Goal: Information Seeking & Learning: Compare options

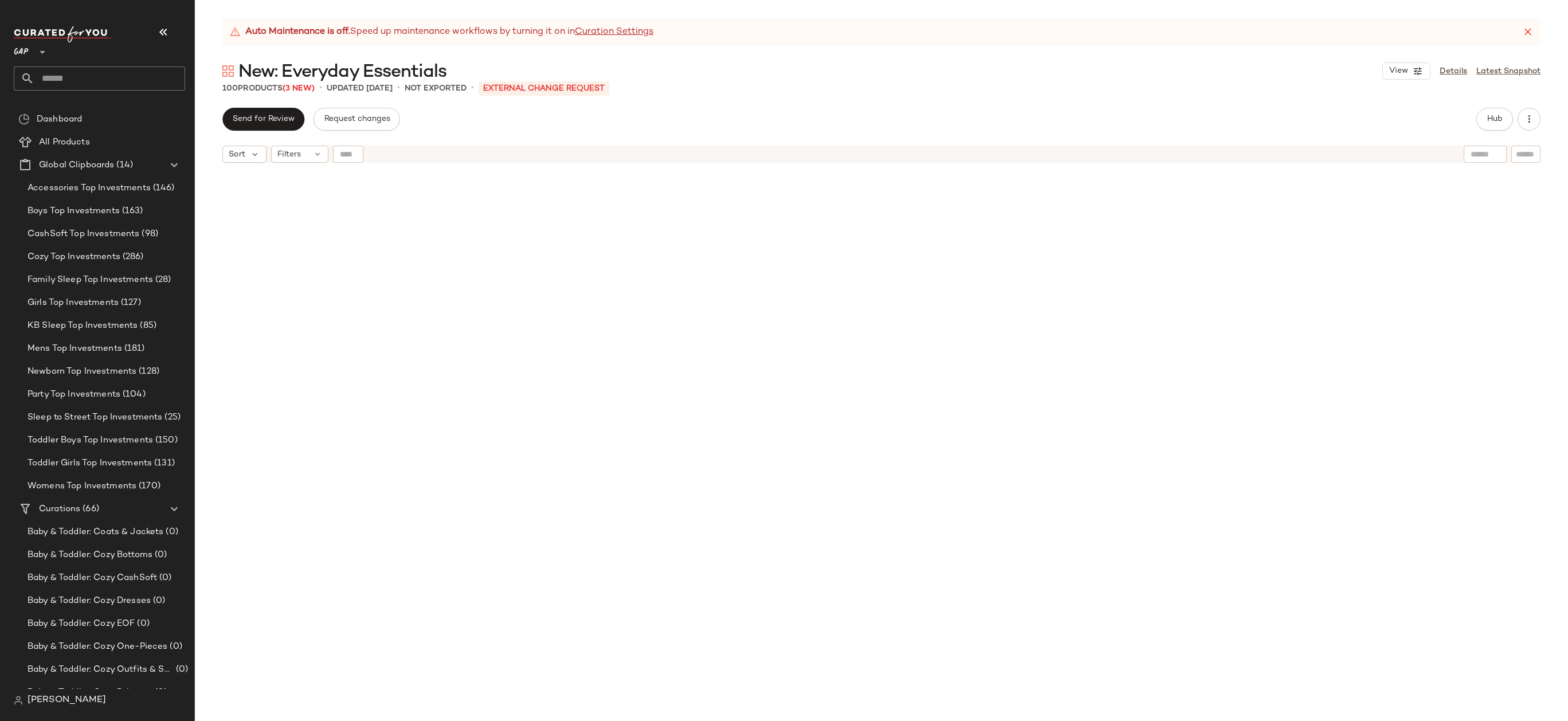
scroll to position [4136, 0]
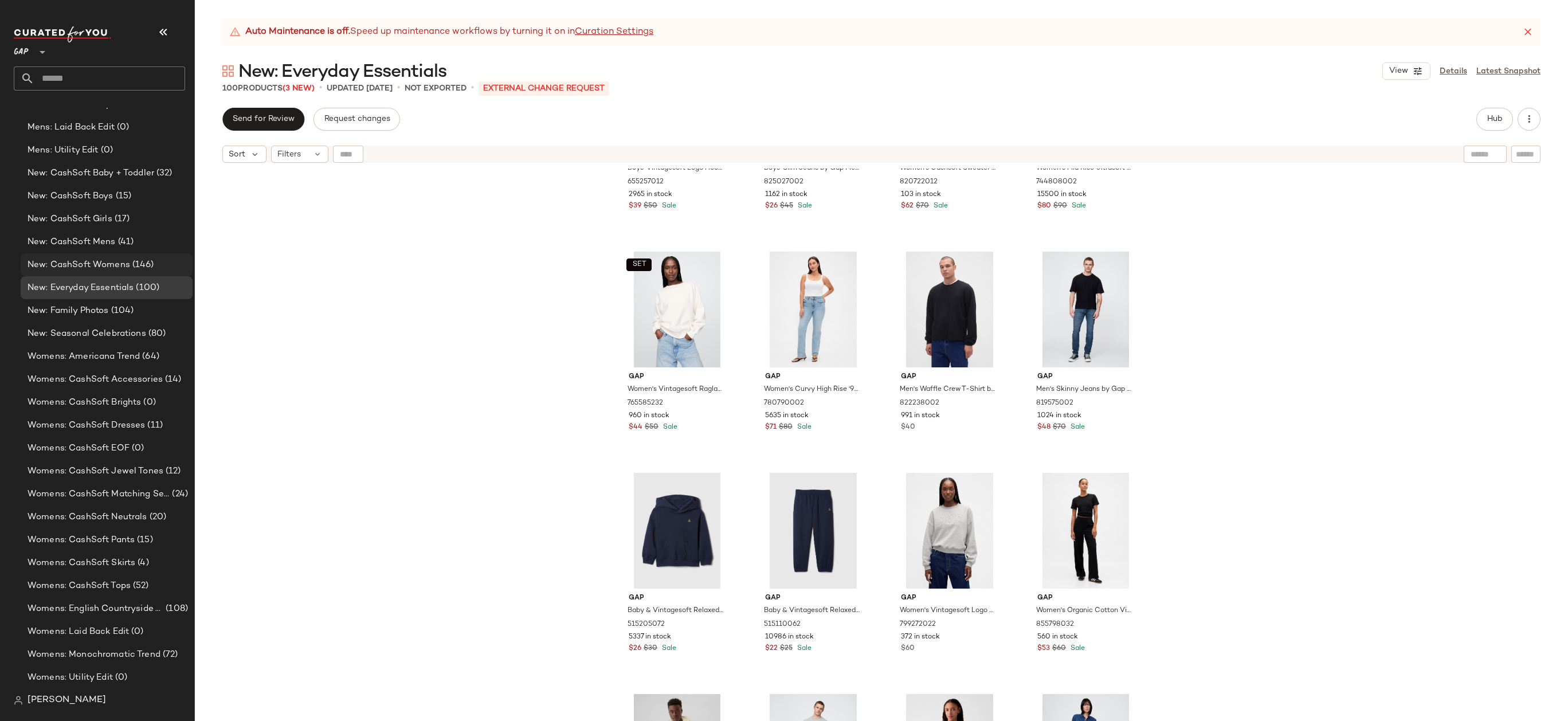
click at [118, 266] on span "New: CashSoft Womens" at bounding box center [79, 264] width 102 height 13
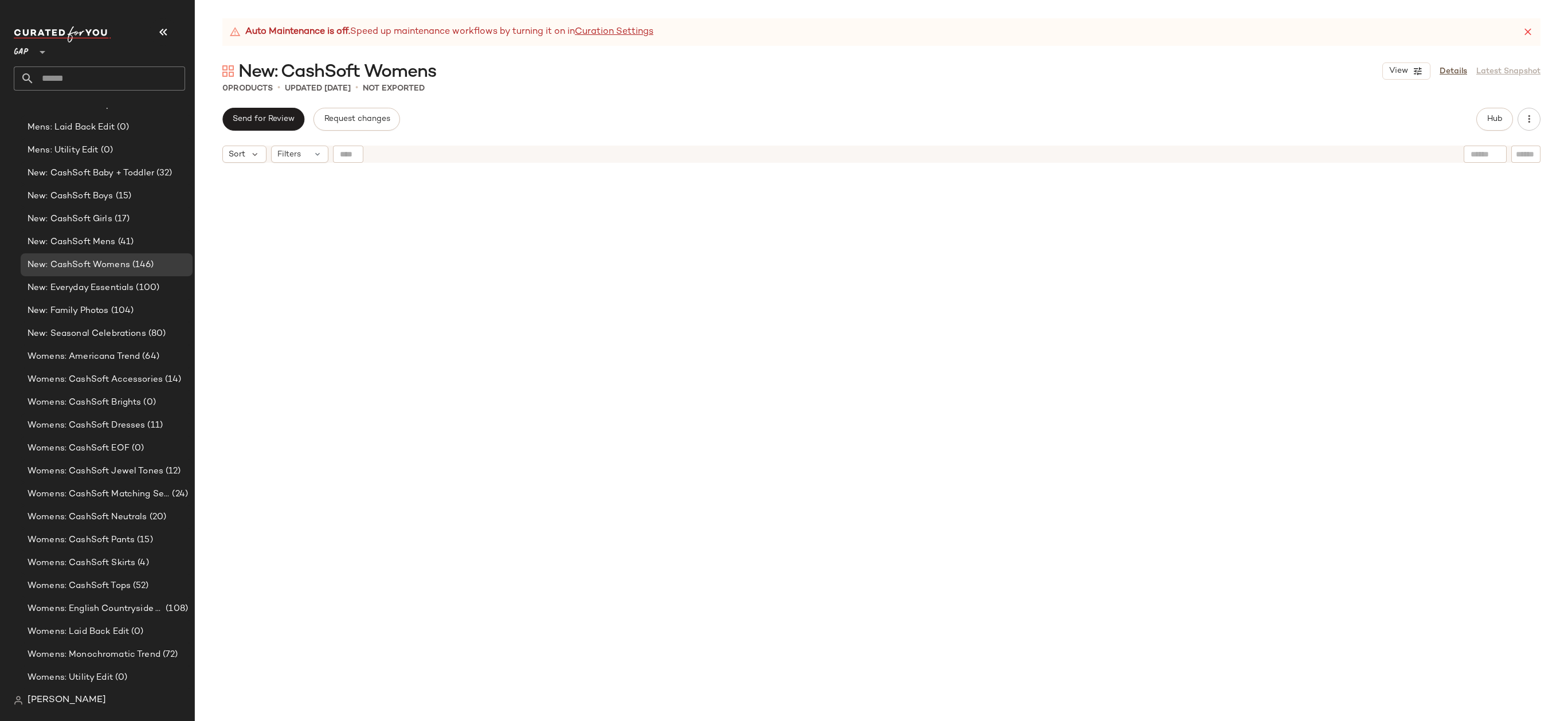
click at [1526, 28] on icon at bounding box center [1528, 32] width 12 height 12
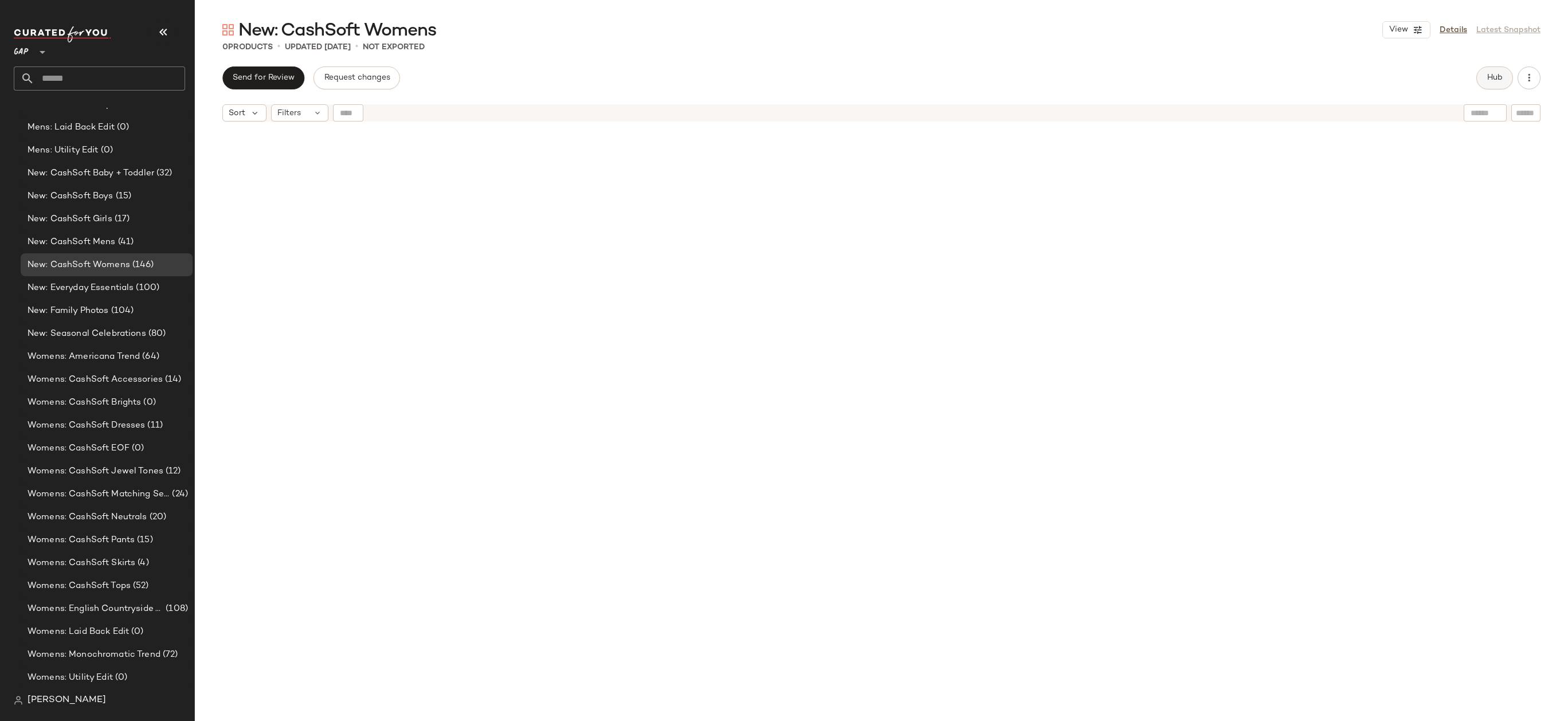
click at [1491, 84] on button "Hub" at bounding box center [1493, 78] width 36 height 23
click at [1088, 79] on span "Clipboard" at bounding box center [1092, 78] width 39 height 9
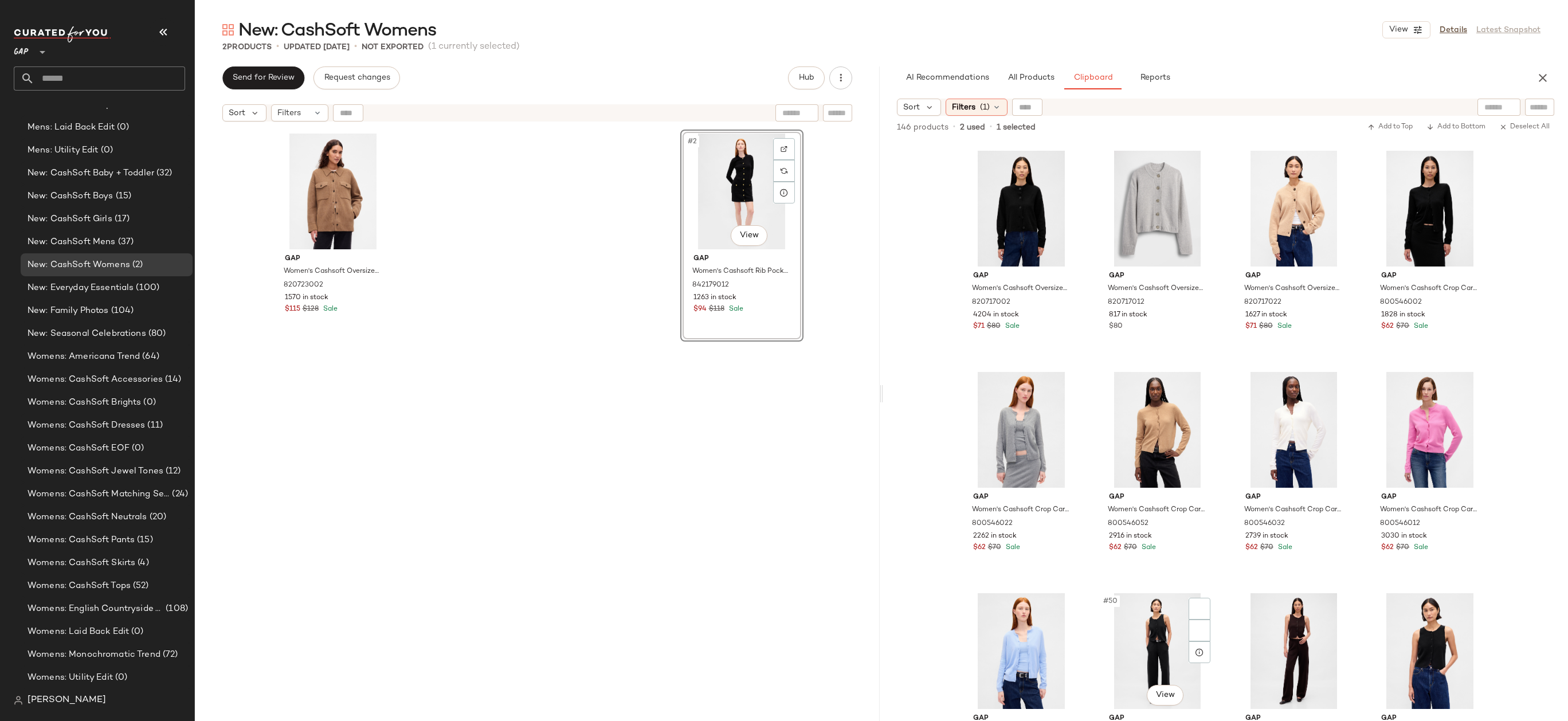
scroll to position [2423, 0]
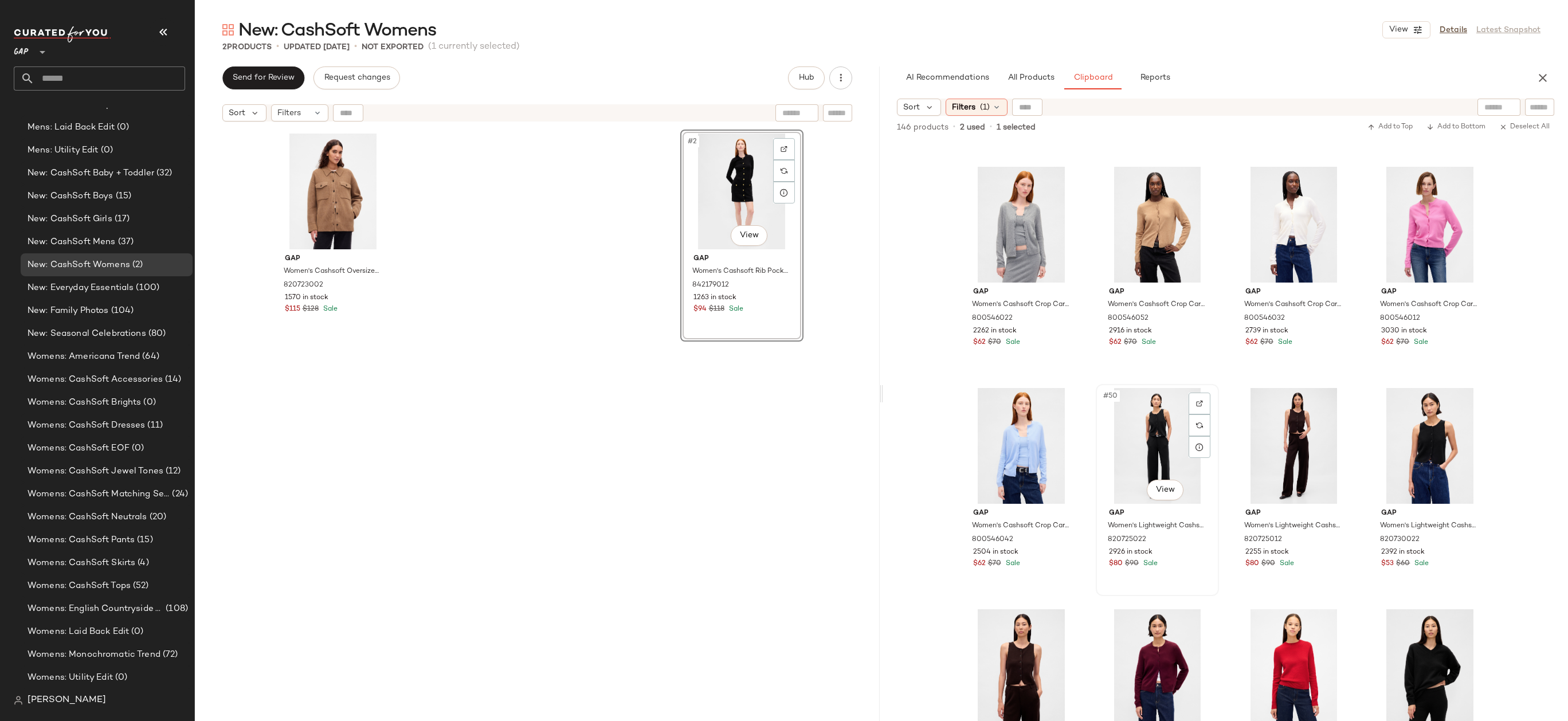
click at [1136, 416] on div "#50 View" at bounding box center [1157, 446] width 115 height 116
click at [1168, 481] on body "GAP ** Dashboard All Products Global Clipboards (14) Accessories Top Investment…" at bounding box center [784, 360] width 1568 height 721
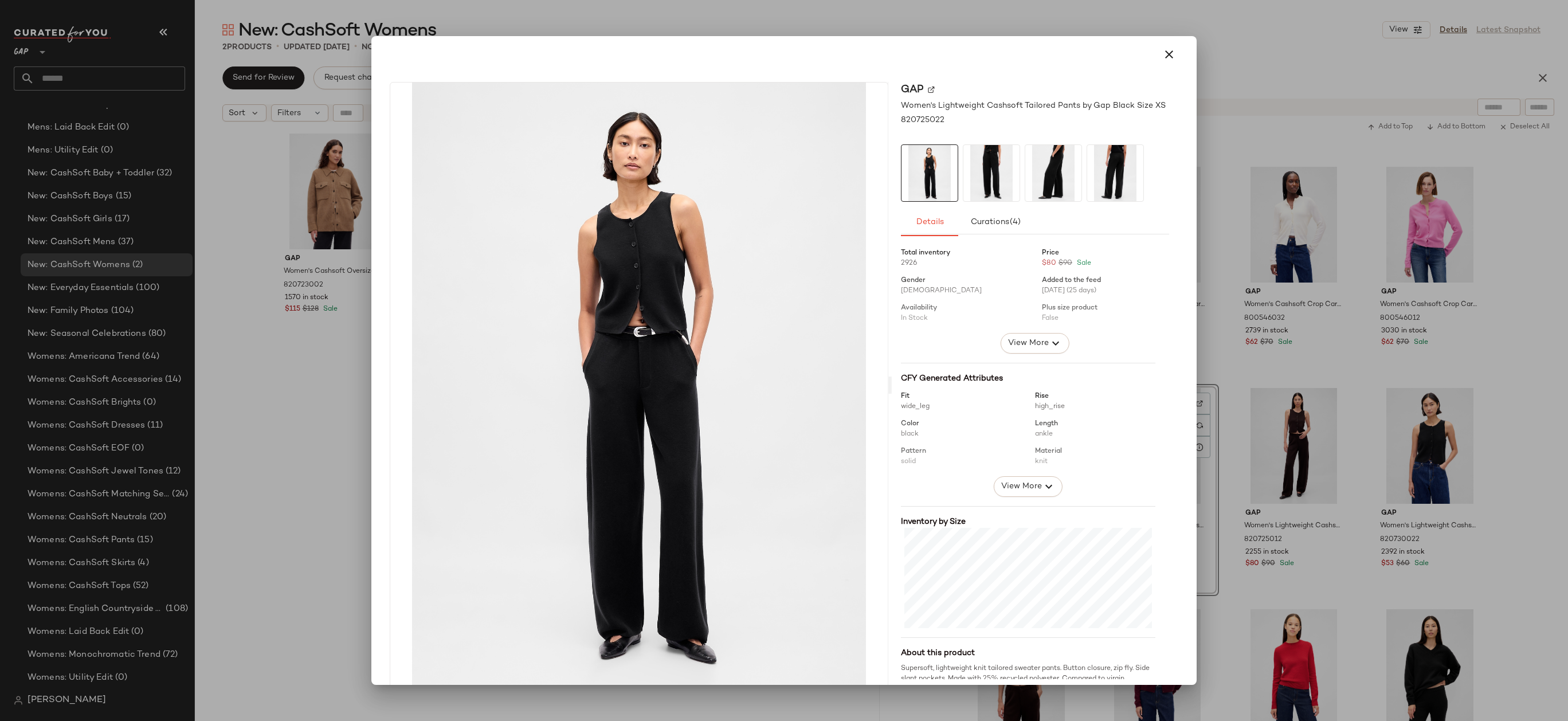
click at [1239, 266] on div at bounding box center [784, 360] width 1568 height 721
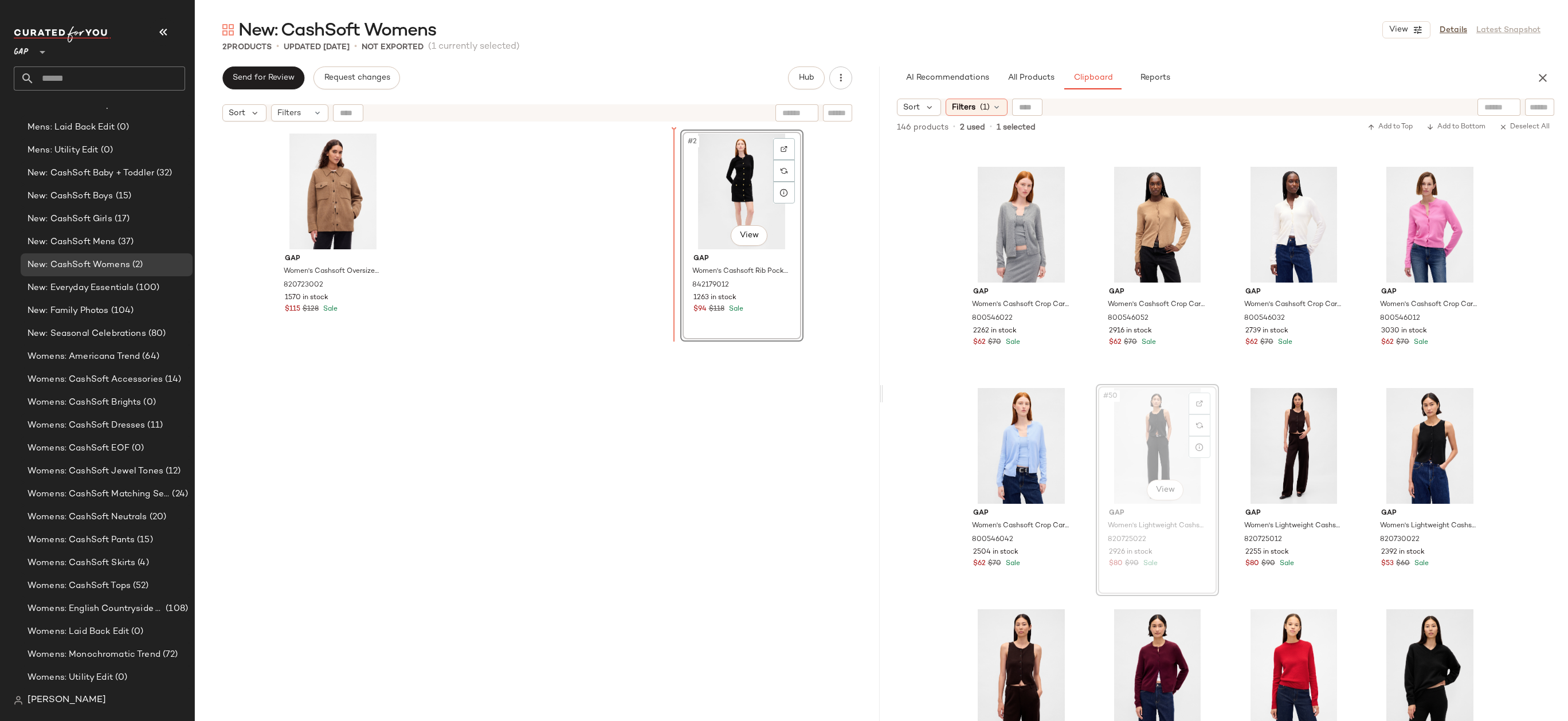
drag, startPoint x: 1141, startPoint y: 450, endPoint x: 1131, endPoint y: 448, distance: 10.2
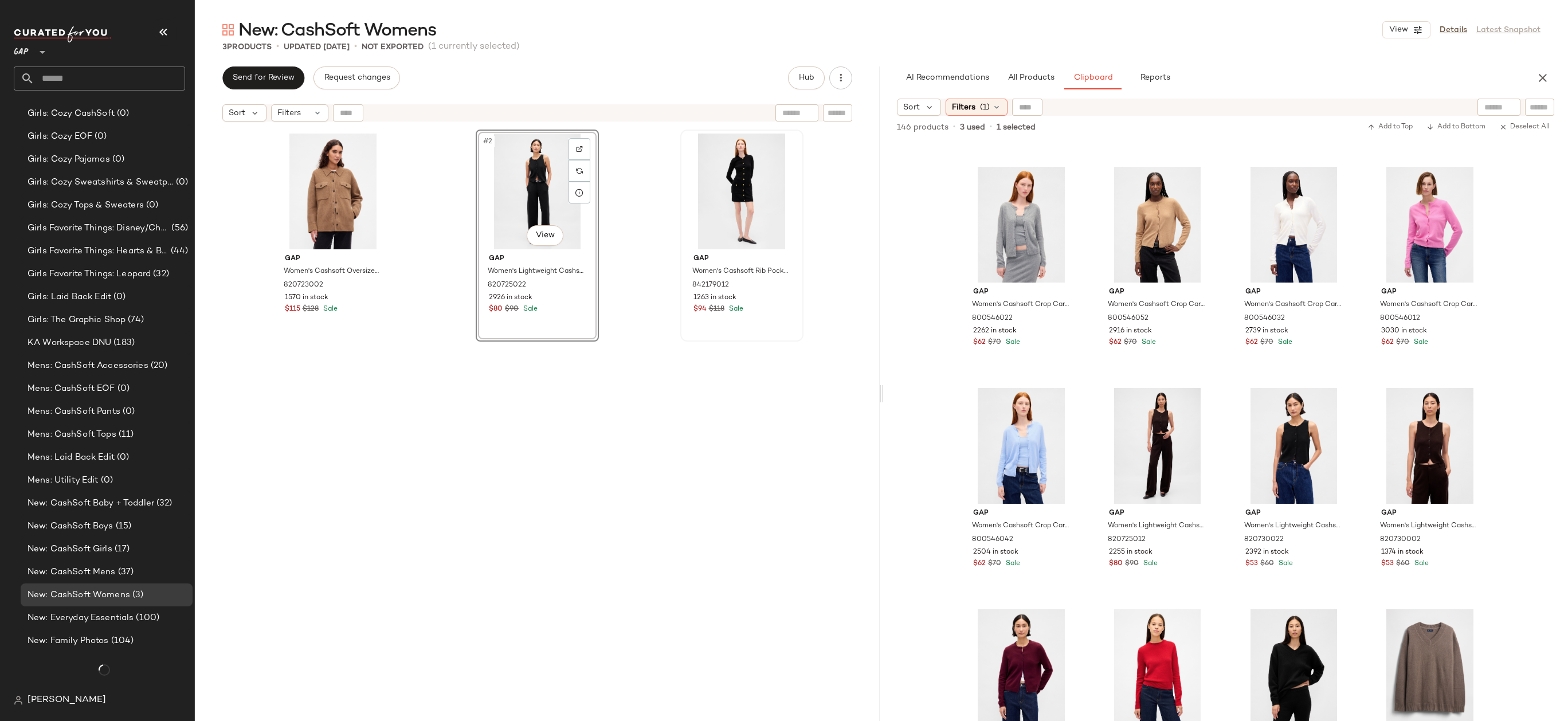
scroll to position [1345, 0]
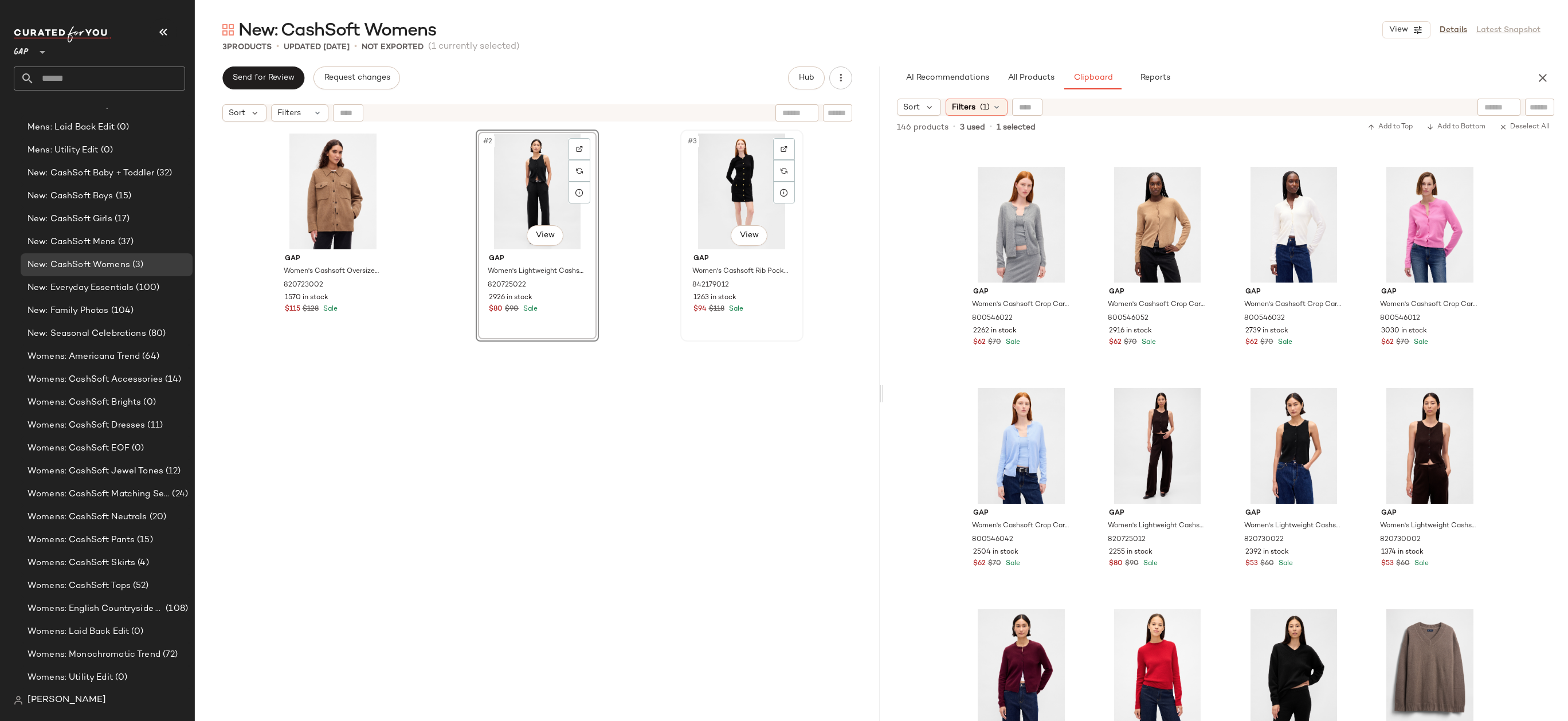
click at [698, 187] on div "#3 View" at bounding box center [741, 192] width 115 height 116
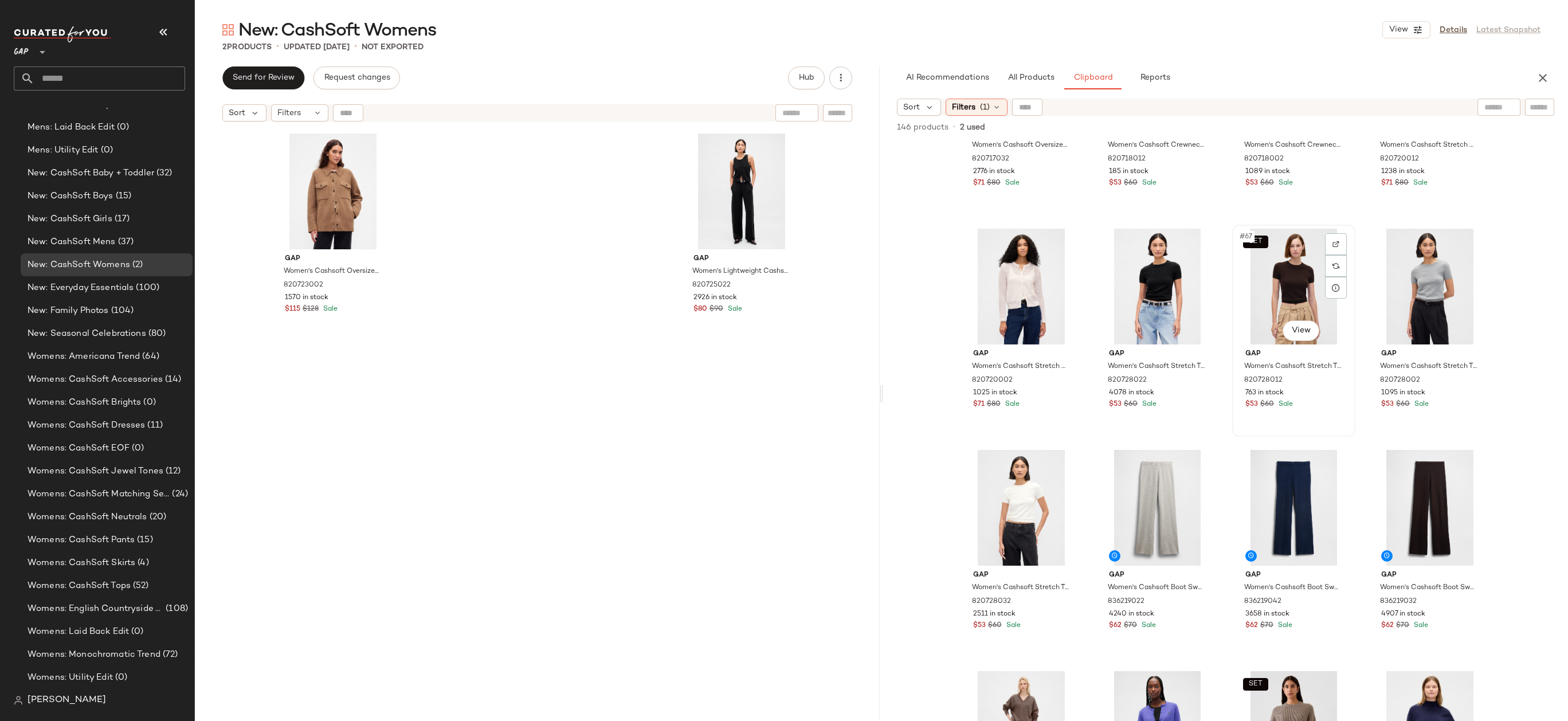
scroll to position [3466, 0]
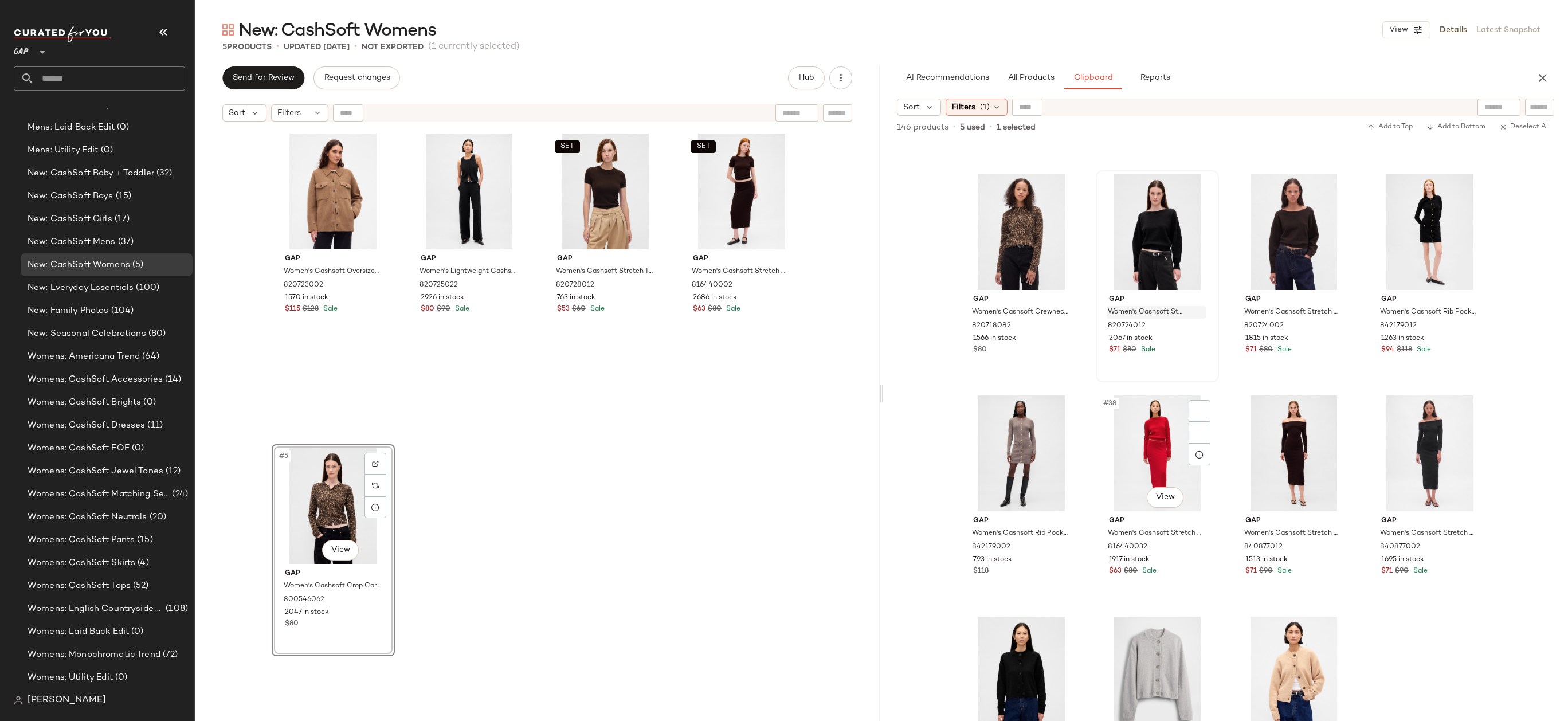
scroll to position [1898, 0]
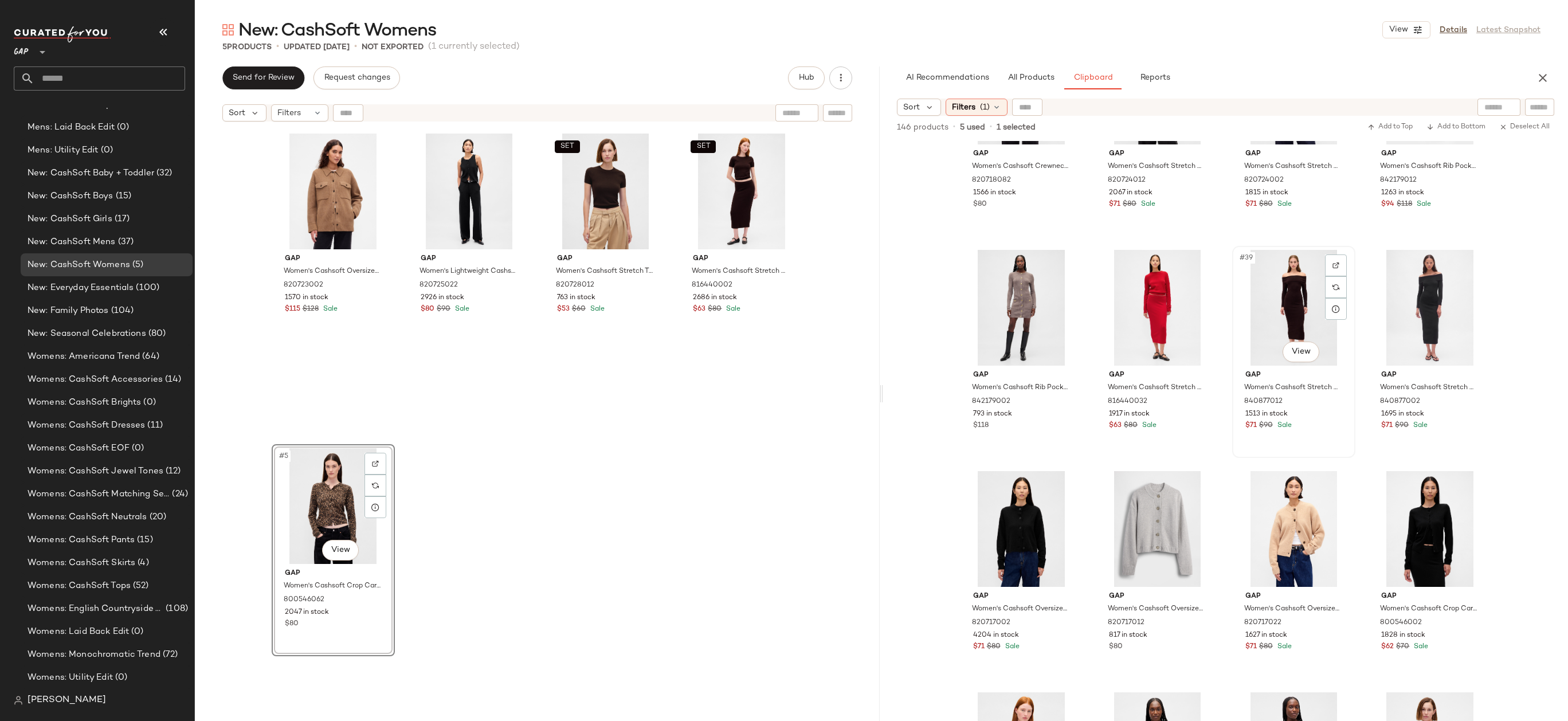
click at [1278, 311] on div "#39 View" at bounding box center [1293, 307] width 115 height 116
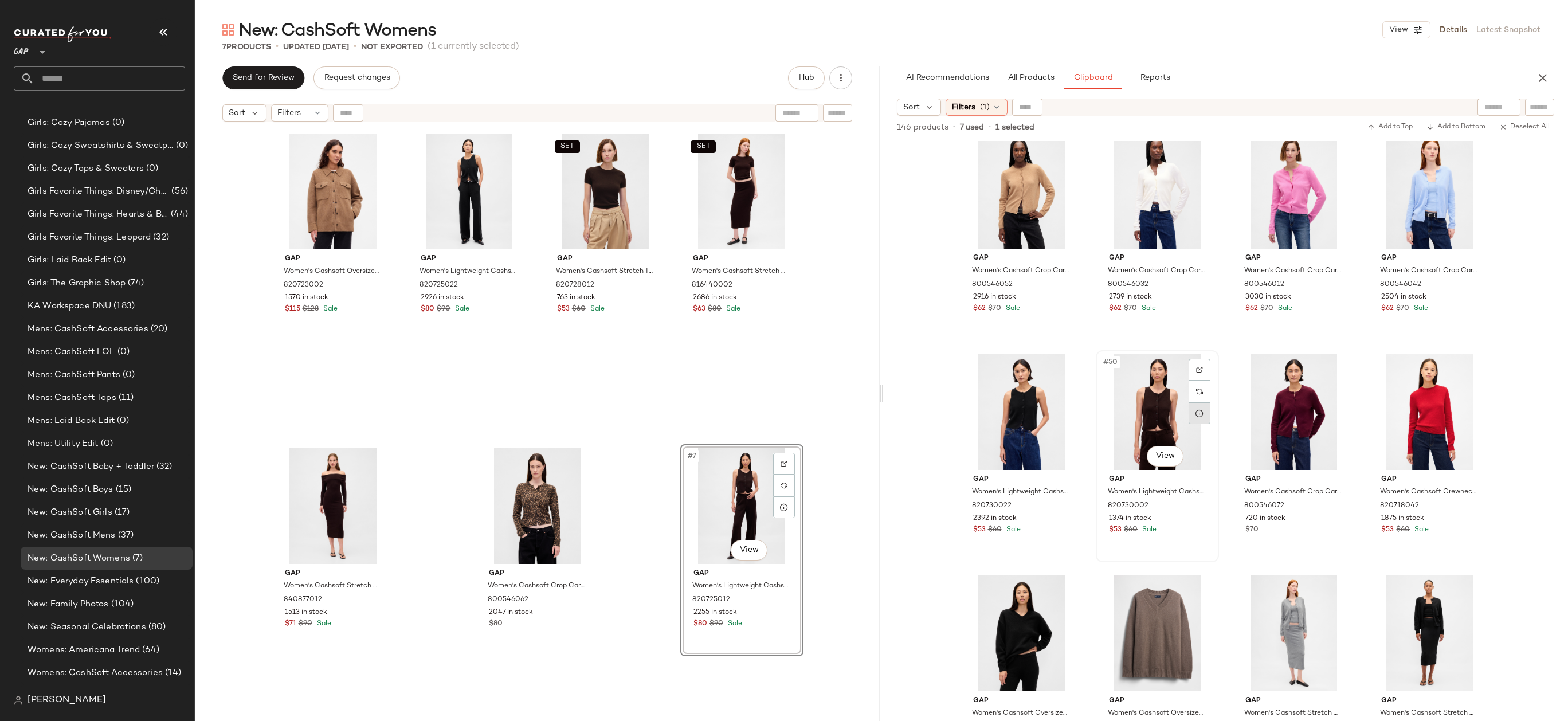
scroll to position [1345, 0]
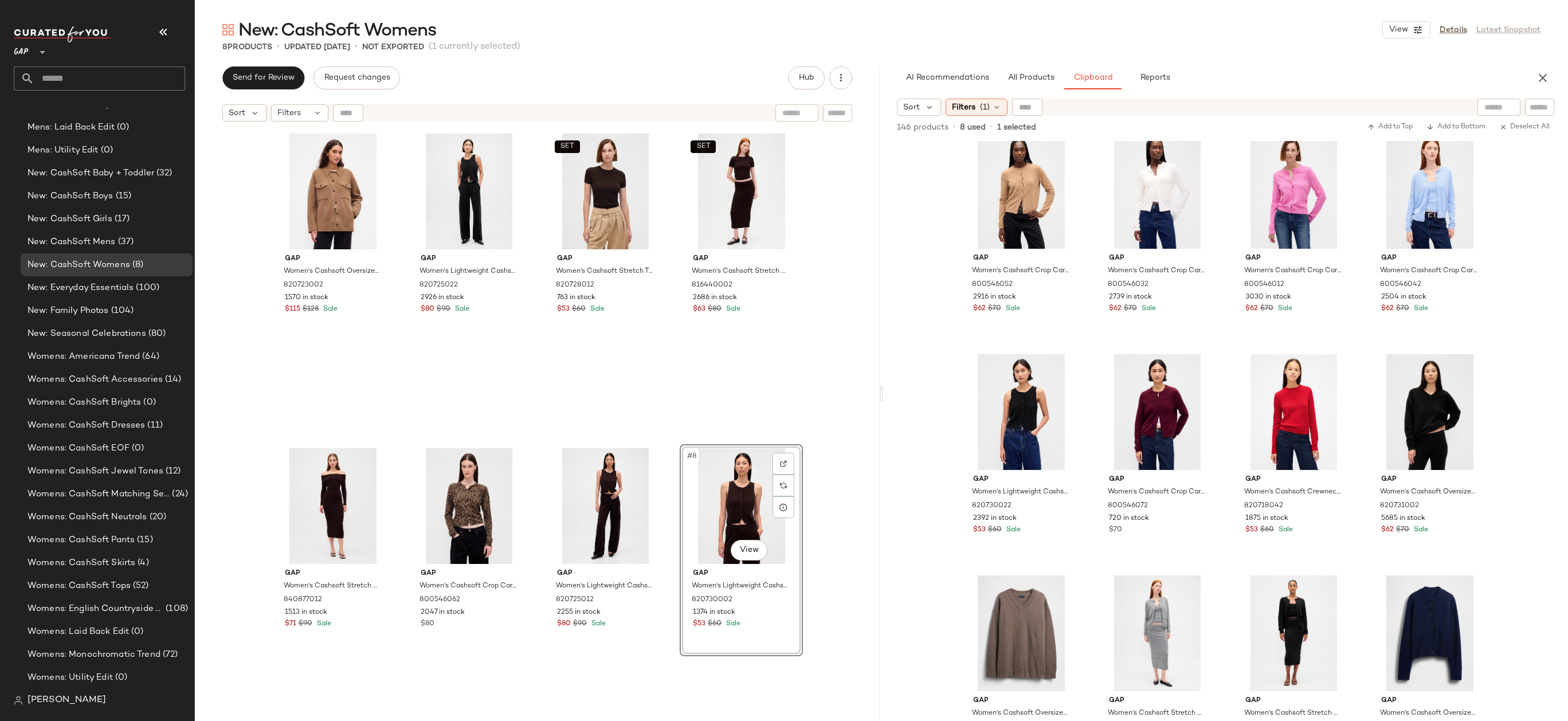
click at [838, 503] on div "Gap Women's Cashsoft Oversized Shirt Jacket by Gap Kola Nut Brown Size XS 82072…" at bounding box center [536, 439] width 684 height 623
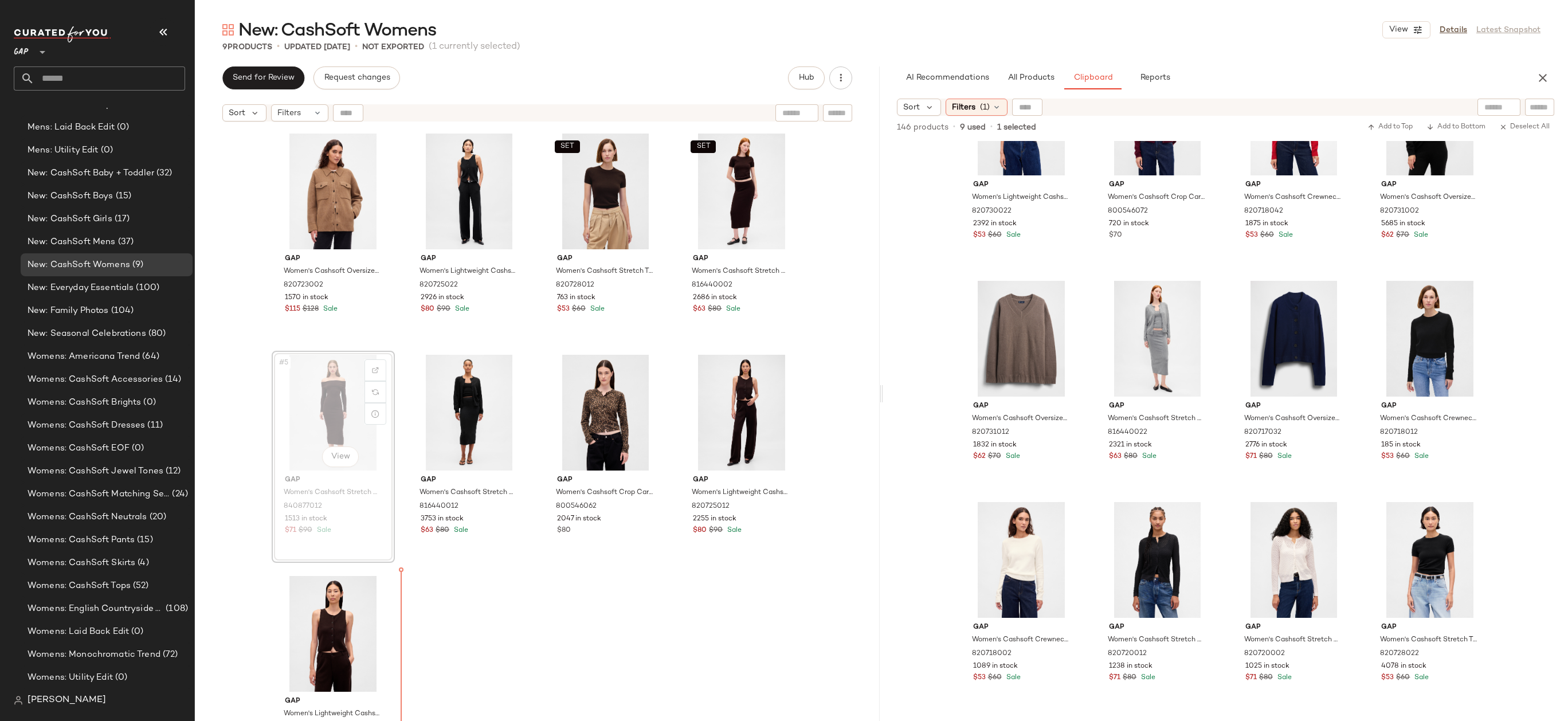
scroll to position [34, 0]
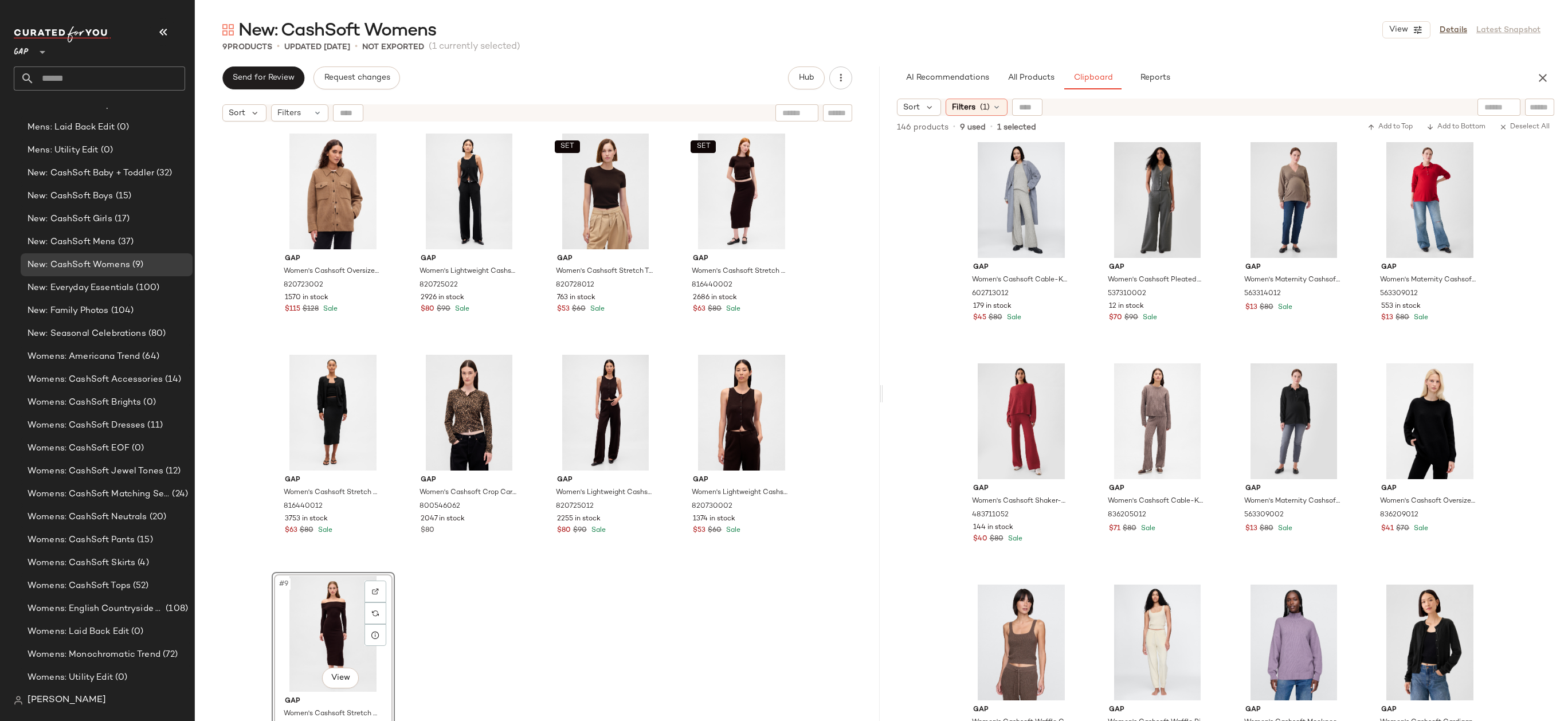
scroll to position [34, 0]
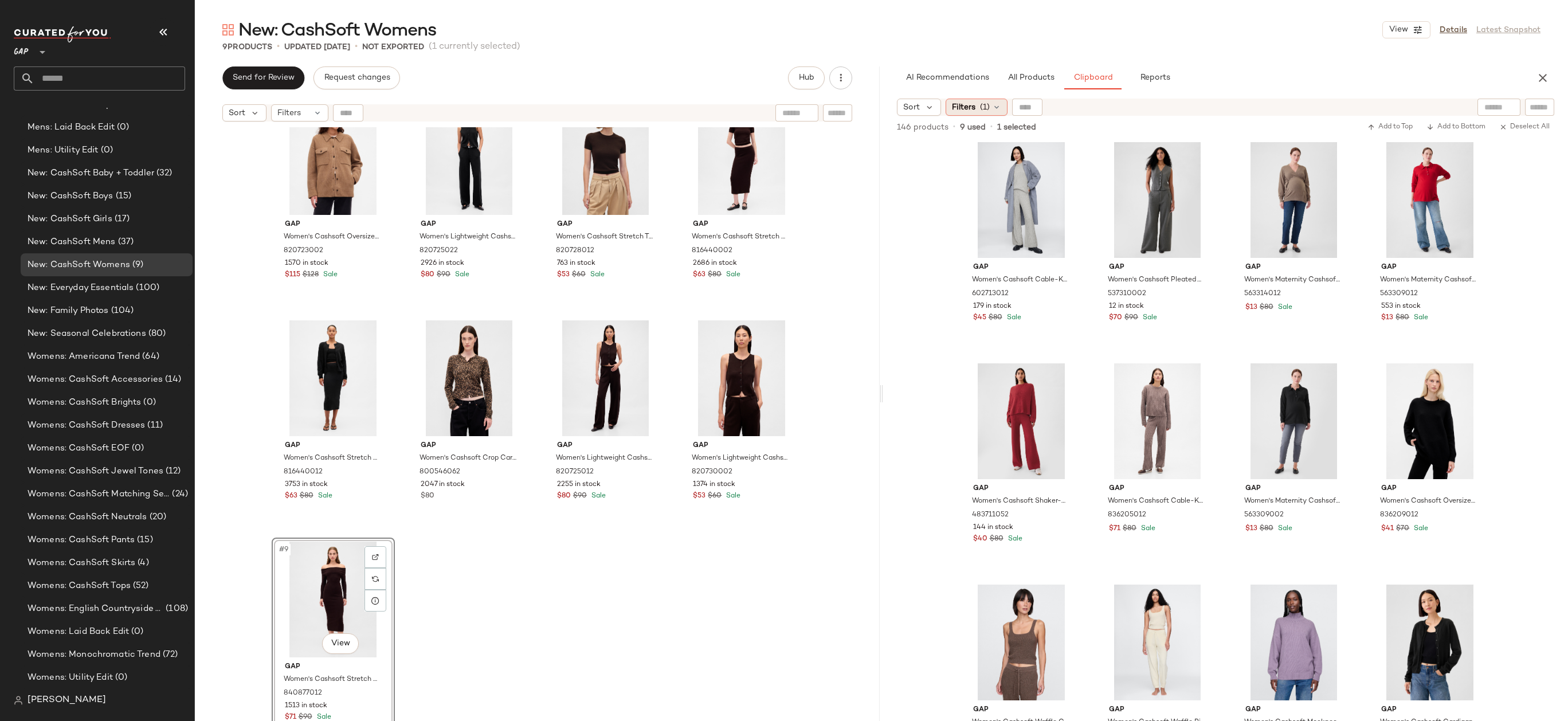
click at [970, 105] on span "Filters" at bounding box center [963, 107] width 24 height 12
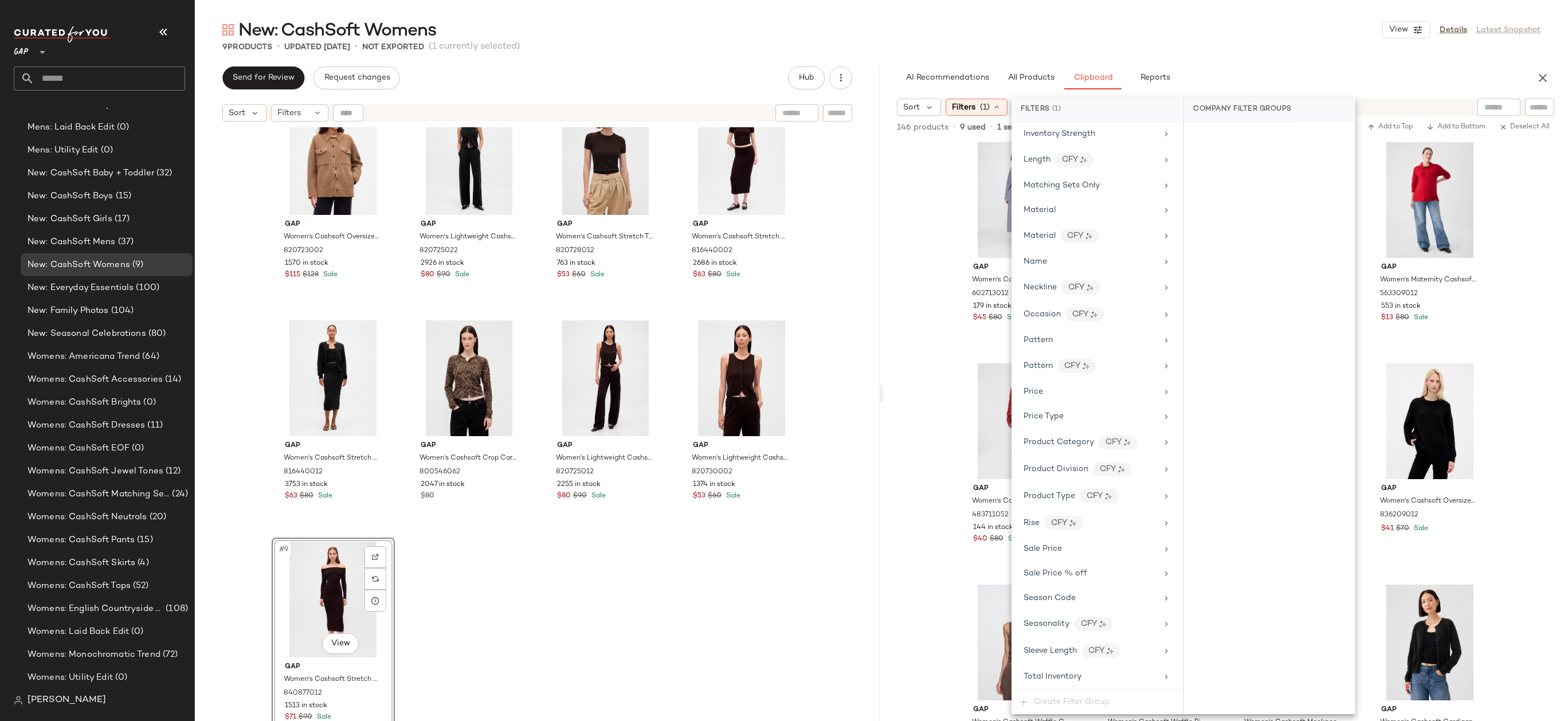
scroll to position [523, 0]
click at [1074, 393] on div "Price Type" at bounding box center [1090, 388] width 134 height 12
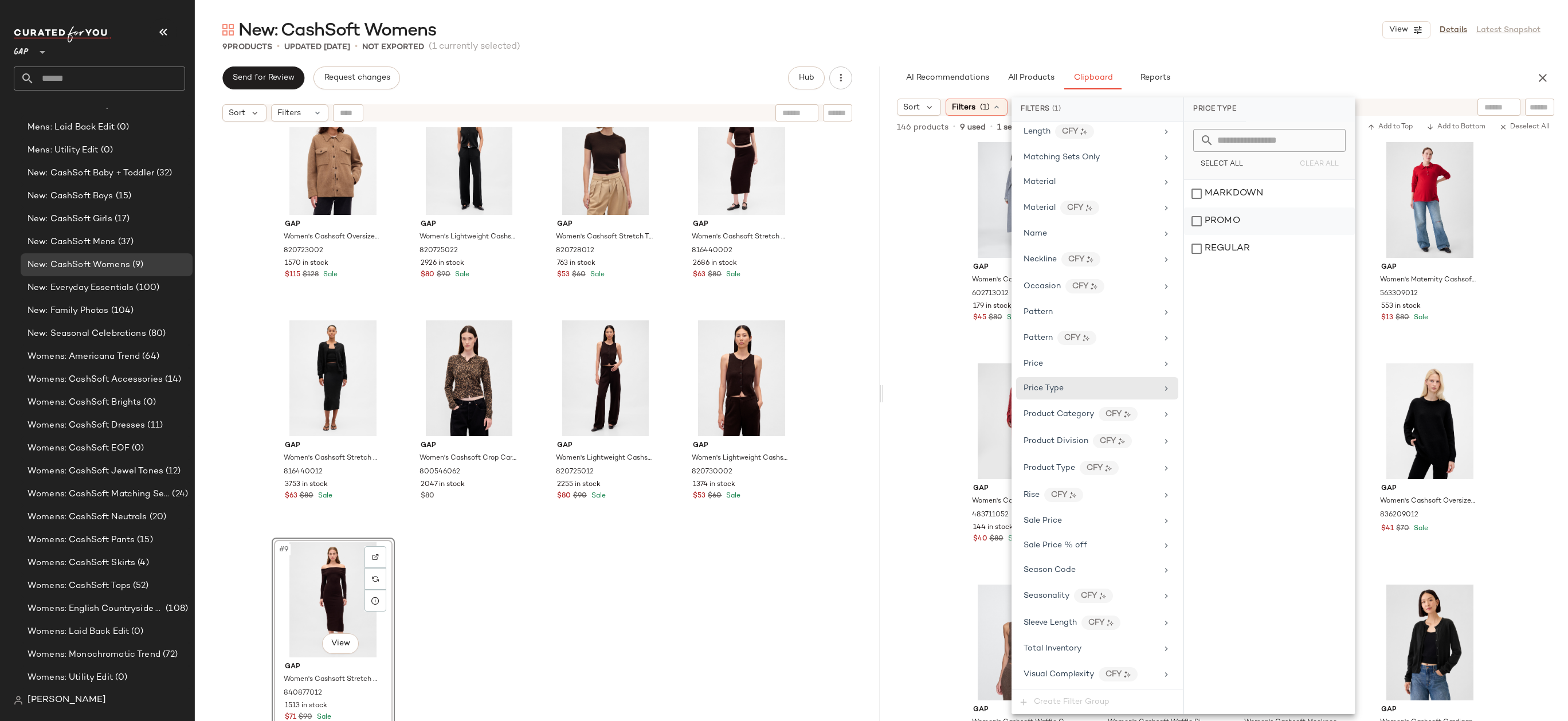
click at [1246, 217] on div "PROMO" at bounding box center [1270, 221] width 171 height 28
click at [1246, 249] on div "REGULAR" at bounding box center [1270, 249] width 171 height 28
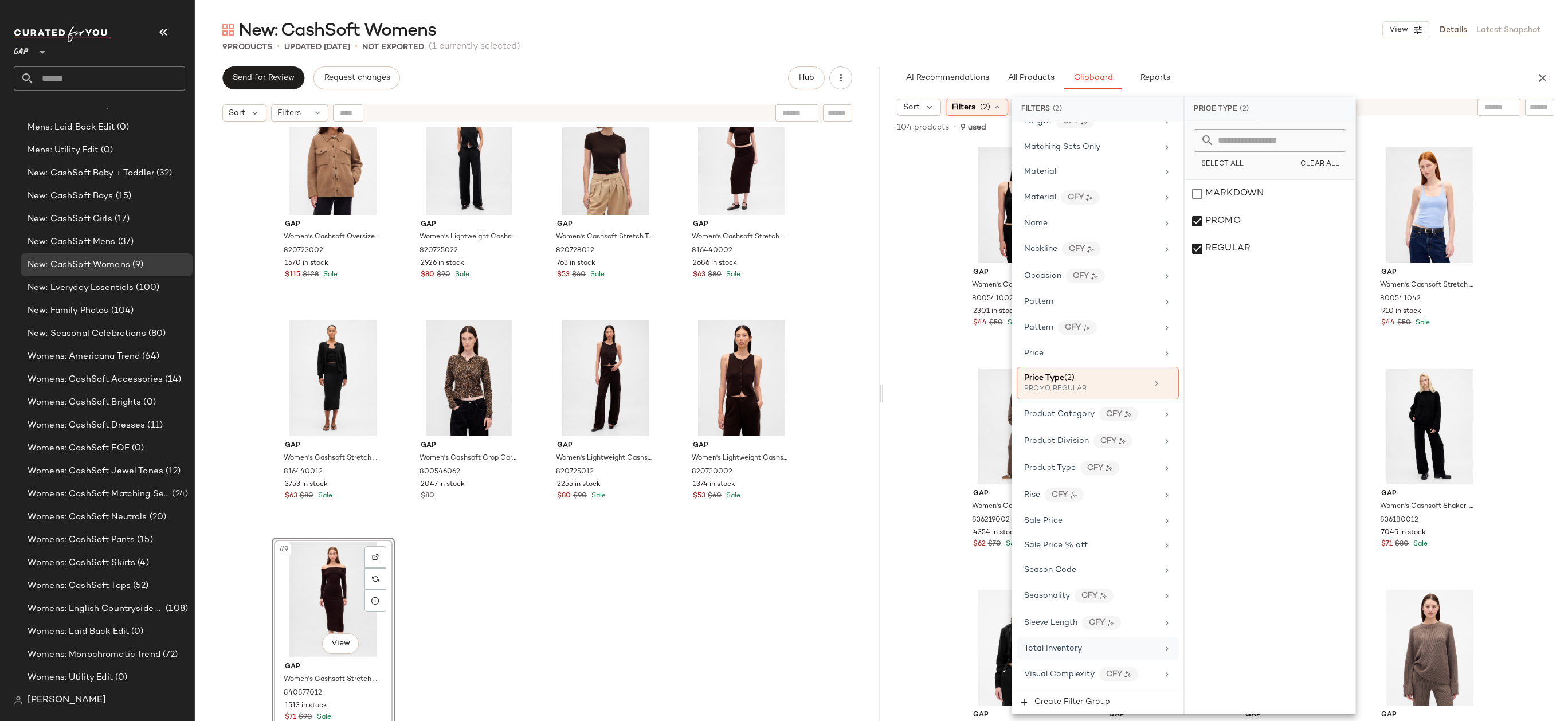
click at [1085, 643] on div "Total Inventory" at bounding box center [1091, 648] width 134 height 12
click at [1226, 210] on input "Min" at bounding box center [1227, 215] width 69 height 23
type input "**"
click at [1207, 238] on button "Apply" at bounding box center [1211, 245] width 36 height 22
click at [1242, 7] on main "New: CashSoft Womens View Details Latest Snapshot 9 Products • updated Sep 23rd…" at bounding box center [784, 360] width 1568 height 721
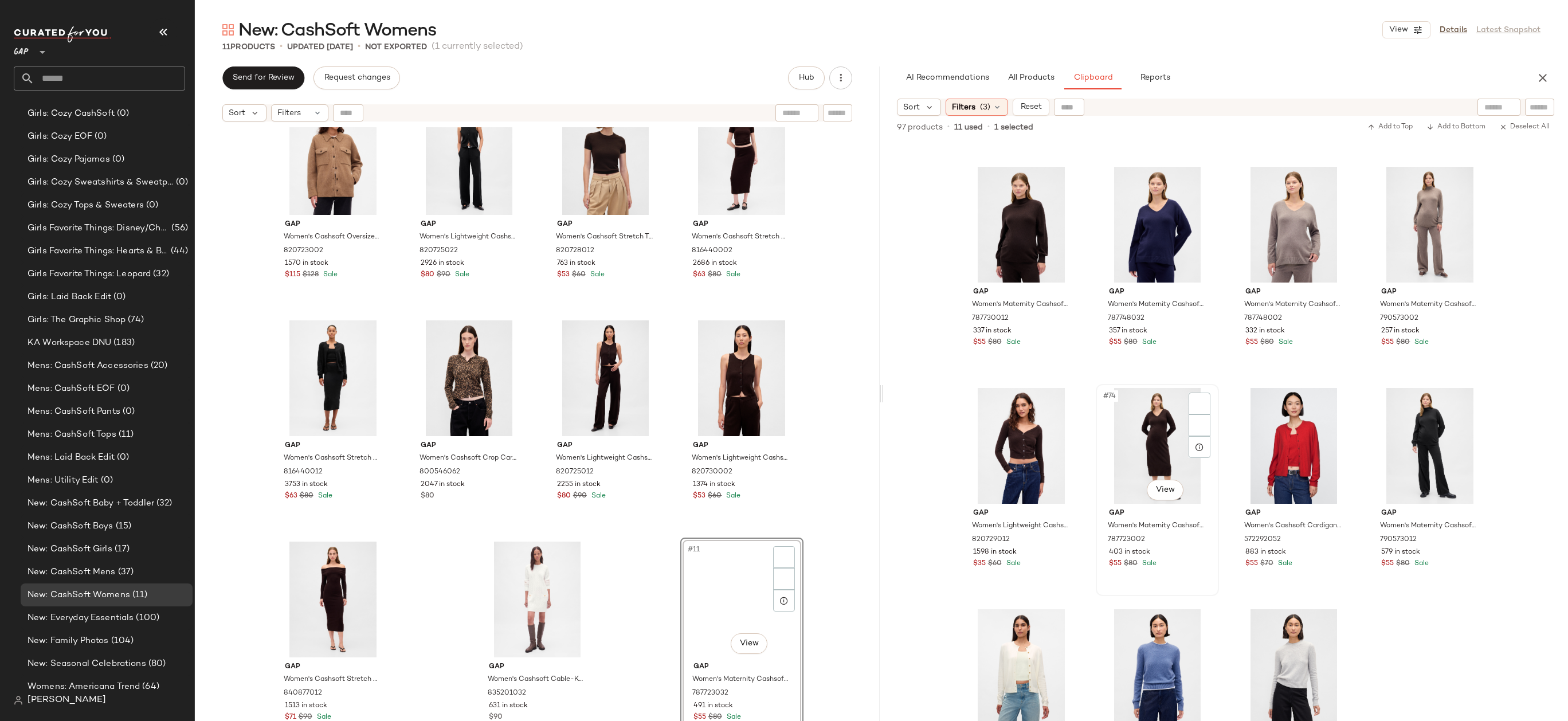
scroll to position [1345, 0]
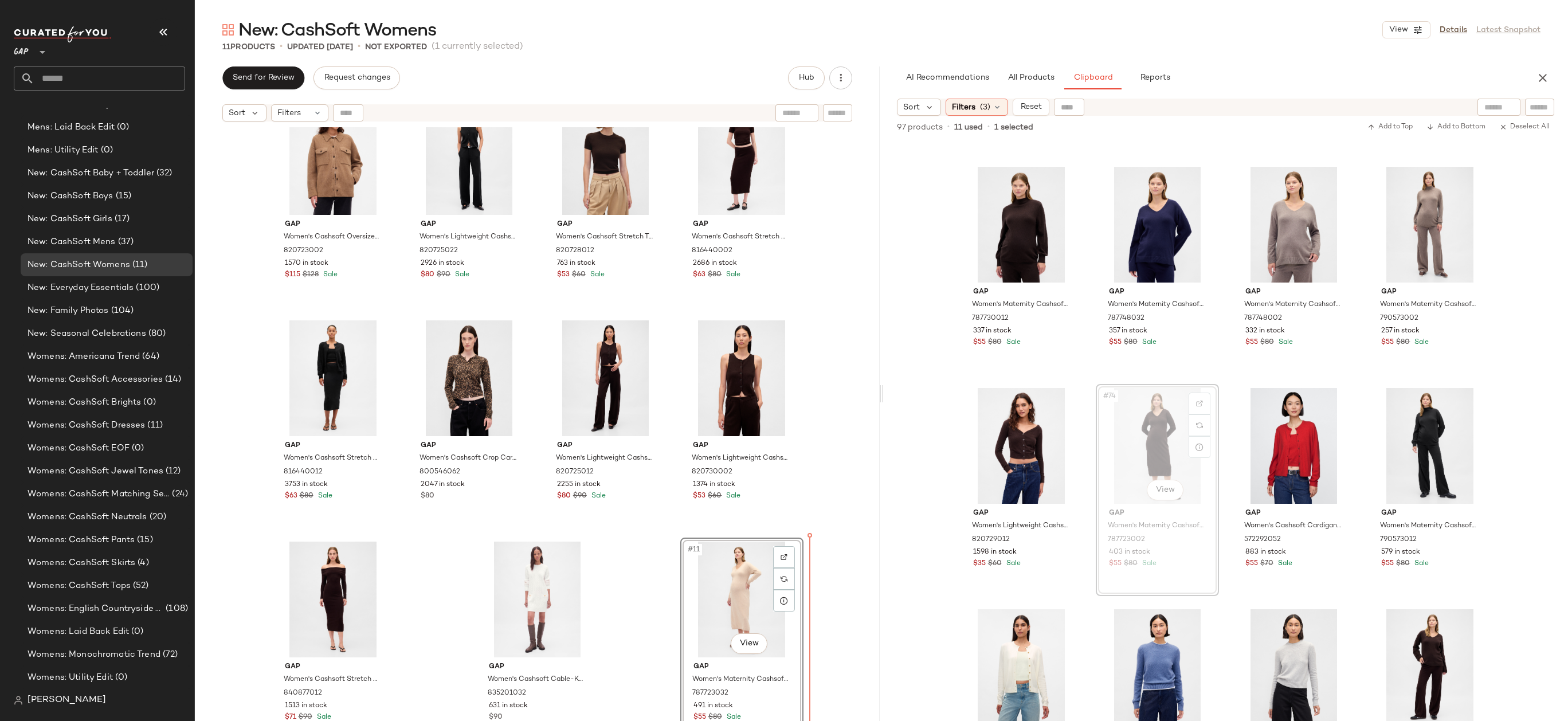
drag, startPoint x: 1114, startPoint y: 427, endPoint x: 1104, endPoint y: 431, distance: 10.8
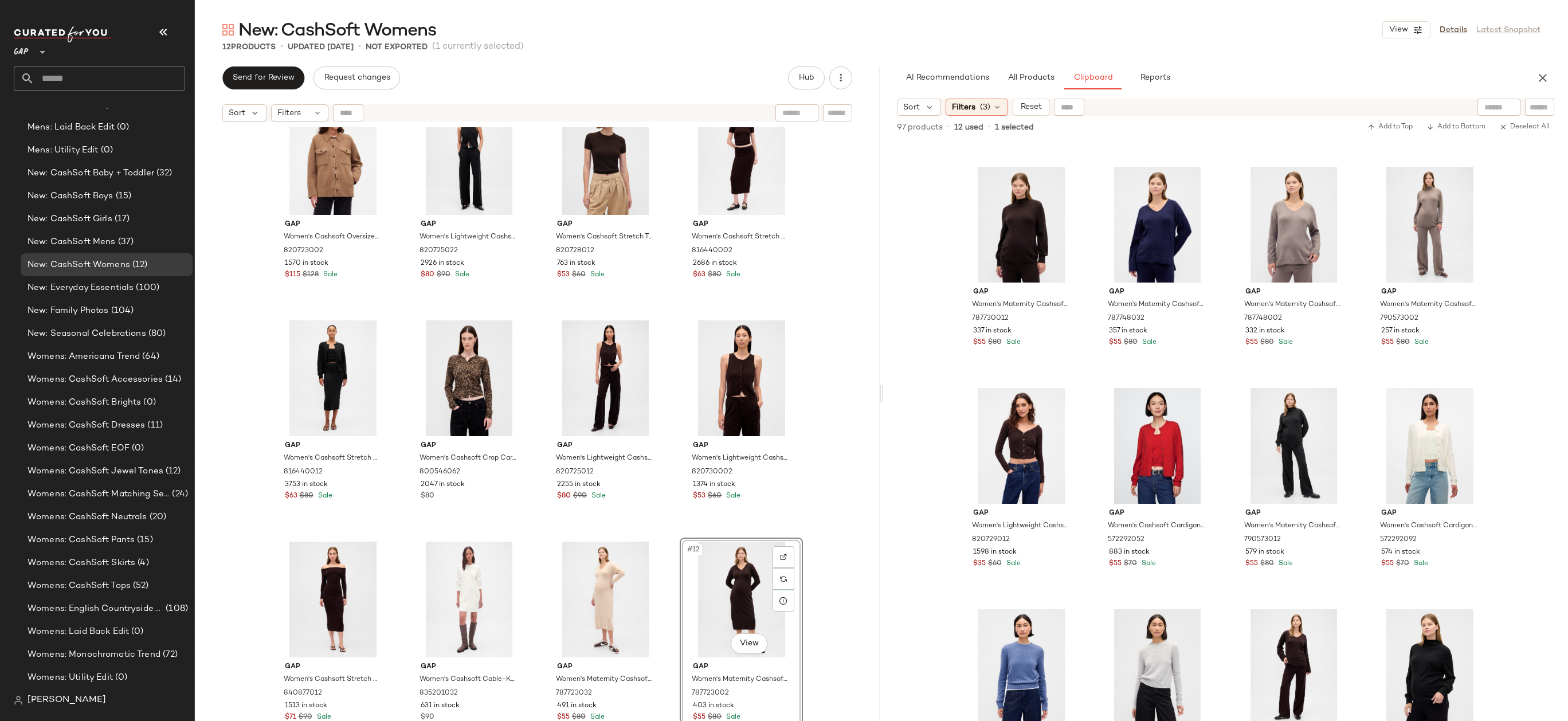
click at [826, 554] on div "Gap Women's Cashsoft Oversized Shirt Jacket by Gap Kola Nut Brown Size XS 82072…" at bounding box center [536, 439] width 684 height 623
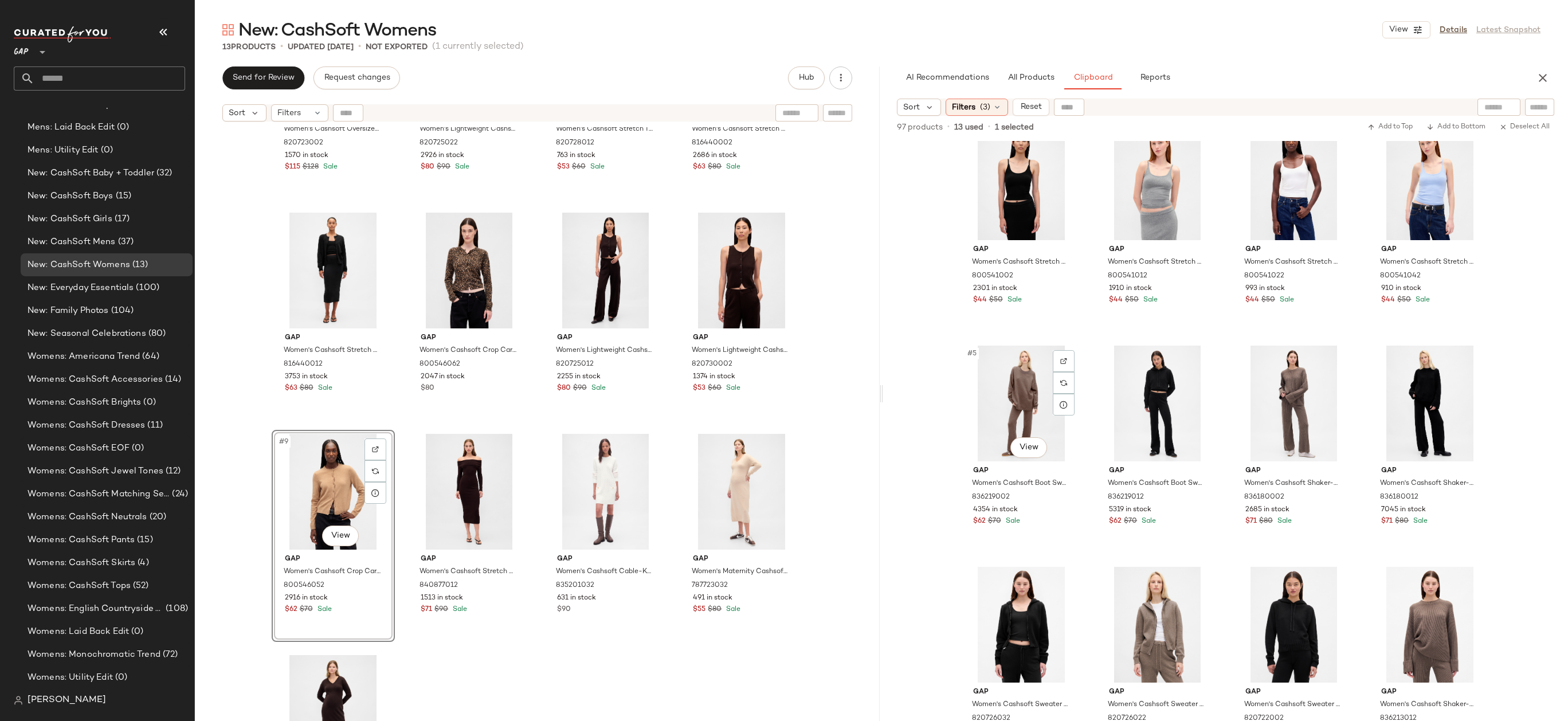
scroll to position [0, 0]
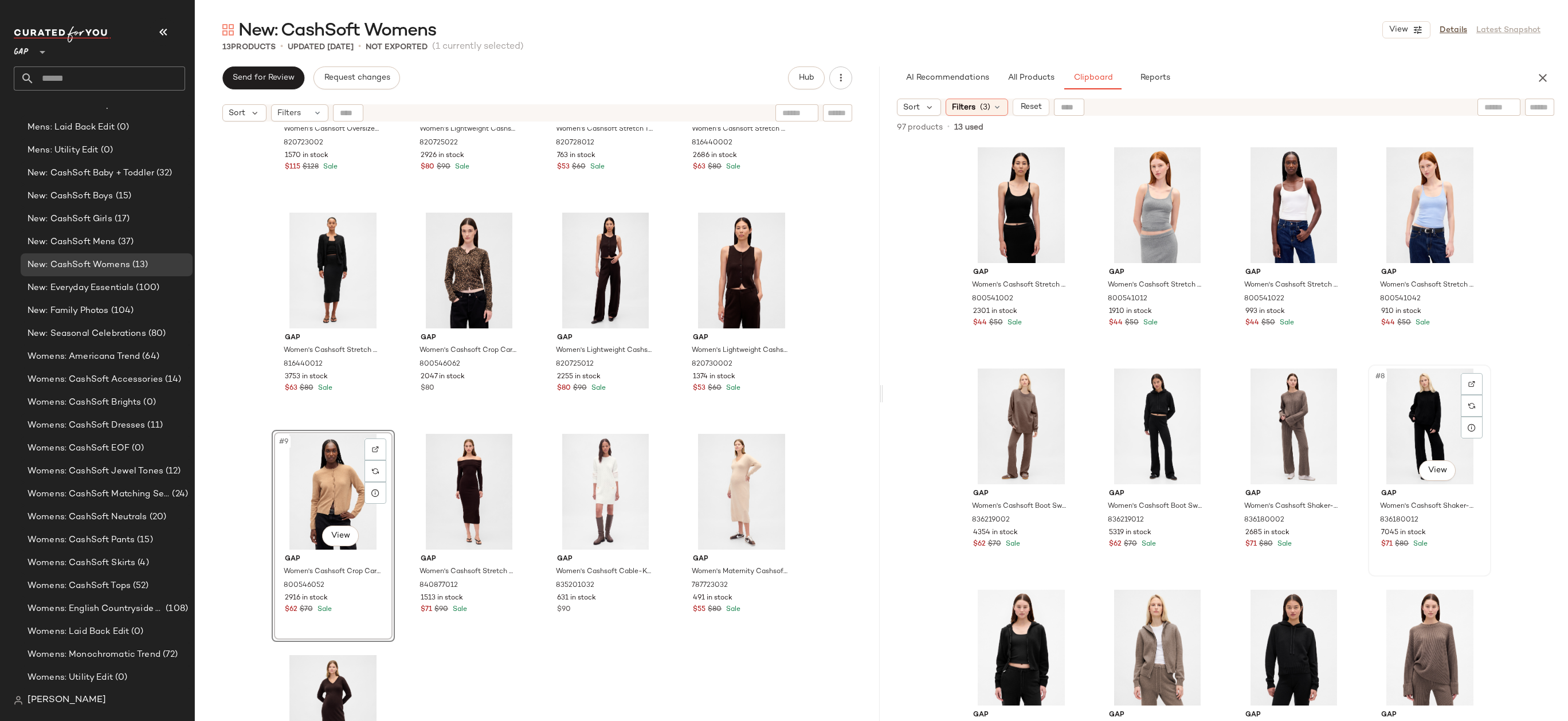
click at [1445, 431] on div "#8 View" at bounding box center [1429, 426] width 115 height 116
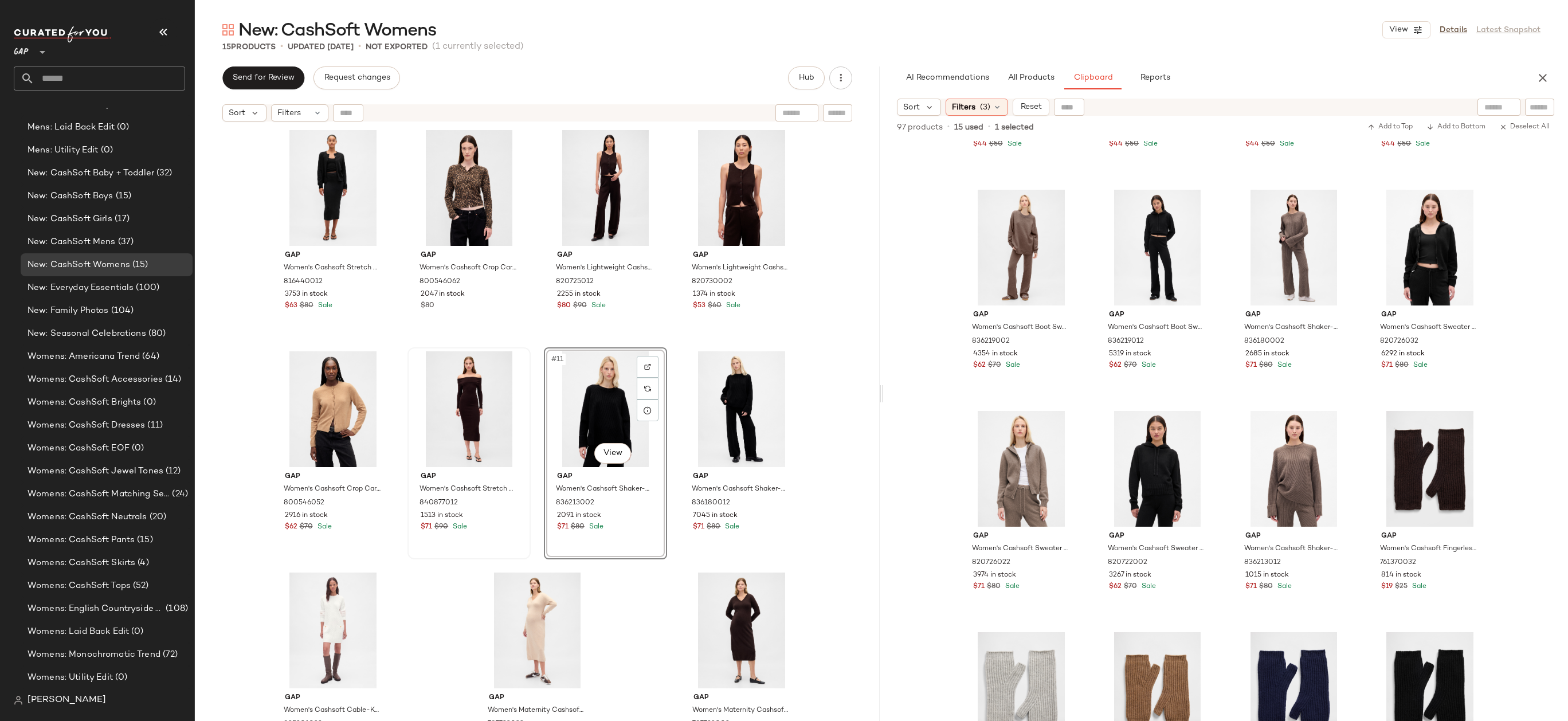
scroll to position [265, 0]
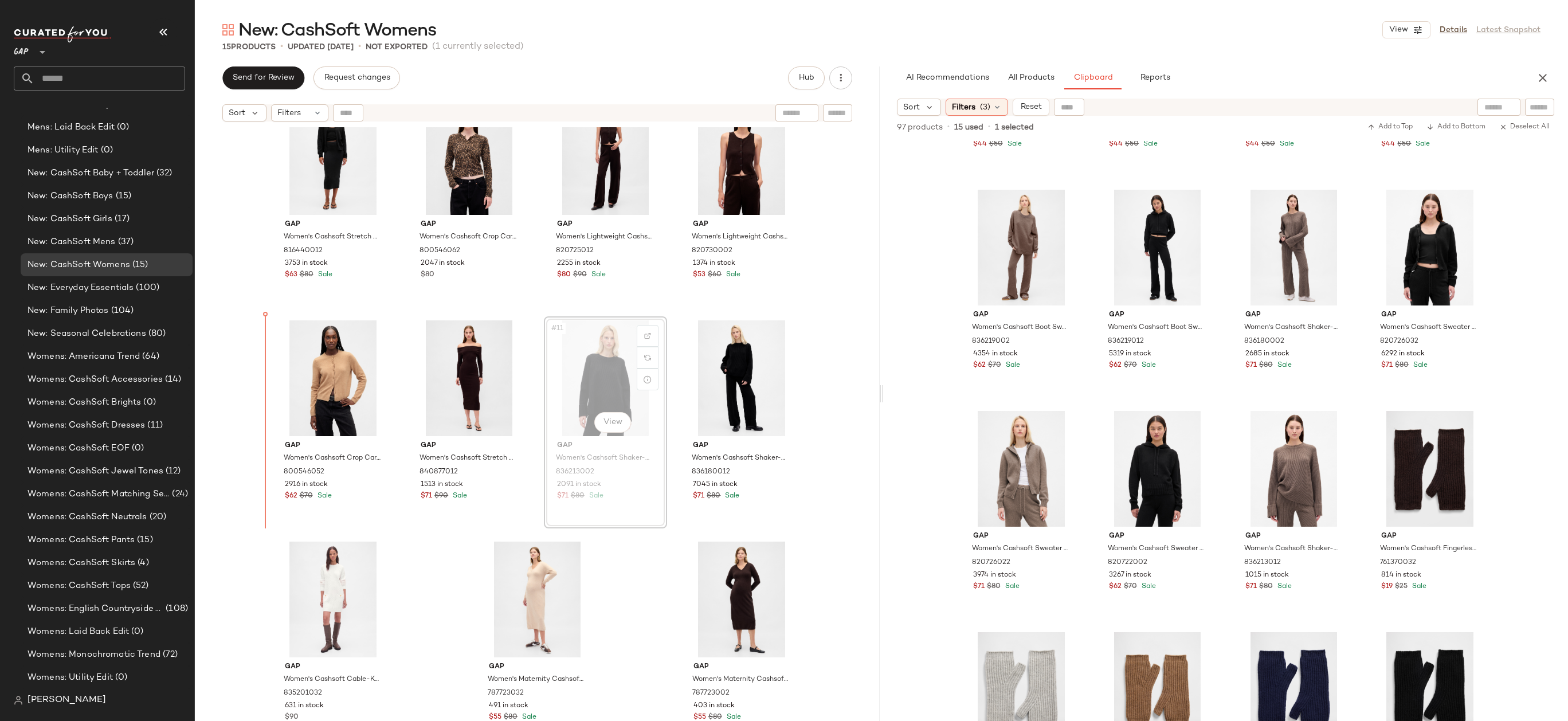
drag, startPoint x: 561, startPoint y: 368, endPoint x: 455, endPoint y: 315, distance: 118.5
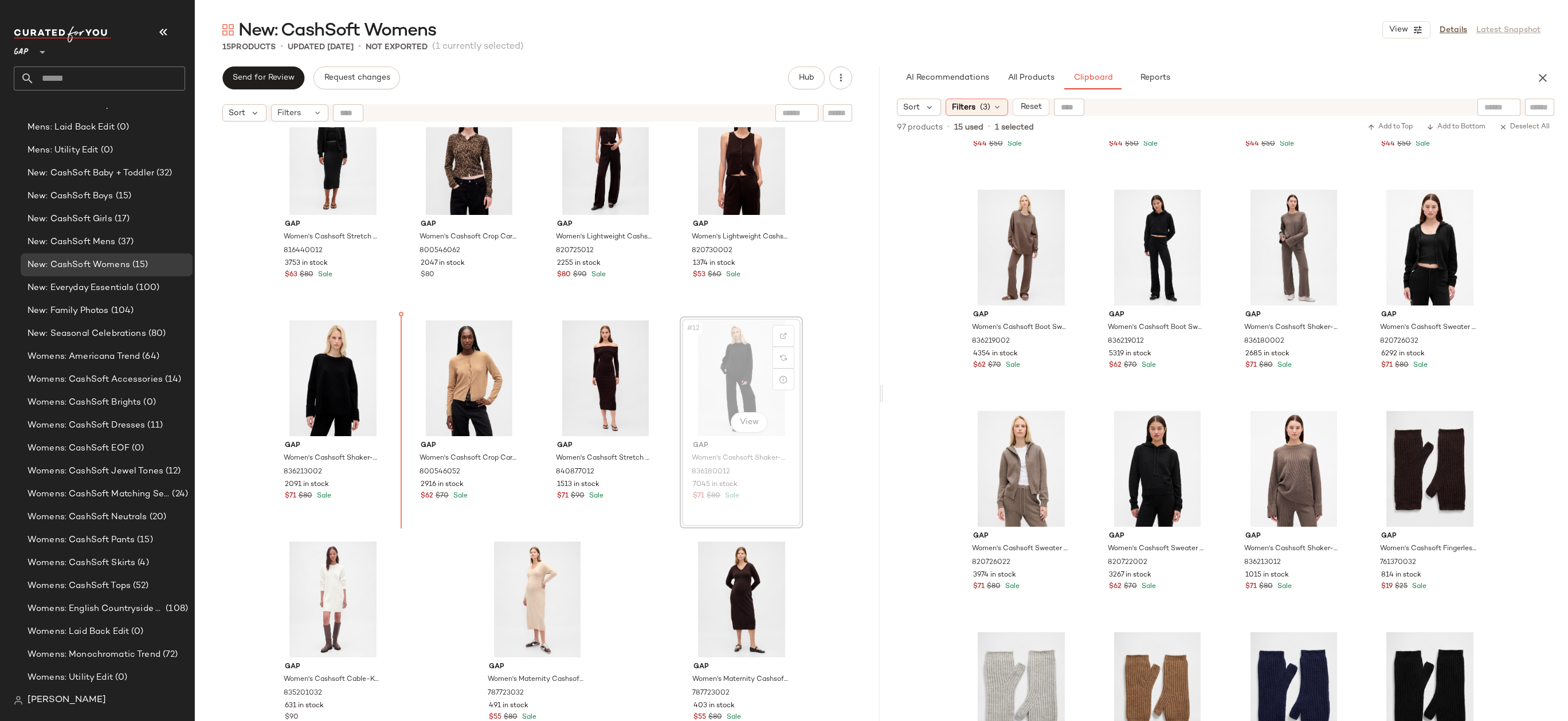
drag, startPoint x: 733, startPoint y: 360, endPoint x: 433, endPoint y: 338, distance: 300.8
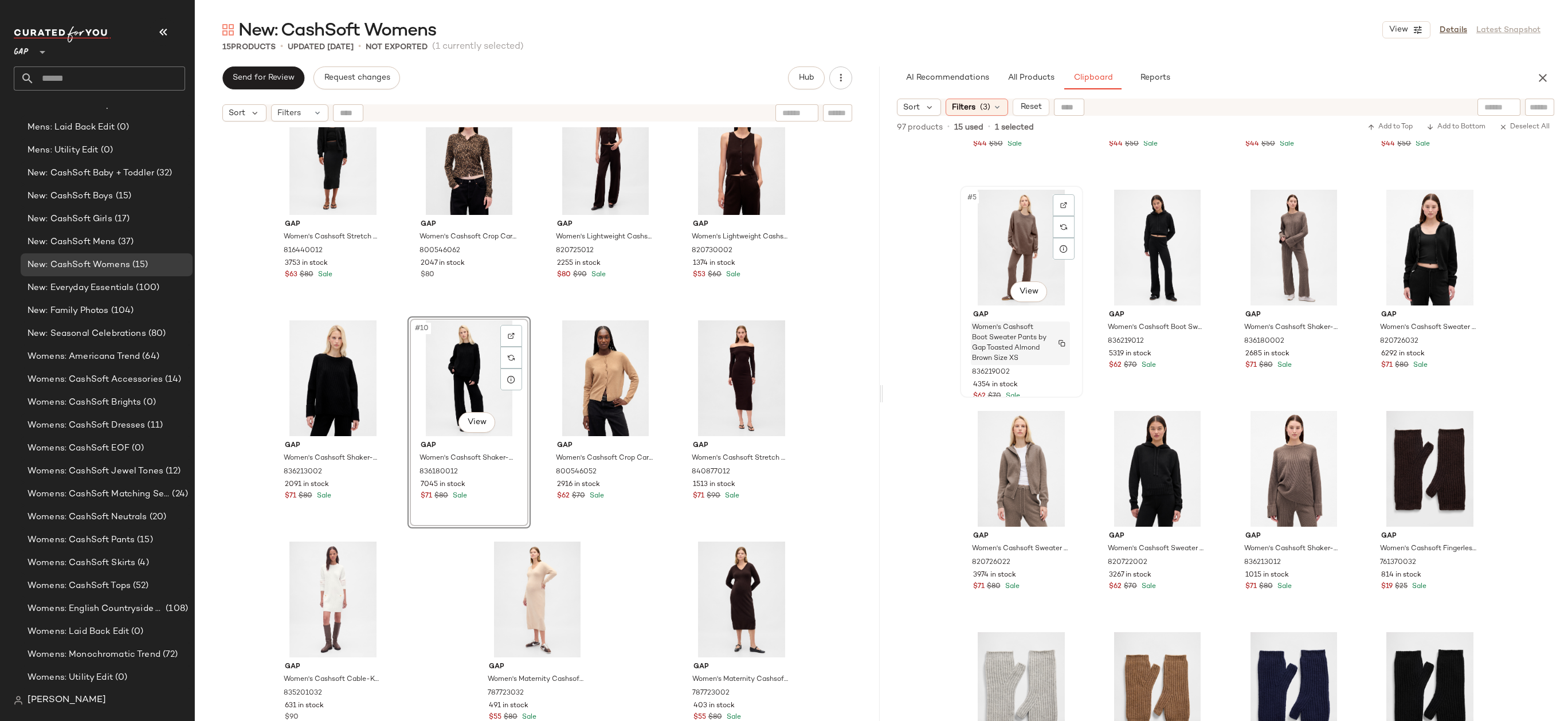
scroll to position [558, 0]
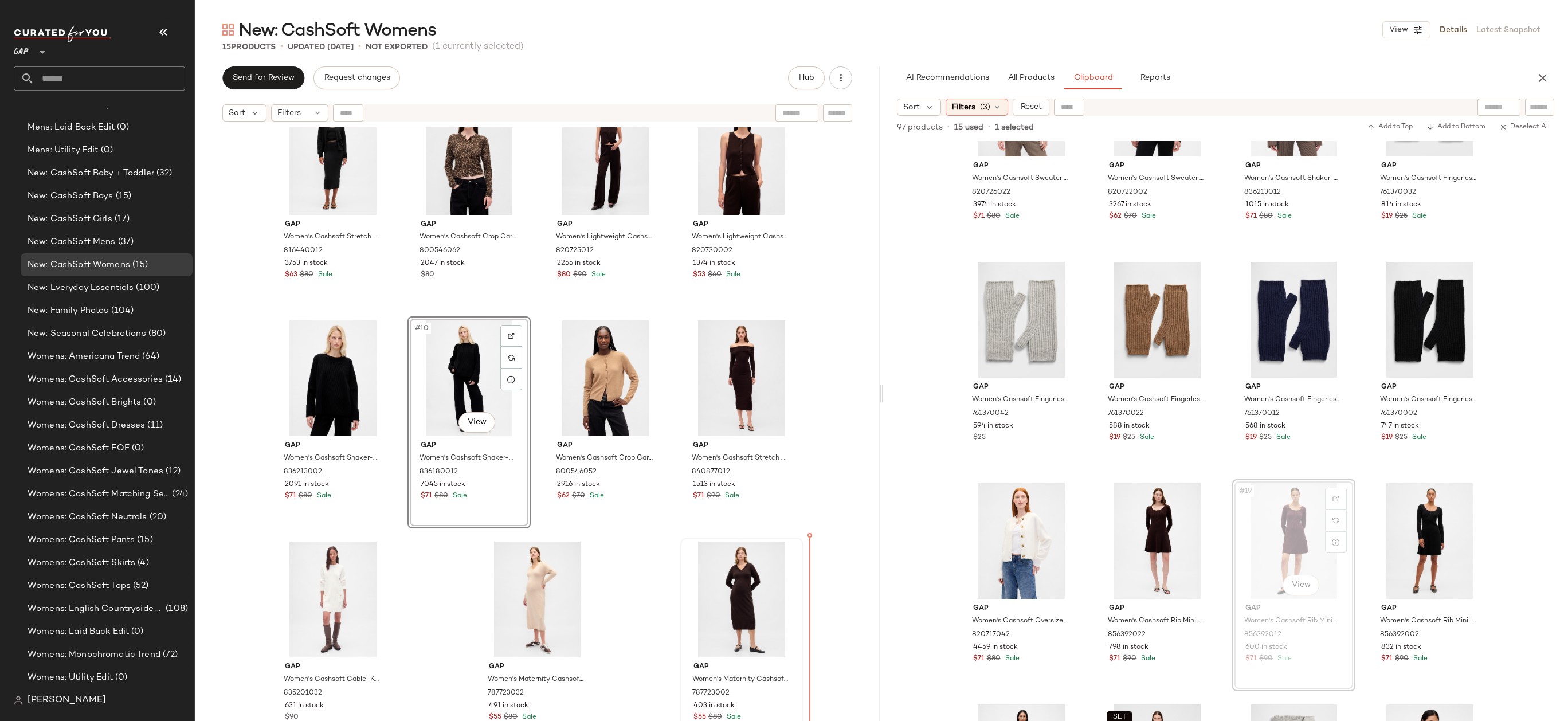
drag, startPoint x: 1281, startPoint y: 540, endPoint x: 784, endPoint y: 613, distance: 502.3
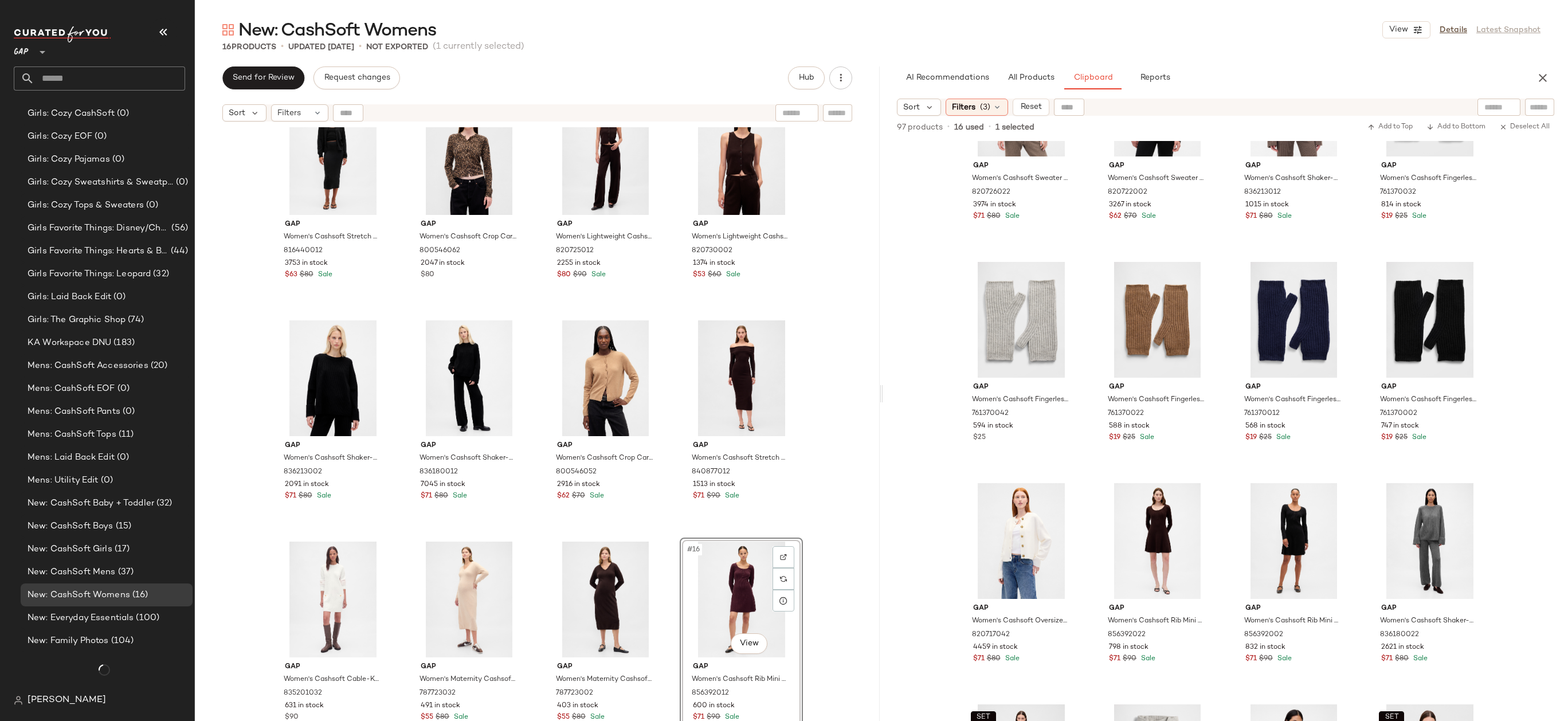
scroll to position [1345, 0]
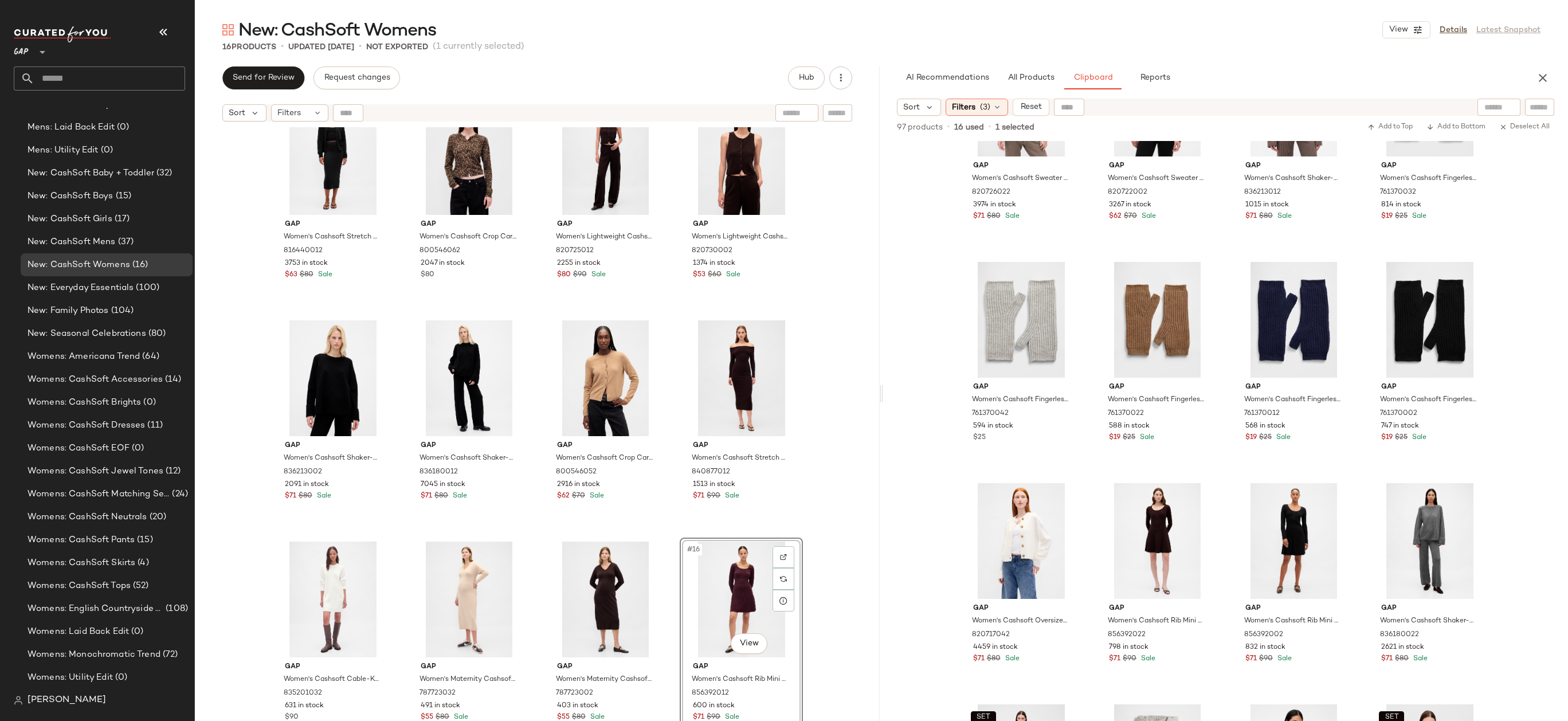
click at [821, 547] on div "Gap Women's Cashsoft Stretch Midi Skirt by Gap True Black Petite Size L 8164400…" at bounding box center [536, 439] width 684 height 623
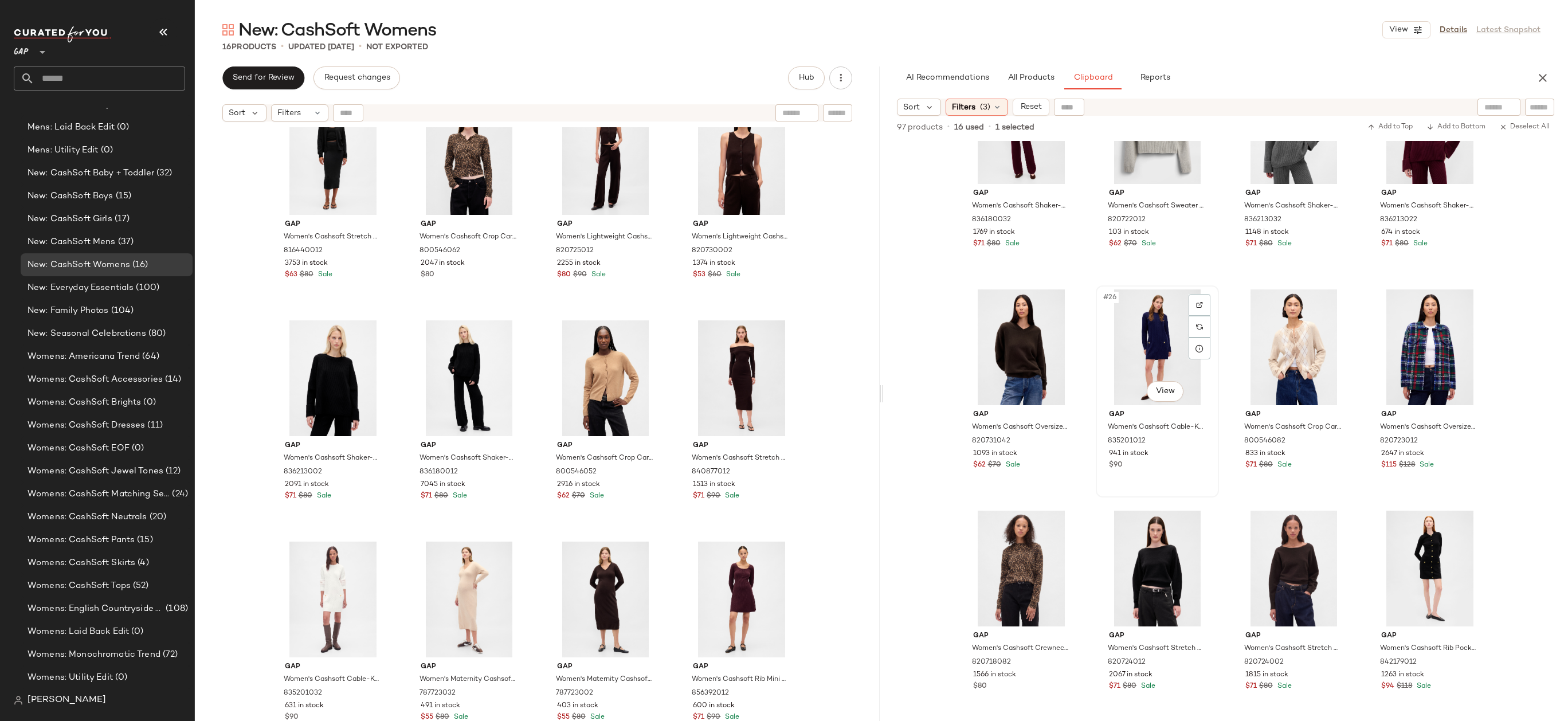
scroll to position [1213, 0]
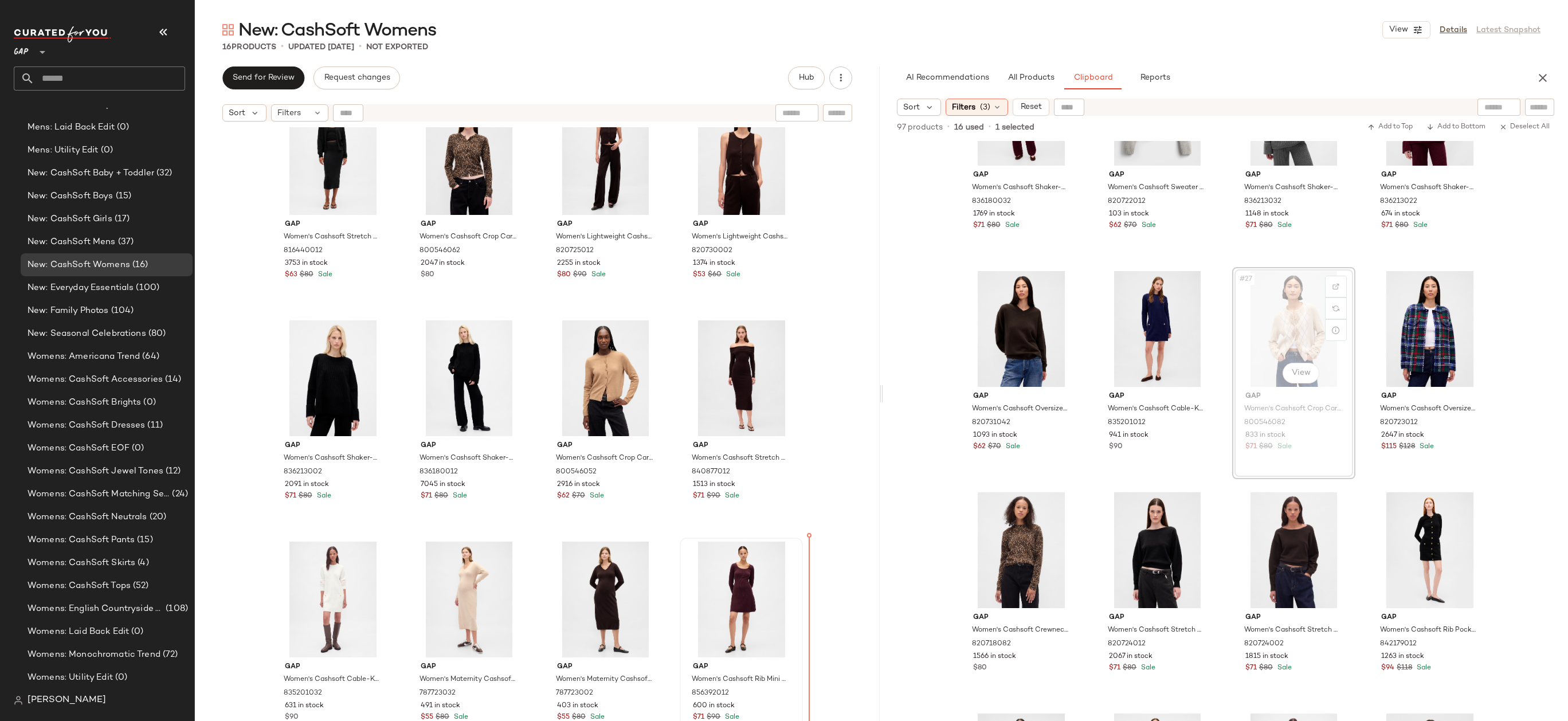
drag, startPoint x: 1306, startPoint y: 345, endPoint x: 764, endPoint y: 589, distance: 594.4
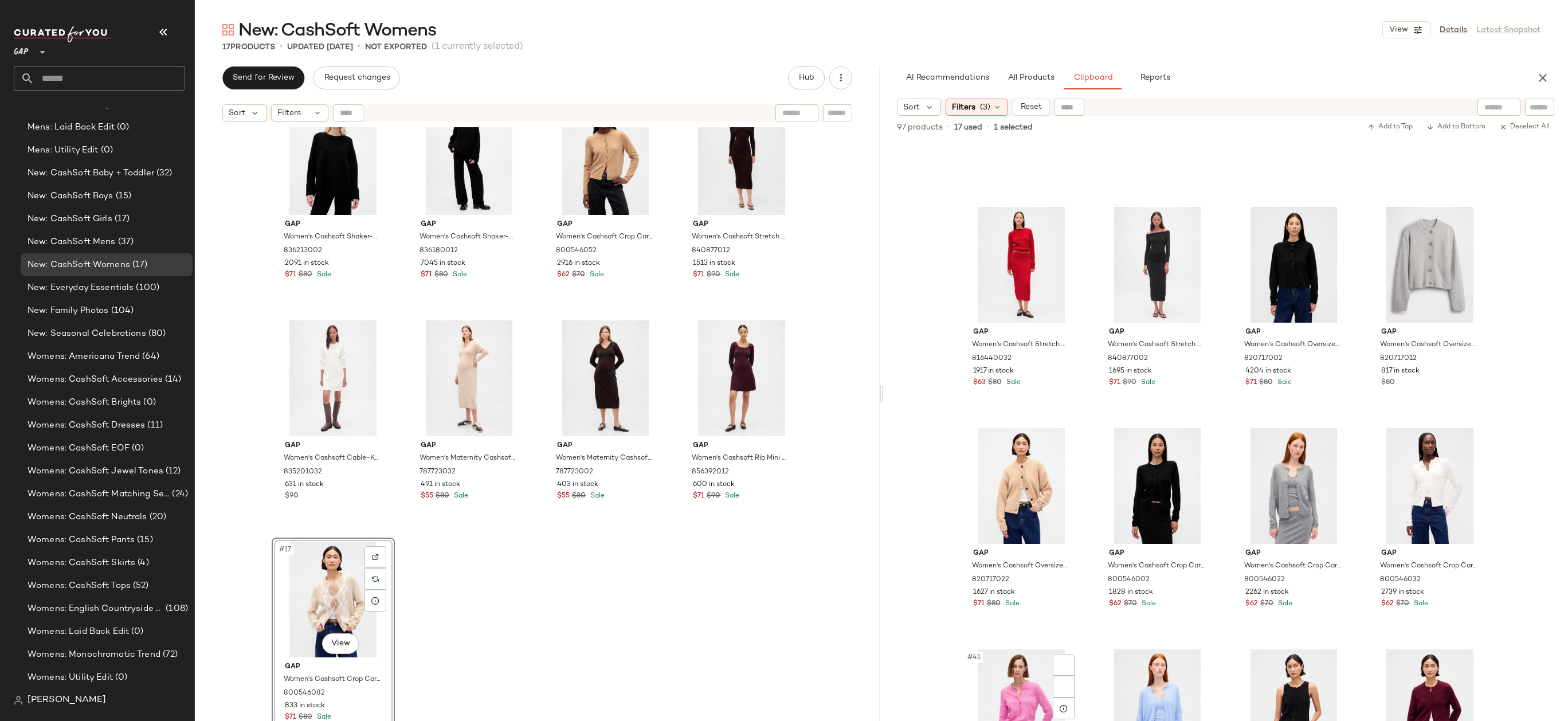
scroll to position [1890, 0]
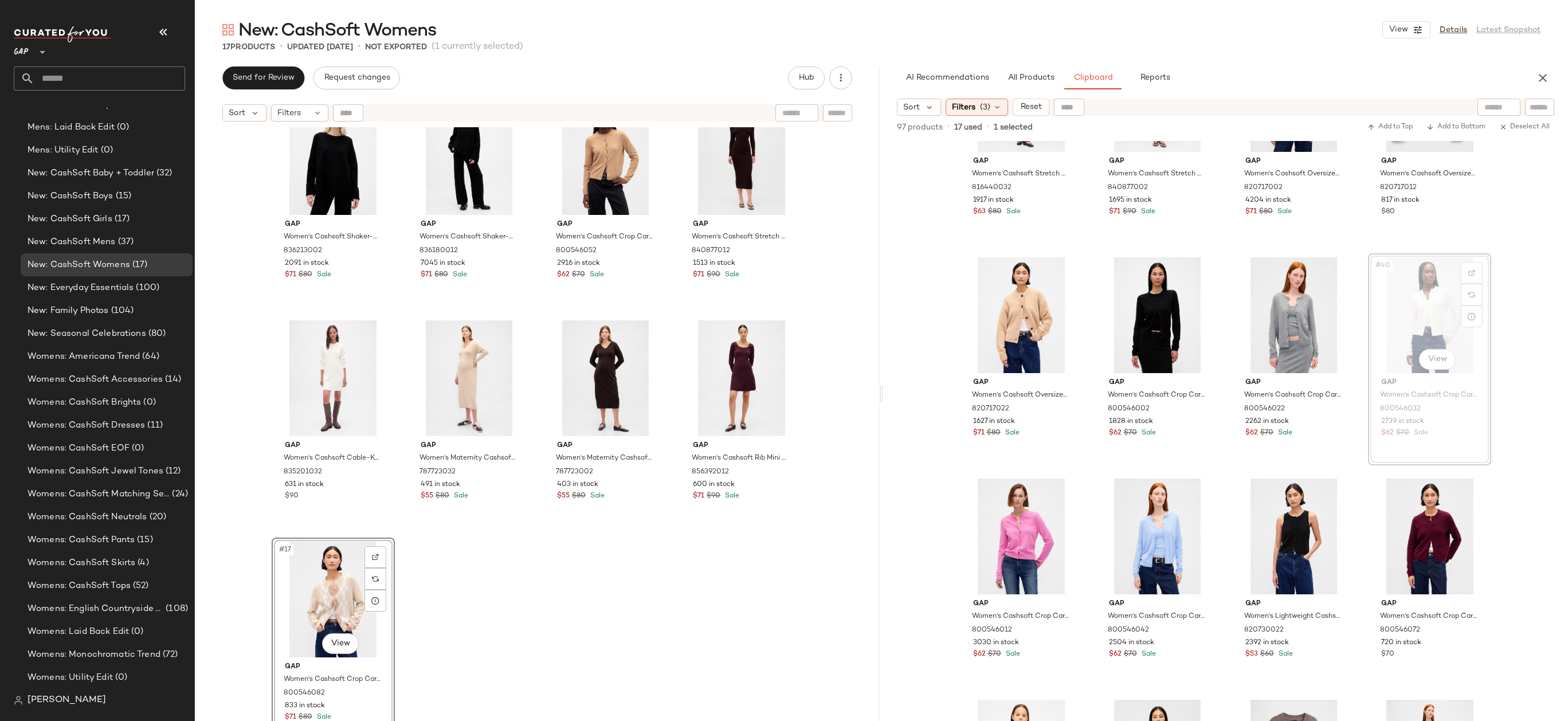
drag, startPoint x: 1425, startPoint y: 319, endPoint x: 1415, endPoint y: 319, distance: 10.0
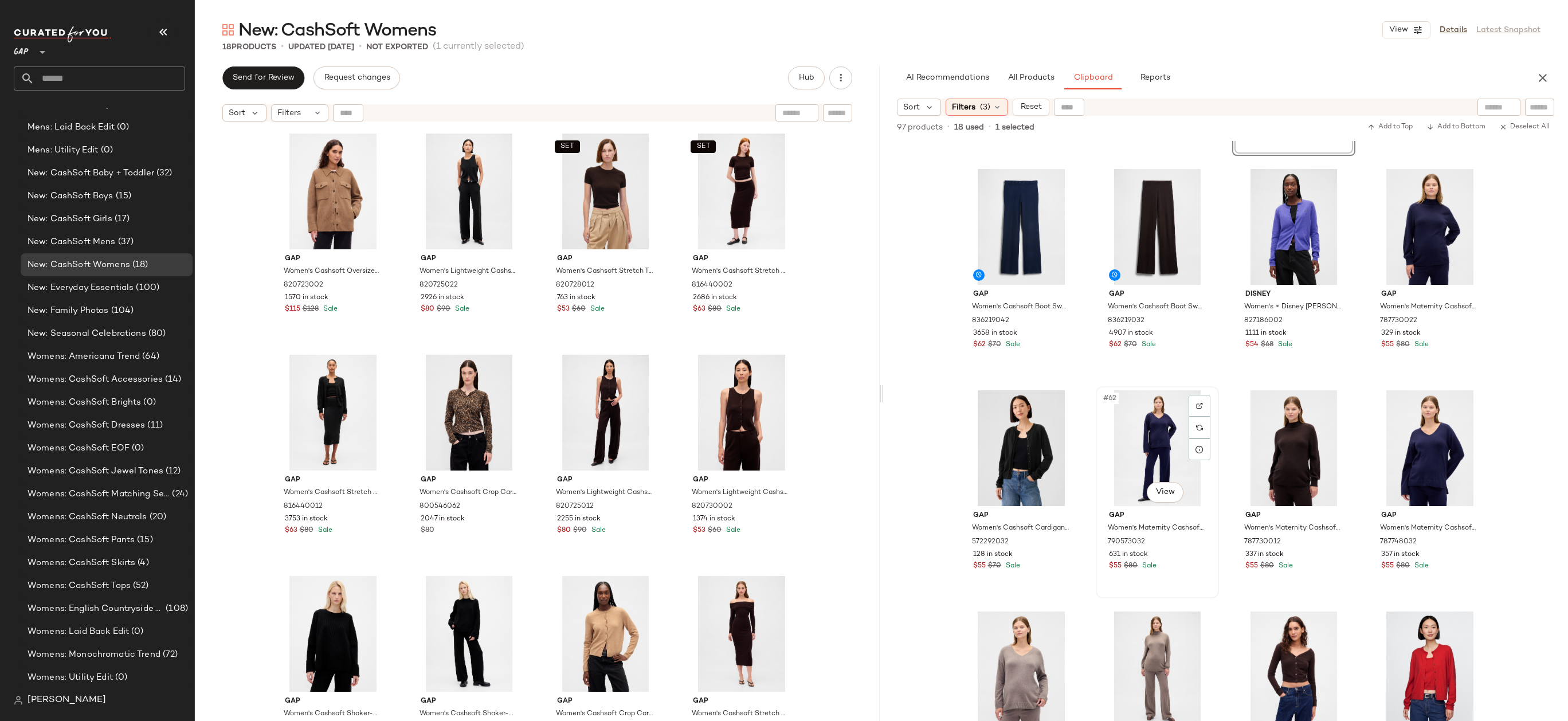
scroll to position [2805, 0]
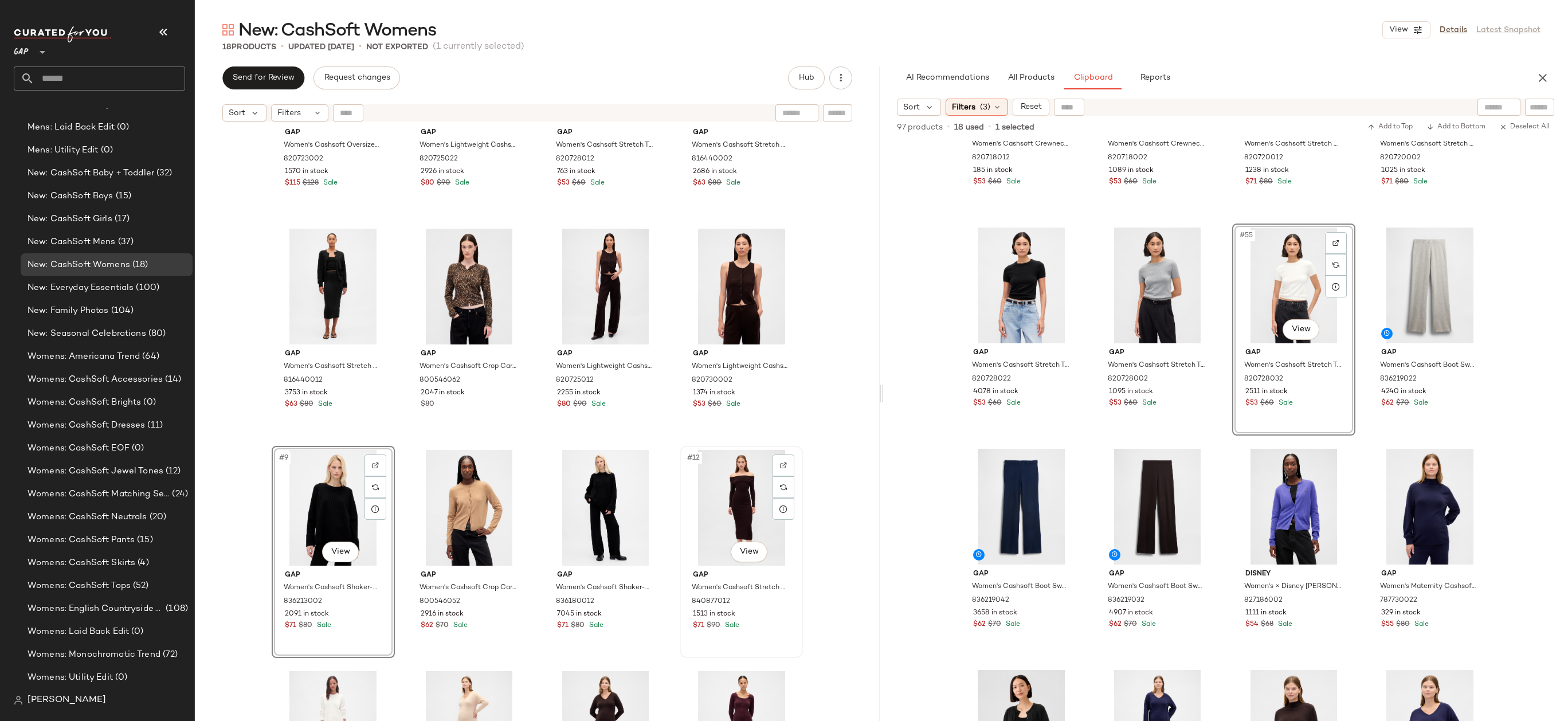
scroll to position [142, 0]
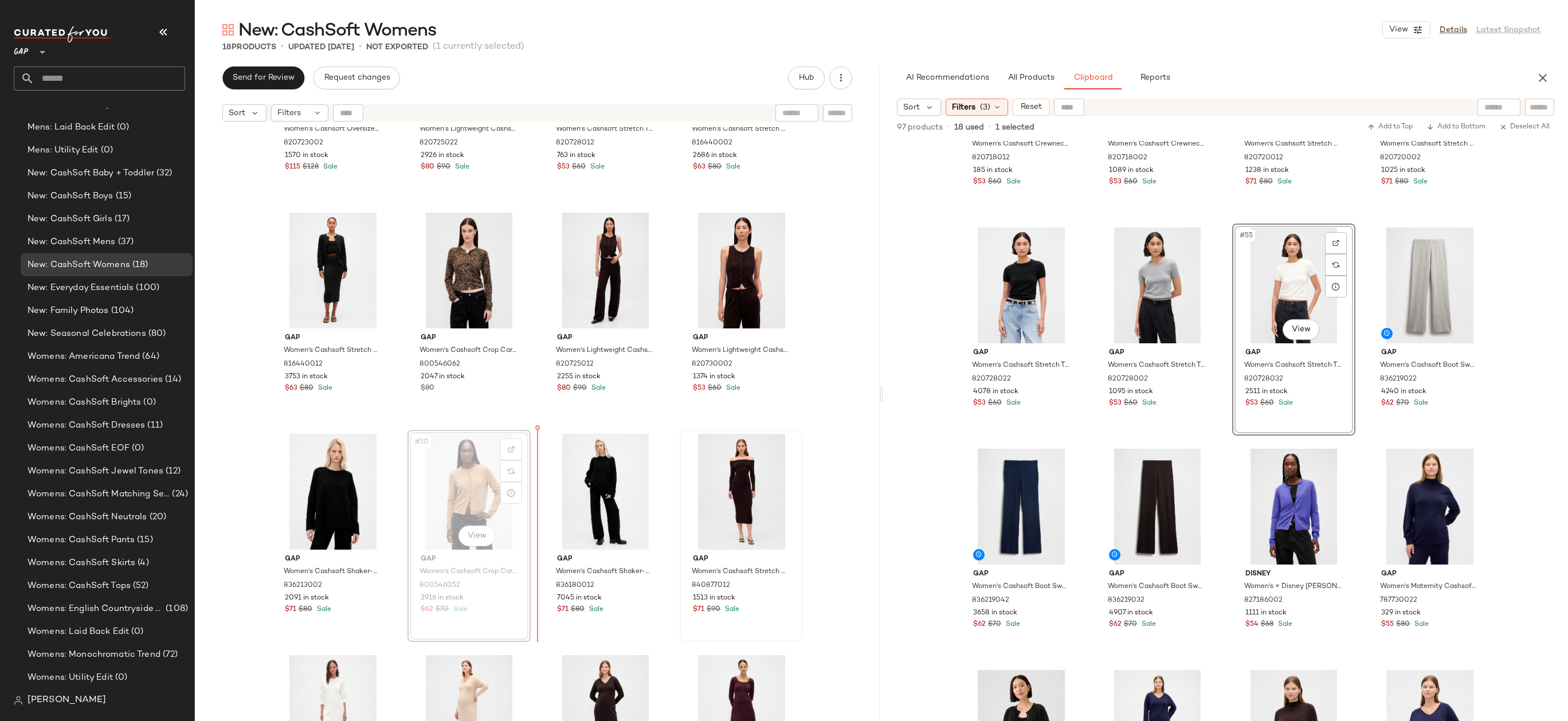
drag, startPoint x: 493, startPoint y: 471, endPoint x: 677, endPoint y: 471, distance: 184.0
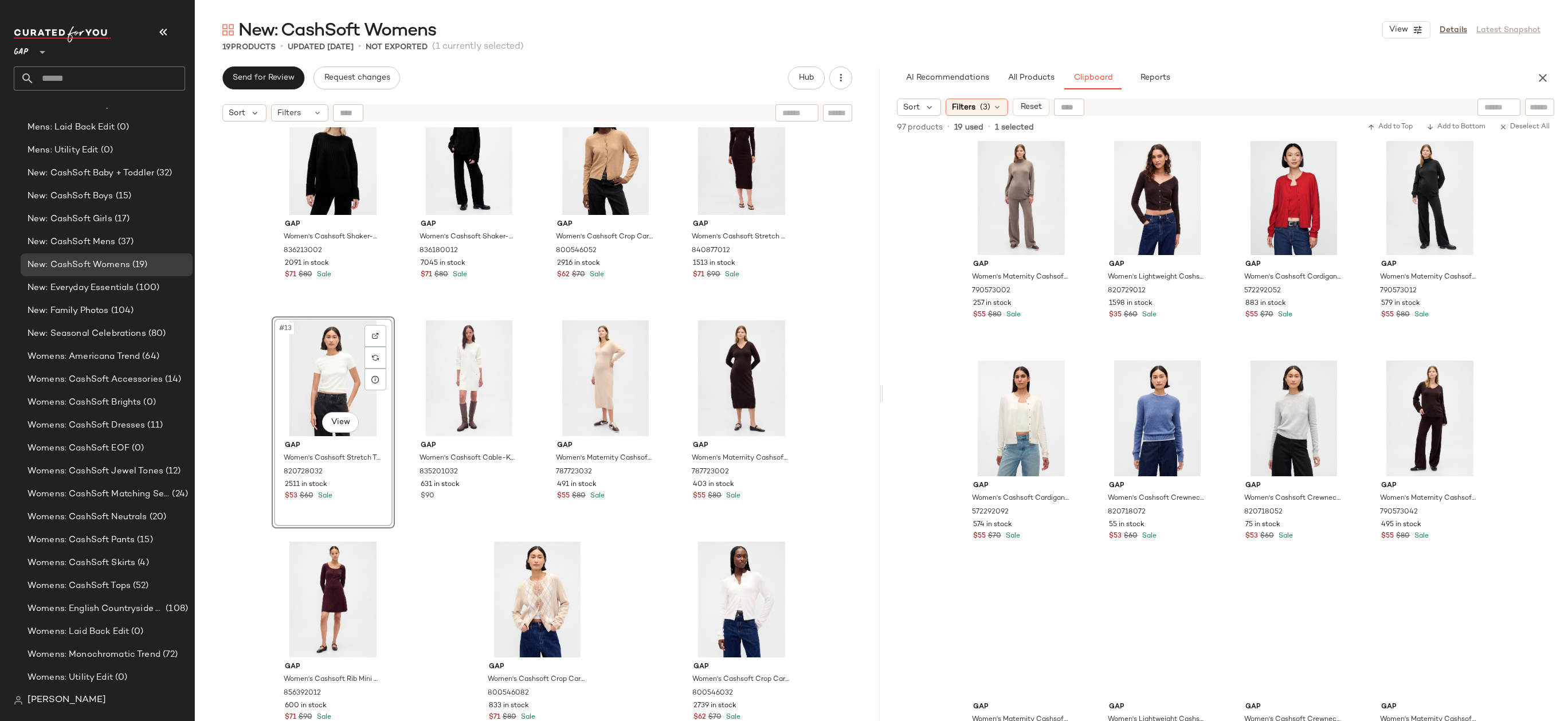
scroll to position [3600, 0]
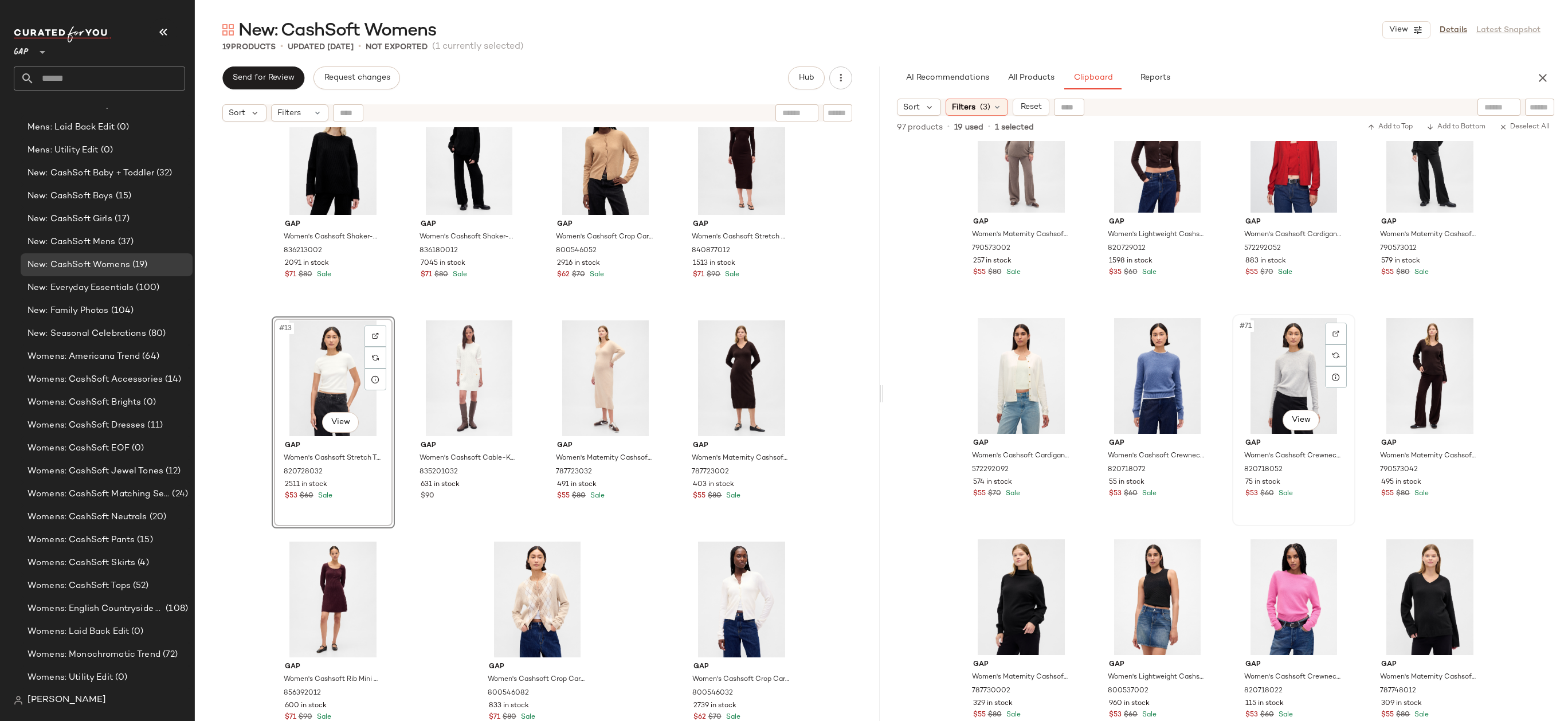
click at [1287, 346] on div "#71 View" at bounding box center [1293, 376] width 115 height 116
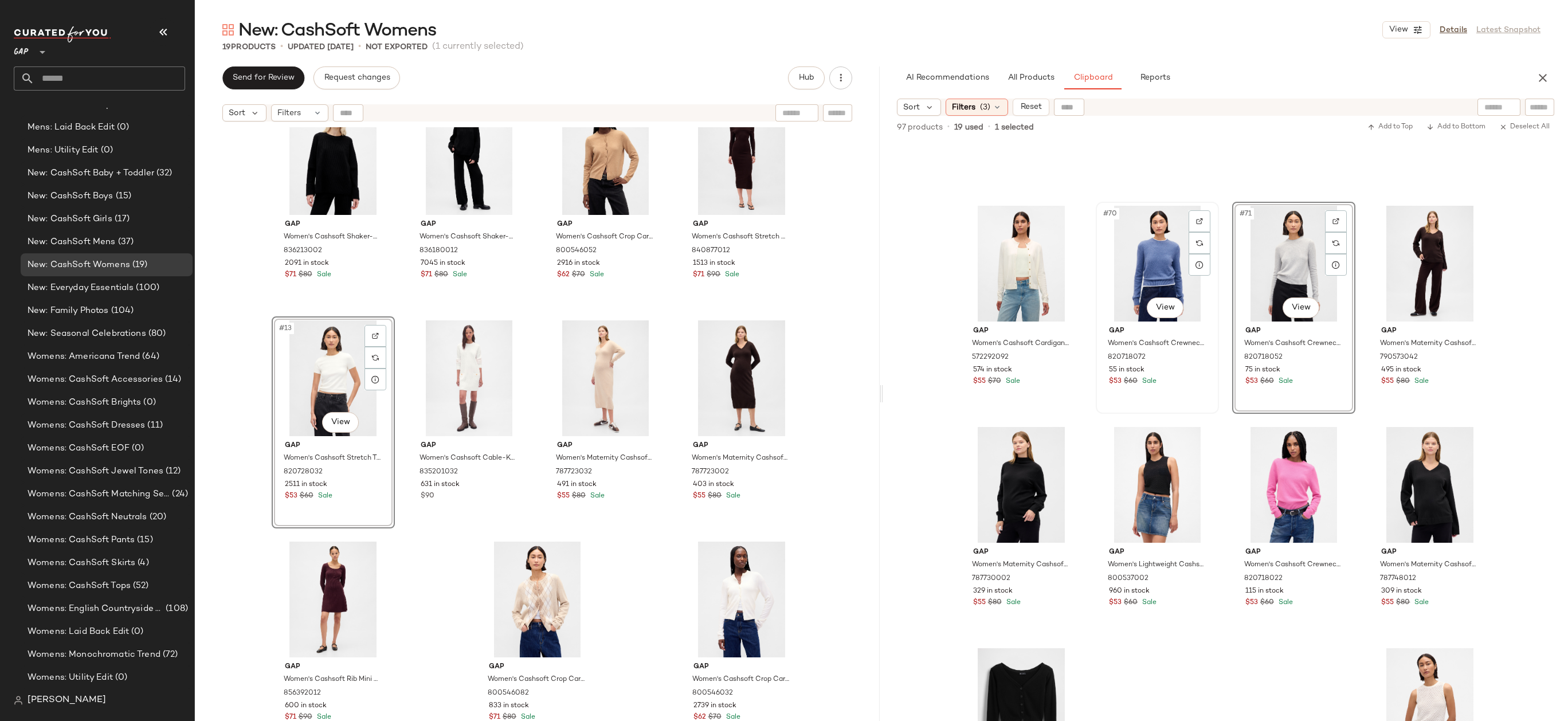
scroll to position [3848, 0]
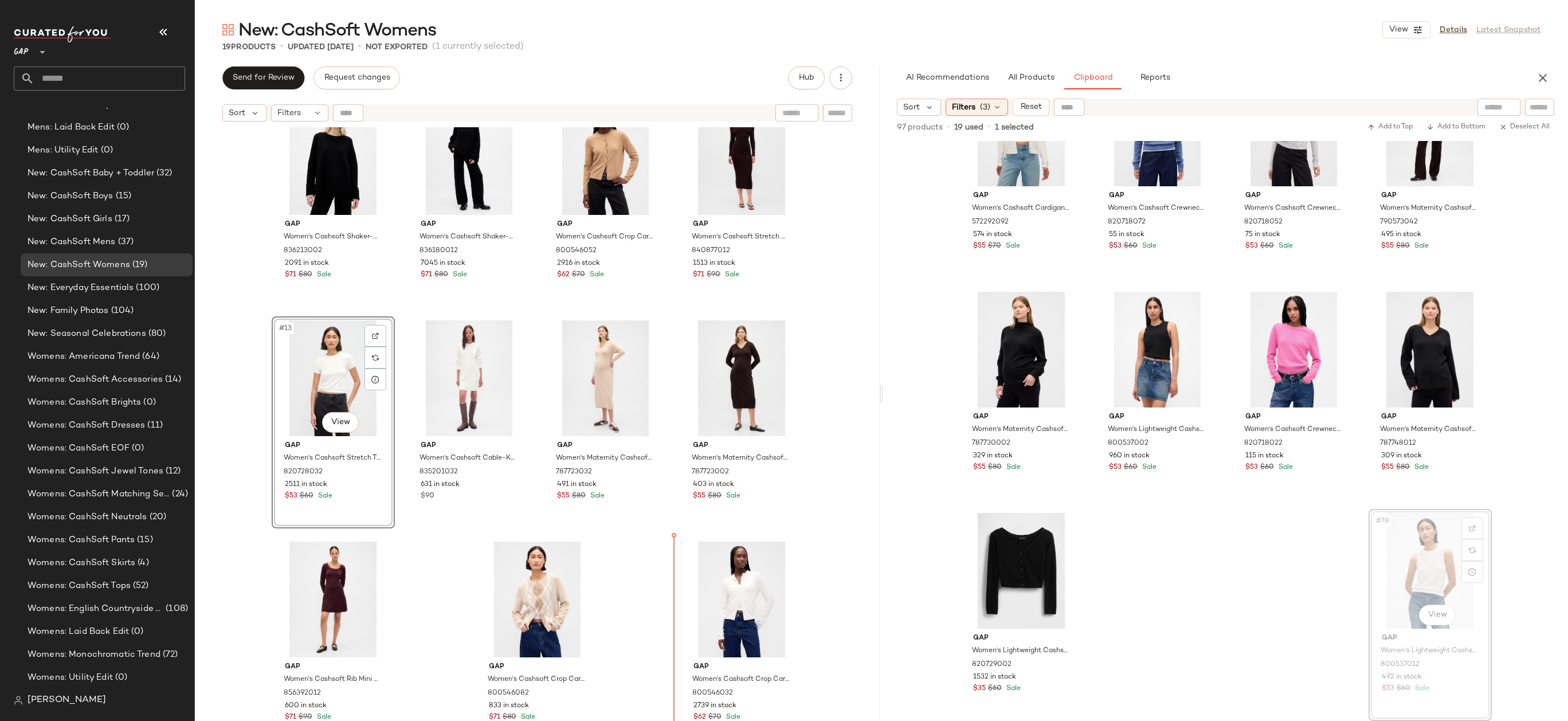
drag, startPoint x: 1388, startPoint y: 550, endPoint x: 1375, endPoint y: 550, distance: 13.0
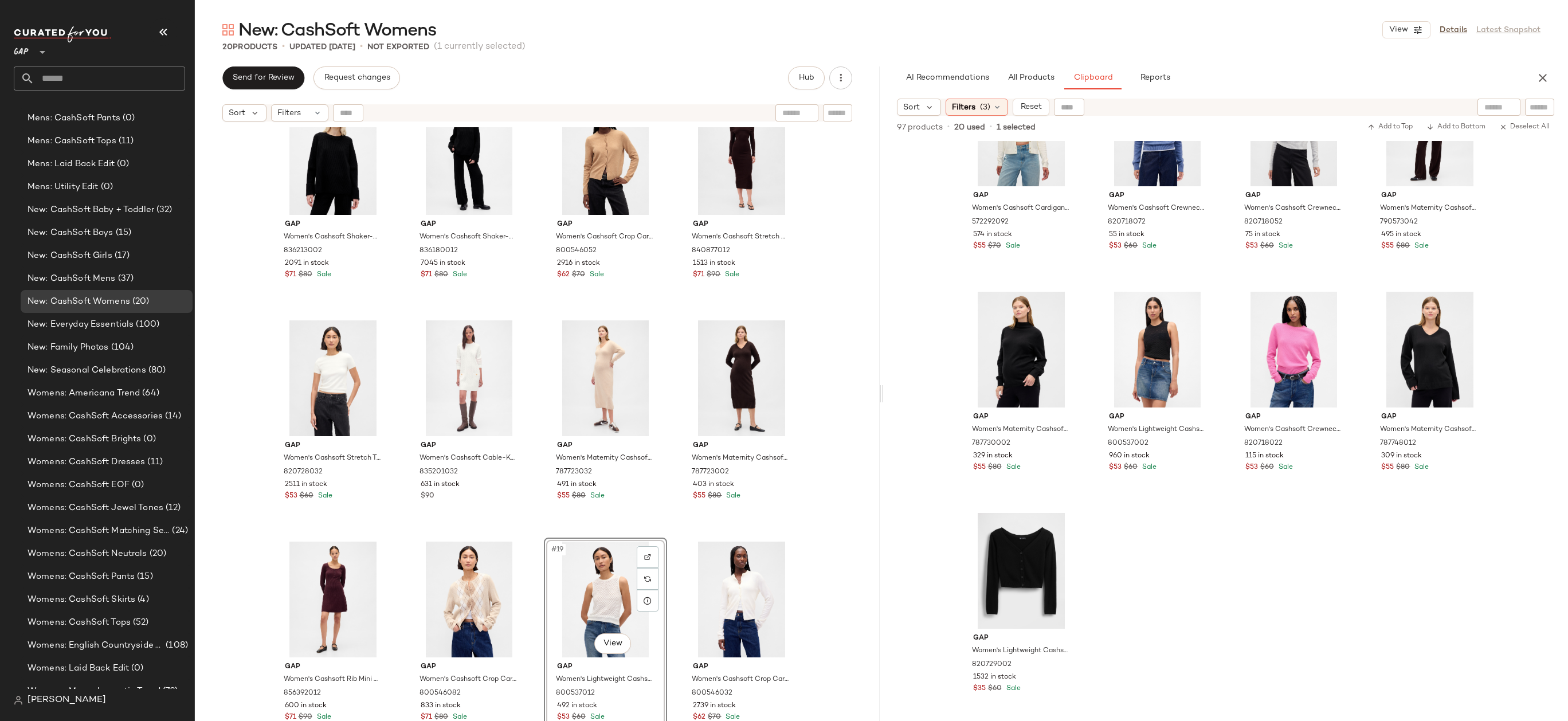
scroll to position [1381, 0]
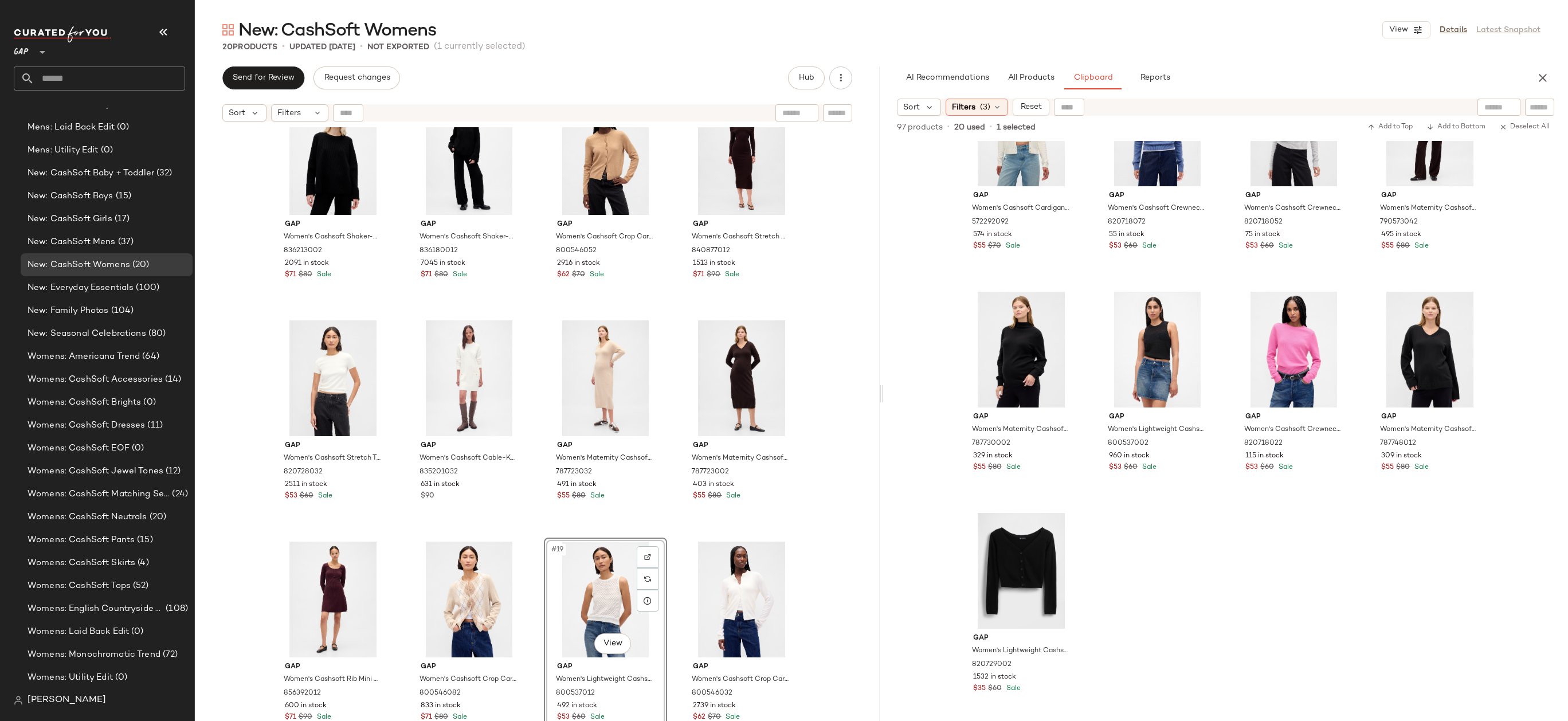
click at [829, 627] on div "Gap Women's Cashsoft Stretch Midi Skirt by Gap True Black Petite Size L 8164400…" at bounding box center [536, 439] width 684 height 623
click at [334, 377] on div "#13 View" at bounding box center [333, 378] width 115 height 116
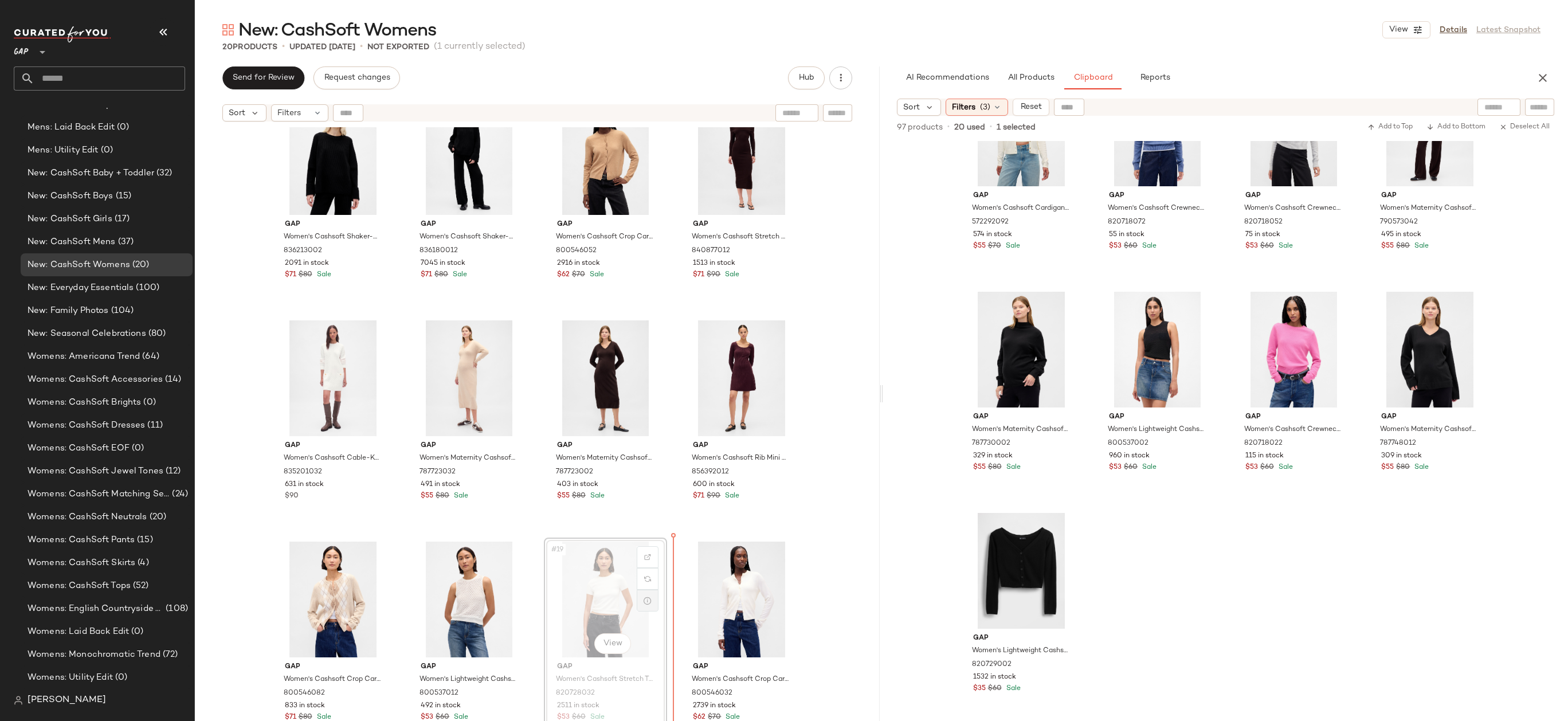
drag, startPoint x: 636, startPoint y: 591, endPoint x: 642, endPoint y: 591, distance: 6.0
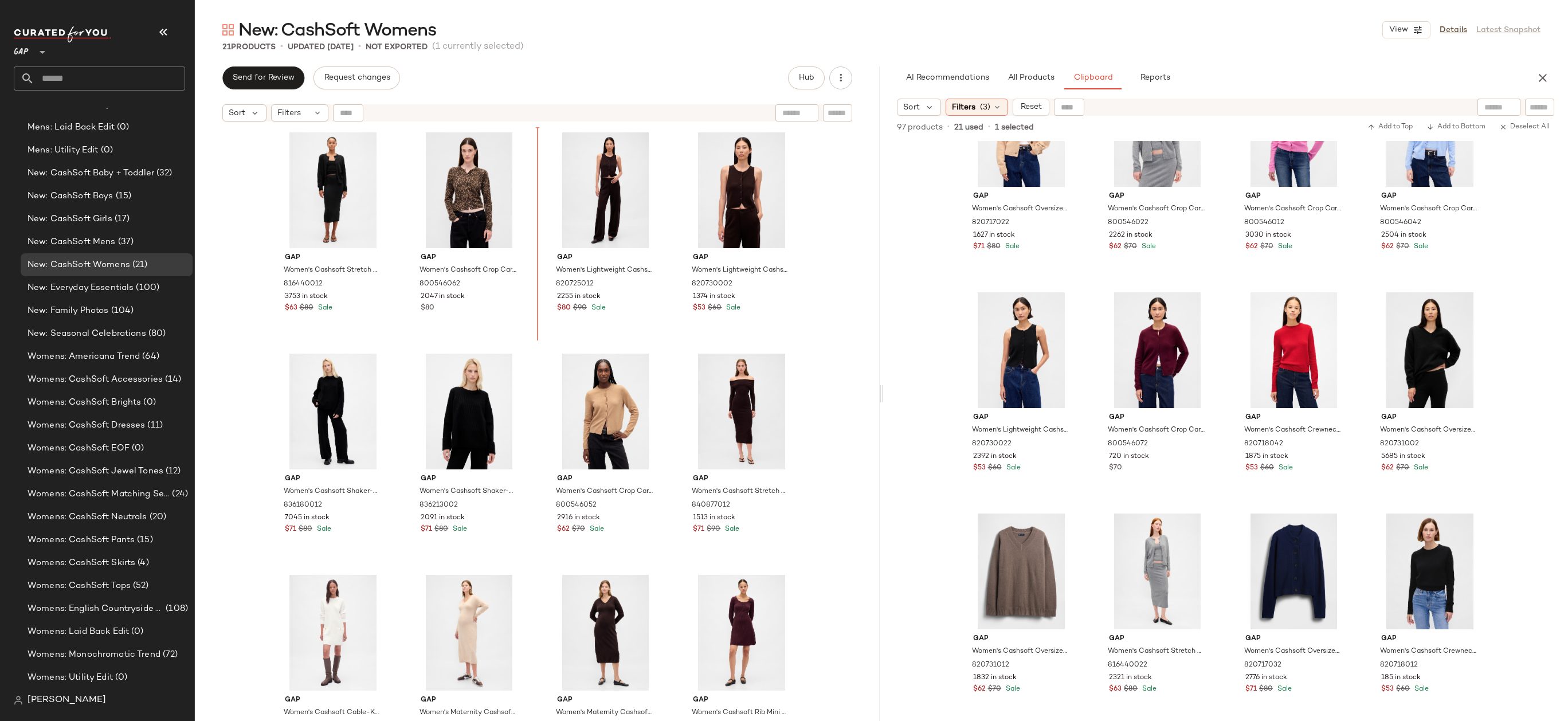
scroll to position [231, 0]
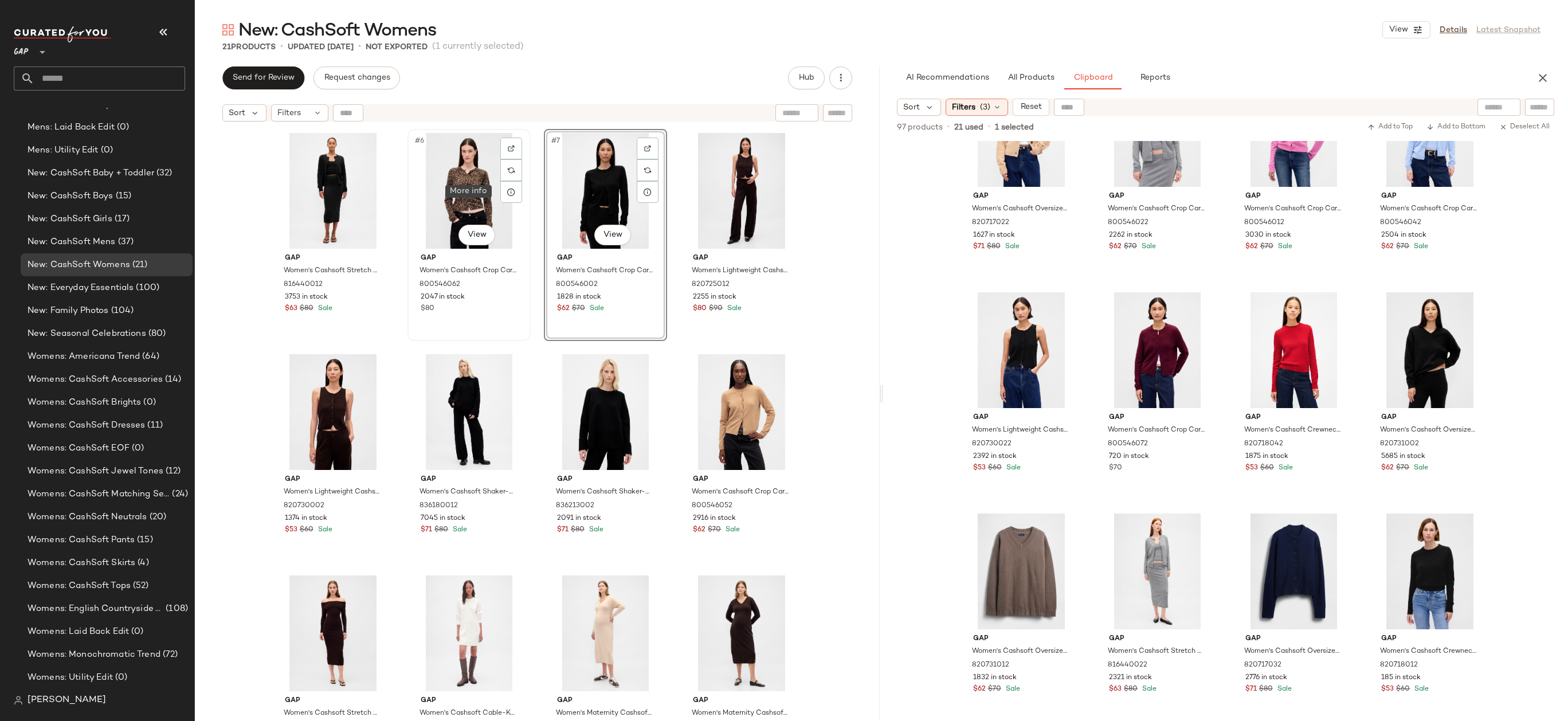
click at [485, 197] on div "#6 View" at bounding box center [468, 191] width 115 height 116
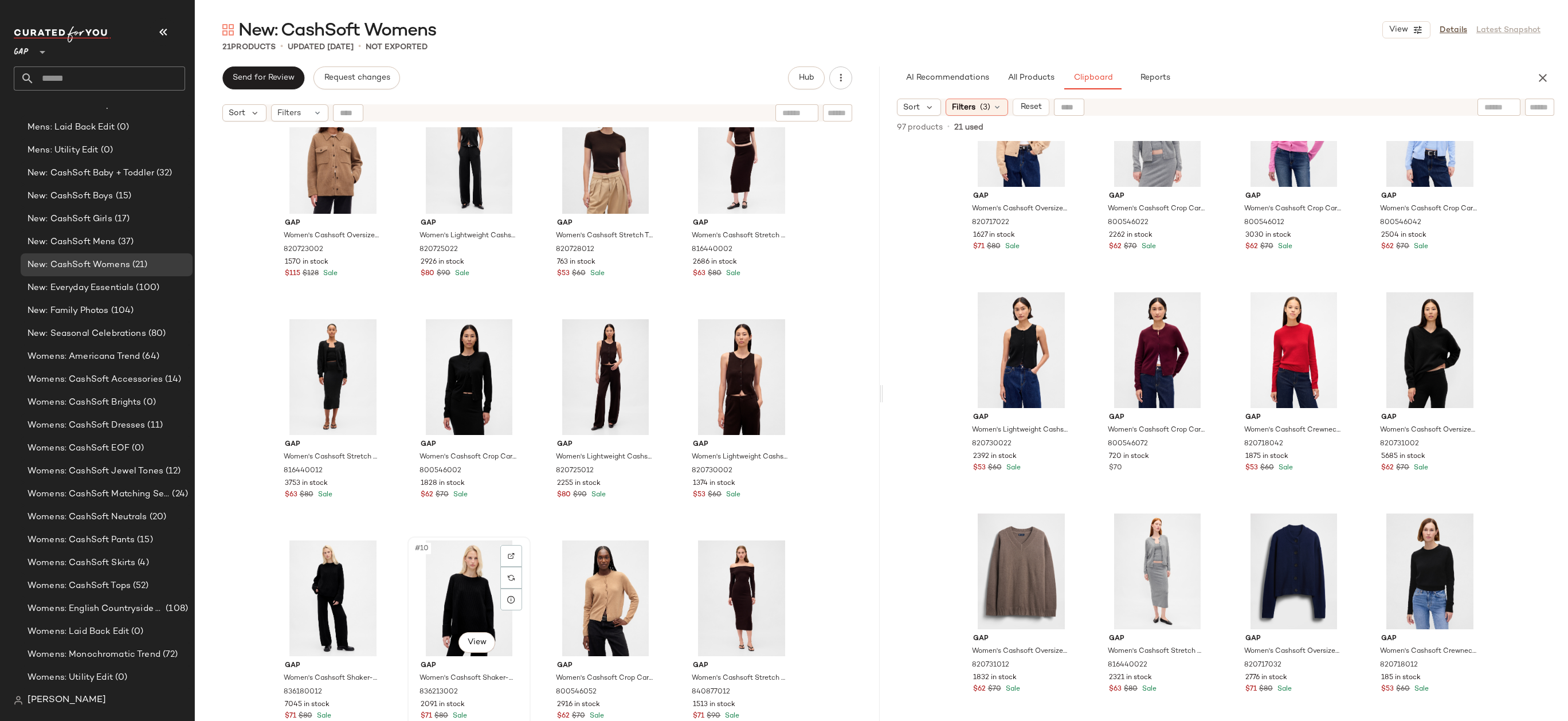
scroll to position [194, 0]
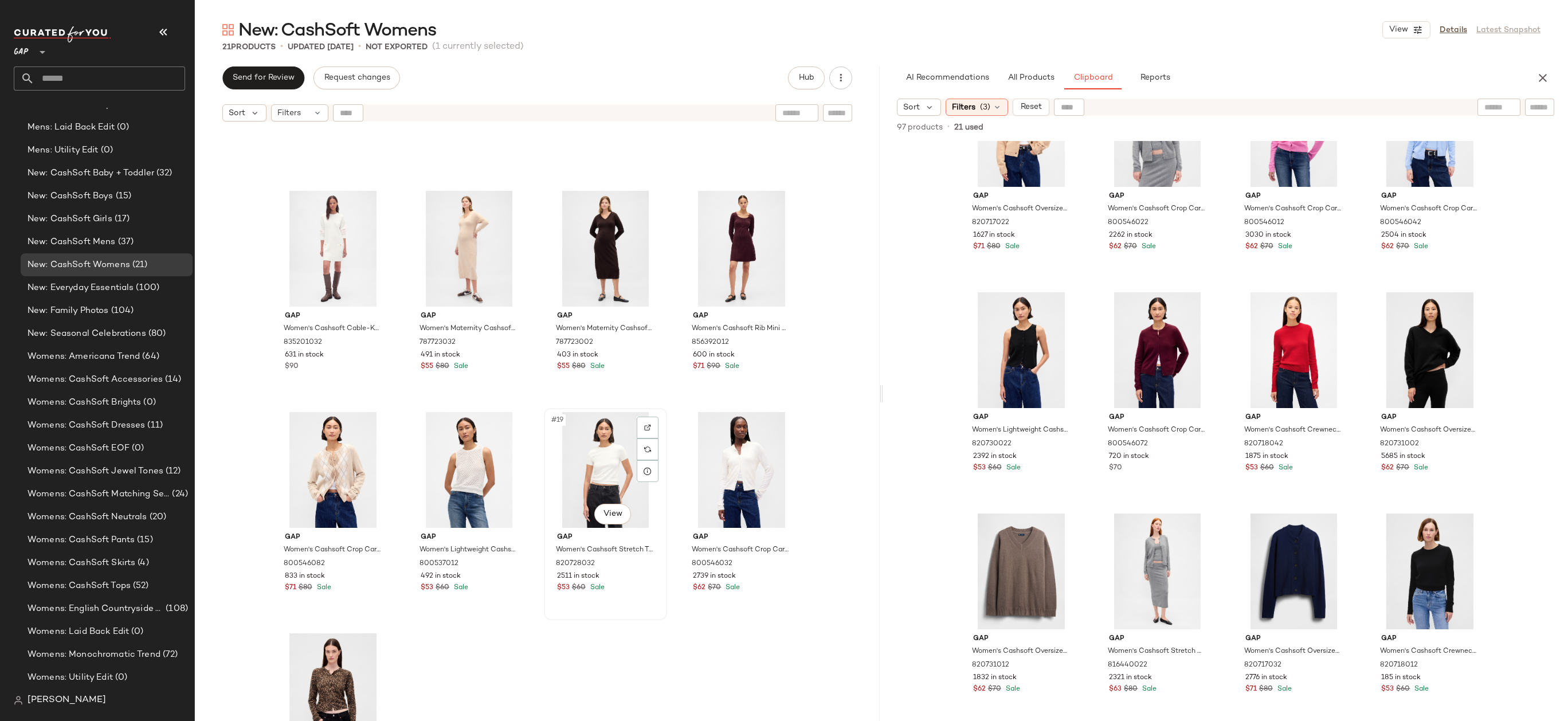
scroll to position [707, 0]
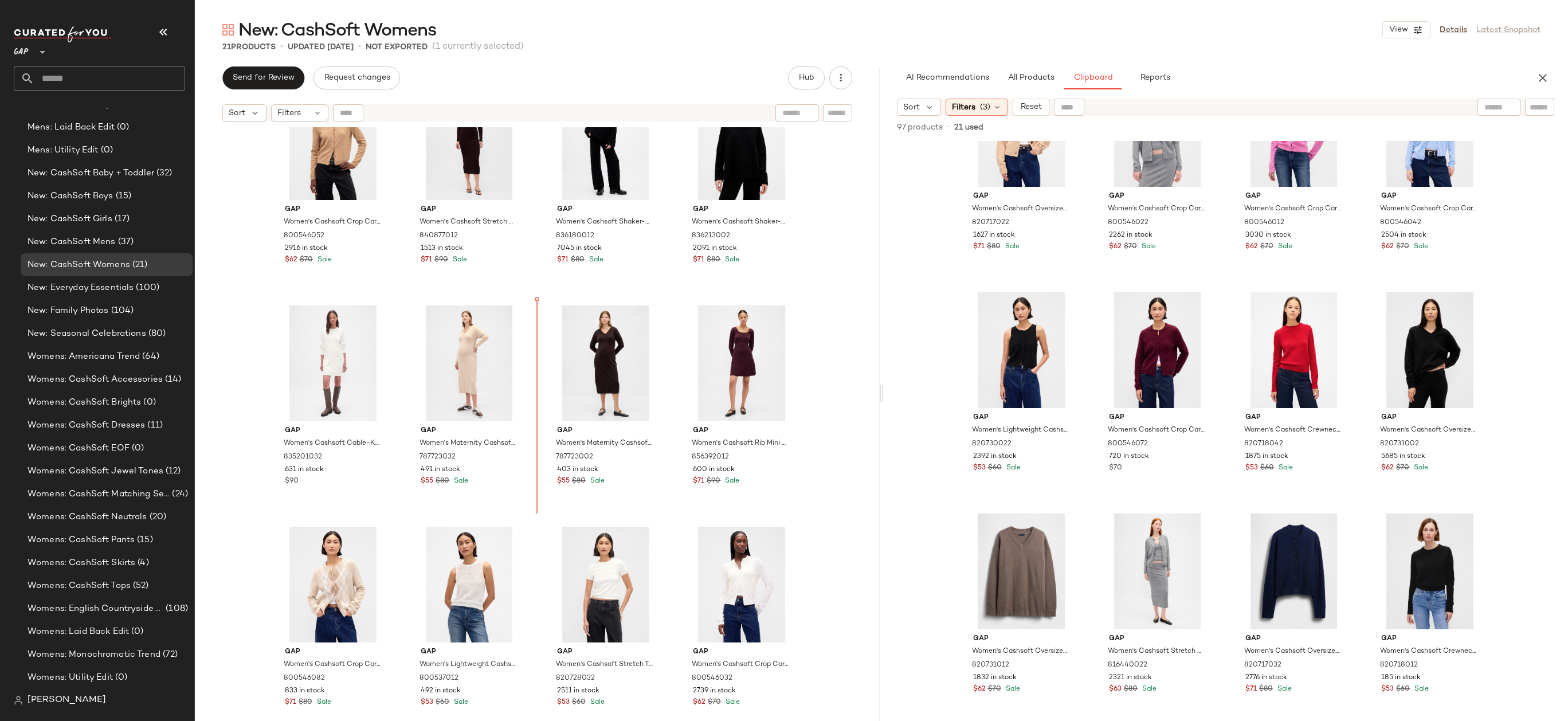
scroll to position [444, 0]
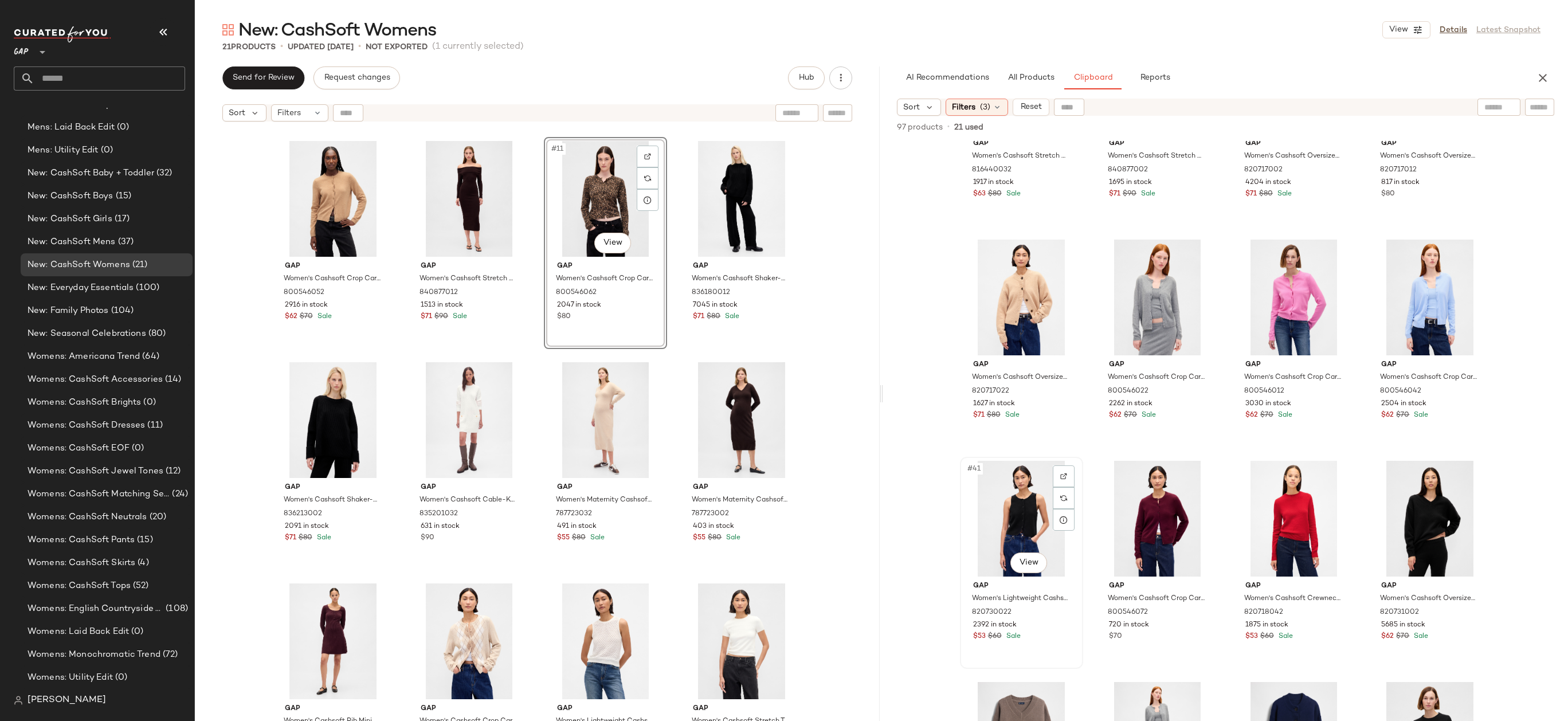
scroll to position [1698, 0]
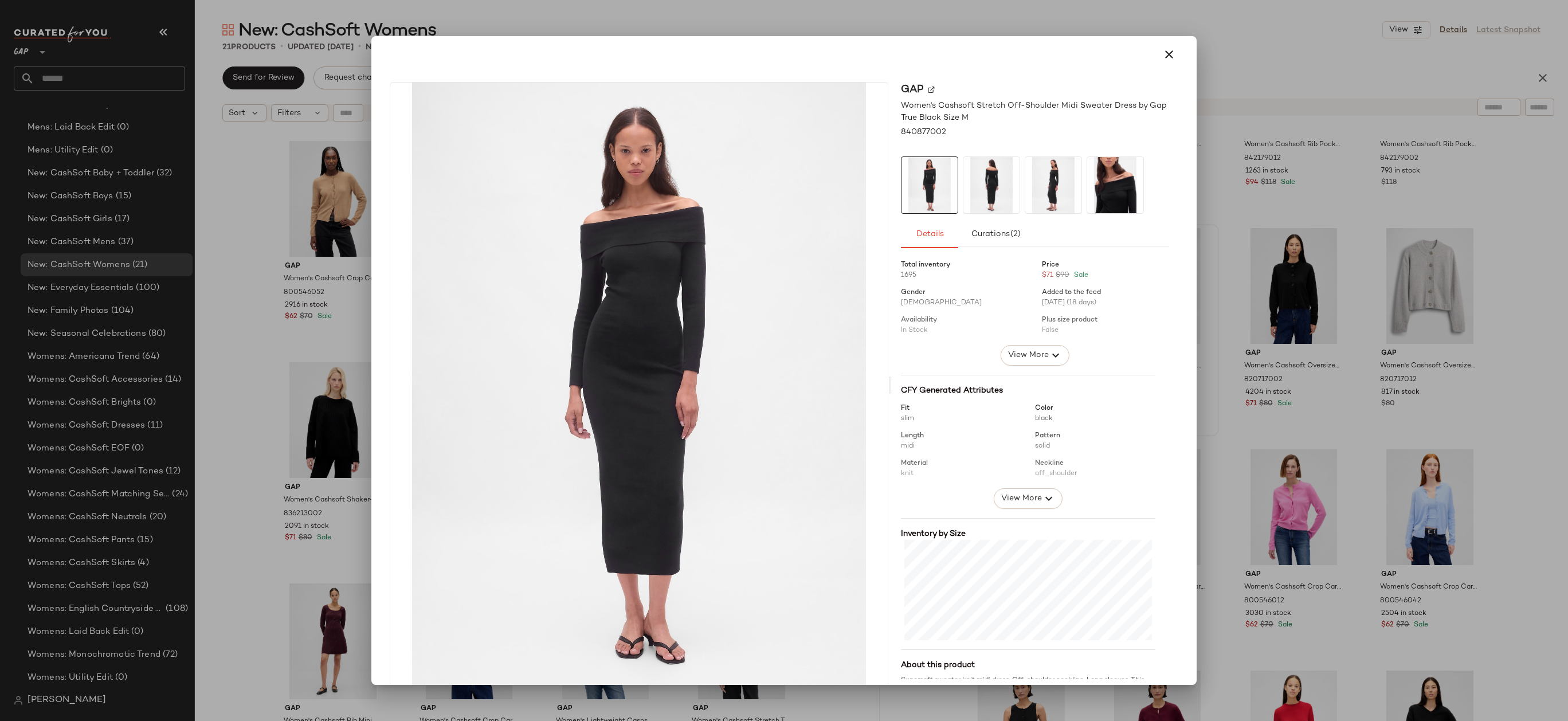
click at [1309, 126] on div at bounding box center [784, 360] width 1568 height 721
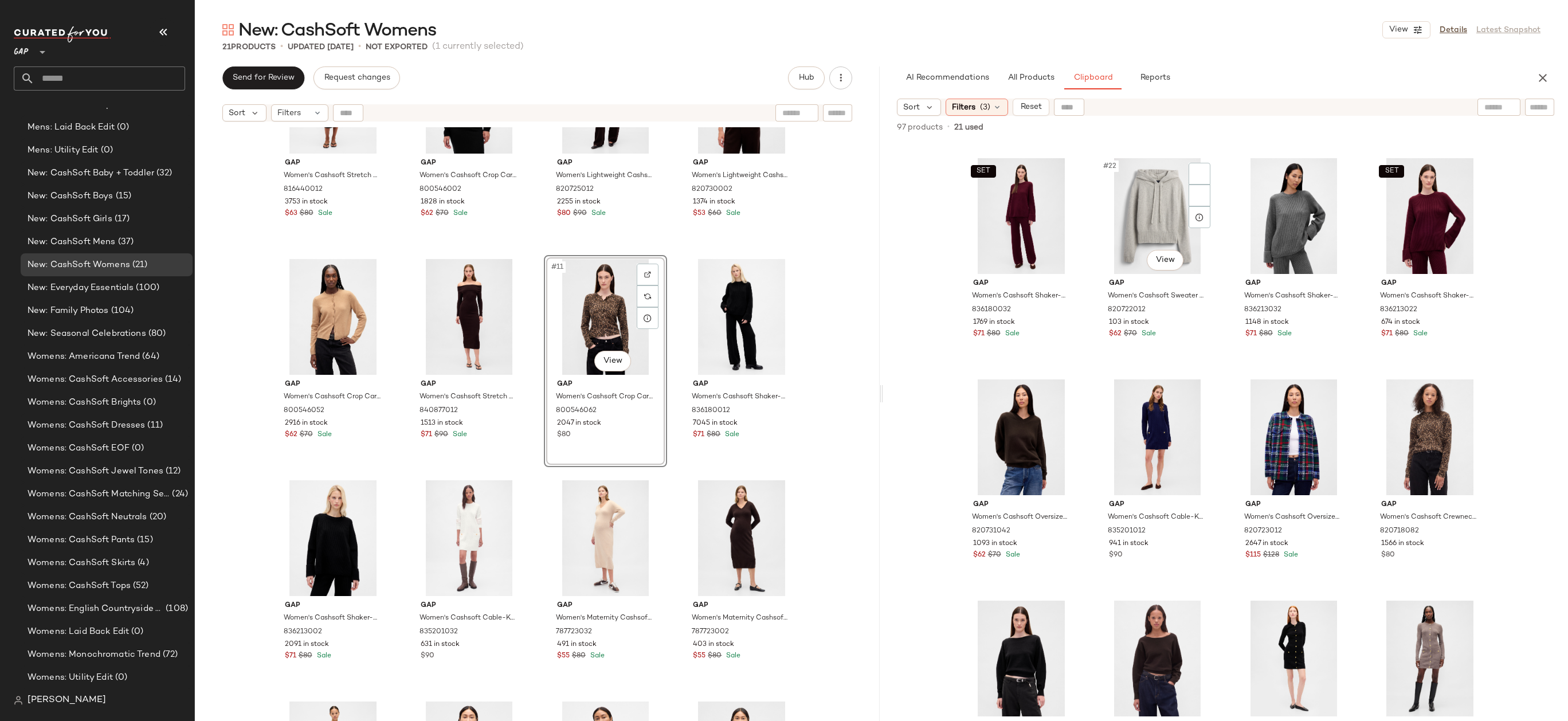
scroll to position [854, 0]
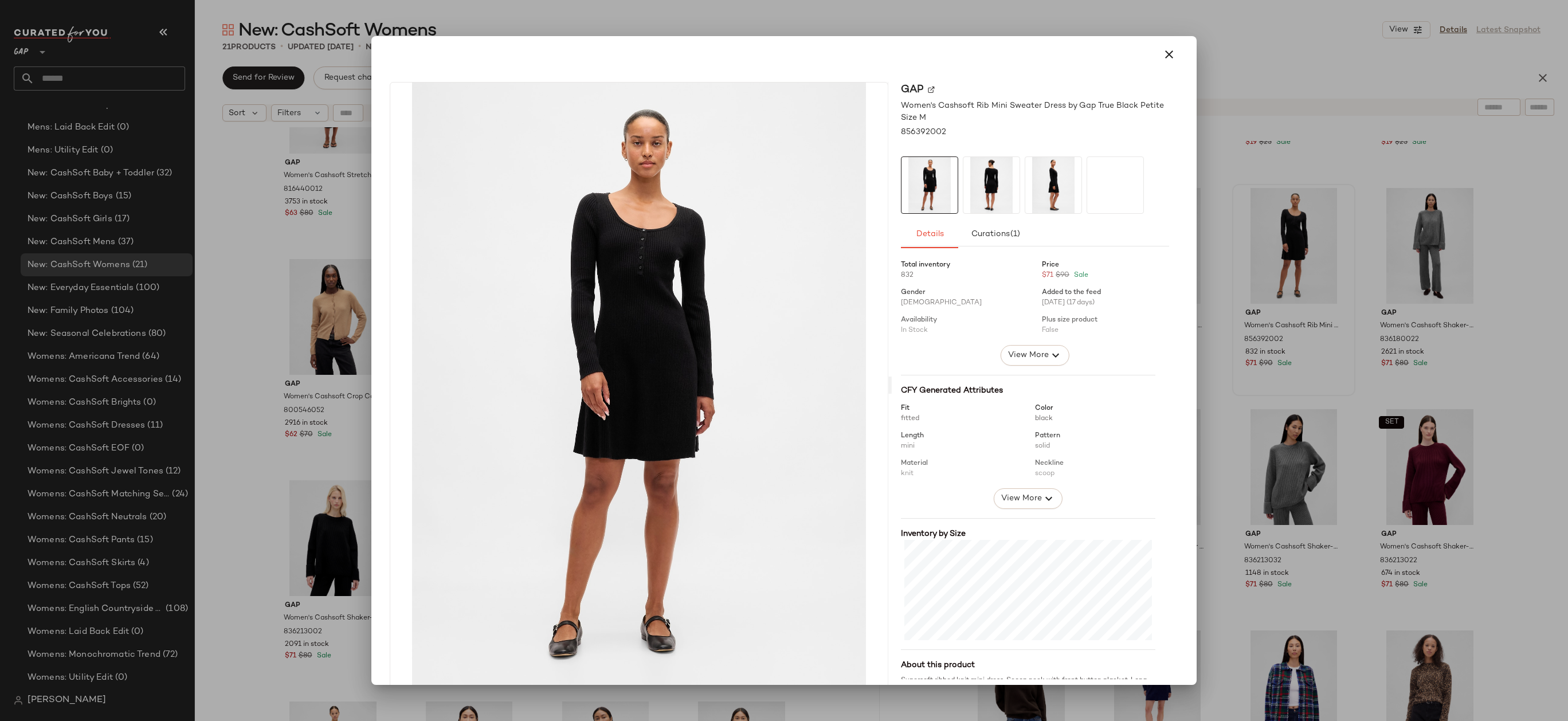
click at [1298, 203] on div at bounding box center [784, 360] width 1568 height 721
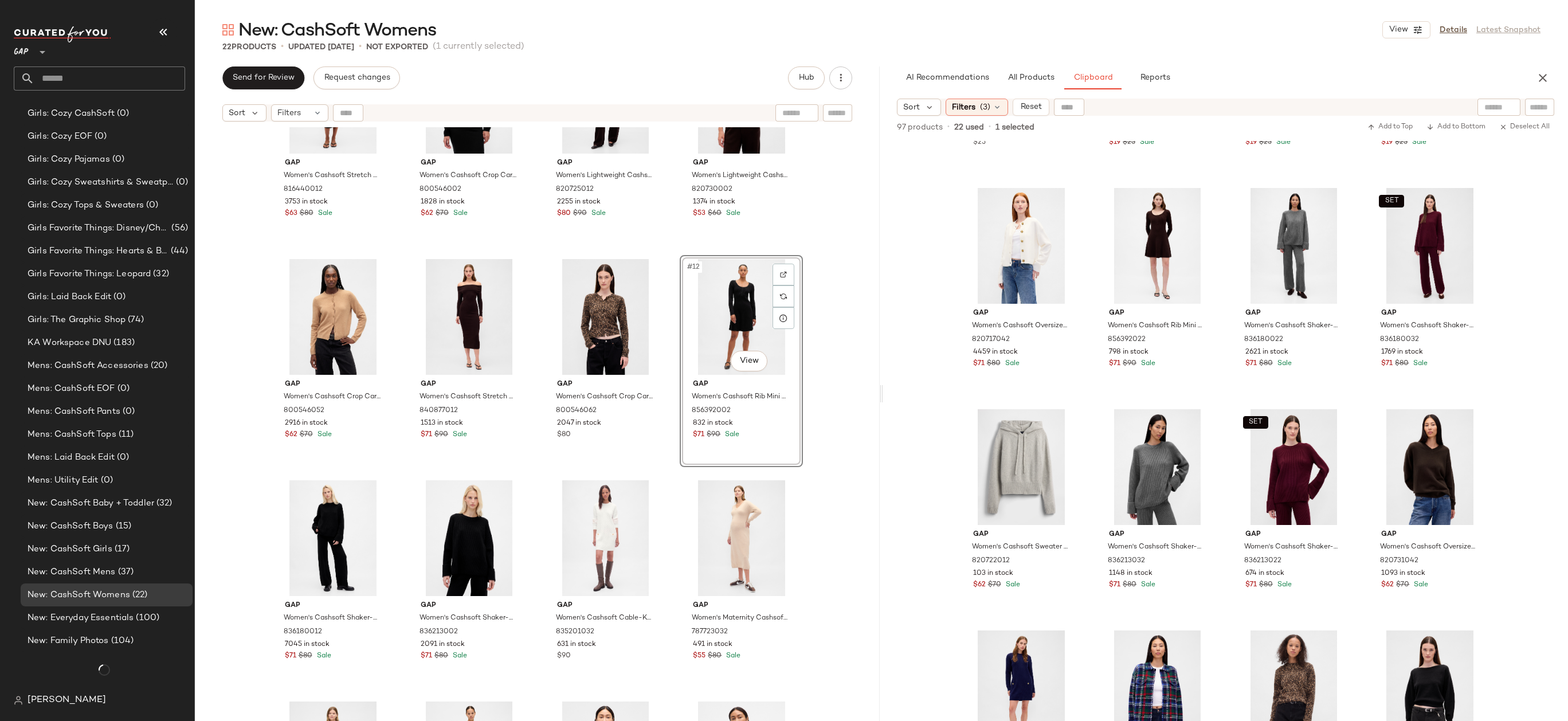
scroll to position [1345, 0]
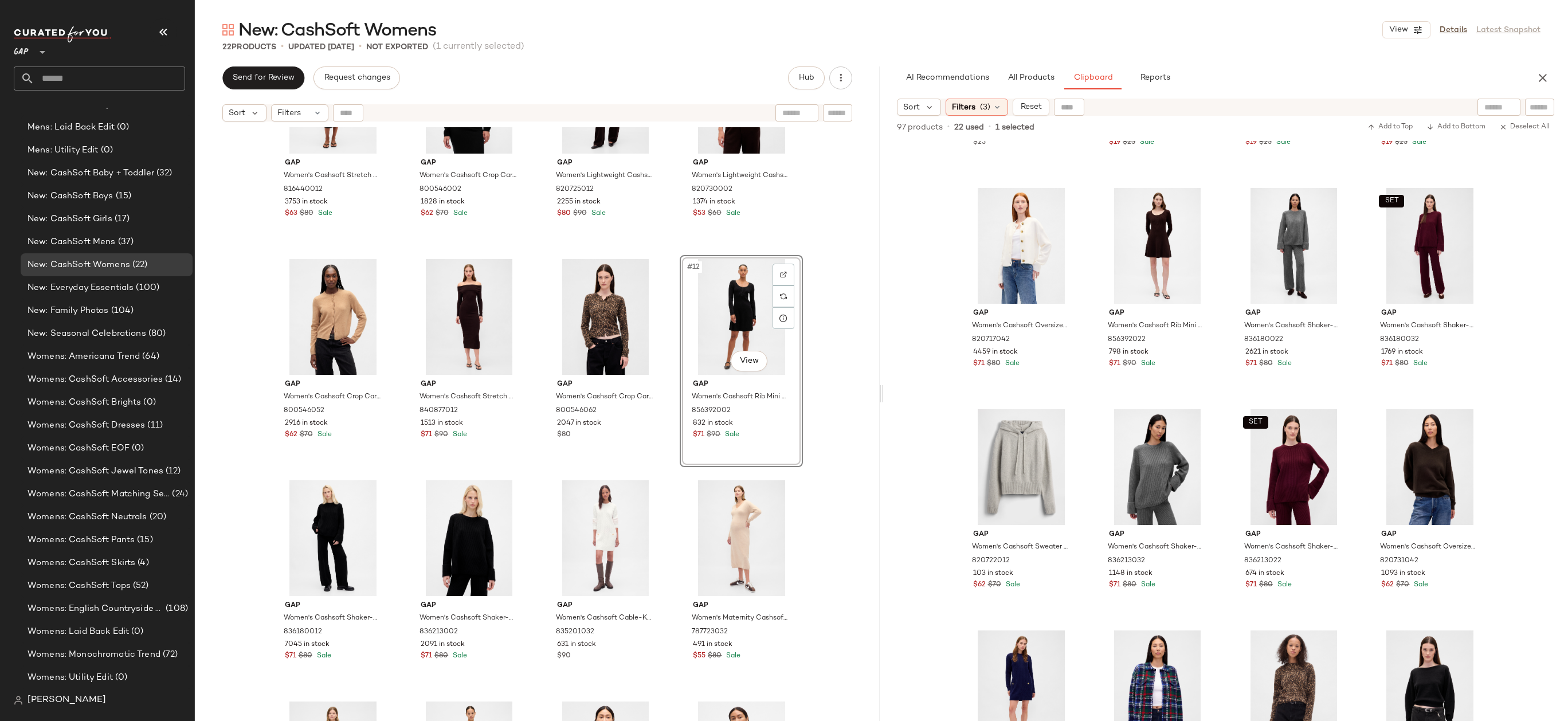
click at [836, 268] on div "Gap Women's Cashsoft Stretch Midi Skirt by Gap True Black Petite Size L 8164400…" at bounding box center [536, 439] width 684 height 623
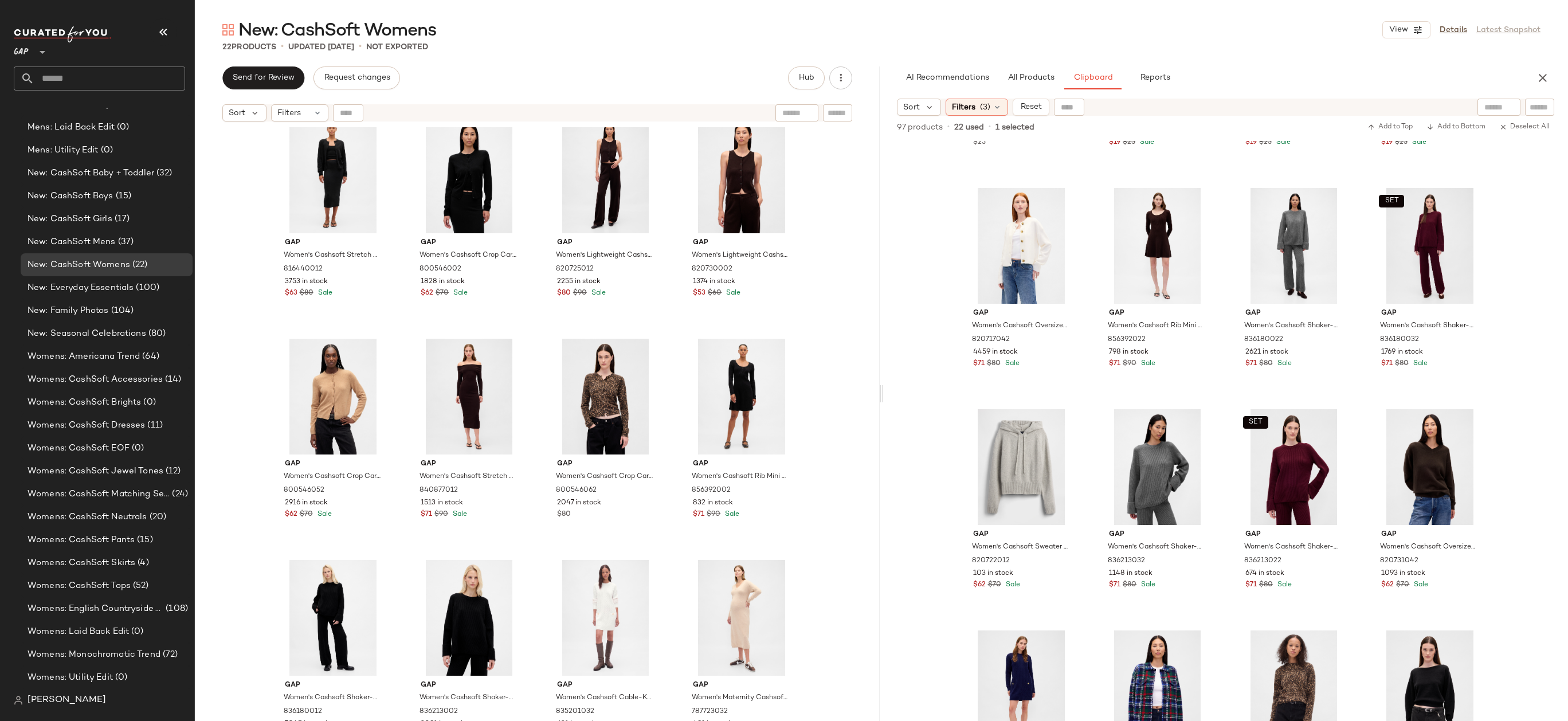
scroll to position [368, 0]
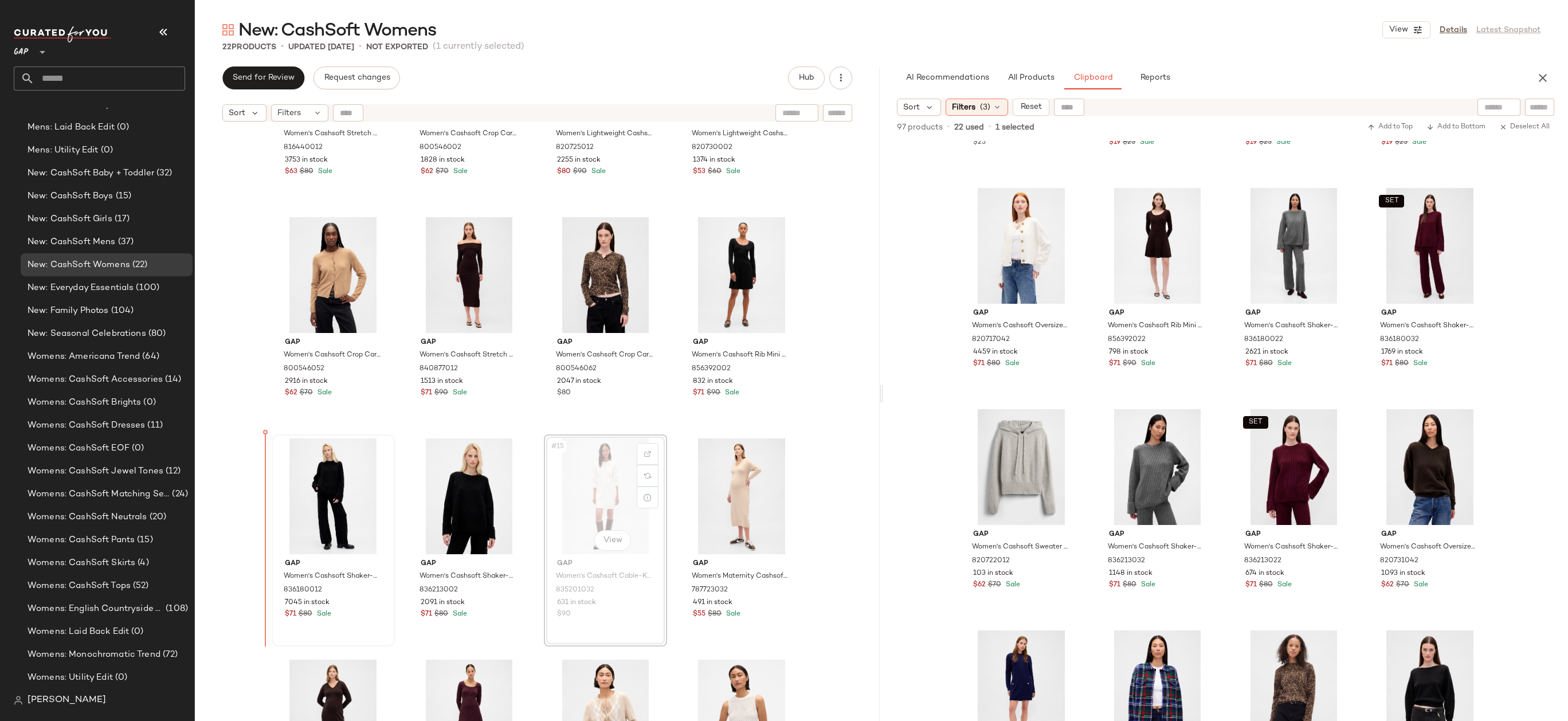
drag, startPoint x: 588, startPoint y: 470, endPoint x: 270, endPoint y: 498, distance: 319.2
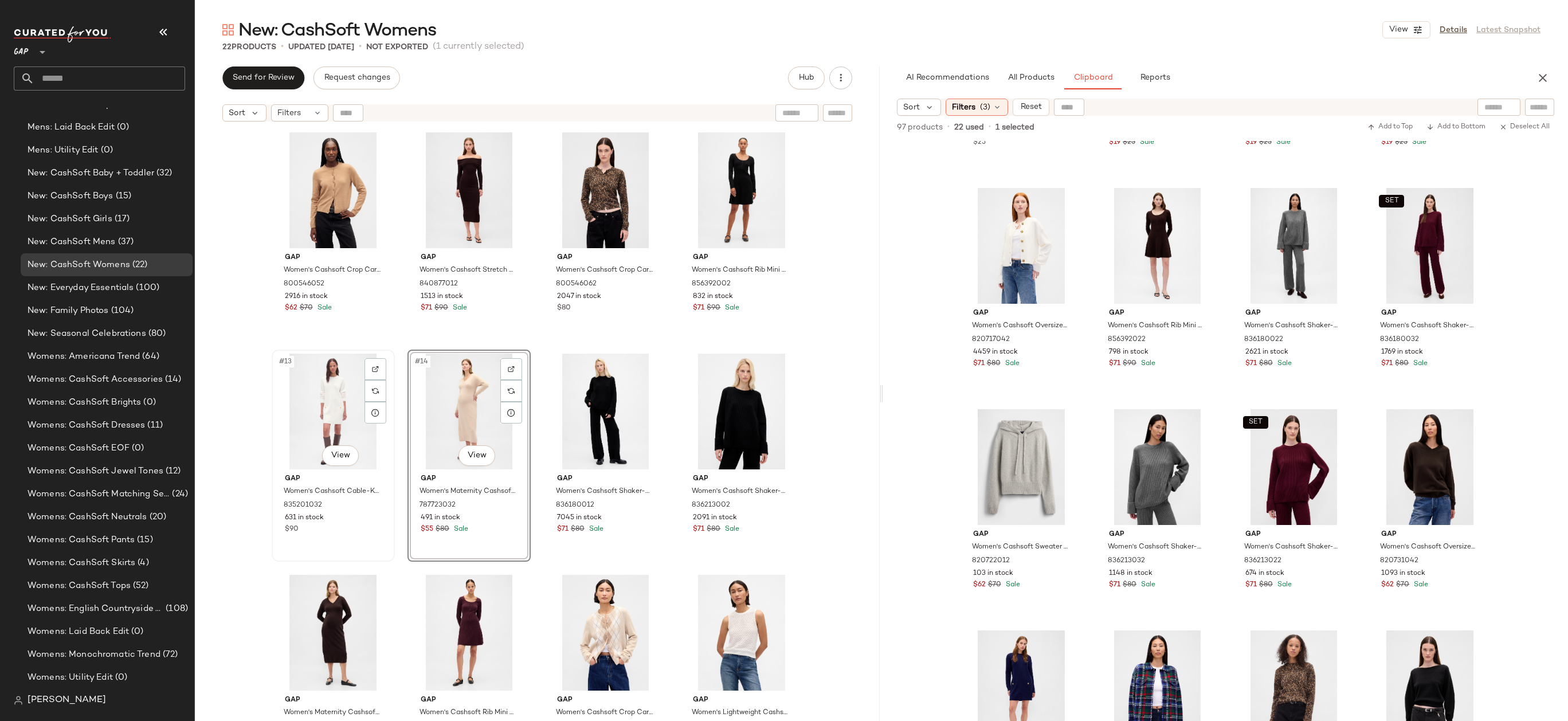
scroll to position [536, 0]
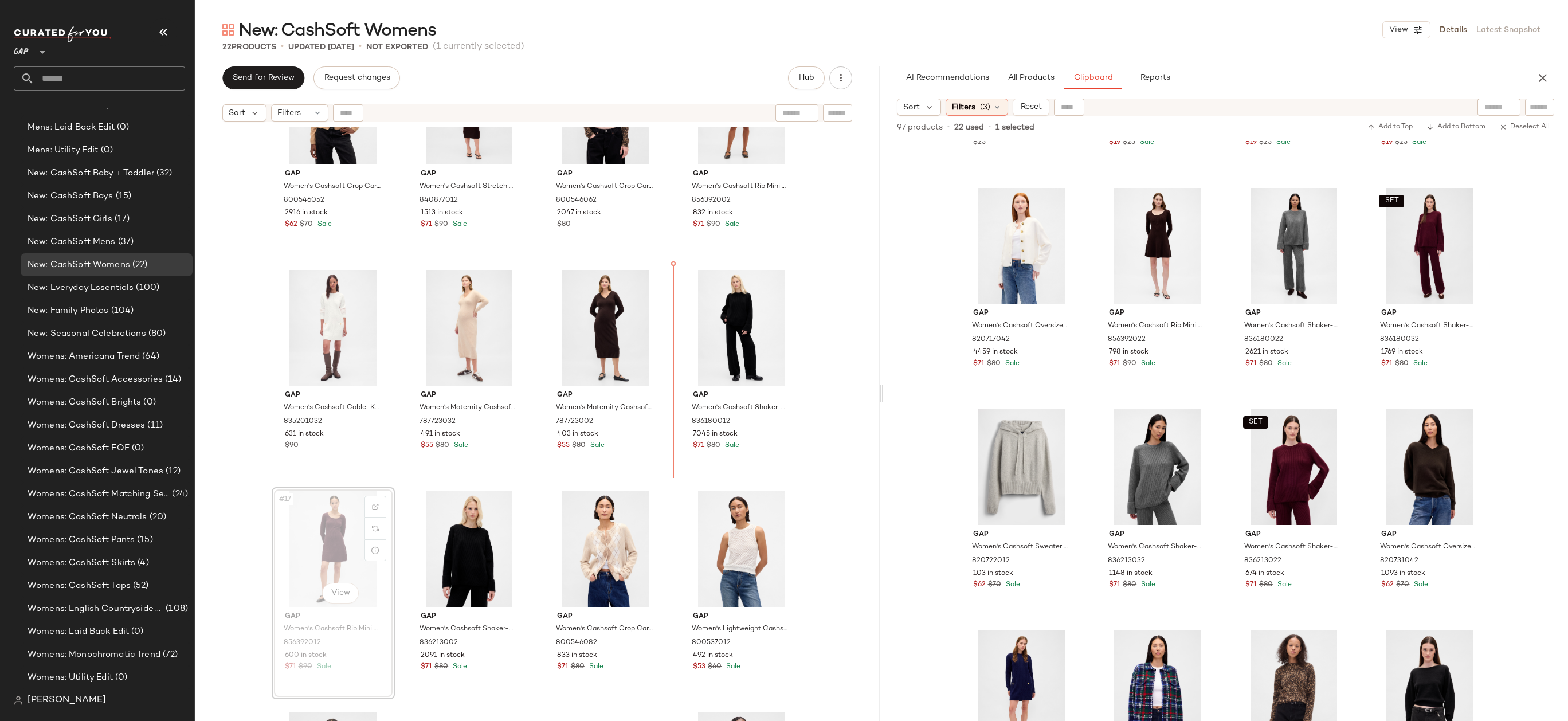
drag, startPoint x: 348, startPoint y: 553, endPoint x: 681, endPoint y: 342, distance: 394.2
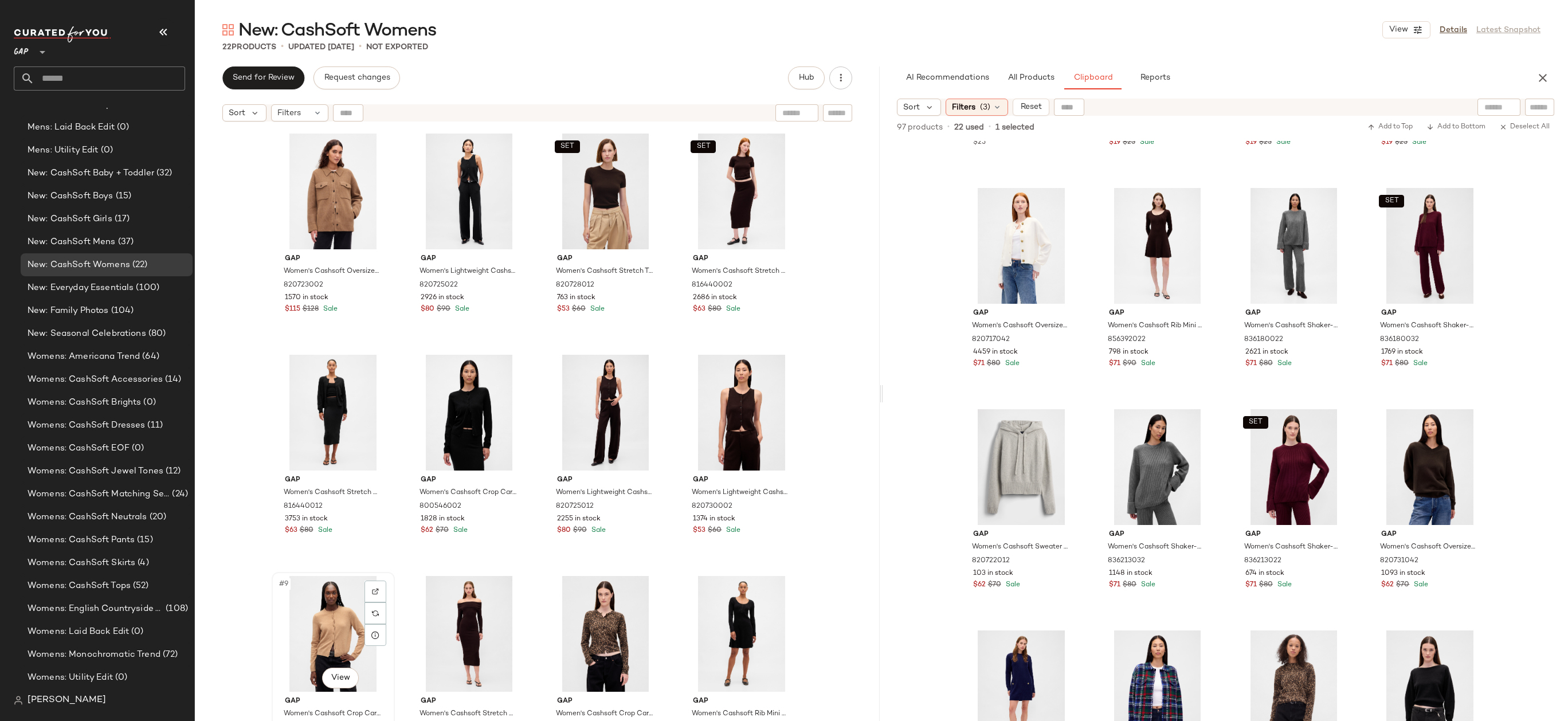
click at [323, 627] on div "#9 View" at bounding box center [333, 634] width 115 height 116
click at [752, 624] on div "#12 View" at bounding box center [740, 634] width 115 height 116
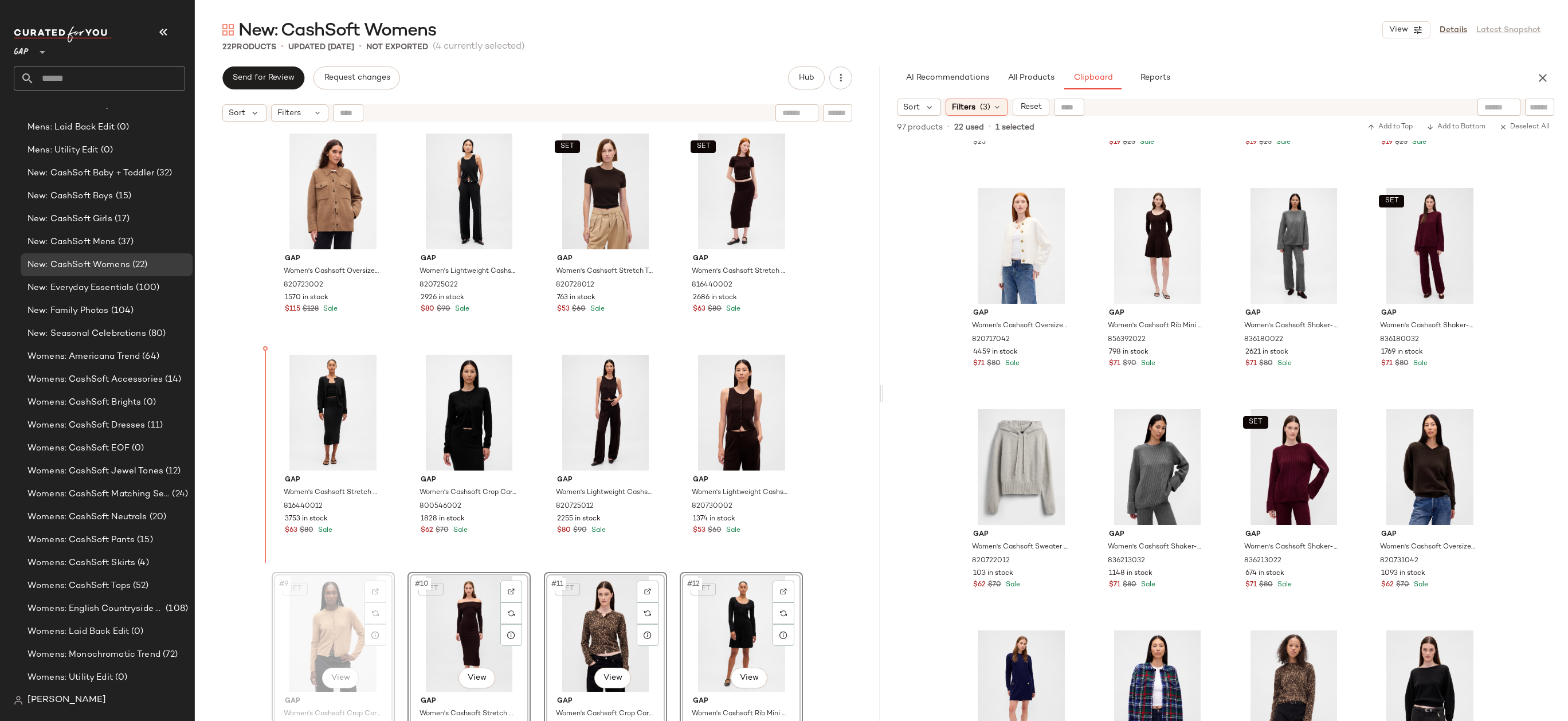
drag, startPoint x: 318, startPoint y: 620, endPoint x: 318, endPoint y: 615, distance: 5.0
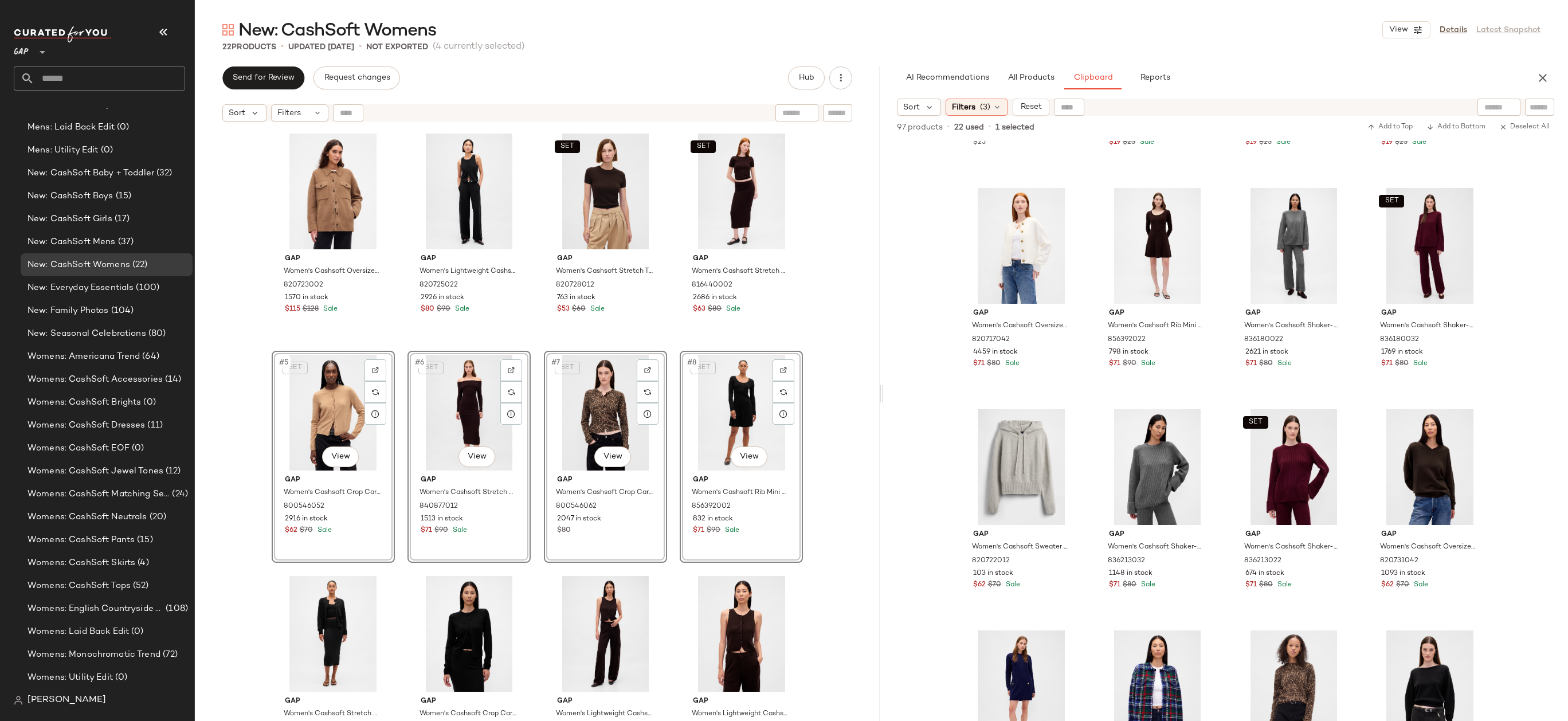
click at [847, 412] on div "Gap Women's Cashsoft Oversized Shirt Jacket by Gap Kola Nut Brown Size XS 82072…" at bounding box center [536, 439] width 684 height 623
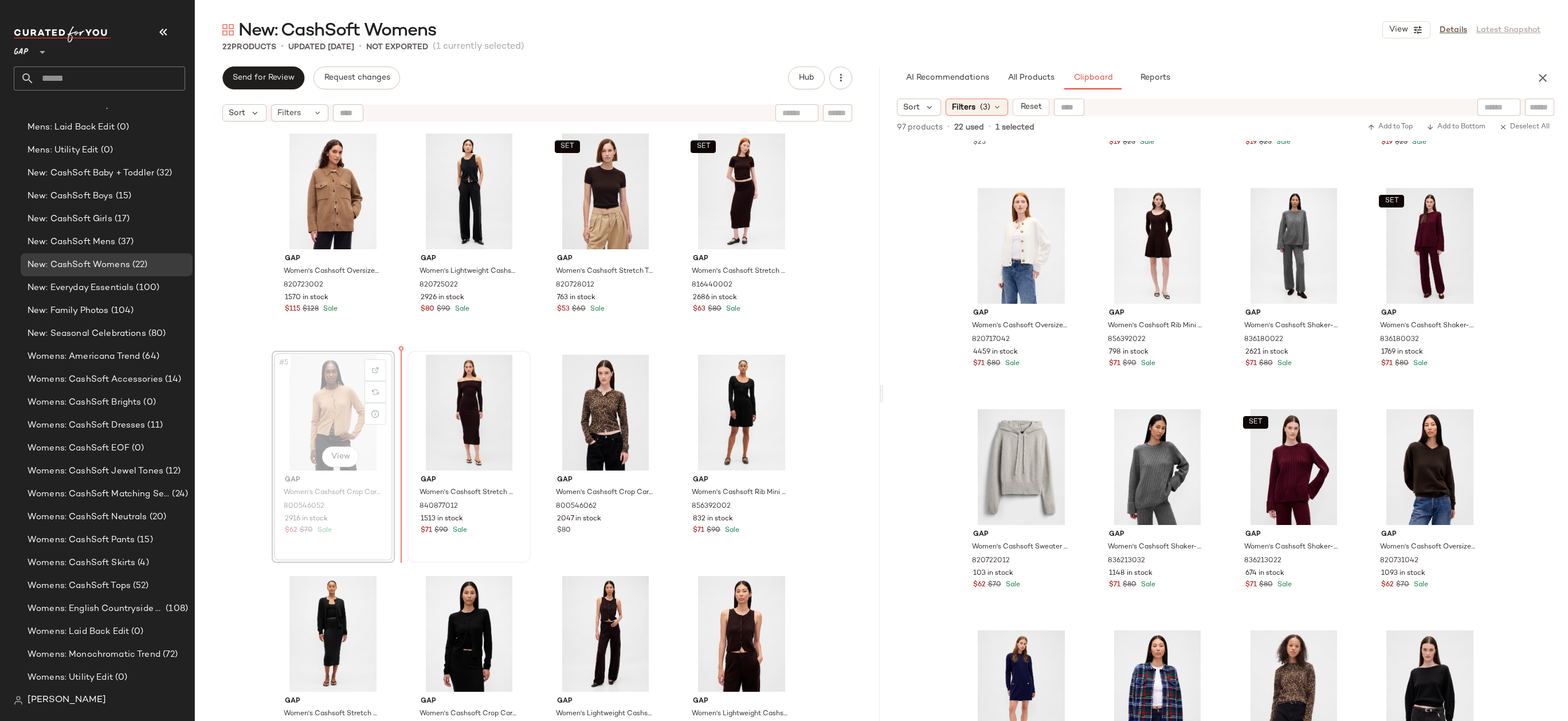
drag, startPoint x: 333, startPoint y: 419, endPoint x: 522, endPoint y: 419, distance: 189.0
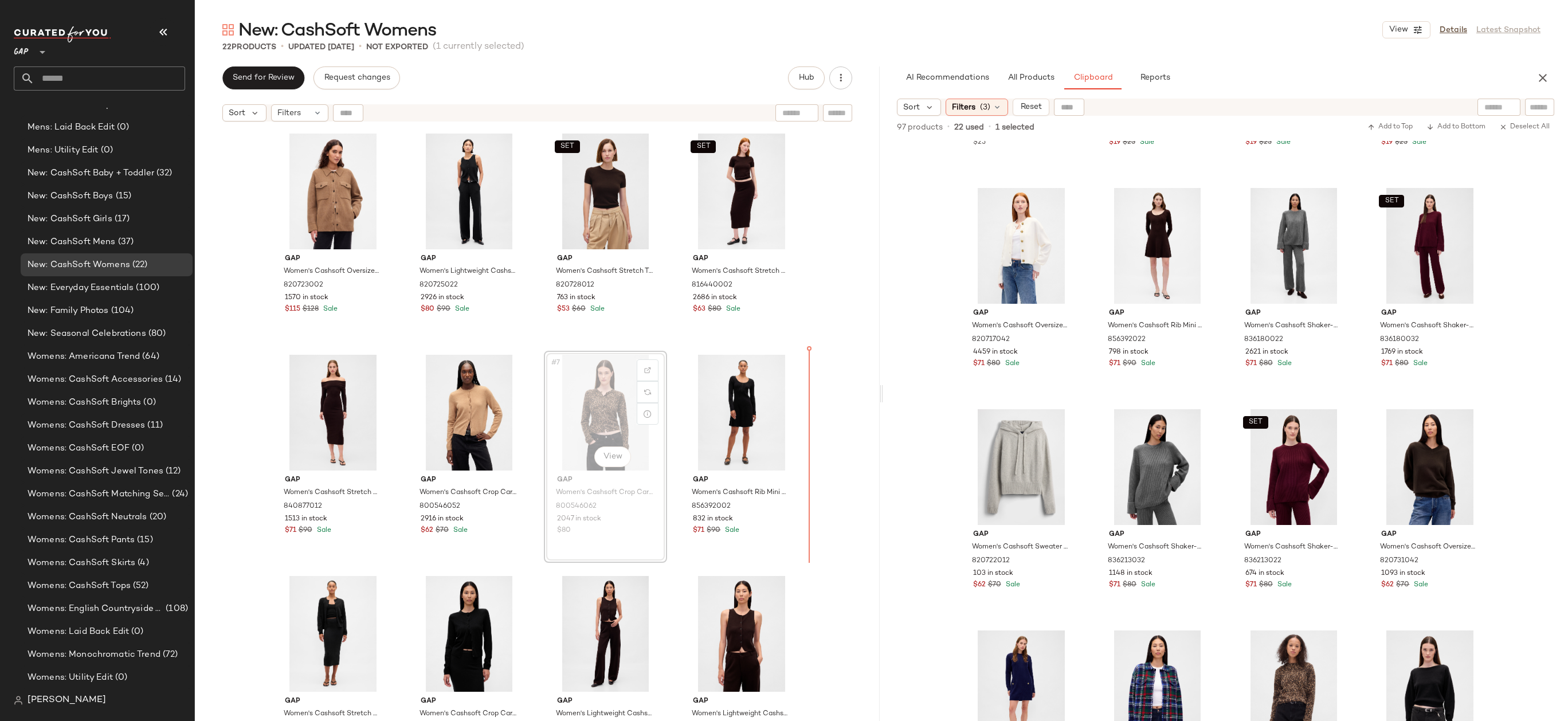
drag, startPoint x: 640, startPoint y: 418, endPoint x: 800, endPoint y: 417, distance: 160.0
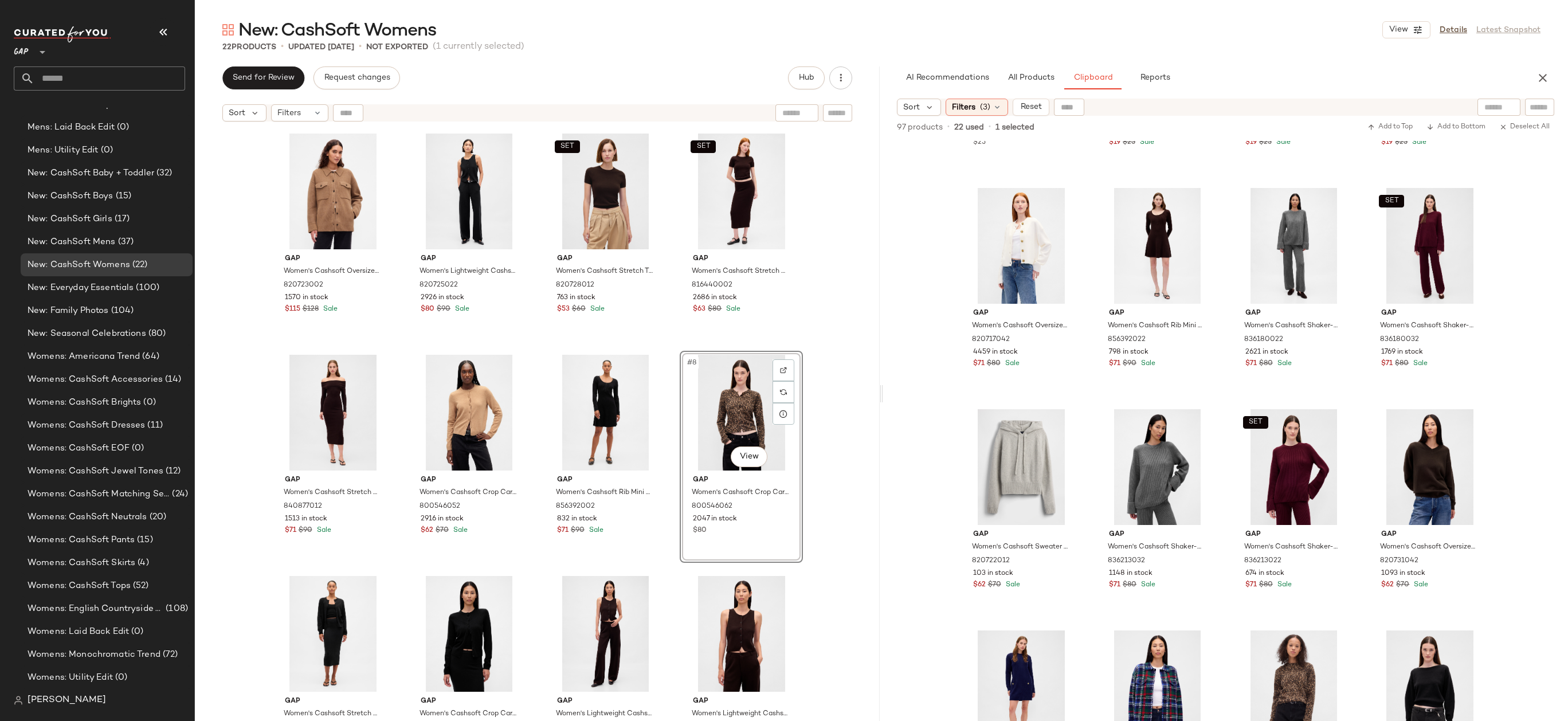
click at [835, 415] on div "Gap Women's Cashsoft Oversized Shirt Jacket by Gap Kola Nut Brown Size XS 82072…" at bounding box center [536, 439] width 684 height 623
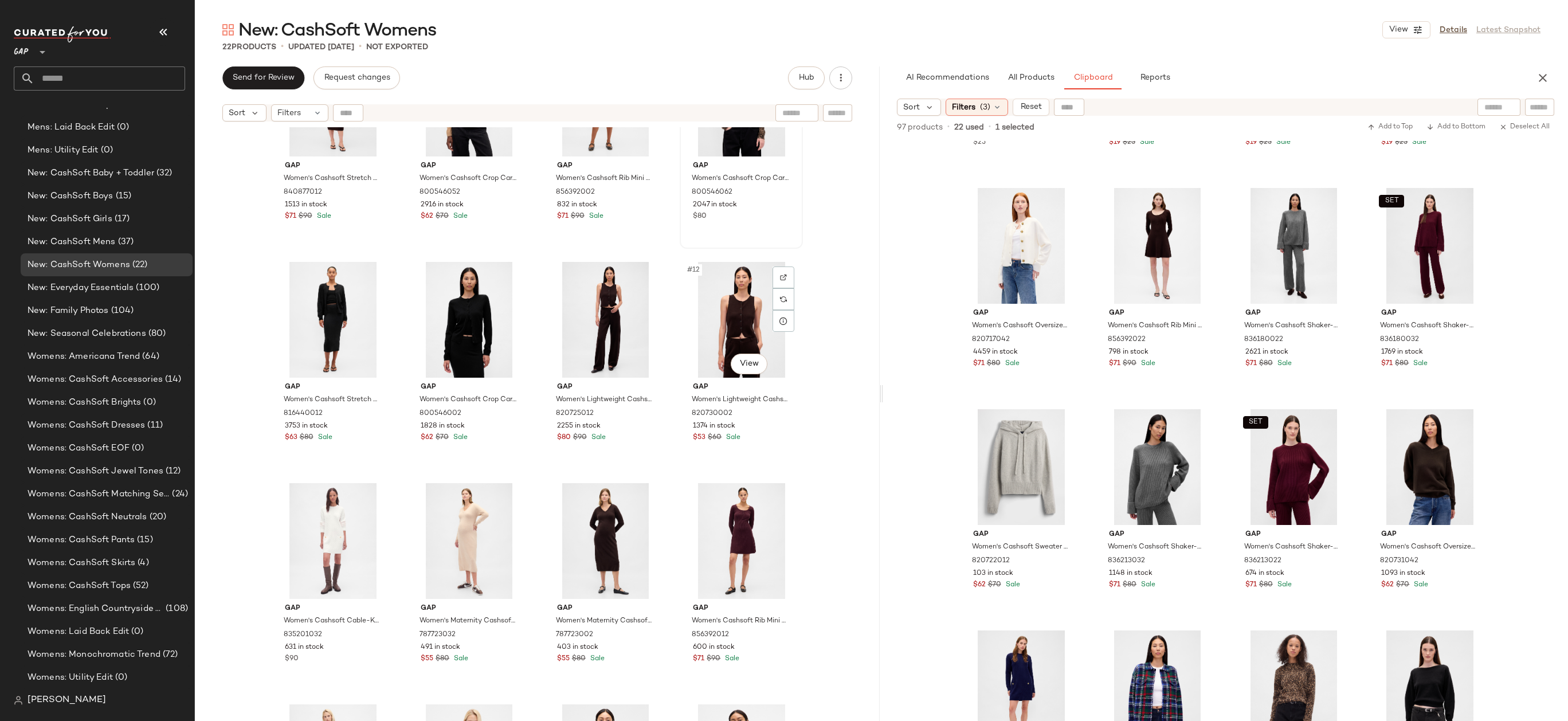
scroll to position [324, 0]
click at [323, 547] on div "#13 View" at bounding box center [333, 540] width 115 height 116
click at [693, 539] on div "#16 View" at bounding box center [740, 540] width 115 height 116
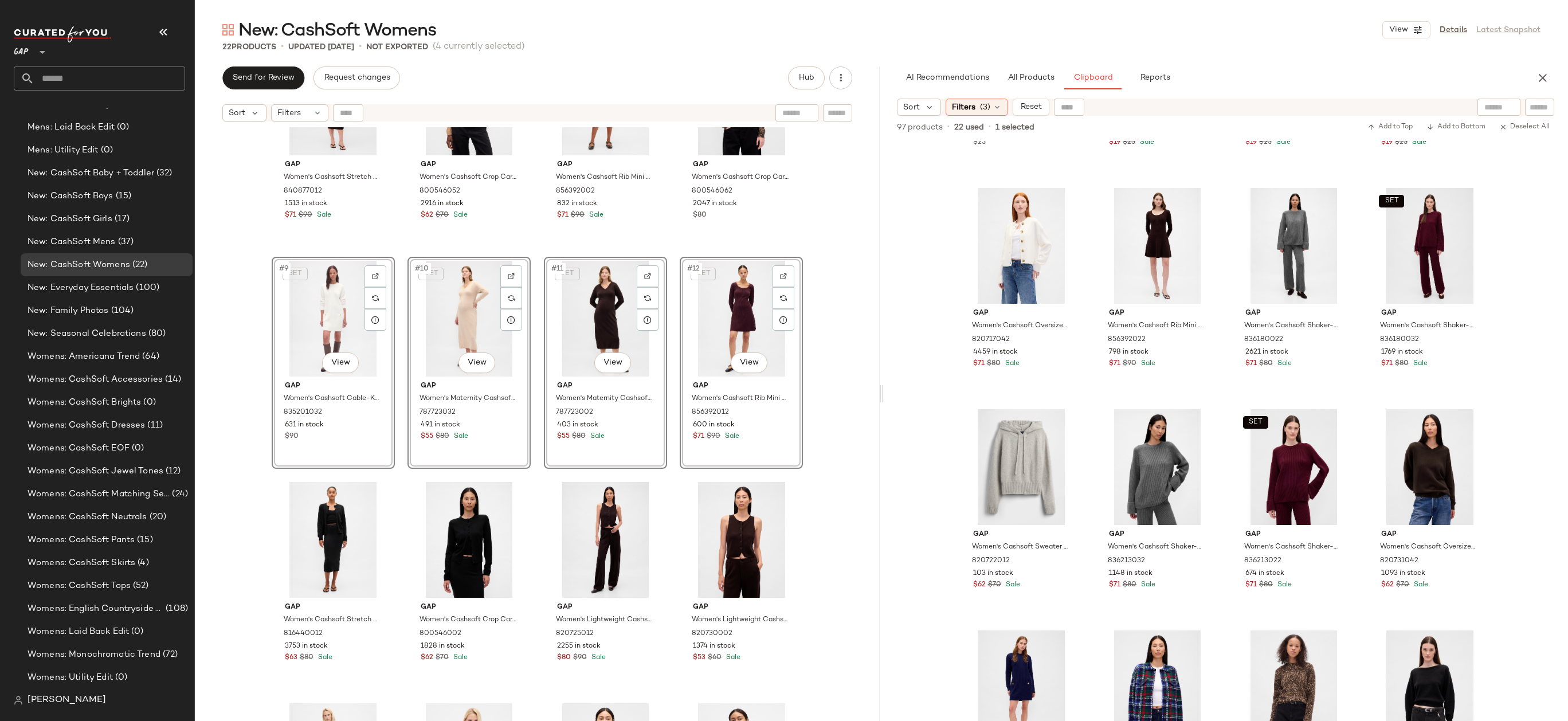
click at [825, 376] on div "Gap Women's Cashsoft Stretch Off-Shoulder Midi Sweater Dress by Gap Terra Brown…" at bounding box center [536, 439] width 684 height 623
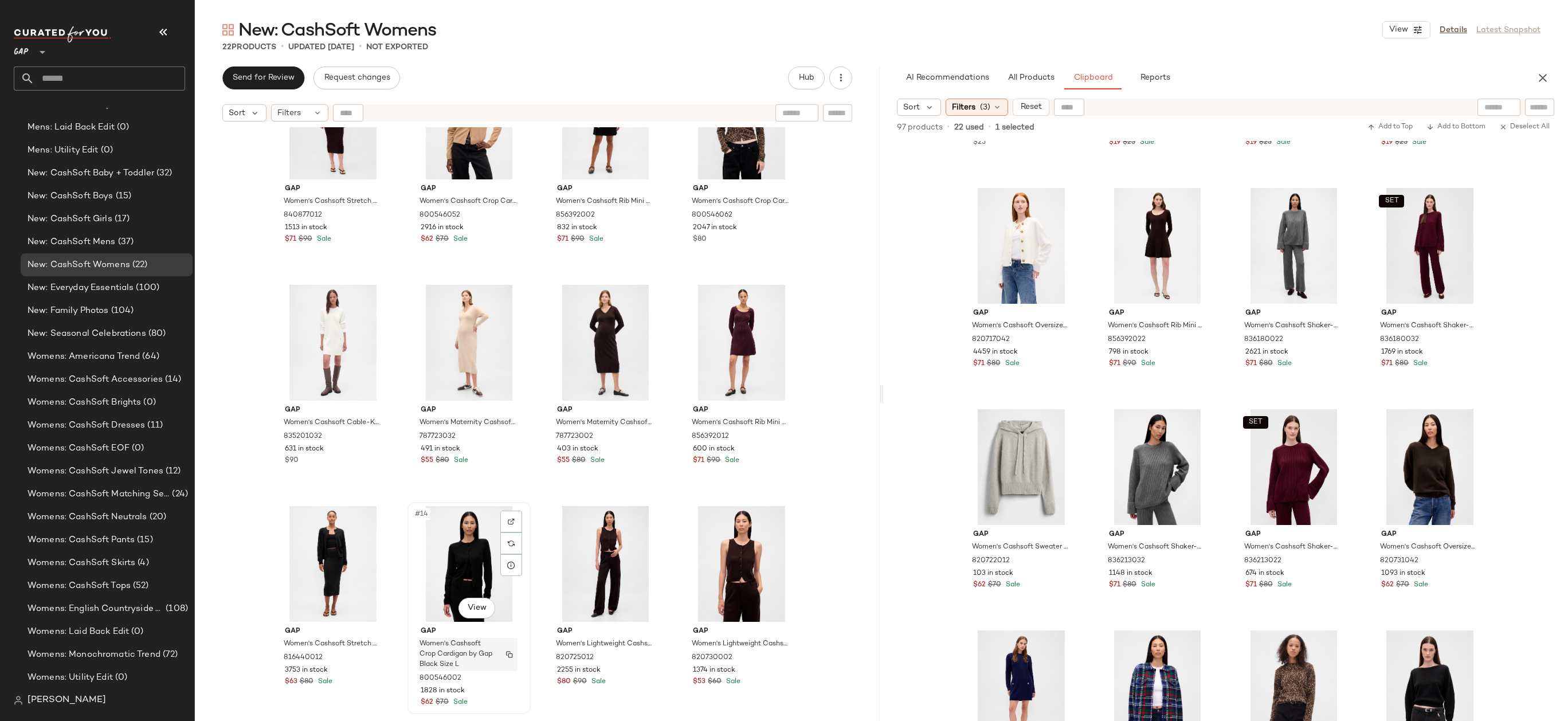
scroll to position [96, 0]
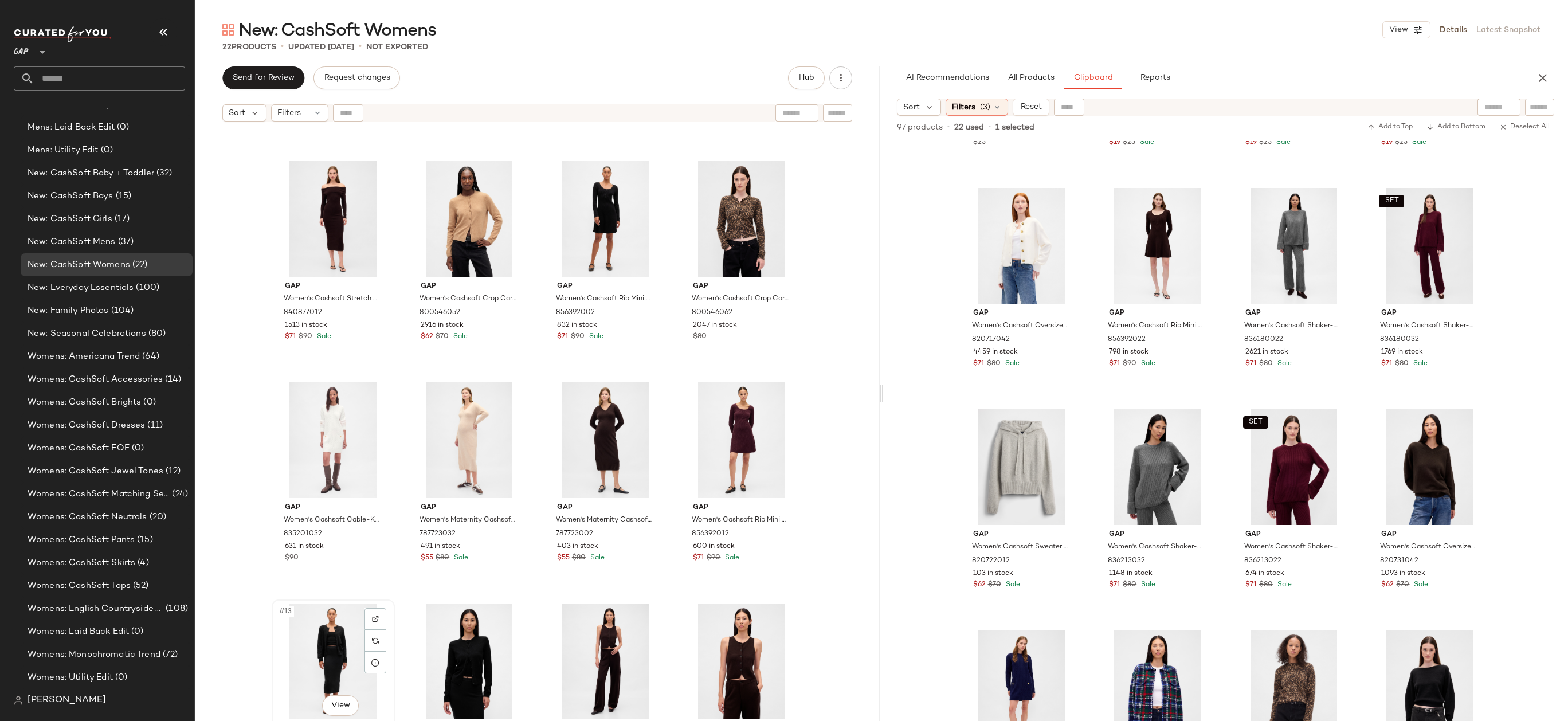
scroll to position [203, 0]
drag, startPoint x: 331, startPoint y: 646, endPoint x: 331, endPoint y: 639, distance: 7.0
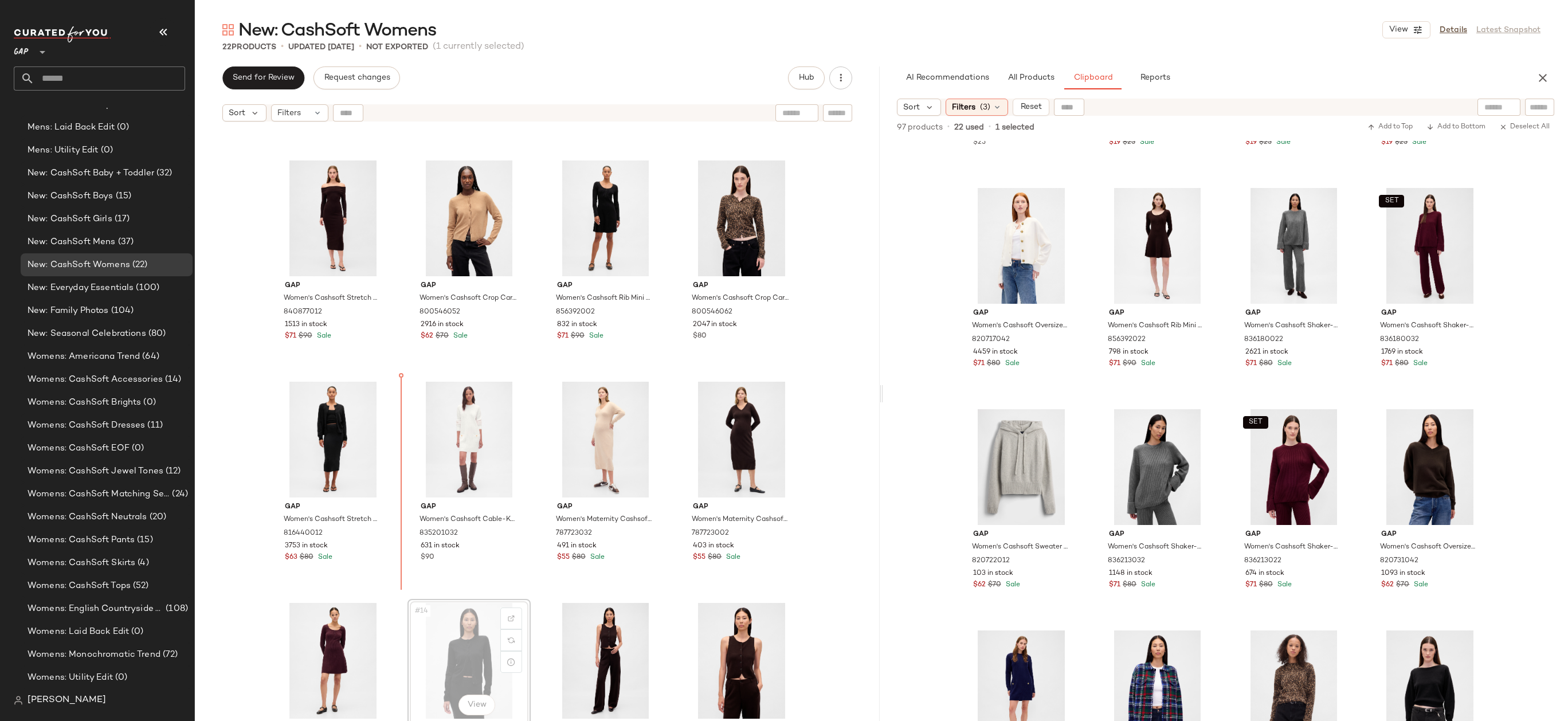
drag, startPoint x: 460, startPoint y: 646, endPoint x: 404, endPoint y: 472, distance: 182.8
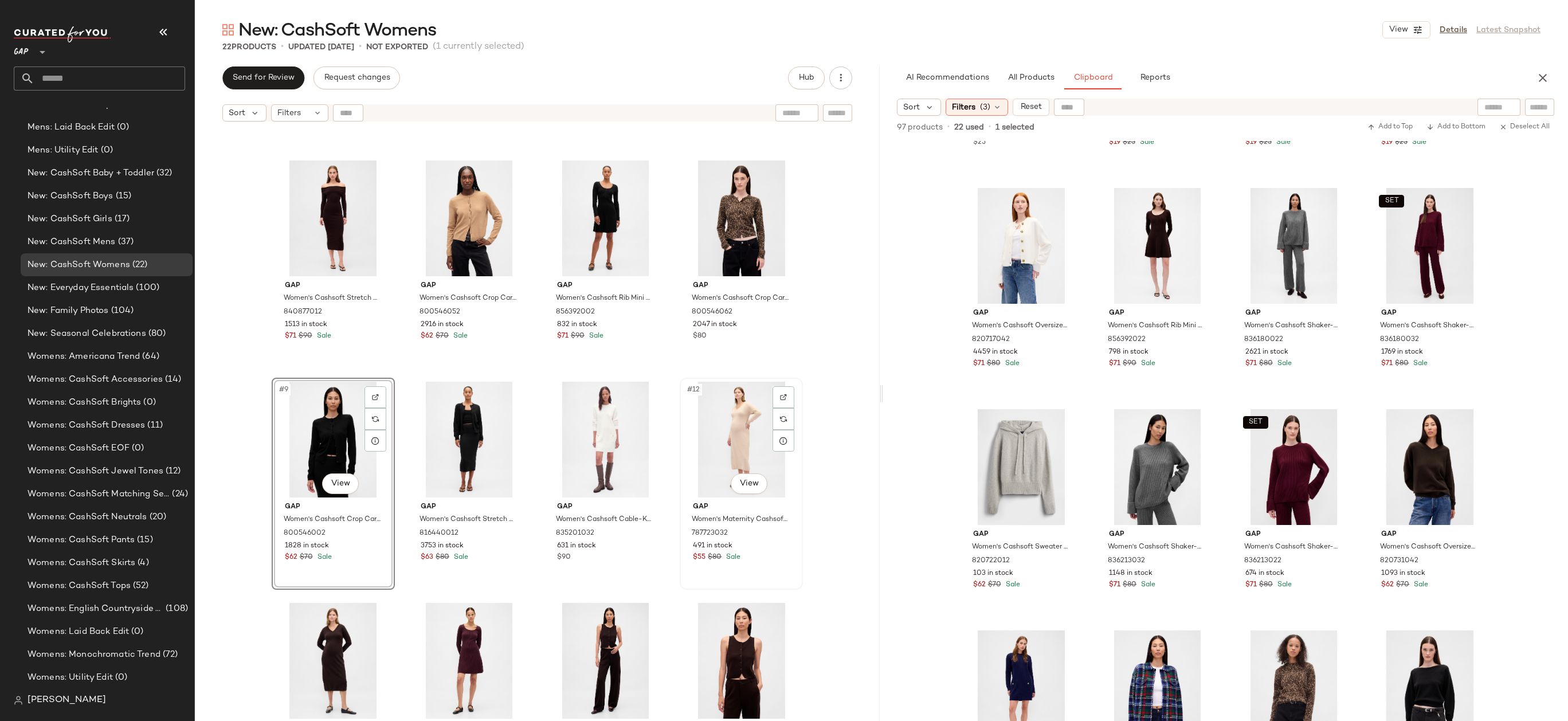
click at [750, 426] on div "#12 View" at bounding box center [740, 440] width 115 height 116
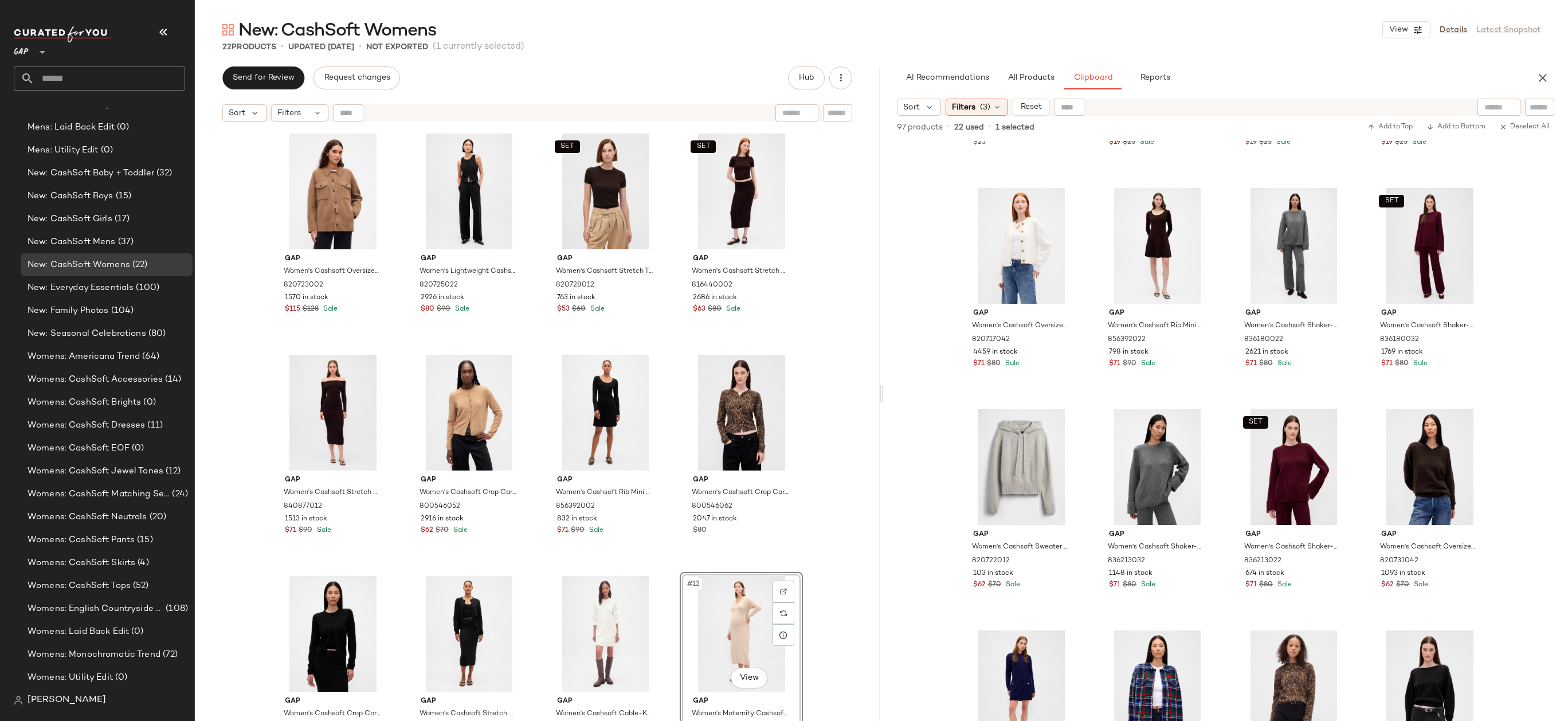
click at [872, 422] on div "Gap Women's Cashsoft Oversized Shirt Jacket by Gap Kola Nut Brown Size XS 82072…" at bounding box center [536, 439] width 684 height 623
drag, startPoint x: 610, startPoint y: 618, endPoint x: 602, endPoint y: 618, distance: 8.0
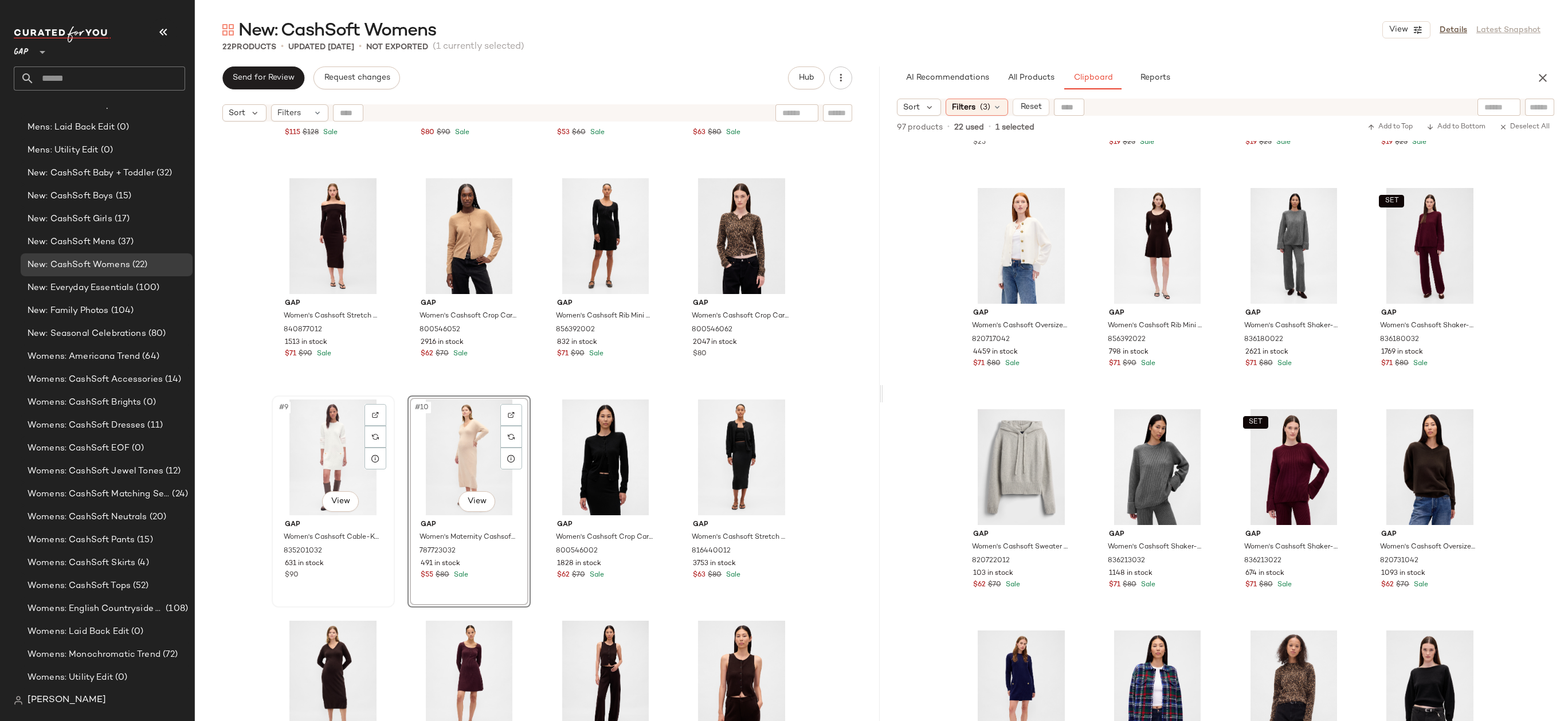
scroll to position [183, 0]
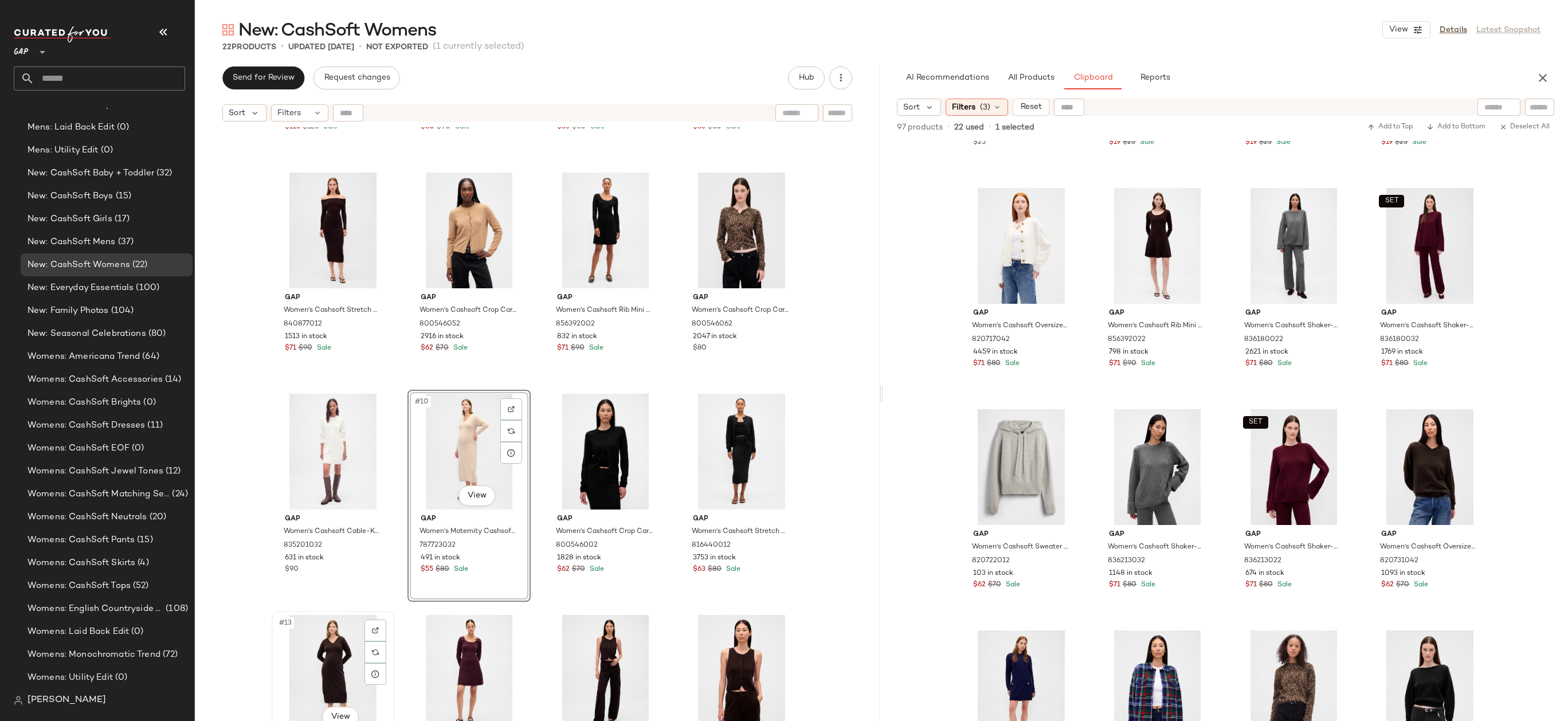
click at [341, 643] on div "#13 View" at bounding box center [333, 673] width 115 height 116
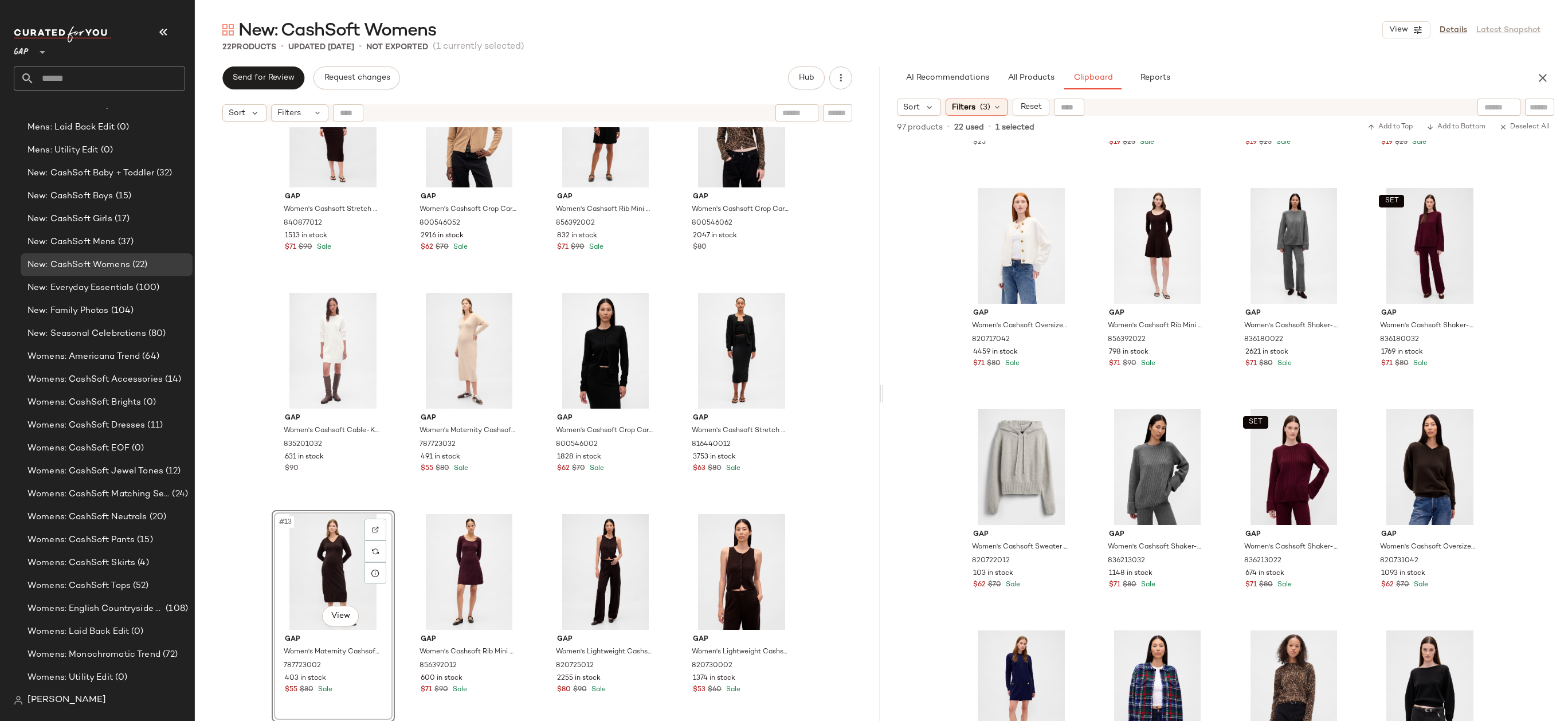
scroll to position [305, 0]
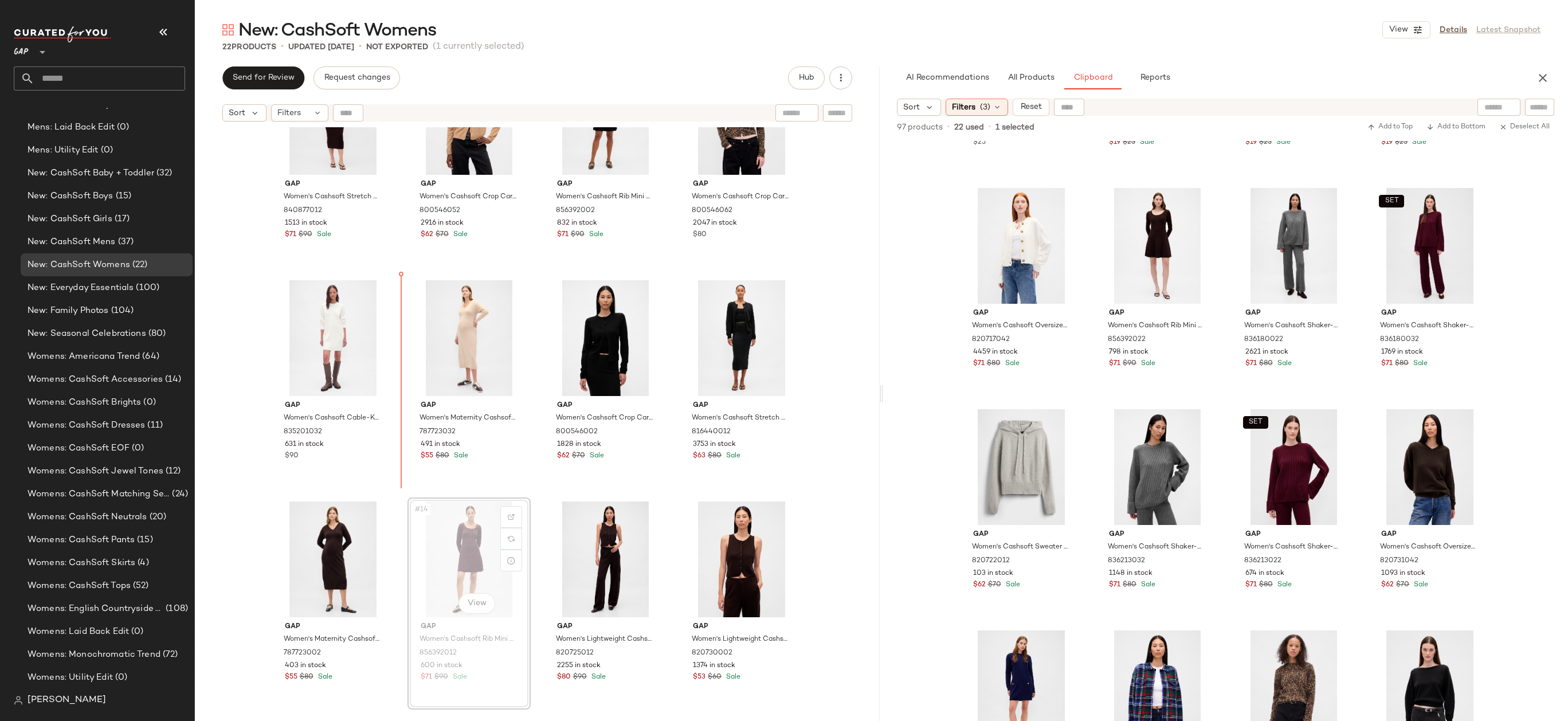
drag, startPoint x: 468, startPoint y: 550, endPoint x: 464, endPoint y: 518, distance: 32.2
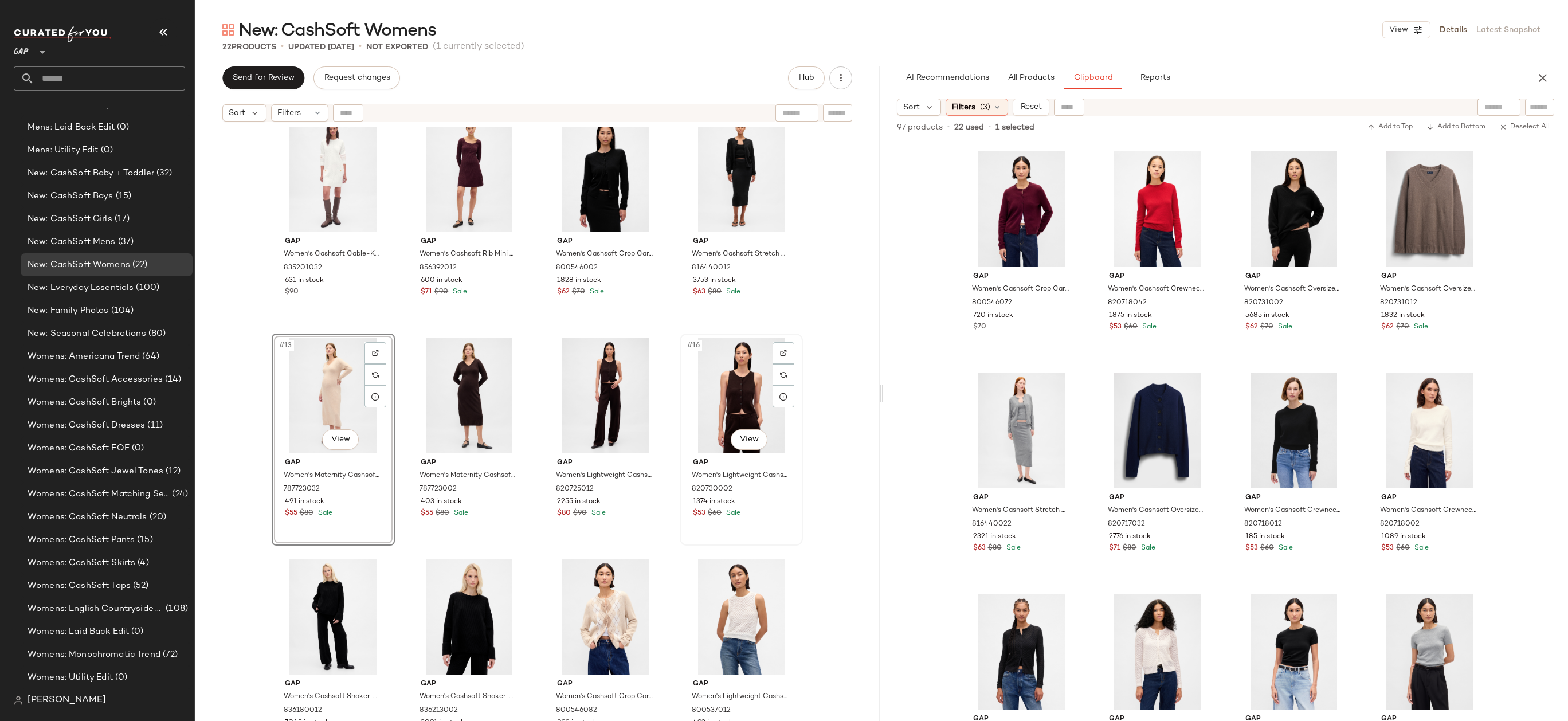
scroll to position [468, 0]
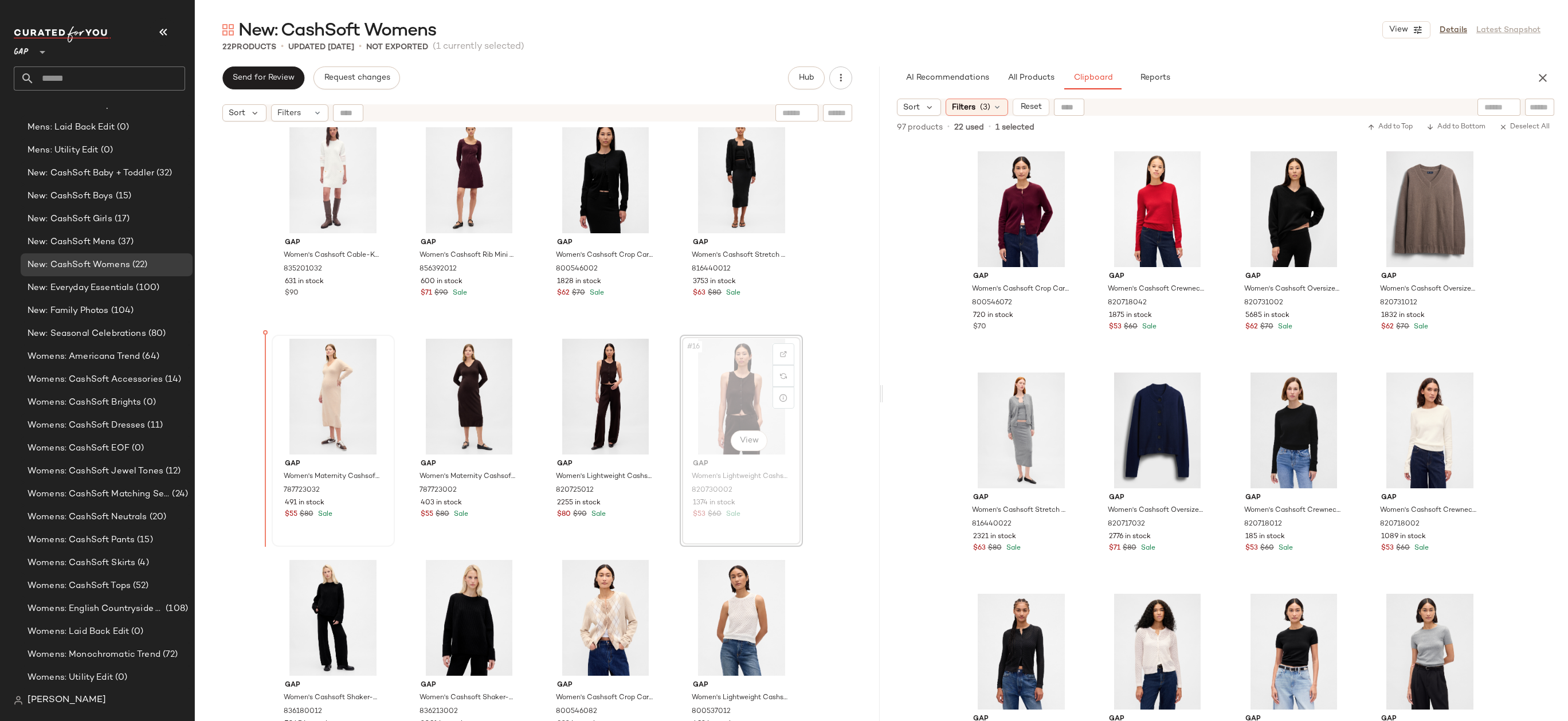
drag, startPoint x: 746, startPoint y: 383, endPoint x: 275, endPoint y: 416, distance: 472.2
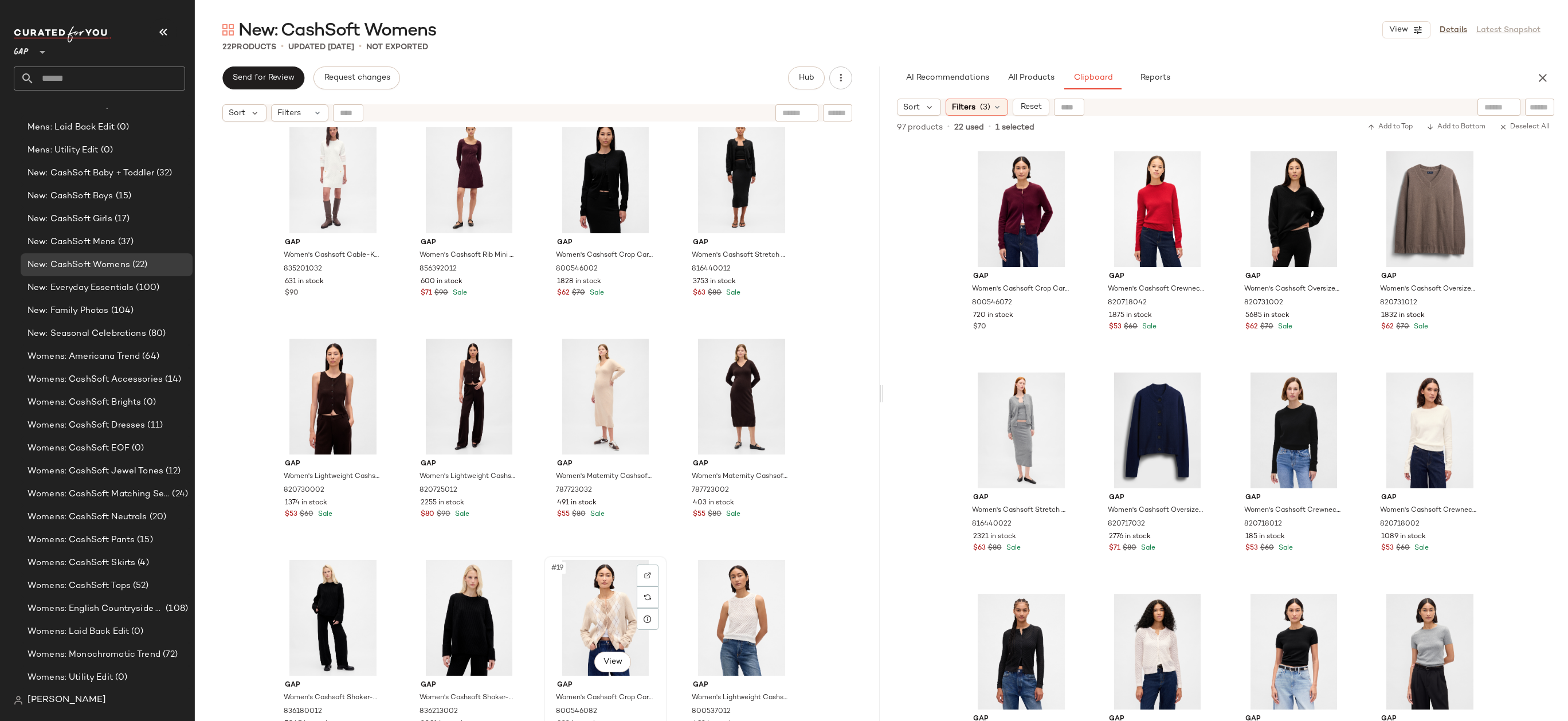
click at [590, 584] on div "#19 View" at bounding box center [605, 618] width 115 height 116
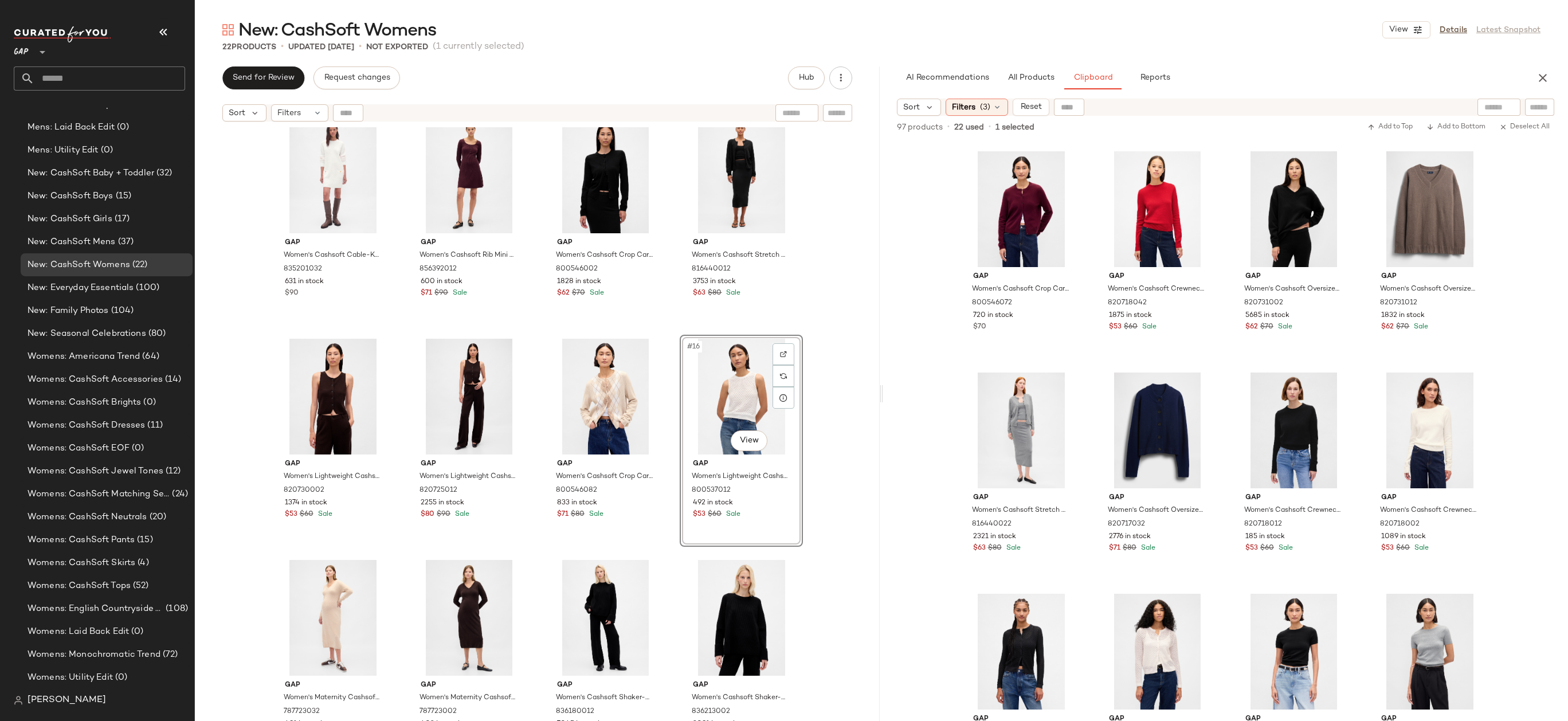
click at [848, 412] on div "Gap Women's Cashsoft Cable-Knit Mini Sweater Dress by Gap New Off White Size XS…" at bounding box center [536, 439] width 684 height 623
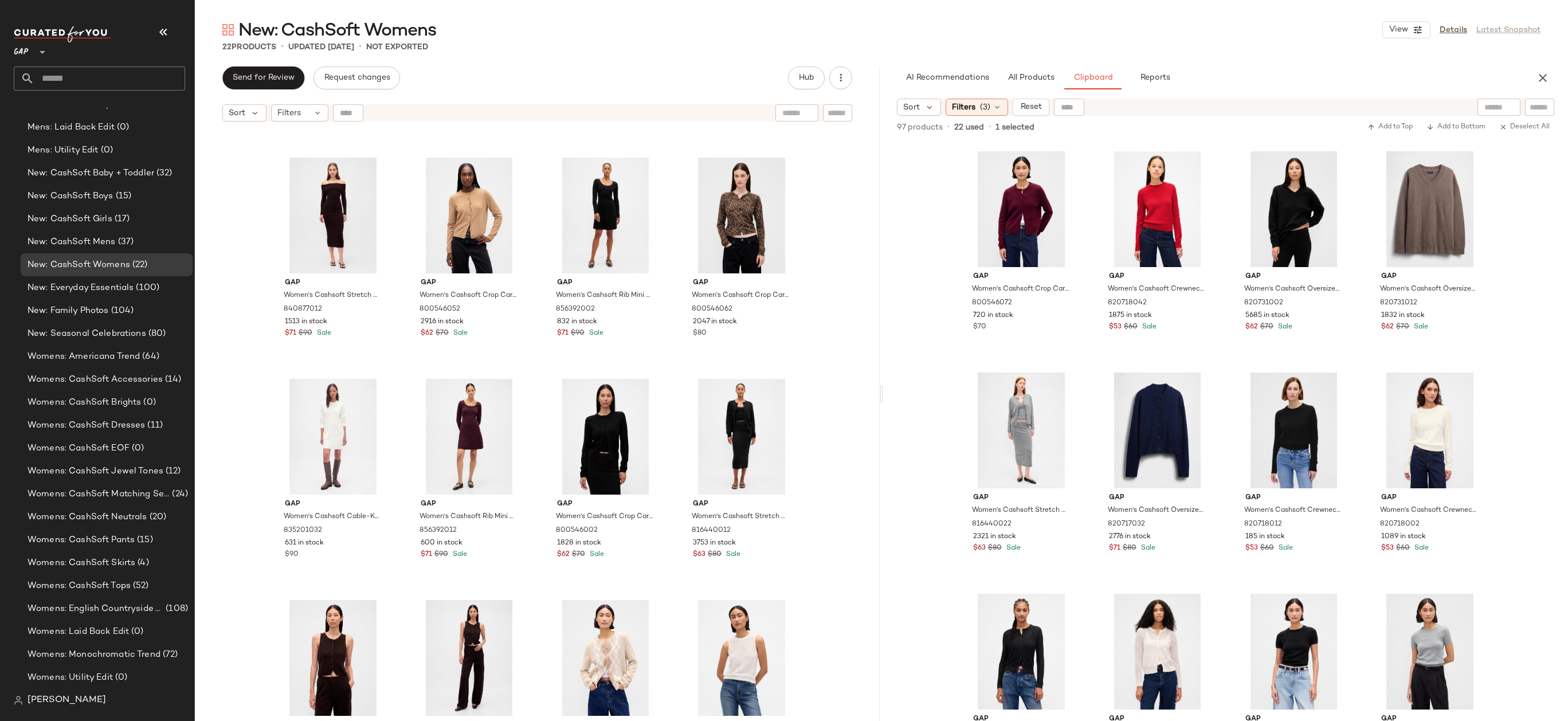
scroll to position [221, 0]
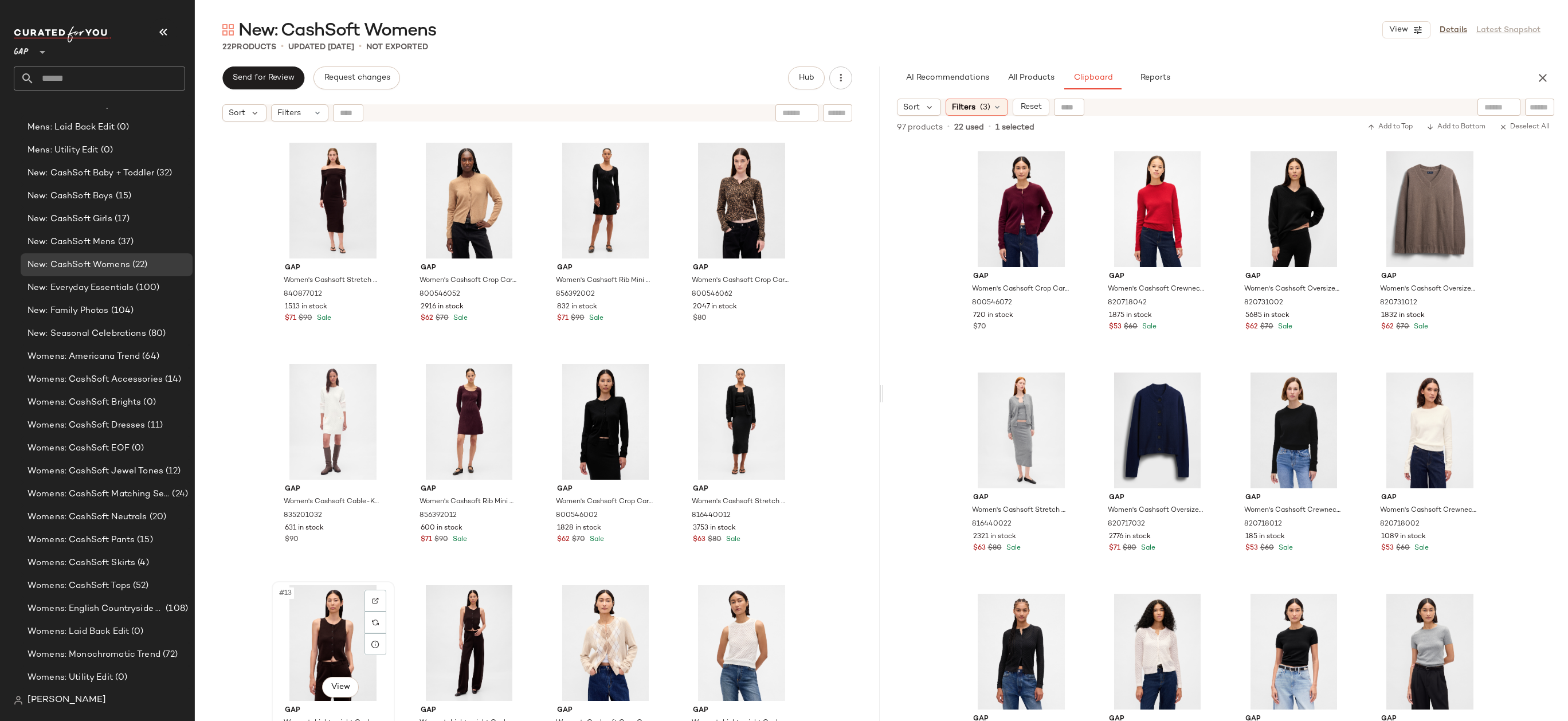
click at [342, 635] on div "#13 View" at bounding box center [333, 643] width 115 height 116
click at [750, 620] on div "#16 View" at bounding box center [740, 643] width 115 height 116
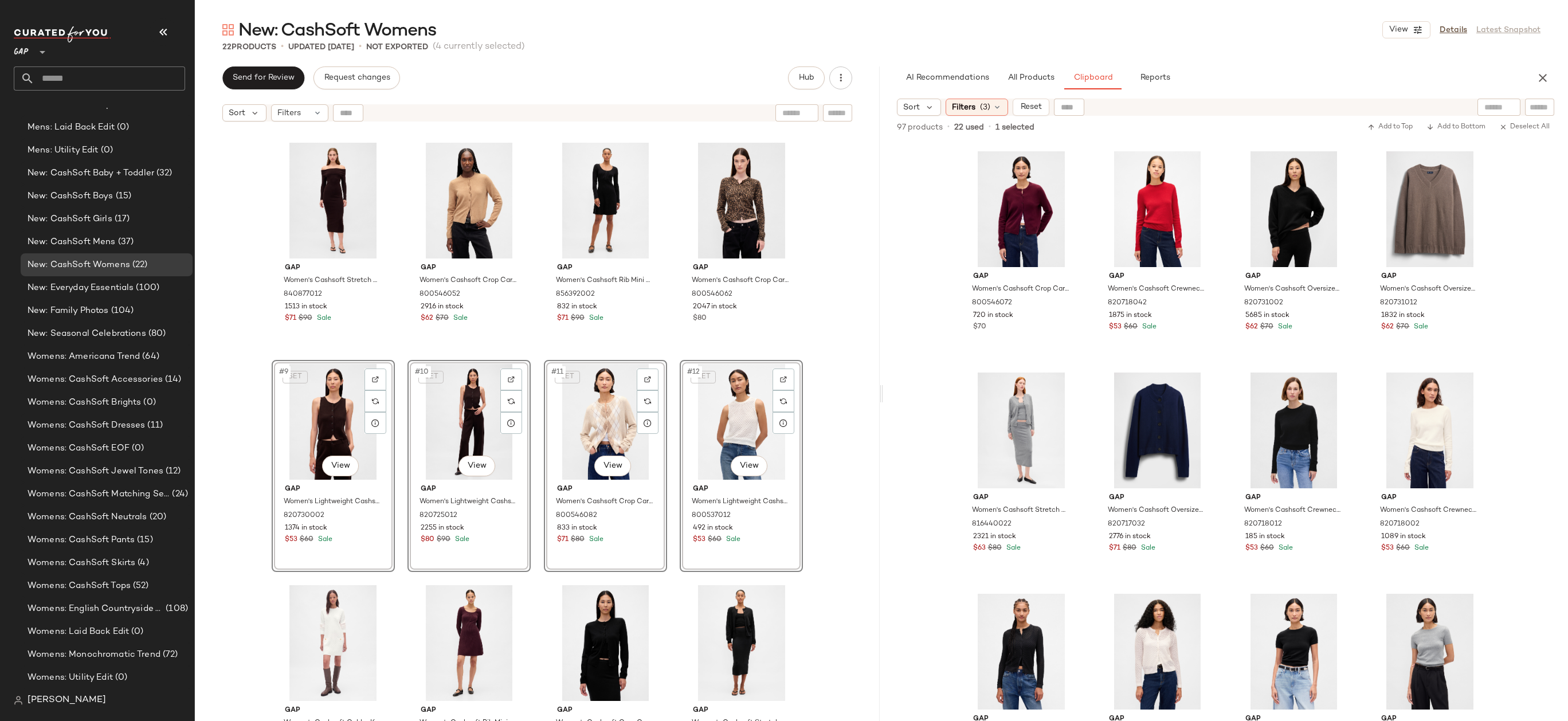
click at [825, 398] on div "Gap Women's Cashsoft Stretch Off-Shoulder Midi Sweater Dress by Gap Terra Brown…" at bounding box center [536, 439] width 684 height 623
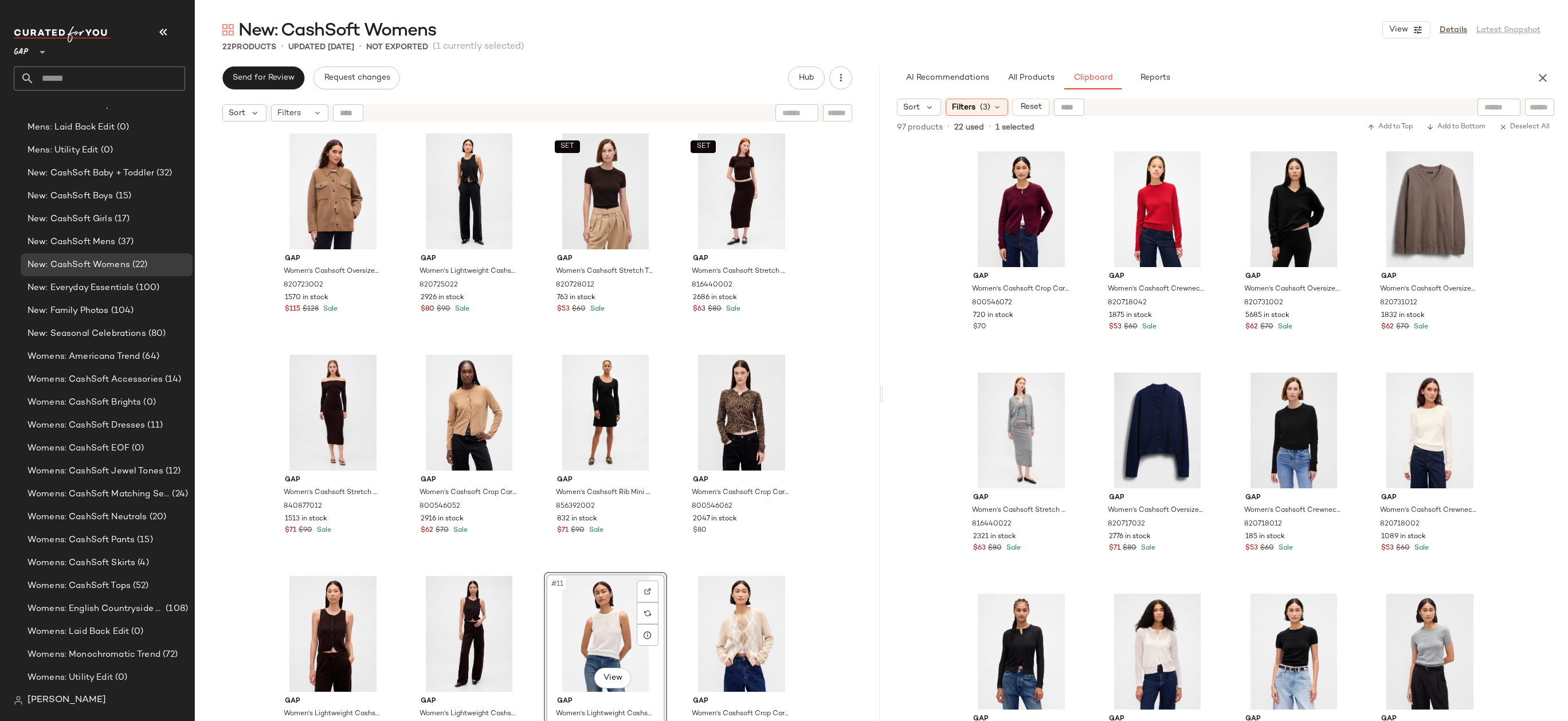
click at [825, 579] on div "Gap Women's Cashsoft Oversized Shirt Jacket by Gap Kola Nut Brown Size XS 82072…" at bounding box center [536, 439] width 684 height 623
click at [310, 613] on div "#9 View" at bounding box center [333, 634] width 115 height 116
click at [760, 619] on div "#12 View" at bounding box center [740, 634] width 115 height 116
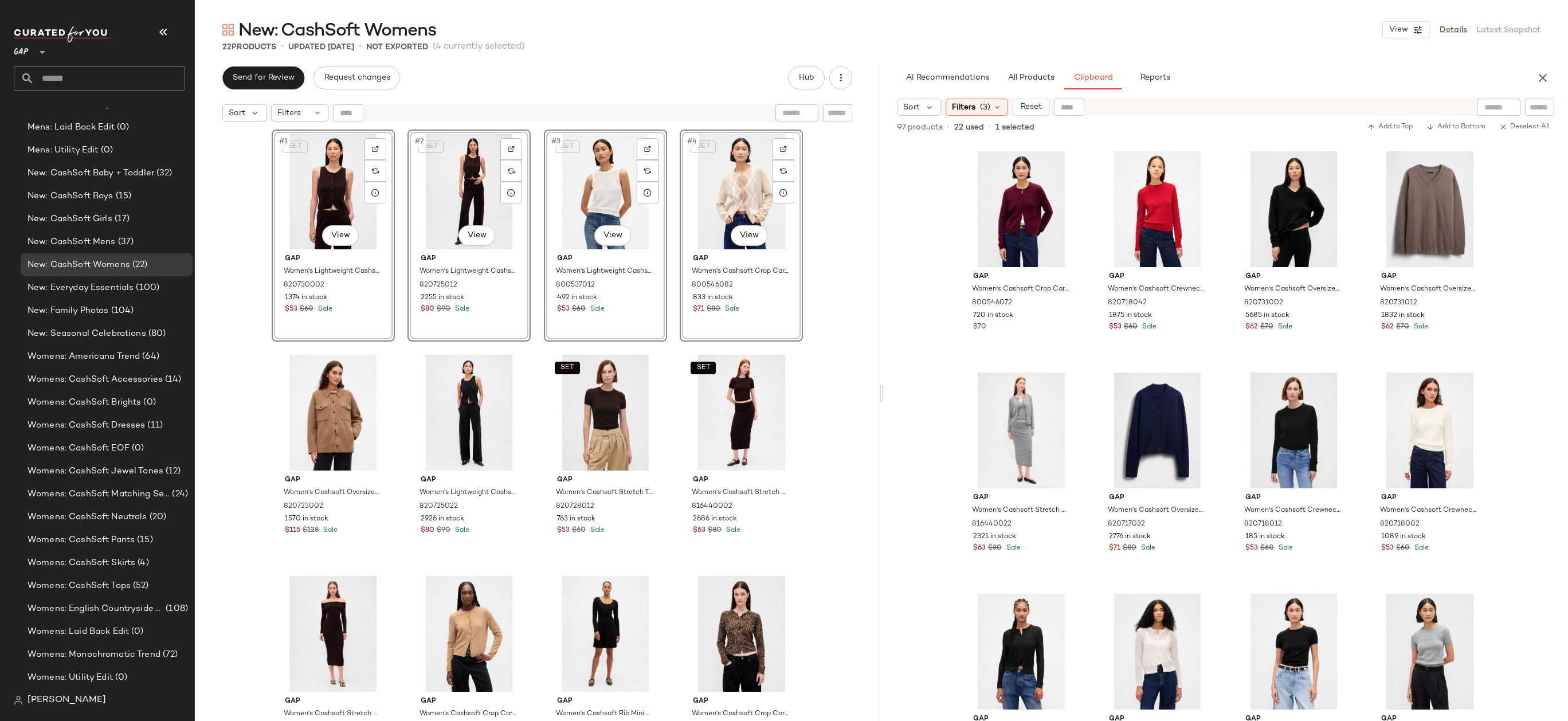
click at [868, 285] on div "SET #1 View Gap Women's Lightweight Cashsoft Tailored Vest by Gap Terra Brown P…" at bounding box center [536, 439] width 684 height 623
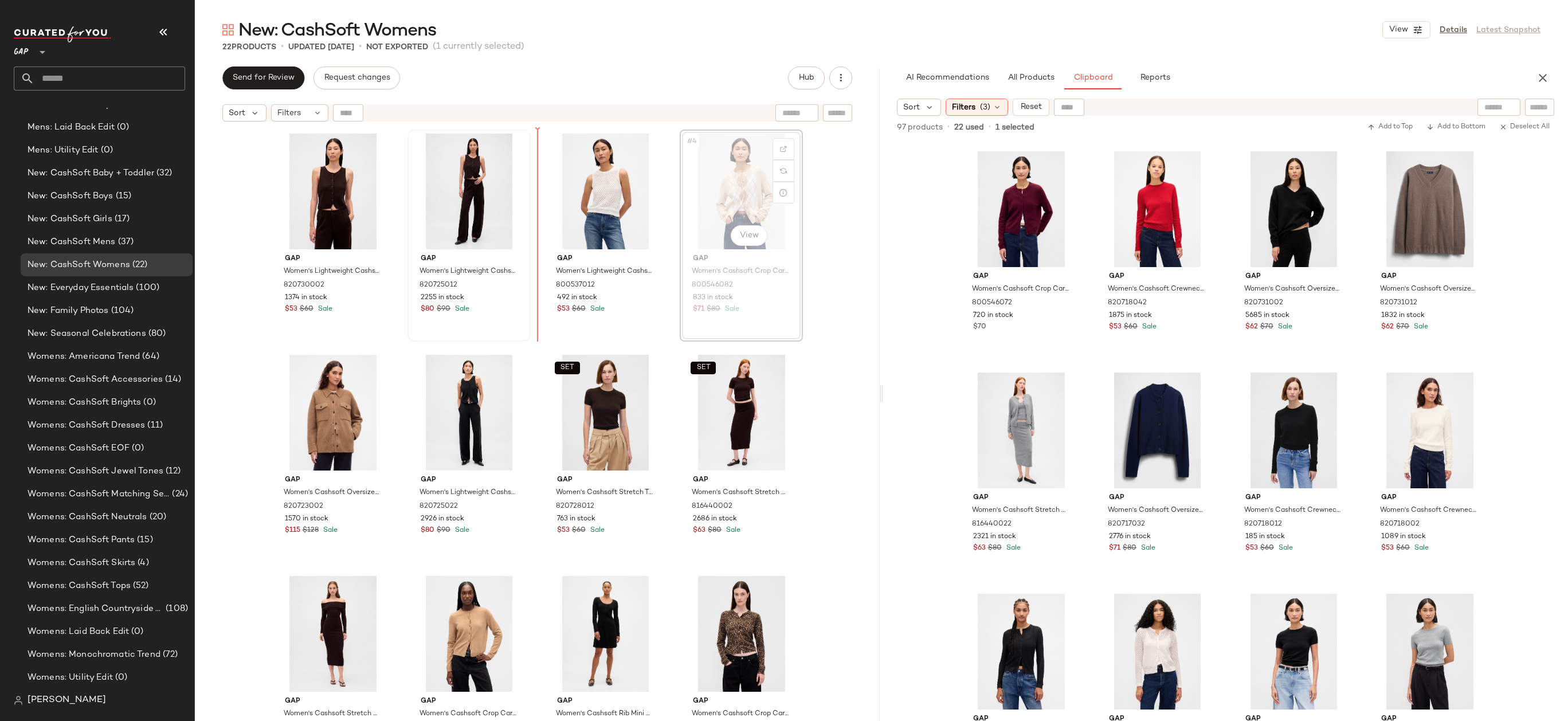
drag, startPoint x: 759, startPoint y: 193, endPoint x: 525, endPoint y: 196, distance: 234.0
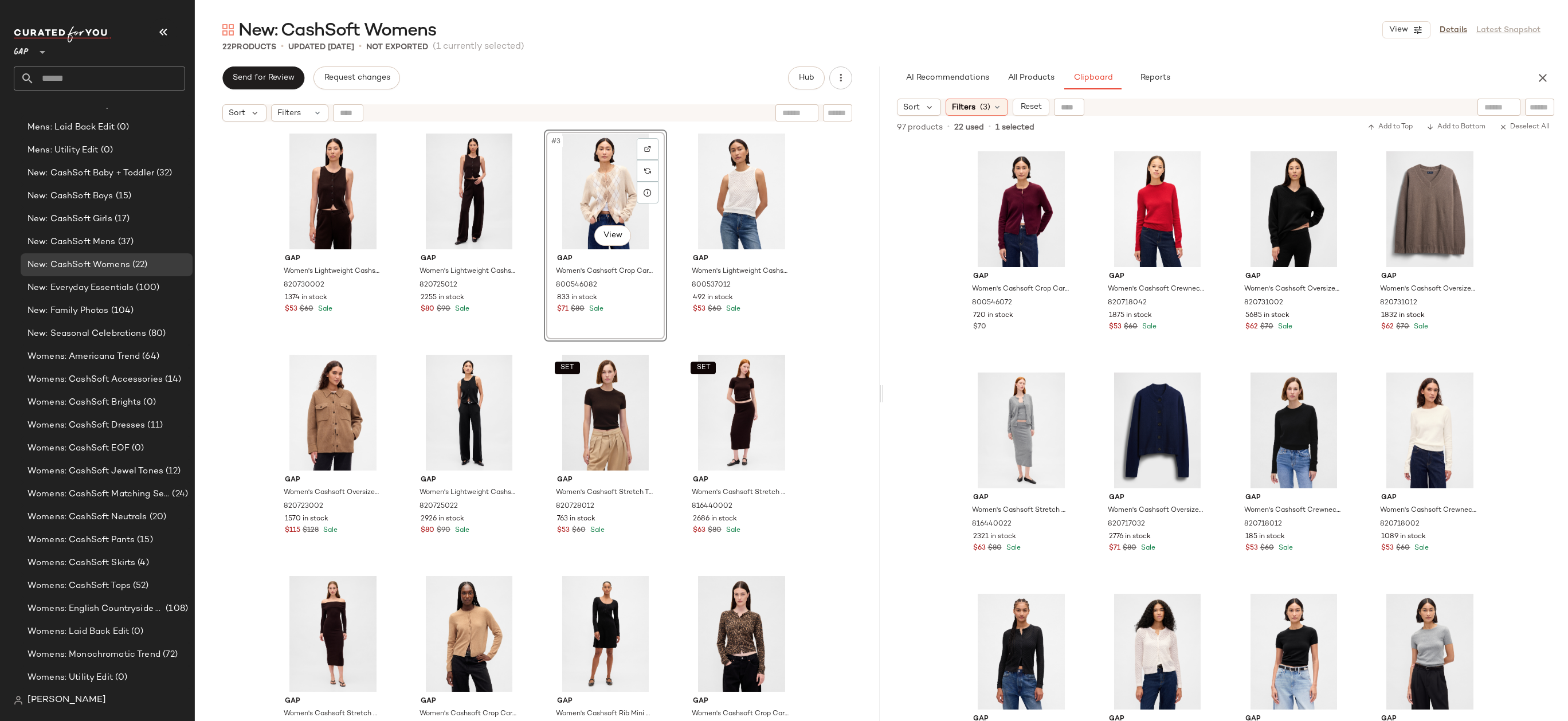
click at [831, 215] on div "Gap Women's Lightweight Cashsoft Tailored Vest by Gap Terra Brown Petite Size S…" at bounding box center [536, 439] width 684 height 623
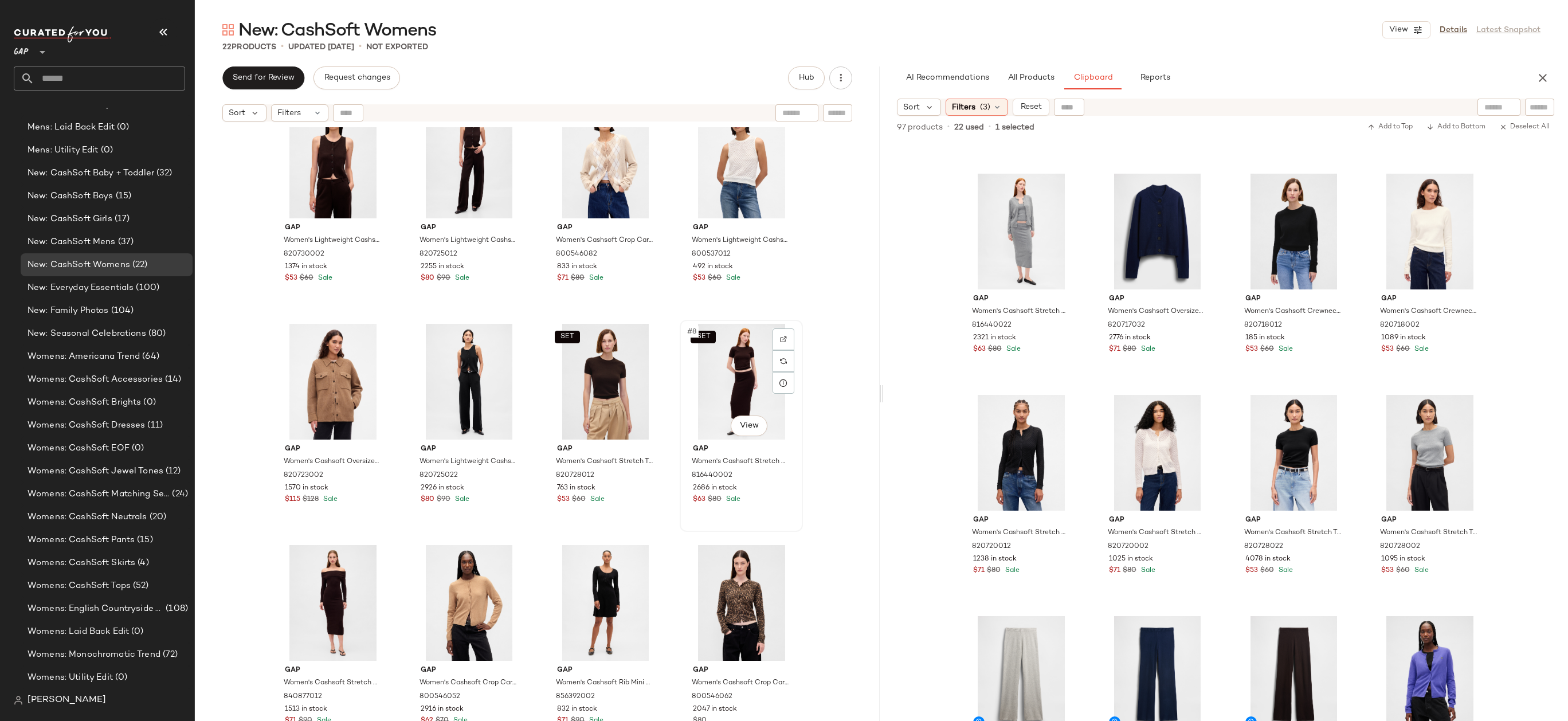
scroll to position [40, 0]
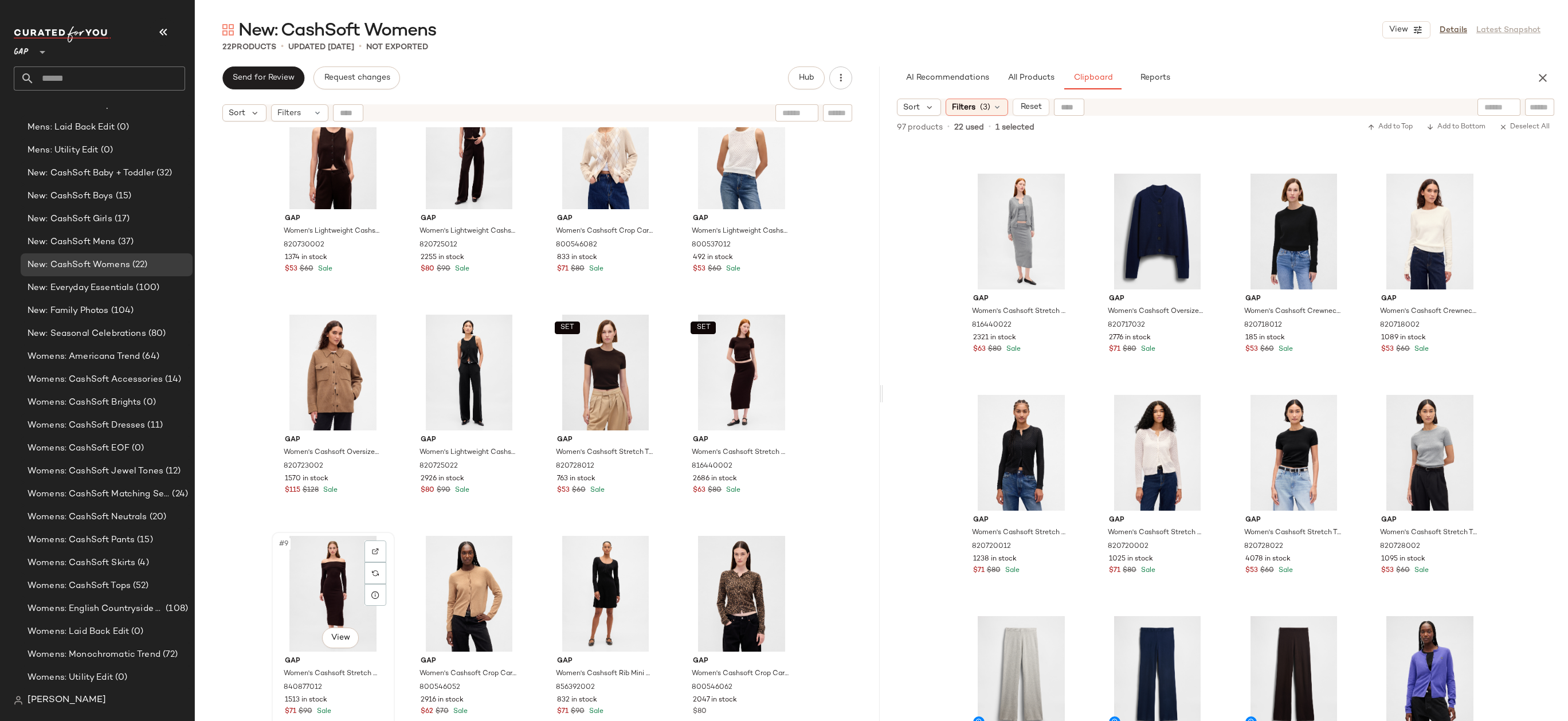
click at [333, 587] on div "#9 View" at bounding box center [333, 594] width 115 height 116
click at [451, 588] on div "#10 View" at bounding box center [468, 594] width 115 height 116
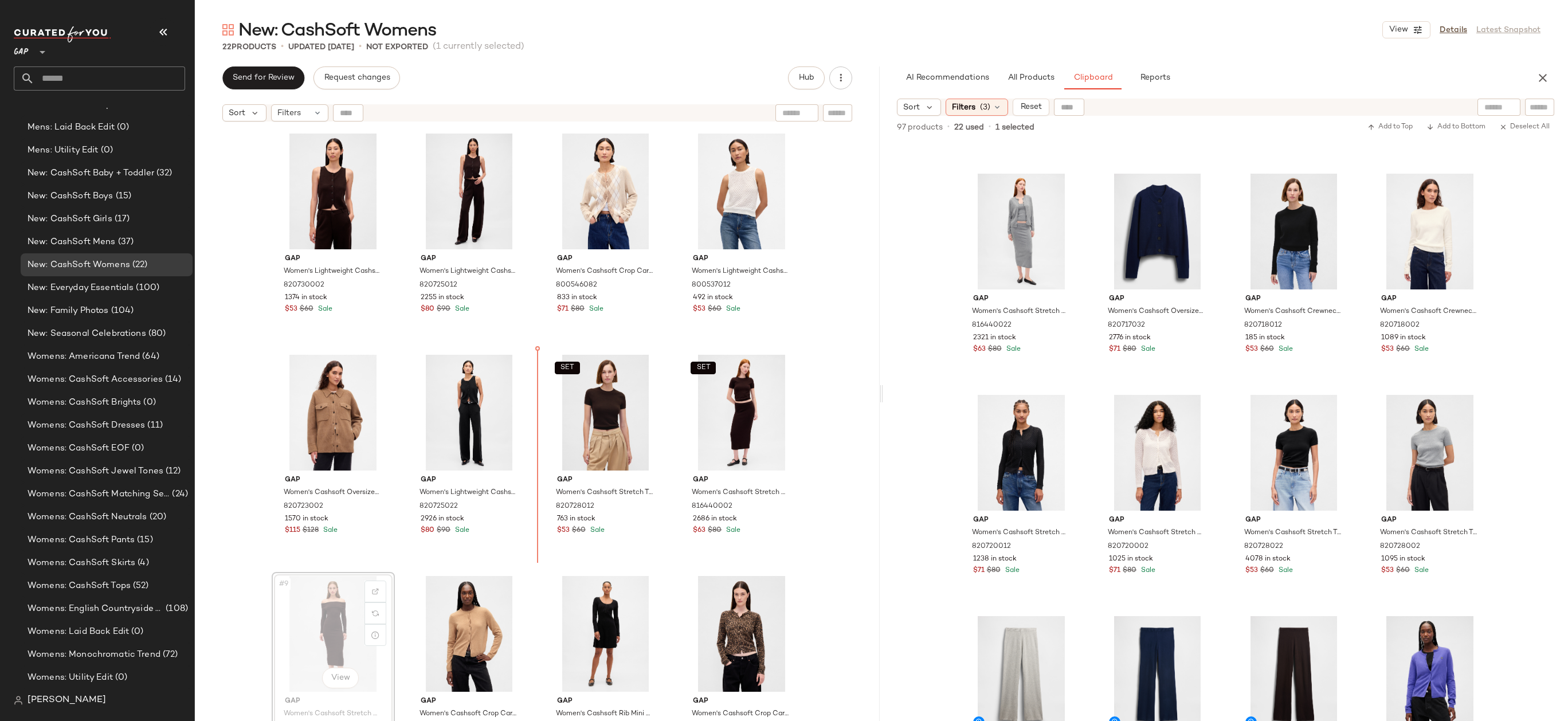
drag, startPoint x: 349, startPoint y: 615, endPoint x: 352, endPoint y: 609, distance: 6.7
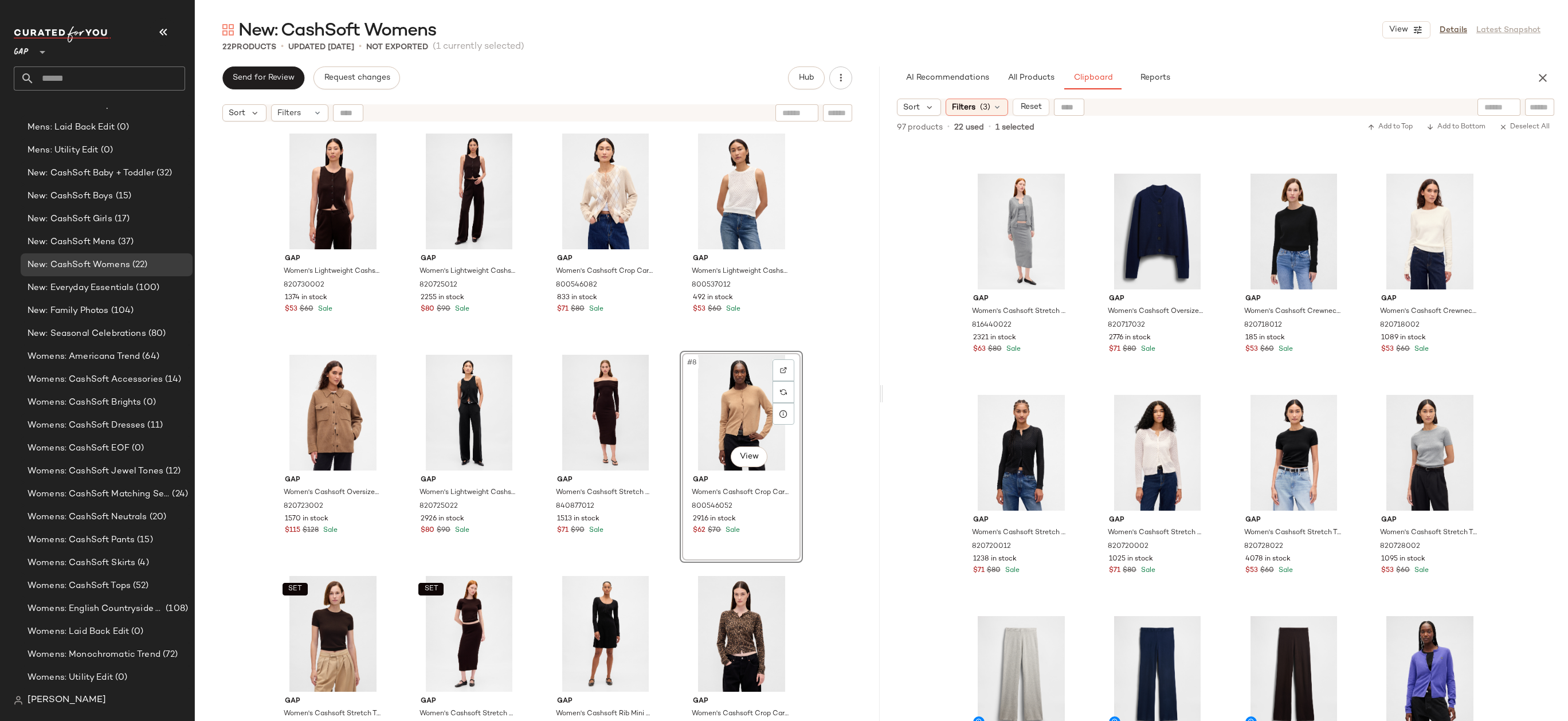
click at [851, 389] on div "Gap Women's Lightweight Cashsoft Tailored Vest by Gap Terra Brown Petite Size S…" at bounding box center [536, 439] width 684 height 623
click at [820, 385] on div "Gap Women's Lightweight Cashsoft Tailored Vest by Gap Terra Brown Petite Size S…" at bounding box center [536, 439] width 684 height 623
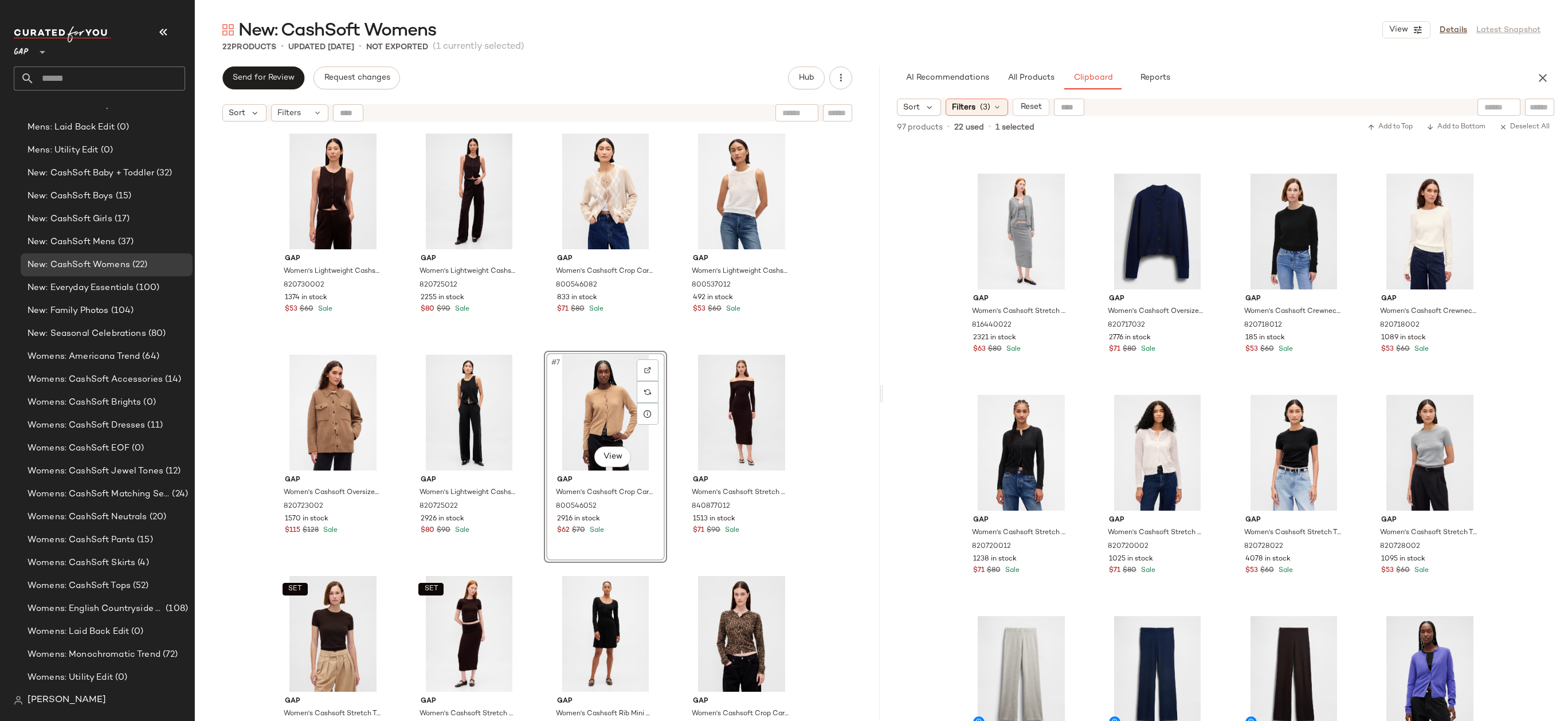
click at [828, 407] on div "Gap Women's Lightweight Cashsoft Tailored Vest by Gap Terra Brown Petite Size S…" at bounding box center [536, 439] width 684 height 623
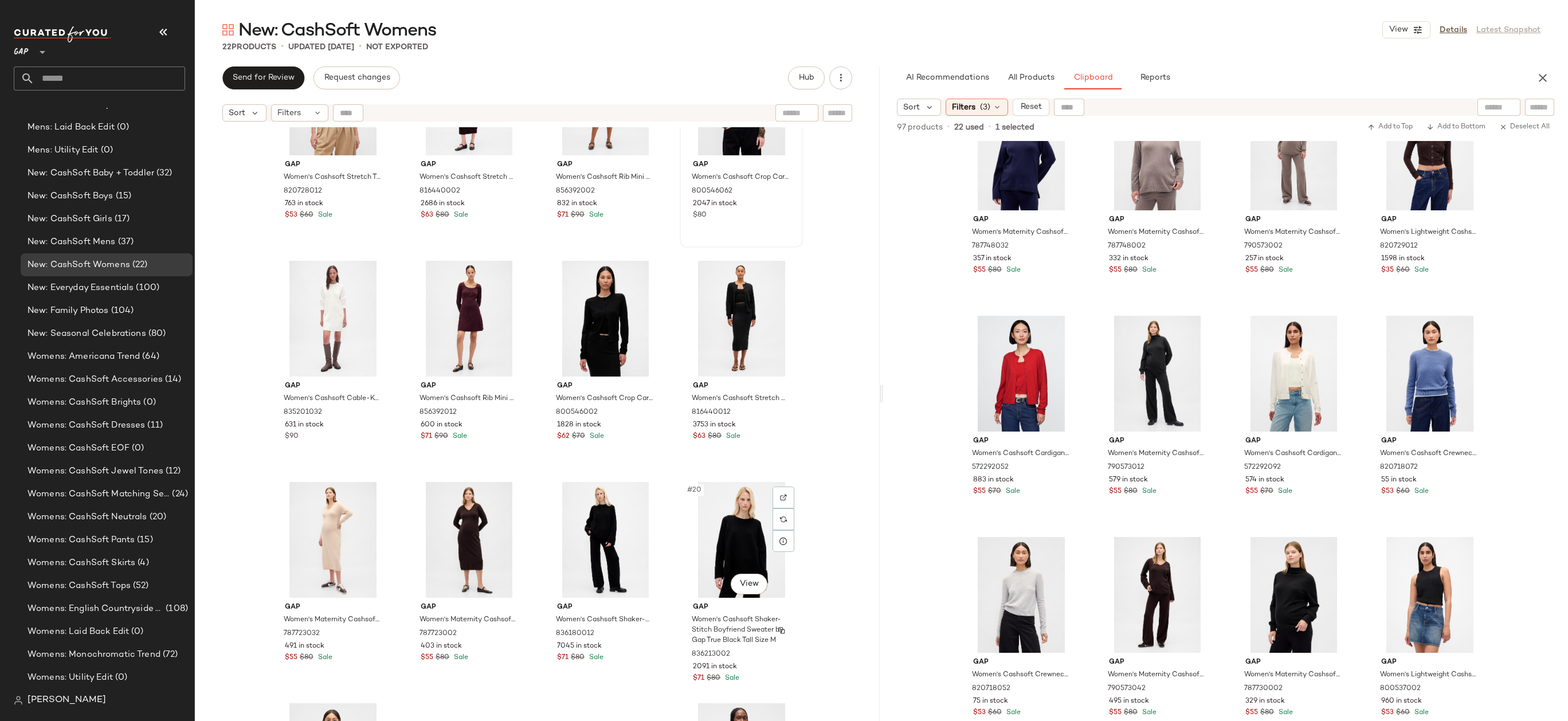
scroll to position [707, 0]
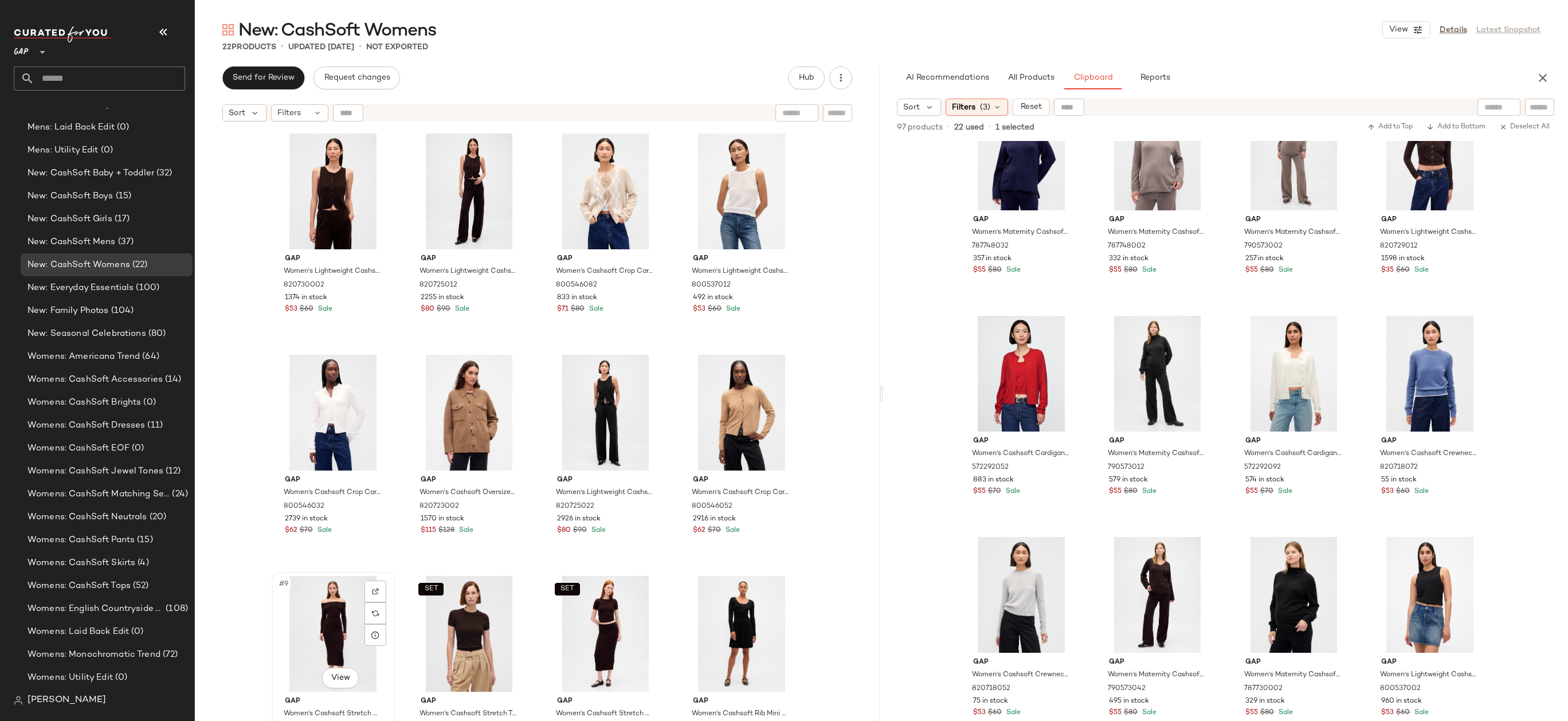
click at [346, 629] on div "#9 View" at bounding box center [333, 634] width 115 height 116
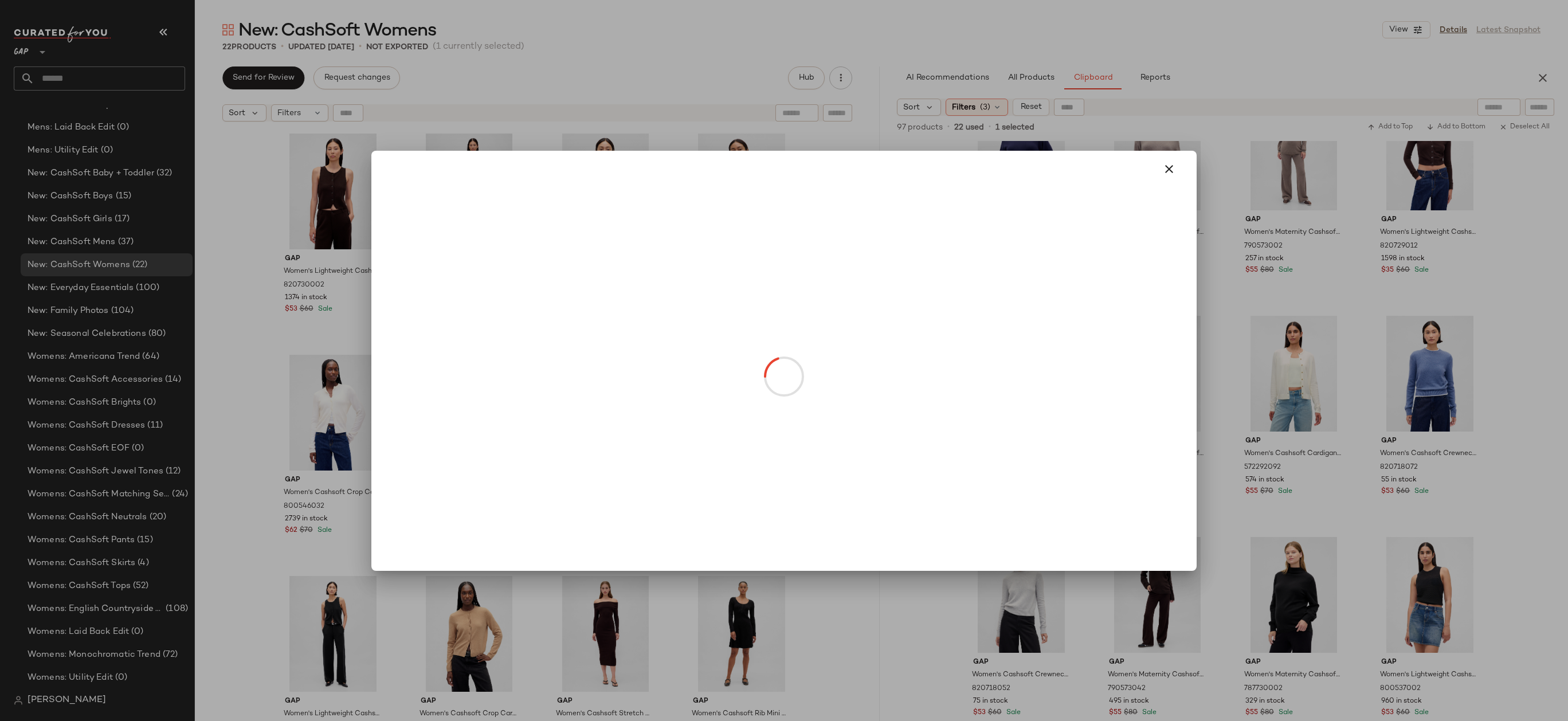
click at [603, 441] on body "GAP ** Dashboard All Products Global Clipboards (14) Accessories Top Investment…" at bounding box center [784, 360] width 1568 height 721
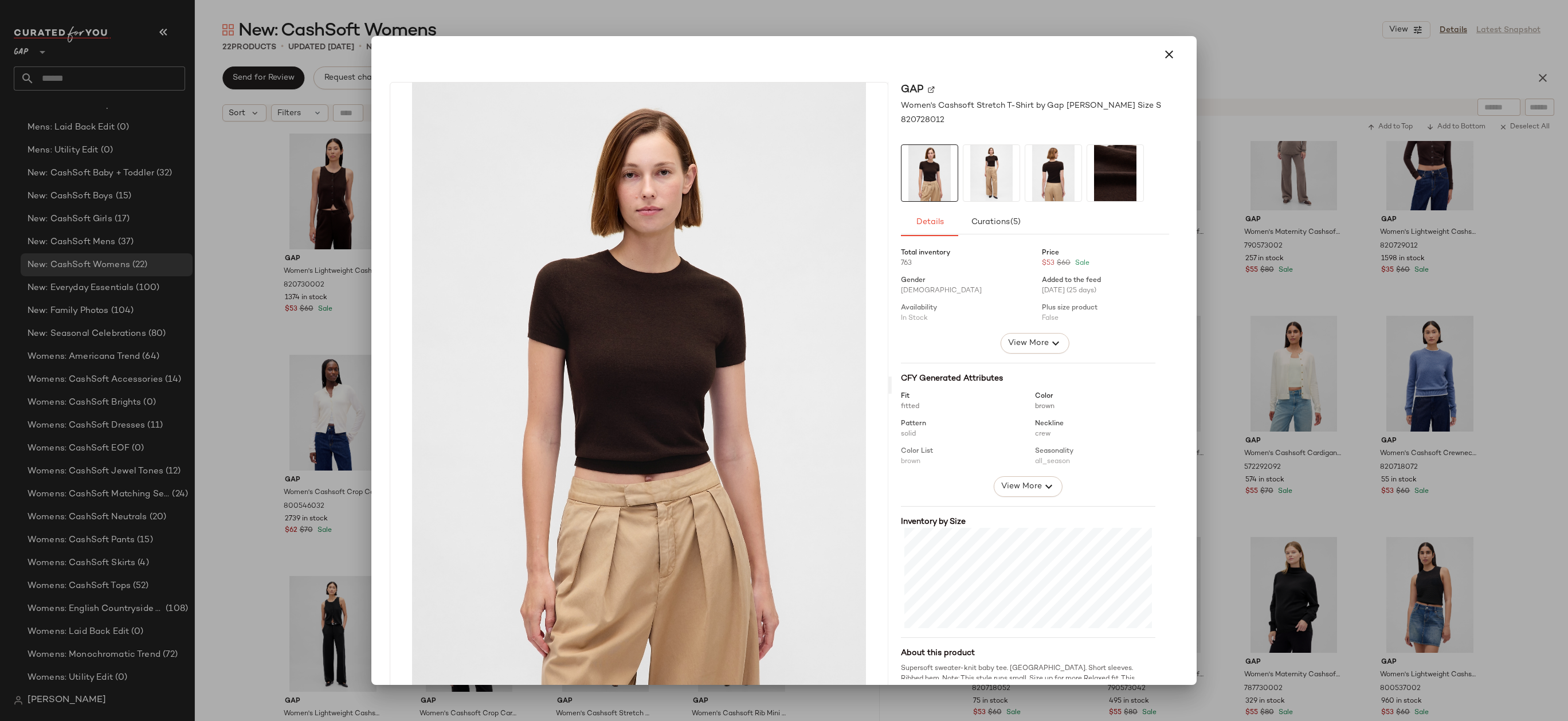
click at [603, 441] on img at bounding box center [638, 385] width 498 height 605
click at [1162, 50] on icon "button" at bounding box center [1168, 54] width 14 height 14
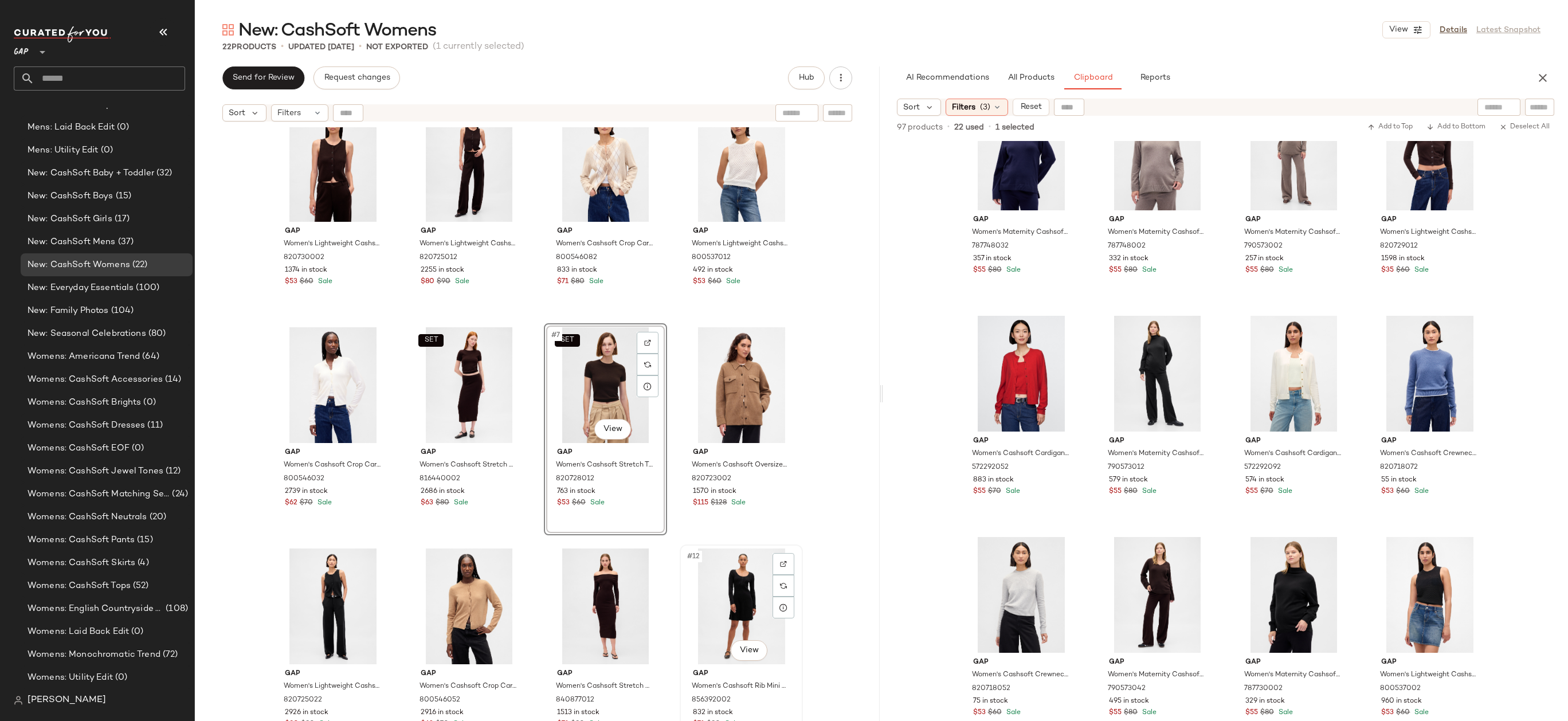
scroll to position [29, 0]
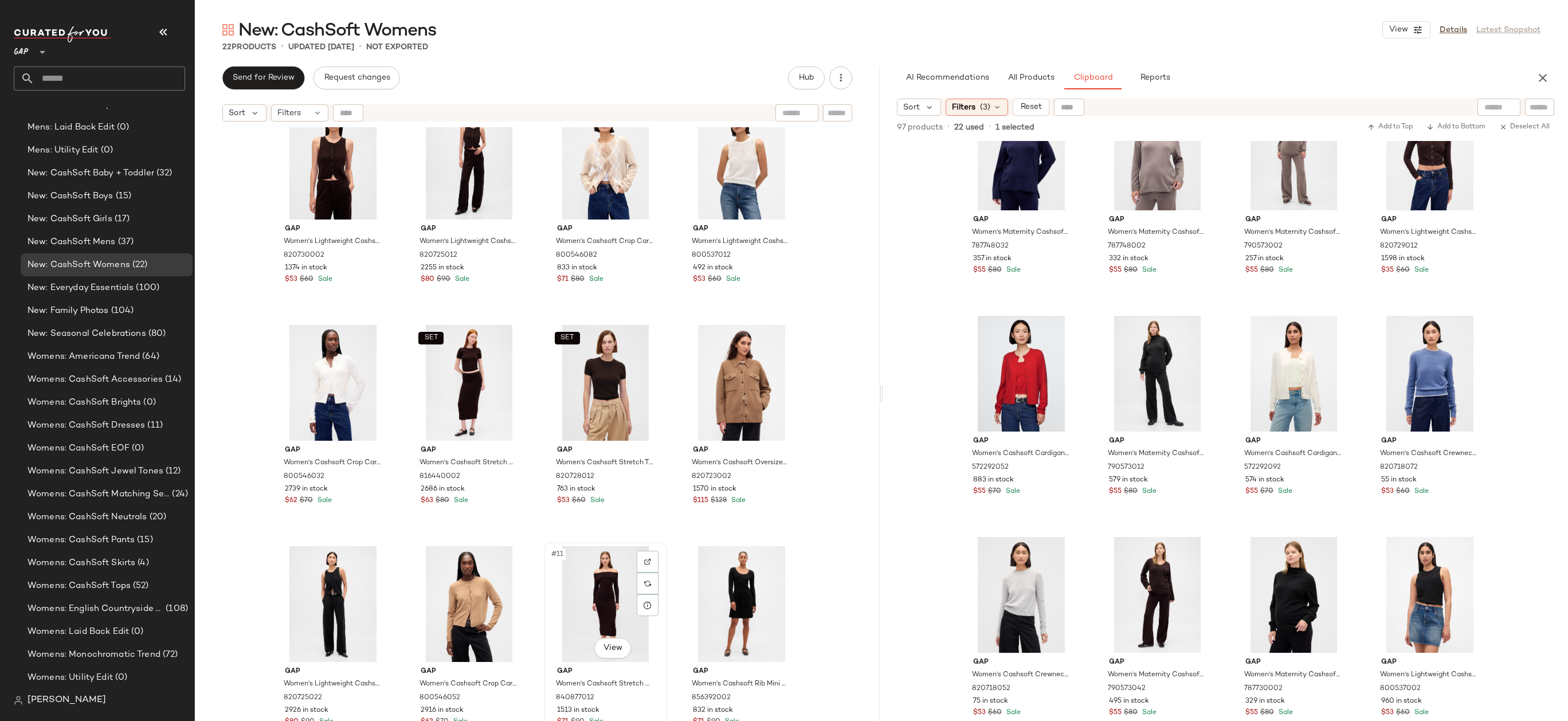
click at [603, 592] on div "#11 View" at bounding box center [605, 604] width 115 height 116
drag, startPoint x: 725, startPoint y: 584, endPoint x: 700, endPoint y: 573, distance: 27.3
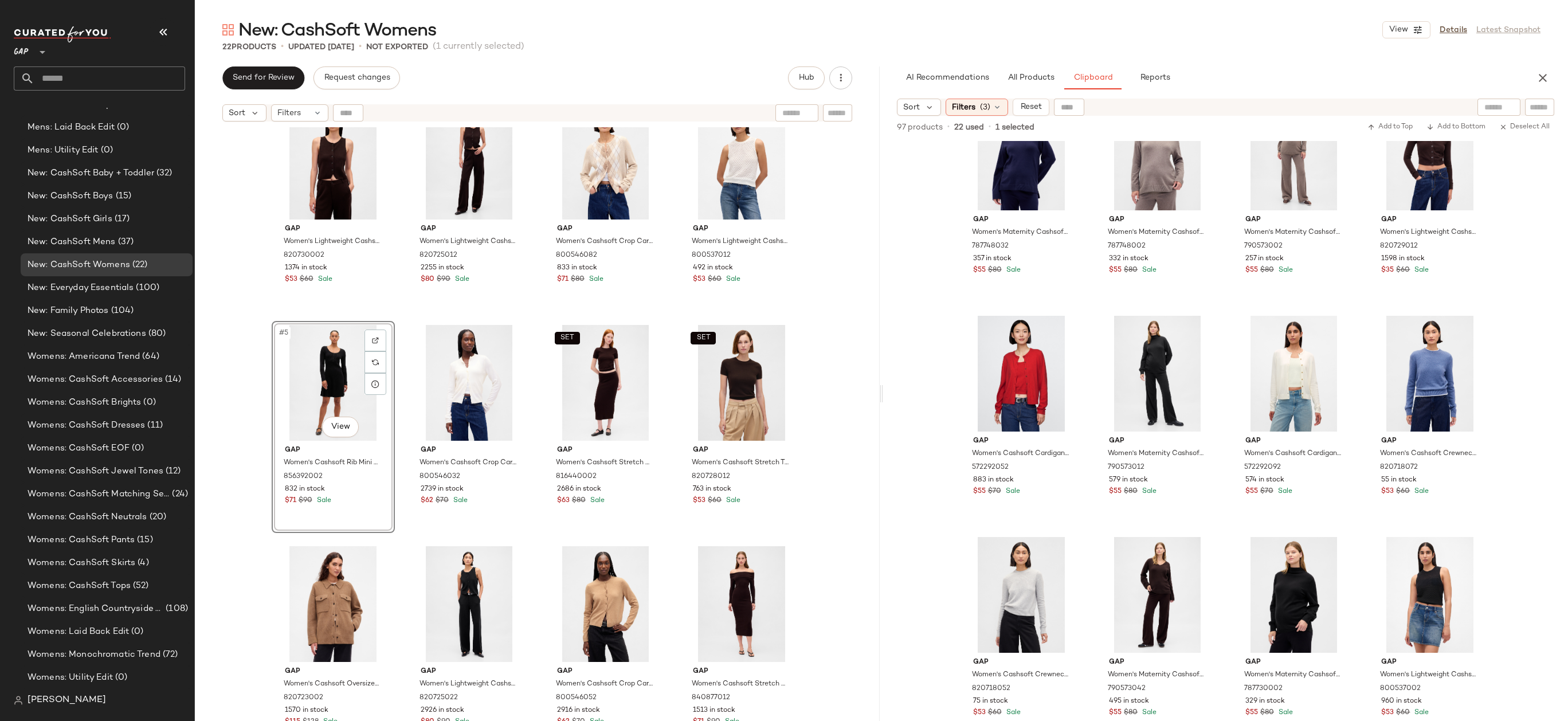
click at [804, 396] on div "Gap Women's Lightweight Cashsoft Tailored Vest by Gap Terra Brown Petite Size S…" at bounding box center [536, 439] width 684 height 623
click at [835, 378] on div "Gap Women's Lightweight Cashsoft Tailored Vest by Gap Terra Brown Petite Size S…" at bounding box center [536, 439] width 684 height 623
click at [838, 353] on div "Gap Women's Lightweight Cashsoft Tailored Vest by Gap Terra Brown Petite Size S…" at bounding box center [536, 439] width 684 height 623
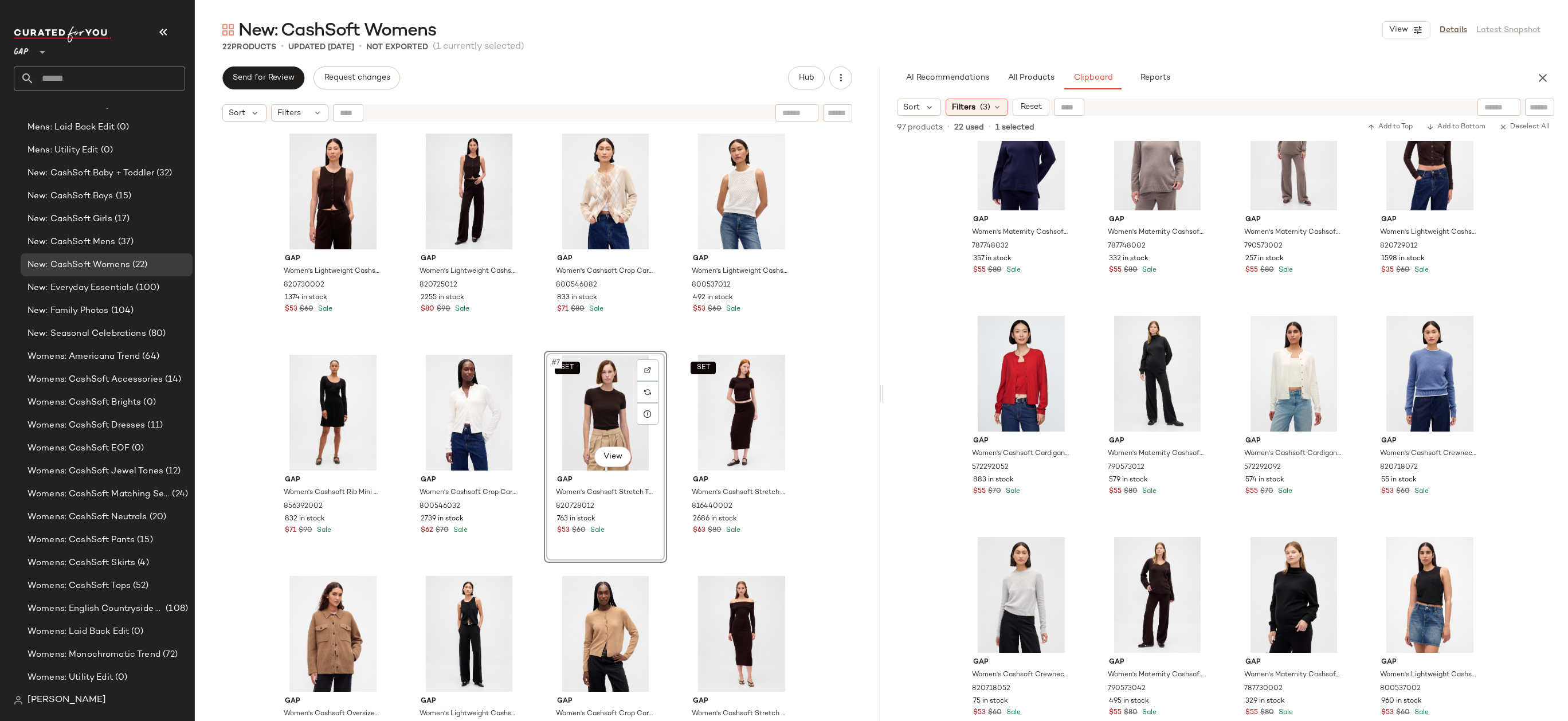
click at [849, 381] on div "Gap Women's Lightweight Cashsoft Tailored Vest by Gap Terra Brown Petite Size S…" at bounding box center [536, 439] width 684 height 623
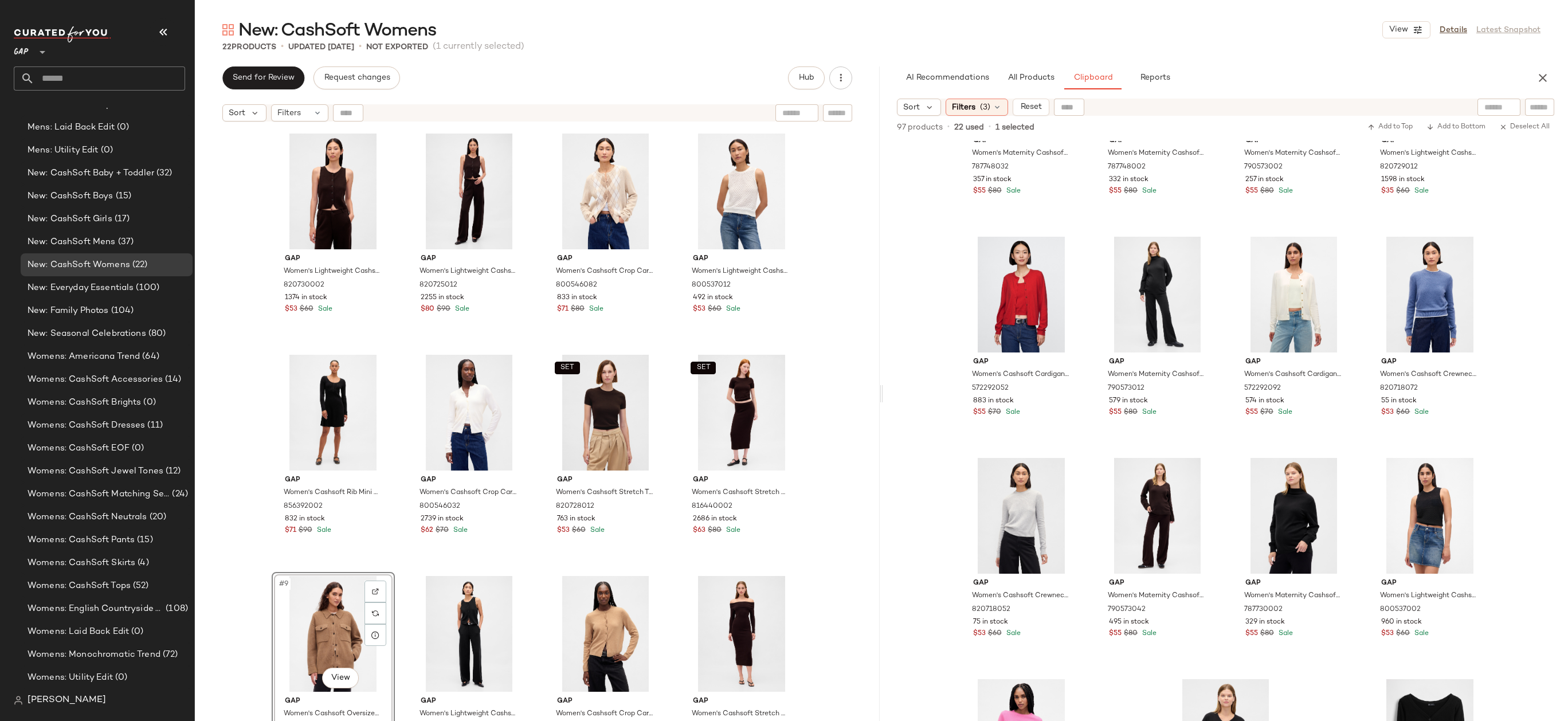
drag, startPoint x: 337, startPoint y: 644, endPoint x: 337, endPoint y: 637, distance: 7.0
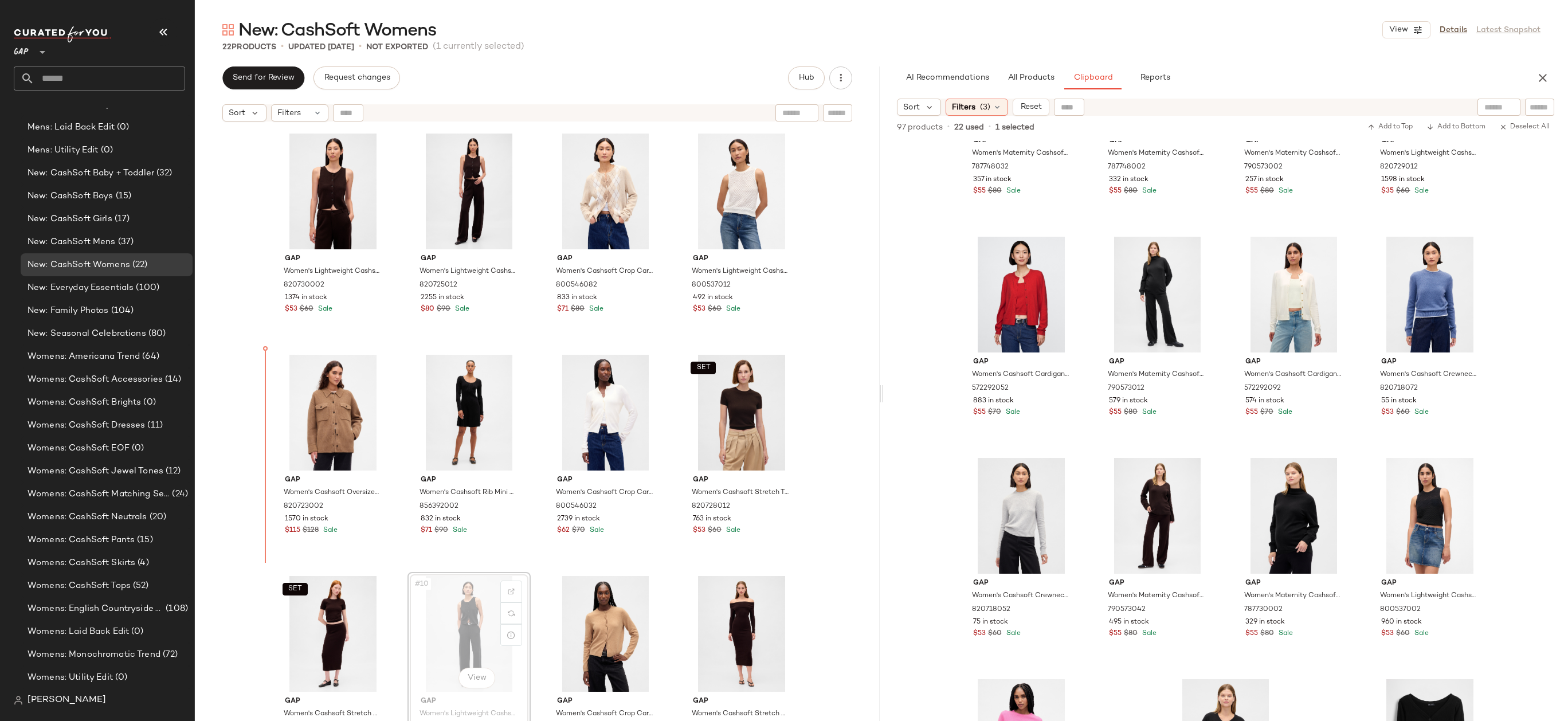
drag, startPoint x: 455, startPoint y: 636, endPoint x: 449, endPoint y: 619, distance: 18.0
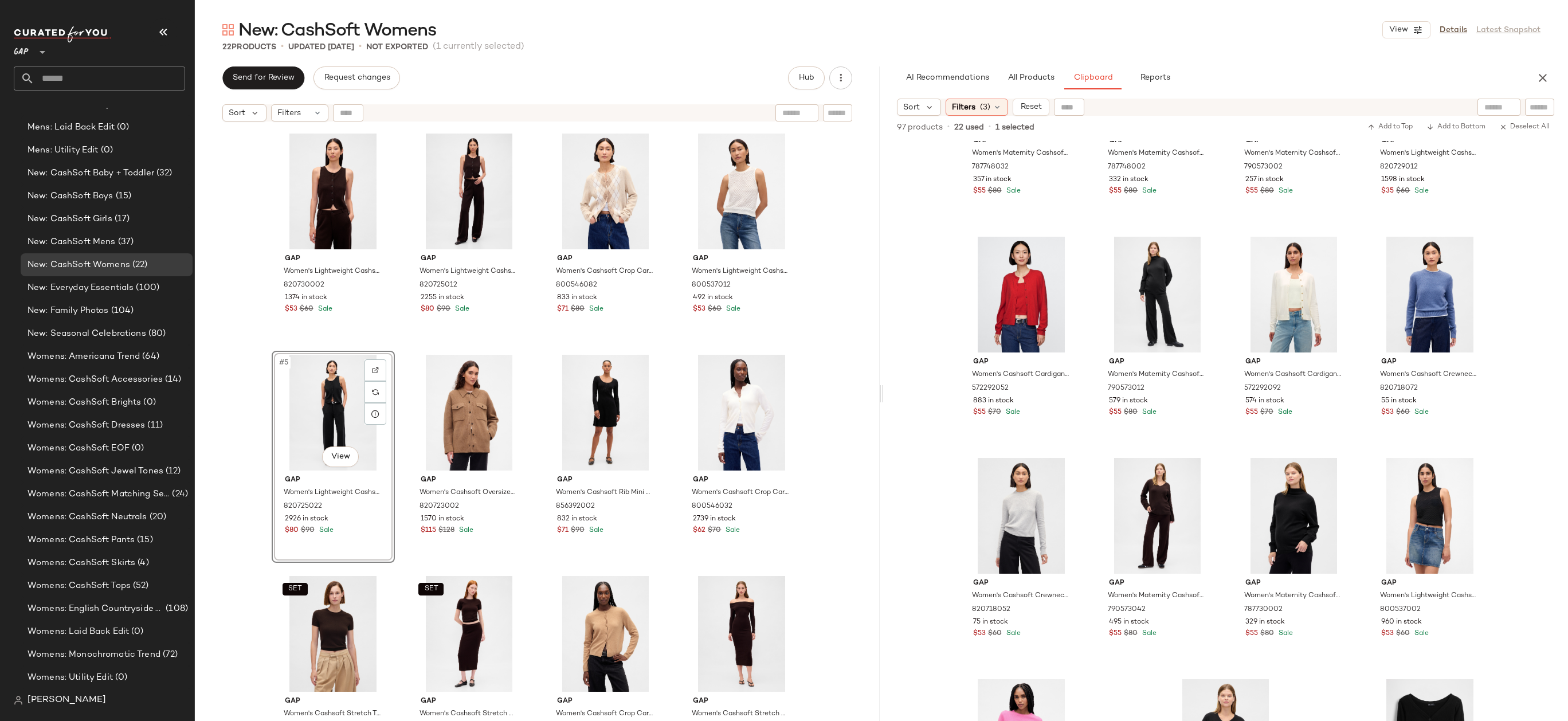
click at [830, 397] on div "Gap Women's Lightweight Cashsoft Tailored Vest by Gap Terra Brown Petite Size S…" at bounding box center [536, 439] width 684 height 623
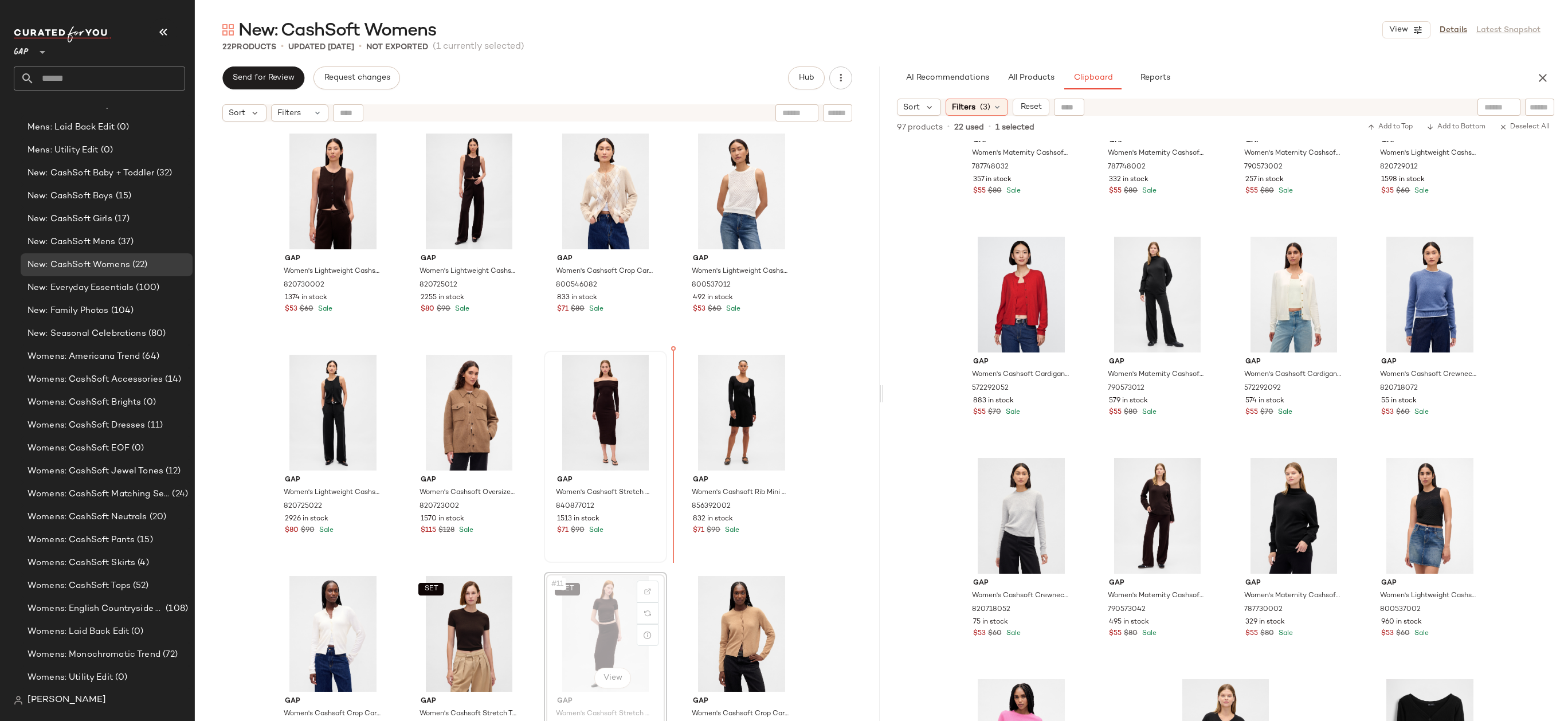
drag, startPoint x: 611, startPoint y: 610, endPoint x: 653, endPoint y: 437, distance: 178.0
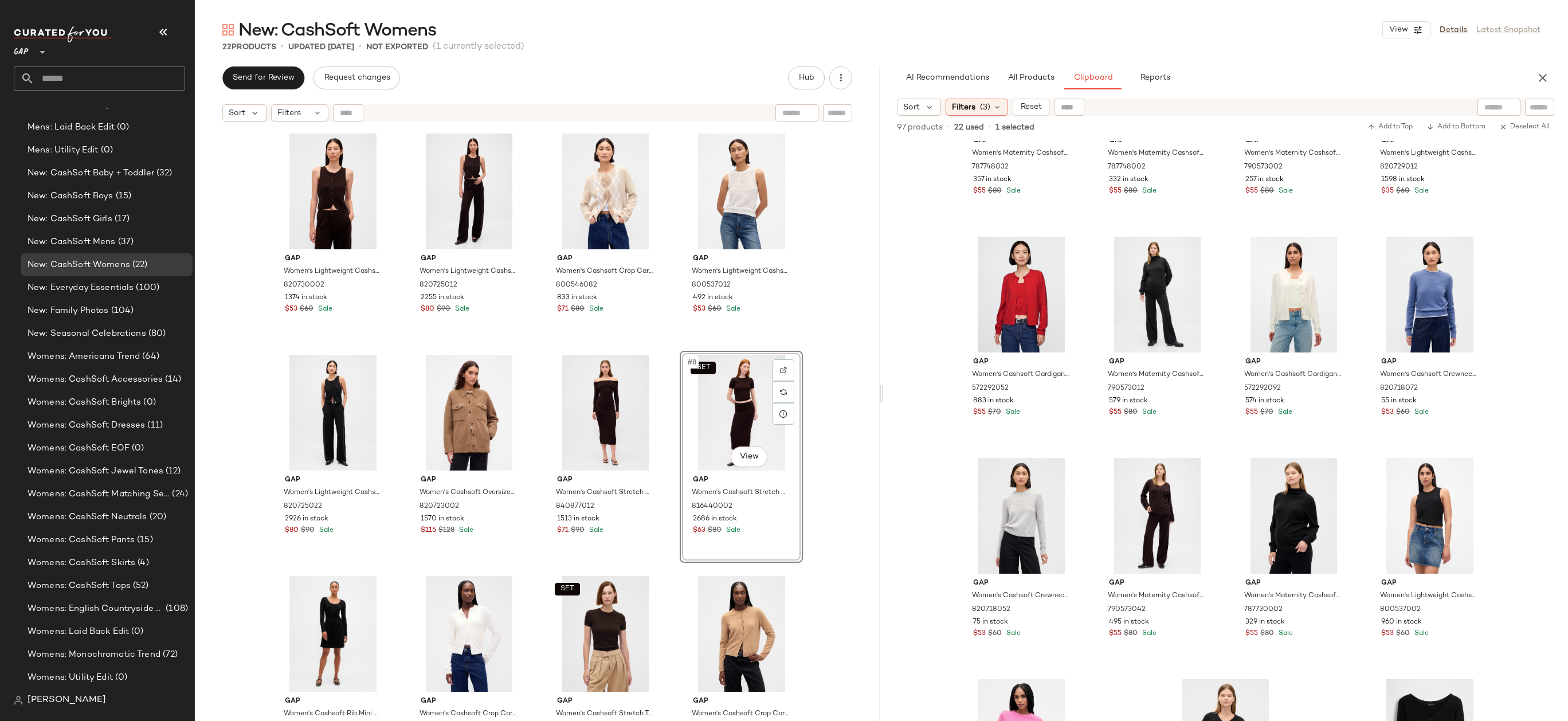
click at [839, 391] on div "Gap Women's Lightweight Cashsoft Tailored Vest by Gap Terra Brown Petite Size S…" at bounding box center [536, 439] width 684 height 623
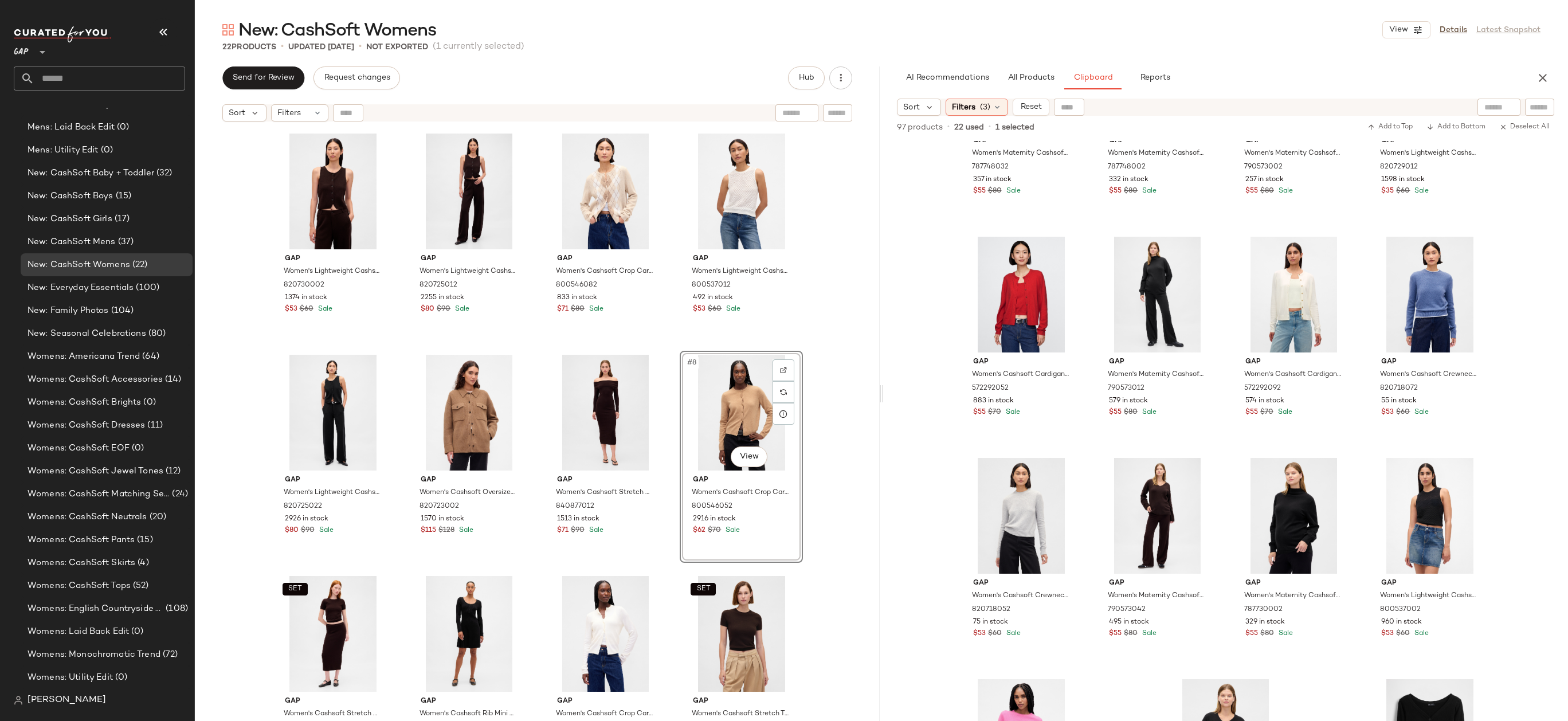
click at [867, 418] on div "Gap Women's Lightweight Cashsoft Tailored Vest by Gap Terra Brown Petite Size S…" at bounding box center [536, 439] width 684 height 623
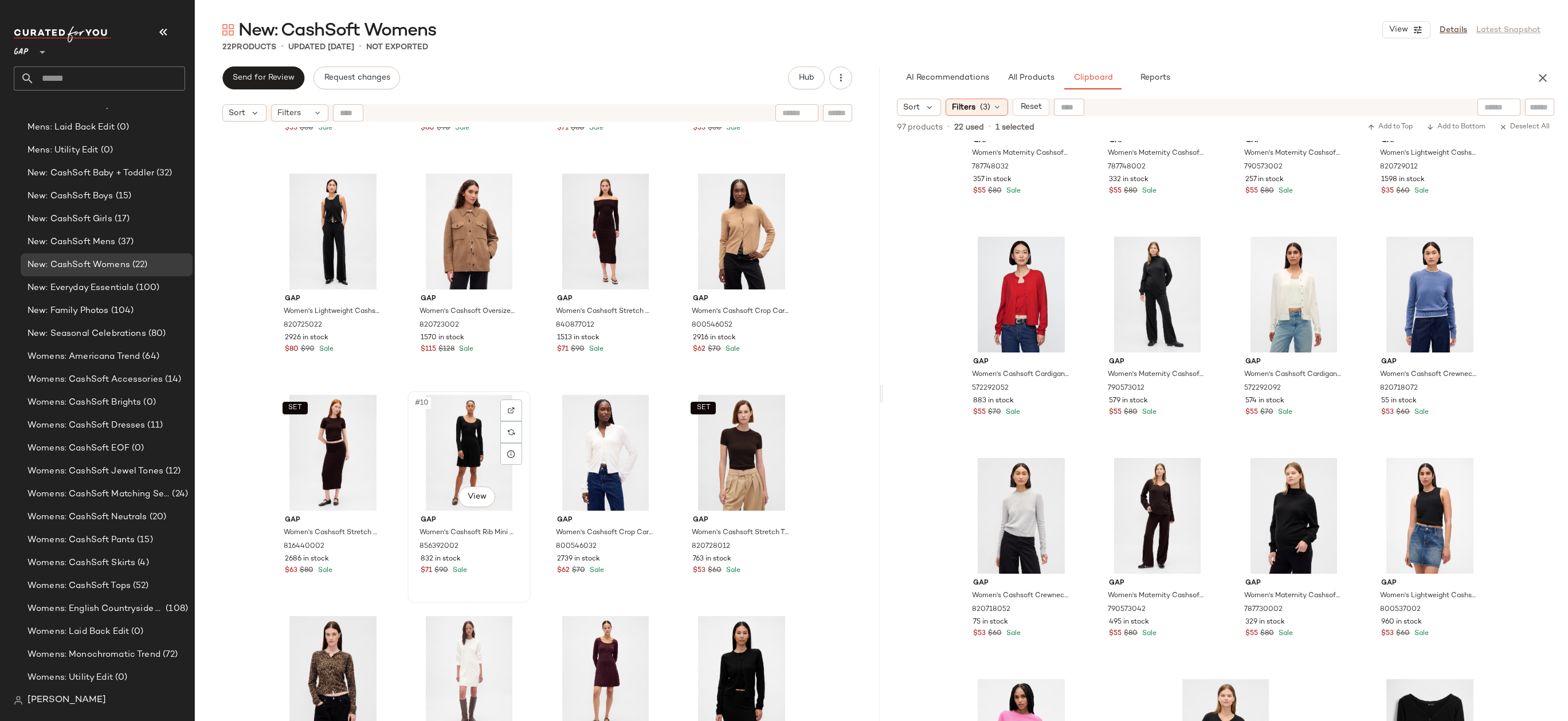
scroll to position [194, 0]
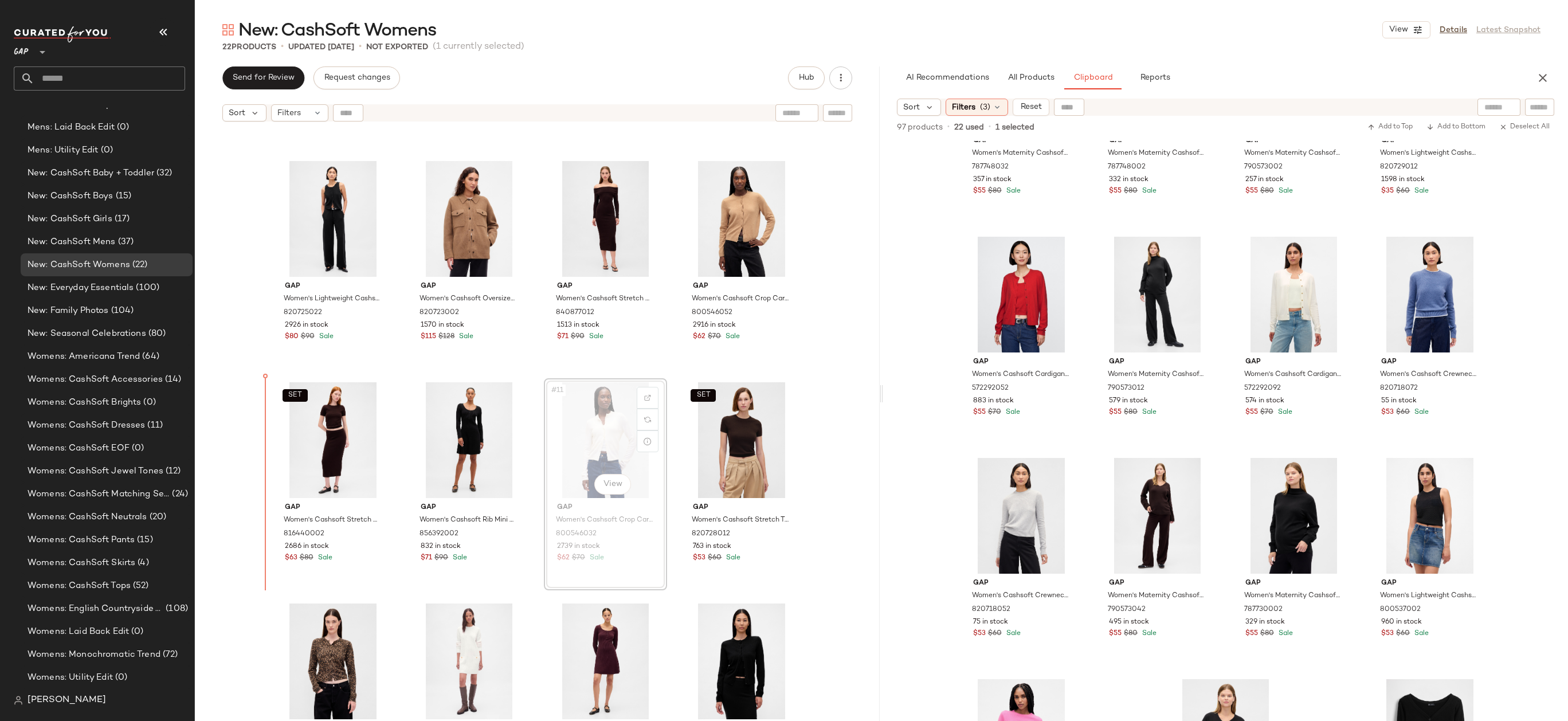
drag, startPoint x: 593, startPoint y: 455, endPoint x: 389, endPoint y: 564, distance: 231.3
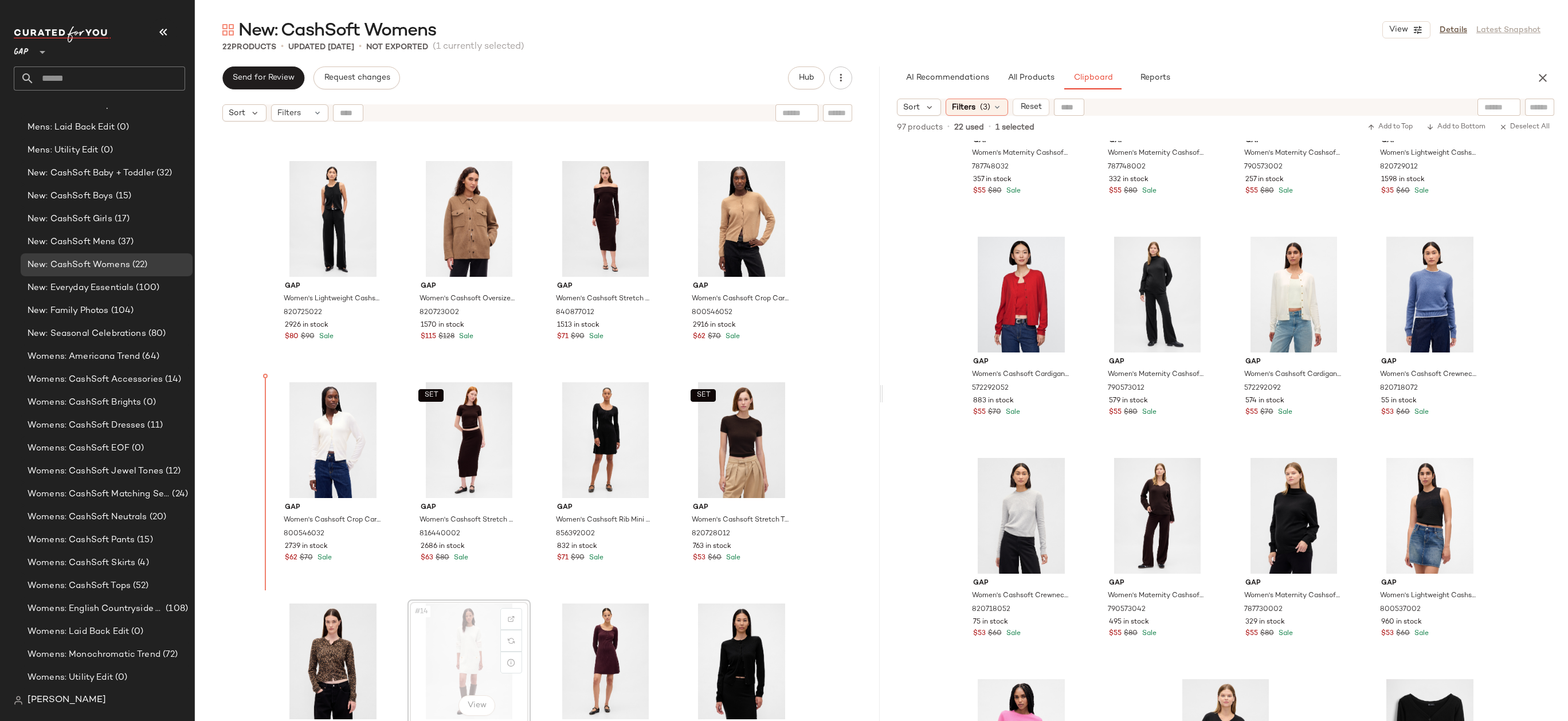
scroll to position [194, 0]
drag, startPoint x: 459, startPoint y: 646, endPoint x: 456, endPoint y: 640, distance: 6.7
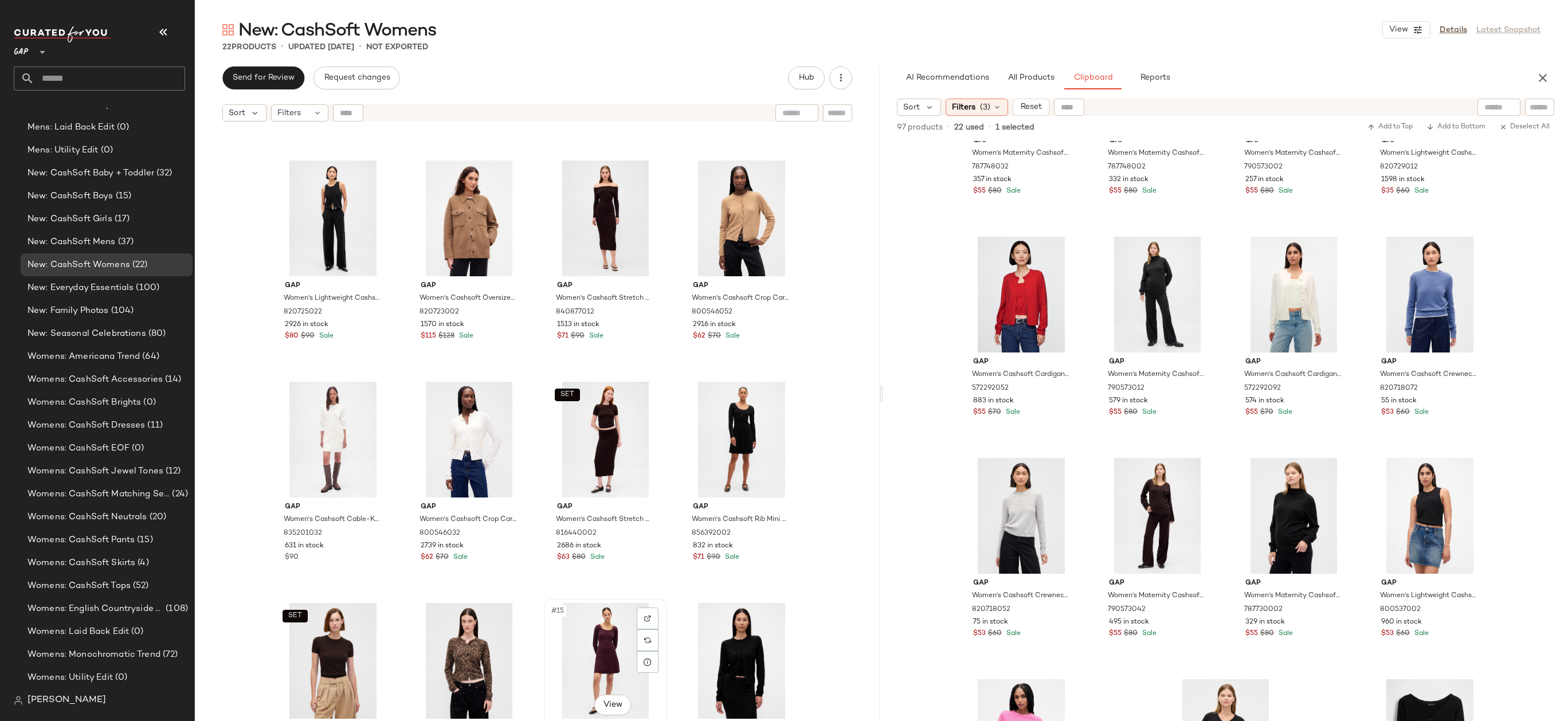
click at [617, 658] on div "#15 View" at bounding box center [605, 661] width 115 height 116
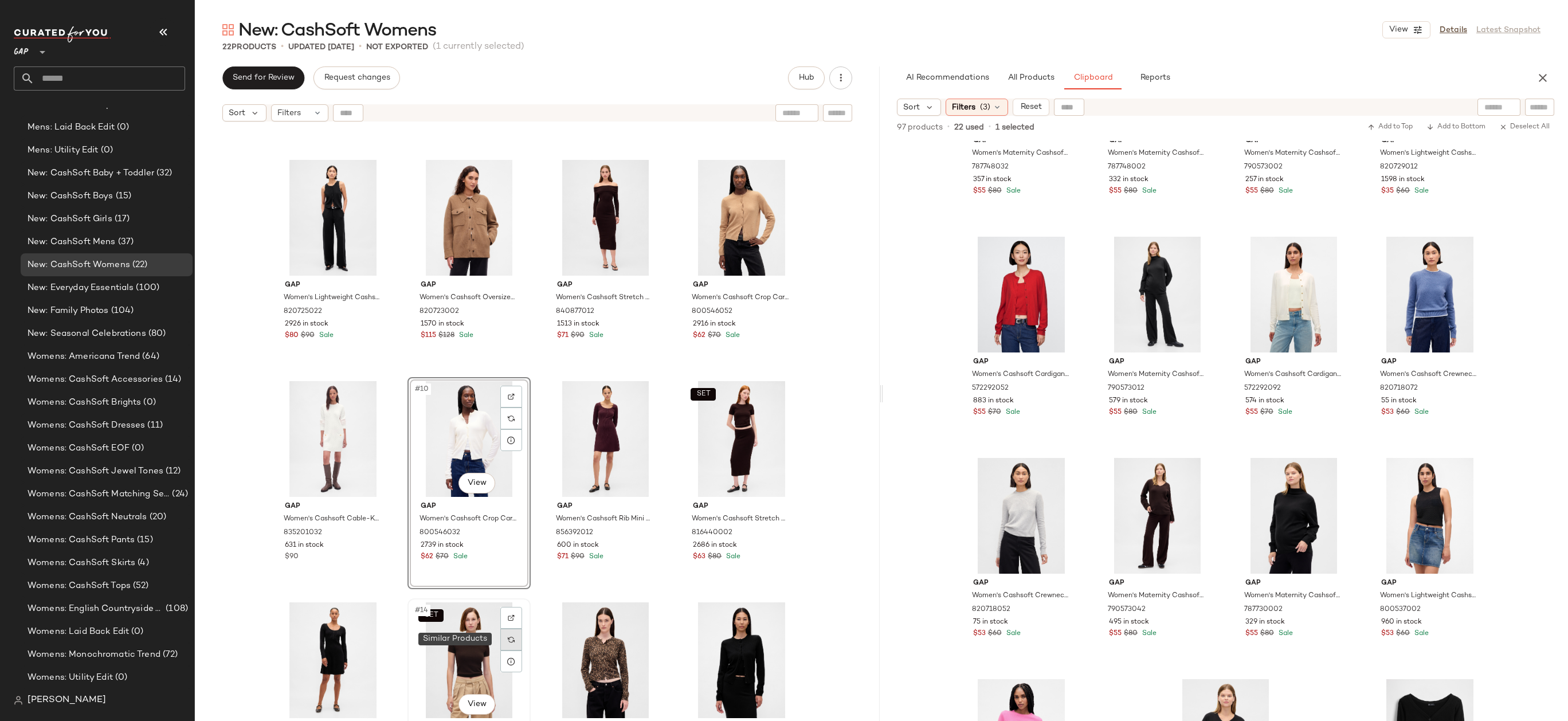
click at [507, 636] on div at bounding box center [511, 639] width 22 height 22
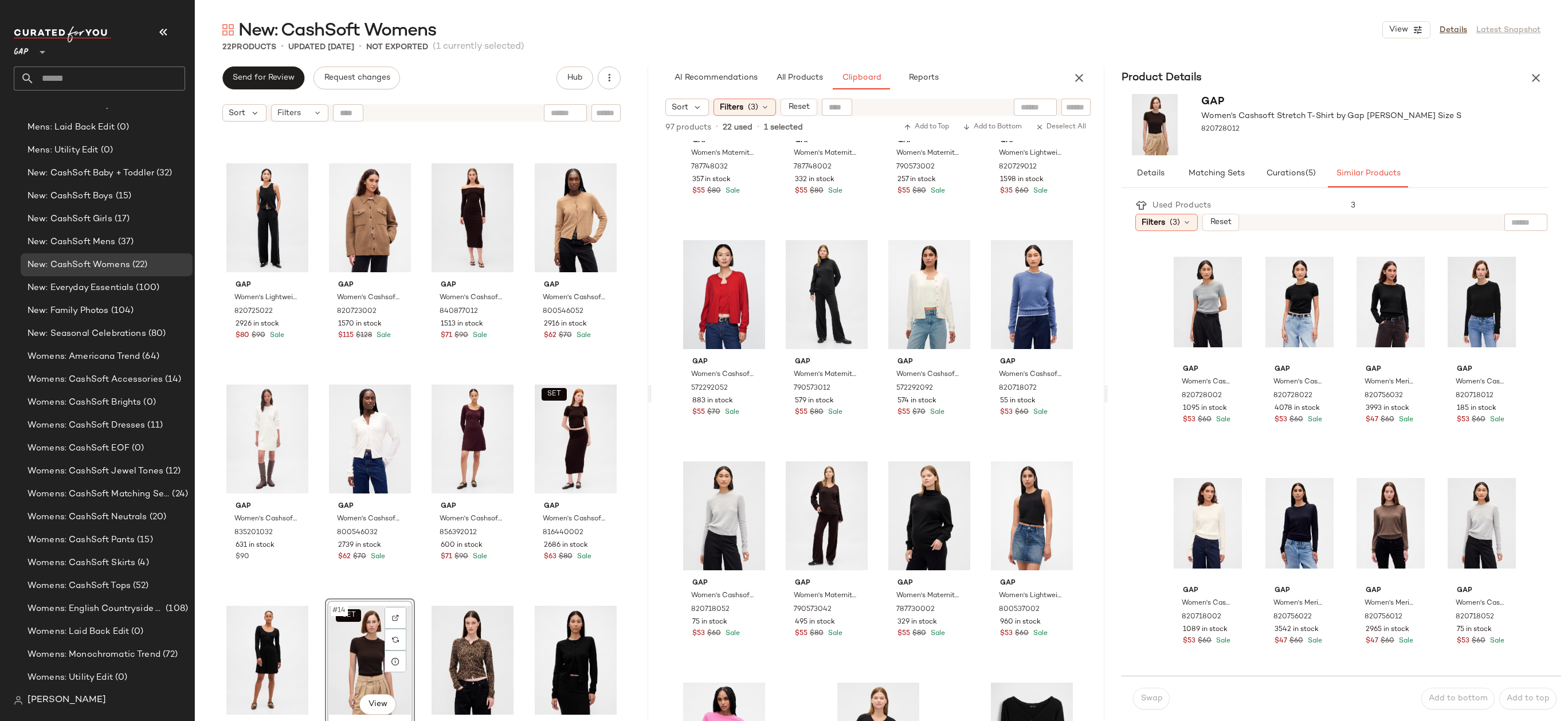
click at [1551, 71] on div "Product Details" at bounding box center [1334, 78] width 454 height 23
click at [1537, 73] on icon "button" at bounding box center [1536, 78] width 14 height 14
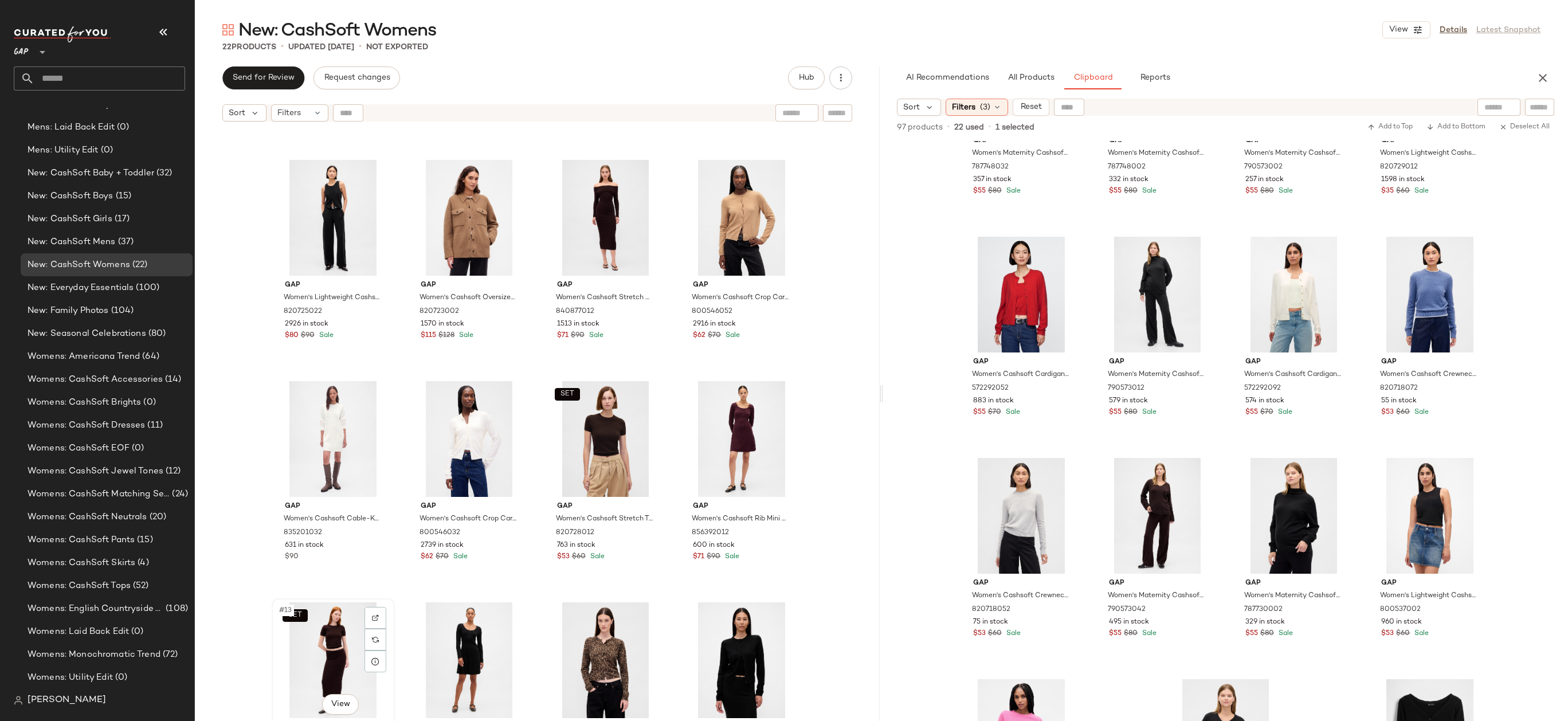
click at [348, 612] on div "SET #13 View" at bounding box center [333, 660] width 115 height 116
click at [821, 389] on div "Gap Women's Lightweight Cashsoft Tailored Vest by Gap Terra Brown Petite Size S…" at bounding box center [536, 439] width 684 height 623
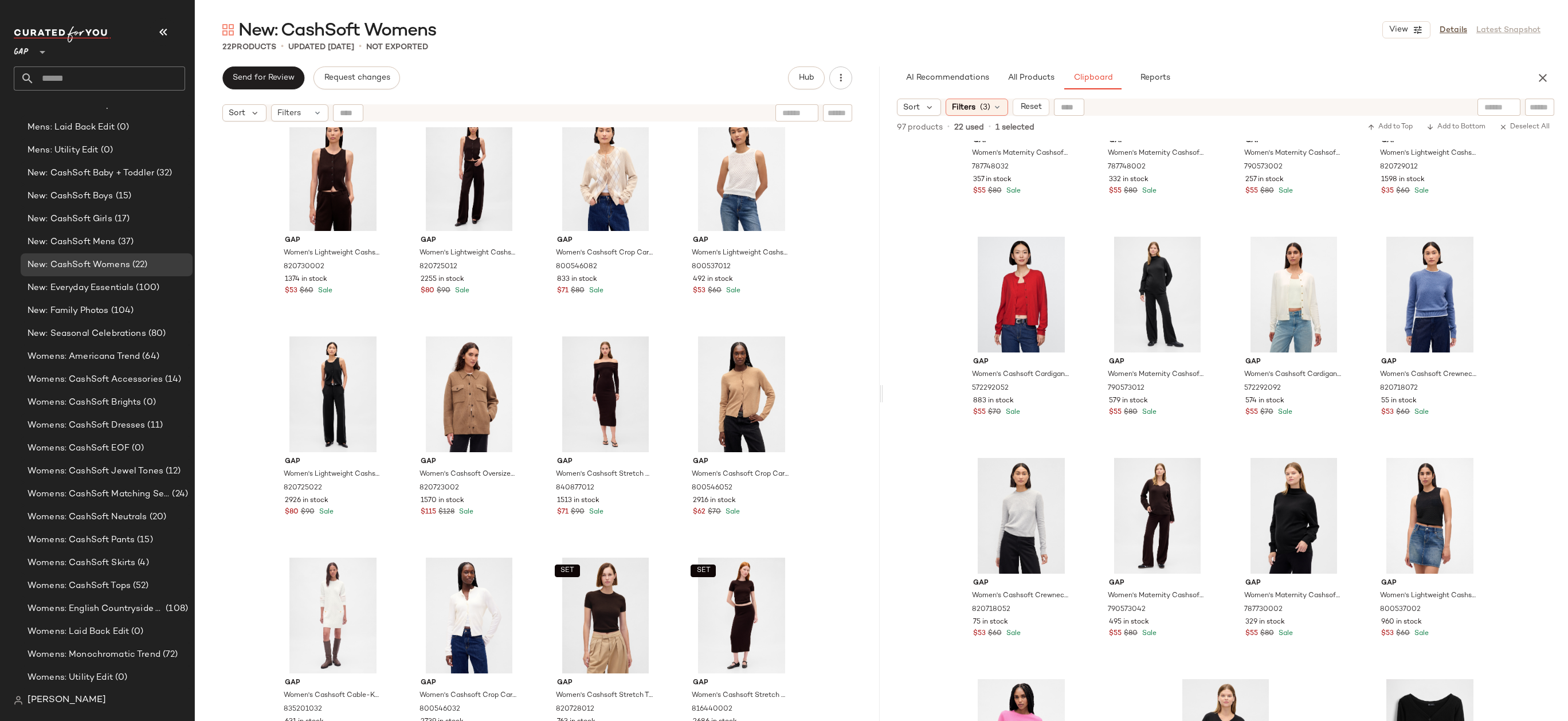
scroll to position [21, 0]
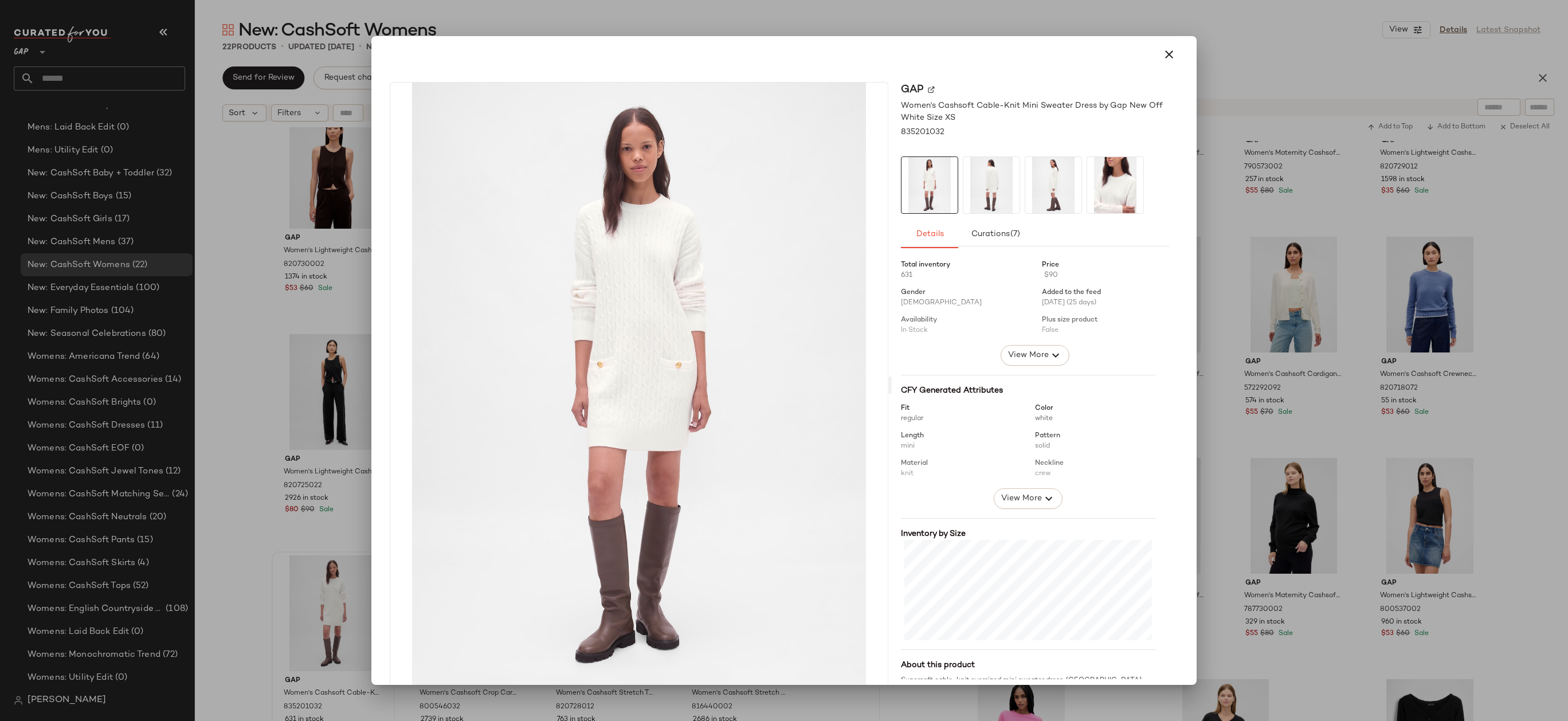
click at [293, 527] on div at bounding box center [784, 360] width 1568 height 721
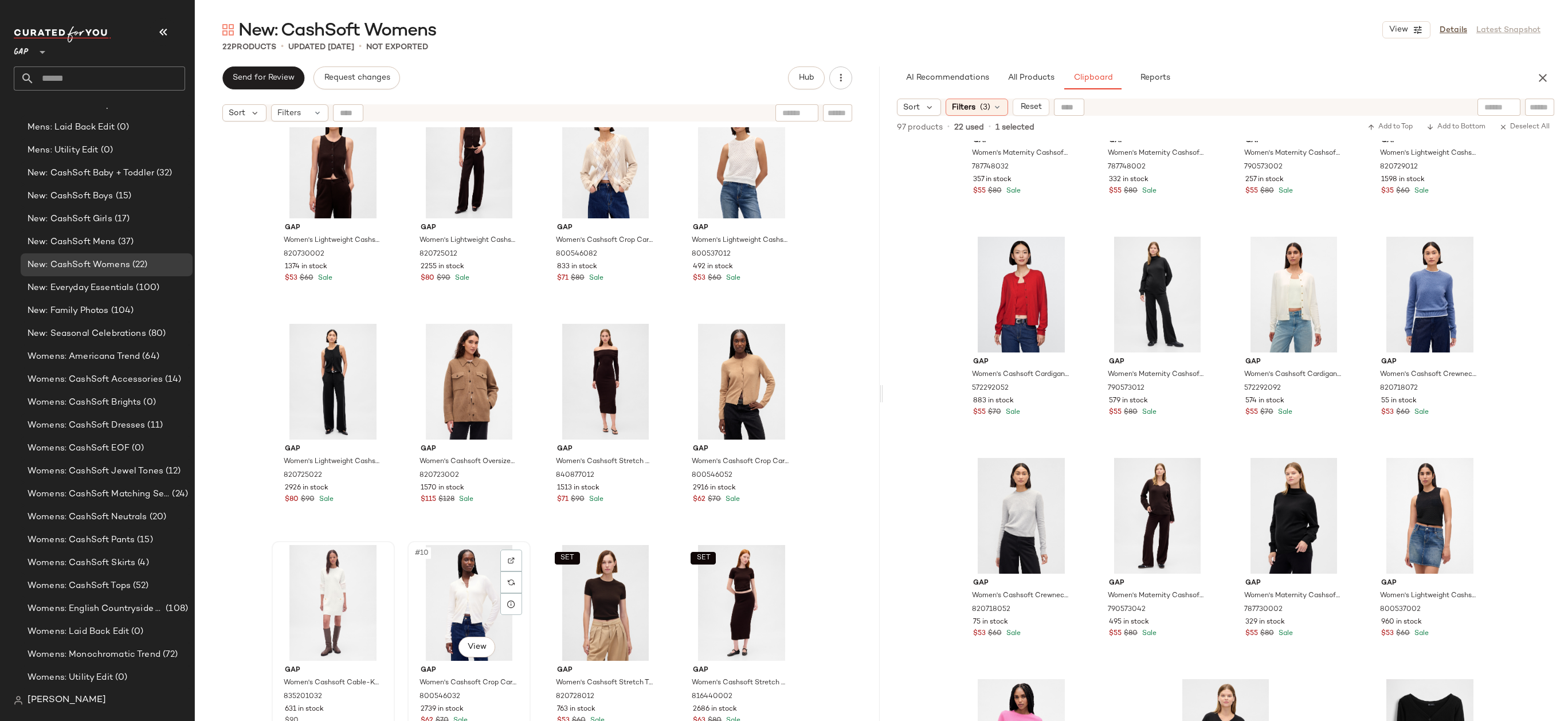
scroll to position [466, 0]
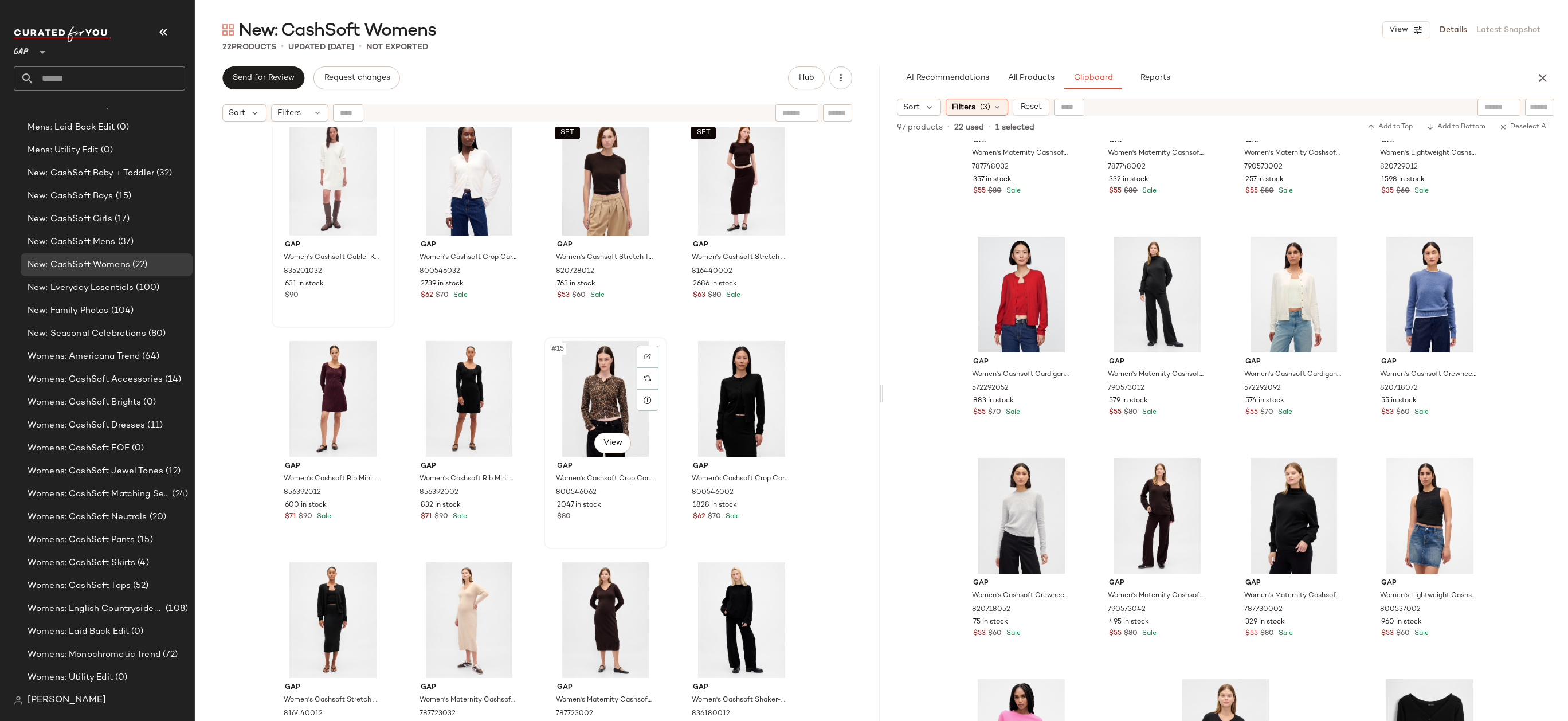
click at [606, 399] on div "#15 View" at bounding box center [605, 399] width 115 height 116
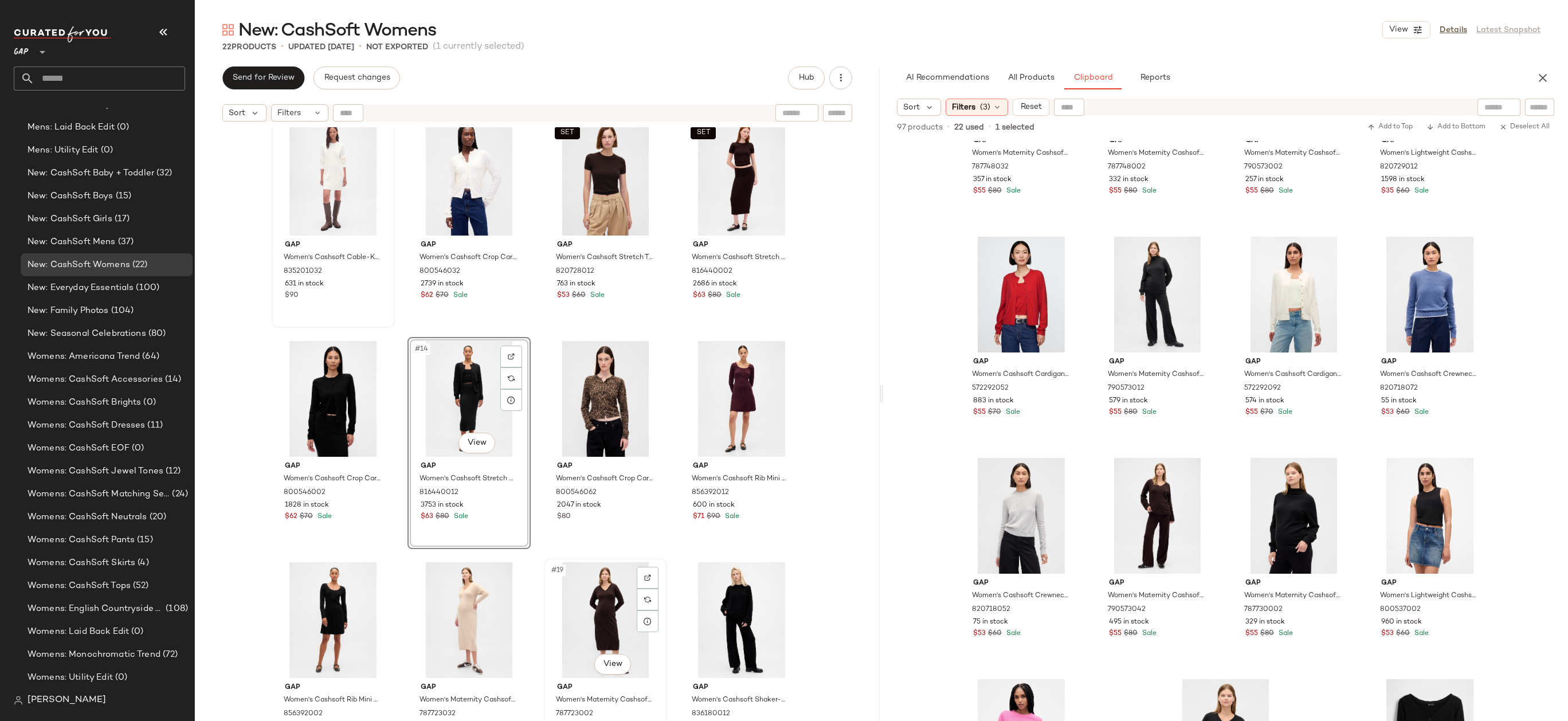
click at [617, 595] on div "#19 View" at bounding box center [605, 620] width 115 height 116
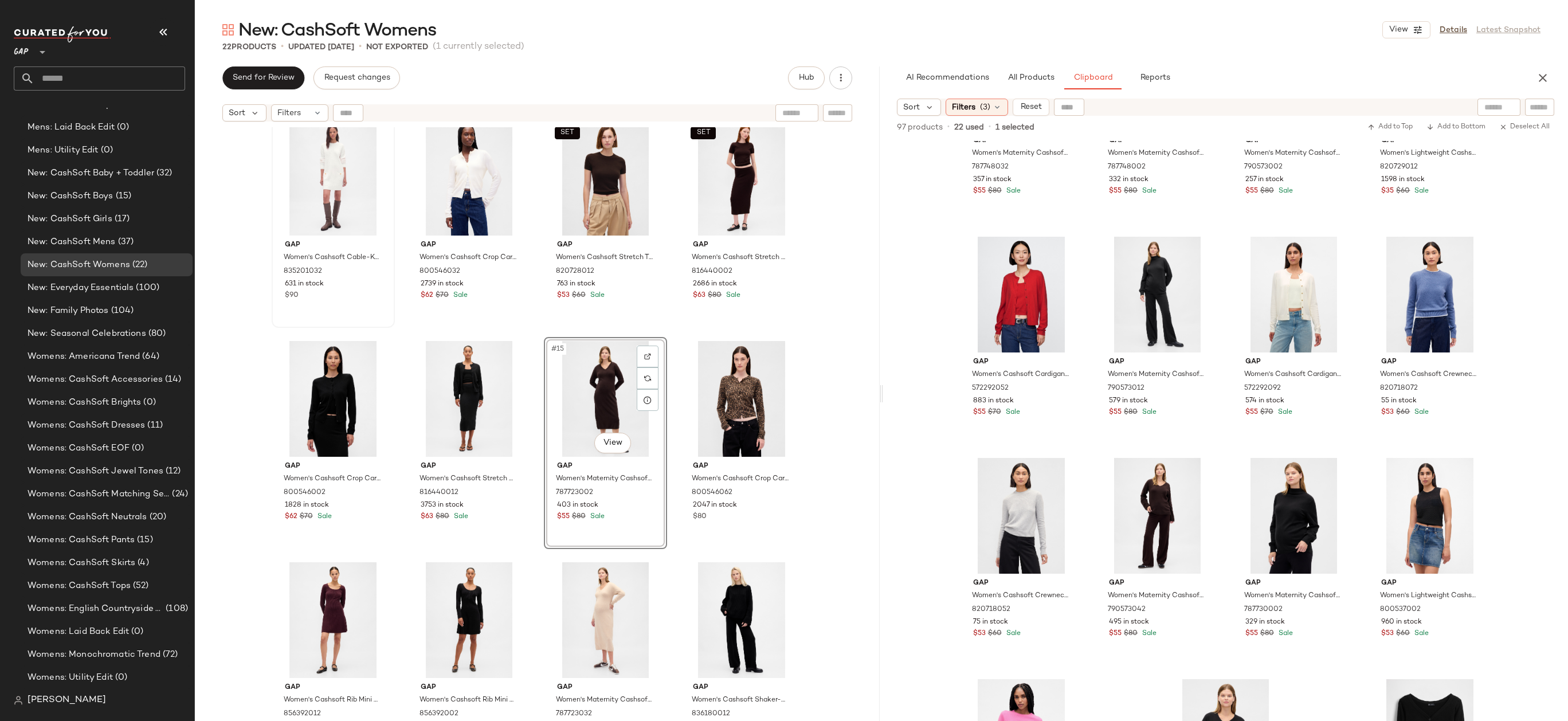
click at [829, 373] on div "Gap Women's Lightweight Cashsoft Tailored Pants by Gap Black Size XS 820725022 …" at bounding box center [536, 439] width 684 height 623
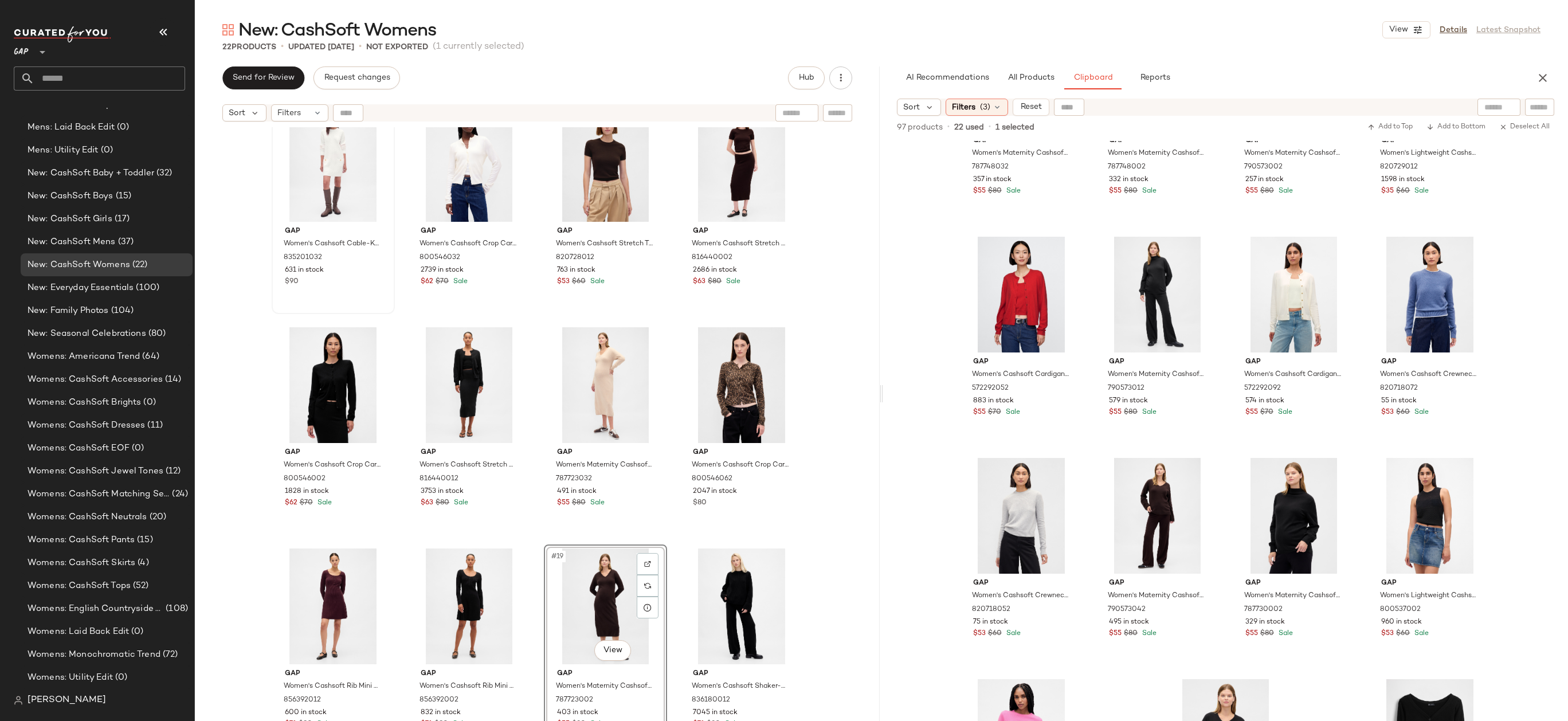
scroll to position [591, 0]
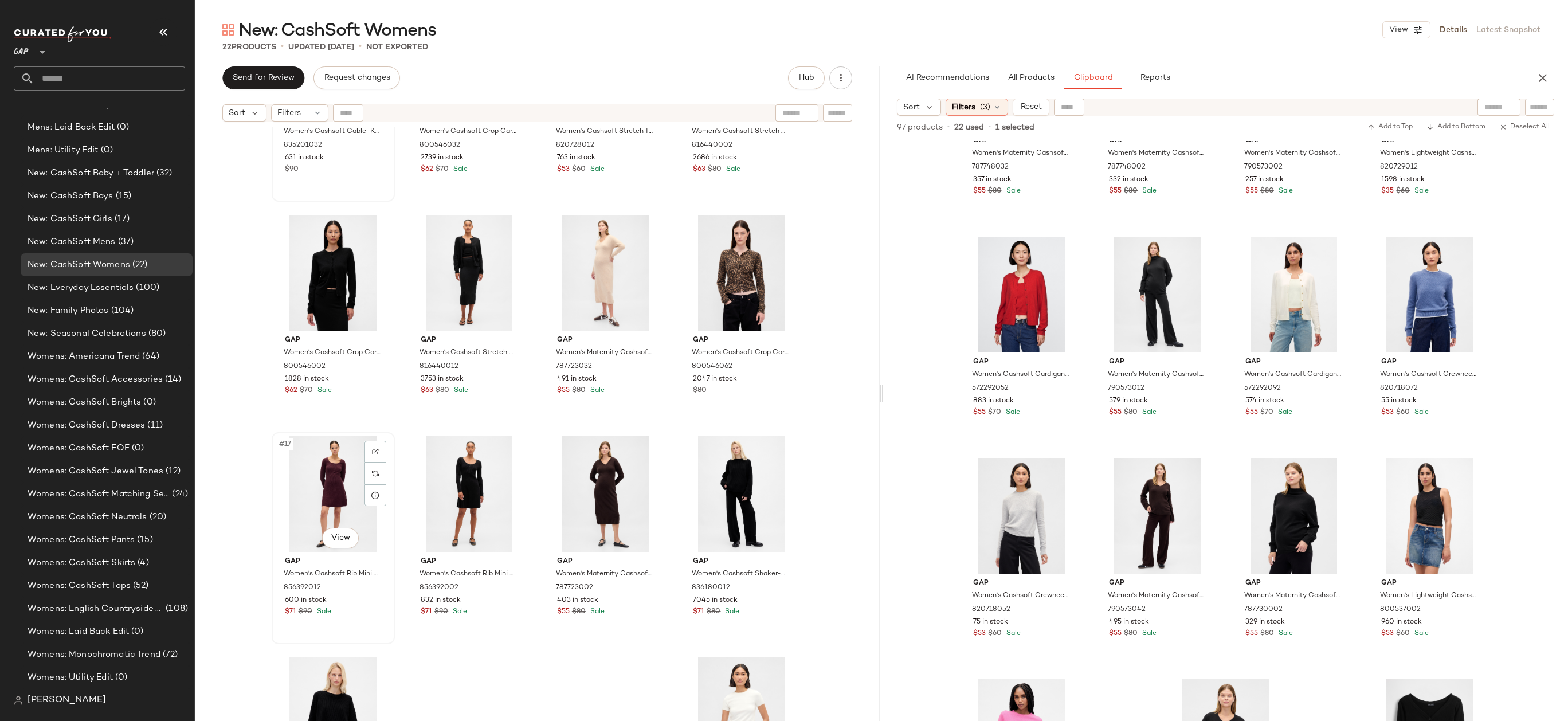
drag, startPoint x: 331, startPoint y: 509, endPoint x: 337, endPoint y: 505, distance: 7.2
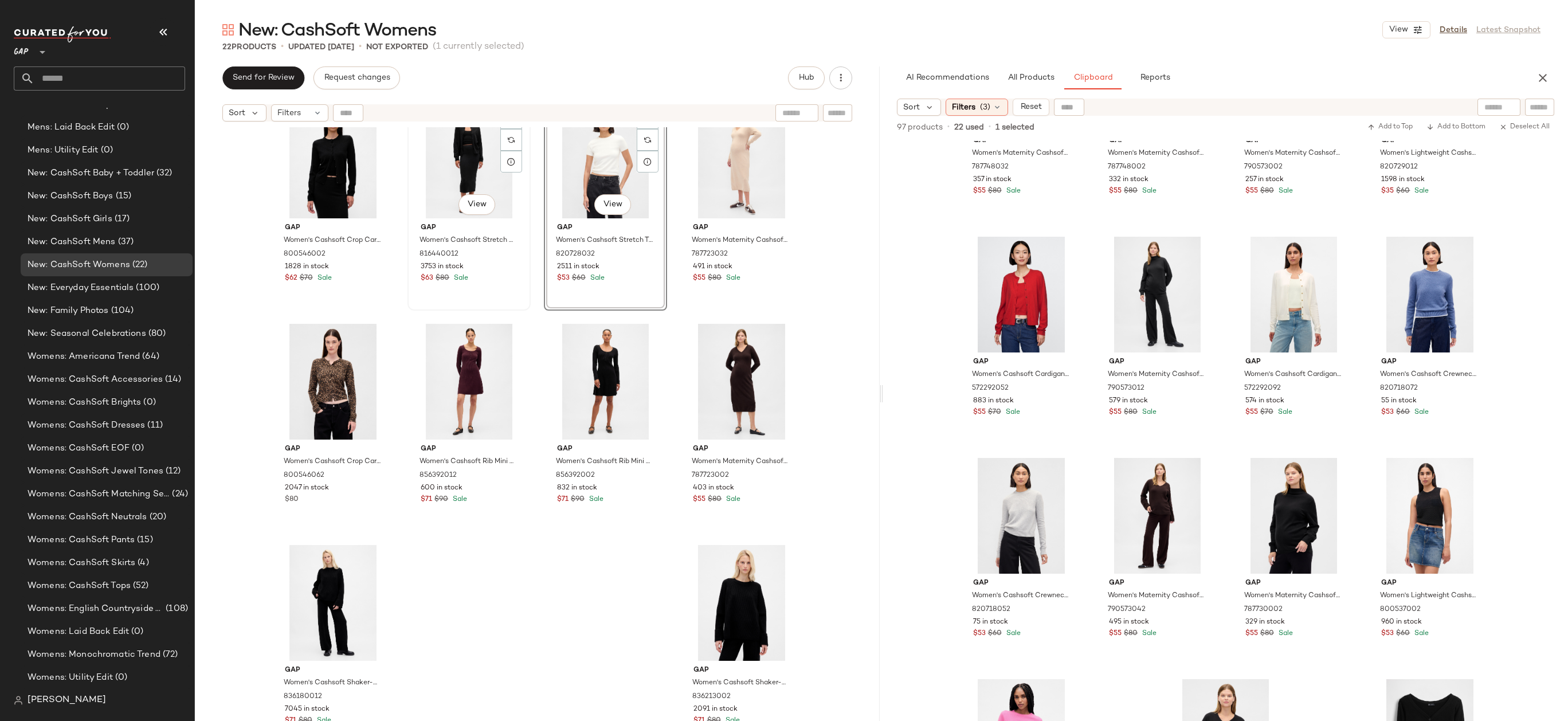
scroll to position [551, 0]
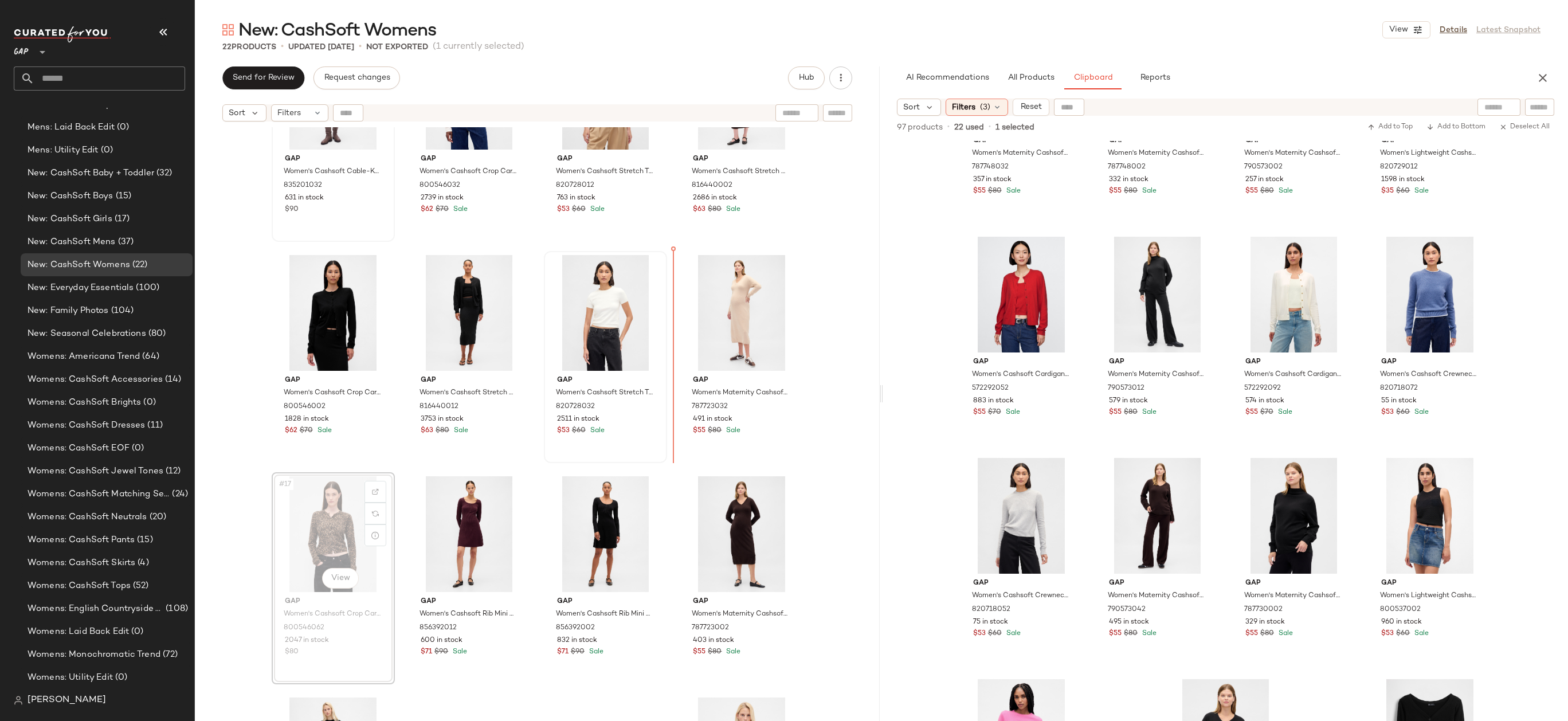
drag, startPoint x: 327, startPoint y: 535, endPoint x: 644, endPoint y: 338, distance: 373.2
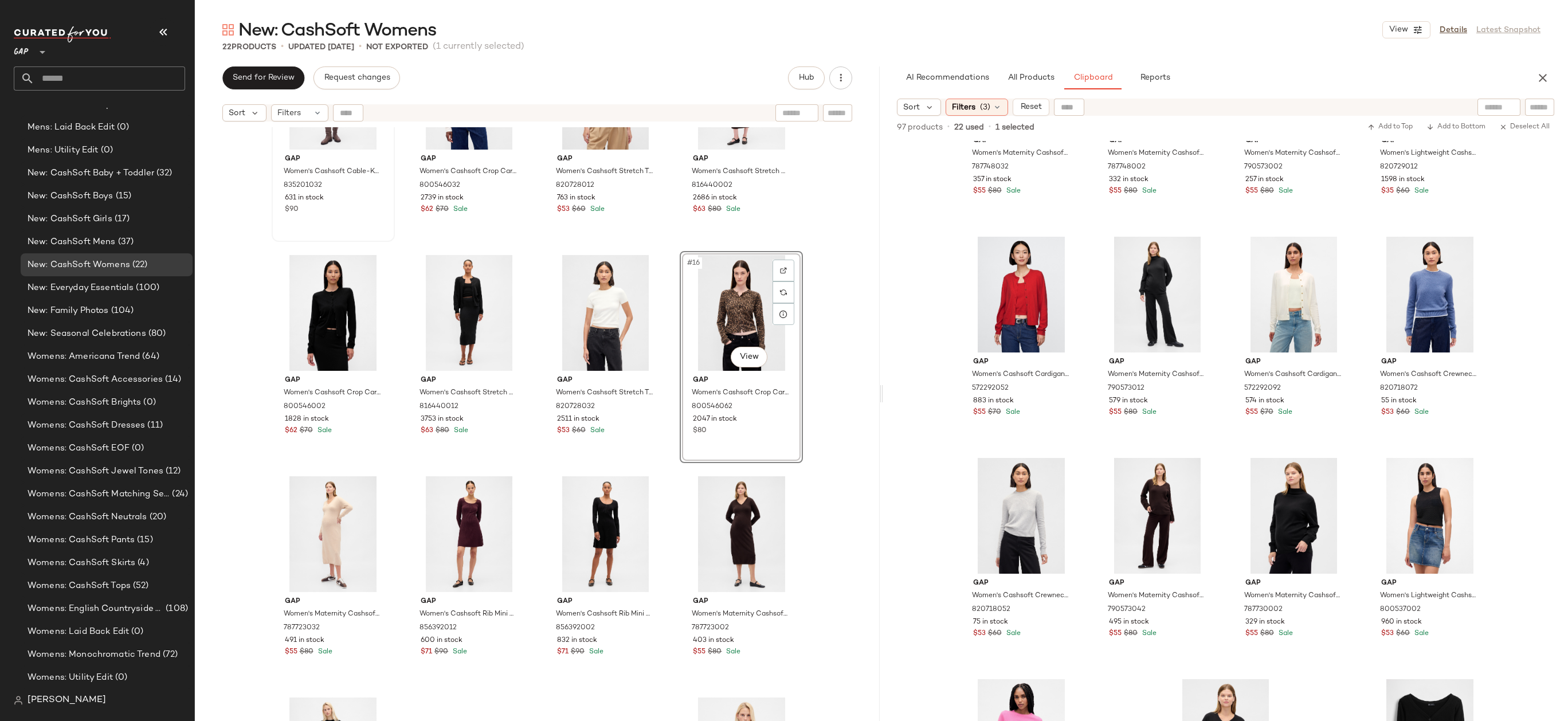
click at [853, 280] on div "Gap Women's Cashsoft Cable-Knit Mini Sweater Dress by Gap New Off White Size XS…" at bounding box center [536, 439] width 684 height 623
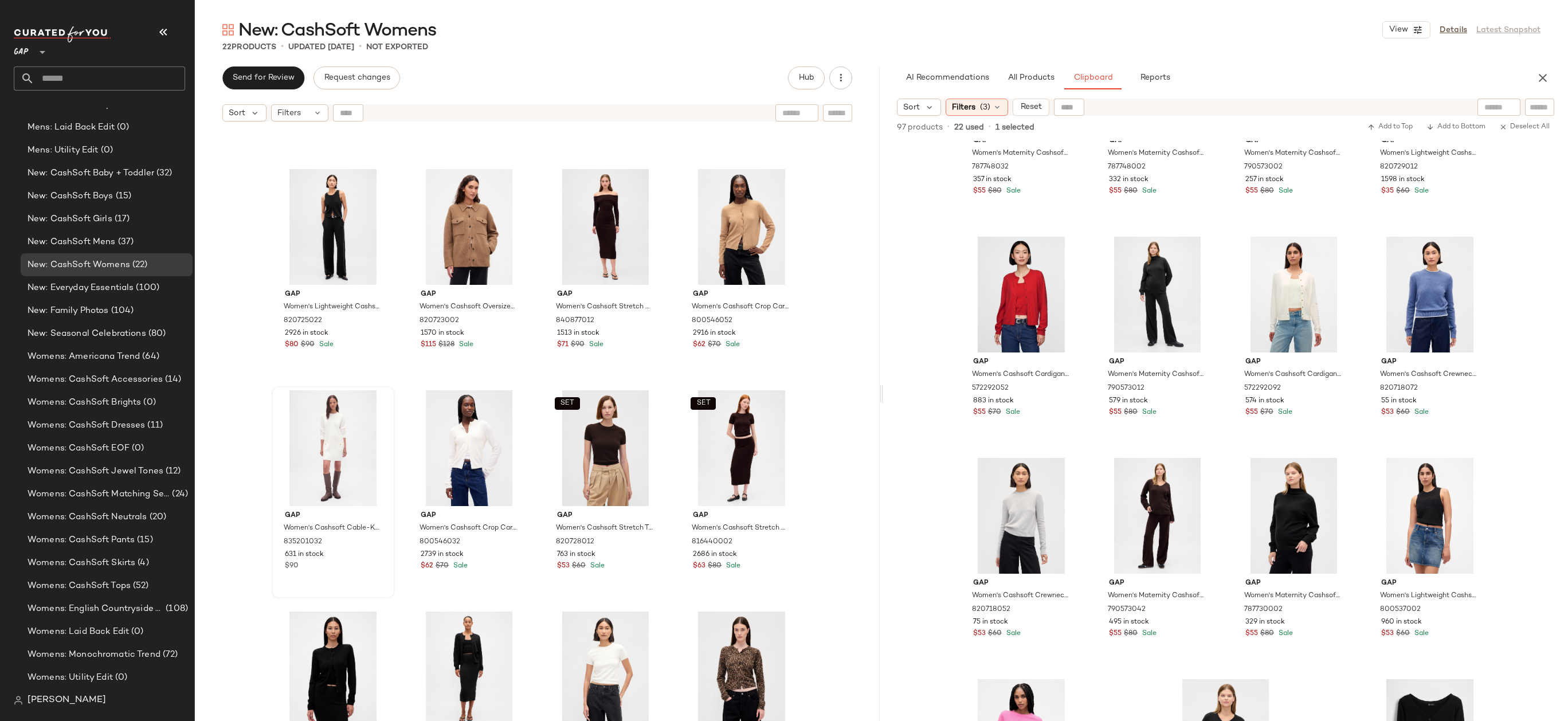
scroll to position [291, 0]
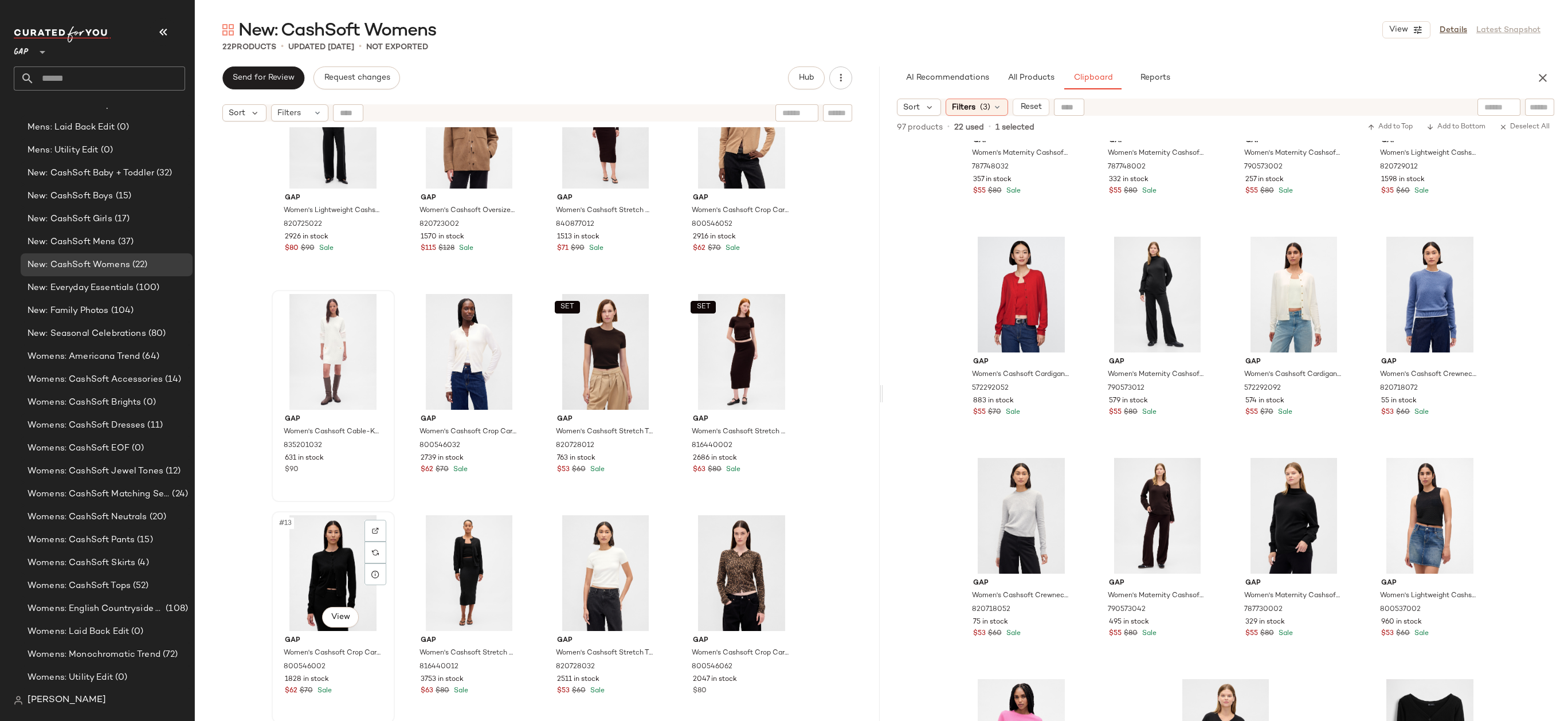
click at [330, 563] on div "#13 View" at bounding box center [333, 574] width 115 height 116
click at [695, 540] on div "#16 View" at bounding box center [740, 574] width 115 height 116
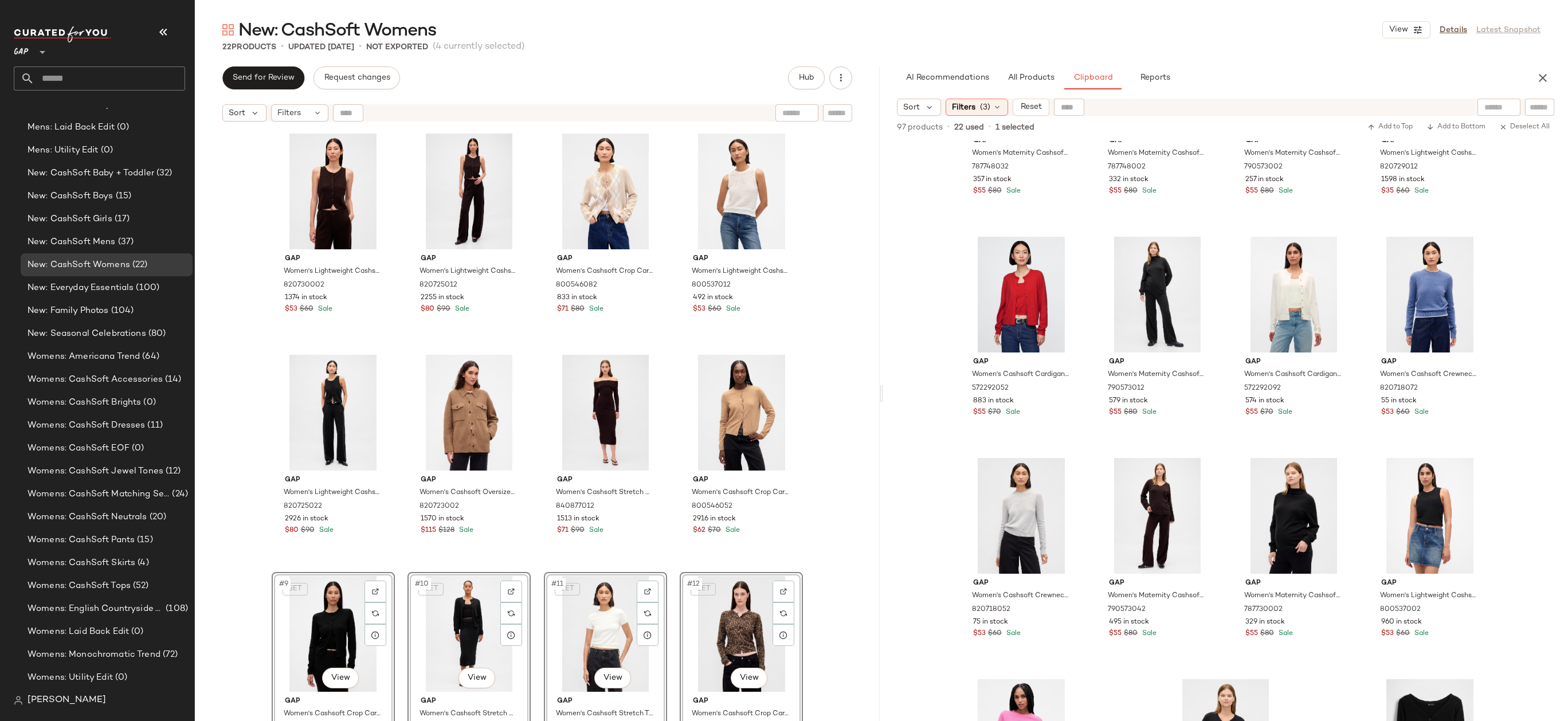
click at [844, 394] on div "Gap Women's Lightweight Cashsoft Tailored Vest by Gap Terra Brown Petite Size S…" at bounding box center [536, 439] width 684 height 623
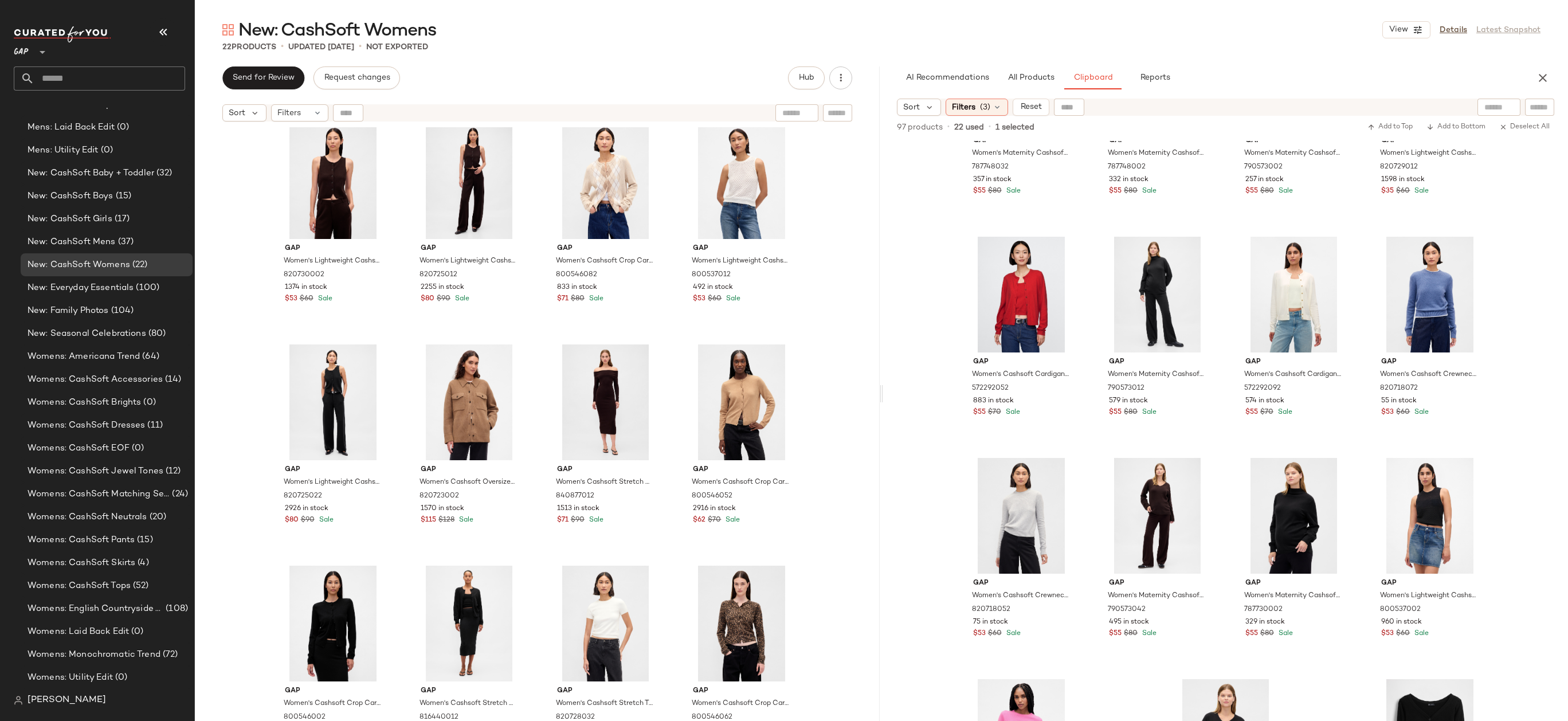
scroll to position [15, 0]
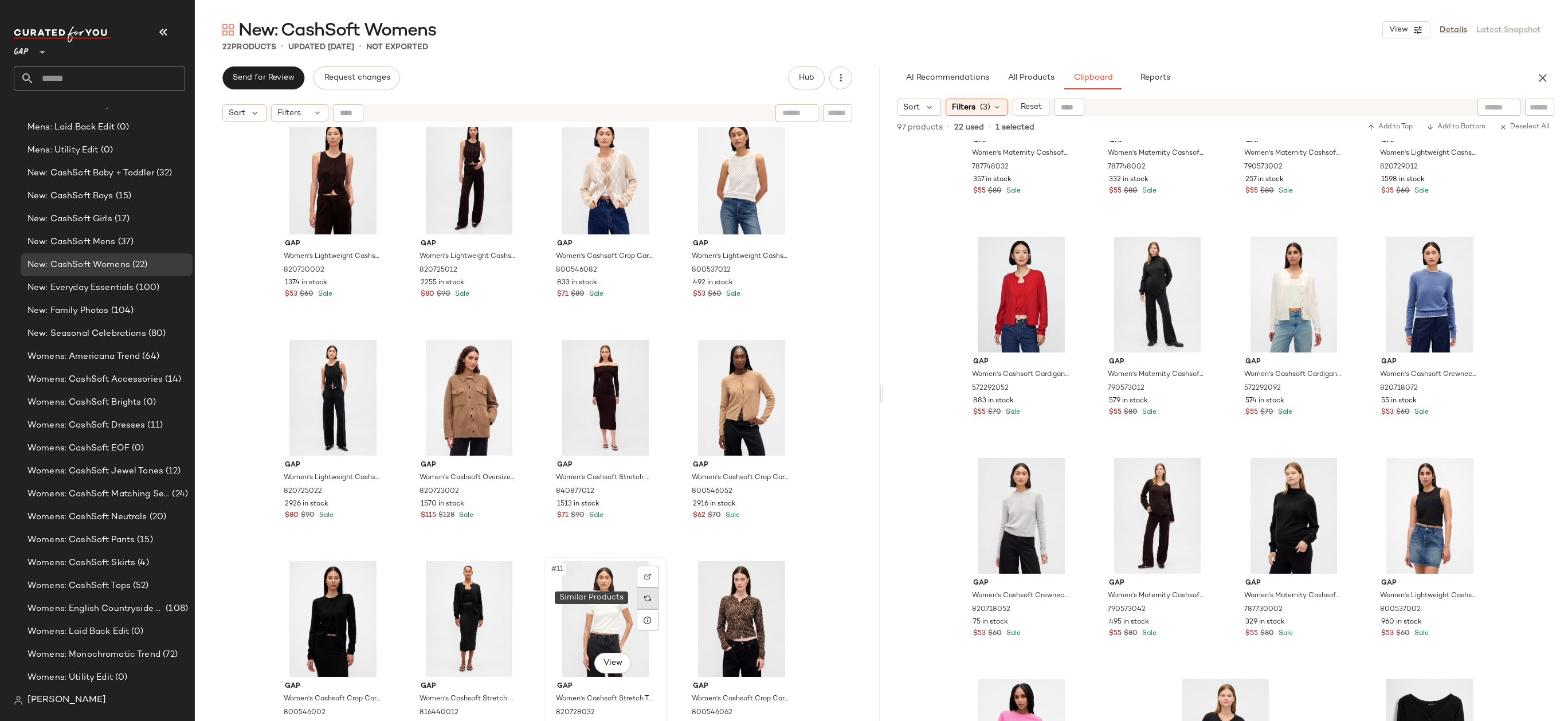
click at [636, 605] on div at bounding box center [647, 598] width 22 height 22
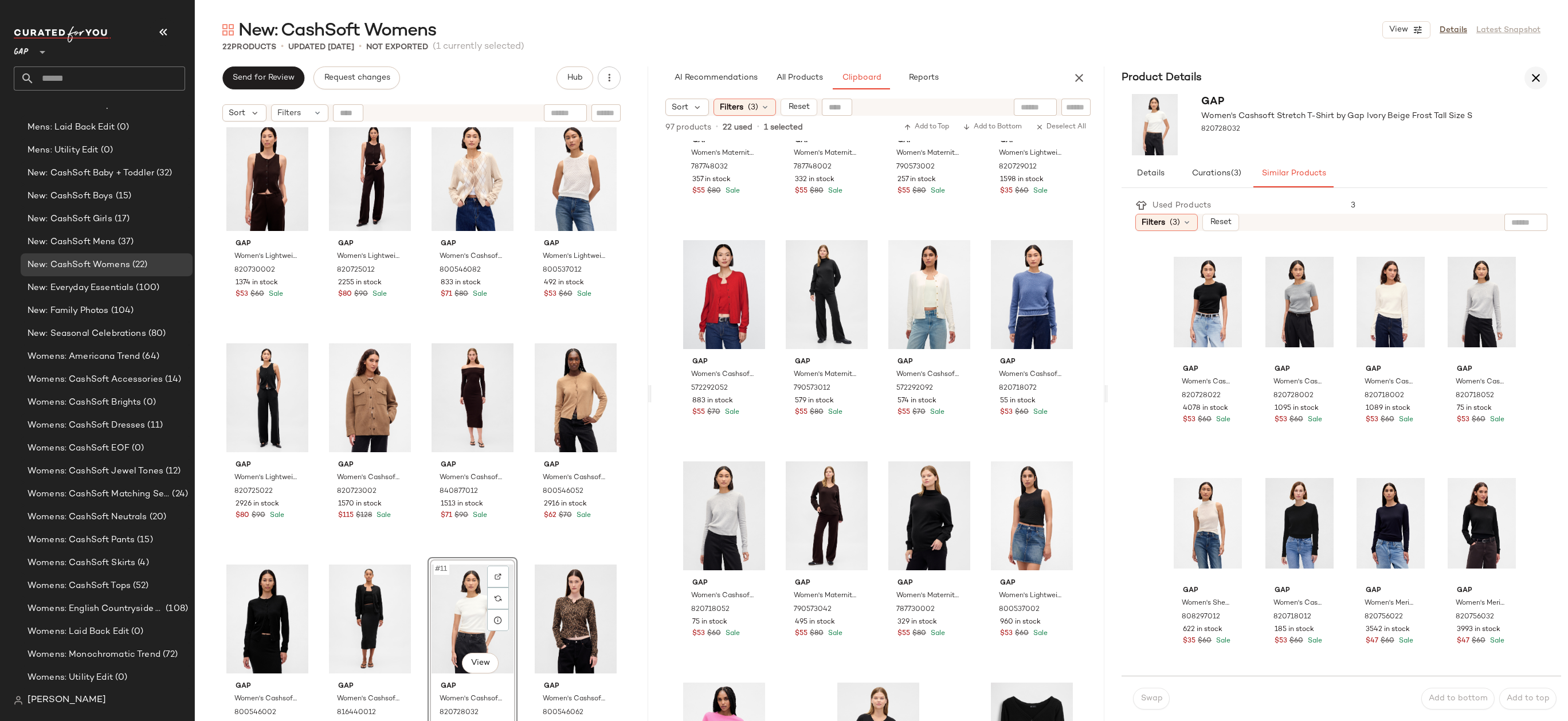
click at [1532, 78] on icon "button" at bounding box center [1536, 78] width 14 height 14
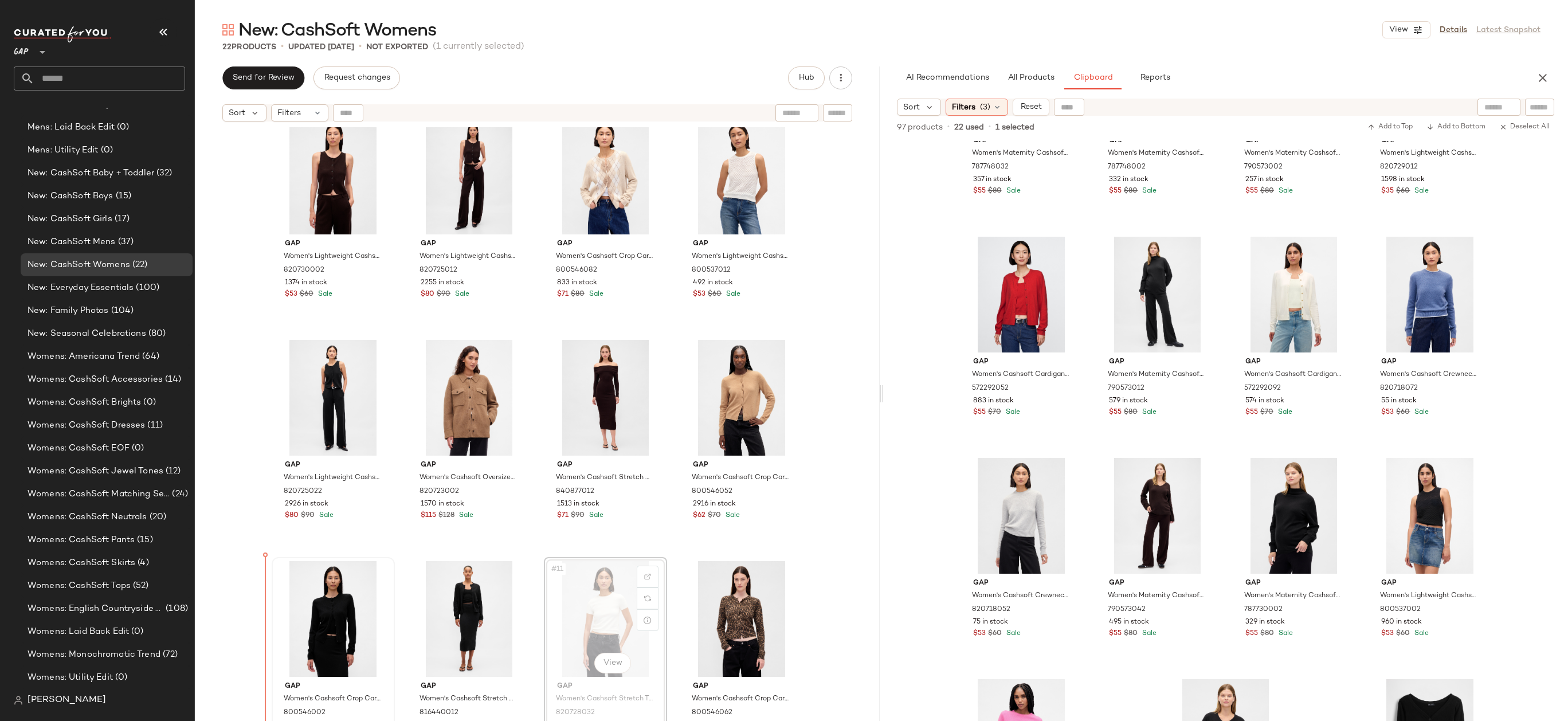
drag, startPoint x: 610, startPoint y: 603, endPoint x: 289, endPoint y: 623, distance: 321.6
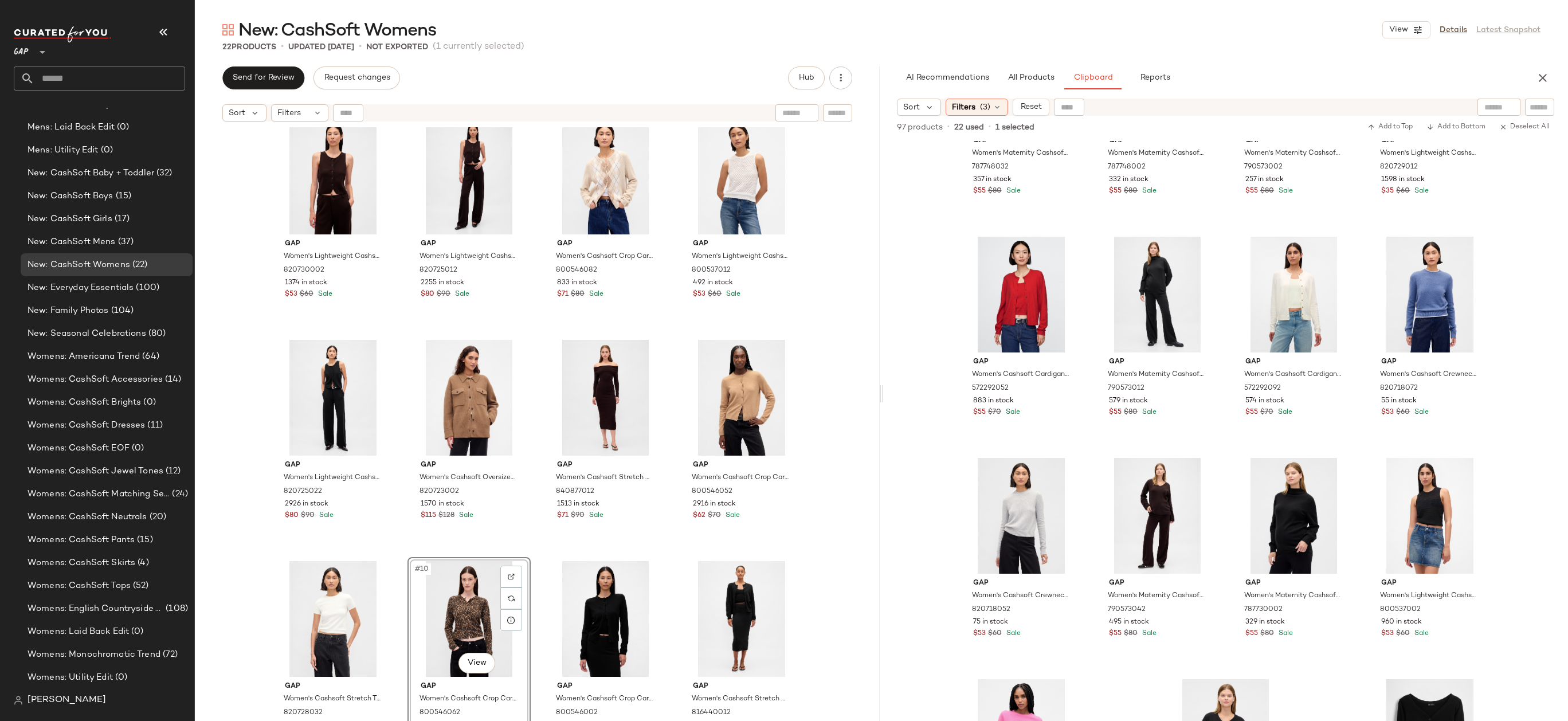
click at [835, 579] on div "Gap Women's Lightweight Cashsoft Tailored Vest by Gap Terra Brown Petite Size S…" at bounding box center [536, 439] width 684 height 623
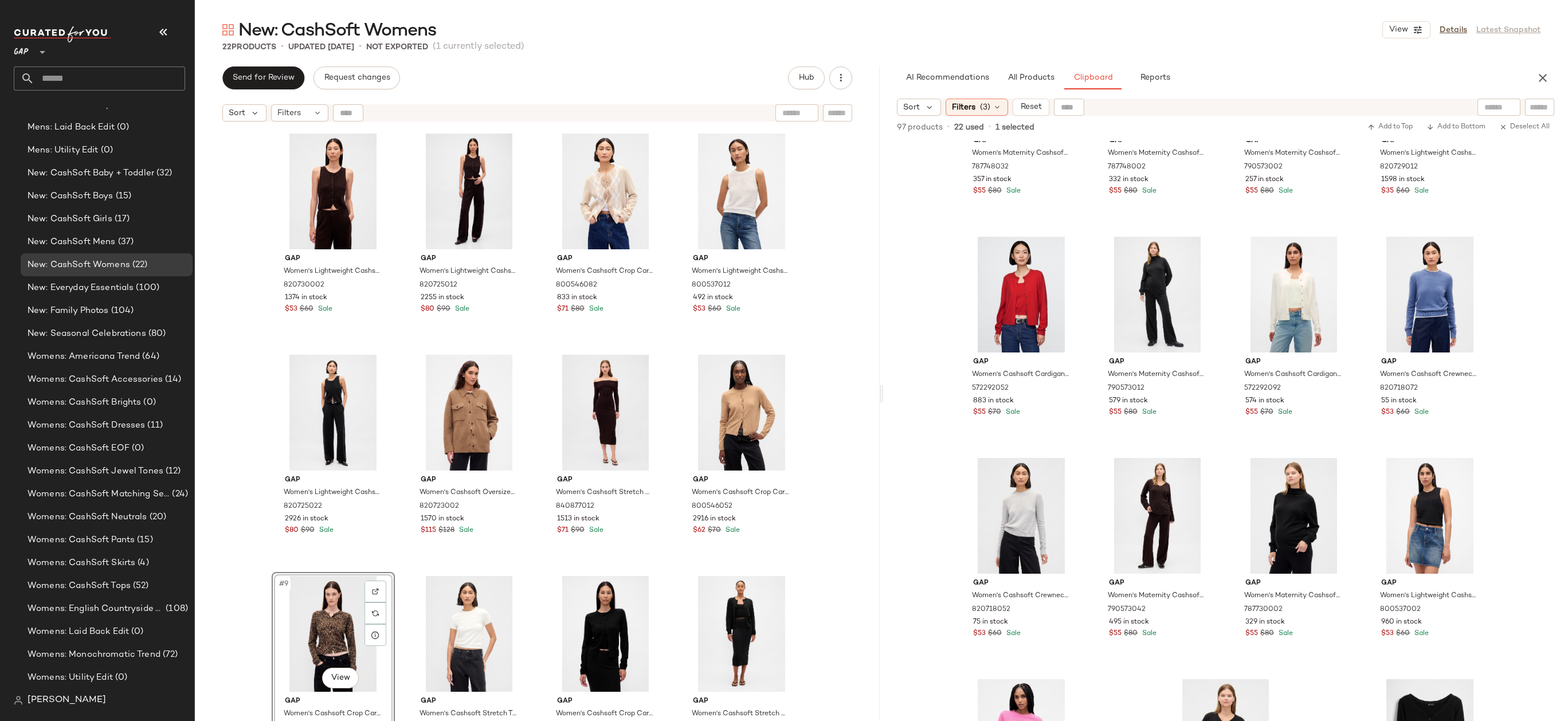
click at [848, 455] on div "Gap Women's Lightweight Cashsoft Tailored Vest by Gap Terra Brown Petite Size S…" at bounding box center [536, 439] width 684 height 623
drag, startPoint x: 600, startPoint y: 620, endPoint x: 594, endPoint y: 620, distance: 6.0
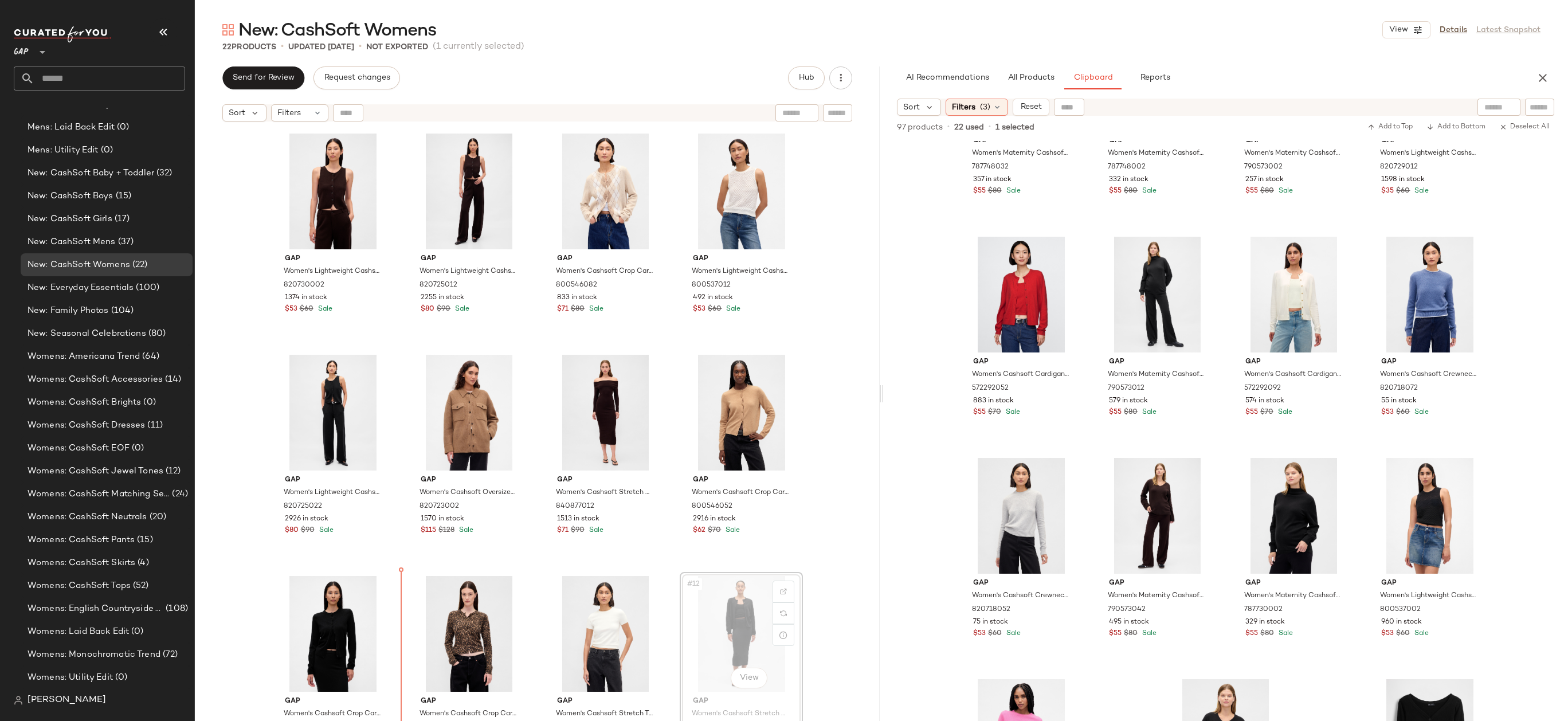
scroll to position [9, 0]
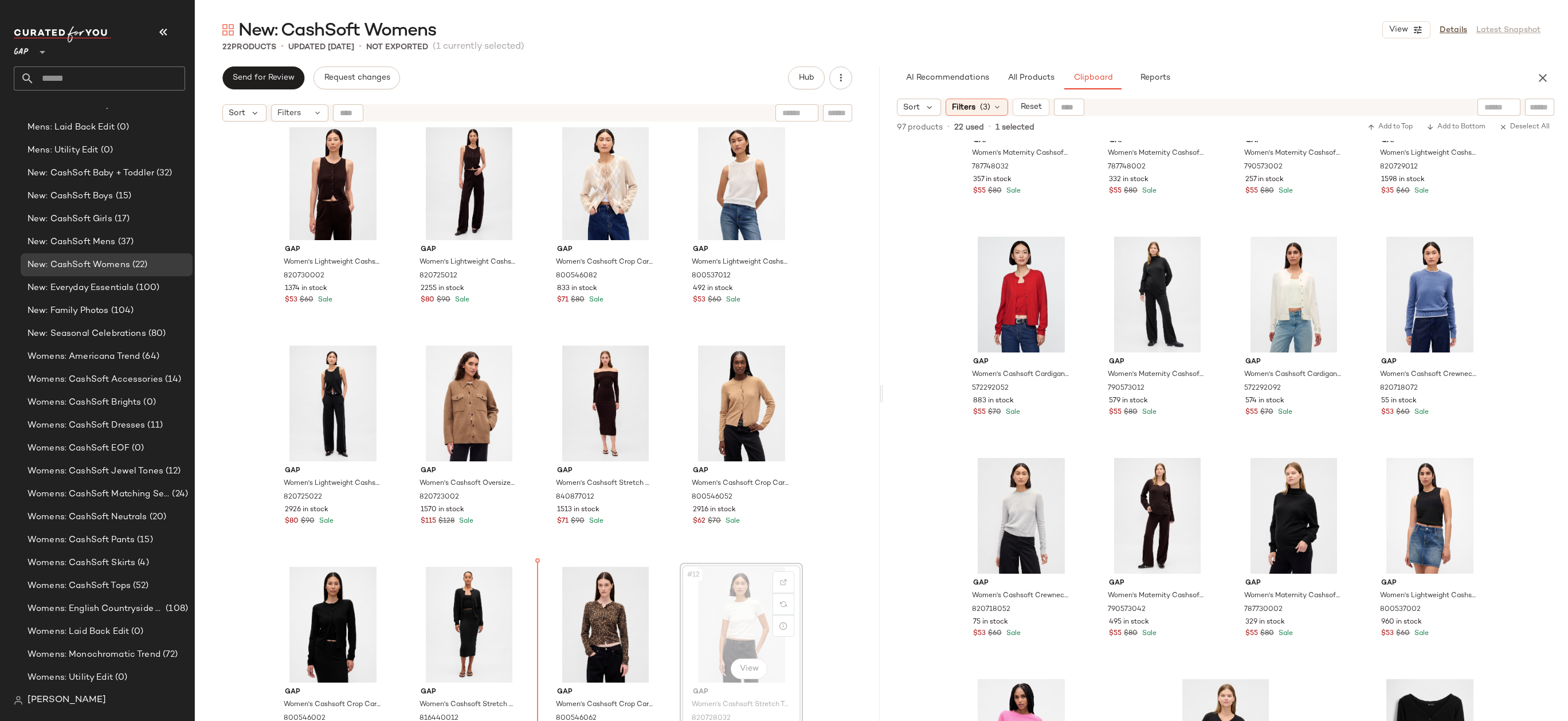
drag, startPoint x: 764, startPoint y: 614, endPoint x: 732, endPoint y: 614, distance: 32.0
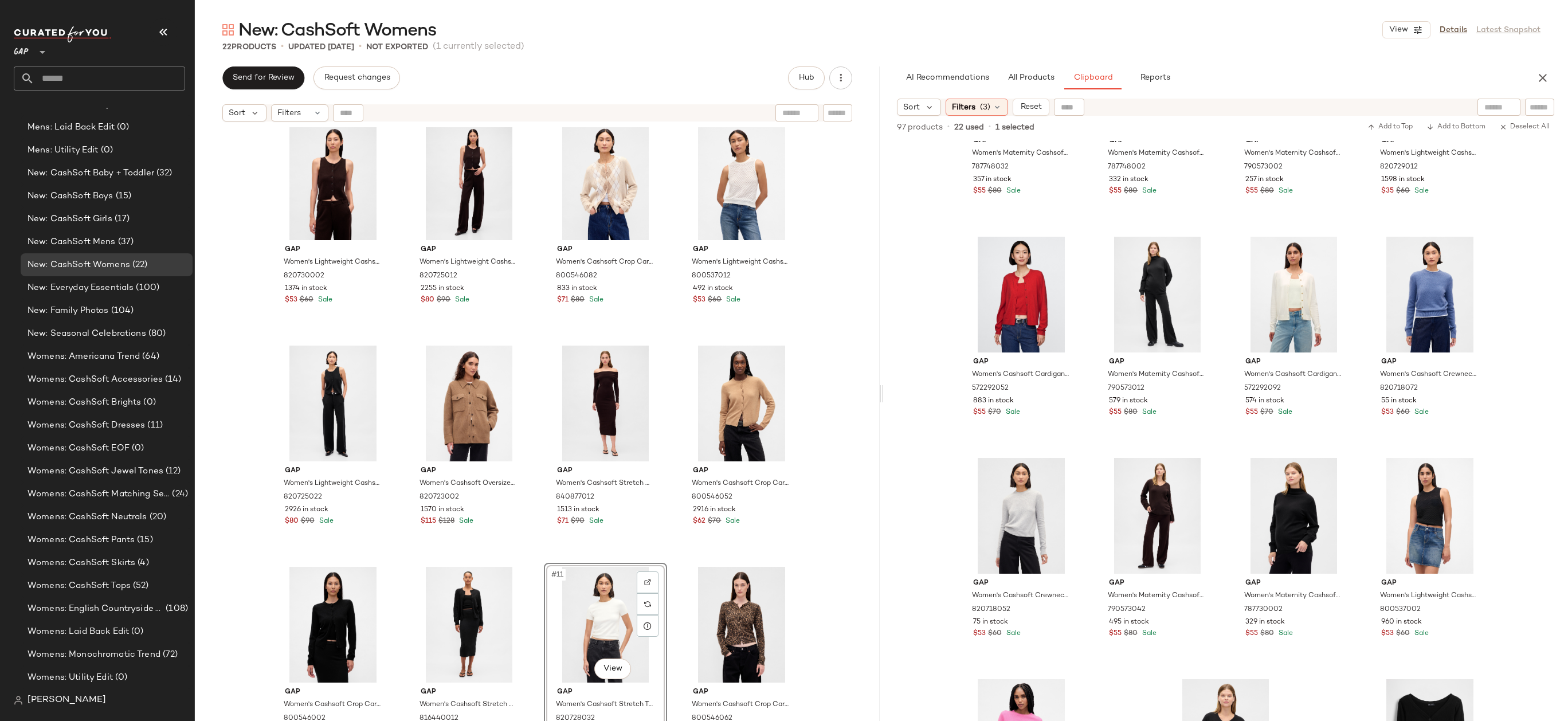
click at [833, 560] on div "Gap Women's Lightweight Cashsoft Tailored Vest by Gap Terra Brown Petite Size S…" at bounding box center [536, 439] width 684 height 623
click at [824, 543] on div "Gap Women's Lightweight Cashsoft Tailored Vest by Gap Terra Brown Petite Size S…" at bounding box center [536, 439] width 684 height 623
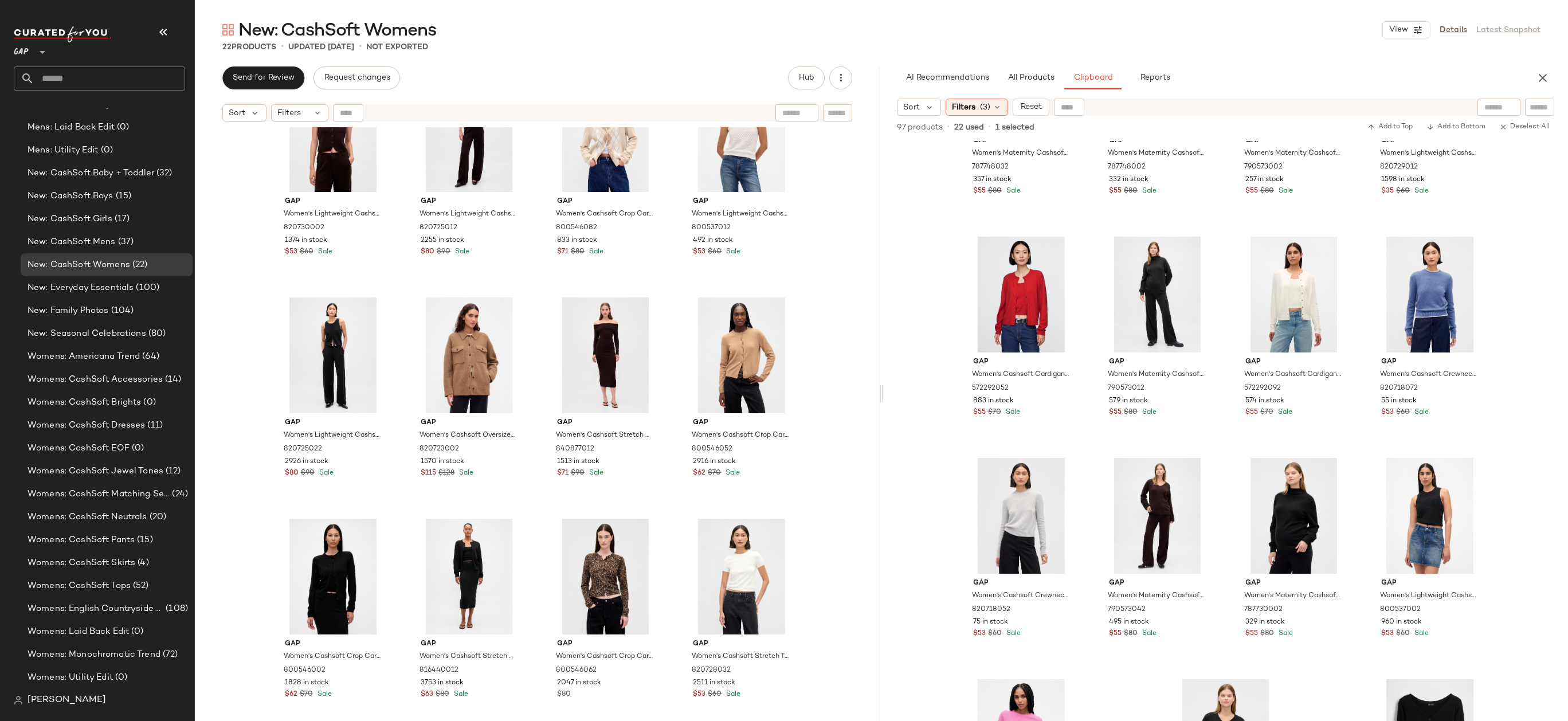
scroll to position [60, 0]
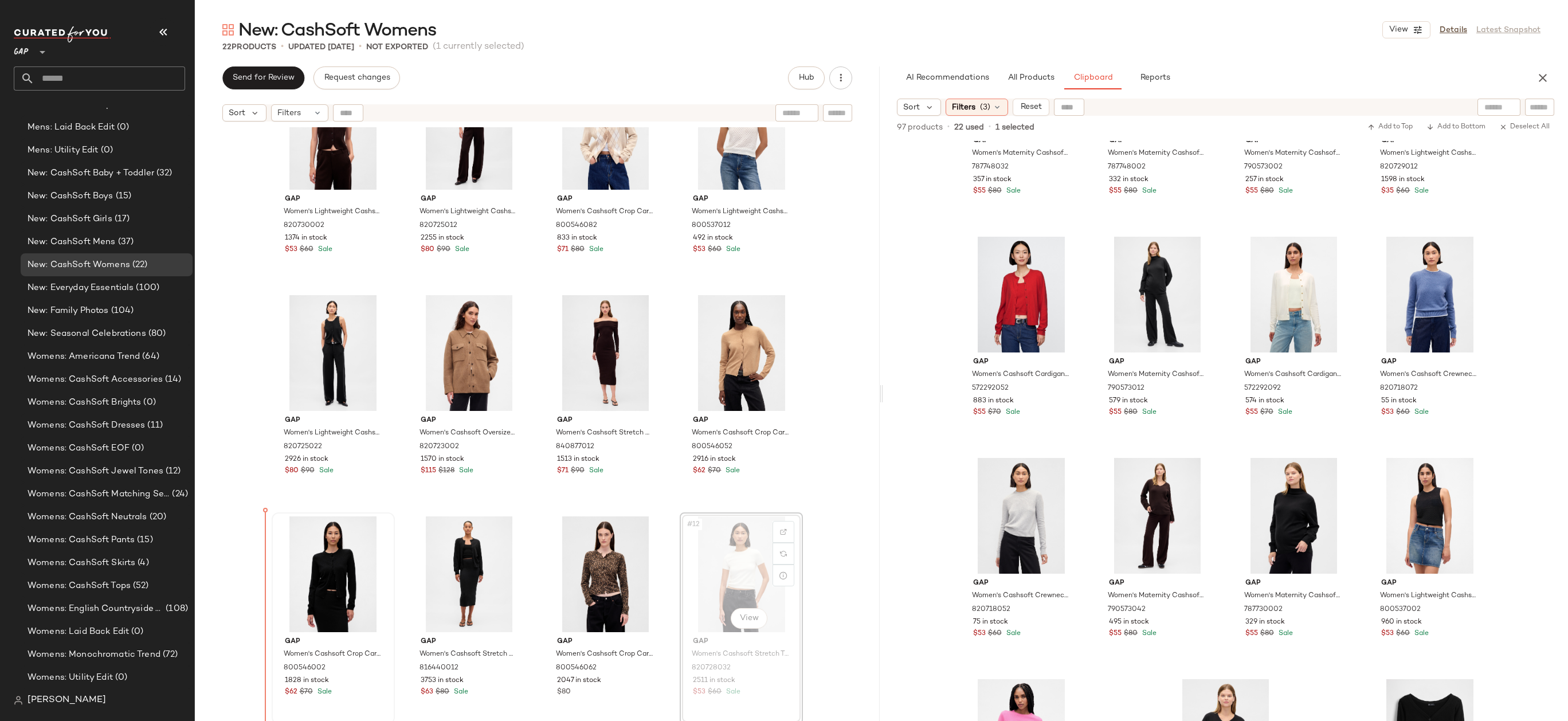
drag, startPoint x: 743, startPoint y: 540, endPoint x: 275, endPoint y: 560, distance: 468.4
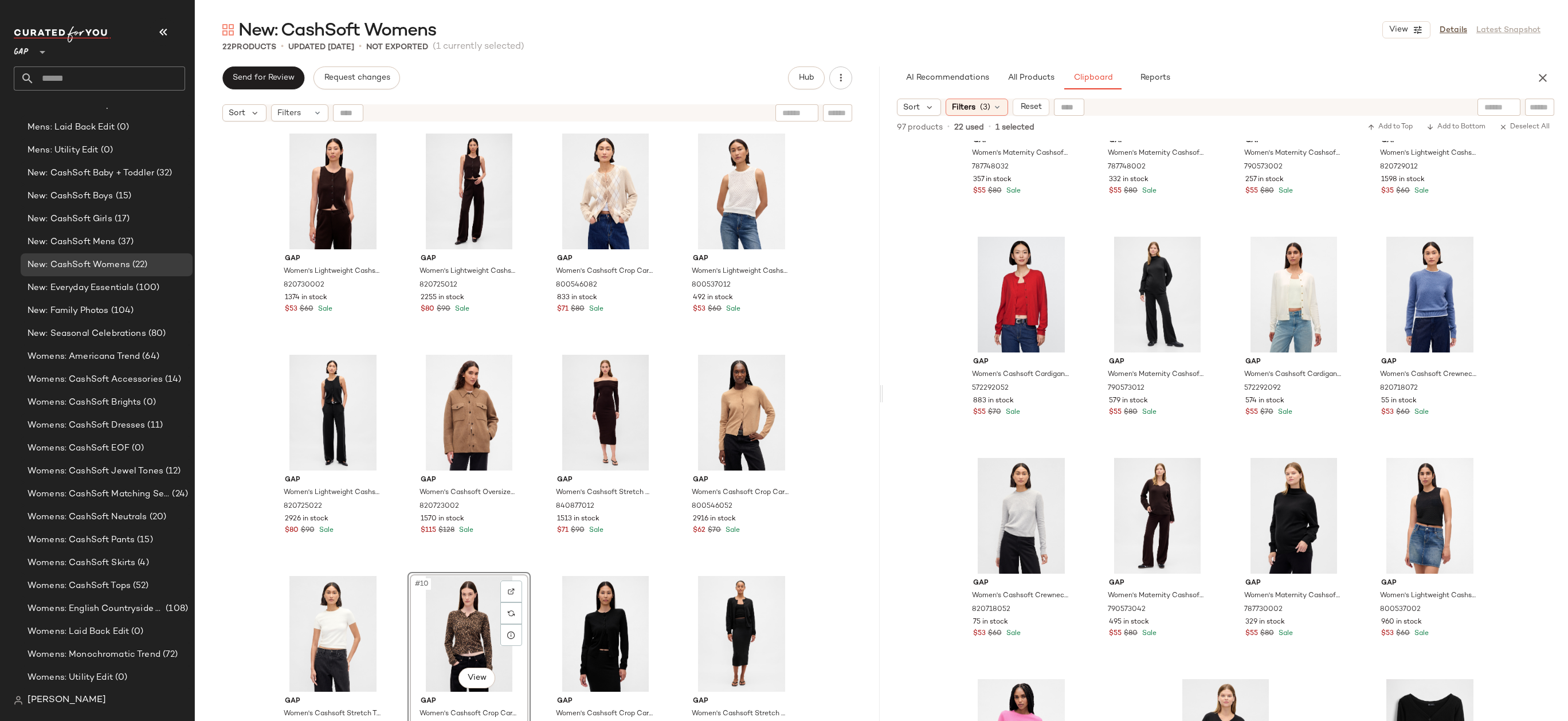
click at [834, 397] on div "Gap Women's Lightweight Cashsoft Tailored Vest by Gap Terra Brown Petite Size S…" at bounding box center [536, 439] width 684 height 623
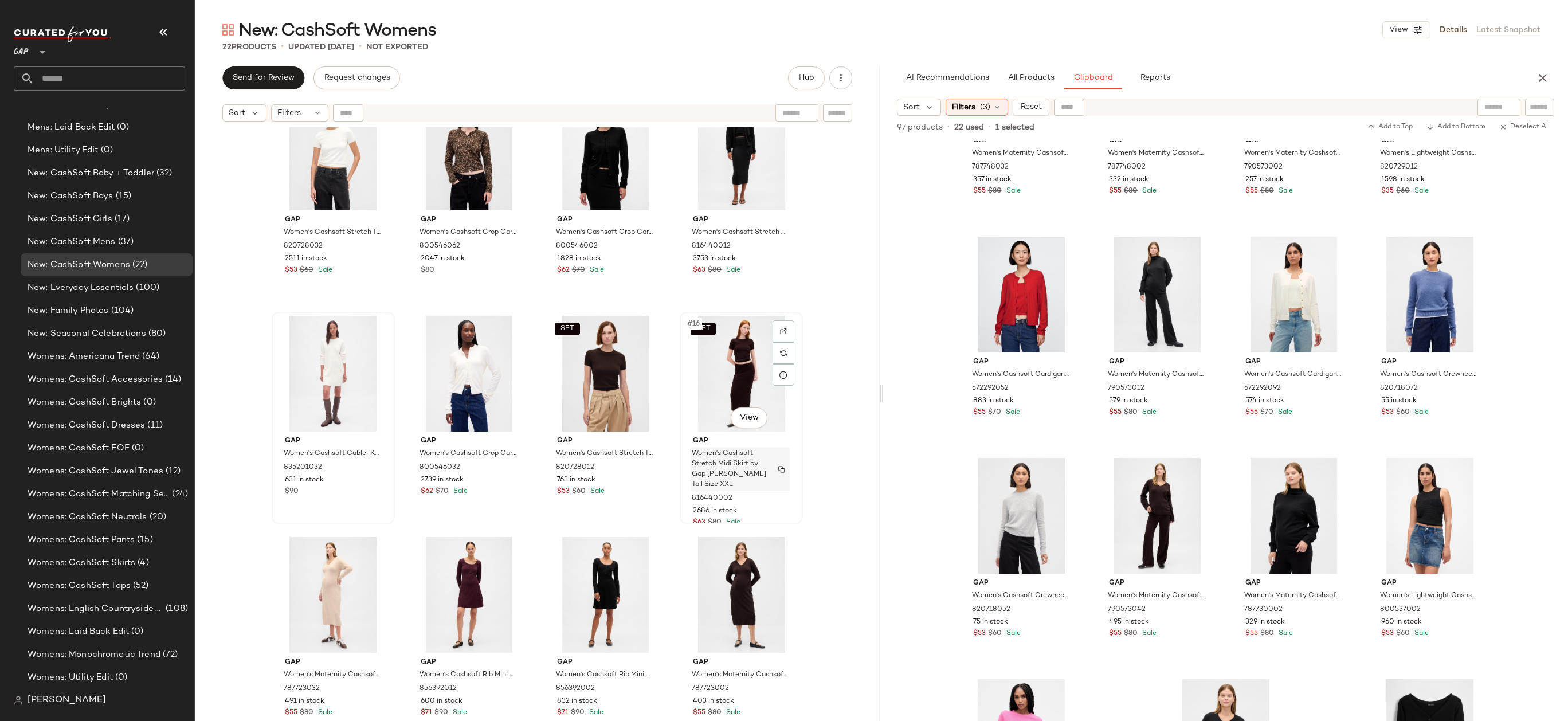
scroll to position [449, 0]
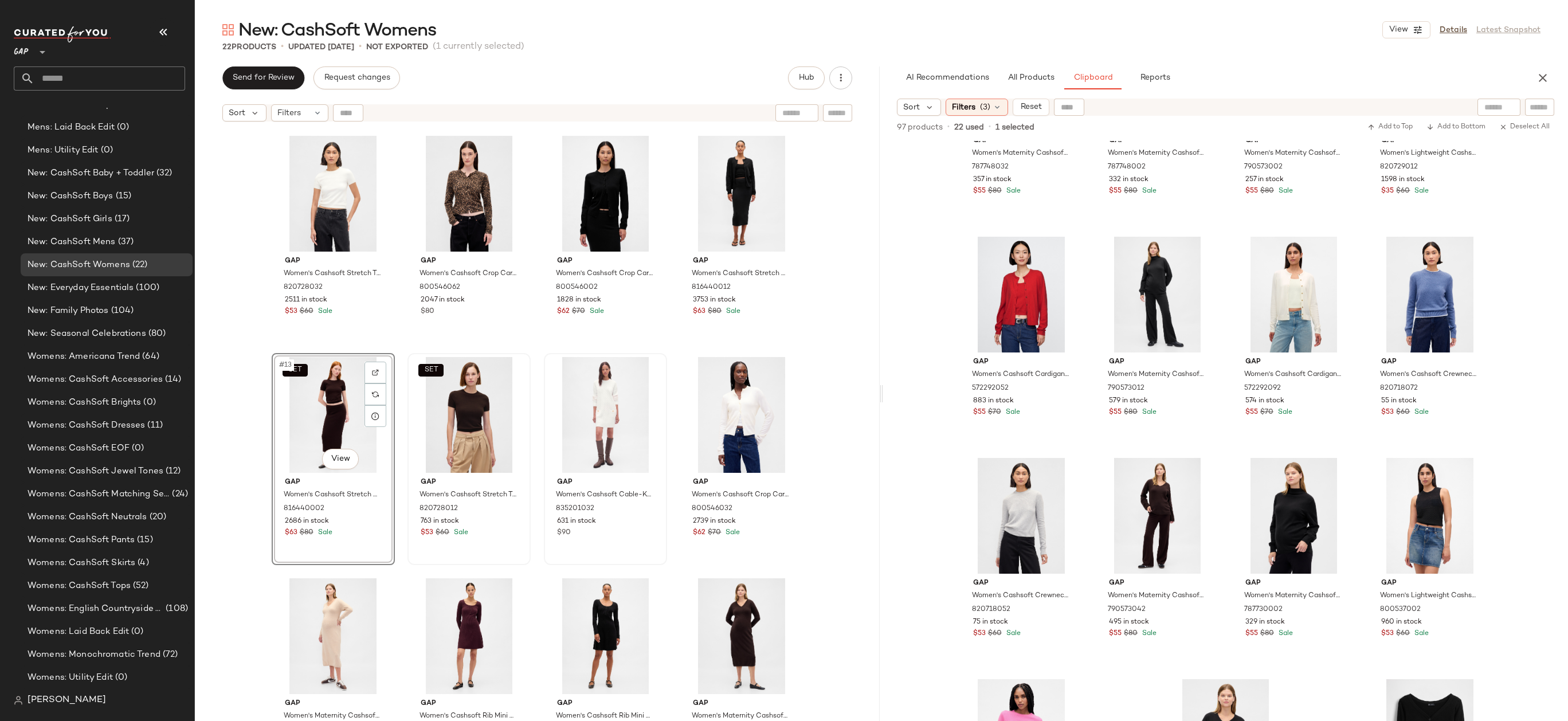
click at [807, 337] on div "Gap Women's Cashsoft Stretch T-Shirt by Gap Ivory Beige Frost Tall Size S 82072…" at bounding box center [536, 439] width 684 height 623
click at [825, 386] on div "Gap Women's Cashsoft Stretch T-Shirt by Gap Ivory Beige Frost Tall Size S 82072…" at bounding box center [536, 439] width 684 height 623
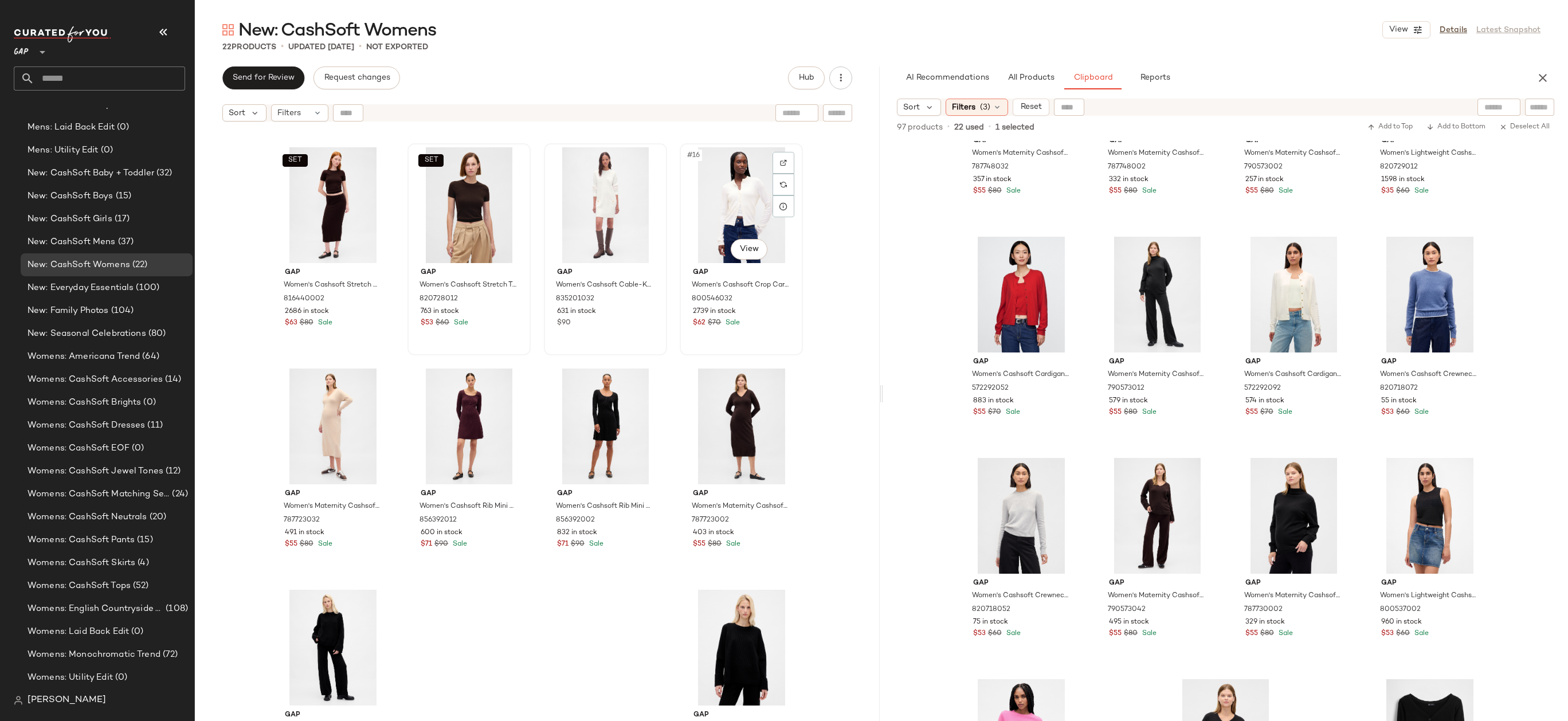
scroll to position [707, 0]
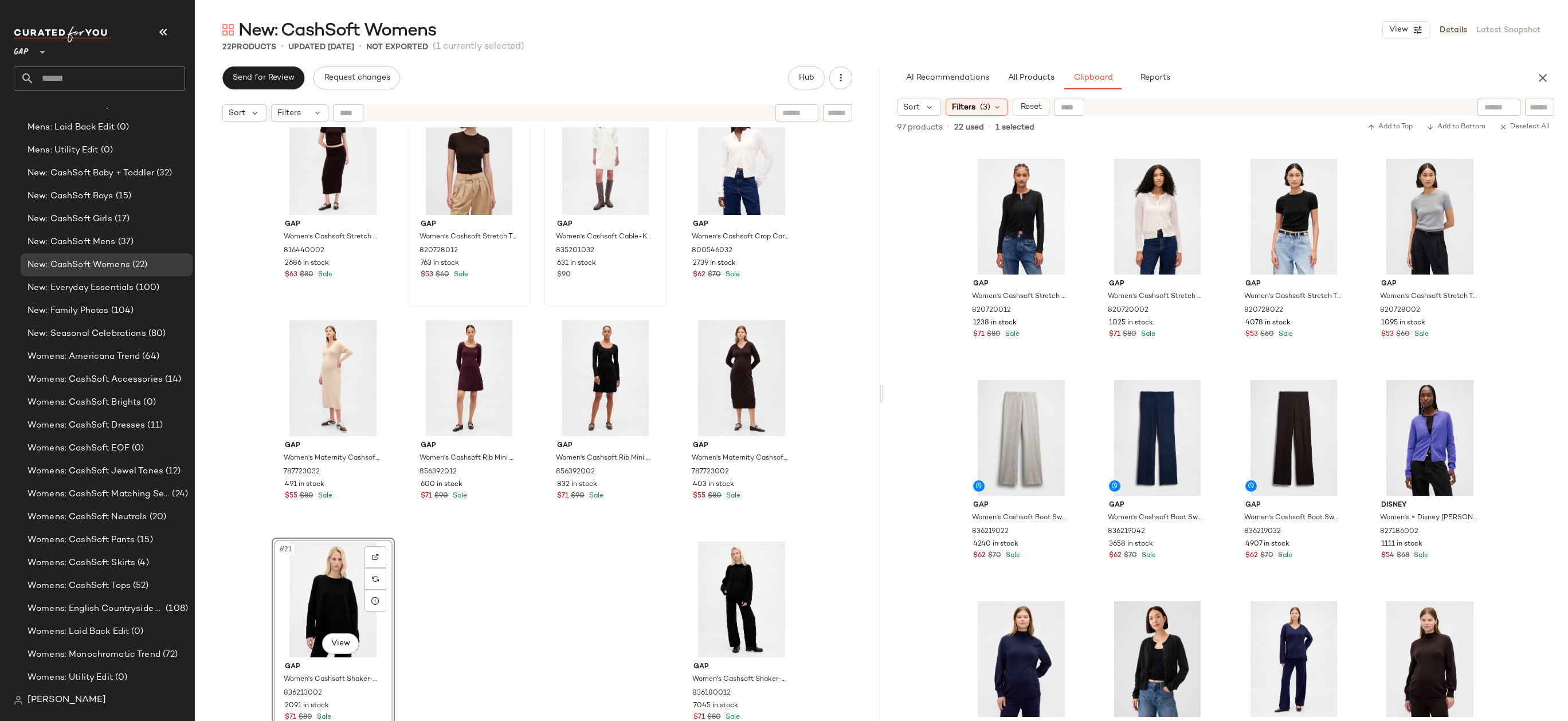
scroll to position [2739, 0]
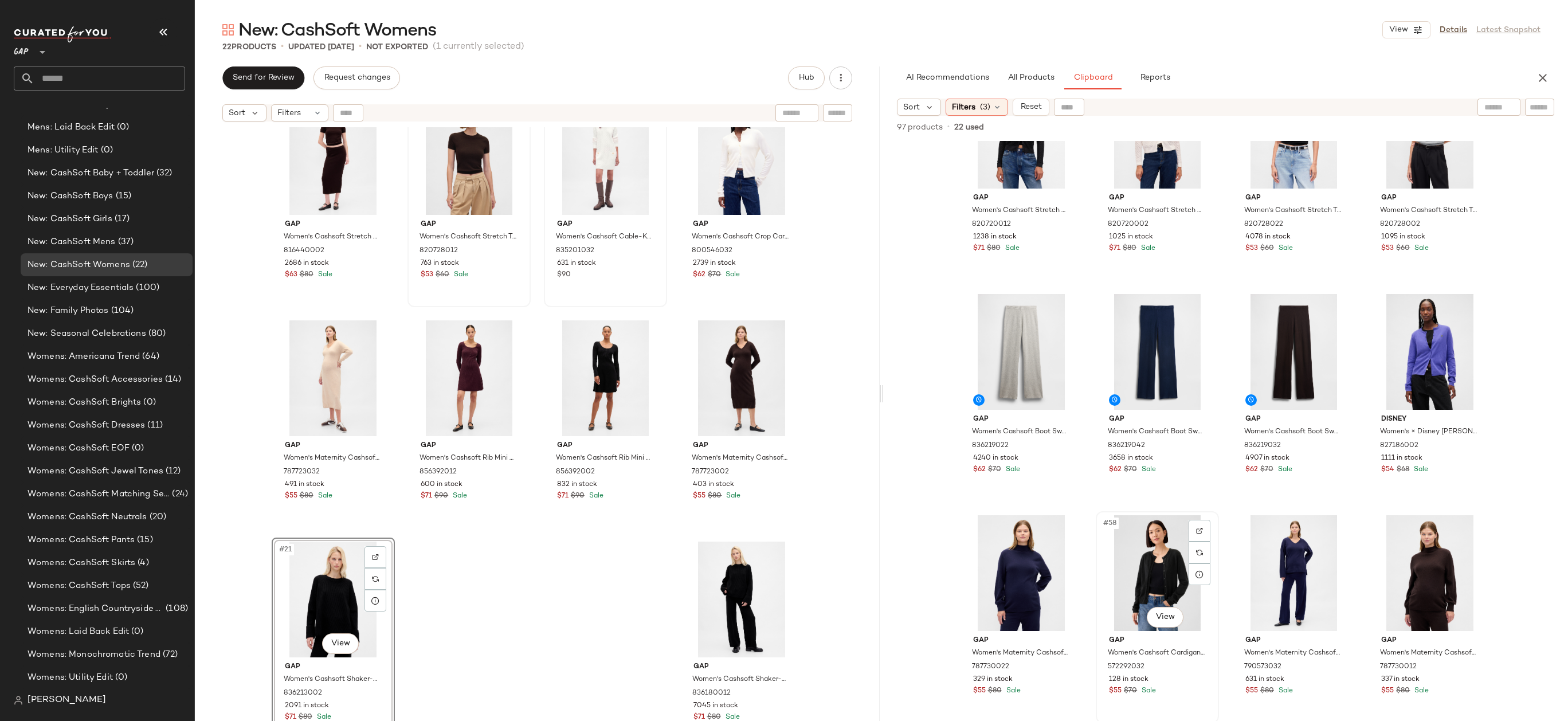
click at [1170, 560] on div "#58 View" at bounding box center [1157, 574] width 115 height 116
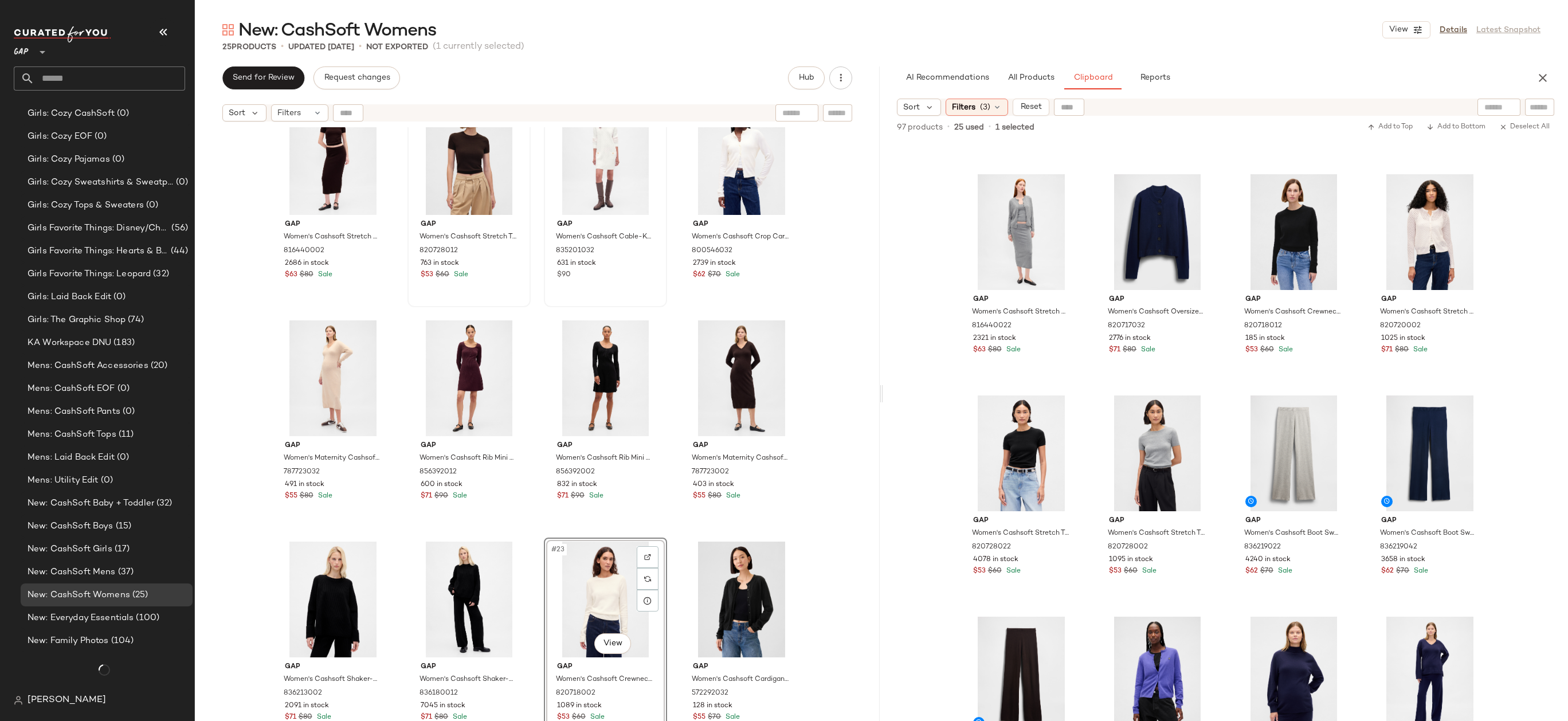
scroll to position [1345, 0]
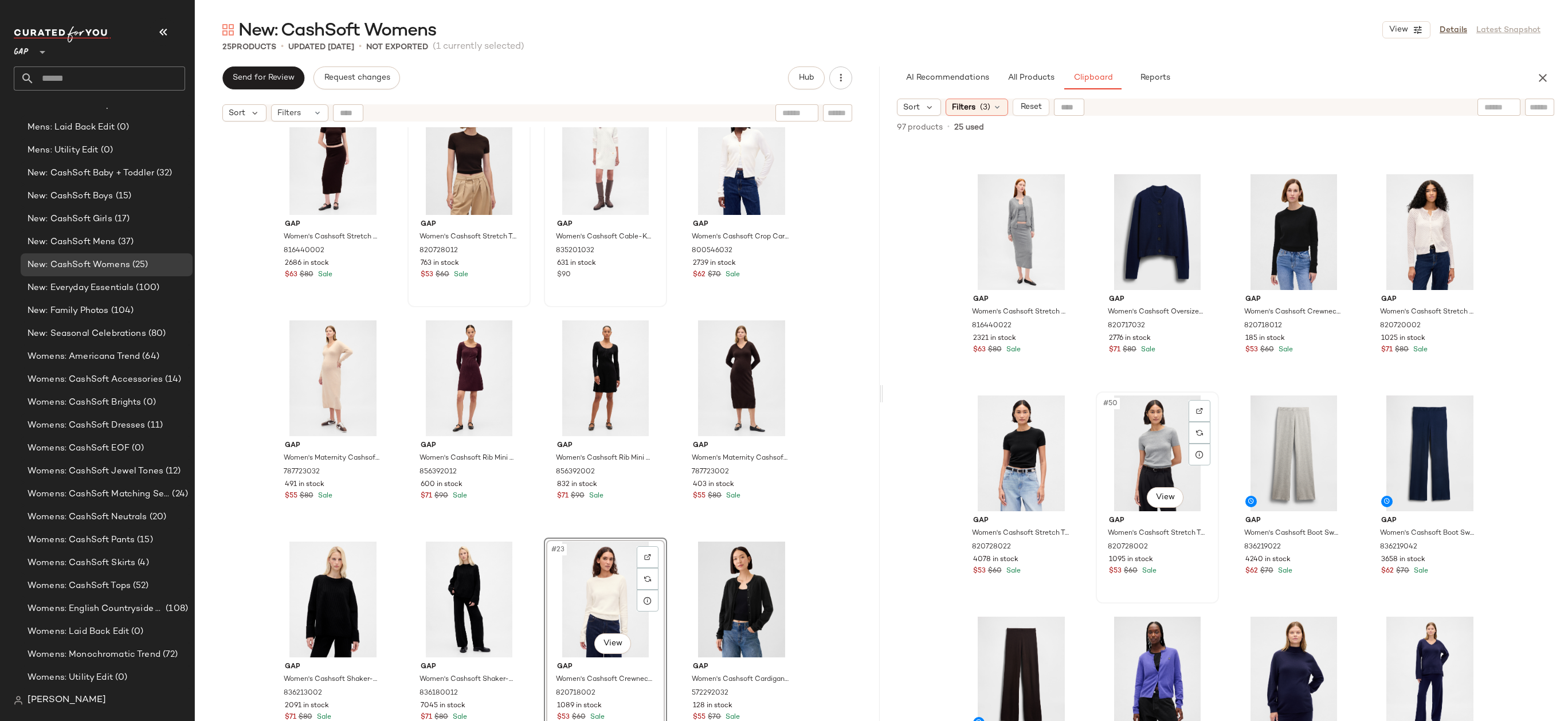
click at [1121, 441] on div "#50 View" at bounding box center [1157, 454] width 115 height 116
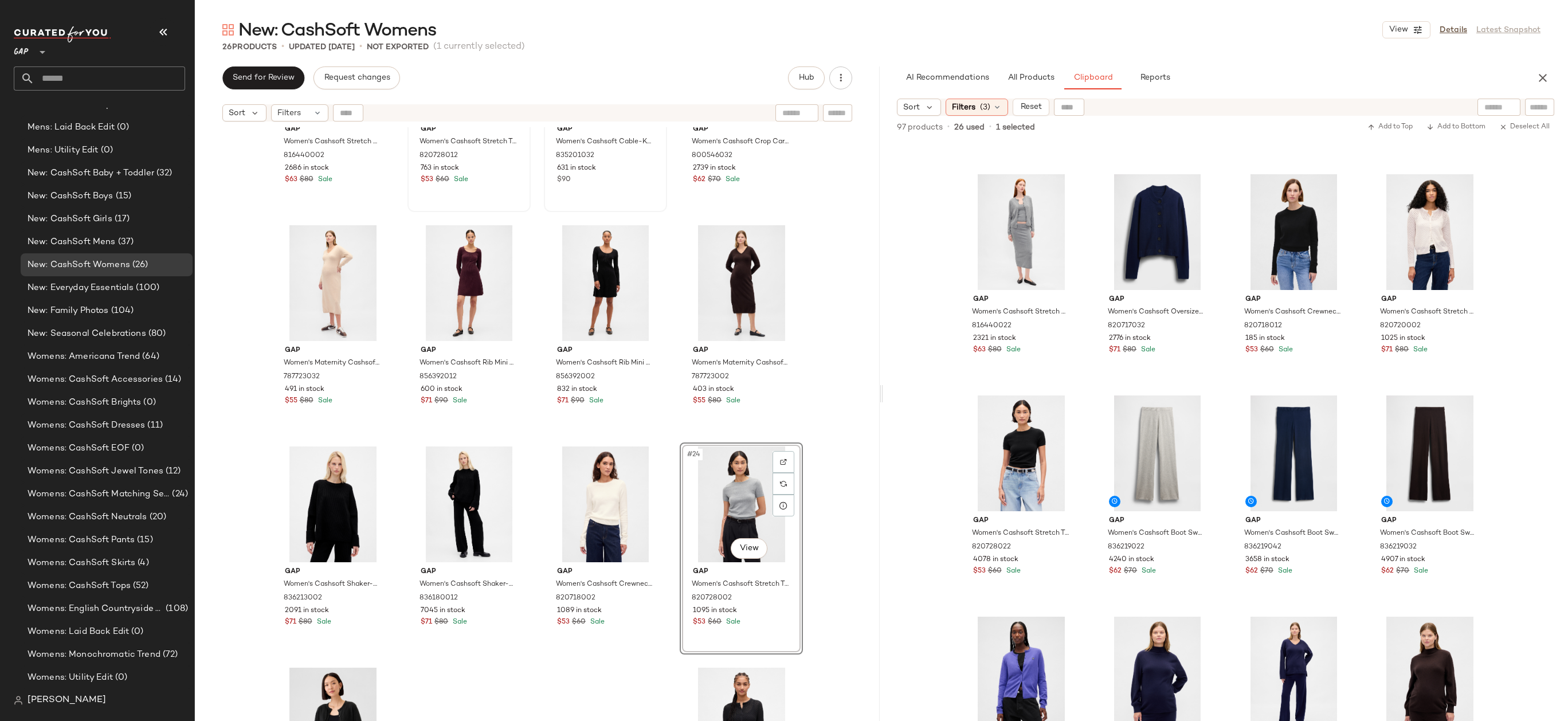
click at [838, 478] on div "SET Gap Women's Cashsoft Stretch Midi Skirt by Gap Terra Brown Tall Size XXL 81…" at bounding box center [536, 439] width 684 height 623
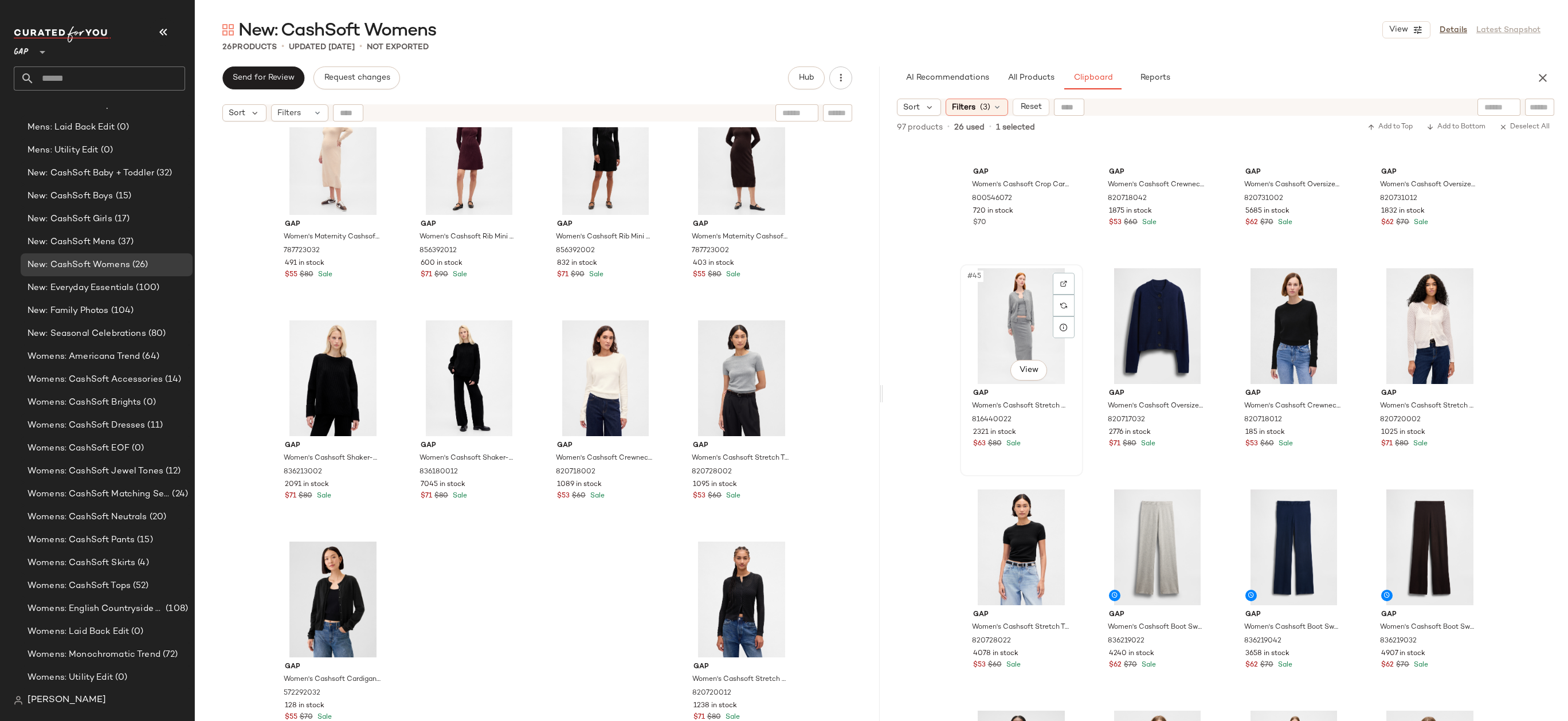
scroll to position [2279, 0]
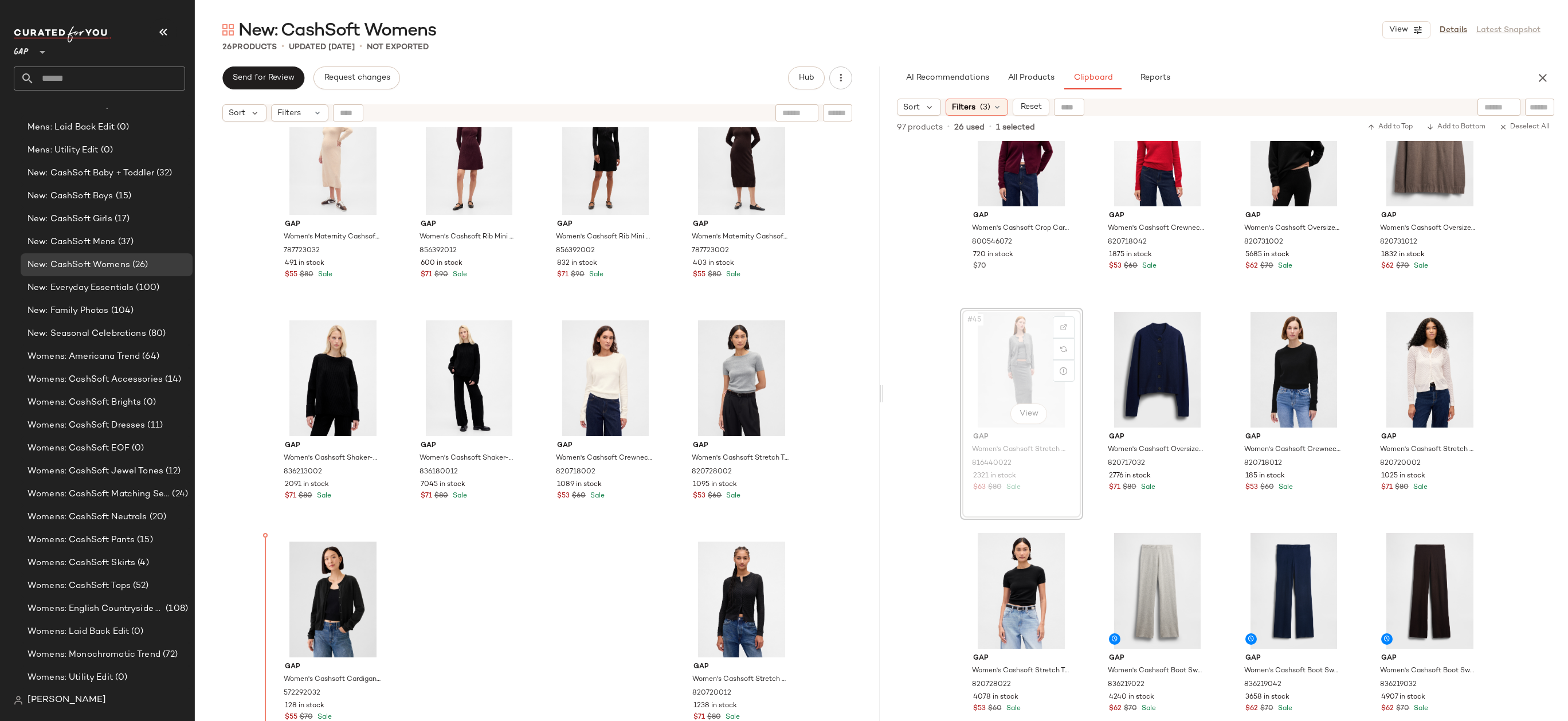
drag, startPoint x: 994, startPoint y: 359, endPoint x: 987, endPoint y: 360, distance: 7.1
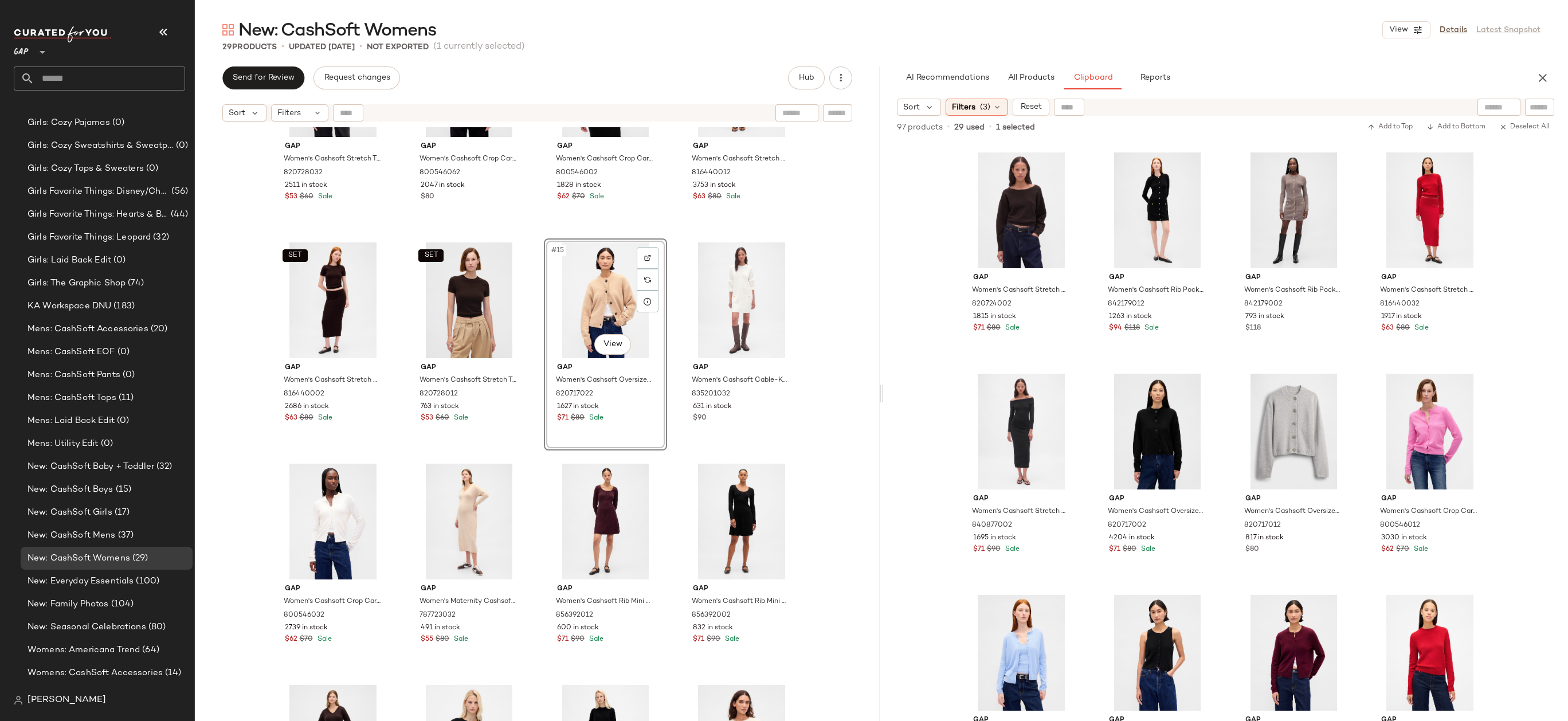
scroll to position [1345, 0]
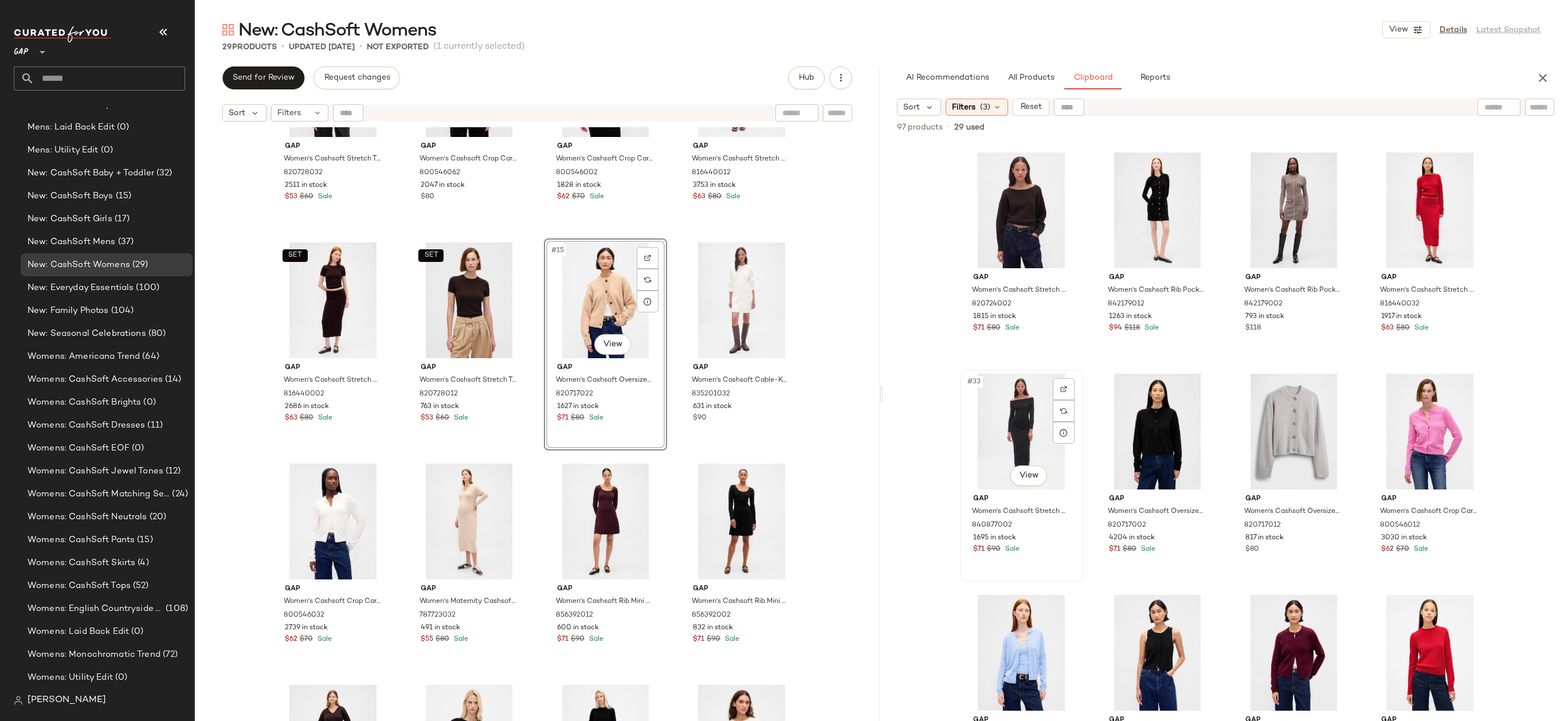
click at [1040, 448] on div "#33 View" at bounding box center [1020, 431] width 115 height 116
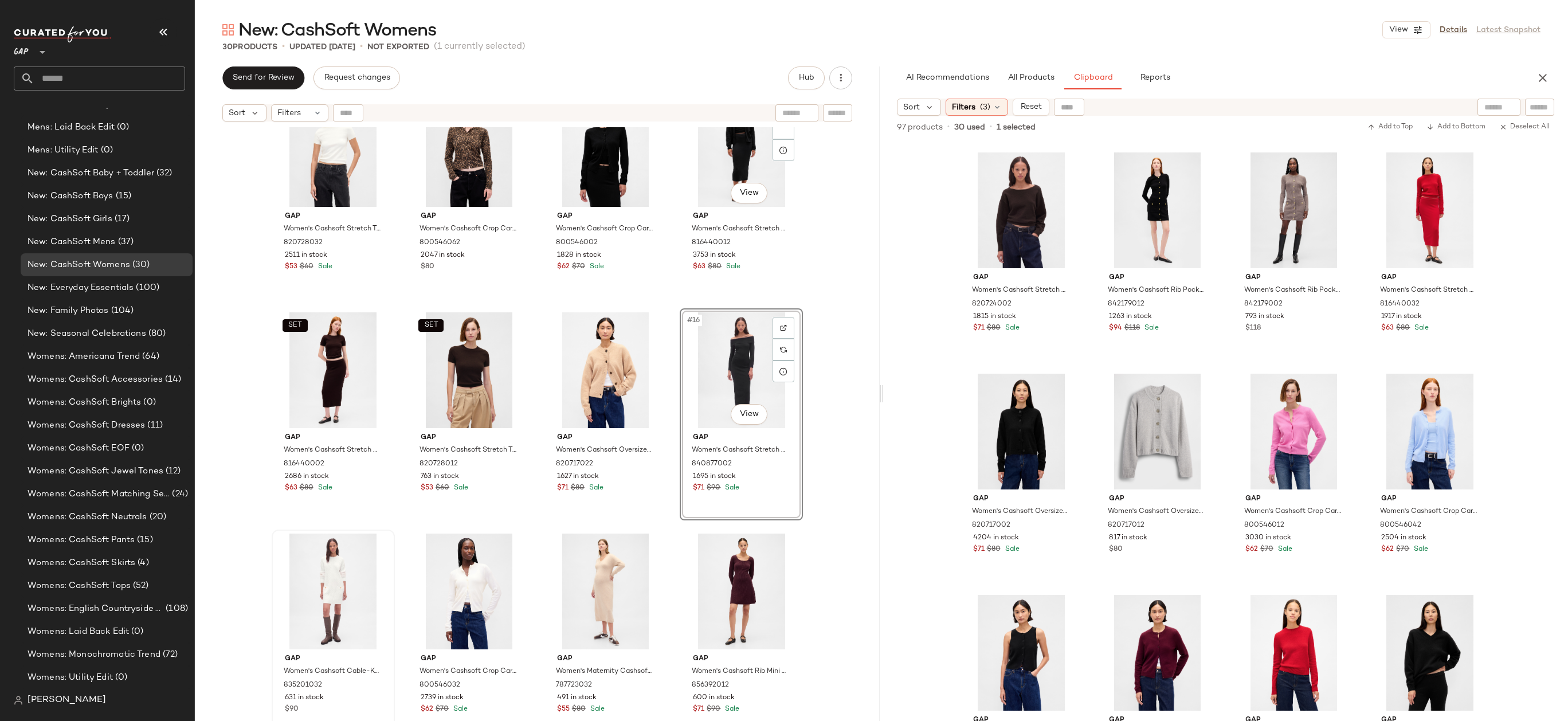
scroll to position [0, 0]
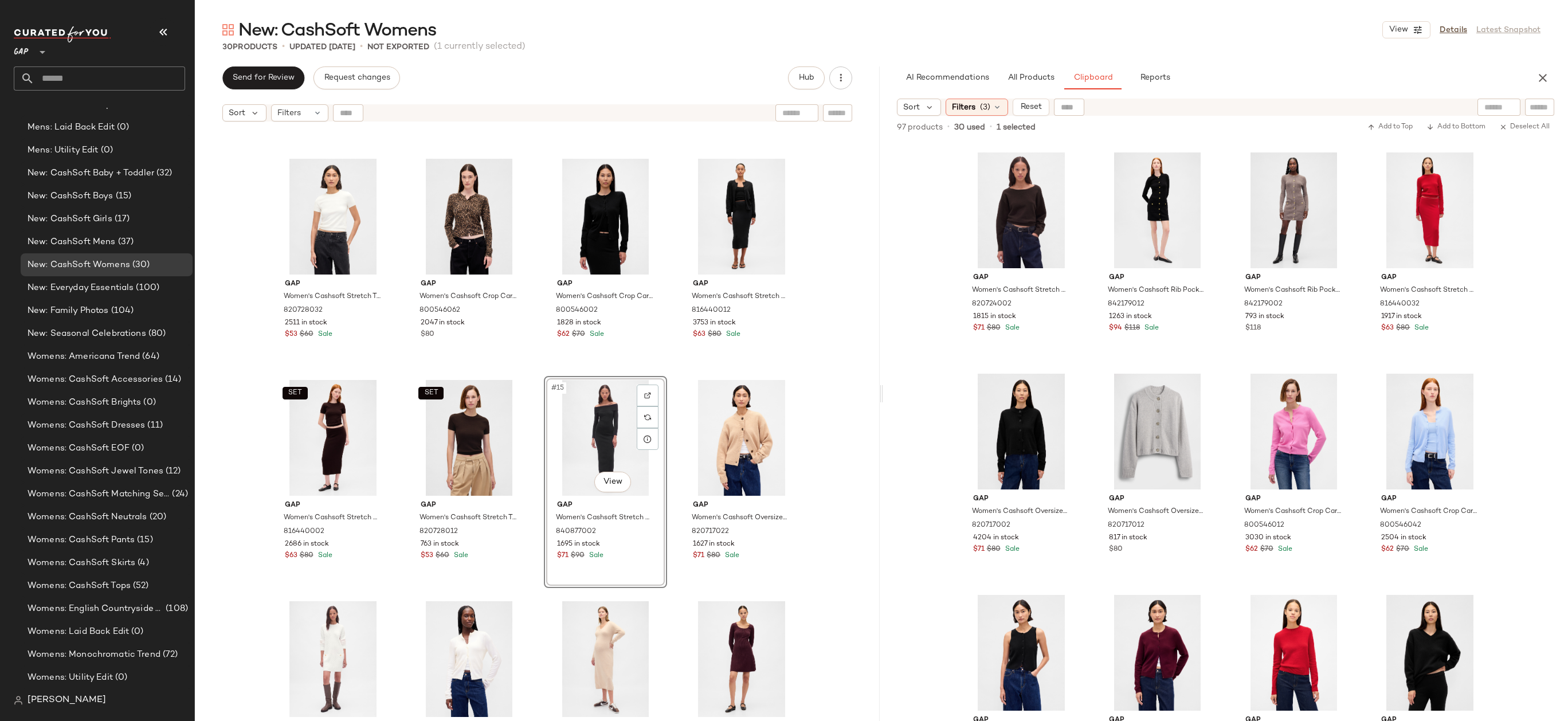
click at [821, 398] on div "Gap Women's Cashsoft Stretch T-Shirt by Gap Ivory Beige Frost Tall Size S 82072…" at bounding box center [536, 439] width 684 height 623
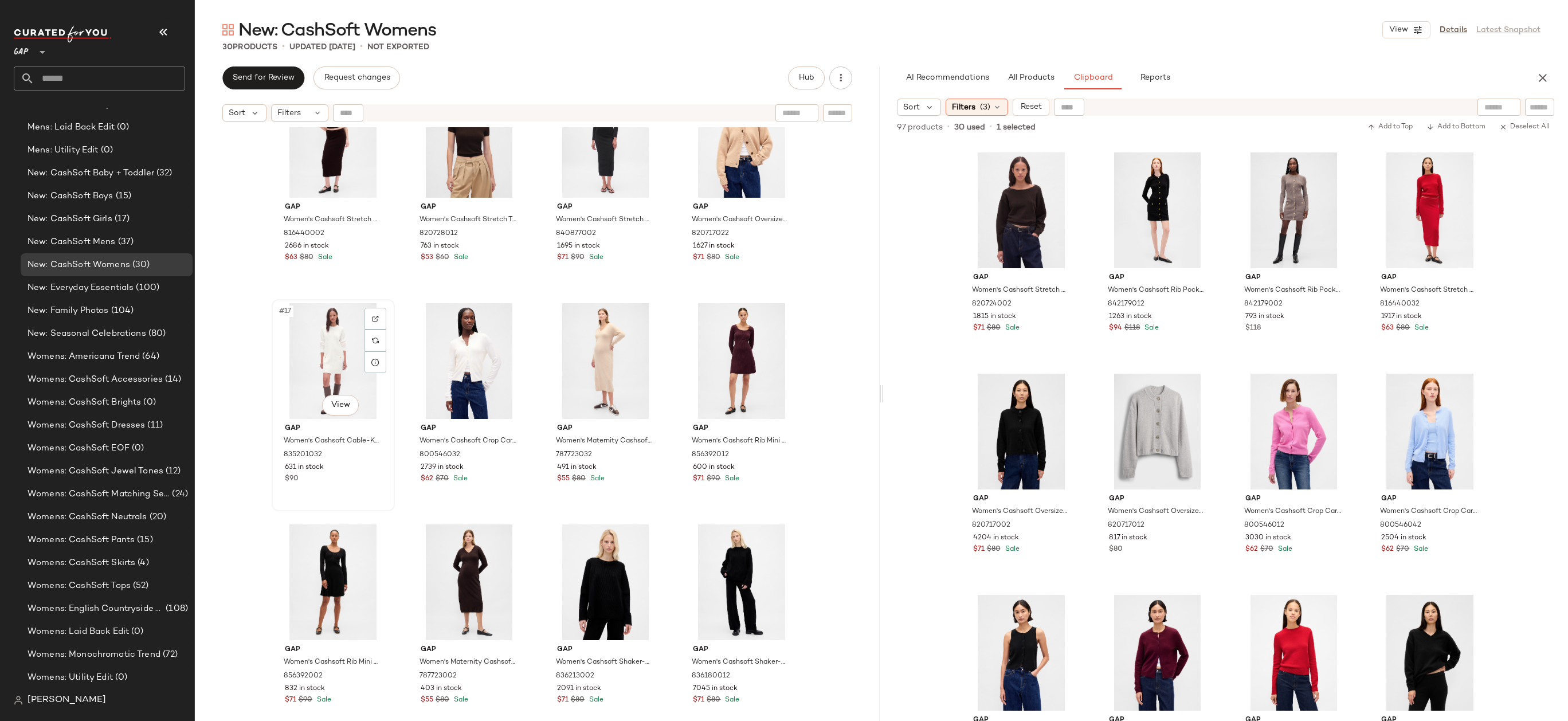
click at [292, 387] on div "#17 View" at bounding box center [333, 361] width 115 height 116
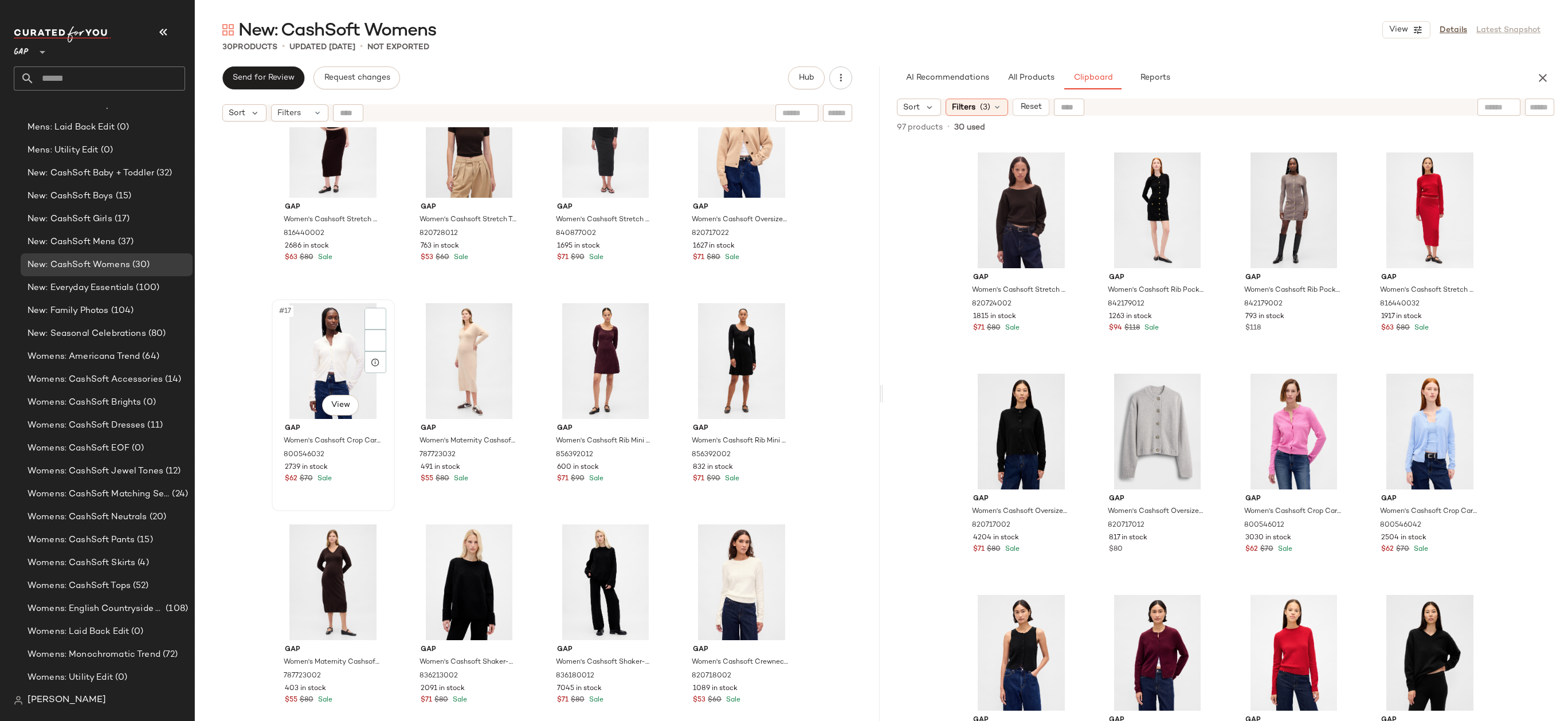
click at [272, 339] on div "#17 View Gap Women's Cashsoft Crop Cardigan by Gap Ivory Beige Frost Tall Size …" at bounding box center [333, 406] width 123 height 212
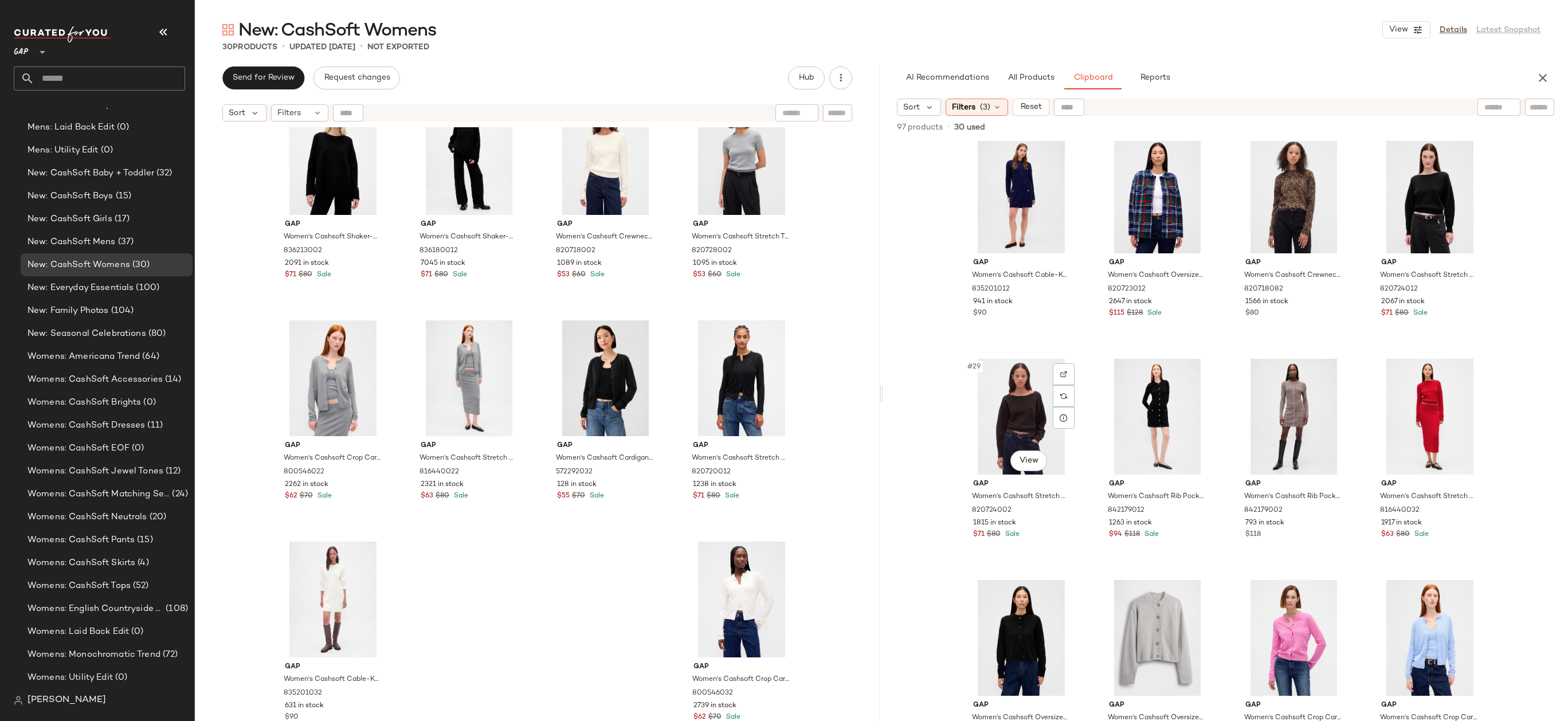
scroll to position [1346, 0]
click at [1267, 194] on div "#27 View" at bounding box center [1293, 196] width 115 height 116
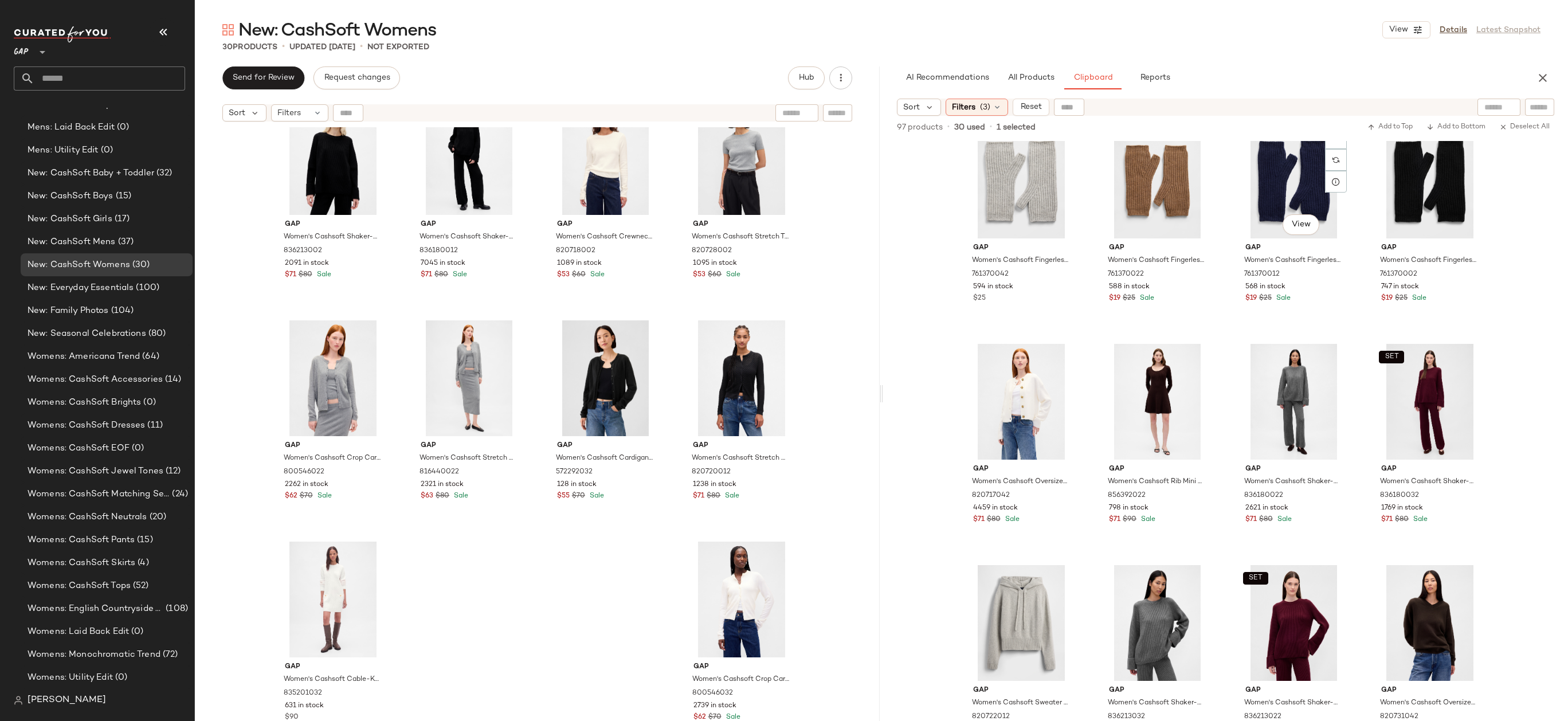
scroll to position [959, 0]
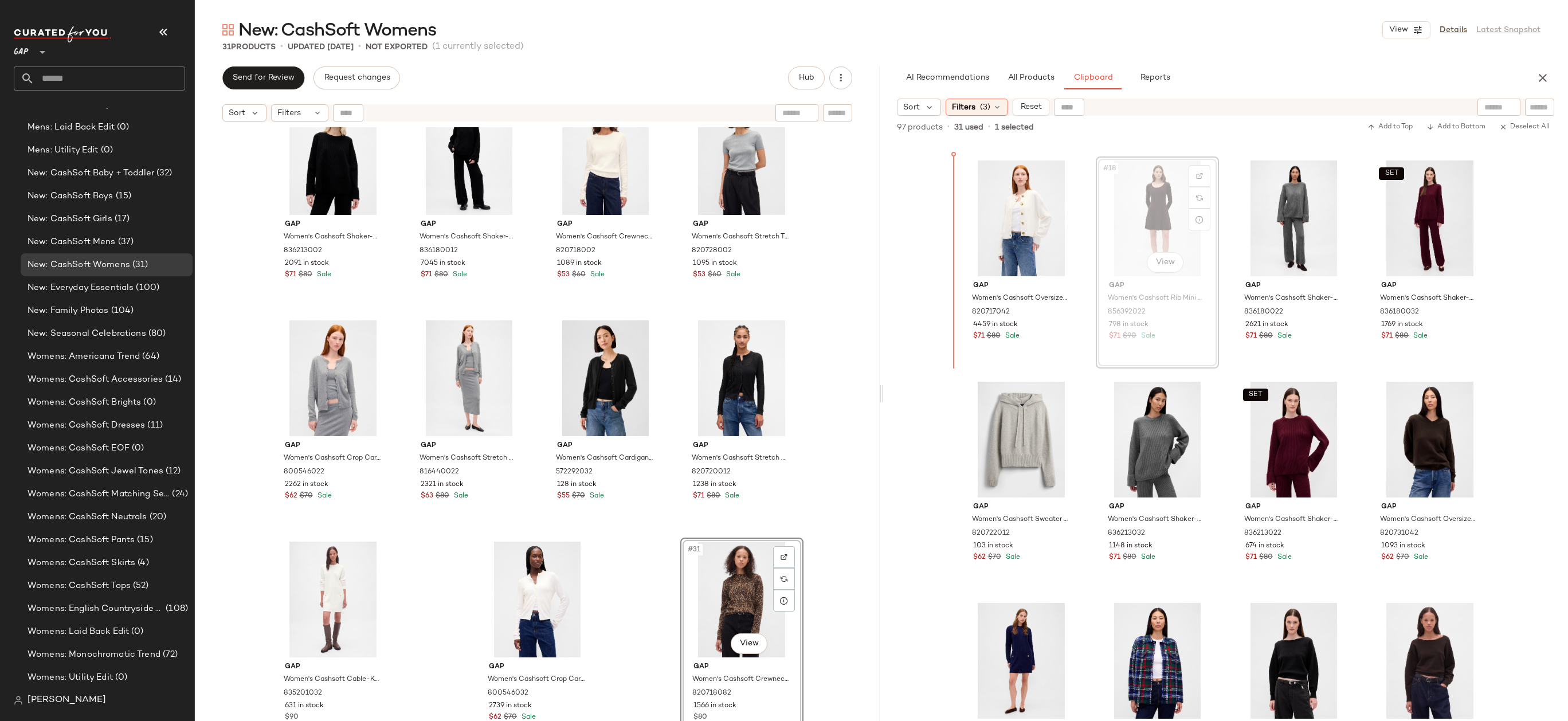
scroll to position [880, 0]
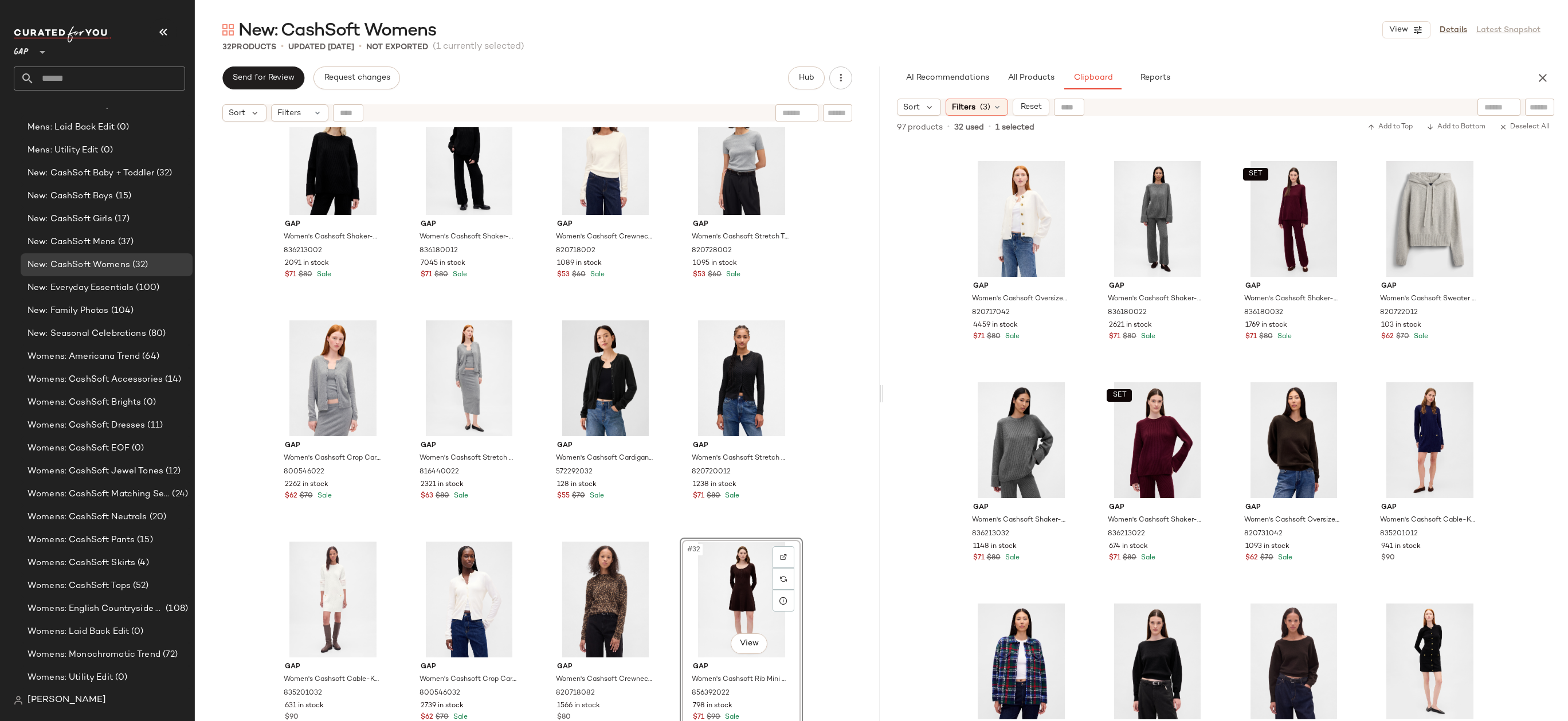
click at [838, 588] on div "Gap Women's Cashsoft Shaker-Stitch Boyfriend Sweater by Gap True Black Tall Siz…" at bounding box center [536, 439] width 684 height 623
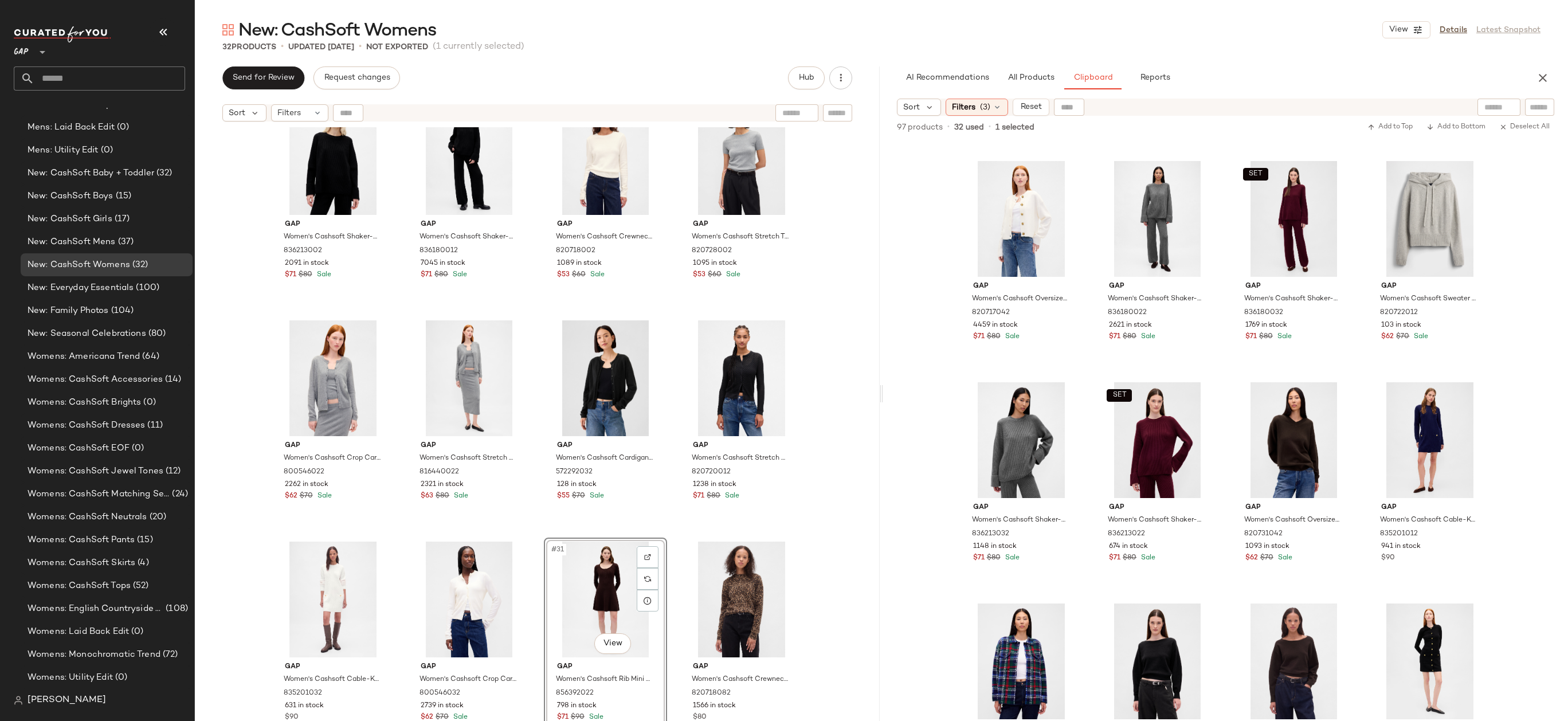
click at [820, 553] on div "Gap Women's Cashsoft Shaker-Stitch Boyfriend Sweater by Gap True Black Tall Siz…" at bounding box center [536, 439] width 684 height 623
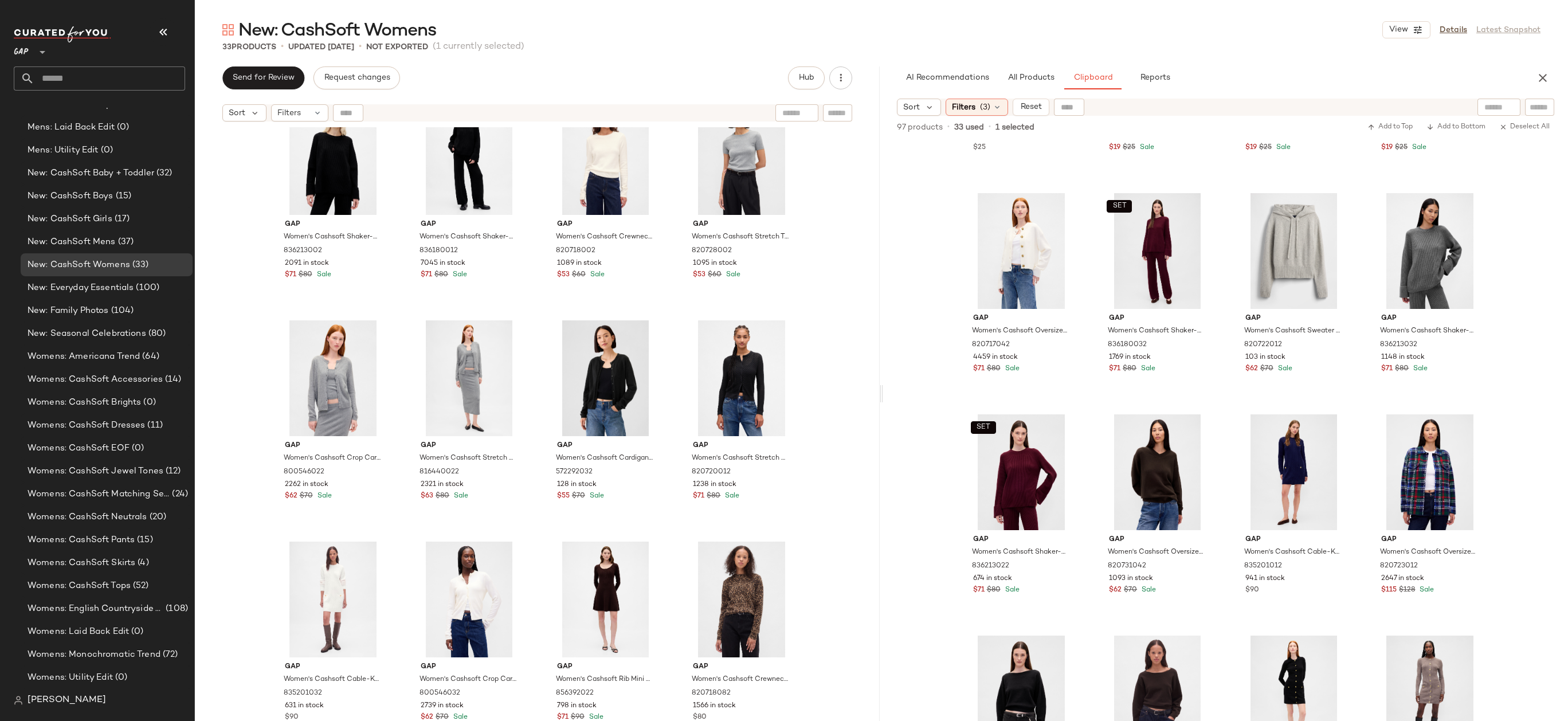
scroll to position [1371, 0]
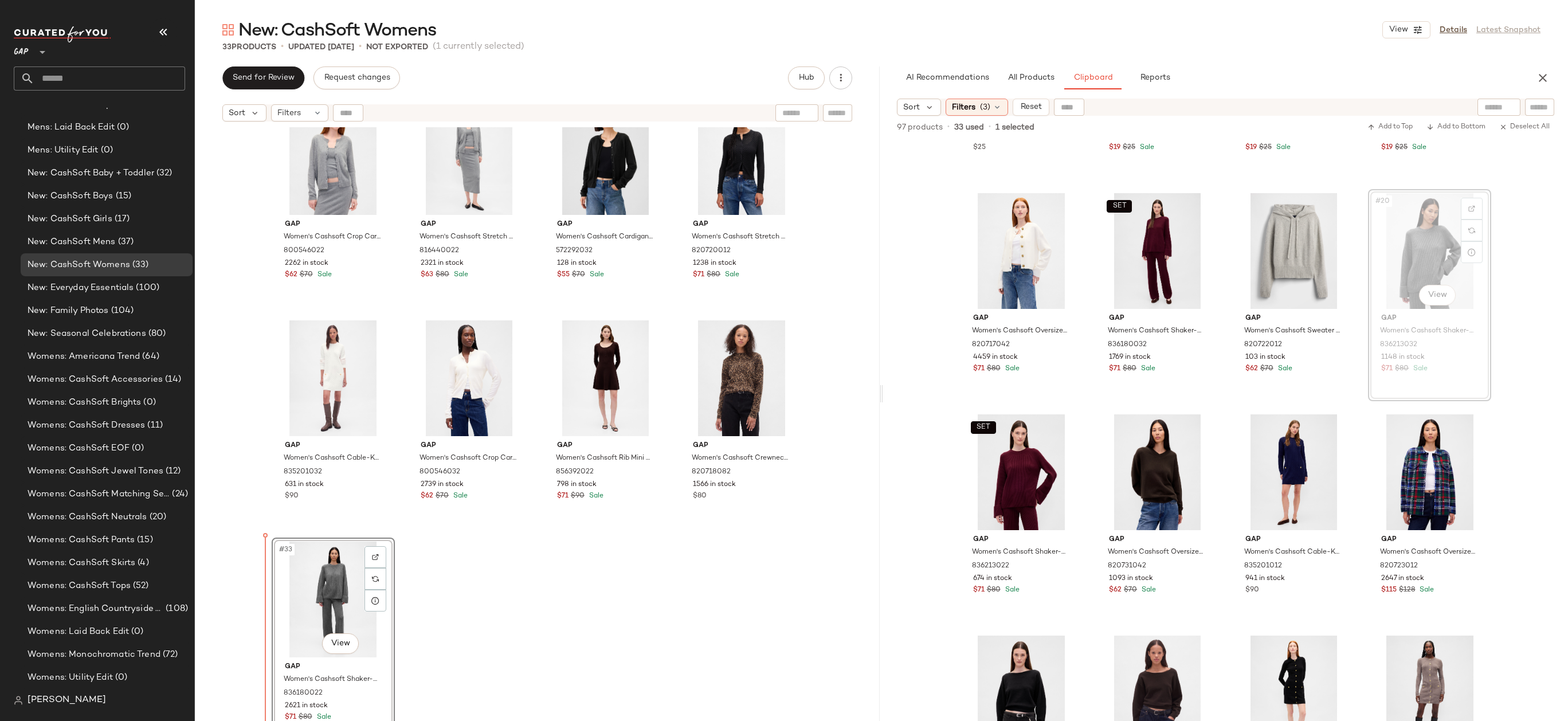
drag, startPoint x: 1434, startPoint y: 251, endPoint x: 1427, endPoint y: 251, distance: 7.0
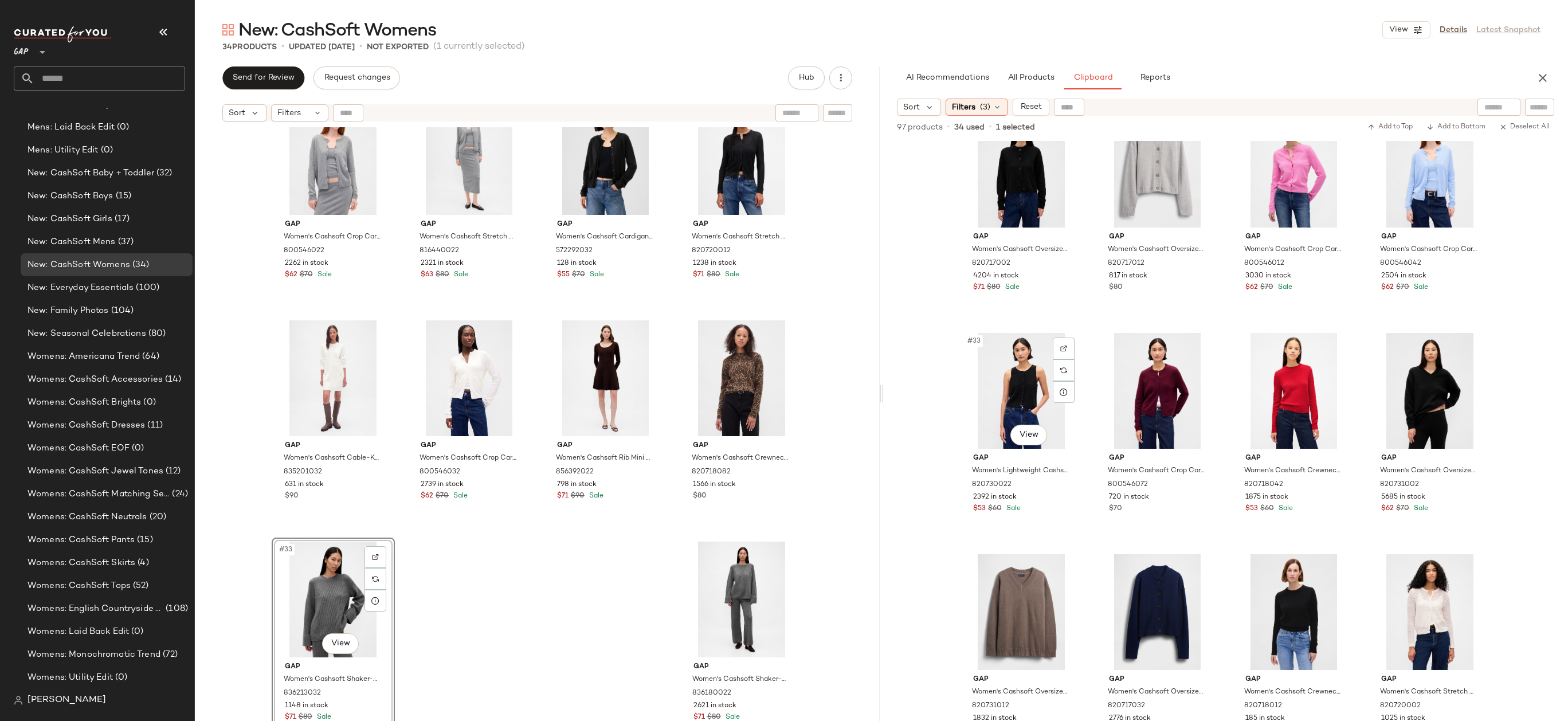
scroll to position [1784, 0]
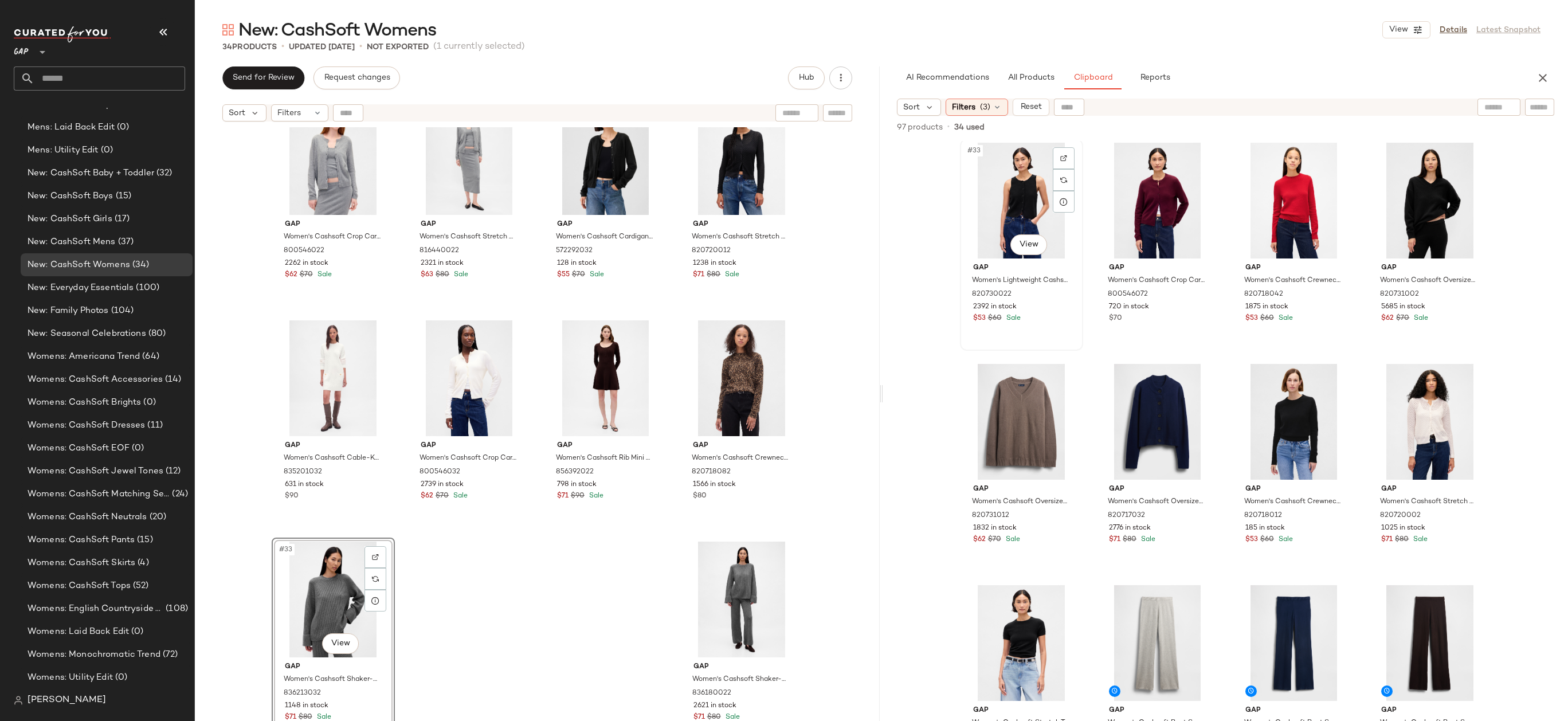
click at [1018, 195] on div "#33 View" at bounding box center [1020, 200] width 115 height 116
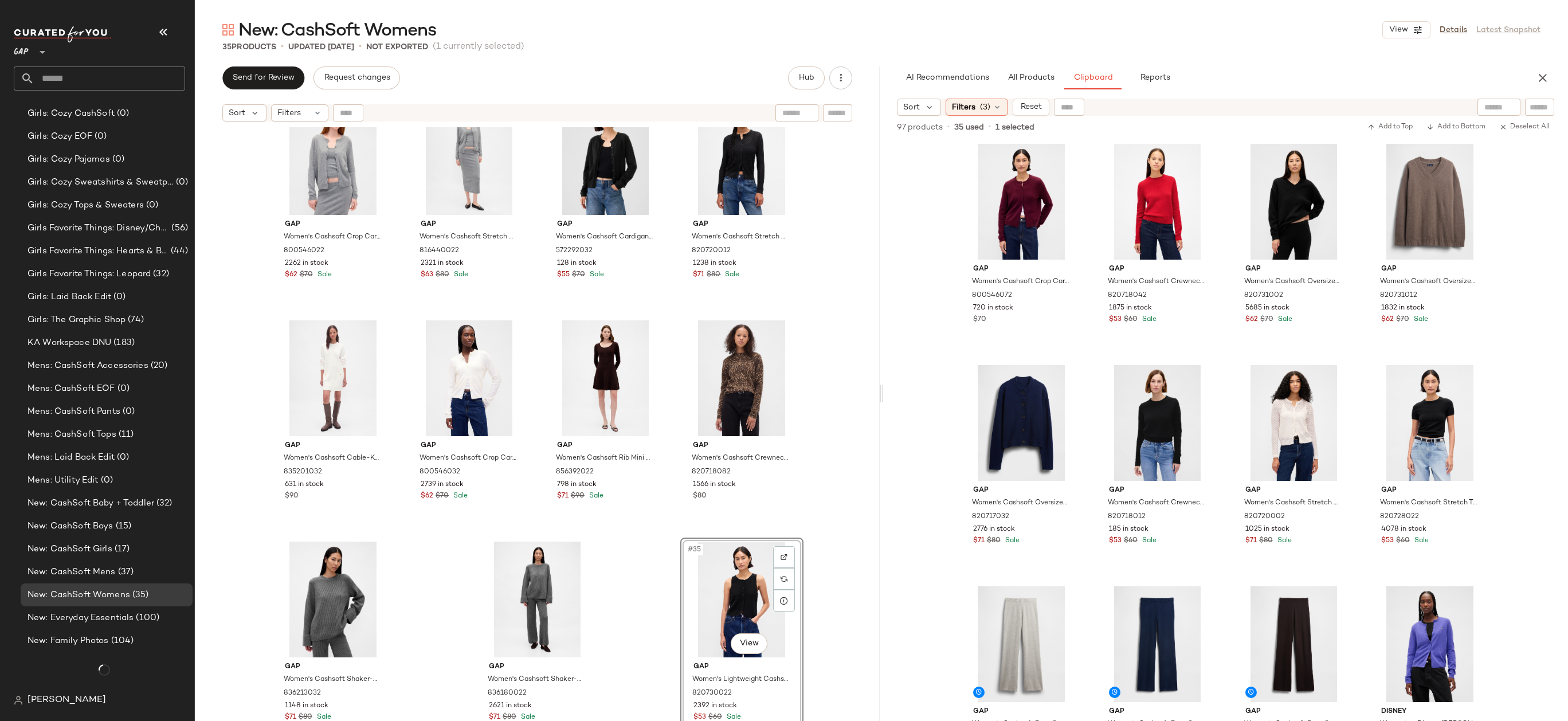
scroll to position [1345, 0]
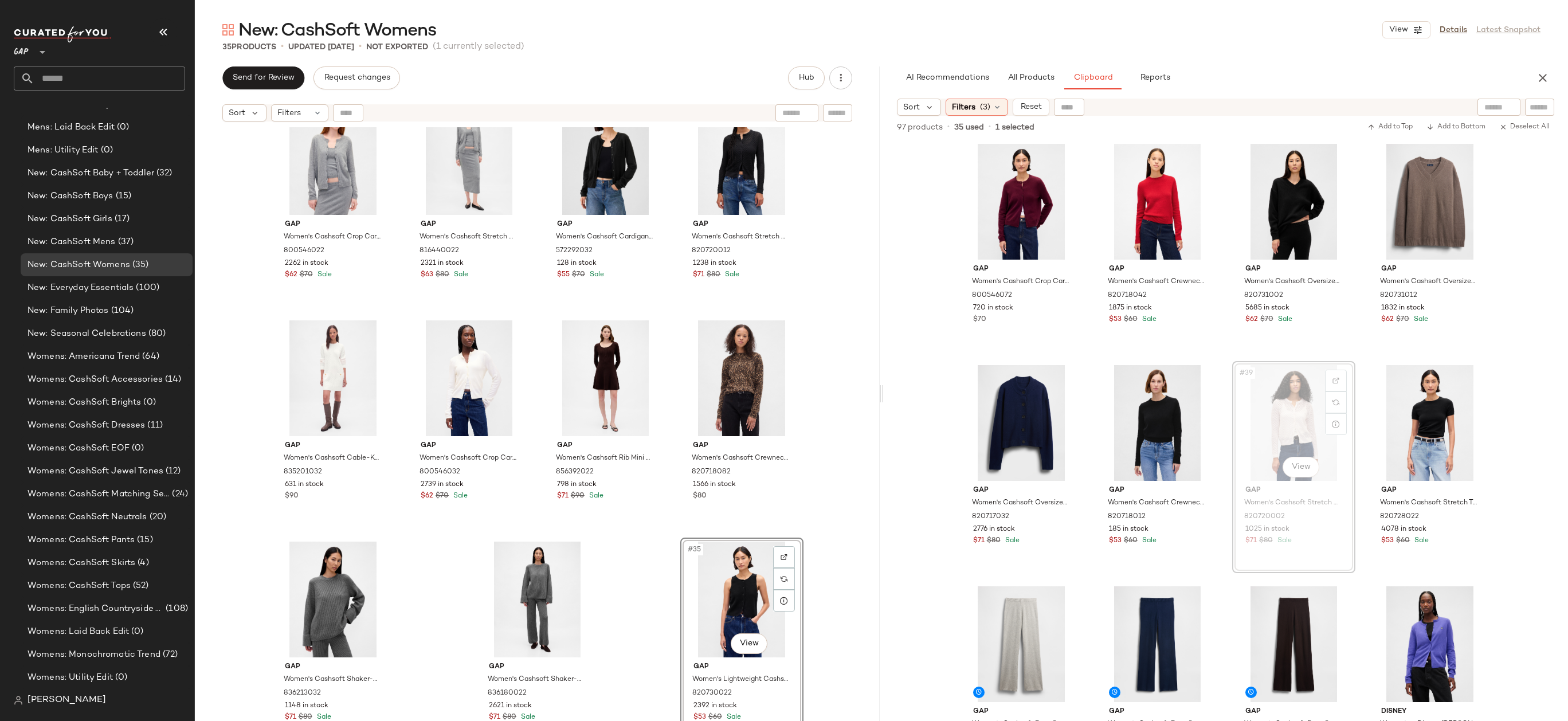
drag, startPoint x: 1275, startPoint y: 411, endPoint x: 819, endPoint y: 620, distance: 501.6
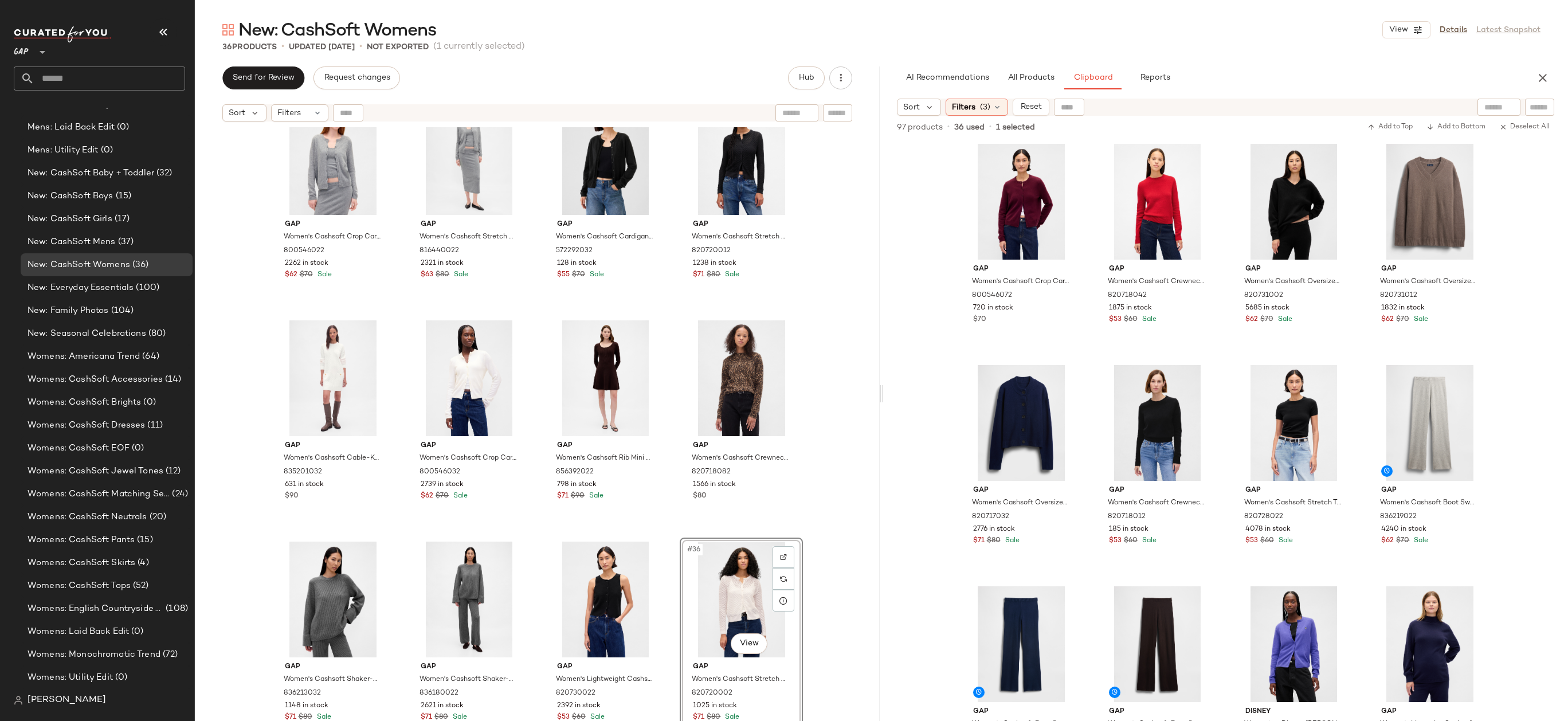
click at [849, 599] on div "Gap Women's Cashsoft Shaker-Stitch Boyfriend Sweater by Gap True Black Tall Siz…" at bounding box center [536, 439] width 684 height 623
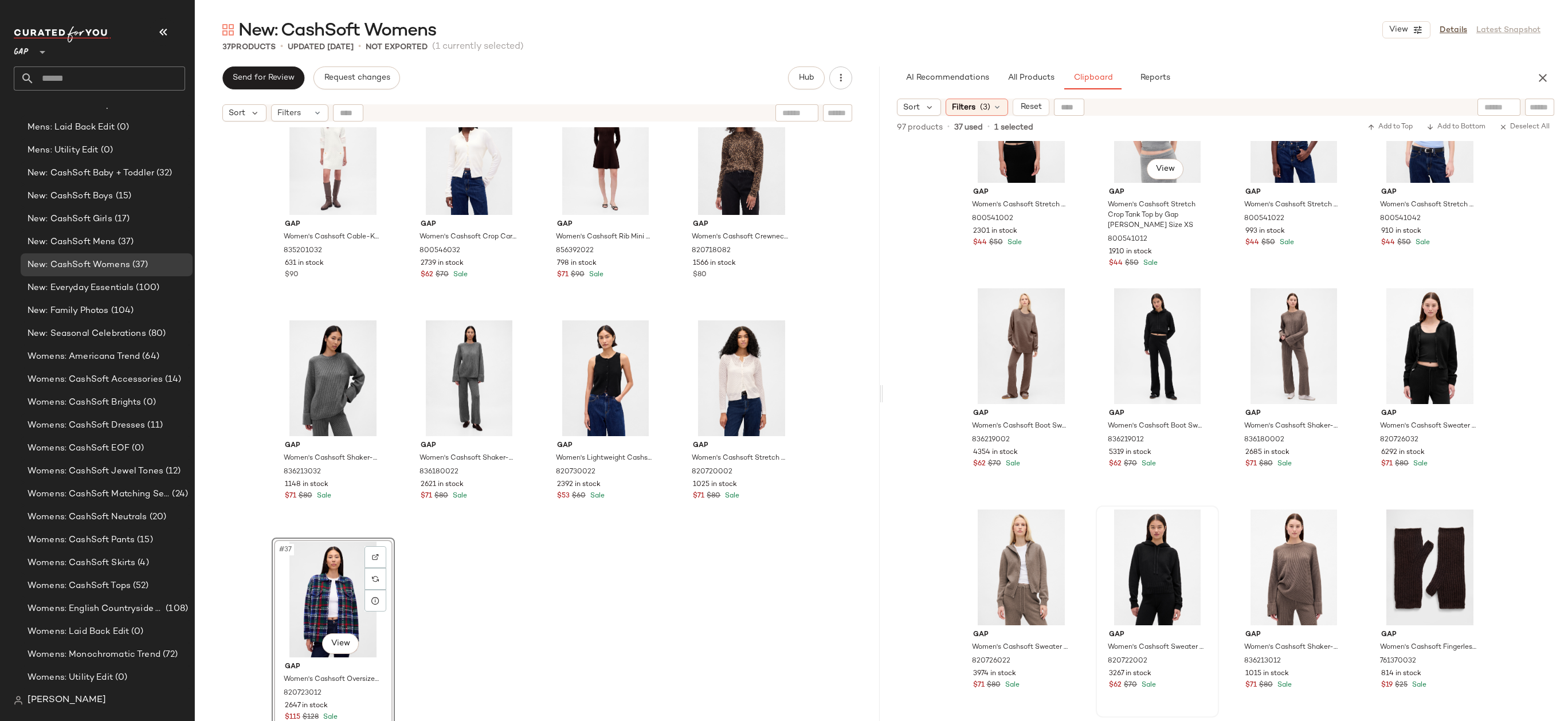
scroll to position [0, 0]
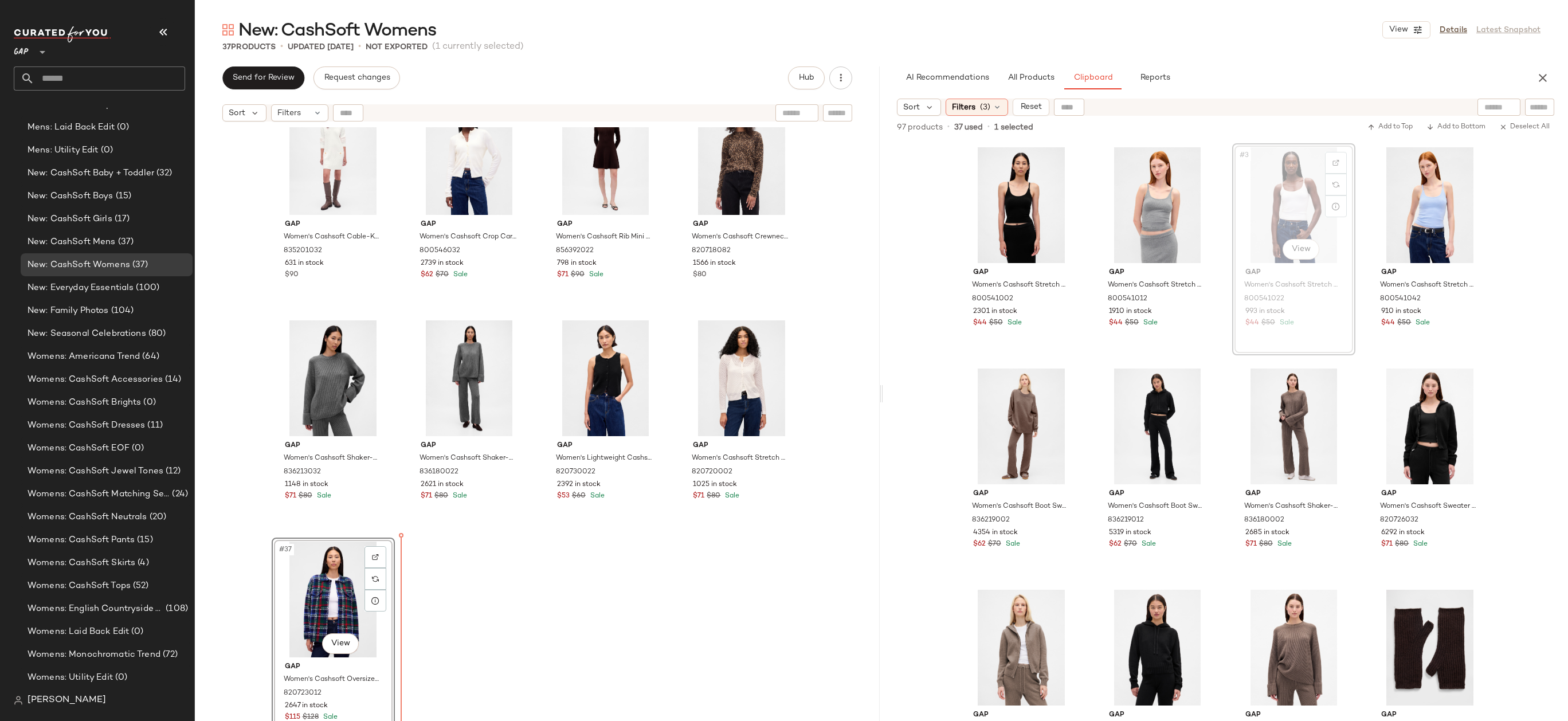
drag, startPoint x: 1264, startPoint y: 234, endPoint x: 1257, endPoint y: 234, distance: 7.0
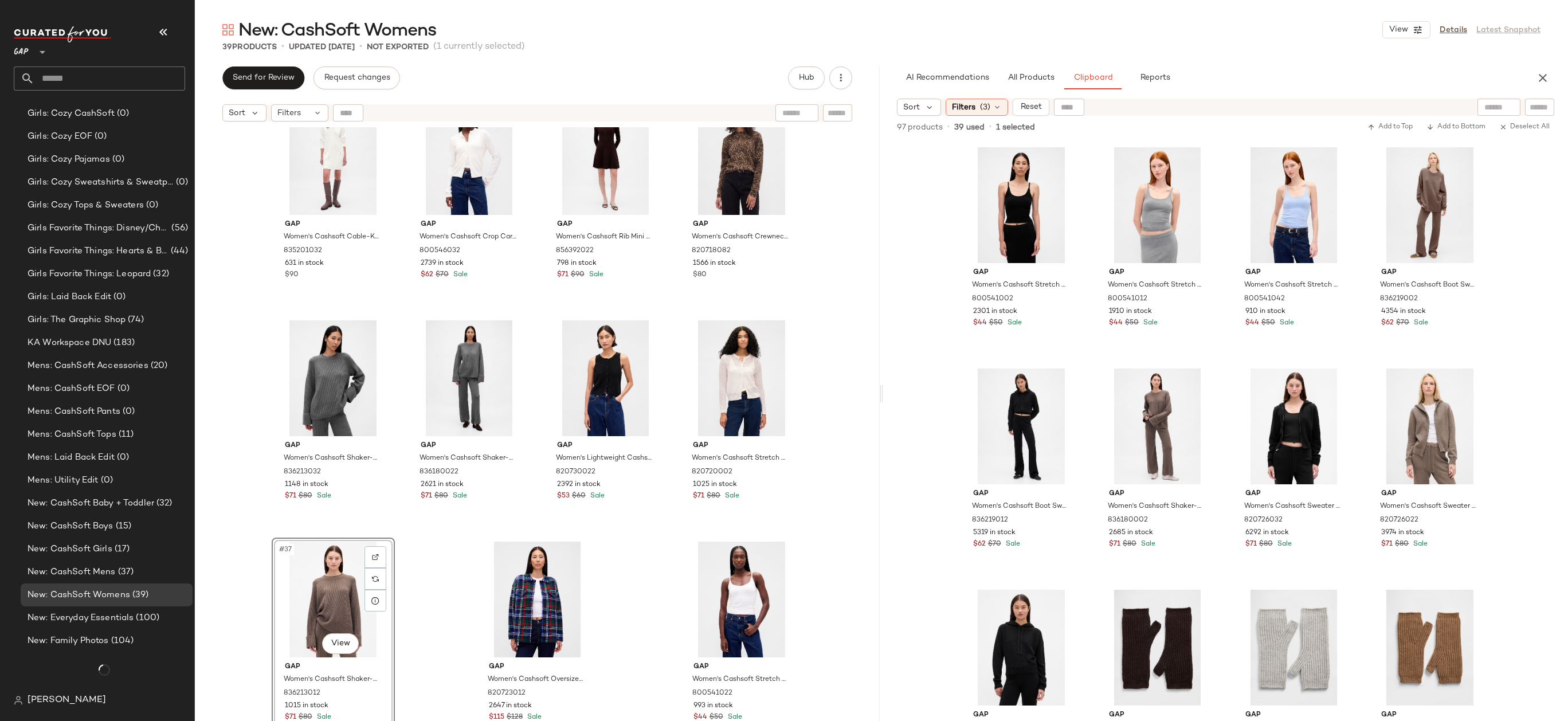
scroll to position [1345, 0]
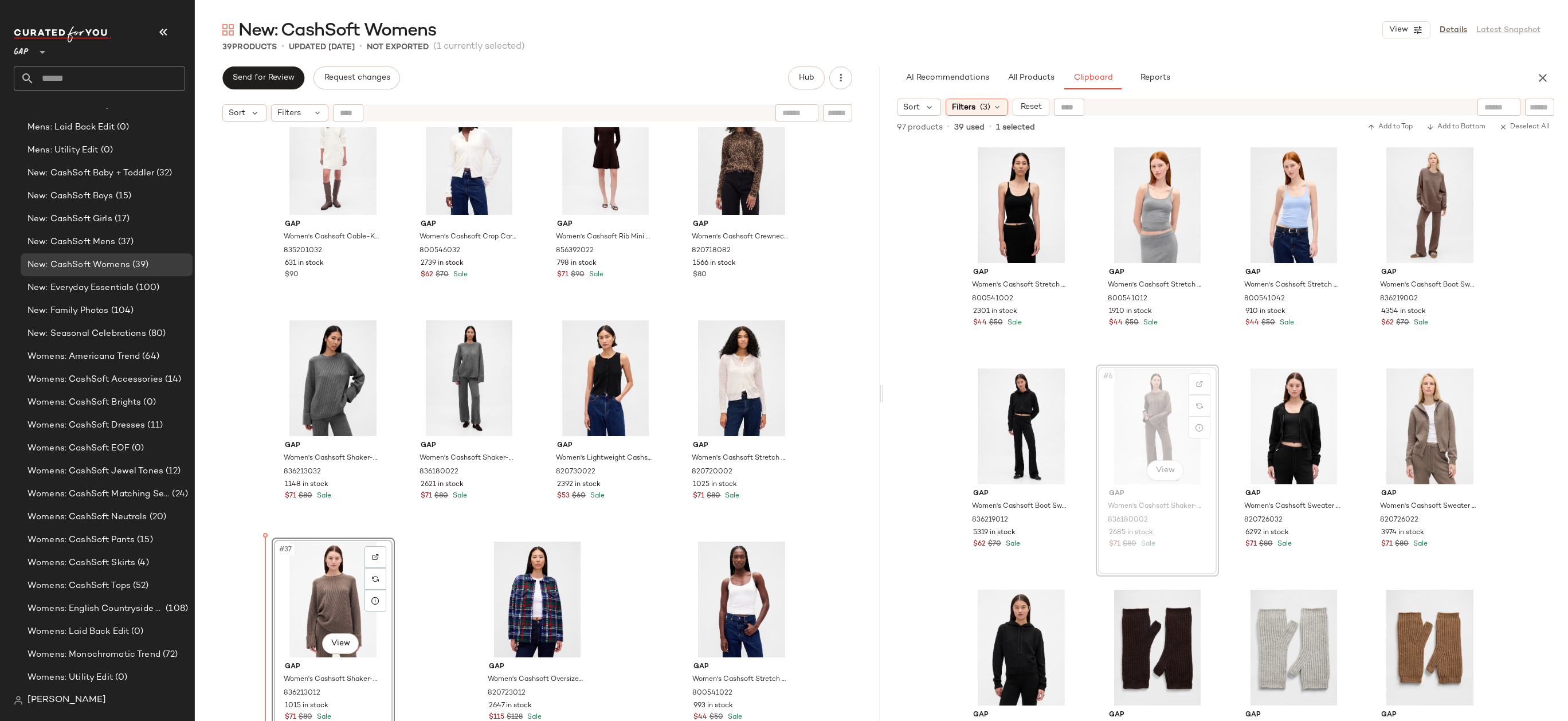
drag, startPoint x: 1127, startPoint y: 434, endPoint x: 1111, endPoint y: 434, distance: 16.0
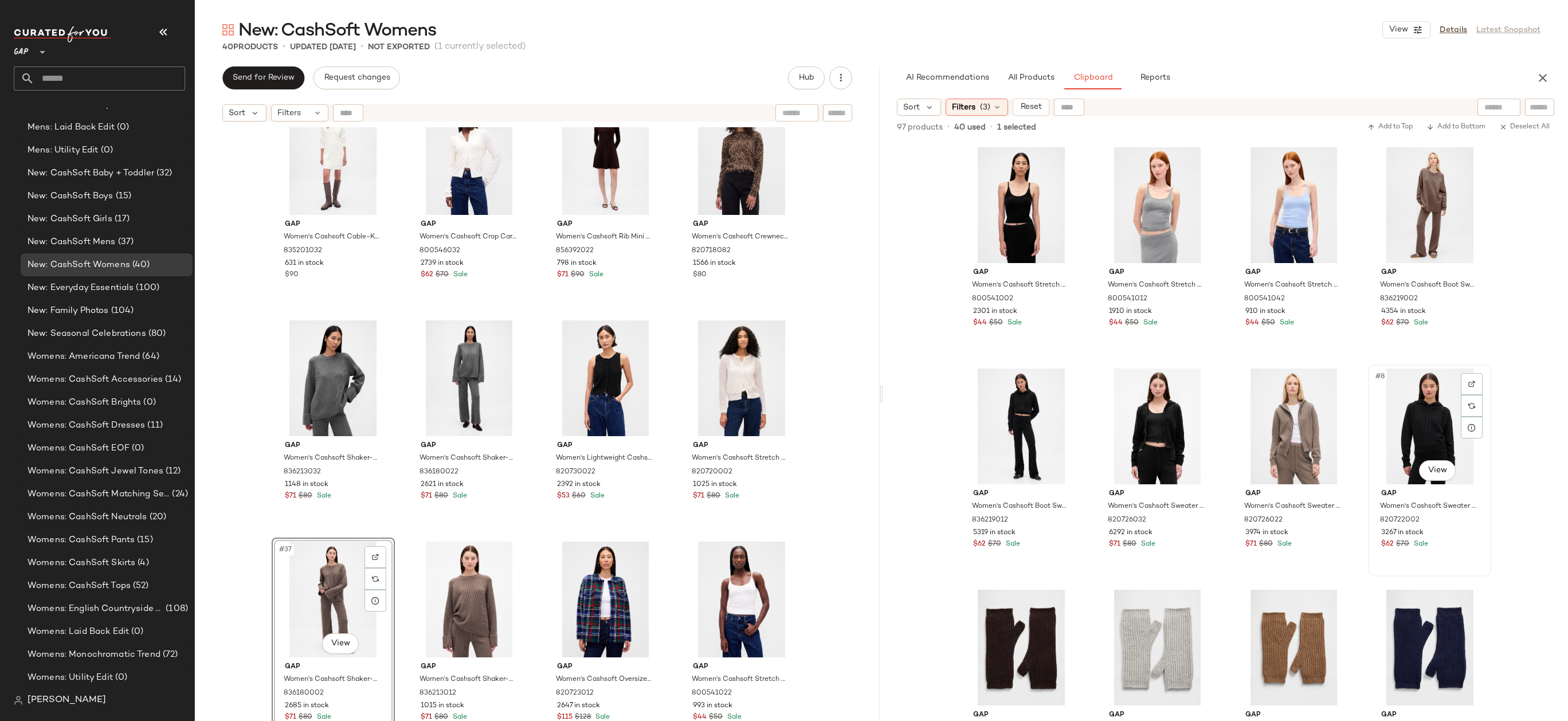
click at [1429, 413] on div "#8 View" at bounding box center [1429, 426] width 115 height 116
drag, startPoint x: 1388, startPoint y: 383, endPoint x: 1381, endPoint y: 383, distance: 7.0
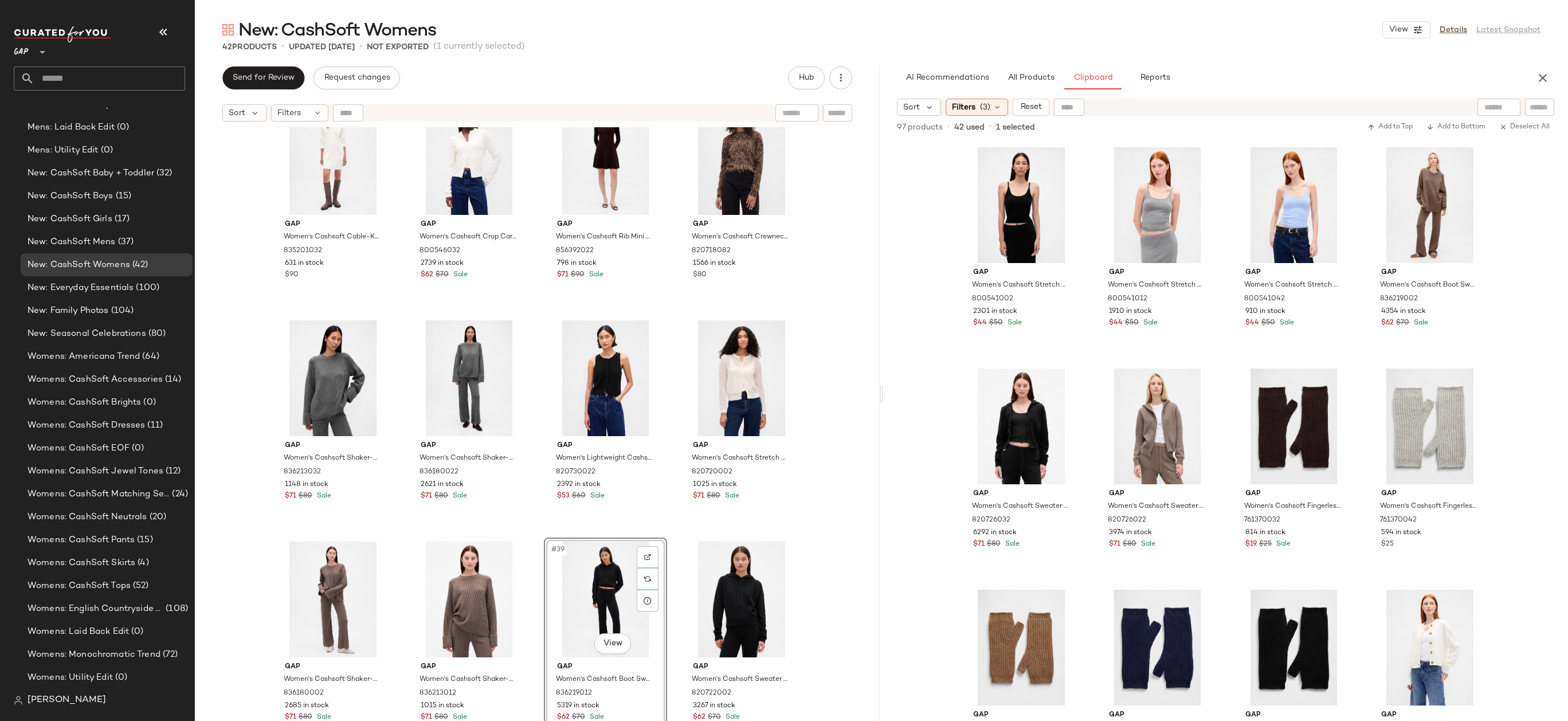
click at [842, 506] on div "Gap Women's Cashsoft Crop Cardigan by Gap Light Heather Grey Size XL 800546022 …" at bounding box center [536, 439] width 684 height 623
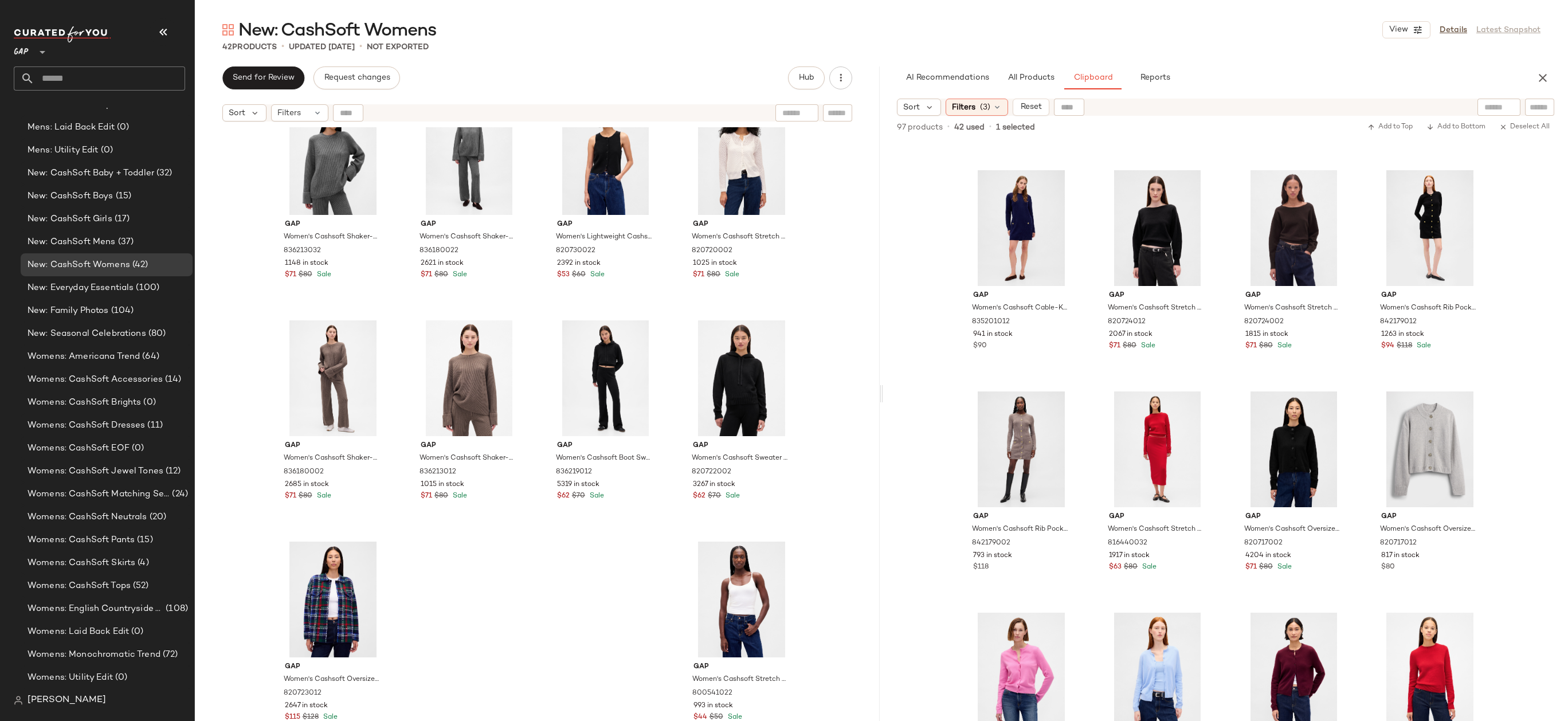
scroll to position [872, 0]
click at [1000, 218] on div "#17 View" at bounding box center [1020, 227] width 115 height 116
drag, startPoint x: 1019, startPoint y: 208, endPoint x: 1019, endPoint y: 215, distance: 7.0
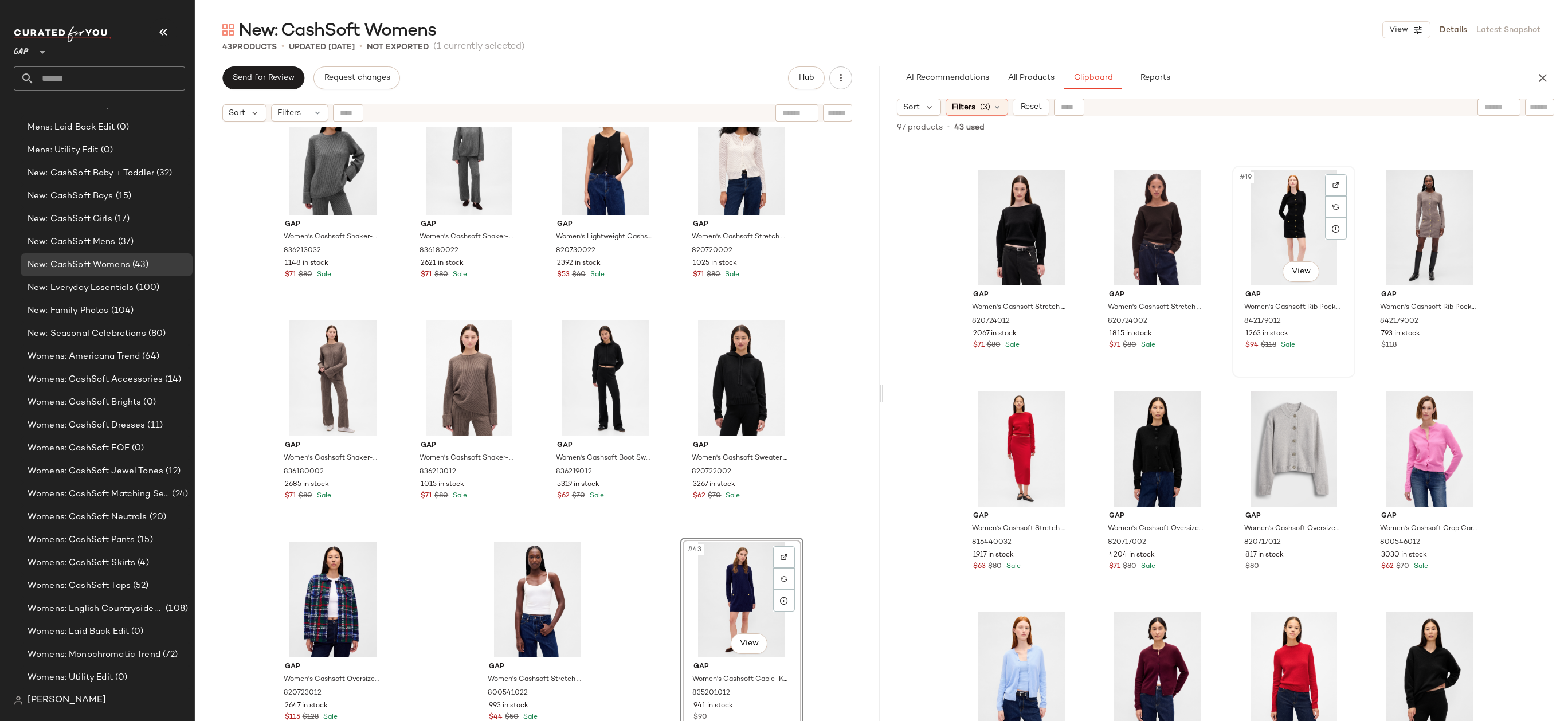
scroll to position [870, 0]
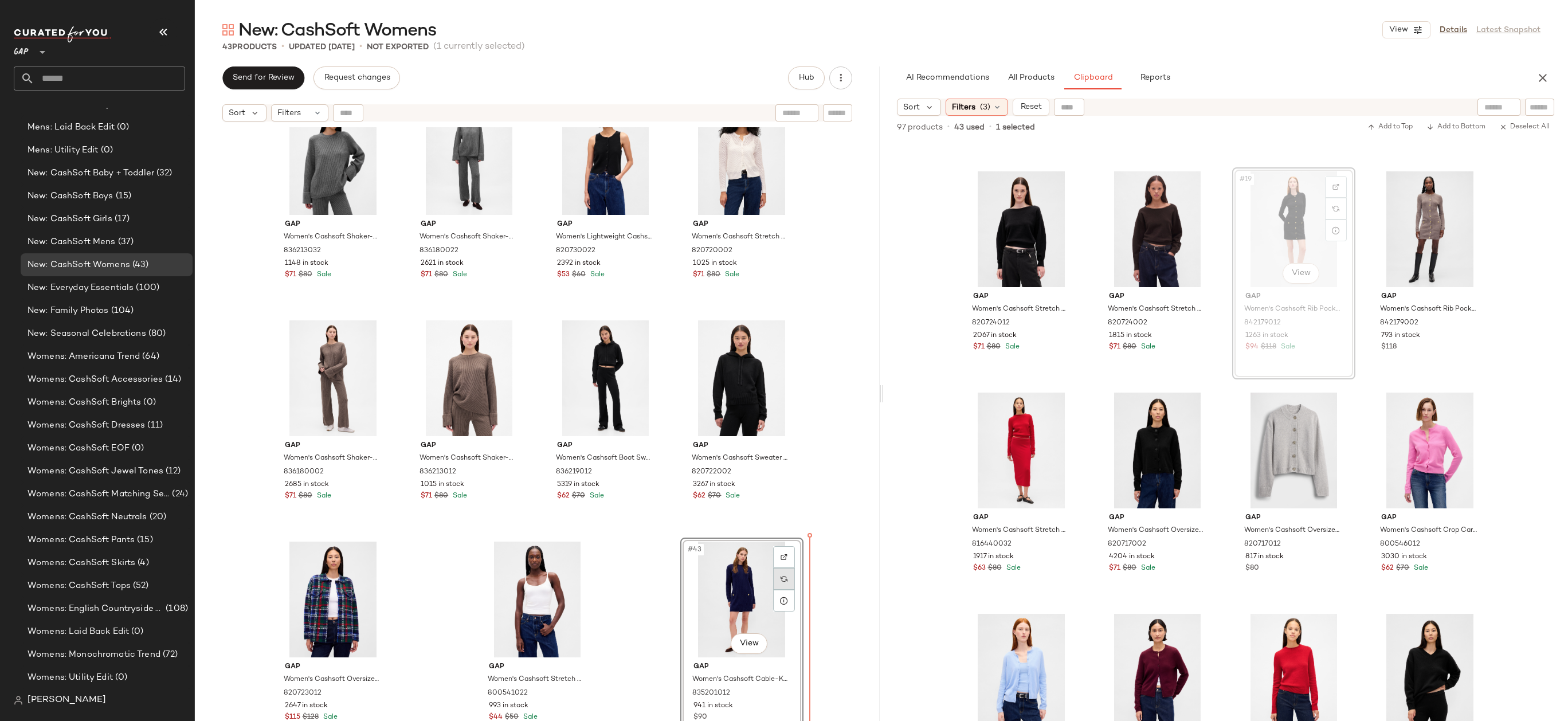
drag, startPoint x: 1314, startPoint y: 216, endPoint x: 784, endPoint y: 578, distance: 641.8
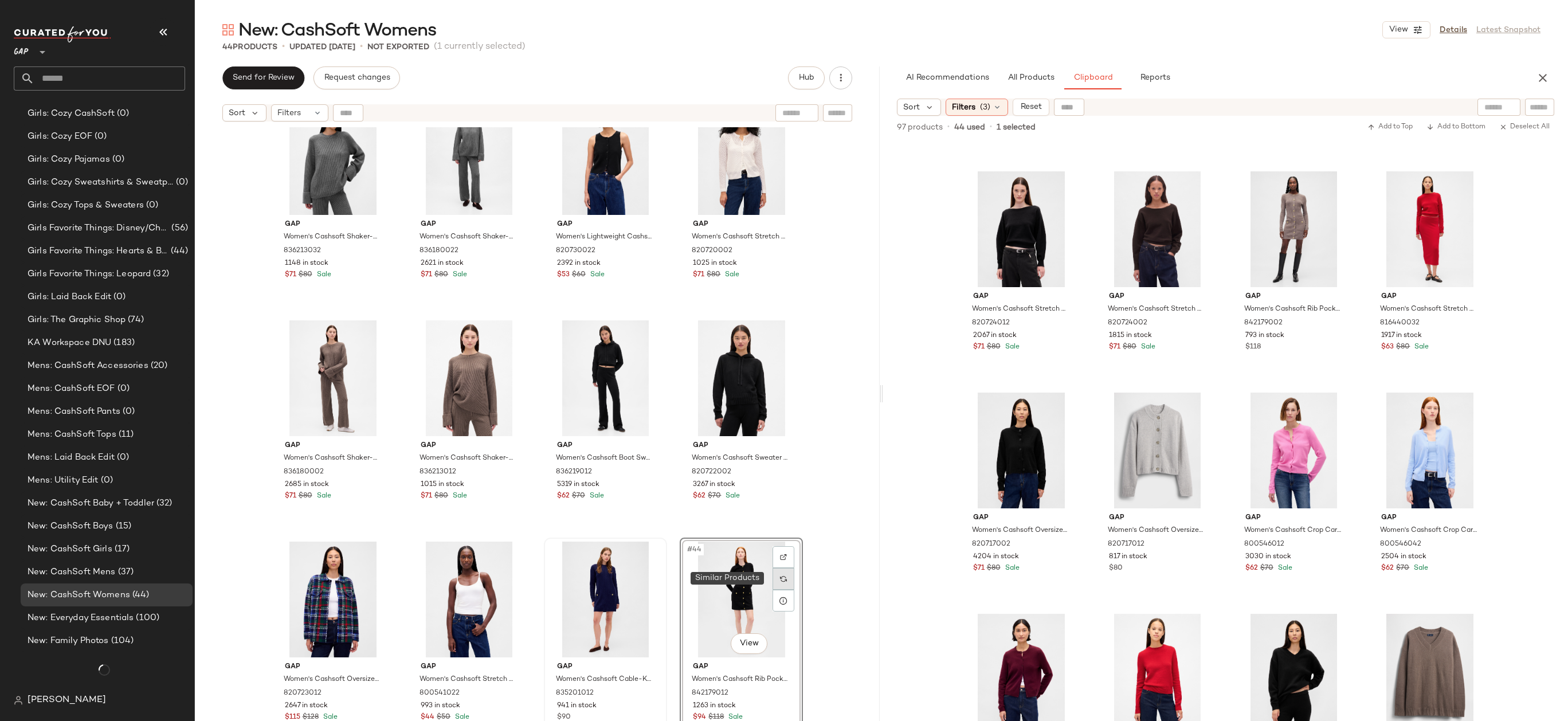
scroll to position [1345, 0]
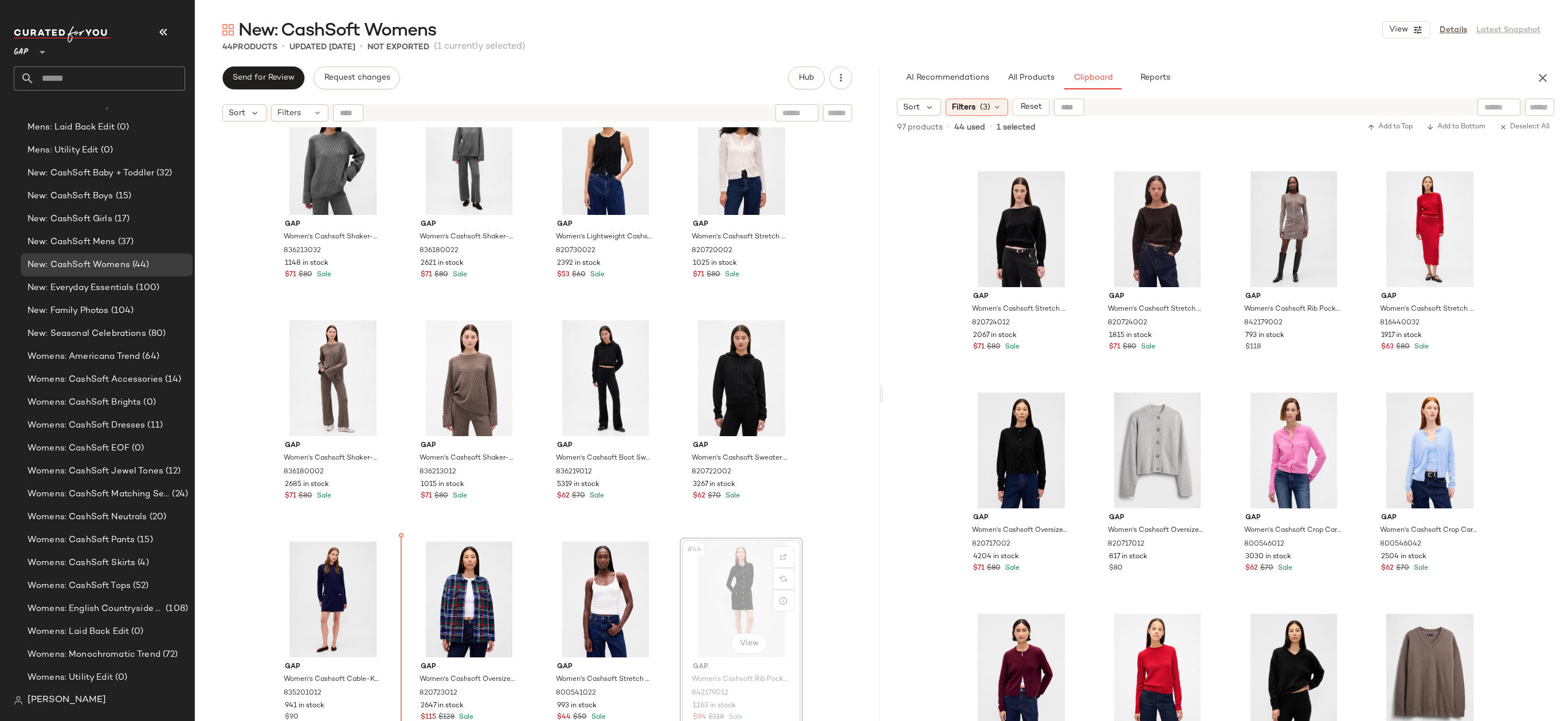
drag, startPoint x: 733, startPoint y: 591, endPoint x: 721, endPoint y: 591, distance: 12.0
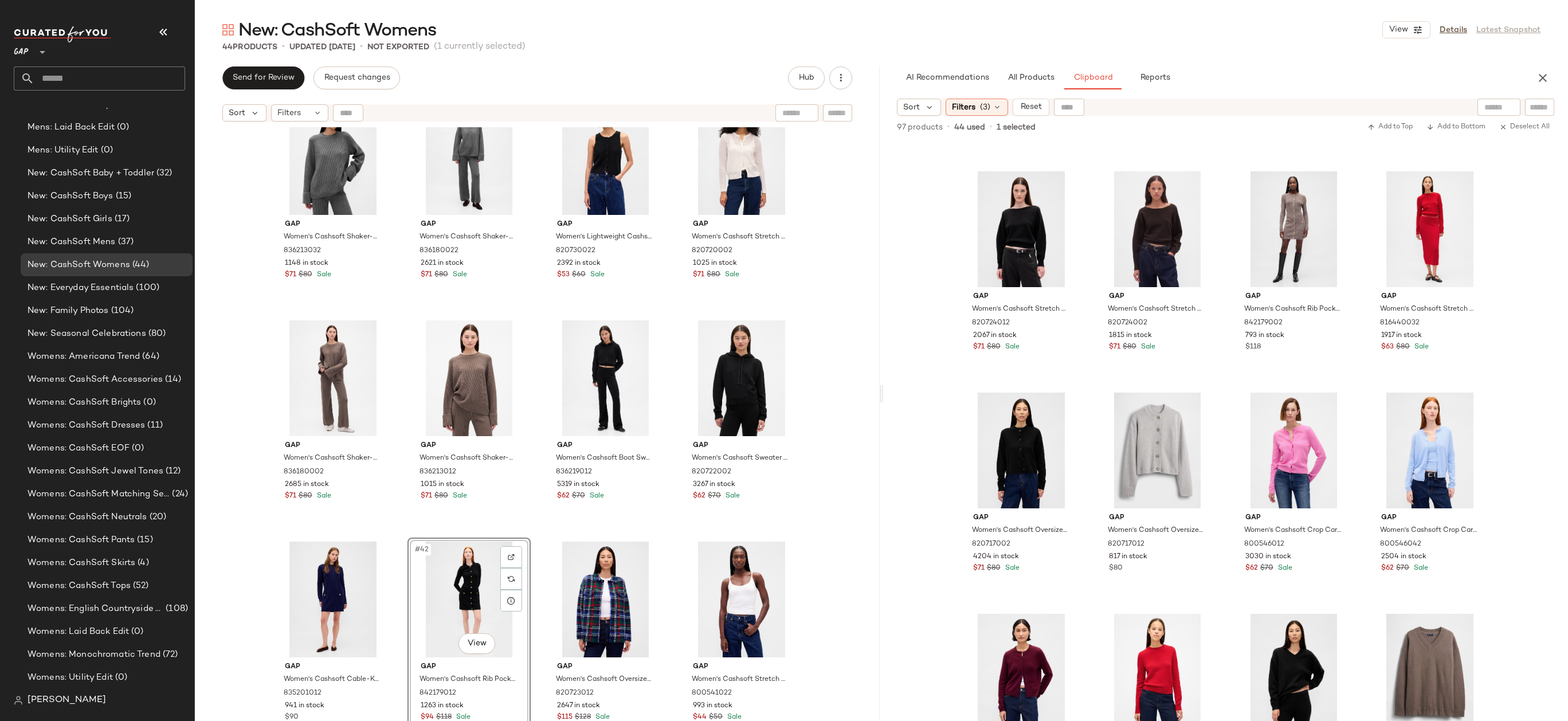
click at [835, 505] on div "Gap Women's Cashsoft Shaker-Stitch Boyfriend Sweater by Gap Charcoal Heather Gr…" at bounding box center [536, 439] width 684 height 623
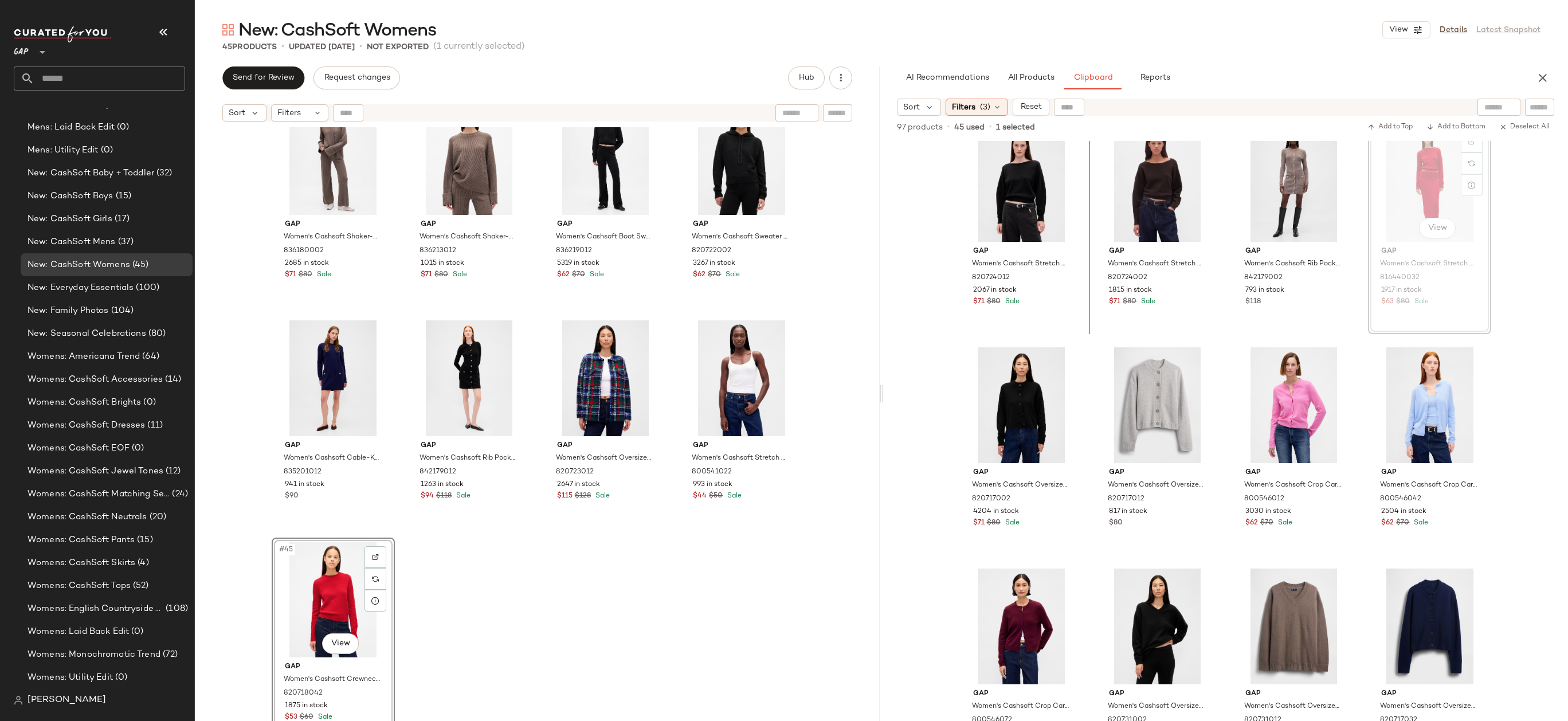
scroll to position [915, 0]
drag, startPoint x: 1442, startPoint y: 155, endPoint x: 1434, endPoint y: 162, distance: 10.6
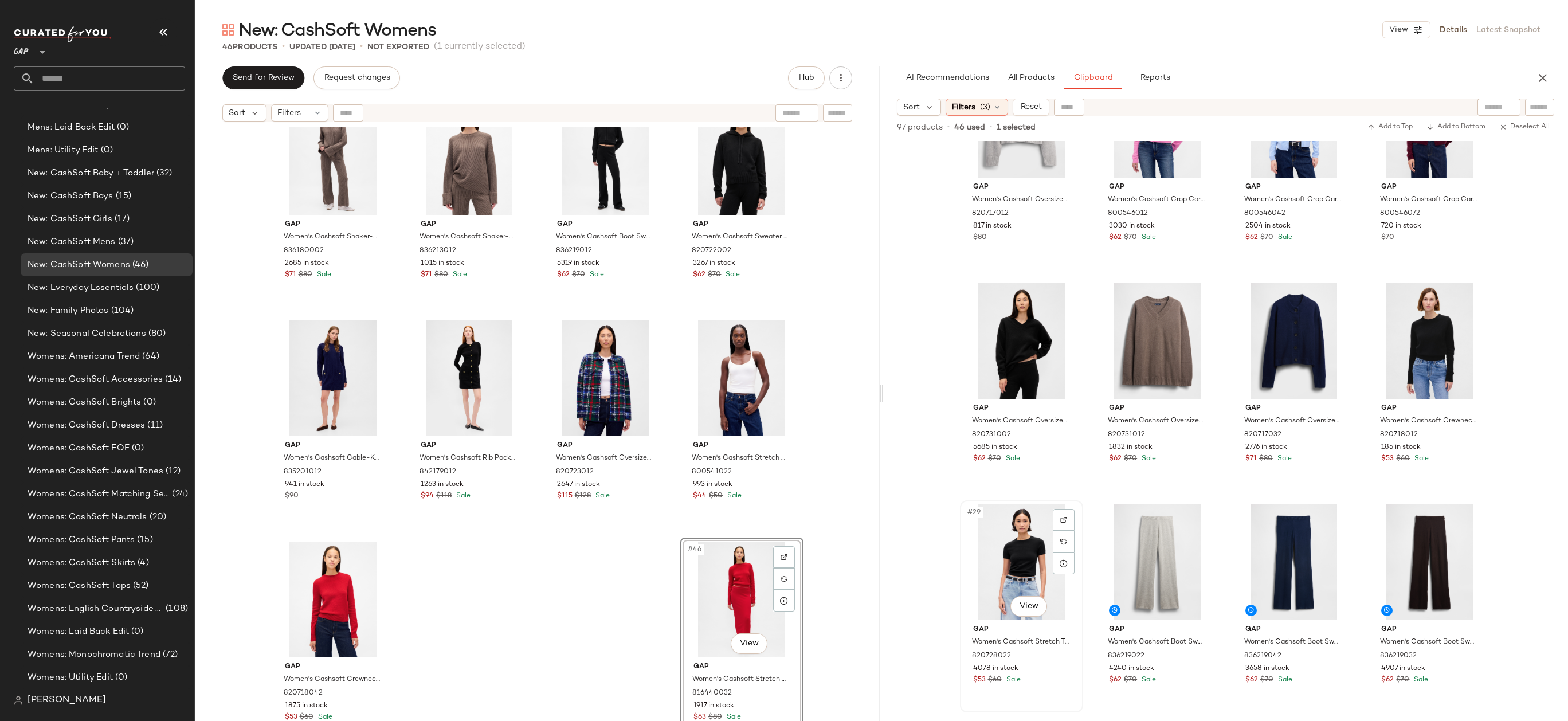
scroll to position [1114, 0]
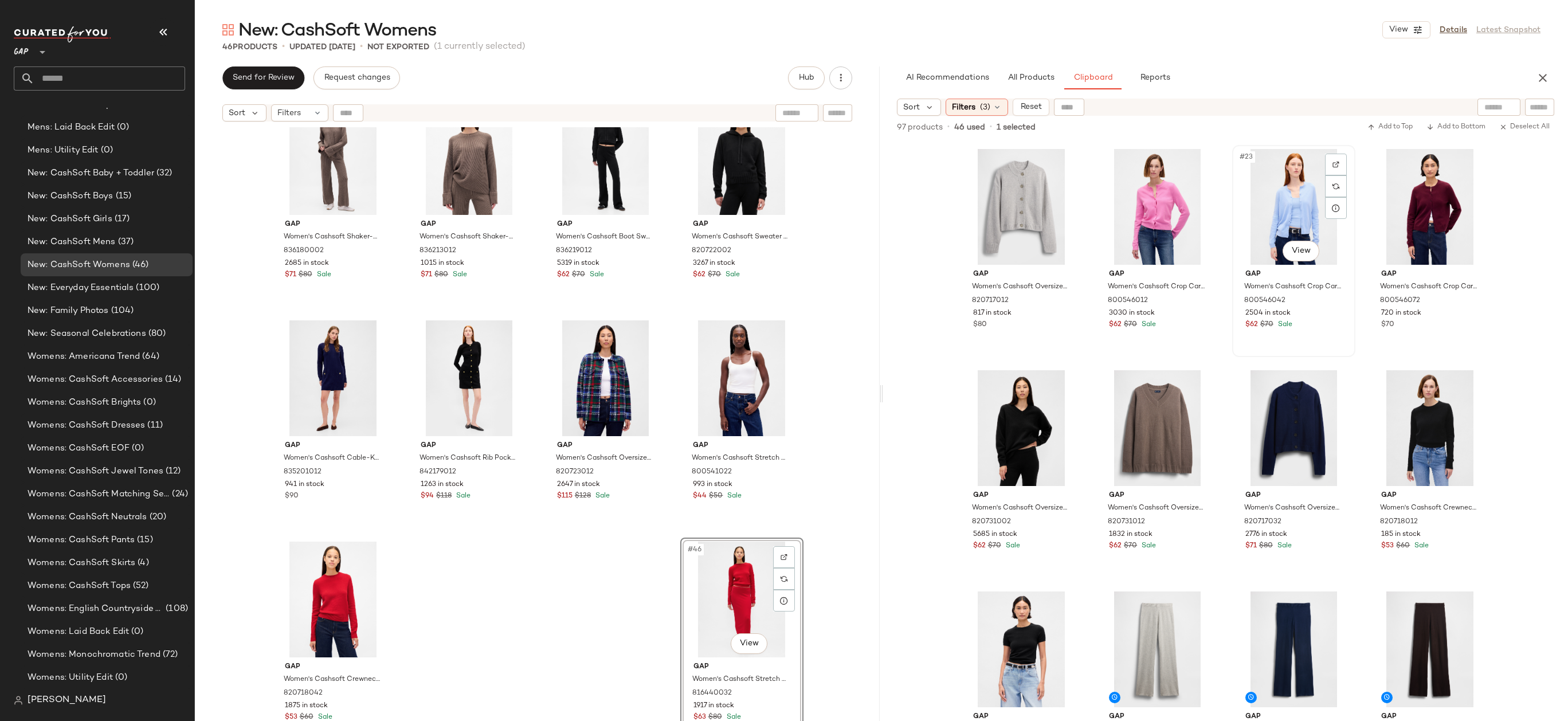
click at [1278, 221] on div "#23 View" at bounding box center [1293, 207] width 115 height 116
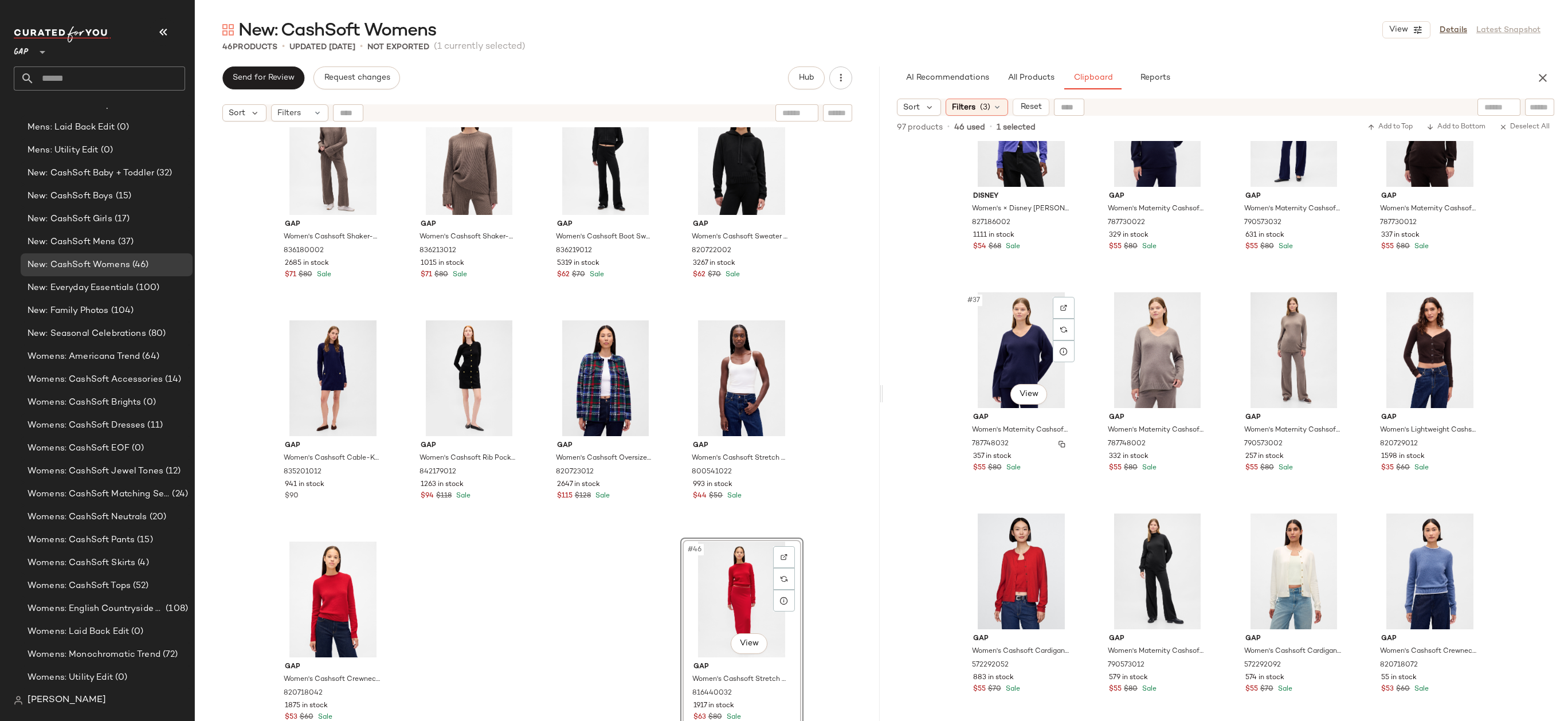
scroll to position [2035, 0]
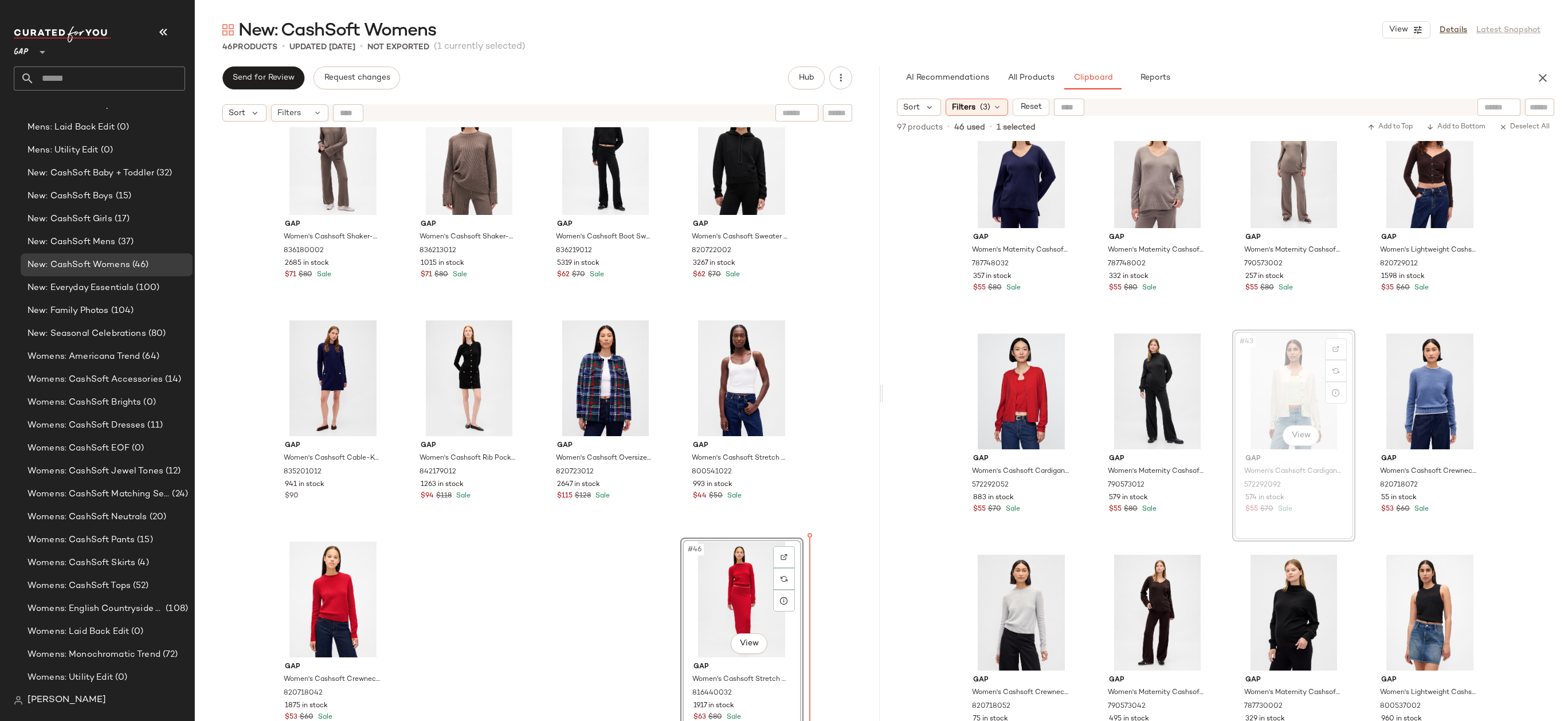
drag, startPoint x: 1276, startPoint y: 398, endPoint x: 1270, endPoint y: 399, distance: 6.1
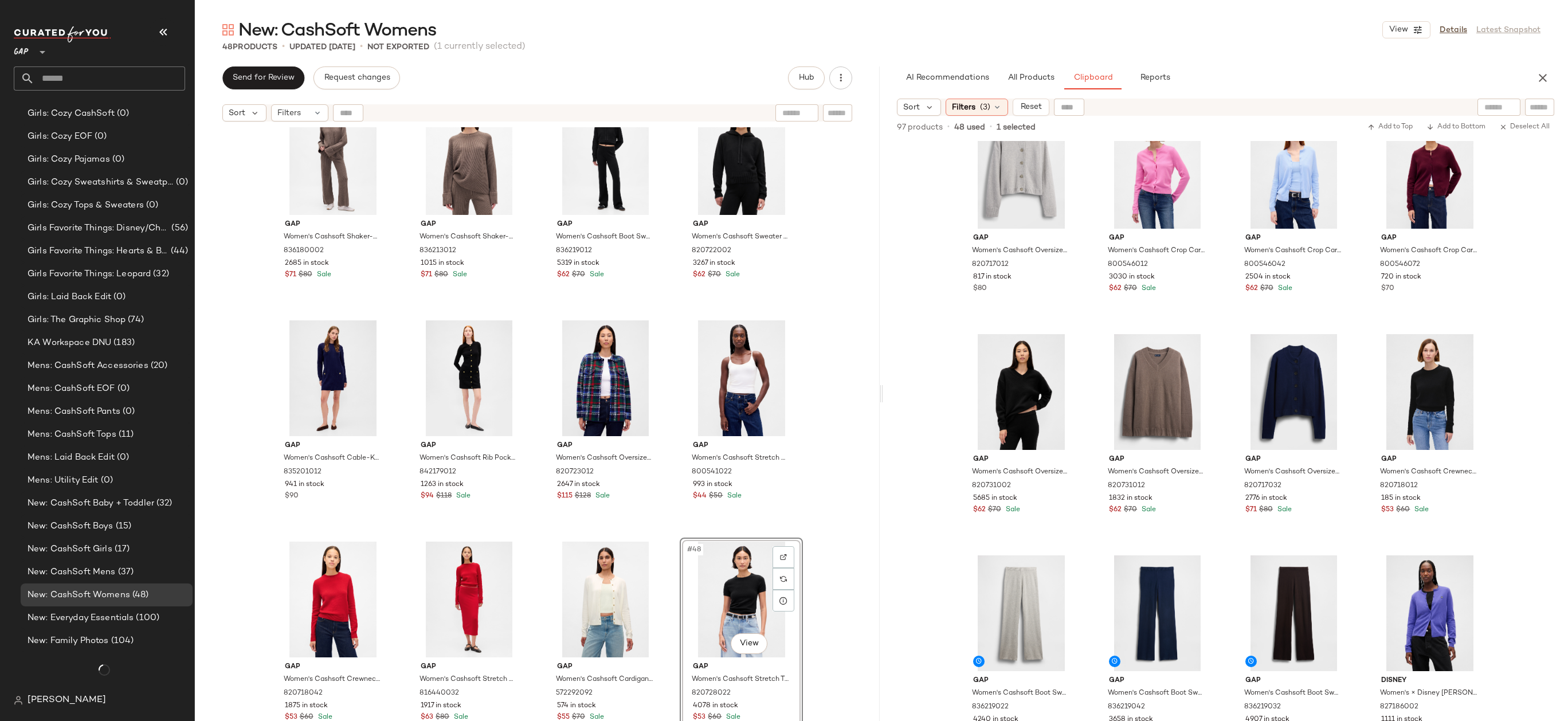
scroll to position [1345, 0]
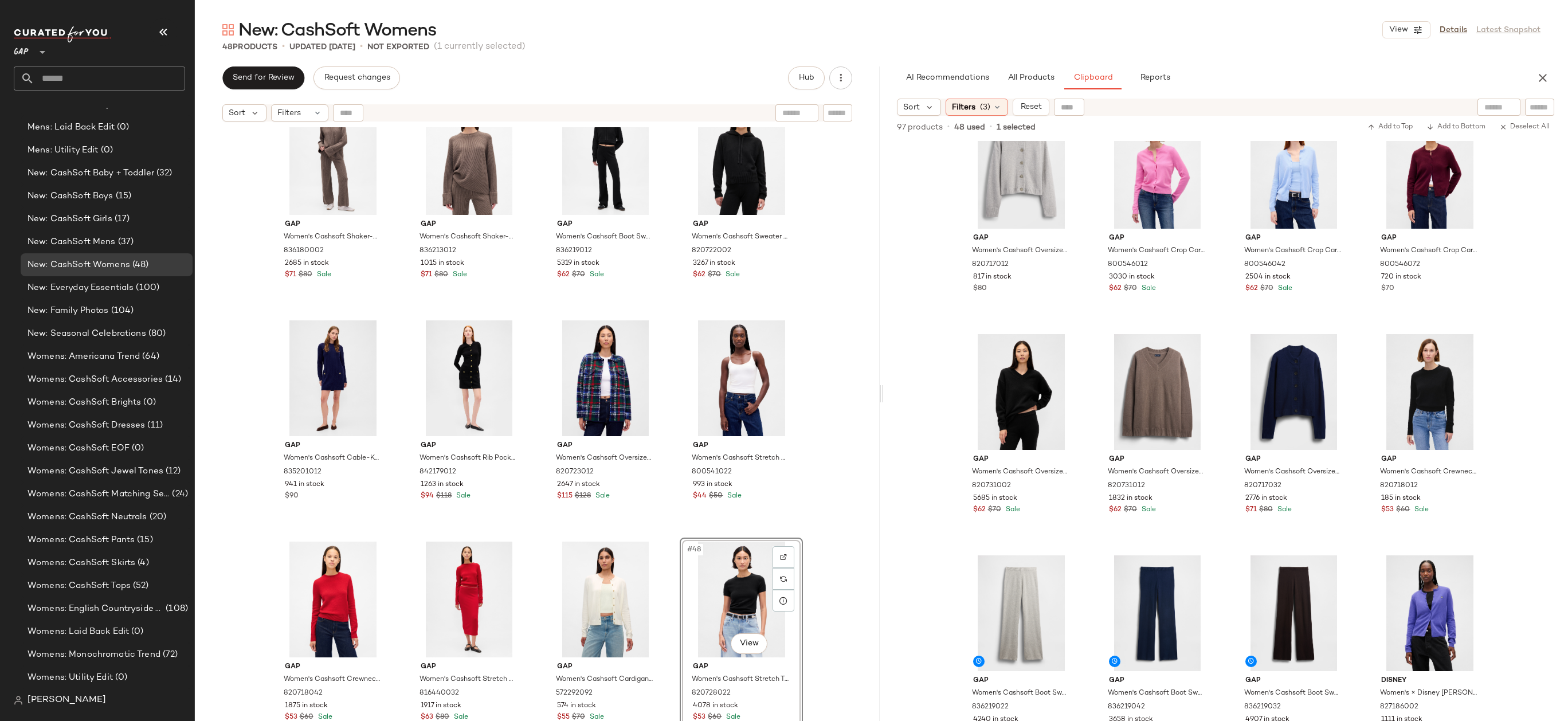
click at [826, 569] on div "Gap Women's Cashsoft Shaker-Stitch Boyfriend Sweater by Gap Charcoal Heather Gr…" at bounding box center [536, 439] width 684 height 623
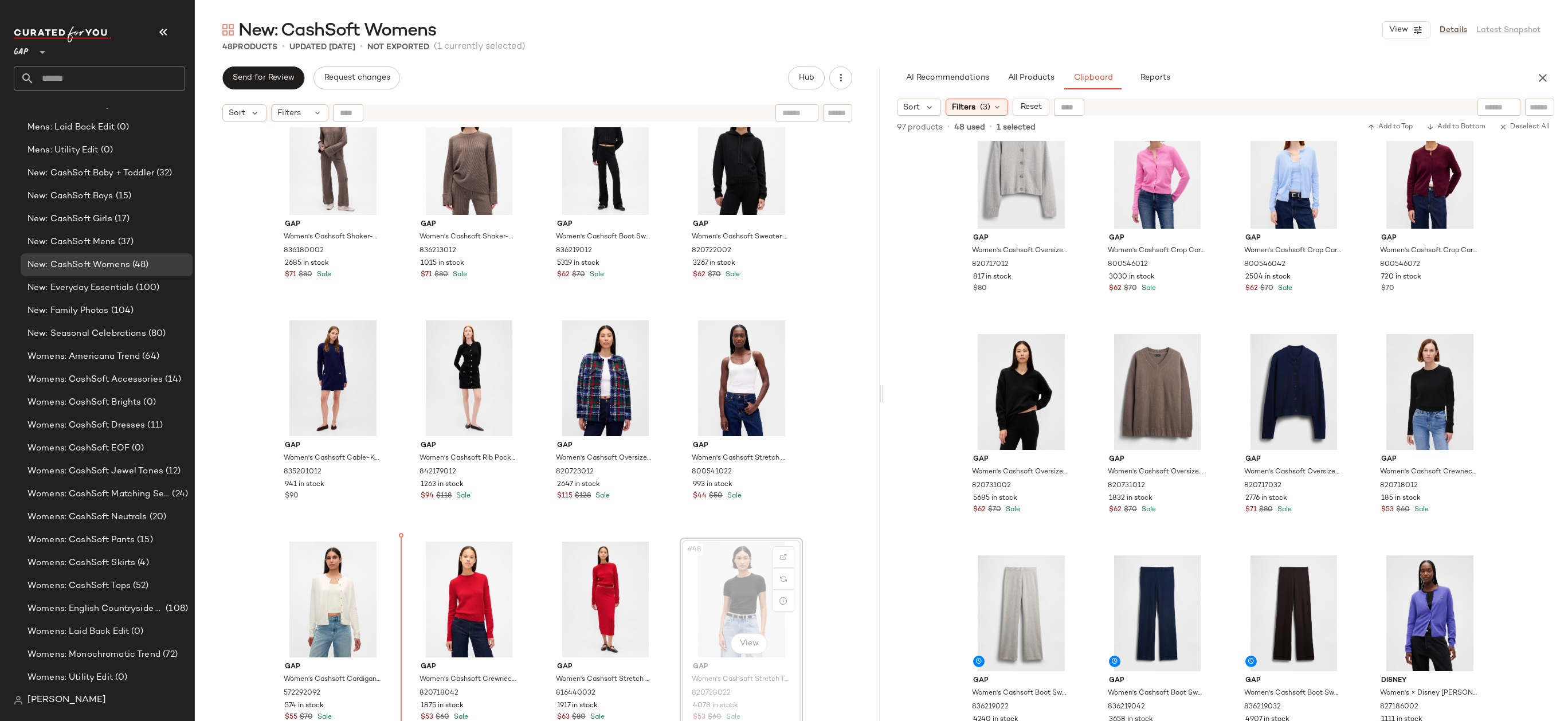
drag, startPoint x: 731, startPoint y: 584, endPoint x: 724, endPoint y: 584, distance: 7.0
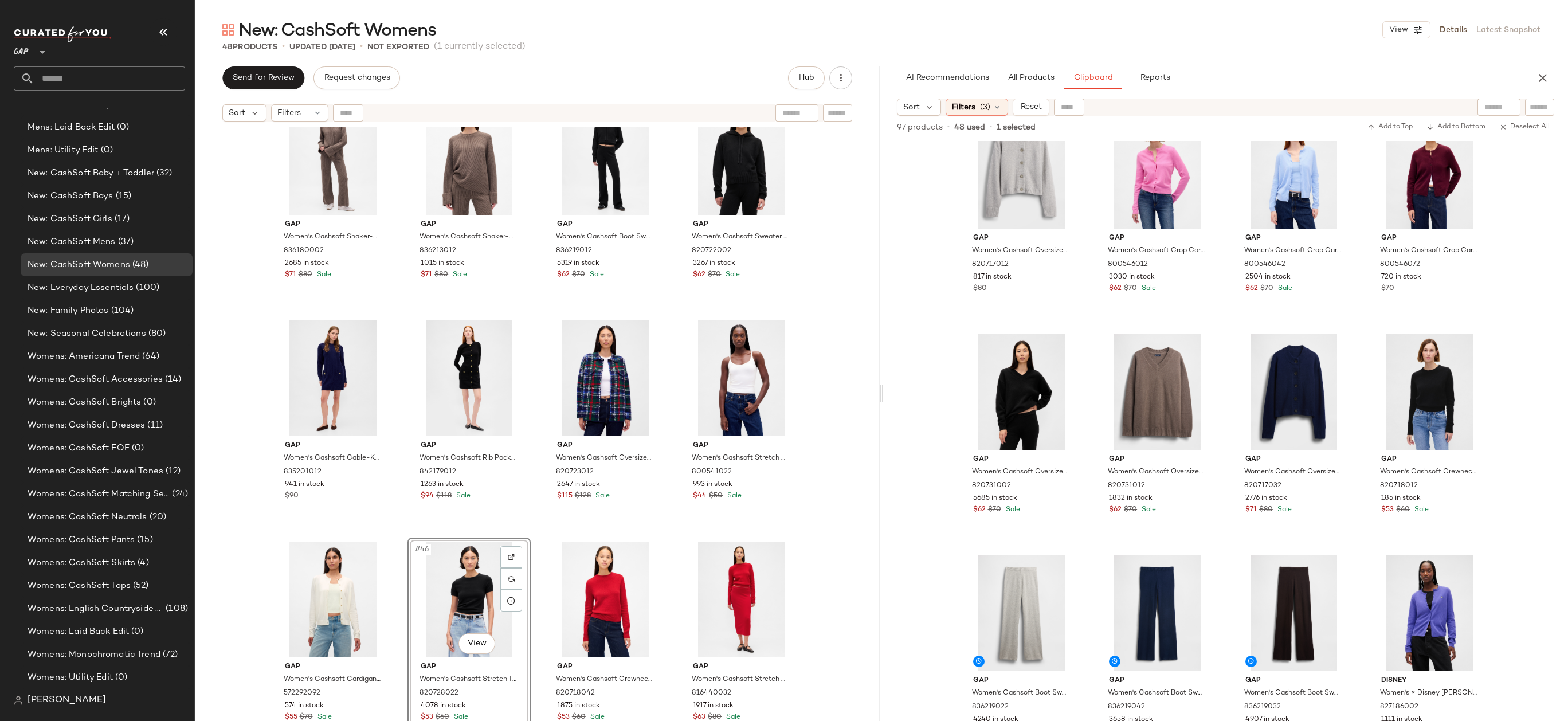
click at [812, 423] on div "Gap Women's Cashsoft Shaker-Stitch Boyfriend Sweater by Gap Charcoal Heather Gr…" at bounding box center [536, 439] width 684 height 623
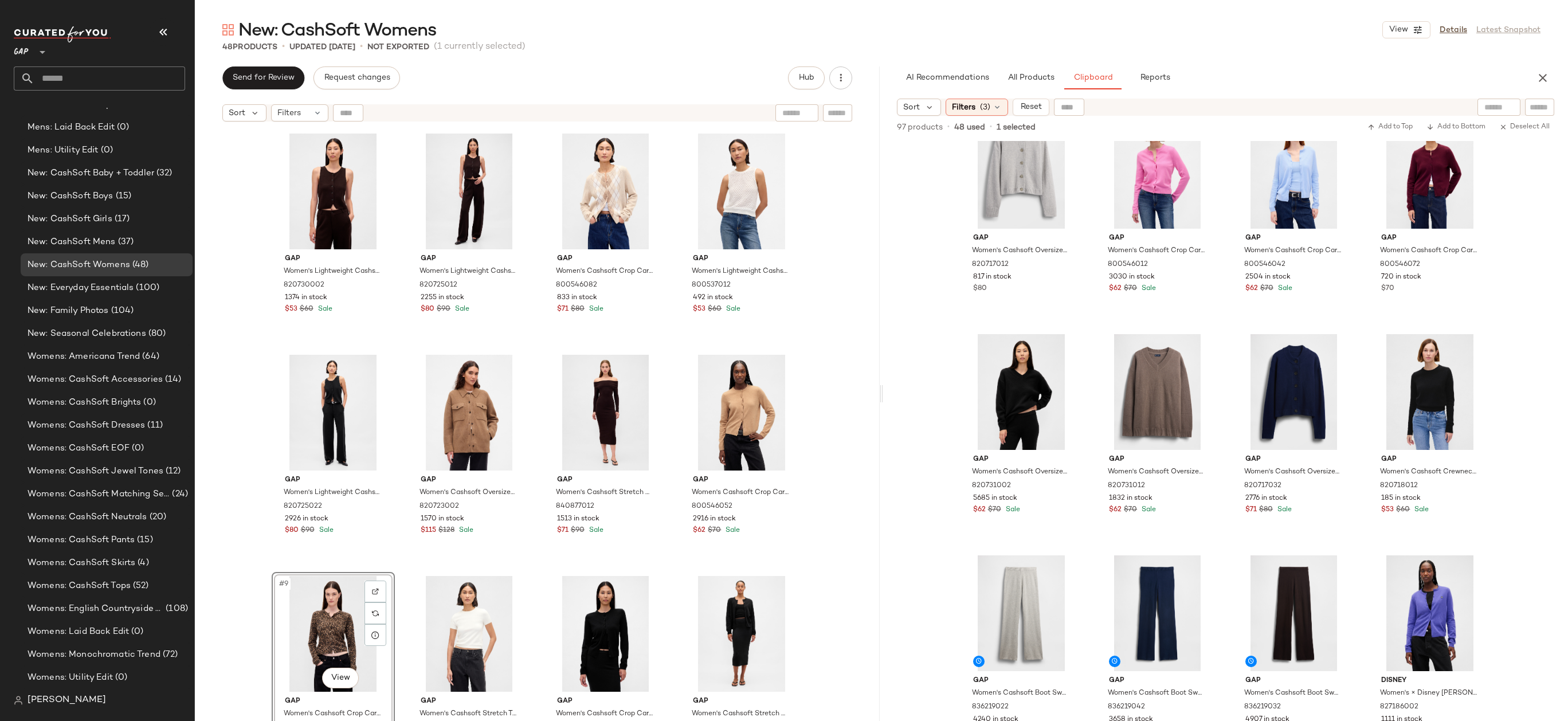
click at [836, 459] on div "Gap Women's Lightweight Cashsoft Tailored Vest by Gap Terra Brown Petite Size S…" at bounding box center [536, 439] width 684 height 623
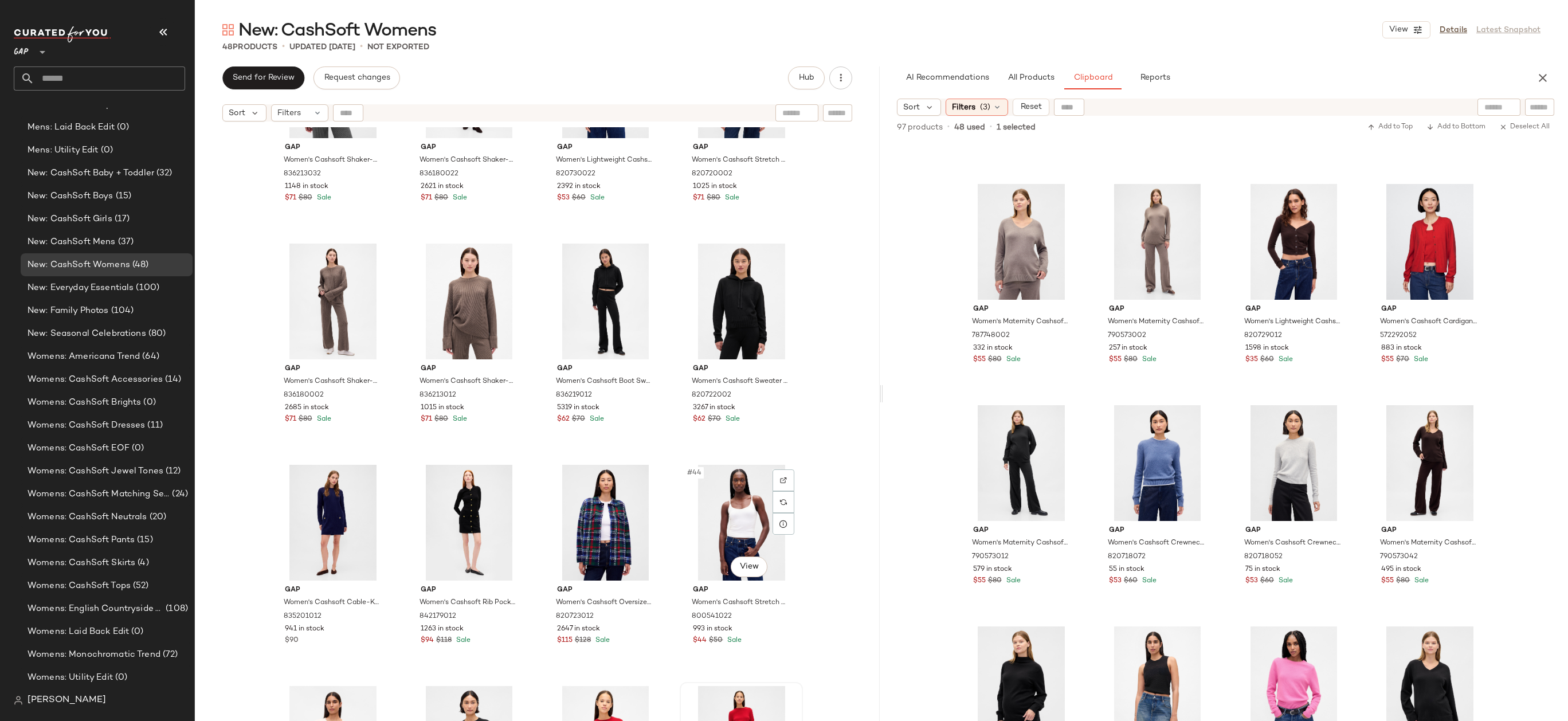
scroll to position [1894, 0]
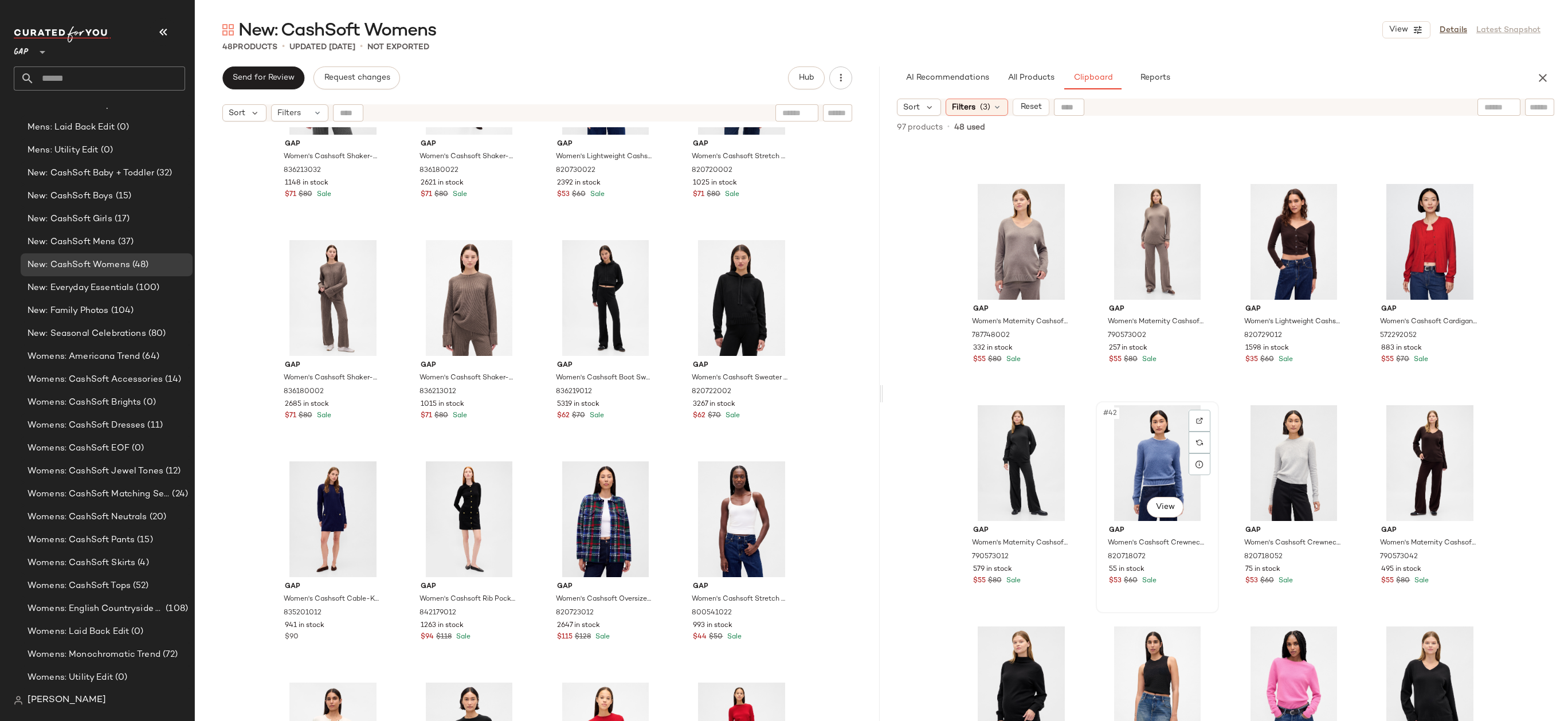
click at [1141, 477] on div "#42 View" at bounding box center [1157, 464] width 115 height 116
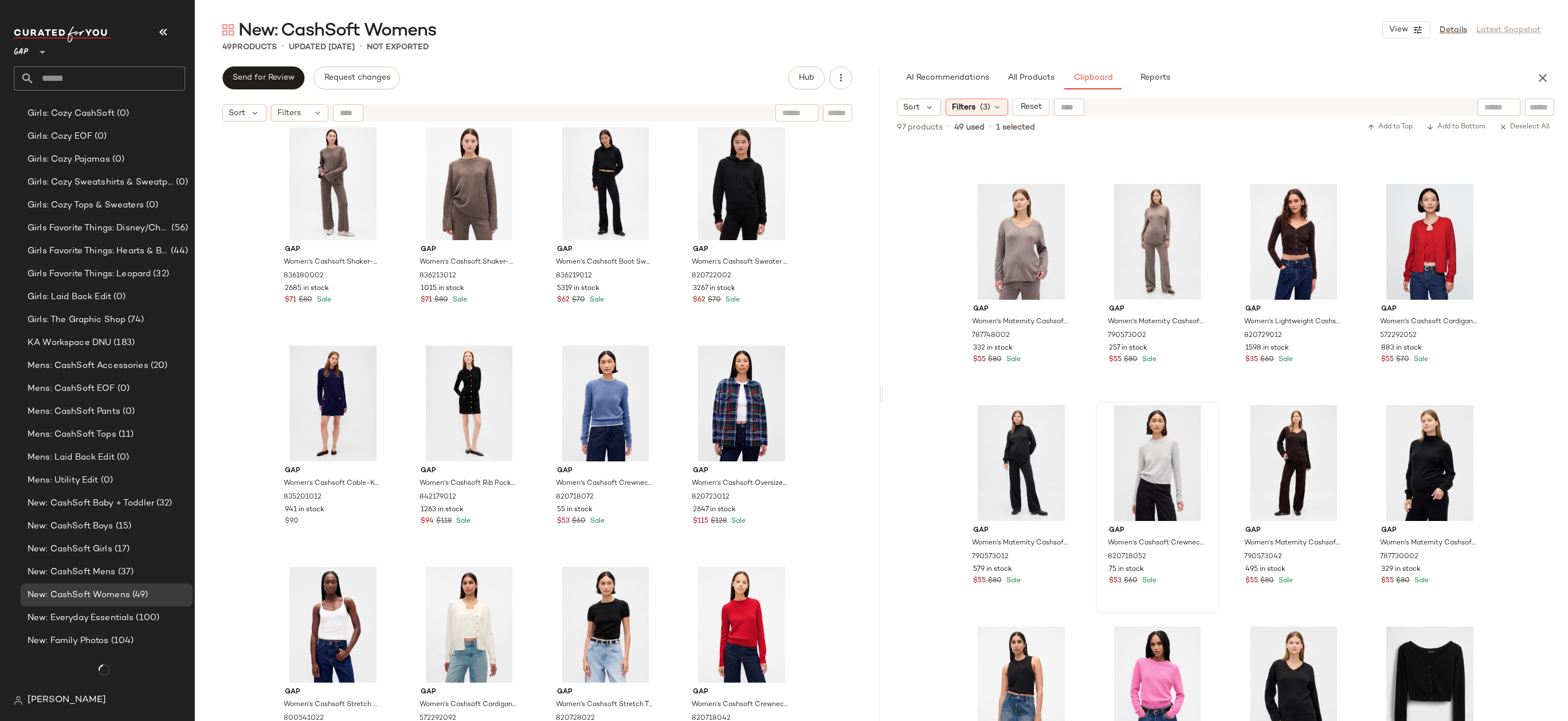
scroll to position [1345, 0]
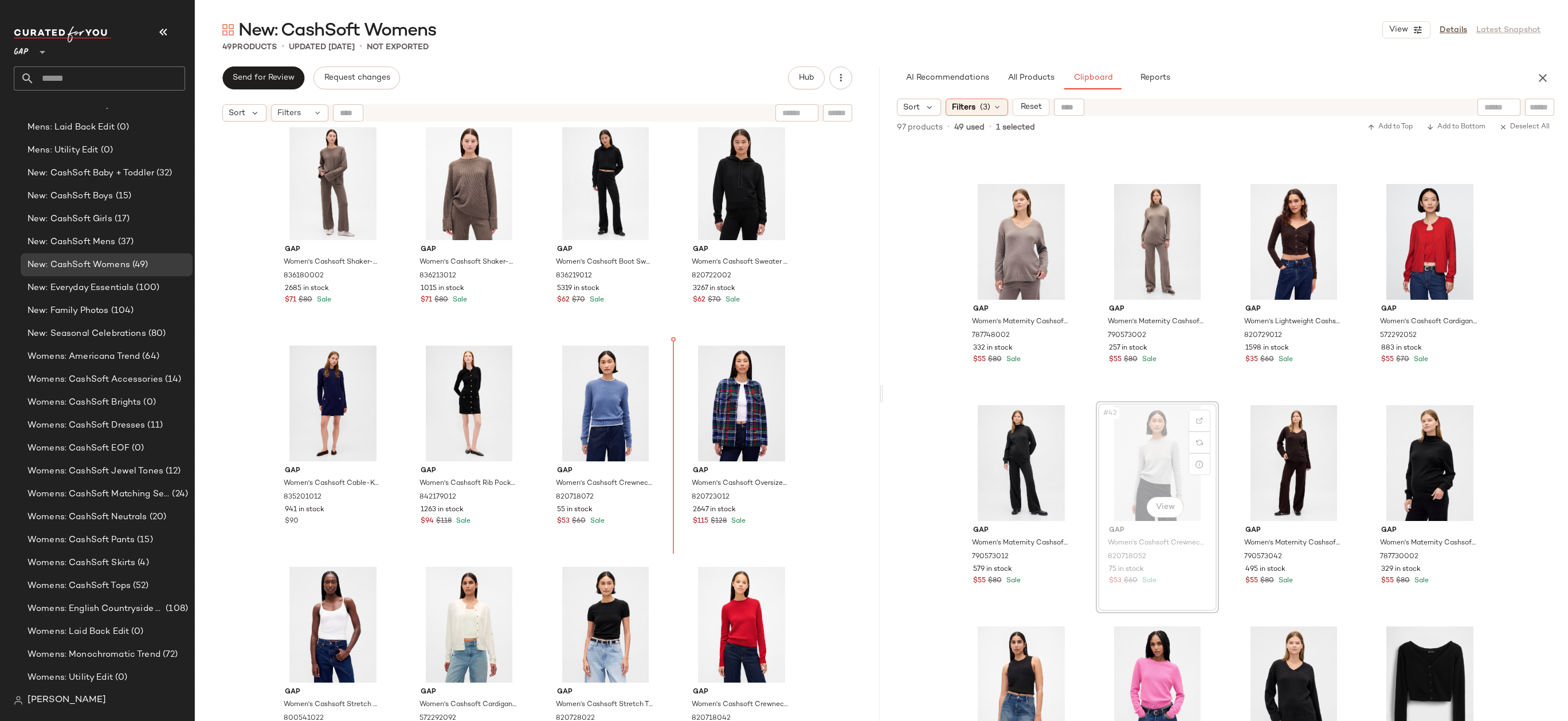
drag, startPoint x: 1155, startPoint y: 459, endPoint x: 1147, endPoint y: 458, distance: 8.1
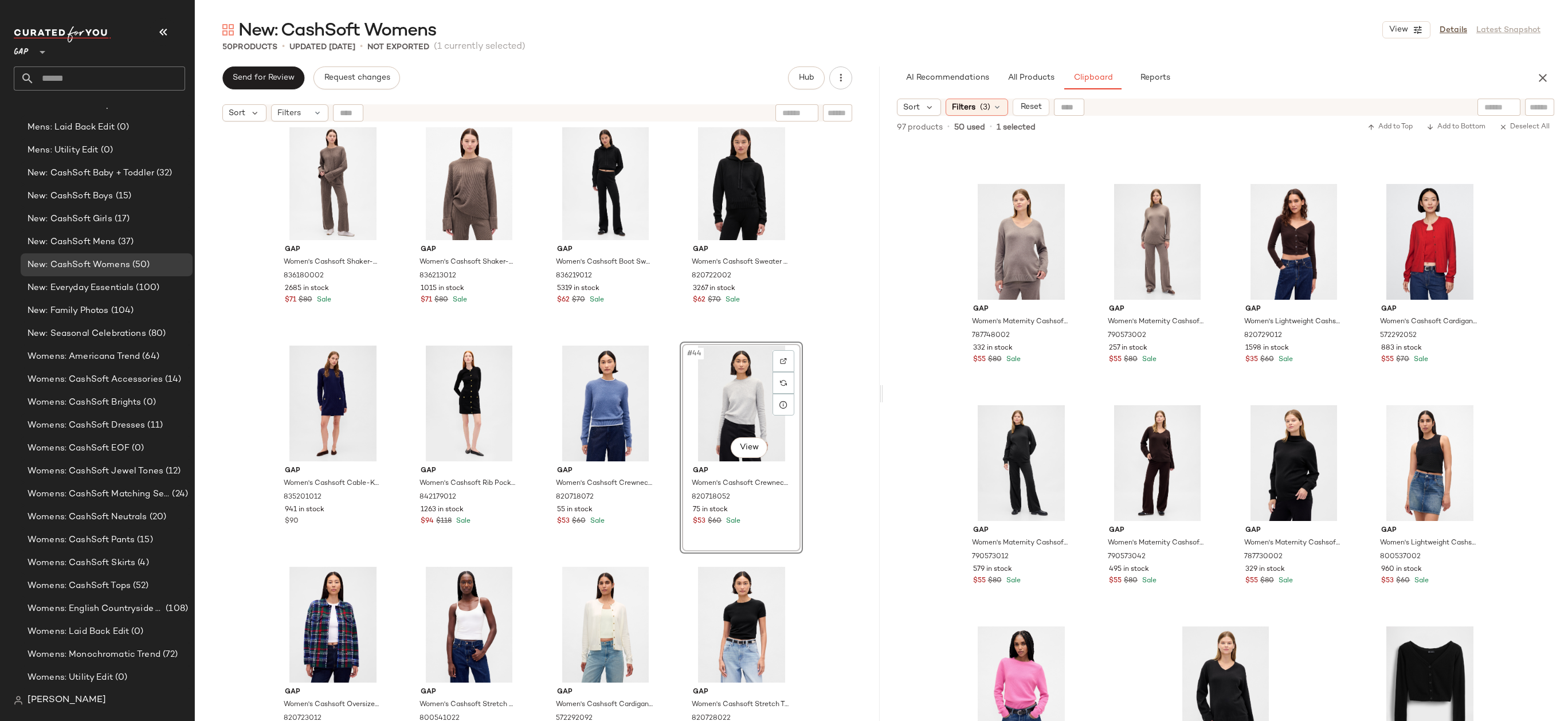
click at [828, 423] on div "Gap Women's Cashsoft Shaker-Stitch Boyfriend Sweater by Gap Charcoal Heather Gr…" at bounding box center [536, 439] width 684 height 623
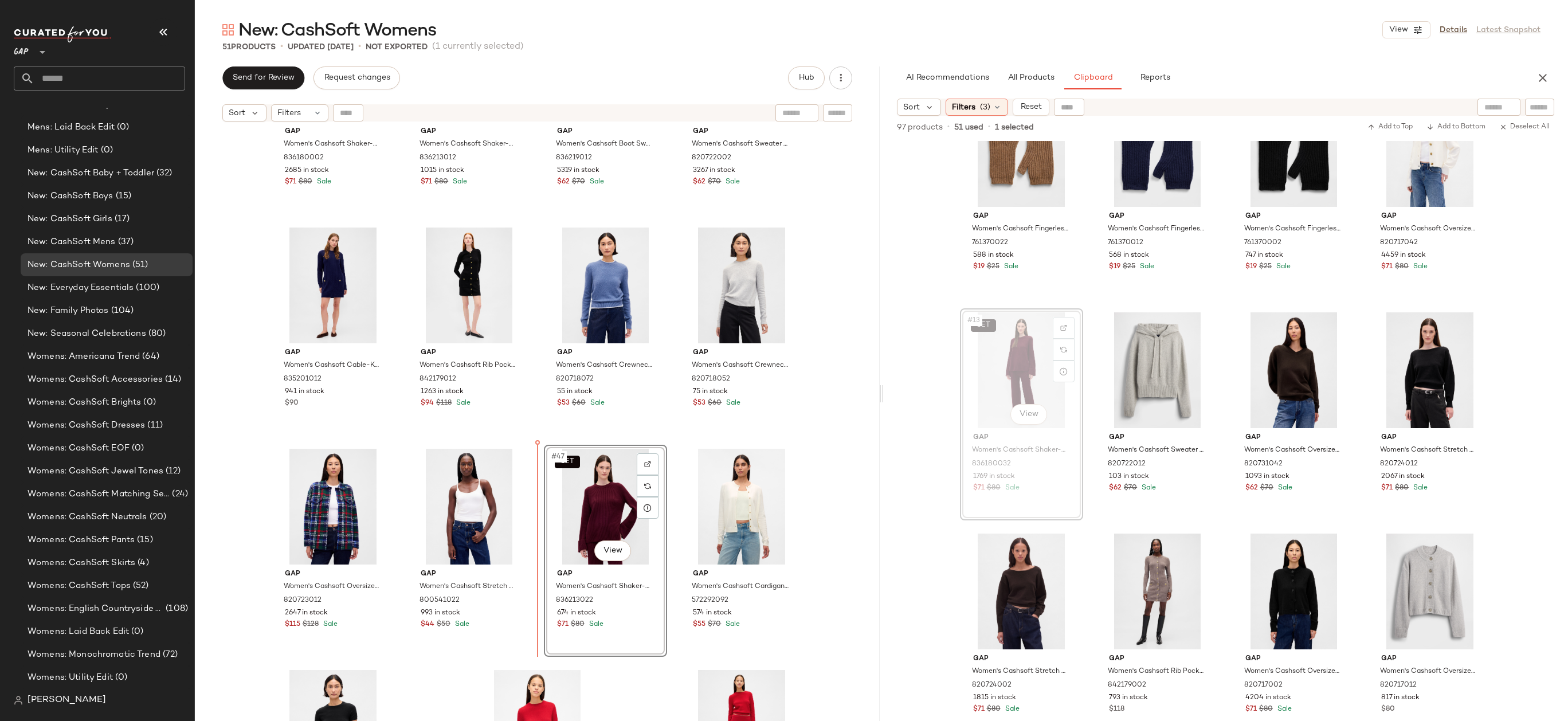
drag, startPoint x: 1024, startPoint y: 341, endPoint x: 568, endPoint y: 529, distance: 493.2
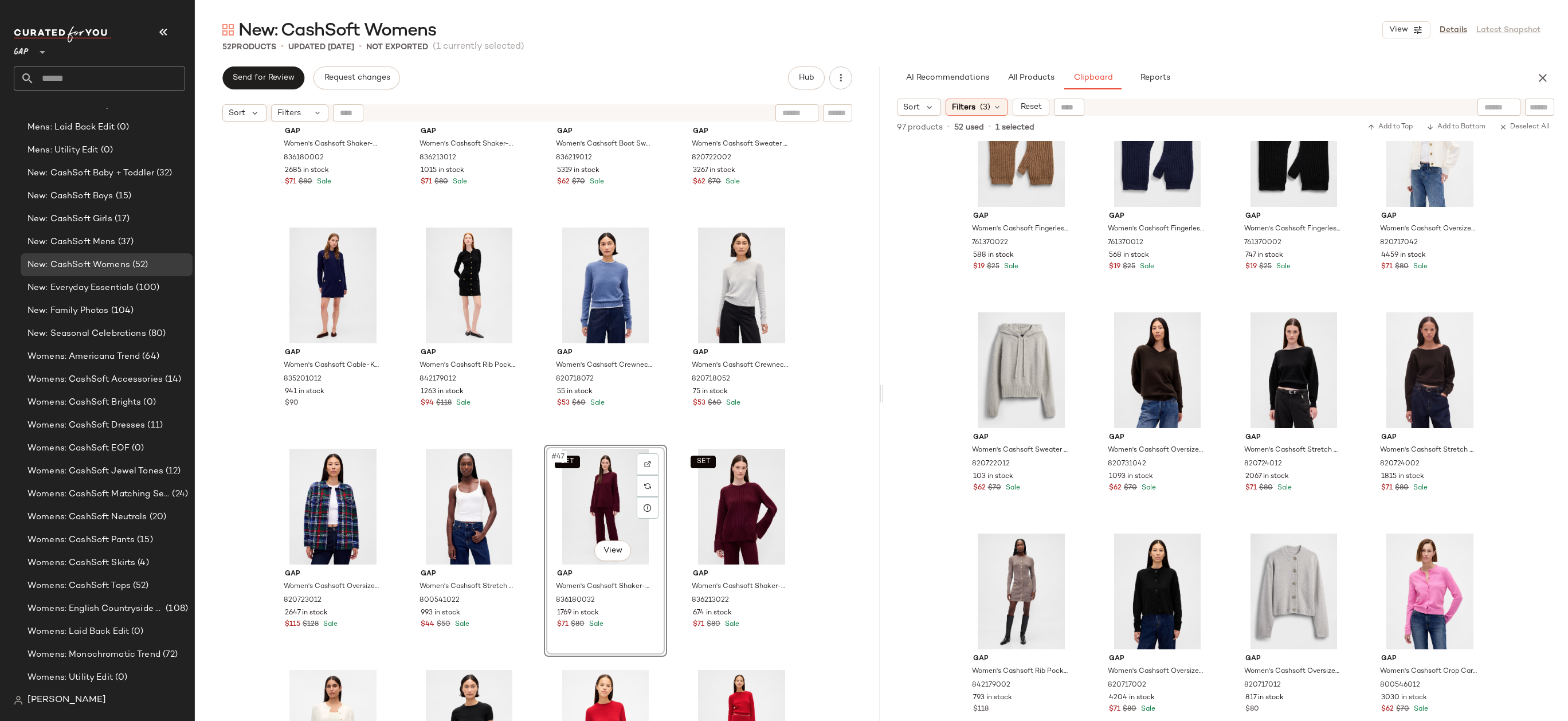
click at [840, 470] on div "Gap Women's Cashsoft Shaker-Stitch Sweater Pants by Gap Toasted Almond Brown Ta…" at bounding box center [536, 439] width 684 height 623
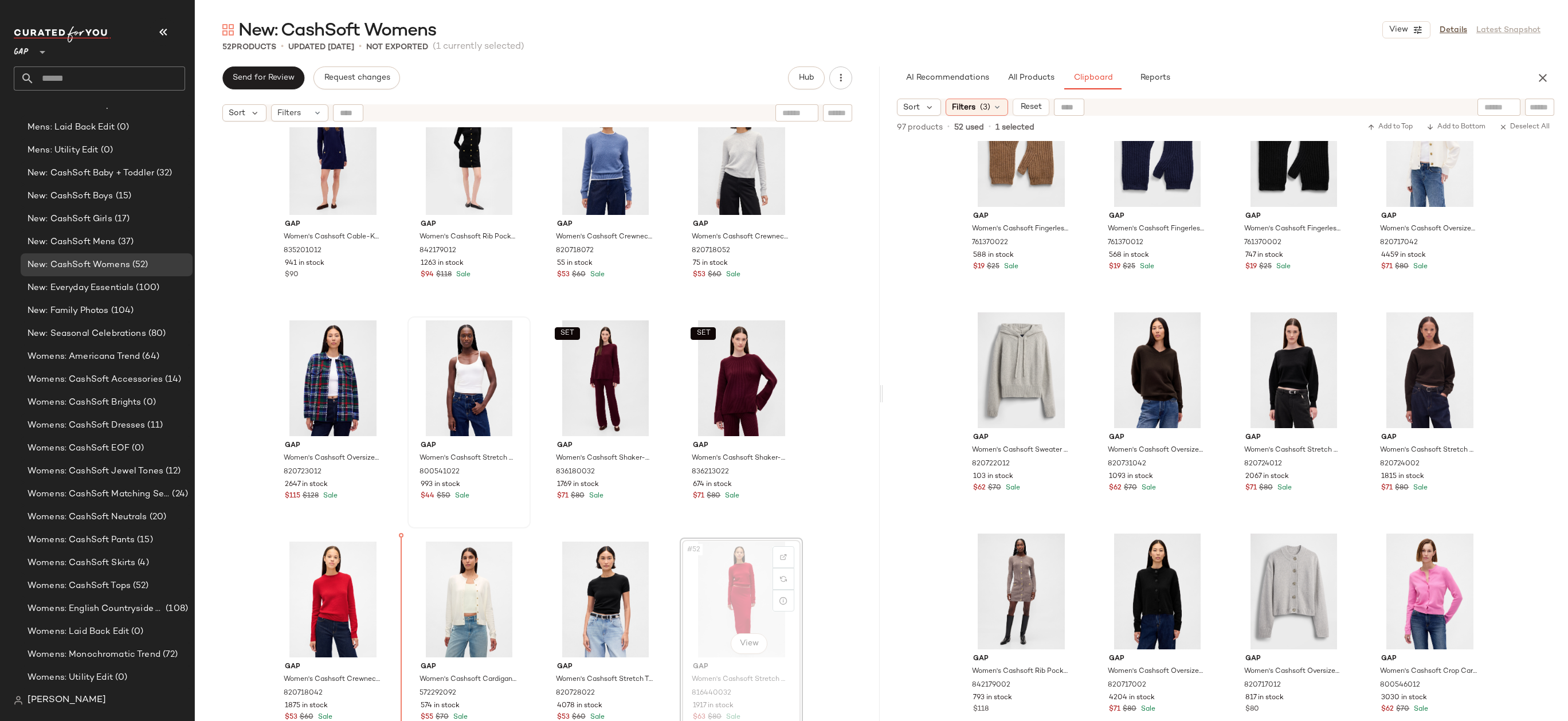
drag, startPoint x: 756, startPoint y: 588, endPoint x: 525, endPoint y: 462, distance: 263.1
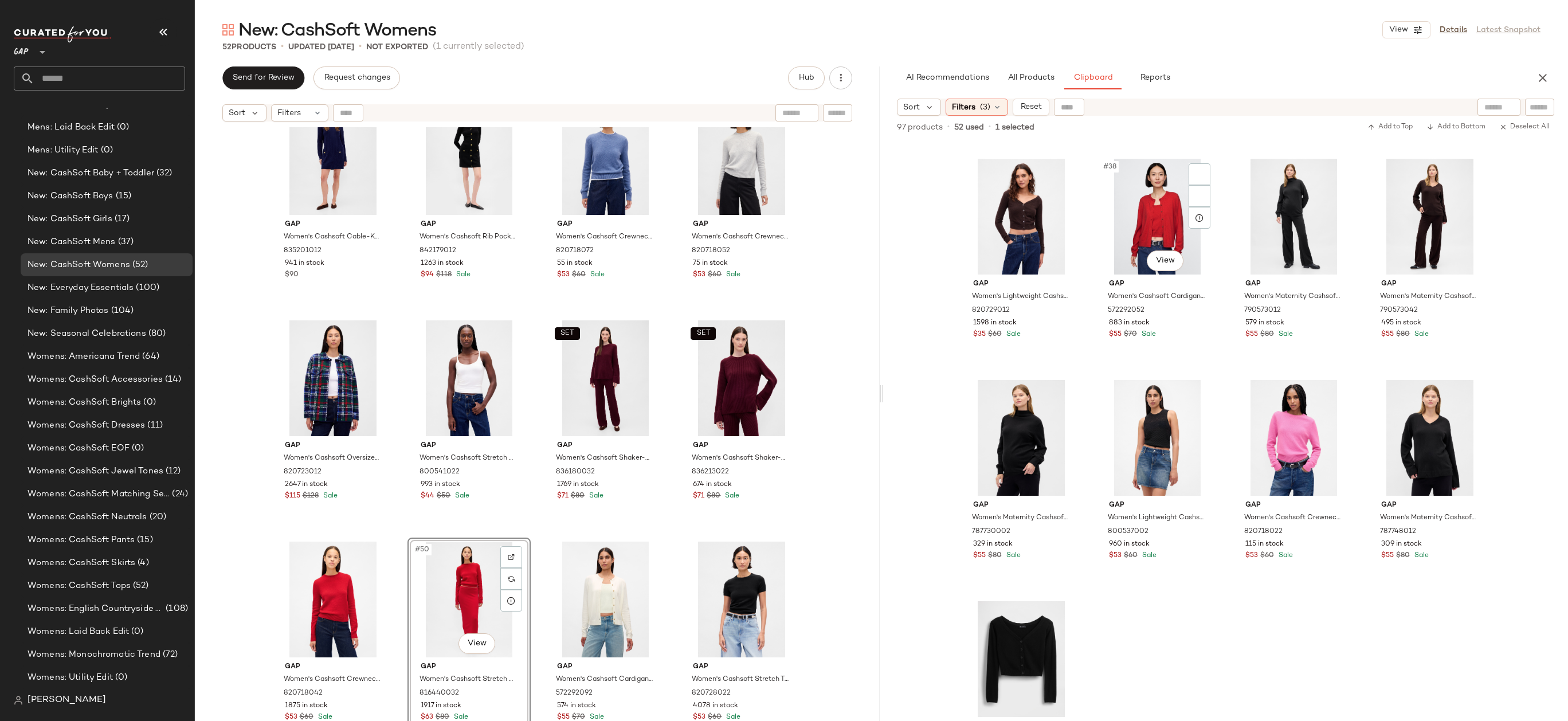
scroll to position [2045, 0]
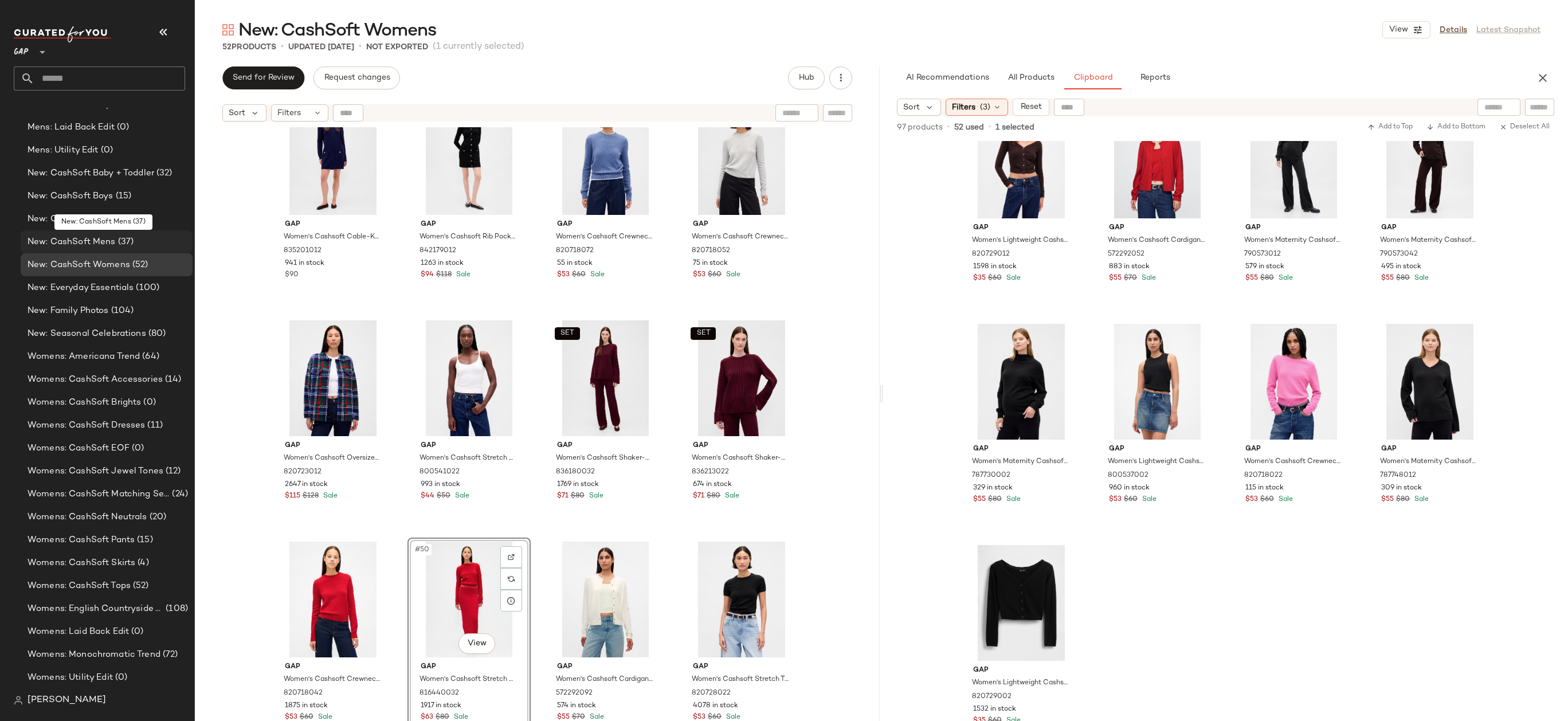
click at [159, 243] on div "New: CashSoft Mens (37)" at bounding box center [106, 242] width 164 height 13
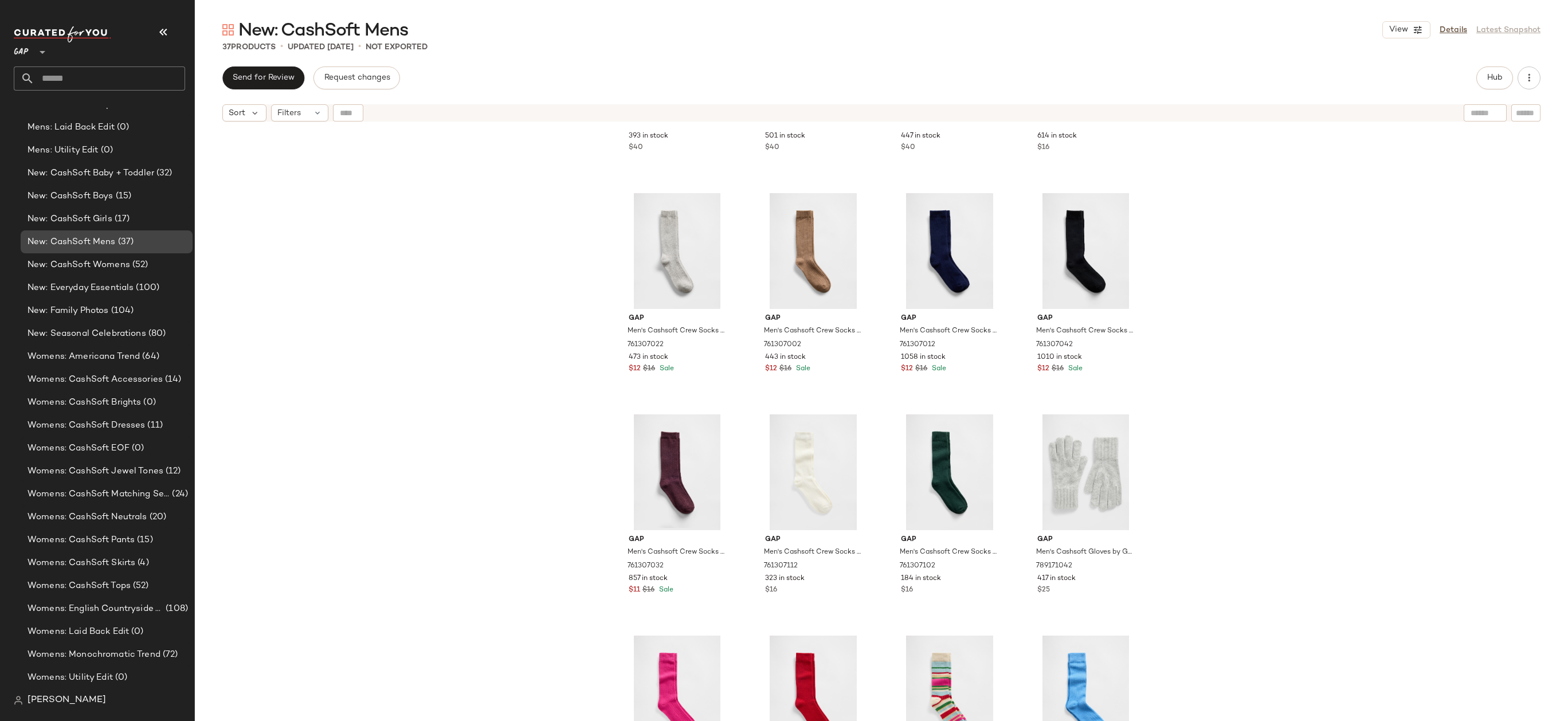
scroll to position [1334, 0]
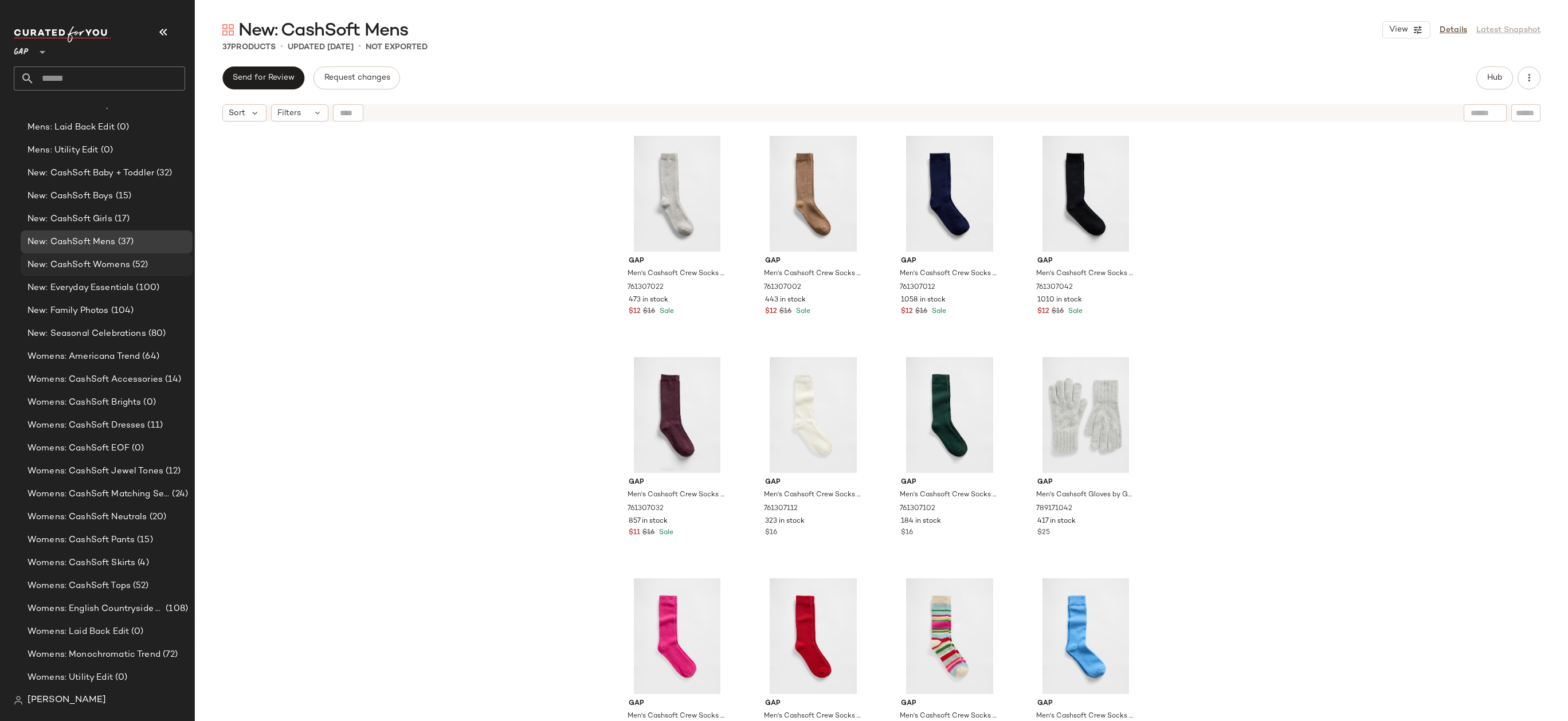
click at [163, 267] on div "New: CashSoft Womens (52)" at bounding box center [106, 264] width 164 height 13
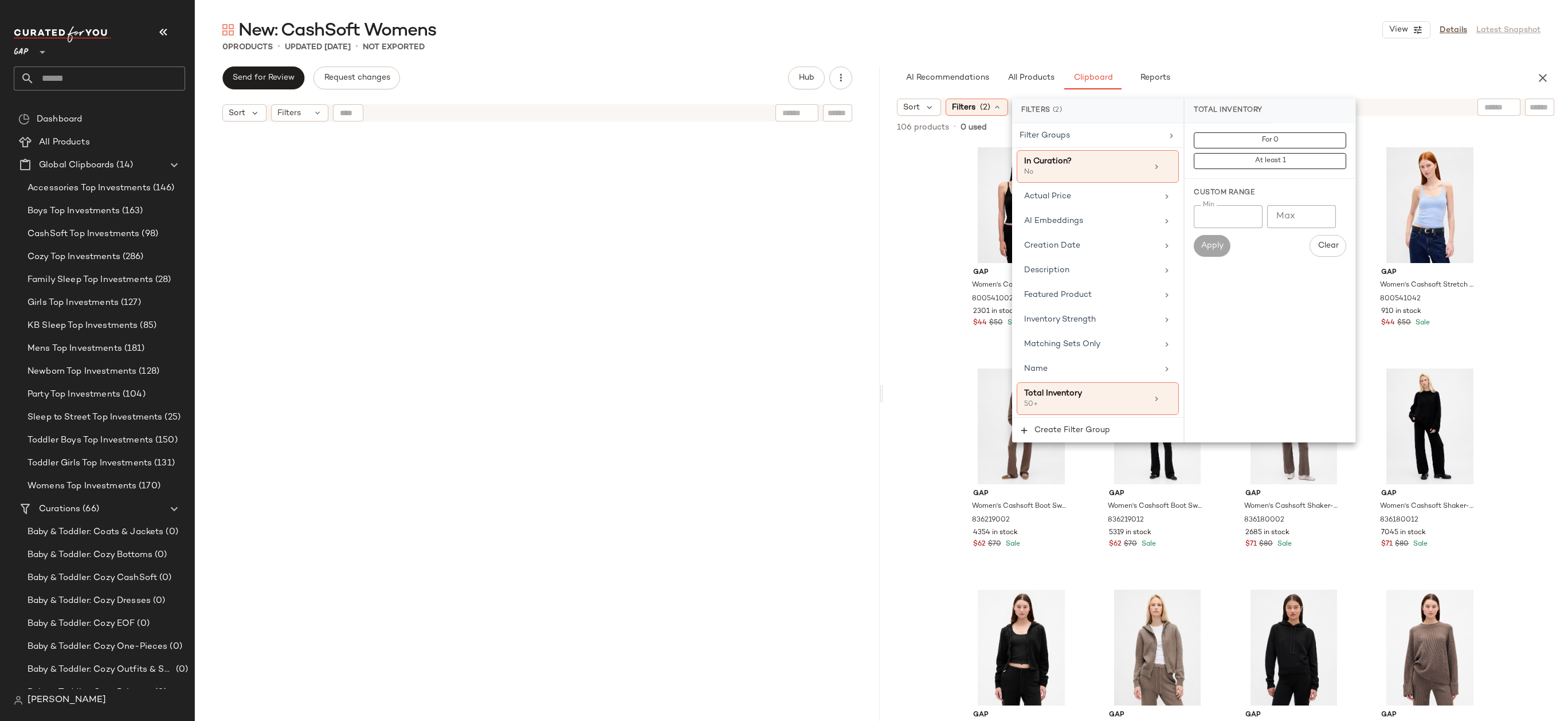
scroll to position [1305, 0]
click at [565, 335] on div at bounding box center [538, 439] width 532 height 620
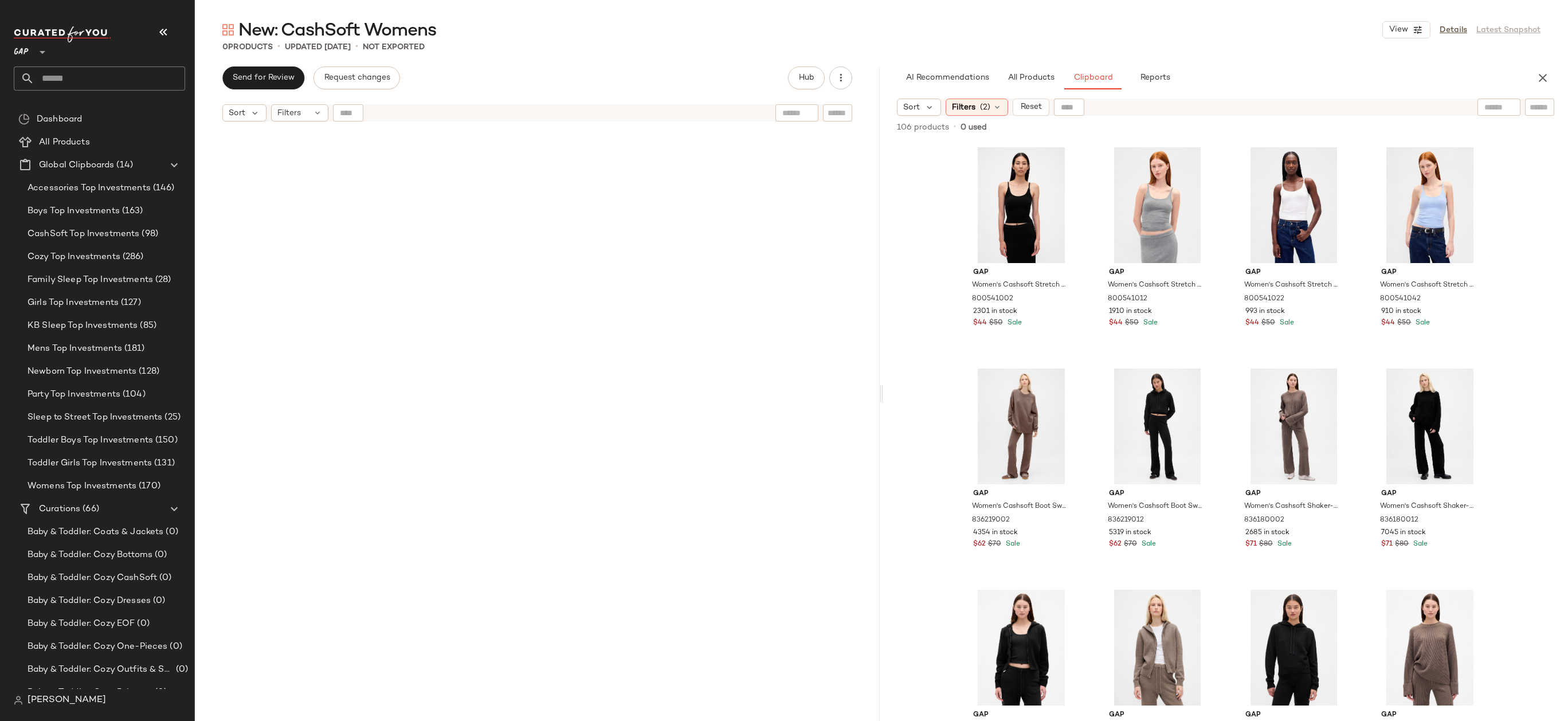
scroll to position [1305, 0]
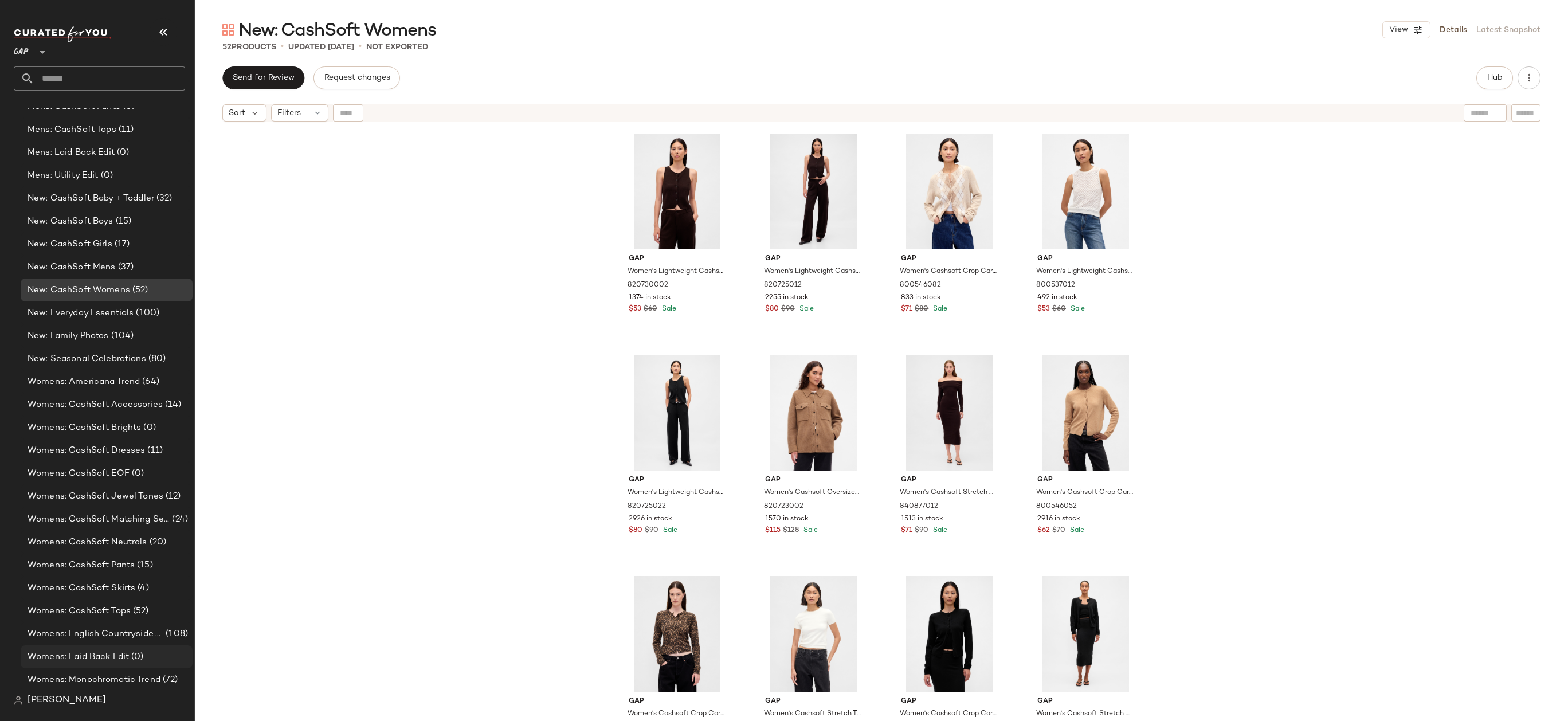
scroll to position [1315, 0]
click at [159, 485] on div "Womens: CashSoft EOF (0)" at bounding box center [106, 477] width 172 height 23
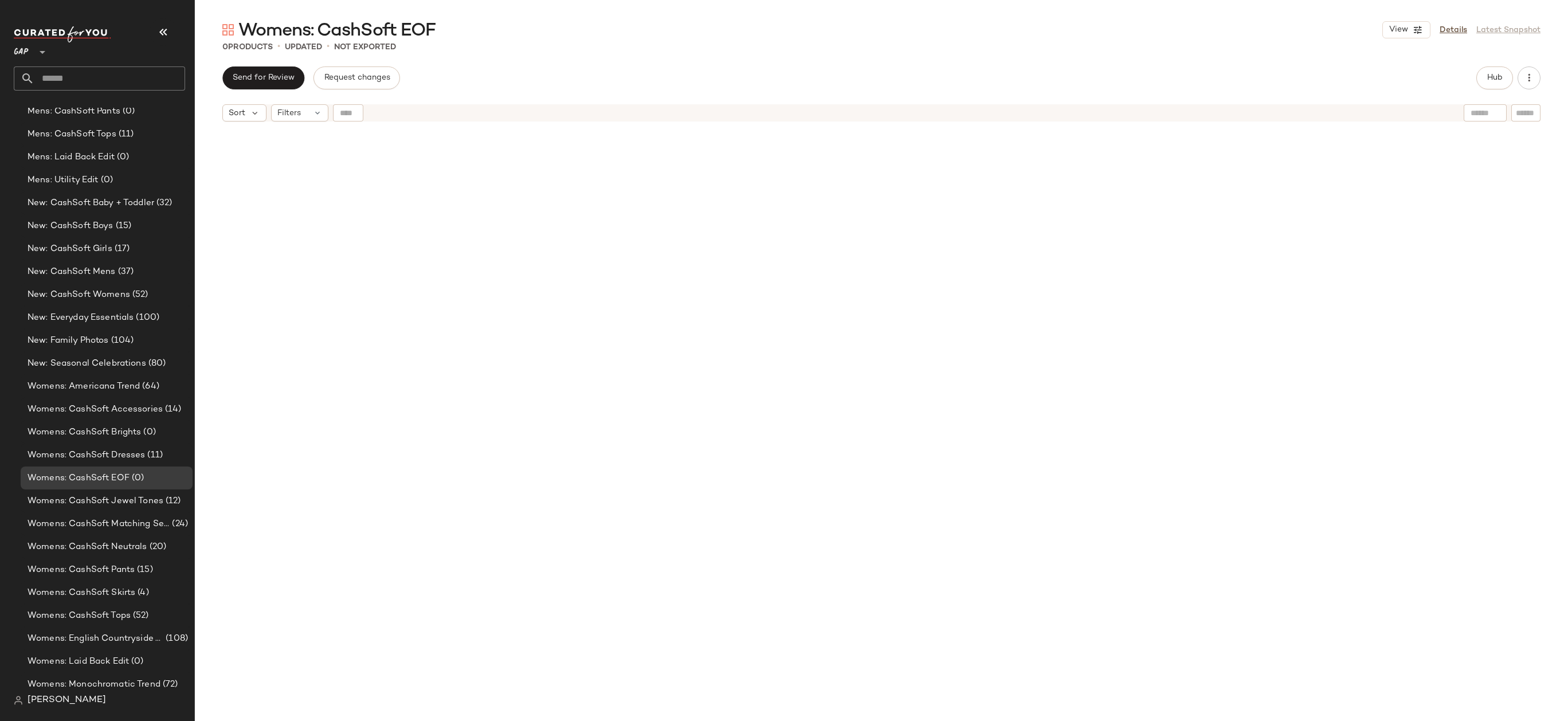
click at [1473, 74] on div "Send for Review Request changes Hub" at bounding box center [881, 78] width 1318 height 23
click at [1483, 74] on button "Hub" at bounding box center [1493, 78] width 36 height 23
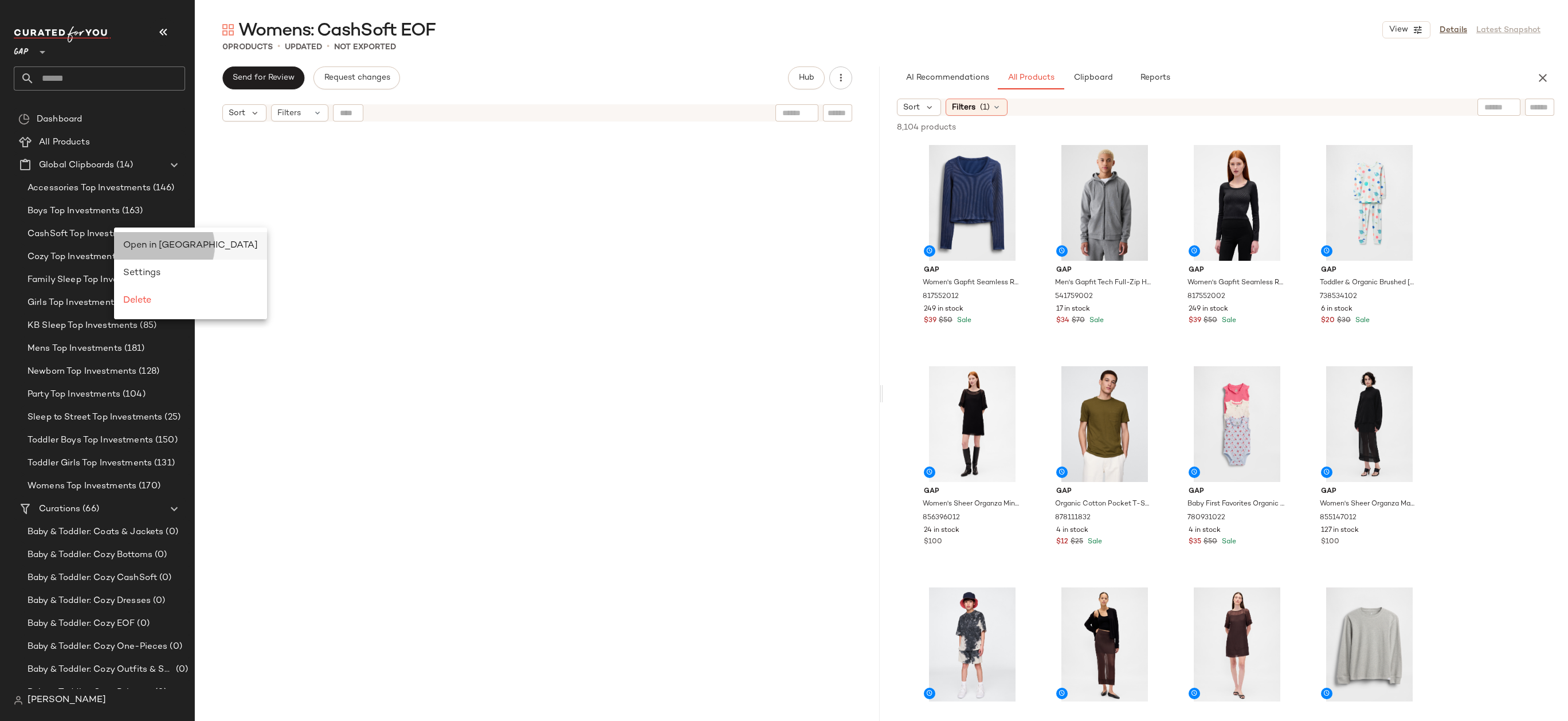
click at [130, 244] on span "Open in Split View" at bounding box center [189, 246] width 135 height 10
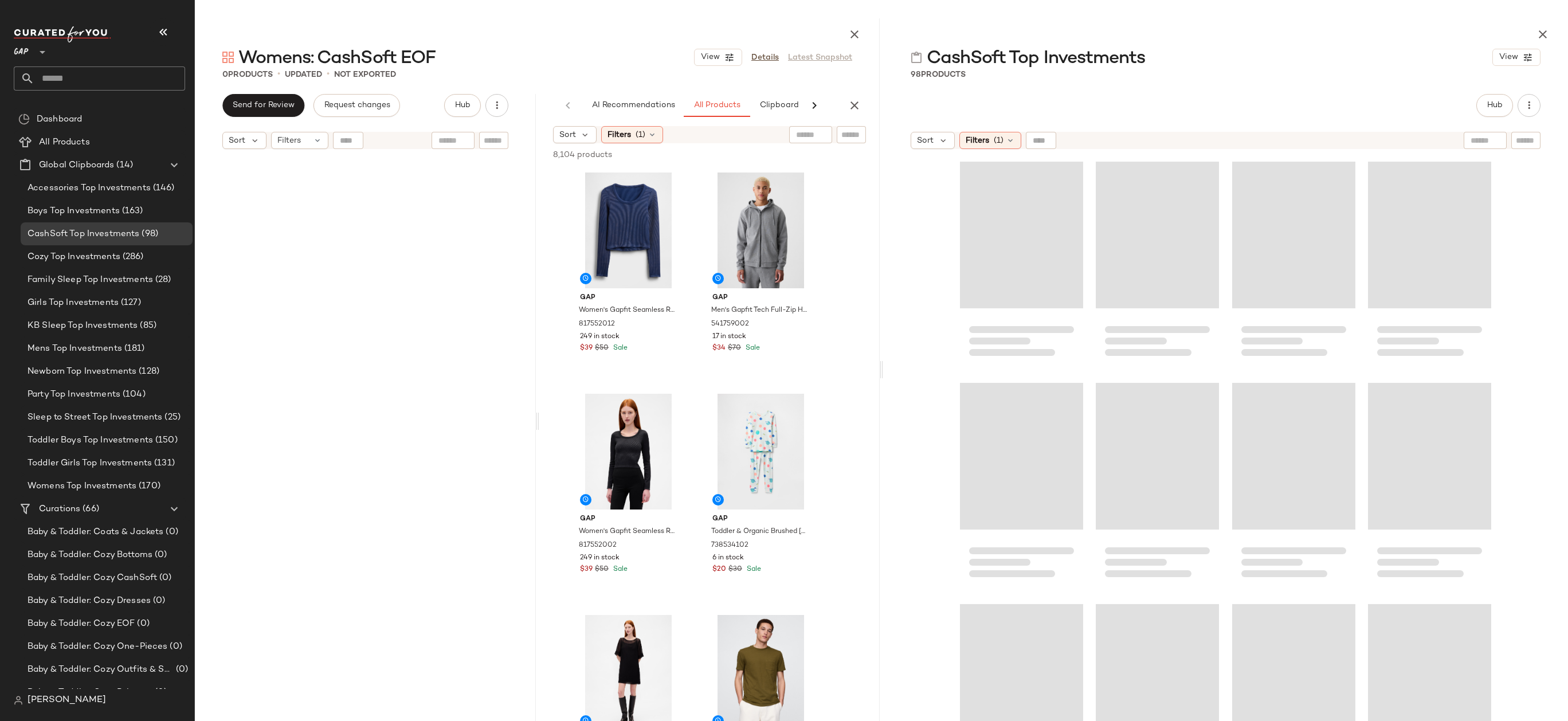
click at [856, 94] on button "button" at bounding box center [853, 105] width 23 height 23
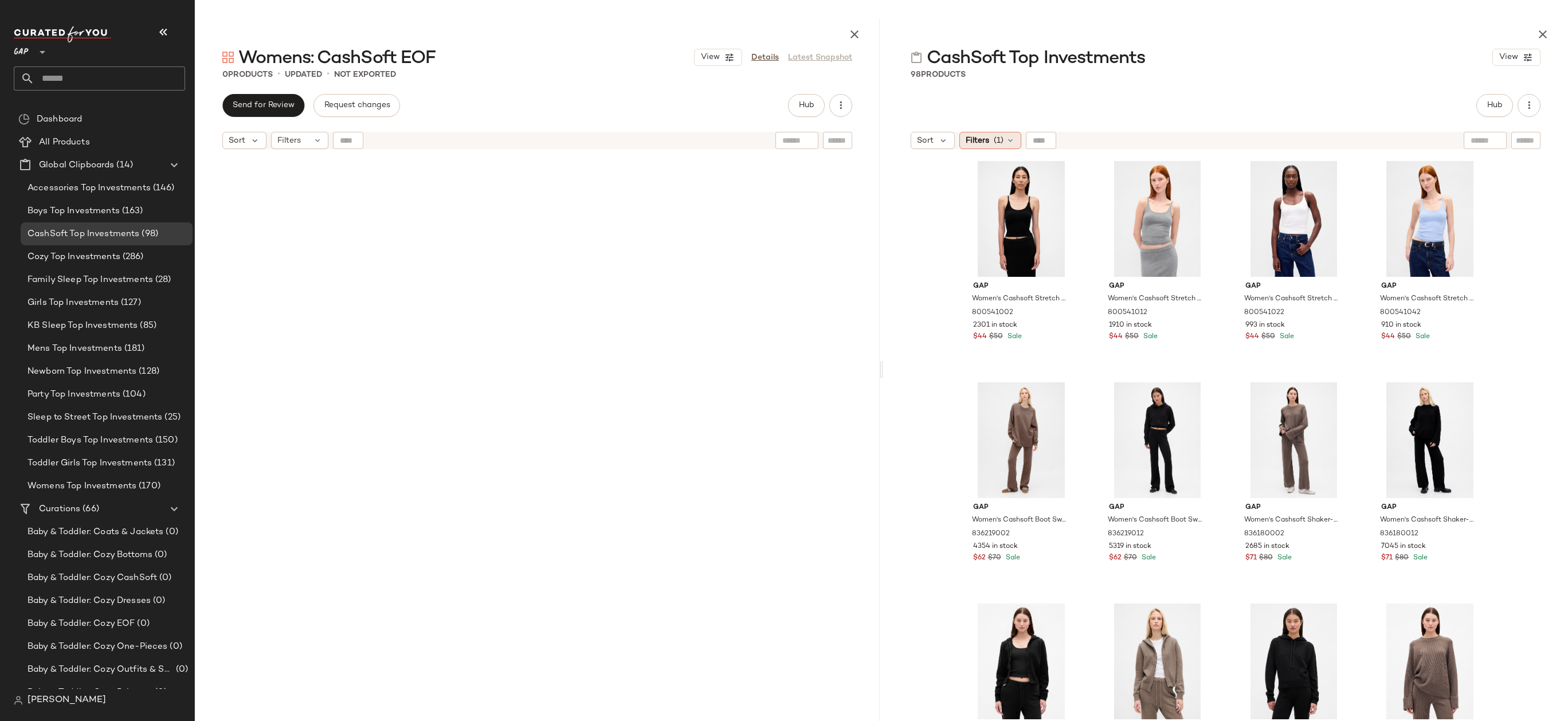
click at [1000, 137] on span "(1)" at bounding box center [999, 140] width 10 height 12
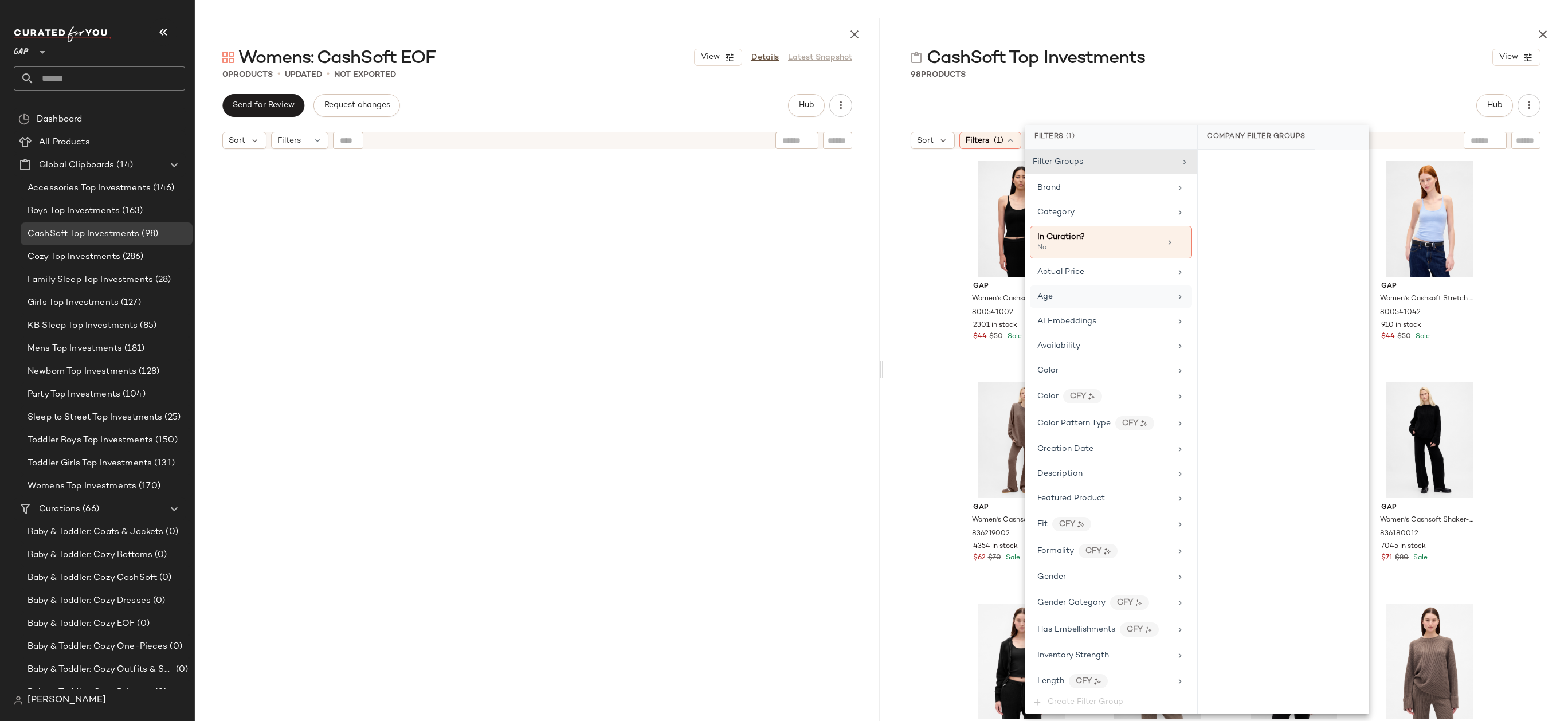
click at [1084, 302] on div "Age" at bounding box center [1104, 297] width 134 height 12
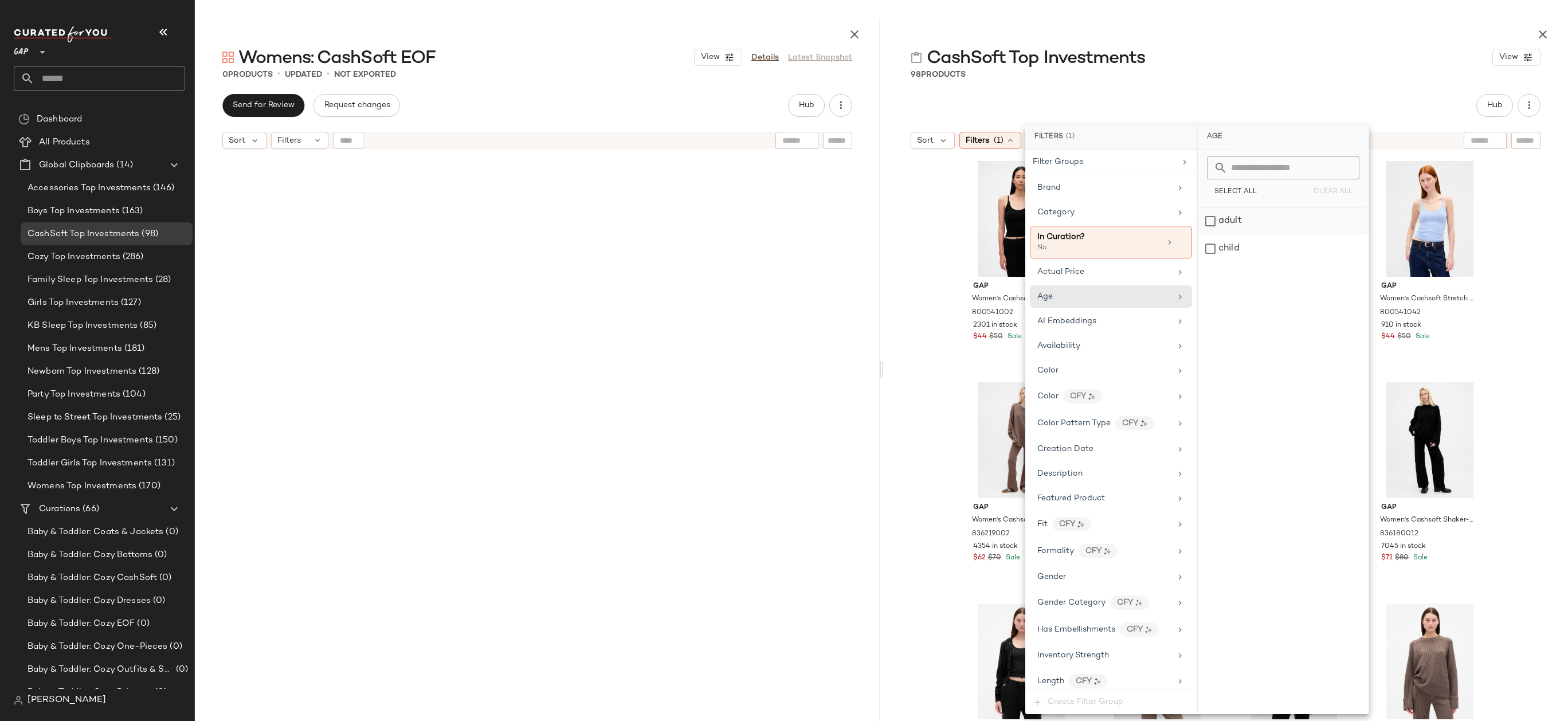
click at [1232, 225] on div "adult" at bounding box center [1283, 221] width 171 height 28
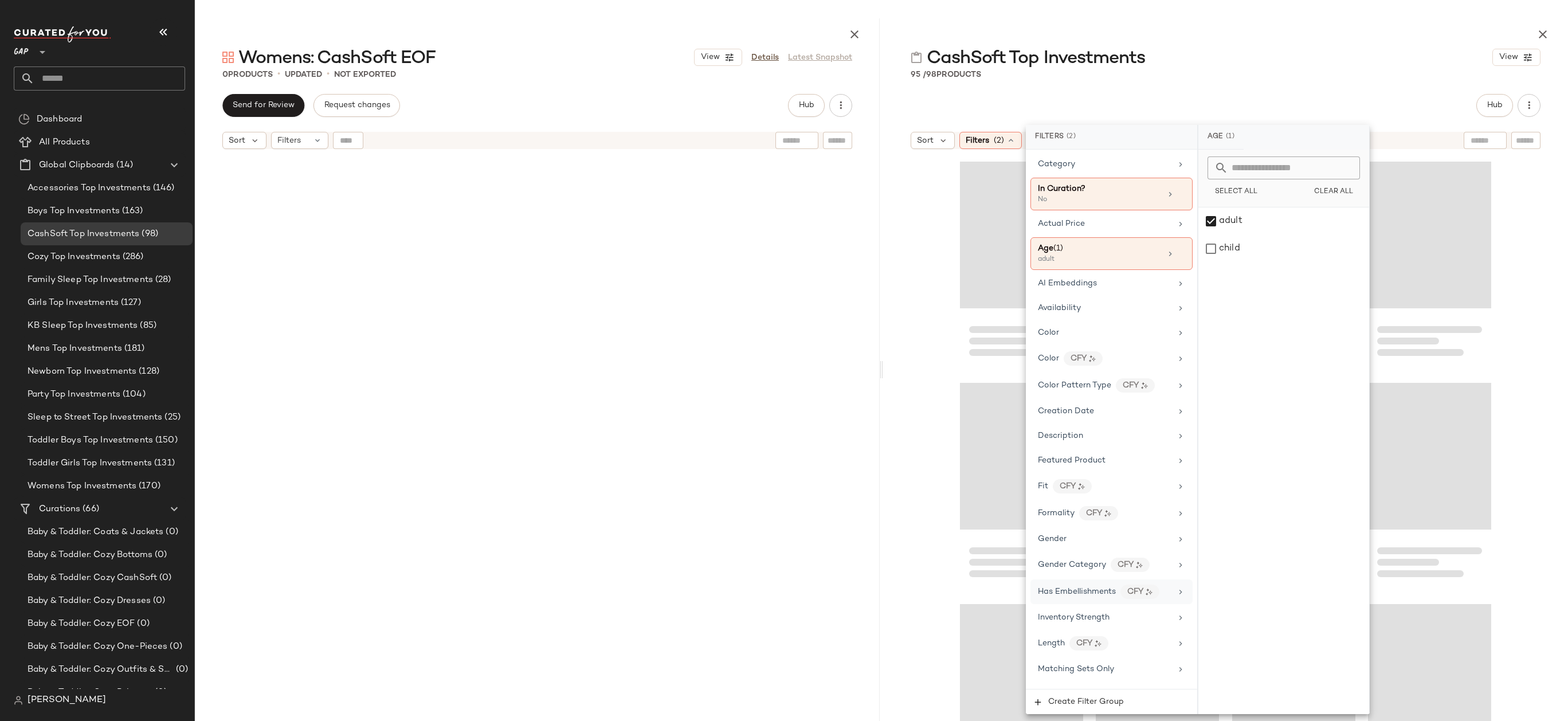
scroll to position [60, 0]
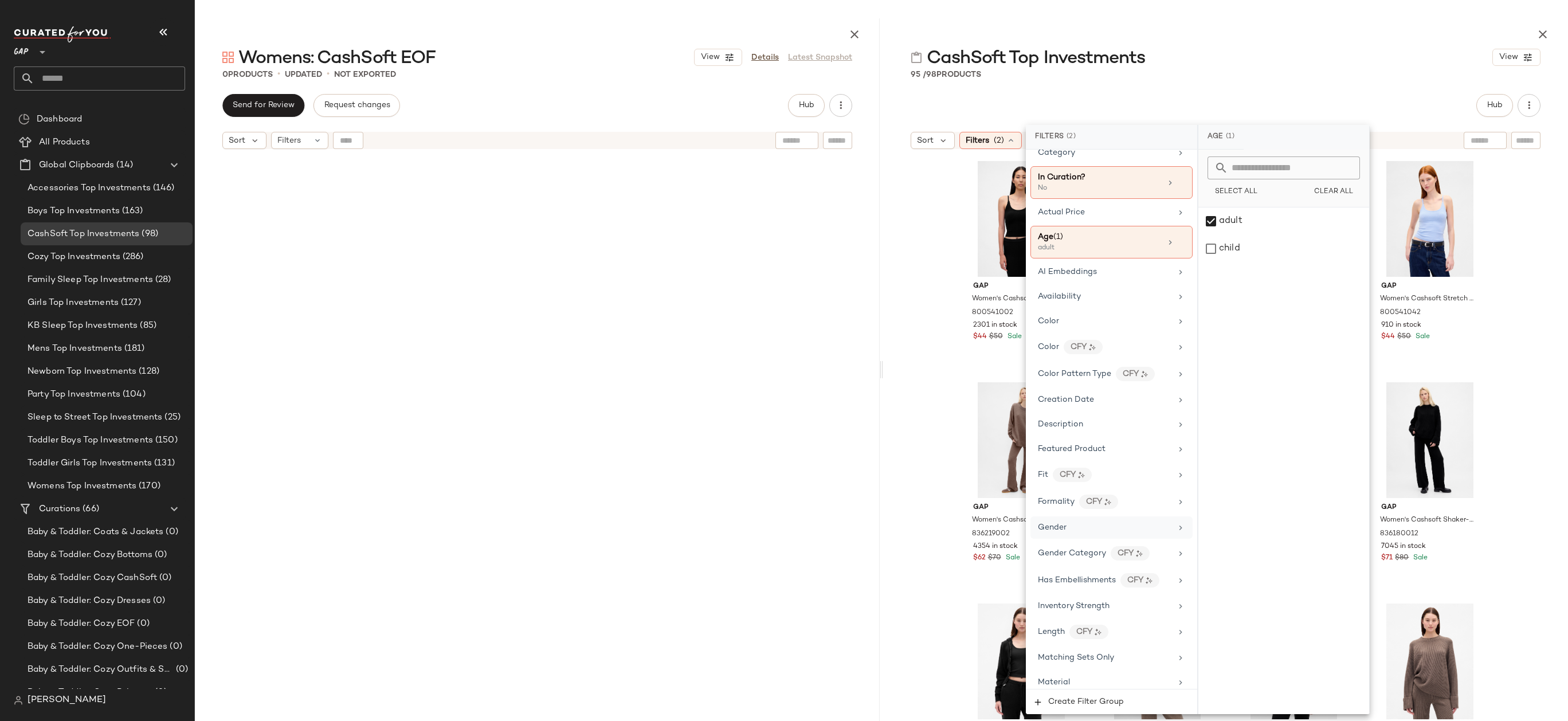
click at [1099, 536] on div "Gender" at bounding box center [1110, 527] width 162 height 23
click at [1270, 233] on div "female" at bounding box center [1283, 221] width 171 height 28
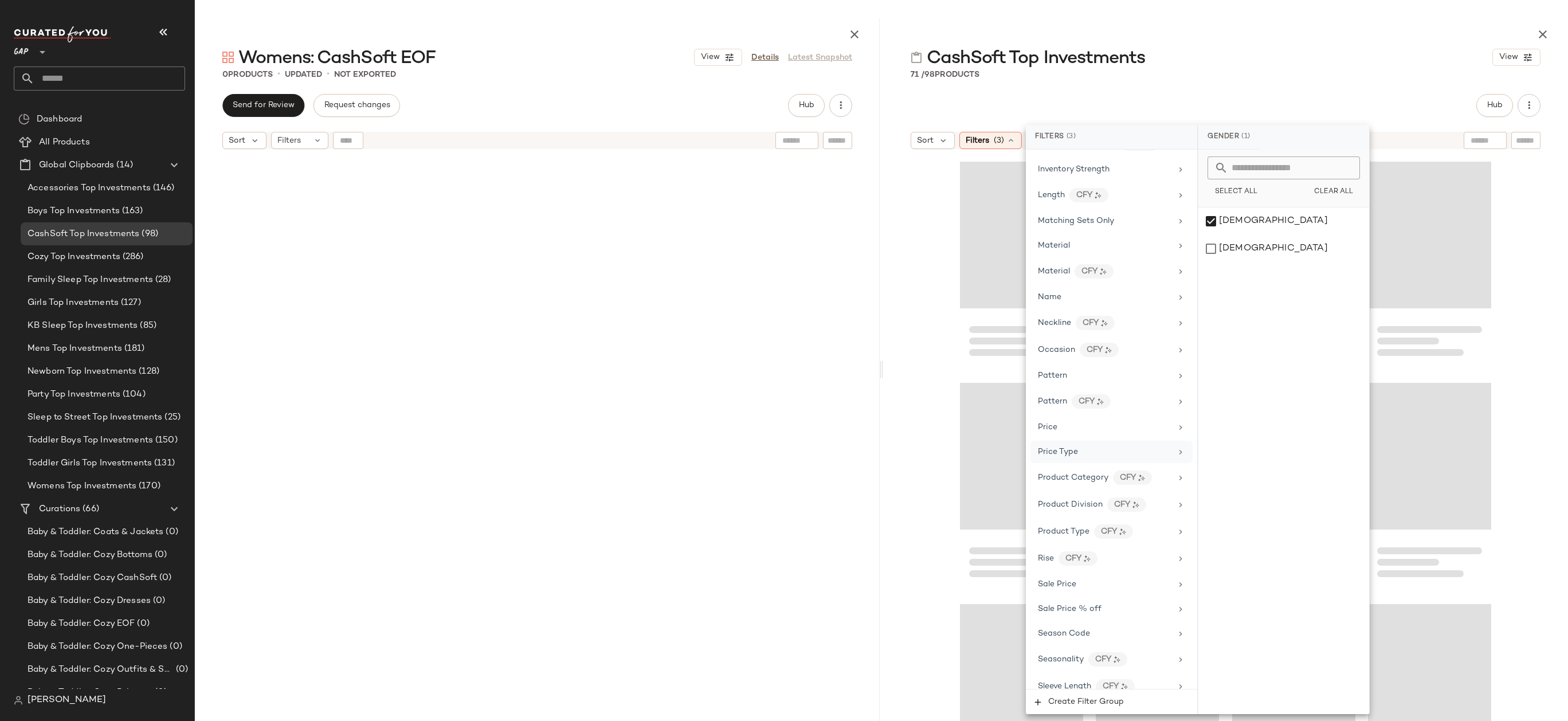
click at [1119, 448] on div "Price Type" at bounding box center [1105, 452] width 134 height 12
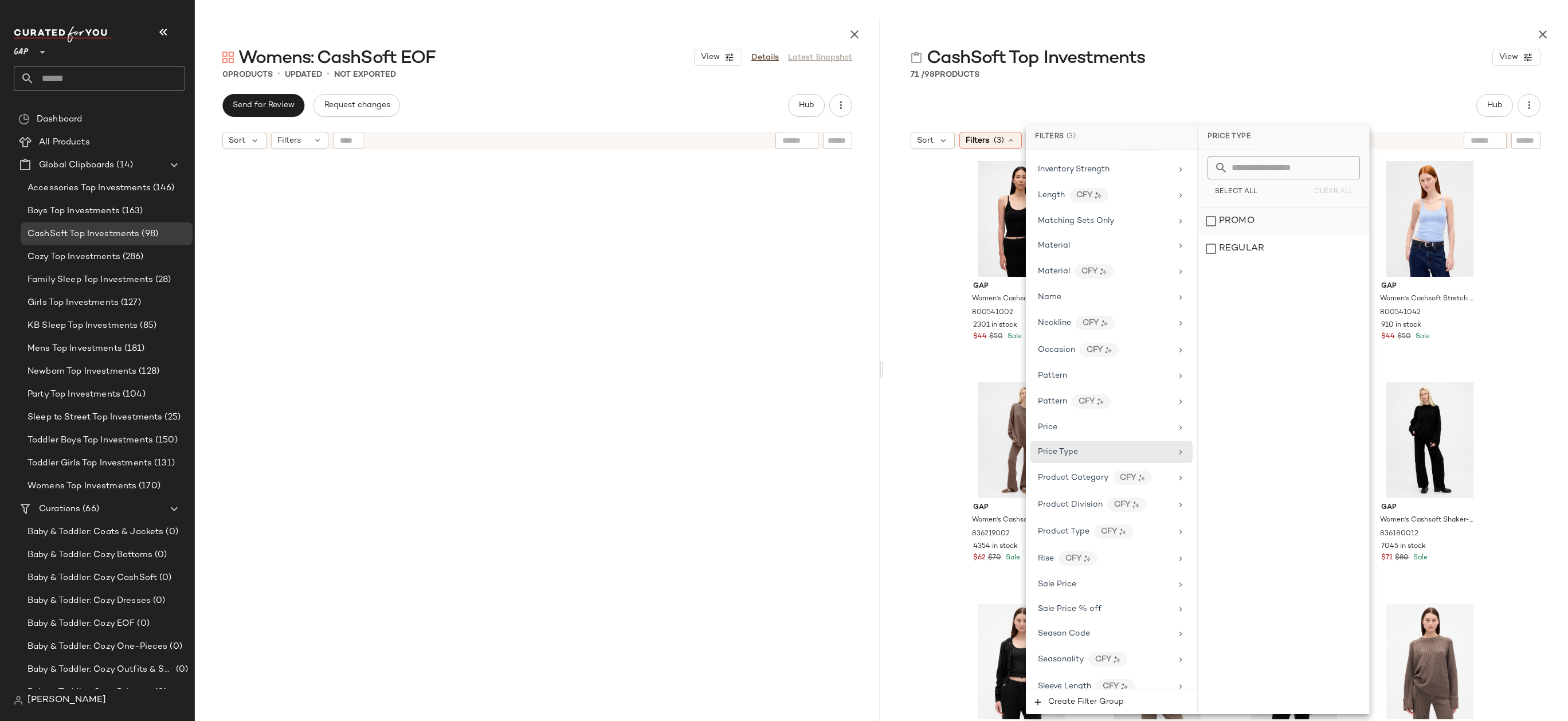
click at [1240, 220] on div "PROMO" at bounding box center [1283, 221] width 171 height 28
click at [1240, 247] on div "REGULAR" at bounding box center [1284, 249] width 171 height 28
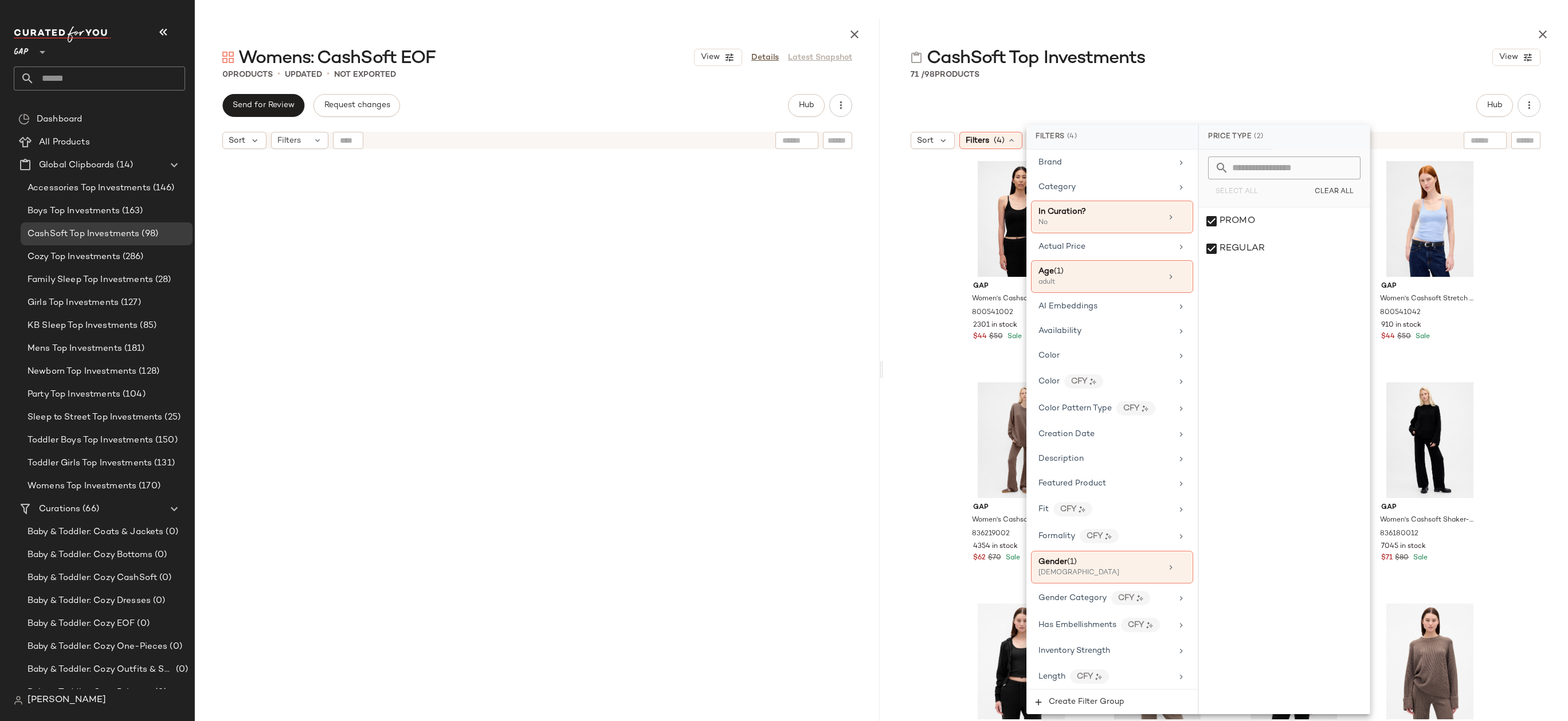
scroll to position [0, 0]
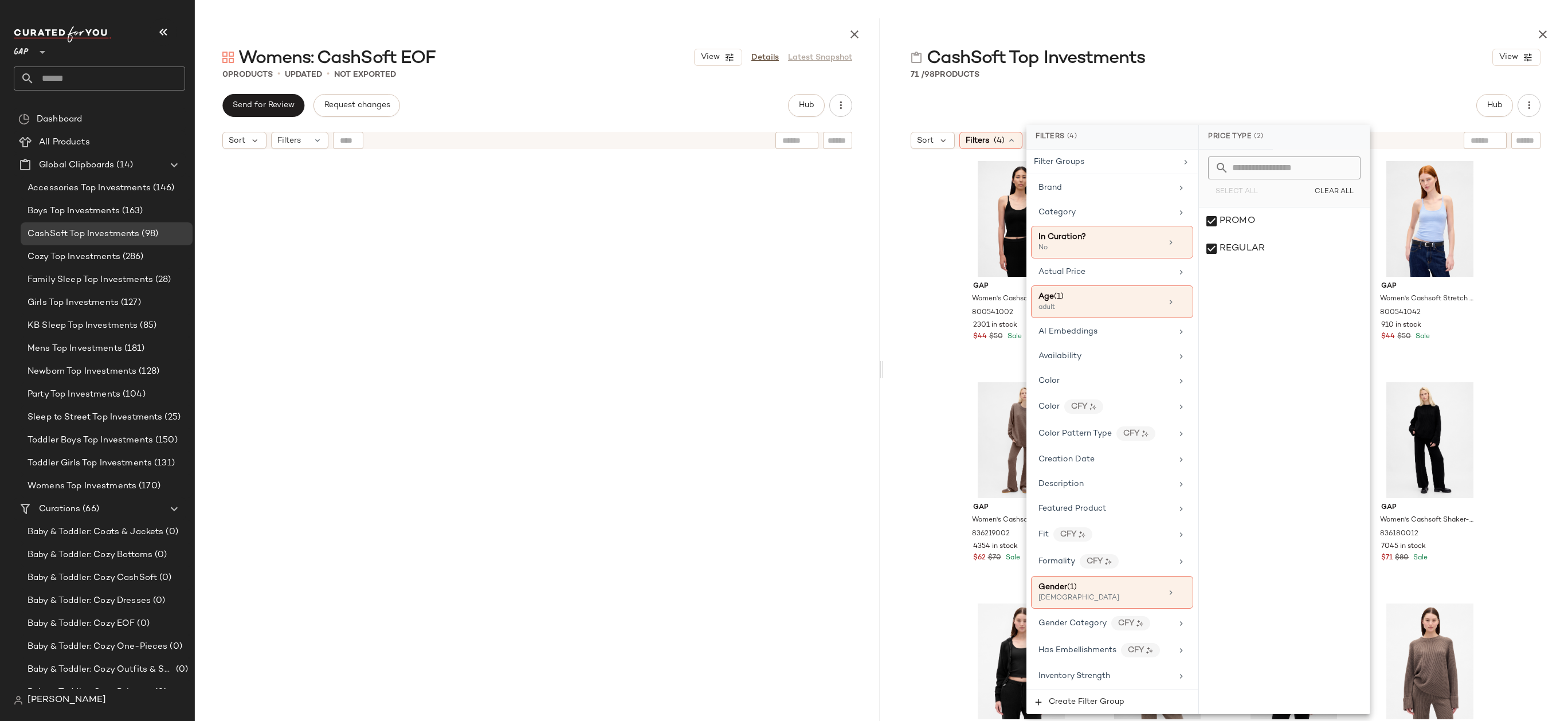
click at [1253, 37] on div at bounding box center [1224, 32] width 684 height 28
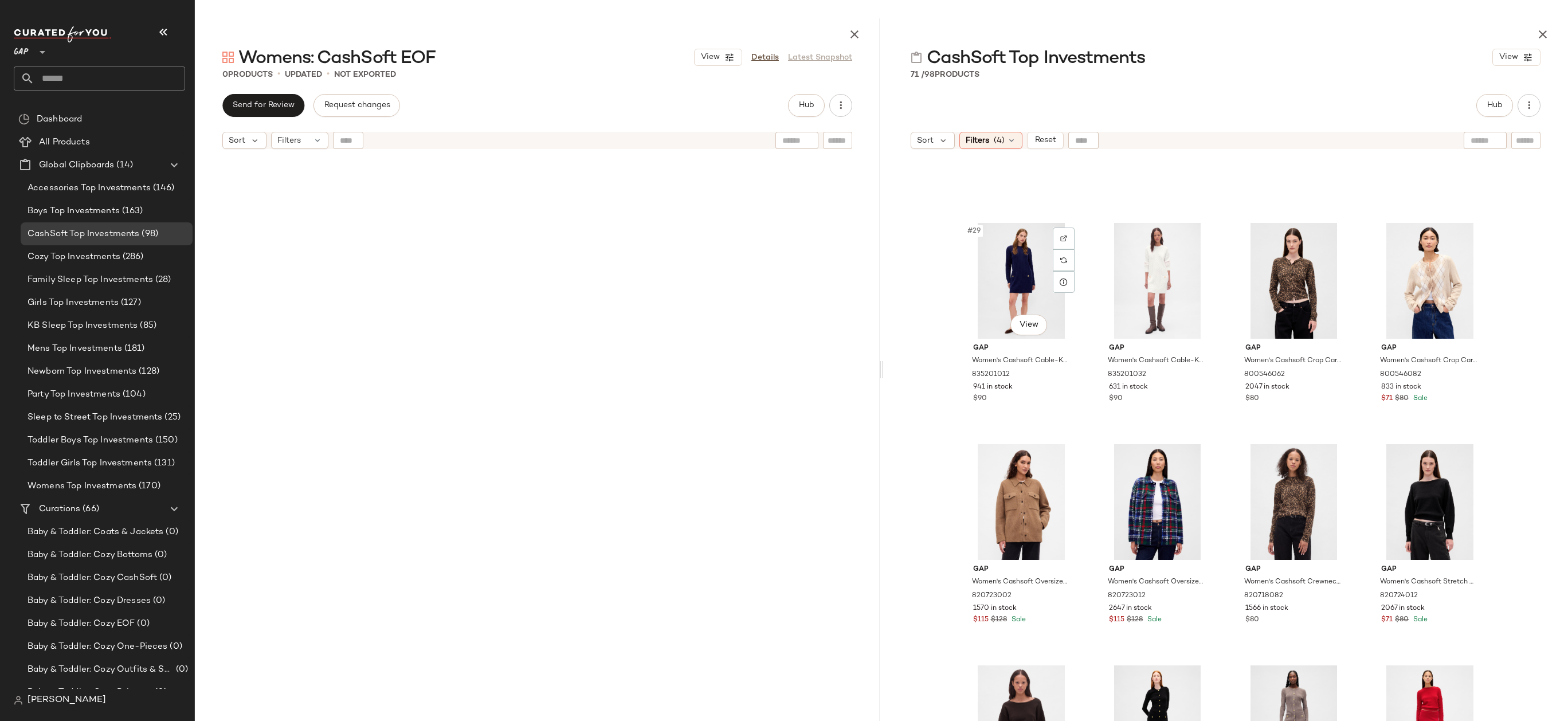
scroll to position [1601, 0]
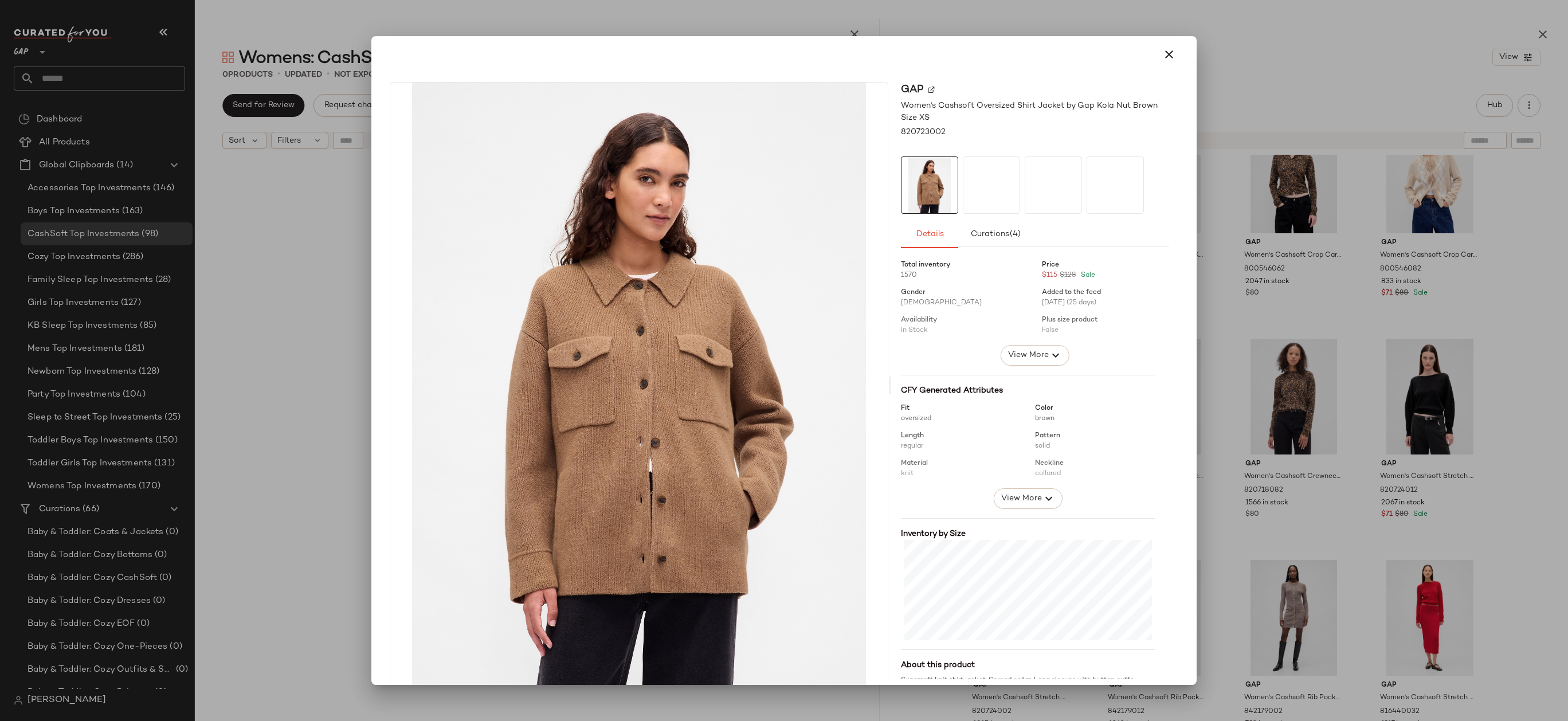
drag, startPoint x: 1010, startPoint y: 441, endPoint x: 730, endPoint y: 435, distance: 280.1
click at [1162, 56] on icon "button" at bounding box center [1168, 54] width 14 height 14
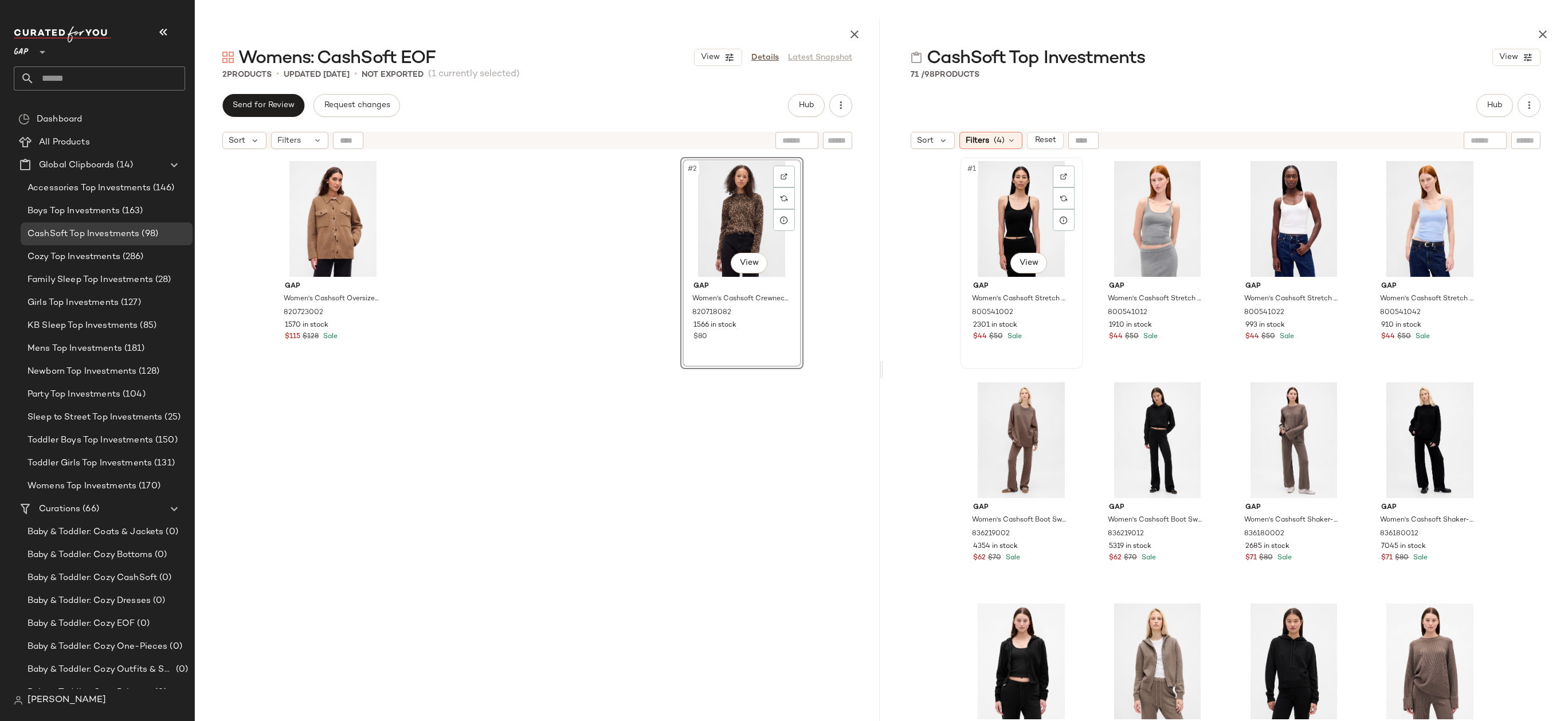
click at [1009, 188] on div "#1 View" at bounding box center [1020, 219] width 115 height 116
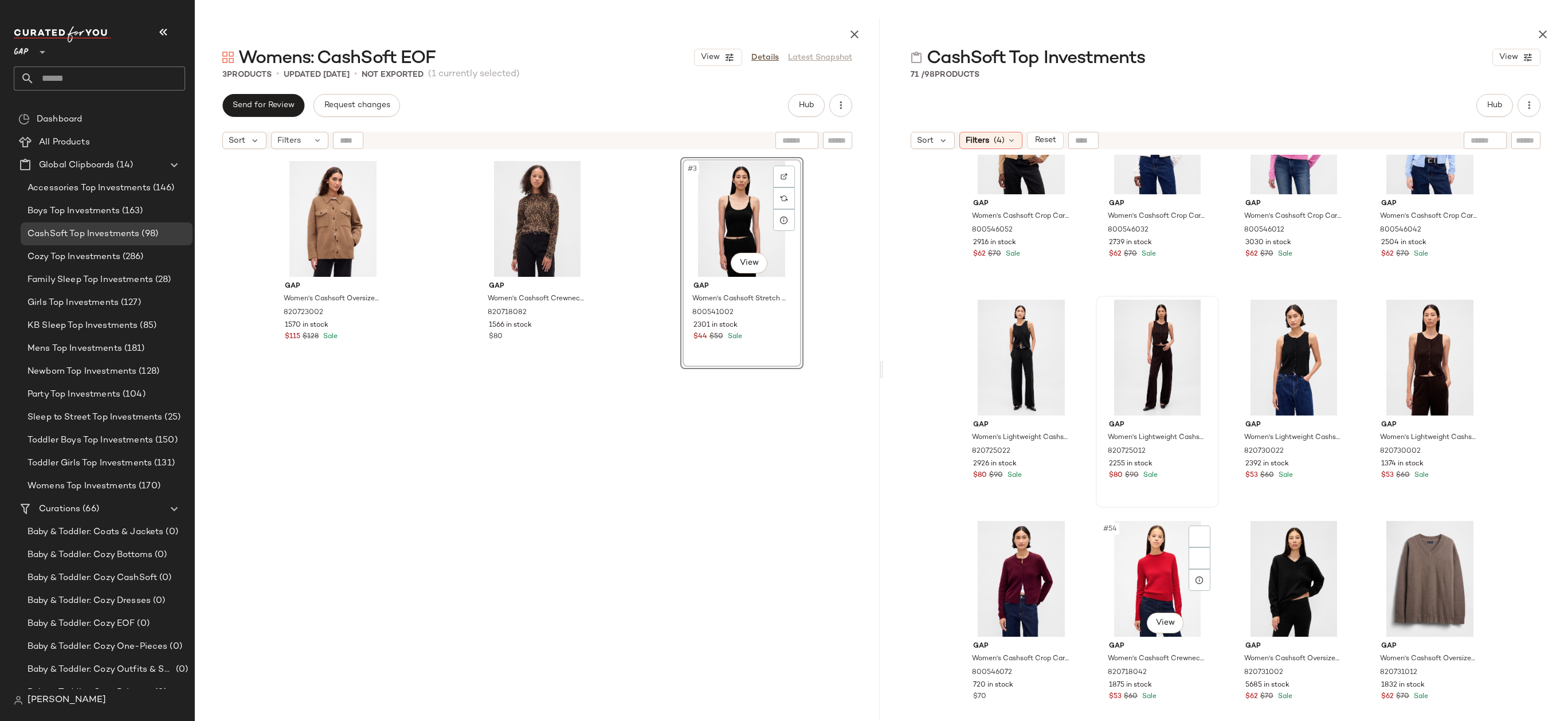
scroll to position [2789, 0]
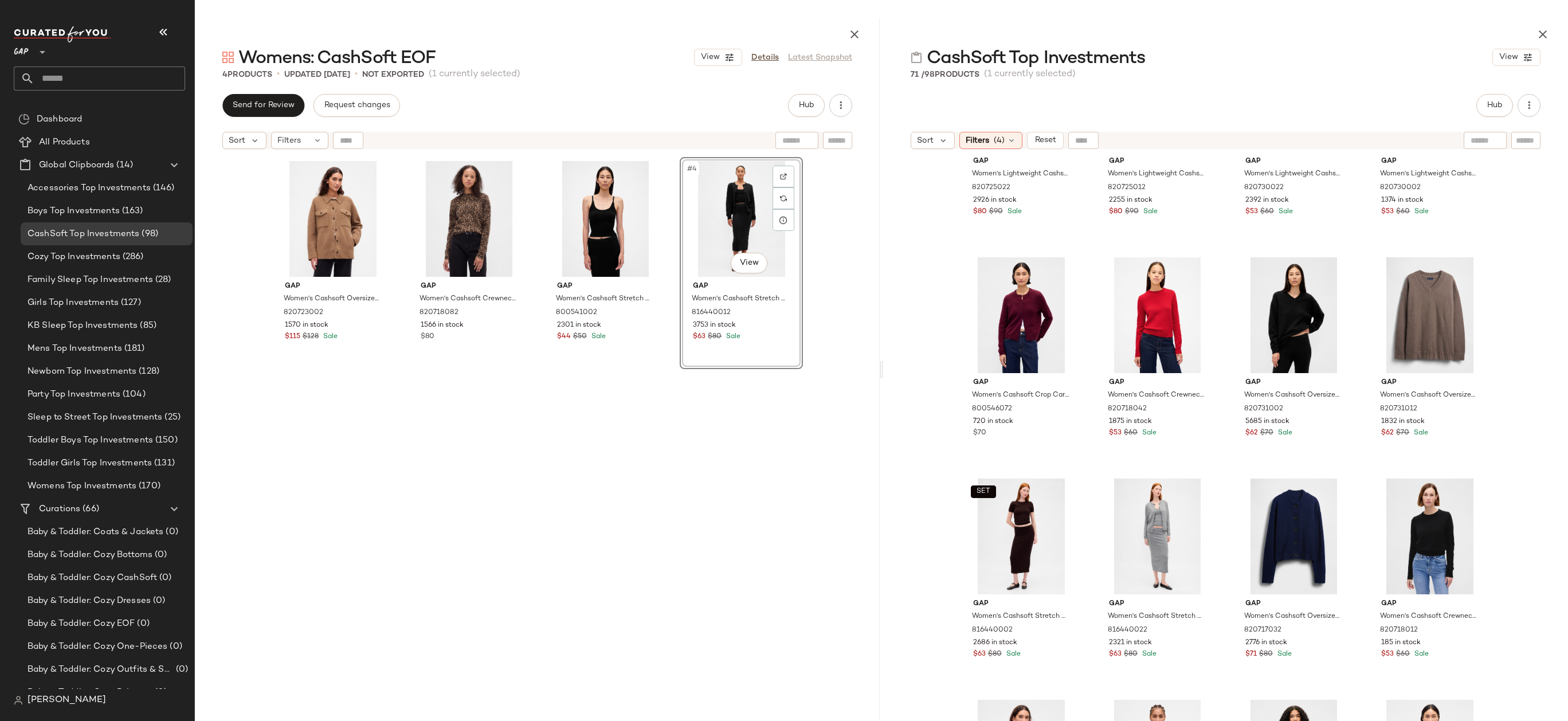
click at [721, 500] on div "#4 View Gap Women's Cashsoft Stretch Midi Skirt by Gap True Black Petite Size L…" at bounding box center [740, 453] width 123 height 592
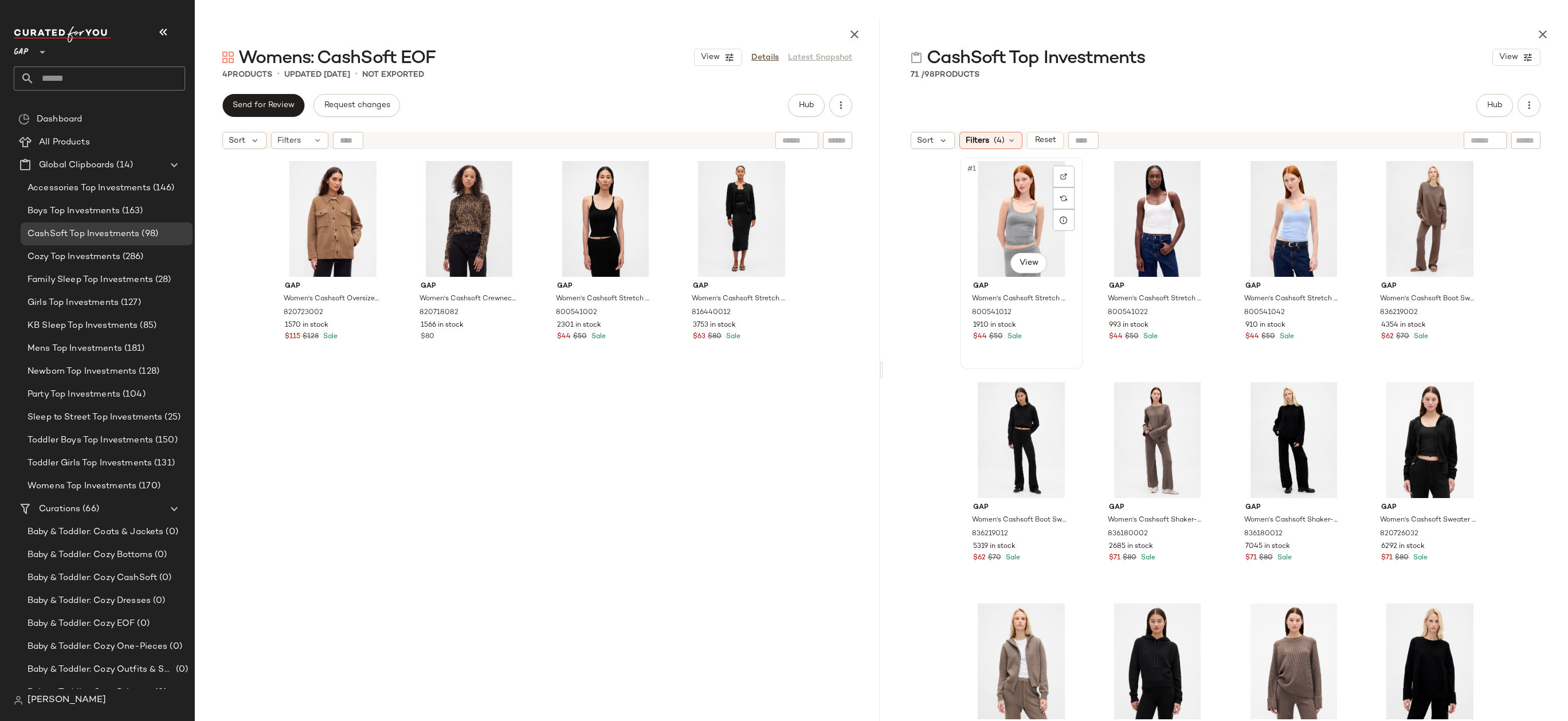
click at [1038, 212] on div "#1 View" at bounding box center [1020, 219] width 115 height 116
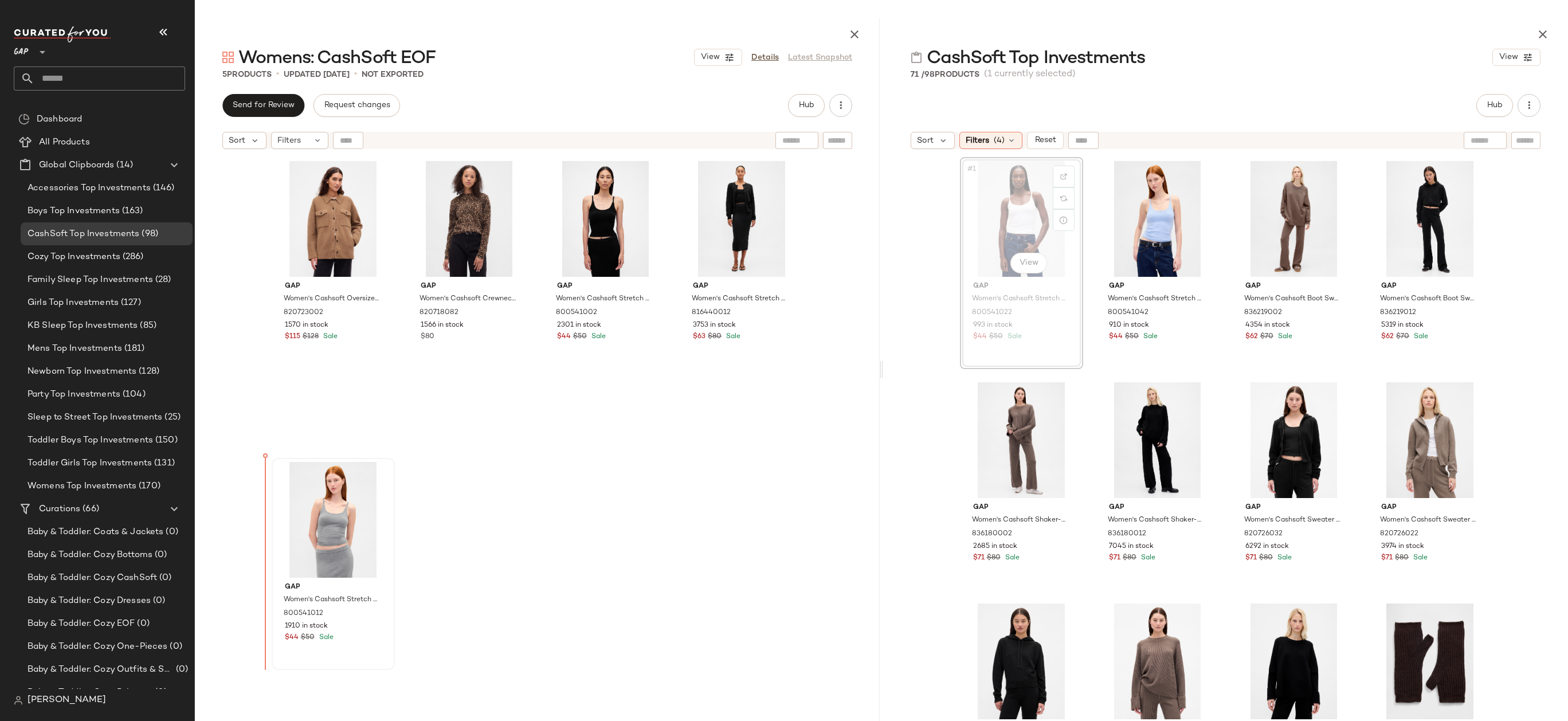
drag, startPoint x: 1029, startPoint y: 219, endPoint x: 323, endPoint y: 534, distance: 773.1
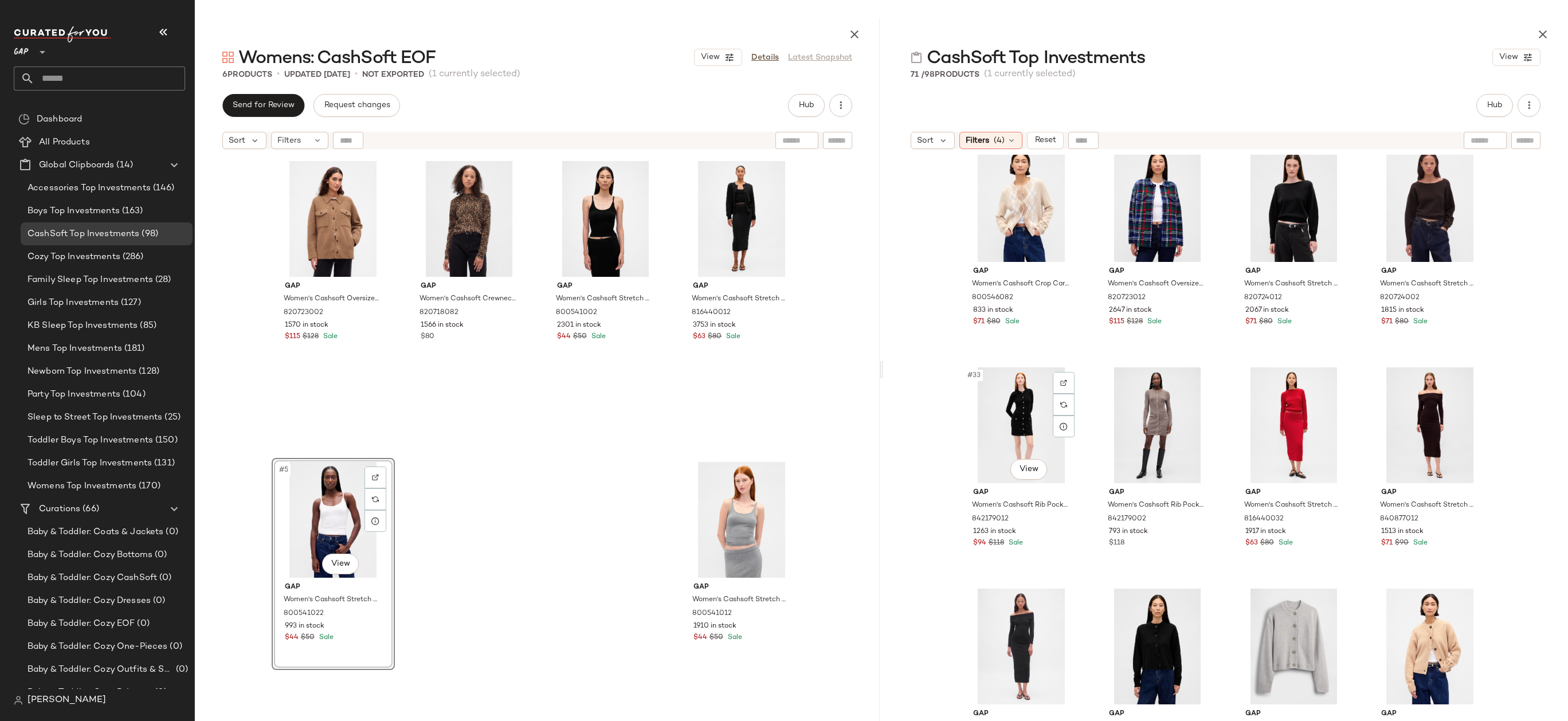
scroll to position [1565, 0]
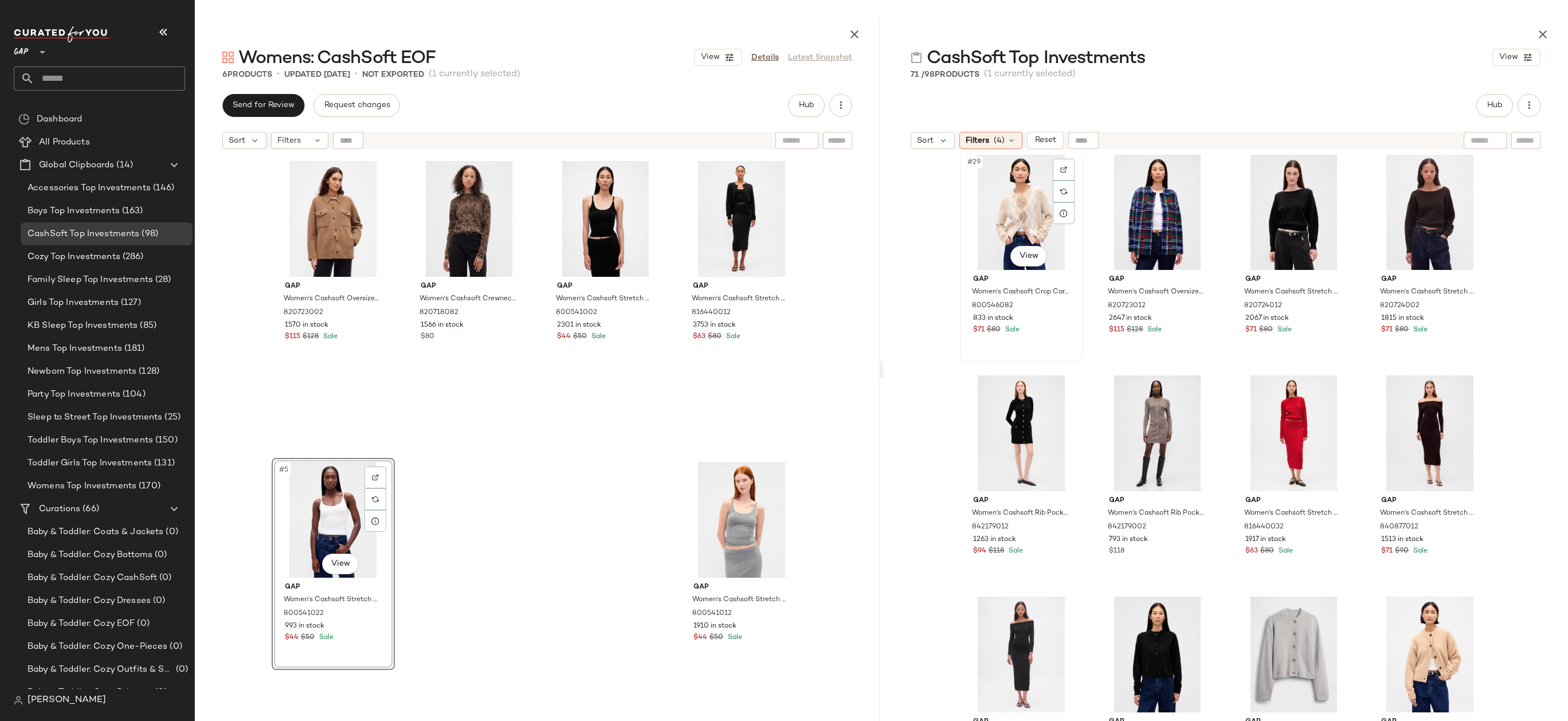
click at [1028, 207] on div "#29 View" at bounding box center [1020, 212] width 115 height 116
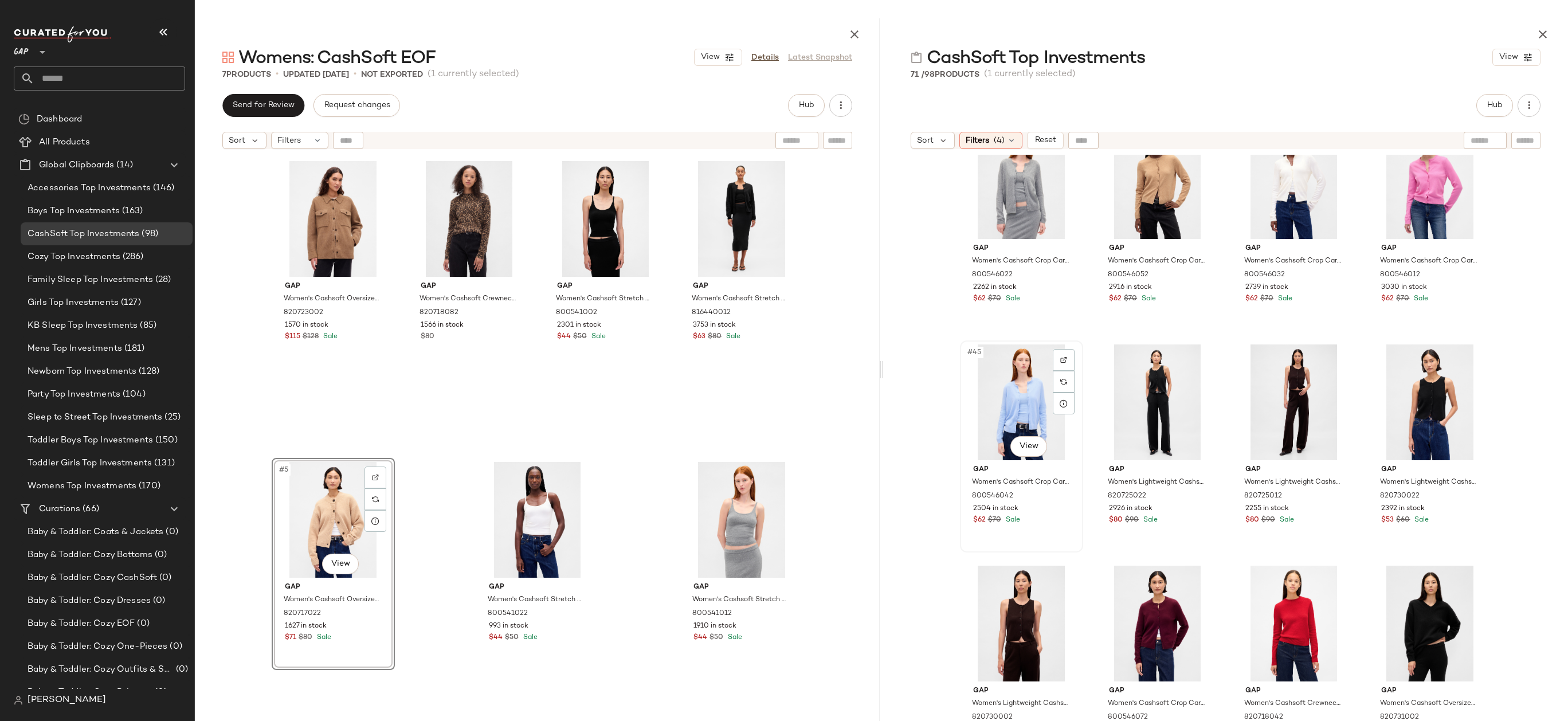
scroll to position [2163, 0]
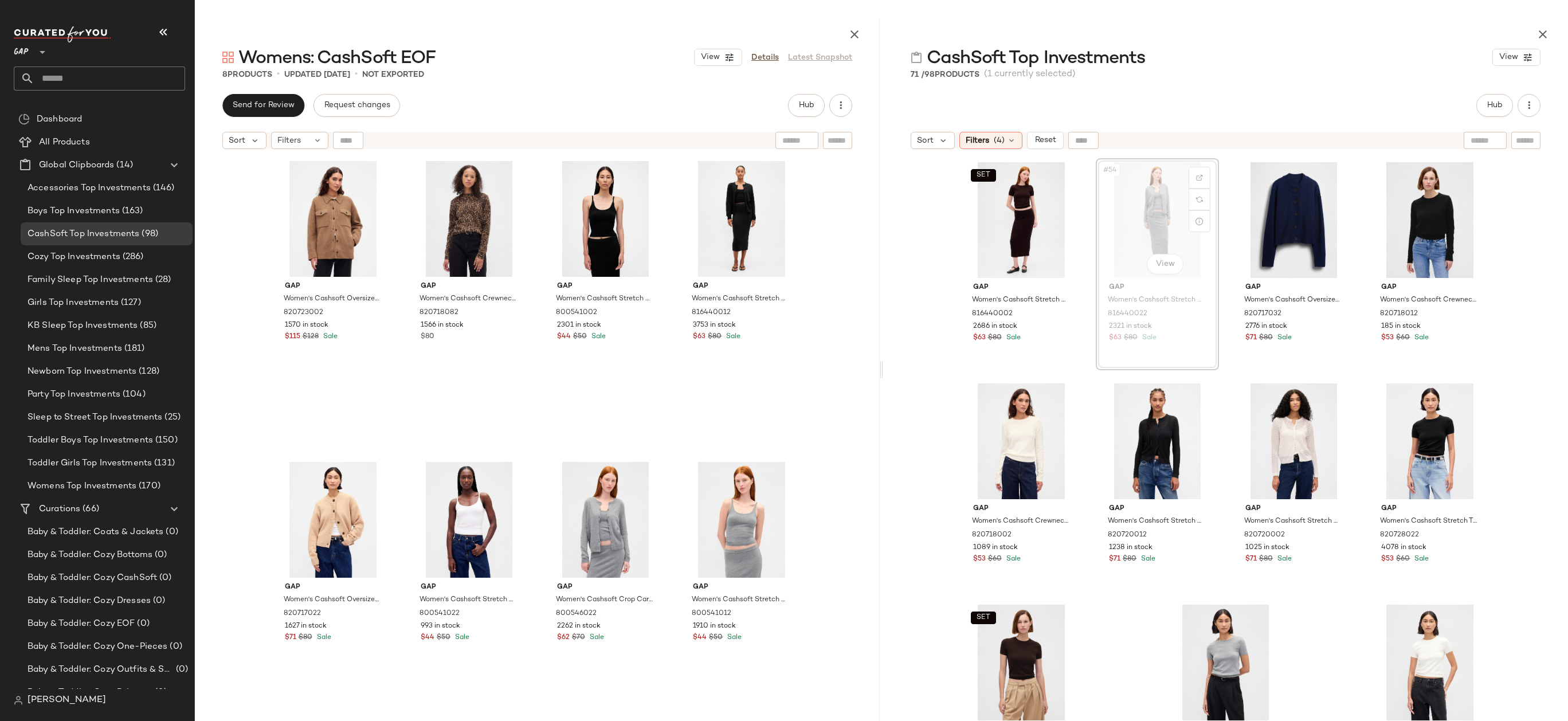
scroll to position [2883, 0]
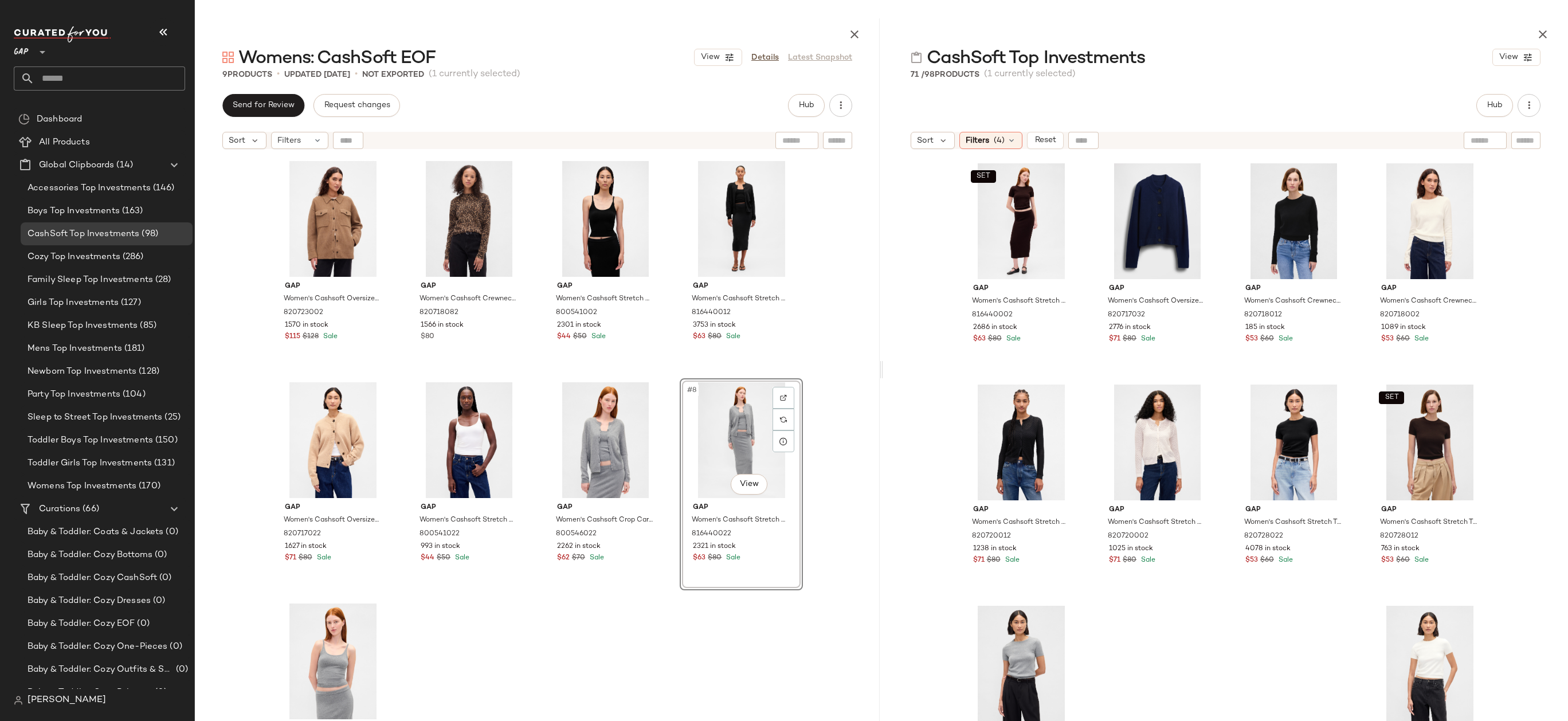
click at [820, 519] on div "Gap Women's Cashsoft Oversized Shirt Jacket by Gap Kola Nut Brown Size XS 82072…" at bounding box center [536, 467] width 684 height 623
click at [330, 424] on div "#5 View" at bounding box center [333, 440] width 115 height 116
click at [725, 461] on div "#8 View" at bounding box center [740, 440] width 115 height 116
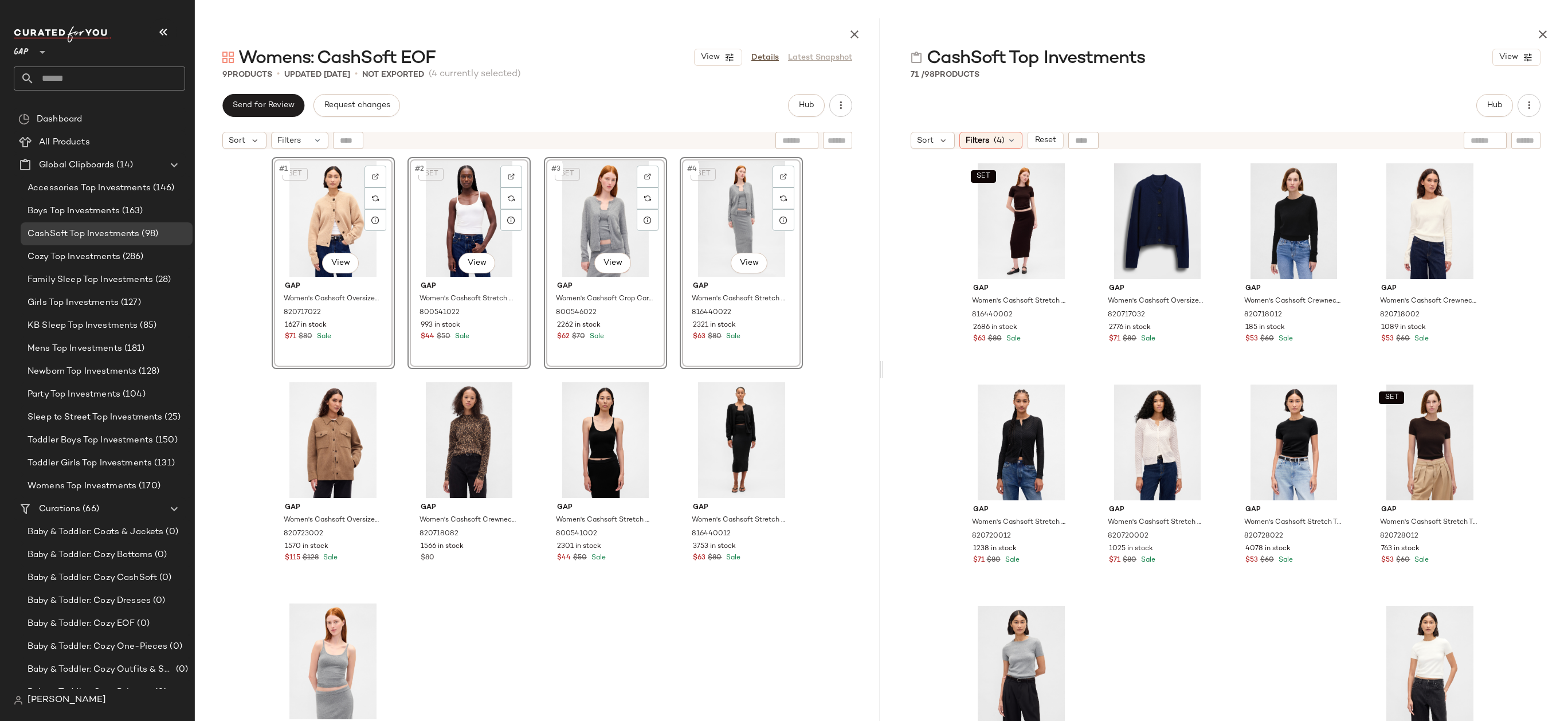
click at [828, 383] on div "SET #1 View Gap Women's Cashsoft Oversized Chunky Cardigan by Gap Camel Tan Hea…" at bounding box center [536, 467] width 684 height 623
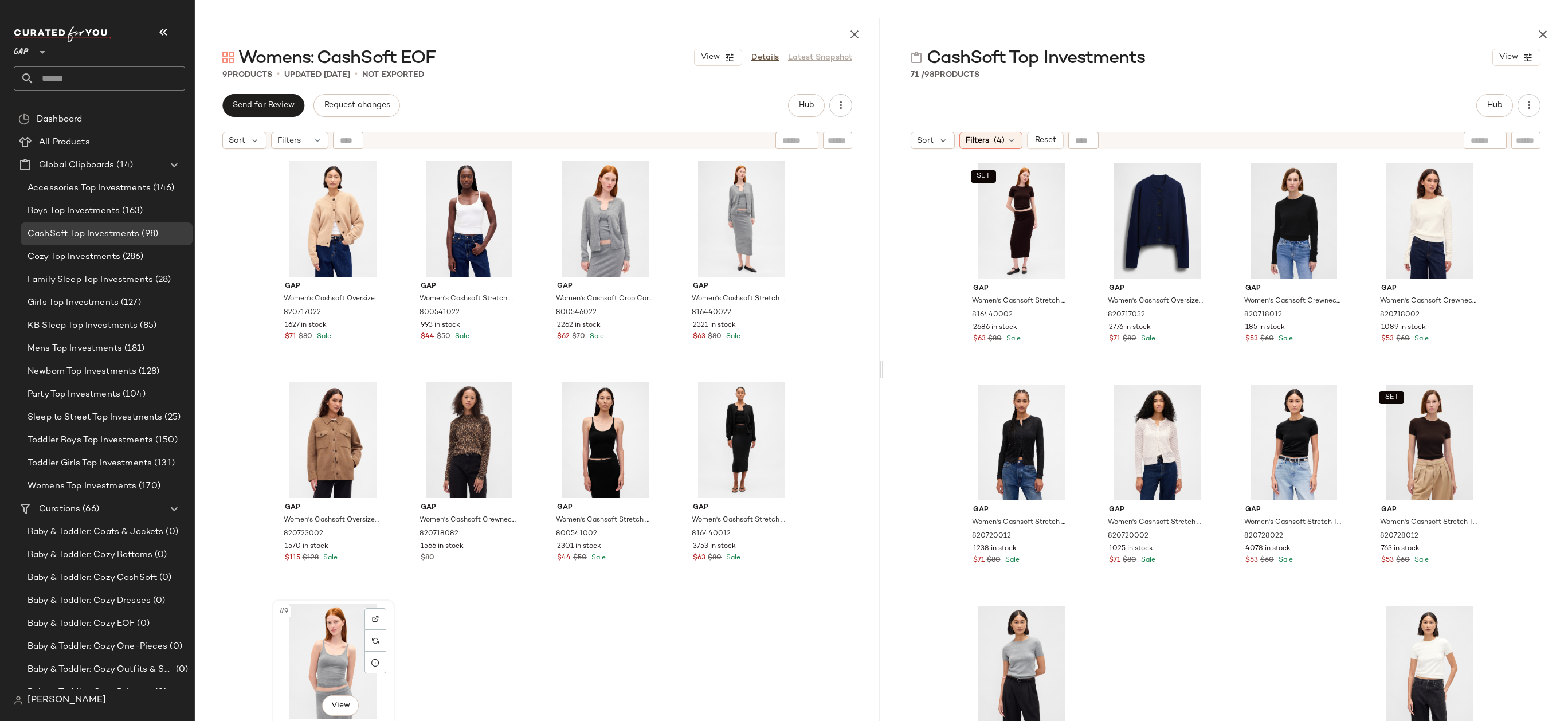
click at [299, 646] on div "#9 View" at bounding box center [333, 661] width 115 height 116
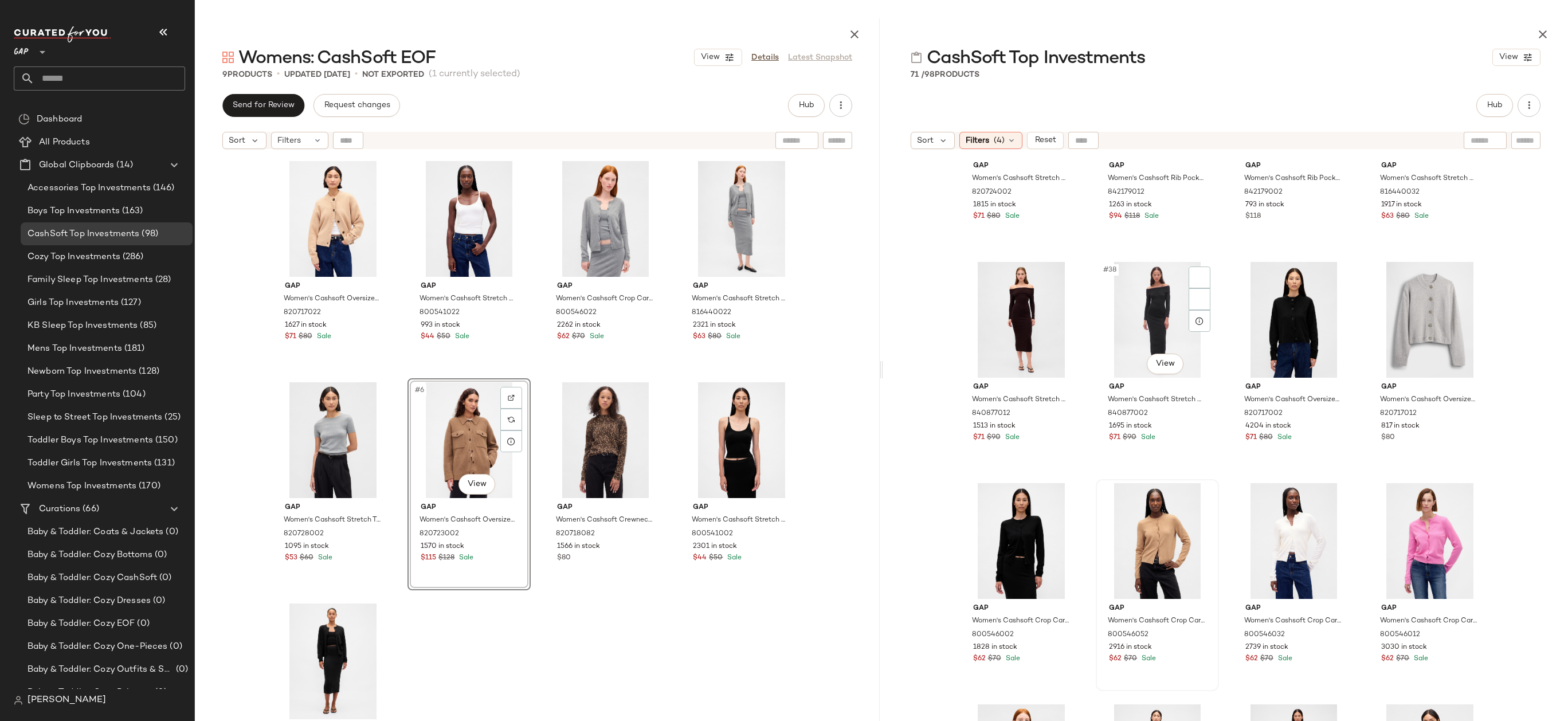
scroll to position [1867, 0]
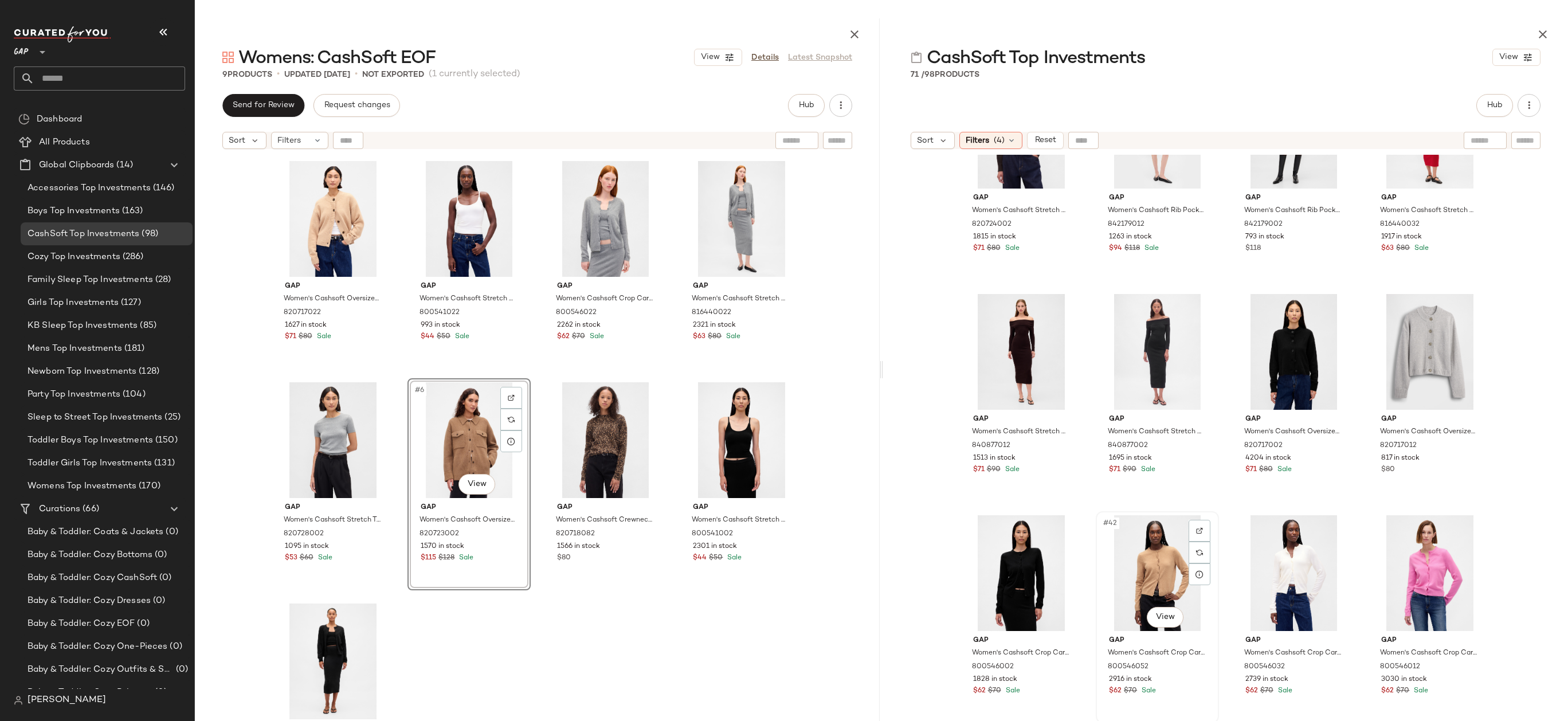
click at [1156, 578] on div "#42 View" at bounding box center [1157, 574] width 115 height 116
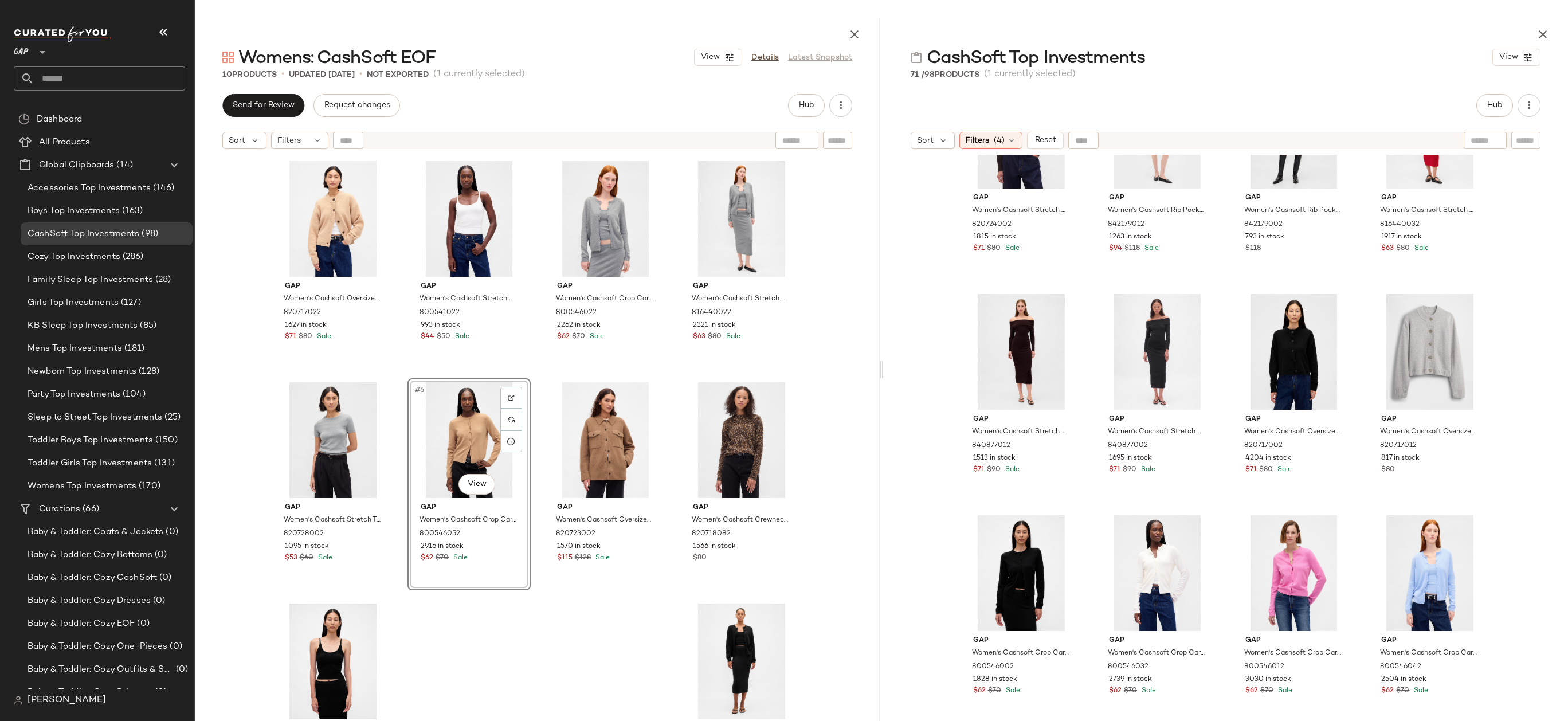
click at [832, 496] on div "Gap Women's Cashsoft Oversized Chunky Cardigan by Gap Camel Tan Heather Size XS…" at bounding box center [536, 467] width 684 height 623
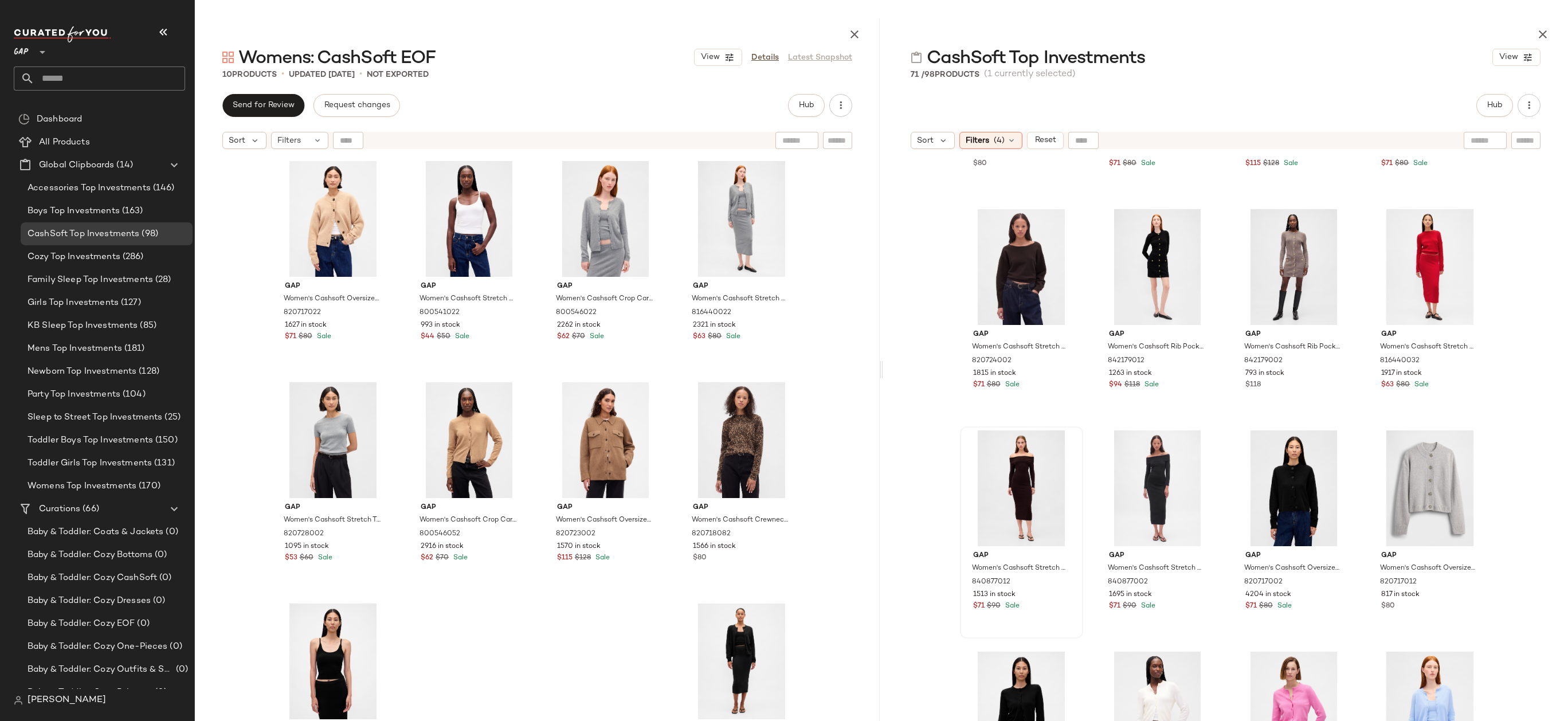
scroll to position [1463, 0]
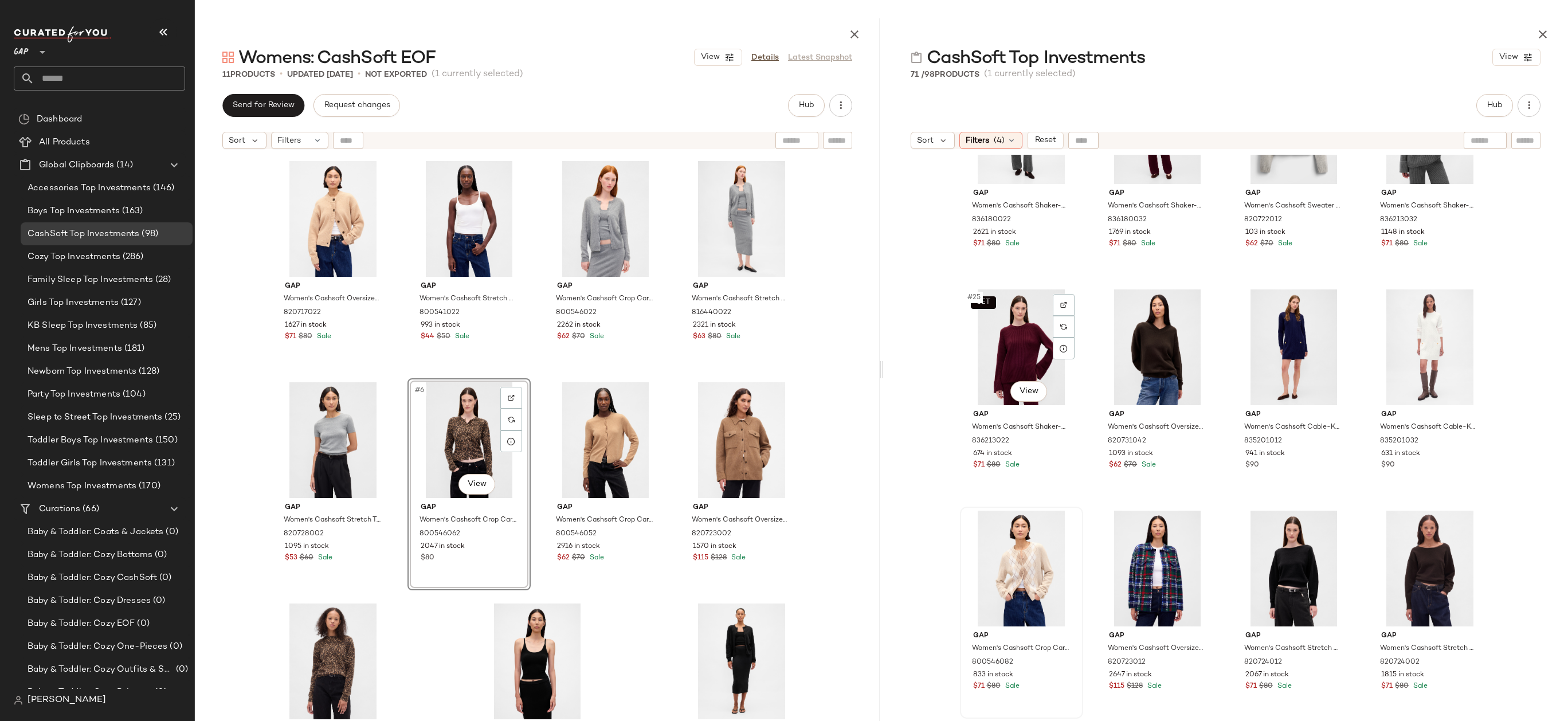
scroll to position [1035, 0]
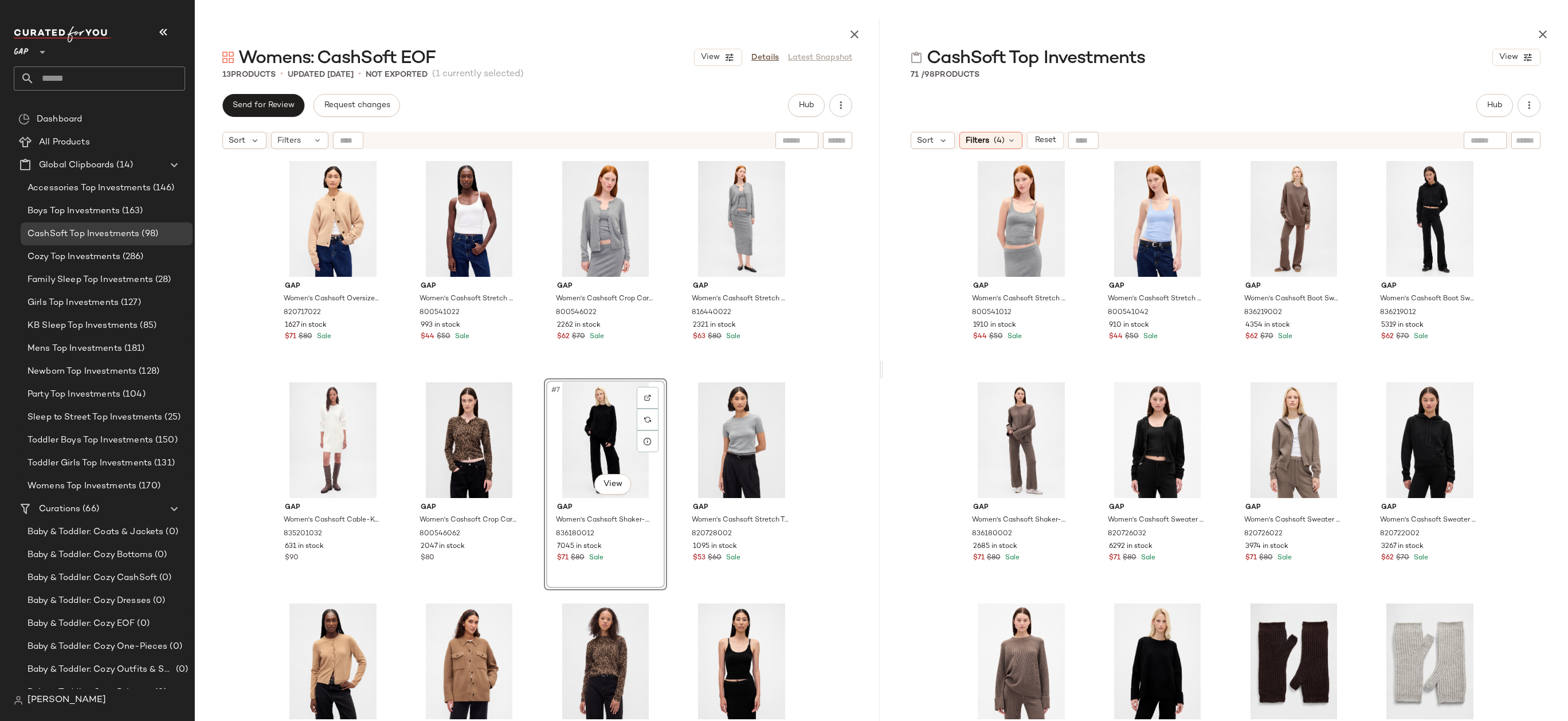
click at [838, 416] on div "Gap Women's Cashsoft Oversized Chunky Cardigan by Gap Camel Tan Heather Size XS…" at bounding box center [536, 467] width 684 height 623
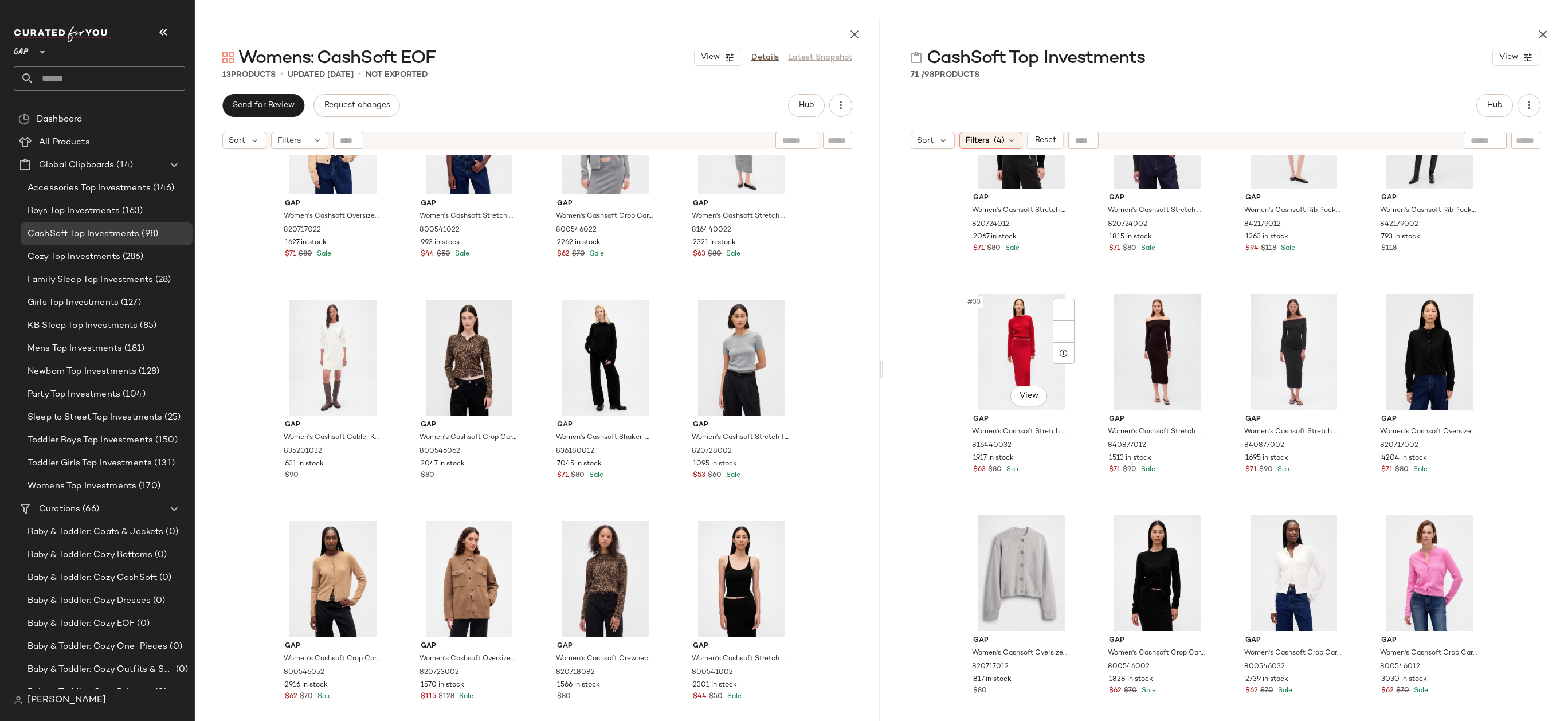
scroll to position [1734, 0]
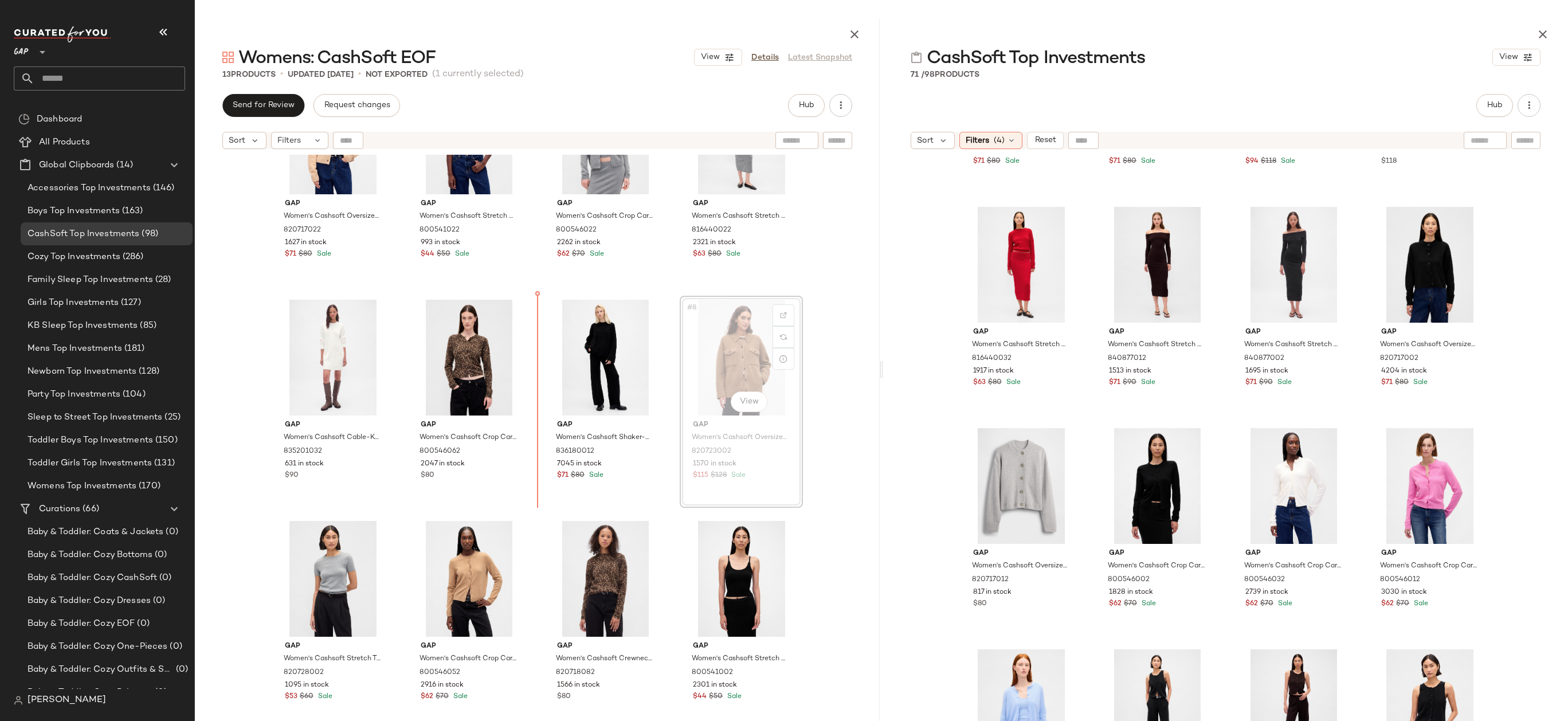
drag, startPoint x: 753, startPoint y: 360, endPoint x: 560, endPoint y: 364, distance: 193.0
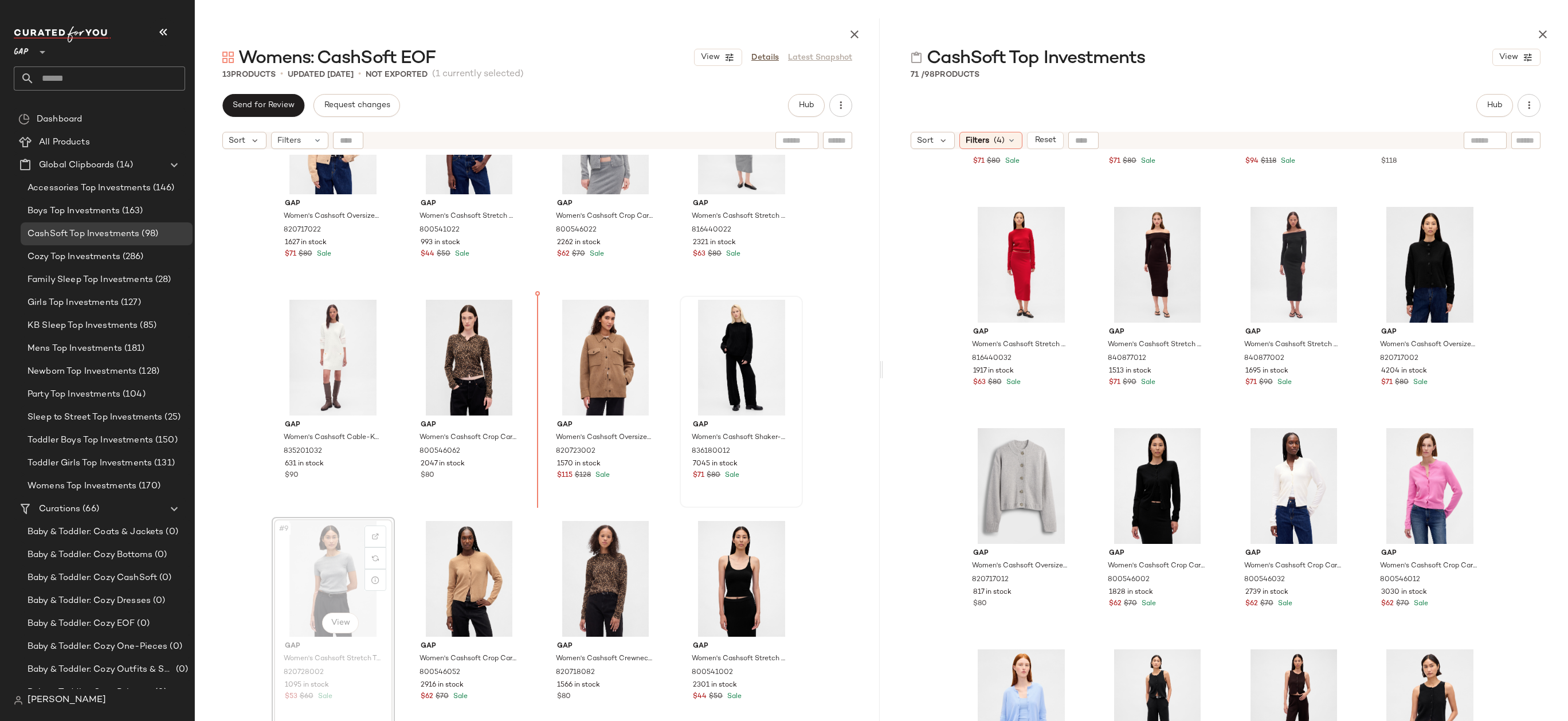
drag, startPoint x: 320, startPoint y: 576, endPoint x: 680, endPoint y: 392, distance: 404.3
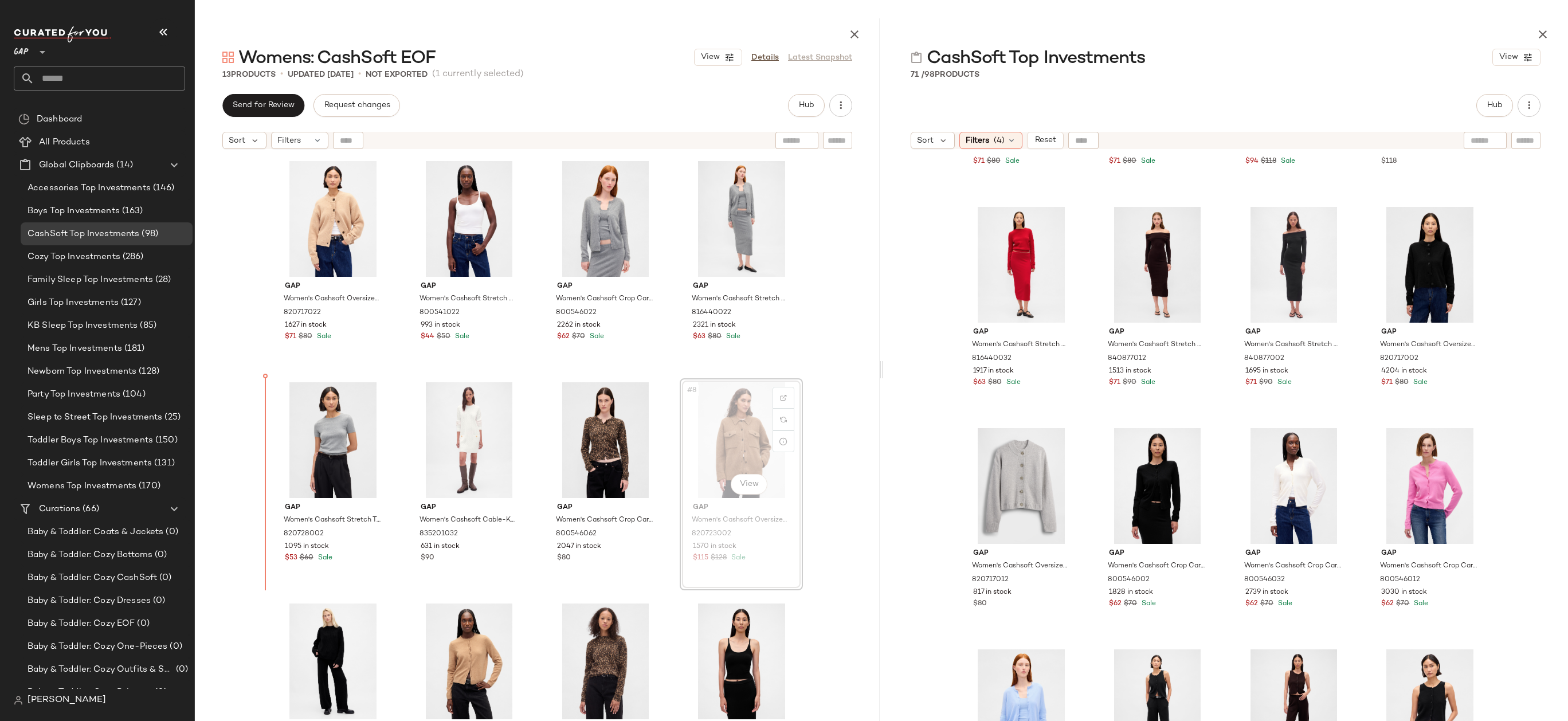
drag, startPoint x: 717, startPoint y: 439, endPoint x: 266, endPoint y: 455, distance: 451.3
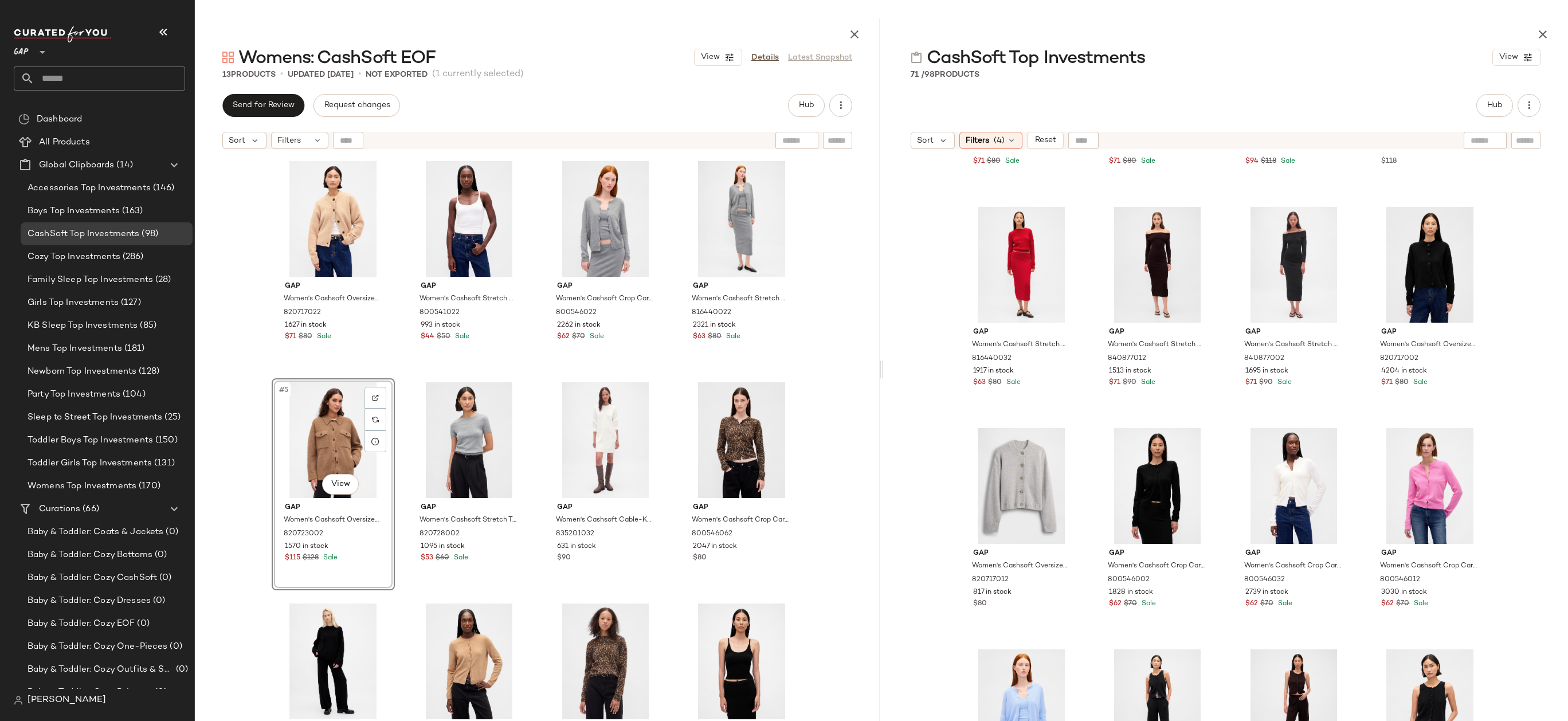
click at [804, 397] on div "Gap Women's Cashsoft Oversized Chunky Cardigan by Gap Camel Tan Heather Size XS…" at bounding box center [536, 467] width 684 height 623
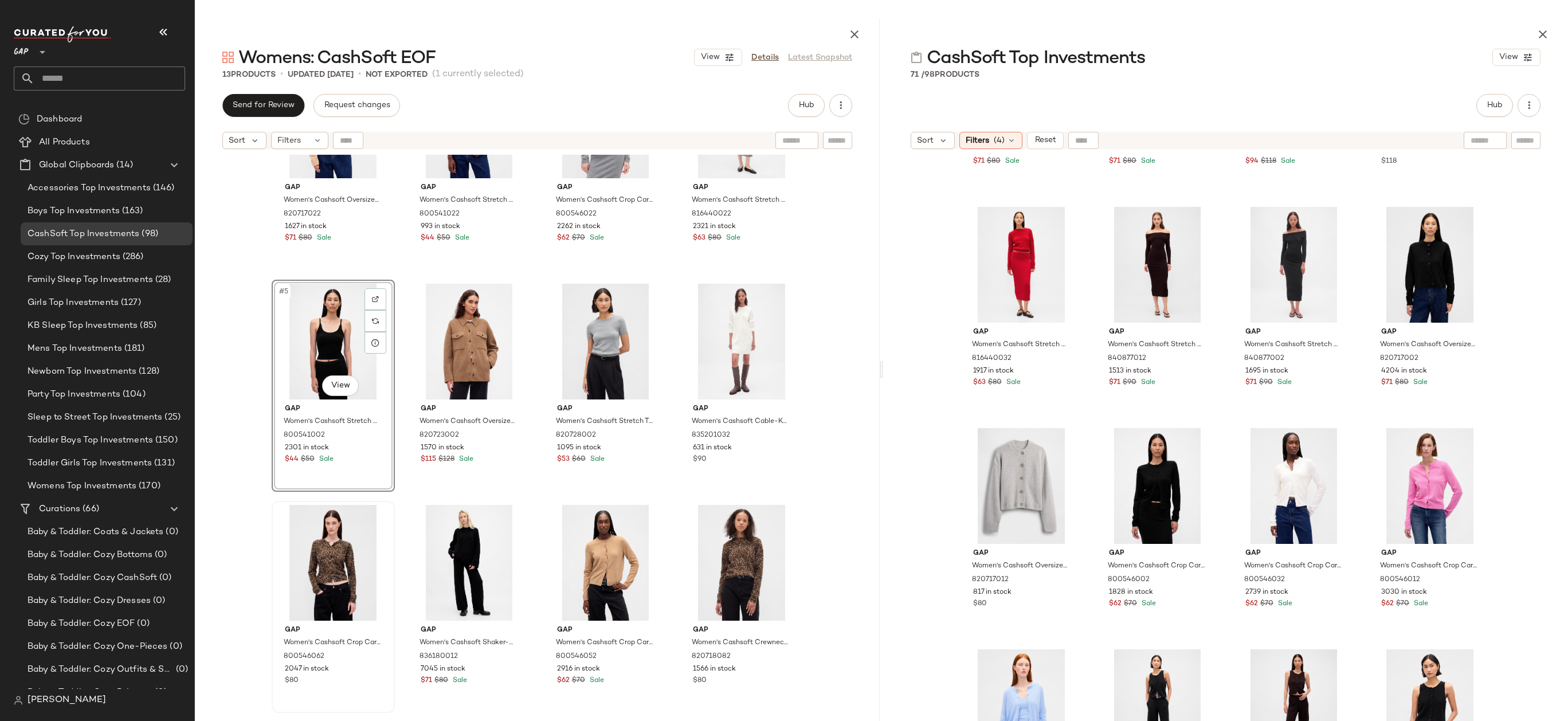
scroll to position [214, 0]
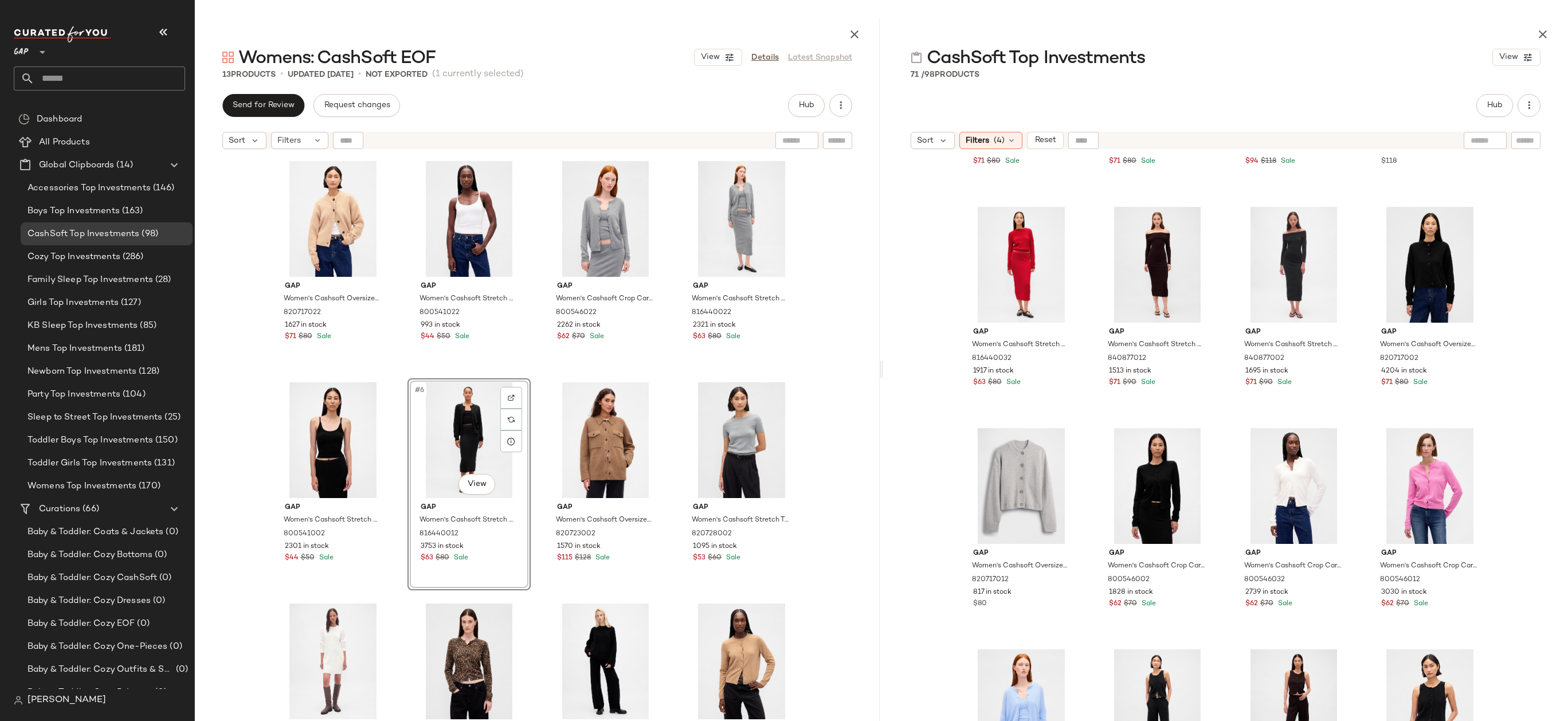
click at [862, 356] on div "Gap Women's Cashsoft Oversized Chunky Cardigan by Gap Camel Tan Heather Size XS…" at bounding box center [536, 467] width 684 height 623
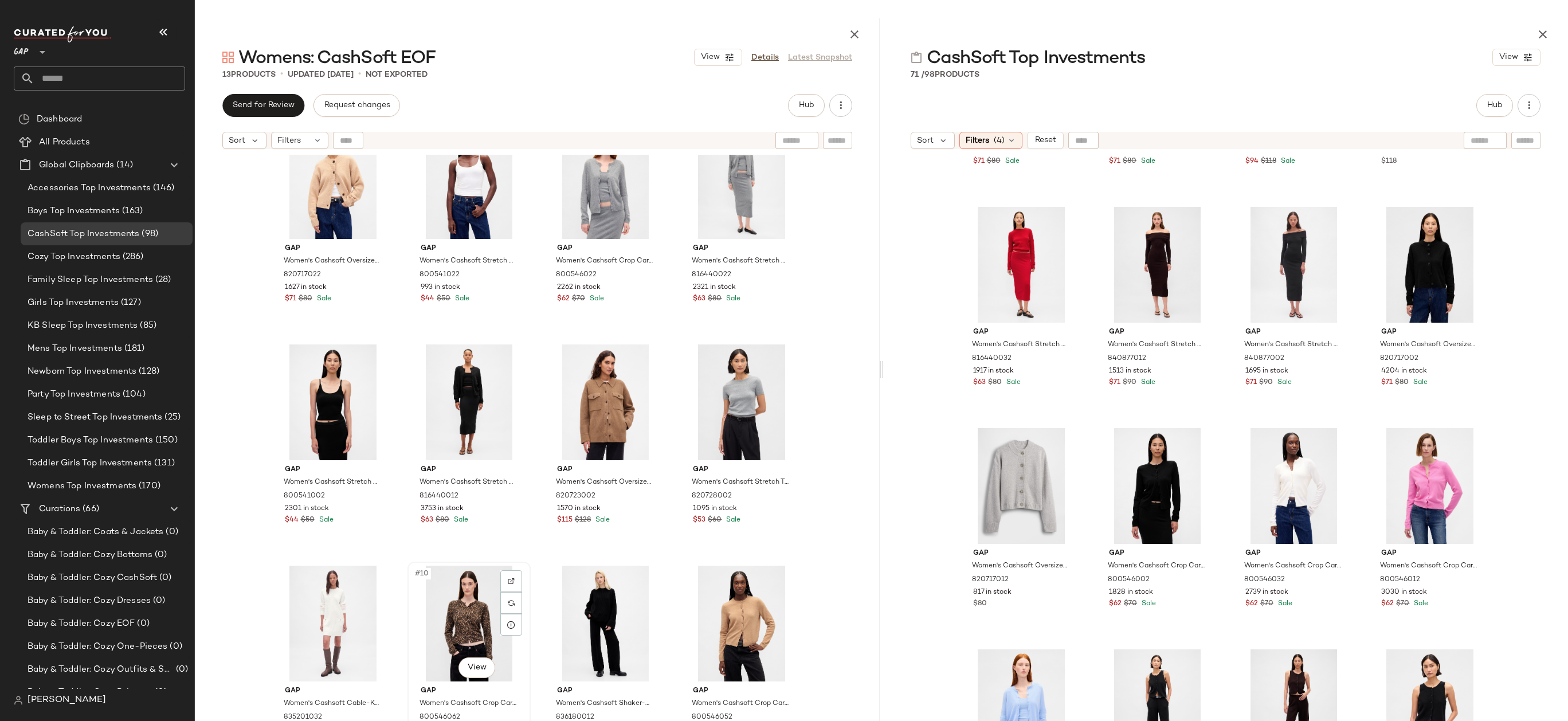
click at [473, 605] on div "#10 View" at bounding box center [468, 624] width 115 height 116
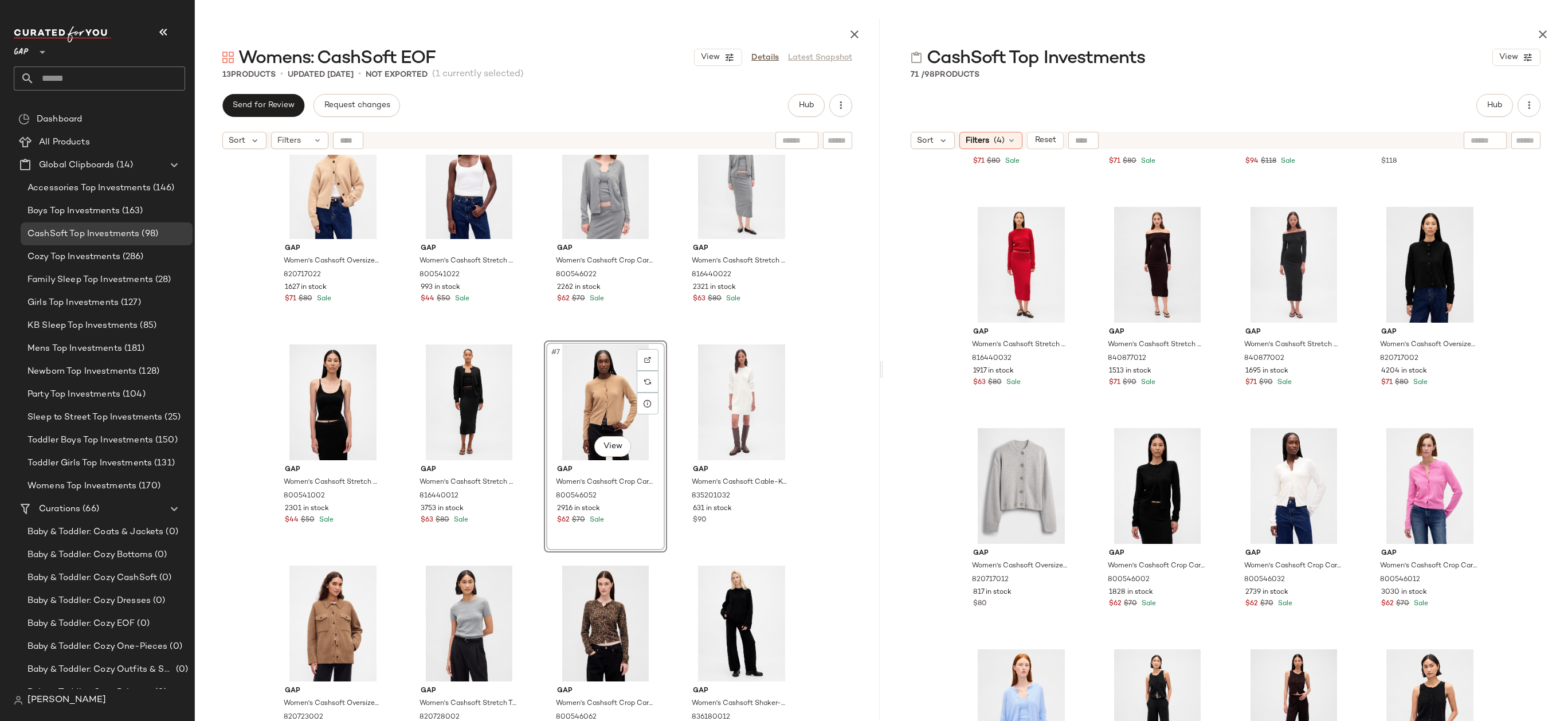
click at [816, 400] on div "Gap Women's Cashsoft Oversized Chunky Cardigan by Gap Camel Tan Heather Size XS…" at bounding box center [536, 467] width 684 height 623
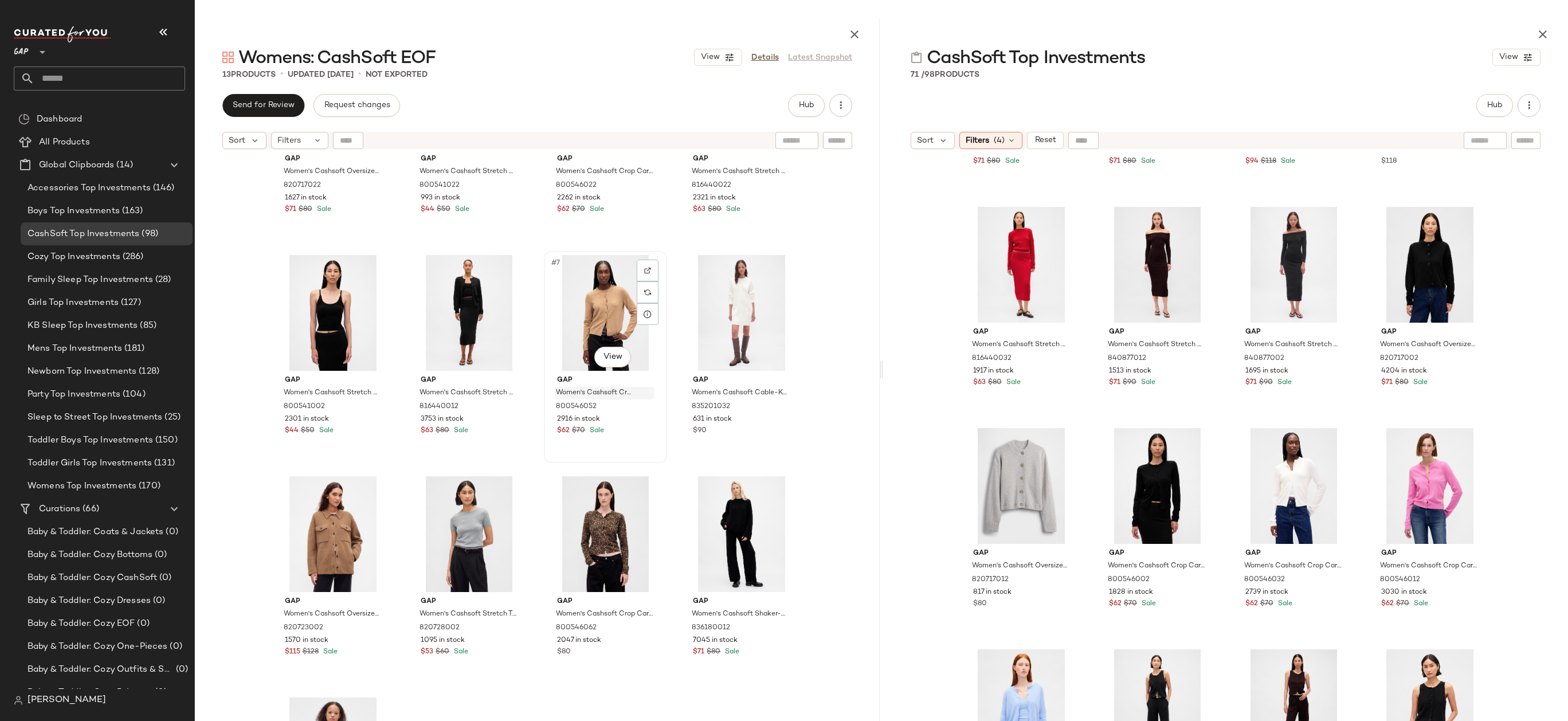
scroll to position [234, 0]
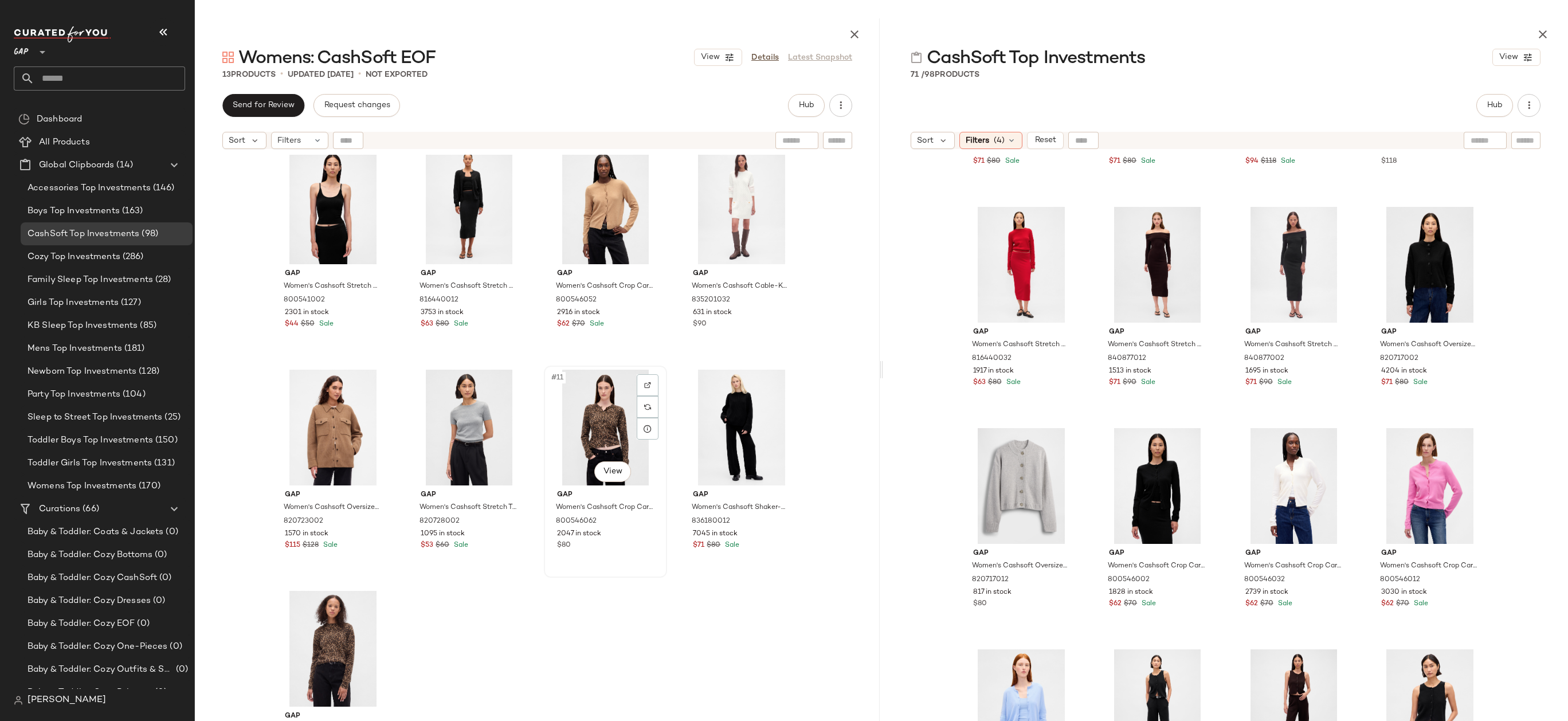
click at [608, 414] on div "#11 View" at bounding box center [605, 427] width 115 height 116
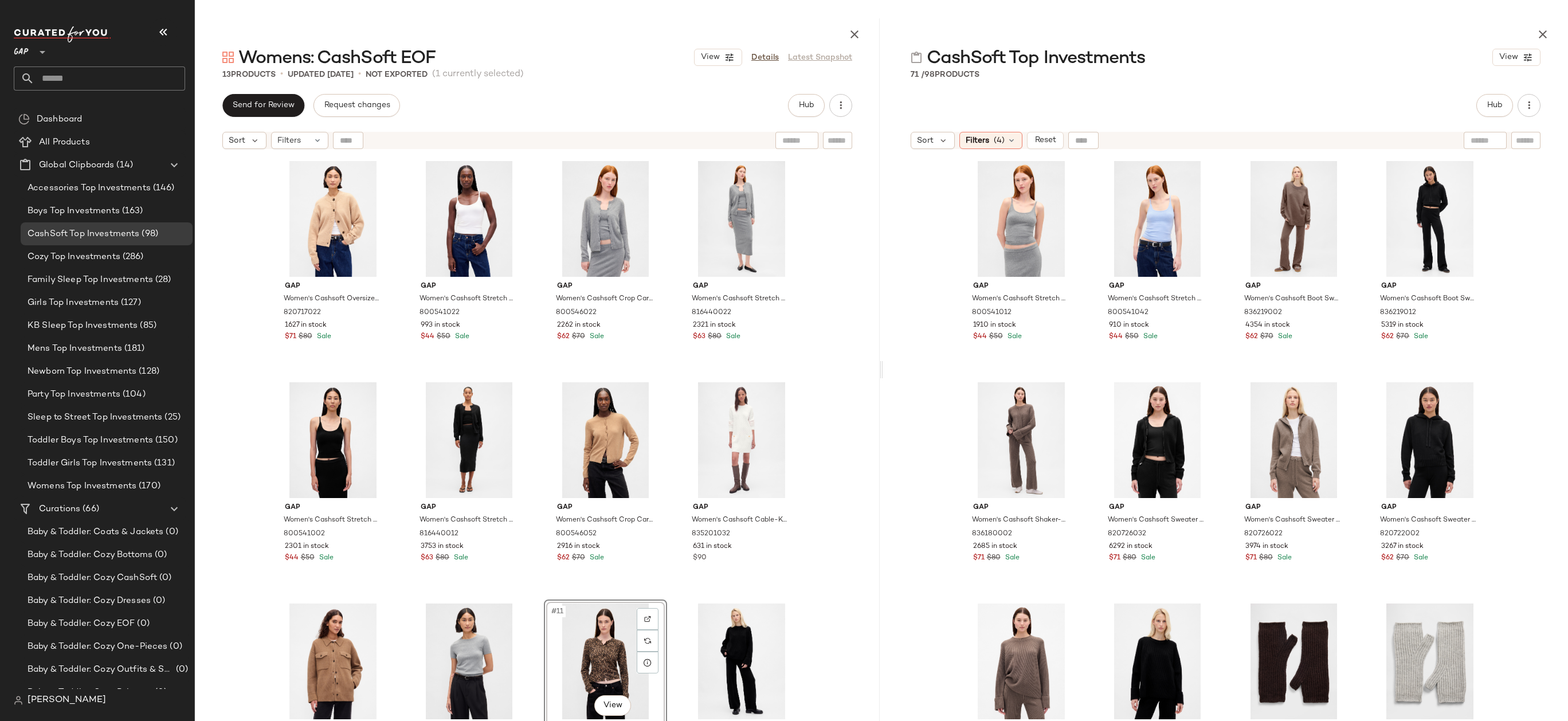
scroll to position [148, 0]
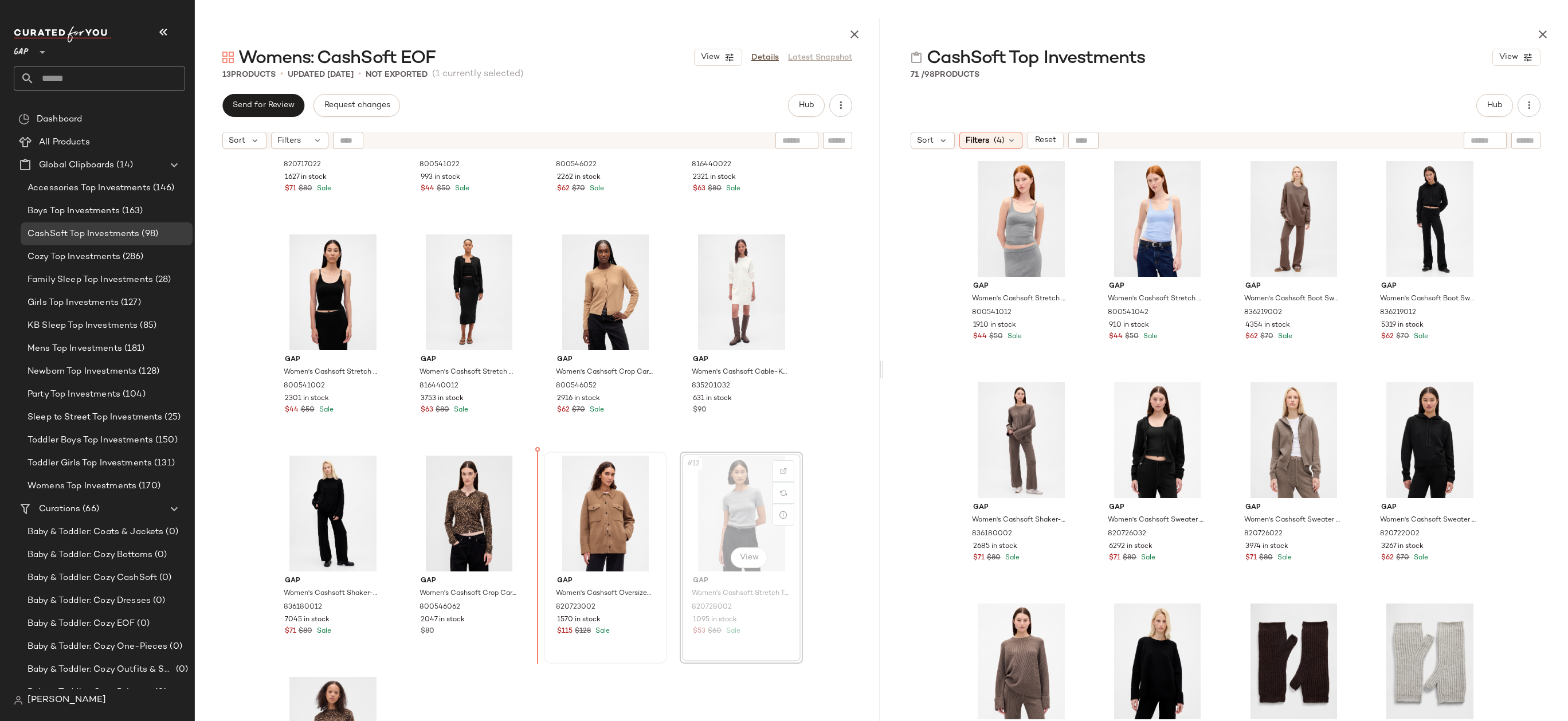
drag, startPoint x: 738, startPoint y: 511, endPoint x: 547, endPoint y: 511, distance: 191.0
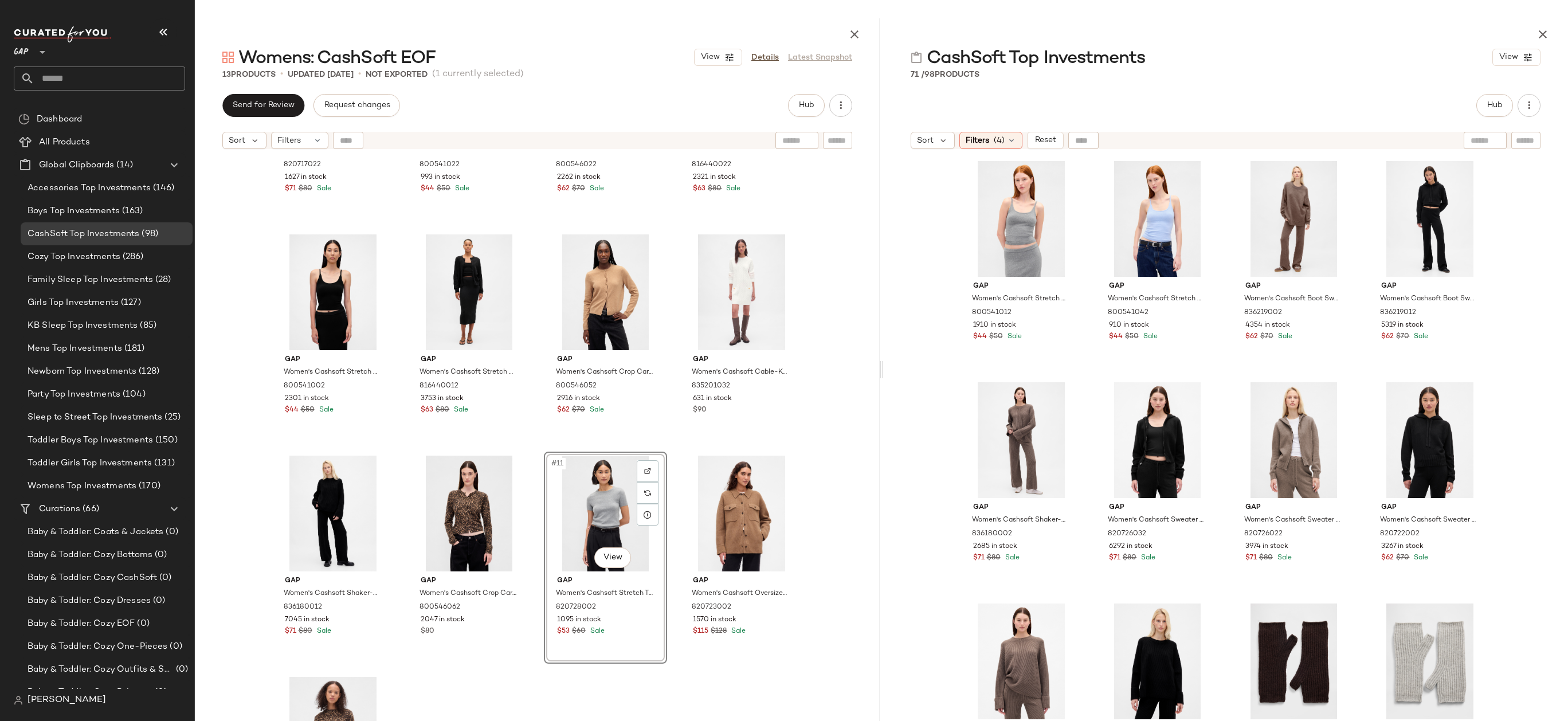
click at [815, 496] on div "Gap Women's Cashsoft Oversized Chunky Cardigan by Gap Camel Tan Heather Size XS…" at bounding box center [536, 467] width 684 height 623
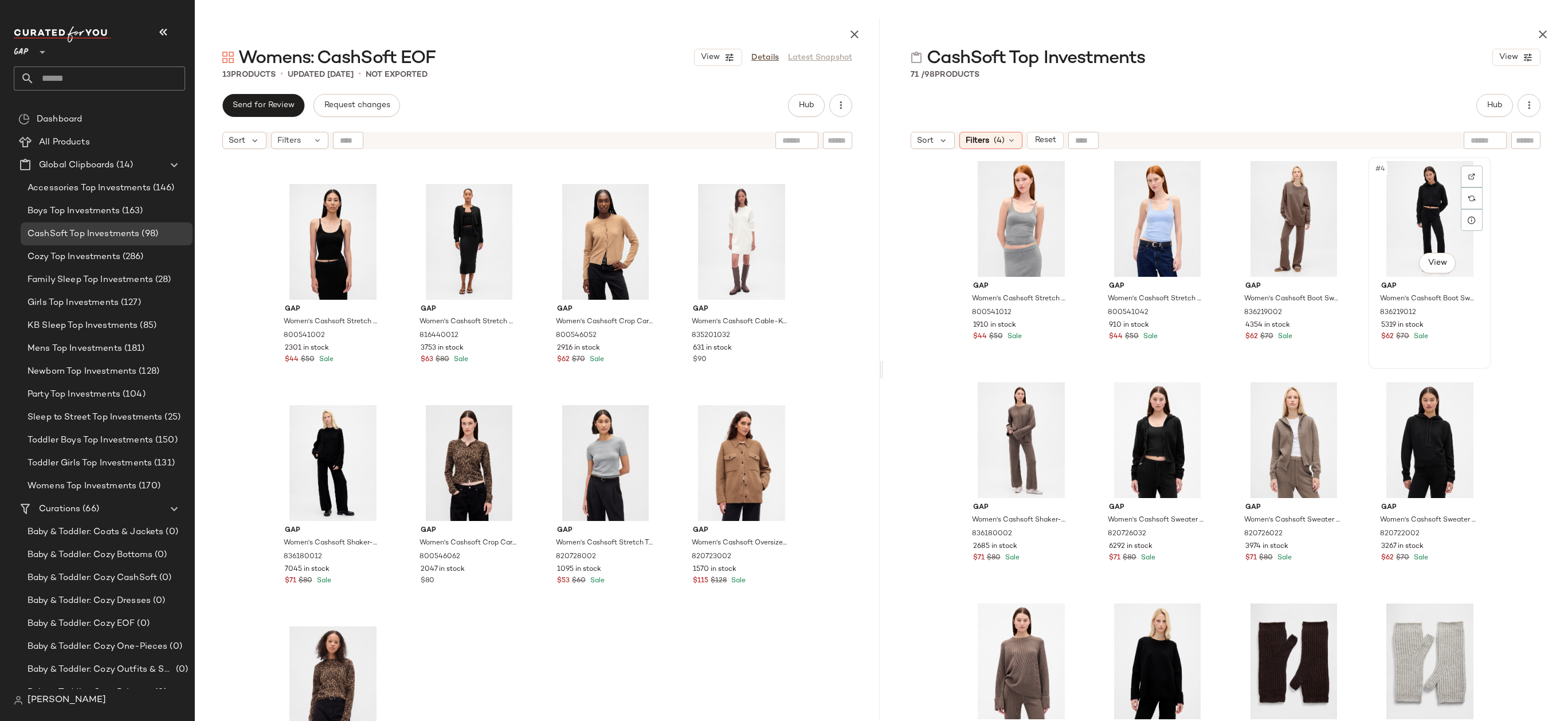
click at [1416, 231] on div "#4 View" at bounding box center [1429, 219] width 115 height 116
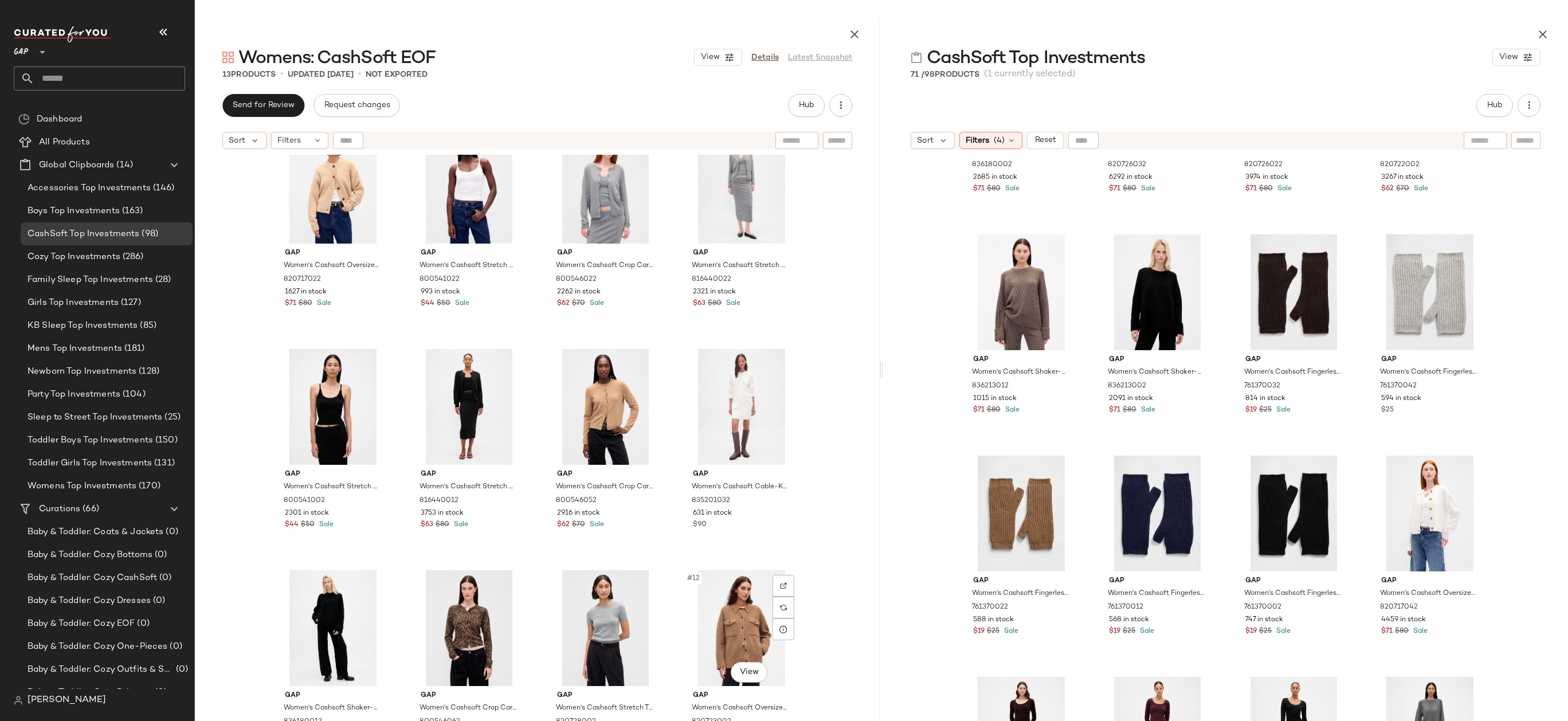
scroll to position [255, 0]
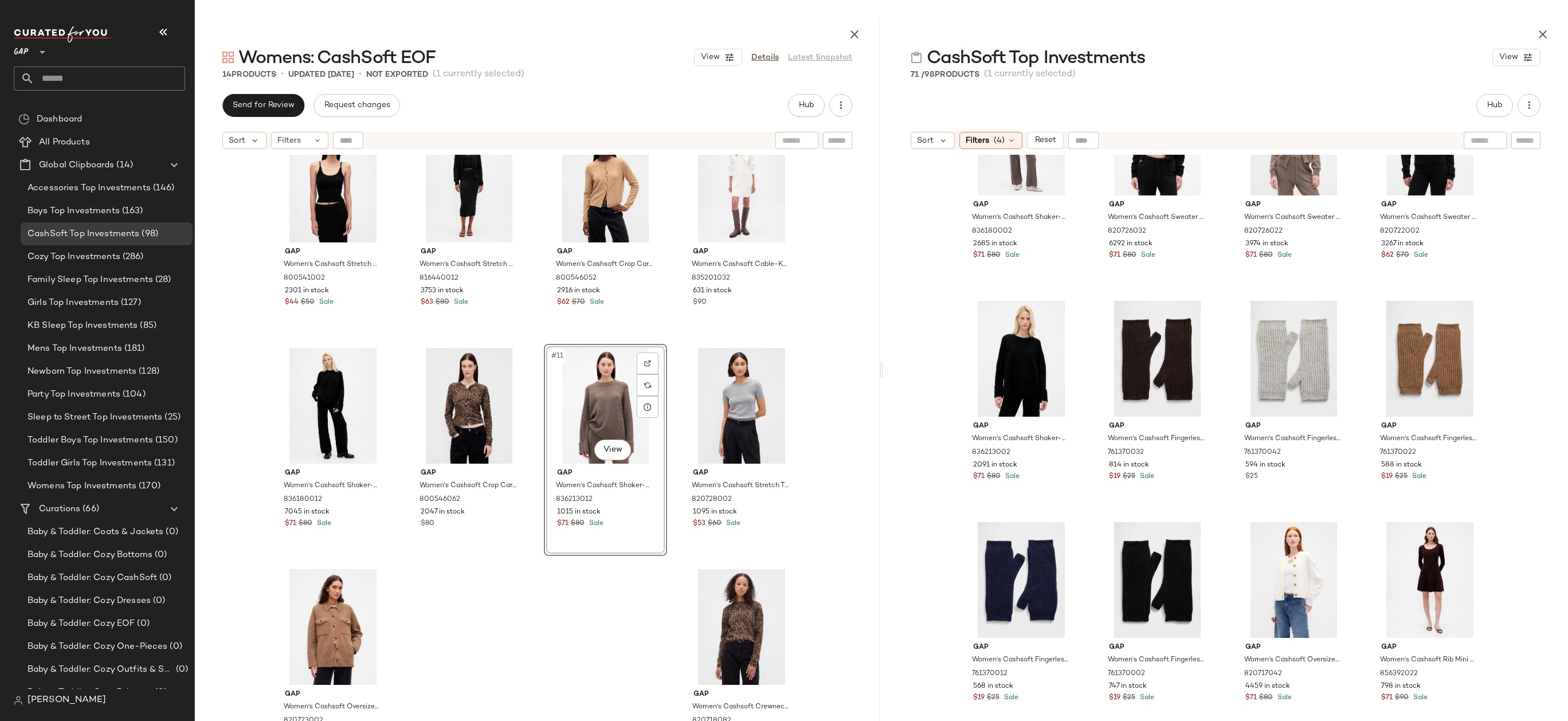
scroll to position [144, 0]
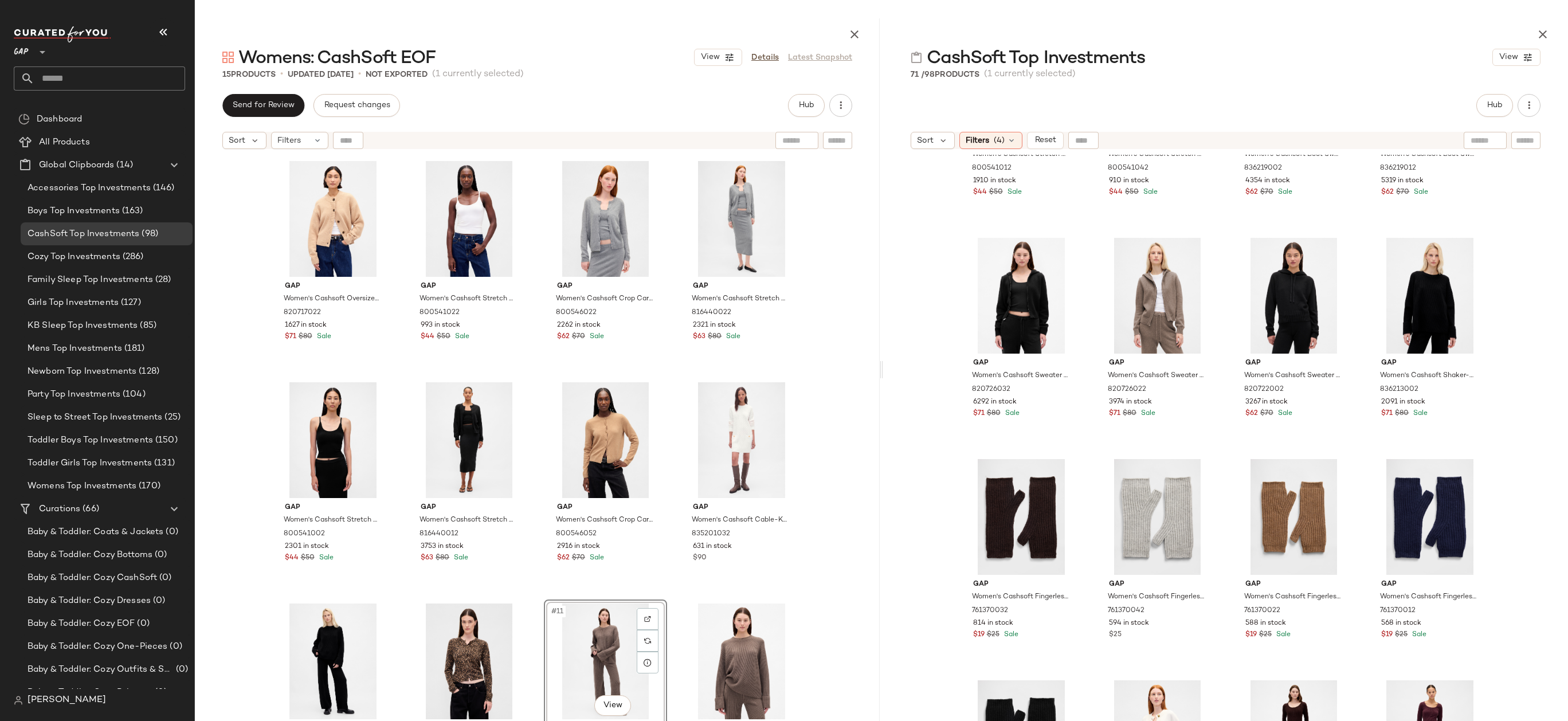
click at [856, 405] on div "Gap Women's Cashsoft Oversized Chunky Cardigan by Gap Camel Tan Heather Size XS…" at bounding box center [536, 467] width 684 height 623
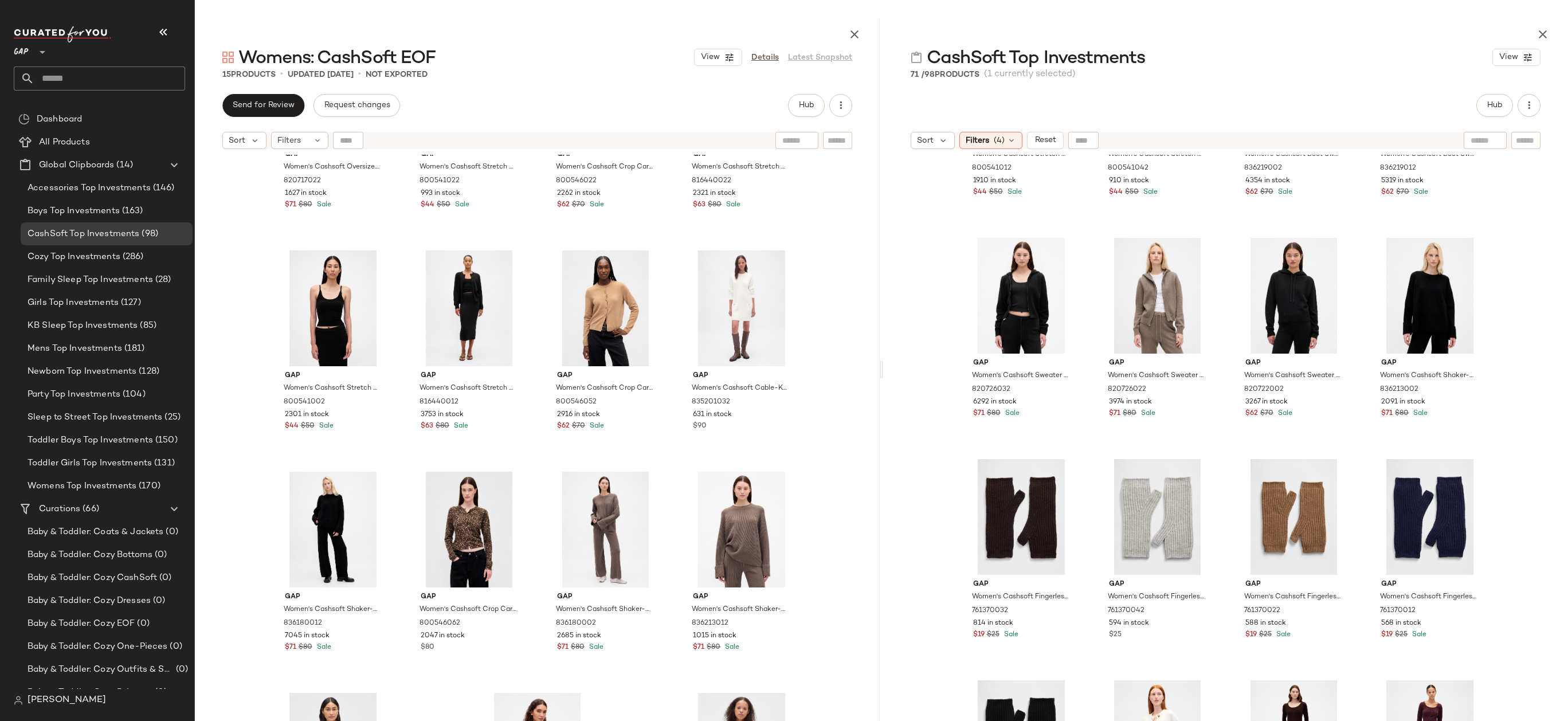
scroll to position [255, 0]
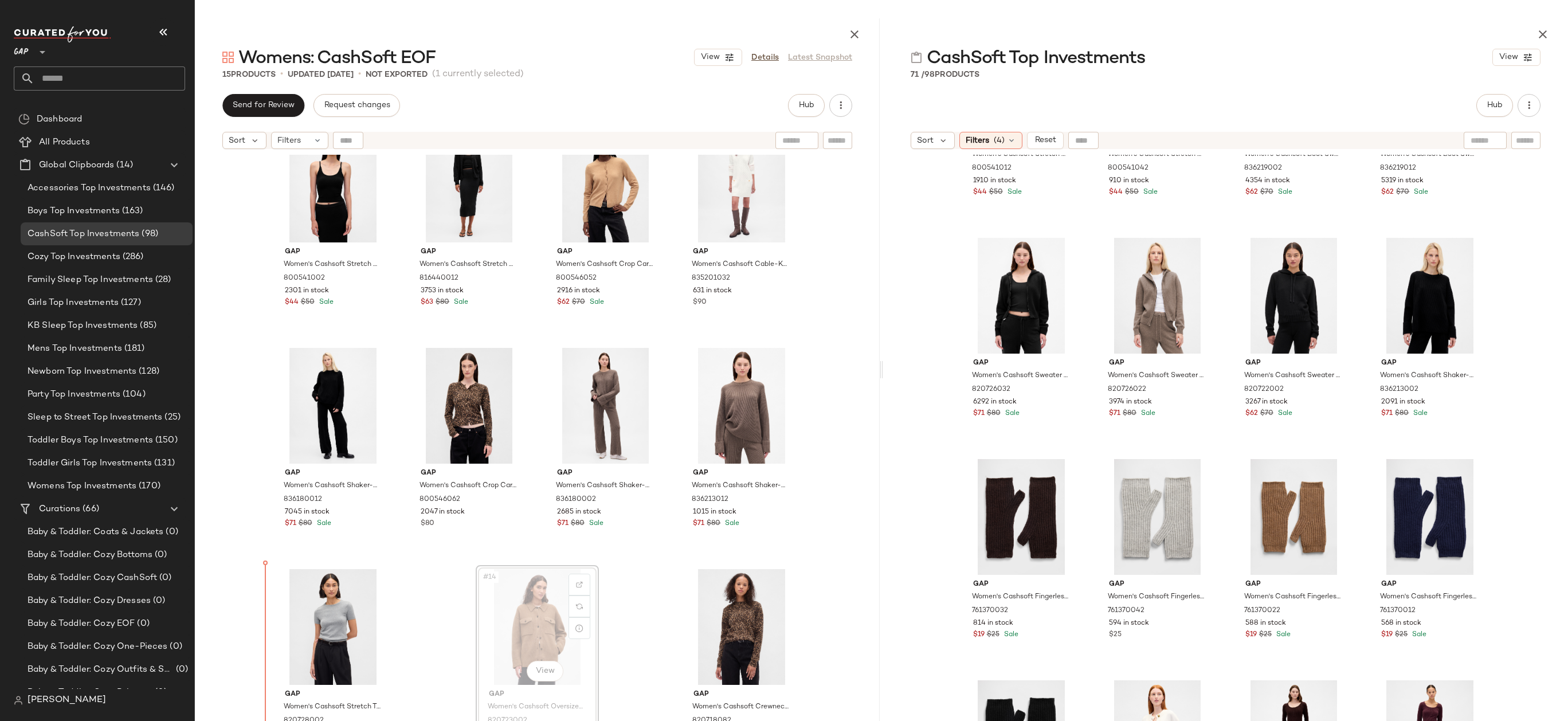
drag, startPoint x: 564, startPoint y: 611, endPoint x: 291, endPoint y: 610, distance: 273.0
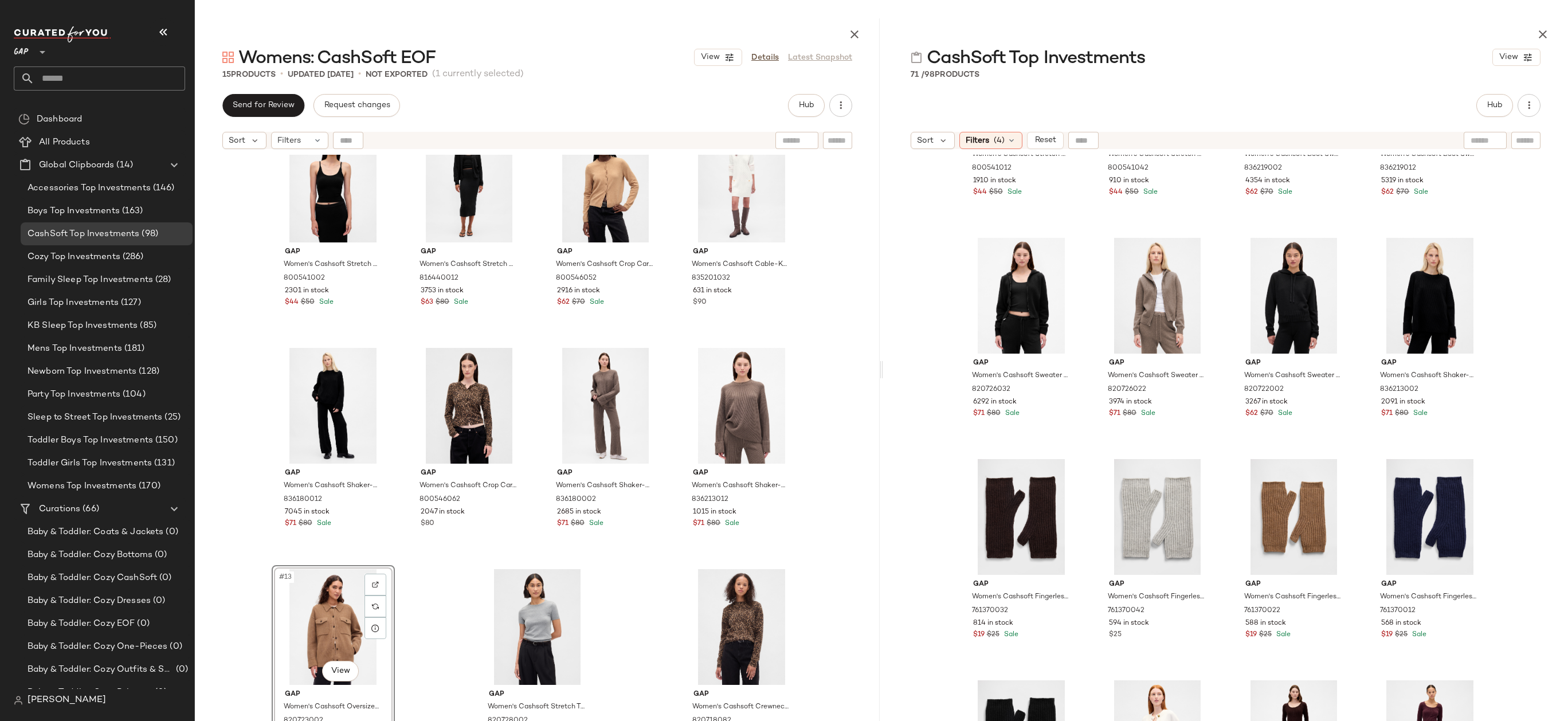
click at [615, 570] on div "Gap Women's Cashsoft Oversized Chunky Cardigan by Gap Camel Tan Heather Size XS…" at bounding box center [536, 467] width 684 height 623
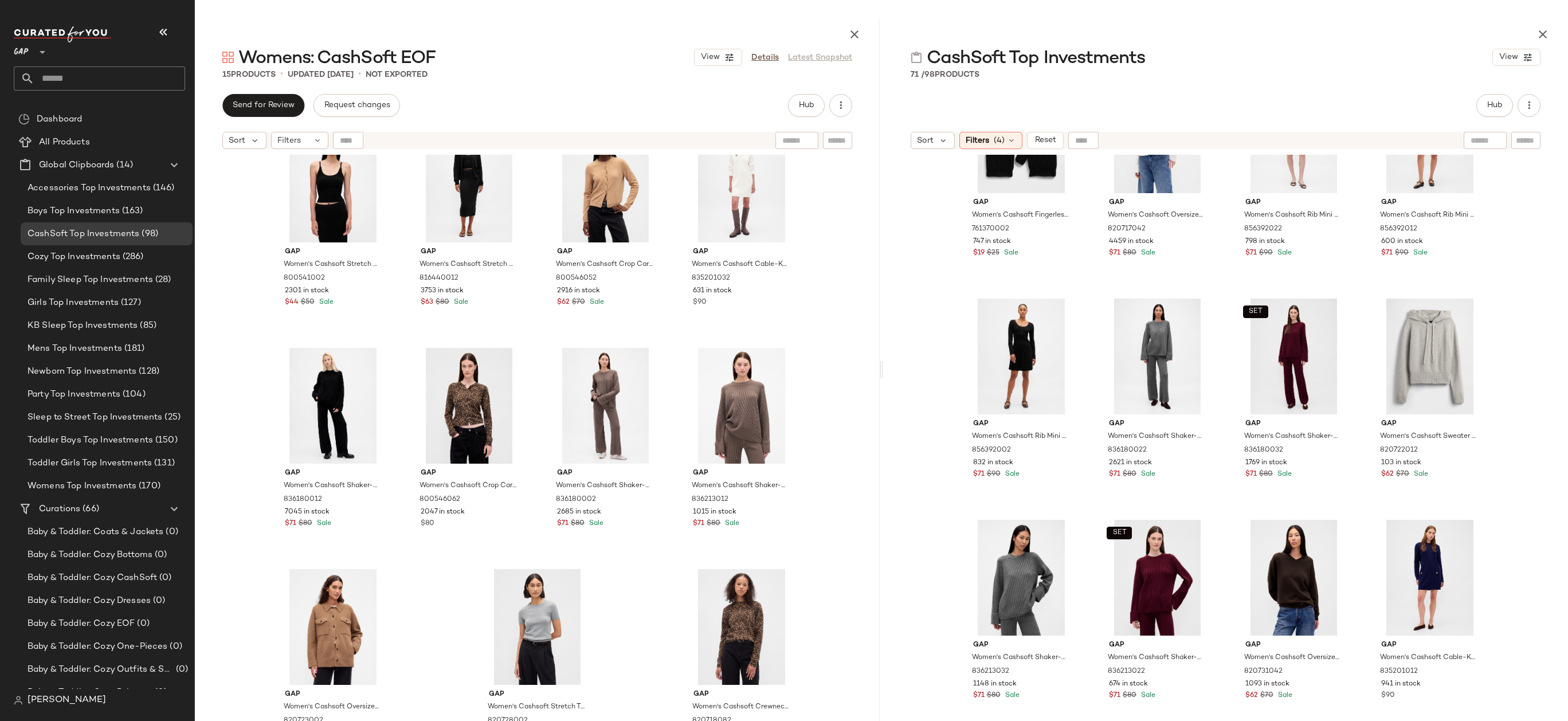
scroll to position [931, 0]
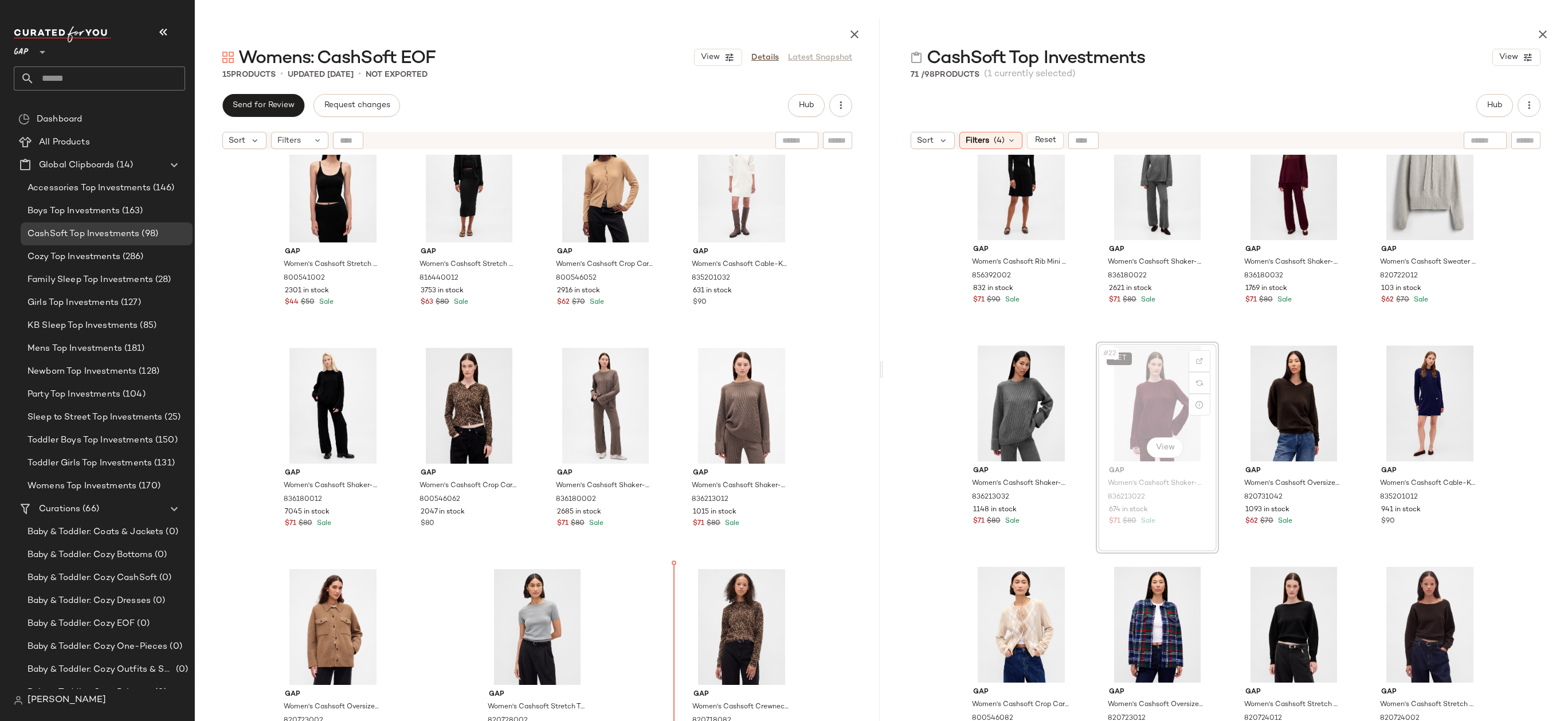
drag, startPoint x: 1158, startPoint y: 425, endPoint x: 1151, endPoint y: 426, distance: 7.1
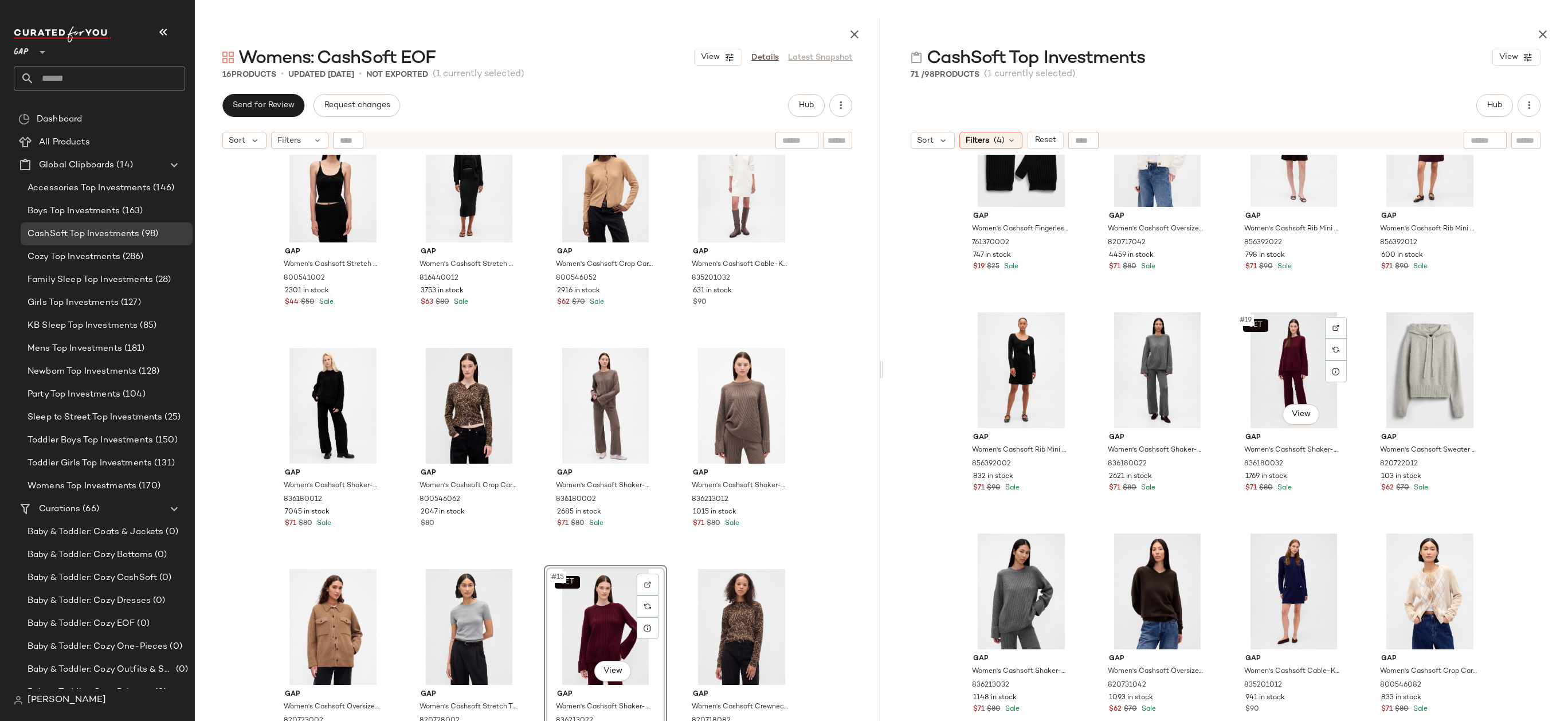
scroll to position [605, 0]
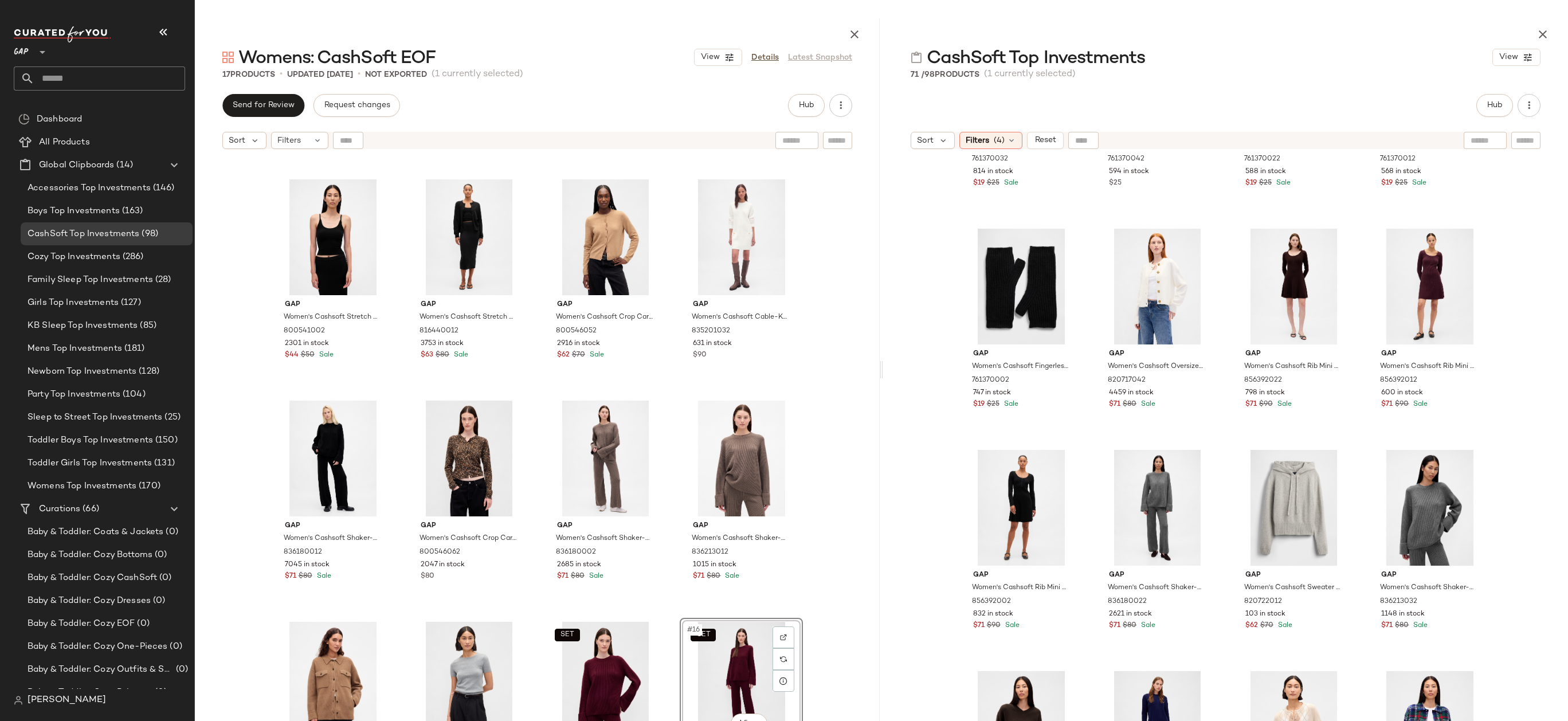
scroll to position [389, 0]
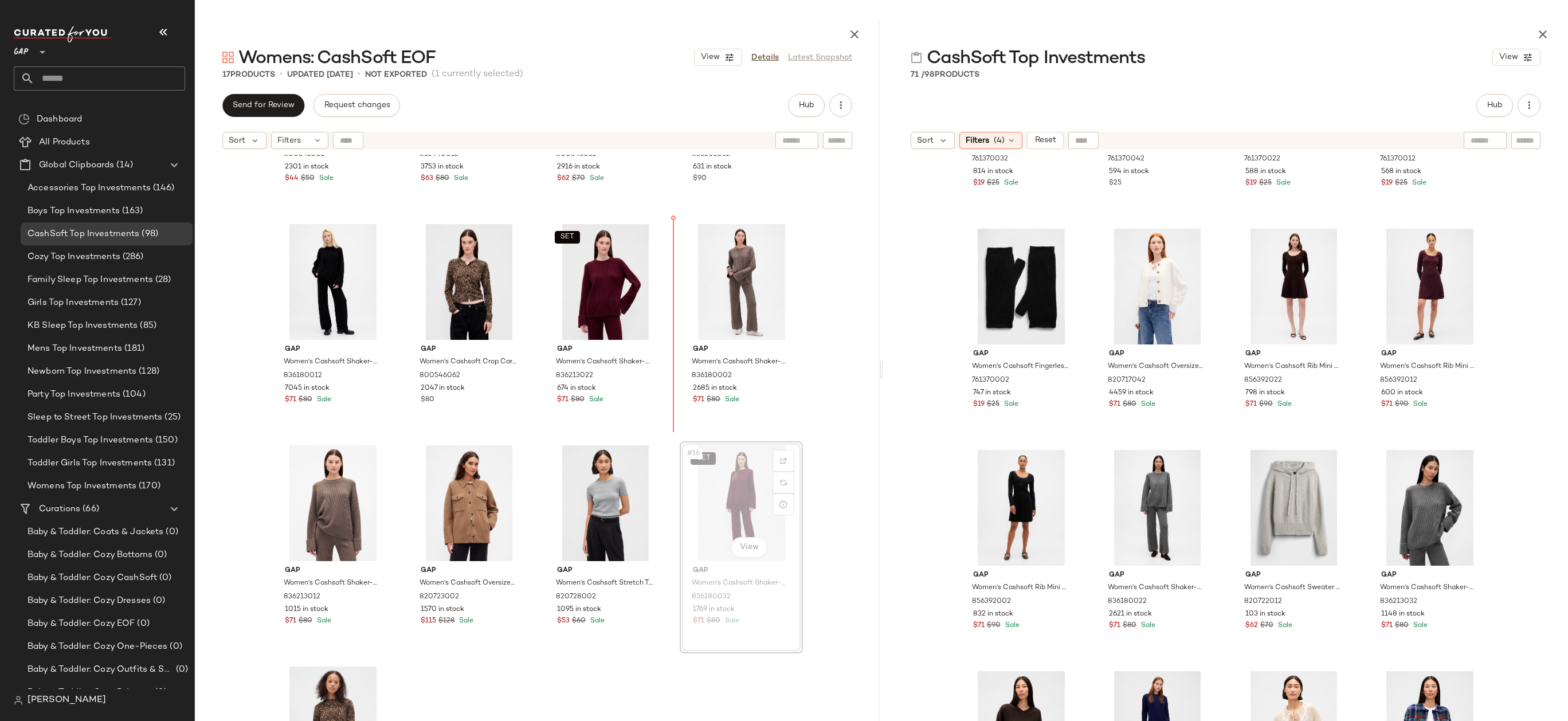
drag, startPoint x: 738, startPoint y: 498, endPoint x: 674, endPoint y: 300, distance: 208.1
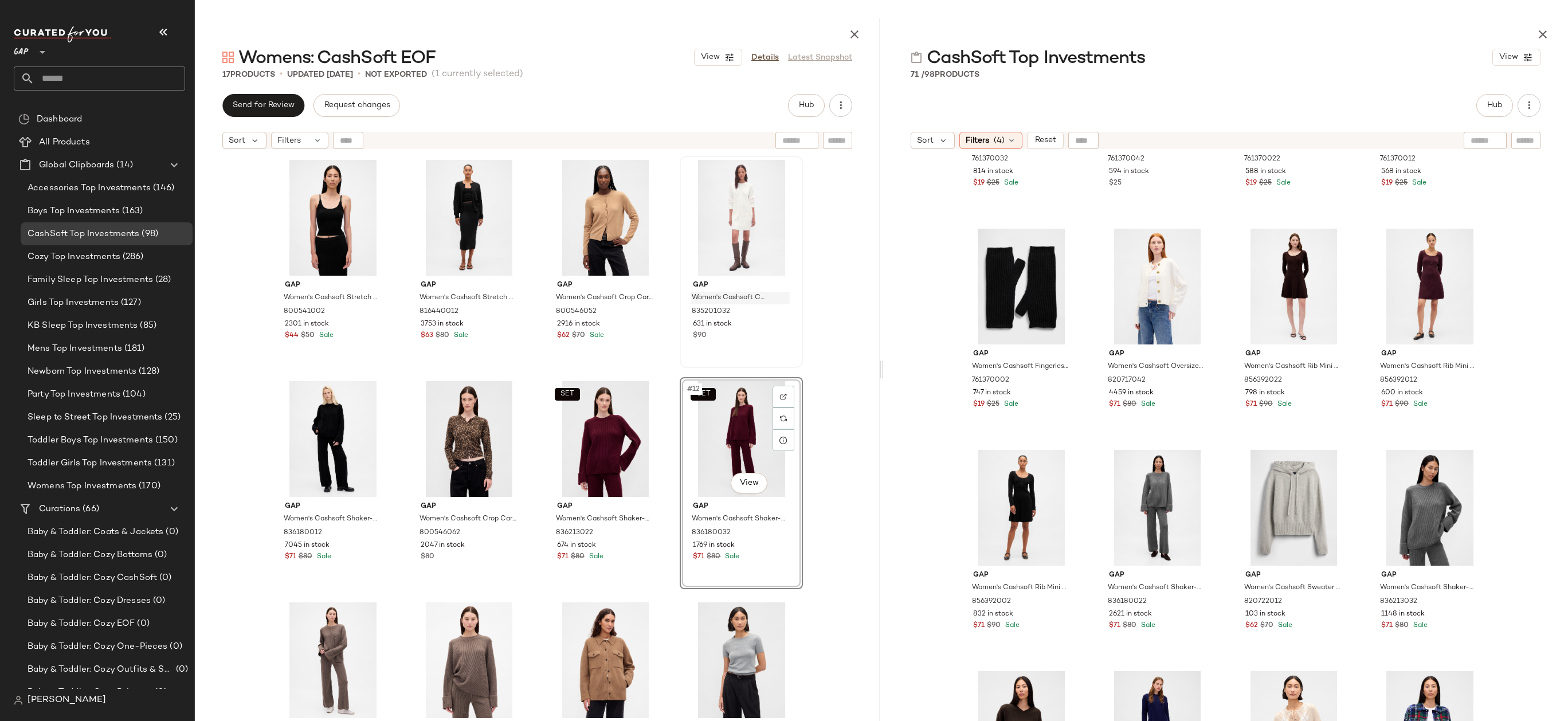
scroll to position [201, 0]
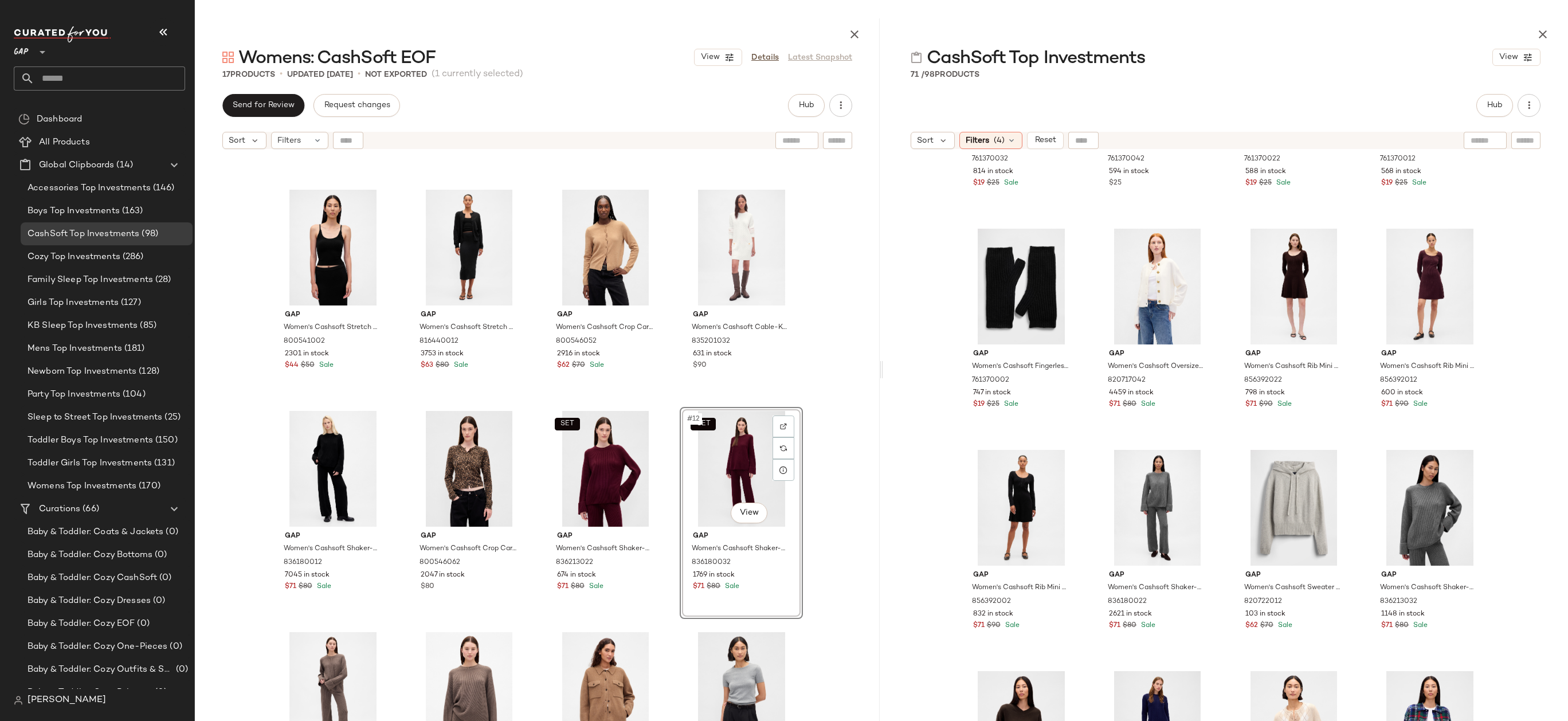
drag, startPoint x: 756, startPoint y: 456, endPoint x: 747, endPoint y: 457, distance: 9.1
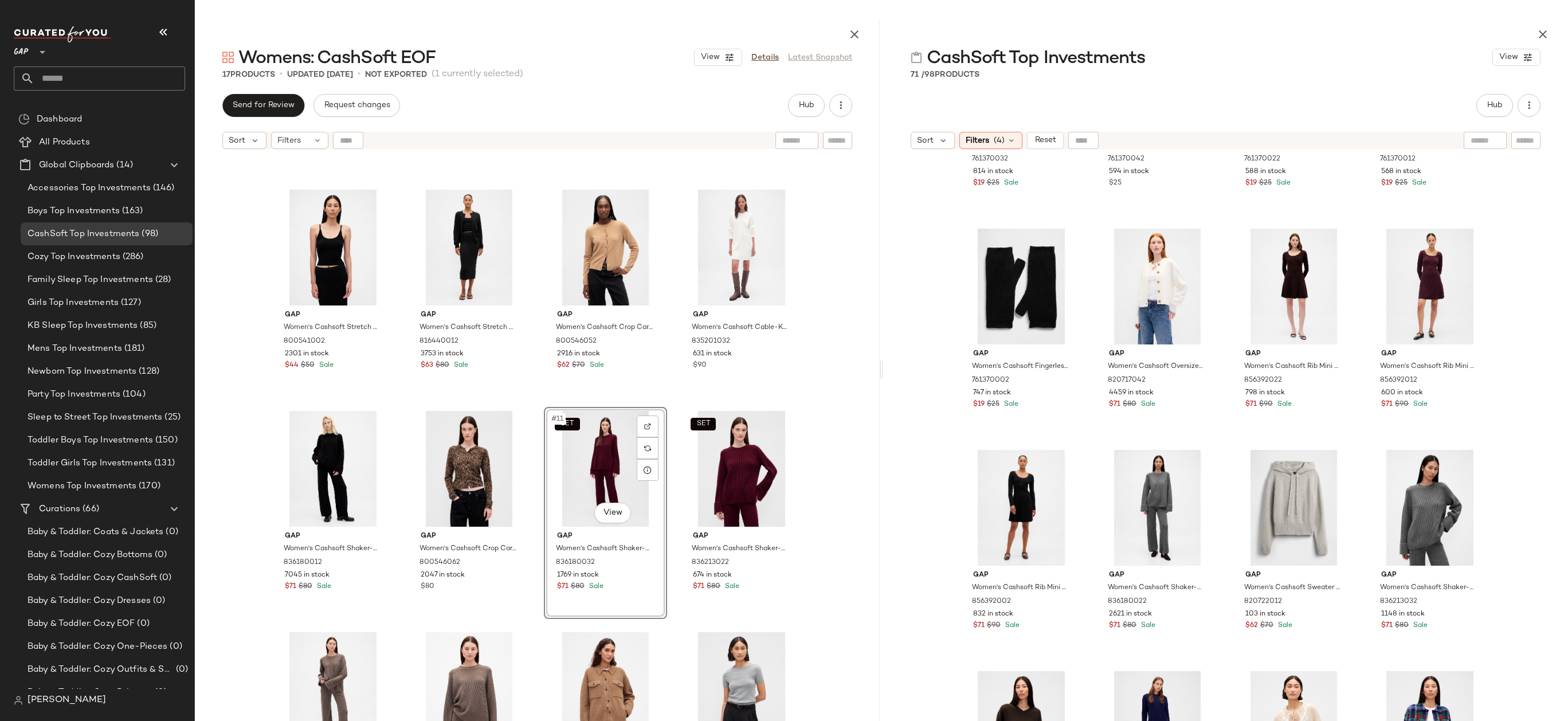
click at [821, 406] on div "Gap Women's Cashsoft Stretch Crop Tank Top by Gap Black Size M 800541002 2301 i…" at bounding box center [536, 467] width 684 height 623
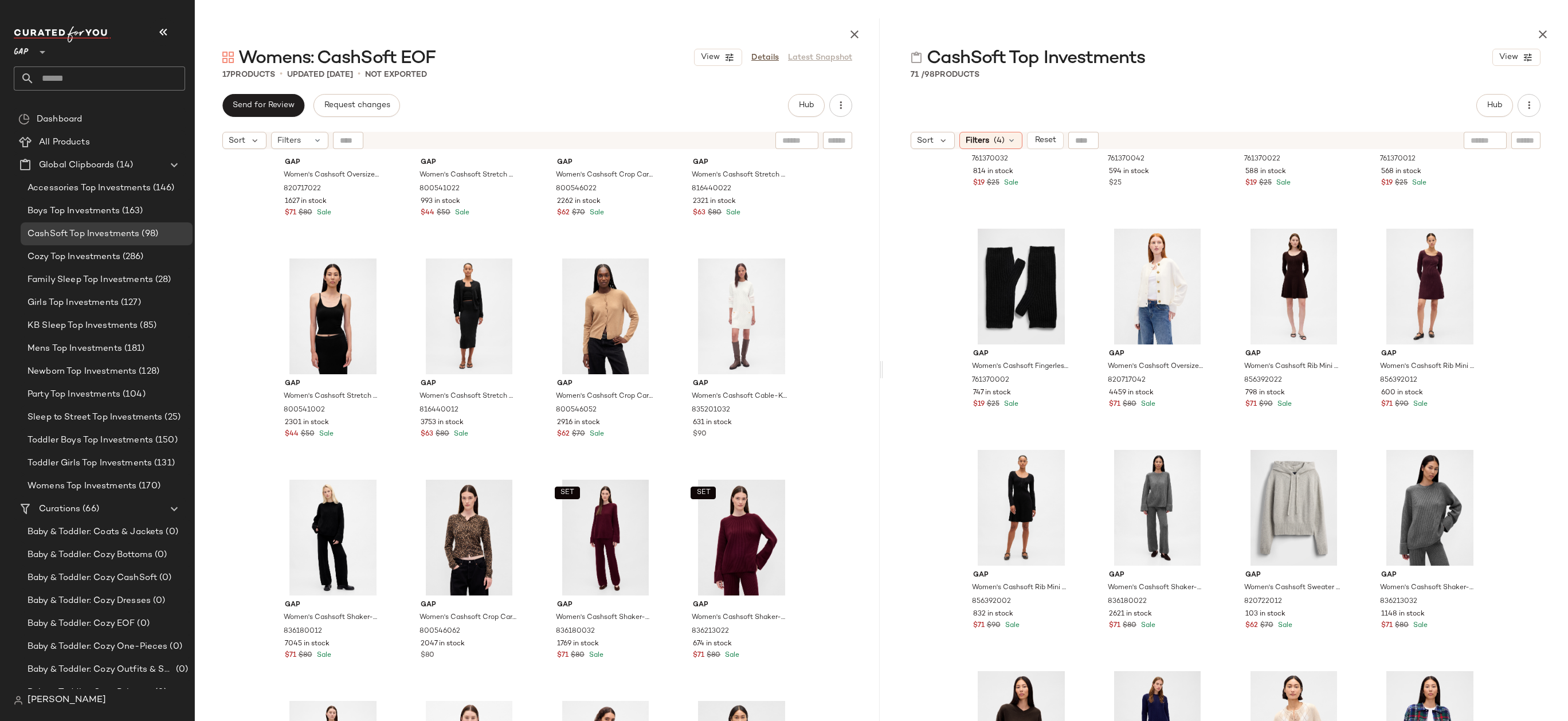
scroll to position [231, 0]
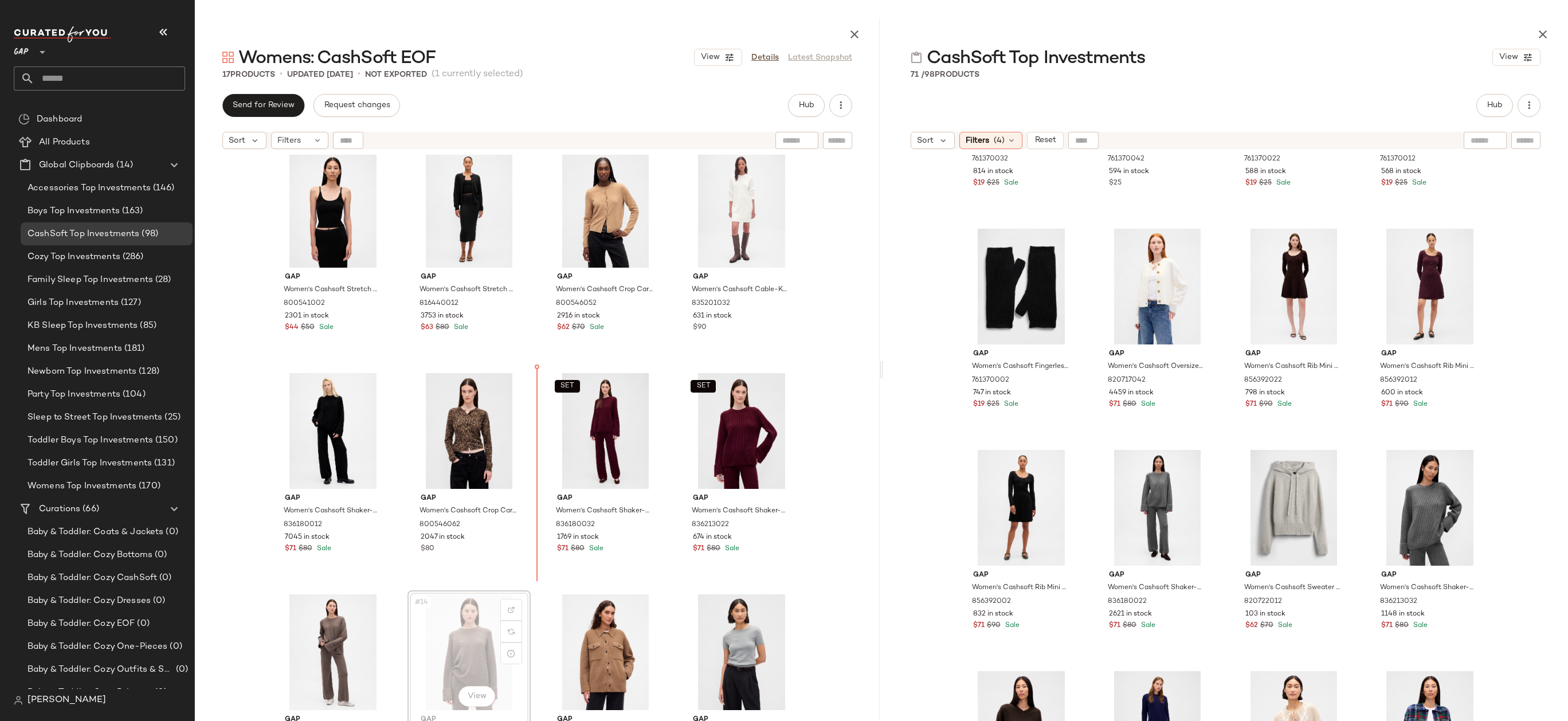
drag, startPoint x: 467, startPoint y: 632, endPoint x: 539, endPoint y: 483, distance: 165.5
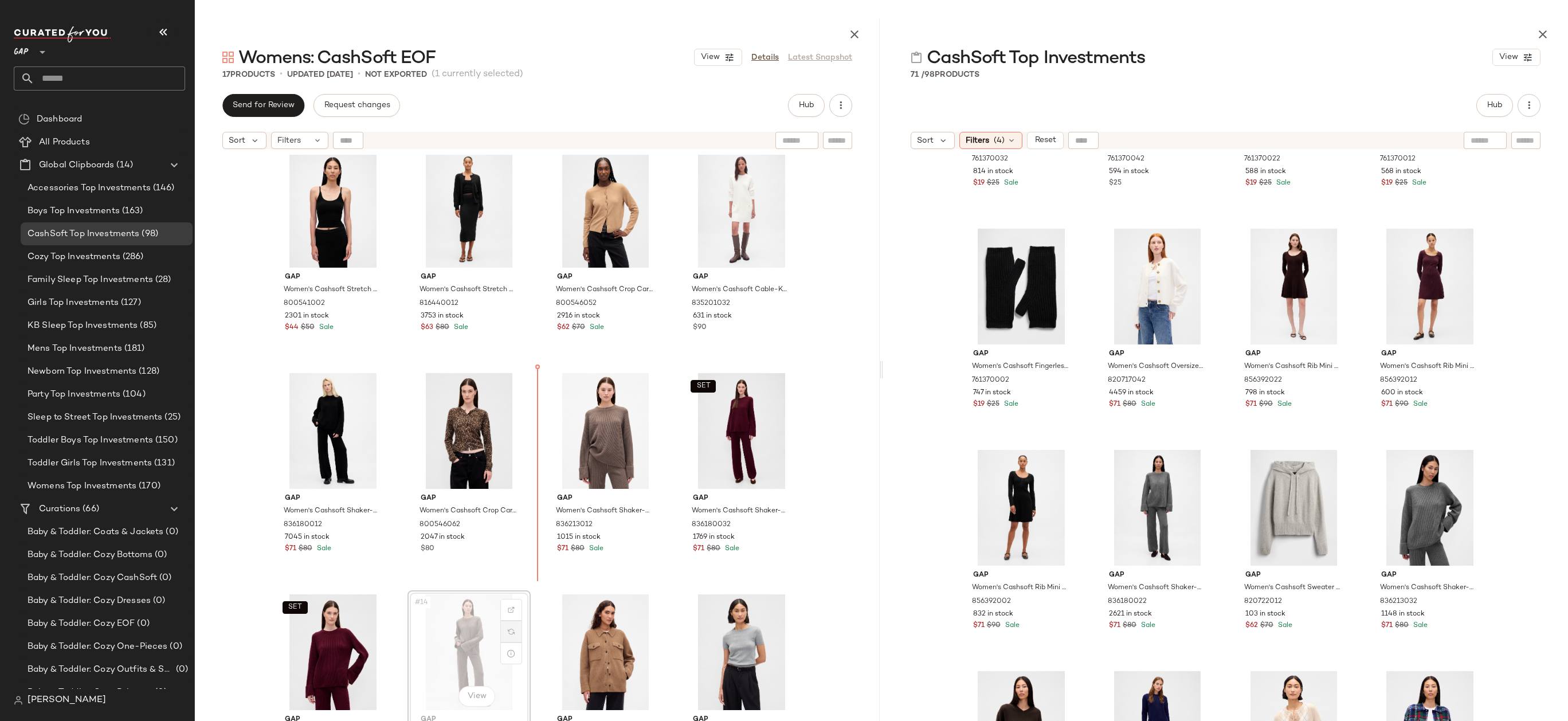
drag, startPoint x: 495, startPoint y: 637, endPoint x: 498, endPoint y: 626, distance: 11.4
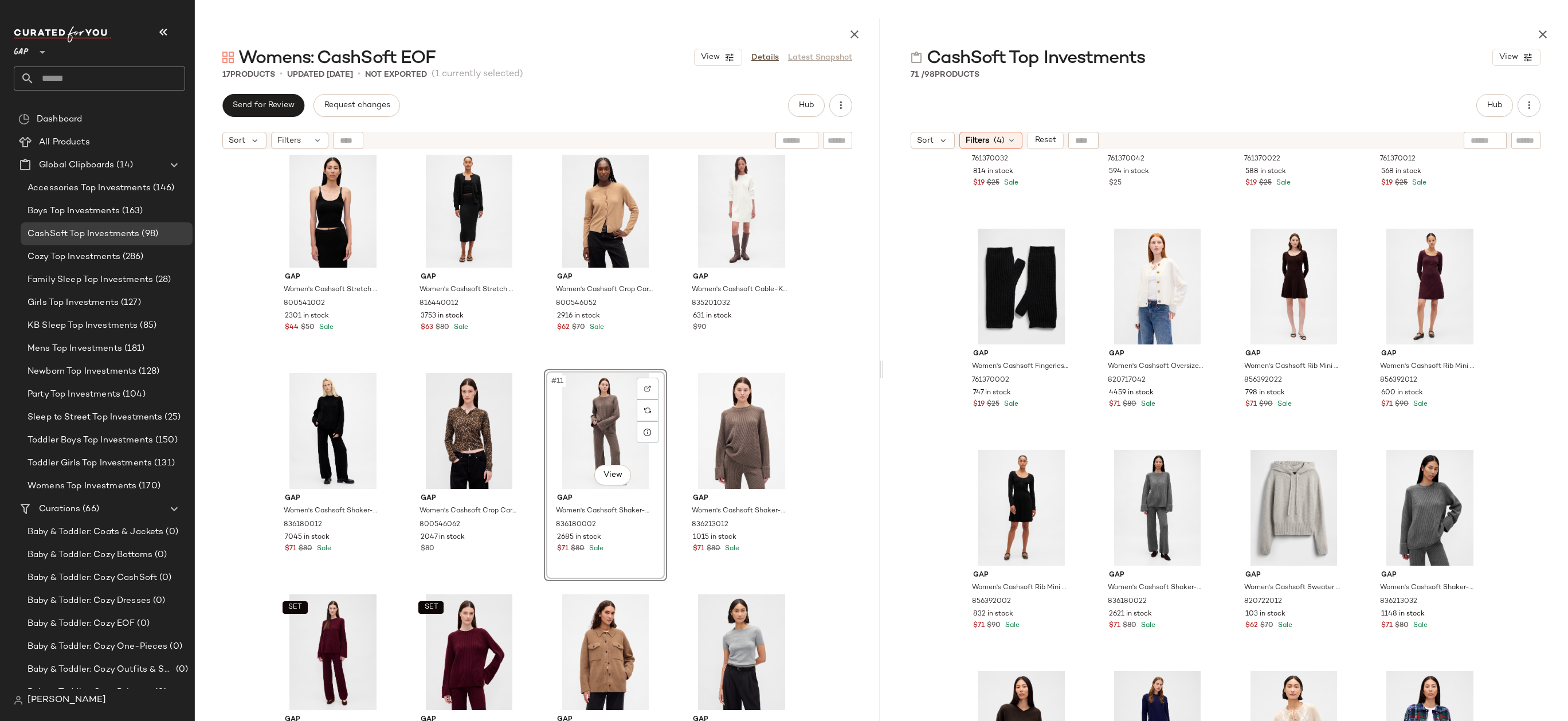
click at [830, 406] on div "Gap Women's Cashsoft Oversized Chunky Cardigan by Gap Camel Tan Heather Size XS…" at bounding box center [536, 467] width 684 height 623
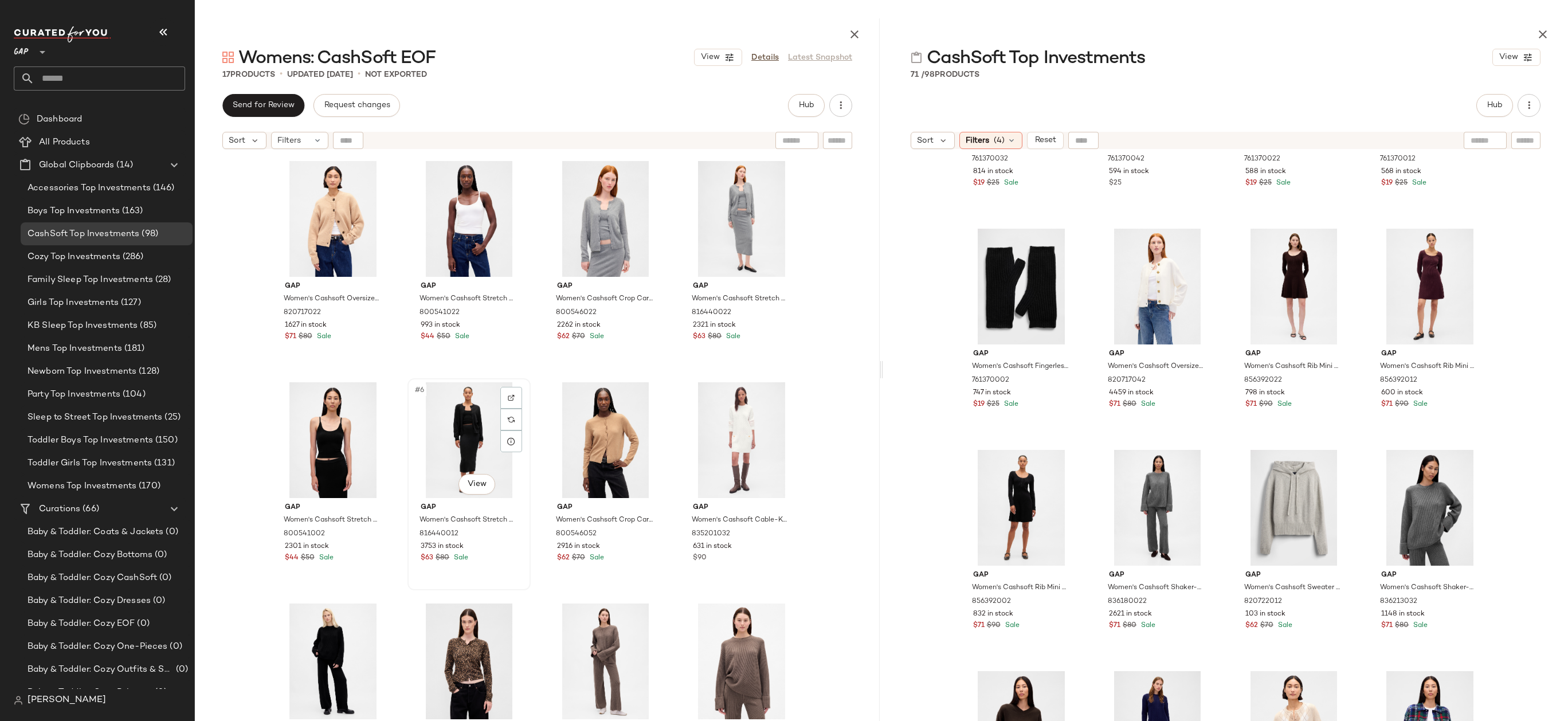
scroll to position [119, 0]
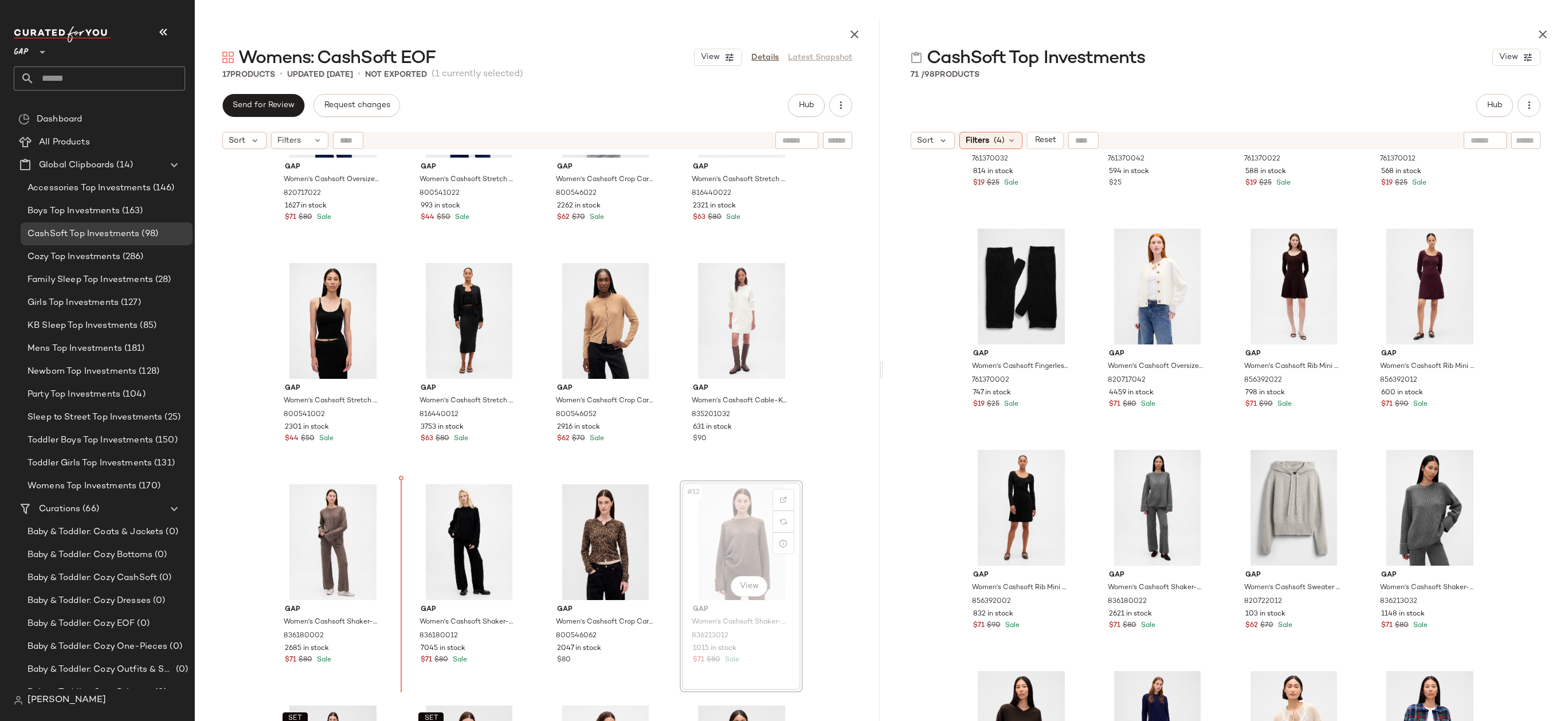
drag, startPoint x: 685, startPoint y: 547, endPoint x: 677, endPoint y: 547, distance: 8.0
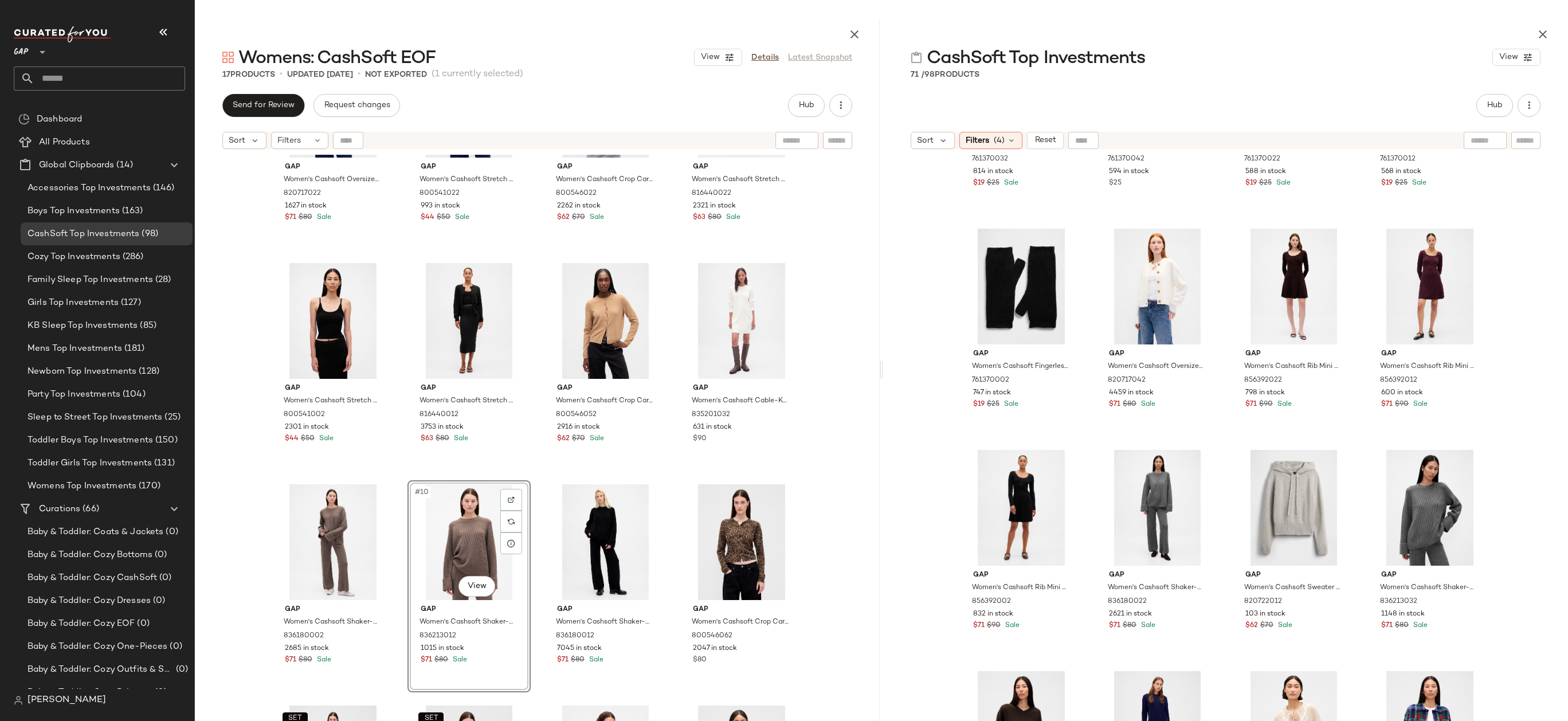
click at [814, 472] on div "Gap Women's Cashsoft Oversized Chunky Cardigan by Gap Camel Tan Heather Size XS…" at bounding box center [536, 467] width 684 height 623
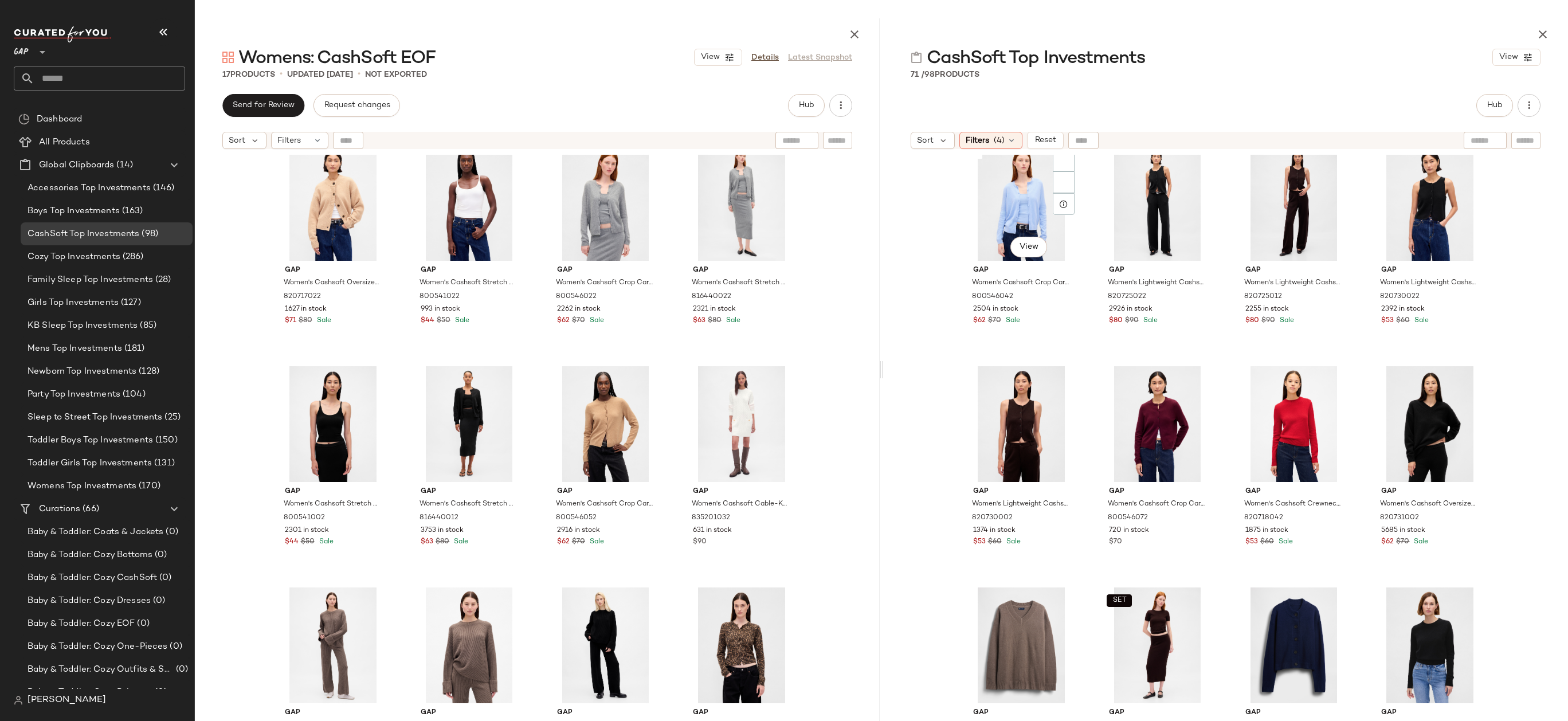
scroll to position [1950, 0]
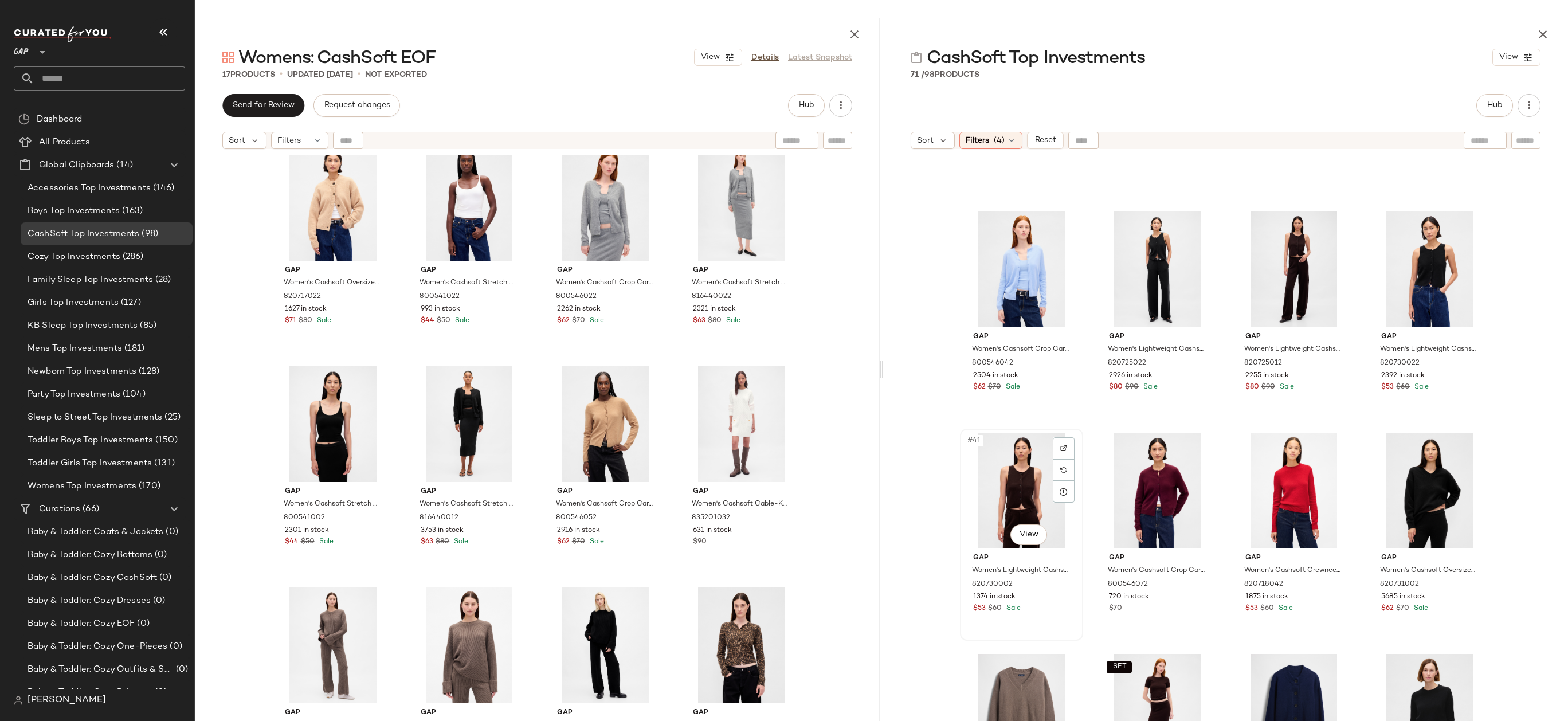
click at [997, 517] on div "#41 View" at bounding box center [1020, 491] width 115 height 116
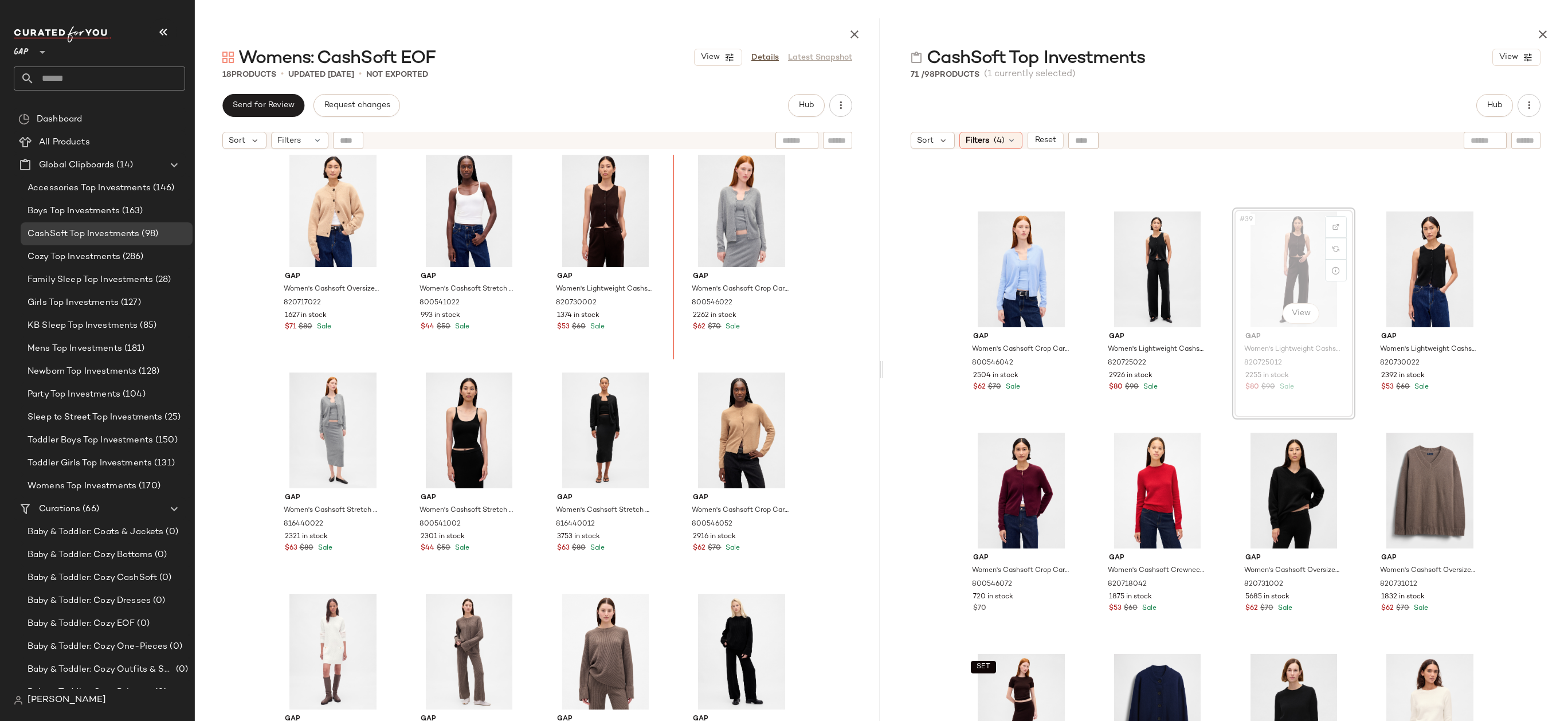
scroll to position [3, 0]
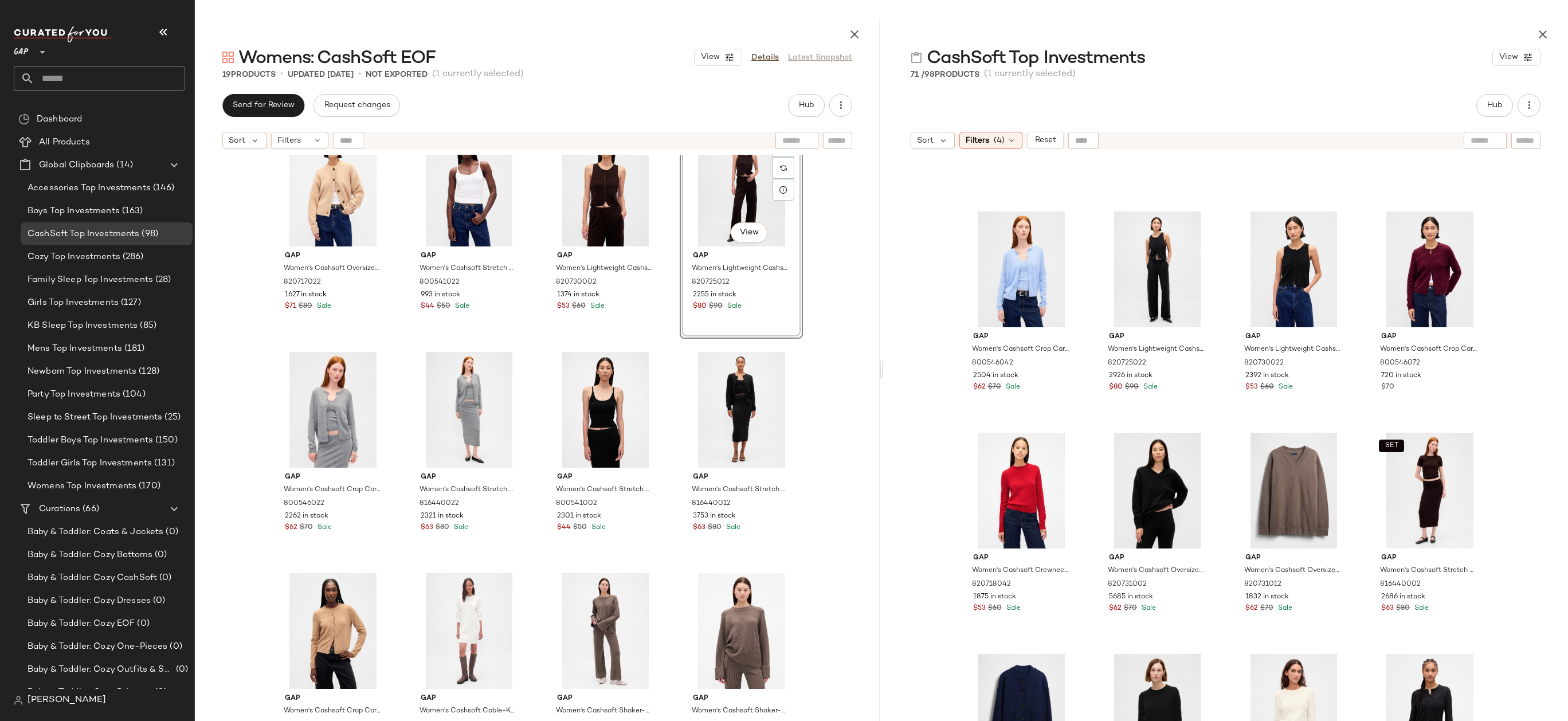
scroll to position [33, 0]
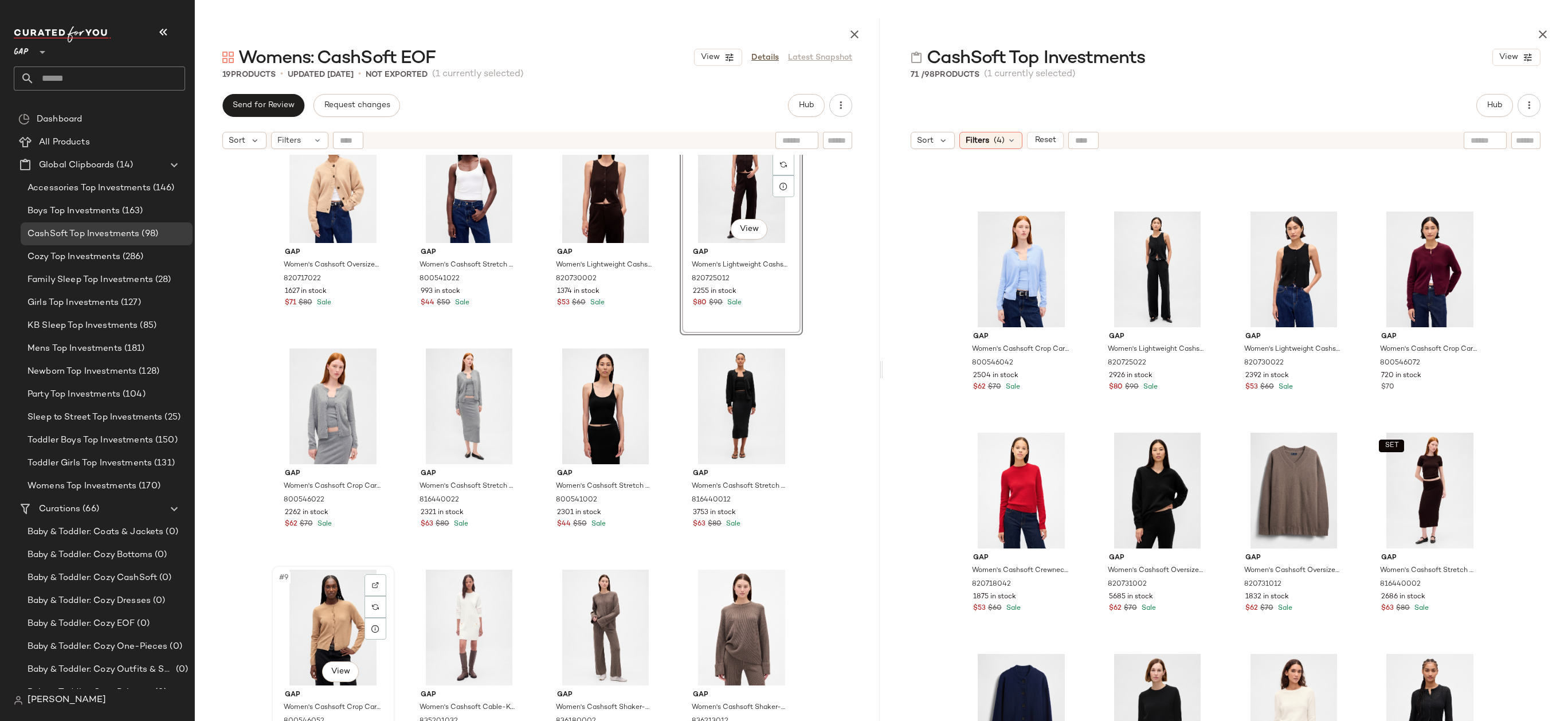
click at [344, 600] on div "#9 View" at bounding box center [333, 628] width 115 height 116
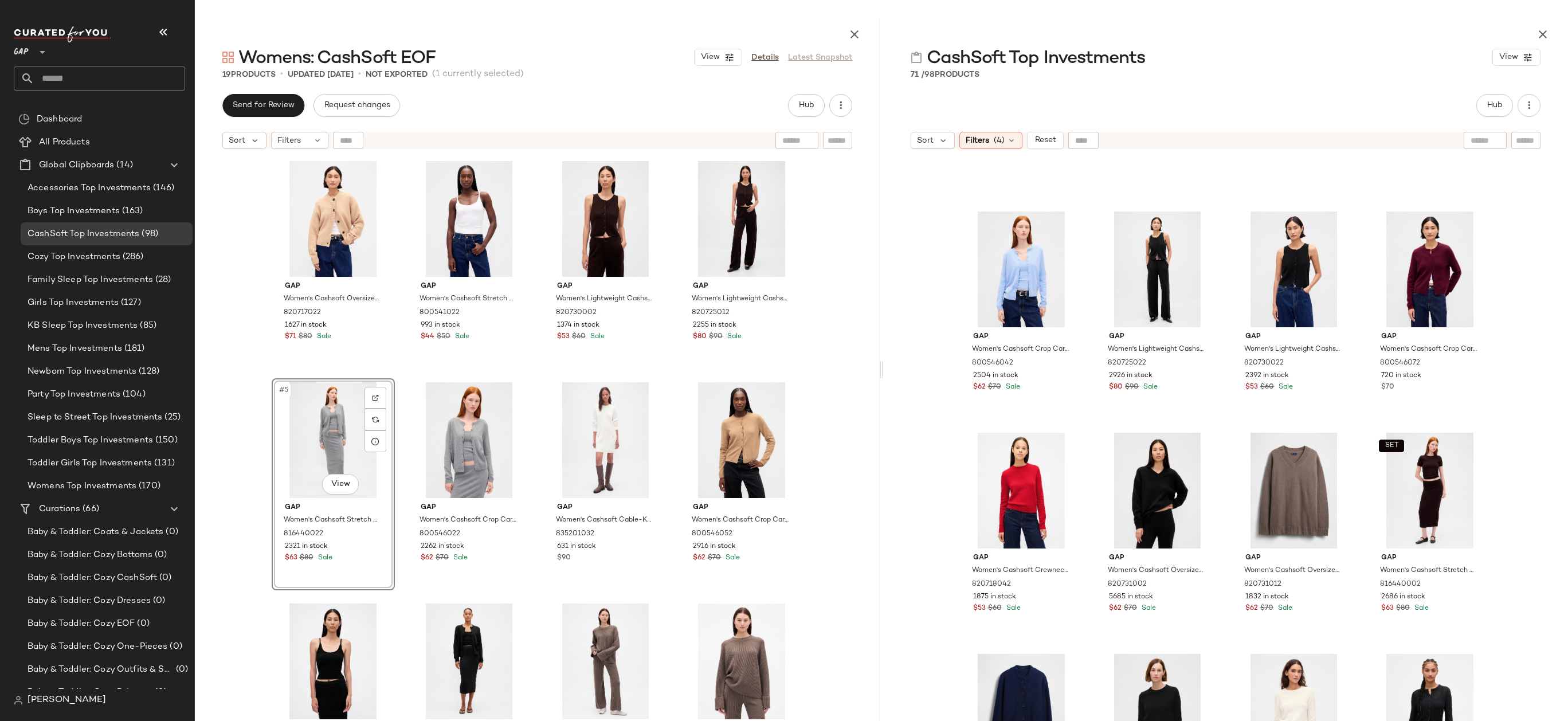
click at [829, 387] on div "Gap Women's Cashsoft Oversized Chunky Cardigan by Gap Camel Tan Heather Size XS…" at bounding box center [536, 467] width 684 height 623
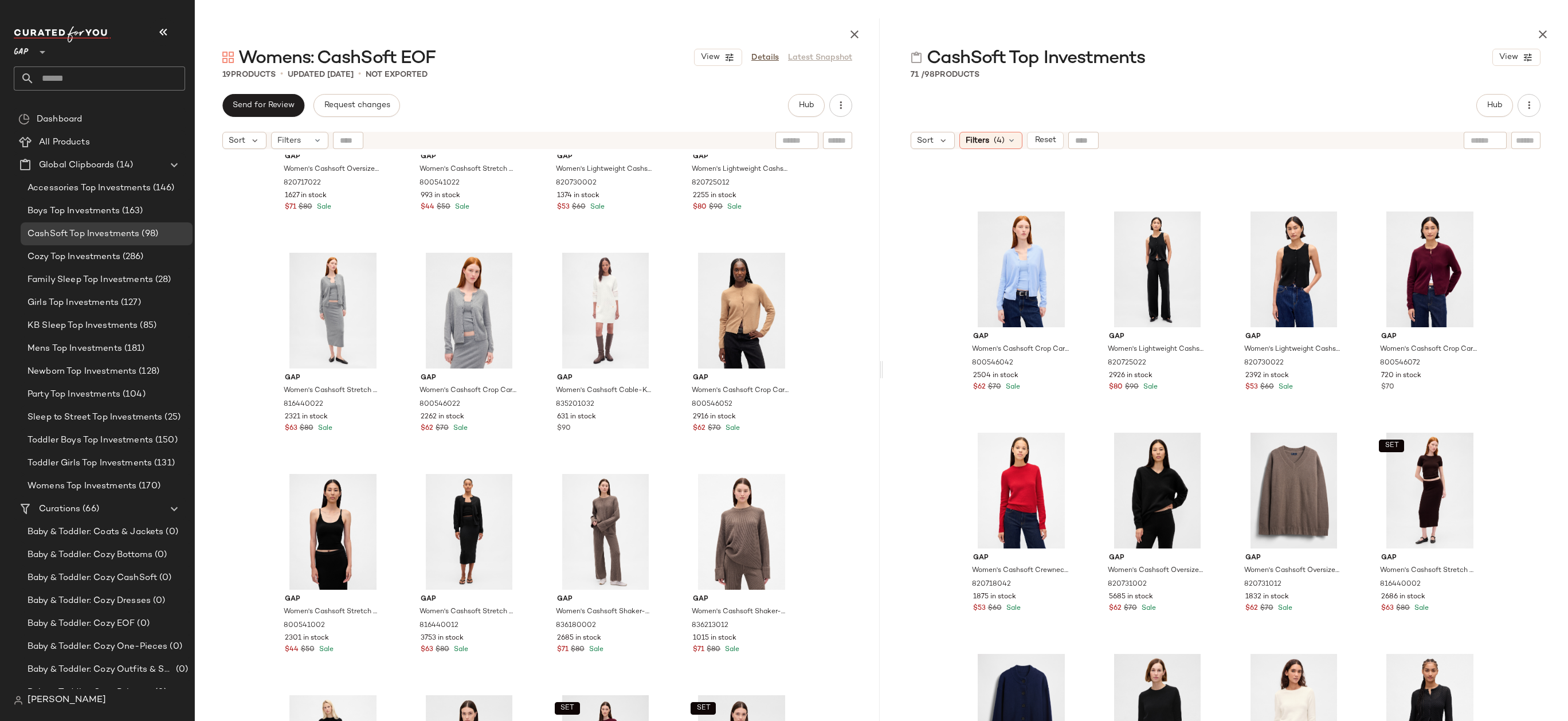
scroll to position [258, 0]
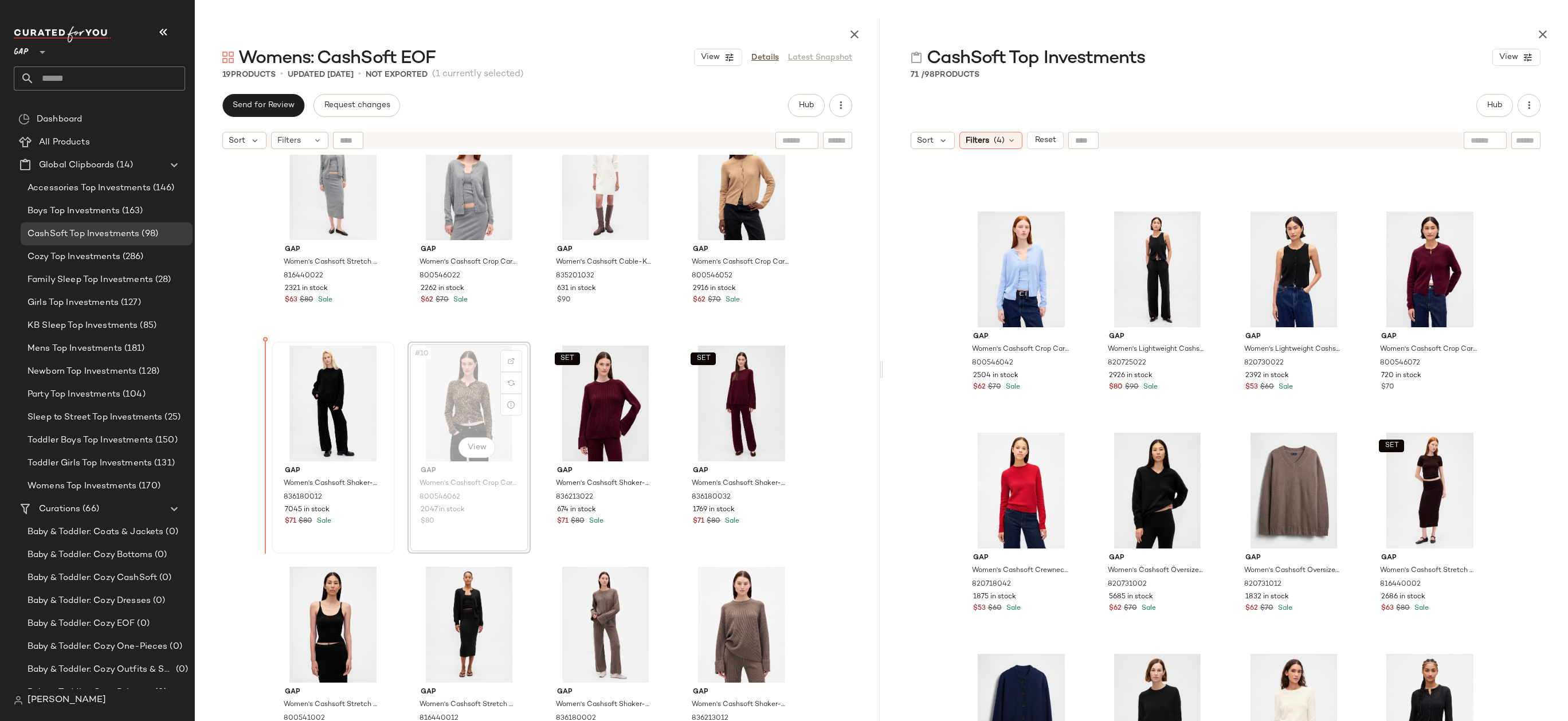
drag, startPoint x: 471, startPoint y: 426, endPoint x: 289, endPoint y: 424, distance: 182.0
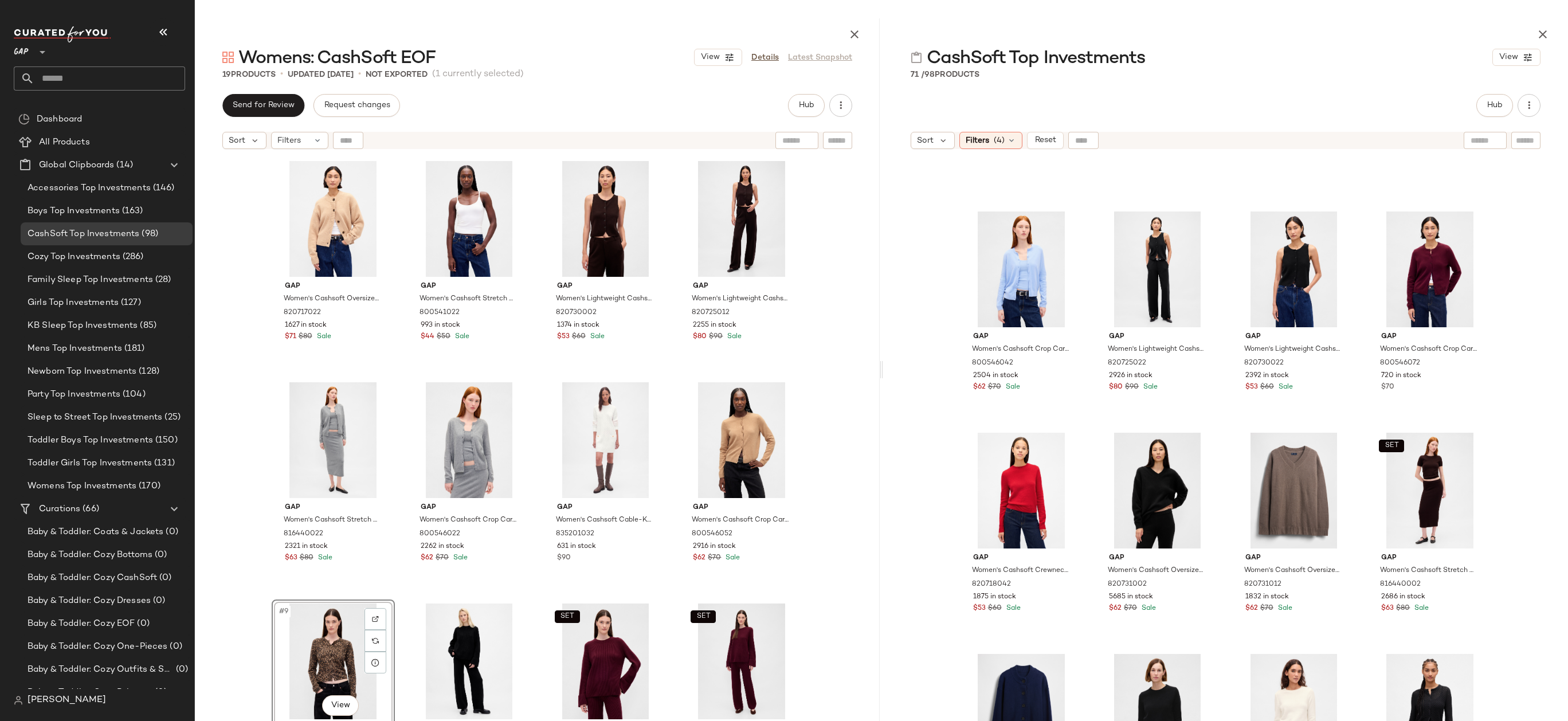
click at [812, 491] on div "Gap Women's Cashsoft Oversized Chunky Cardigan by Gap Camel Tan Heather Size XS…" at bounding box center [536, 467] width 684 height 623
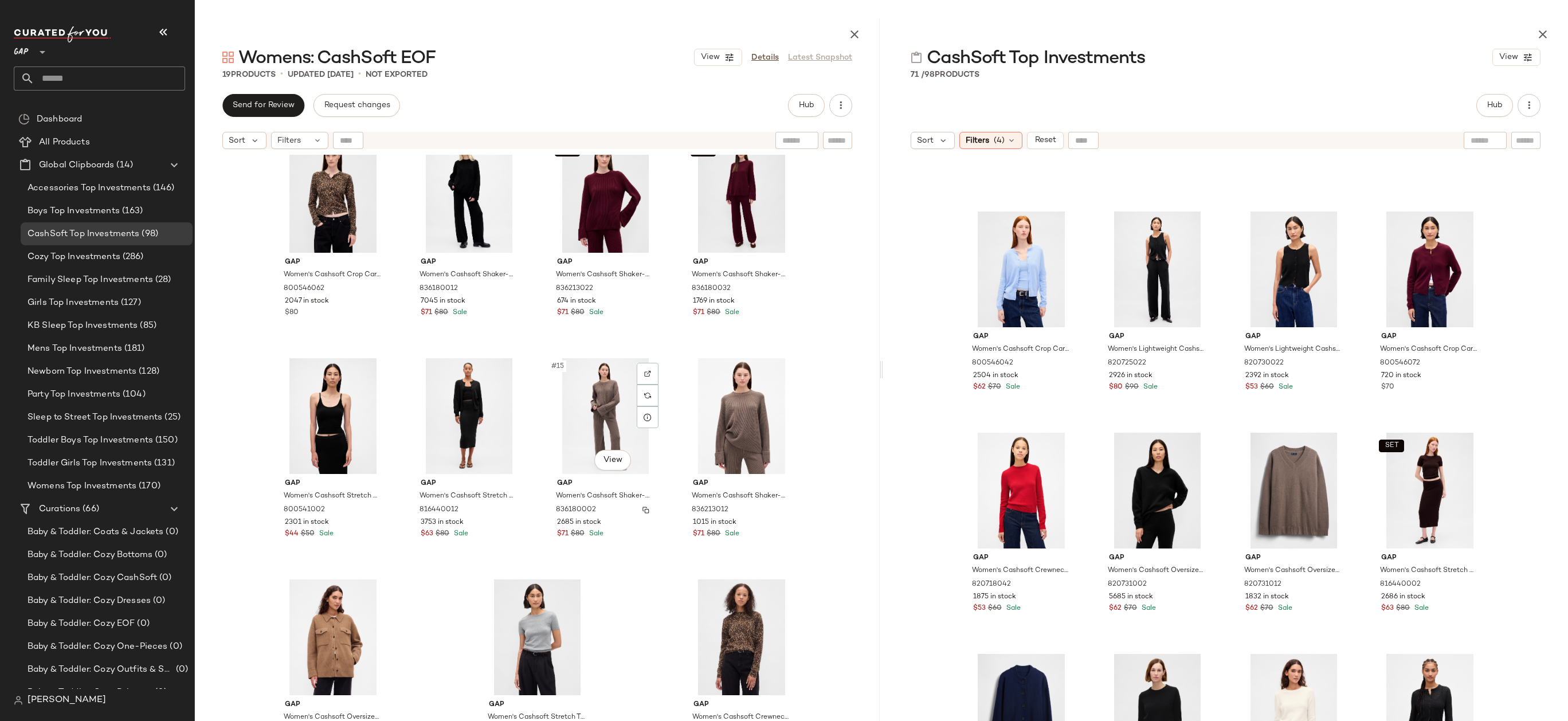
scroll to position [486, 0]
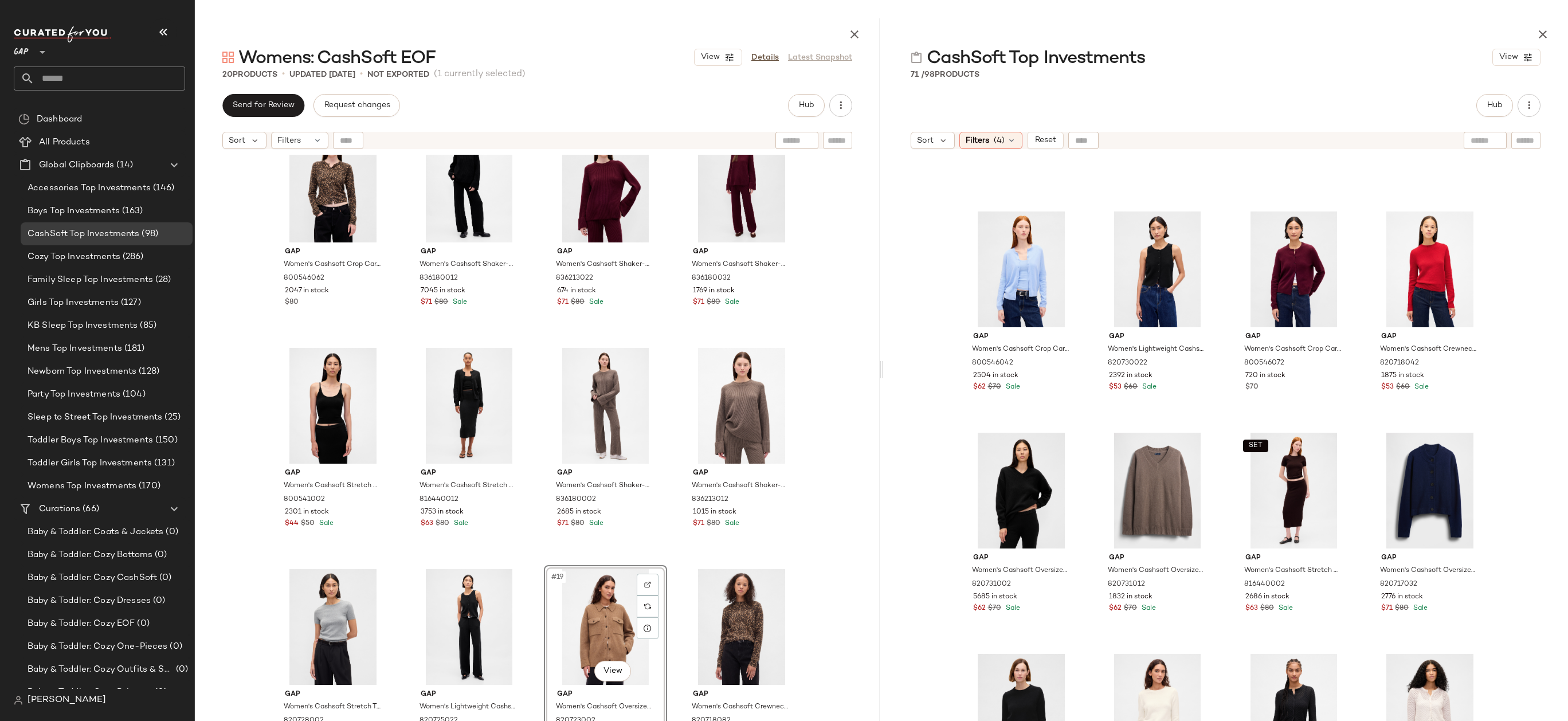
click at [823, 565] on div "Gap Women's Cashsoft Stretch Midi Skirt by Gap Charcoal Grey Size XS 816440022 …" at bounding box center [536, 467] width 684 height 623
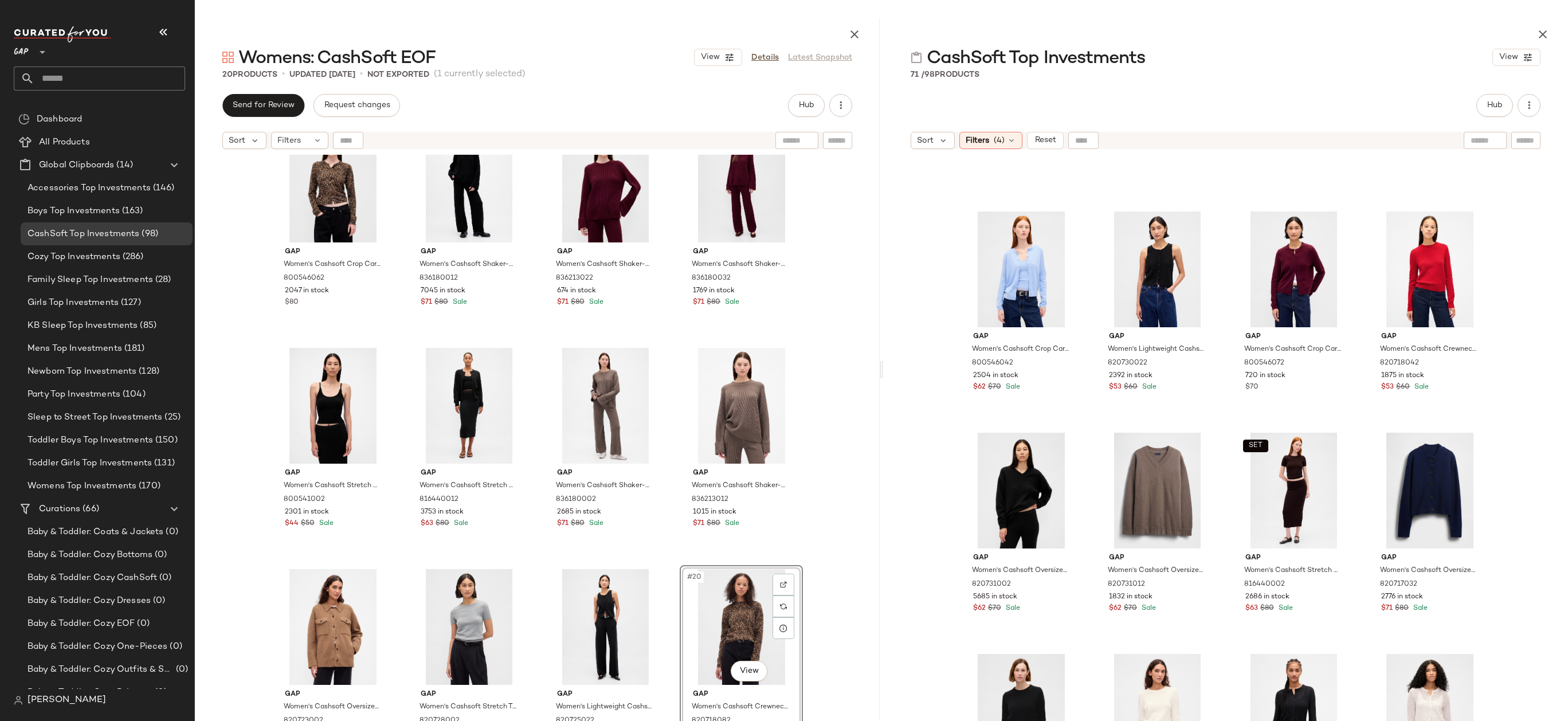
drag, startPoint x: 716, startPoint y: 622, endPoint x: 708, endPoint y: 622, distance: 8.0
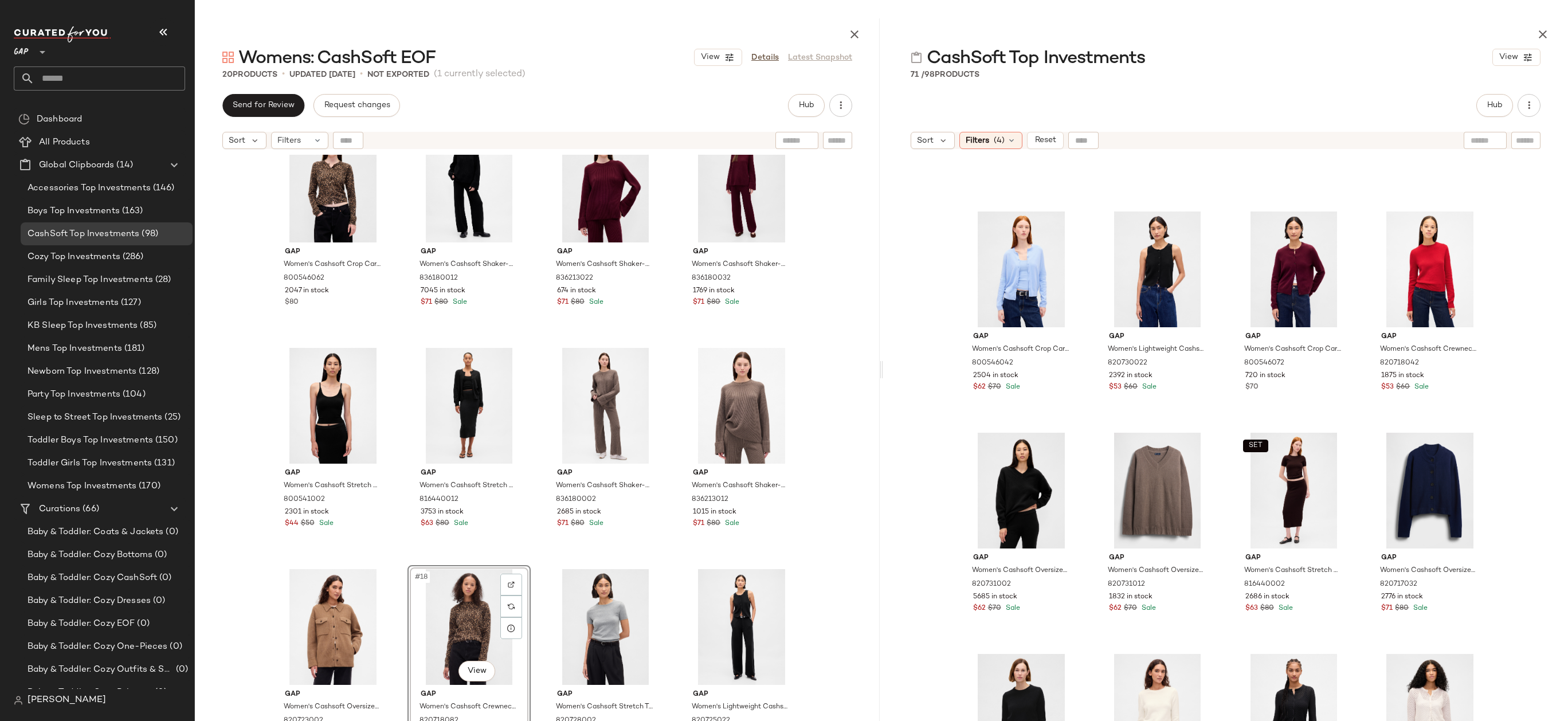
click at [806, 535] on div "Gap Women's Cashsoft Stretch Midi Skirt by Gap Charcoal Grey Size XS 816440022 …" at bounding box center [536, 467] width 684 height 623
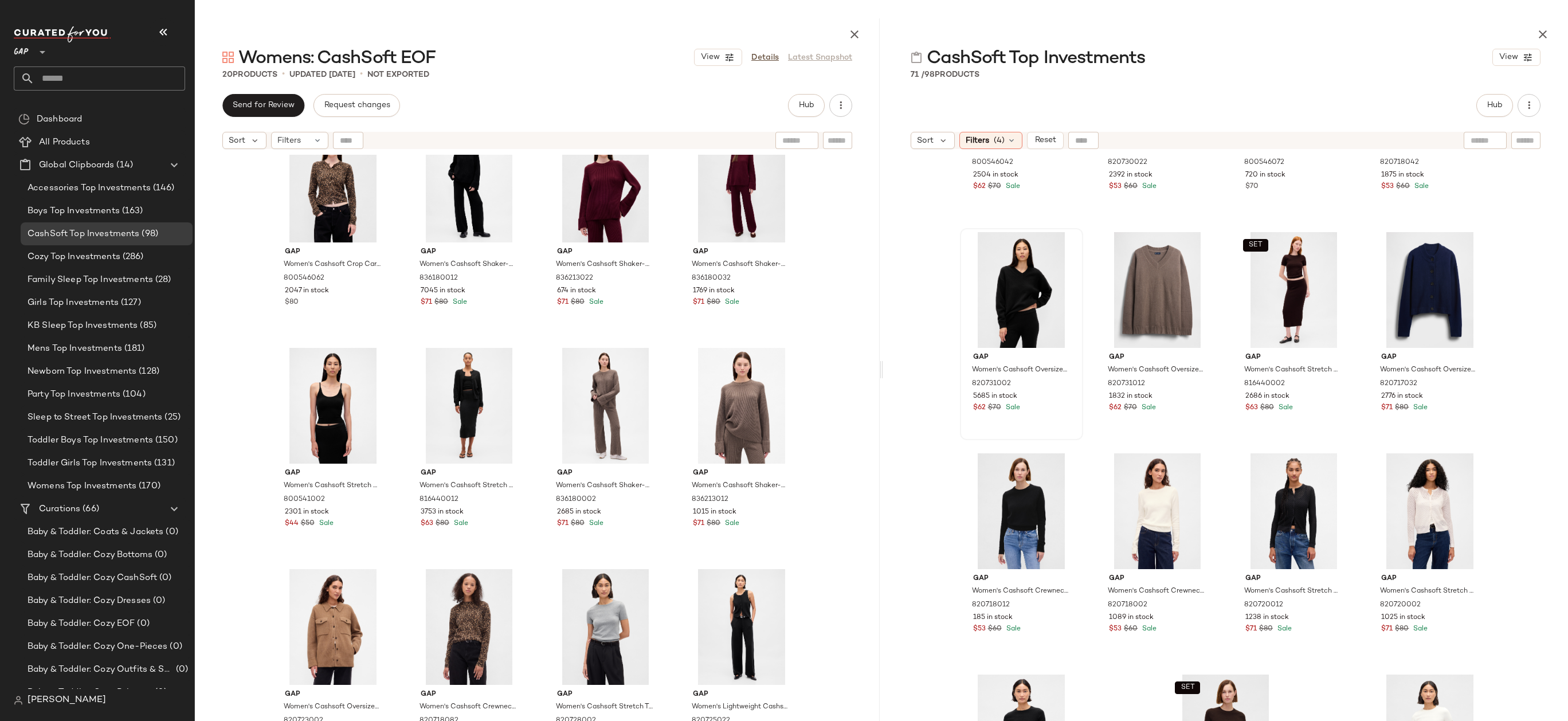
scroll to position [2256, 0]
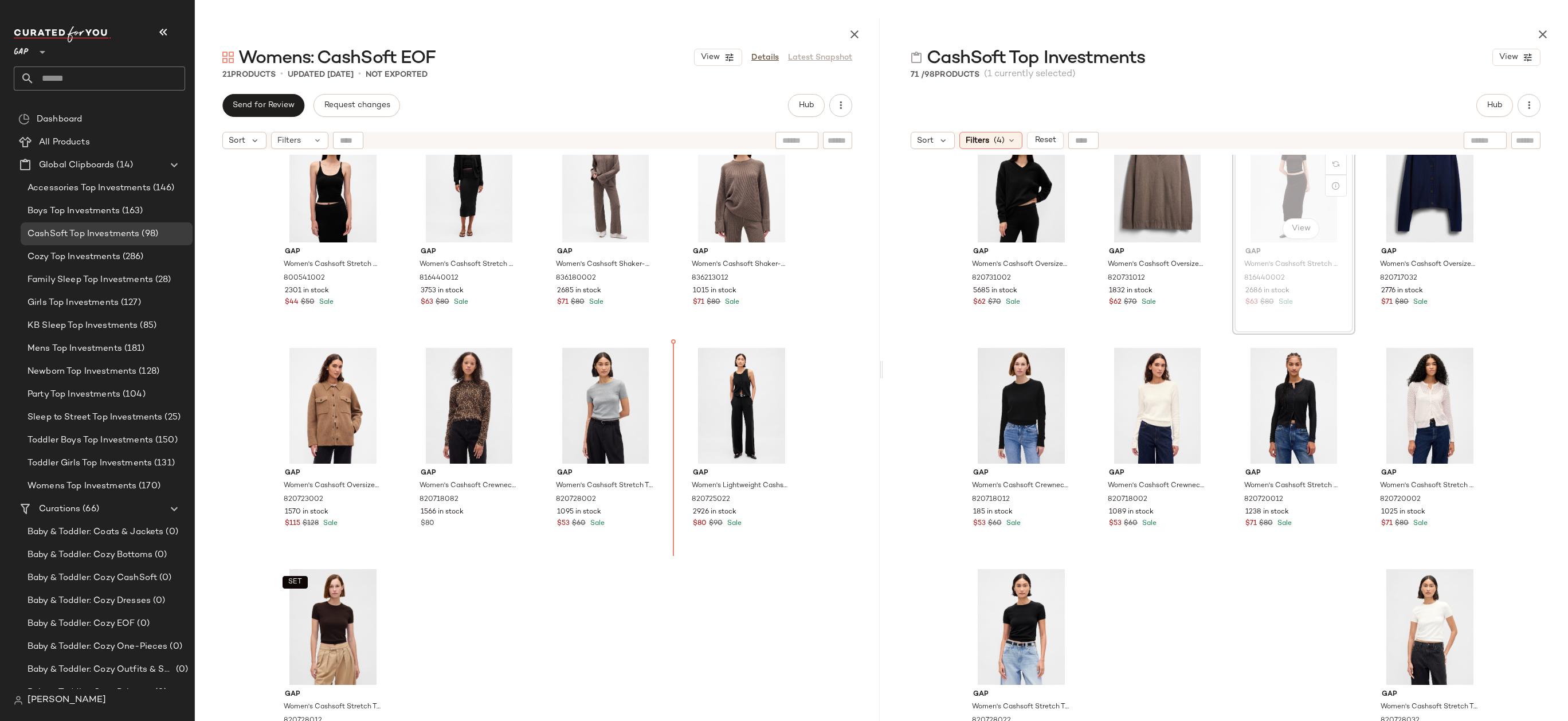
scroll to position [2255, 0]
drag, startPoint x: 1275, startPoint y: 193, endPoint x: 1263, endPoint y: 196, distance: 12.4
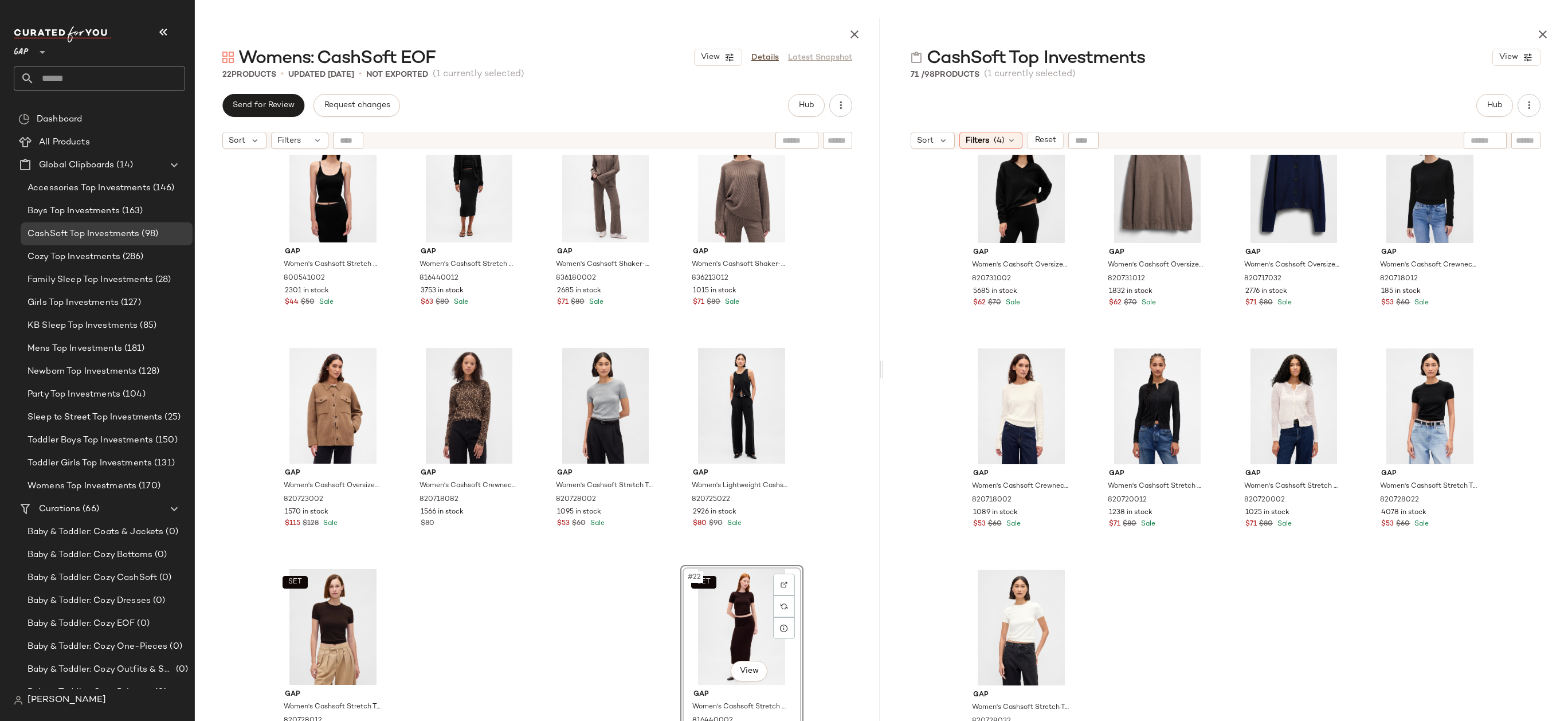
click at [684, 588] on div "SET #22 View" at bounding box center [741, 627] width 115 height 116
drag, startPoint x: 722, startPoint y: 603, endPoint x: 328, endPoint y: 605, distance: 394.0
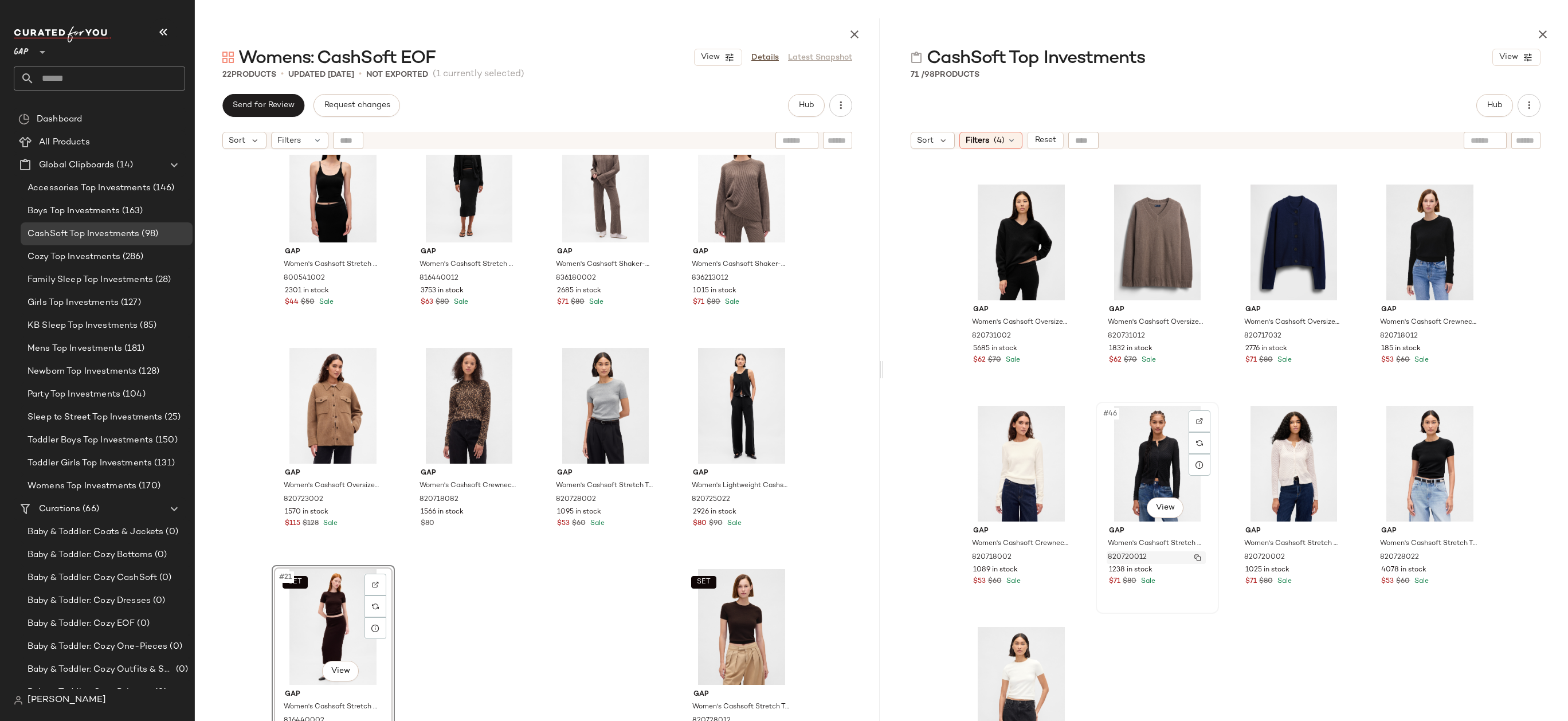
scroll to position [2256, 0]
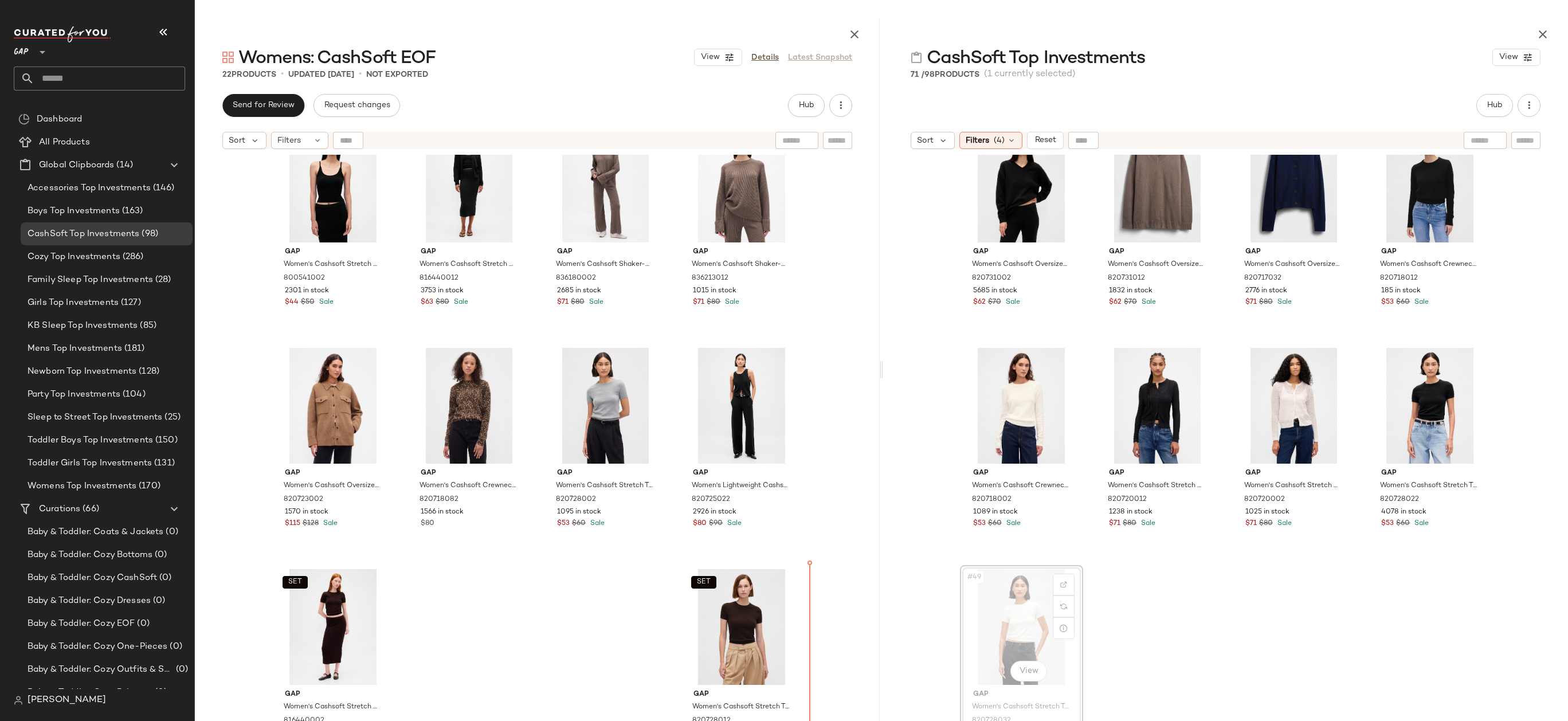
drag, startPoint x: 1038, startPoint y: 612, endPoint x: 1030, endPoint y: 612, distance: 8.0
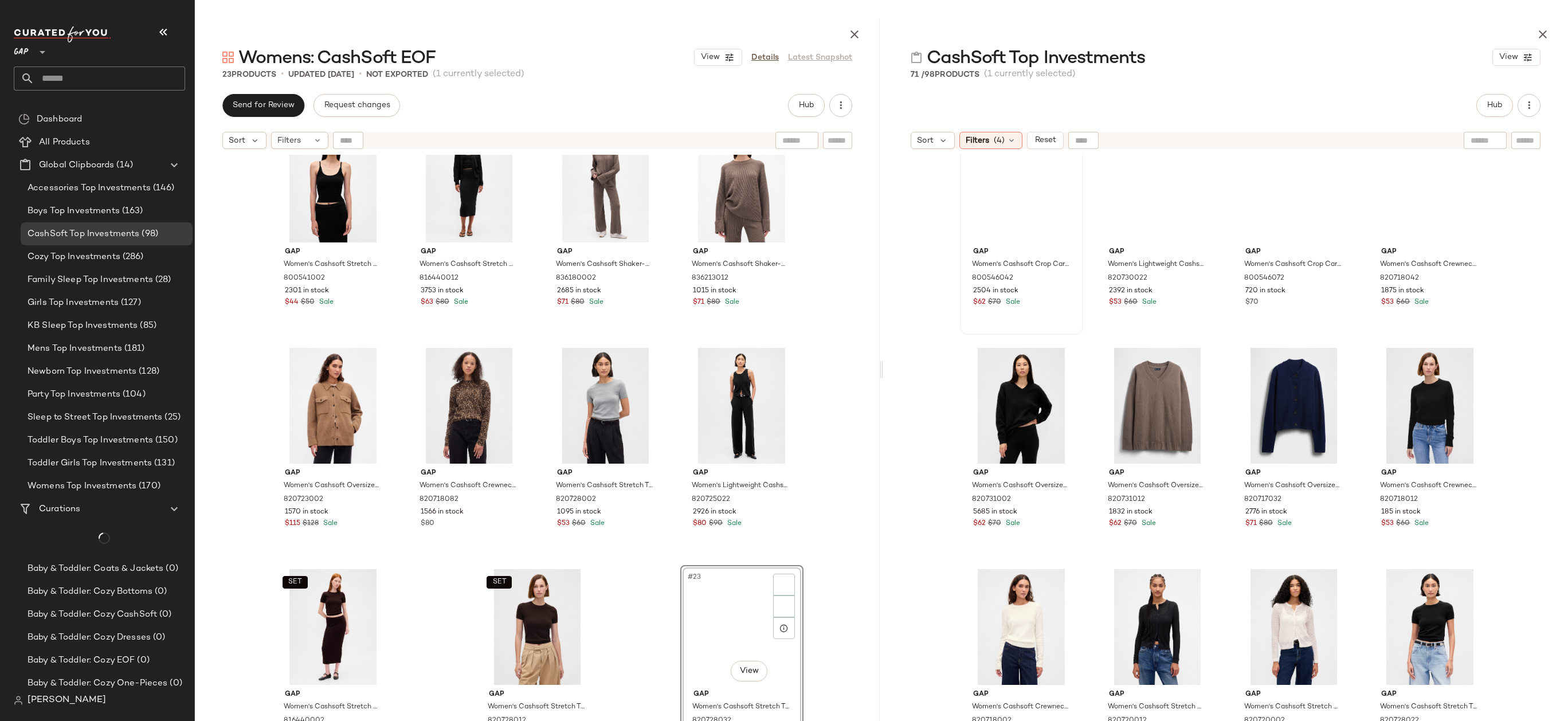
scroll to position [2035, 0]
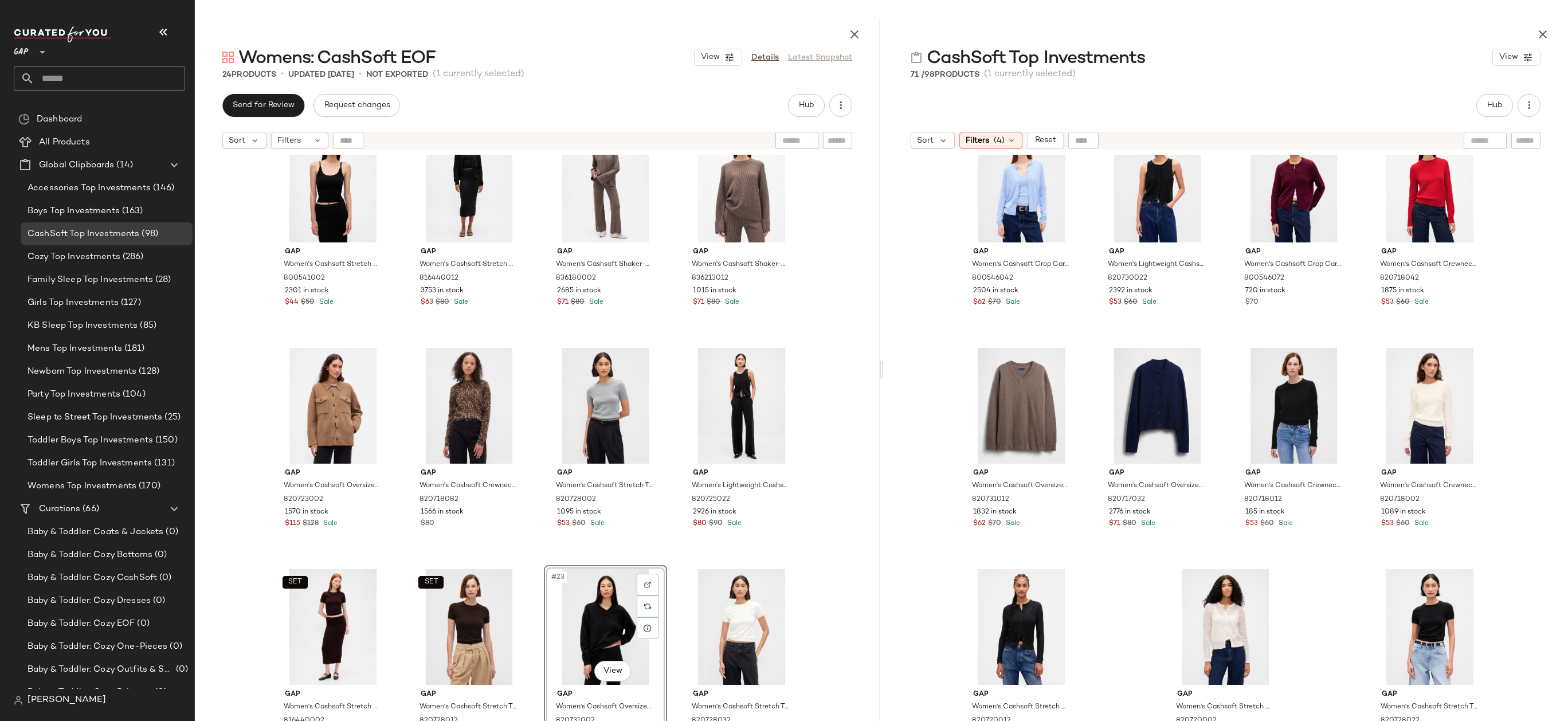
click at [805, 571] on div "Gap Women's Cashsoft Crop Cardigan by Gap Leopard Brown Size XS 800546062 2047 …" at bounding box center [536, 467] width 684 height 623
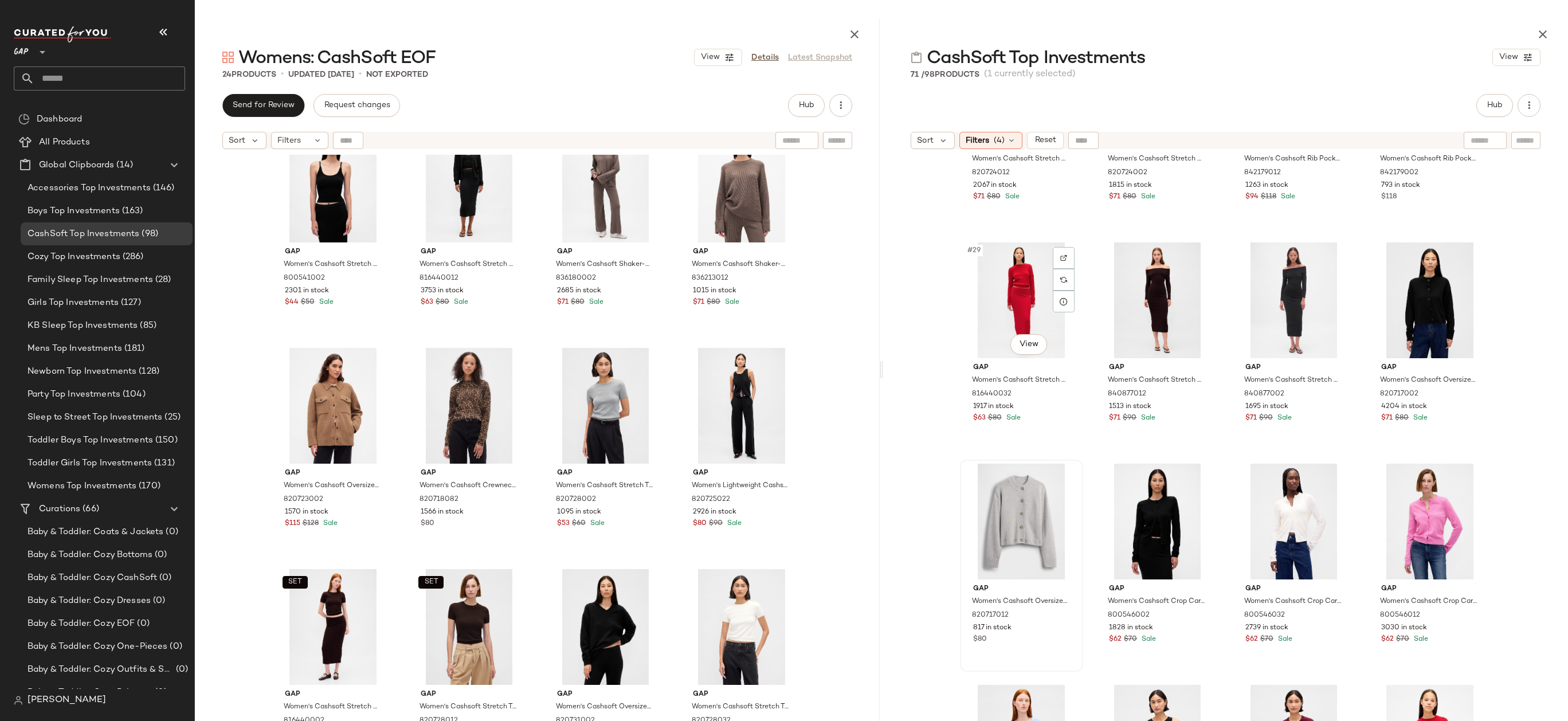
scroll to position [1269, 0]
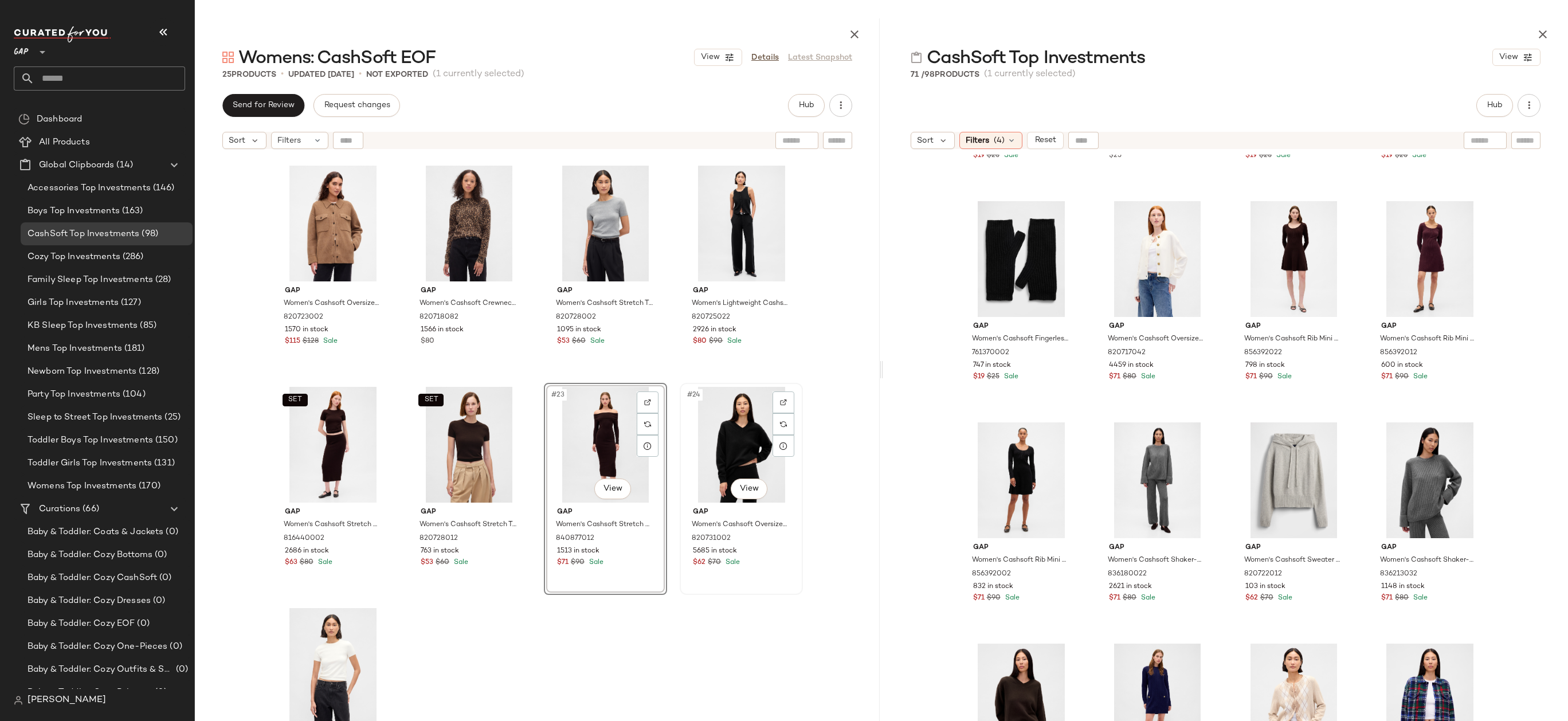
scroll to position [928, 0]
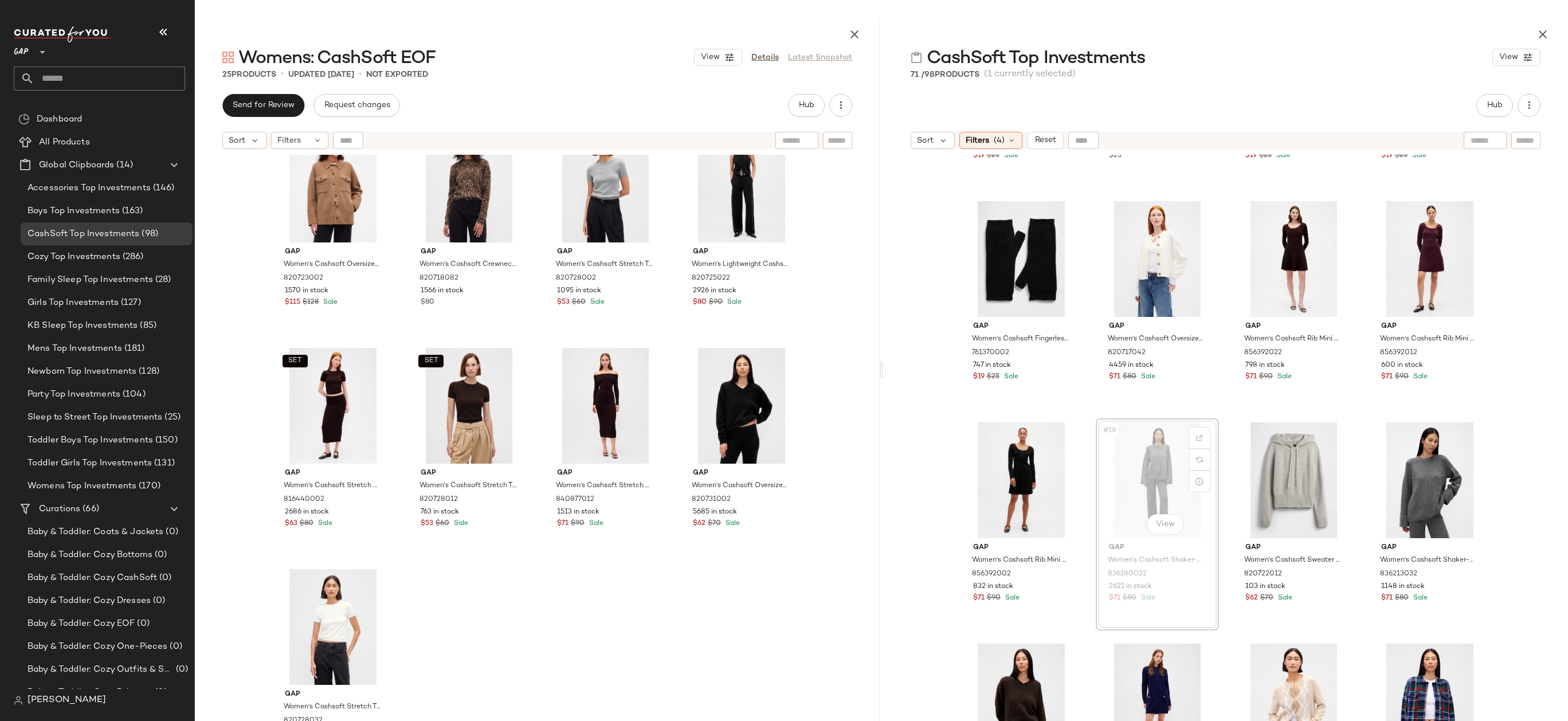
drag, startPoint x: 1175, startPoint y: 472, endPoint x: 1168, endPoint y: 474, distance: 7.3
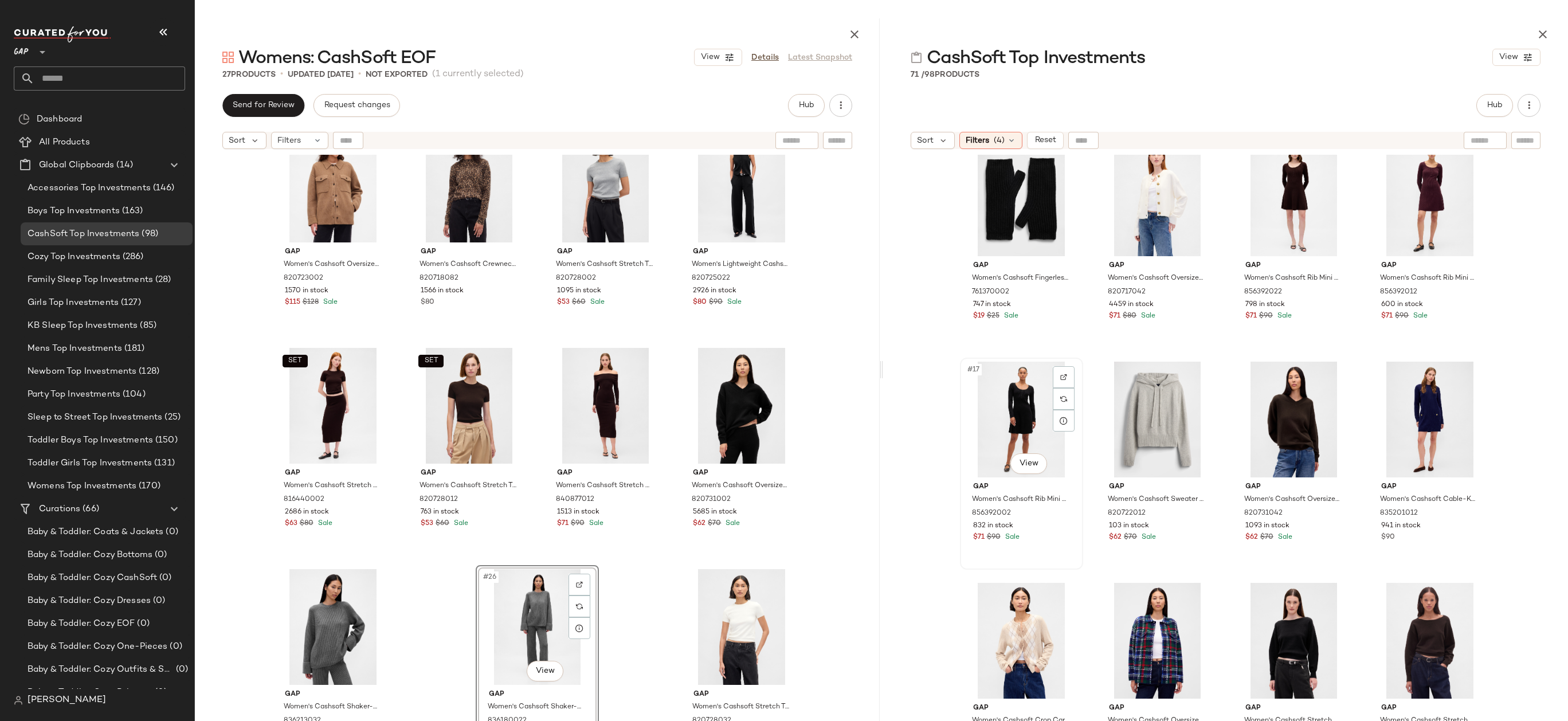
scroll to position [732, 0]
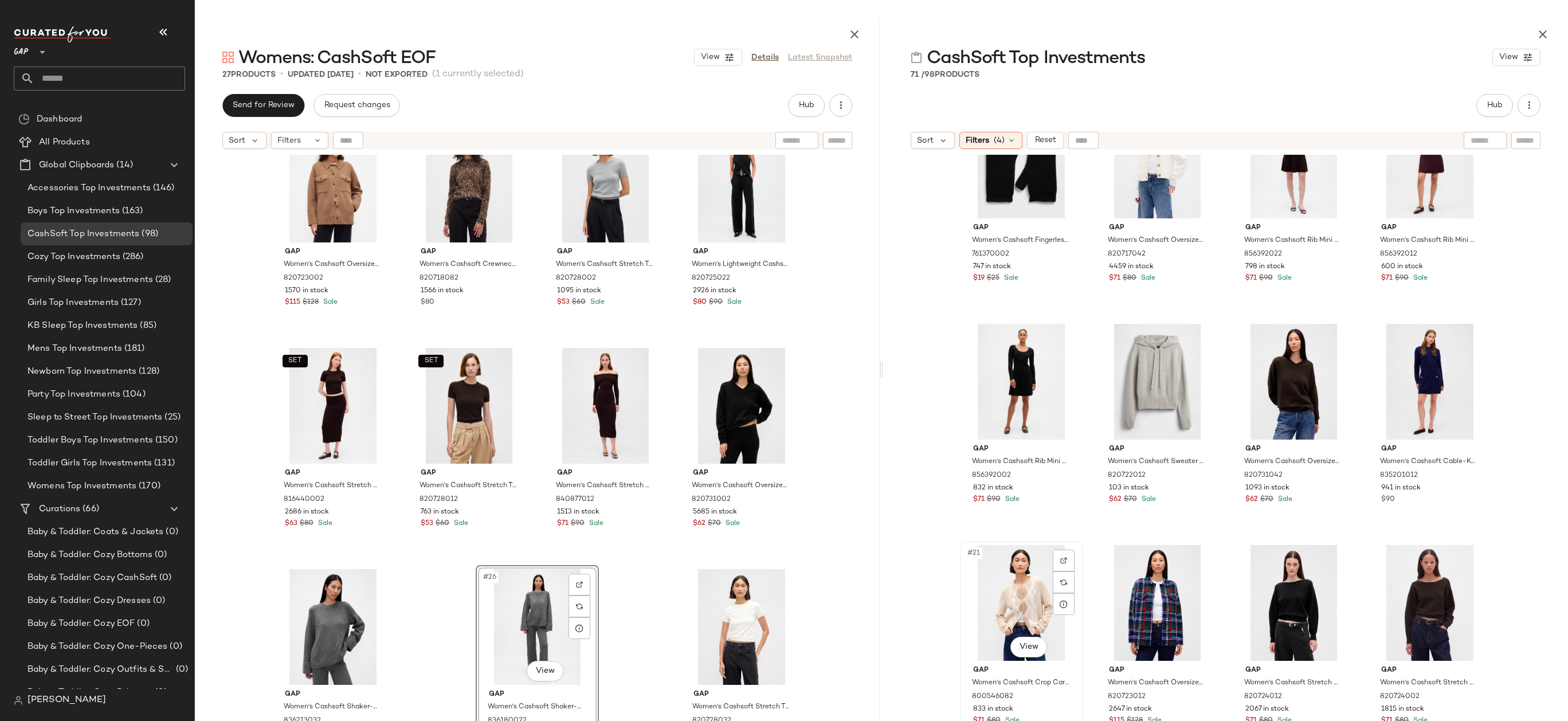
click at [1025, 576] on div "#21 View" at bounding box center [1020, 603] width 115 height 116
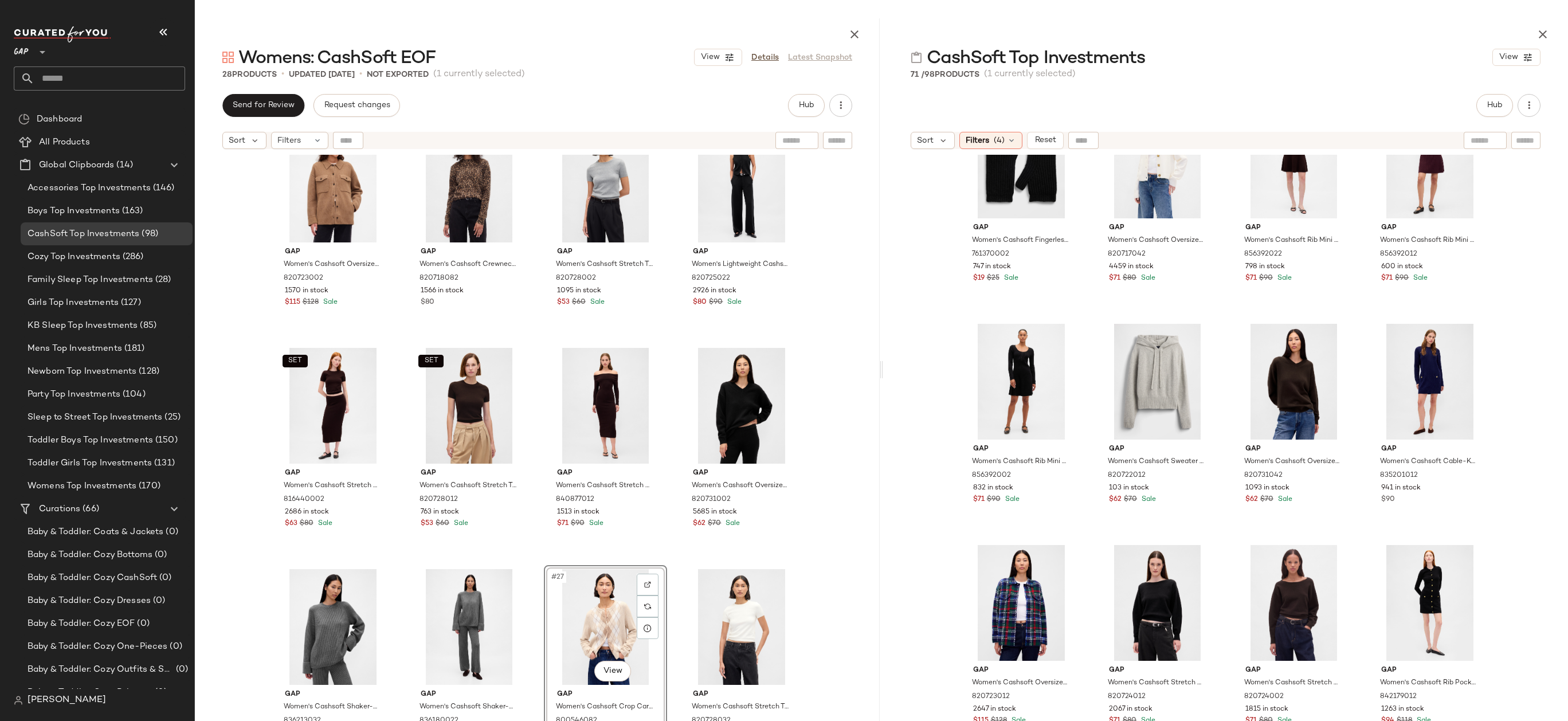
click at [817, 603] on div "Gap Women's Cashsoft Oversized Shirt Jacket by Gap Kola Nut Brown Size XS 82072…" at bounding box center [536, 467] width 684 height 623
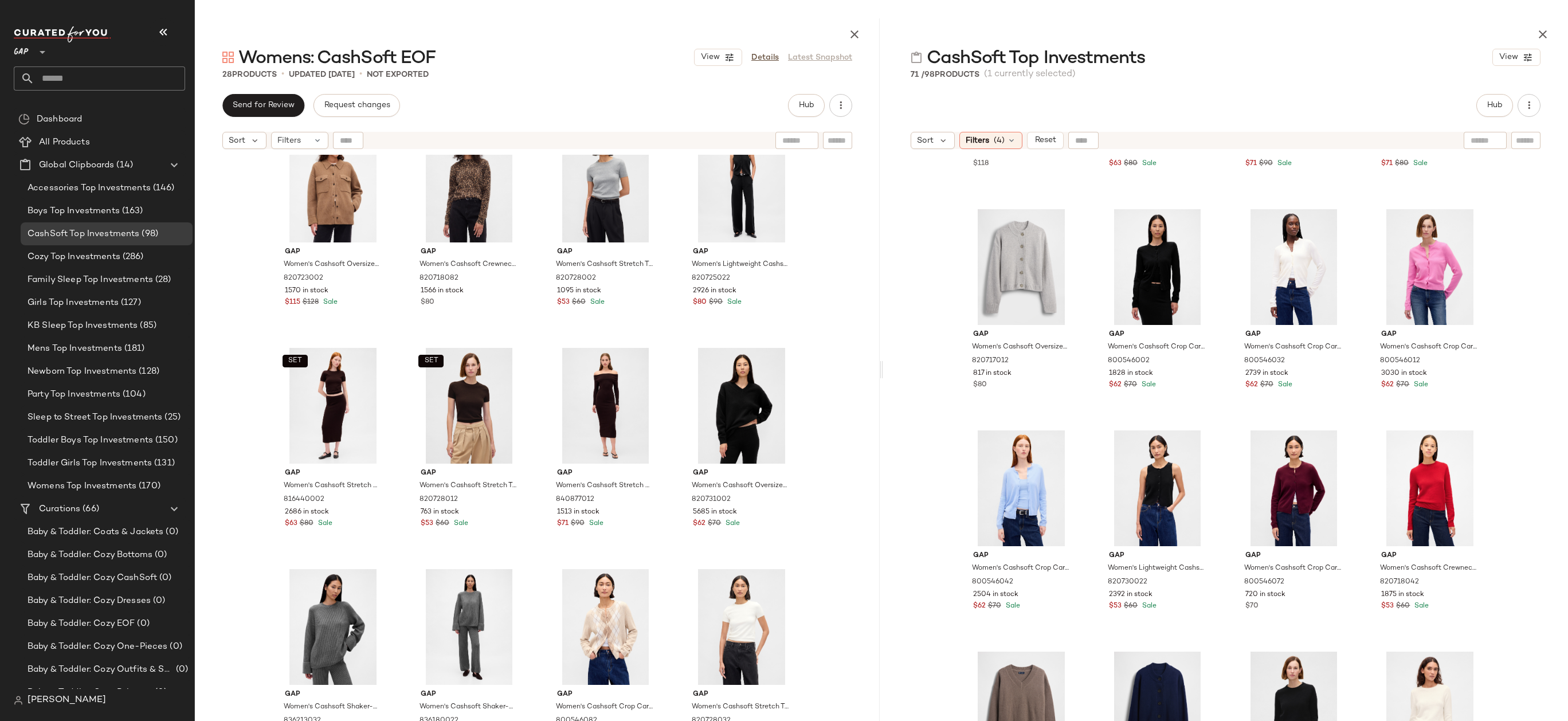
scroll to position [1580, 0]
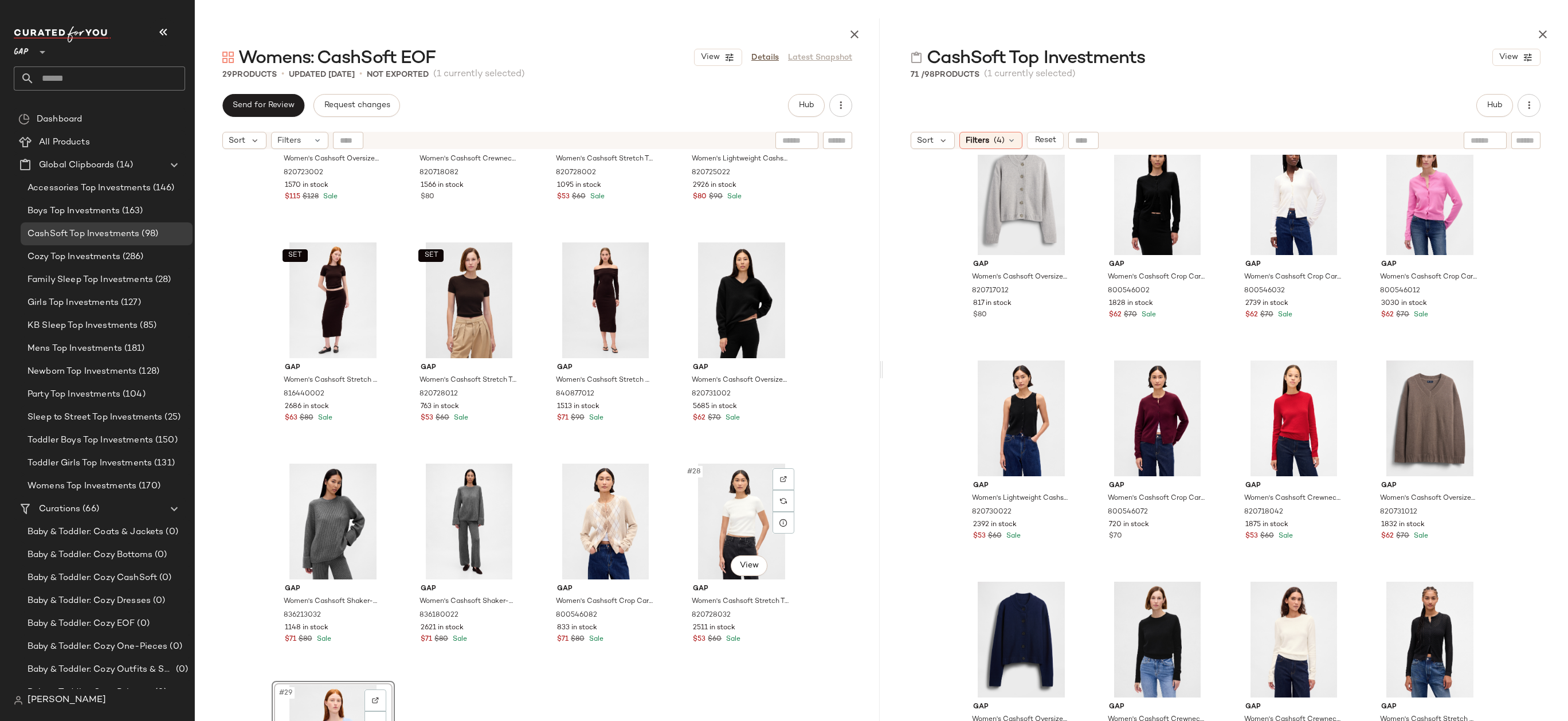
scroll to position [1150, 0]
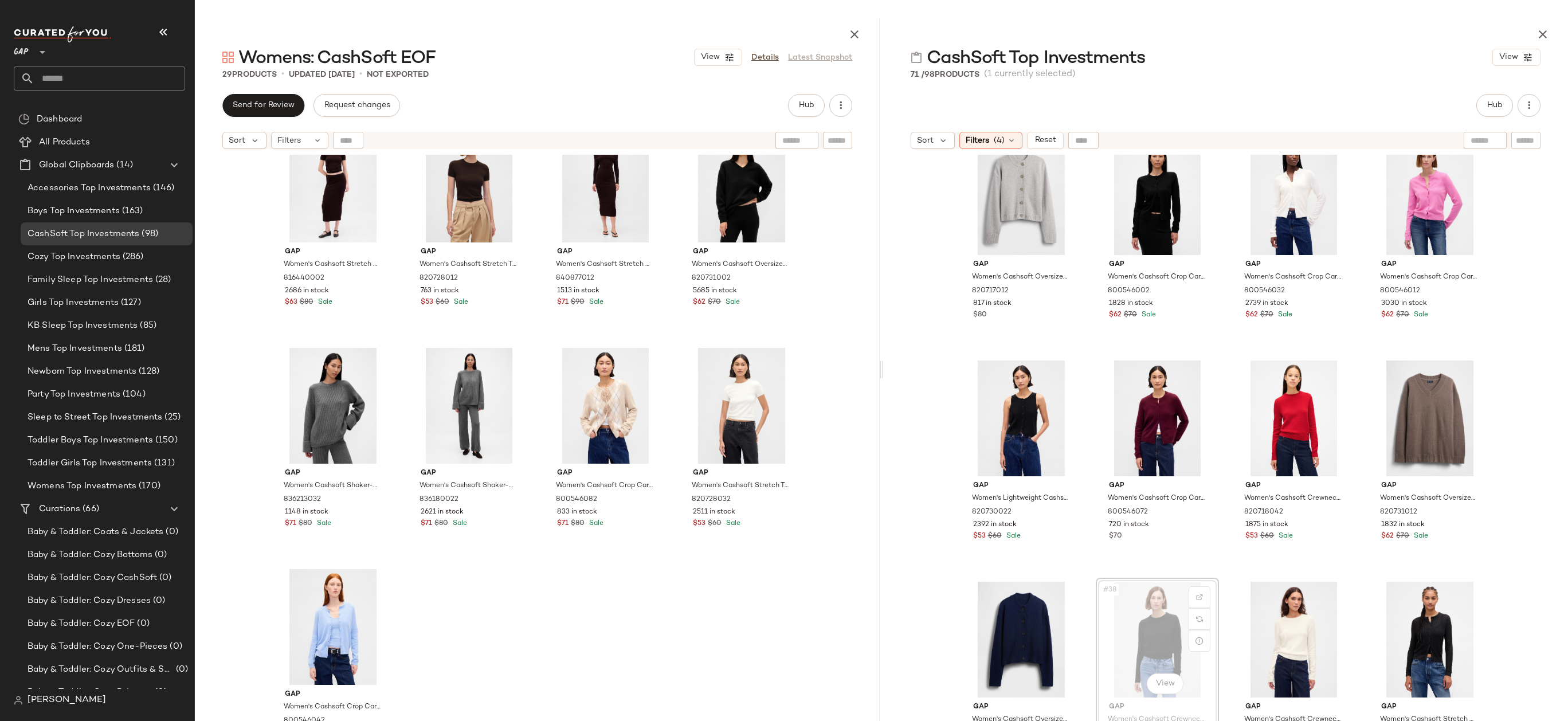
drag, startPoint x: 1133, startPoint y: 618, endPoint x: 750, endPoint y: 601, distance: 383.4
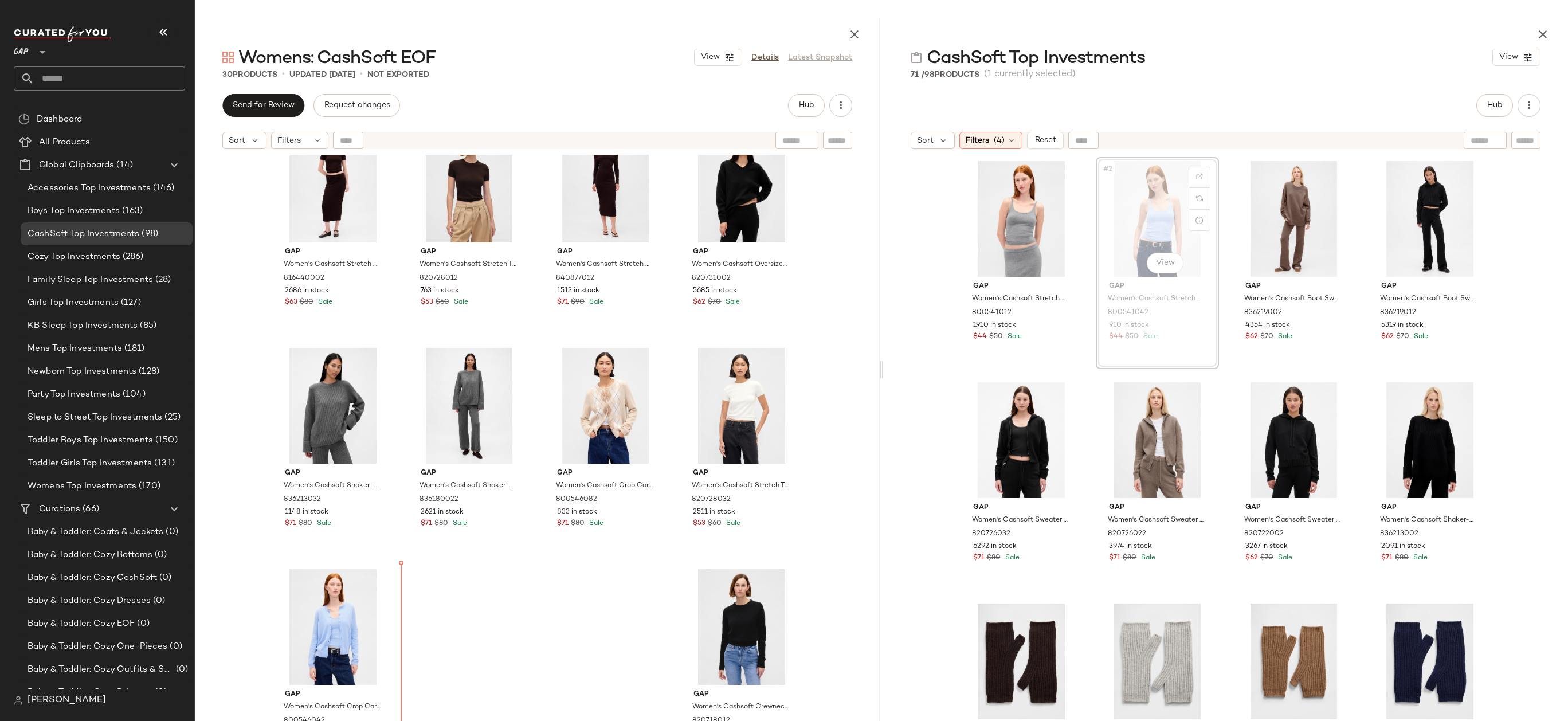
drag, startPoint x: 1159, startPoint y: 198, endPoint x: 1151, endPoint y: 202, distance: 8.9
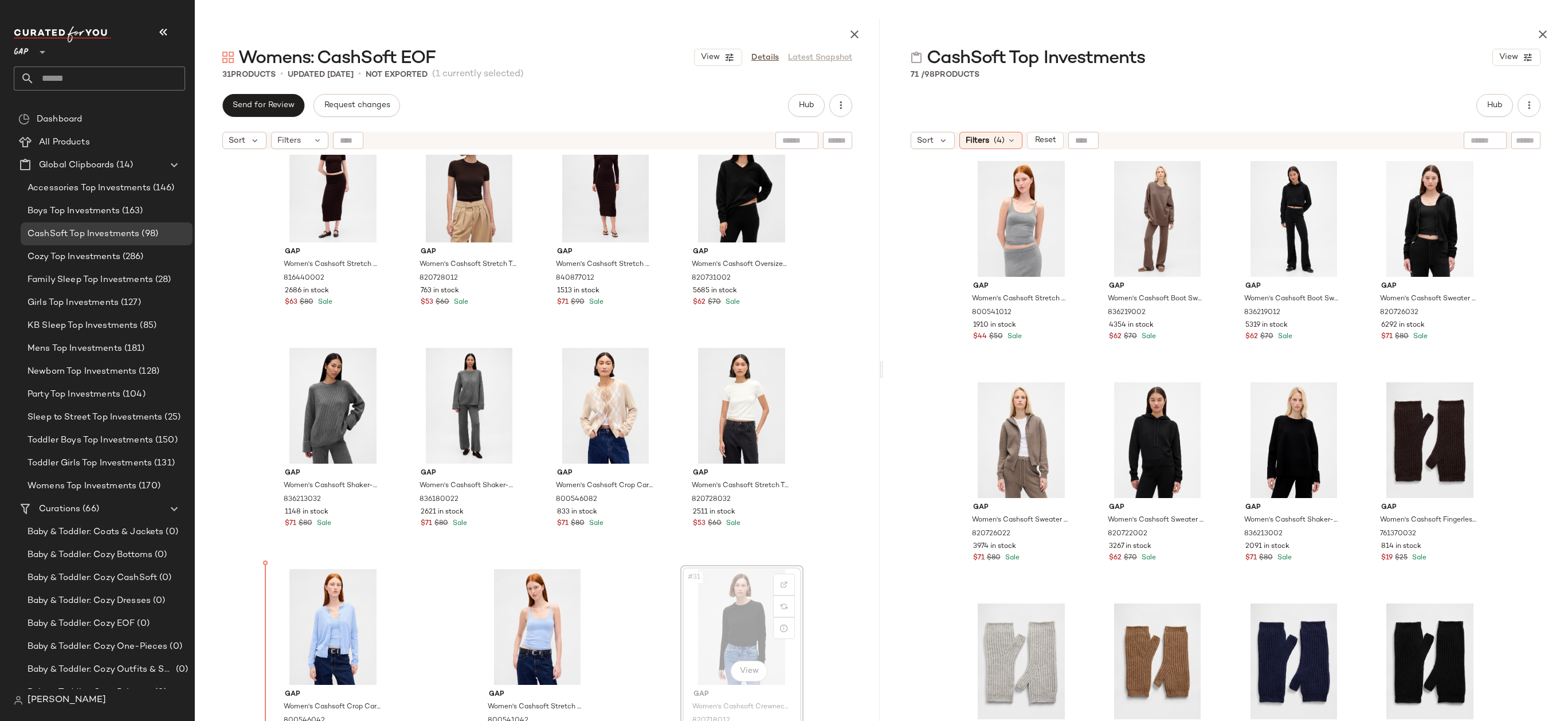
drag, startPoint x: 747, startPoint y: 608, endPoint x: 738, endPoint y: 608, distance: 9.0
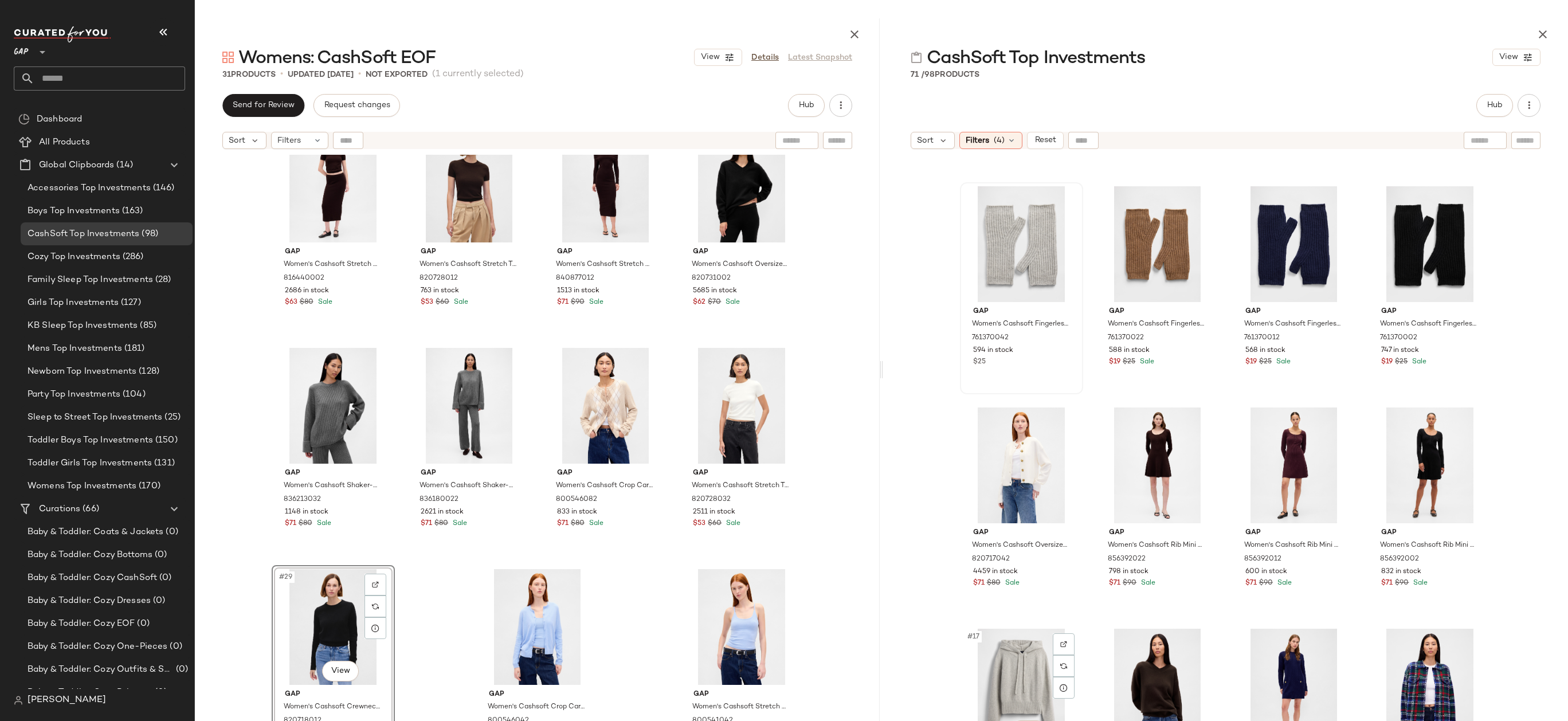
scroll to position [592, 0]
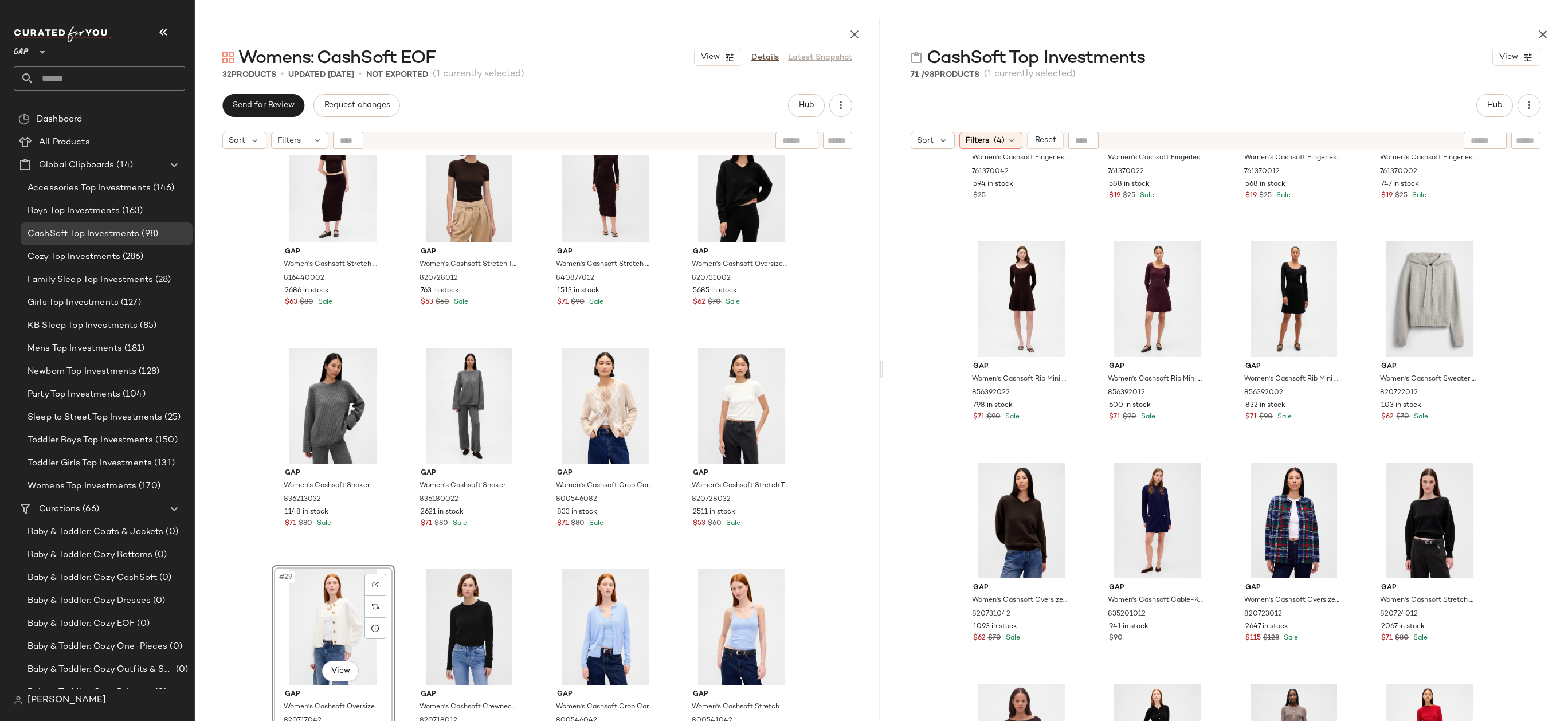
click at [807, 533] on div "SET Gap Women's Cashsoft Stretch Midi Skirt by Gap Terra Brown Tall Size XXL 81…" at bounding box center [536, 467] width 684 height 623
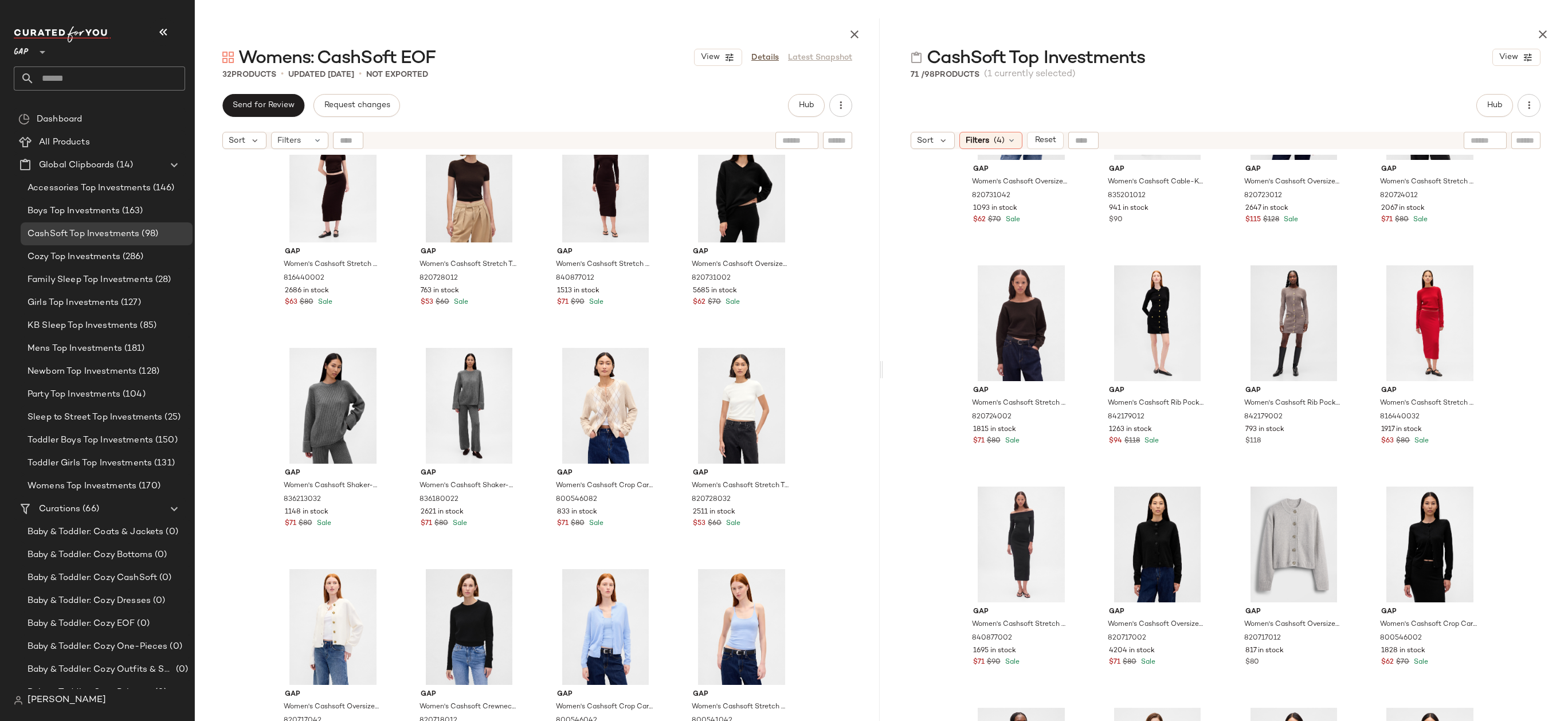
scroll to position [1022, 0]
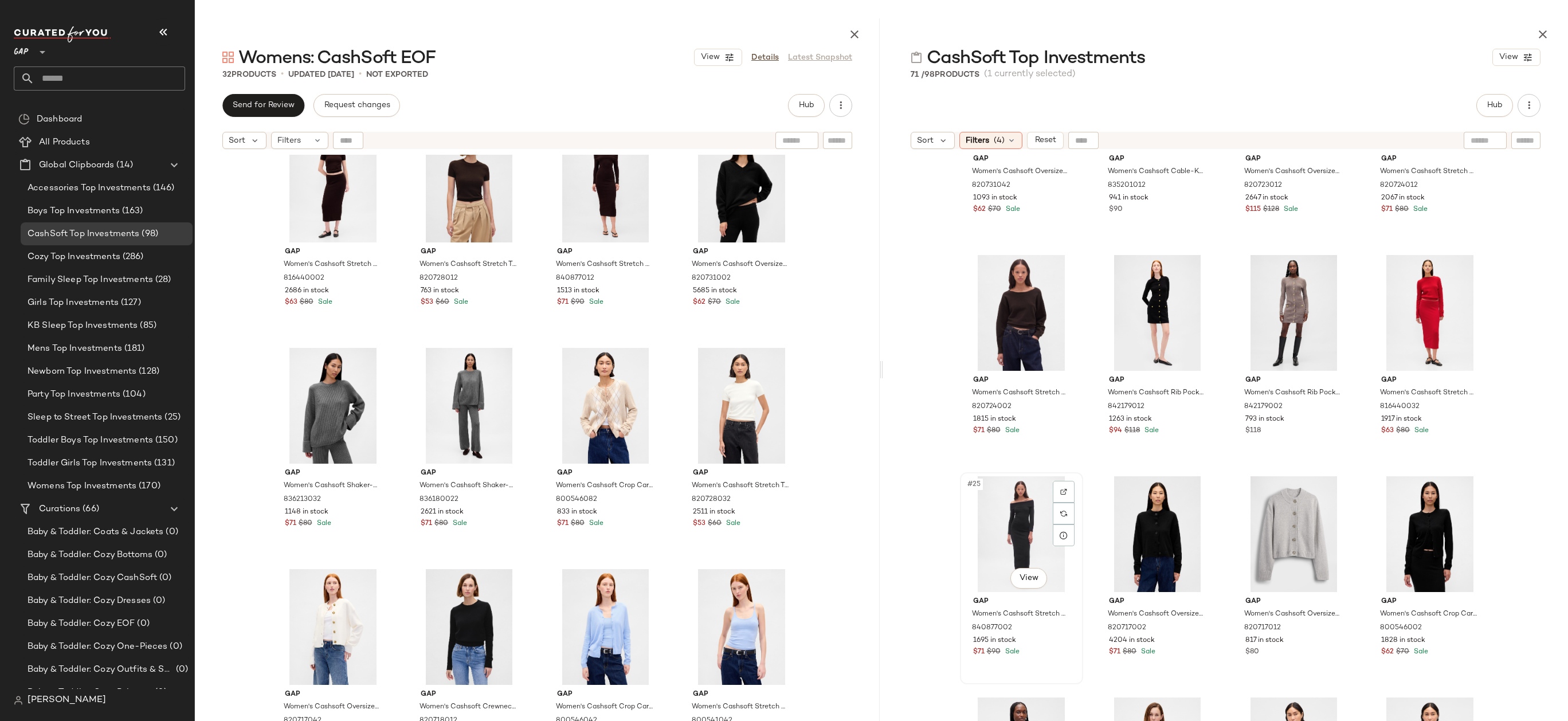
click at [1031, 523] on div "#25 View" at bounding box center [1020, 534] width 115 height 116
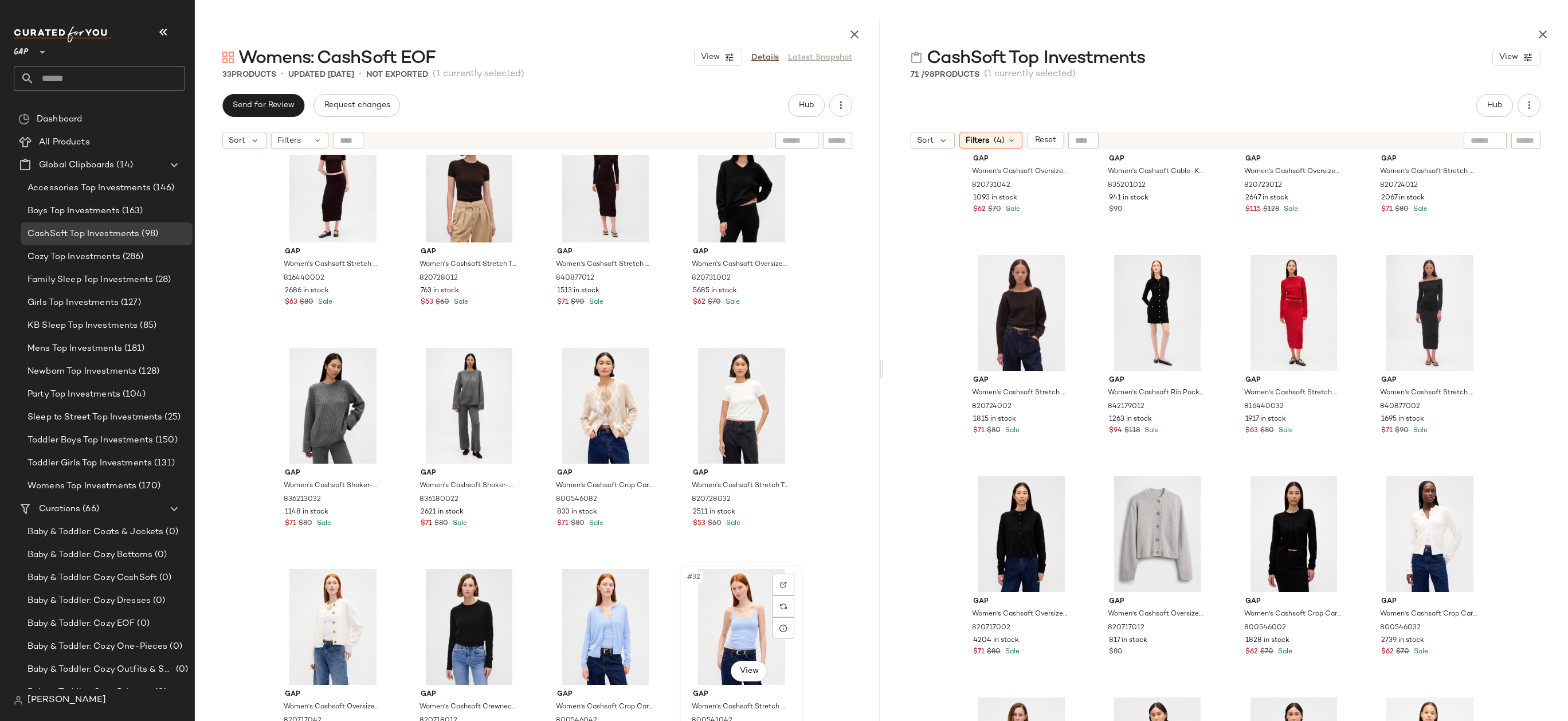
scroll to position [1371, 0]
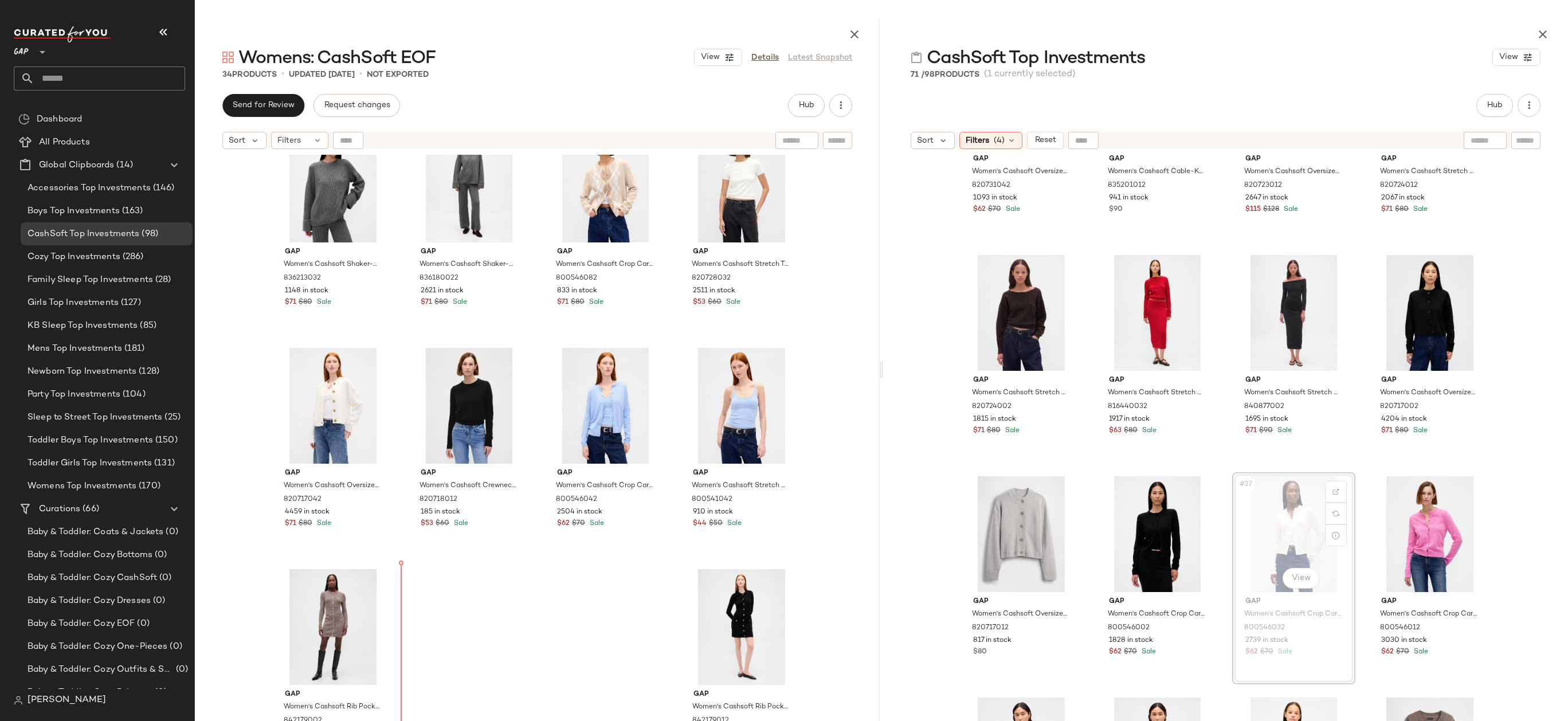
drag, startPoint x: 1276, startPoint y: 541, endPoint x: 1270, endPoint y: 541, distance: 6.0
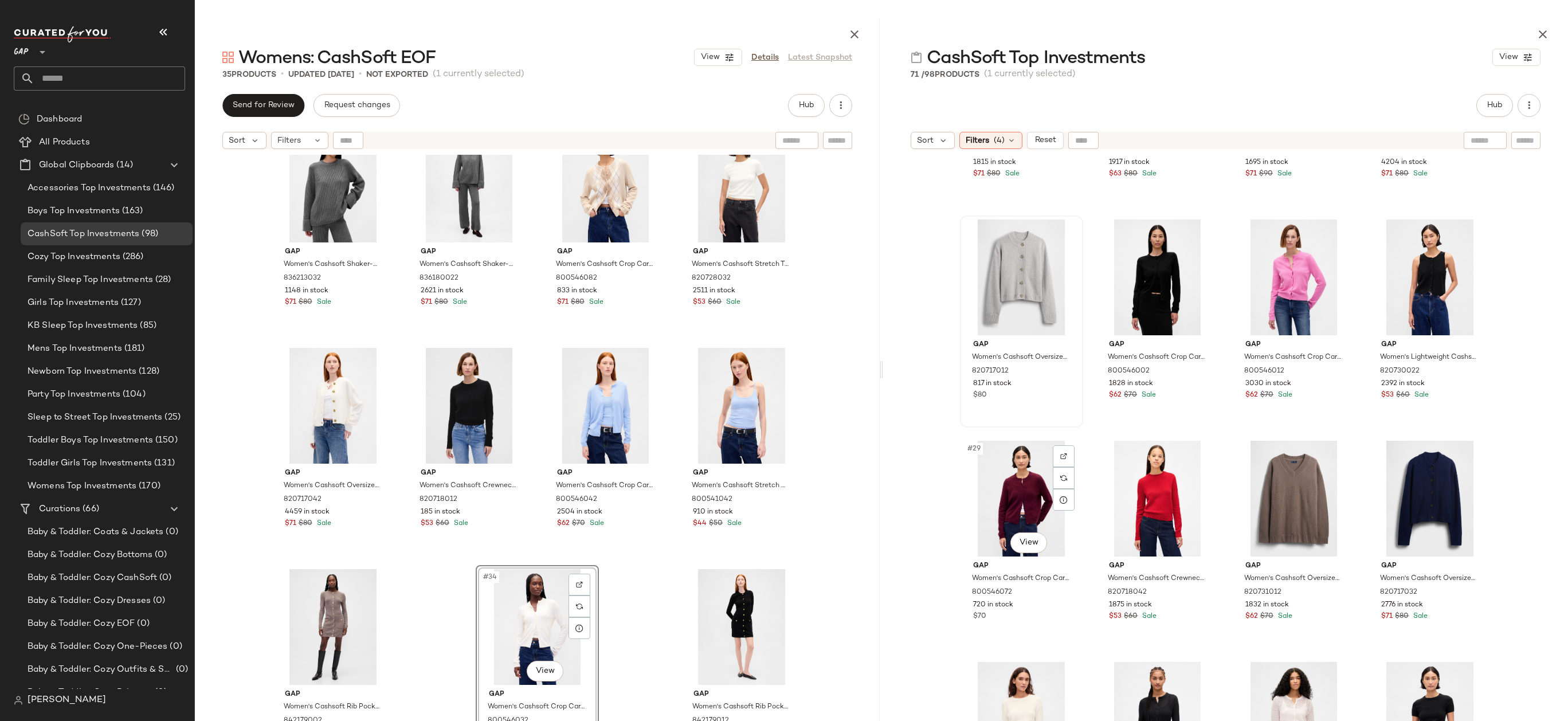
scroll to position [1371, 0]
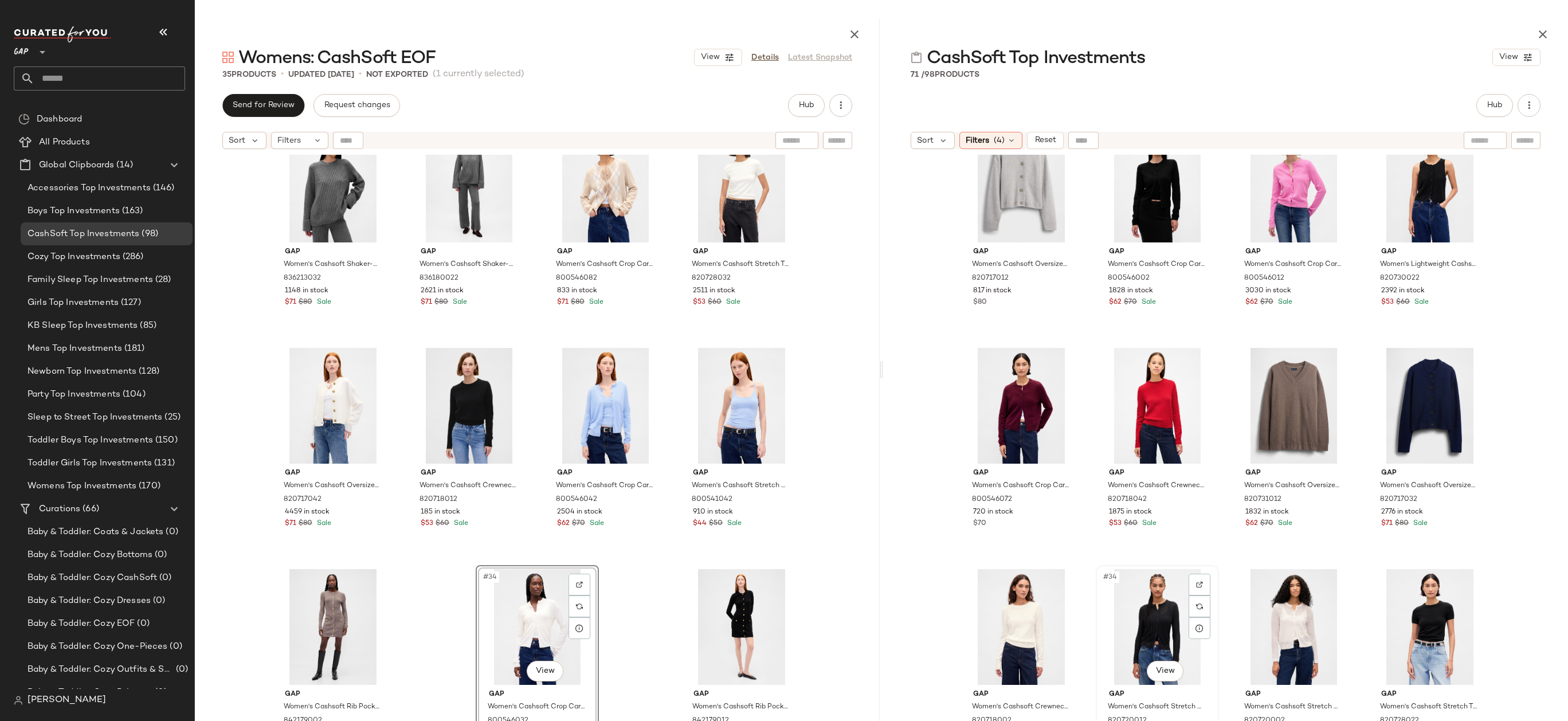
click at [1129, 602] on div "#34 View" at bounding box center [1157, 627] width 115 height 116
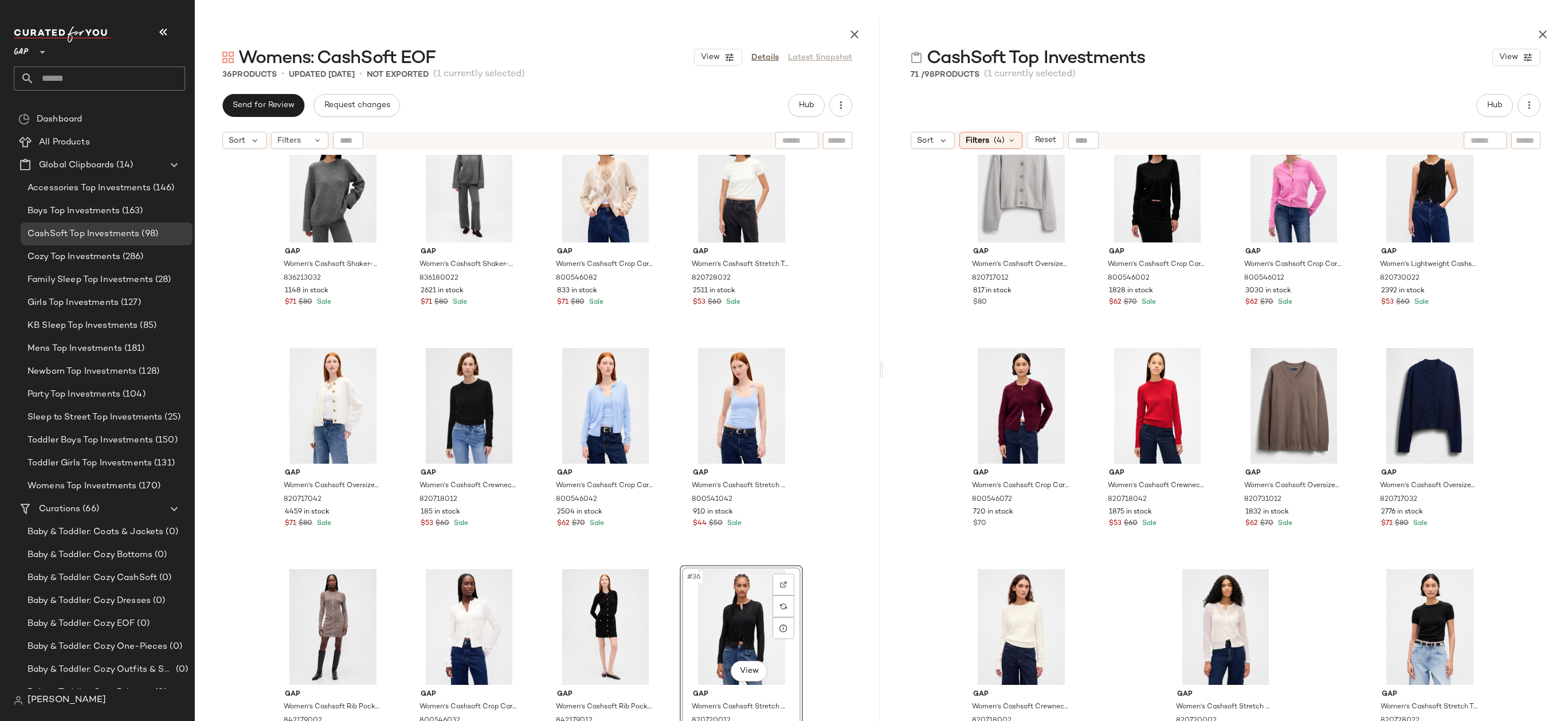
click at [812, 629] on div "Gap Women's Cashsoft Shaker-Stitch Boyfriend Sweater by Gap Charcoal Heather Gr…" at bounding box center [536, 467] width 684 height 623
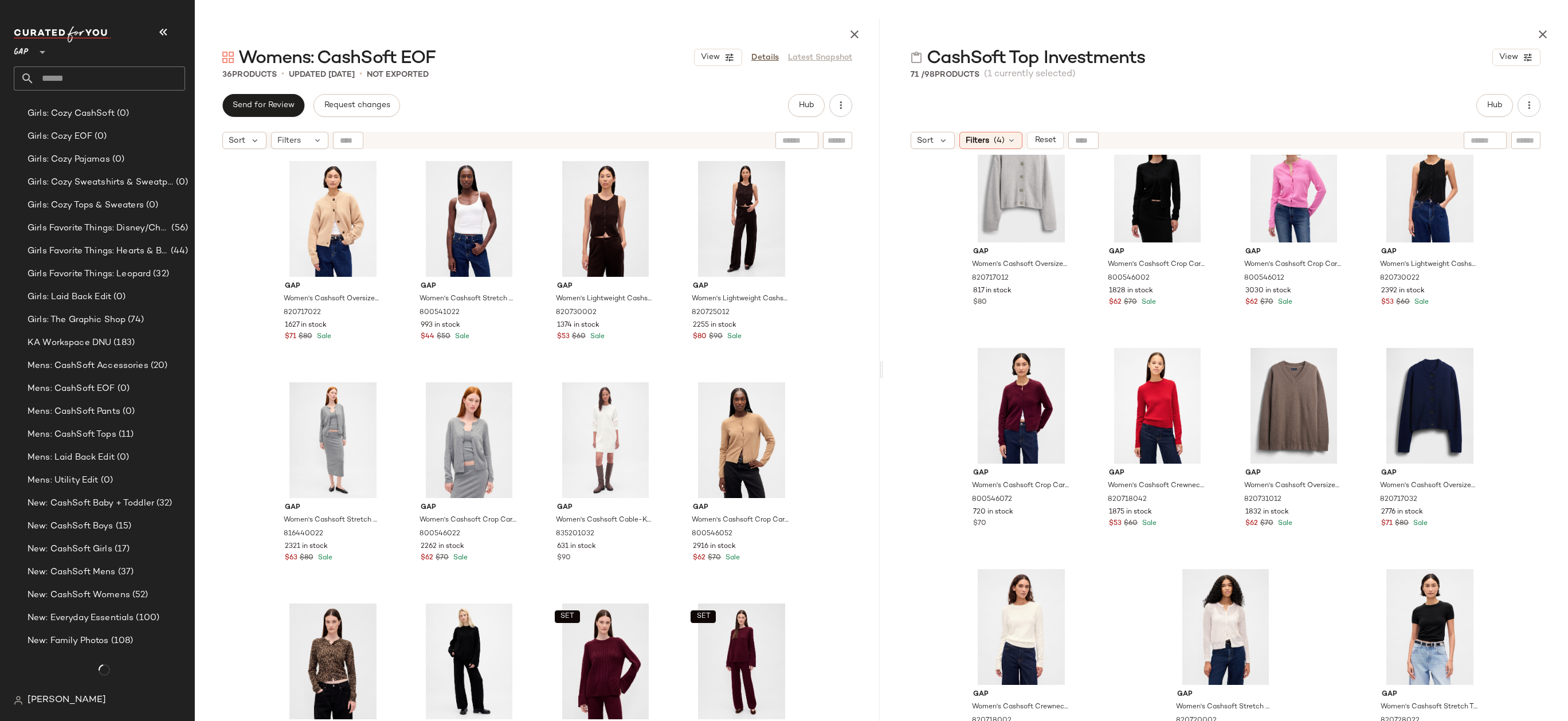
scroll to position [1015, 0]
click at [167, 388] on div "Mens: CashSoft EOF (0)" at bounding box center [106, 388] width 164 height 13
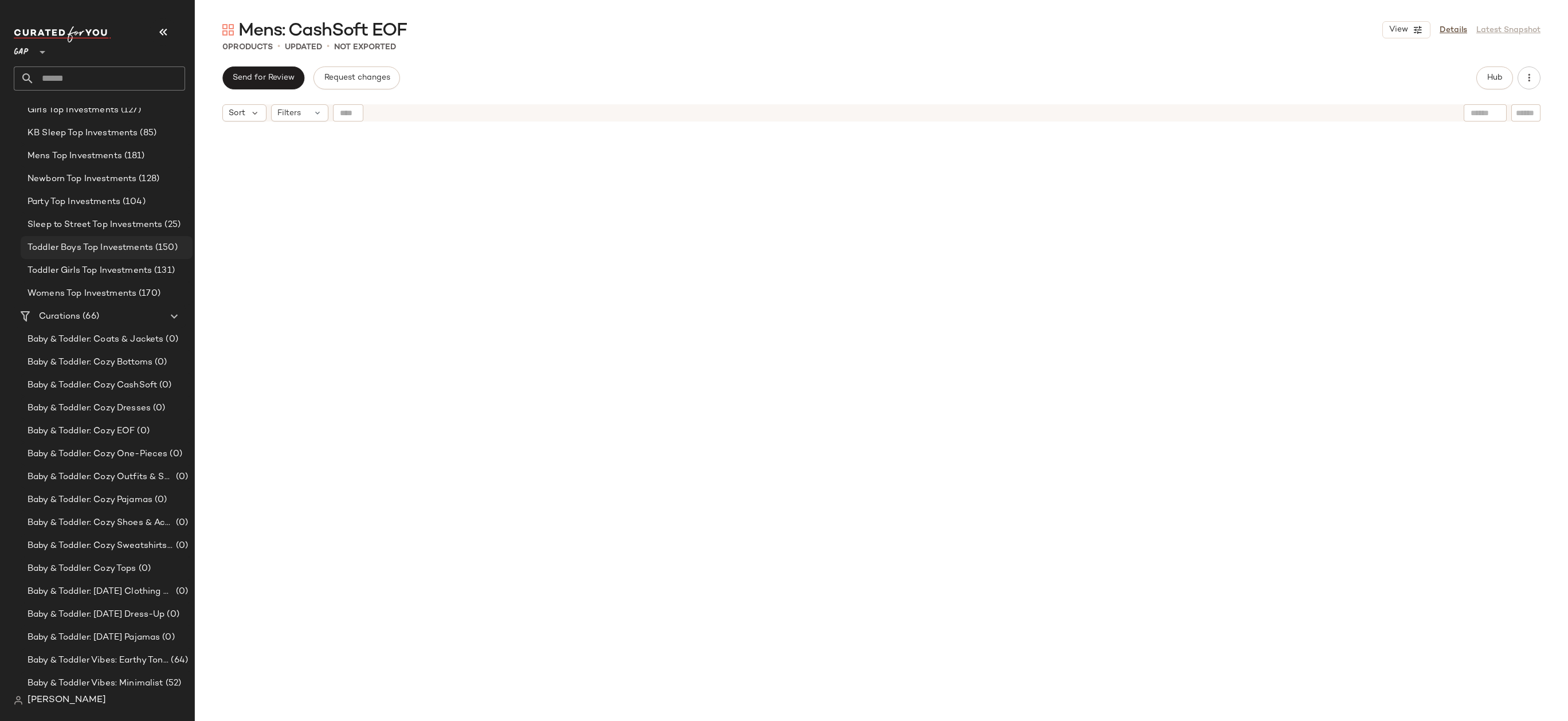
scroll to position [138, 0]
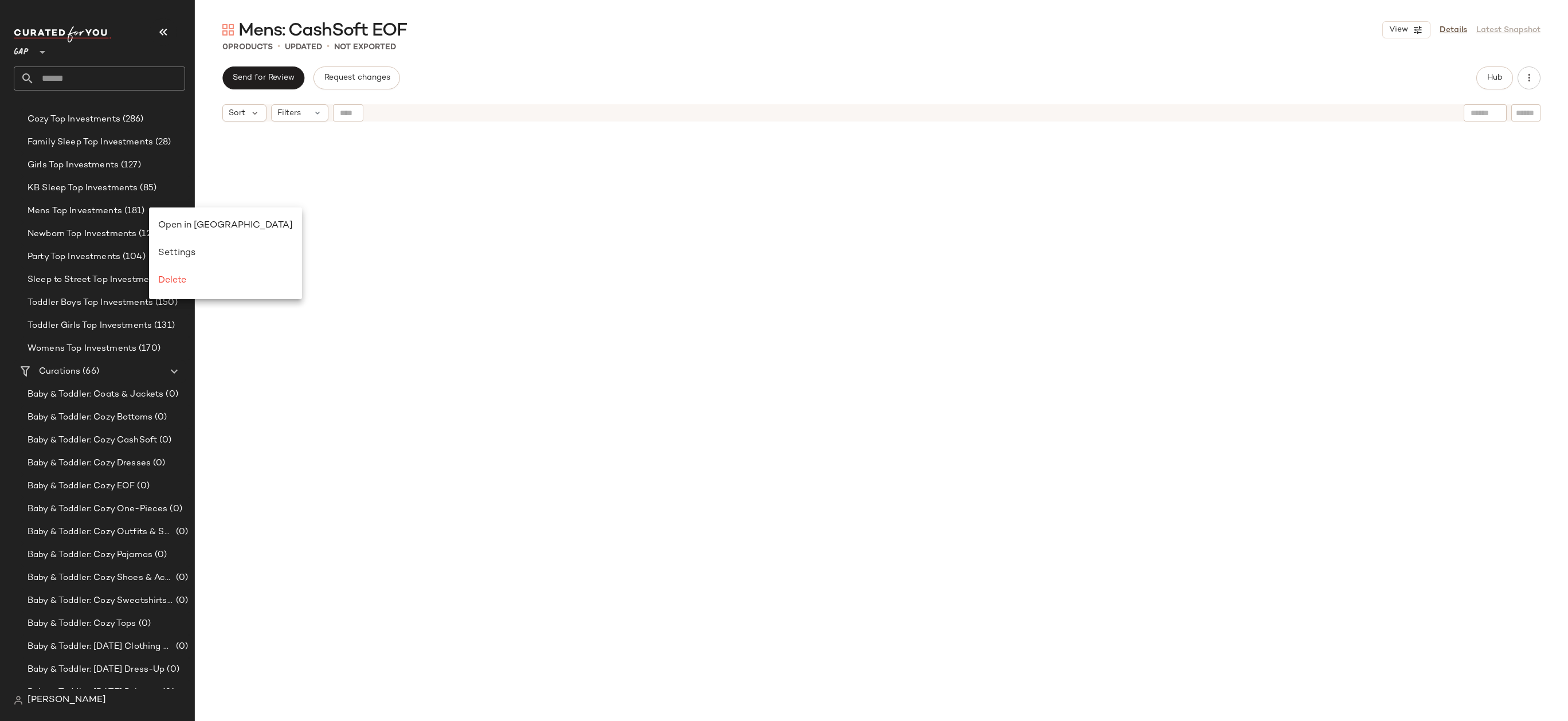
click at [447, 74] on div "Send for Review Request changes Hub" at bounding box center [881, 78] width 1318 height 23
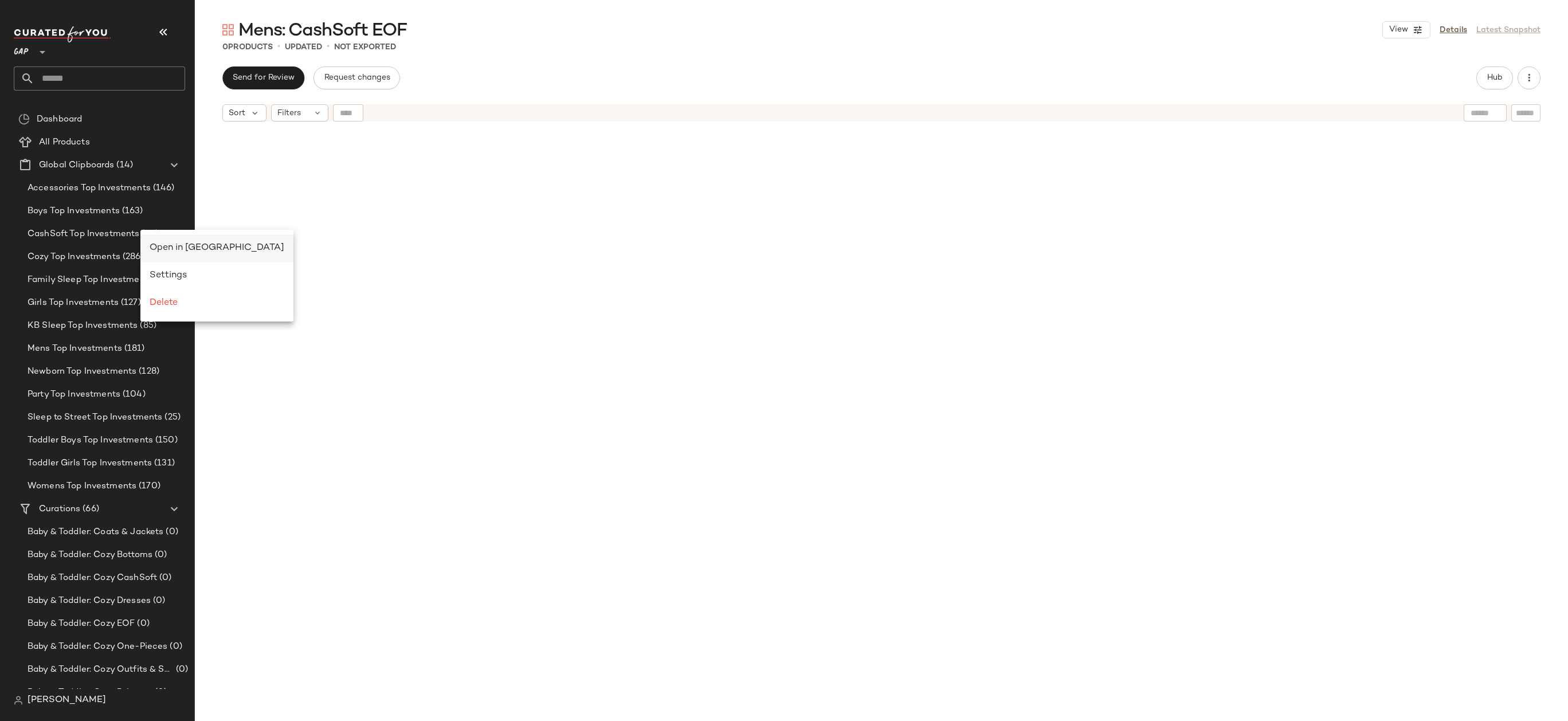
click at [167, 249] on span "Open in Split View" at bounding box center [216, 248] width 135 height 10
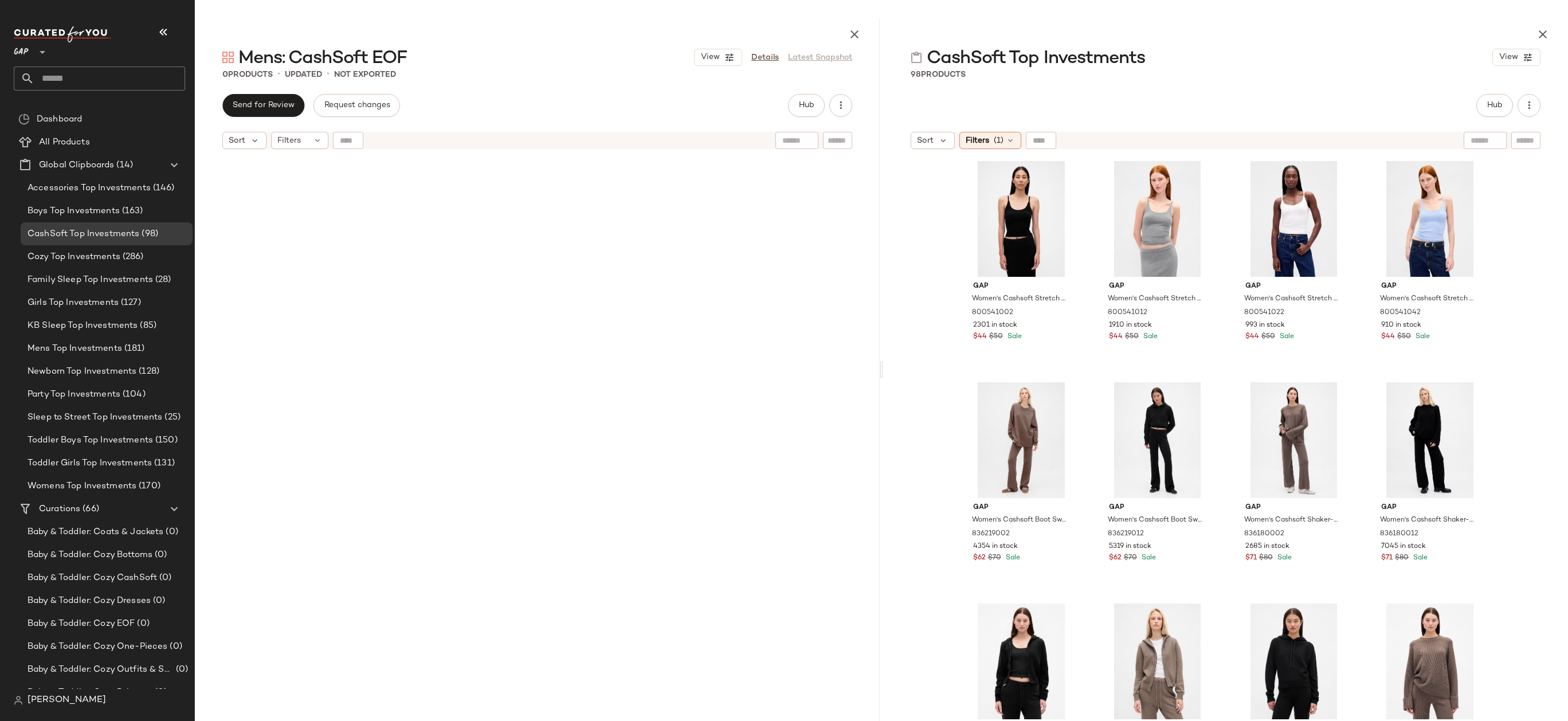
click at [979, 131] on div "Sort Filters (1)" at bounding box center [1224, 139] width 684 height 28
click at [1007, 142] on icon at bounding box center [1009, 139] width 9 height 9
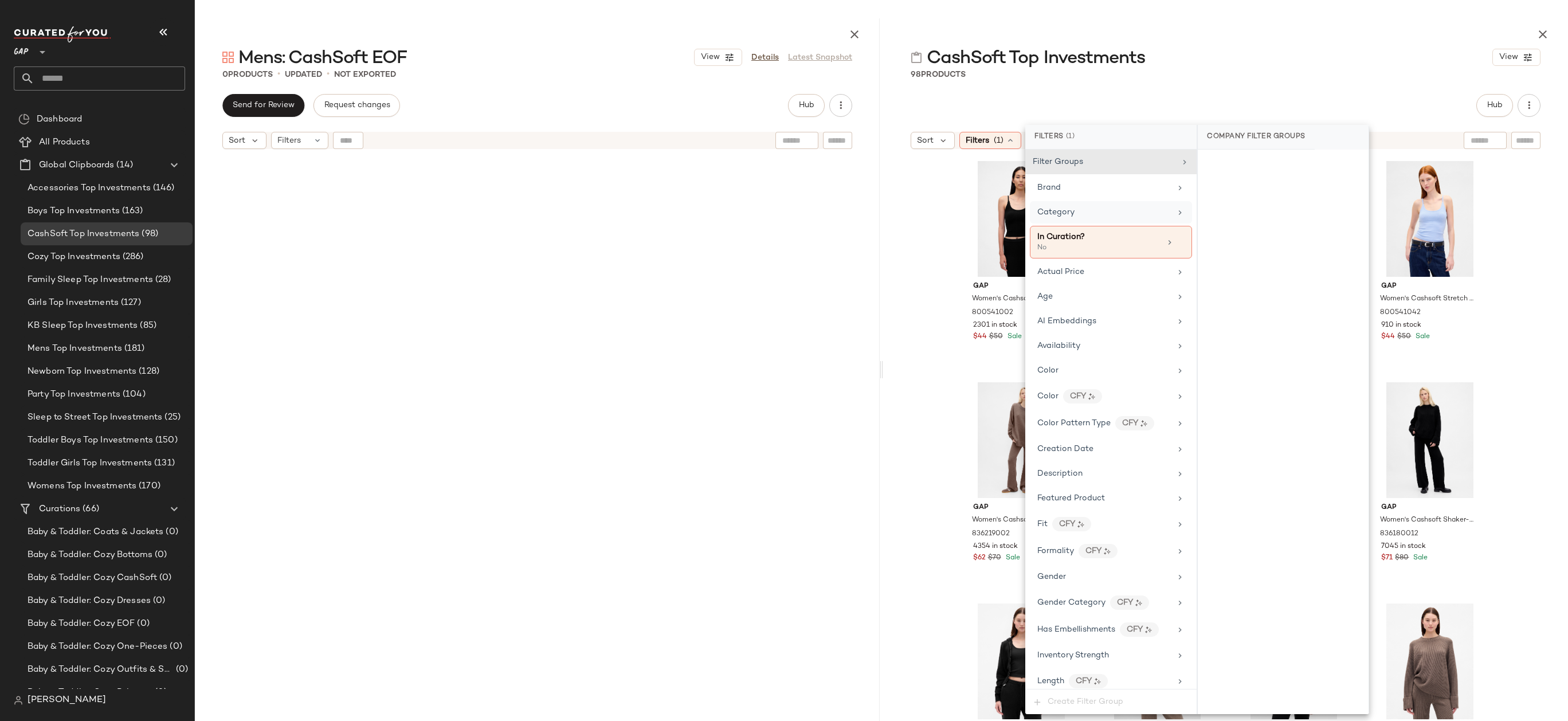
click at [1086, 204] on div "Category" at bounding box center [1110, 212] width 162 height 23
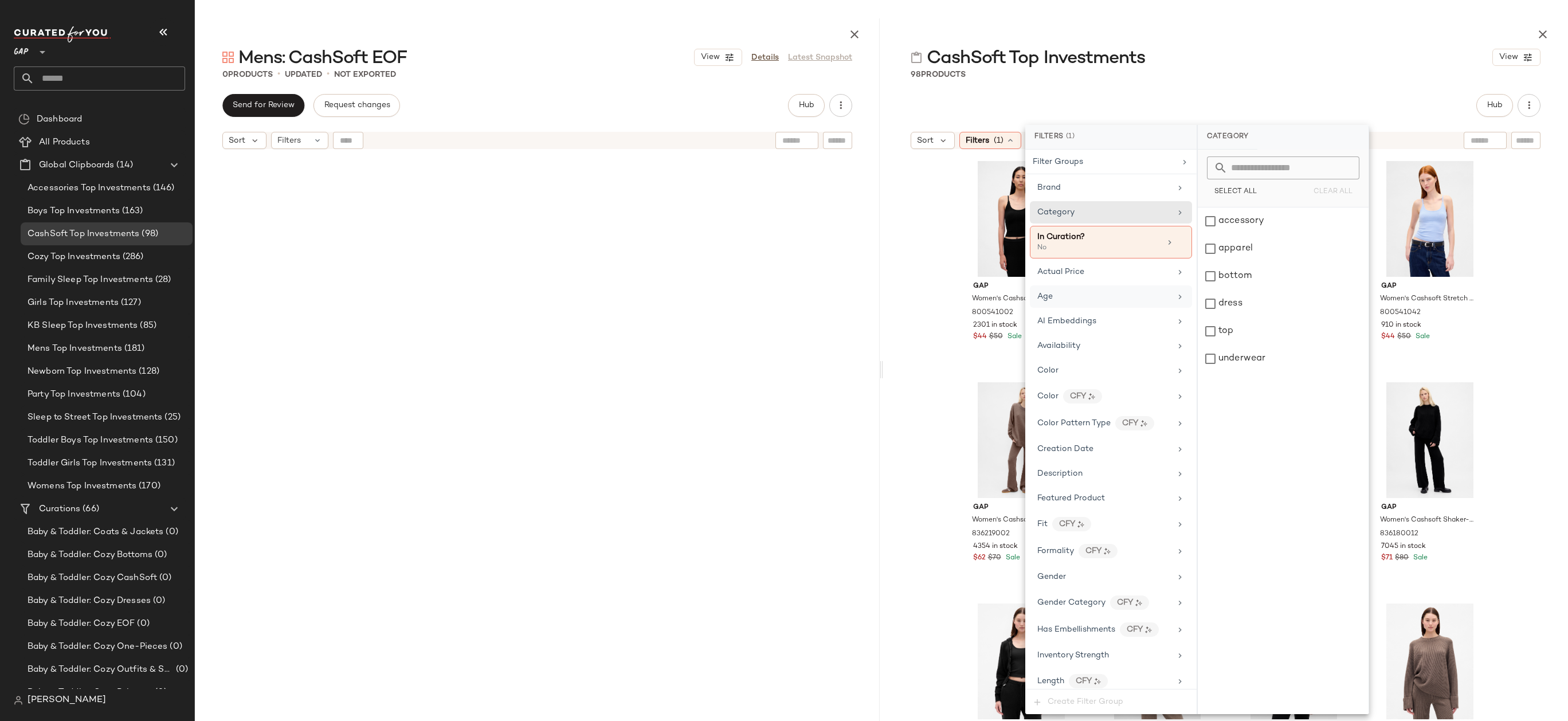
click at [1095, 292] on div "Age" at bounding box center [1104, 297] width 134 height 12
click at [1240, 207] on div "adult" at bounding box center [1283, 221] width 171 height 28
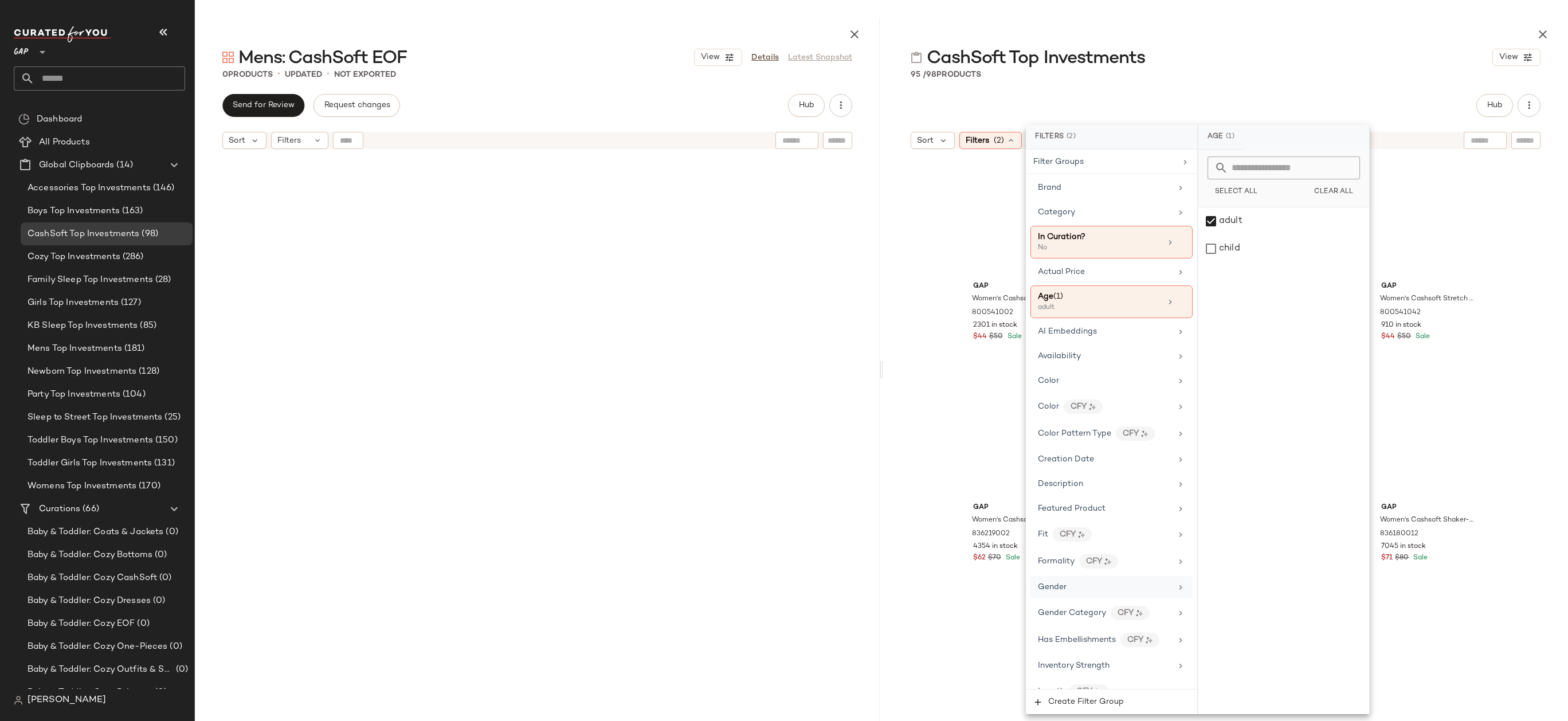
click at [1088, 585] on div "Gender" at bounding box center [1105, 587] width 134 height 12
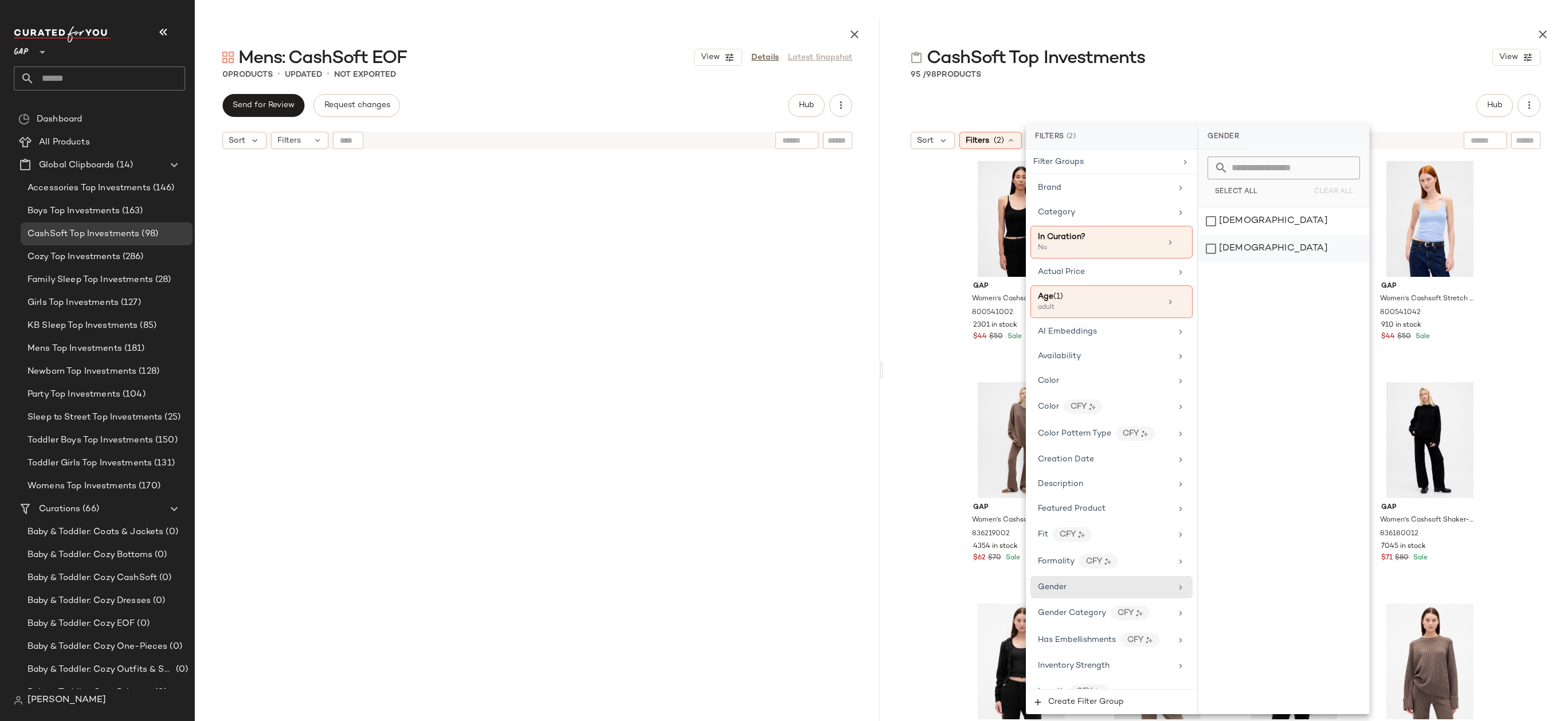
click at [1270, 239] on div "male" at bounding box center [1283, 249] width 171 height 28
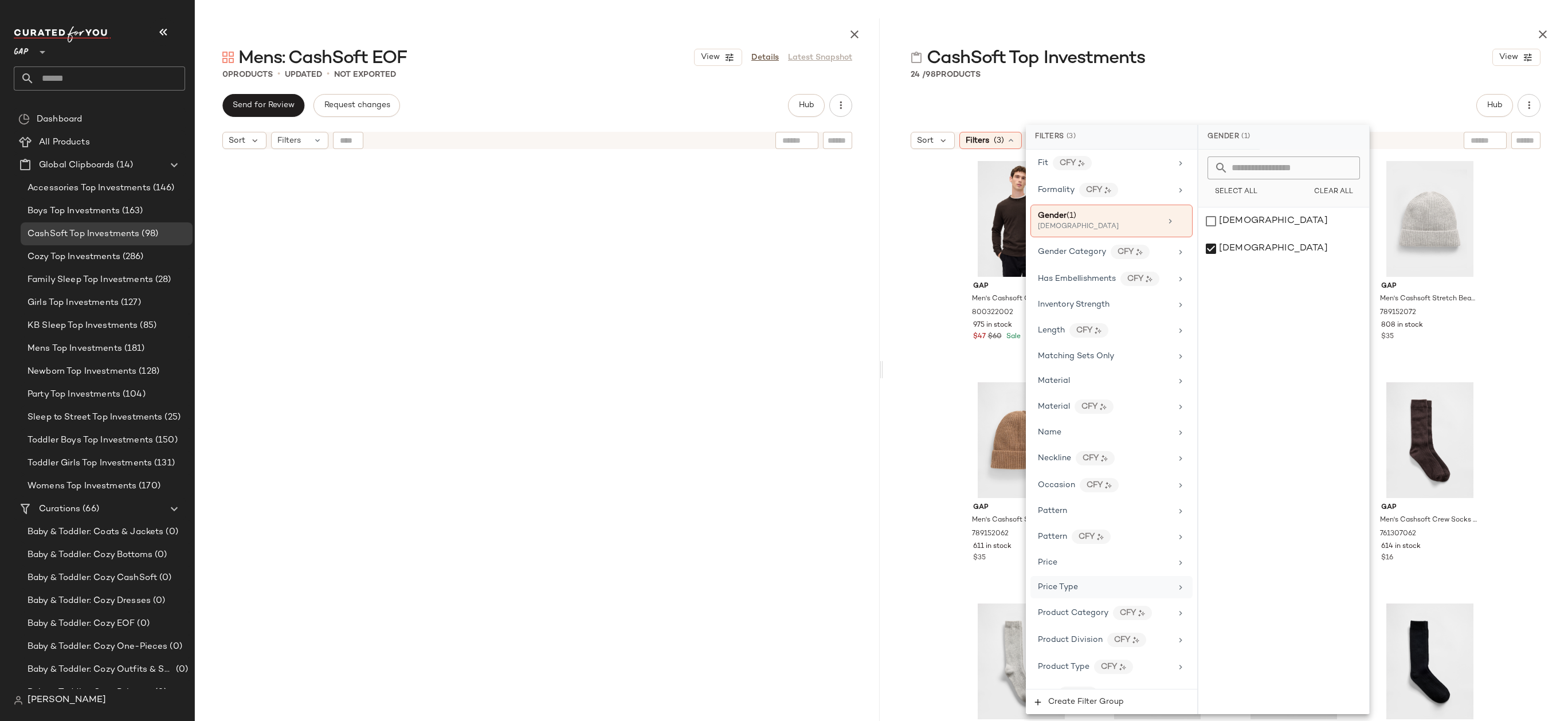
click at [1104, 582] on div "Price Type" at bounding box center [1105, 587] width 134 height 12
click at [1245, 235] on div "REGULAR" at bounding box center [1283, 249] width 171 height 28
click at [1245, 223] on div "PROMO" at bounding box center [1284, 221] width 171 height 28
click at [1258, 72] on div "24 / 98 Products" at bounding box center [1224, 75] width 684 height 12
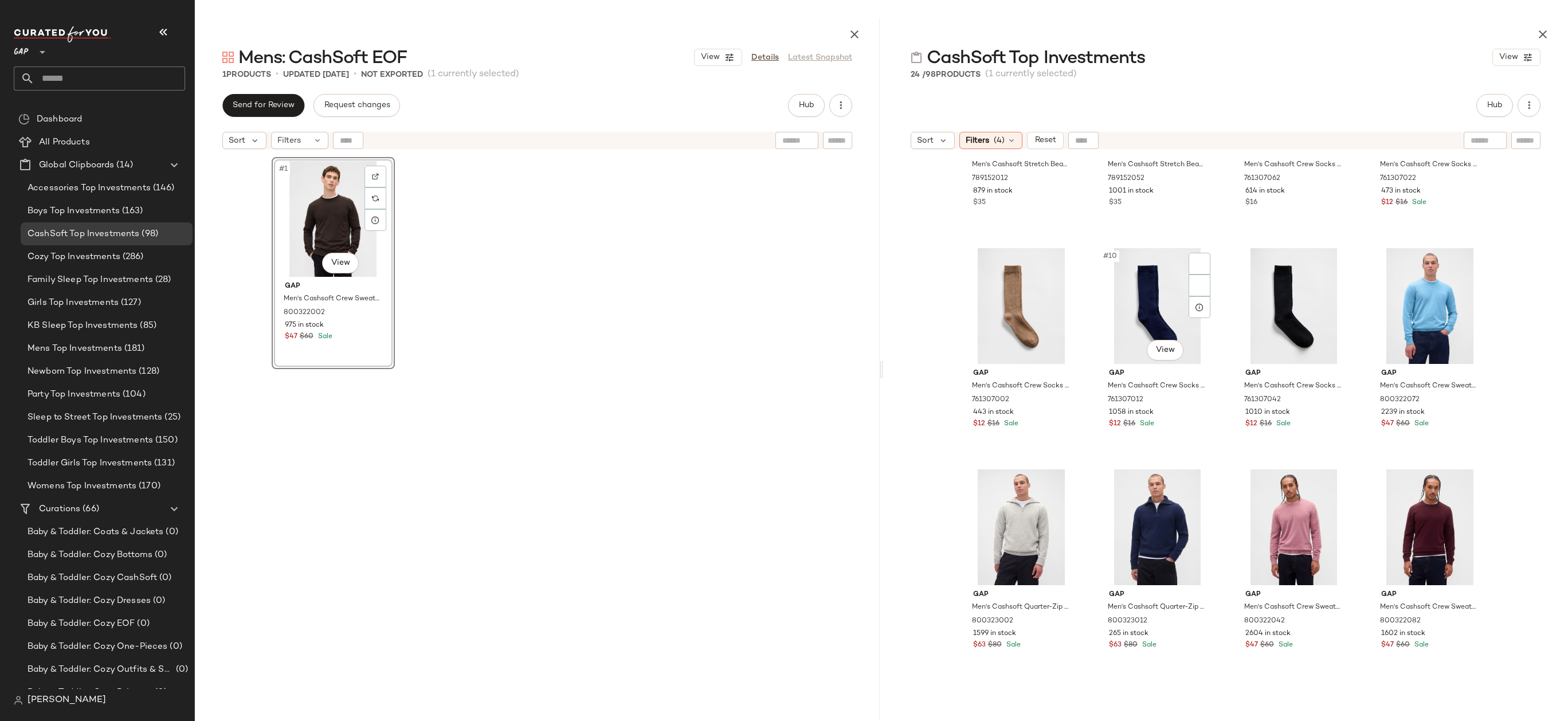
scroll to position [364, 0]
click at [1004, 141] on div "Filters (4)" at bounding box center [991, 140] width 63 height 18
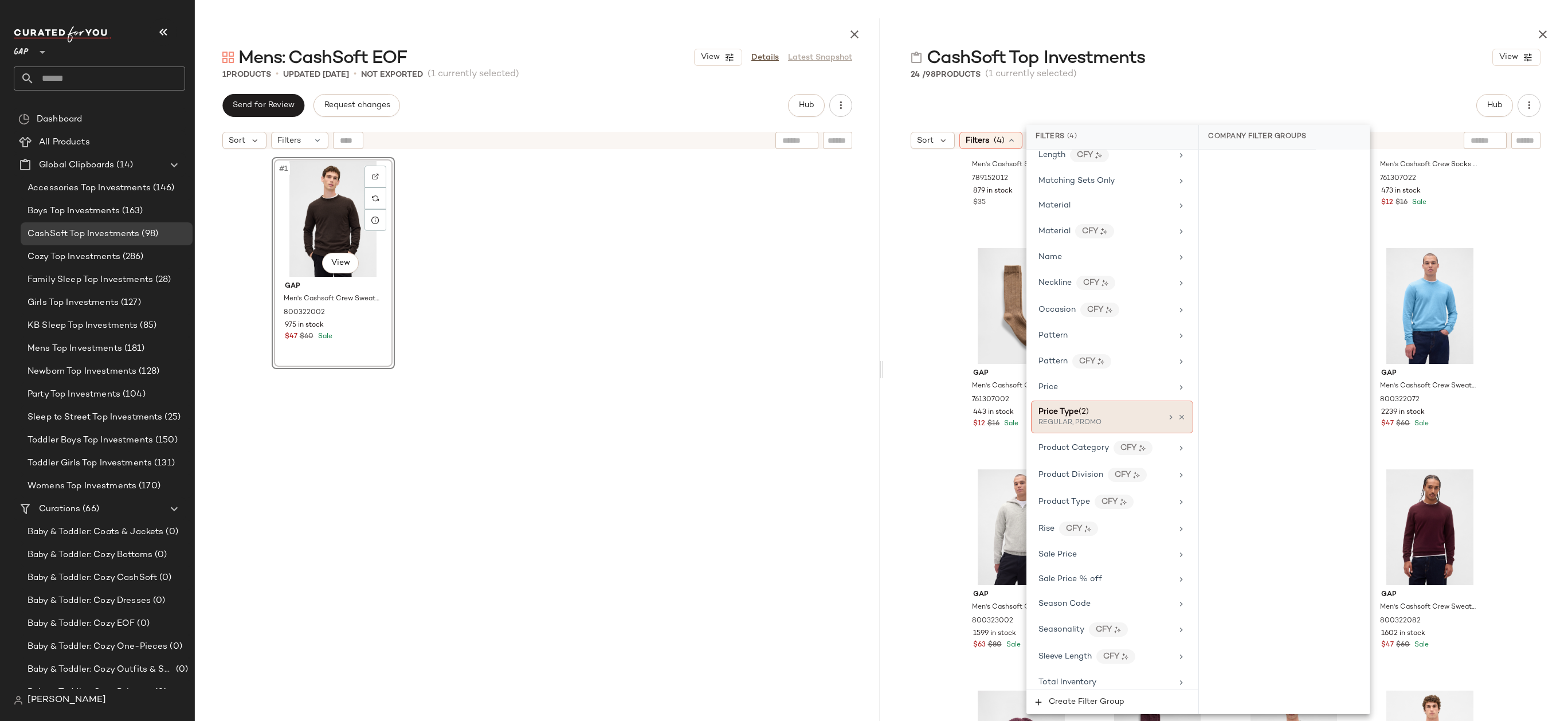
scroll to position [581, 0]
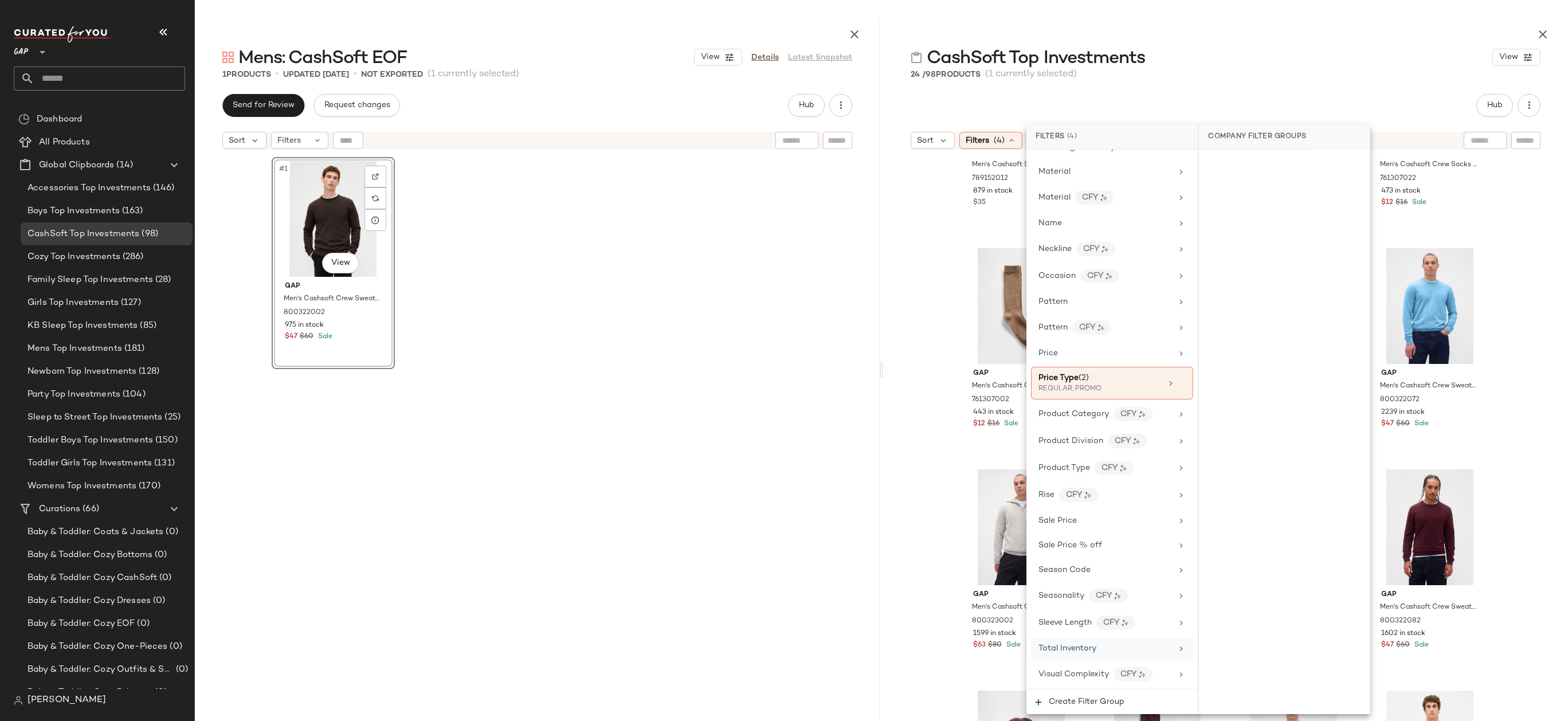
click at [1104, 647] on div "Total Inventory" at bounding box center [1105, 648] width 134 height 12
click at [1256, 253] on input "Min" at bounding box center [1242, 243] width 69 height 23
type input "**"
click at [1213, 267] on button "Apply" at bounding box center [1225, 272] width 36 height 22
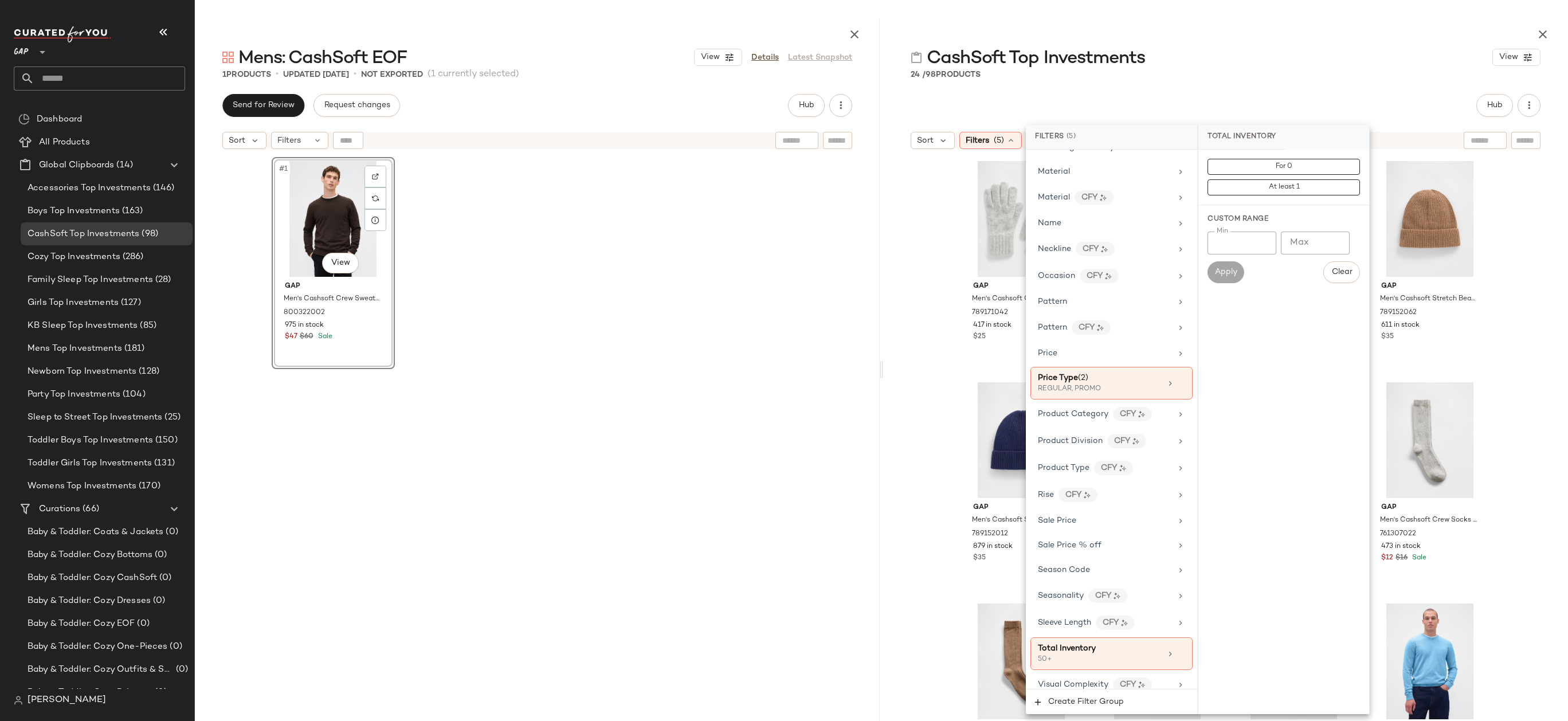
click at [1265, 22] on div at bounding box center [1224, 32] width 684 height 28
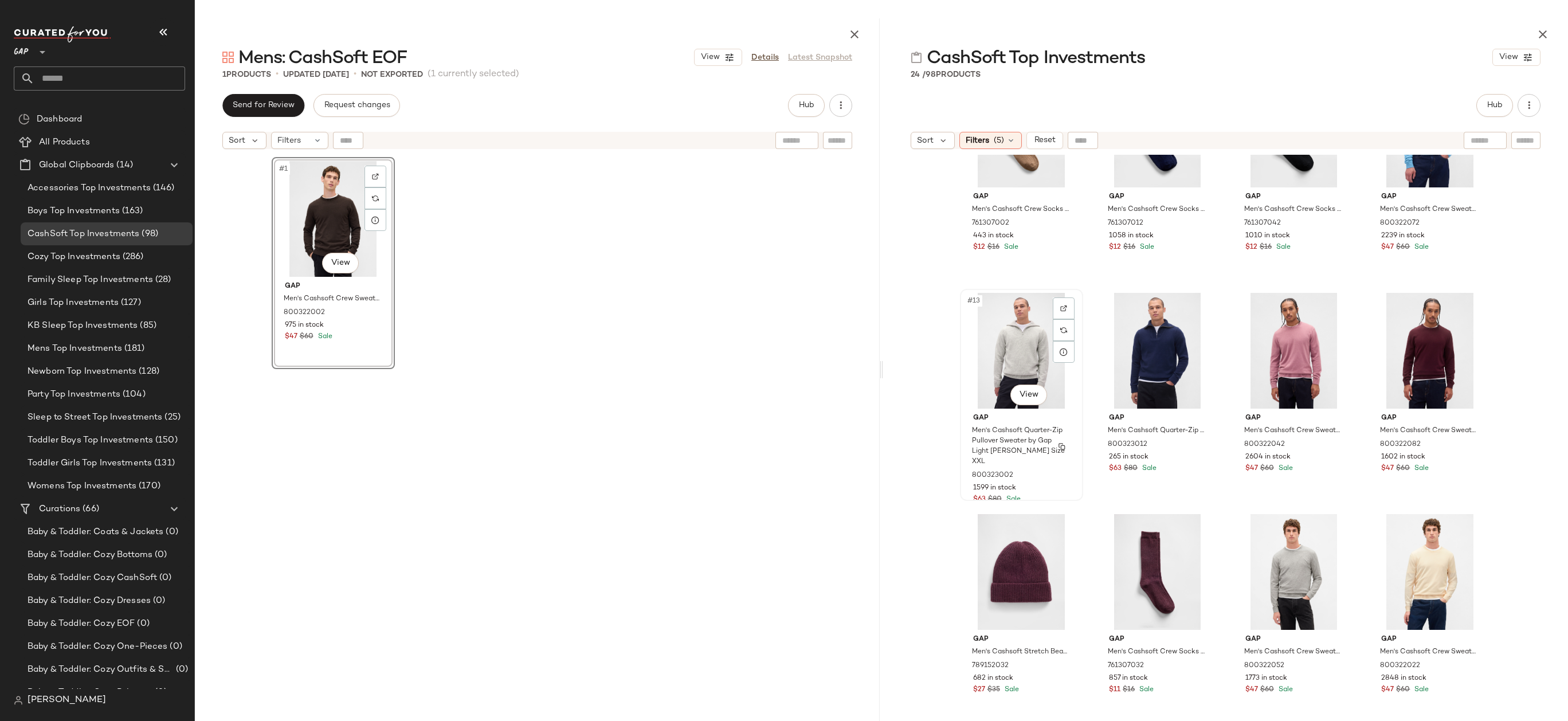
scroll to position [567, 0]
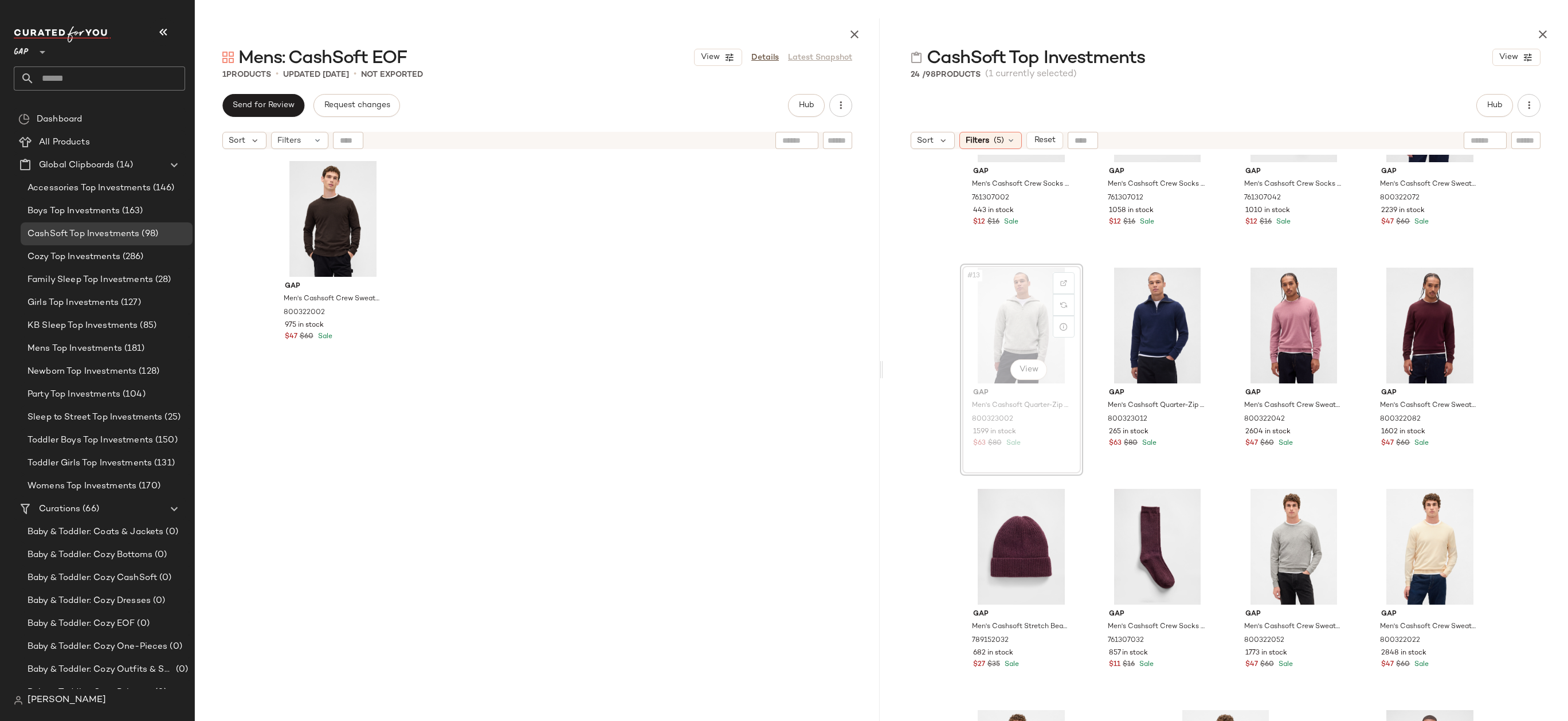
drag, startPoint x: 1020, startPoint y: 311, endPoint x: 1014, endPoint y: 311, distance: 6.0
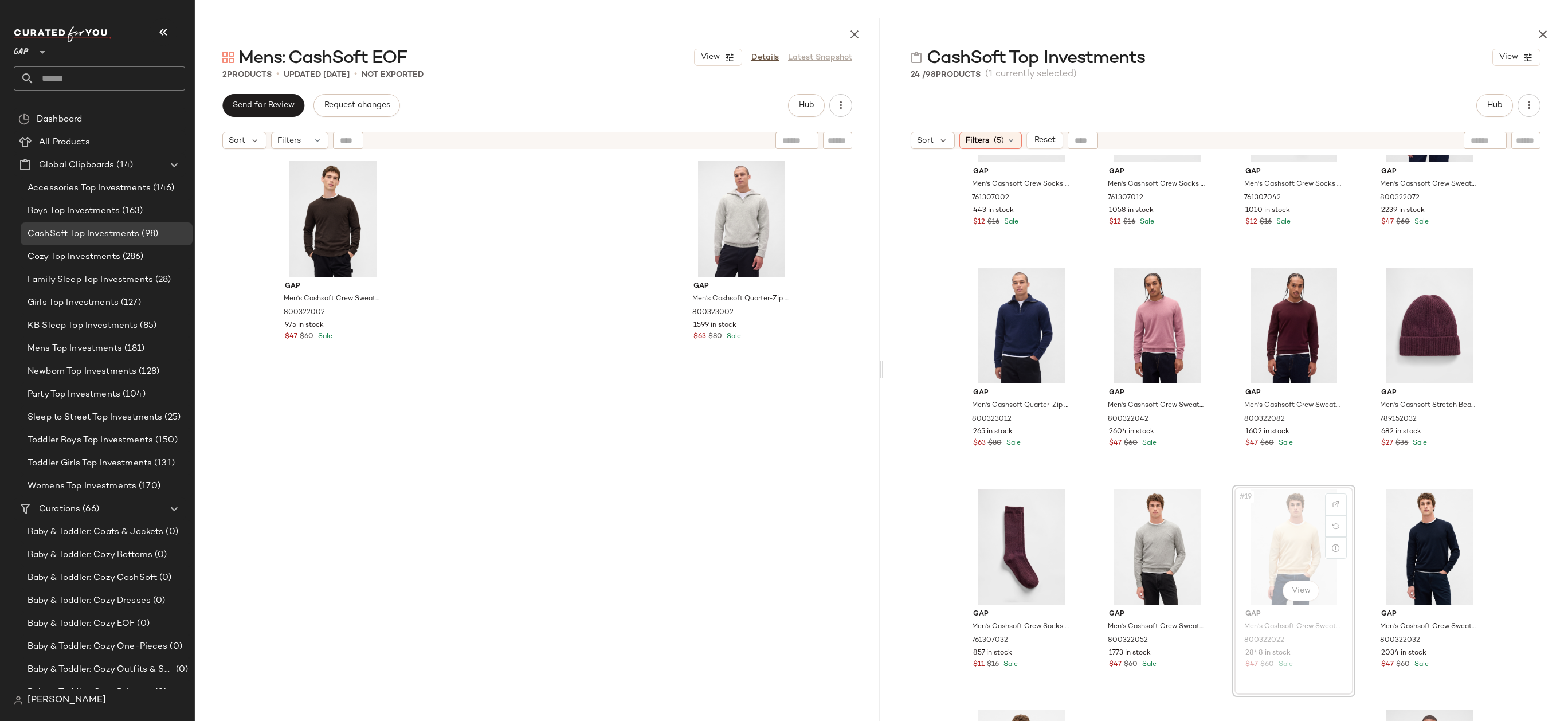
drag, startPoint x: 1292, startPoint y: 543, endPoint x: 1283, endPoint y: 543, distance: 9.0
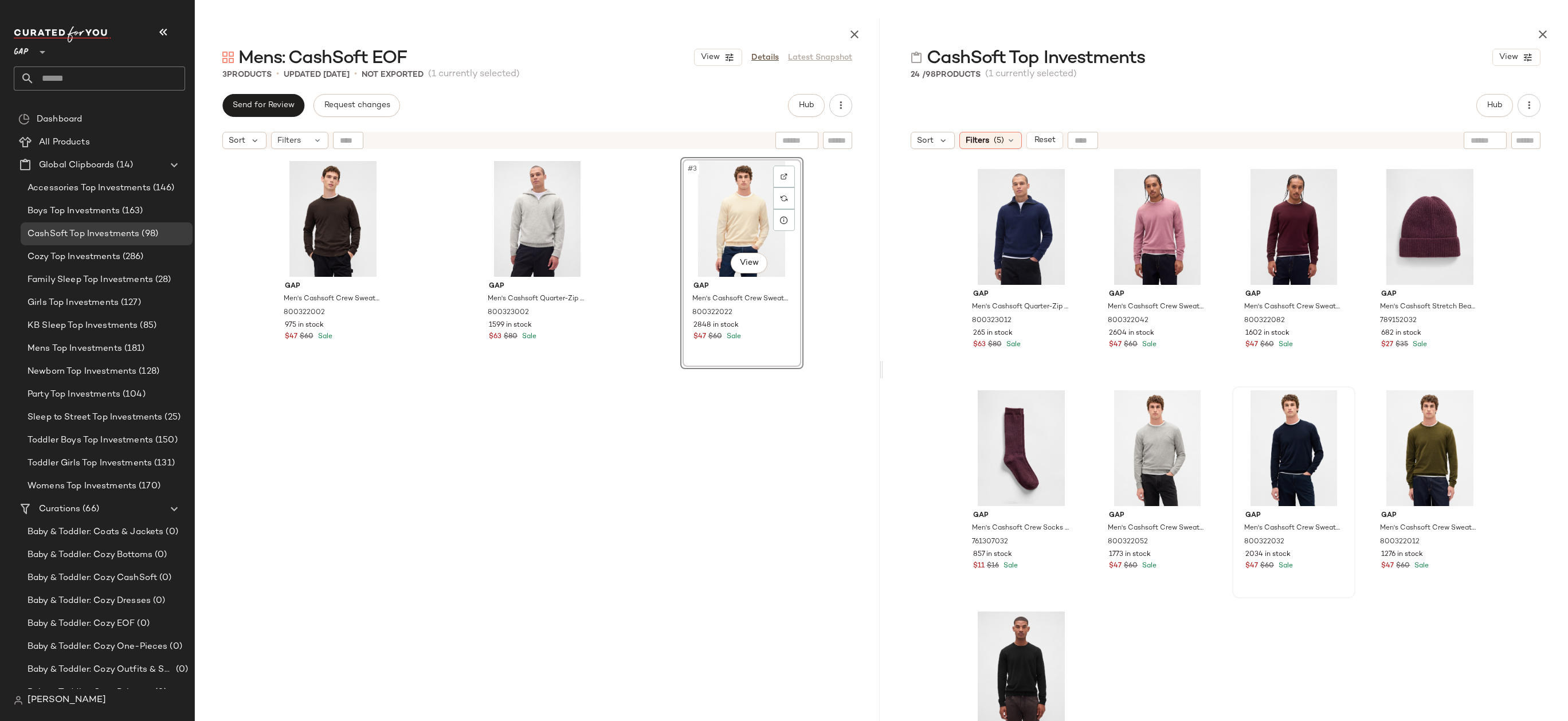
scroll to position [707, 0]
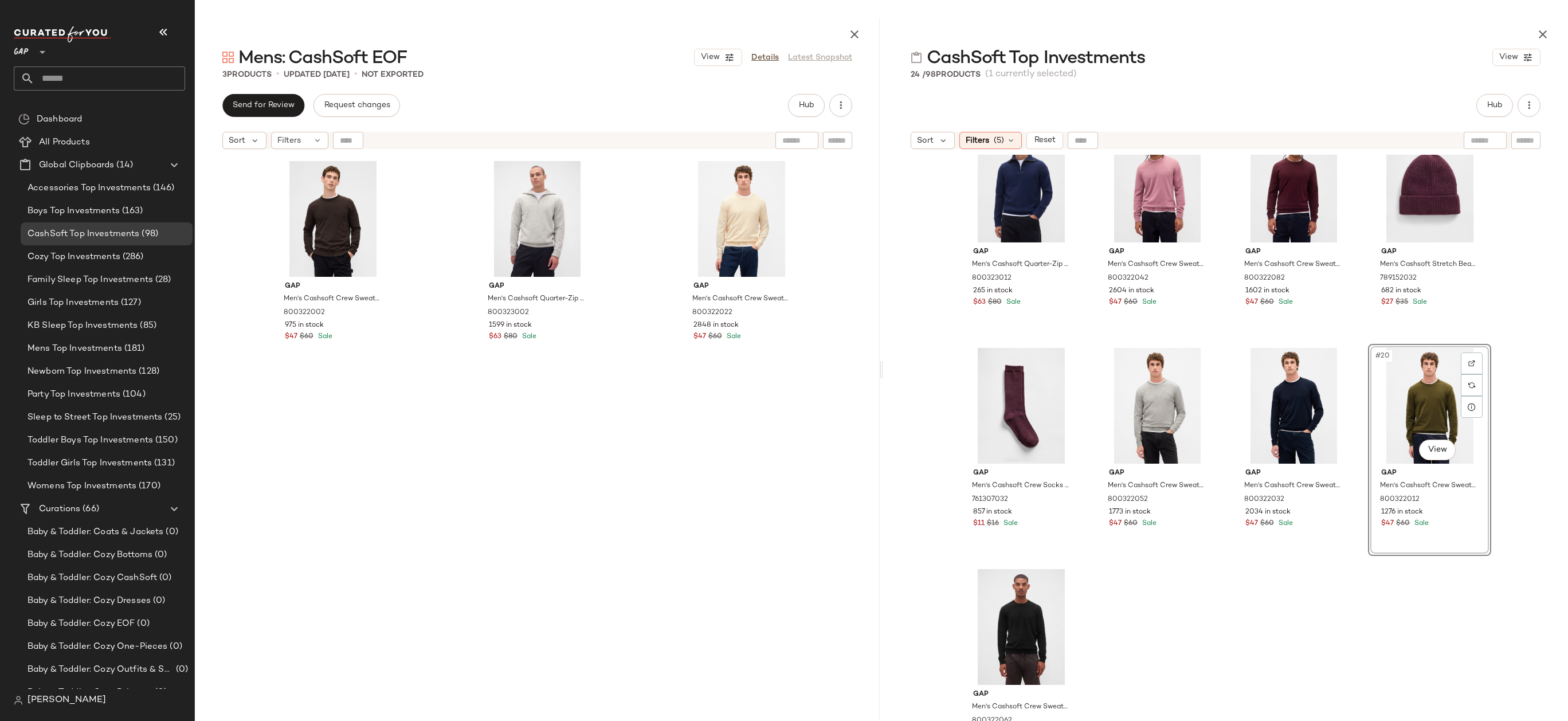
scroll to position [486, 0]
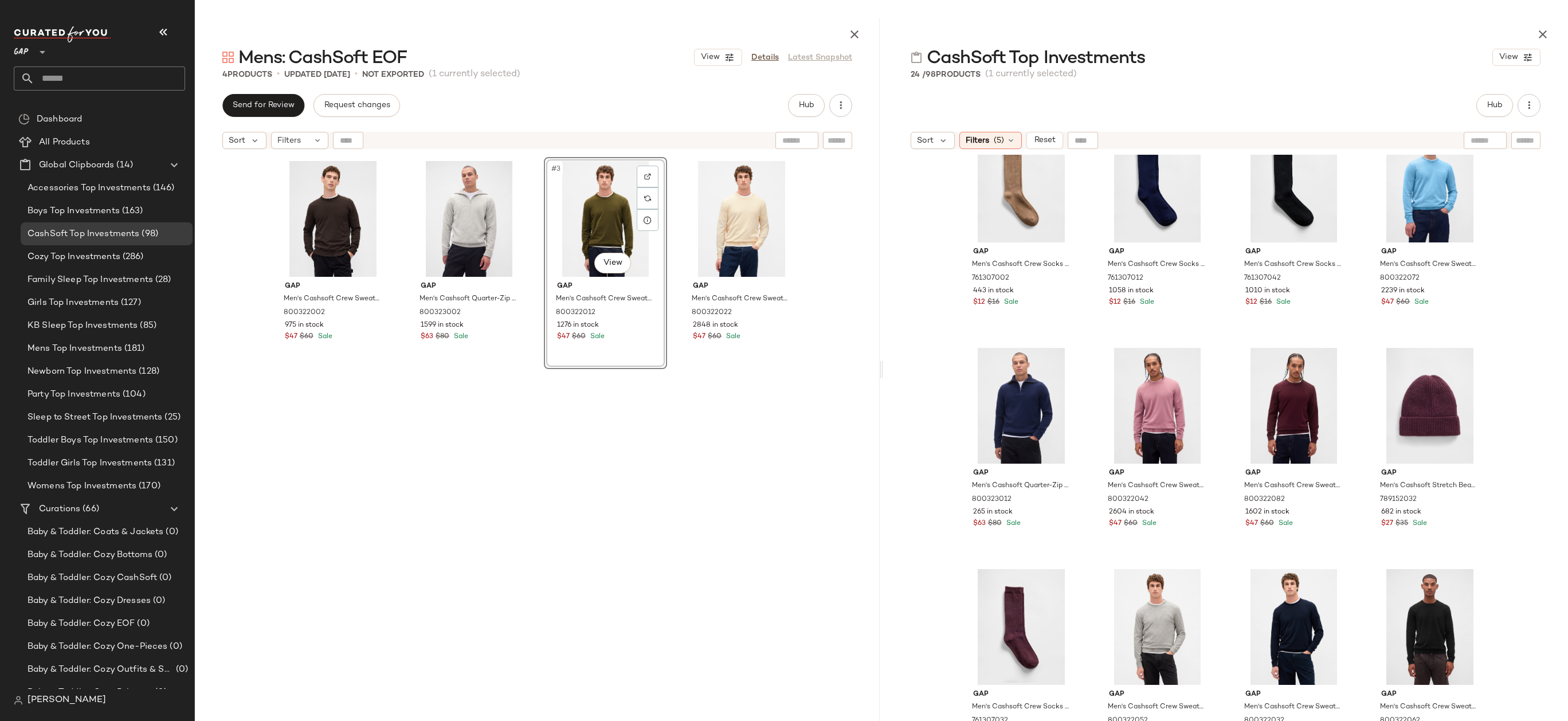
click at [834, 240] on div "Gap Men's Cashsoft Crew Sweater by Gap Terra Brown Tall Size XXXL 800322002 975…" at bounding box center [536, 453] width 684 height 595
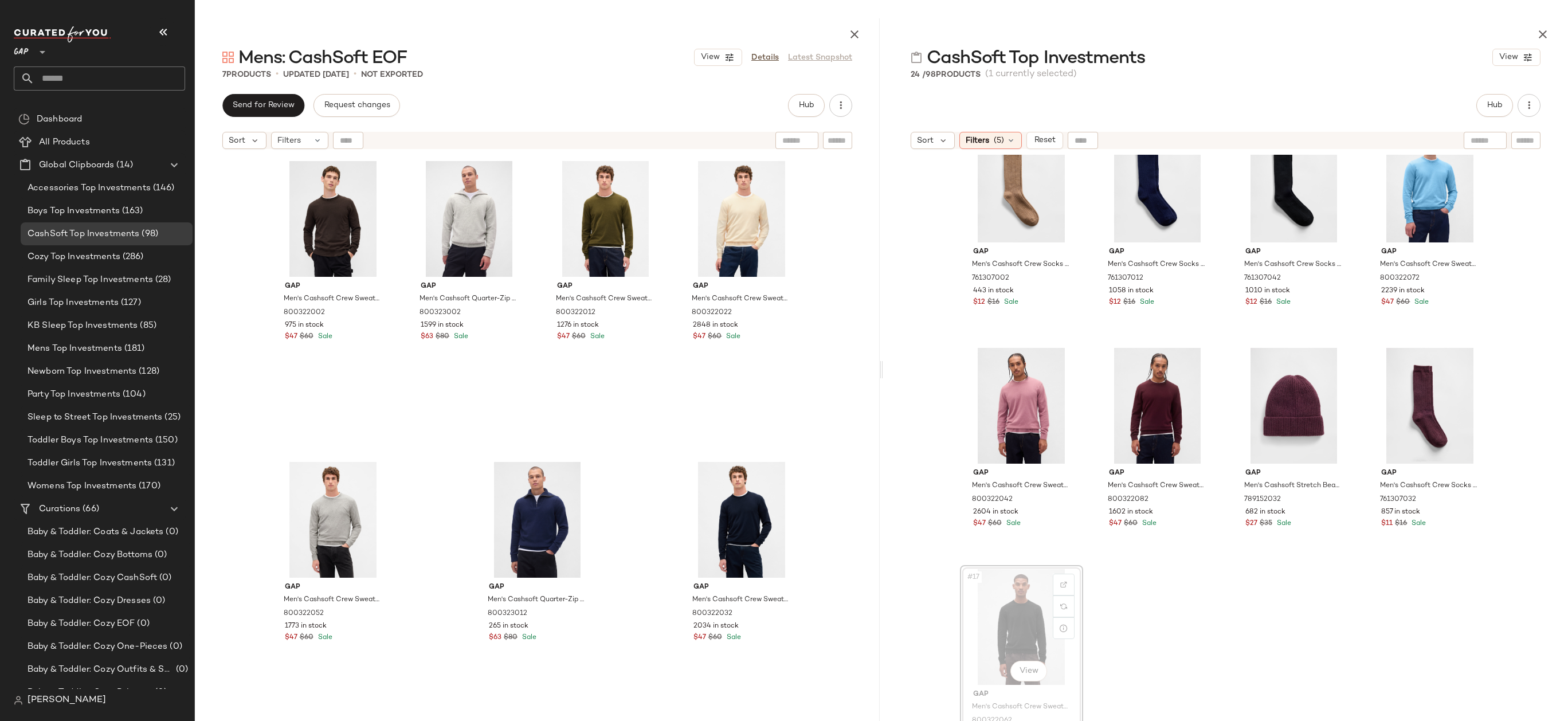
drag, startPoint x: 1031, startPoint y: 599, endPoint x: 811, endPoint y: 529, distance: 230.9
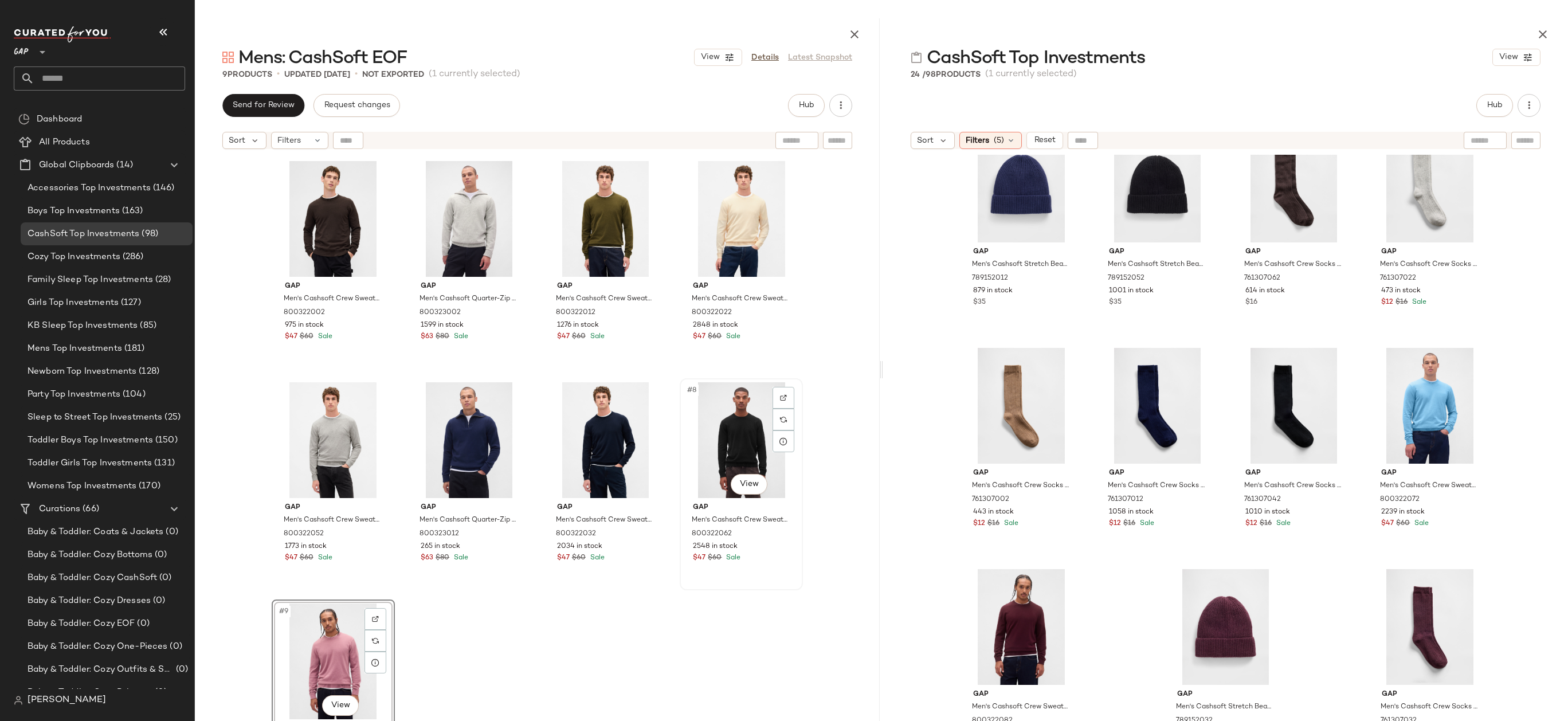
scroll to position [34, 0]
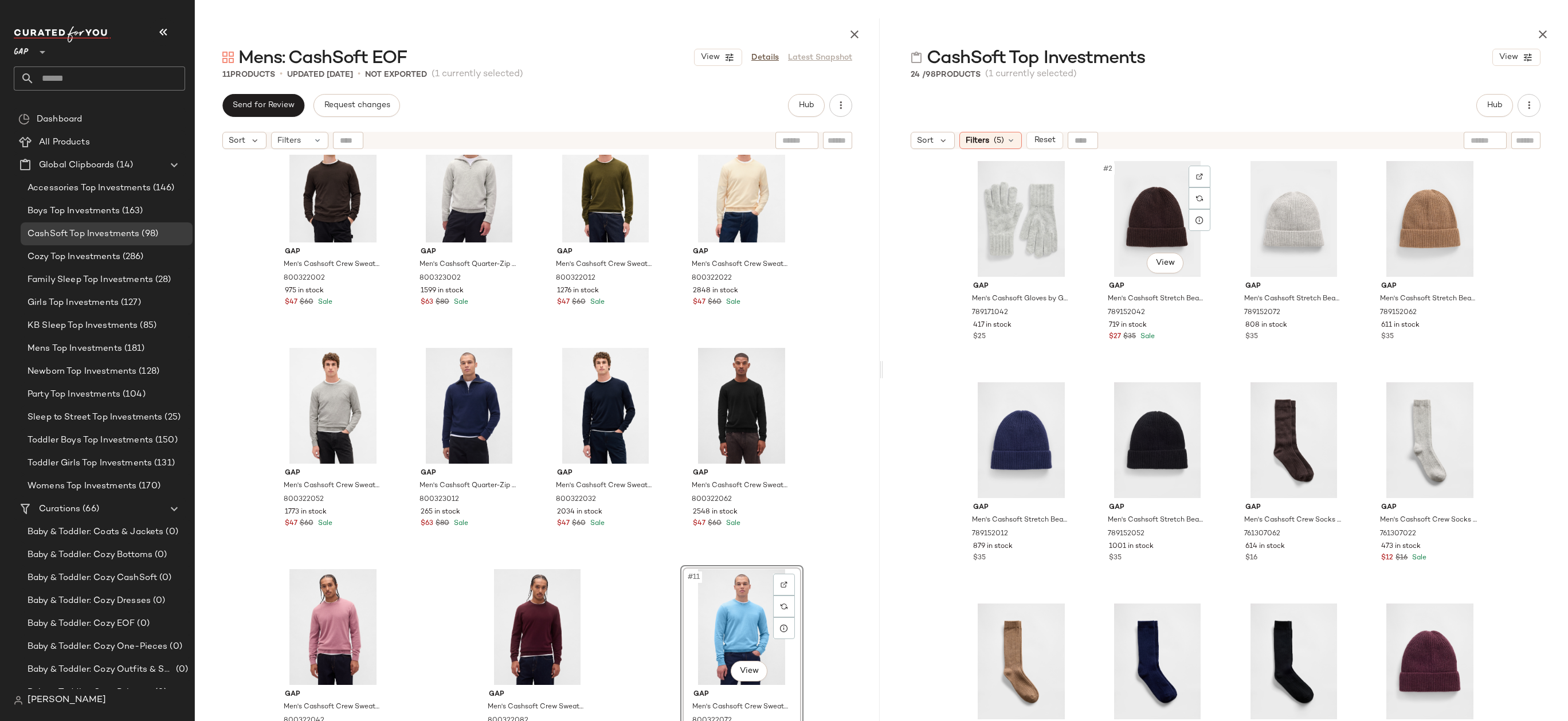
scroll to position [265, 0]
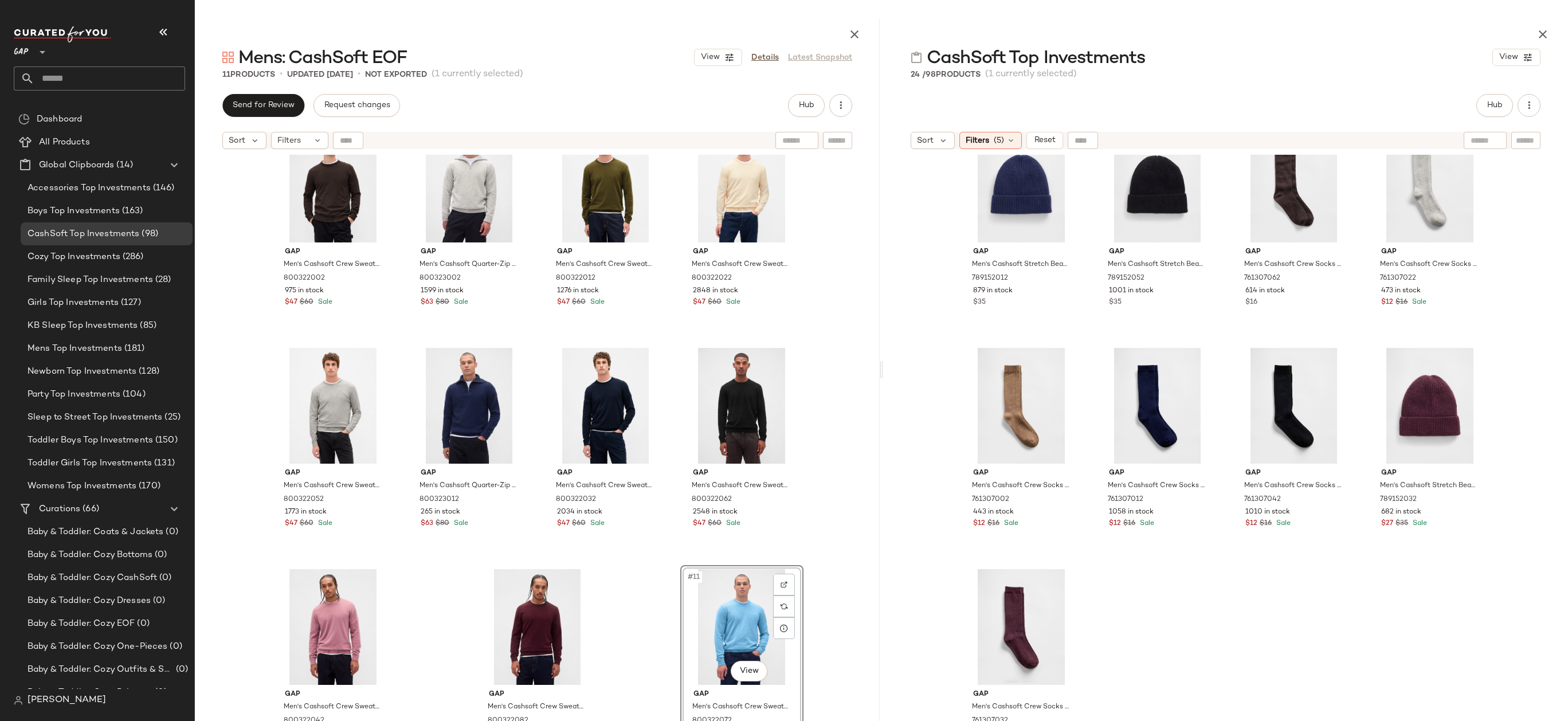
click at [850, 443] on div "Gap Men's Cashsoft Crew Sweater by Gap Terra Brown Tall Size XXXL 800322002 975…" at bounding box center [536, 467] width 684 height 623
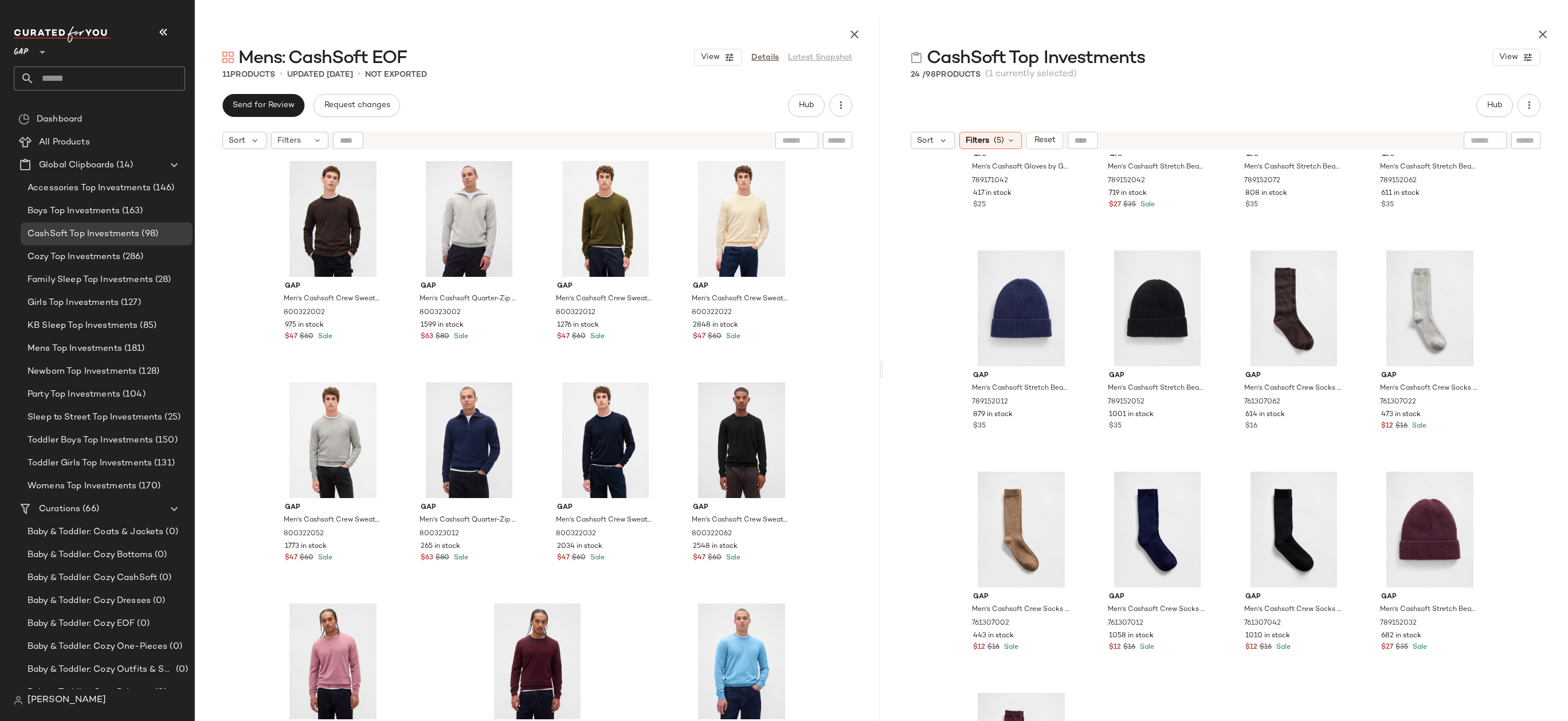
scroll to position [0, 0]
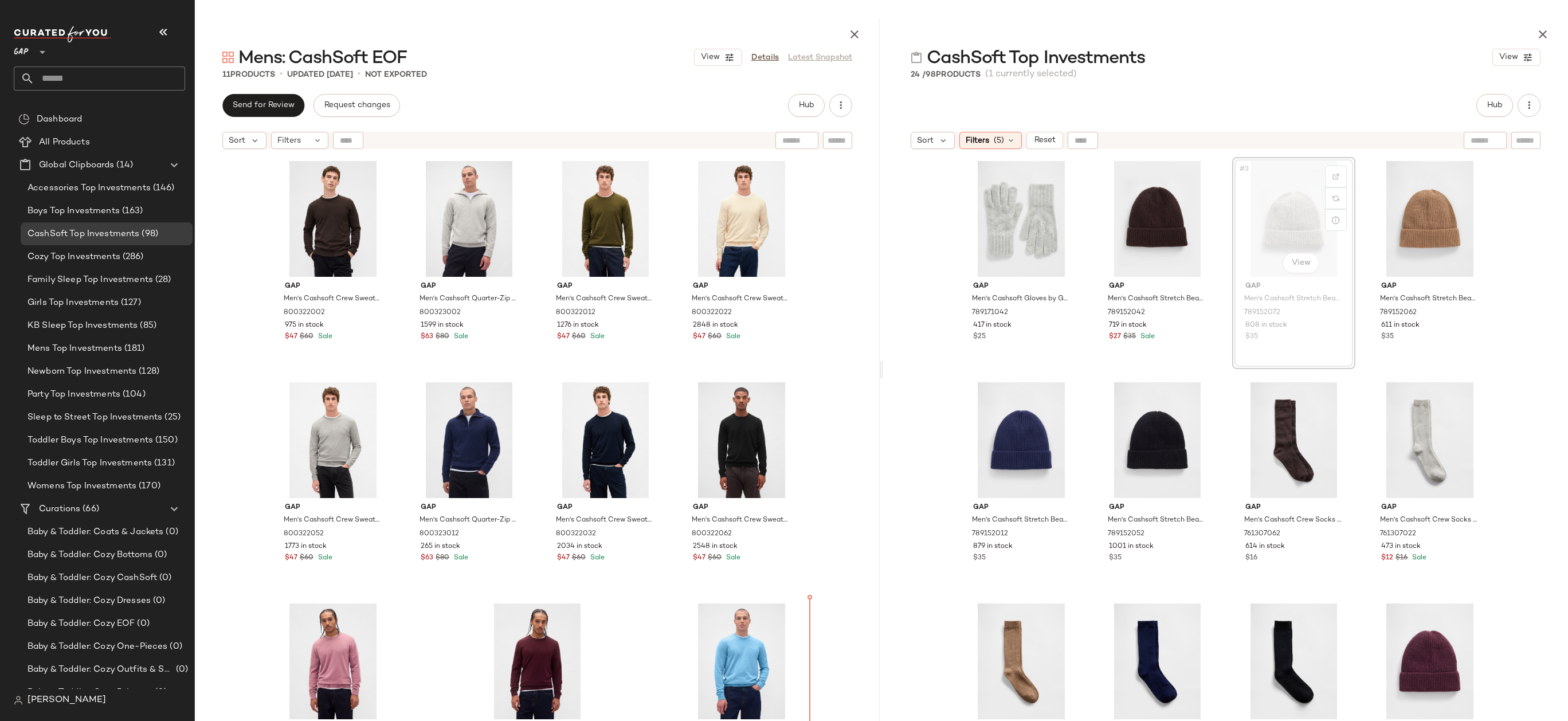
drag, startPoint x: 1278, startPoint y: 190, endPoint x: 1270, endPoint y: 197, distance: 10.6
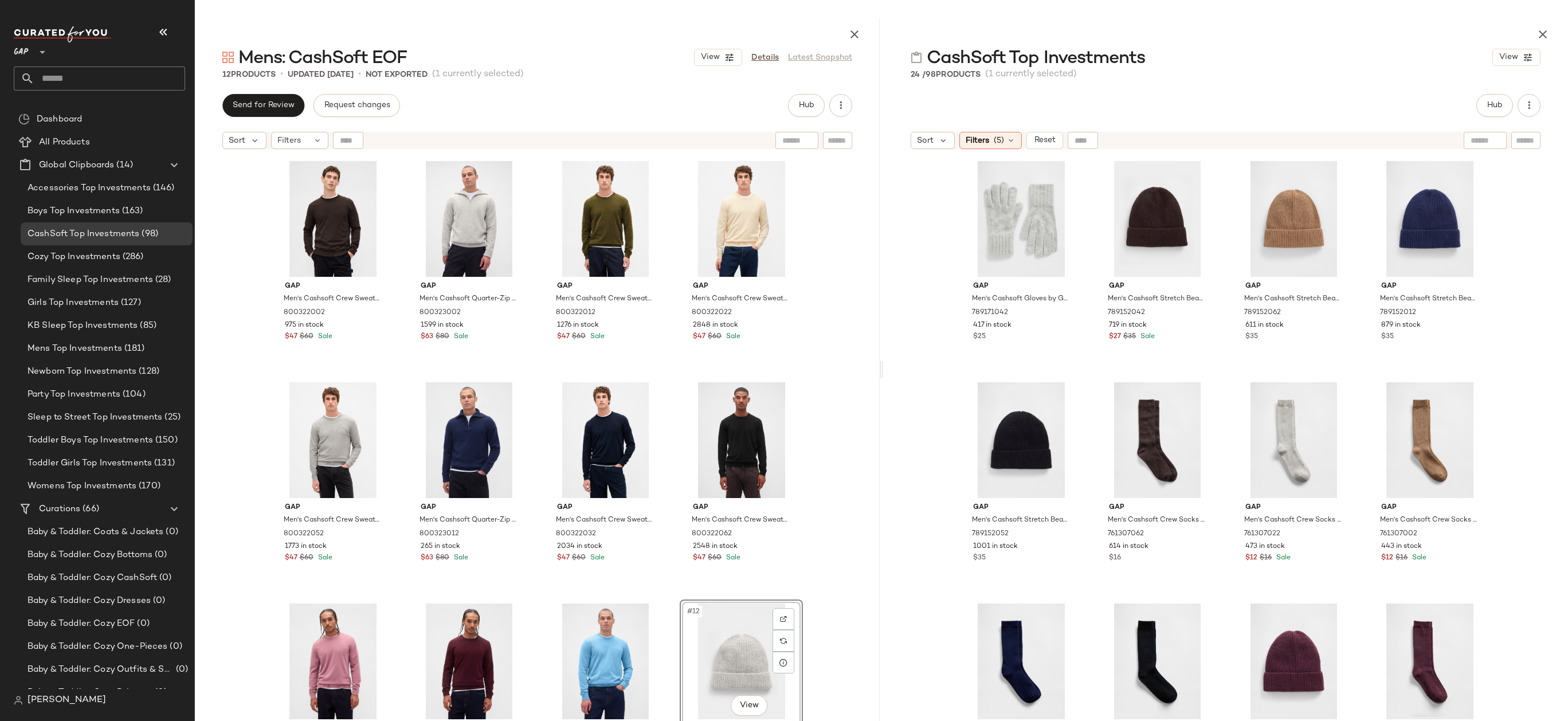
scroll to position [34, 0]
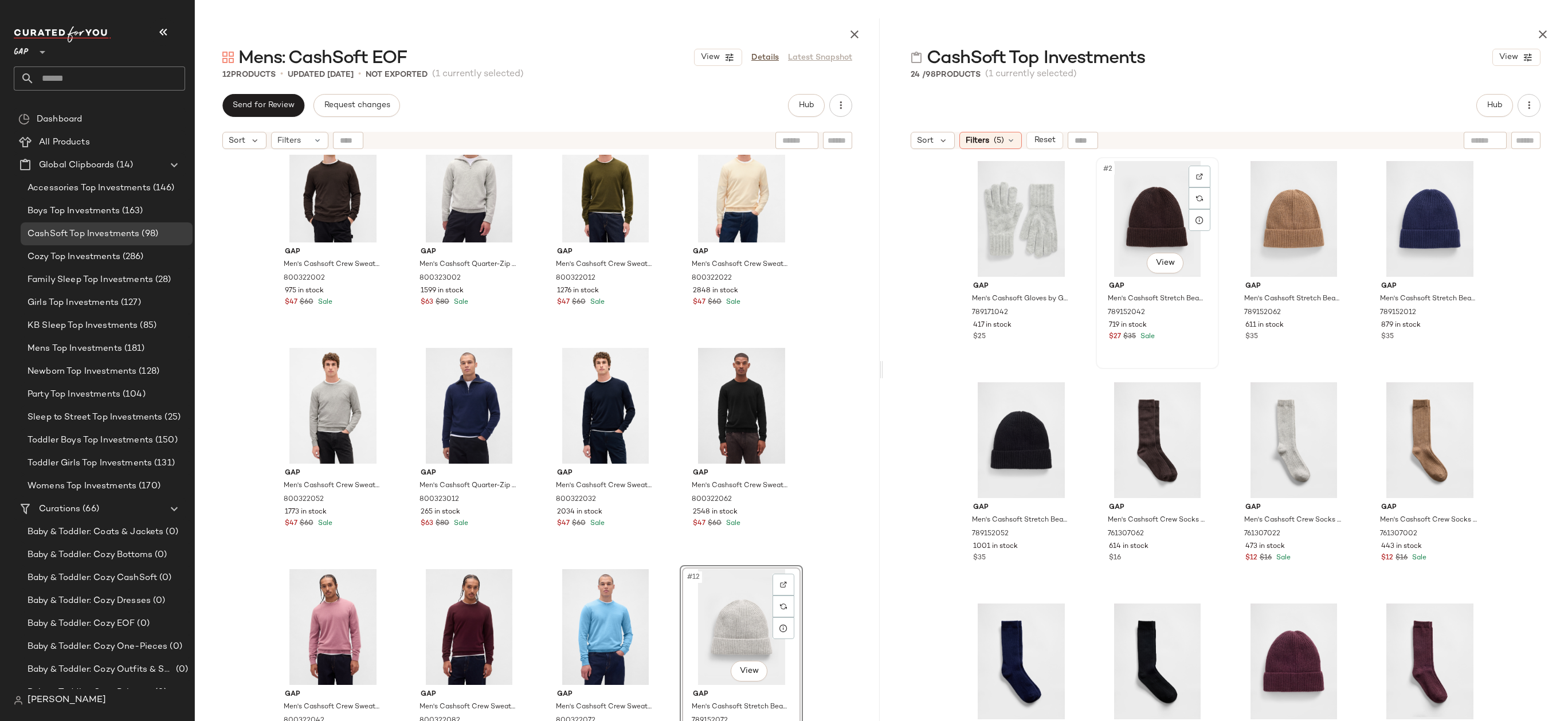
click at [1157, 196] on div "#2 View" at bounding box center [1157, 219] width 115 height 116
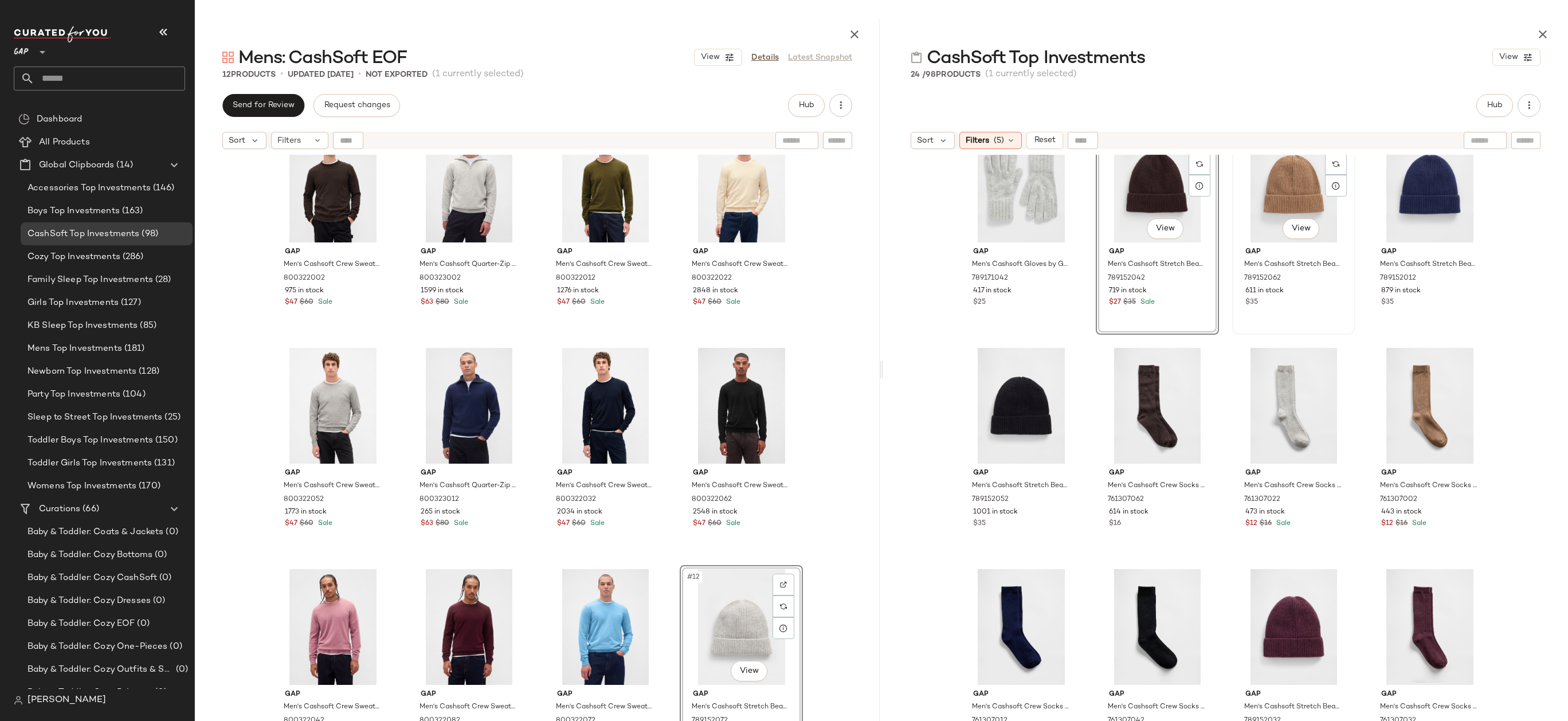
click at [1267, 176] on div "#3 View" at bounding box center [1293, 185] width 115 height 116
click at [1020, 411] on div "#5 View" at bounding box center [1020, 406] width 115 height 116
click at [1273, 609] on div "#11 View" at bounding box center [1293, 627] width 115 height 116
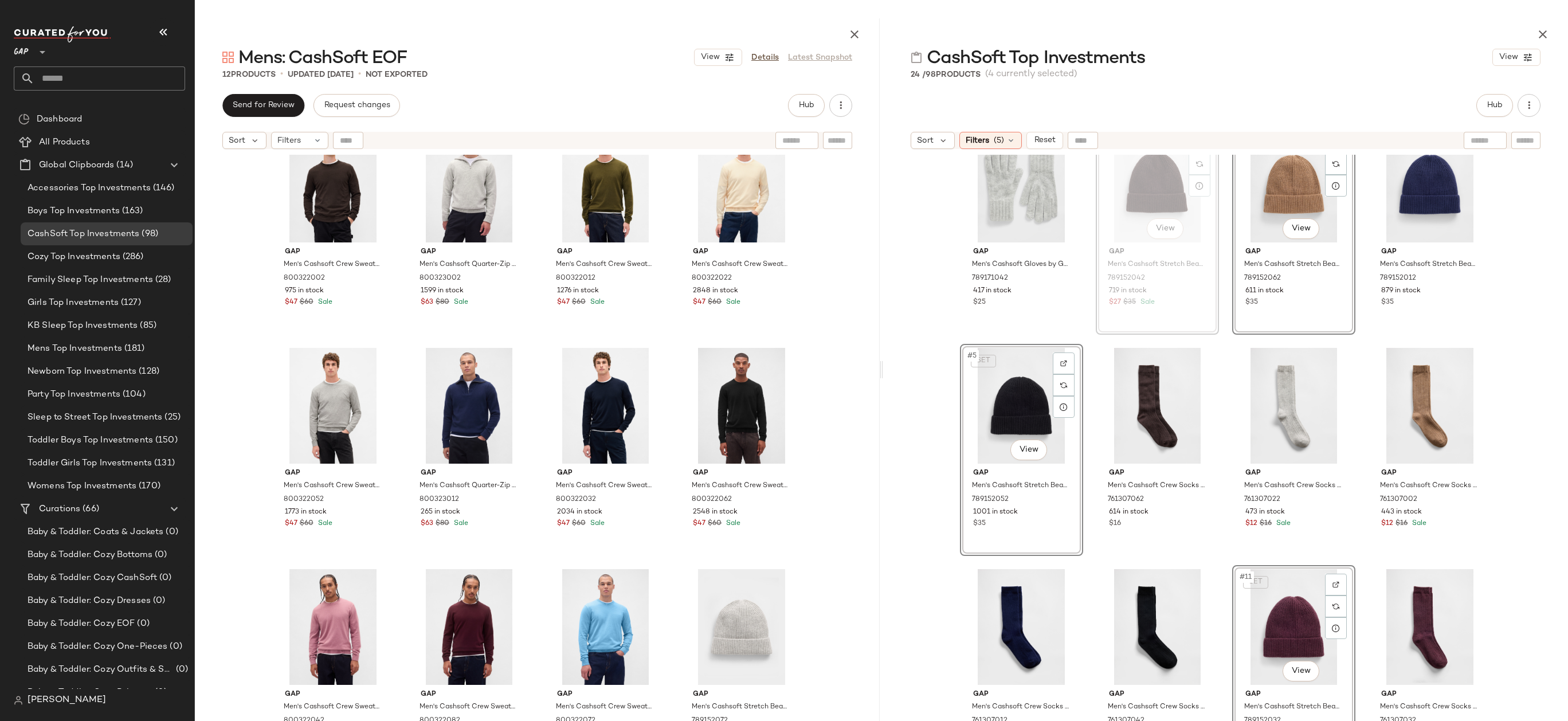
scroll to position [33, 0]
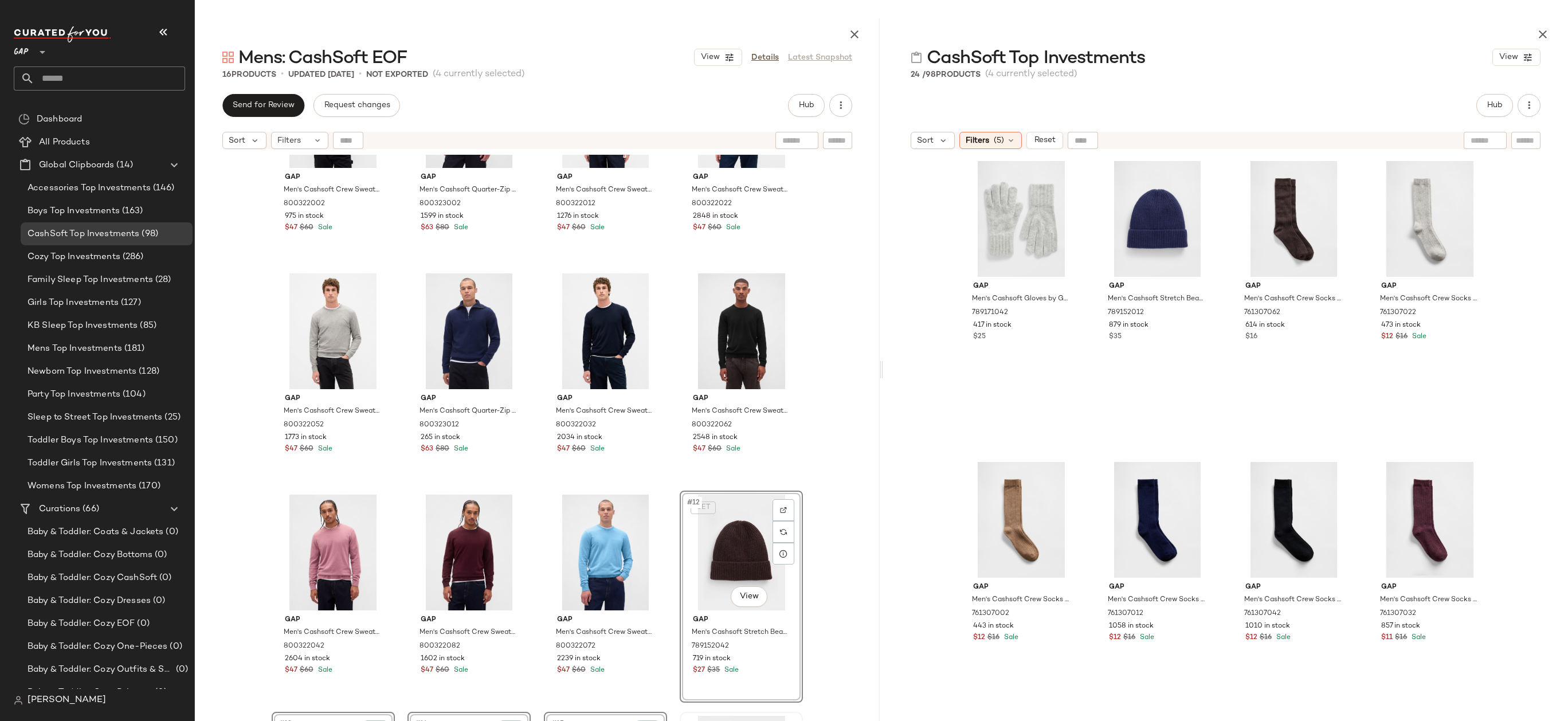
scroll to position [263, 0]
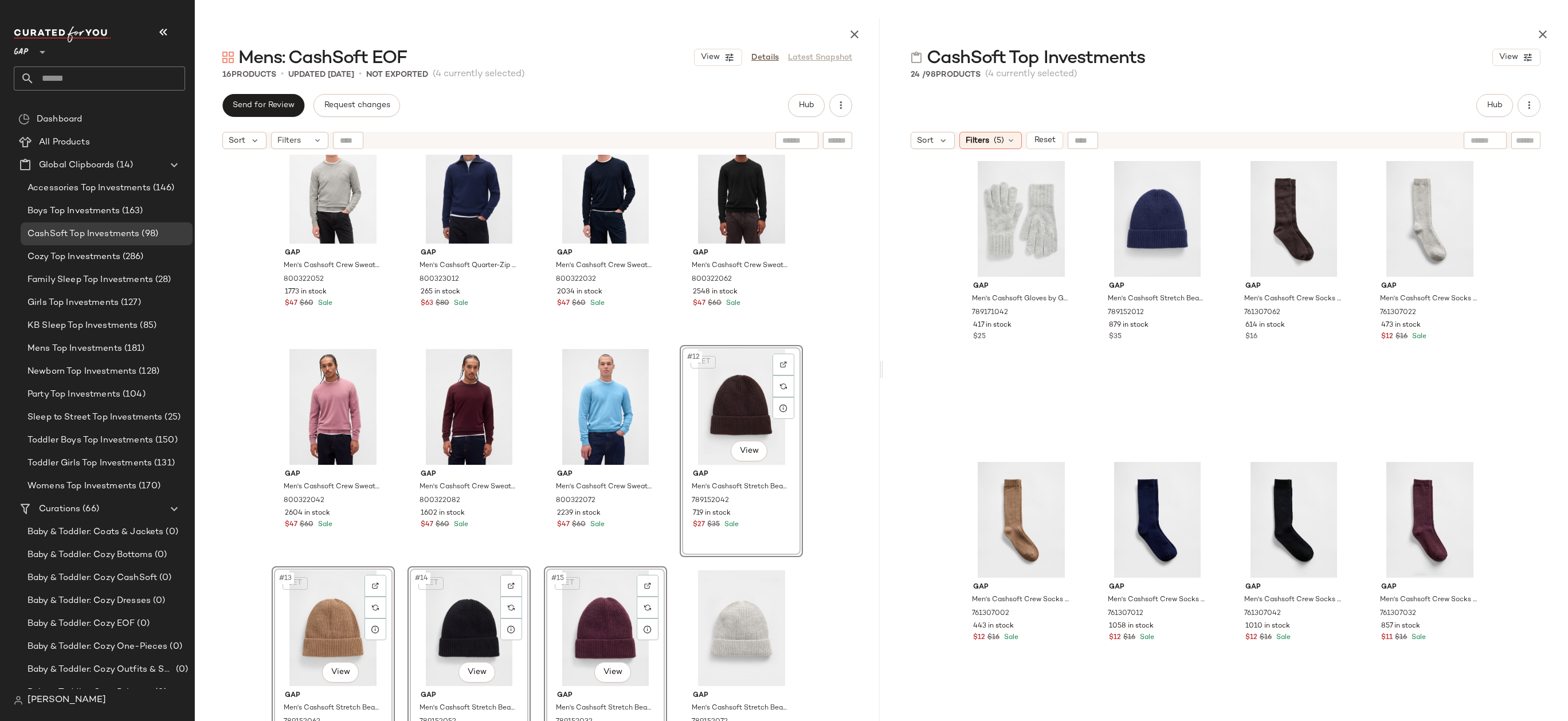
click at [852, 498] on div "Gap Men's Cashsoft Crew Sweater by Gap Heather Grey Size S 800322052 1773 in st…" at bounding box center [536, 467] width 684 height 623
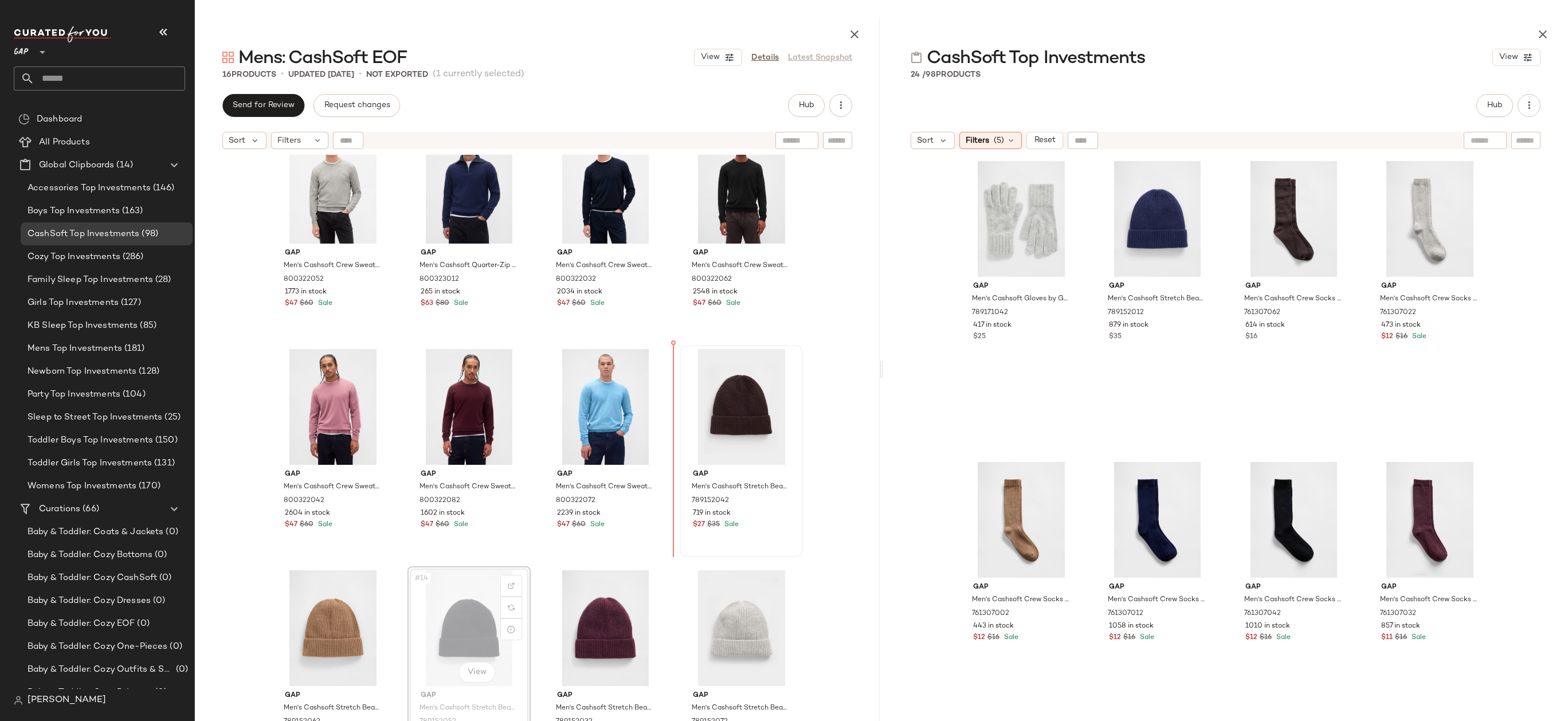
drag, startPoint x: 474, startPoint y: 605, endPoint x: 744, endPoint y: 349, distance: 372.1
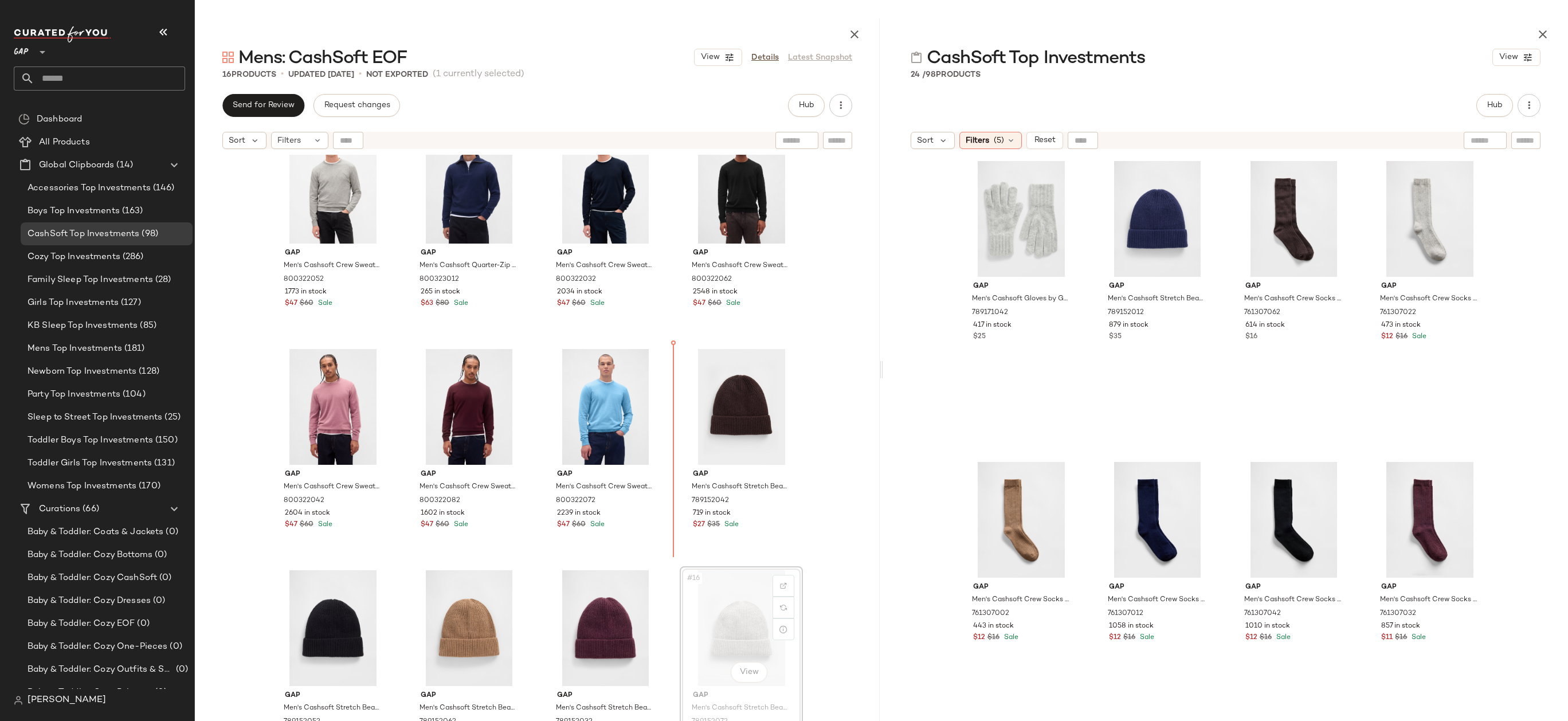
drag, startPoint x: 749, startPoint y: 624, endPoint x: 703, endPoint y: 430, distance: 199.4
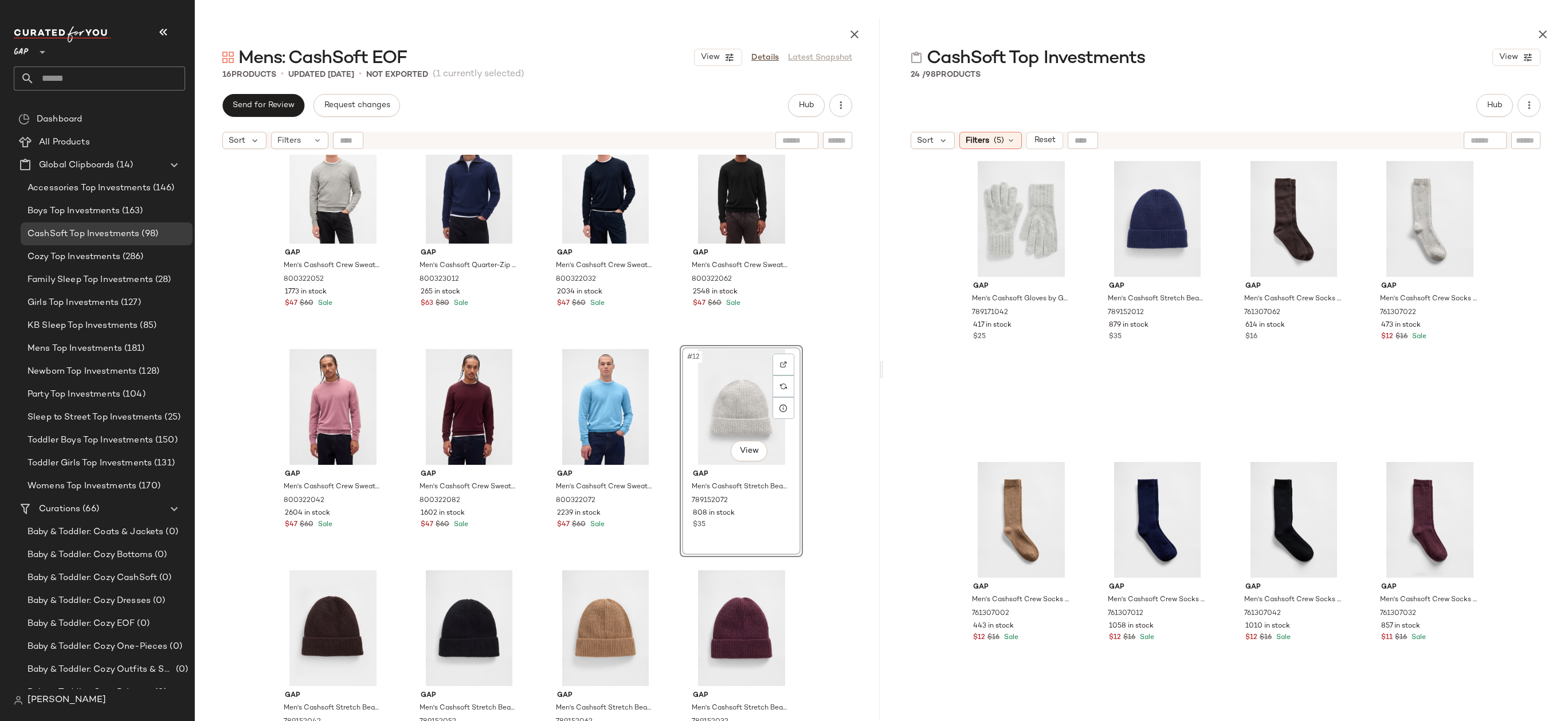
click at [832, 423] on div "Gap Men's Cashsoft Crew Sweater by Gap Heather Grey Size S 800322052 1773 in st…" at bounding box center [536, 467] width 684 height 623
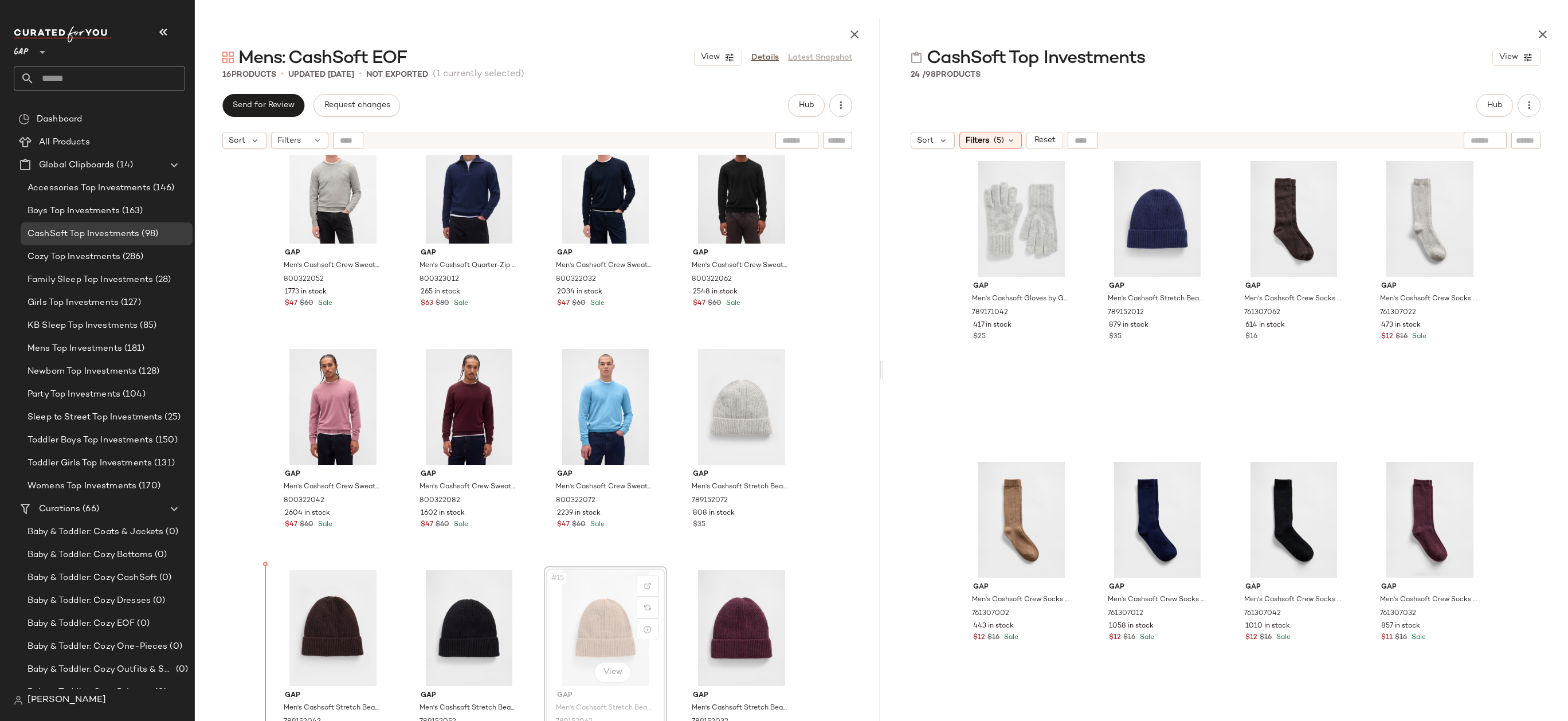
drag, startPoint x: 586, startPoint y: 623, endPoint x: 310, endPoint y: 620, distance: 276.0
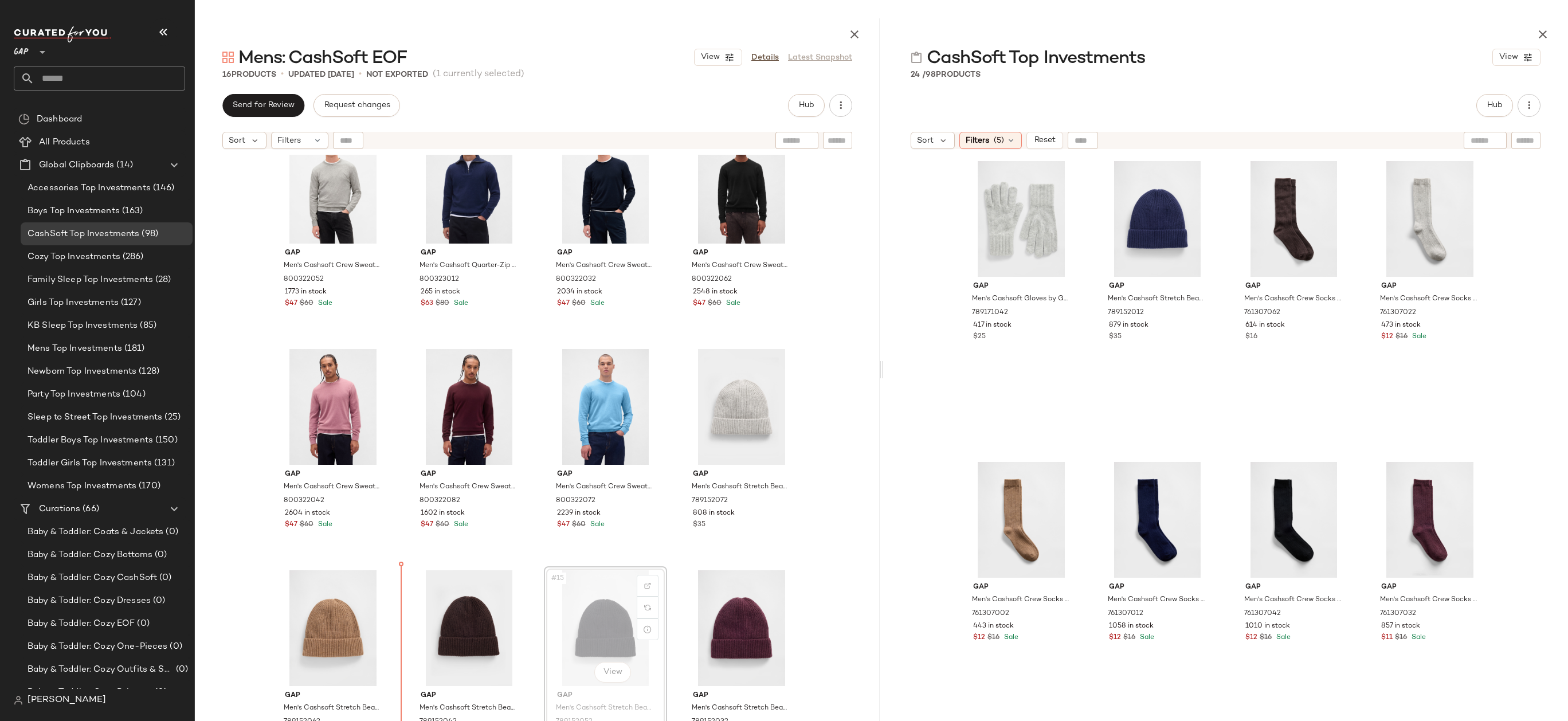
drag, startPoint x: 622, startPoint y: 631, endPoint x: 455, endPoint y: 624, distance: 167.1
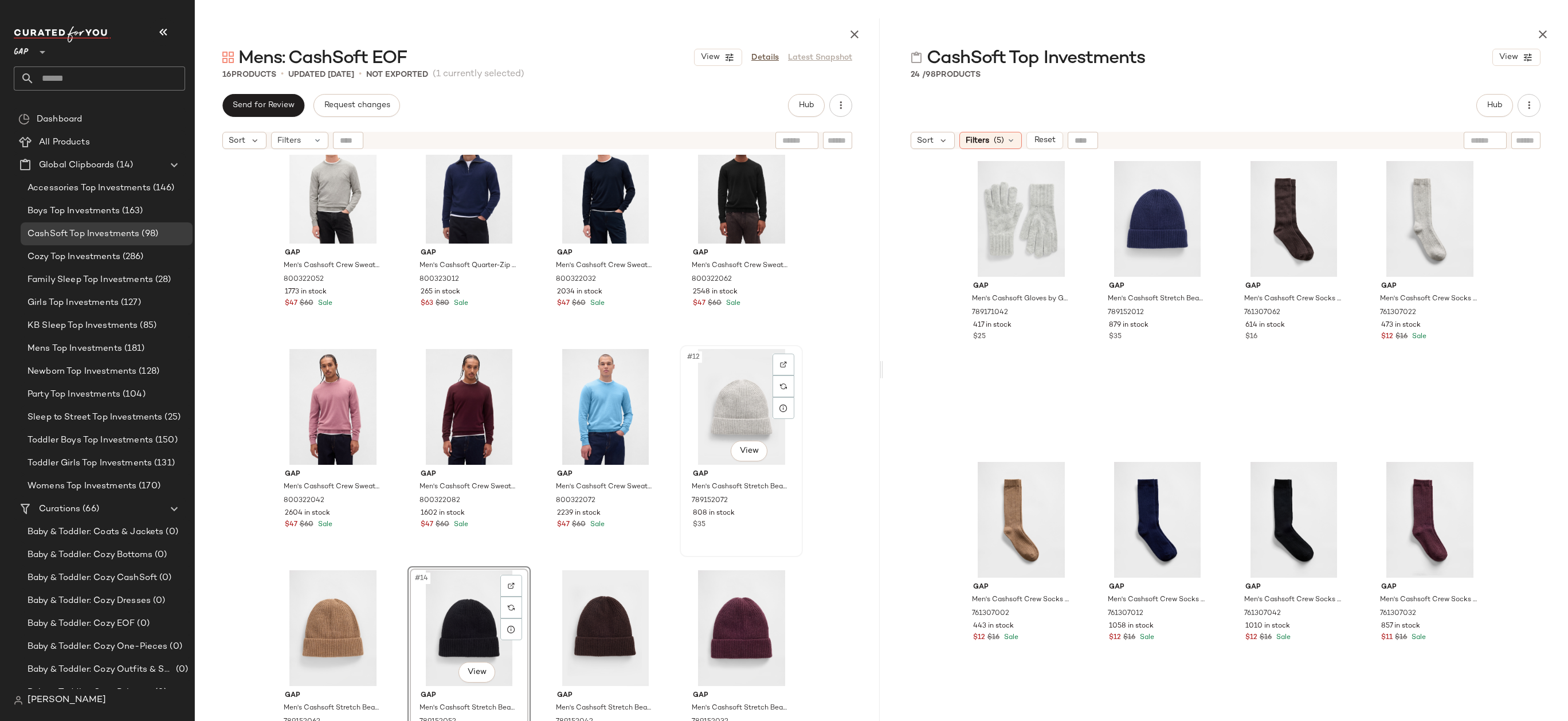
click at [785, 529] on div "$35" at bounding box center [740, 525] width 97 height 11
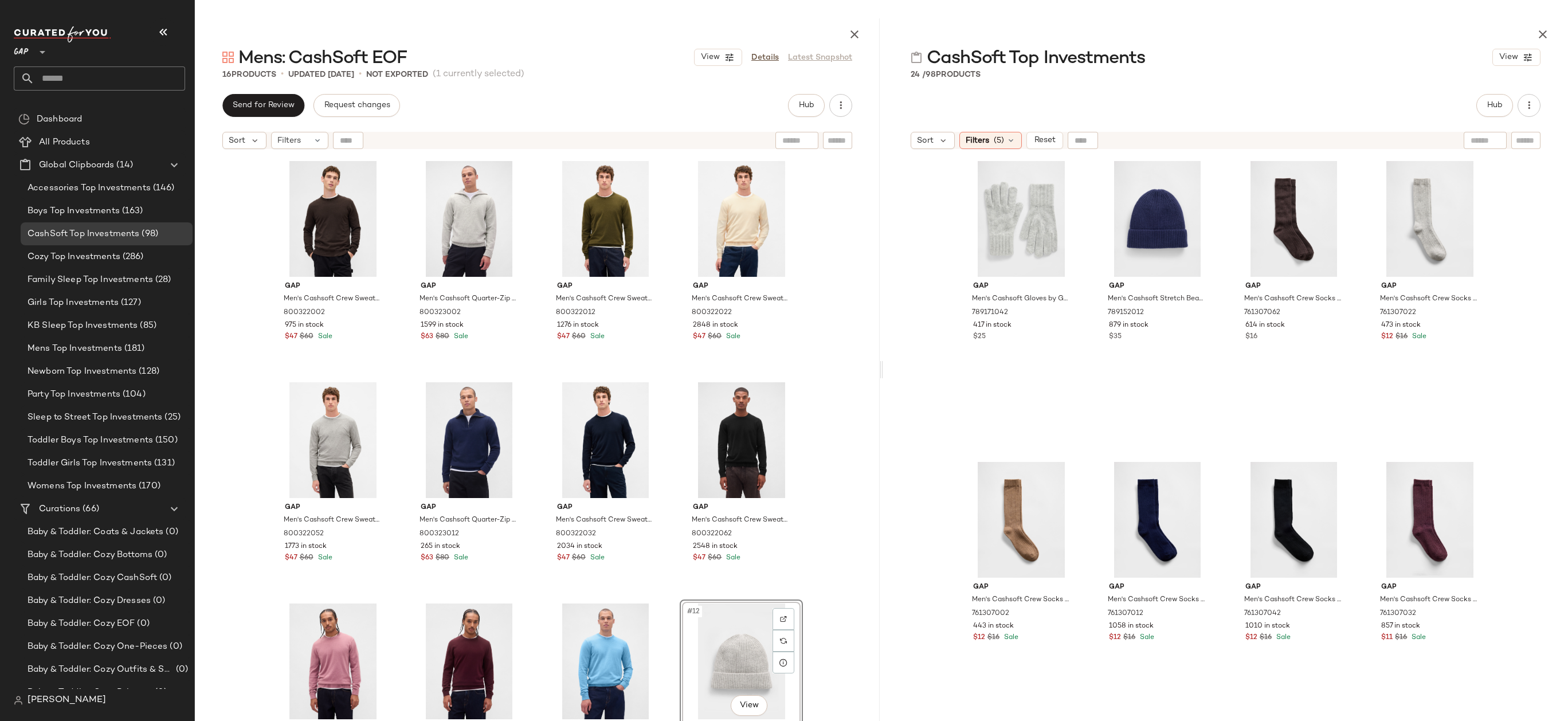
click at [858, 494] on div "Gap Men's Cashsoft Crew Sweater by Gap Terra Brown Tall Size XXXL 800322002 975…" at bounding box center [536, 467] width 684 height 623
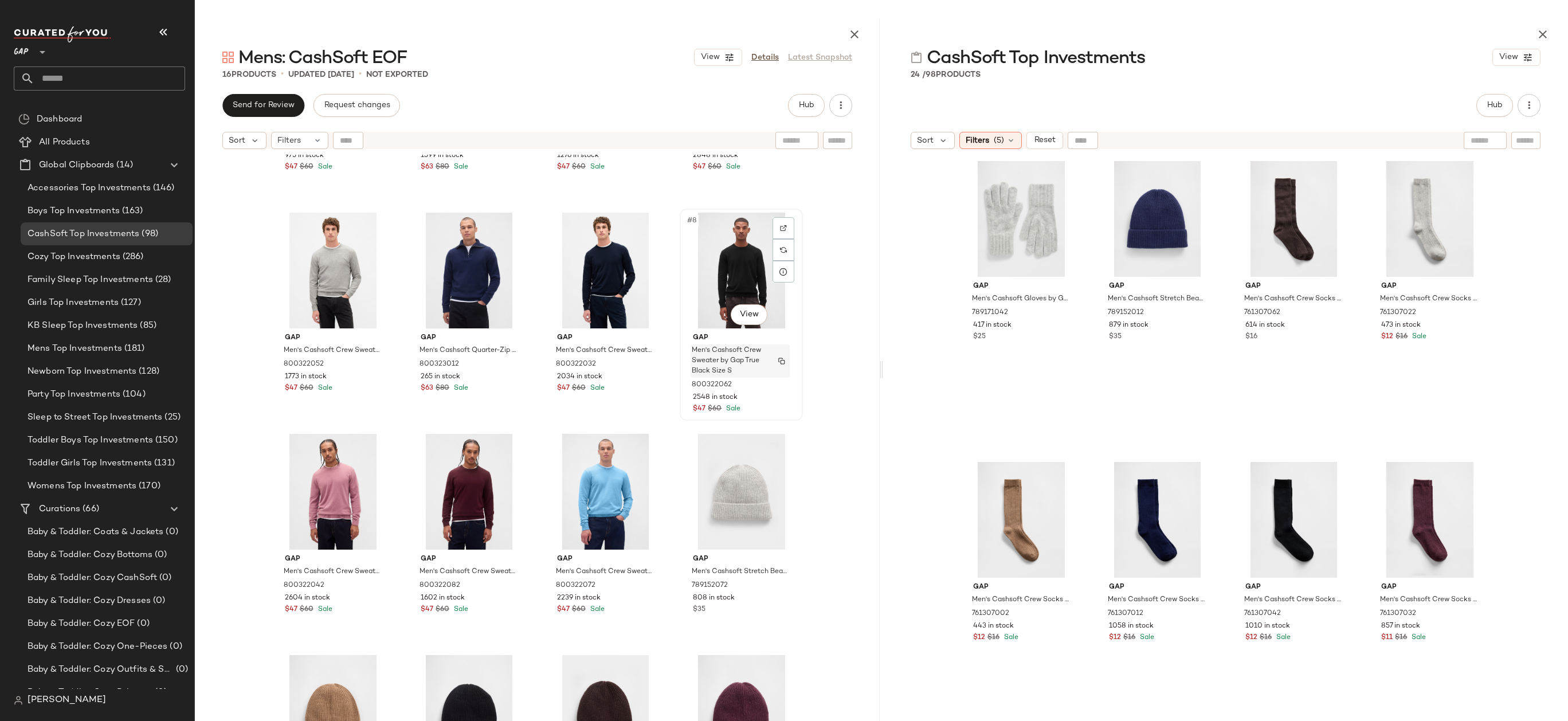
scroll to position [255, 0]
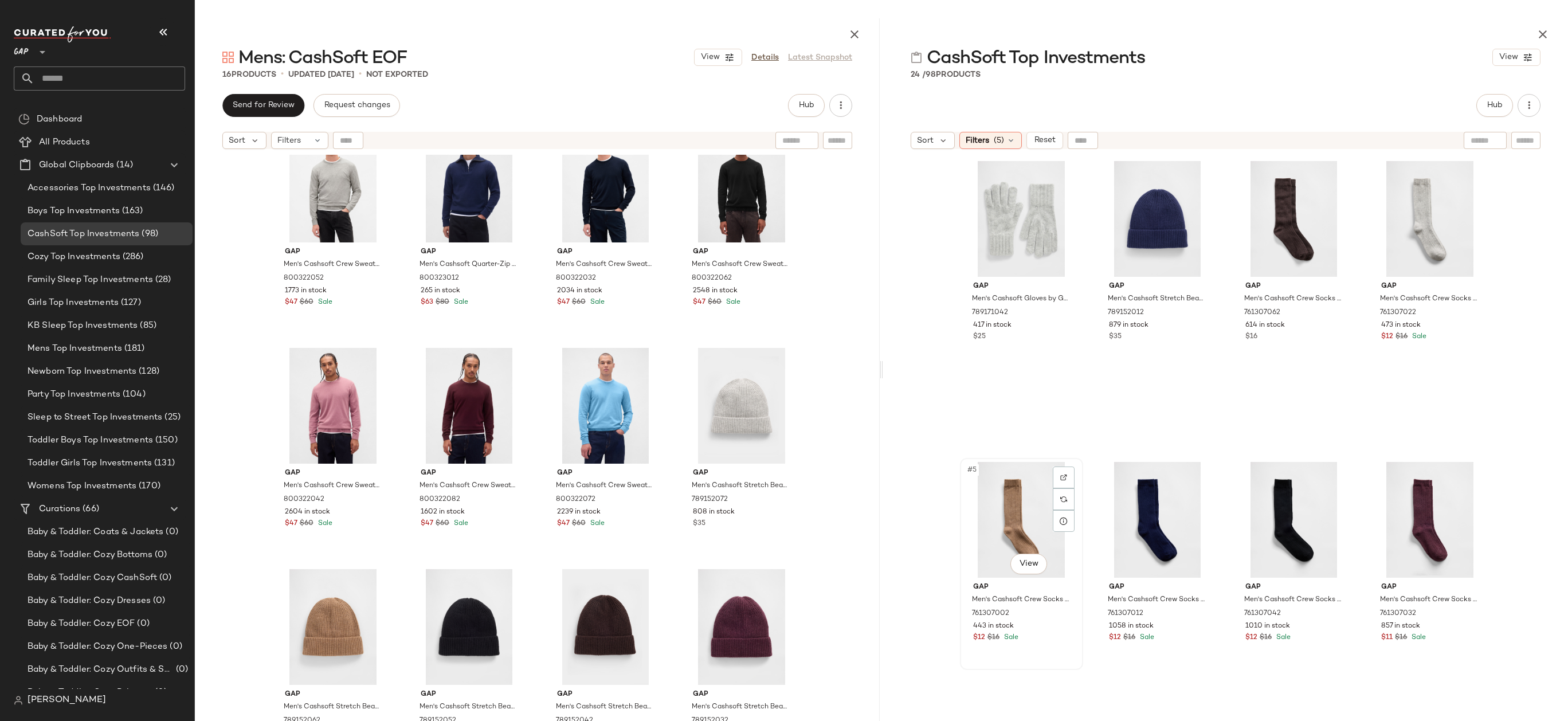
click at [1017, 482] on div "#5 View" at bounding box center [1020, 520] width 115 height 116
click at [1388, 500] on div "#8 View" at bounding box center [1429, 520] width 115 height 116
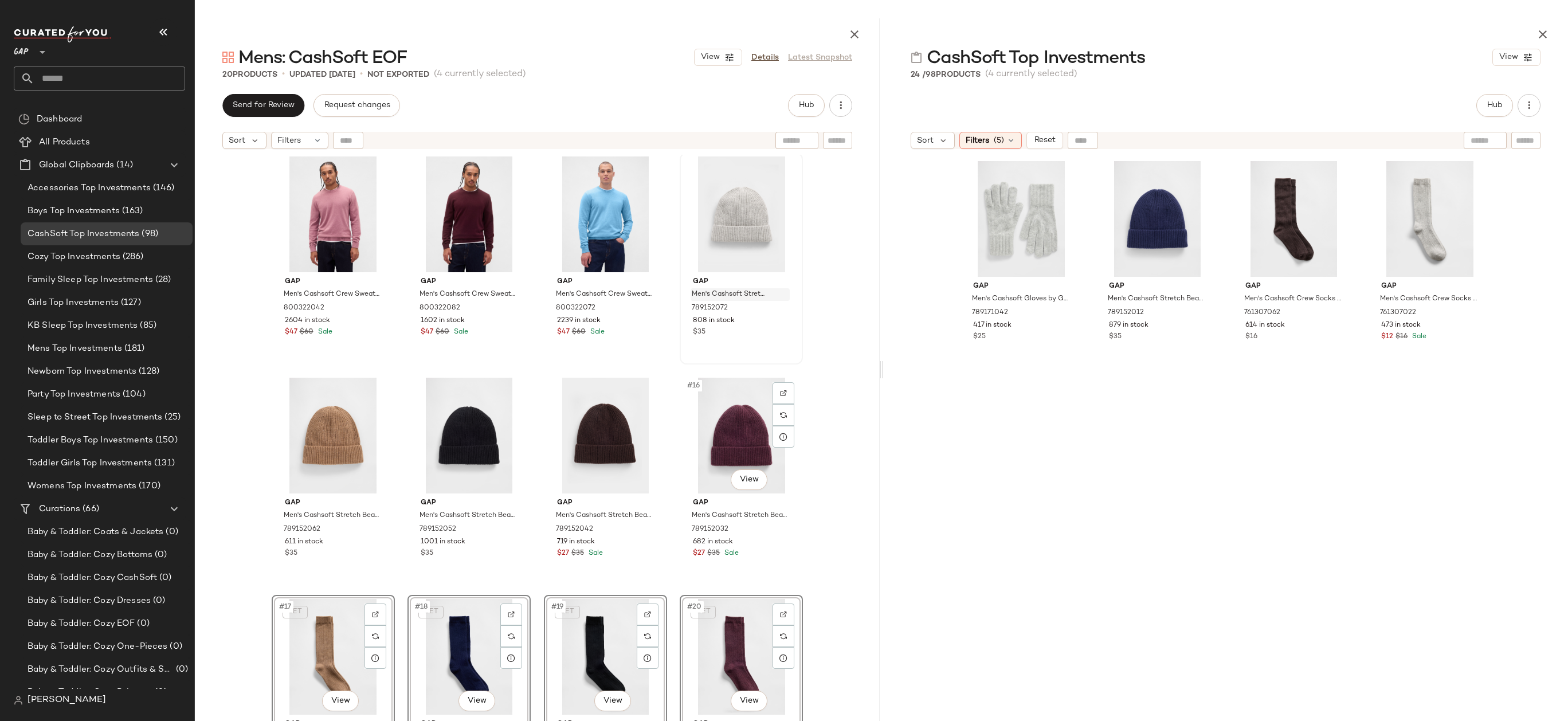
scroll to position [486, 0]
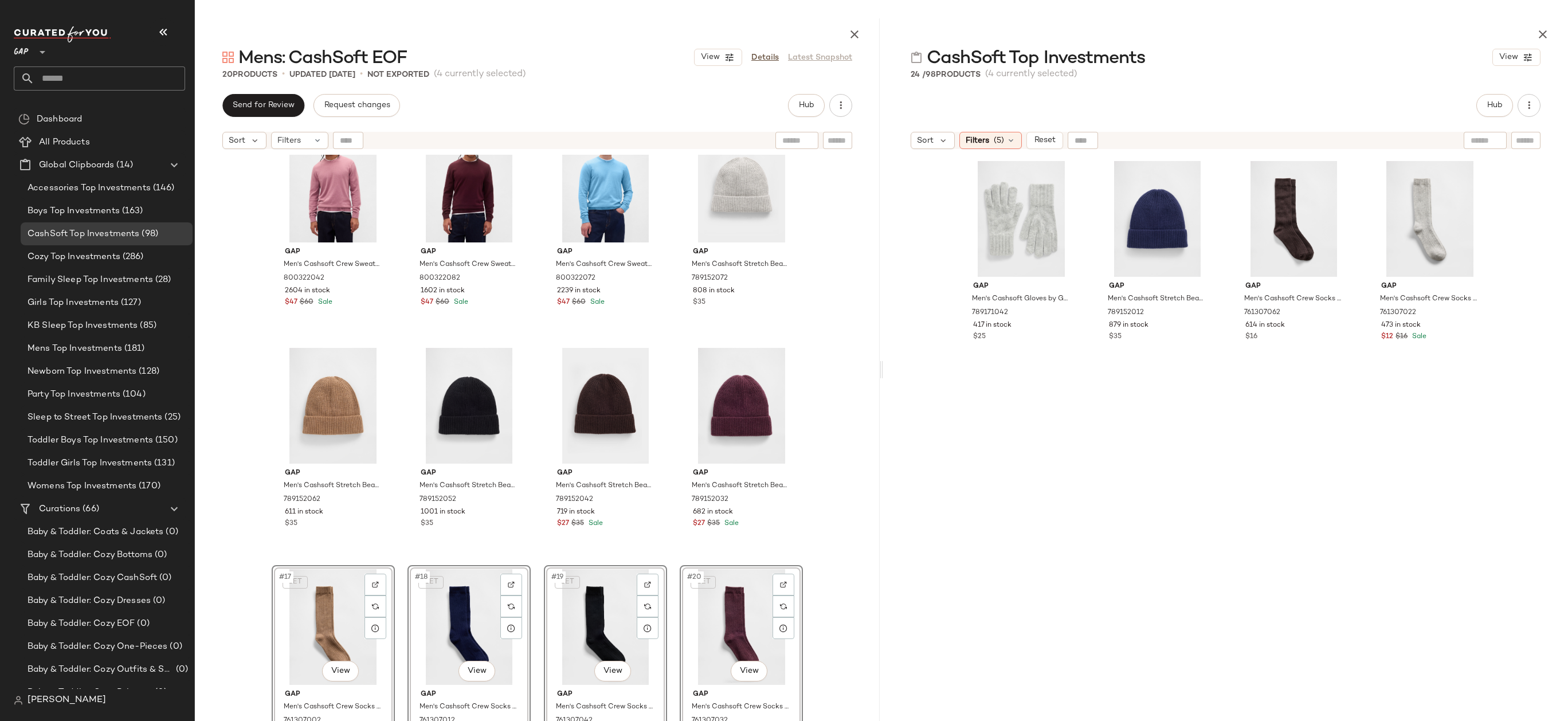
click at [824, 524] on div "Gap Men's Cashsoft Crew Sweater by Gap Heather Grey Size S 800322052 1773 in st…" at bounding box center [536, 467] width 684 height 623
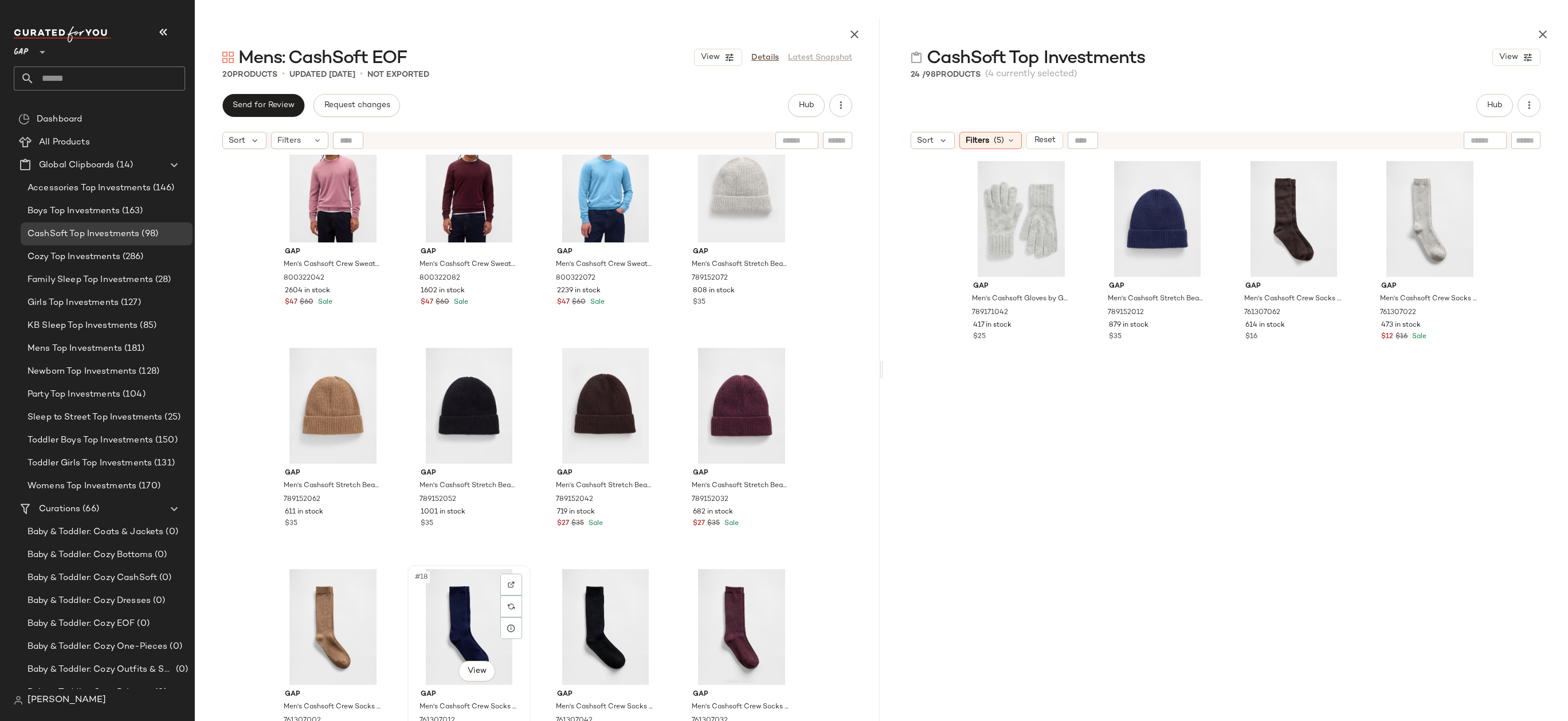
click at [468, 612] on div "#18 View" at bounding box center [468, 627] width 115 height 116
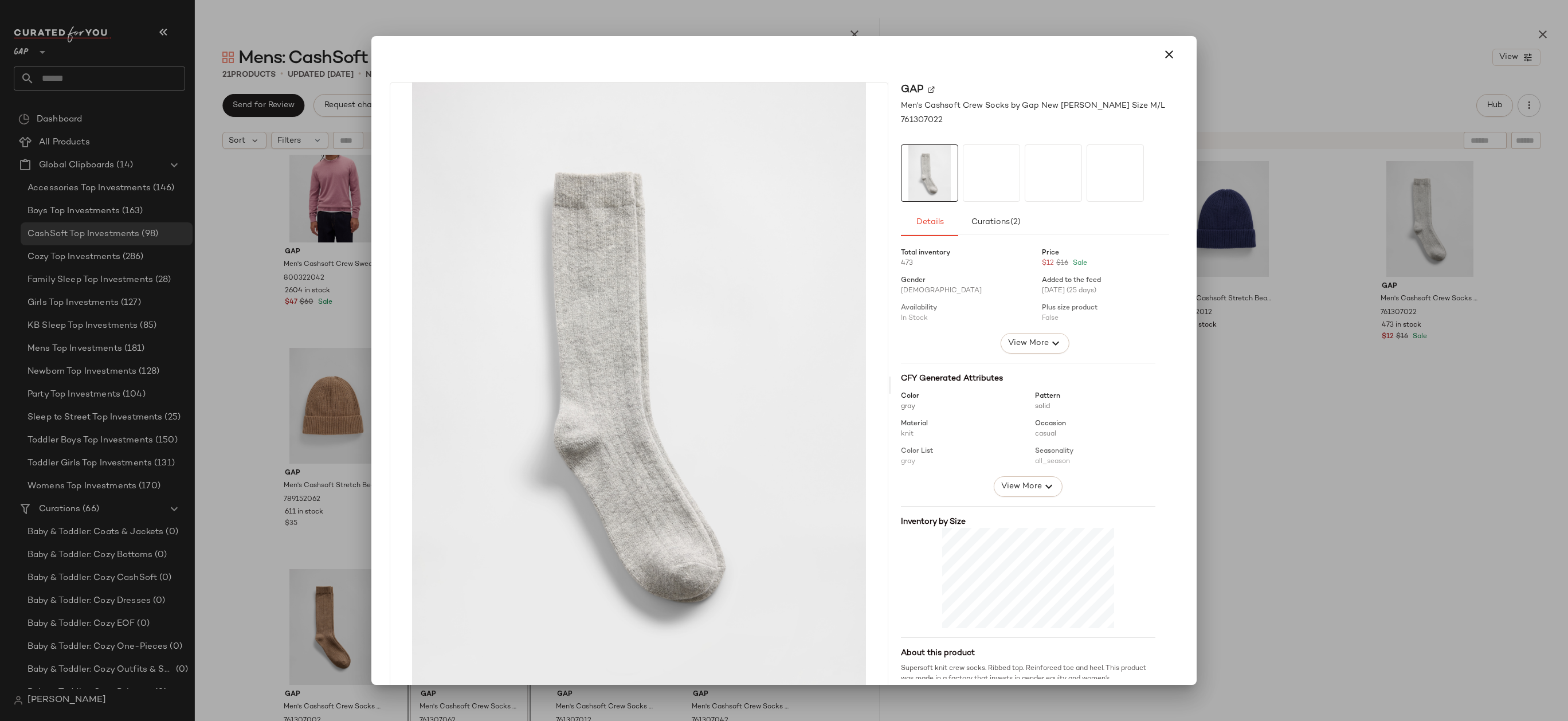
click at [1154, 68] on div at bounding box center [784, 54] width 797 height 28
click at [1164, 61] on icon "button" at bounding box center [1168, 54] width 14 height 14
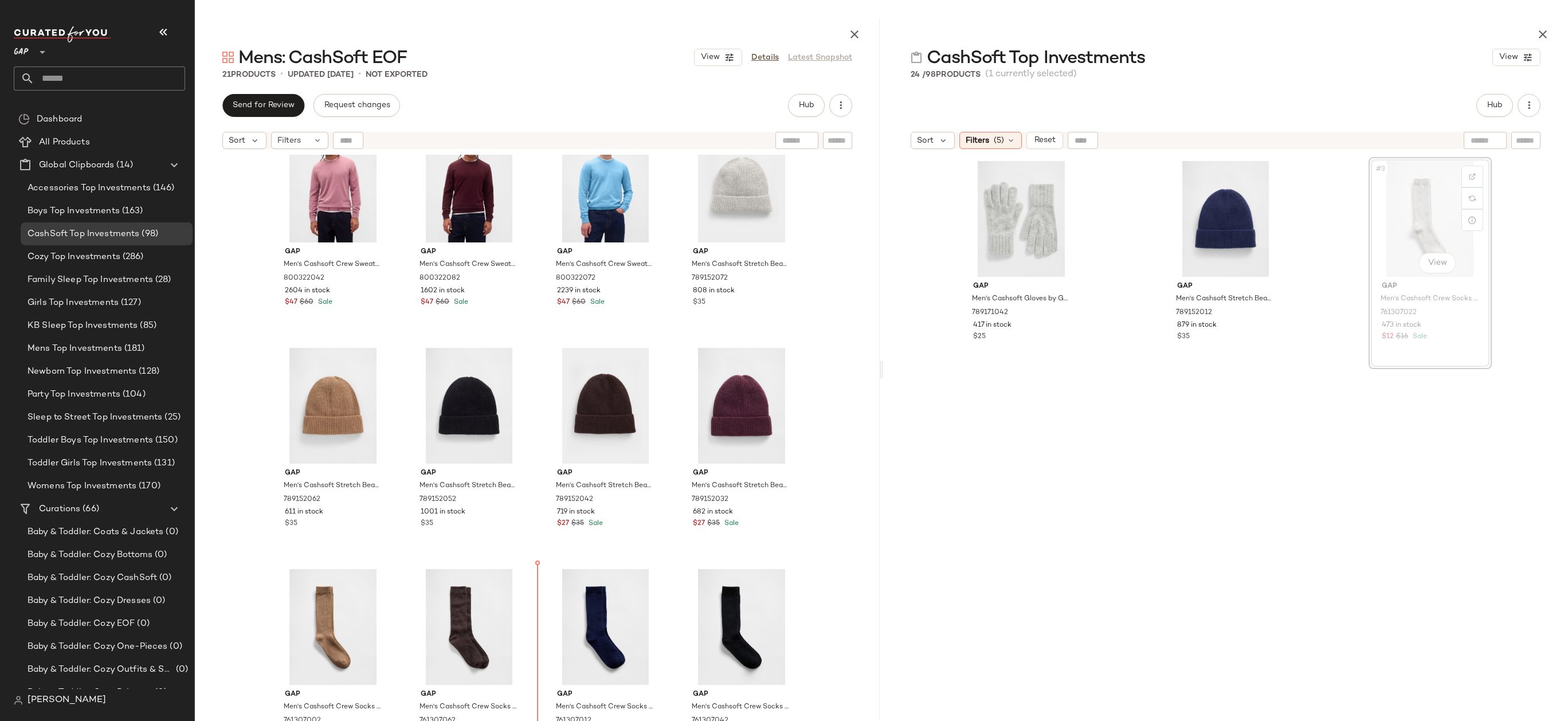
drag, startPoint x: 1417, startPoint y: 217, endPoint x: 1408, endPoint y: 217, distance: 9.0
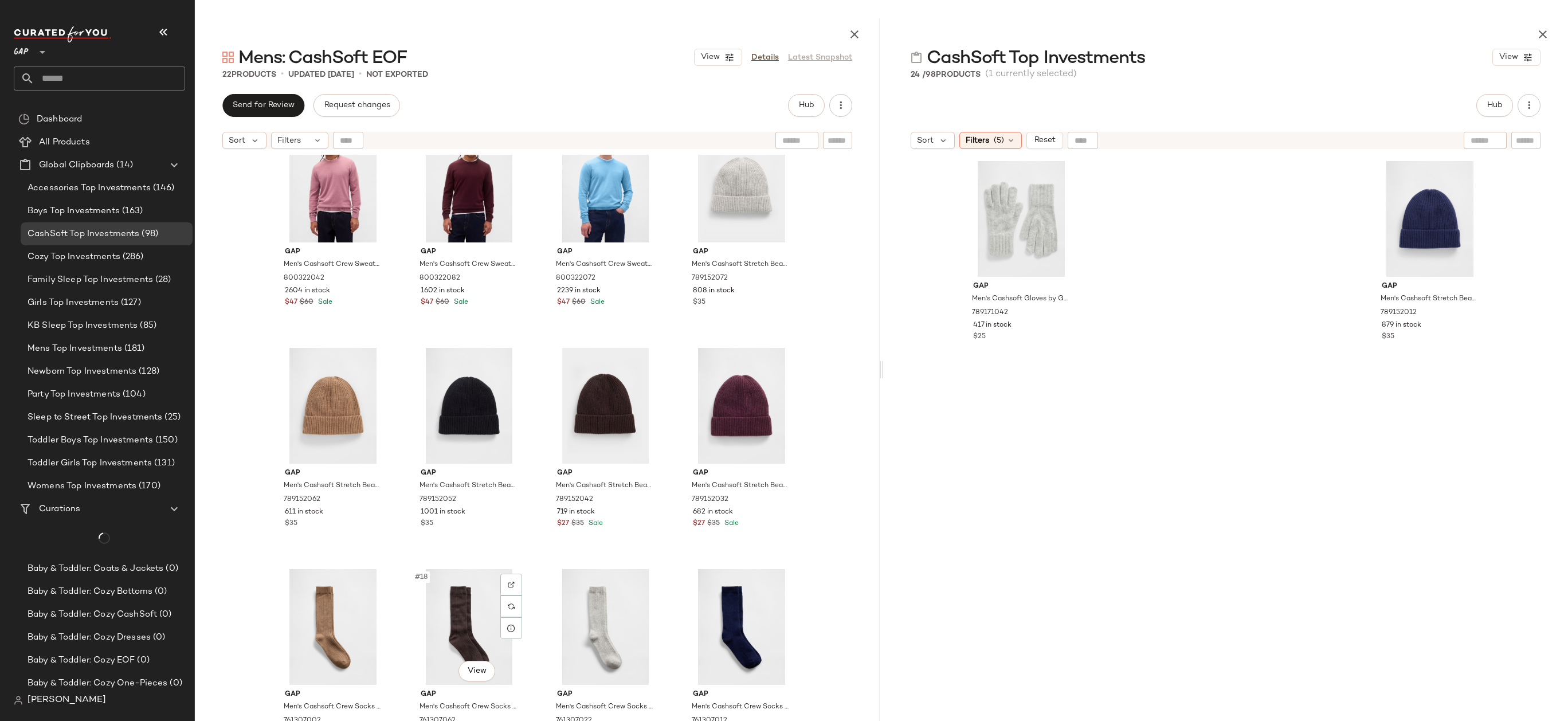
scroll to position [644, 0]
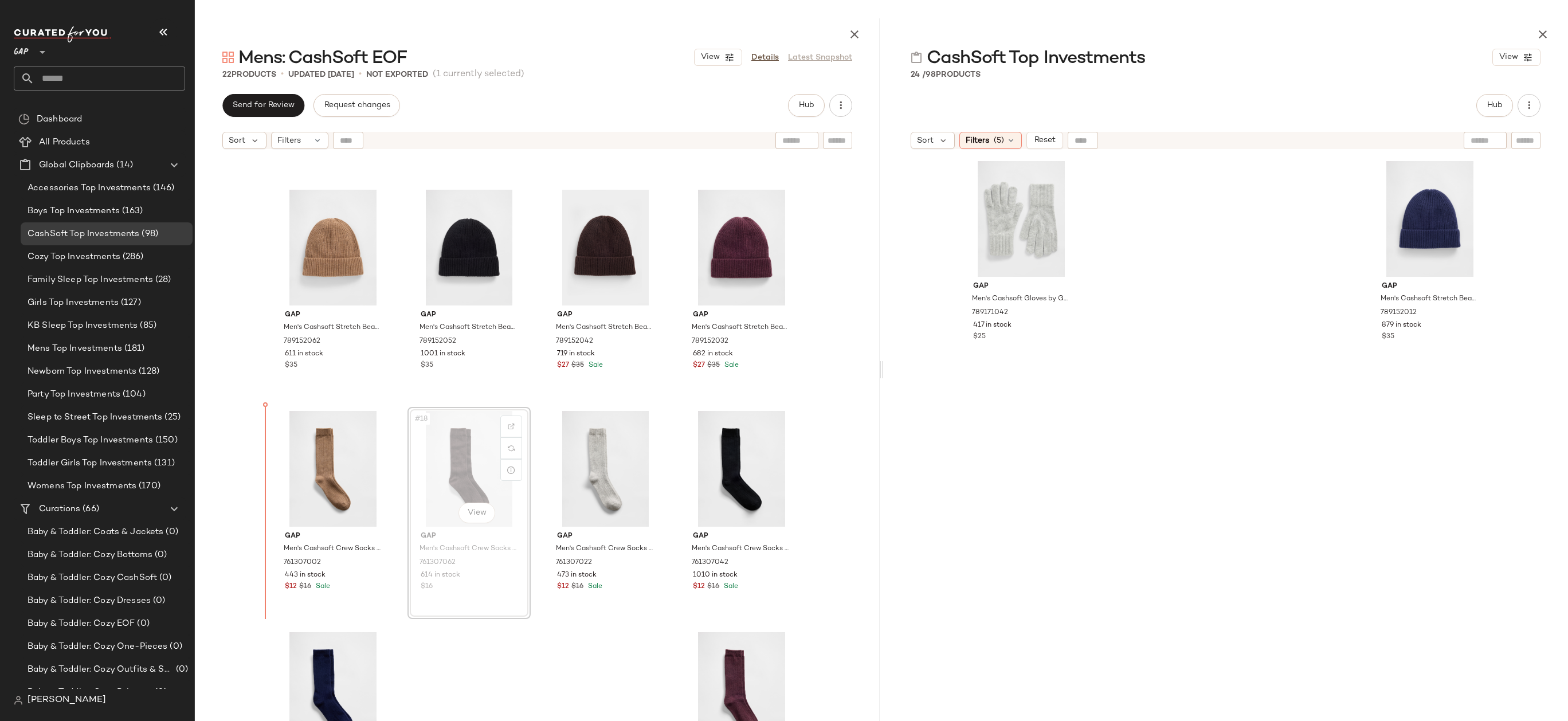
drag, startPoint x: 450, startPoint y: 472, endPoint x: 444, endPoint y: 472, distance: 6.0
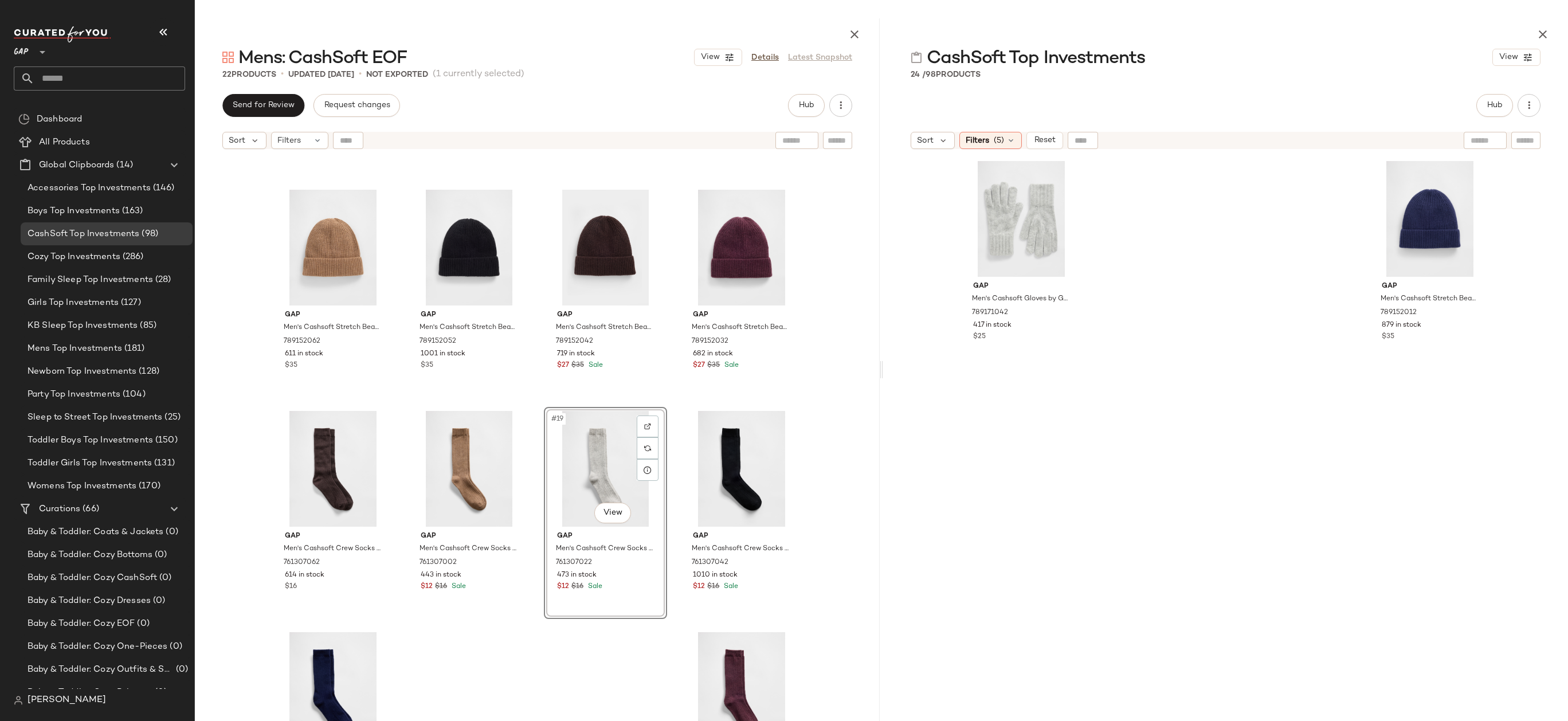
drag, startPoint x: 567, startPoint y: 476, endPoint x: 426, endPoint y: 472, distance: 141.1
click at [827, 479] on div "Gap Men's Cashsoft Crew Sweater by Gap Wispy Mauve Size S 800322042 2604 in sto…" at bounding box center [536, 467] width 684 height 623
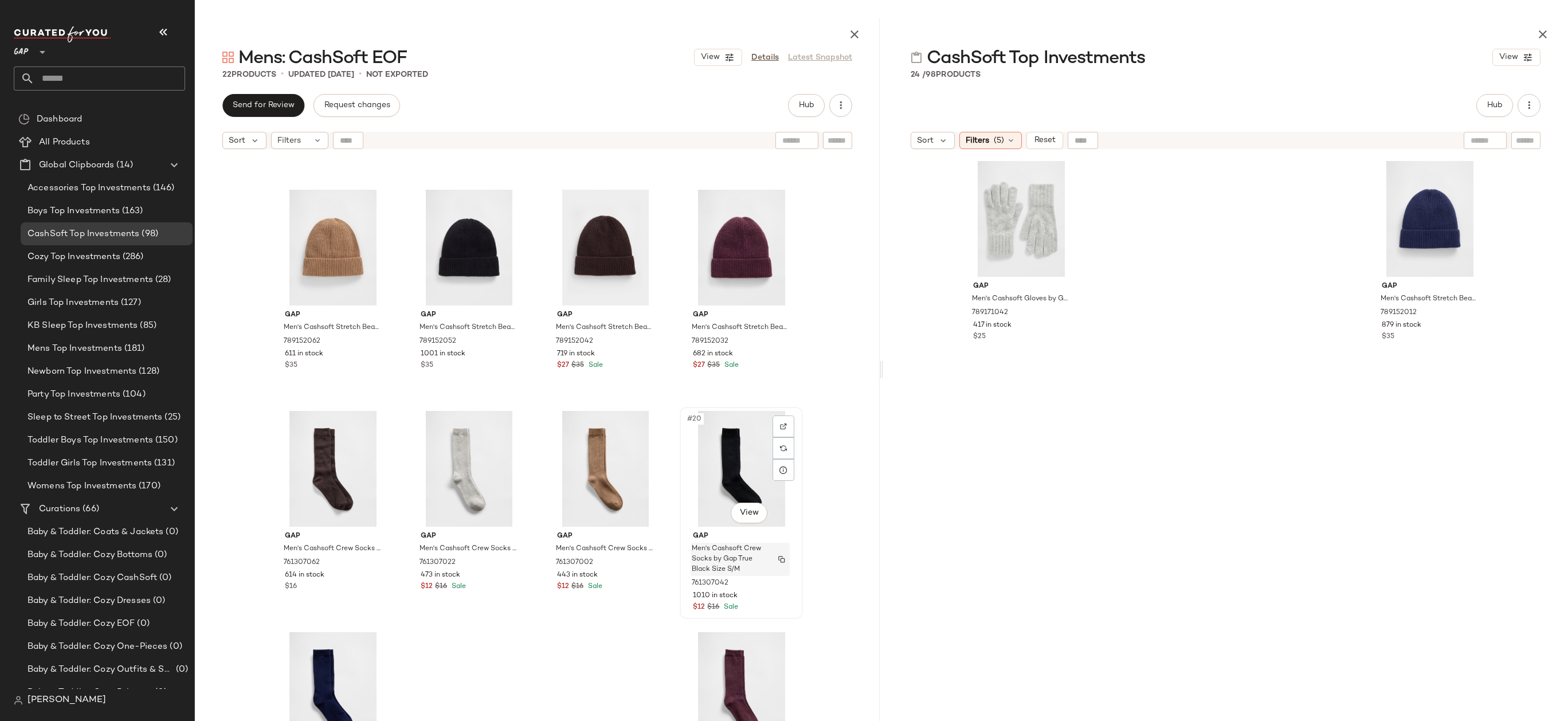
scroll to position [707, 0]
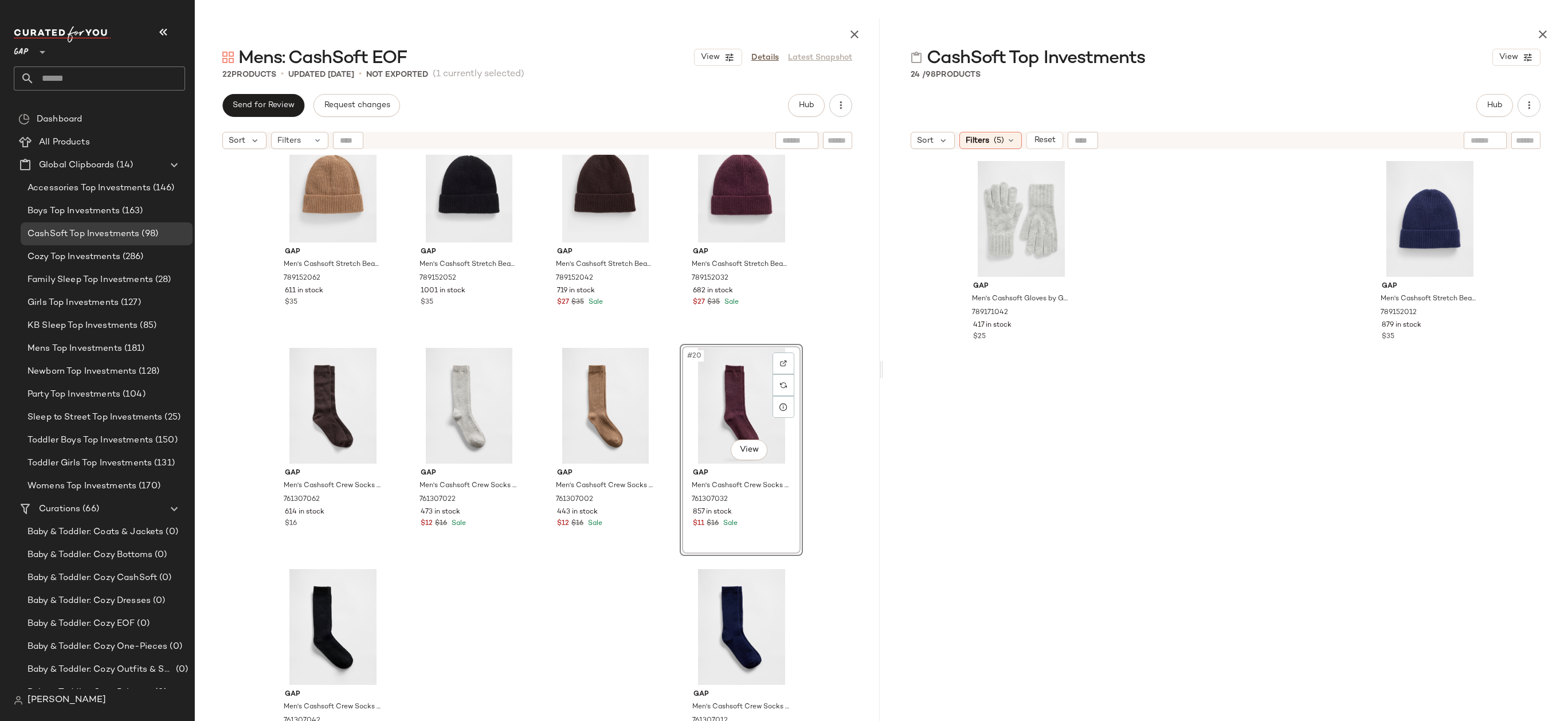
click at [829, 459] on div "Gap Men's Cashsoft Crew Sweater by Gap Wispy Mauve Size S 800322042 2604 in sto…" at bounding box center [536, 467] width 684 height 623
click at [833, 387] on div "Gap Men's Cashsoft Crew Sweater by Gap Wispy Mauve Size S 800322042 2604 in sto…" at bounding box center [536, 467] width 684 height 623
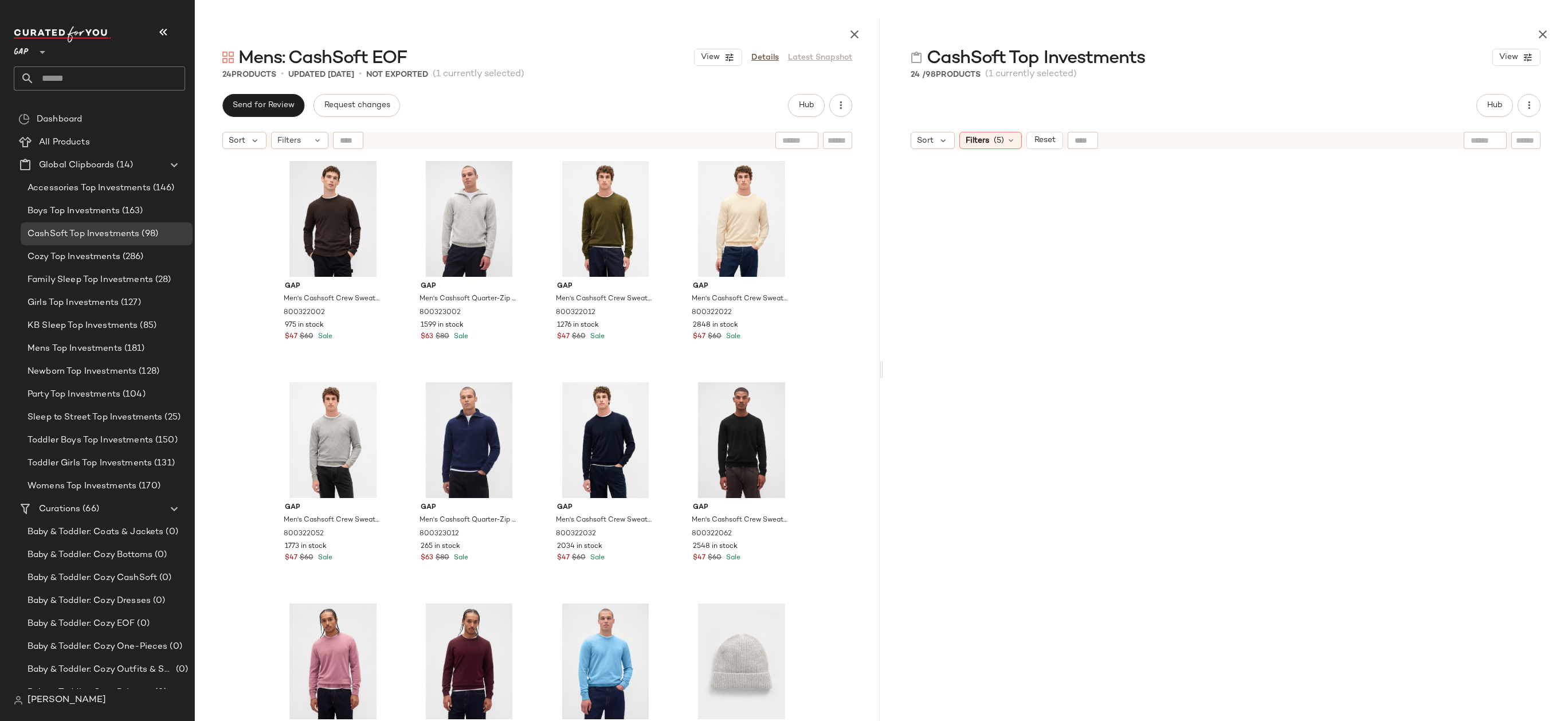
drag, startPoint x: 1016, startPoint y: 223, endPoint x: 720, endPoint y: 19, distance: 359.5
click at [73, 81] on input "text" at bounding box center [109, 79] width 150 height 25
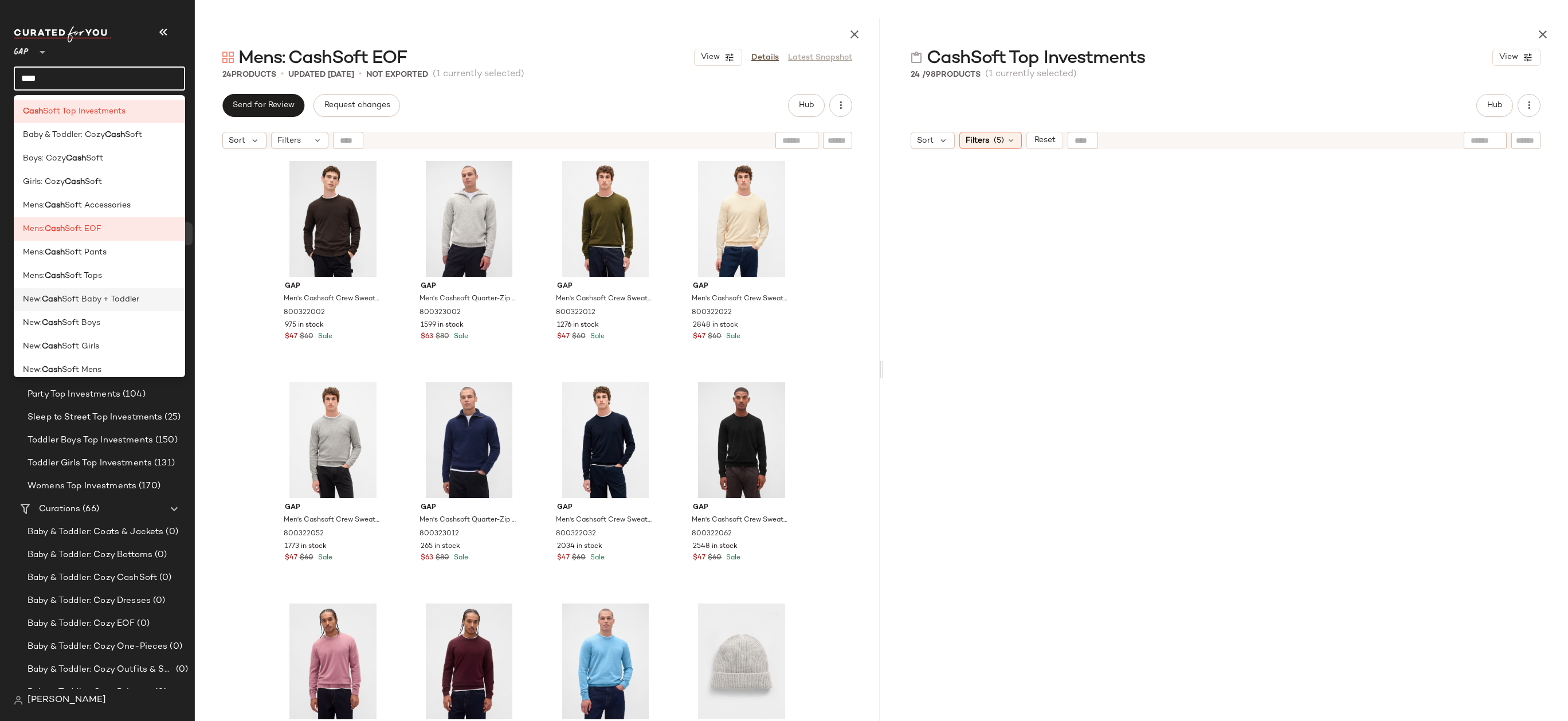
scroll to position [268, 0]
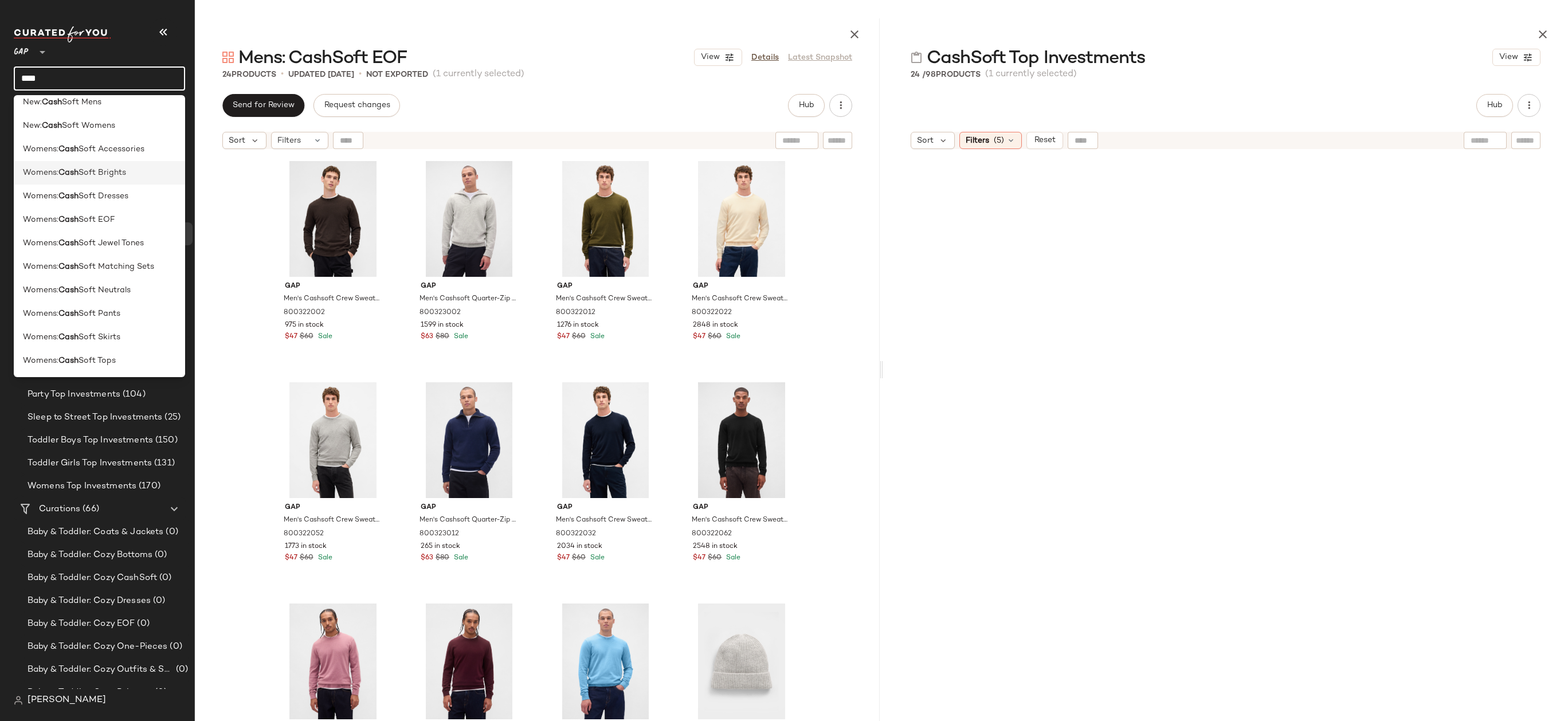
type input "****"
click at [153, 177] on div "Womens: Cash Soft Brights" at bounding box center [99, 173] width 153 height 12
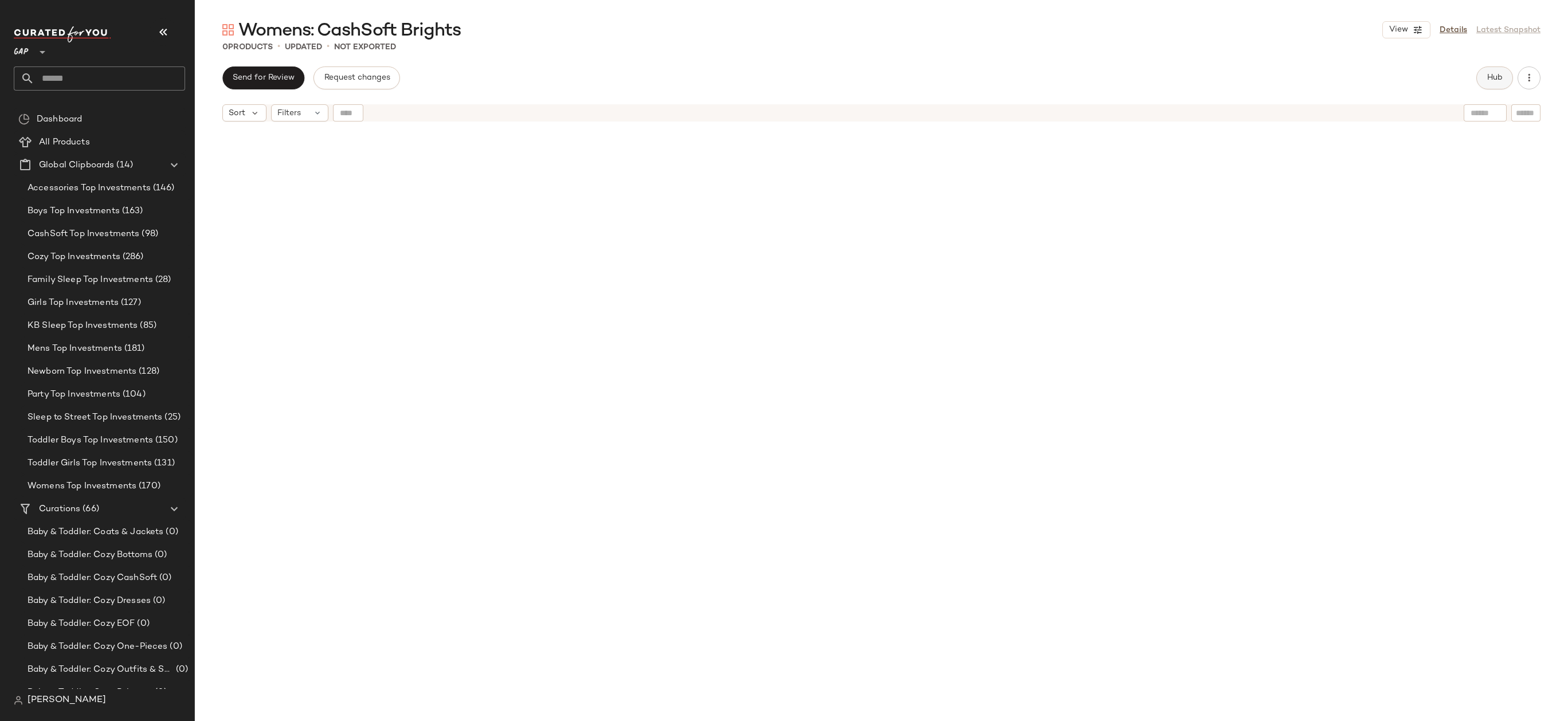
click at [1502, 81] on button "Hub" at bounding box center [1493, 78] width 36 height 23
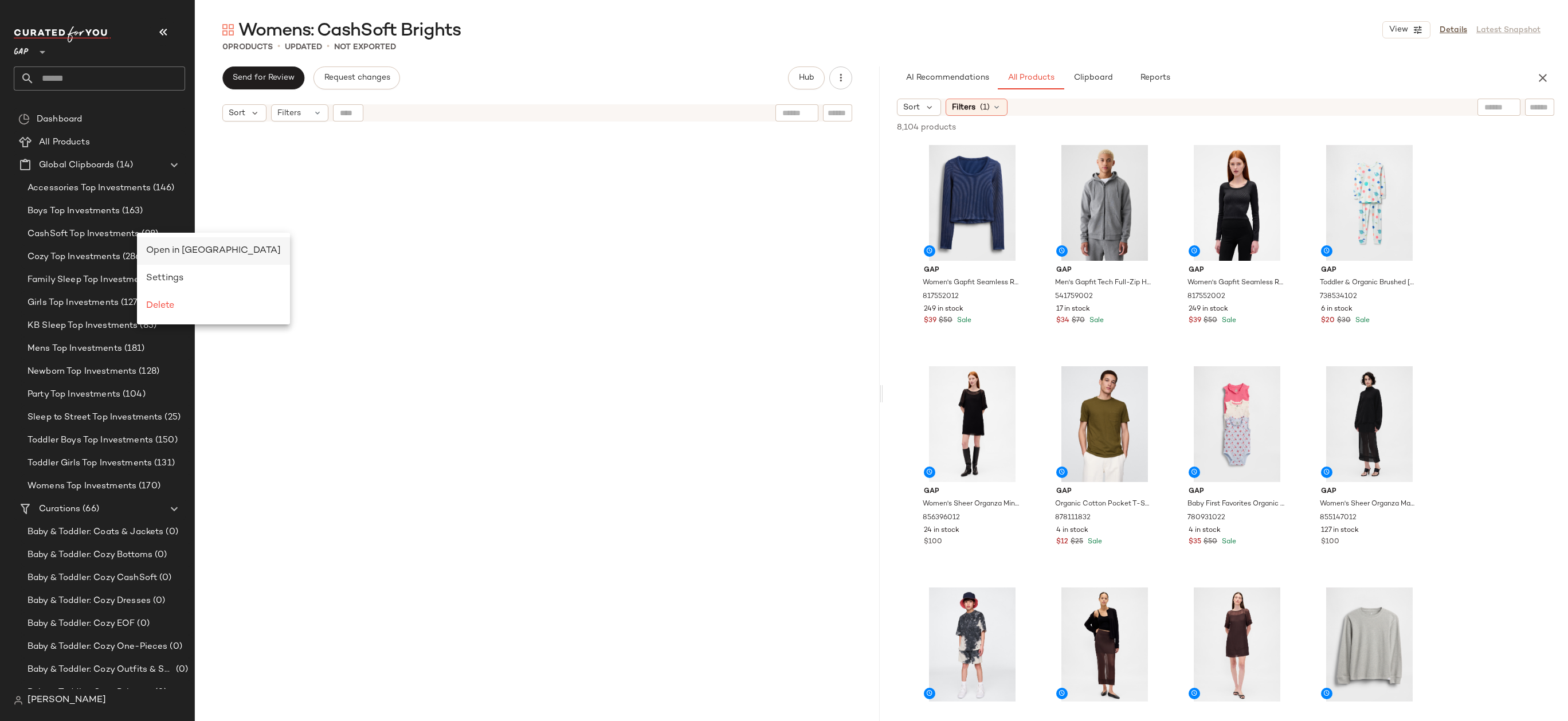
click at [168, 256] on div "Open in Split View" at bounding box center [213, 251] width 135 height 14
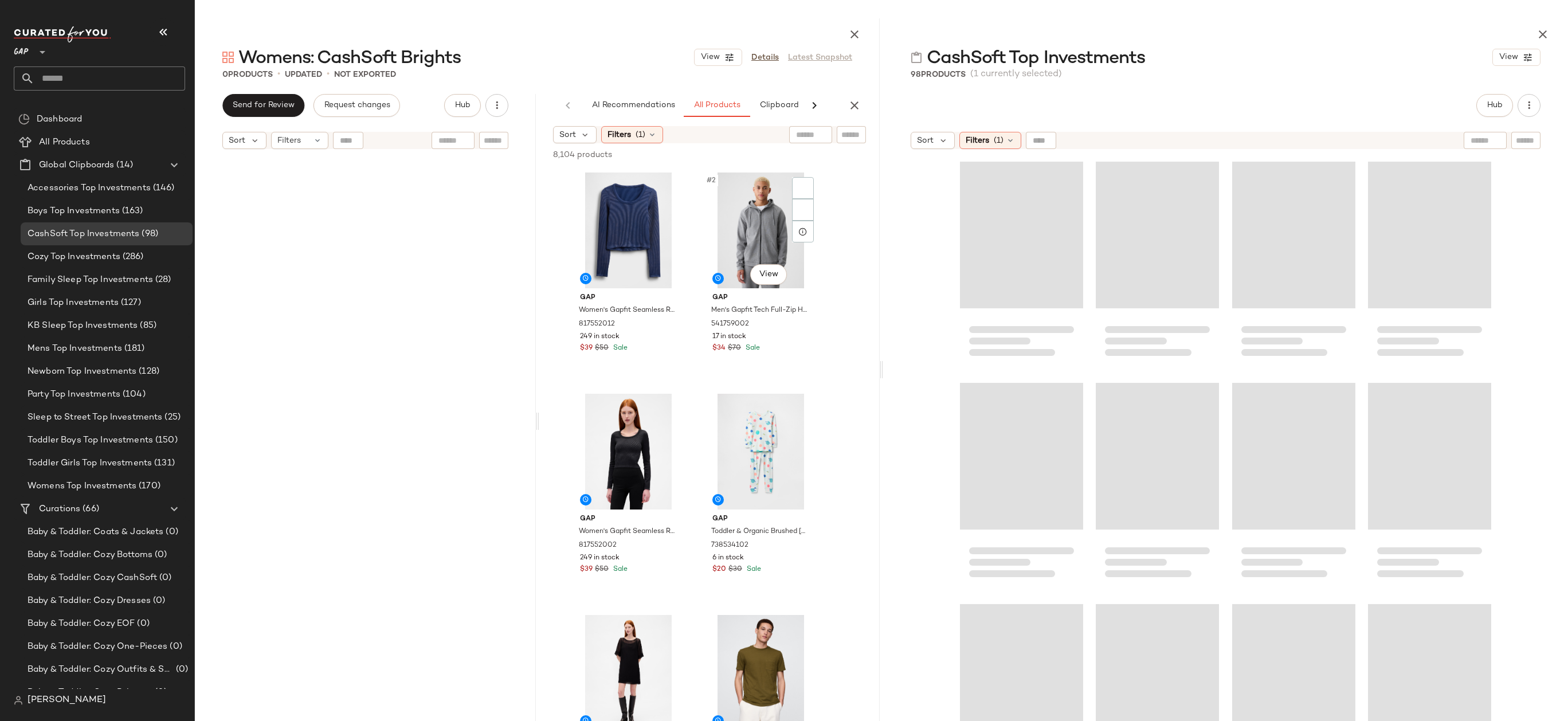
scroll to position [673, 0]
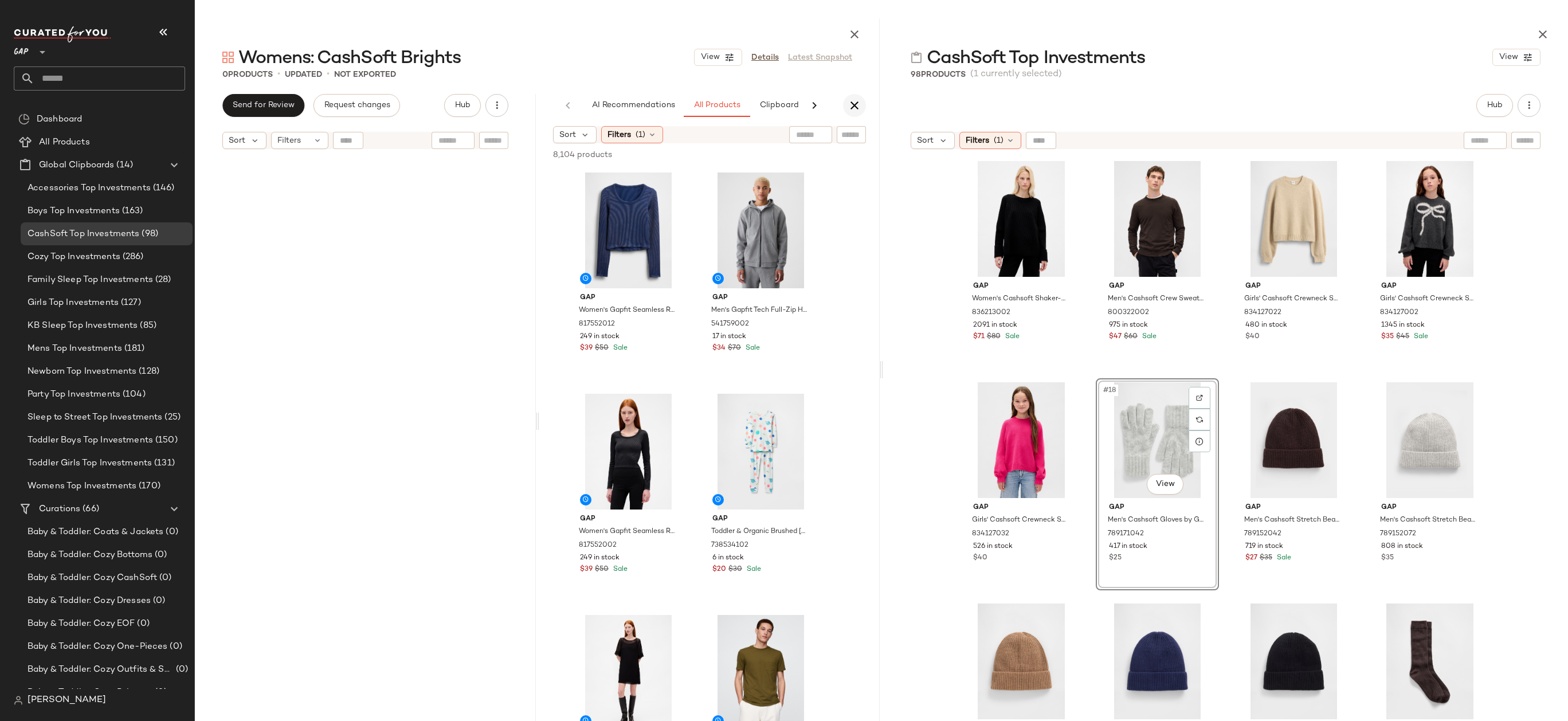
click at [848, 100] on icon "button" at bounding box center [854, 105] width 14 height 14
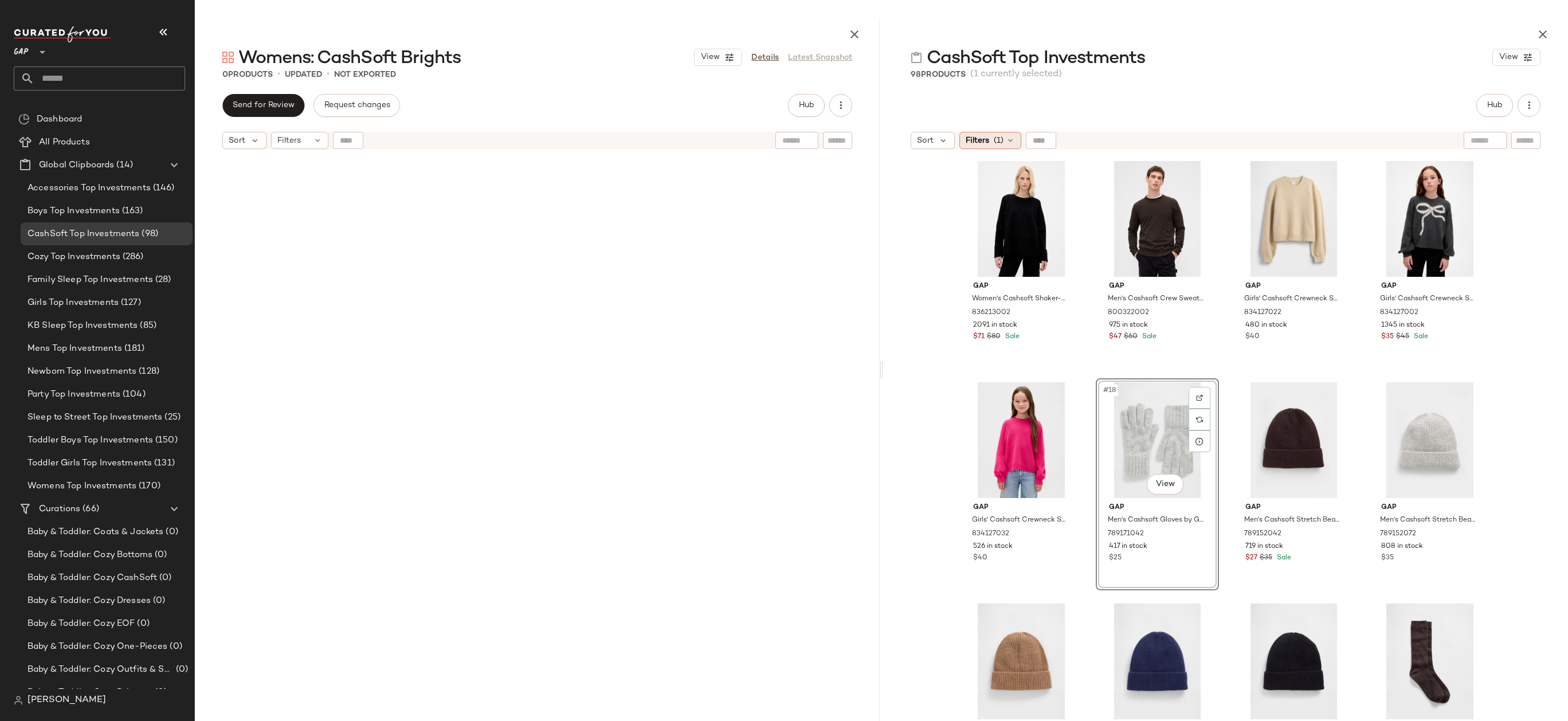
click at [983, 135] on span "Filters" at bounding box center [977, 140] width 24 height 12
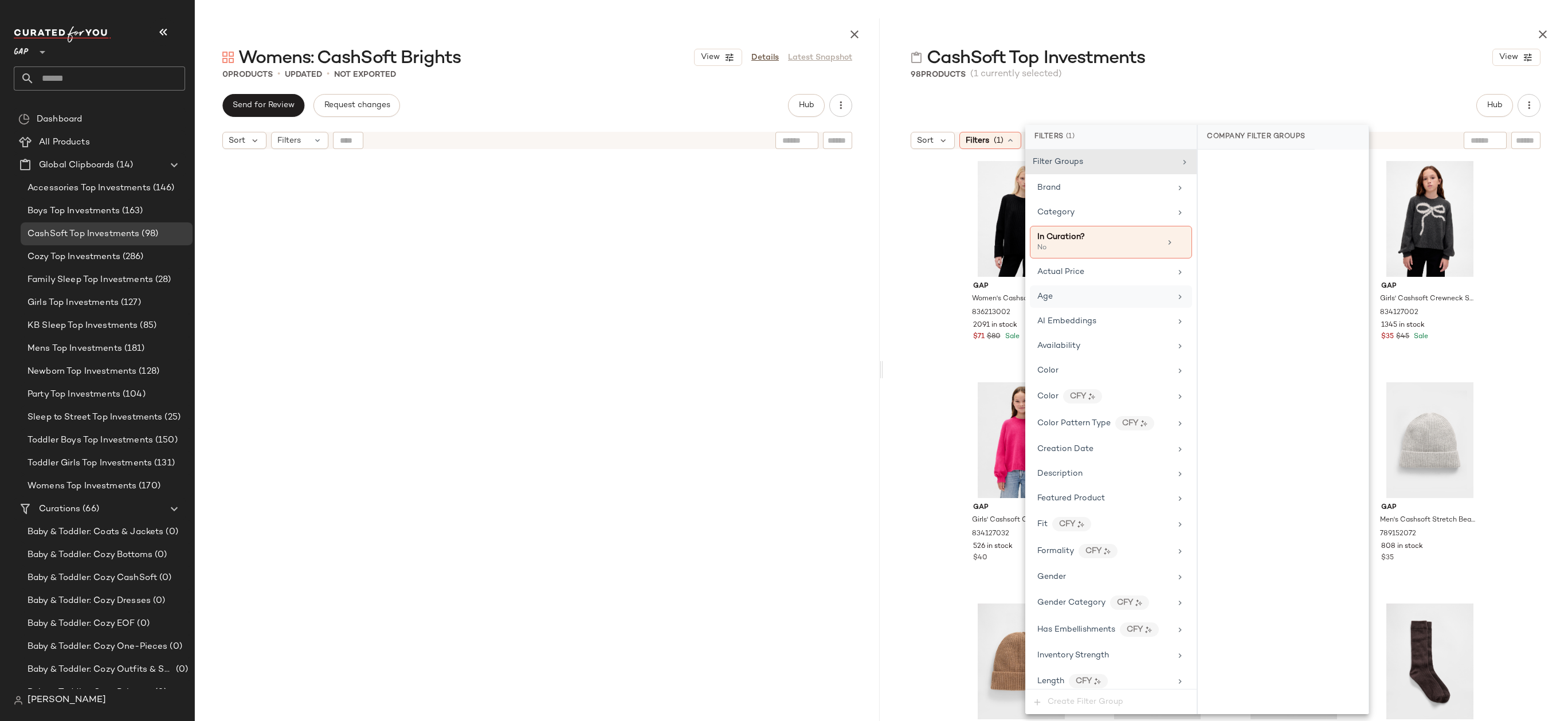
click at [1103, 297] on div "Age" at bounding box center [1104, 297] width 134 height 12
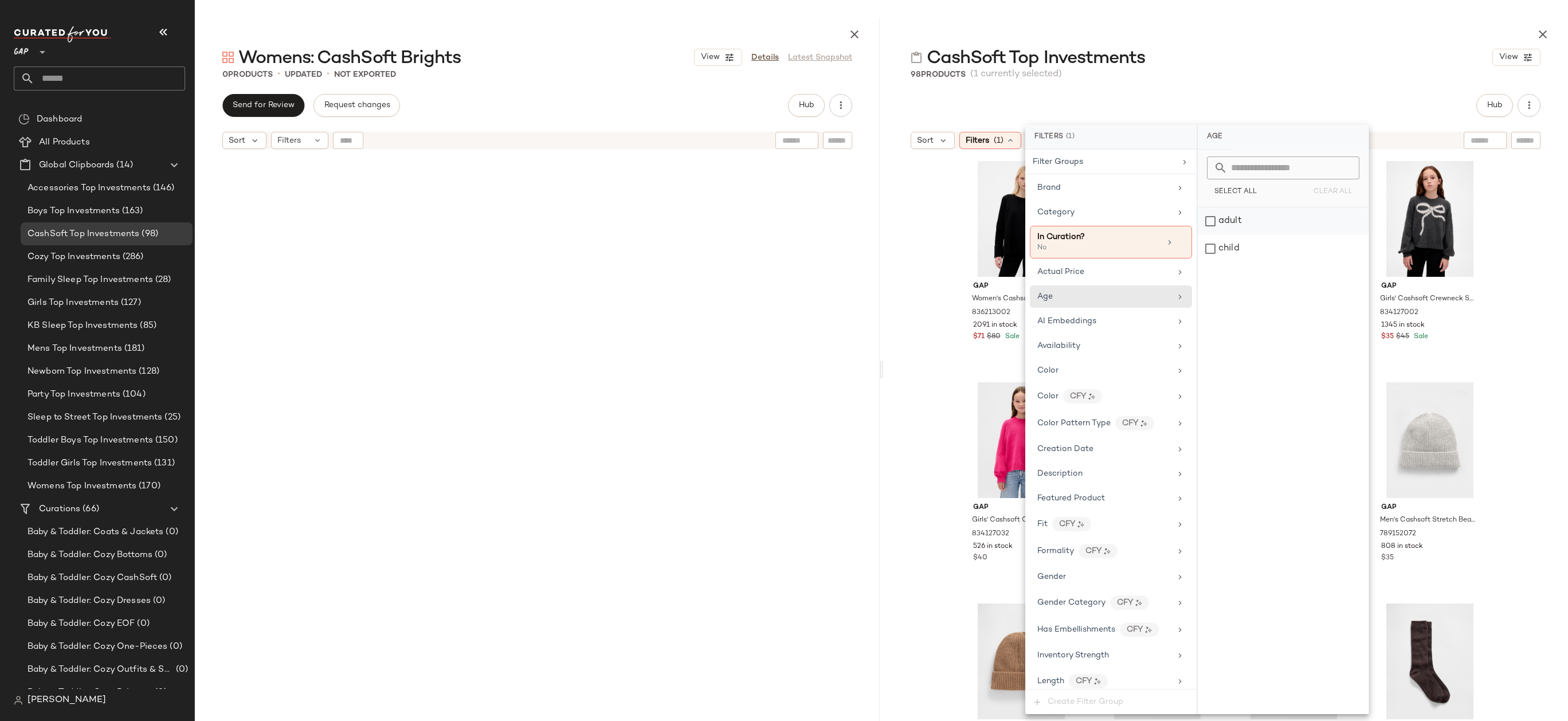
click at [1241, 218] on div "adult" at bounding box center [1283, 221] width 171 height 28
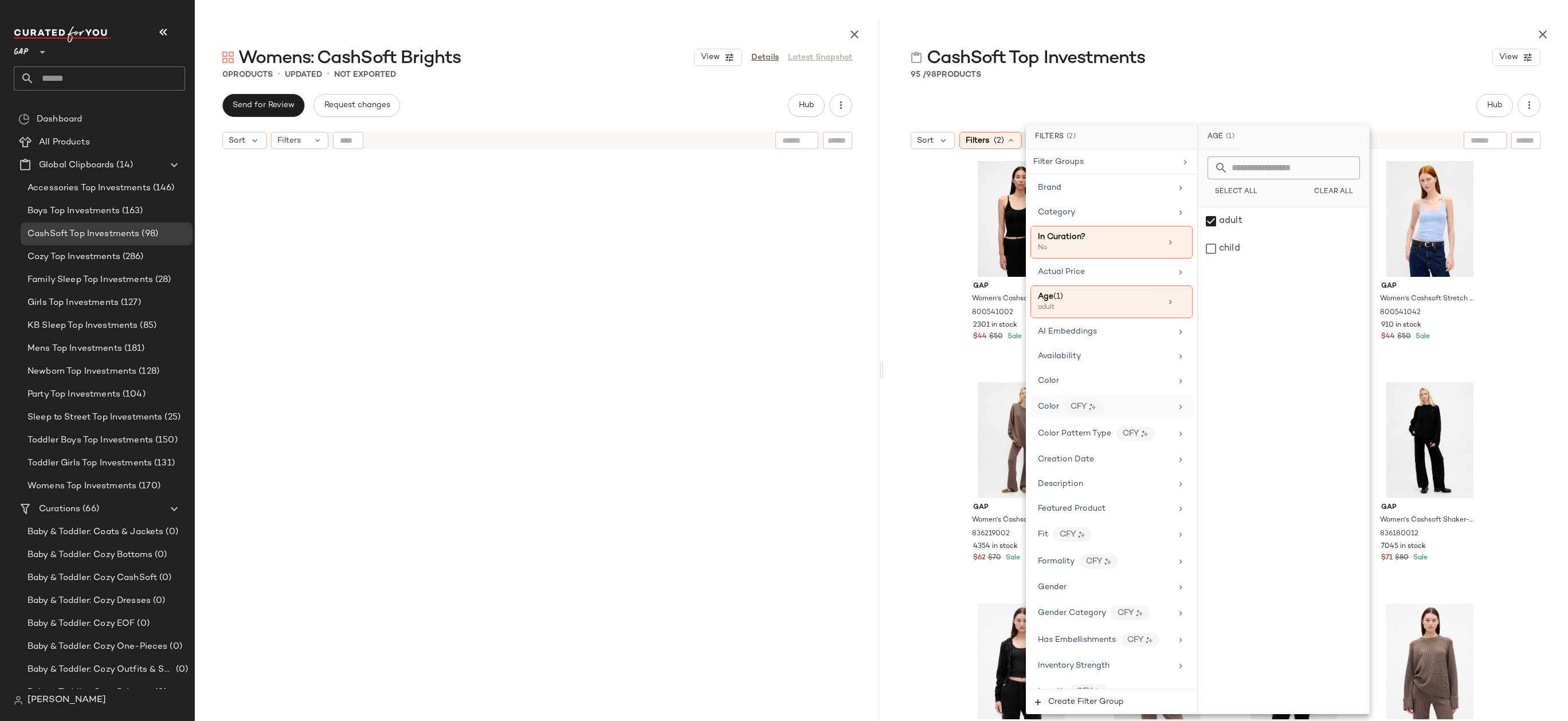
scroll to position [208, 0]
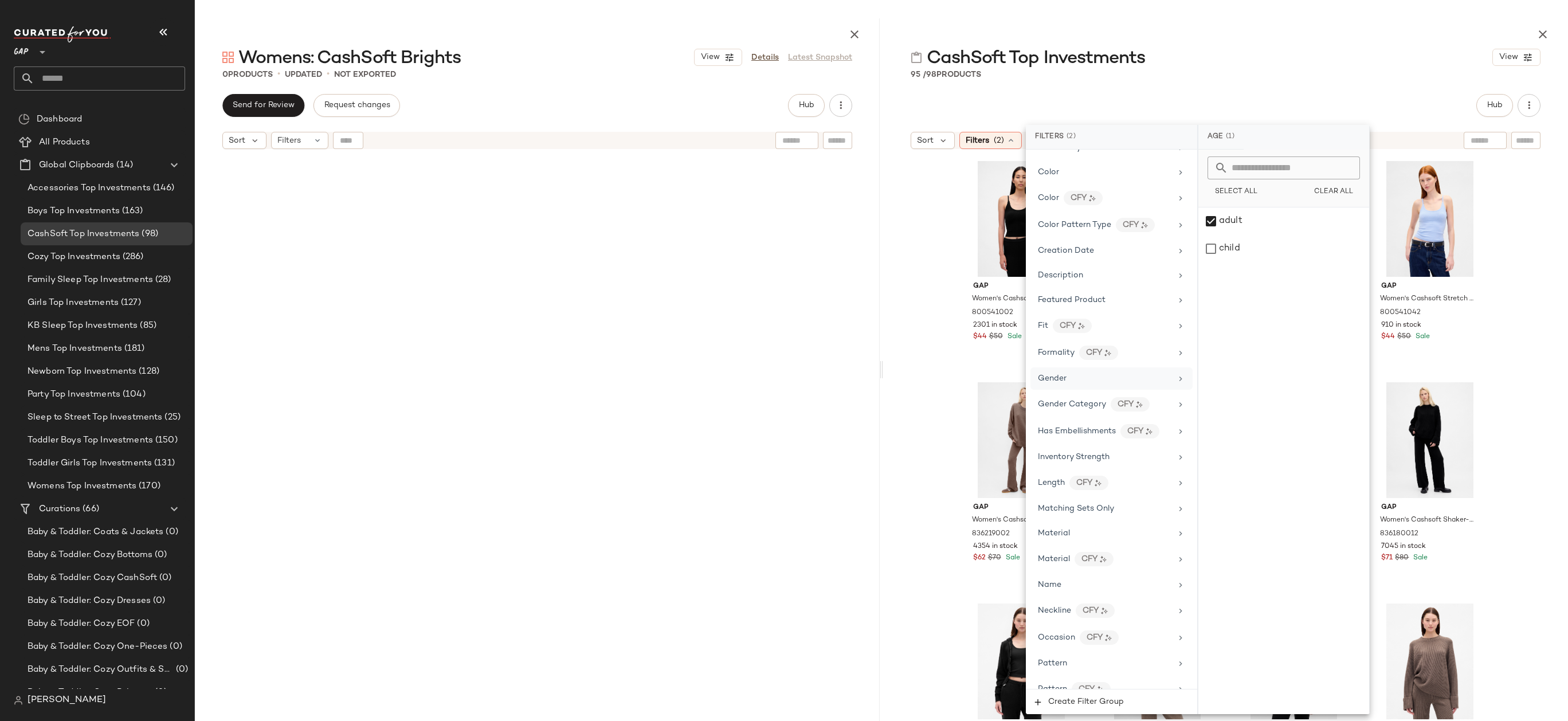
click at [1100, 381] on div "Gender" at bounding box center [1105, 378] width 134 height 12
click at [1264, 218] on div "female" at bounding box center [1283, 221] width 171 height 28
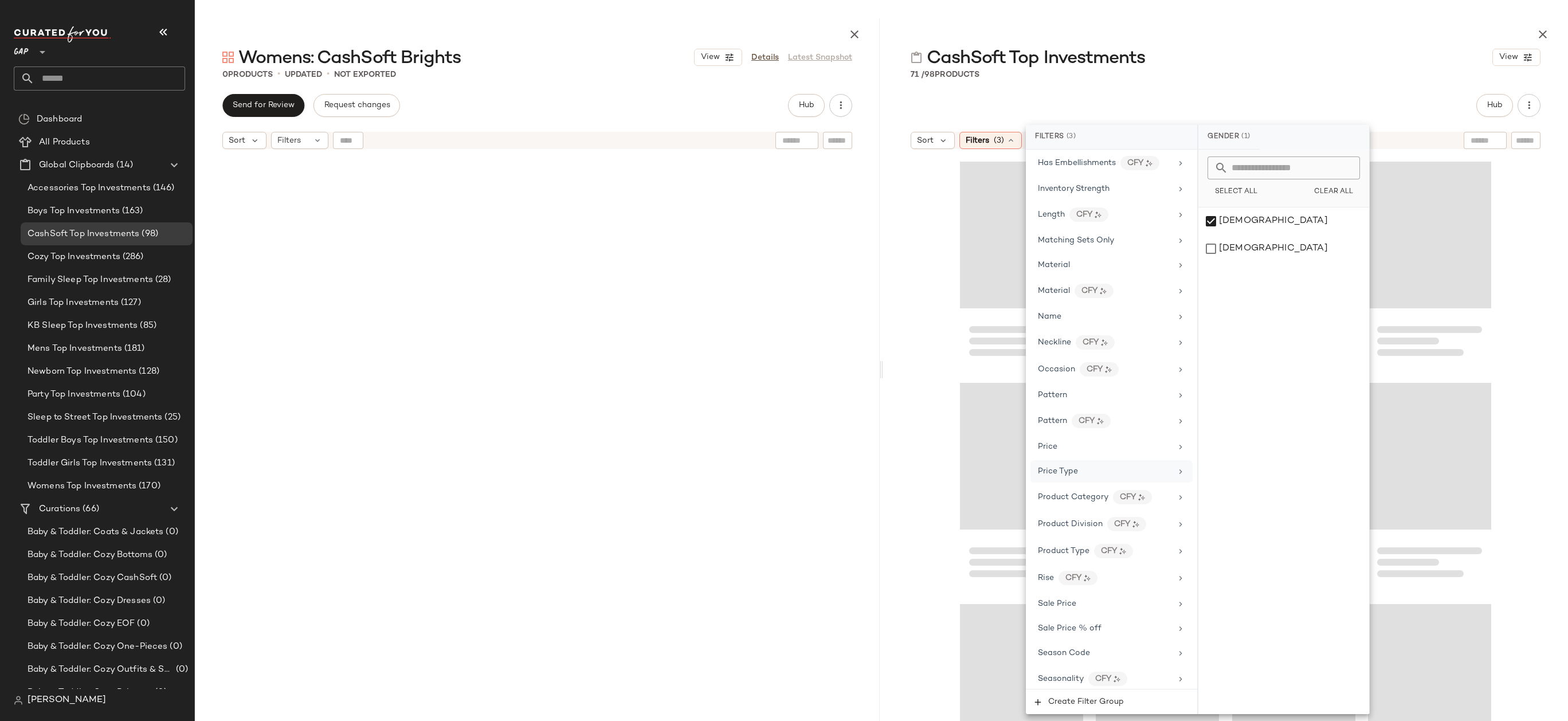
click at [1102, 476] on div "Price Type" at bounding box center [1105, 471] width 134 height 12
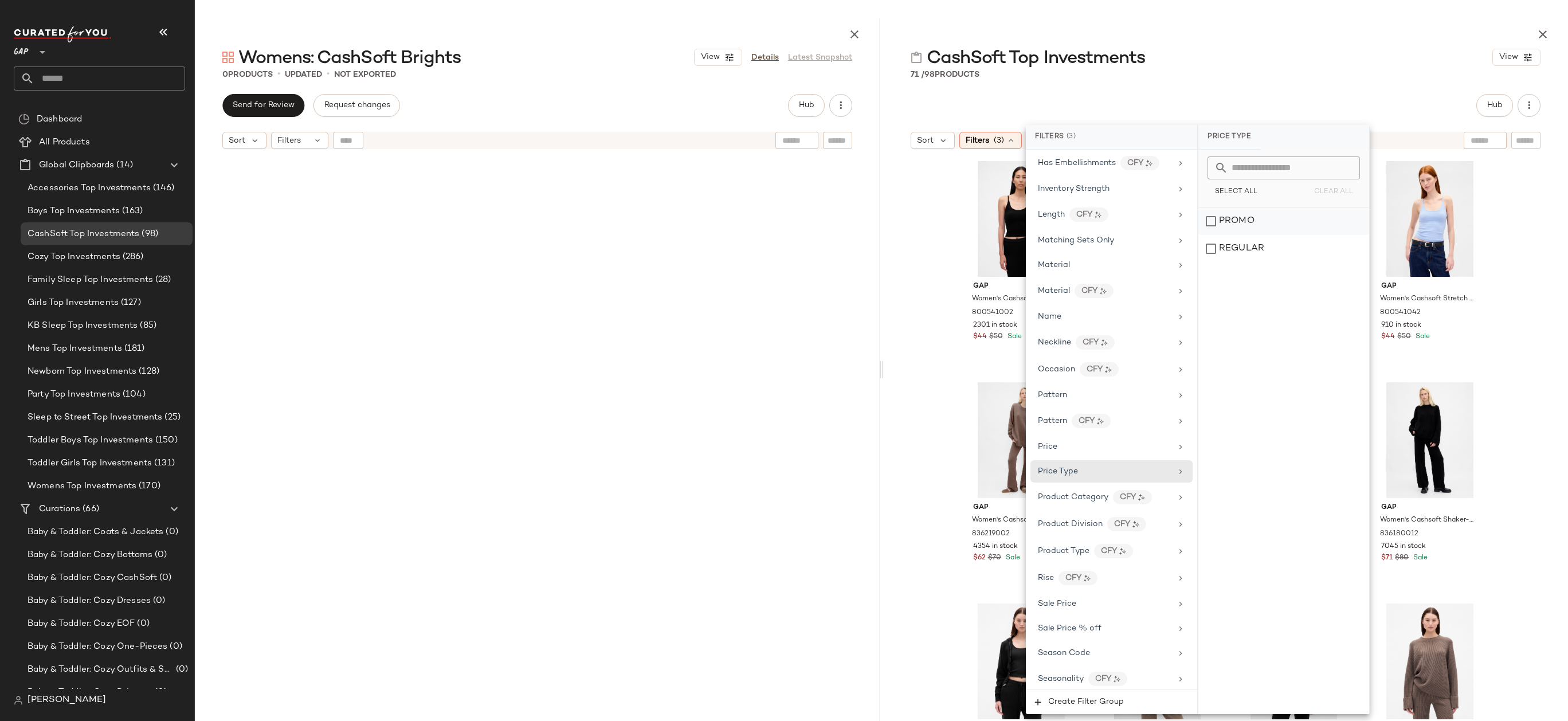
click at [1241, 221] on div "PROMO" at bounding box center [1283, 221] width 171 height 28
click at [1241, 241] on div "REGULAR" at bounding box center [1284, 249] width 171 height 28
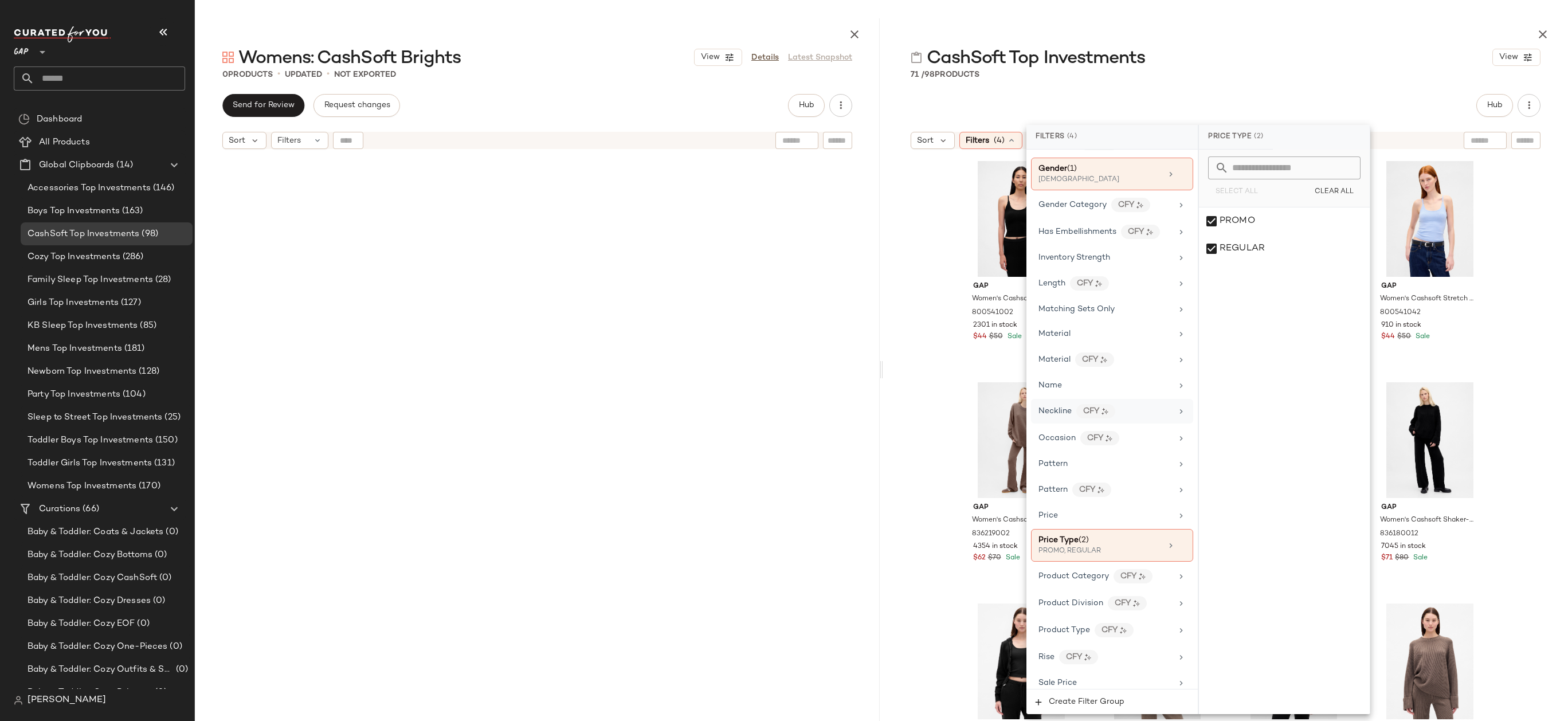
scroll to position [581, 0]
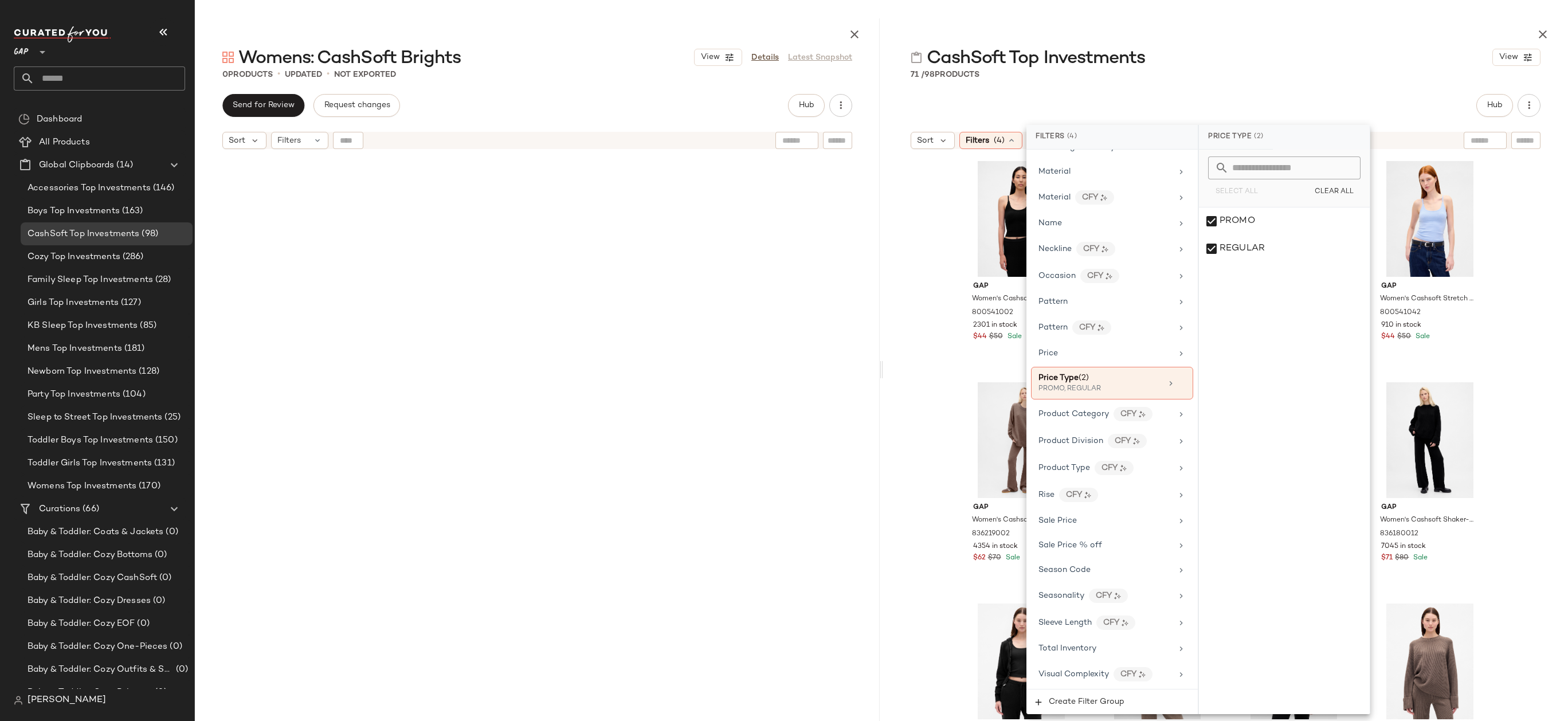
click at [1210, 40] on div at bounding box center [1224, 32] width 684 height 28
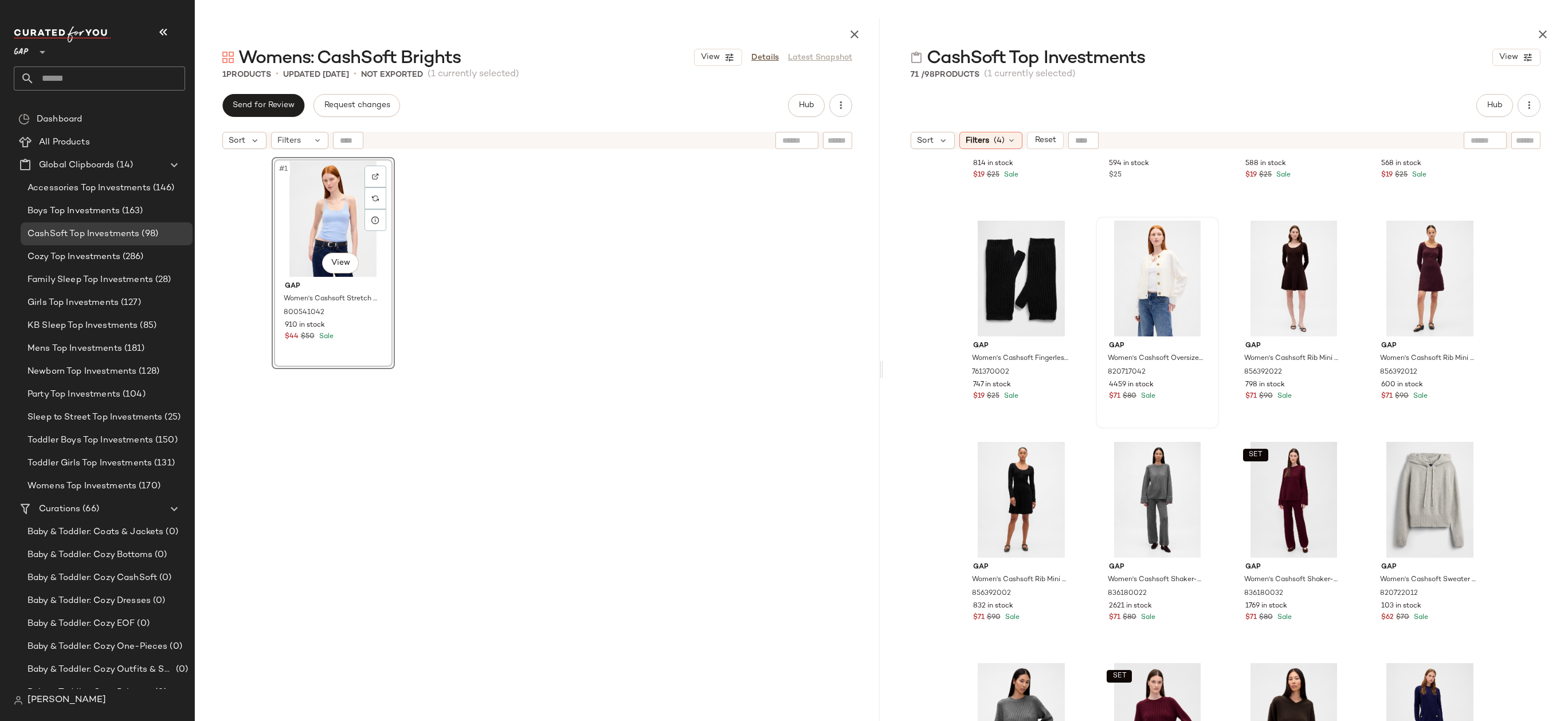
scroll to position [674, 0]
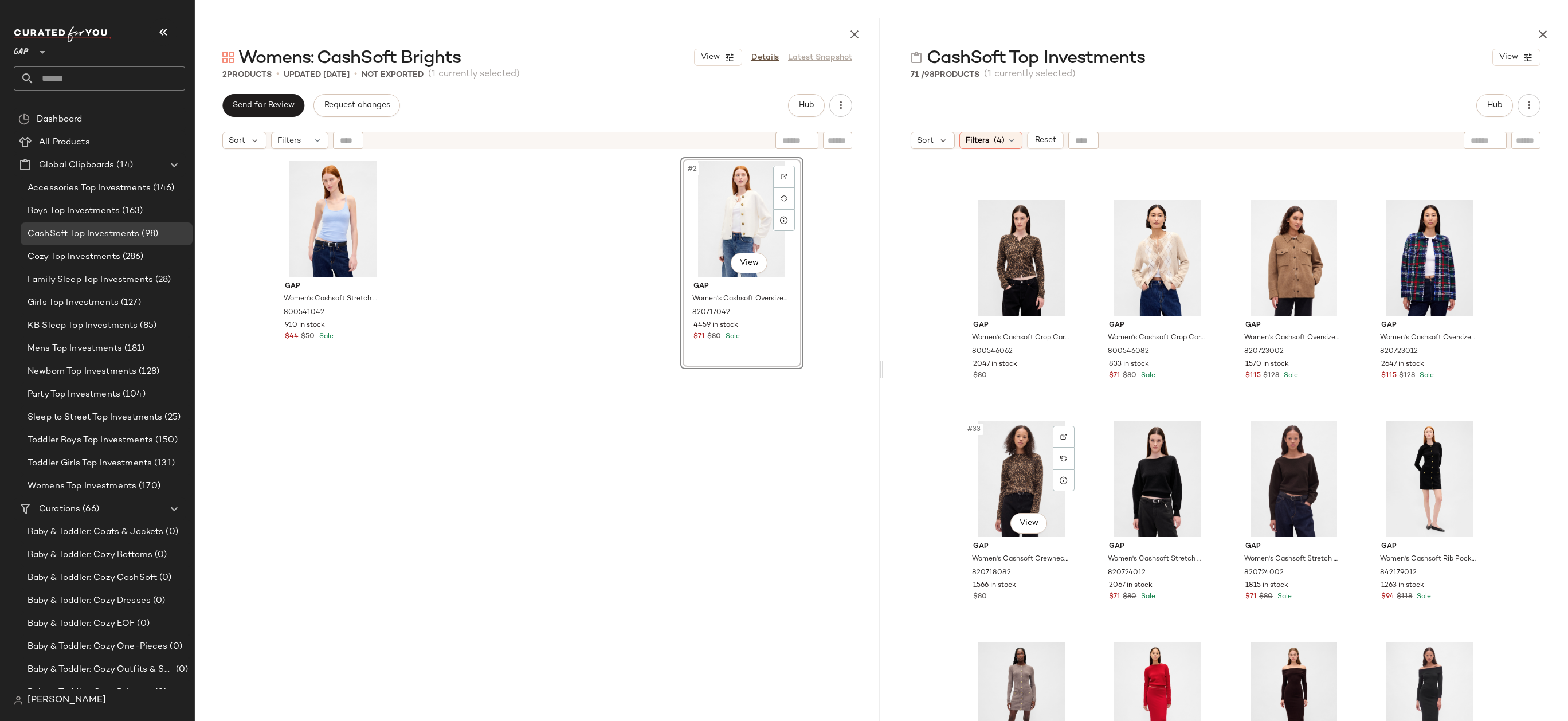
scroll to position [1797, 0]
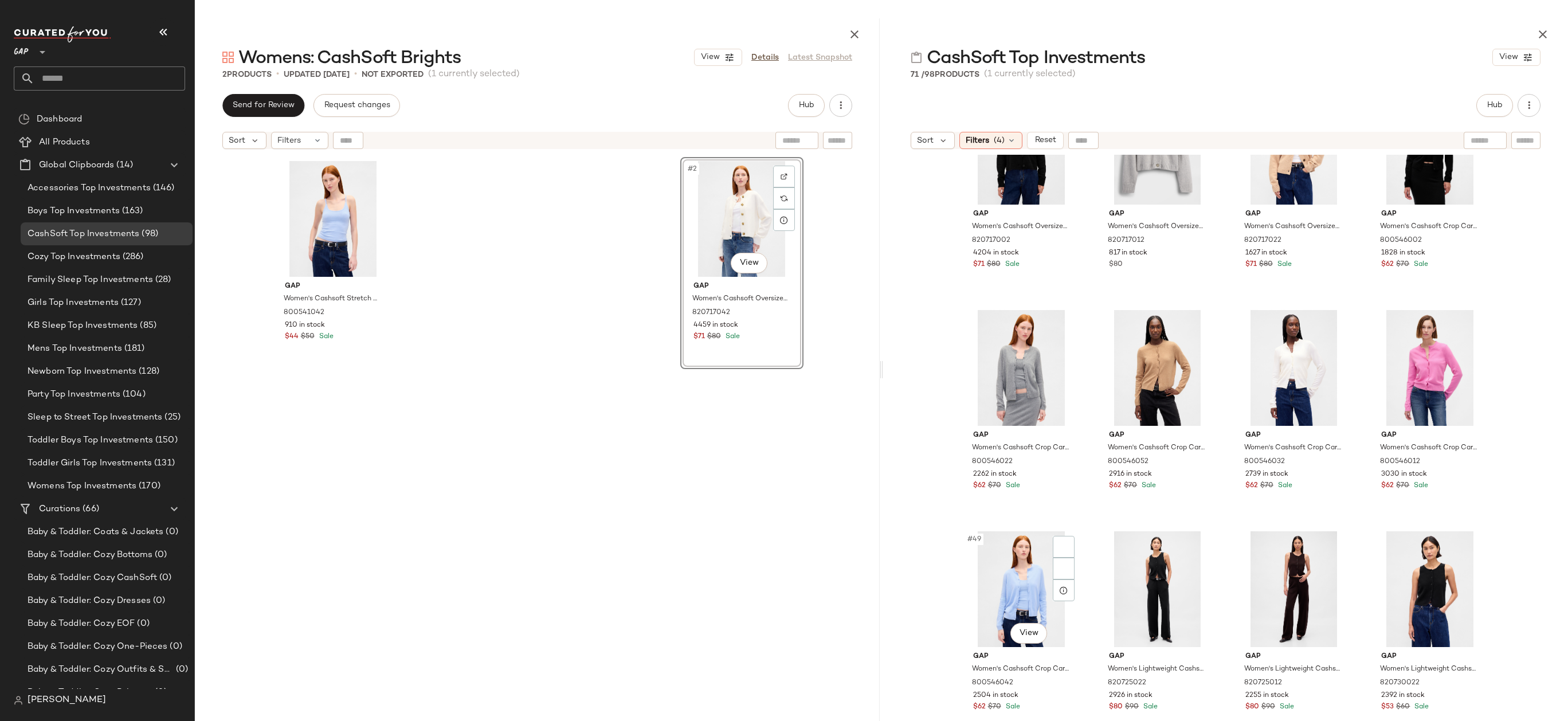
scroll to position [2533, 0]
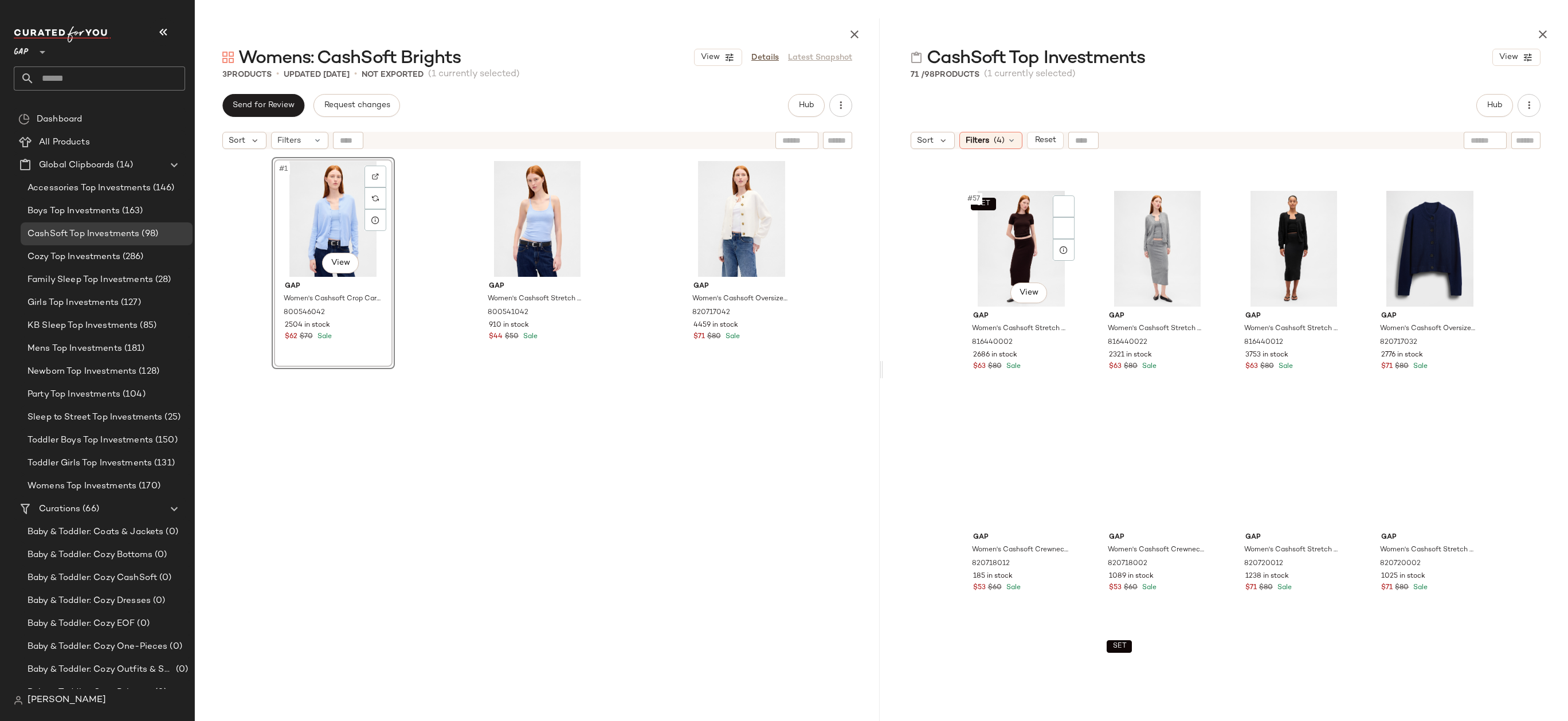
scroll to position [3141, 0]
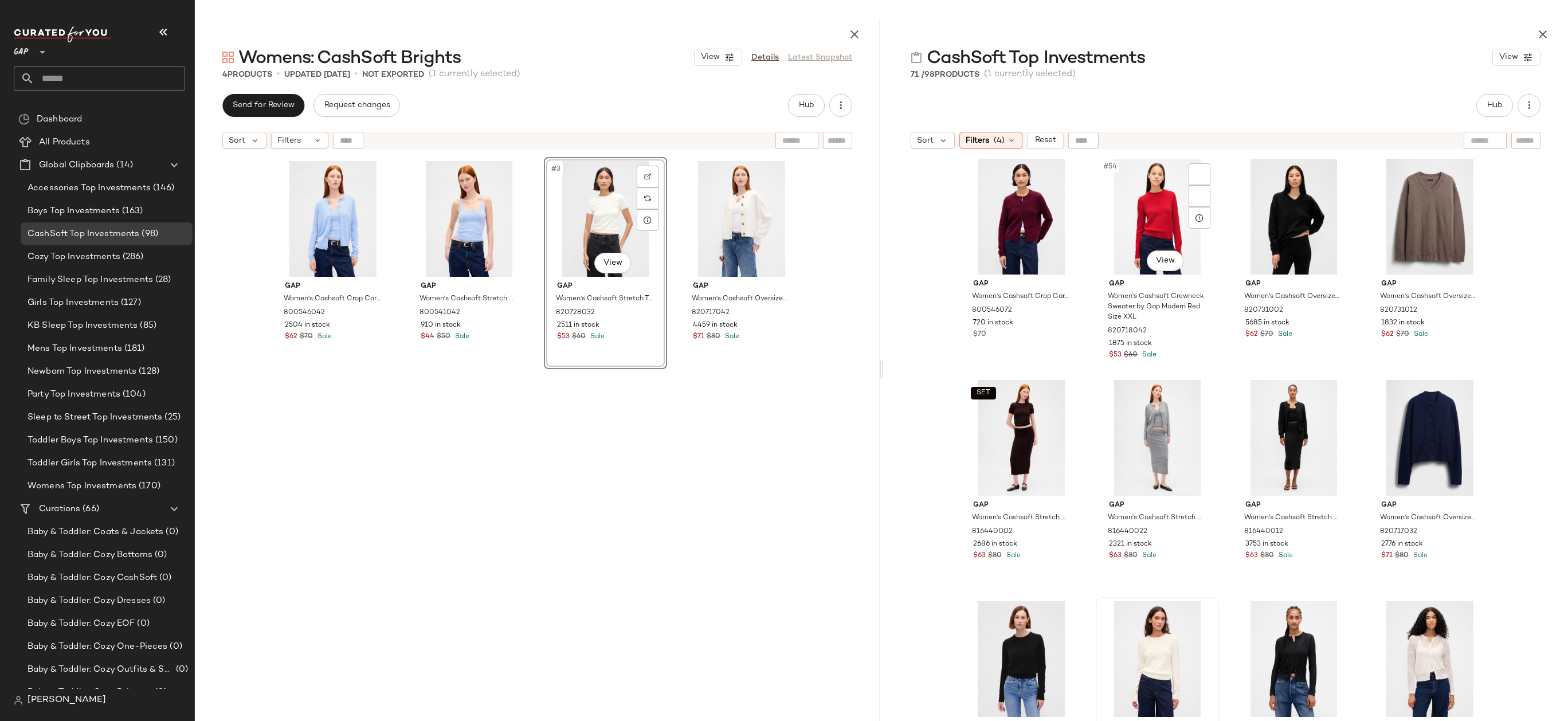
scroll to position [2661, 0]
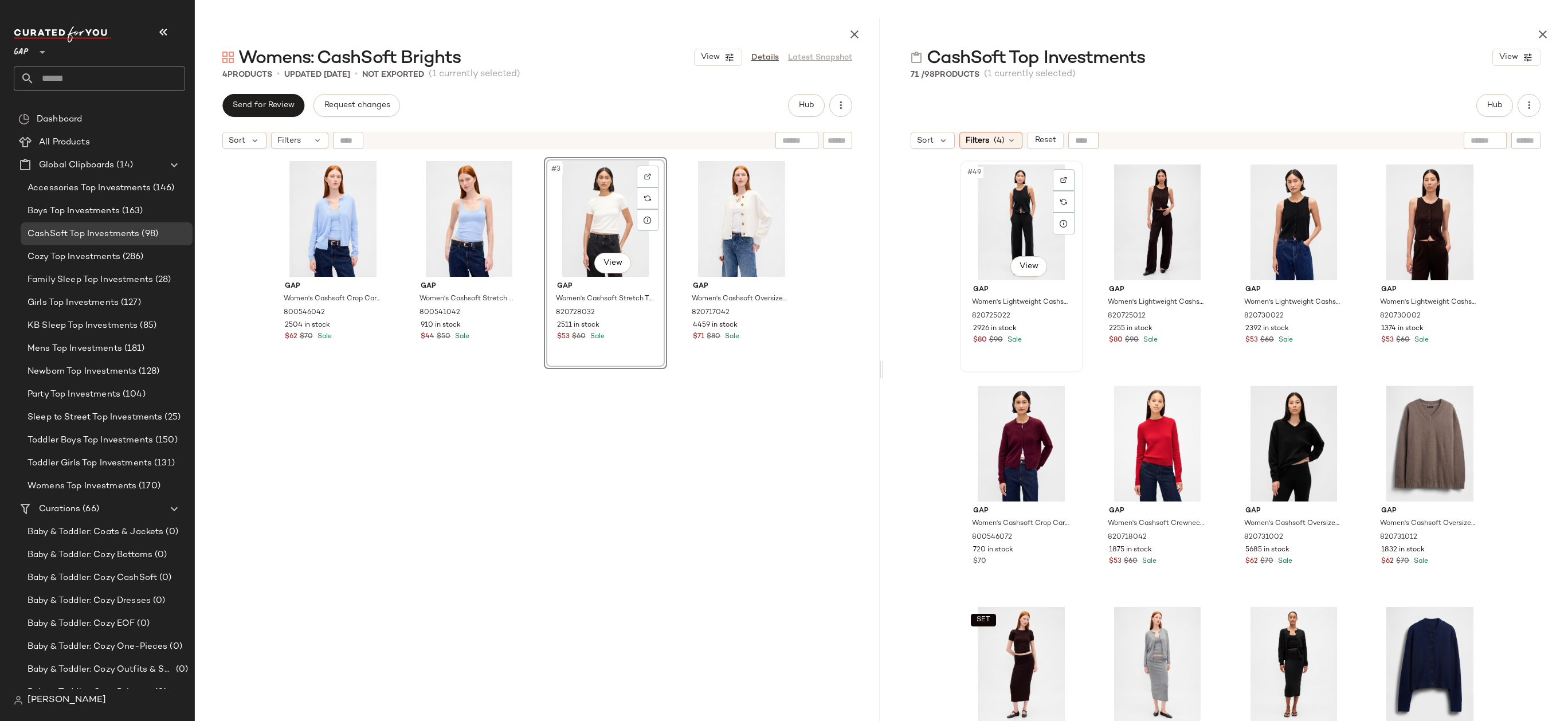
click at [1027, 187] on div "#49 View" at bounding box center [1020, 222] width 115 height 116
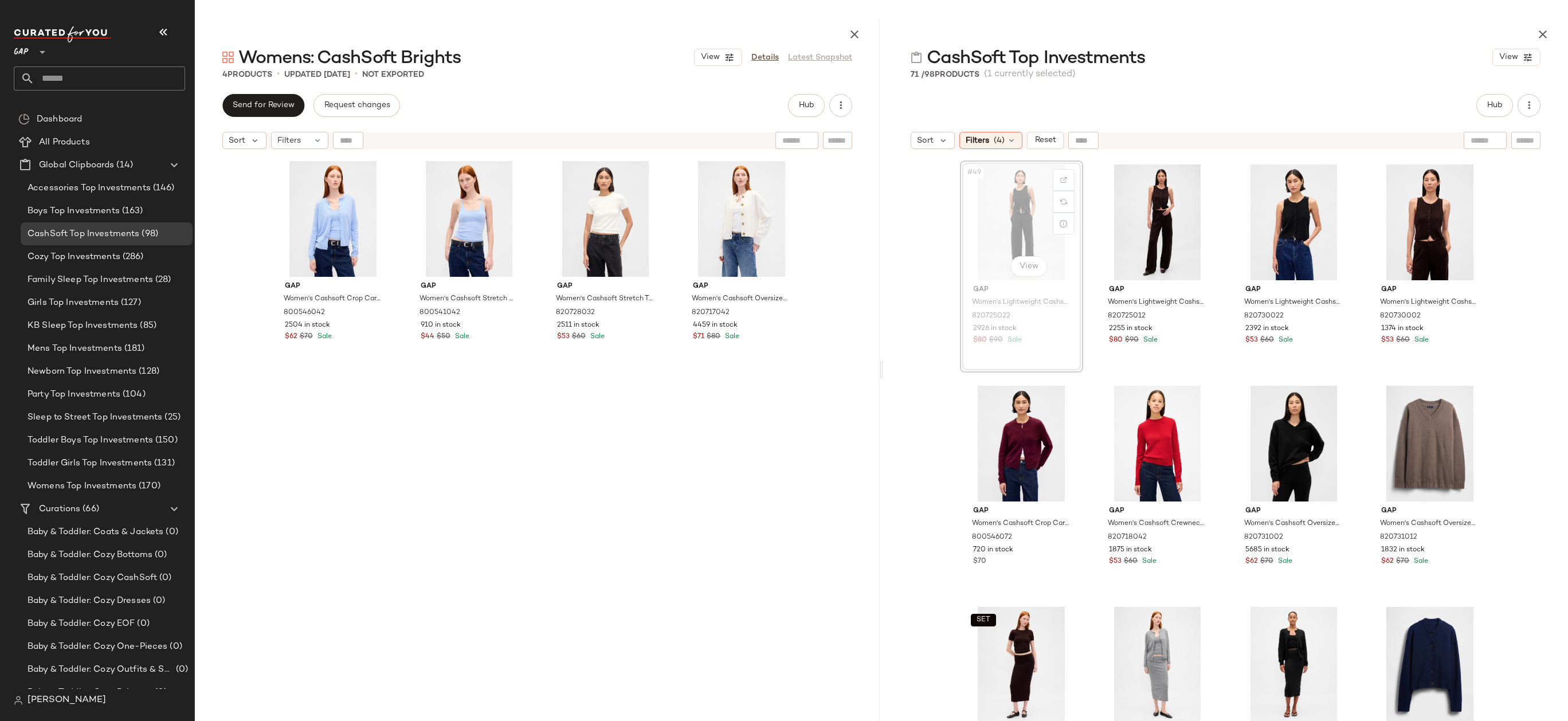
scroll to position [2660, 0]
drag, startPoint x: 1019, startPoint y: 220, endPoint x: 1012, endPoint y: 220, distance: 7.0
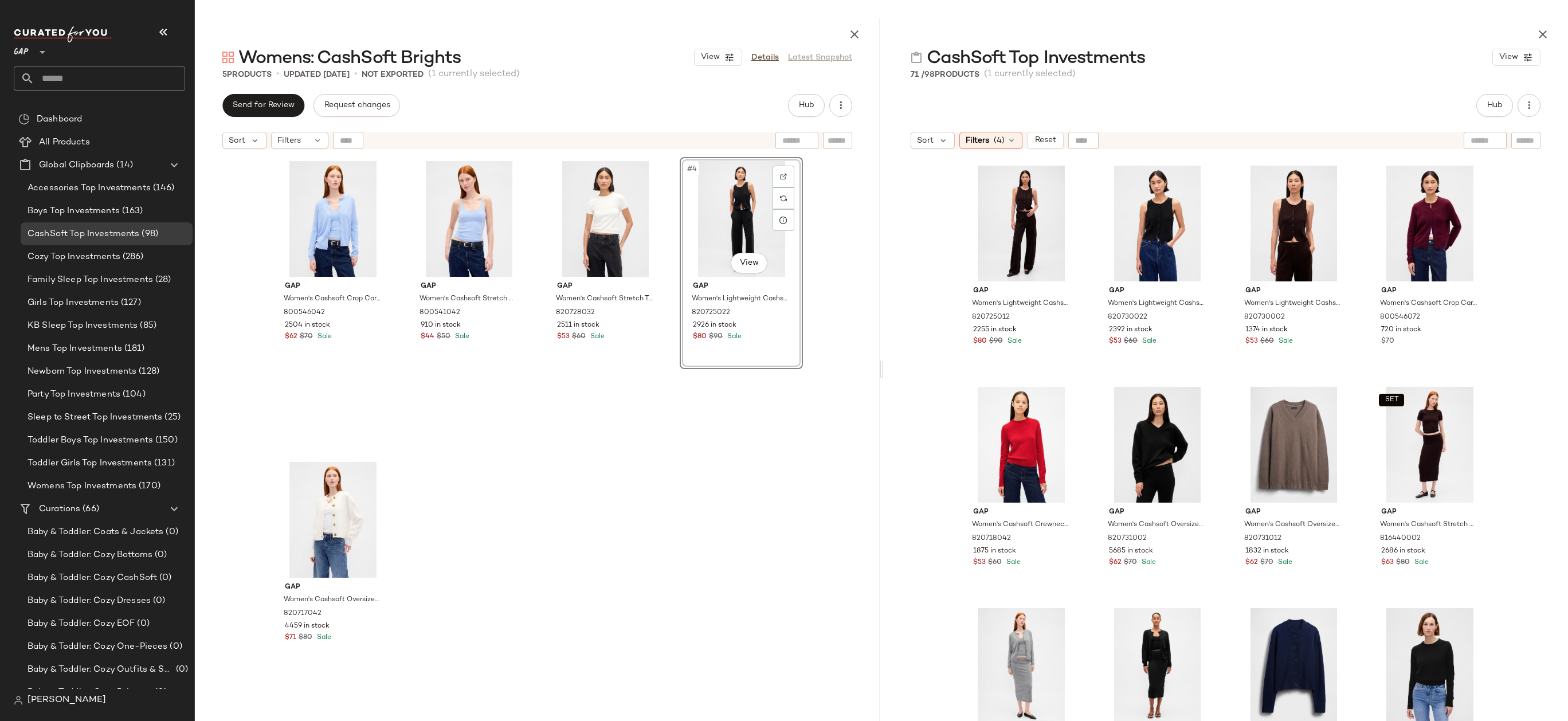
click at [828, 248] on div "Gap Women's Cashsoft Crop Cardigan by Gap Wind Blue Size XS 800546042 2504 in s…" at bounding box center [536, 453] width 684 height 595
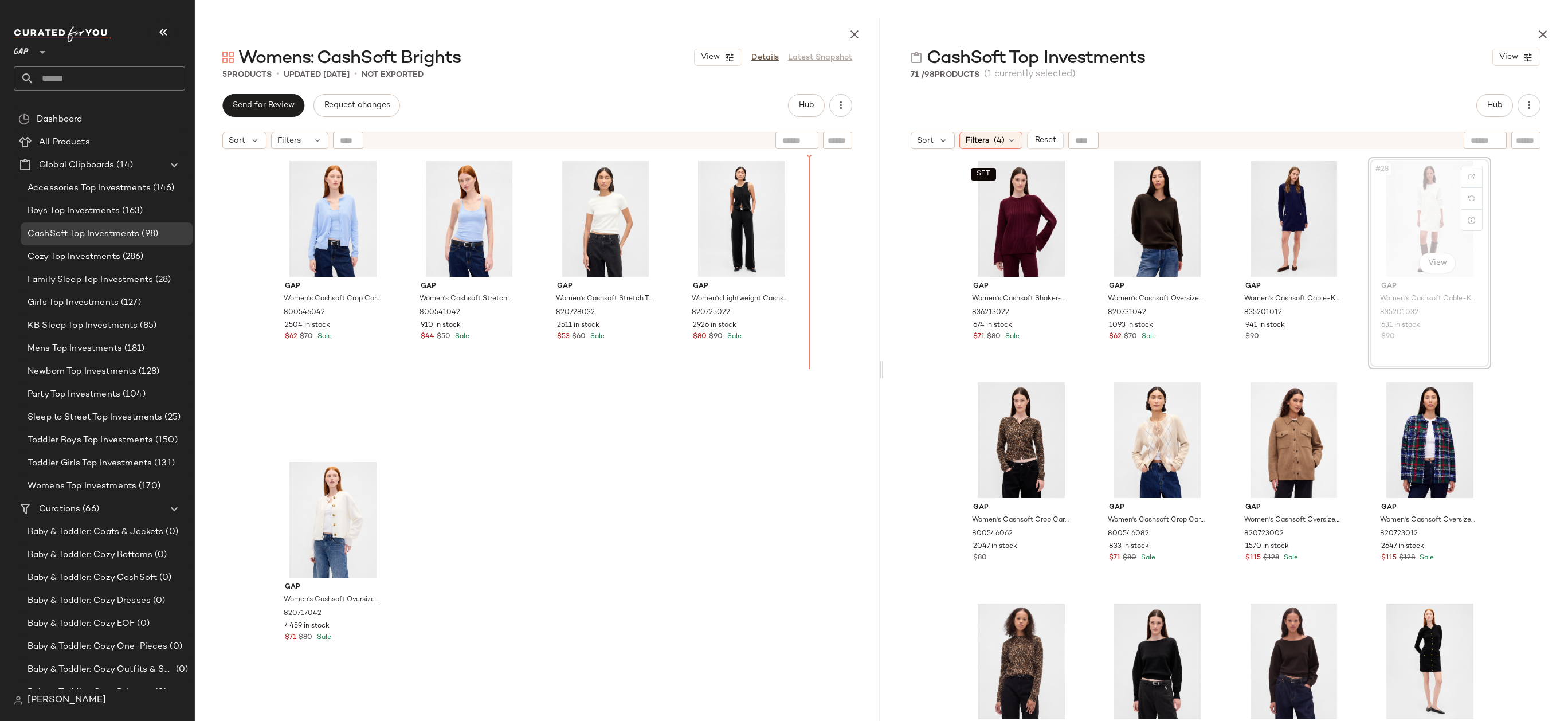
scroll to position [1330, 0]
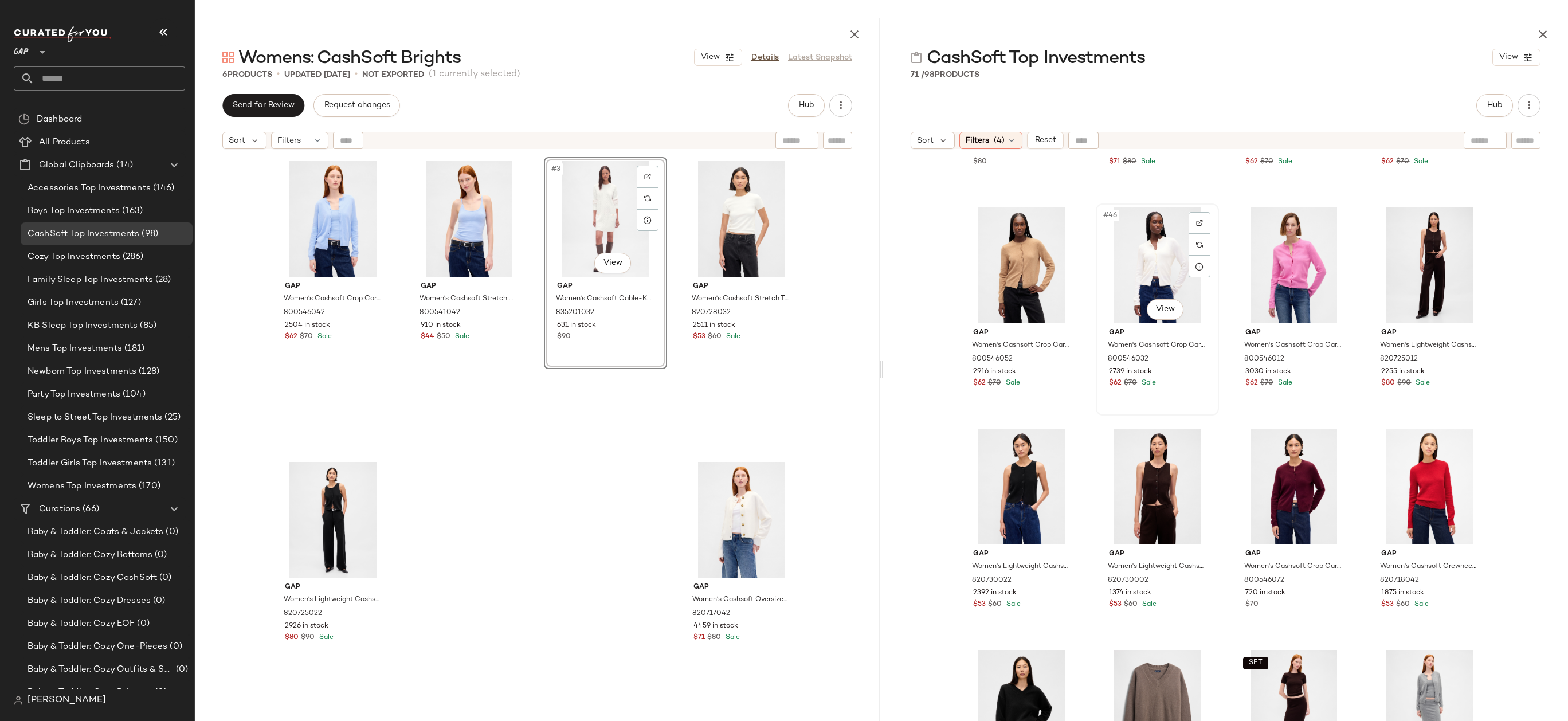
scroll to position [2396, 0]
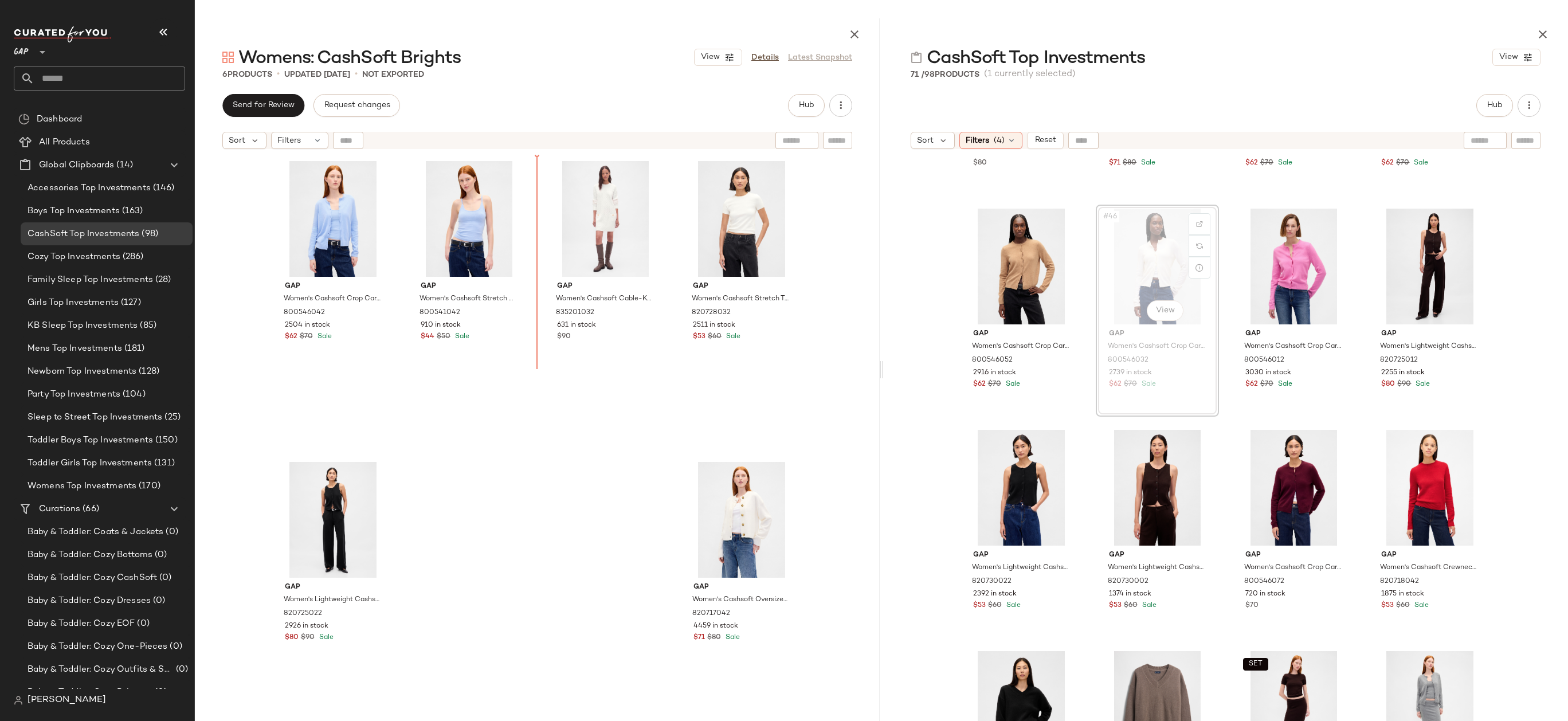
drag, startPoint x: 1144, startPoint y: 257, endPoint x: 1132, endPoint y: 257, distance: 12.0
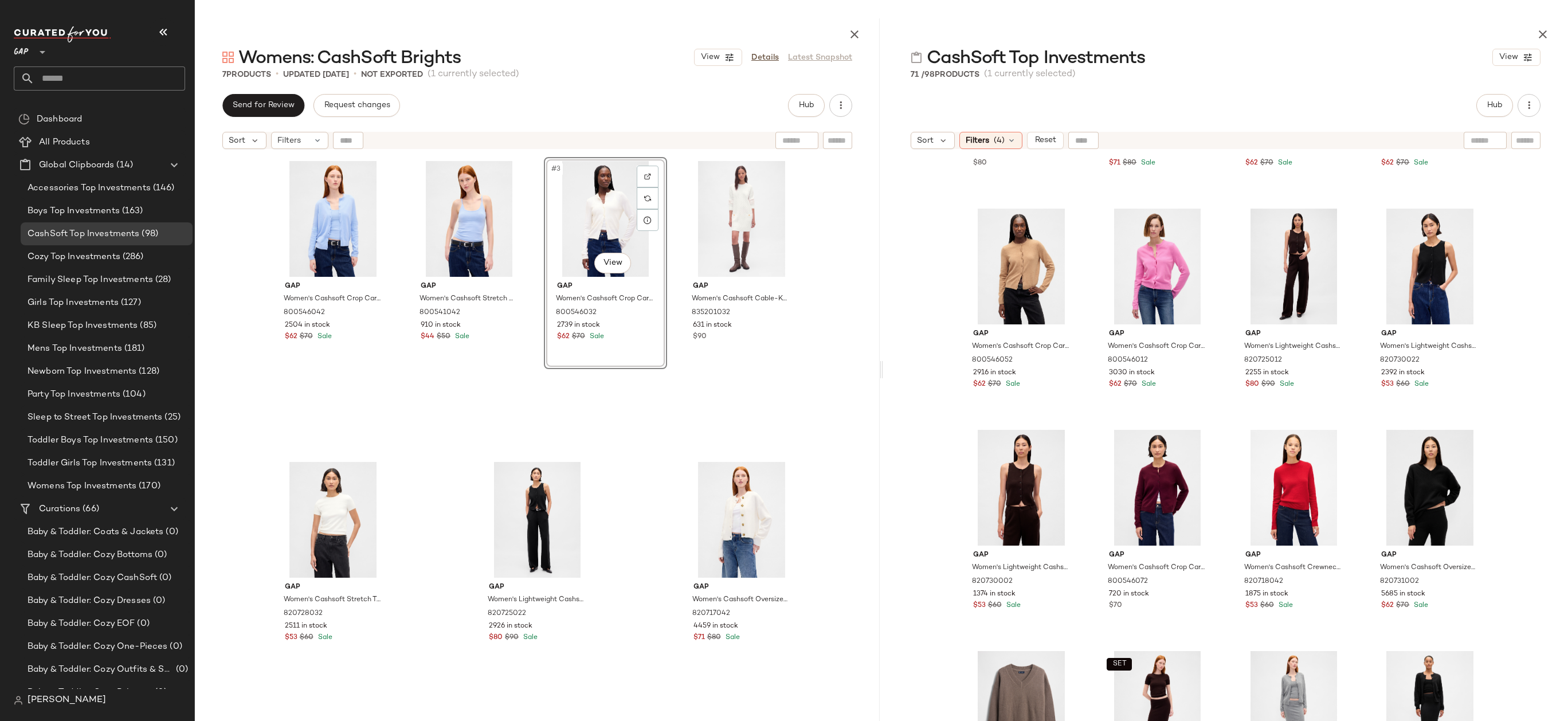
click at [596, 424] on div "#3 View Gap Women's Cashsoft Crop Cardigan by Gap Ivory Beige Frost Tall Size S…" at bounding box center [605, 303] width 123 height 292
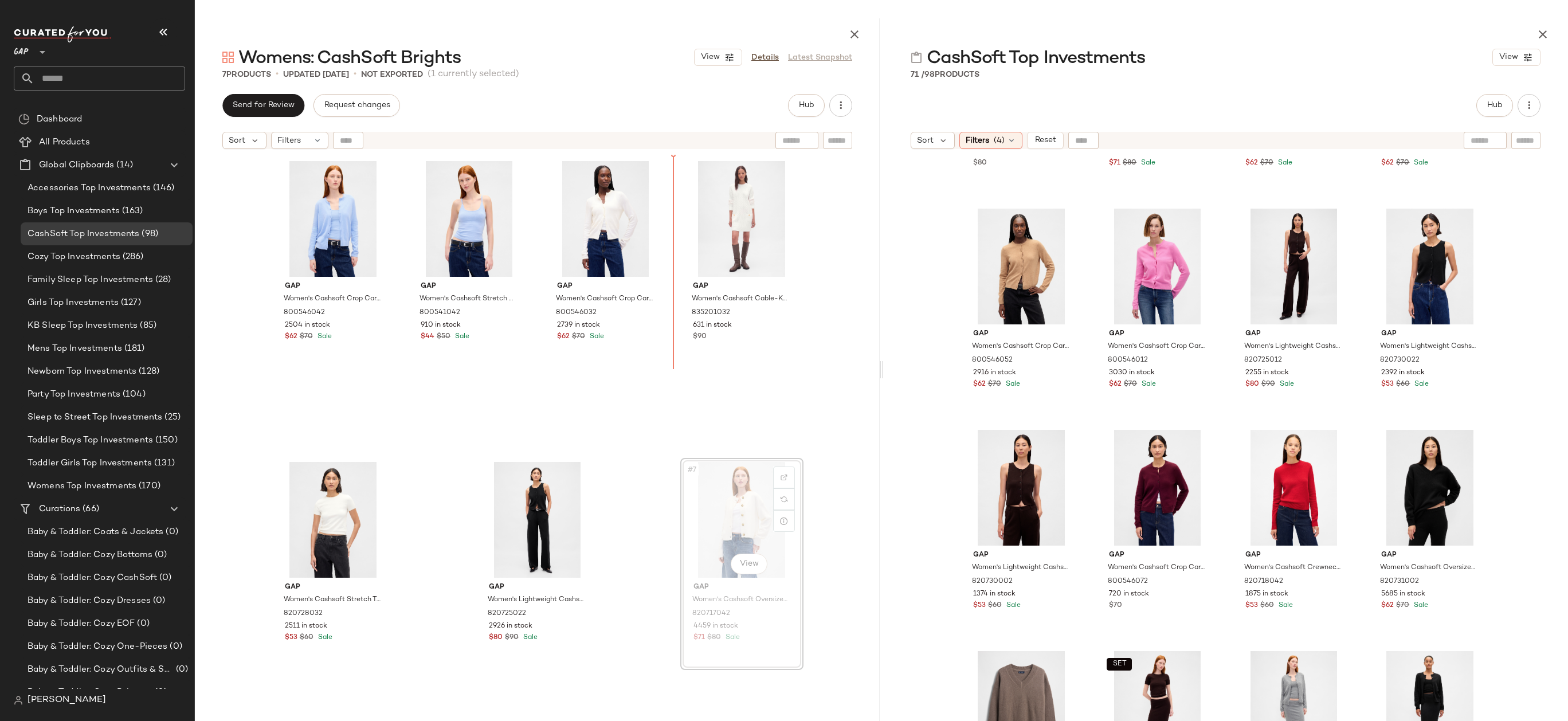
drag, startPoint x: 752, startPoint y: 527, endPoint x: 663, endPoint y: 243, distance: 297.6
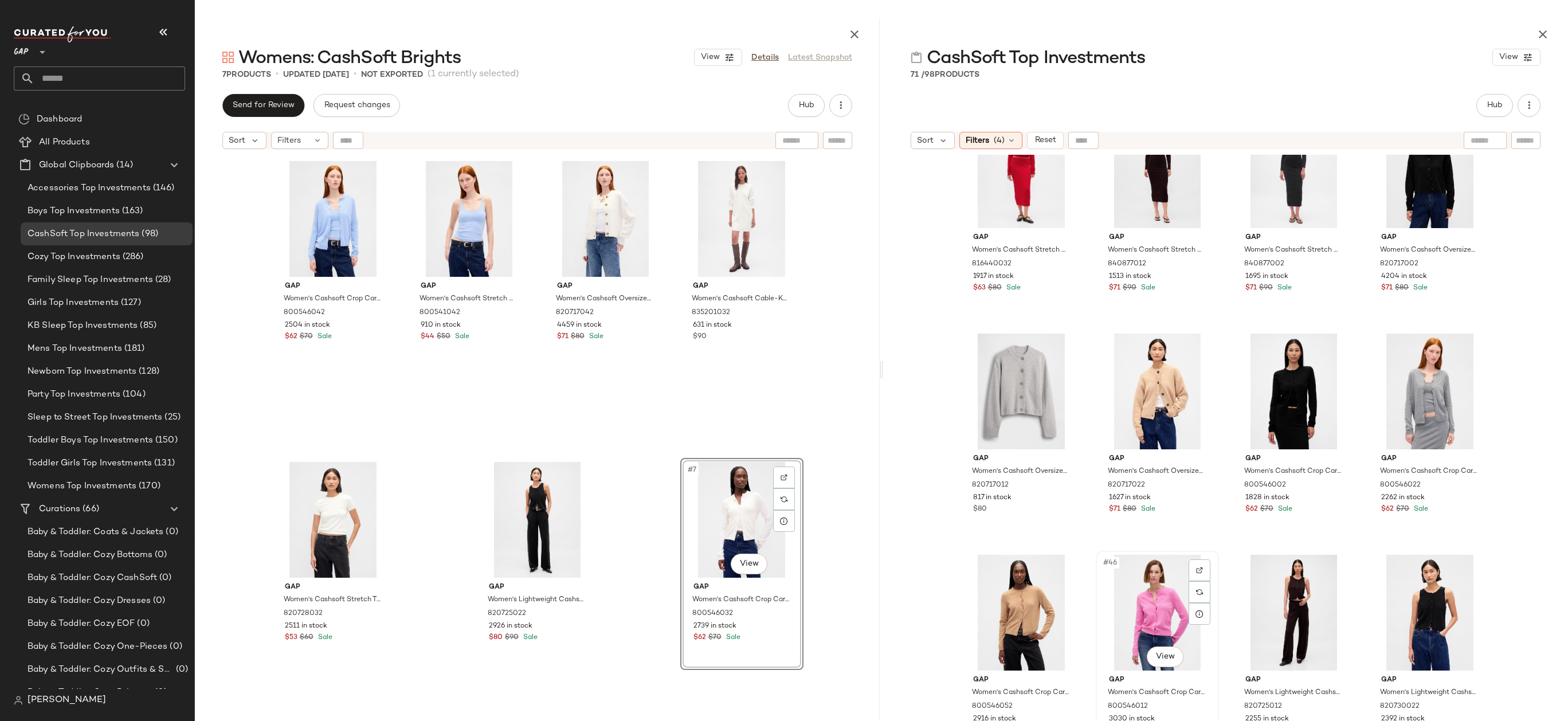
click at [1143, 594] on div "#46 View" at bounding box center [1157, 613] width 115 height 116
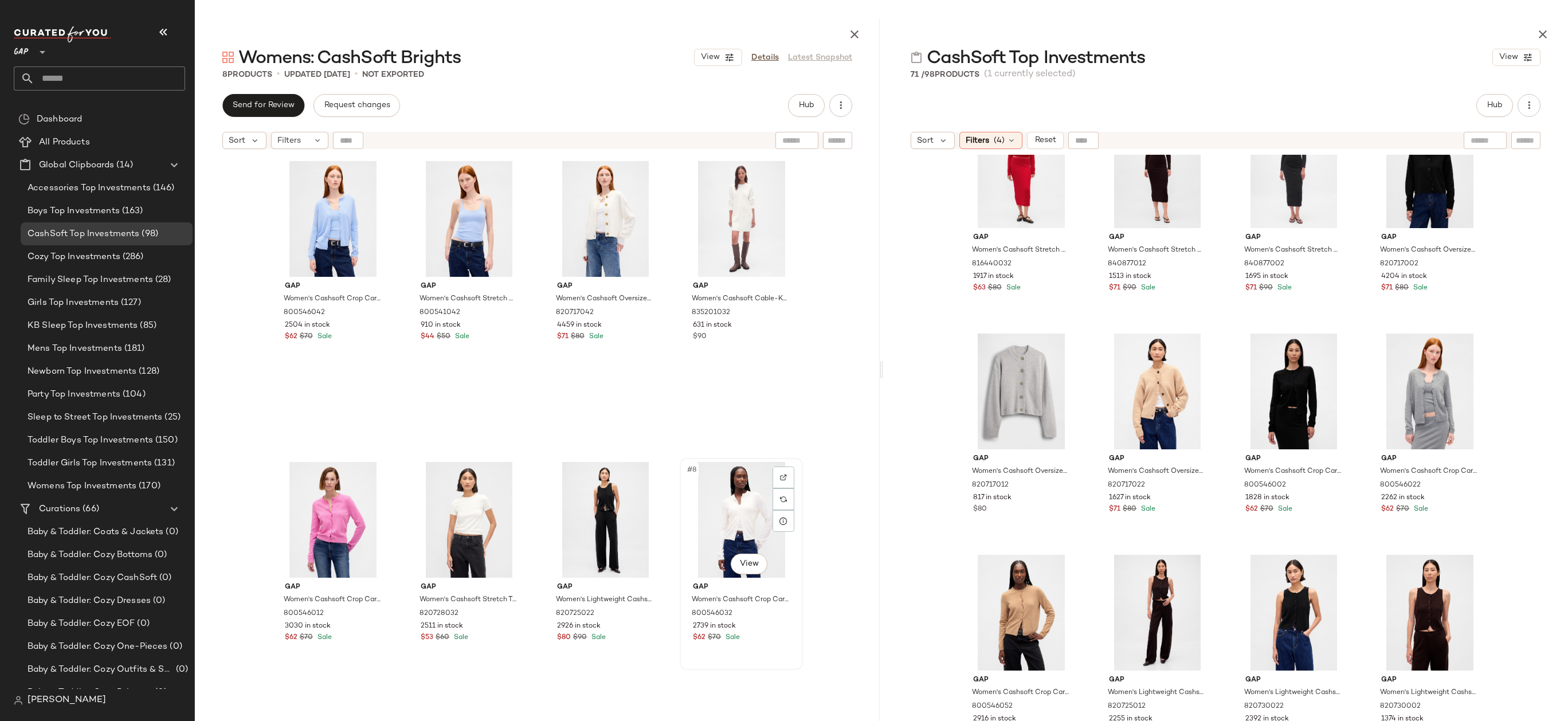
click at [735, 548] on div "#8 View" at bounding box center [740, 520] width 115 height 116
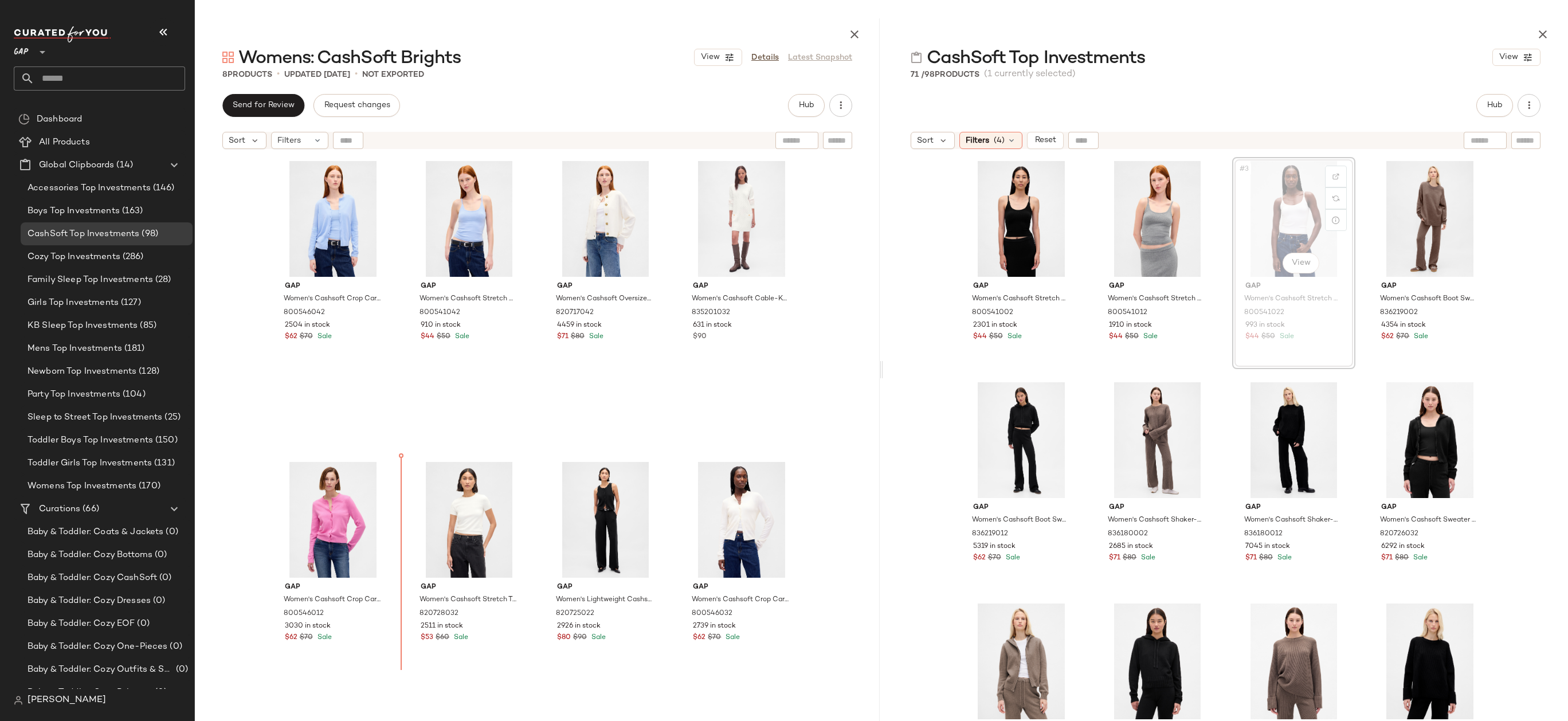
drag, startPoint x: 1273, startPoint y: 222, endPoint x: 1253, endPoint y: 223, distance: 20.0
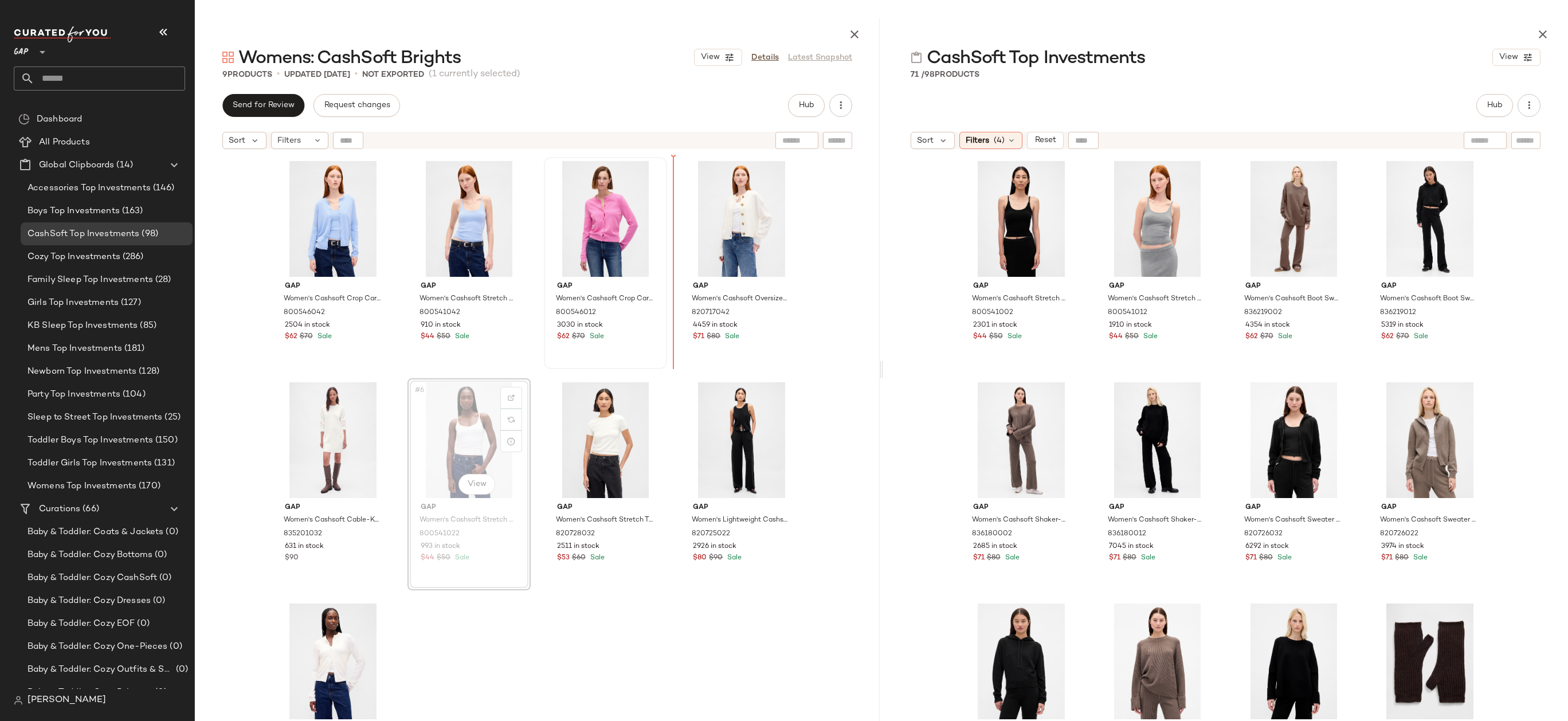
drag, startPoint x: 459, startPoint y: 439, endPoint x: 639, endPoint y: 290, distance: 233.7
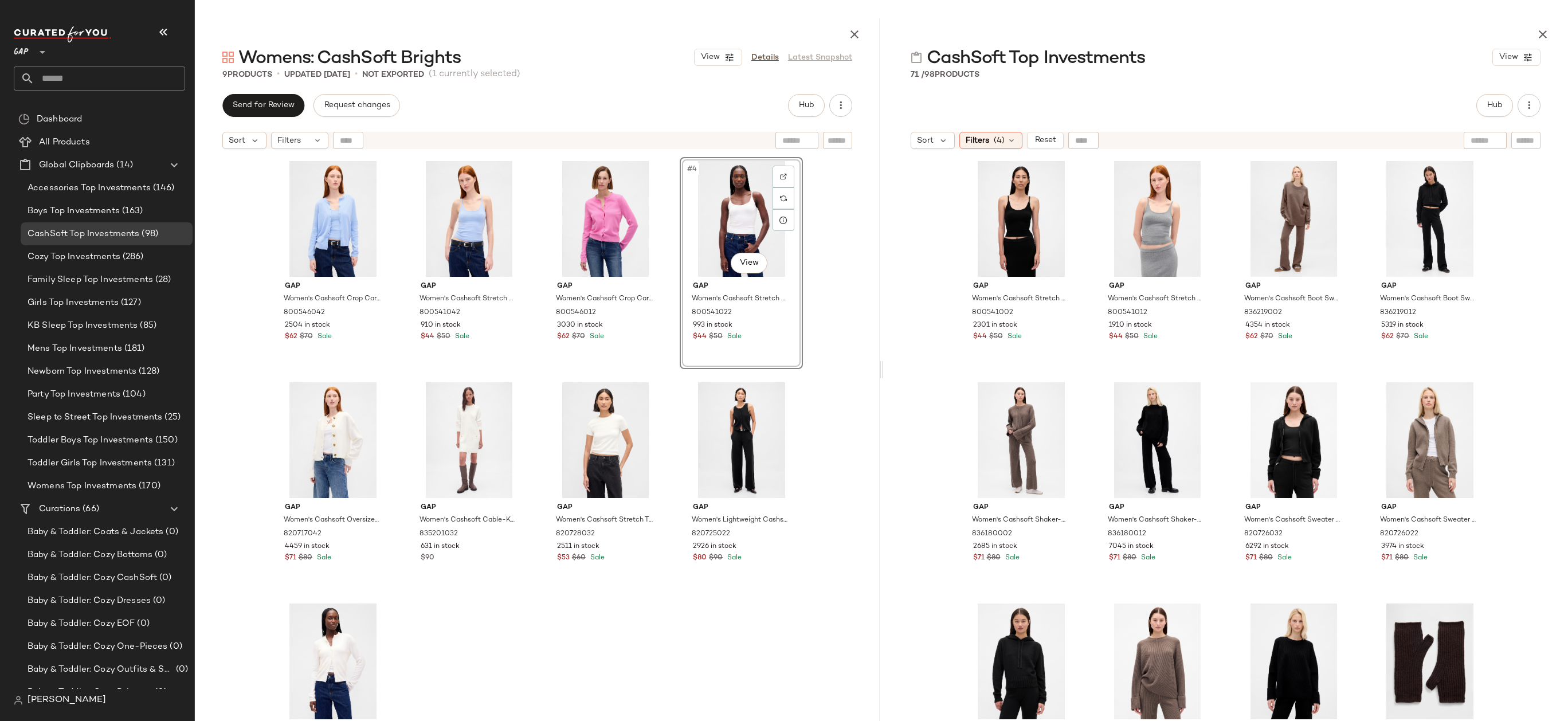
click at [821, 275] on div "Gap Women's Cashsoft Crop Cardigan by Gap Wind Blue Size XS 800546042 2504 in s…" at bounding box center [536, 467] width 684 height 623
drag, startPoint x: 756, startPoint y: 232, endPoint x: 530, endPoint y: 227, distance: 226.1
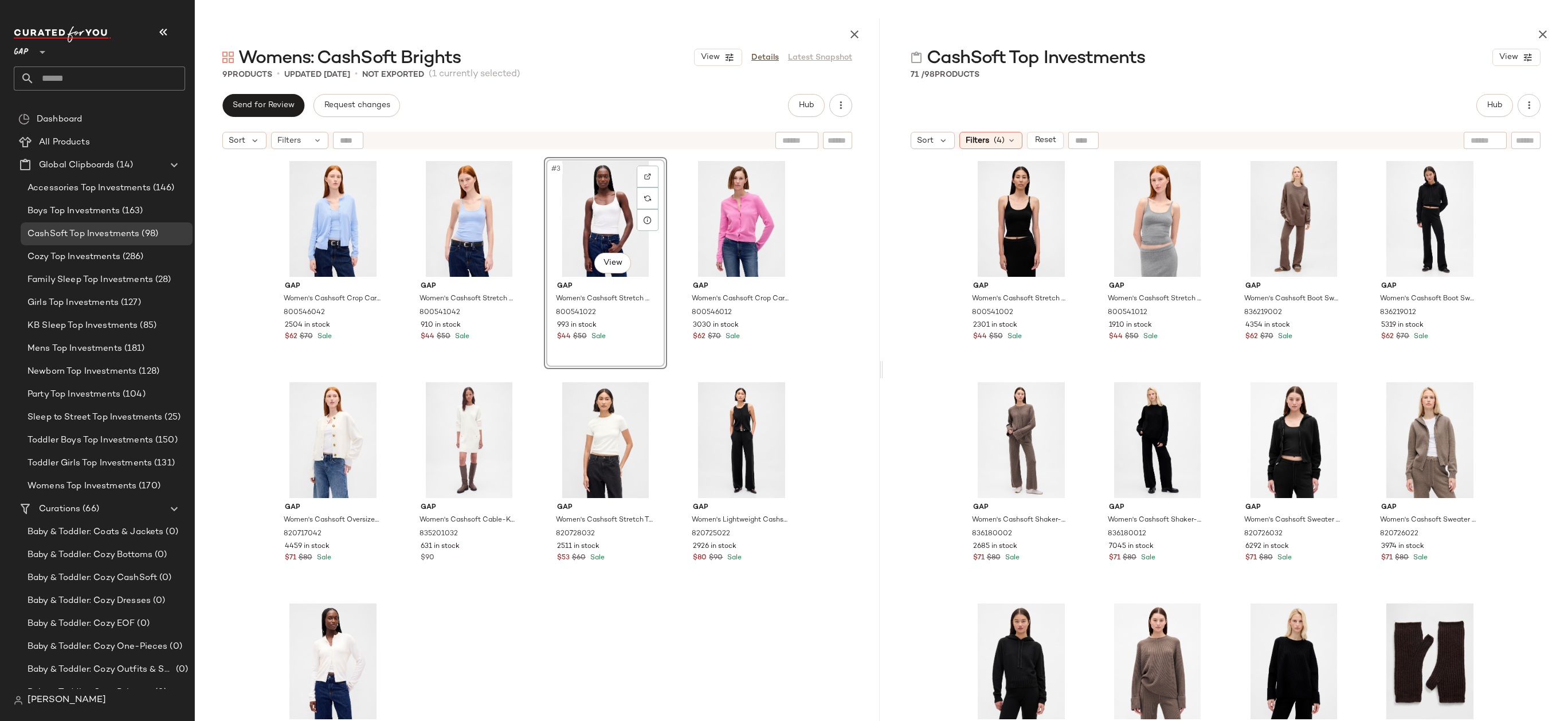
click at [813, 249] on div "Gap Women's Cashsoft Crop Cardigan by Gap Wind Blue Size XS 800546042 2504 in s…" at bounding box center [536, 467] width 684 height 623
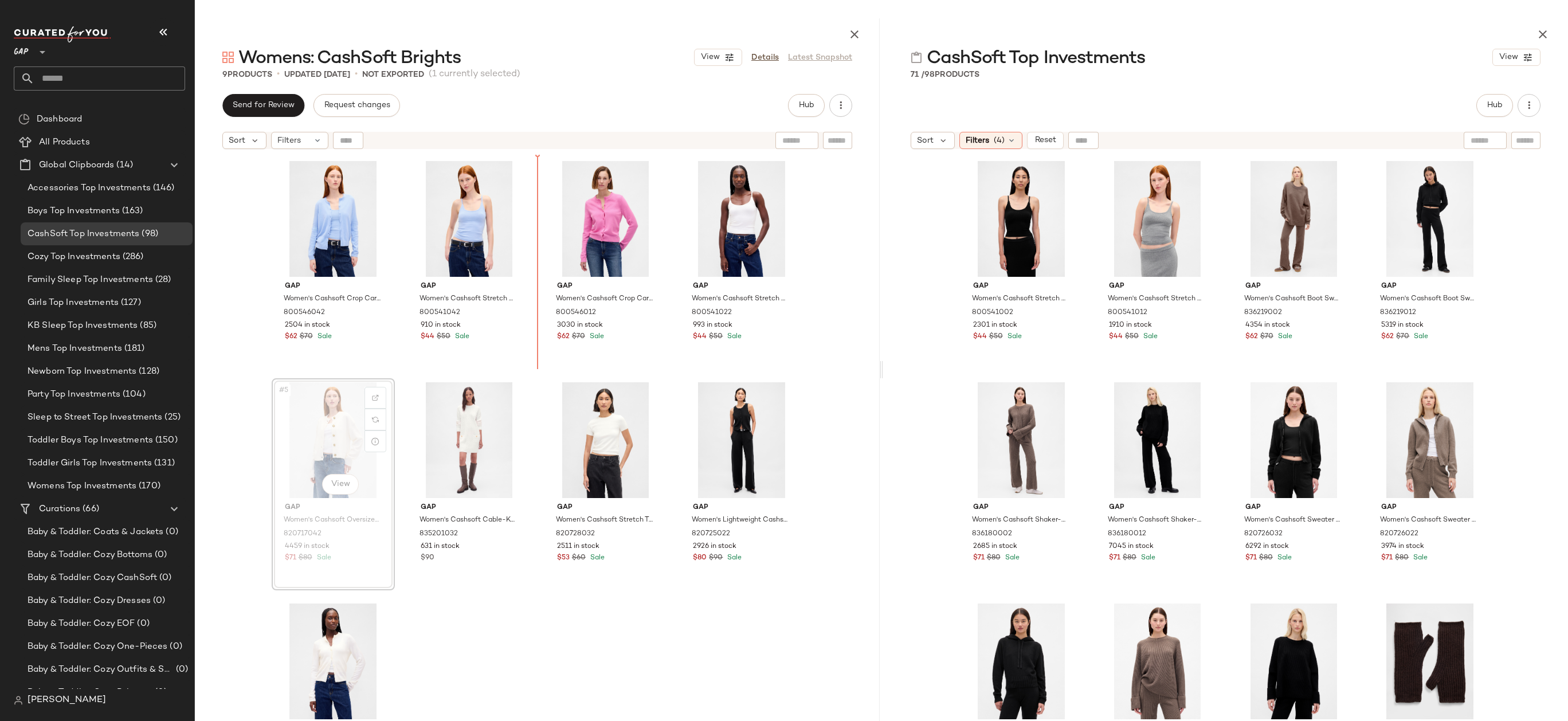
drag, startPoint x: 357, startPoint y: 428, endPoint x: 533, endPoint y: 275, distance: 233.2
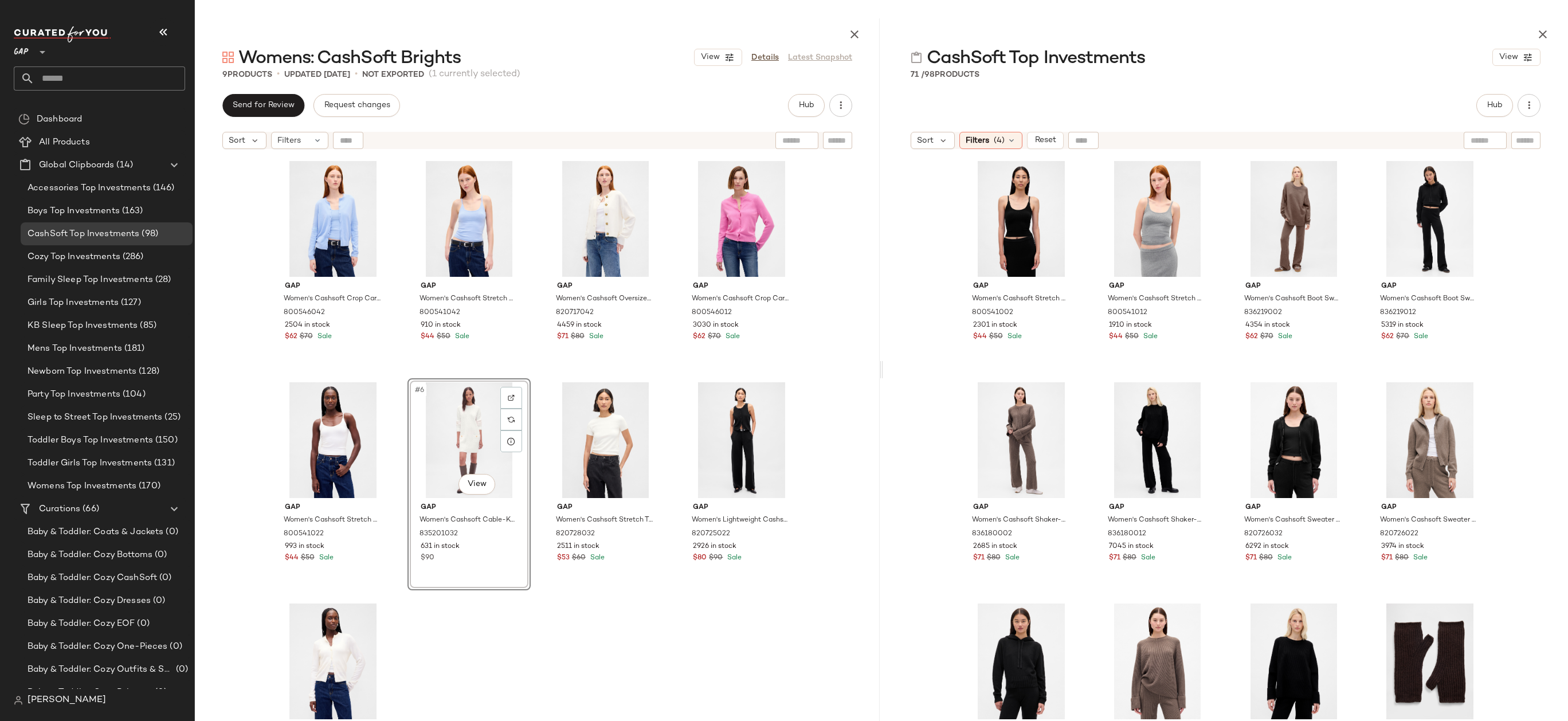
drag, startPoint x: 462, startPoint y: 462, endPoint x: 693, endPoint y: 249, distance: 314.2
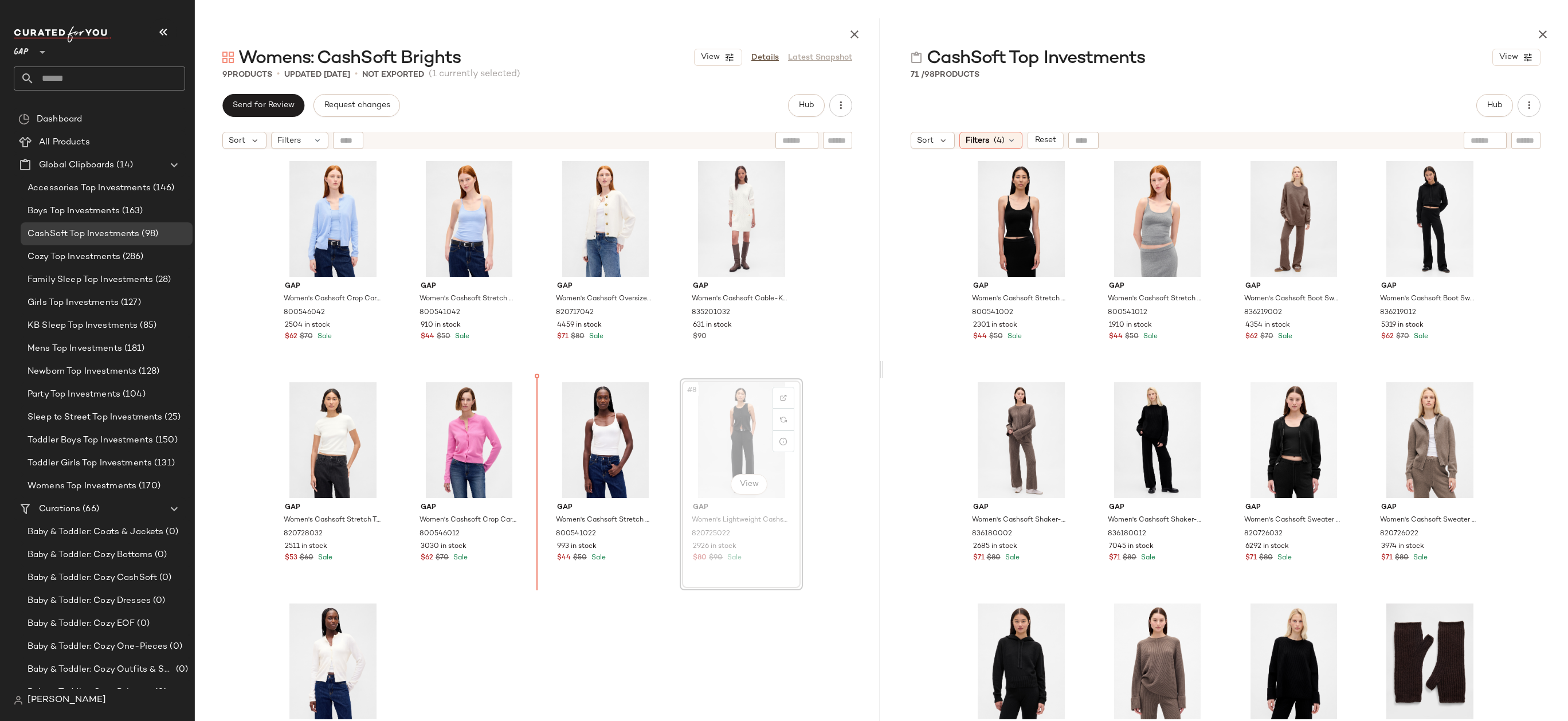
drag, startPoint x: 732, startPoint y: 446, endPoint x: 724, endPoint y: 446, distance: 8.0
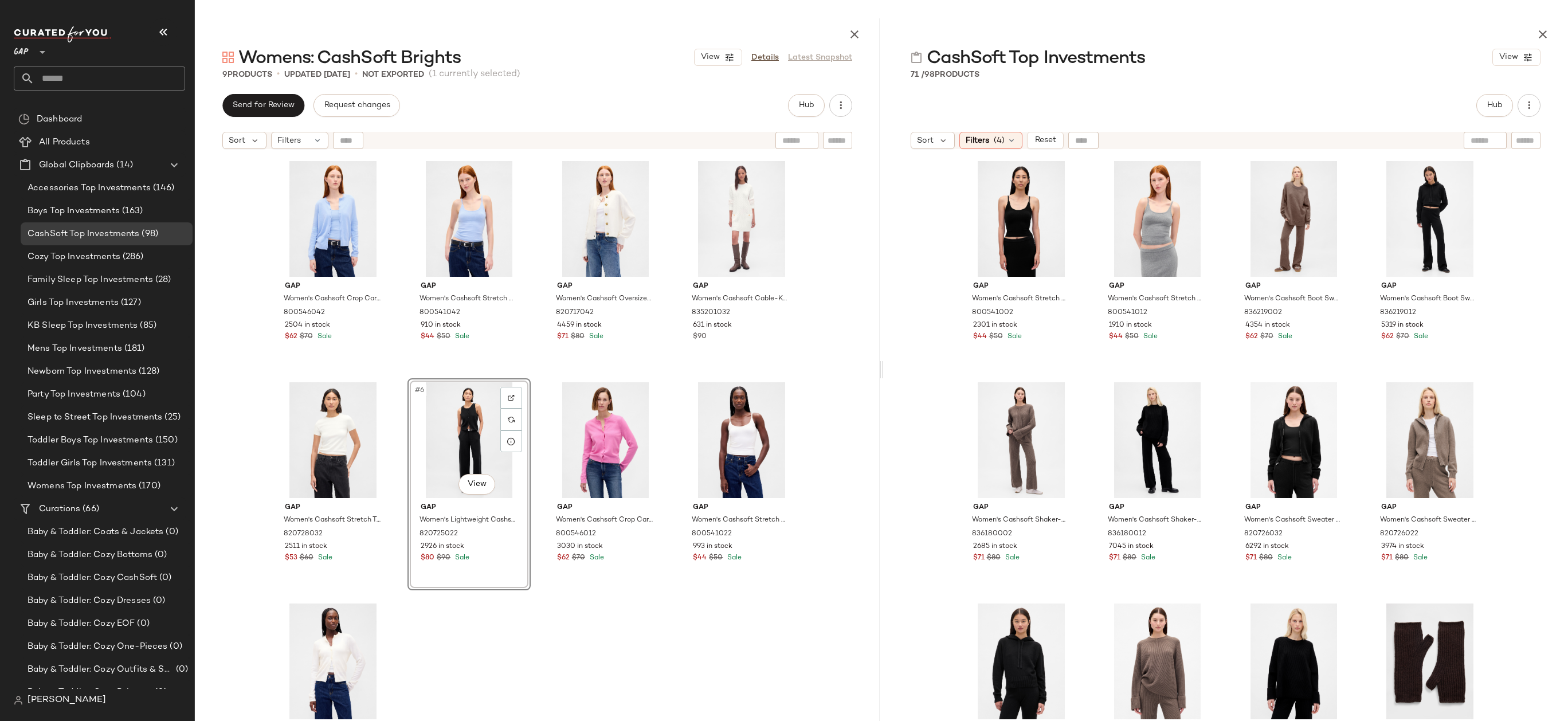
click at [516, 597] on div "Gap Women's Cashsoft Crop Cardigan by Gap Wind Blue Size XS 800546042 2504 in s…" at bounding box center [538, 467] width 532 height 620
click at [811, 365] on div "Gap Women's Cashsoft Crop Cardigan by Gap Wind Blue Size XS 800546042 2504 in s…" at bounding box center [536, 467] width 684 height 623
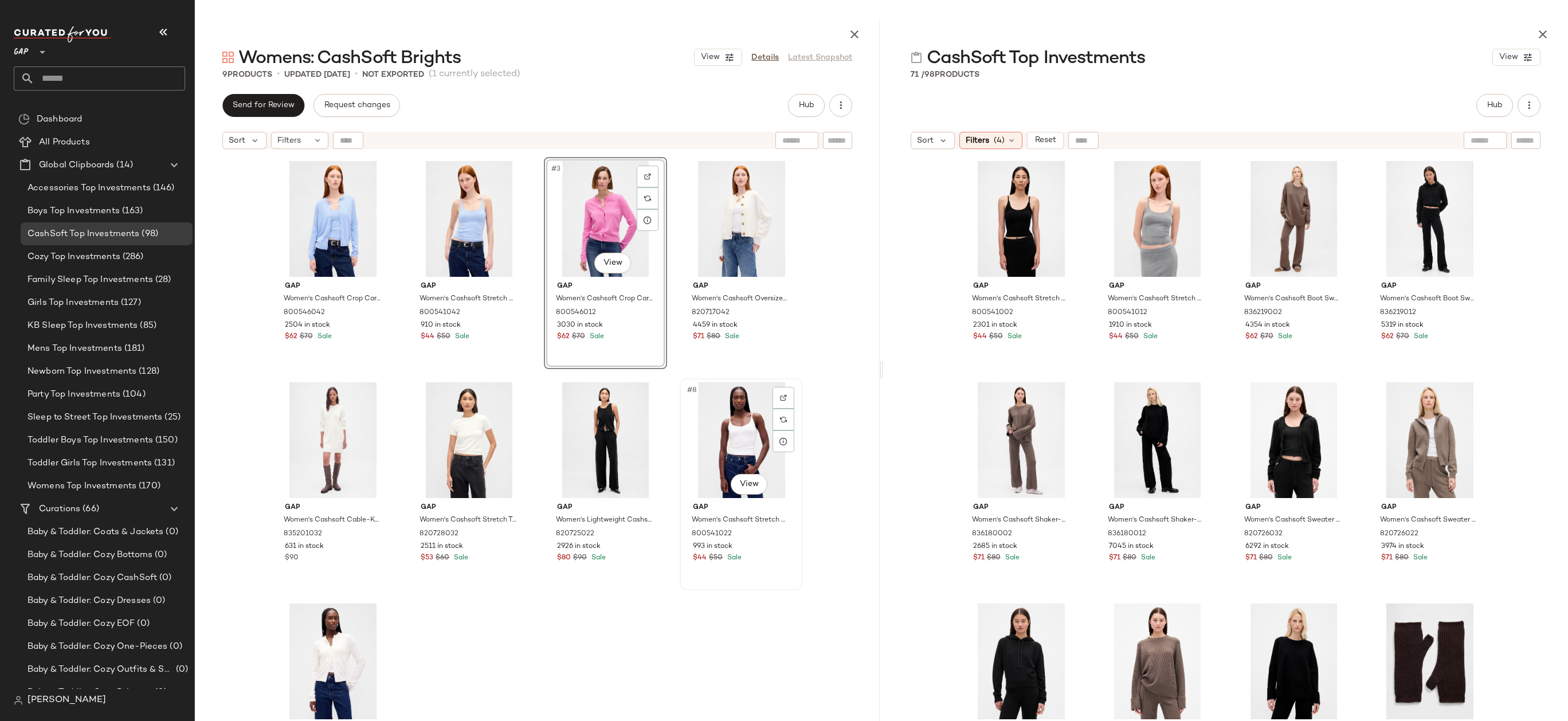
click at [739, 433] on div "#8 View" at bounding box center [740, 440] width 115 height 116
click at [300, 456] on div "#5 View" at bounding box center [333, 440] width 115 height 116
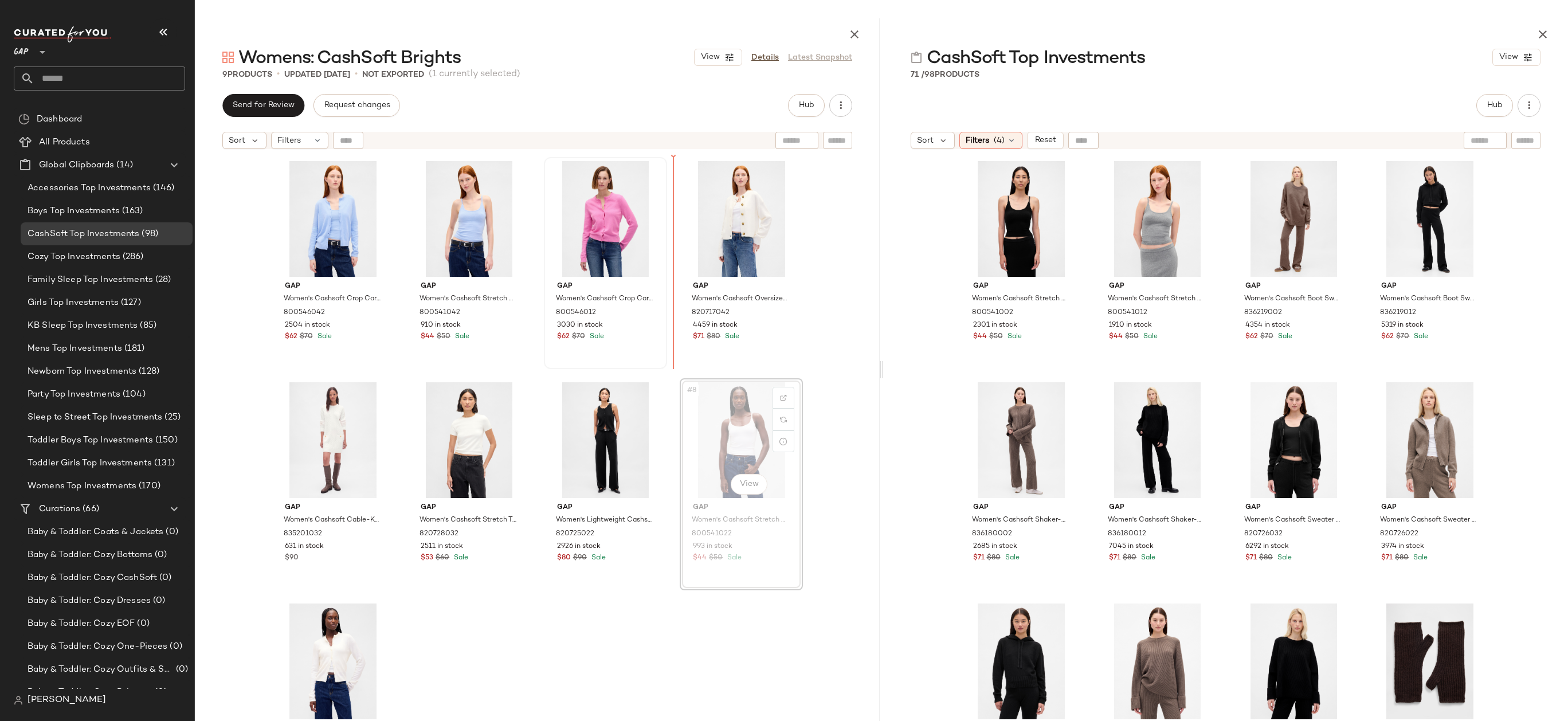
drag, startPoint x: 729, startPoint y: 438, endPoint x: 656, endPoint y: 232, distance: 218.6
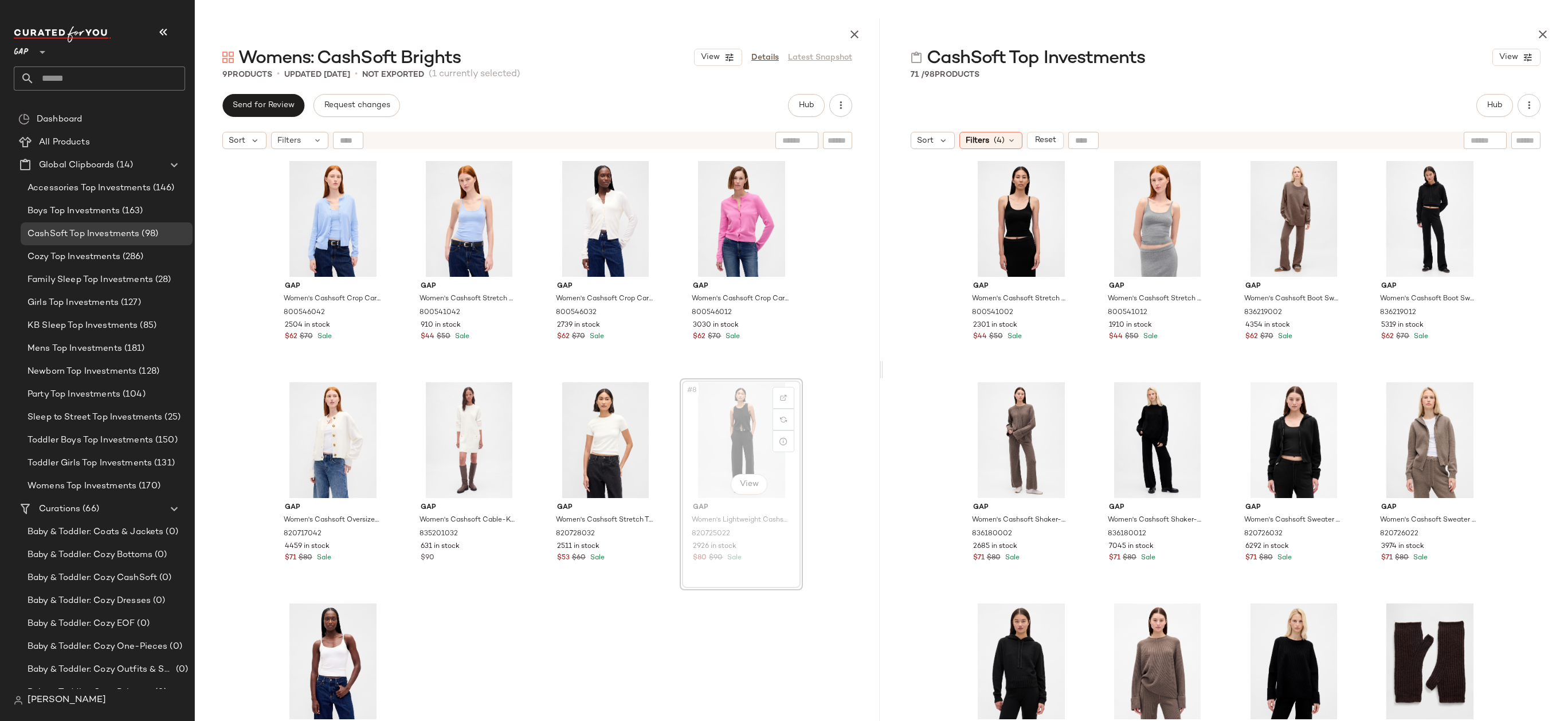
drag, startPoint x: 727, startPoint y: 439, endPoint x: 727, endPoint y: 431, distance: 8.0
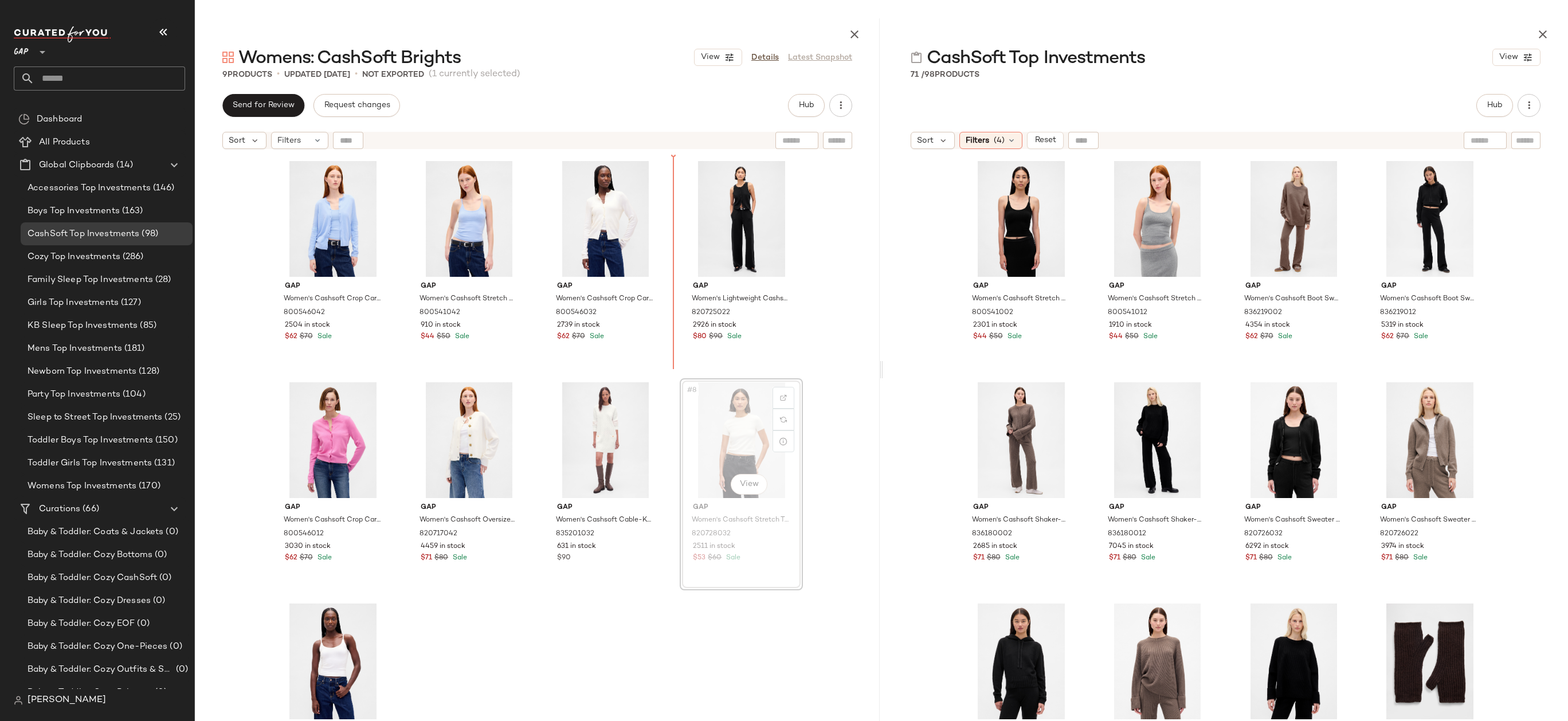
drag, startPoint x: 748, startPoint y: 431, endPoint x: 748, endPoint y: 426, distance: 5.0
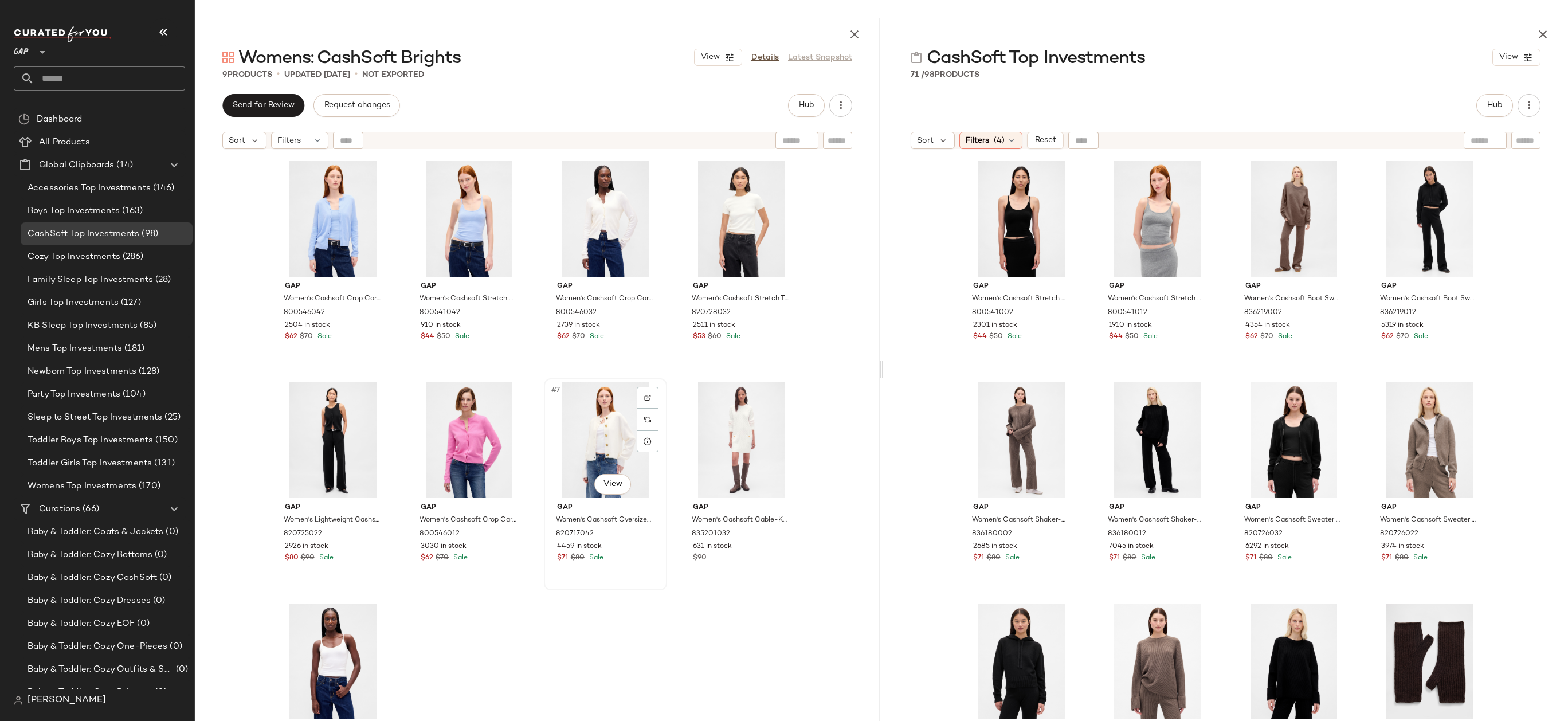
click at [587, 555] on span "Sale" at bounding box center [595, 558] width 17 height 8
drag, startPoint x: 387, startPoint y: 638, endPoint x: 368, endPoint y: 635, distance: 19.2
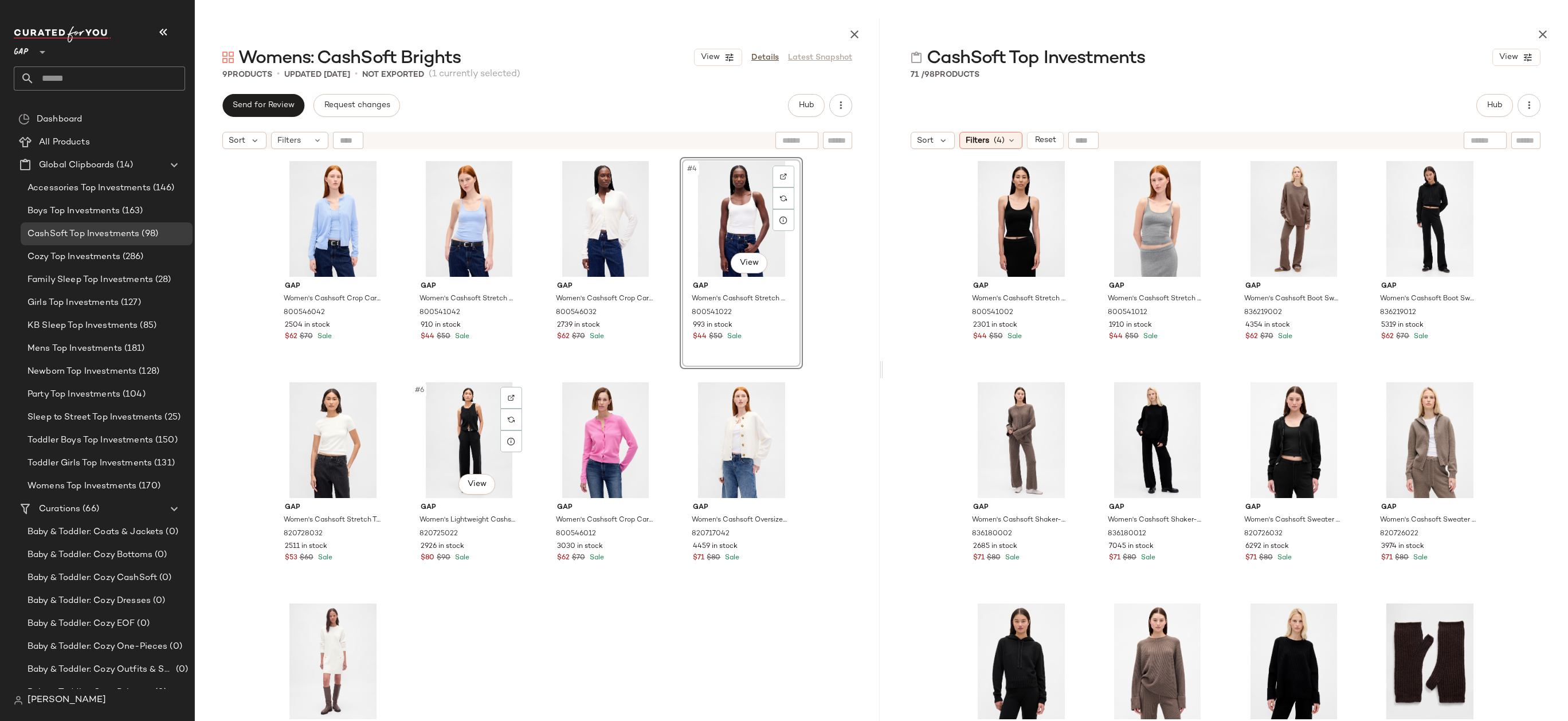
click at [483, 590] on div "Gap Women's Cashsoft Crop Cardigan by Gap Wind Blue Size XS 800546042 2504 in s…" at bounding box center [538, 467] width 532 height 620
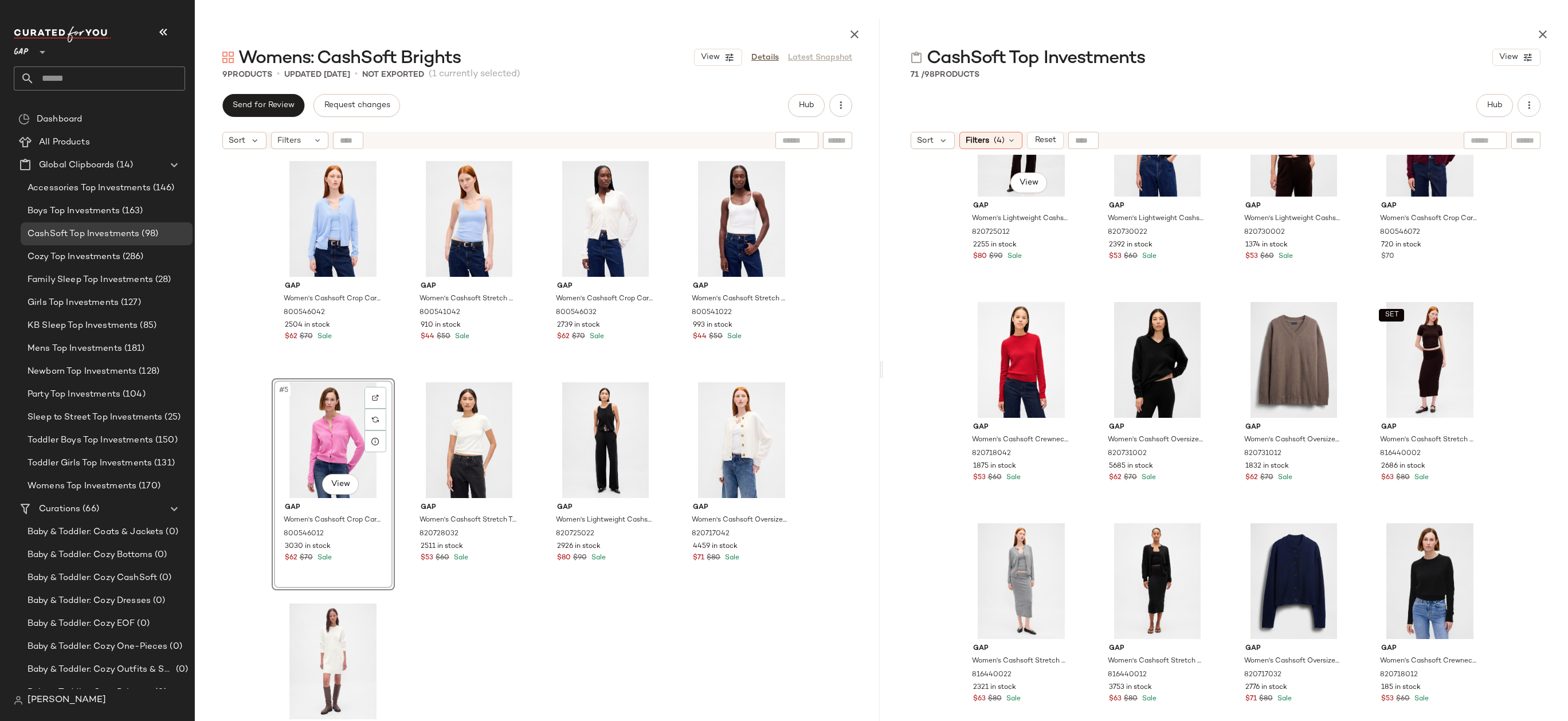
scroll to position [2669, 0]
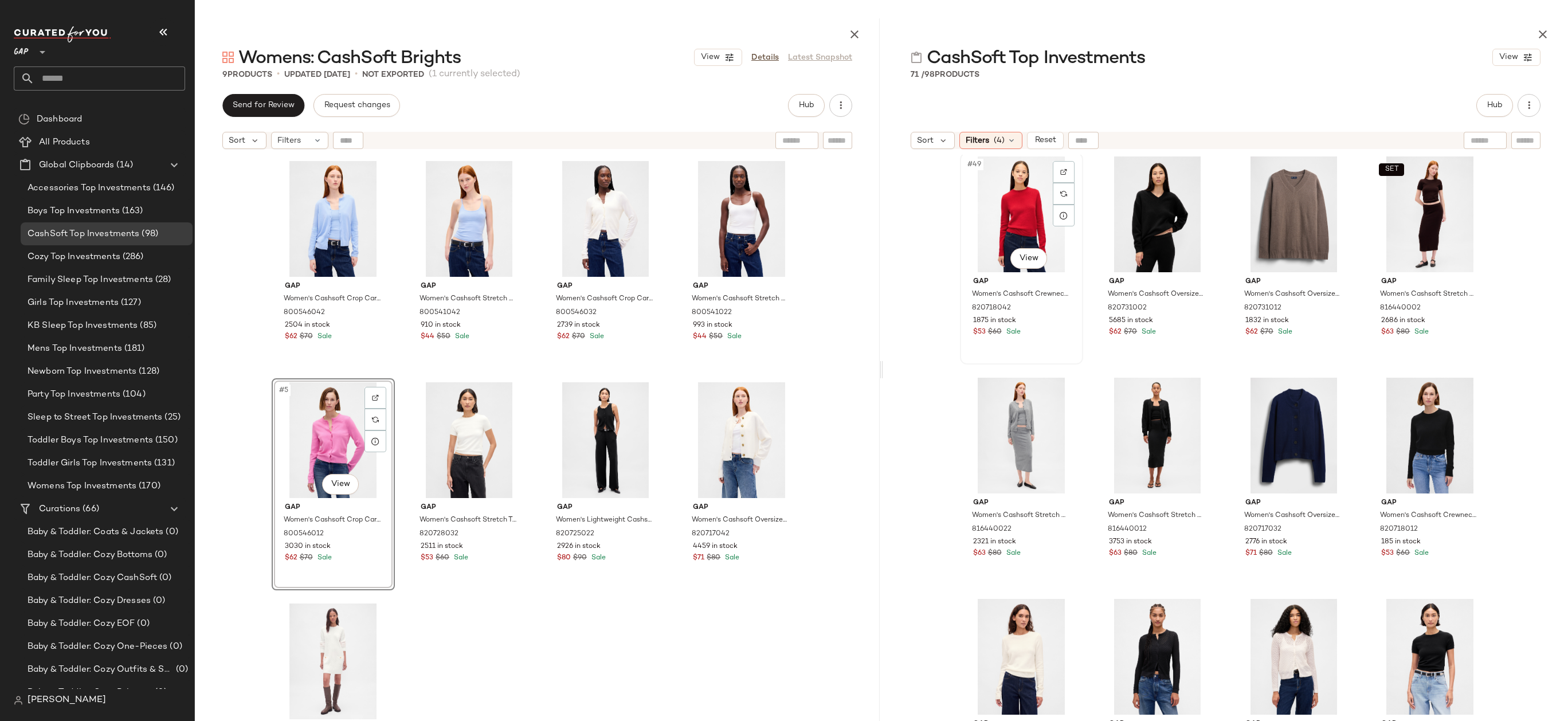
click at [1003, 196] on div "#49 View" at bounding box center [1020, 214] width 115 height 116
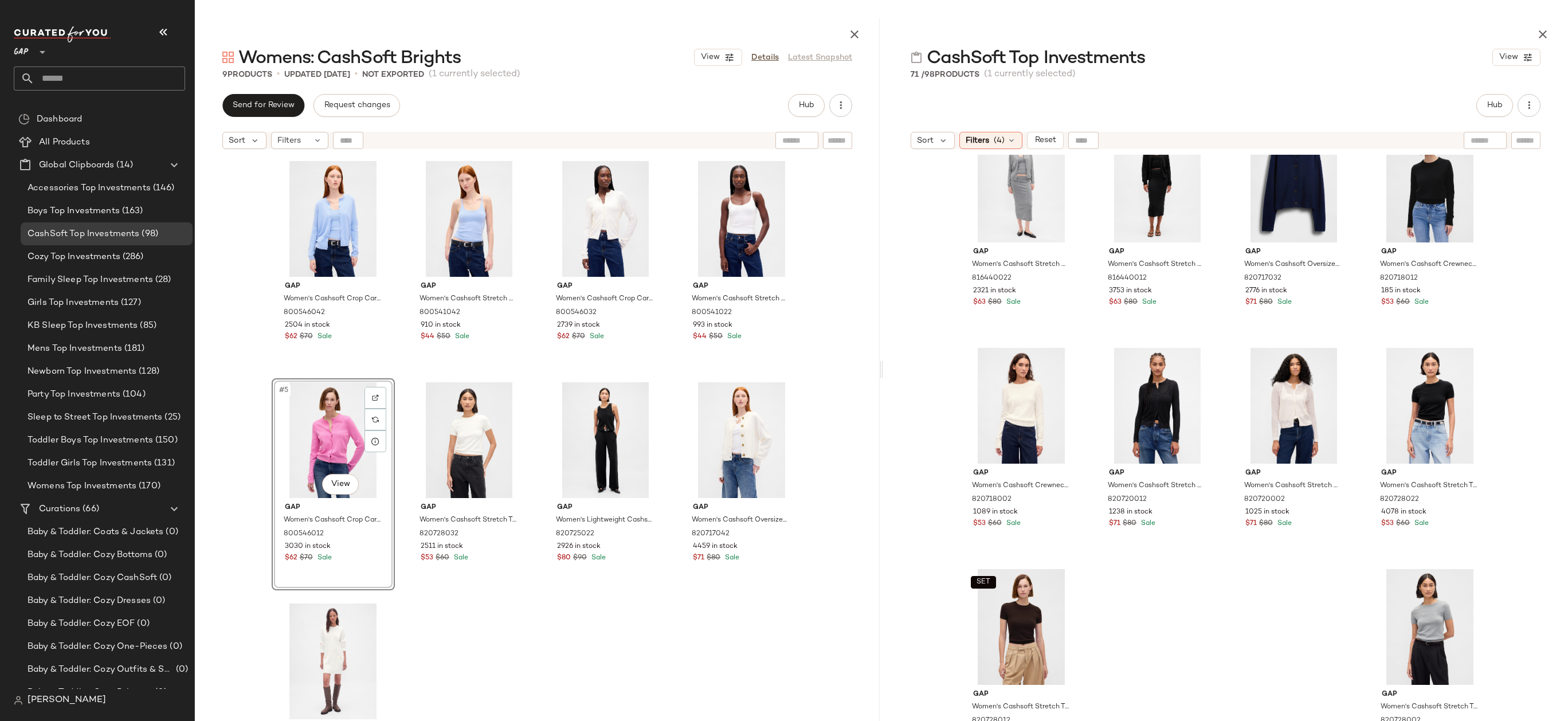
scroll to position [2477, 0]
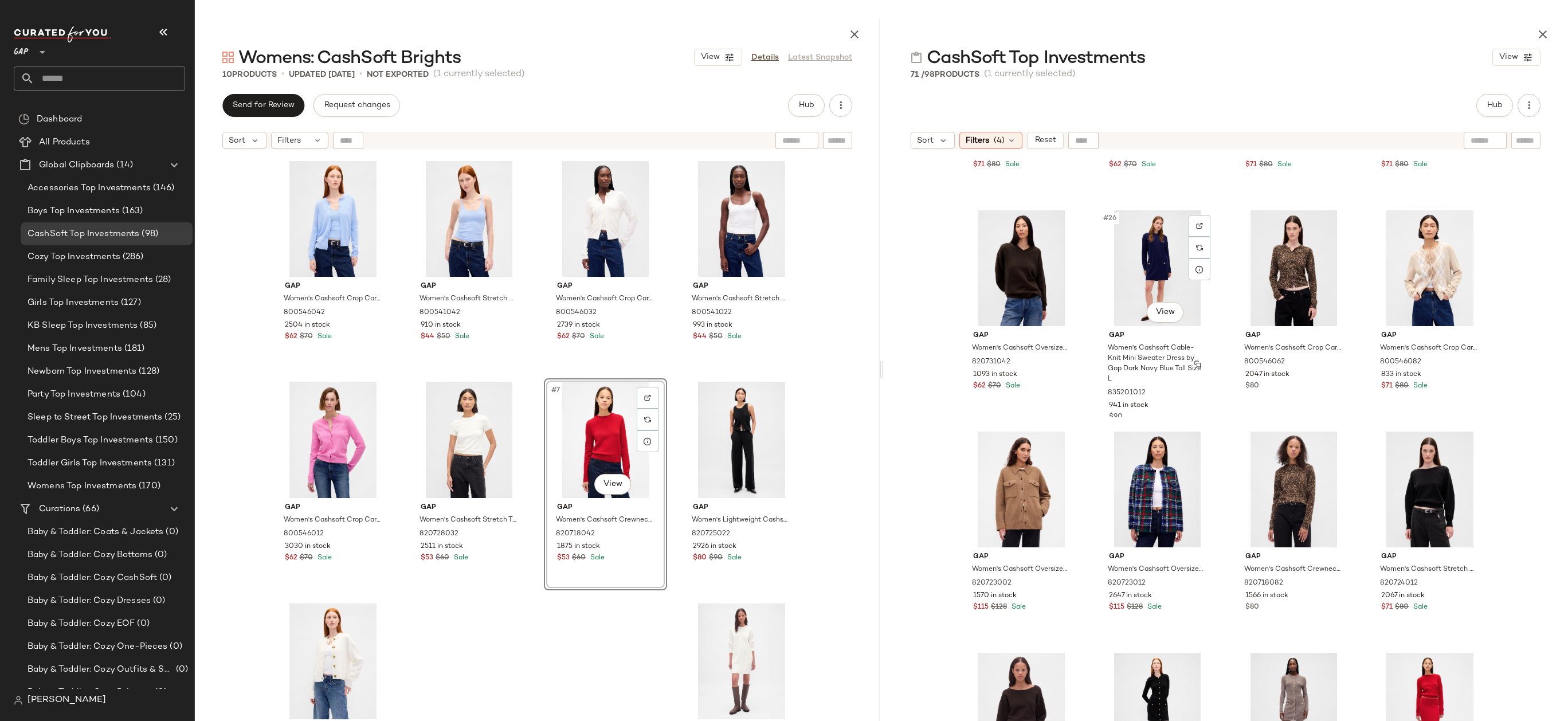
scroll to position [1627, 0]
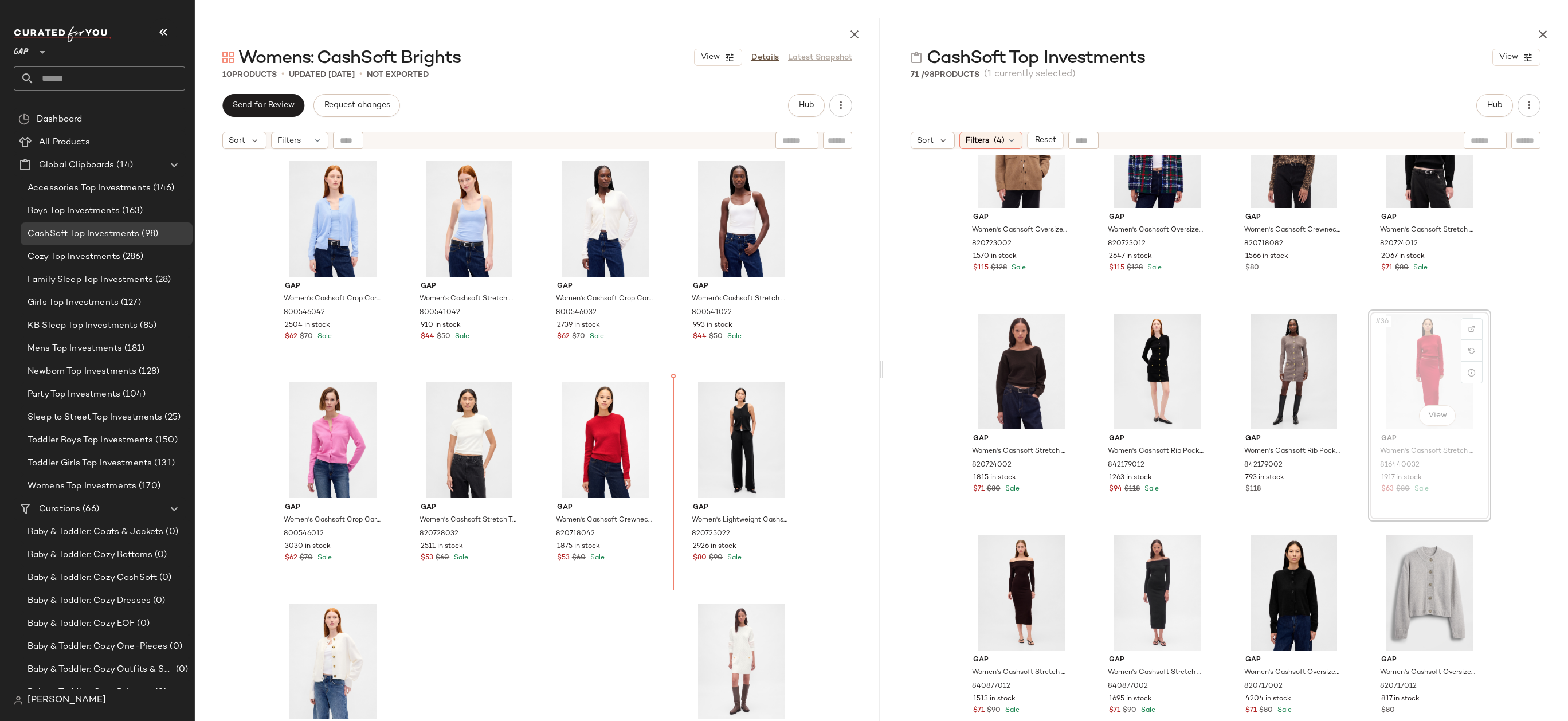
drag, startPoint x: 1434, startPoint y: 374, endPoint x: 1423, endPoint y: 374, distance: 11.0
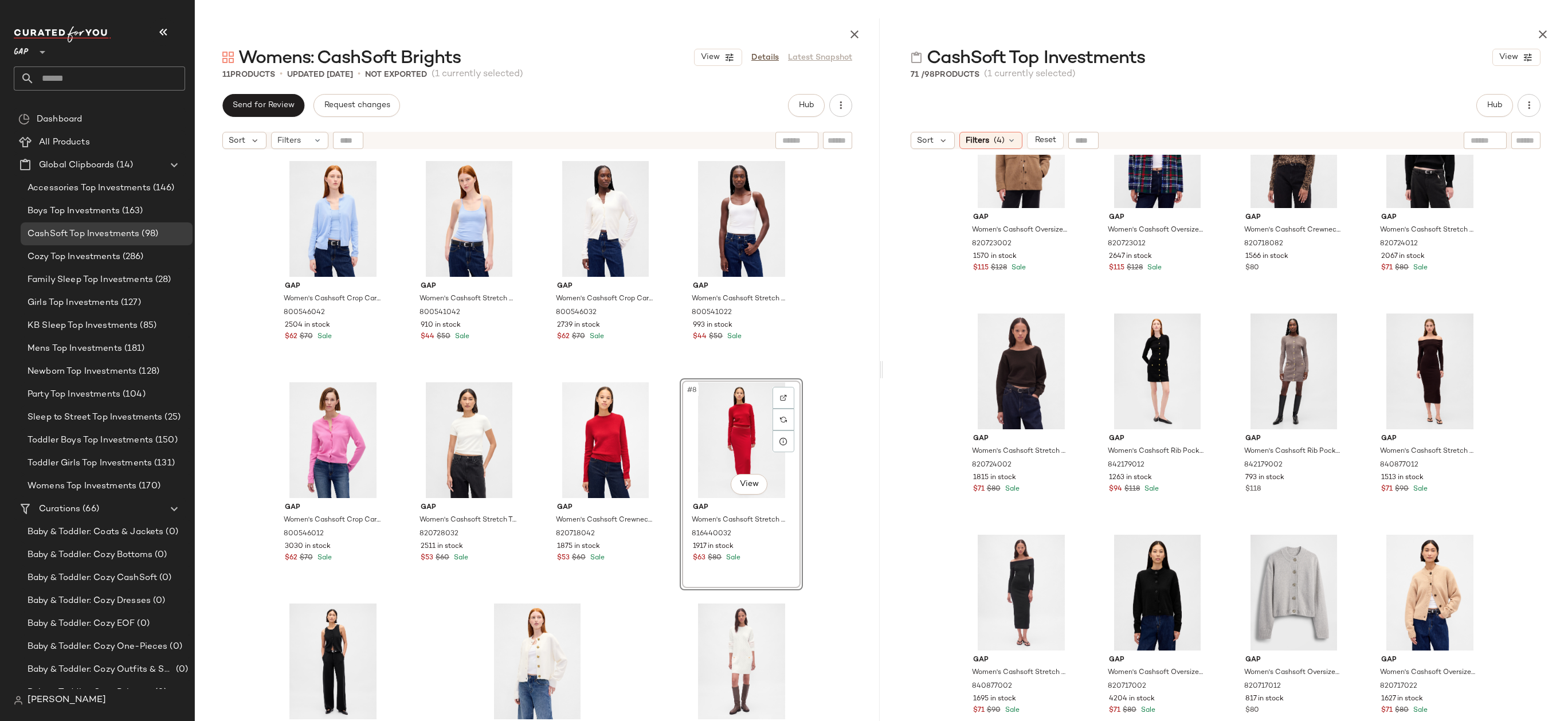
click at [866, 455] on div "Gap Women's Cashsoft Crop Cardigan by Gap Wind Blue Size XS 800546042 2504 in s…" at bounding box center [536, 467] width 684 height 623
click at [589, 448] on div "#7 View" at bounding box center [605, 440] width 115 height 116
drag, startPoint x: 602, startPoint y: 458, endPoint x: 602, endPoint y: 452, distance: 6.0
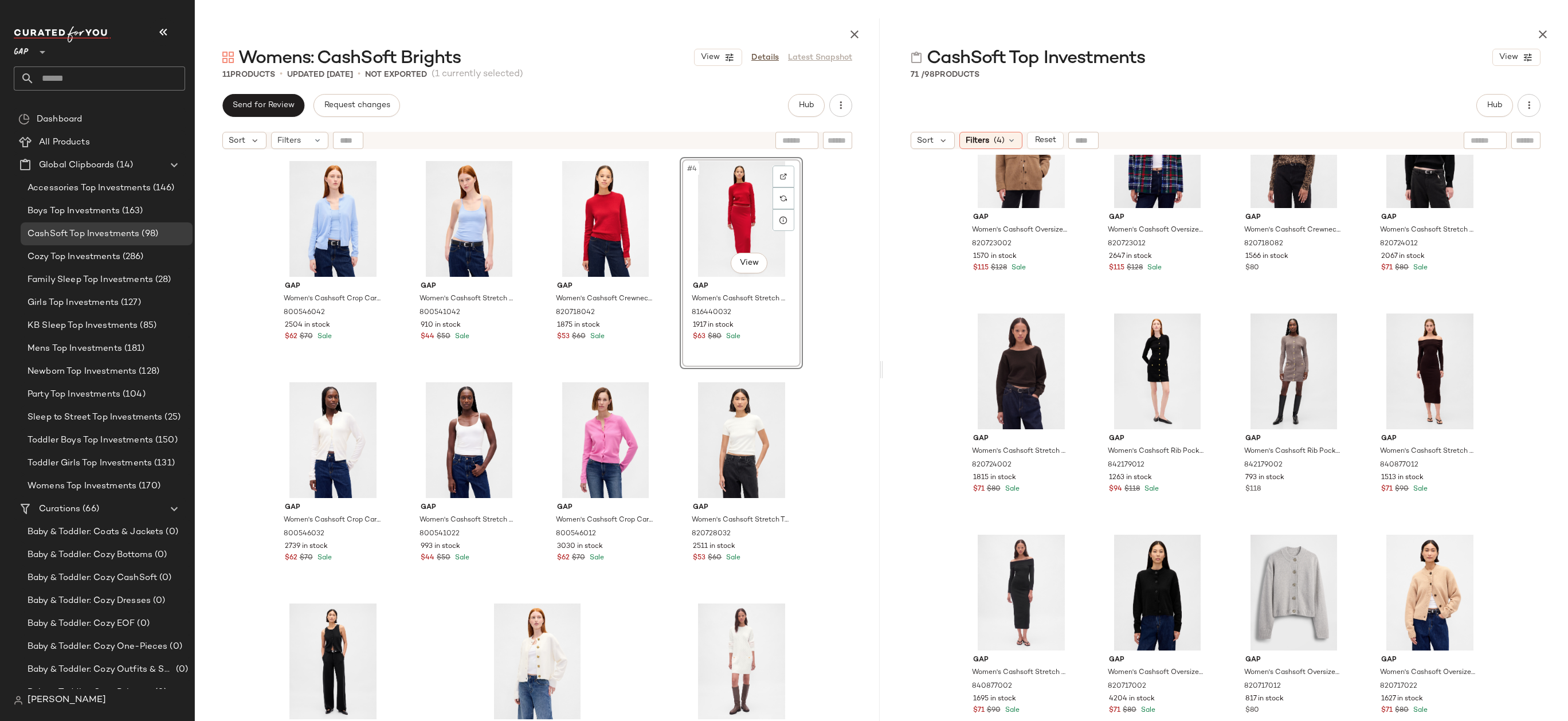
click at [816, 410] on div "Gap Women's Cashsoft Crop Cardigan by Gap Wind Blue Size XS 800546042 2504 in s…" at bounding box center [536, 467] width 684 height 623
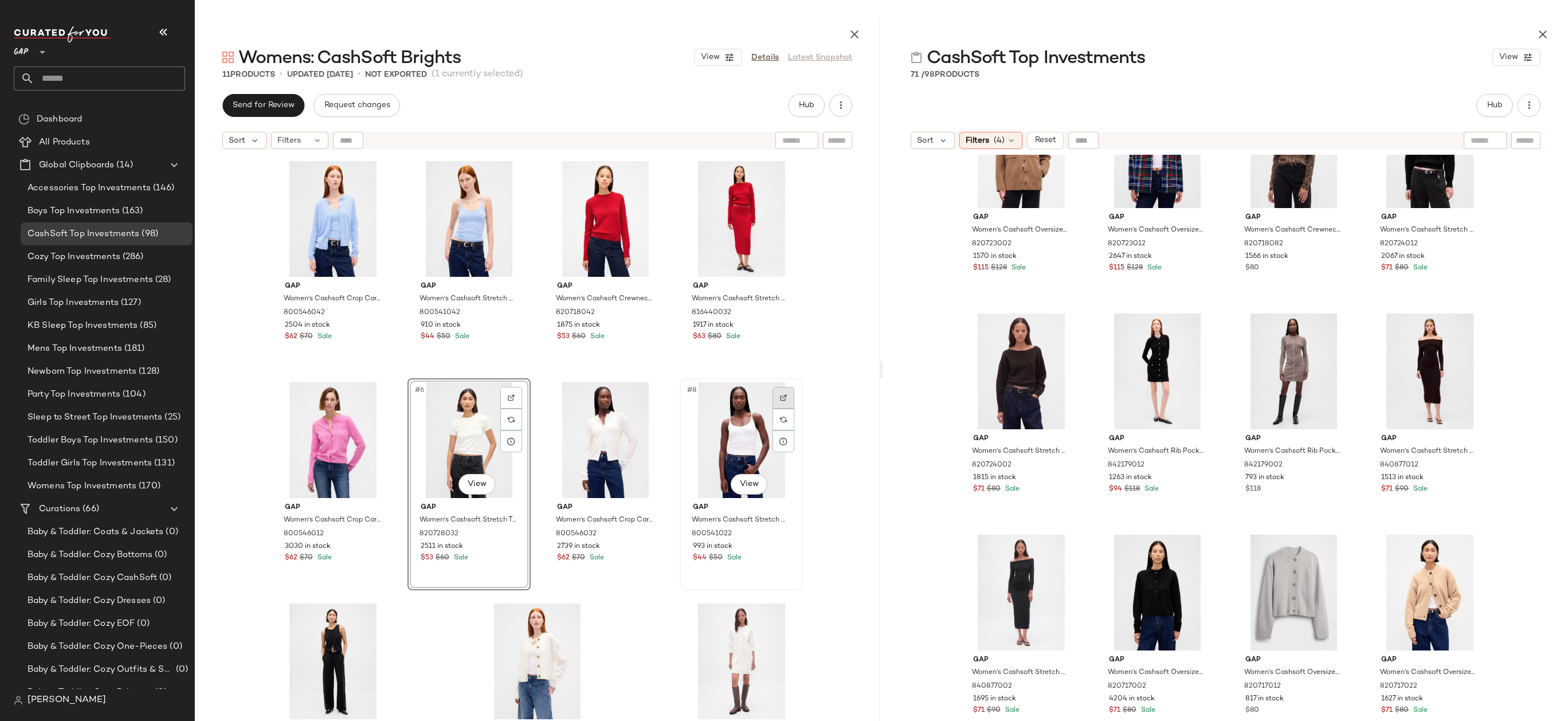
click at [784, 398] on div at bounding box center [784, 398] width 22 height 22
click at [396, 664] on div "Gap Women's Cashsoft Crop Cardigan by Gap Wind Blue Size XS 800546042 2504 in s…" at bounding box center [538, 467] width 532 height 620
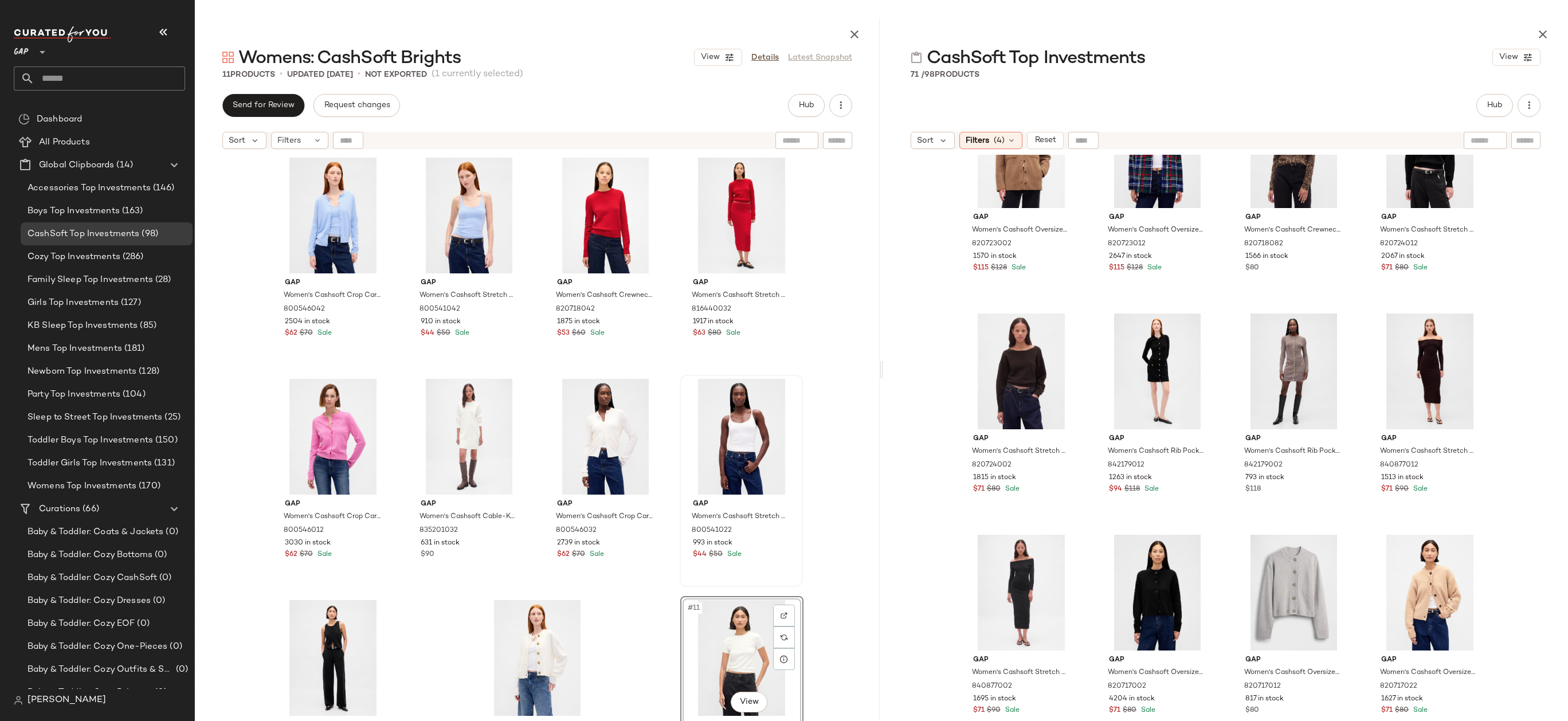
scroll to position [34, 0]
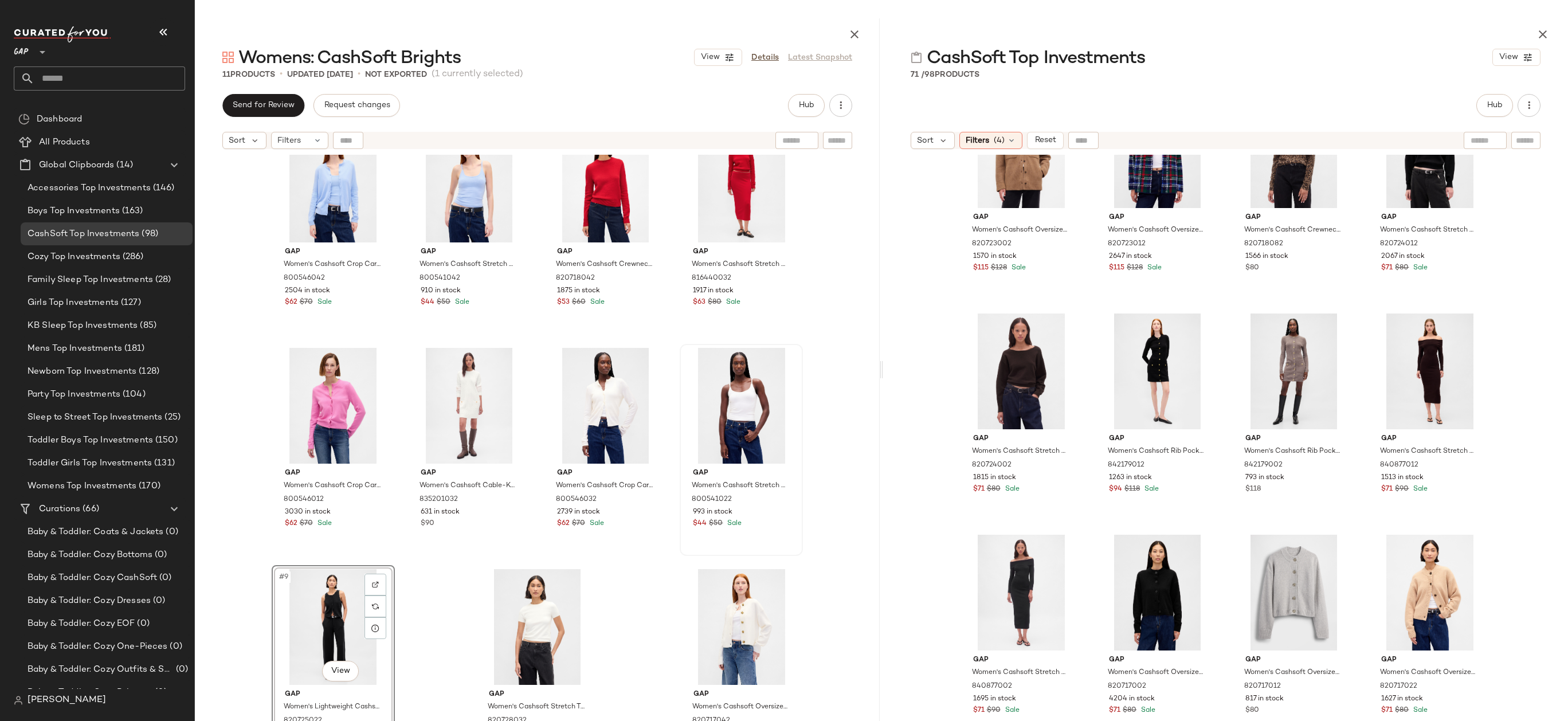
click at [620, 598] on div "Gap Women's Cashsoft Crop Cardigan by Gap Wind Blue Size XS 800546042 2504 in s…" at bounding box center [538, 432] width 532 height 620
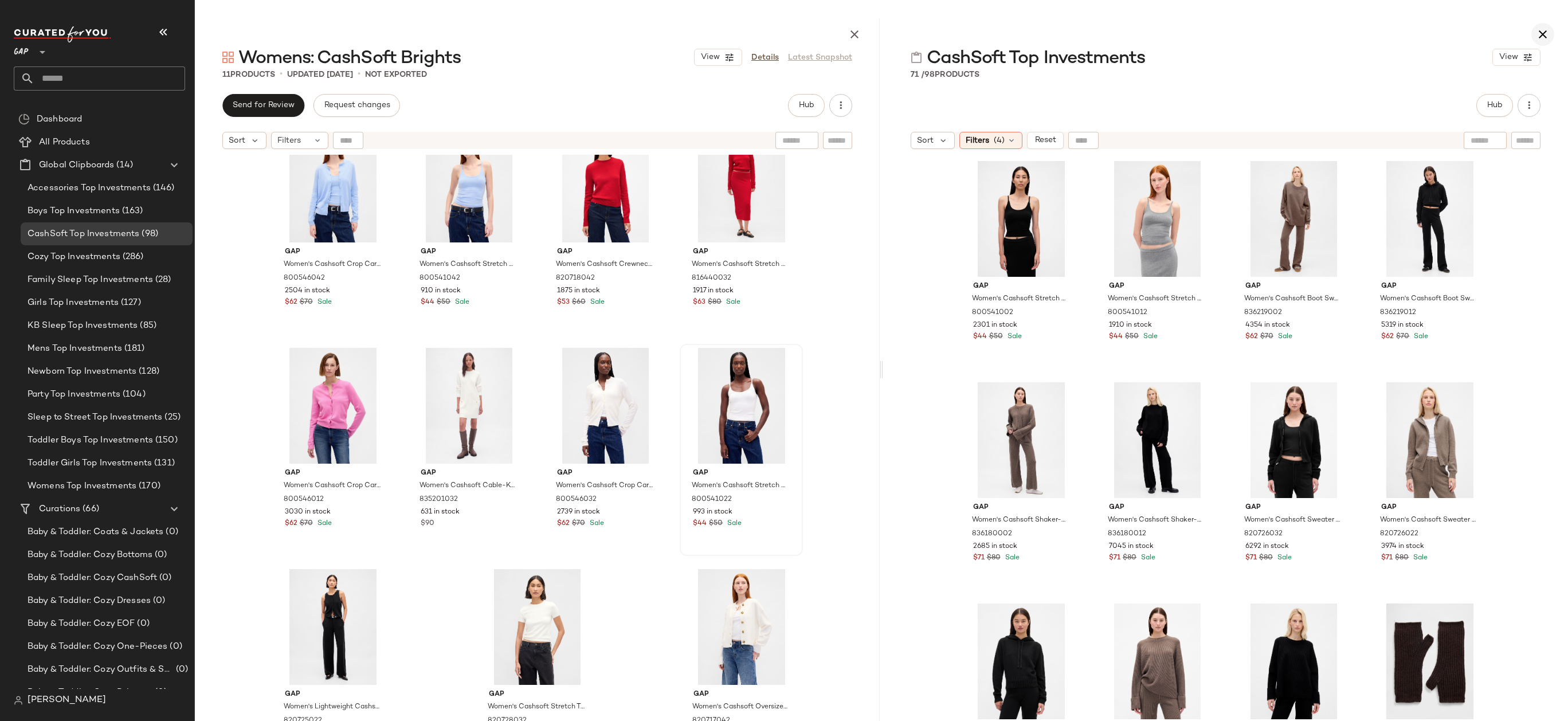
click at [1541, 28] on icon "button" at bounding box center [1542, 34] width 14 height 14
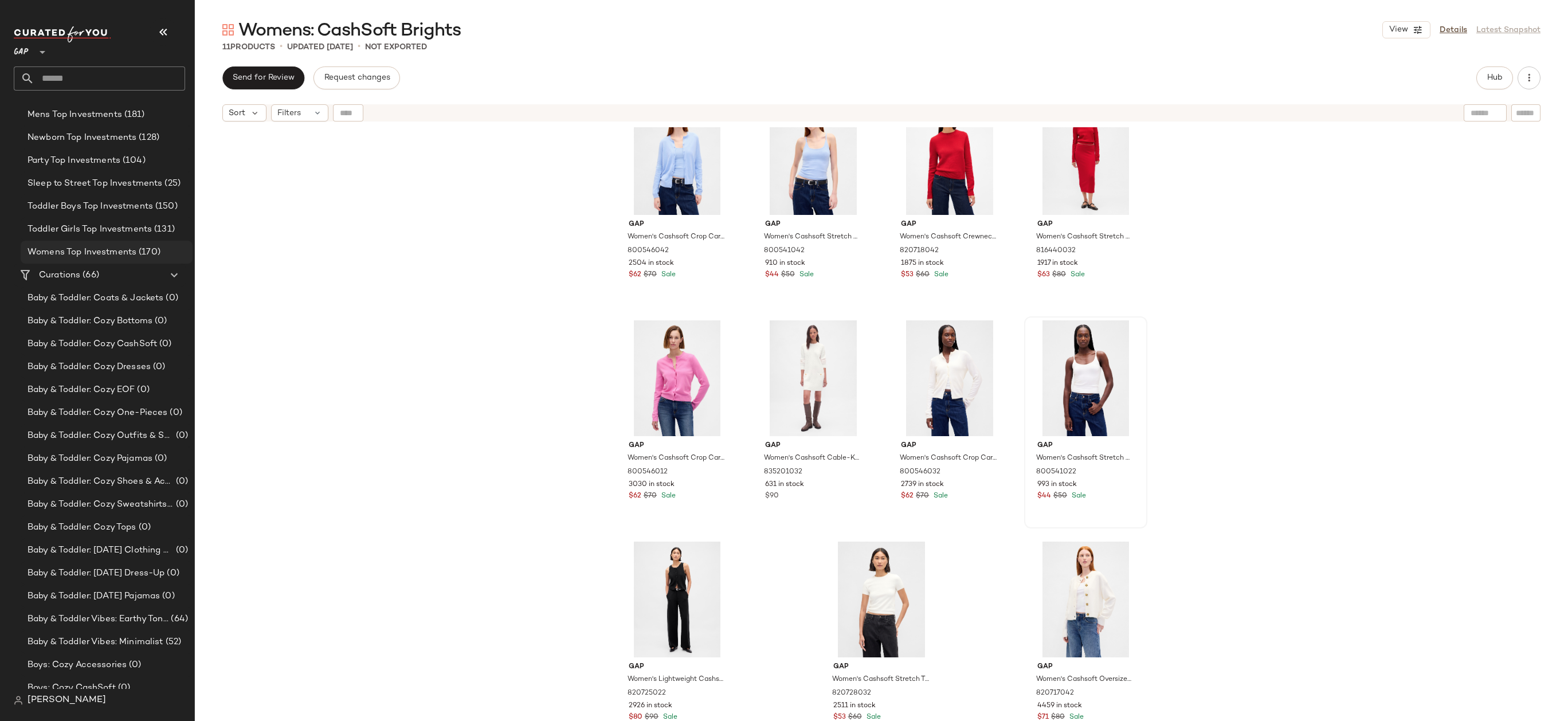
scroll to position [631, 0]
click at [1506, 75] on button "Hub" at bounding box center [1493, 78] width 36 height 23
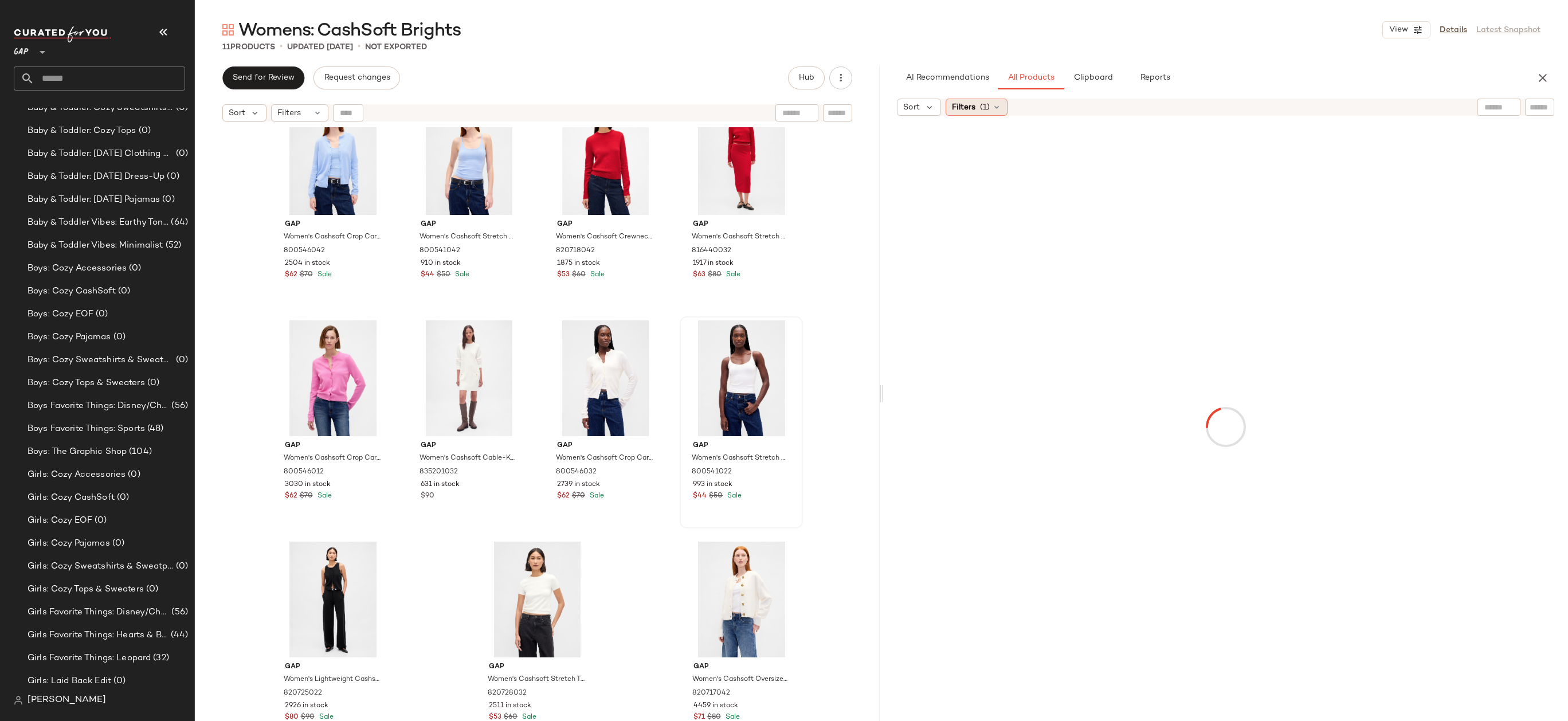
click at [983, 113] on div "Filters (1)" at bounding box center [976, 107] width 62 height 18
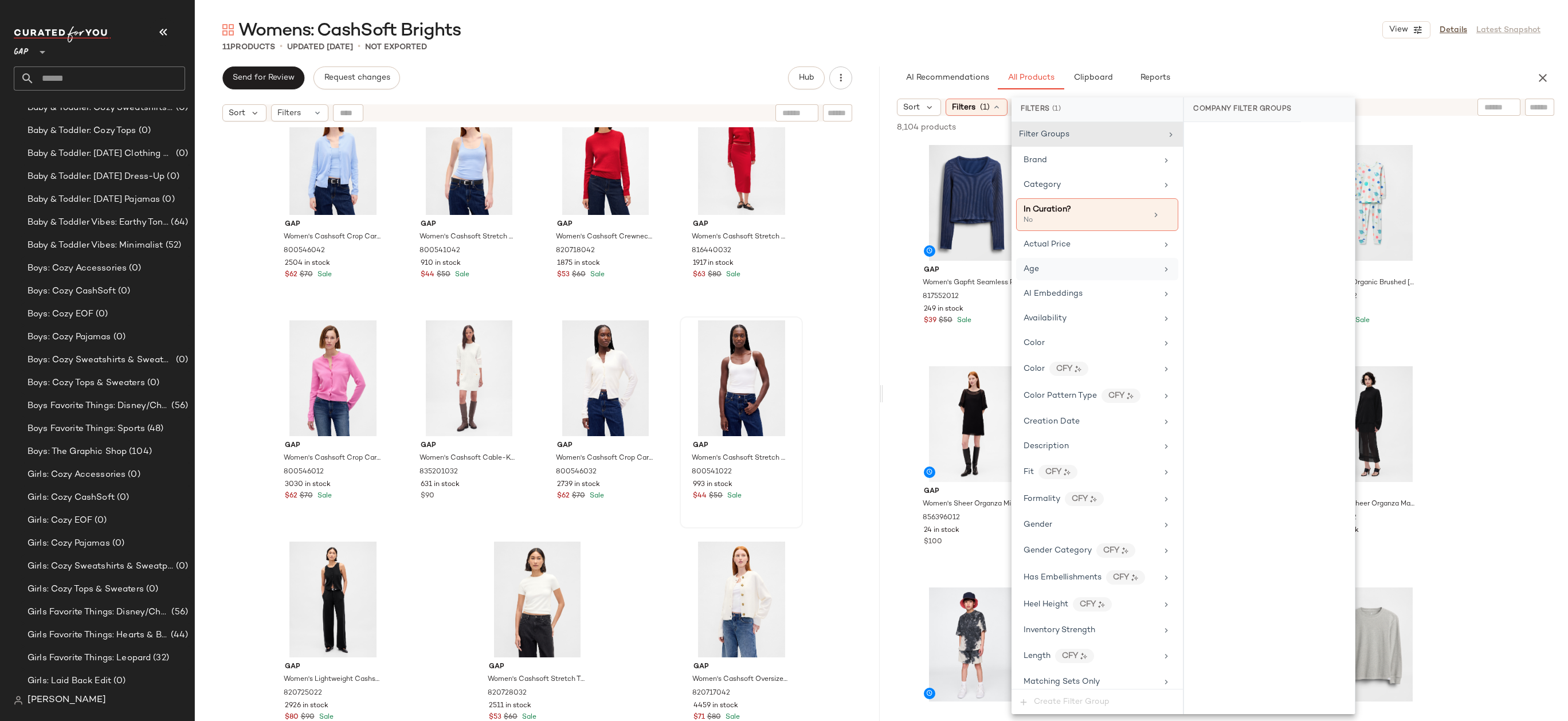
click at [1097, 265] on div "Age" at bounding box center [1090, 269] width 134 height 12
click at [1240, 224] on div "child" at bounding box center [1270, 221] width 171 height 28
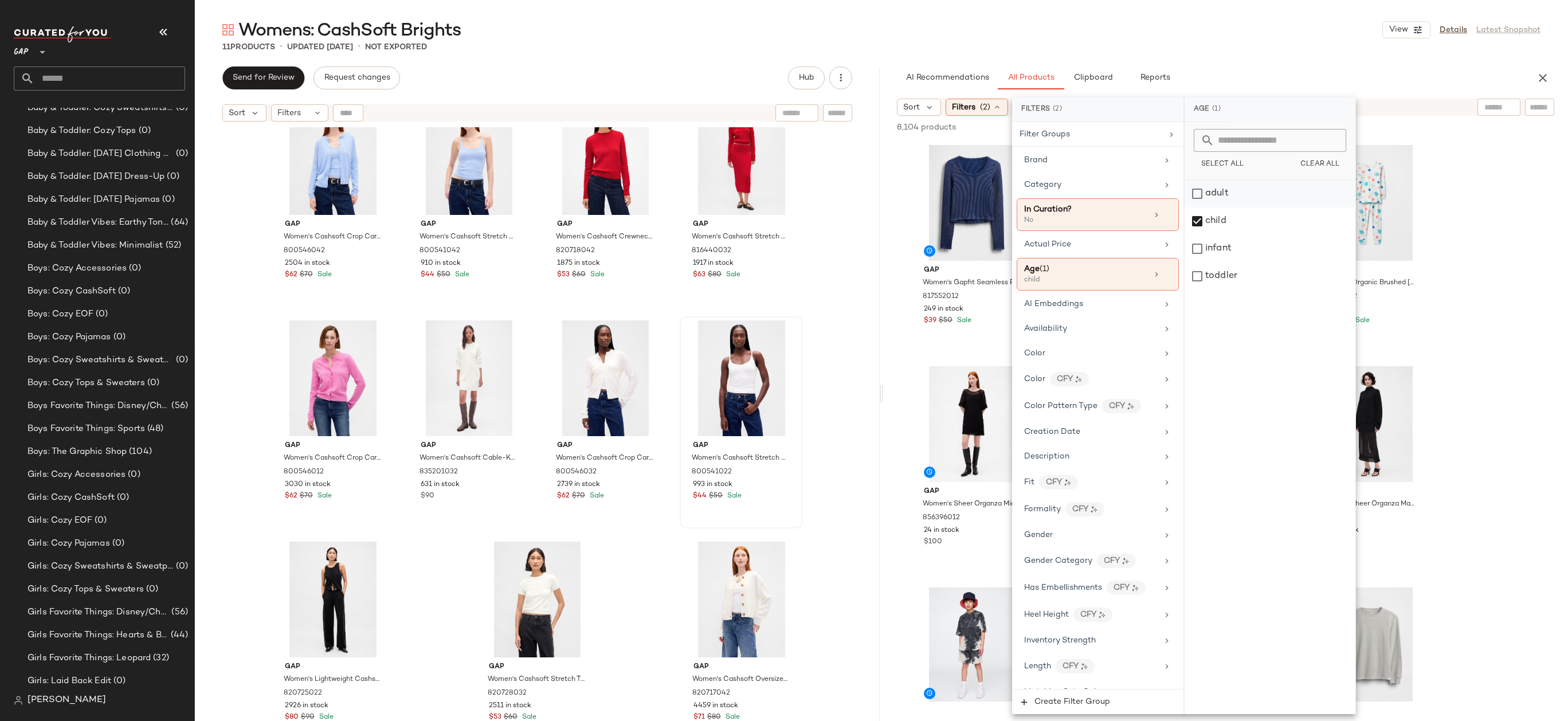
click at [1240, 194] on div "adult" at bounding box center [1270, 194] width 171 height 28
click at [1240, 219] on div "child" at bounding box center [1270, 221] width 171 height 28
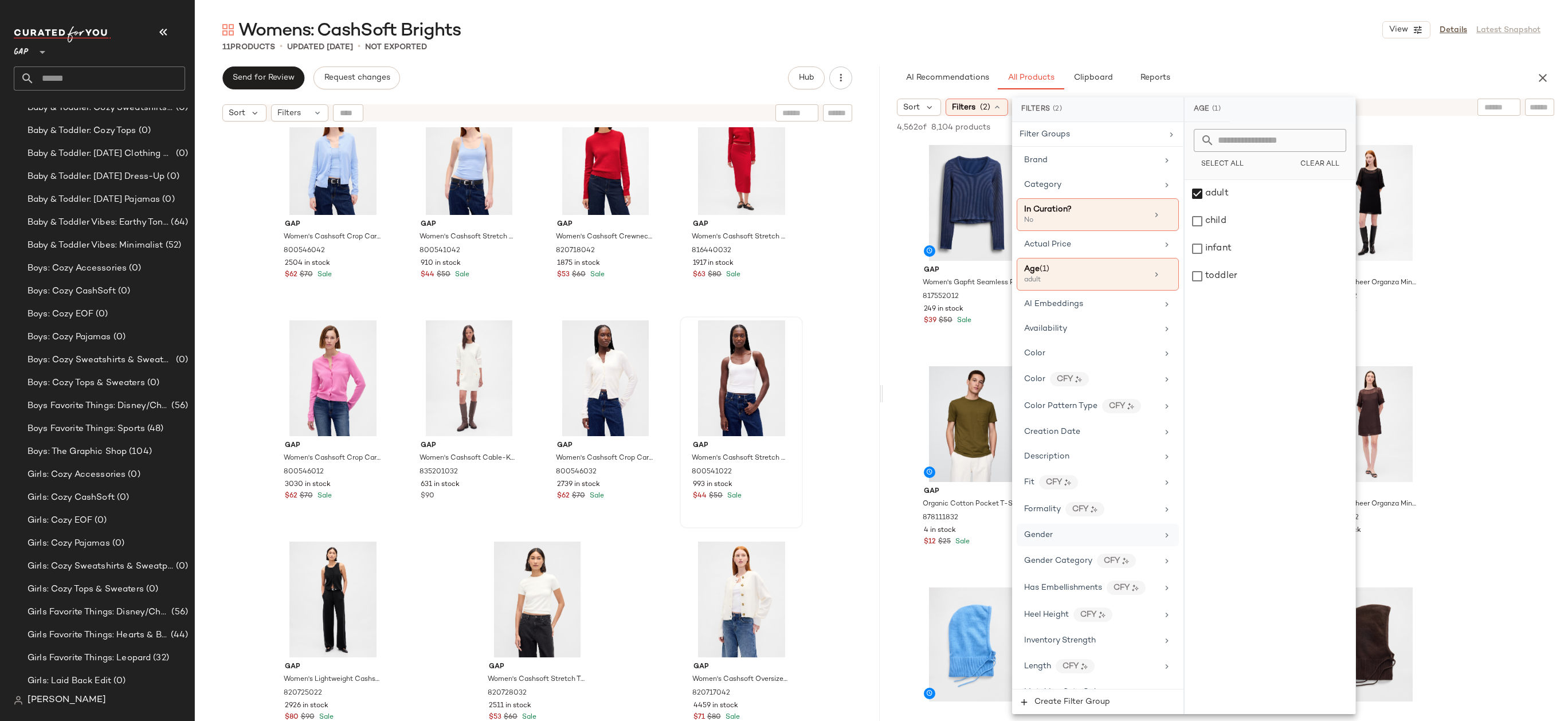
click at [1089, 532] on div "Gender" at bounding box center [1091, 535] width 134 height 12
click at [1225, 200] on div "female" at bounding box center [1270, 194] width 171 height 28
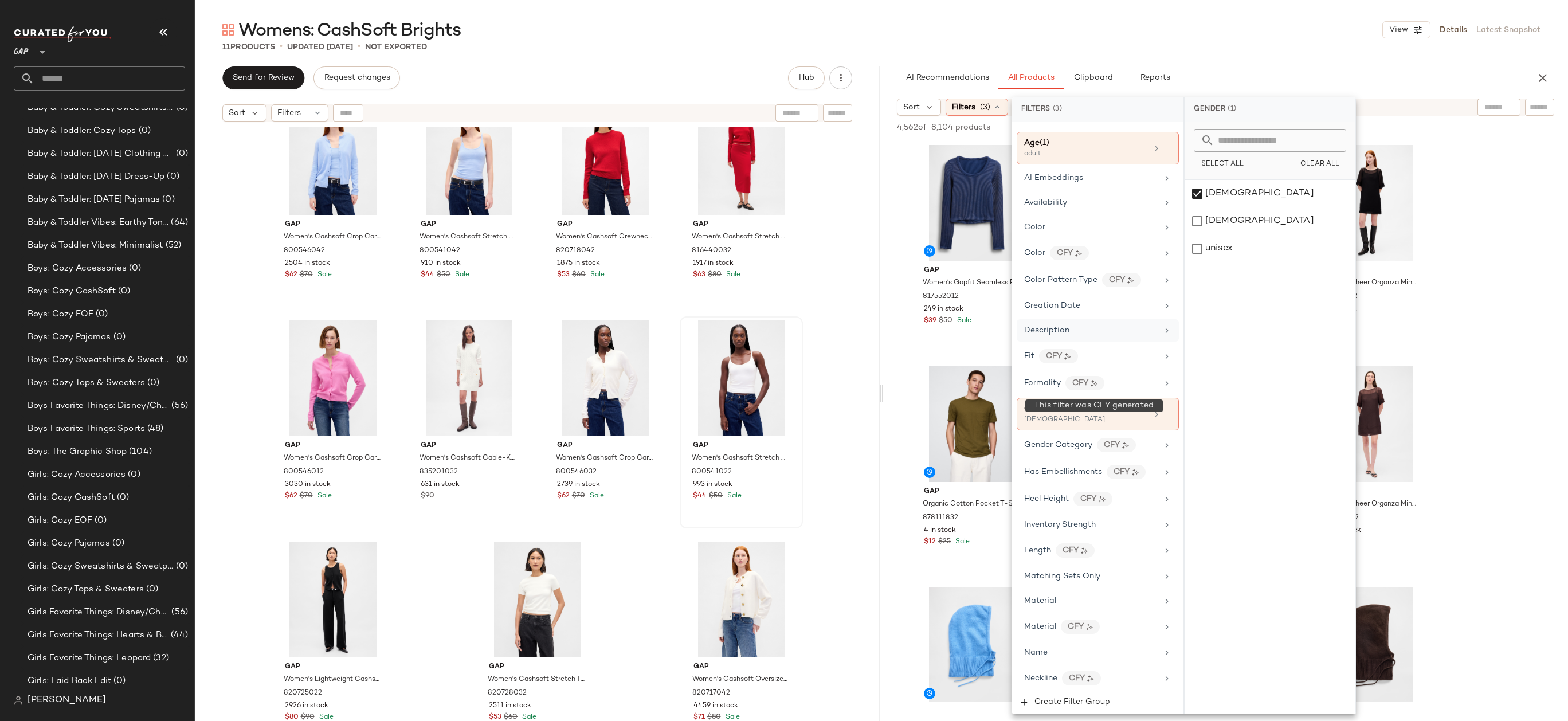
scroll to position [269, 0]
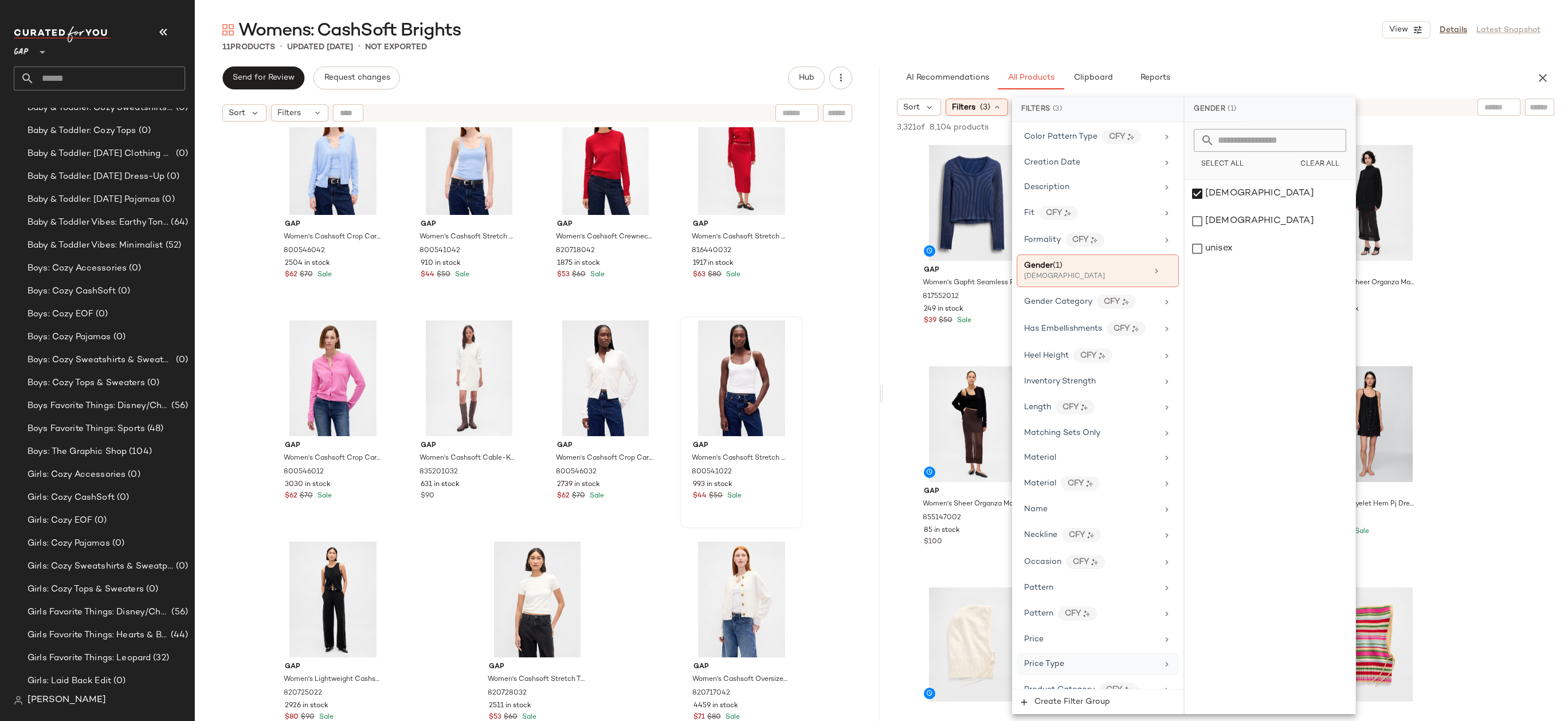
click at [1078, 655] on div "Price Type" at bounding box center [1097, 664] width 162 height 23
click at [1232, 249] on div "PROMO" at bounding box center [1270, 249] width 171 height 28
click at [1232, 265] on div "REGULAR" at bounding box center [1271, 276] width 171 height 28
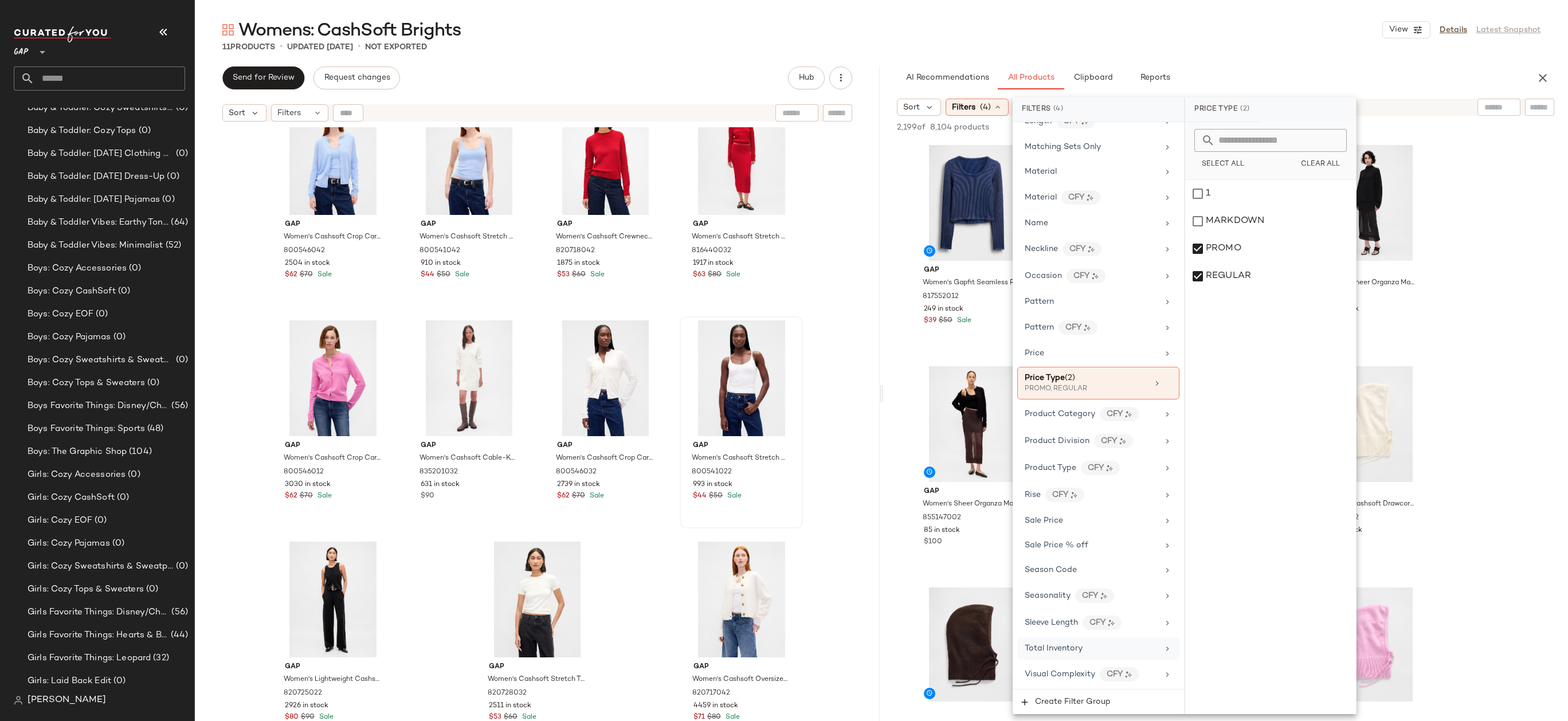
click at [1071, 647] on span "Total Inventory" at bounding box center [1053, 648] width 58 height 9
click at [1227, 210] on input "Min" at bounding box center [1228, 215] width 69 height 23
type input "**"
click at [1209, 251] on button "Apply" at bounding box center [1212, 245] width 36 height 22
click at [1243, 48] on div "11 Products • updated Sep 23rd • Not Exported" at bounding box center [881, 47] width 1373 height 12
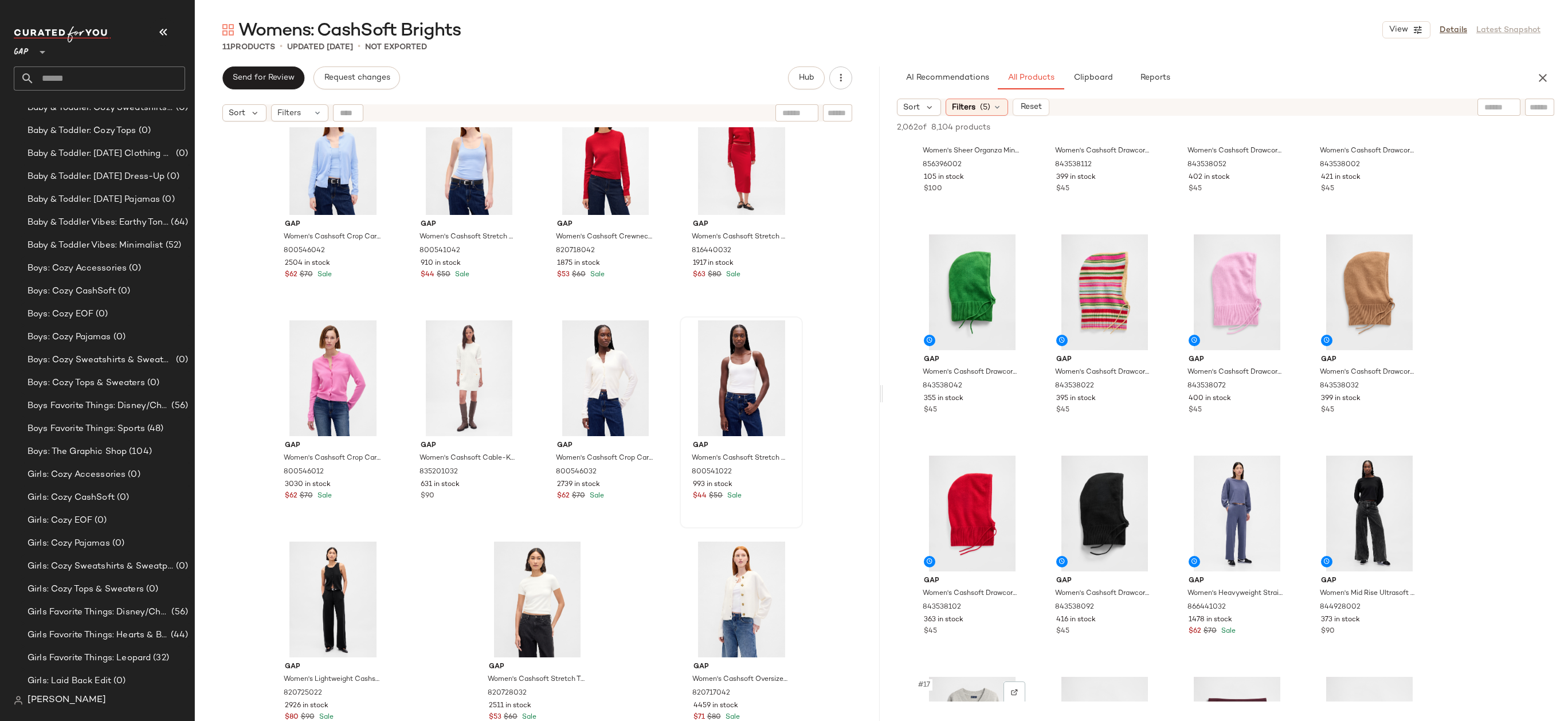
scroll to position [783, 0]
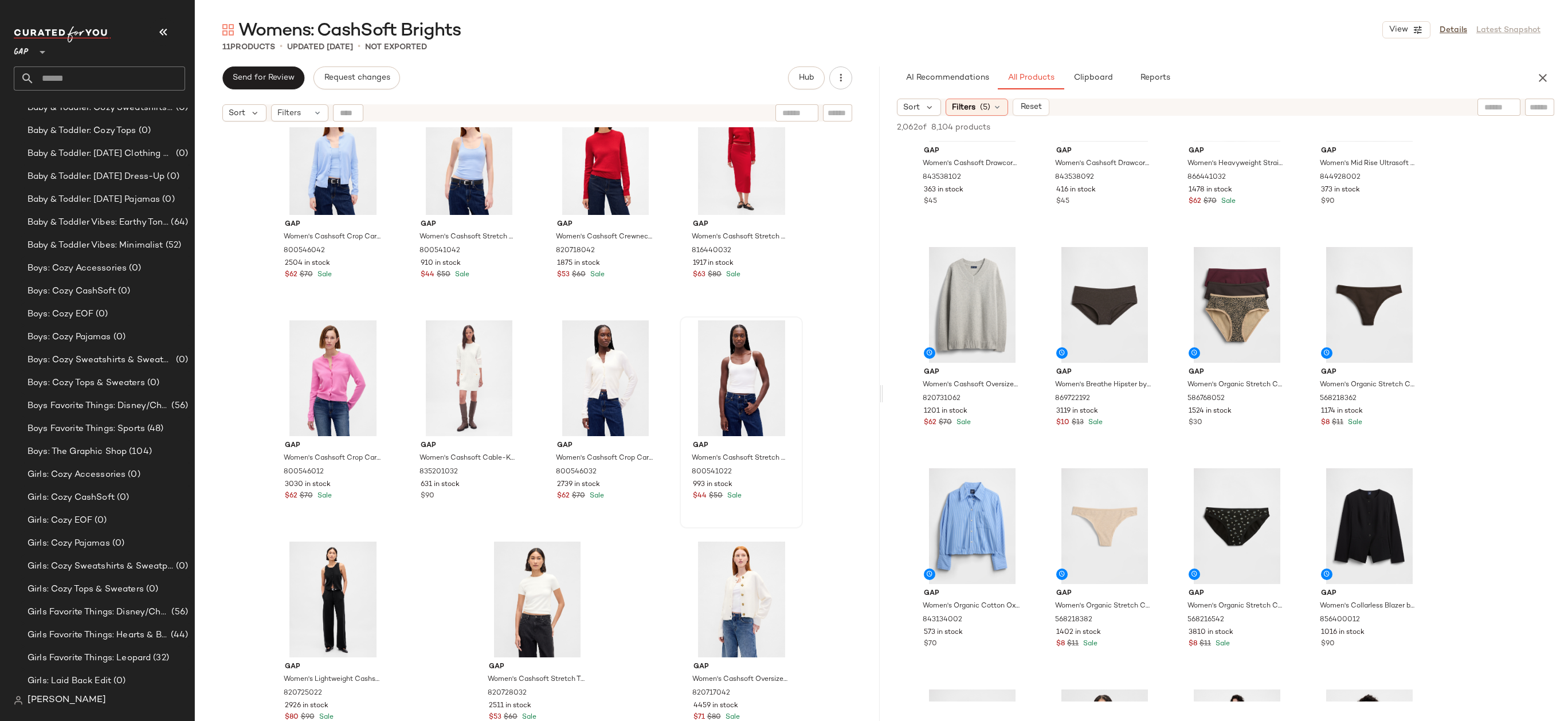
click at [1542, 109] on input "text" at bounding box center [1539, 107] width 20 height 12
type input "********"
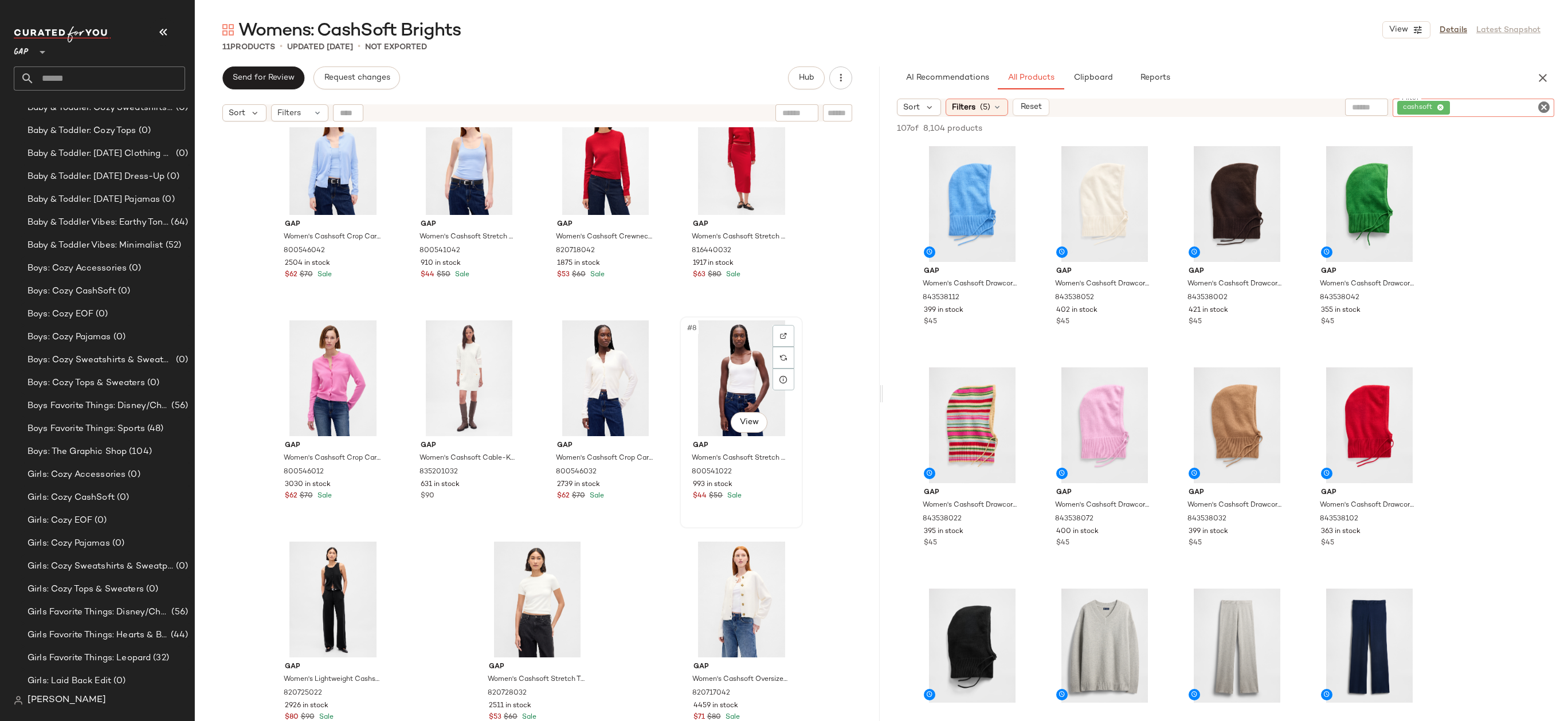
scroll to position [0, 0]
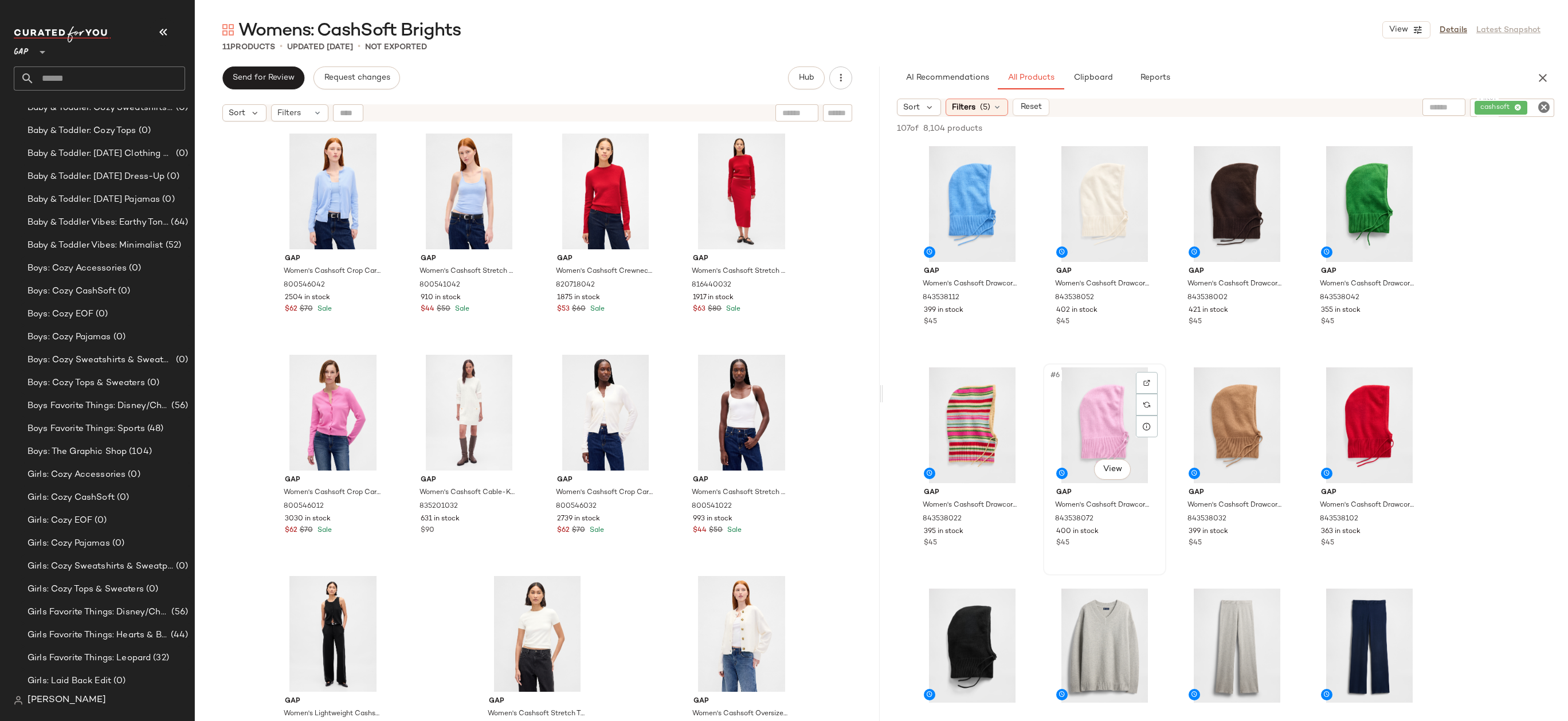
click at [1076, 416] on div "#6 View" at bounding box center [1104, 425] width 115 height 116
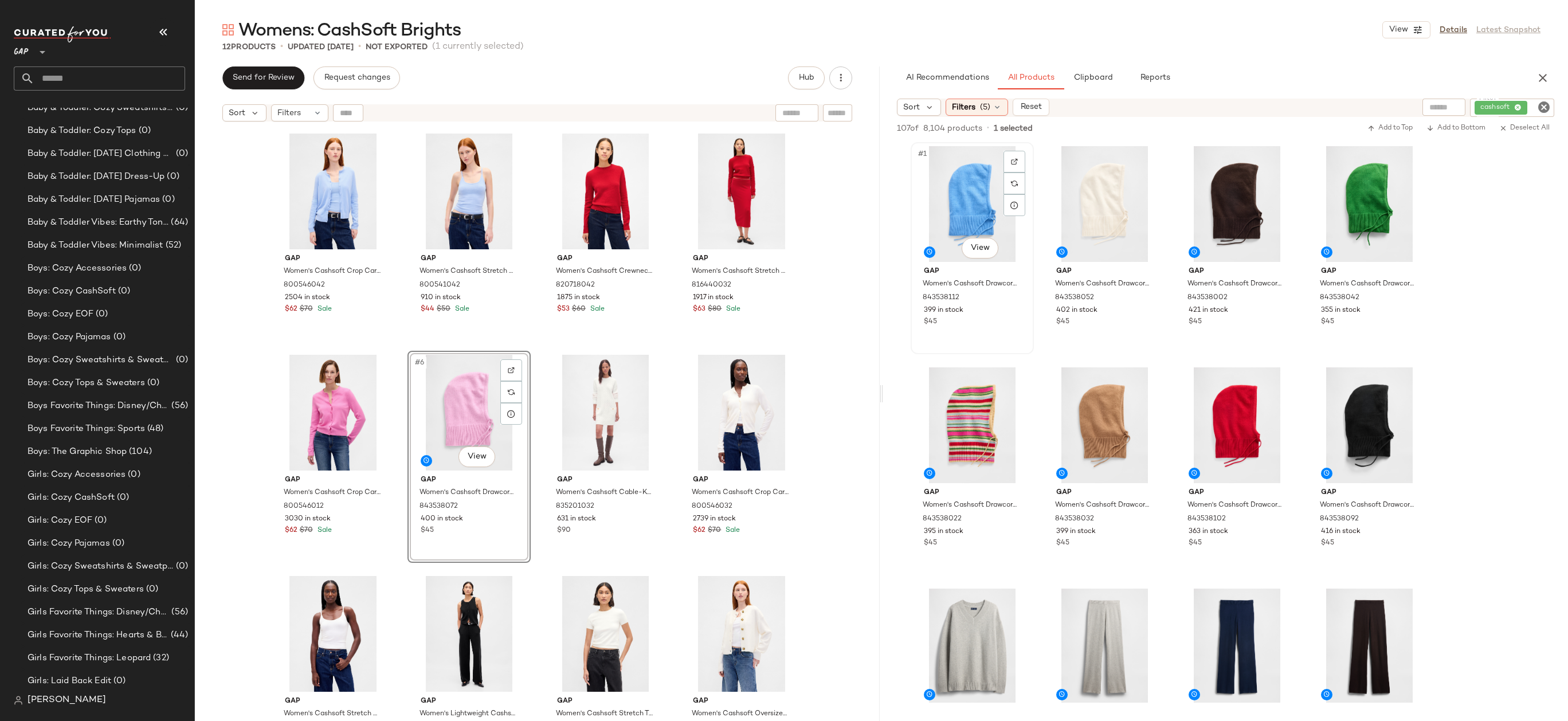
click at [954, 191] on div "#1 View" at bounding box center [971, 204] width 115 height 116
click at [990, 415] on div "#5 View" at bounding box center [971, 425] width 115 height 116
click at [1236, 398] on div "#7 View" at bounding box center [1236, 425] width 115 height 116
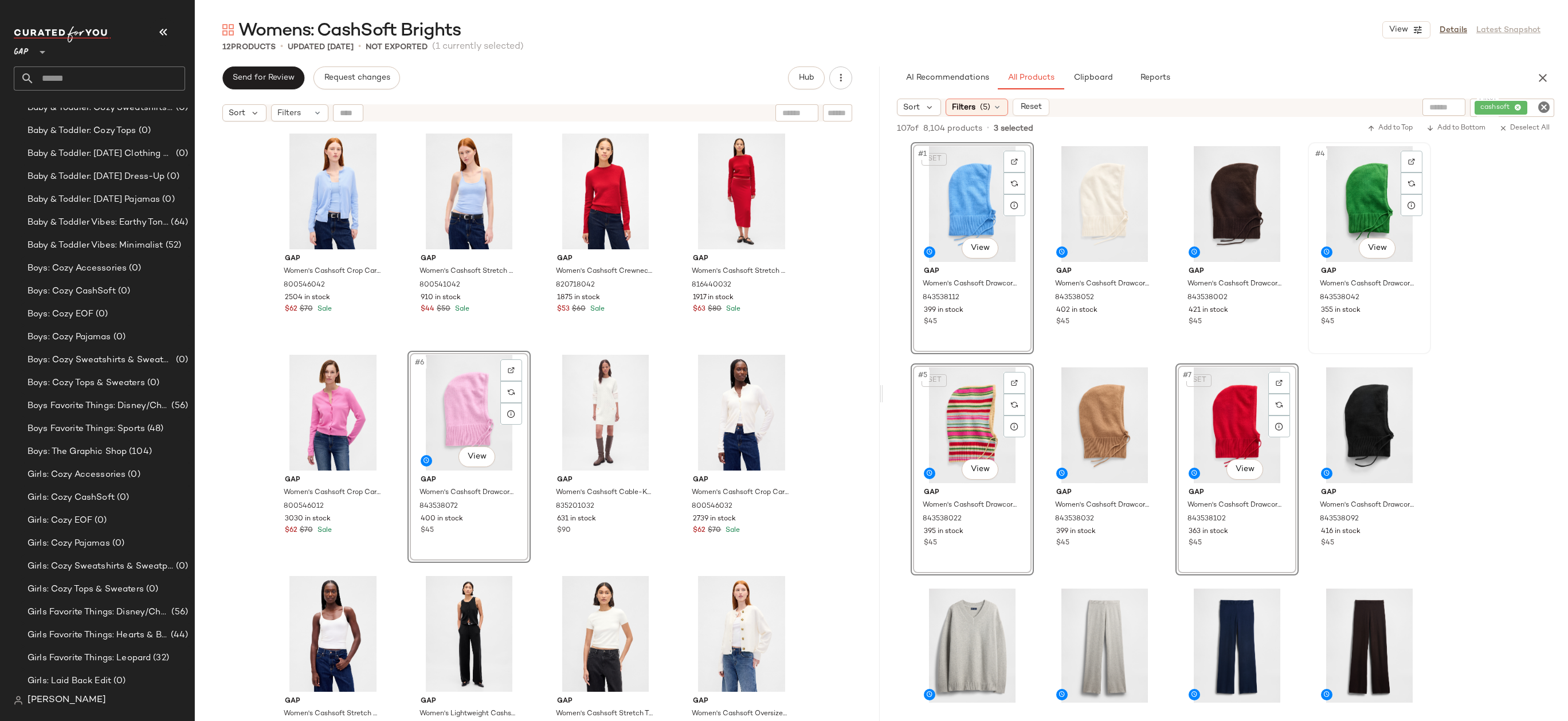
click at [1382, 196] on div "#4 View" at bounding box center [1369, 204] width 115 height 116
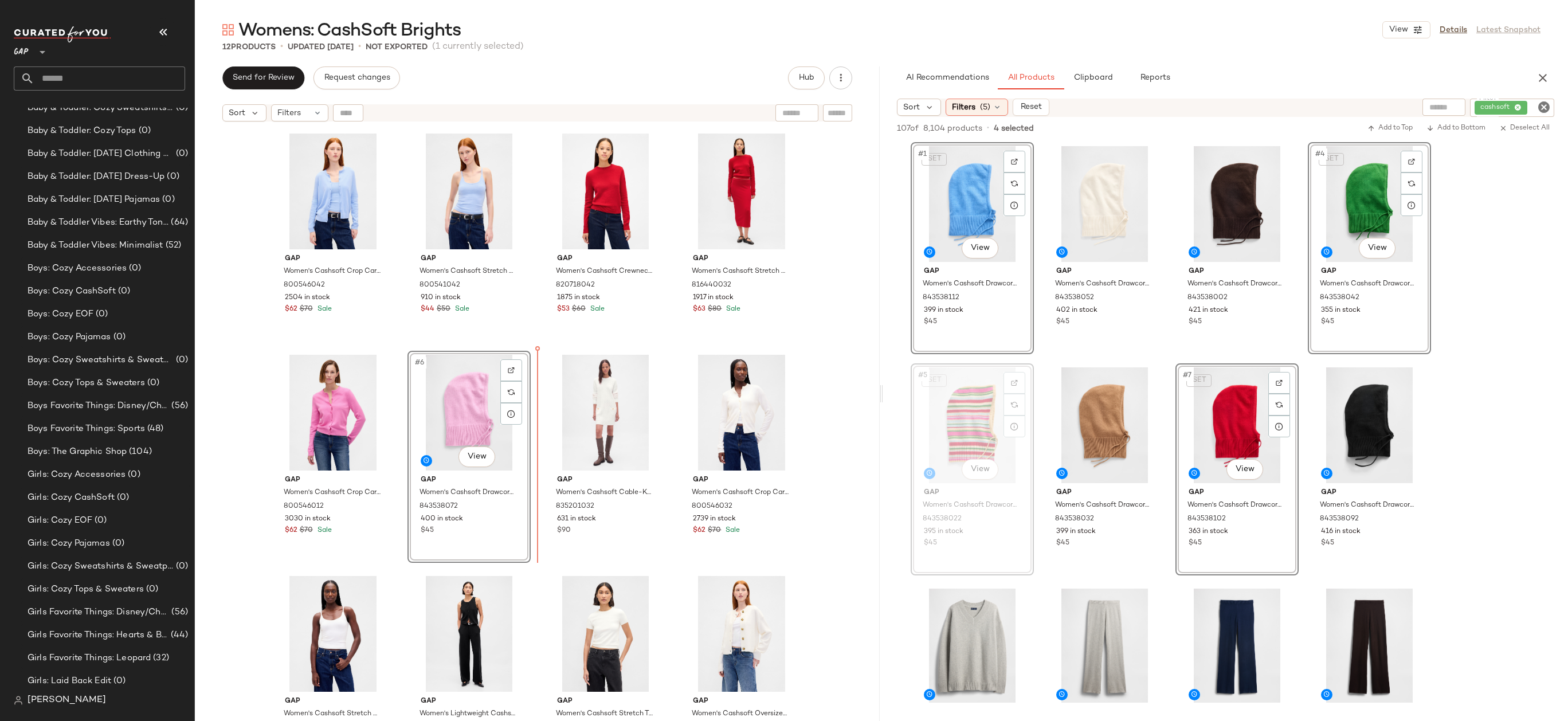
drag, startPoint x: 970, startPoint y: 434, endPoint x: 960, endPoint y: 434, distance: 10.0
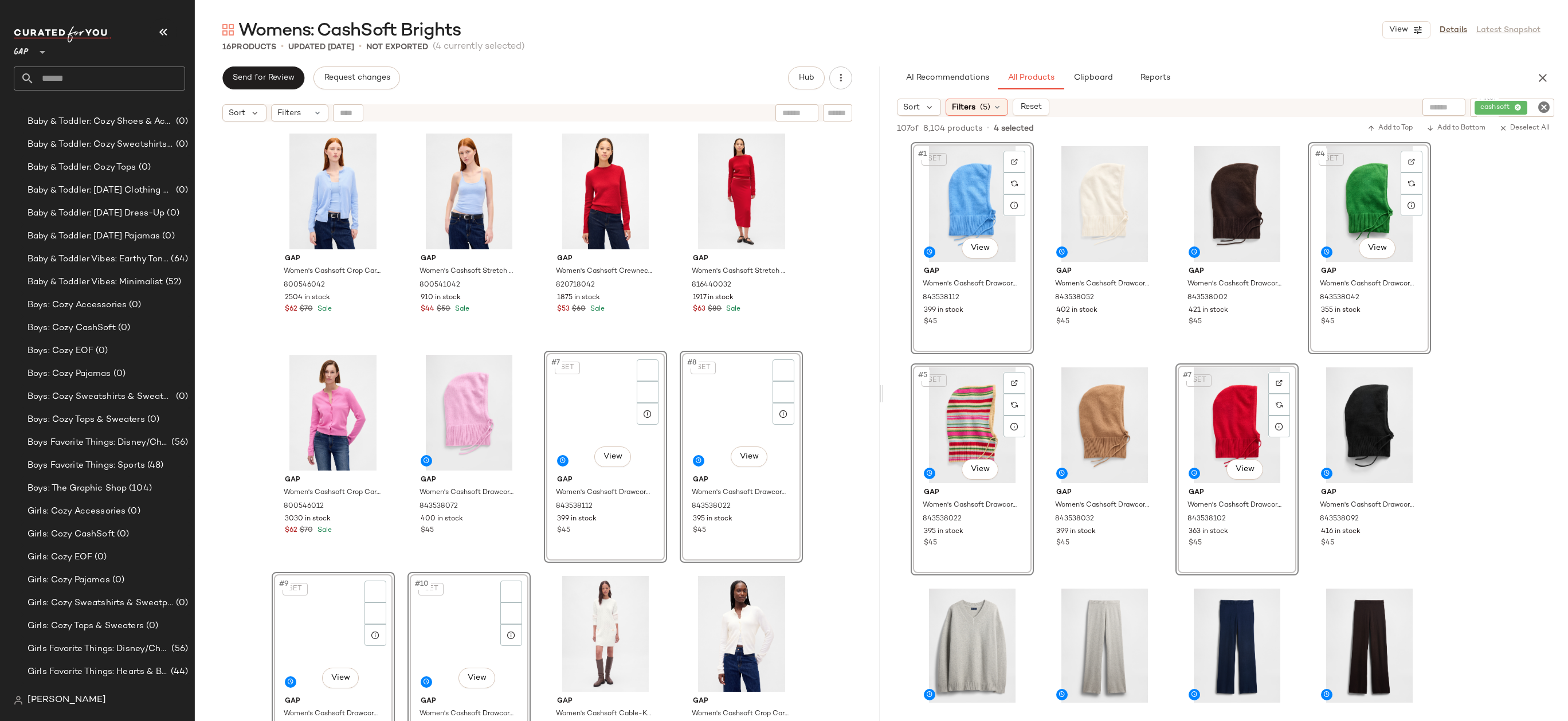
scroll to position [631, 0]
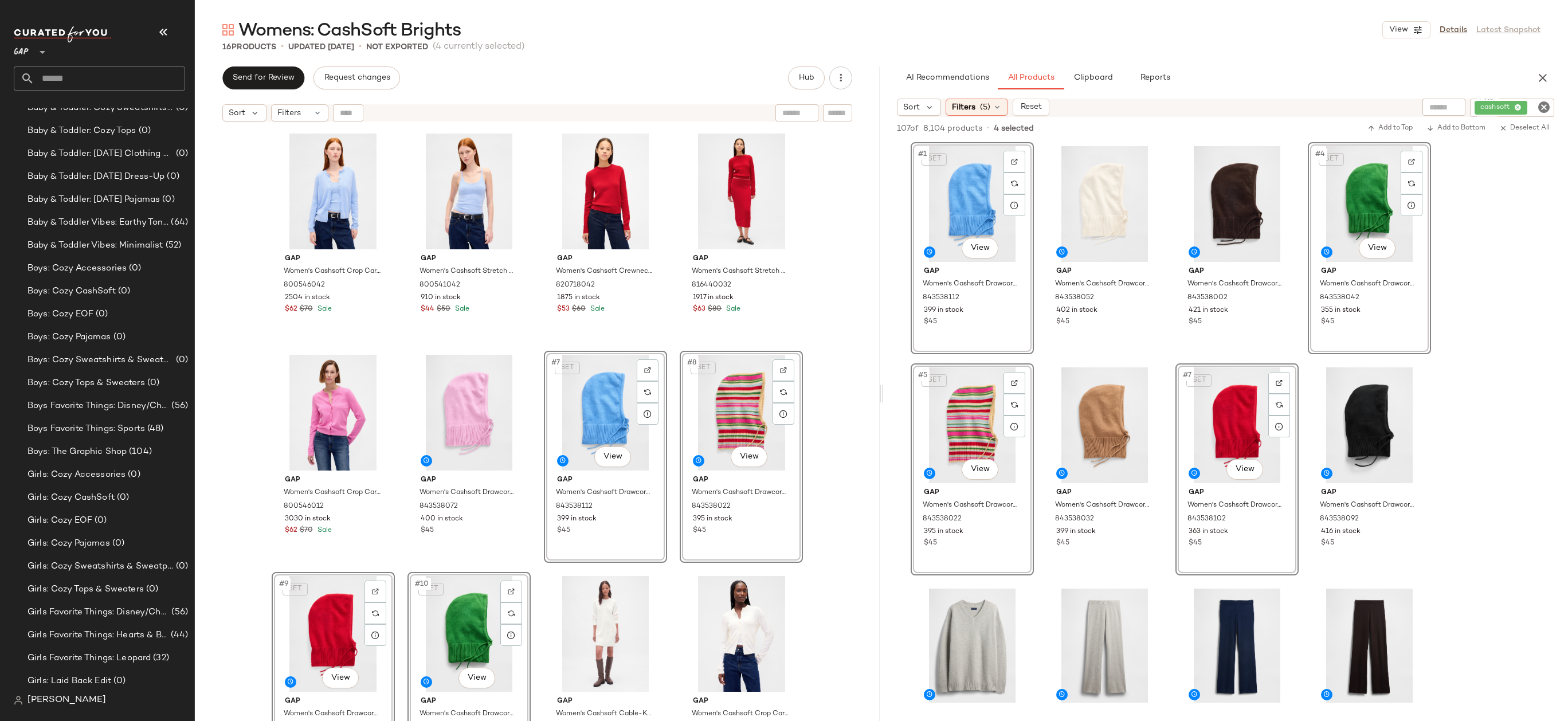
click at [849, 378] on div "Gap Women's Cashsoft Crop Cardigan by Gap Wind Blue Size XS 800546042 2504 in s…" at bounding box center [536, 439] width 684 height 623
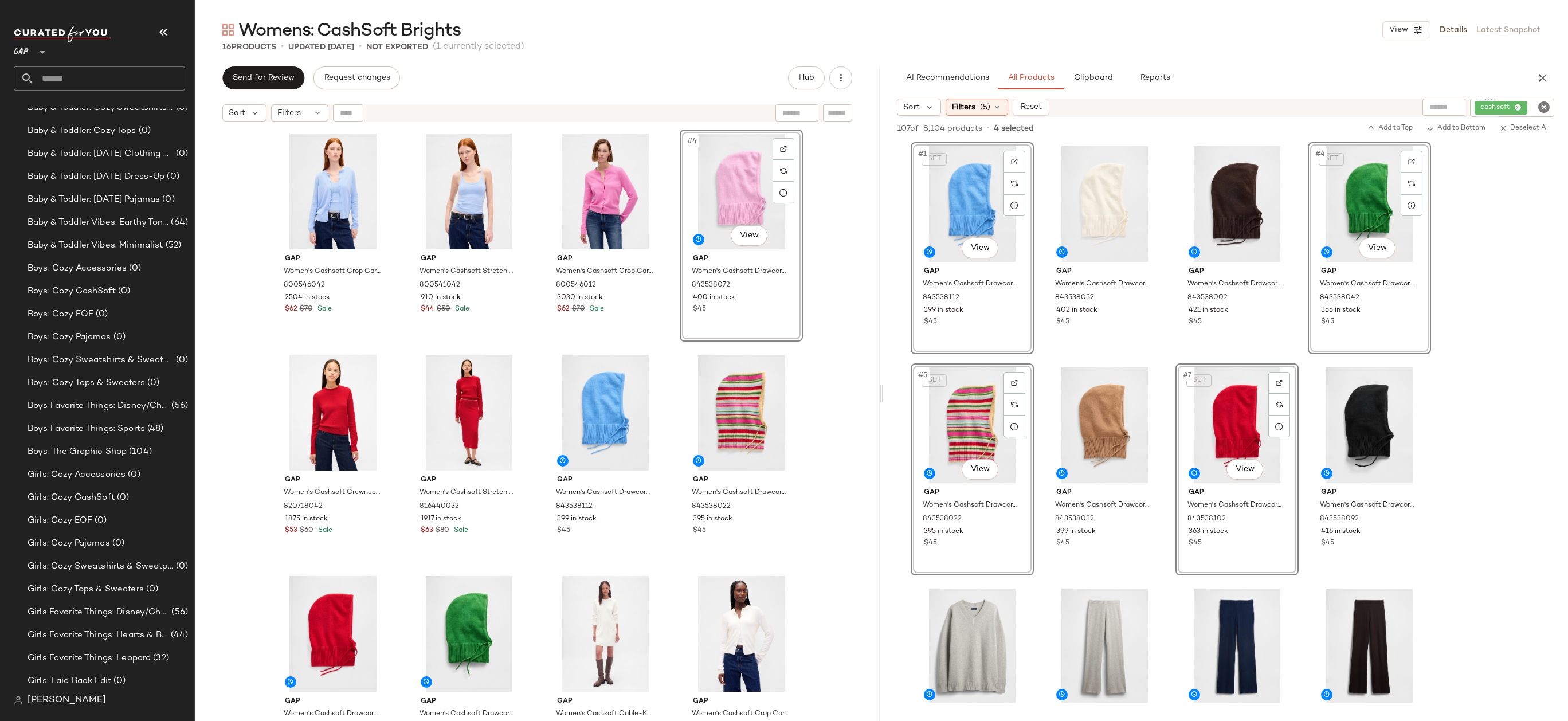
click at [825, 379] on div "Gap Women's Cashsoft Crop Cardigan by Gap Wind Blue Size XS 800546042 2504 in s…" at bounding box center [536, 439] width 684 height 623
click at [730, 405] on div "#8 View" at bounding box center [740, 413] width 115 height 116
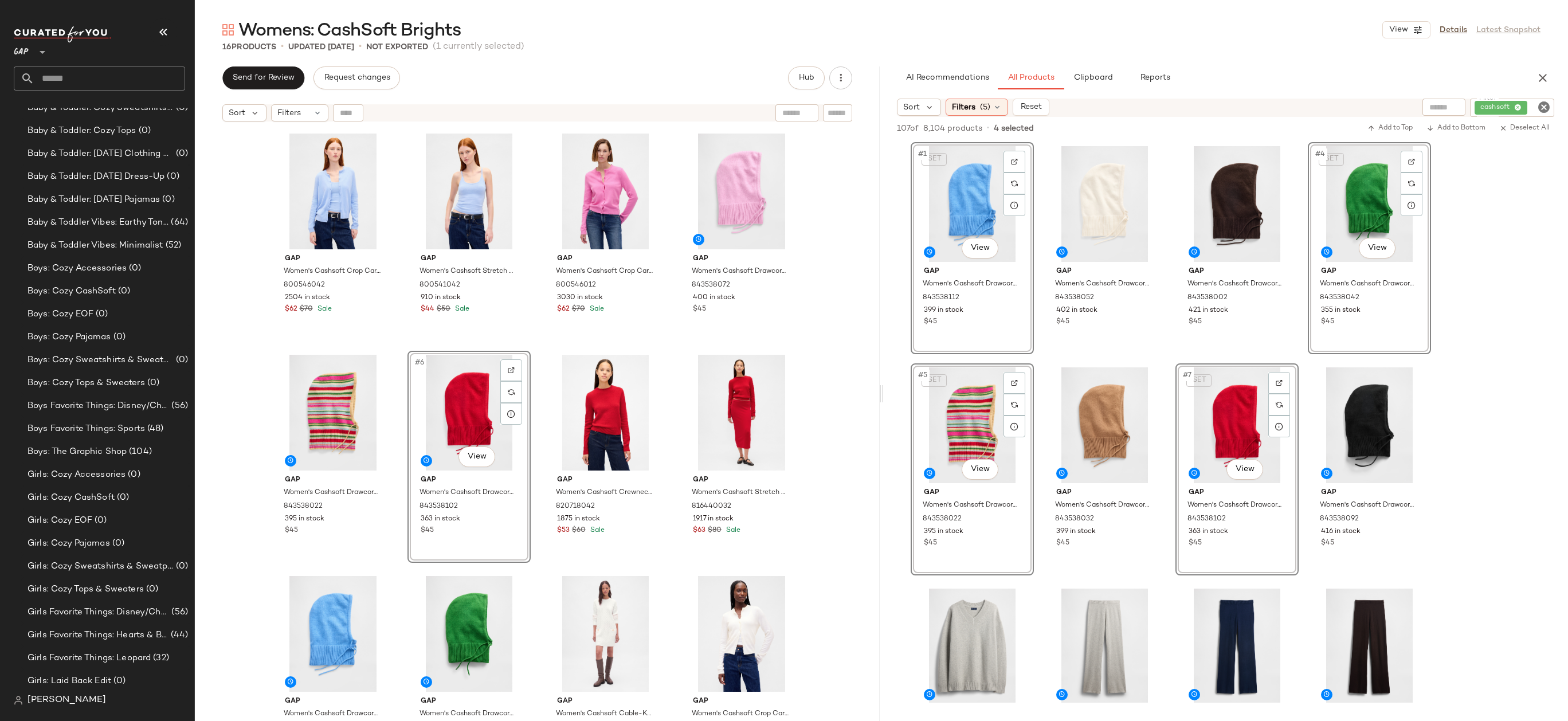
click at [810, 364] on div "Gap Women's Cashsoft Crop Cardigan by Gap Wind Blue Size XS 800546042 2504 in s…" at bounding box center [536, 439] width 684 height 623
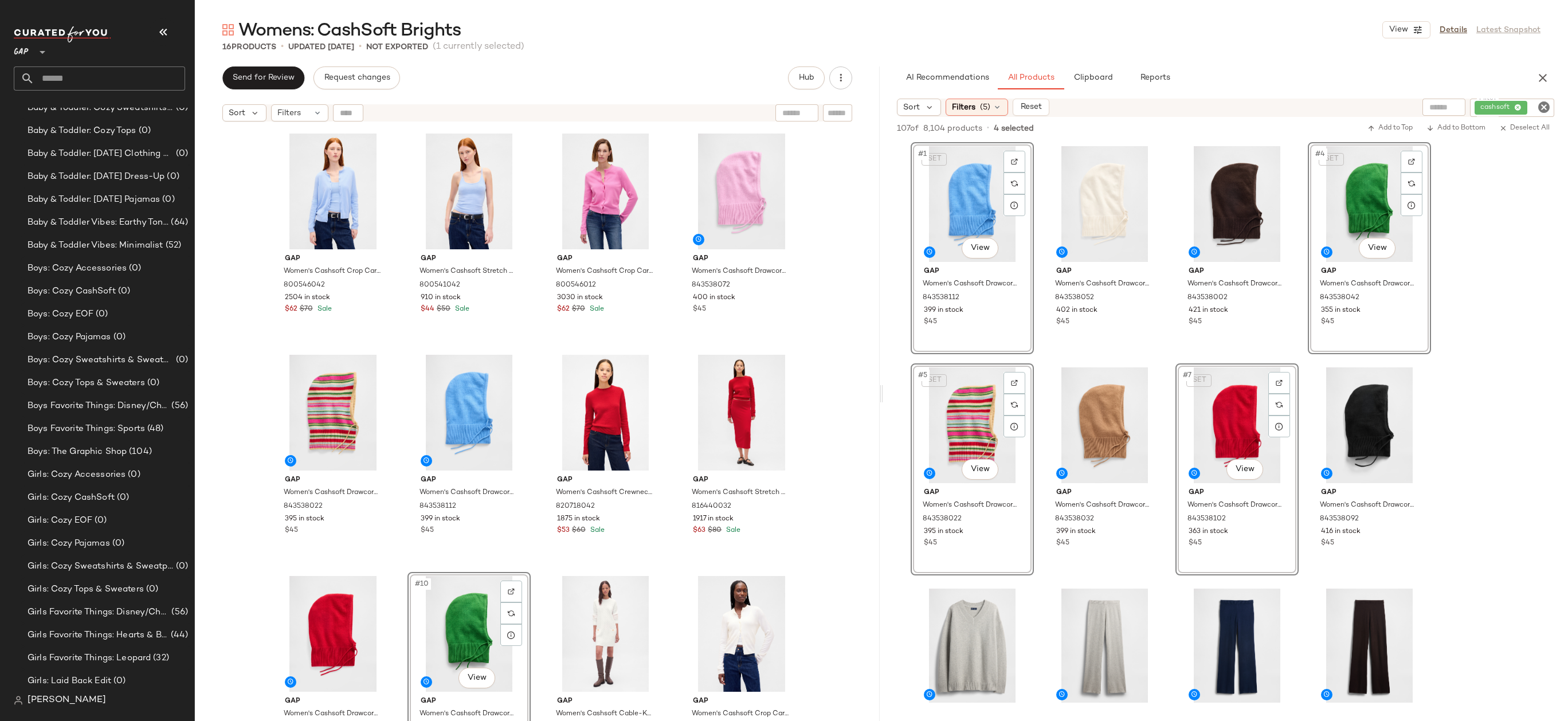
drag, startPoint x: 459, startPoint y: 615, endPoint x: 493, endPoint y: 398, distance: 219.6
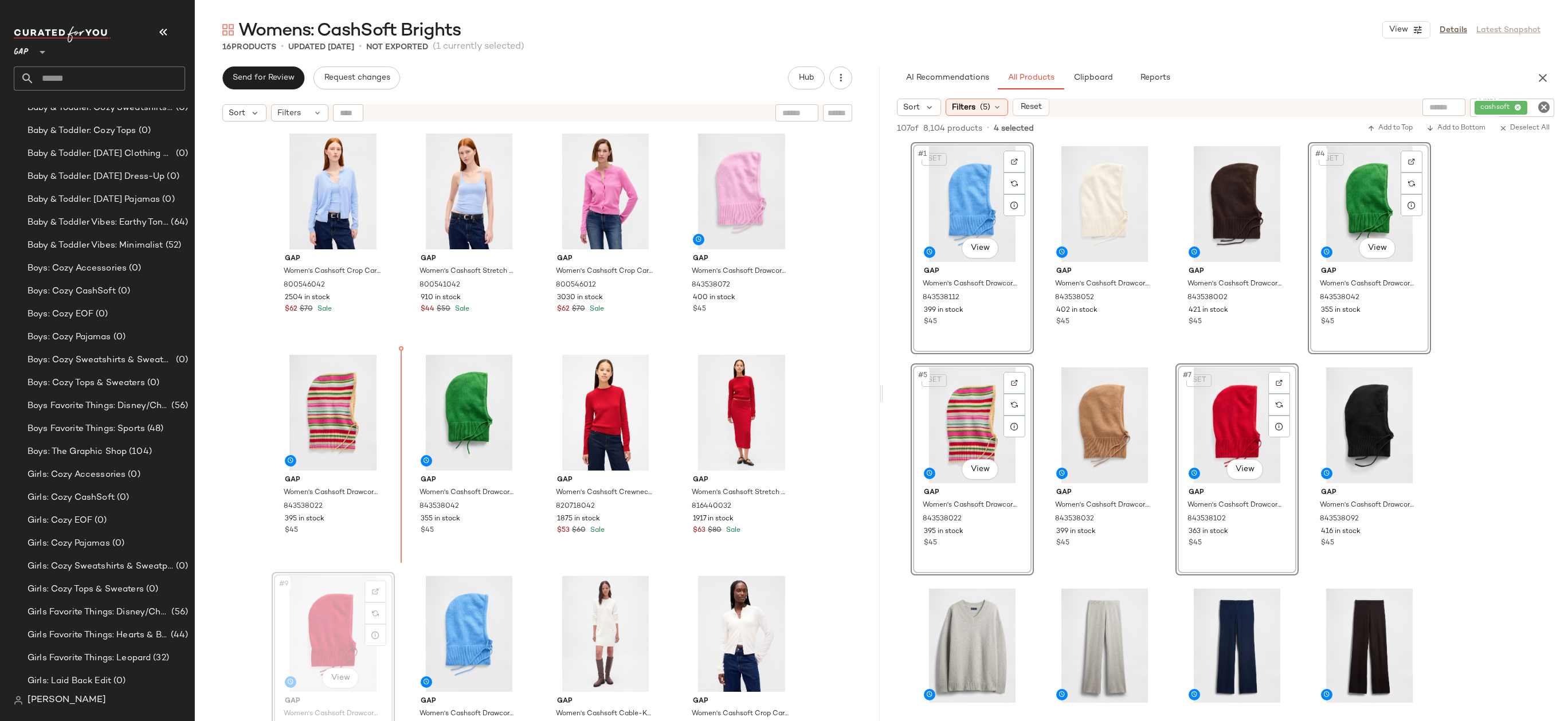
scroll to position [1, 0]
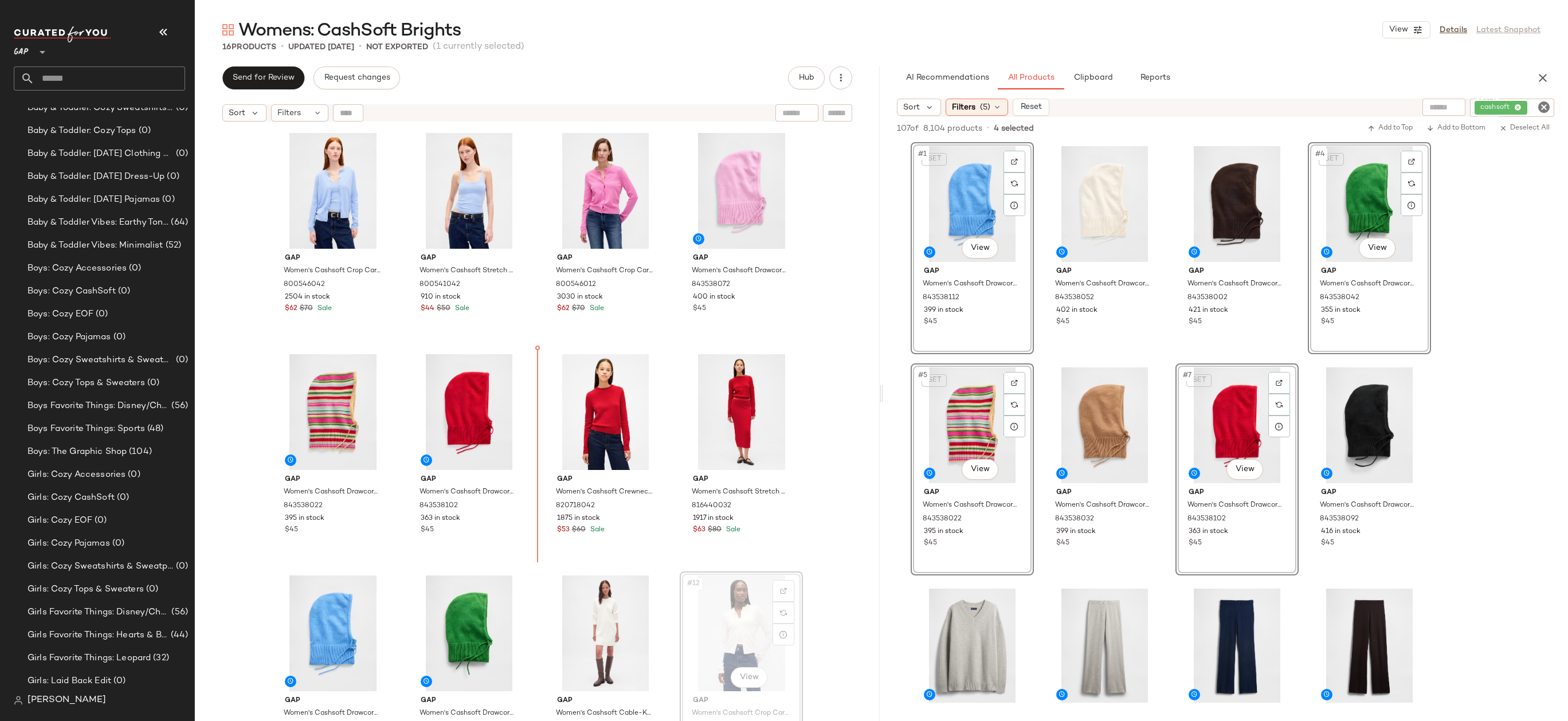
drag, startPoint x: 704, startPoint y: 621, endPoint x: 540, endPoint y: 408, distance: 268.8
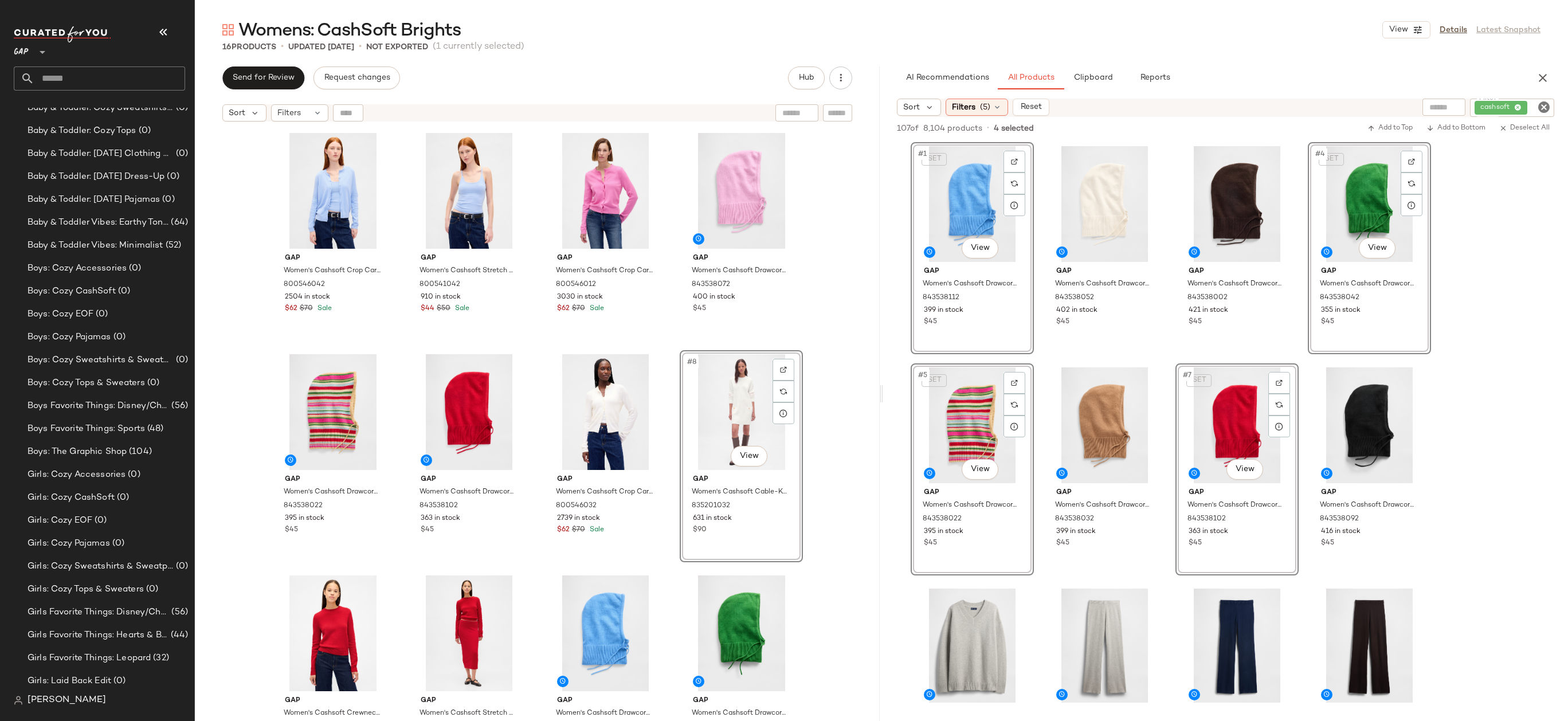
scroll to position [265, 0]
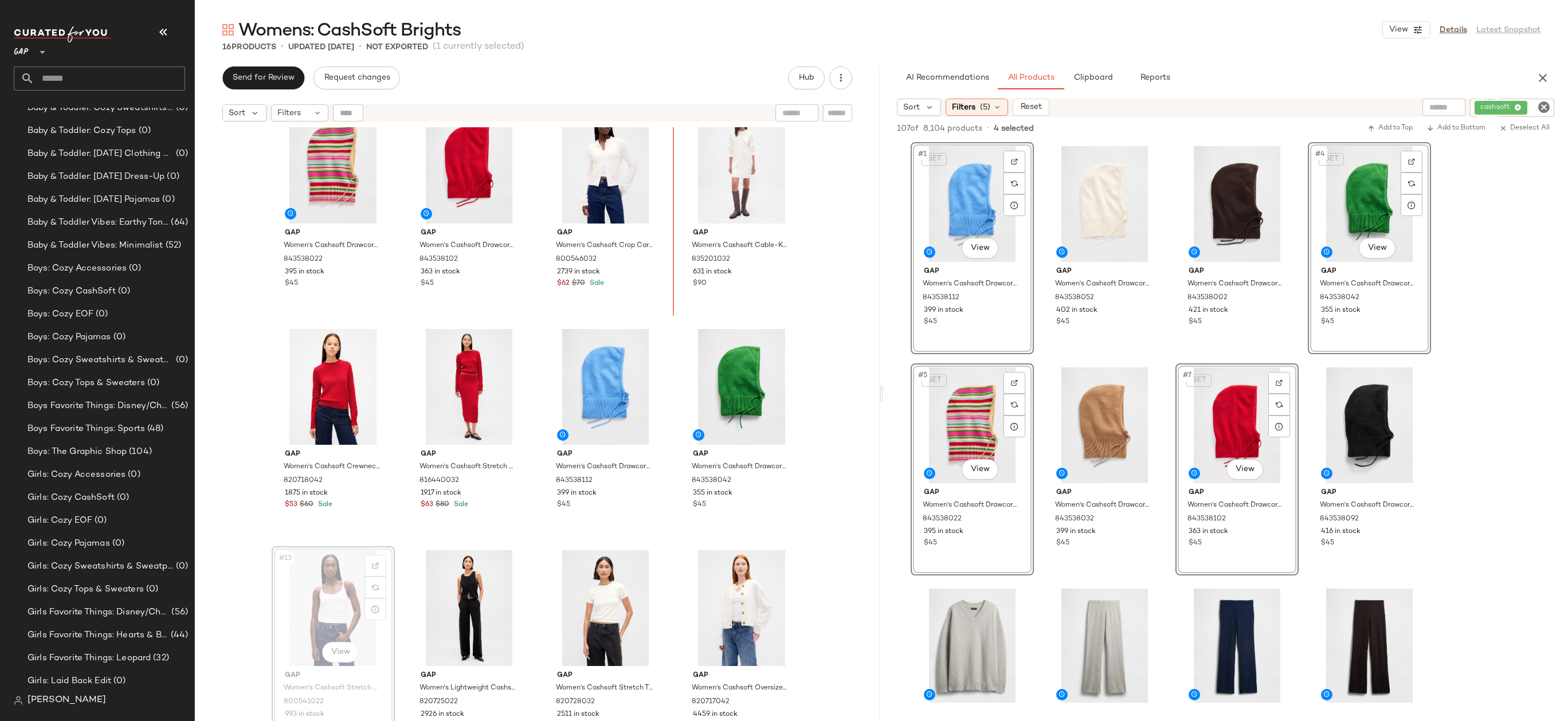
drag, startPoint x: 339, startPoint y: 570, endPoint x: 346, endPoint y: 566, distance: 8.1
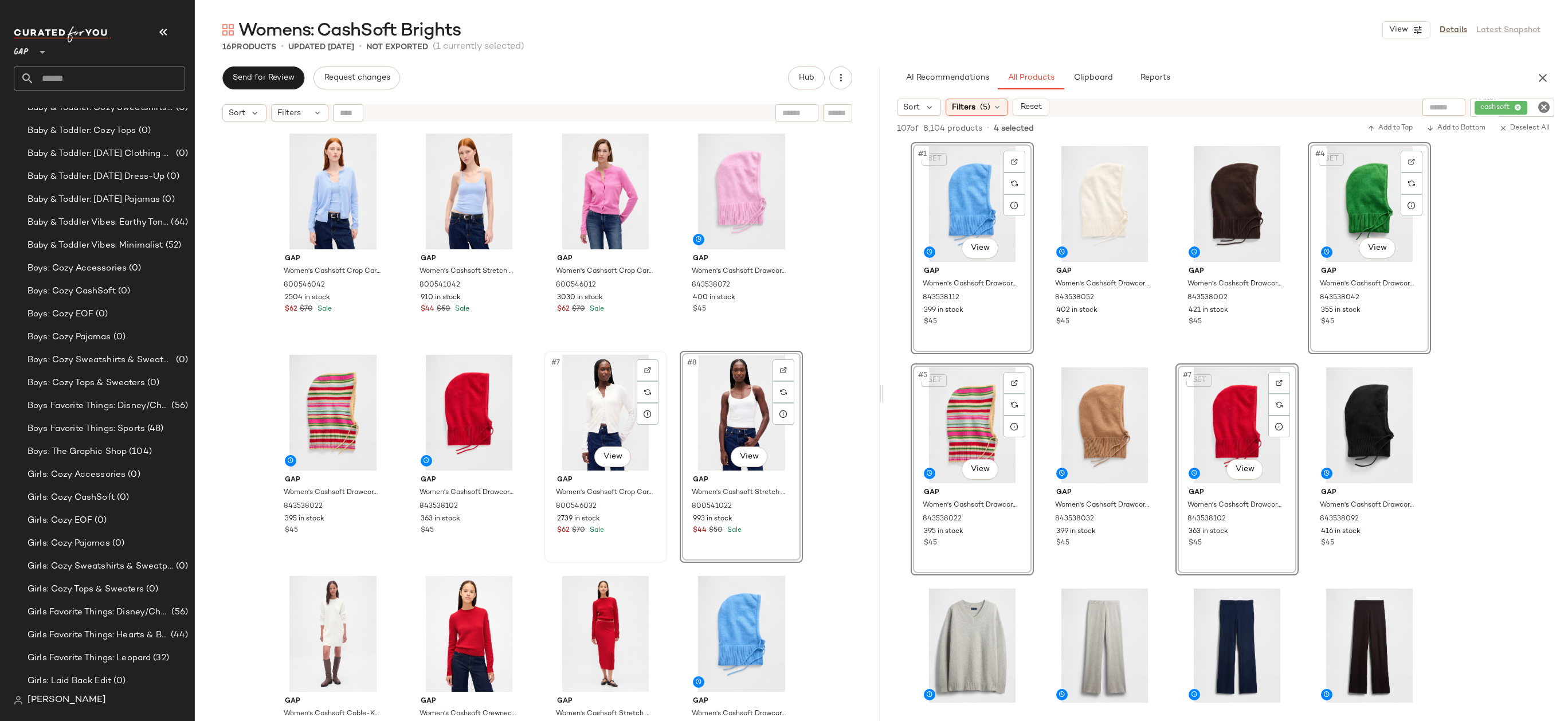
click at [605, 414] on div "#7 View" at bounding box center [605, 413] width 115 height 116
click at [819, 370] on div "Gap Women's Cashsoft Crop Cardigan by Gap Wind Blue Size XS 800546042 2504 in s…" at bounding box center [536, 439] width 684 height 623
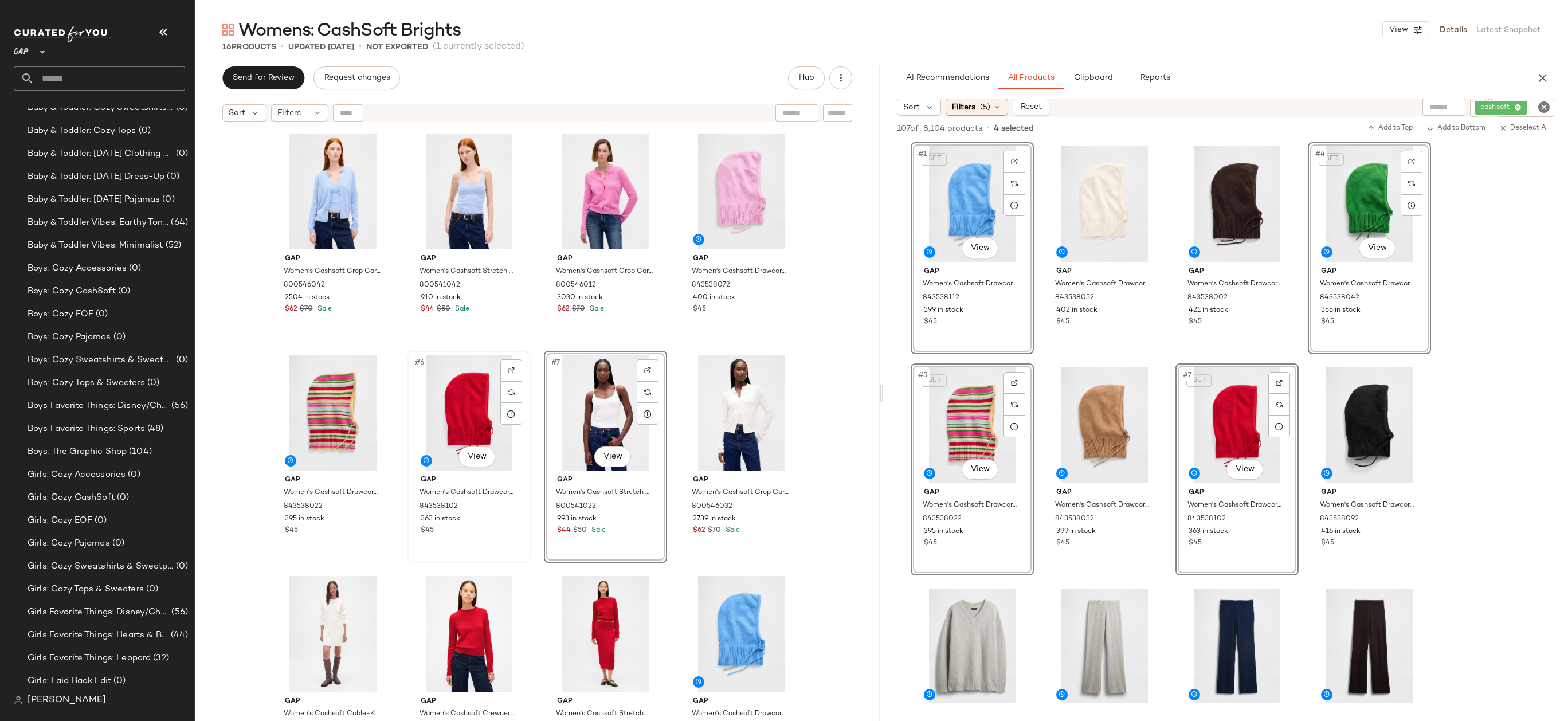
scroll to position [16, 0]
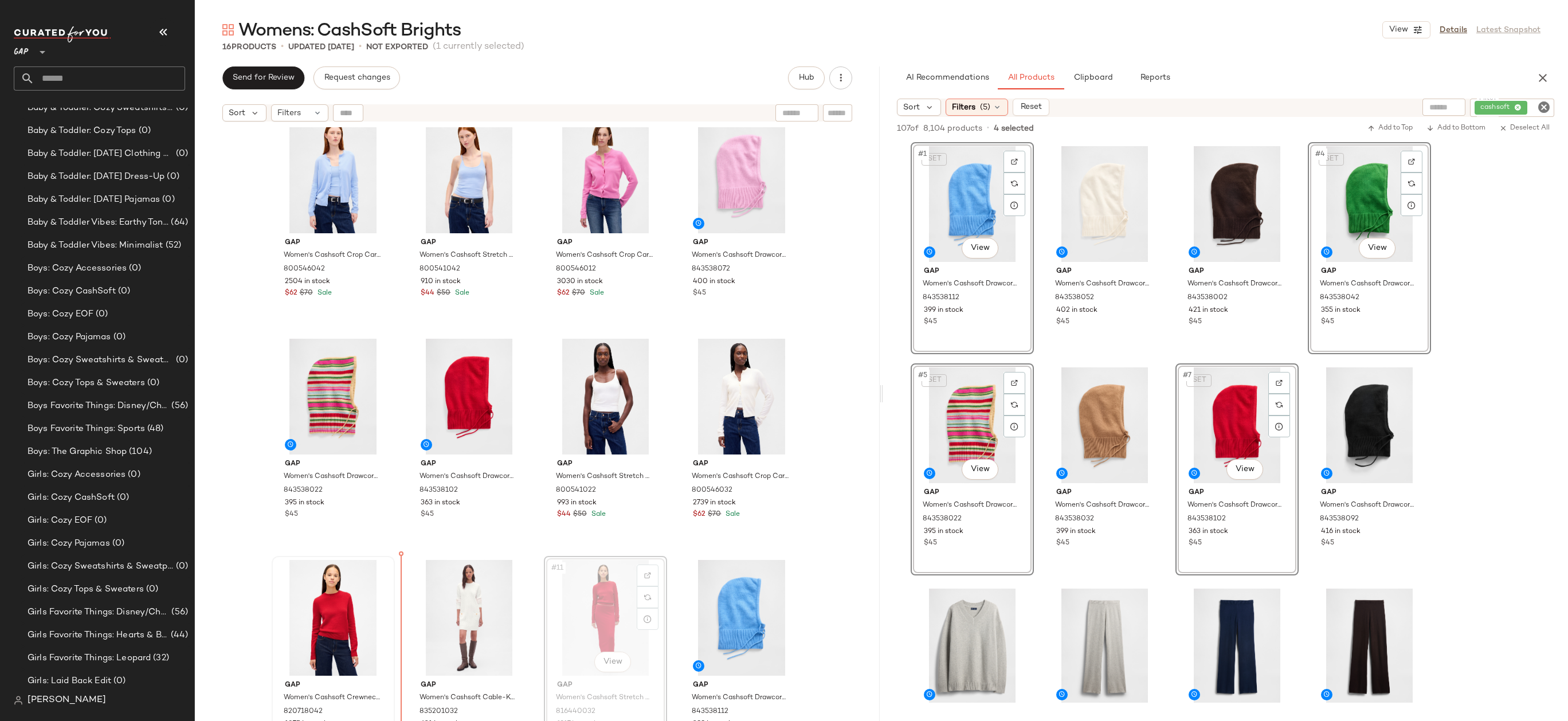
drag, startPoint x: 587, startPoint y: 635, endPoint x: 386, endPoint y: 632, distance: 201.0
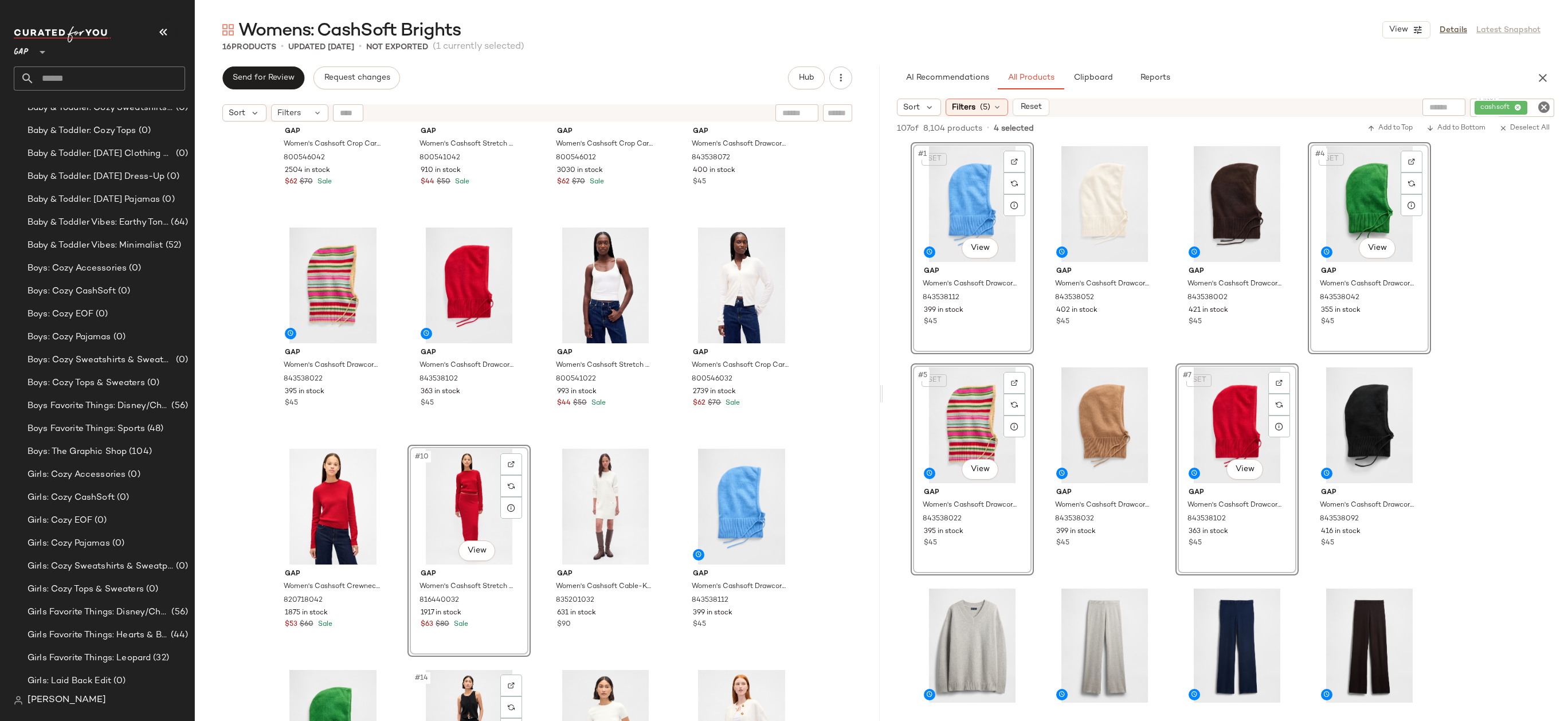
scroll to position [226, 0]
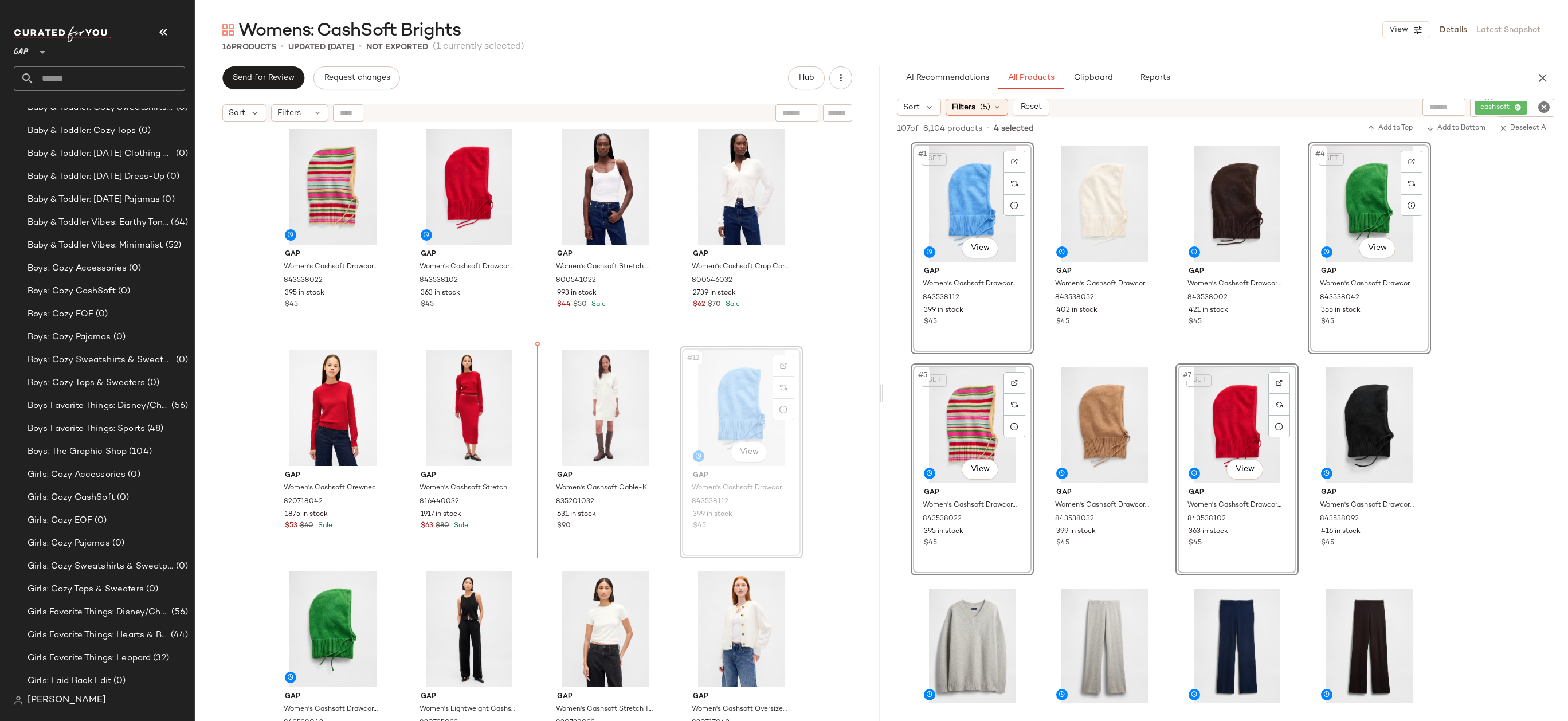
drag, startPoint x: 732, startPoint y: 401, endPoint x: 531, endPoint y: 428, distance: 202.8
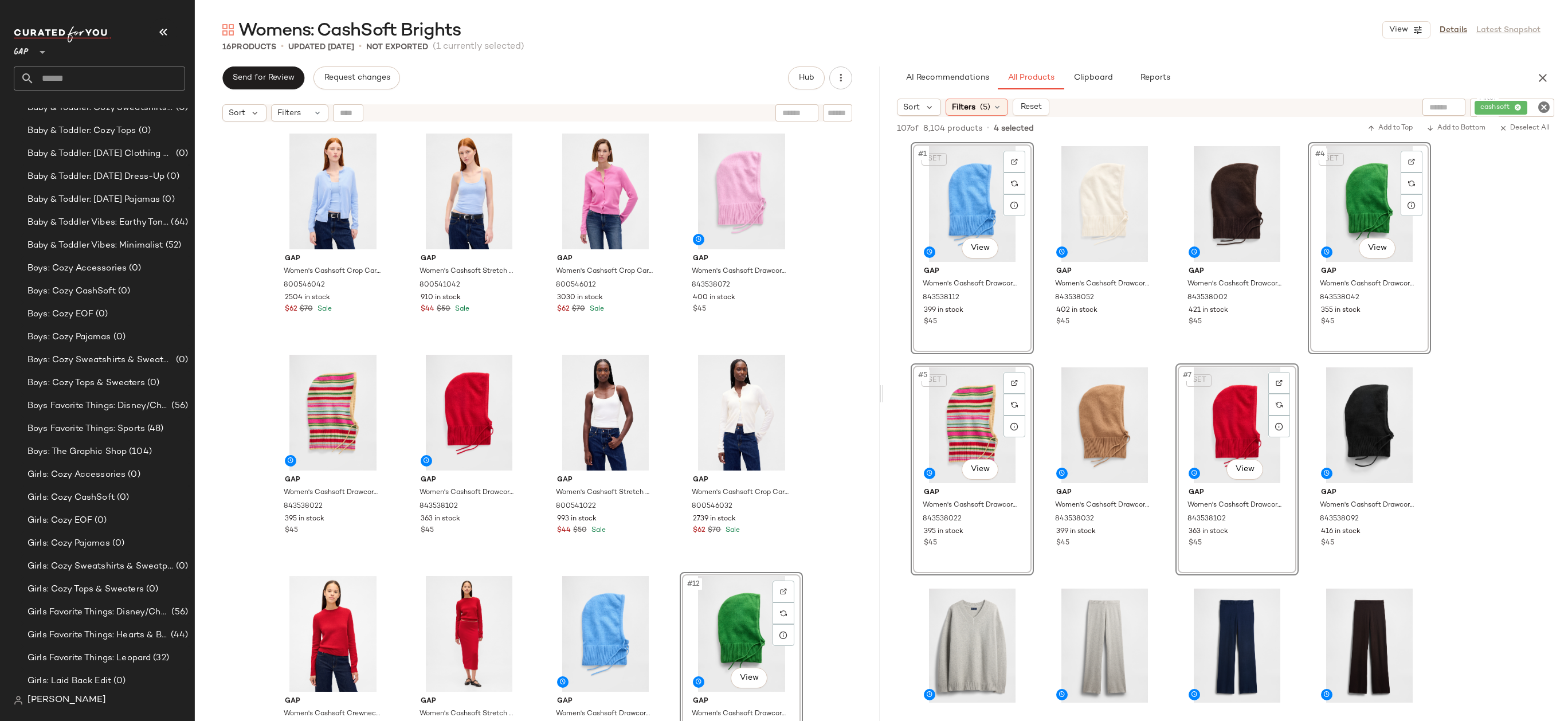
click at [831, 455] on div "Gap Women's Cashsoft Crop Cardigan by Gap Wind Blue Size XS 800546042 2504 in s…" at bounding box center [536, 439] width 684 height 623
click at [824, 413] on div "Gap Women's Cashsoft Crop Cardigan by Gap Wind Blue Size XS 800546042 2504 in s…" at bounding box center [536, 439] width 684 height 623
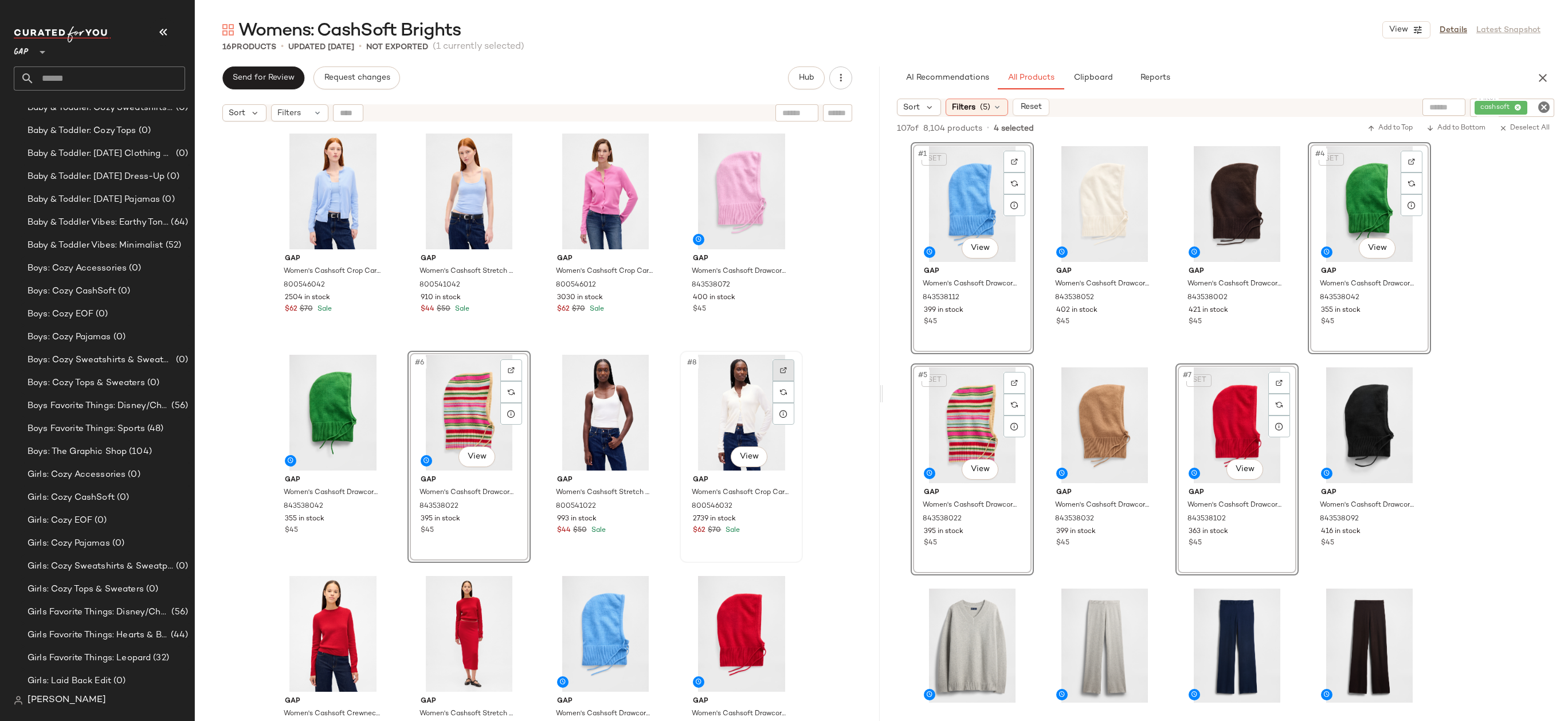
click at [787, 373] on div at bounding box center [784, 370] width 22 height 22
click at [817, 362] on div "Gap Women's Cashsoft Crop Cardigan by Gap Wind Blue Size XS 800546042 2504 in s…" at bounding box center [536, 439] width 684 height 623
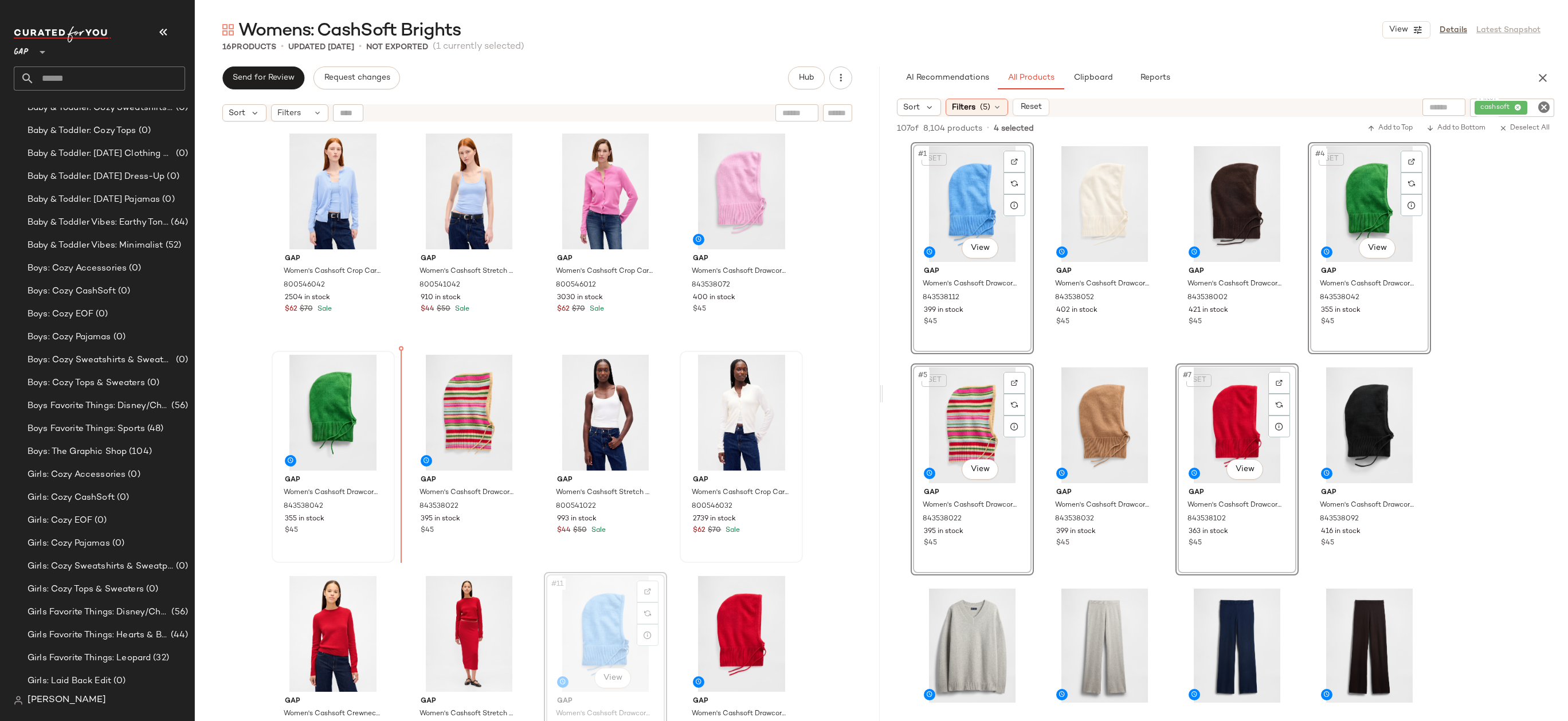
drag, startPoint x: 608, startPoint y: 615, endPoint x: 358, endPoint y: 409, distance: 323.9
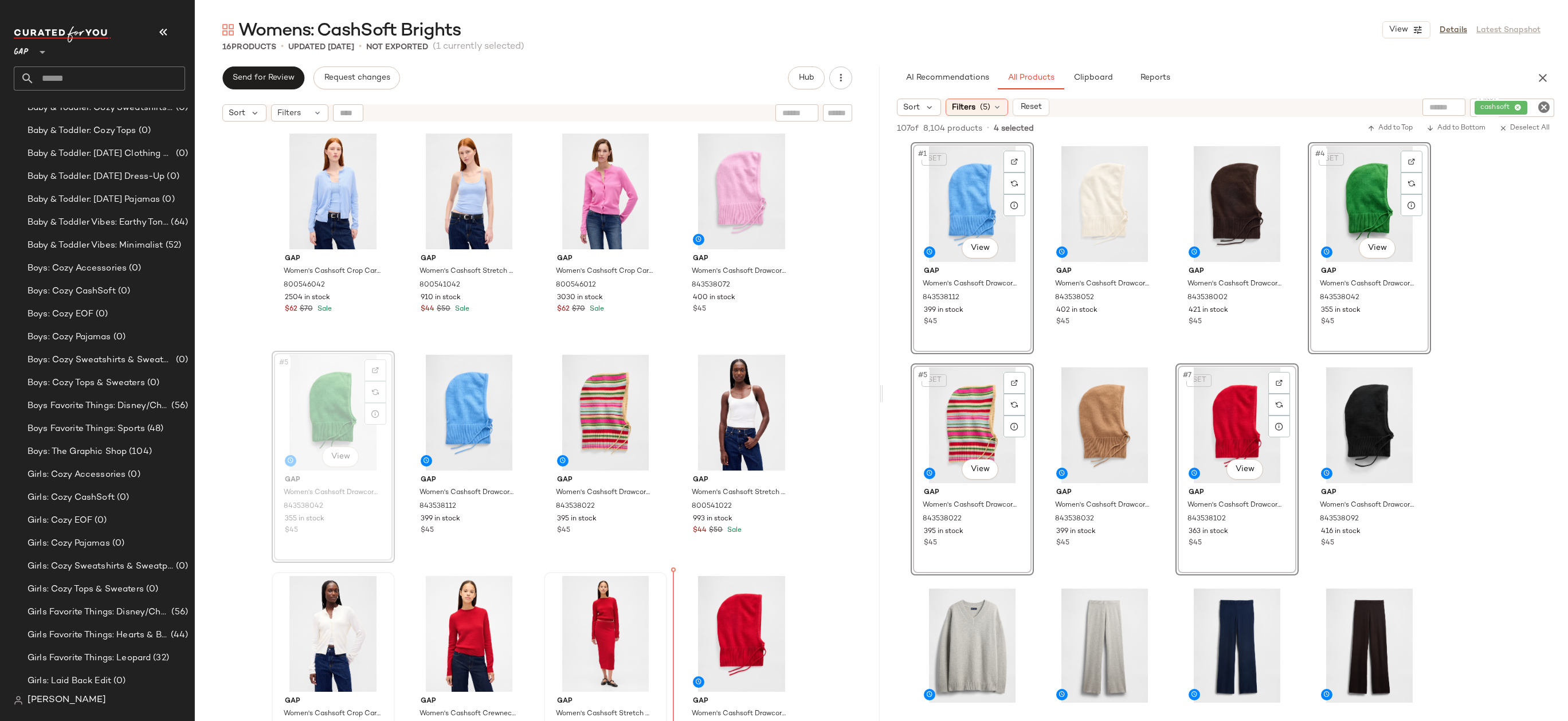
drag, startPoint x: 313, startPoint y: 404, endPoint x: 656, endPoint y: 607, distance: 398.6
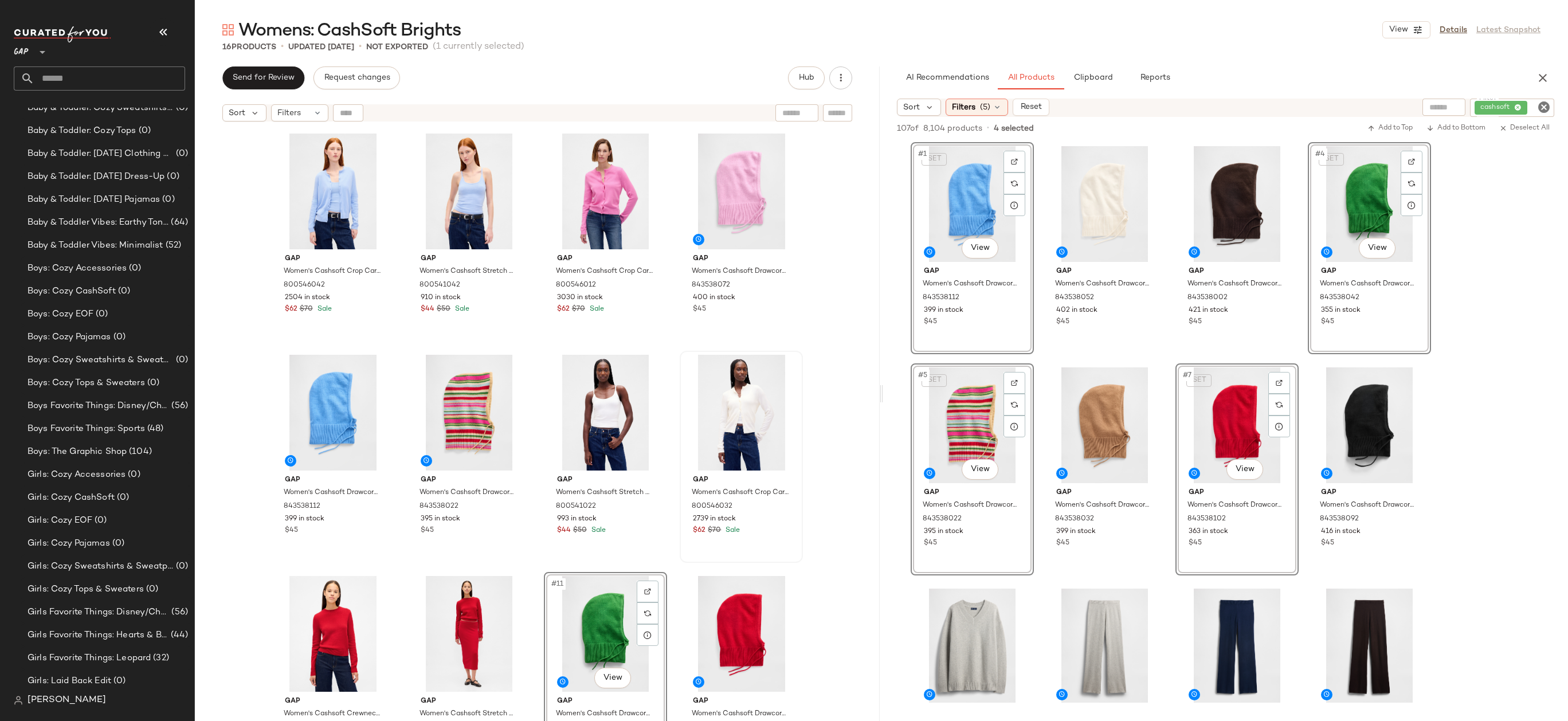
click at [786, 571] on div "Gap Women's Cashsoft Crop Cardigan by Gap Wind Blue Size XS 800546042 2504 in s…" at bounding box center [538, 439] width 532 height 620
drag, startPoint x: 727, startPoint y: 631, endPoint x: 409, endPoint y: 448, distance: 366.9
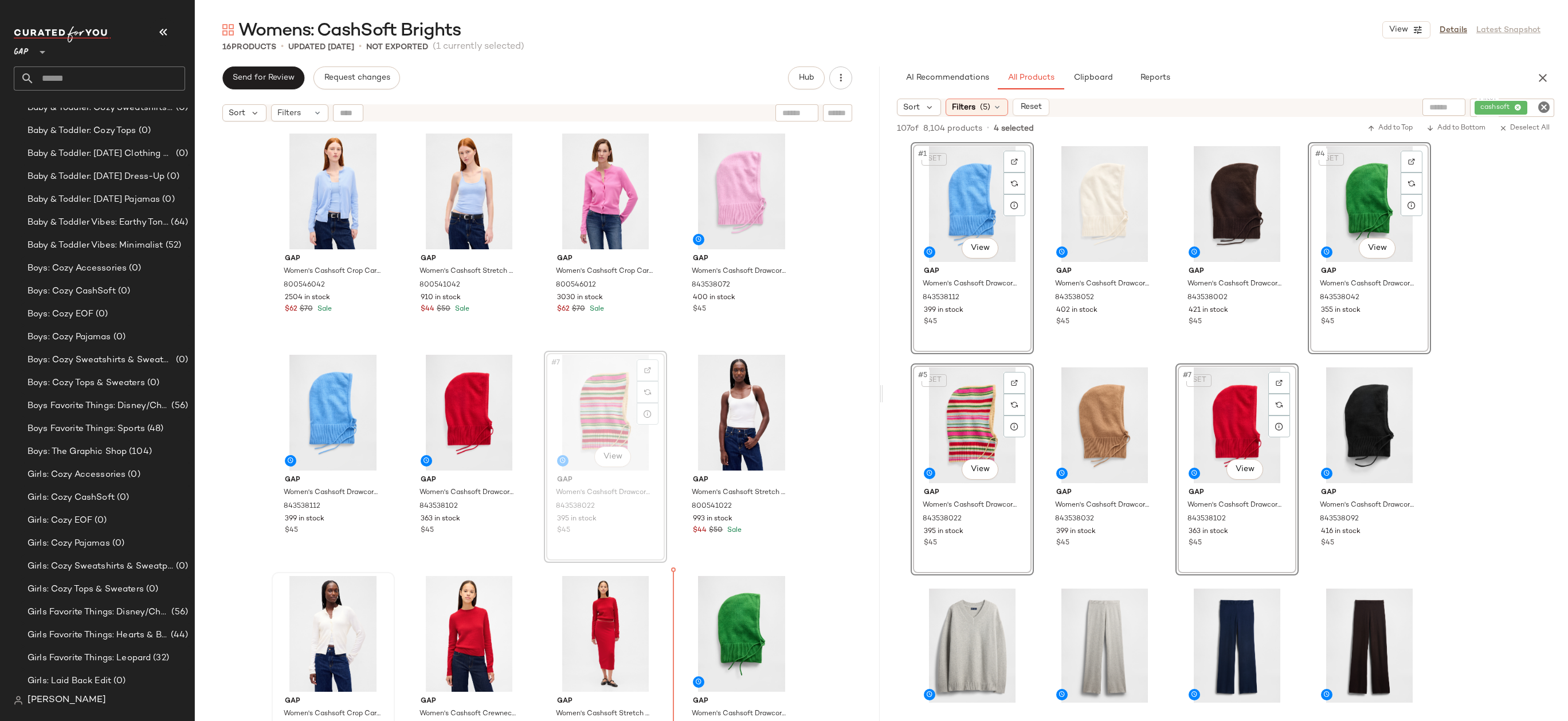
scroll to position [13, 0]
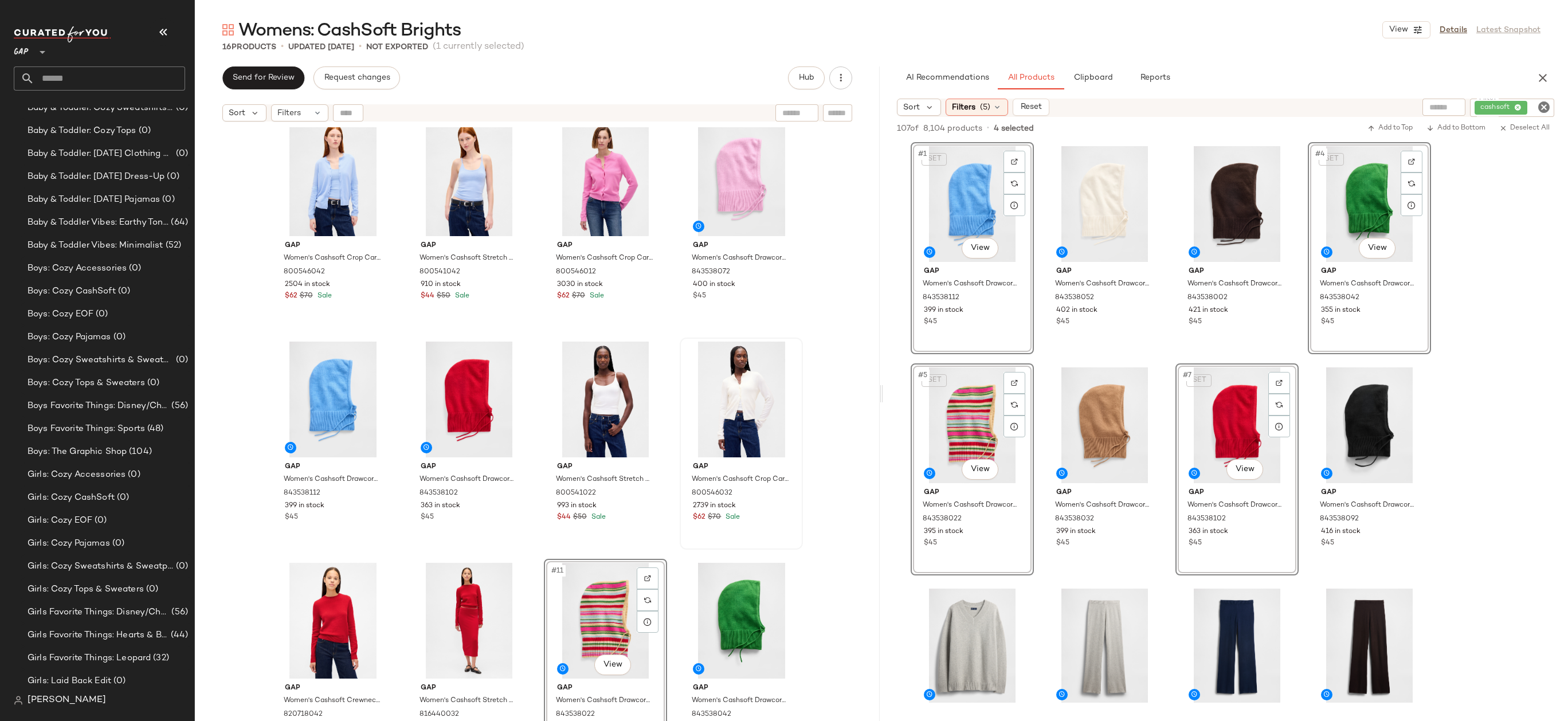
click at [789, 557] on div "Gap Women's Cashsoft Crop Cardigan by Gap Wind Blue Size XS 800546042 2504 in s…" at bounding box center [538, 425] width 532 height 620
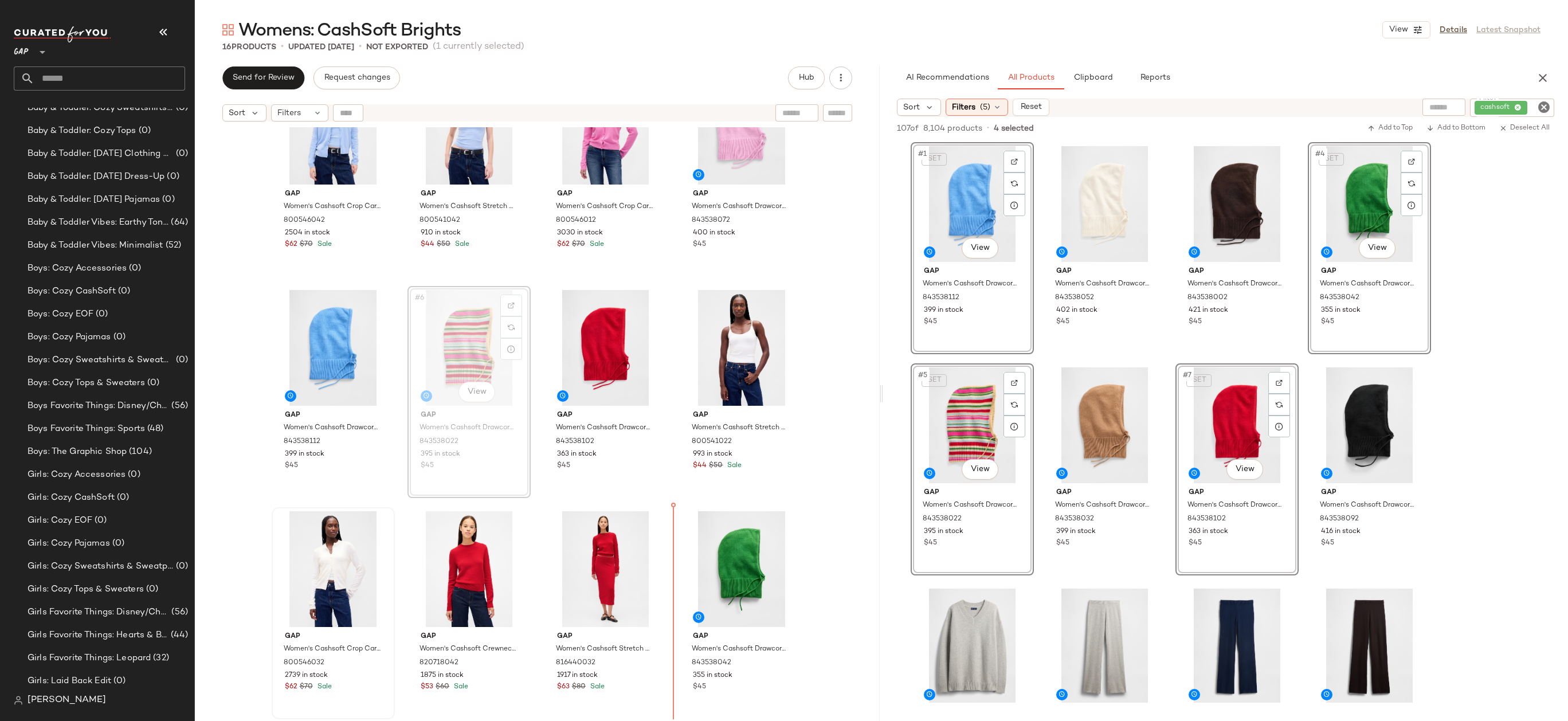
scroll to position [94, 0]
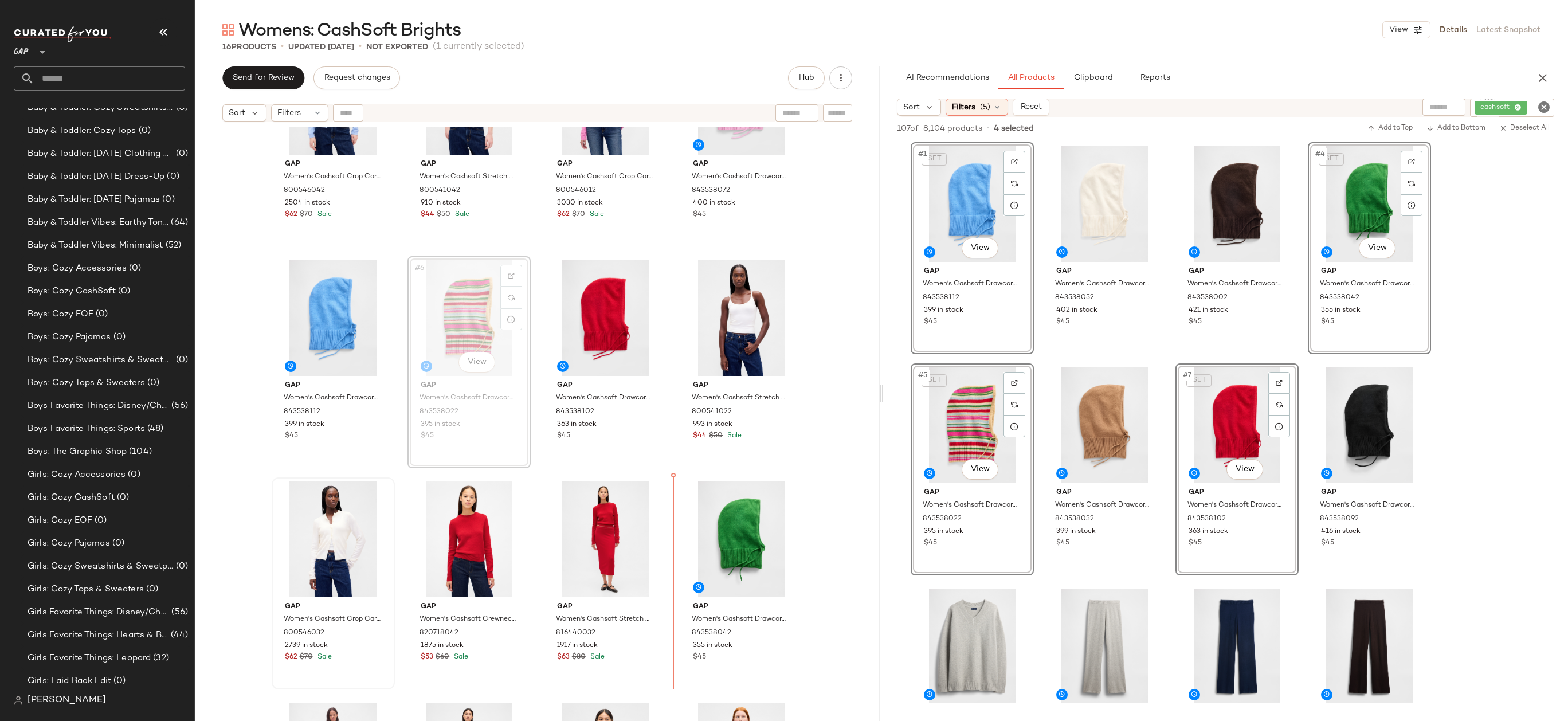
drag, startPoint x: 484, startPoint y: 410, endPoint x: 492, endPoint y: 410, distance: 8.0
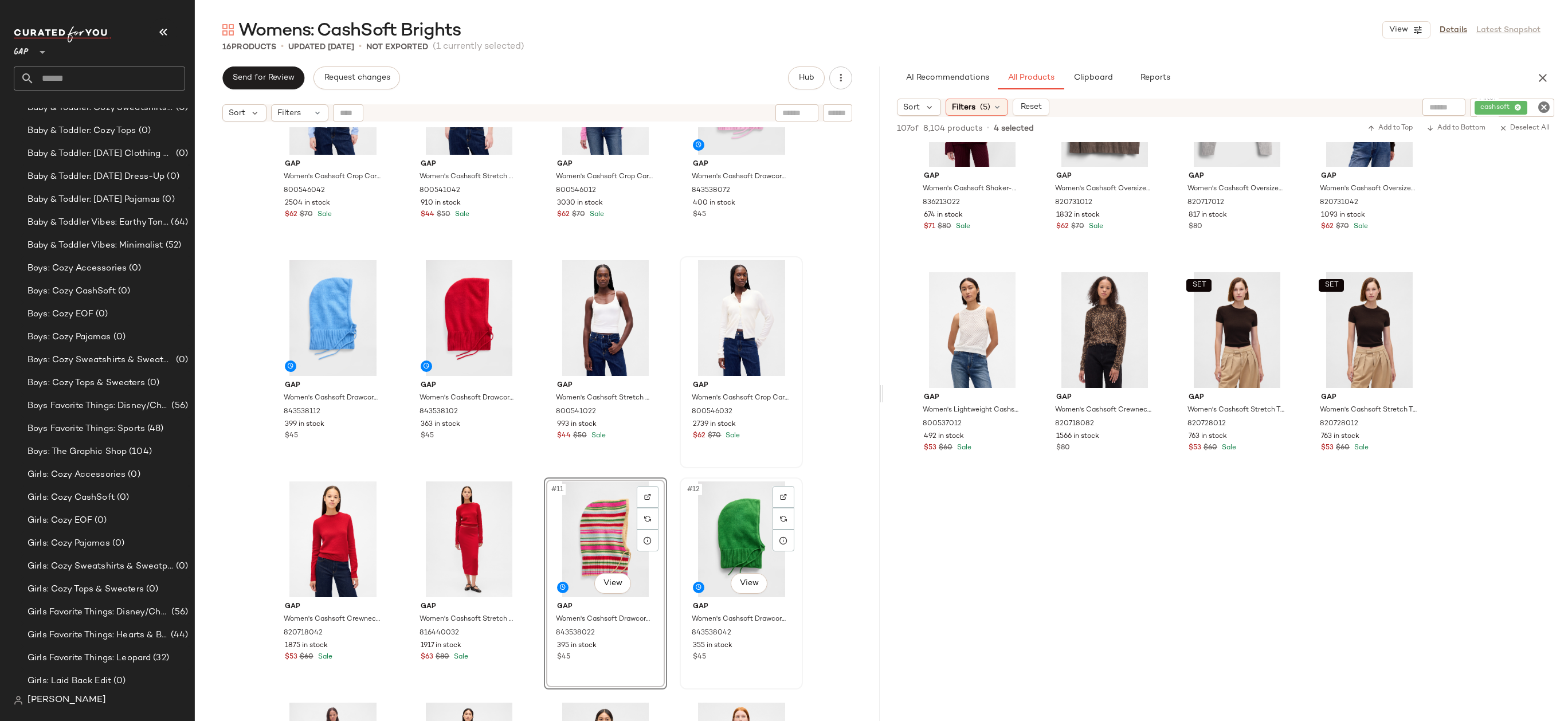
scroll to position [265, 0]
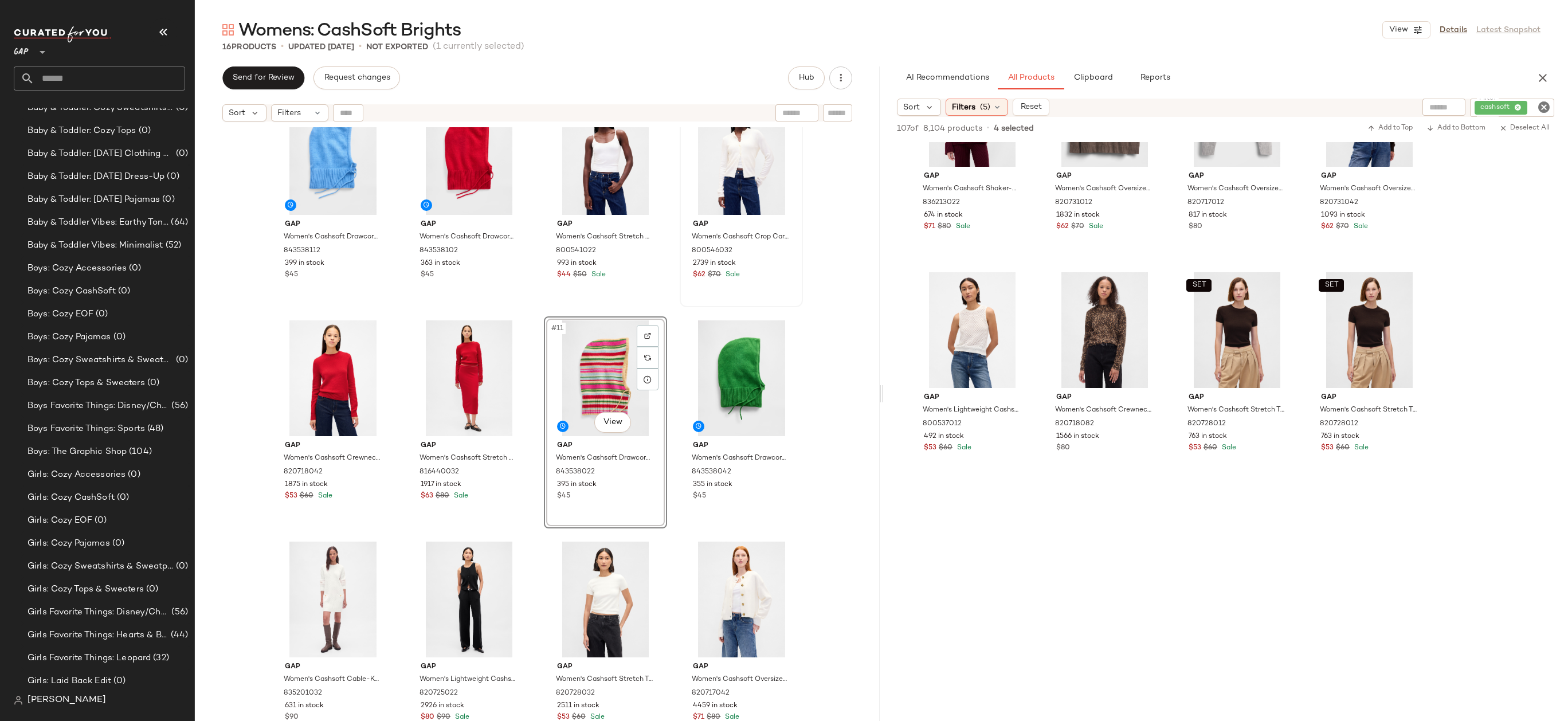
click at [827, 372] on div "Gap Women's Cashsoft Drawcord Hood by Gap Union Blue One Size 843538112 399 in …" at bounding box center [536, 439] width 684 height 623
click at [292, 612] on div "#13 View" at bounding box center [333, 599] width 115 height 116
click at [730, 596] on div "#16 View" at bounding box center [740, 599] width 115 height 116
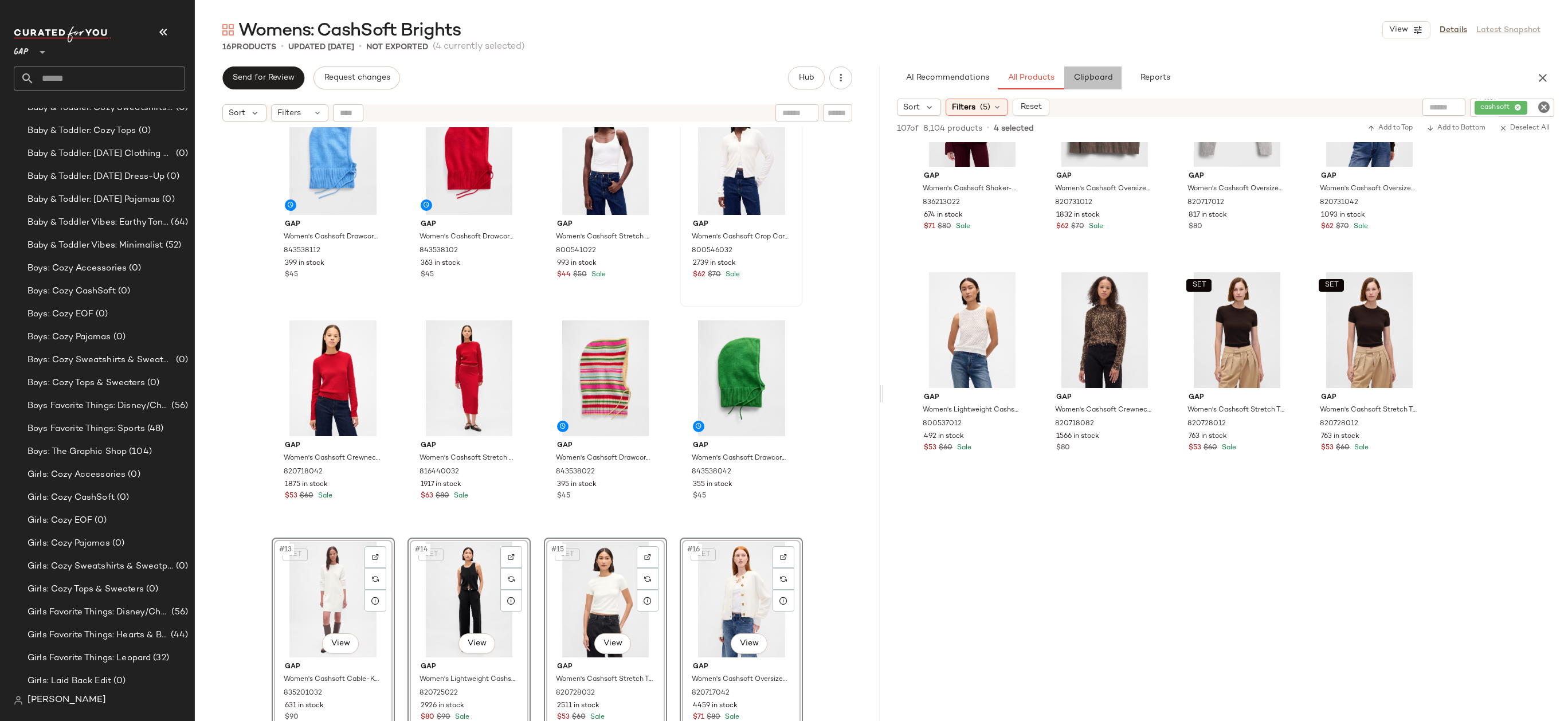
click at [1092, 74] on span "Clipboard" at bounding box center [1092, 78] width 39 height 9
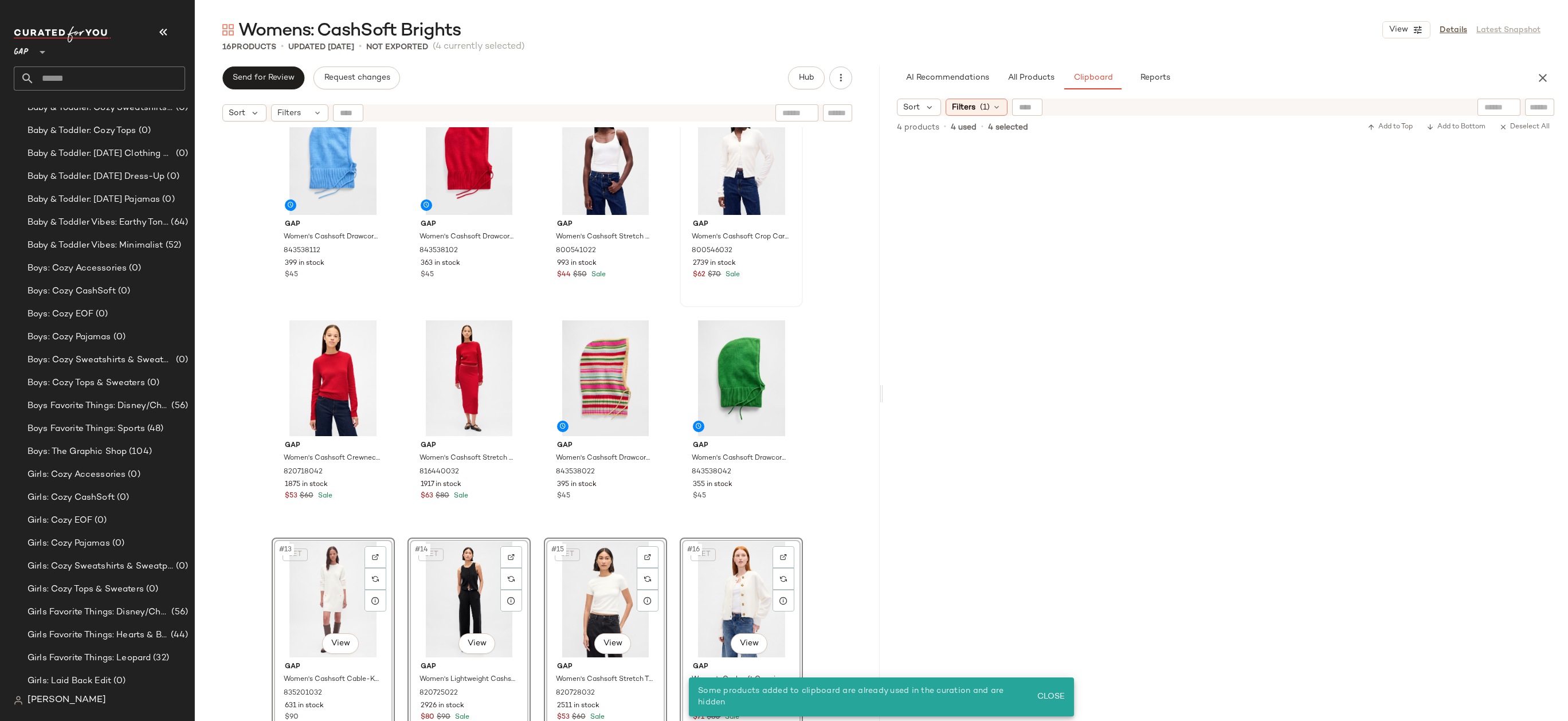
click at [814, 348] on div "Gap Women's Cashsoft Drawcord Hood by Gap Union Blue One Size 843538112 399 in …" at bounding box center [536, 439] width 684 height 623
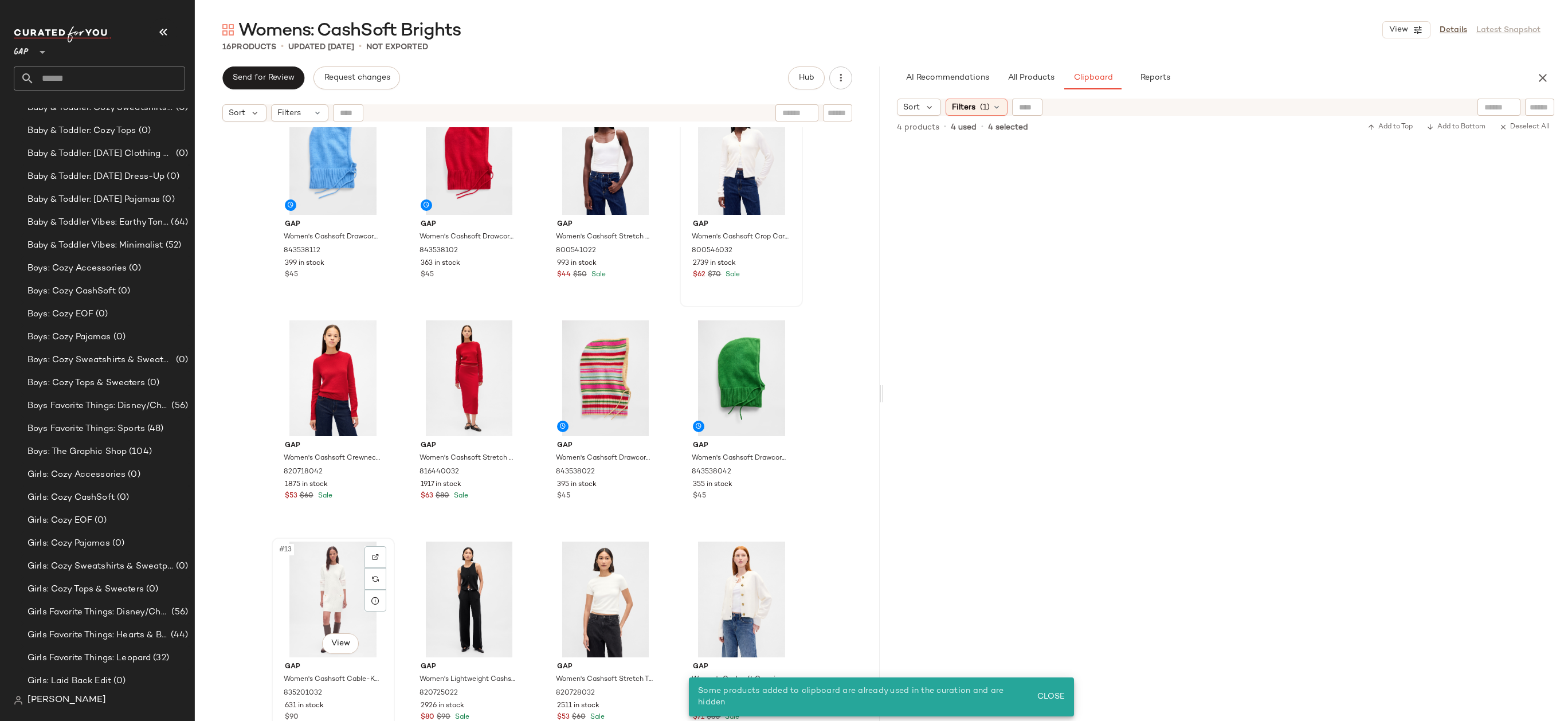
click at [313, 567] on div "#13 View" at bounding box center [333, 599] width 115 height 116
click at [723, 569] on div "#16 View" at bounding box center [740, 599] width 115 height 116
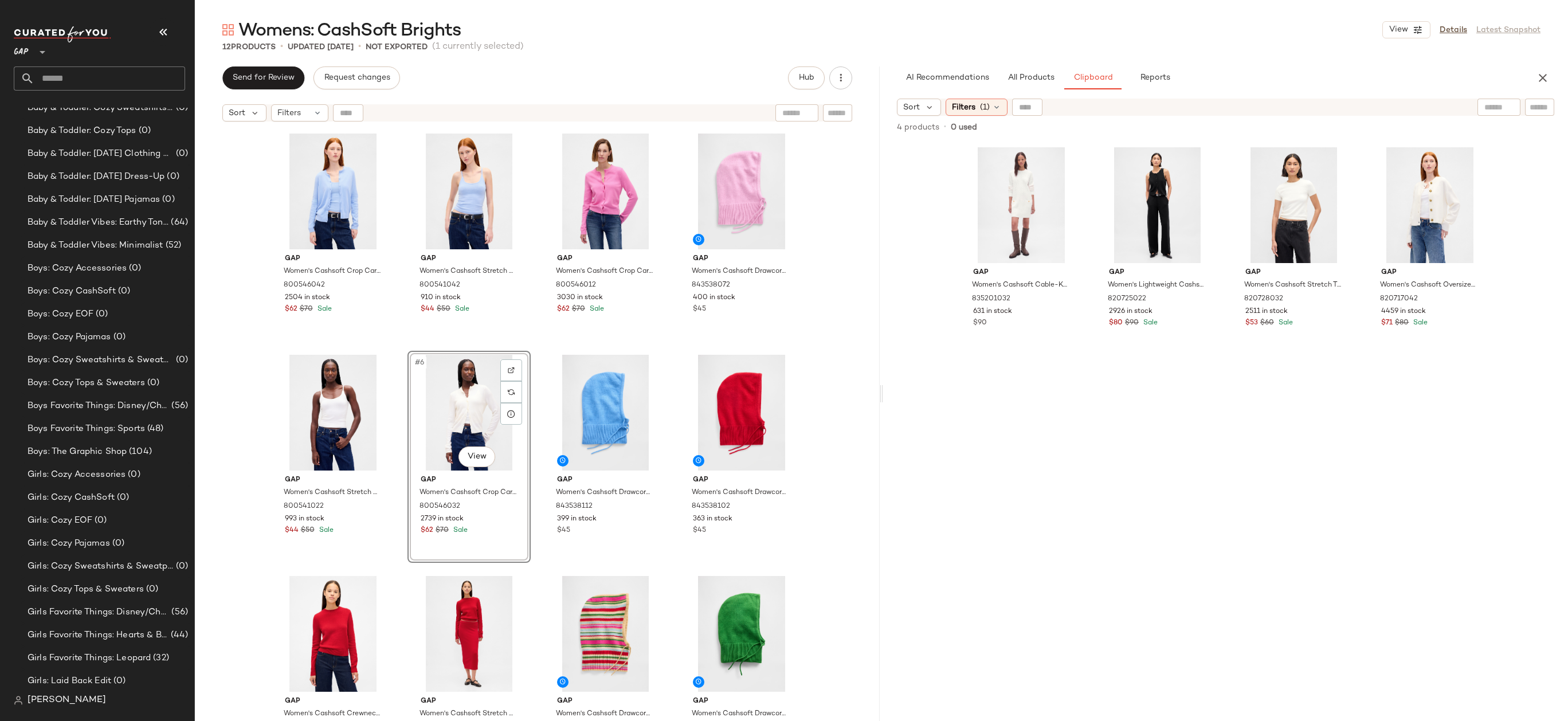
click at [800, 407] on div "Gap Women's Cashsoft Crop Cardigan by Gap Wind Blue Size XS 800546042 2504 in s…" at bounding box center [536, 439] width 684 height 623
click at [615, 595] on div "#11 View" at bounding box center [605, 634] width 115 height 116
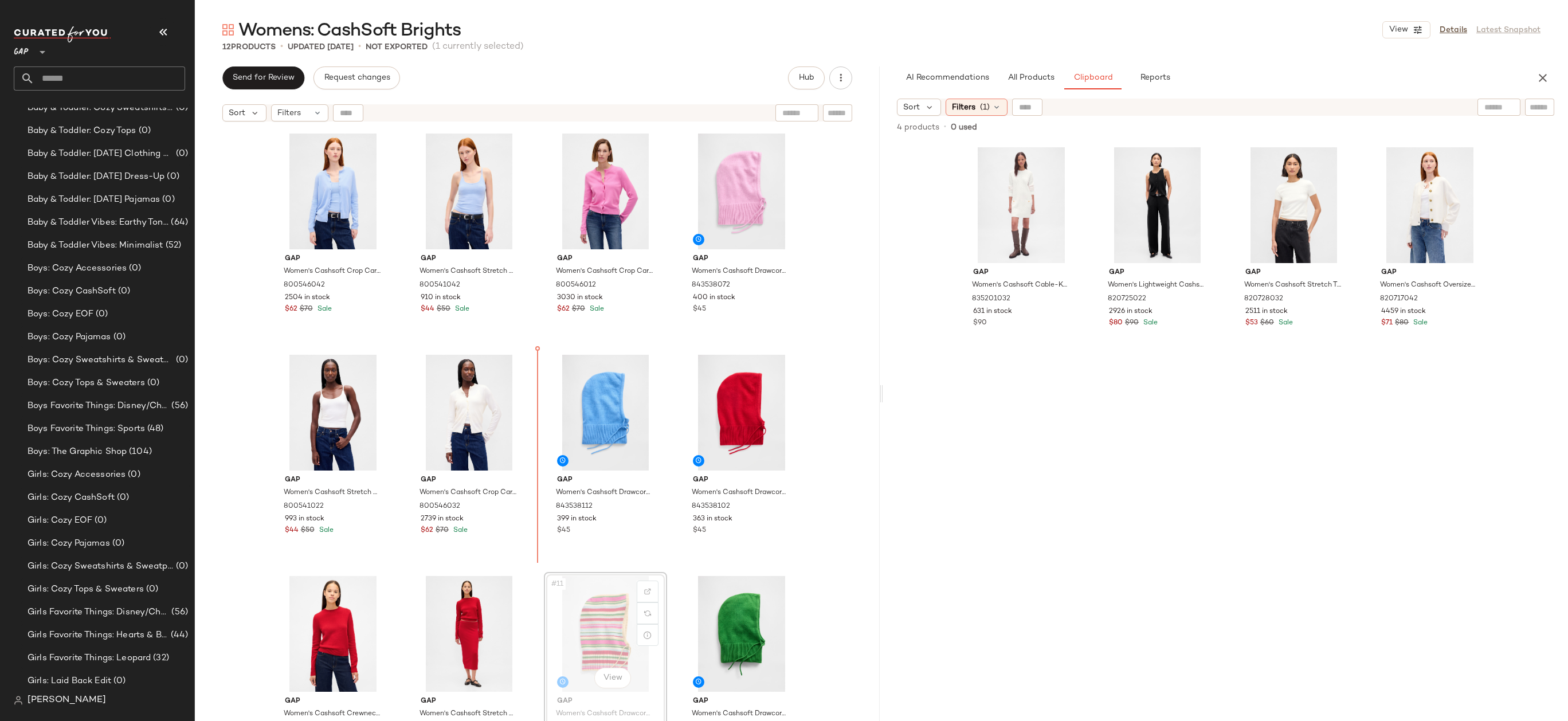
drag, startPoint x: 608, startPoint y: 629, endPoint x: 608, endPoint y: 623, distance: 6.0
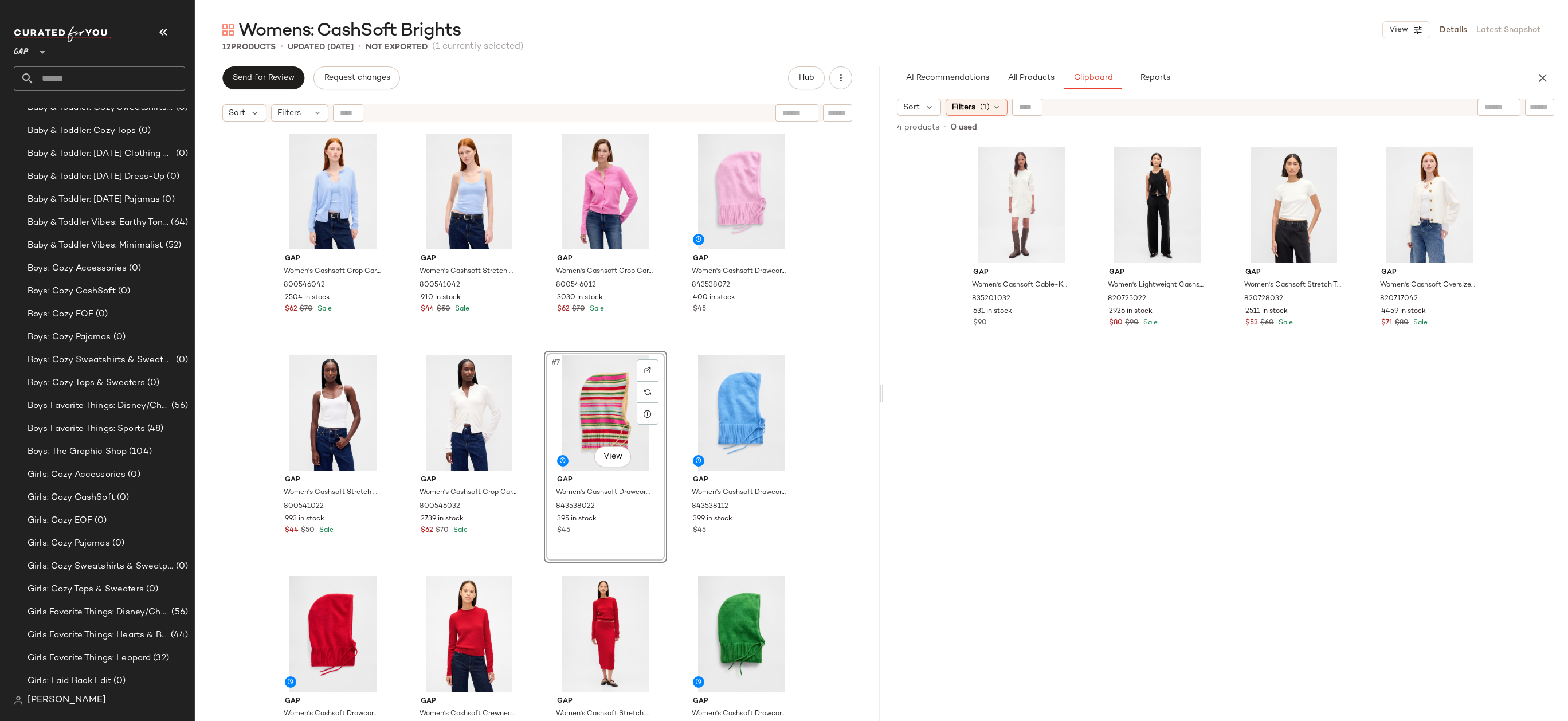
click at [824, 406] on div "Gap Women's Cashsoft Crop Cardigan by Gap Wind Blue Size XS 800546042 2504 in s…" at bounding box center [536, 439] width 684 height 623
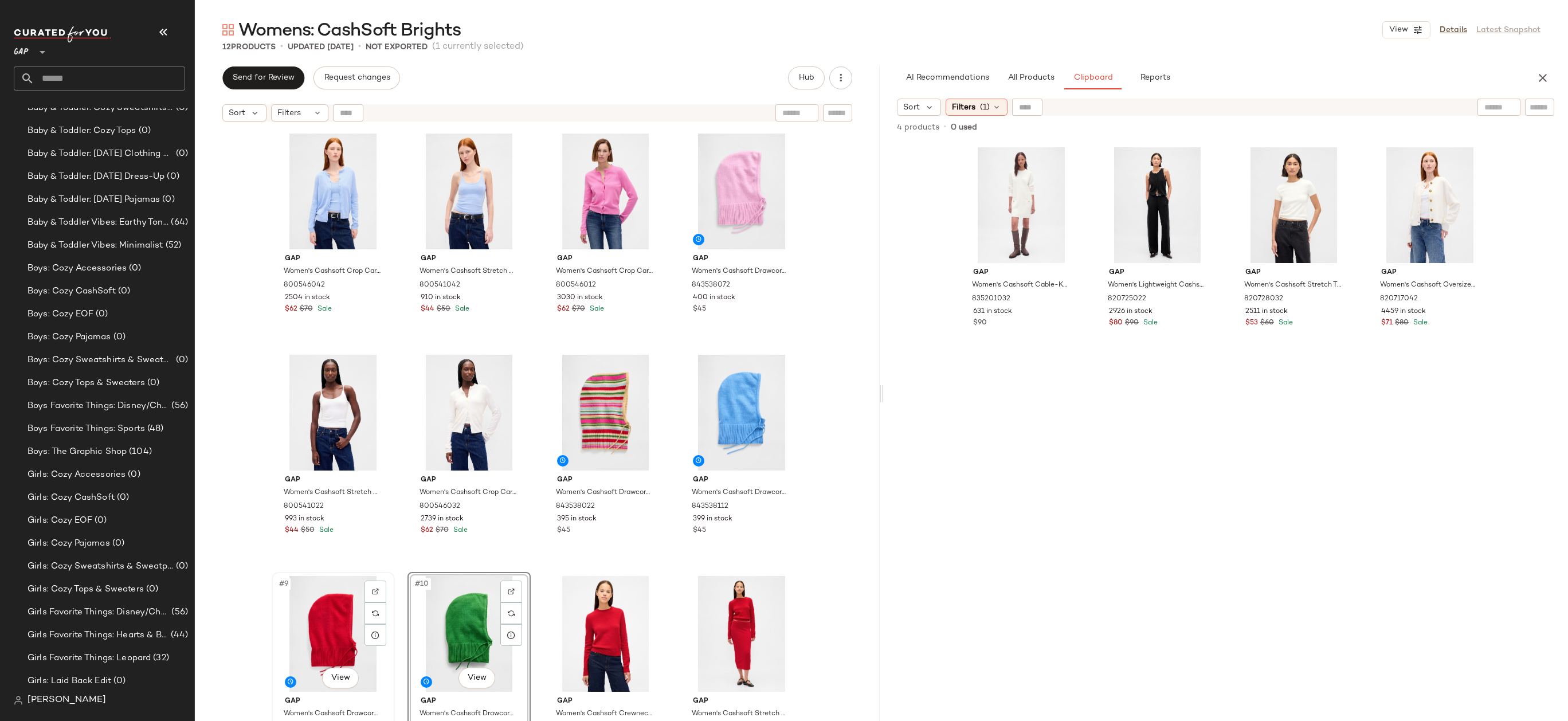
click at [318, 630] on div "#9 View" at bounding box center [333, 634] width 115 height 116
click at [756, 614] on div "#12 View" at bounding box center [740, 634] width 115 height 116
click at [1108, 76] on span "Clipboard" at bounding box center [1092, 78] width 39 height 9
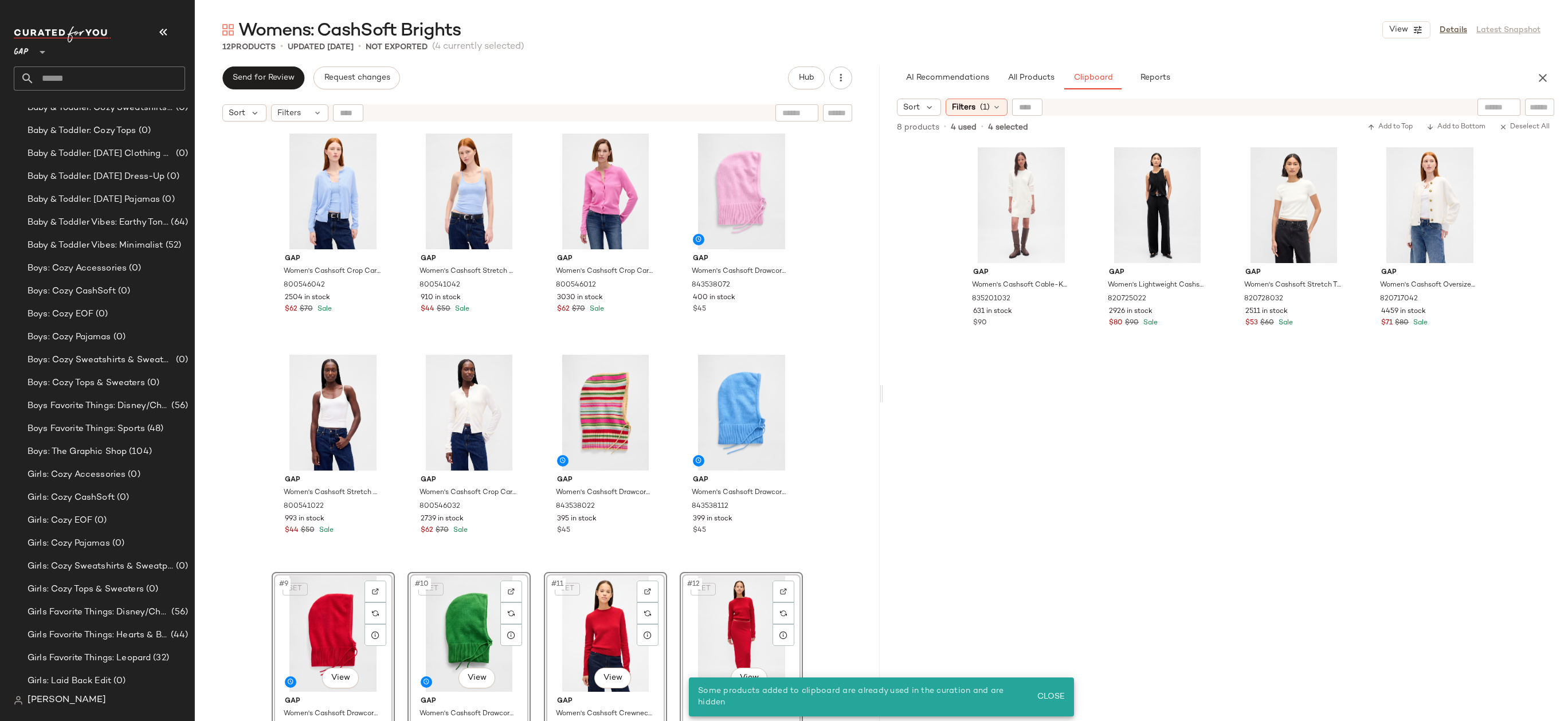
click at [833, 283] on div "Gap Women's Cashsoft Crop Cardigan by Gap Wind Blue Size XS 800546042 2504 in s…" at bounding box center [536, 439] width 684 height 623
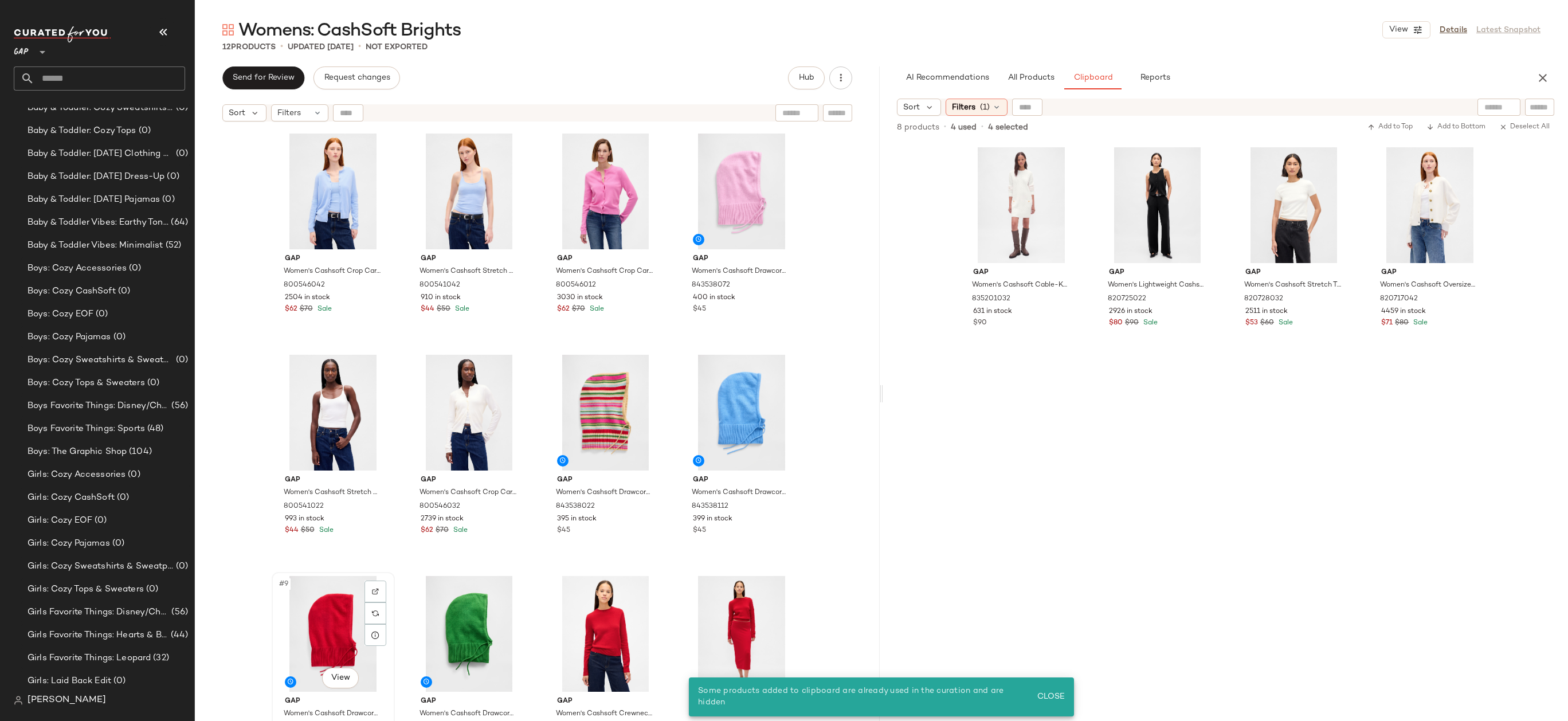
click at [325, 595] on div "#9 View" at bounding box center [333, 634] width 115 height 116
click at [768, 599] on div "#12 View" at bounding box center [740, 634] width 115 height 116
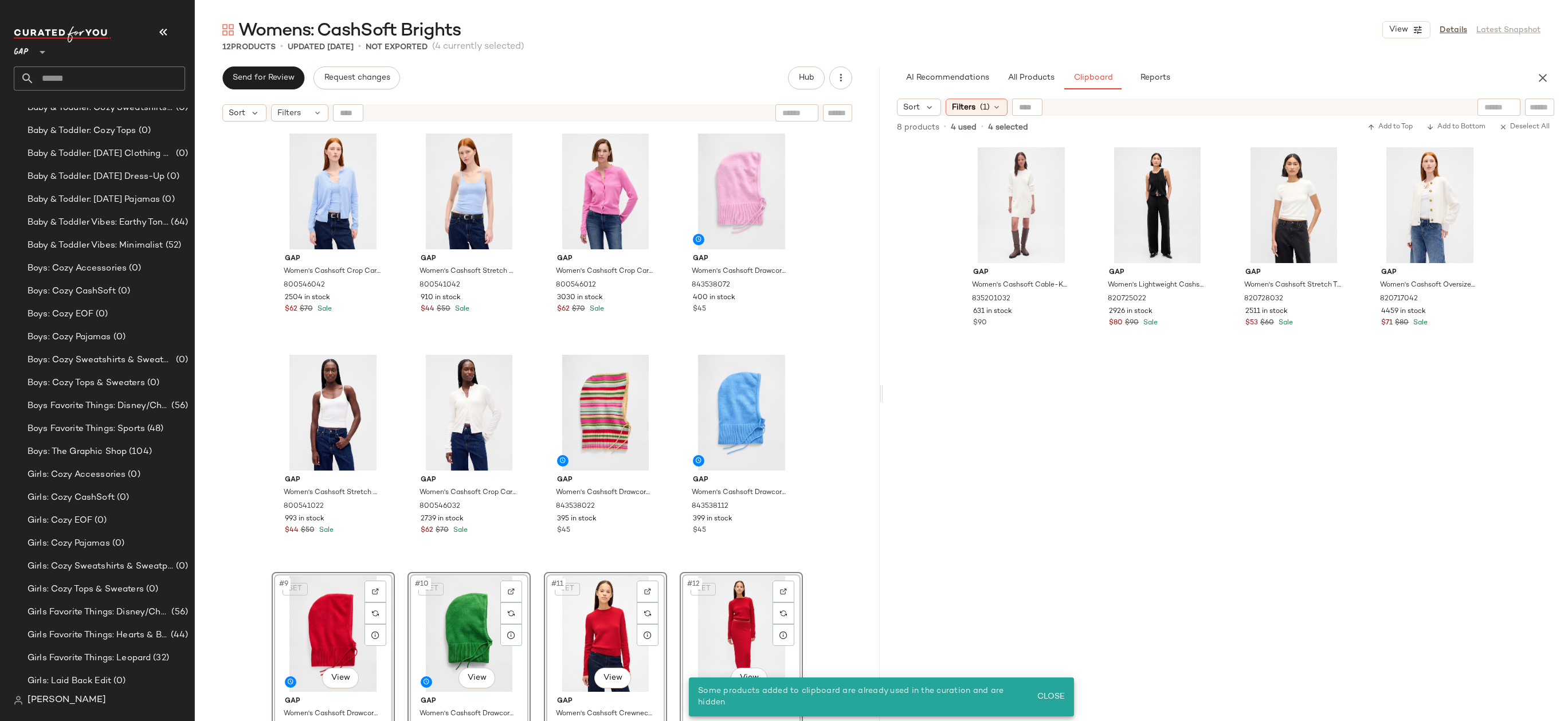
scroll to position [631, 0]
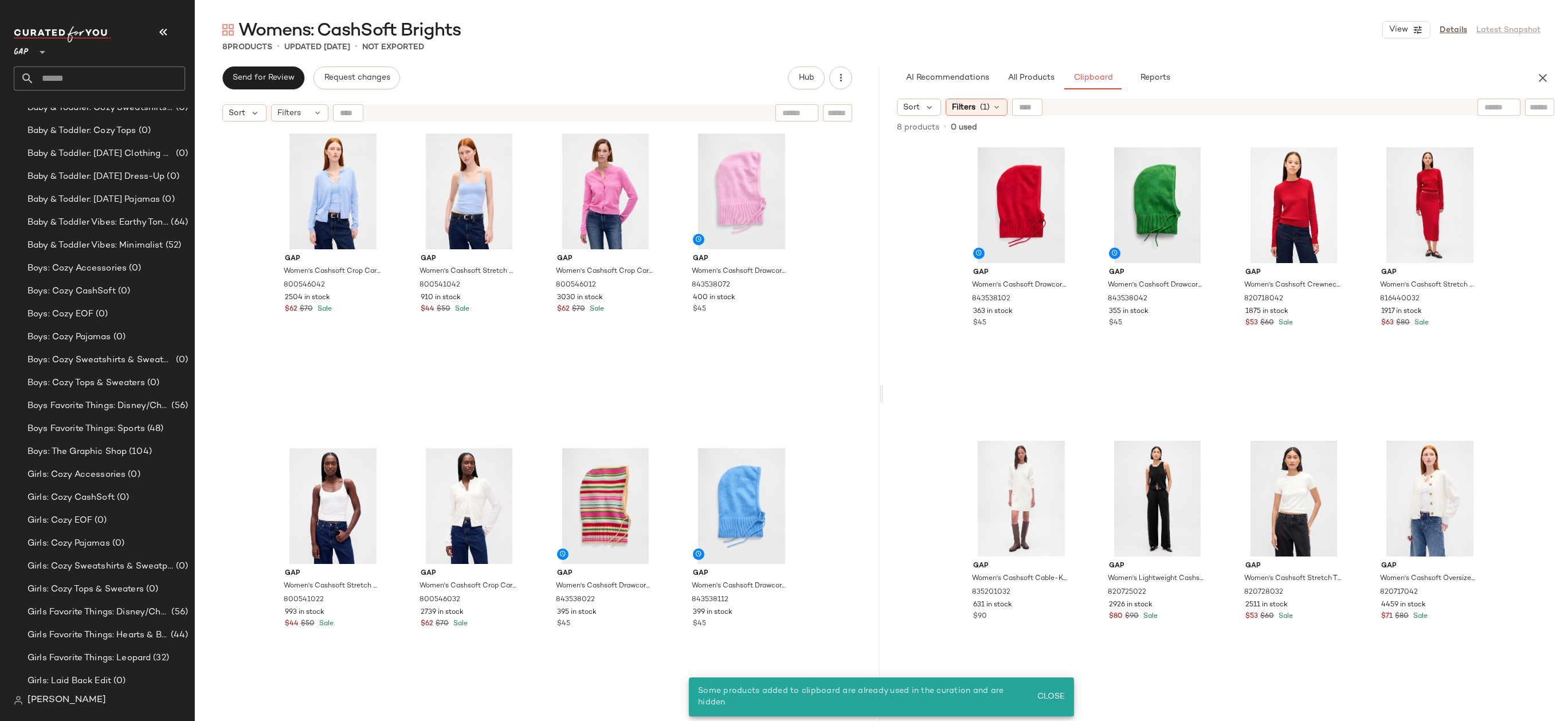
click at [831, 420] on div "Gap Women's Cashsoft Crop Cardigan by Gap Wind Blue Size XS 800546042 2504 in s…" at bounding box center [536, 439] width 684 height 623
click at [751, 499] on div "#8 View" at bounding box center [740, 506] width 115 height 116
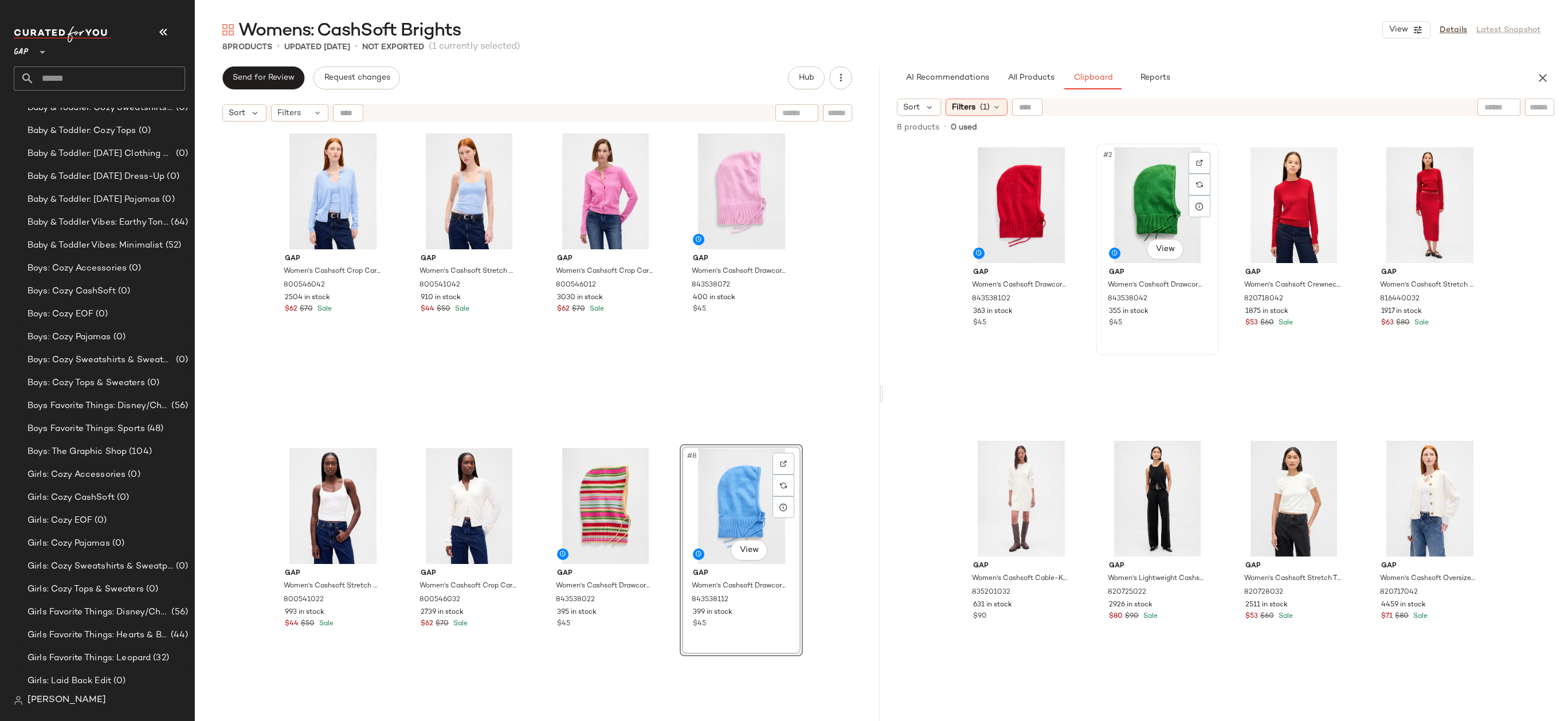
click at [1120, 232] on div "#2 View" at bounding box center [1157, 205] width 115 height 116
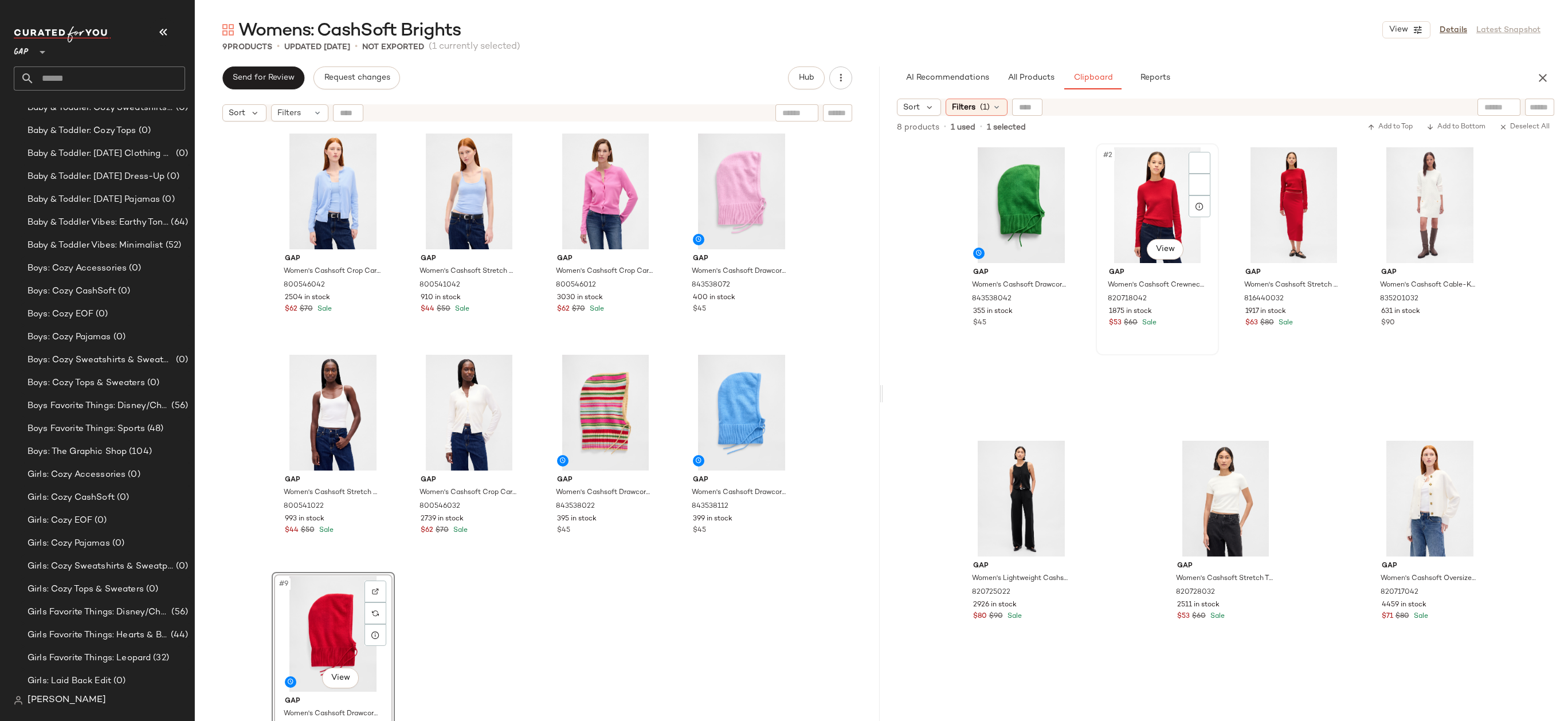
scroll to position [631, 0]
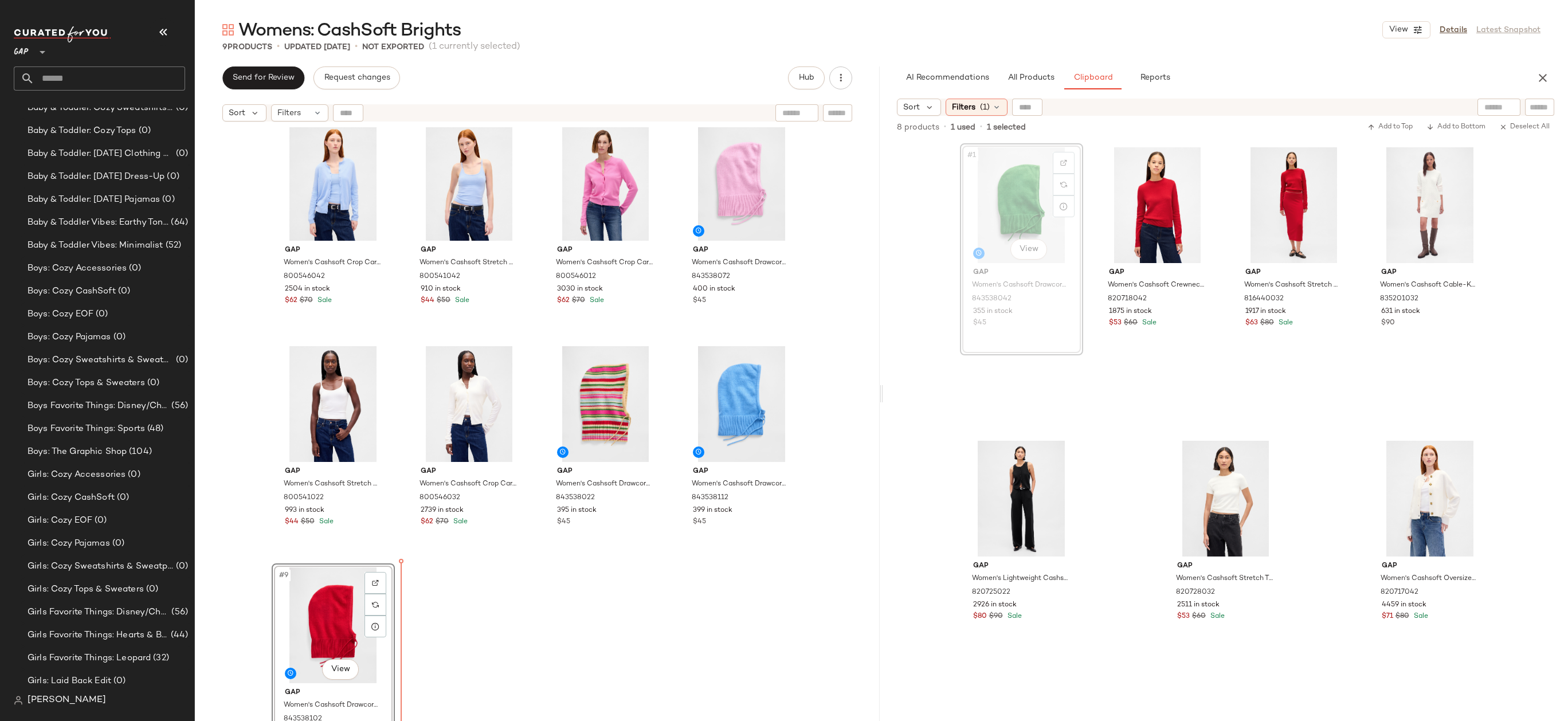
drag, startPoint x: 993, startPoint y: 198, endPoint x: 993, endPoint y: 207, distance: 9.0
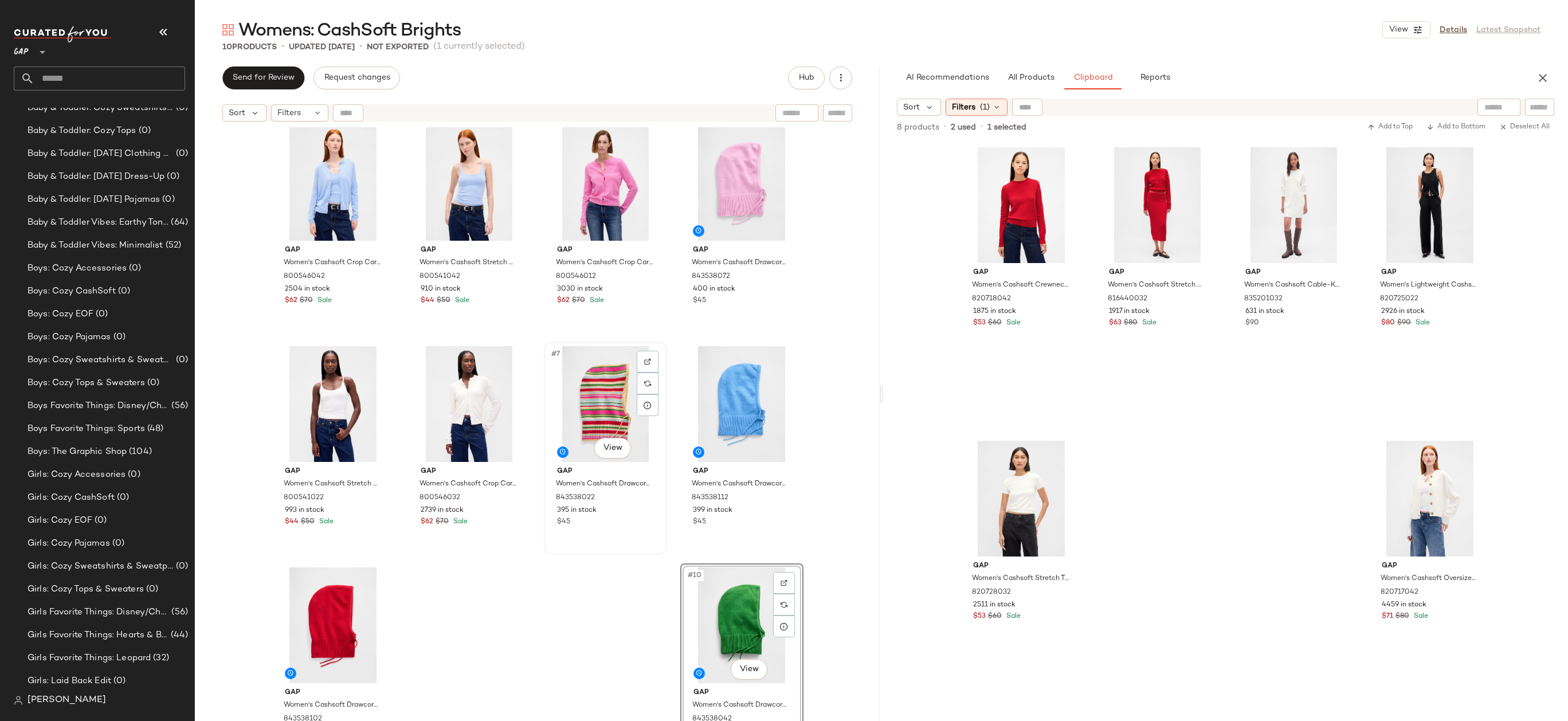
scroll to position [0, 0]
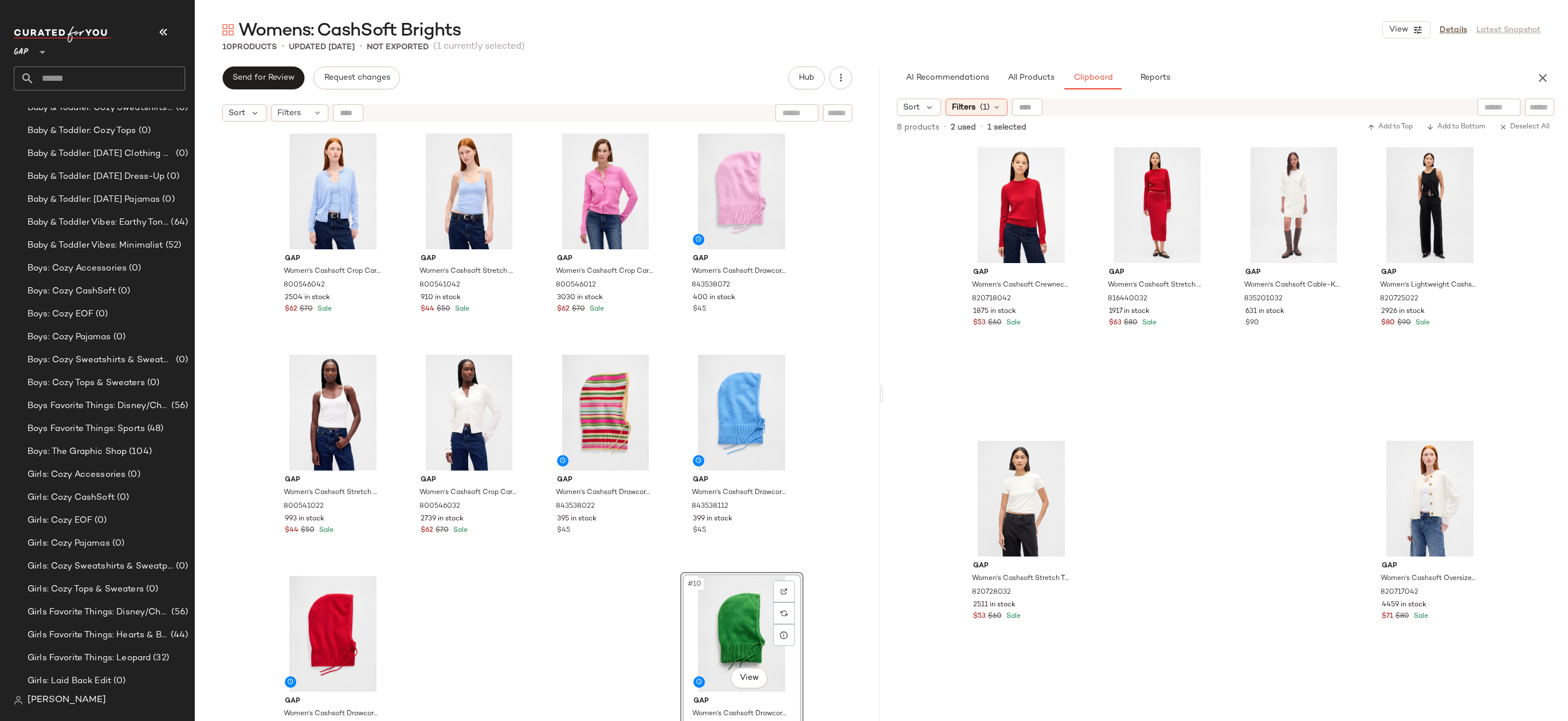
click at [837, 472] on div "Gap Women's Cashsoft Crop Cardigan by Gap Wind Blue Size XS 800546042 2504 in s…" at bounding box center [536, 439] width 684 height 623
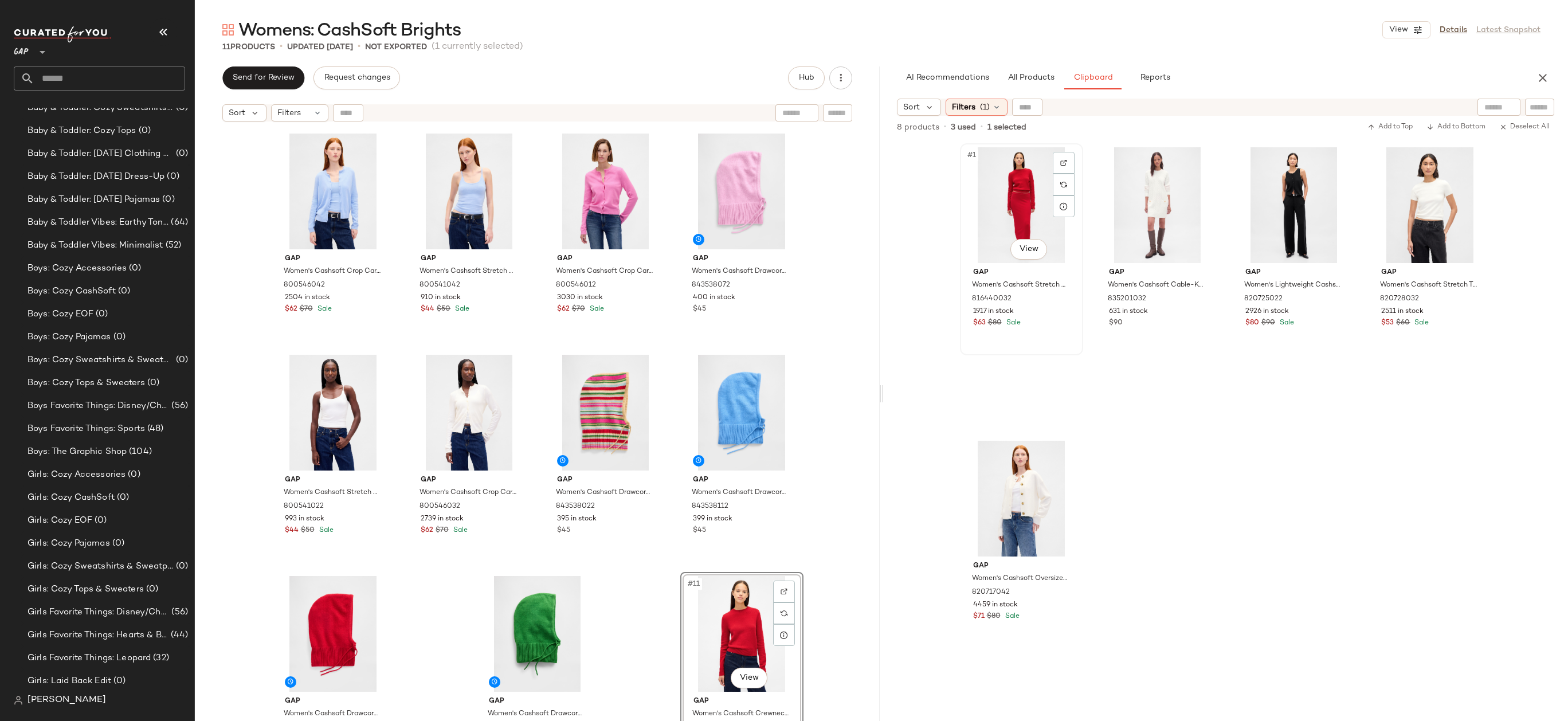
scroll to position [631, 0]
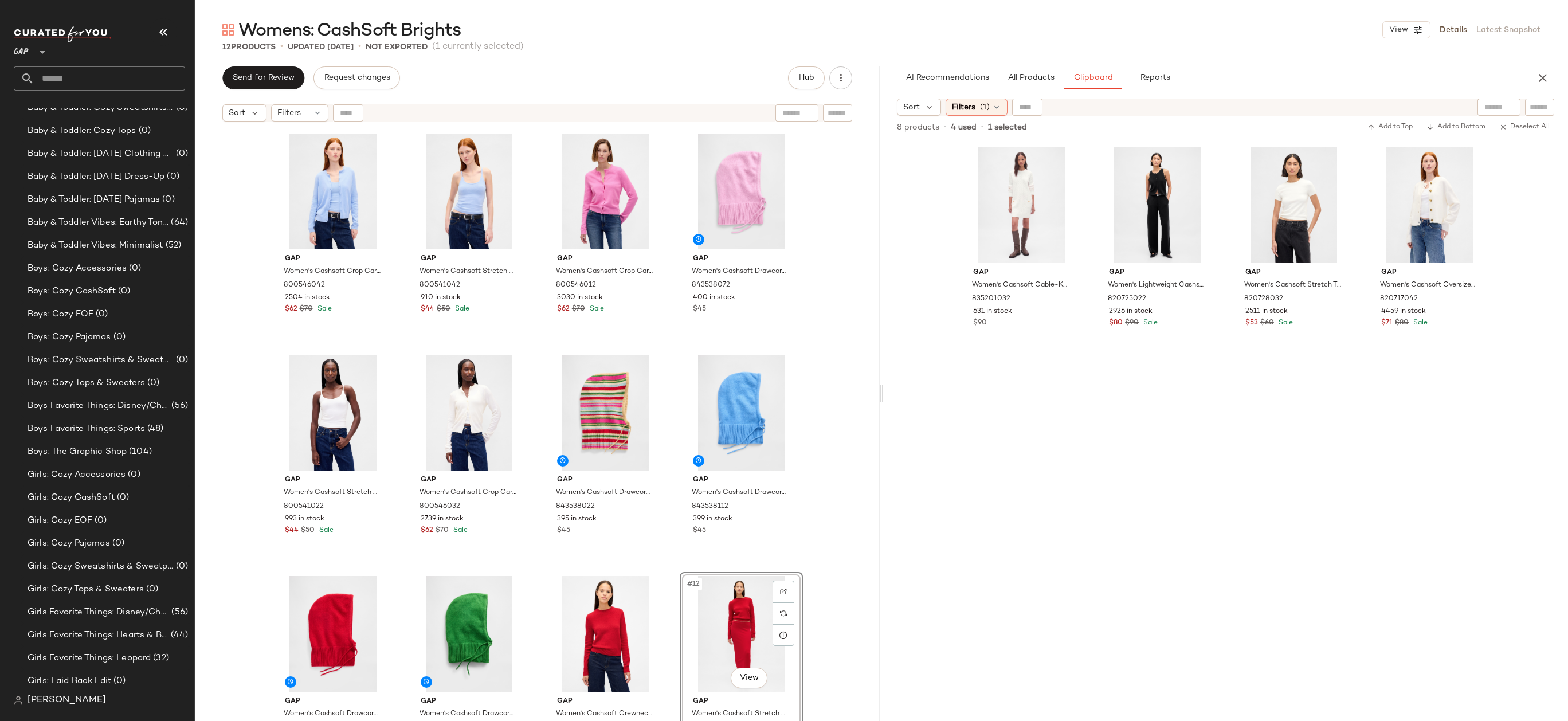
click at [838, 494] on div "Gap Women's Cashsoft Crop Cardigan by Gap Wind Blue Size XS 800546042 2504 in s…" at bounding box center [536, 439] width 684 height 623
click at [467, 615] on div "#10 View" at bounding box center [468, 634] width 115 height 116
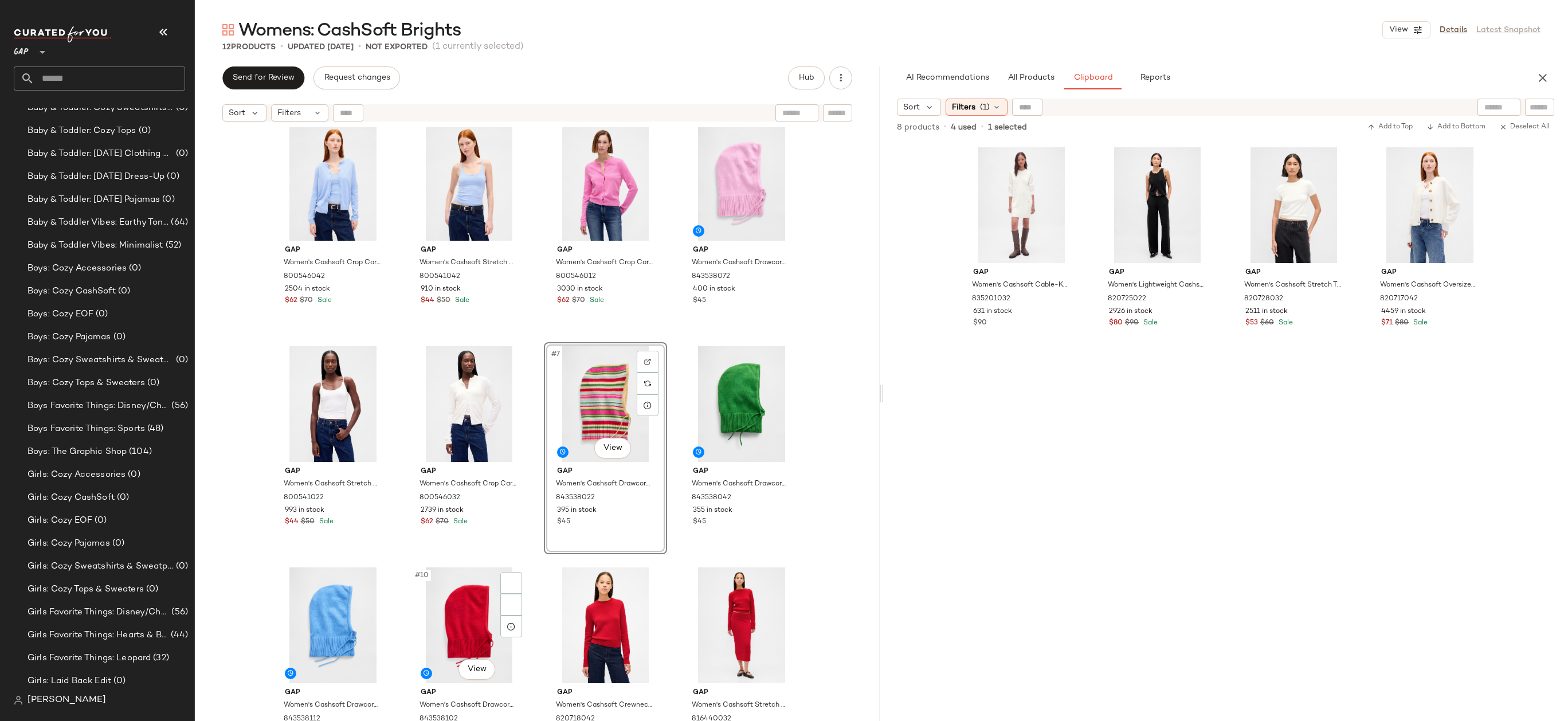
scroll to position [9, 0]
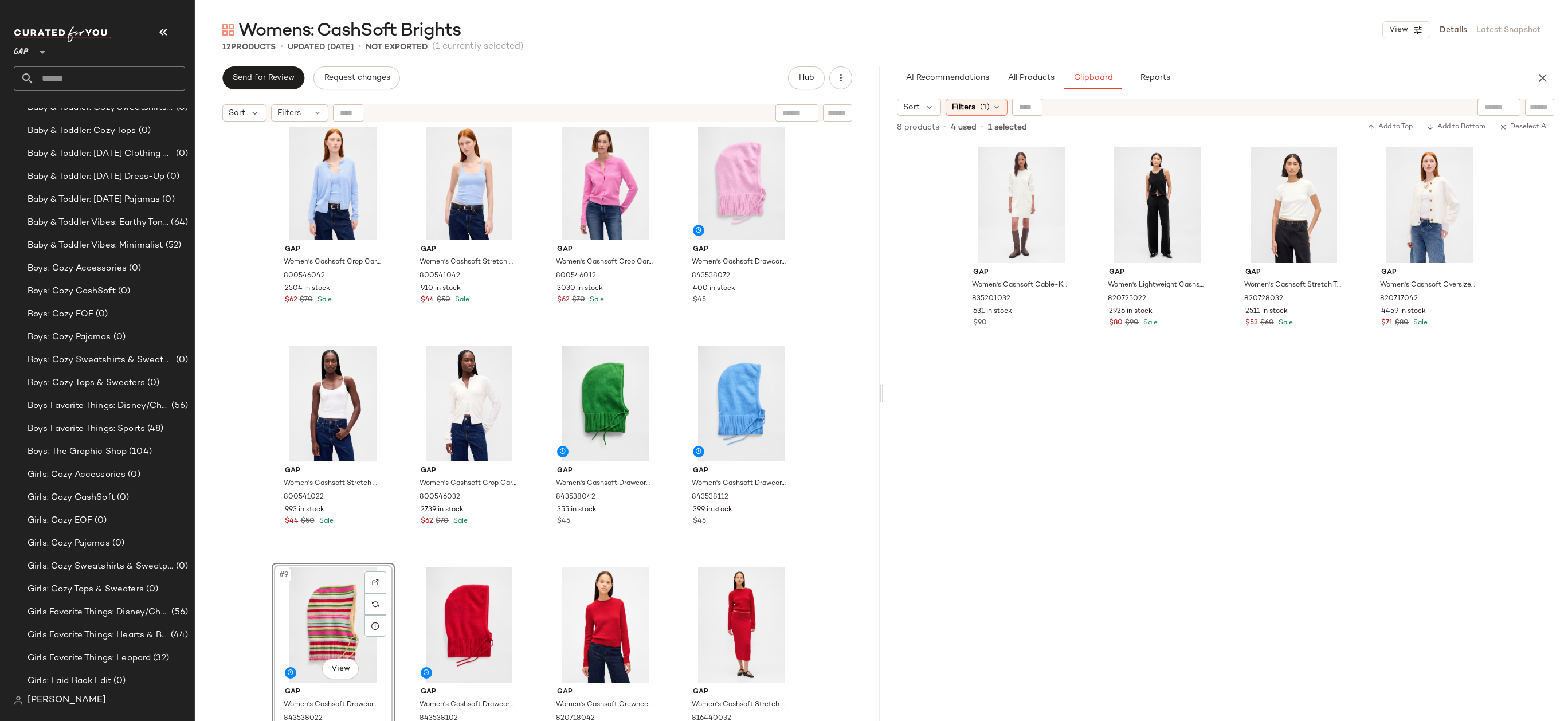
click at [822, 455] on div "Gap Women's Cashsoft Crop Cardigan by Gap Wind Blue Size XS 800546042 2504 in s…" at bounding box center [536, 439] width 684 height 623
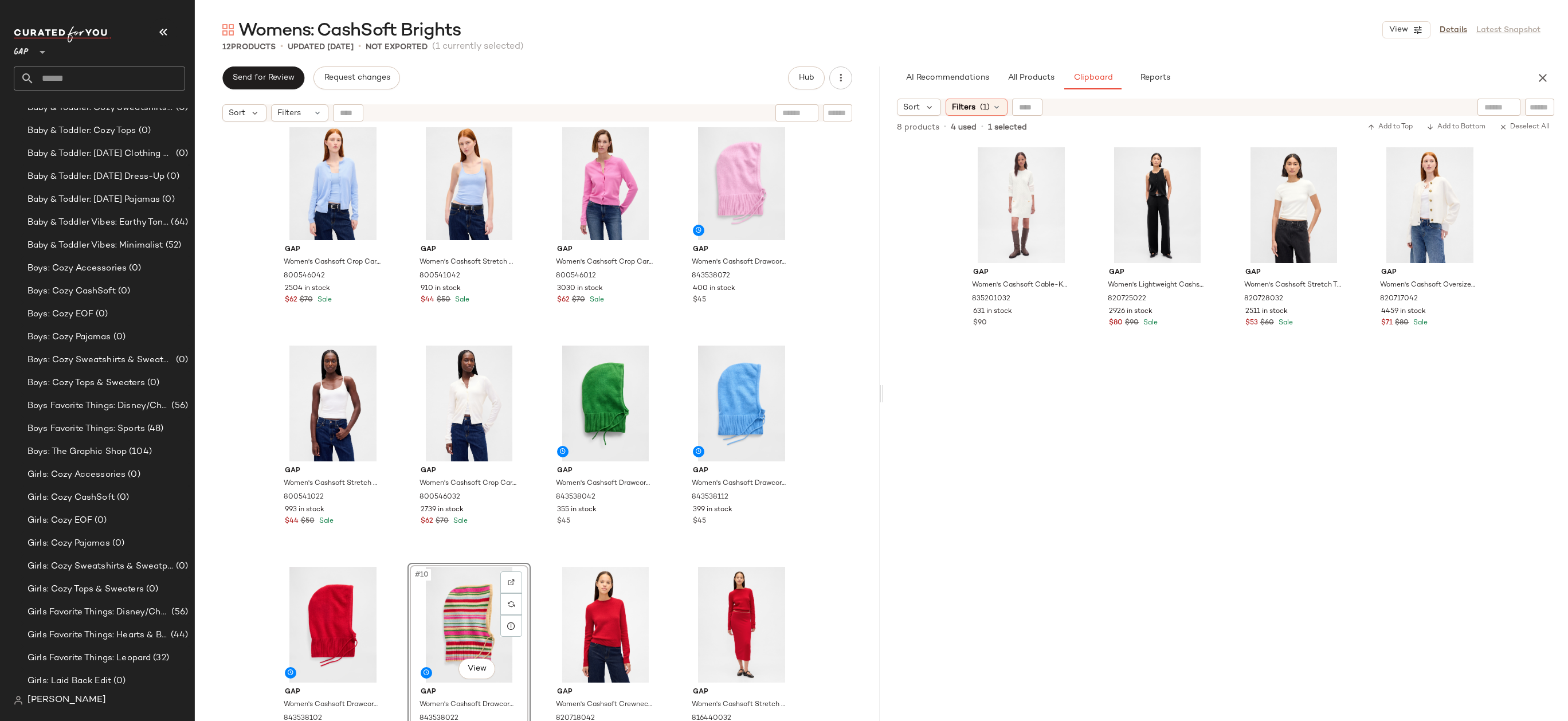
click at [814, 515] on div "Gap Women's Cashsoft Crop Cardigan by Gap Wind Blue Size XS 800546042 2504 in s…" at bounding box center [536, 439] width 684 height 623
click at [310, 602] on div "#9 View" at bounding box center [333, 625] width 115 height 116
click at [718, 614] on div "#12 View" at bounding box center [740, 625] width 115 height 116
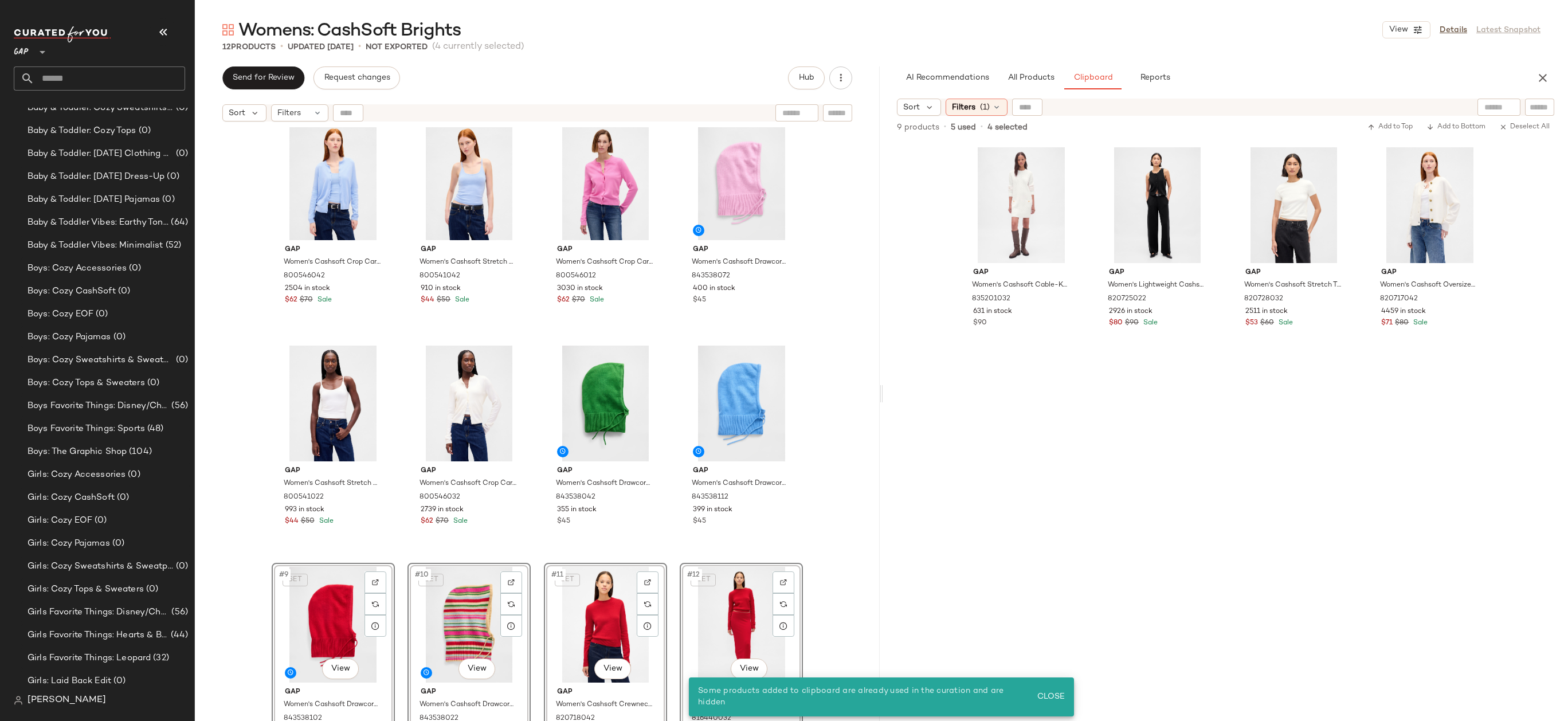
click at [833, 361] on div "Gap Women's Cashsoft Crop Cardigan by Gap Wind Blue Size XS 800546042 2504 in s…" at bounding box center [536, 439] width 684 height 623
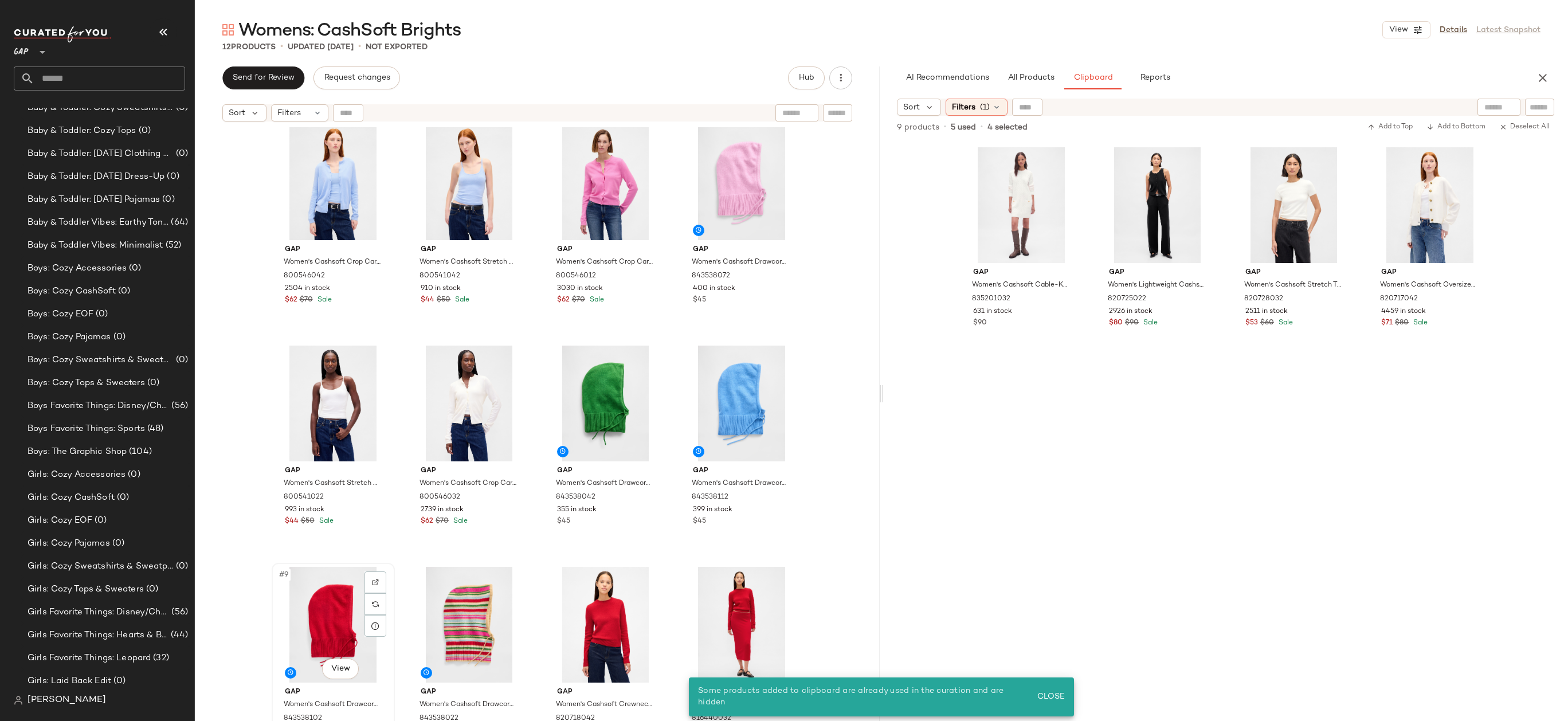
click at [332, 615] on div "#9 View" at bounding box center [333, 625] width 115 height 116
click at [717, 610] on div "#12 View" at bounding box center [740, 625] width 115 height 116
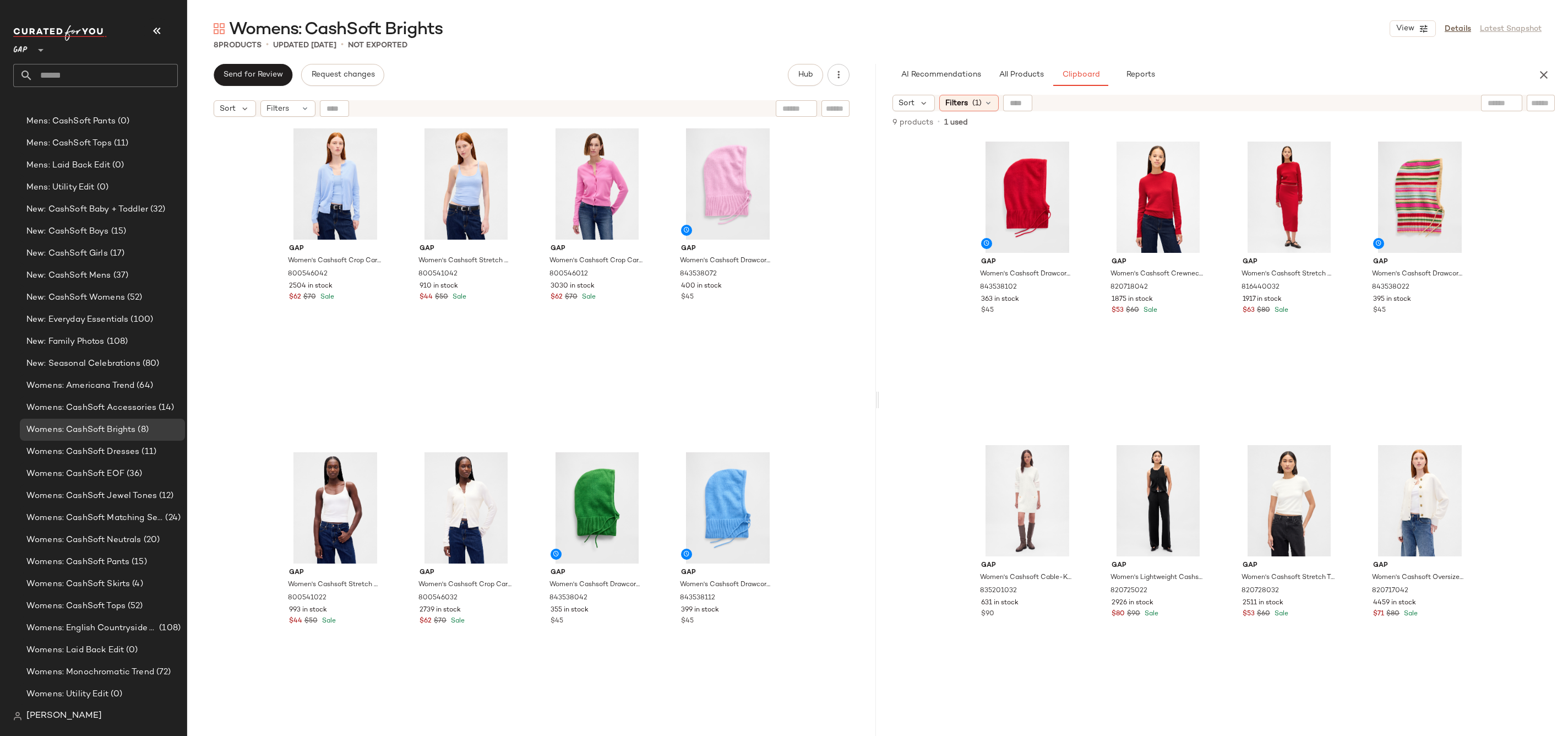
scroll to position [1248, 0]
click at [17, 61] on div "GAP **" at bounding box center [95, 56] width 164 height 61
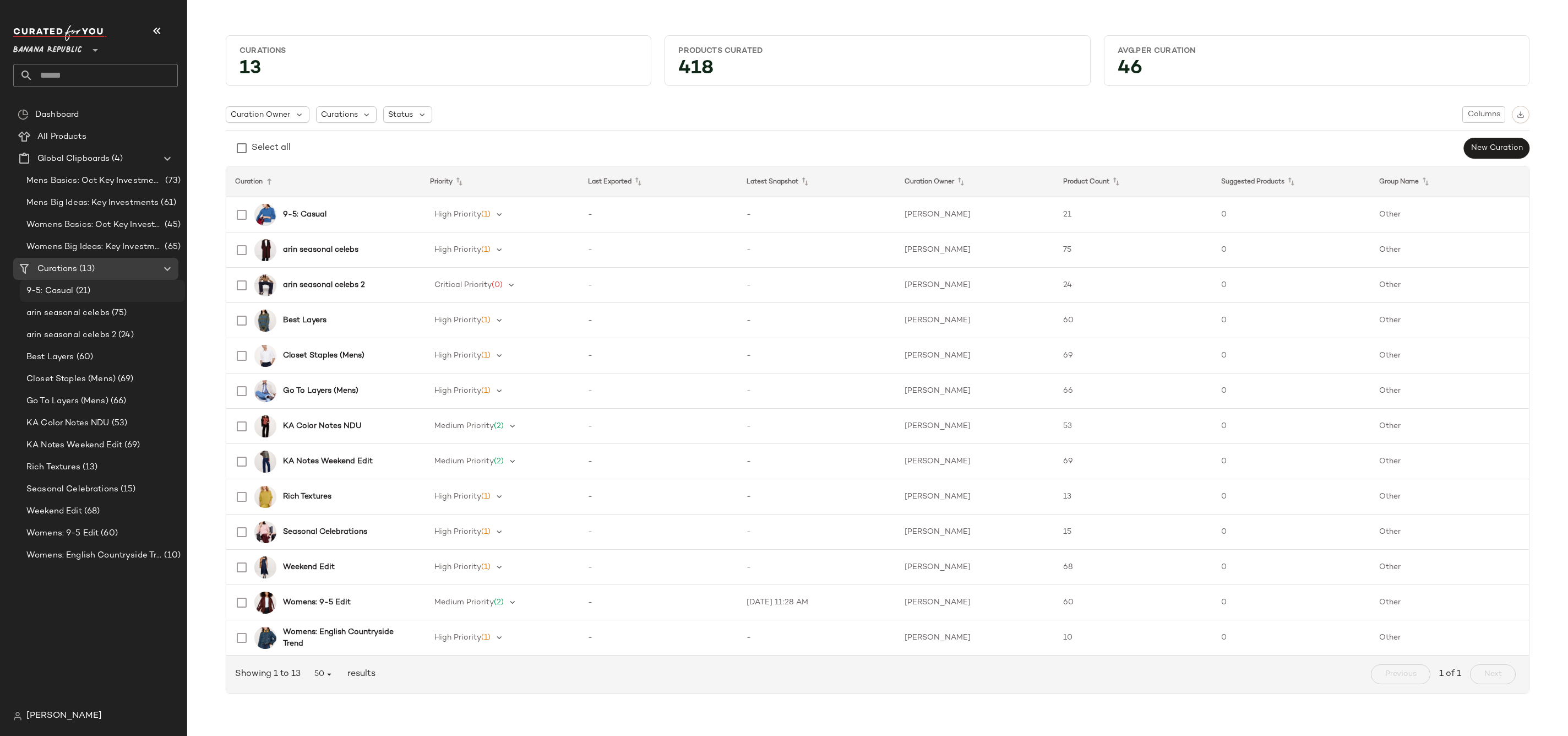
click at [127, 294] on div "9-5: Casual (21)" at bounding box center [102, 291] width 158 height 12
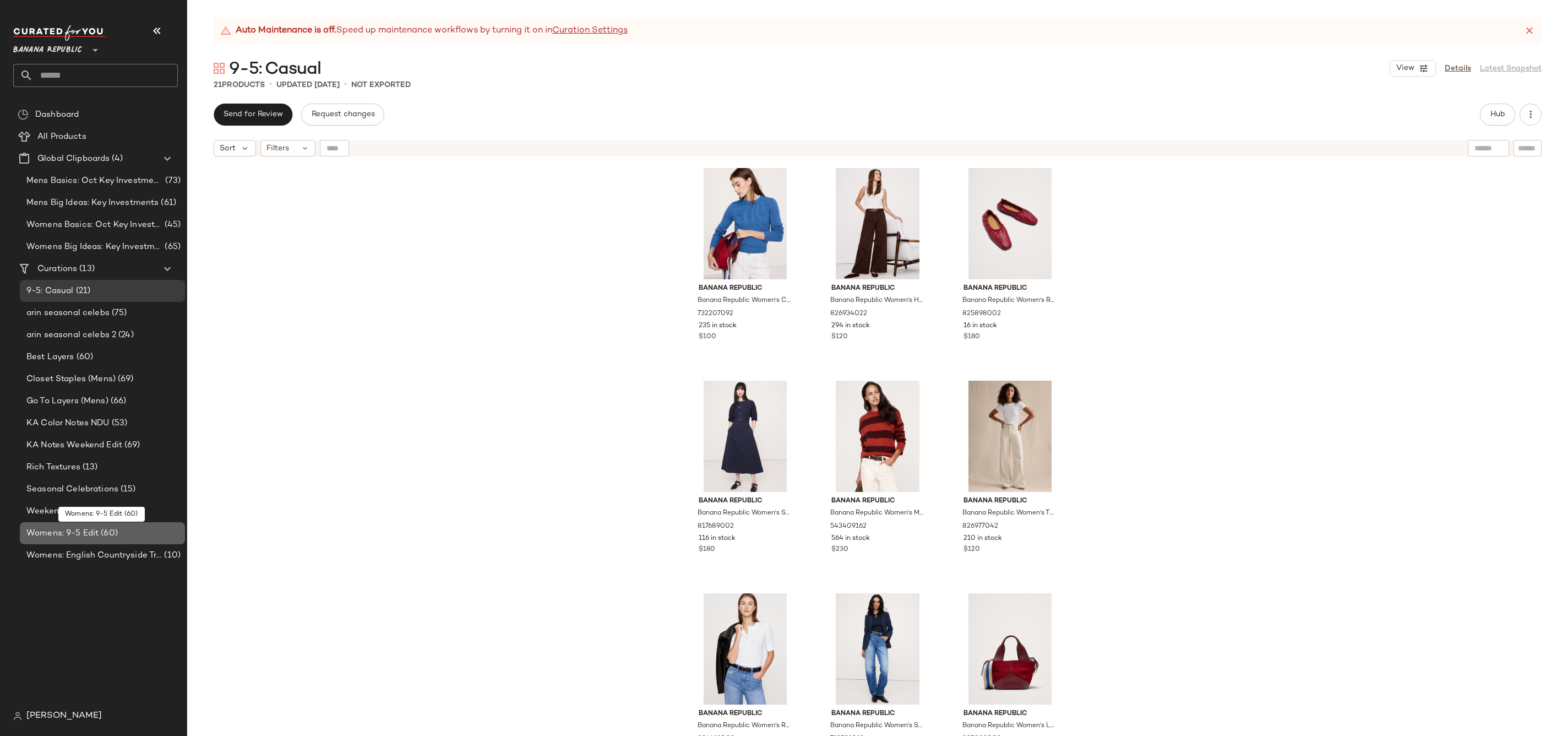
click at [127, 532] on div "Womens: 9-5 Edit (60)" at bounding box center [102, 532] width 158 height 12
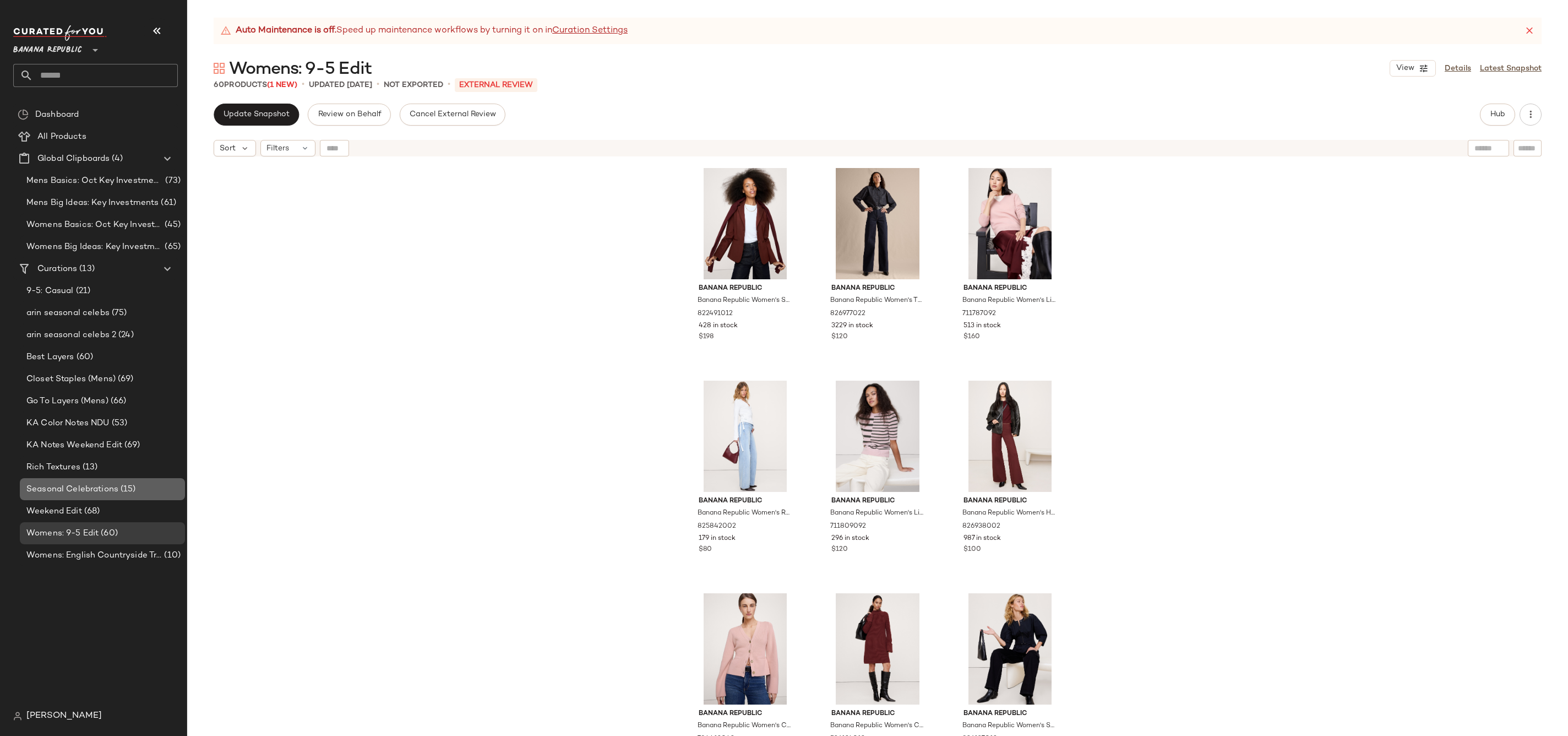
click at [127, 484] on span "(15)" at bounding box center [126, 489] width 18 height 12
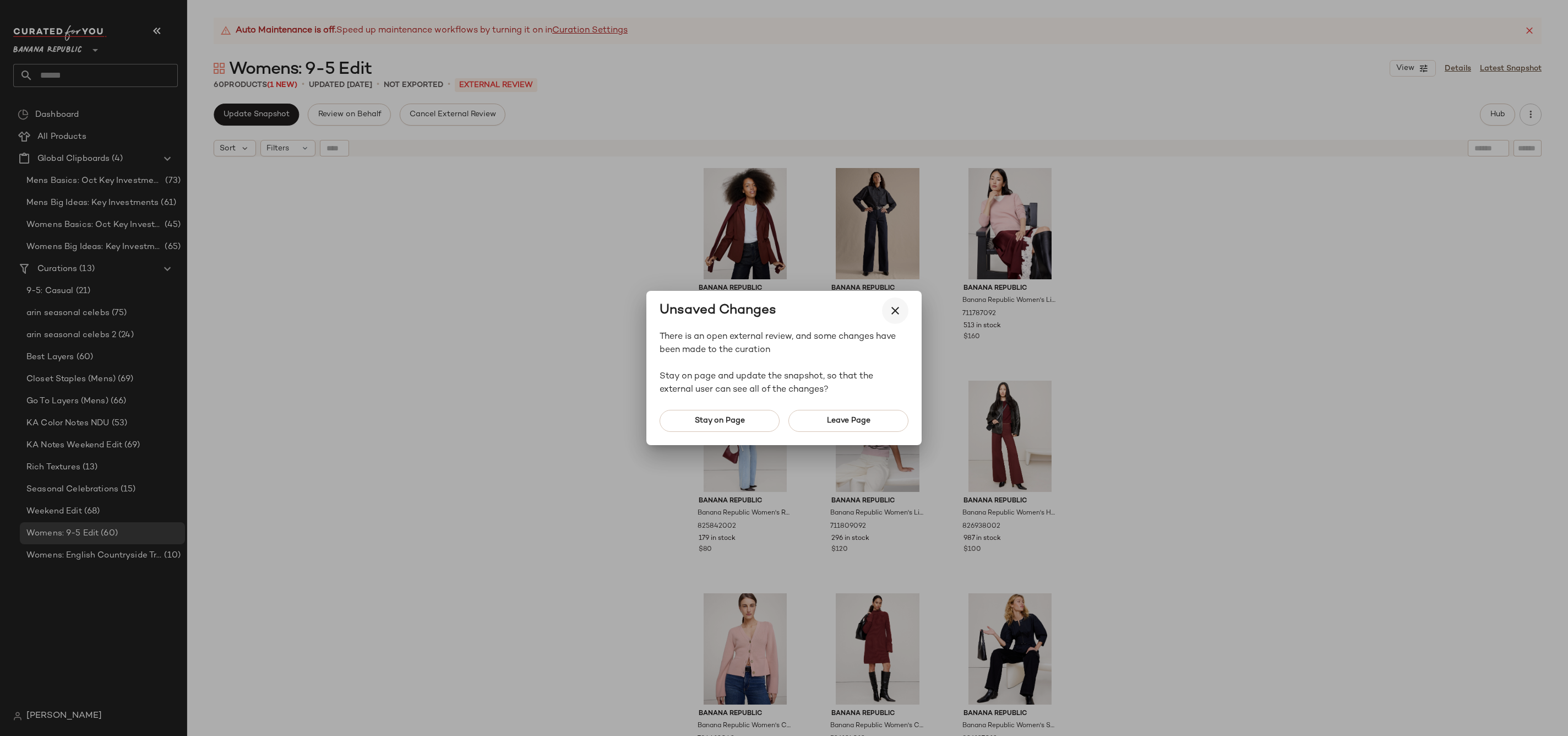
click at [900, 309] on icon "button" at bounding box center [895, 310] width 13 height 13
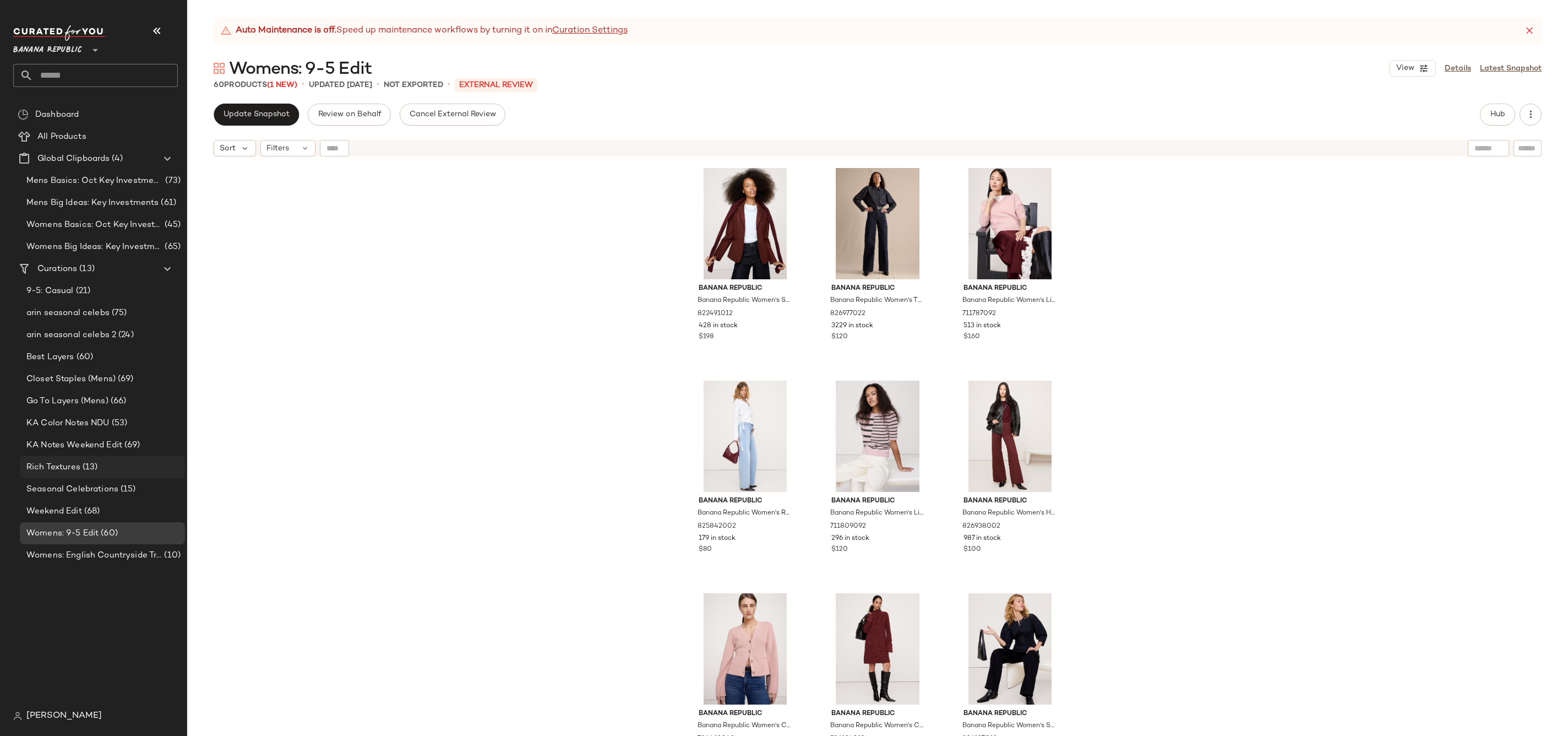
click at [134, 464] on div "Rich Textures (13)" at bounding box center [102, 466] width 158 height 12
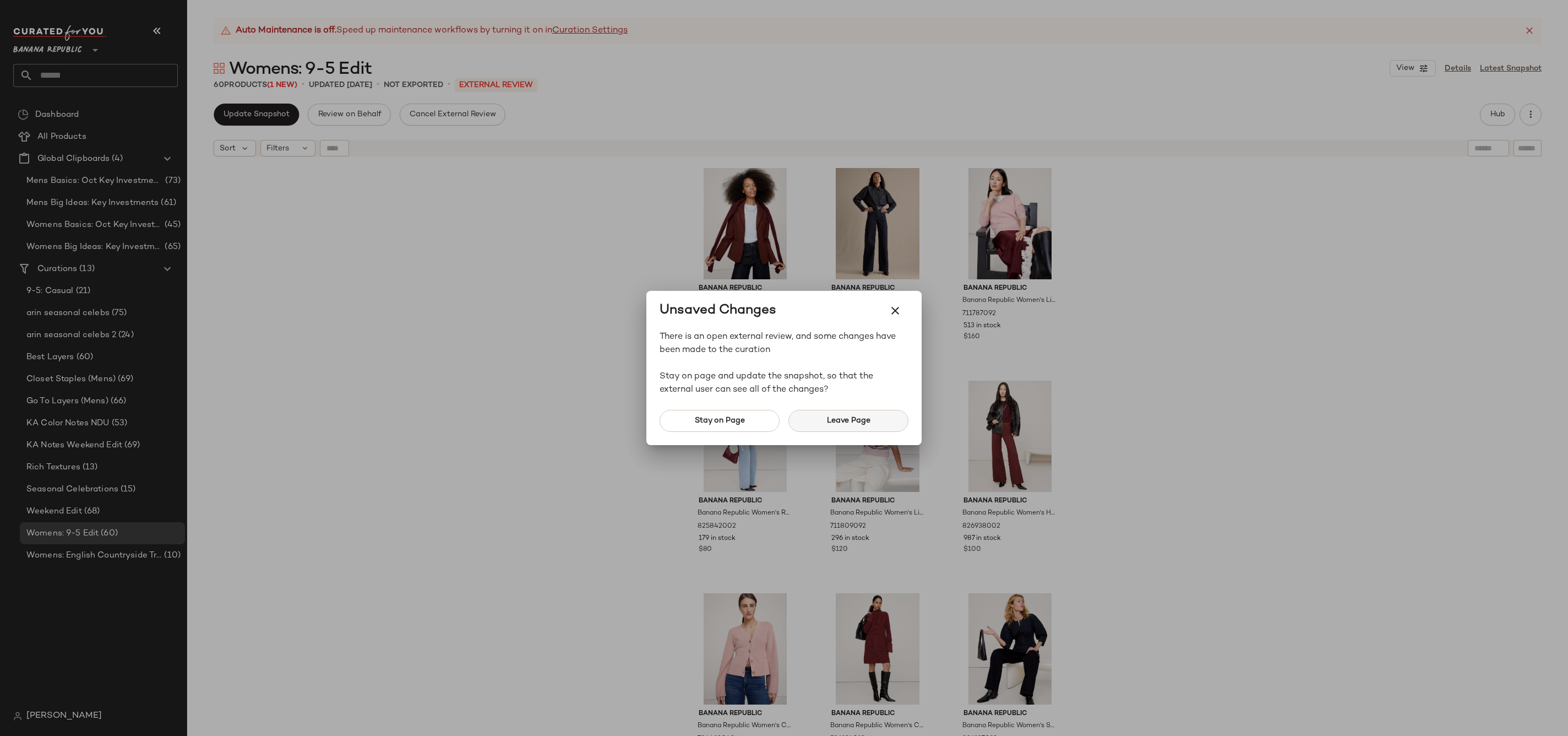
click at [840, 427] on button "Leave Page" at bounding box center [848, 420] width 120 height 22
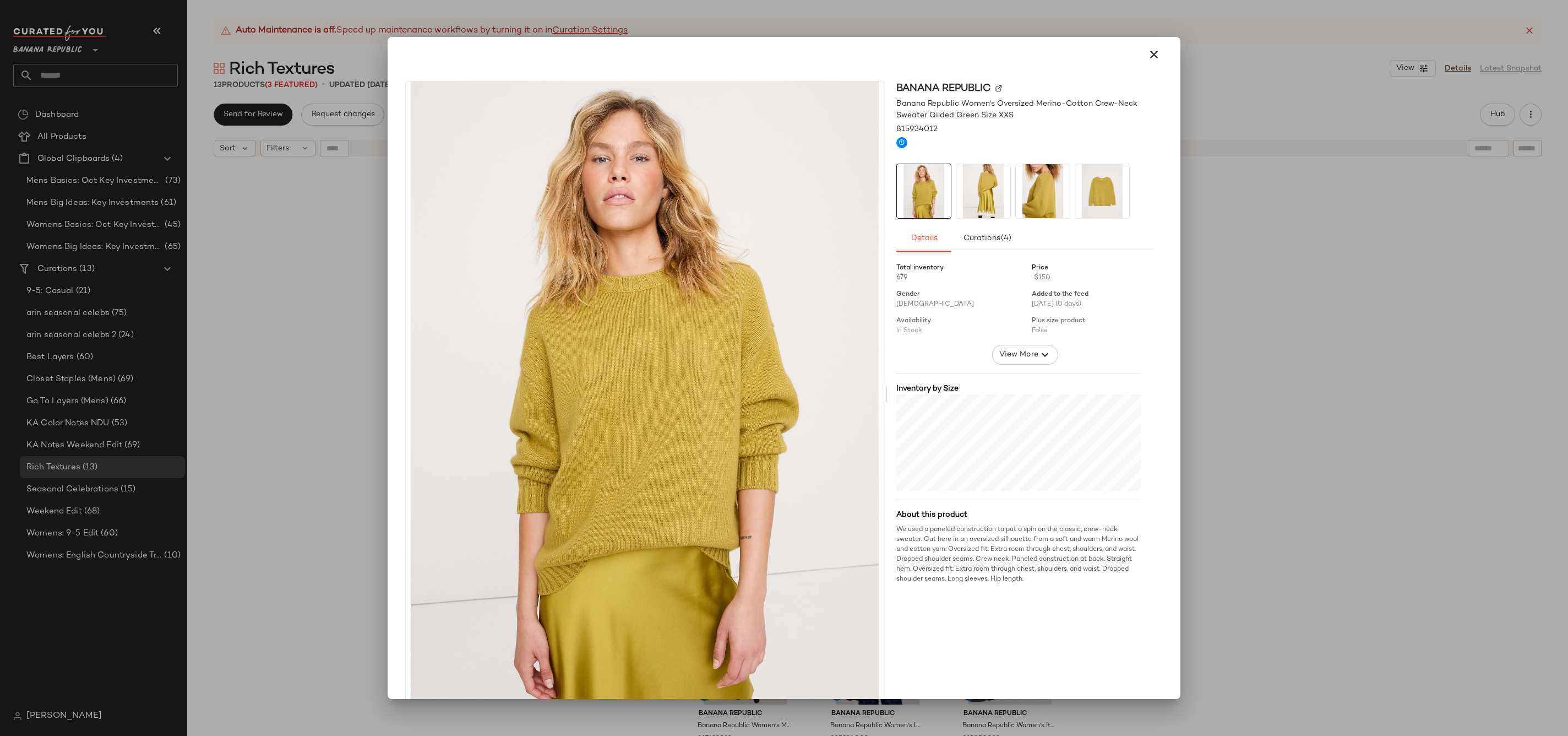
click at [289, 377] on div at bounding box center [784, 368] width 1568 height 736
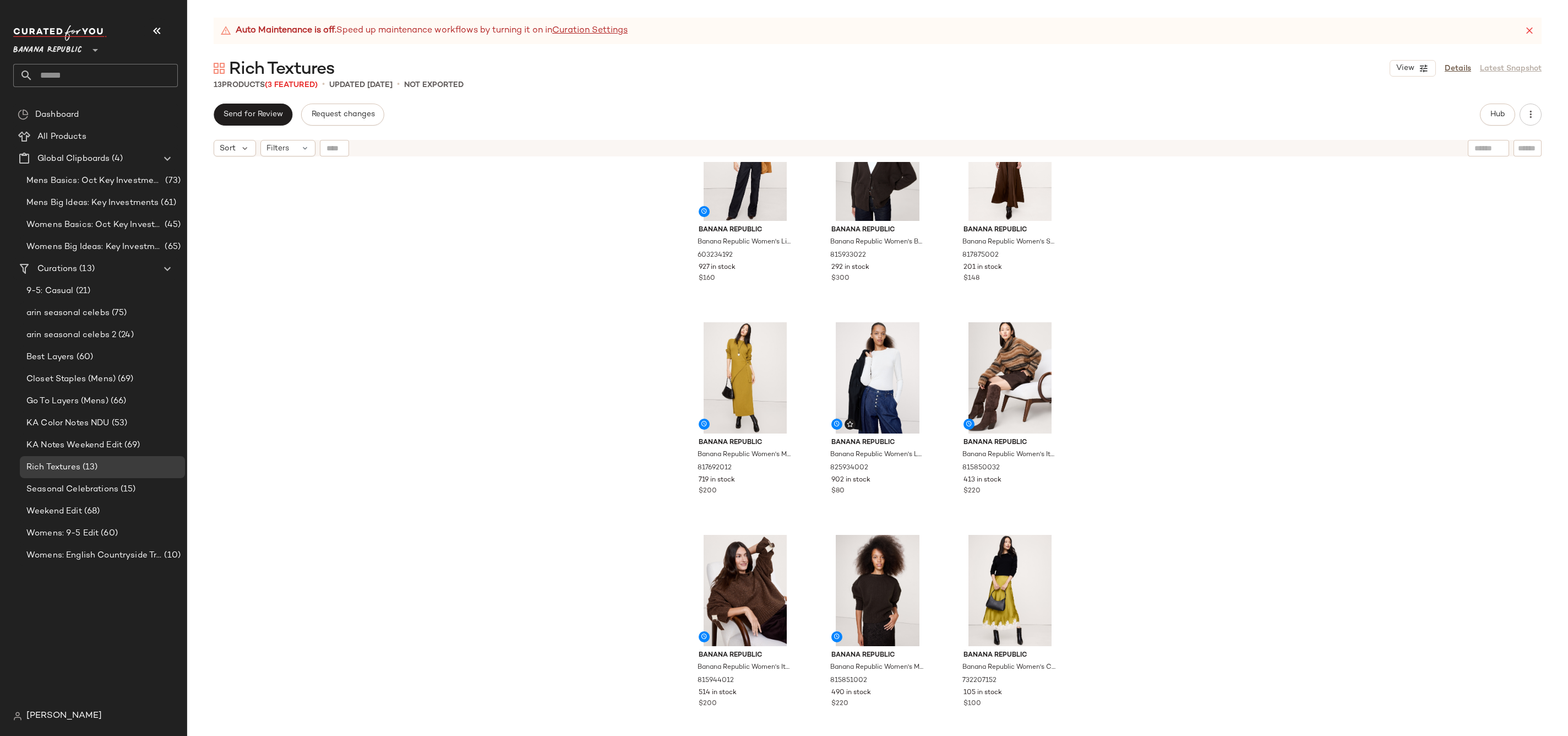
scroll to position [463, 0]
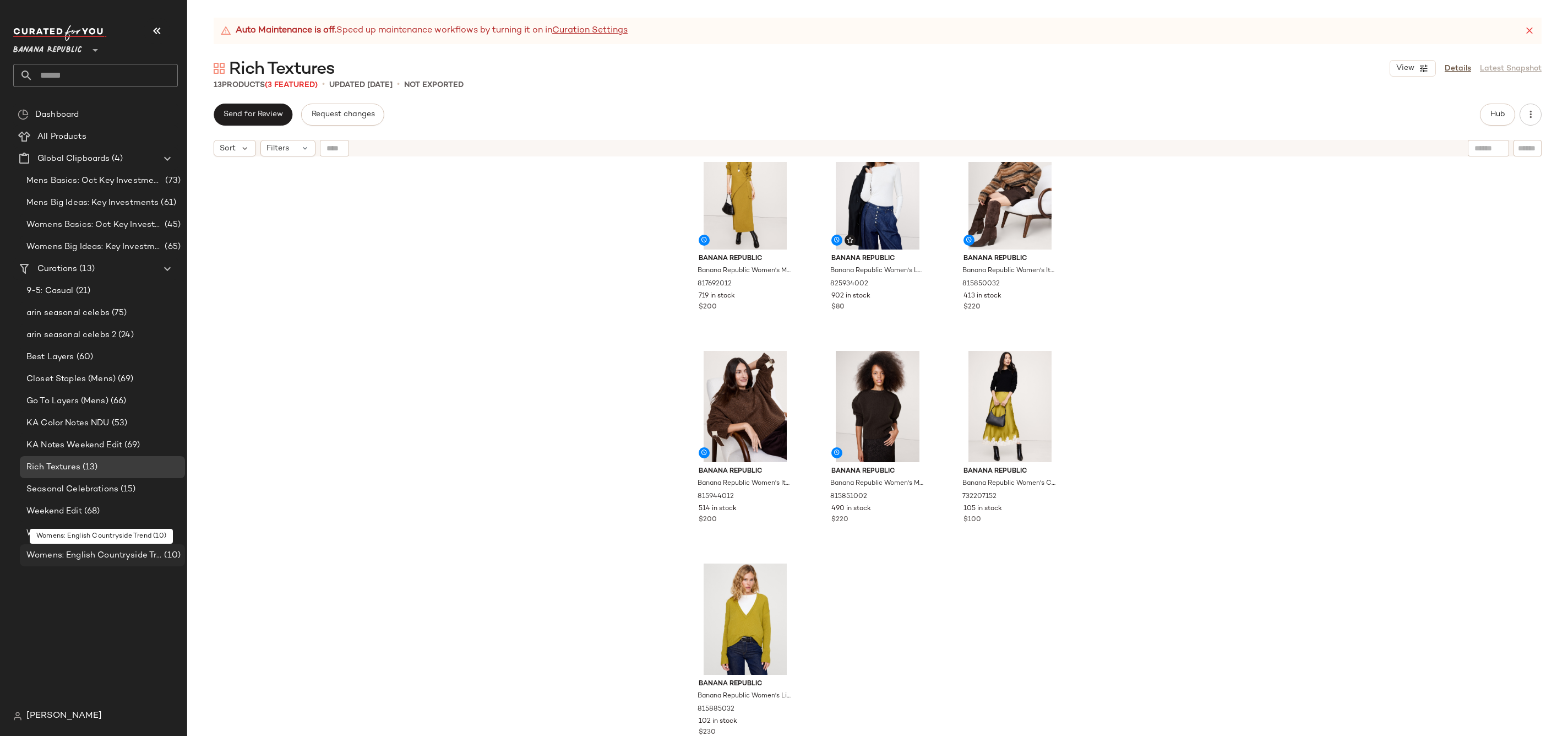
click at [156, 560] on span "Womens: English Countryside Trend" at bounding box center [94, 555] width 136 height 12
